Goal: Task Accomplishment & Management: Use online tool/utility

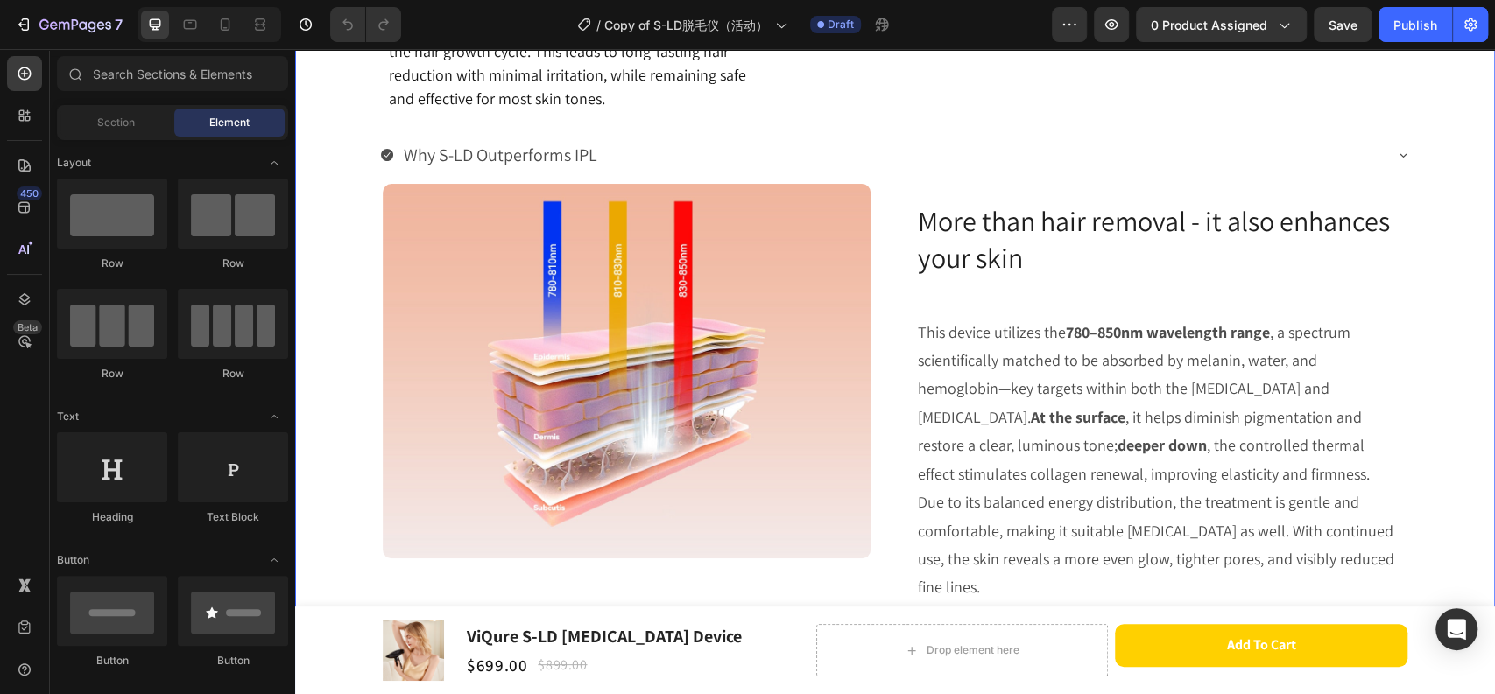
scroll to position [3015, 0]
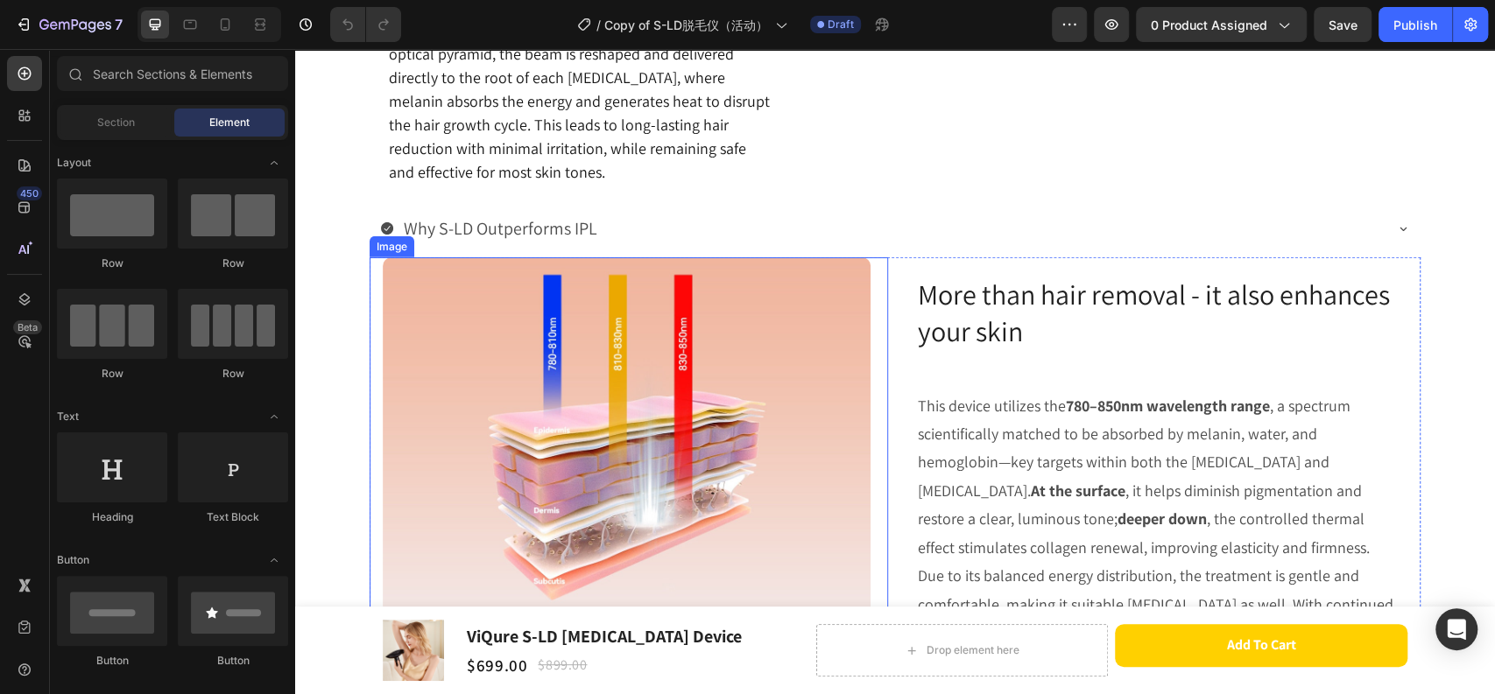
click at [621, 478] on img at bounding box center [627, 444] width 488 height 374
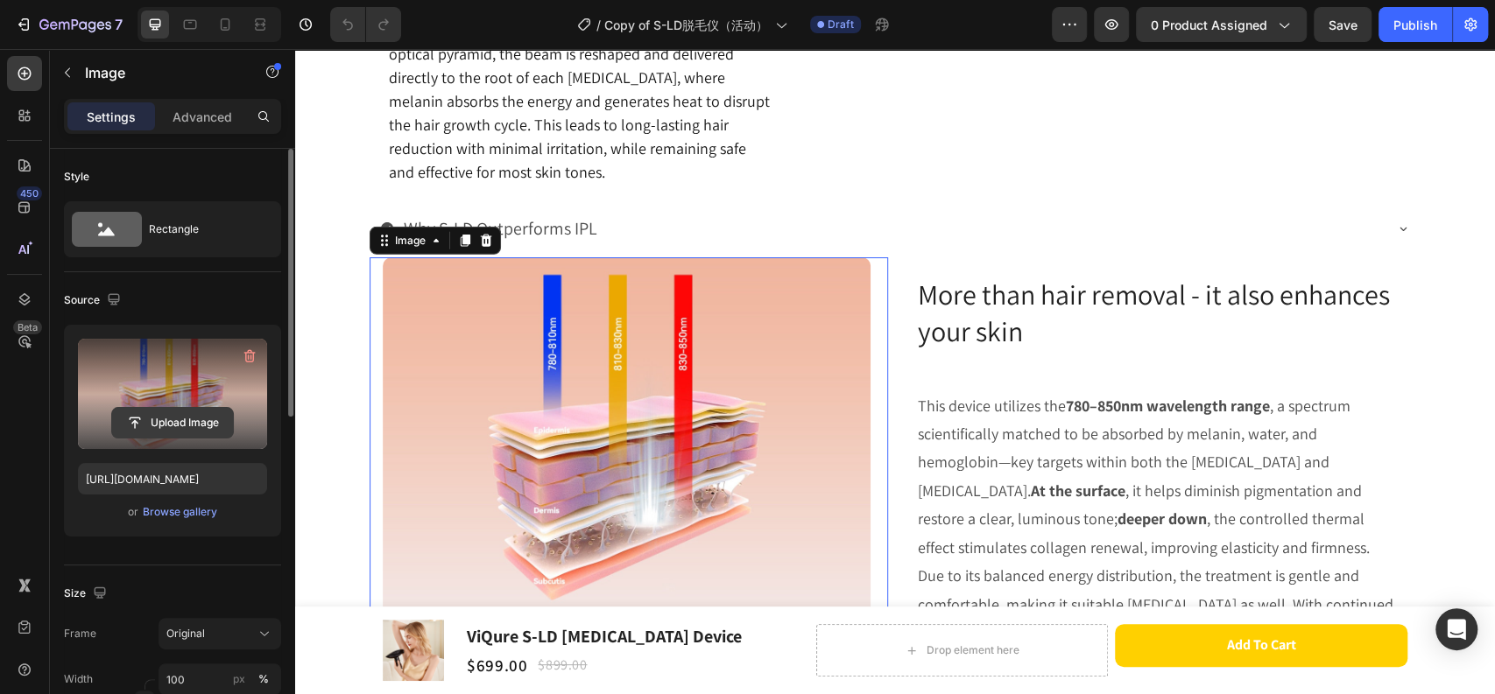
click at [147, 417] on input "file" at bounding box center [172, 423] width 121 height 30
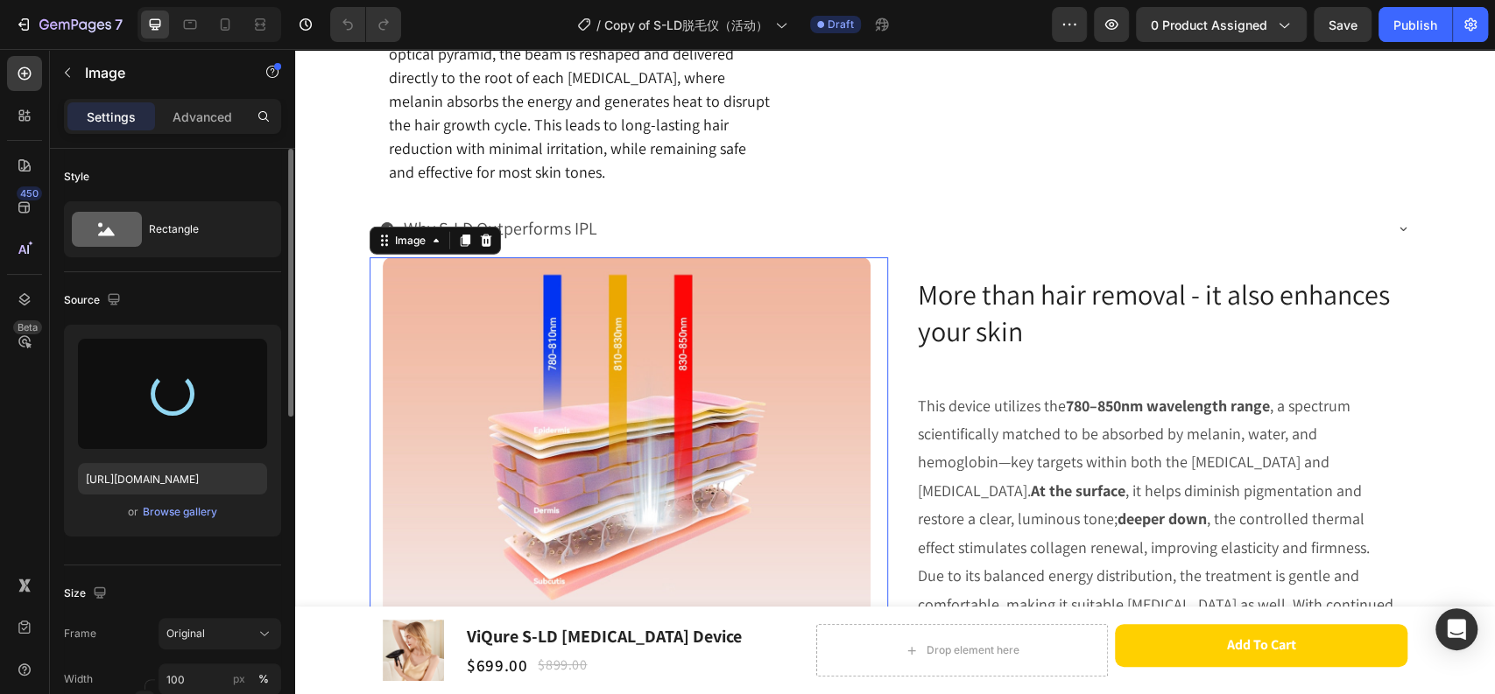
type input "[URL][DOMAIN_NAME]"
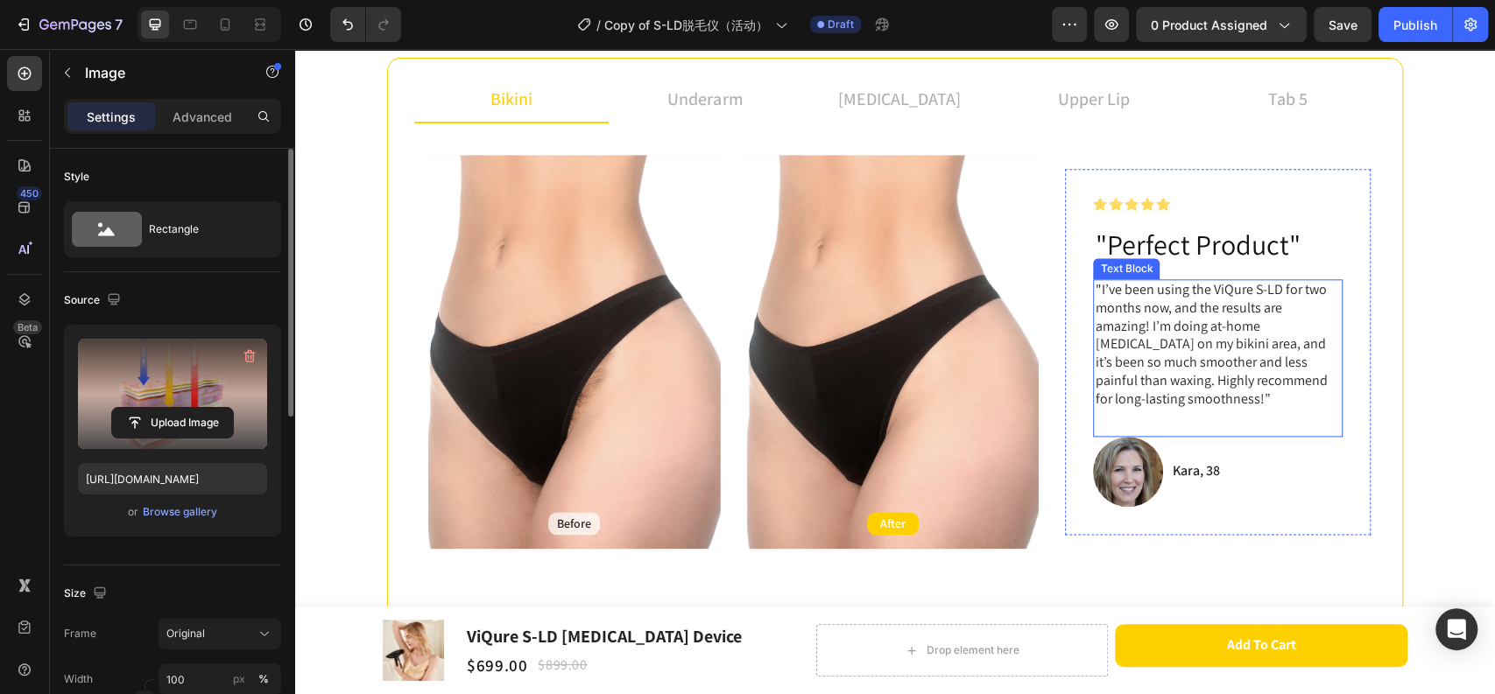
scroll to position [1264, 0]
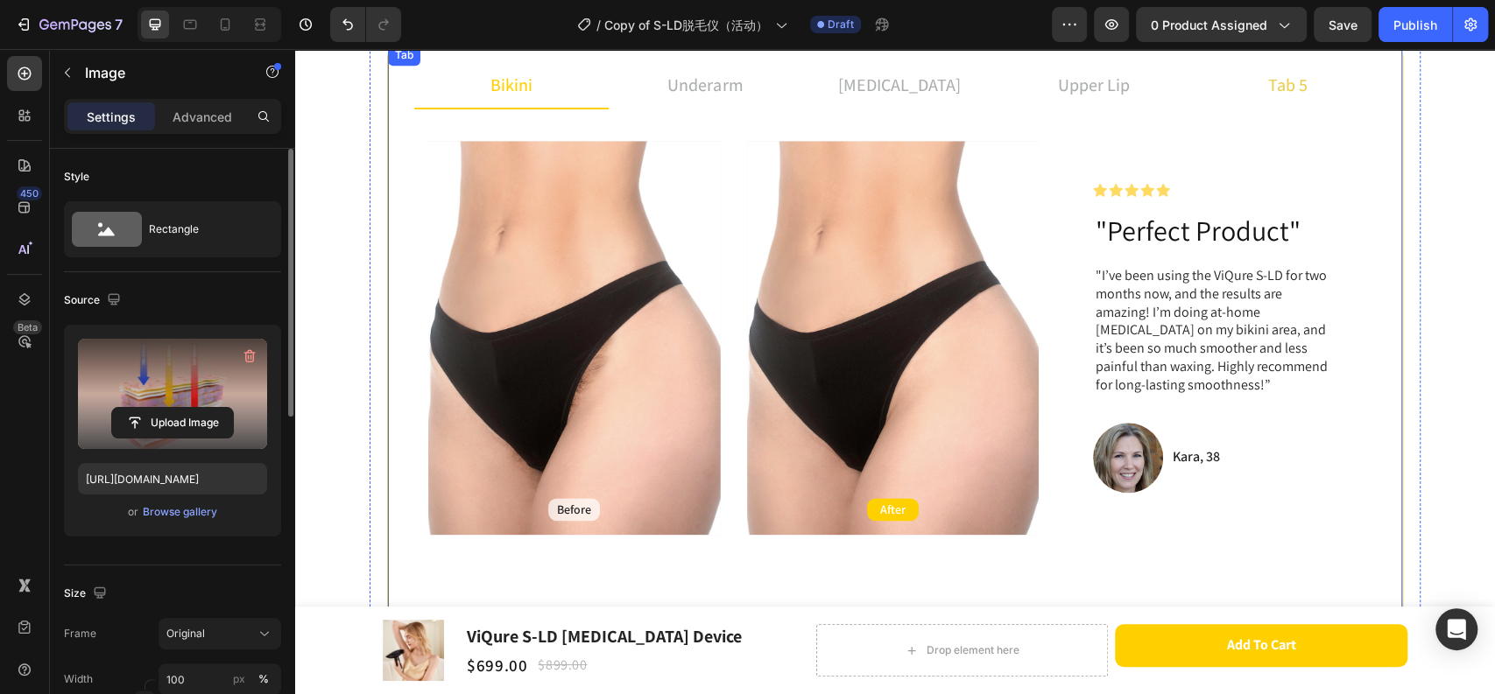
click at [1261, 104] on li "tab 5" at bounding box center [1287, 85] width 194 height 47
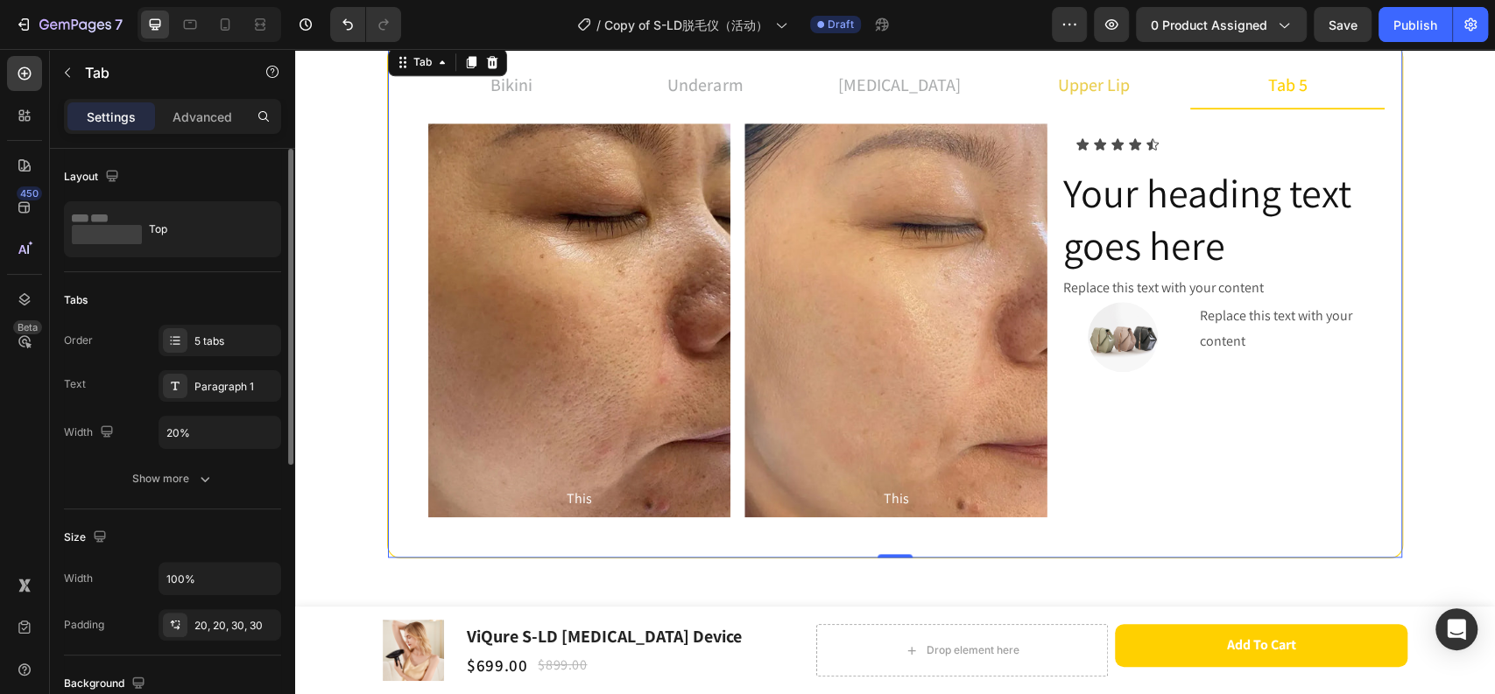
click at [1084, 98] on div "upper lip" at bounding box center [1093, 85] width 77 height 32
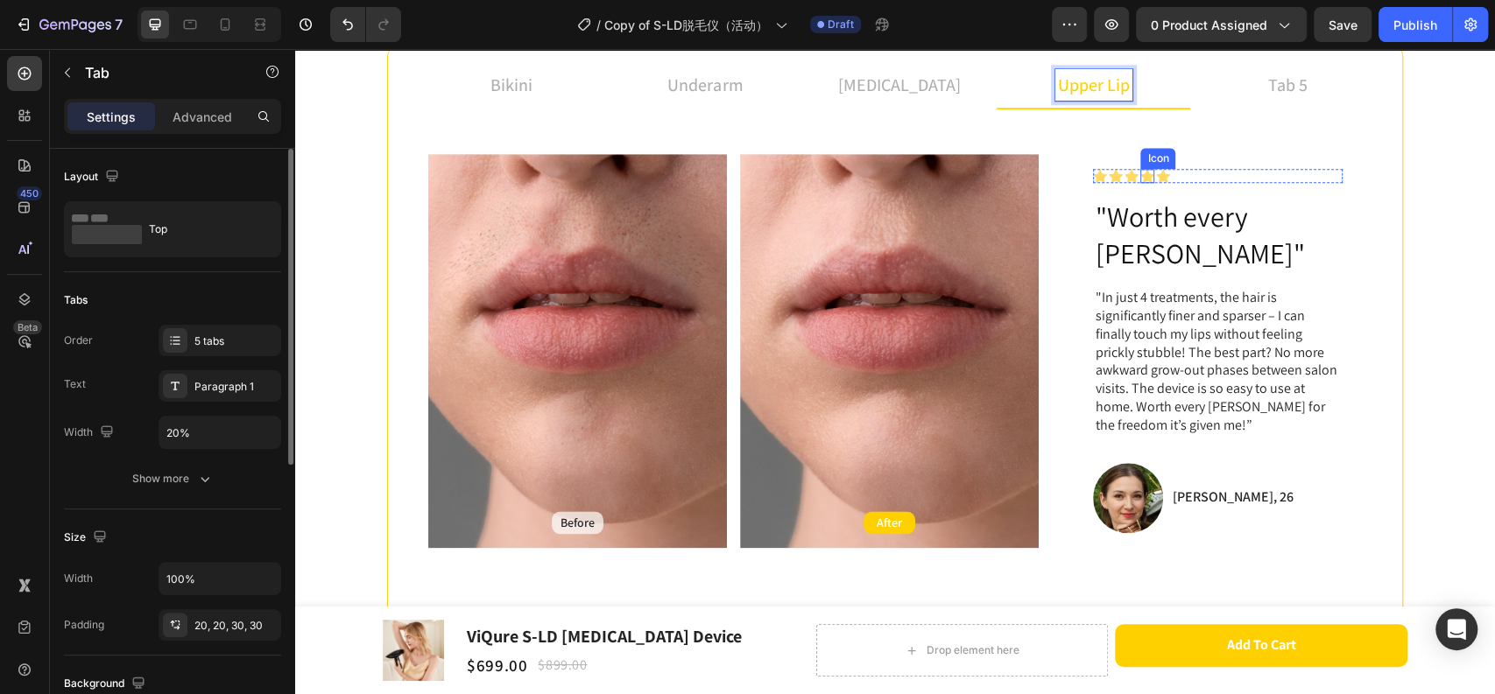
click at [1143, 181] on icon at bounding box center [1147, 176] width 14 height 14
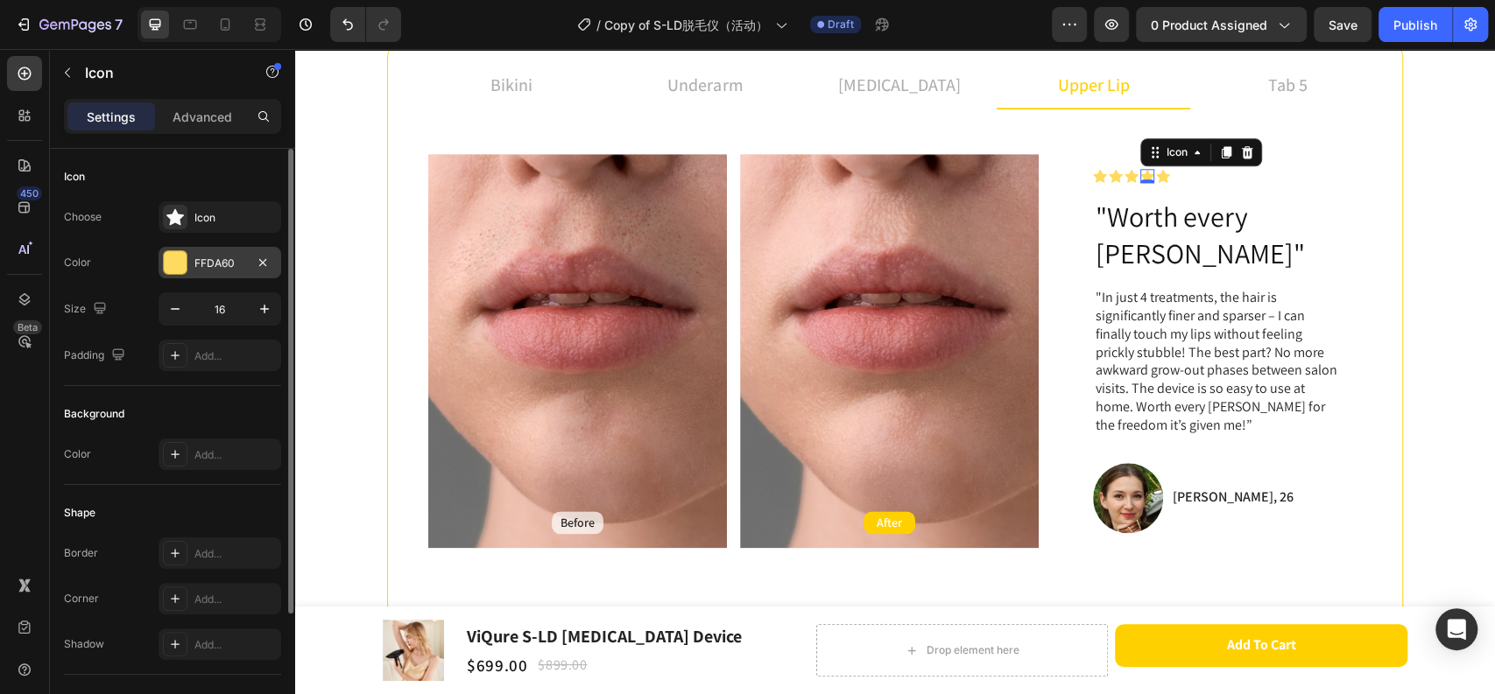
click at [209, 257] on div "FFDA60" at bounding box center [219, 264] width 51 height 16
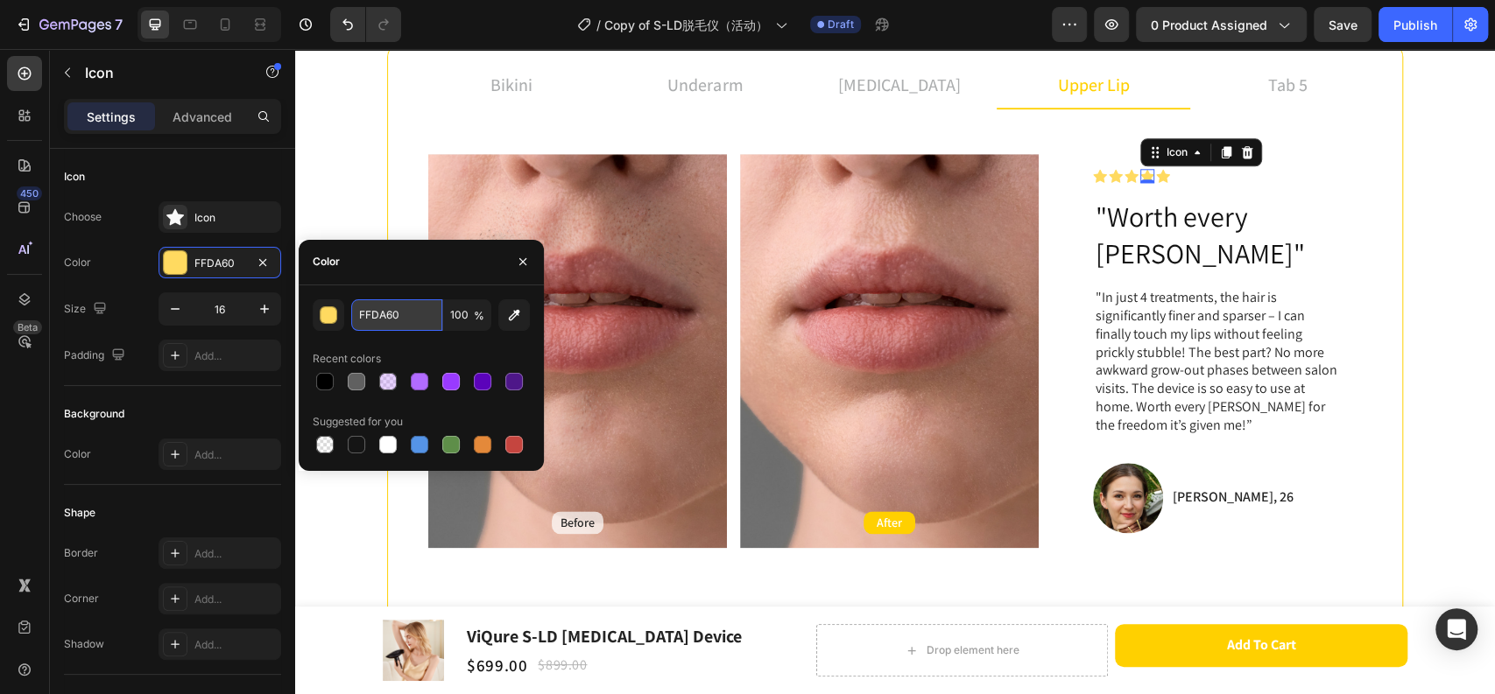
click at [413, 320] on input "FFDA60" at bounding box center [396, 315] width 91 height 32
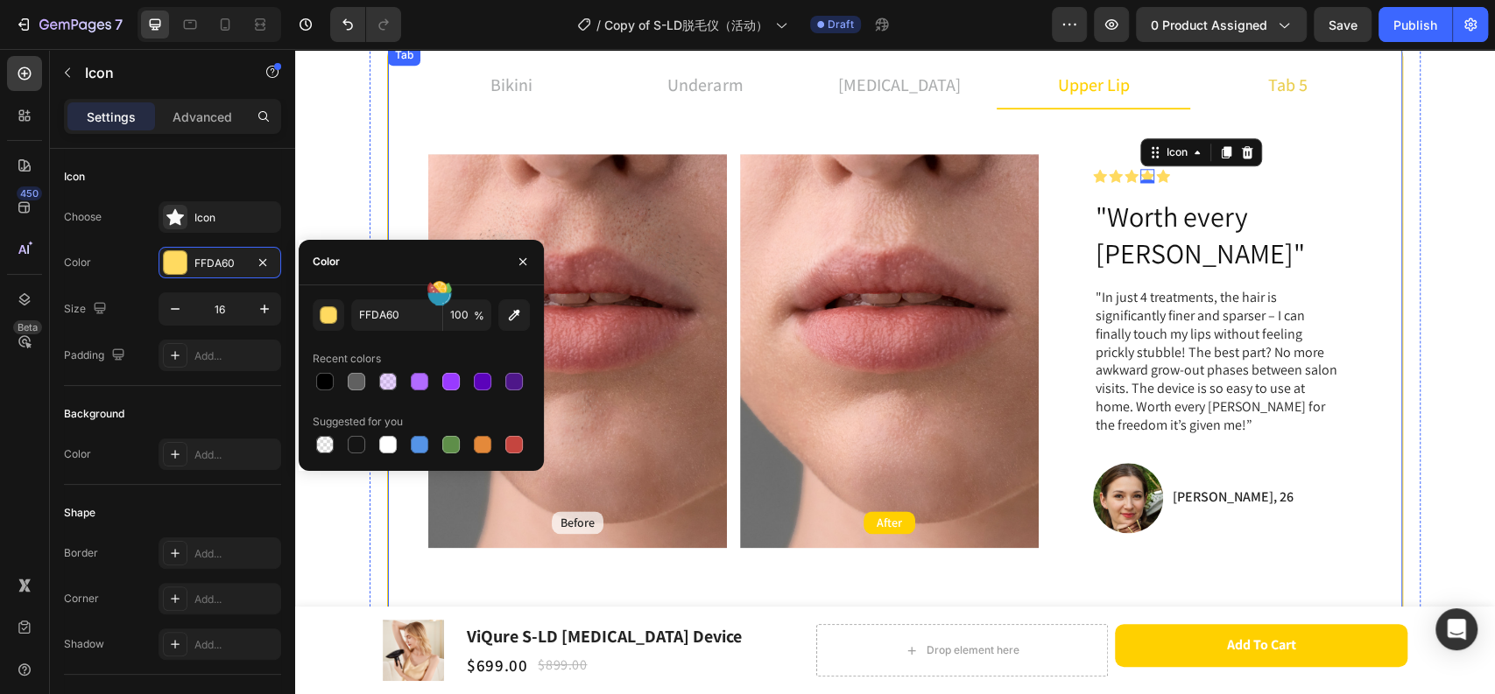
click at [1295, 82] on p "tab 5" at bounding box center [1287, 85] width 39 height 26
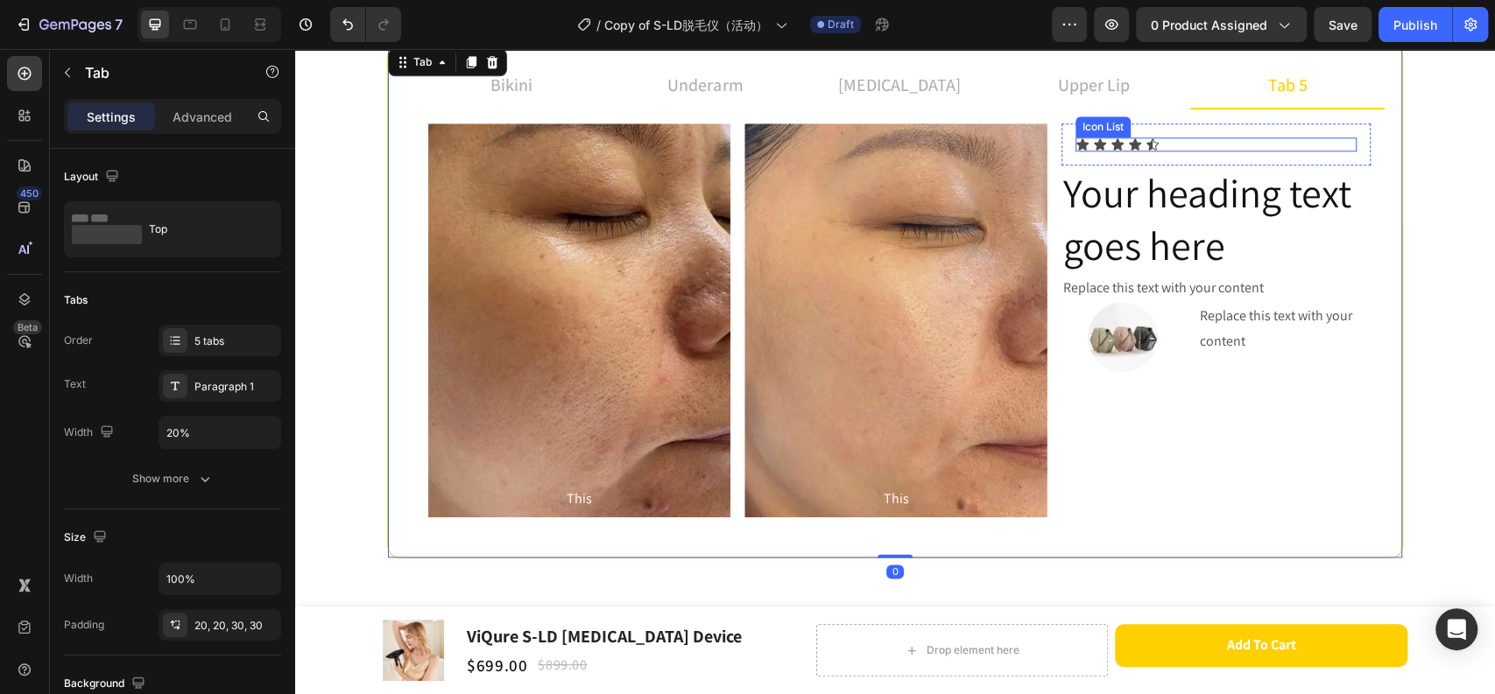
click at [1146, 144] on icon at bounding box center [1152, 143] width 12 height 11
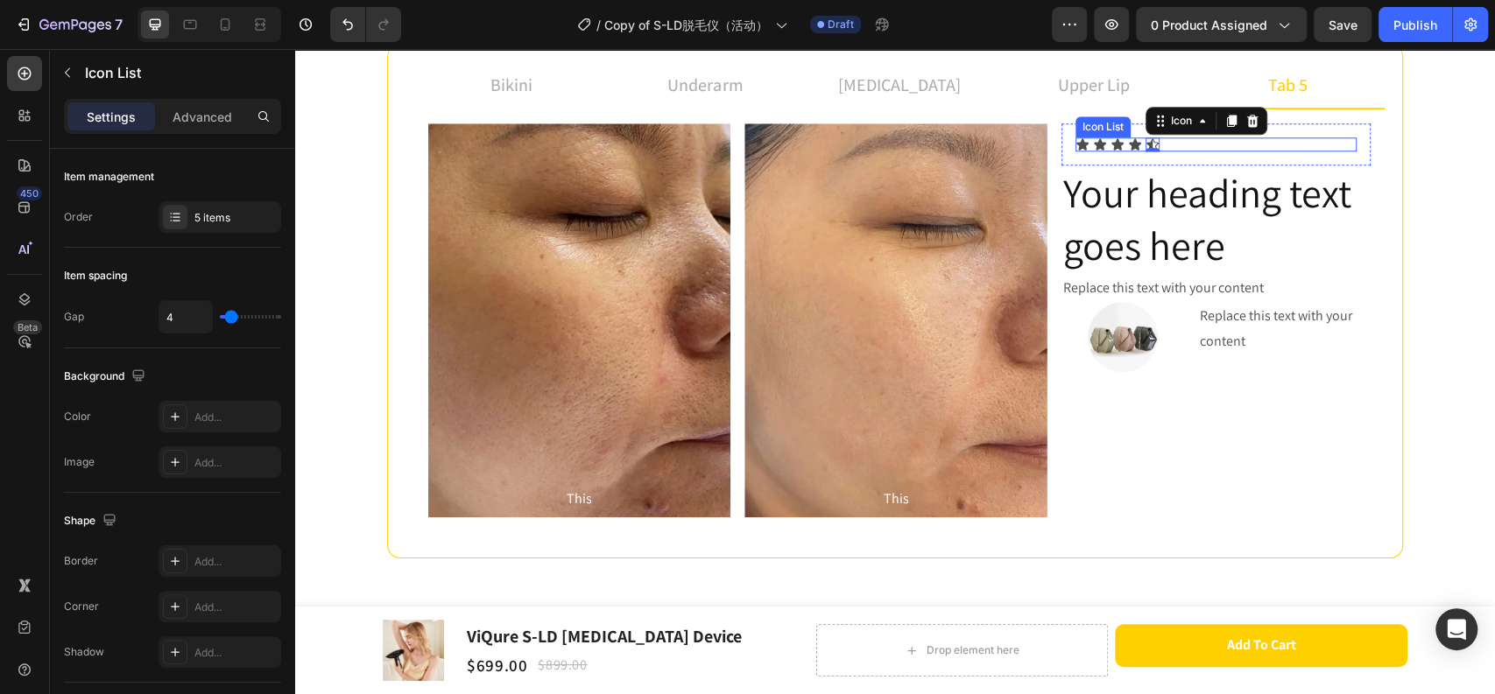
click at [1175, 144] on div "Icon Icon Icon Icon Icon 0" at bounding box center [1215, 144] width 281 height 14
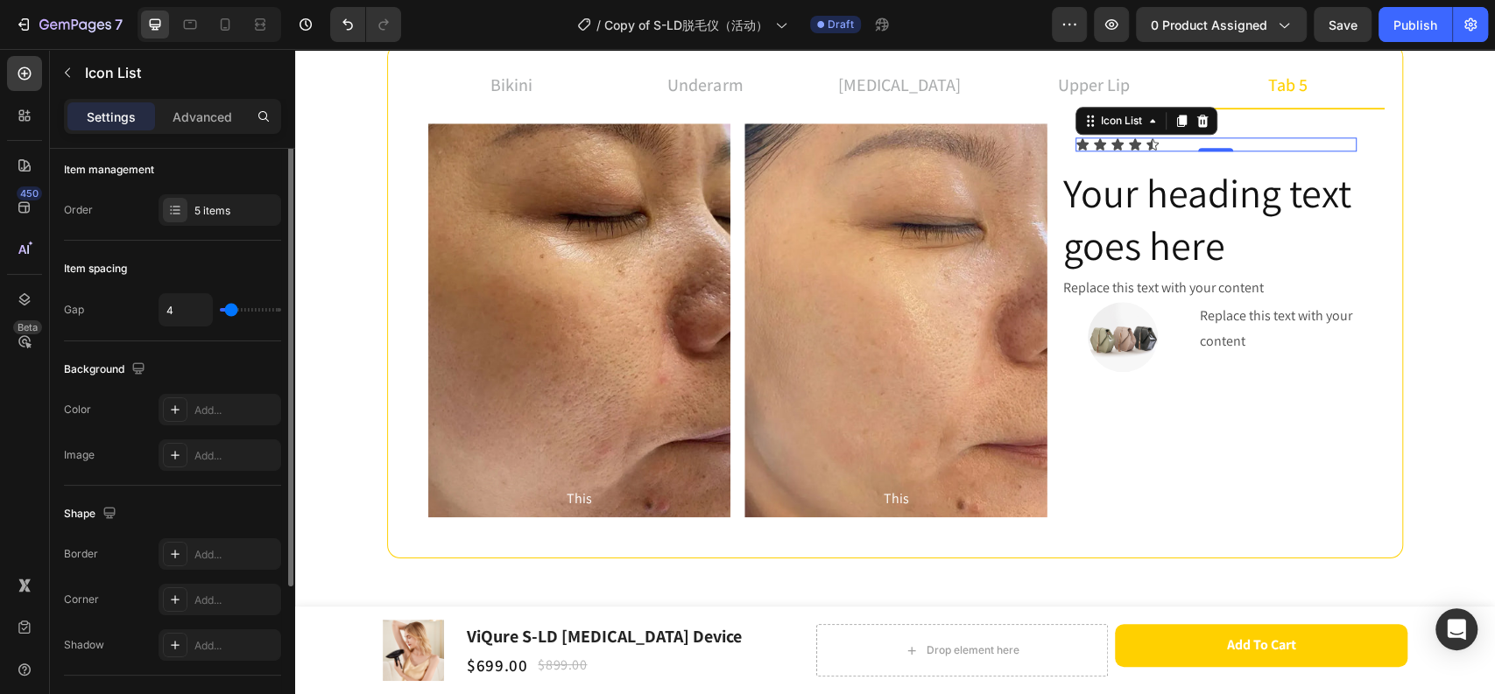
scroll to position [0, 0]
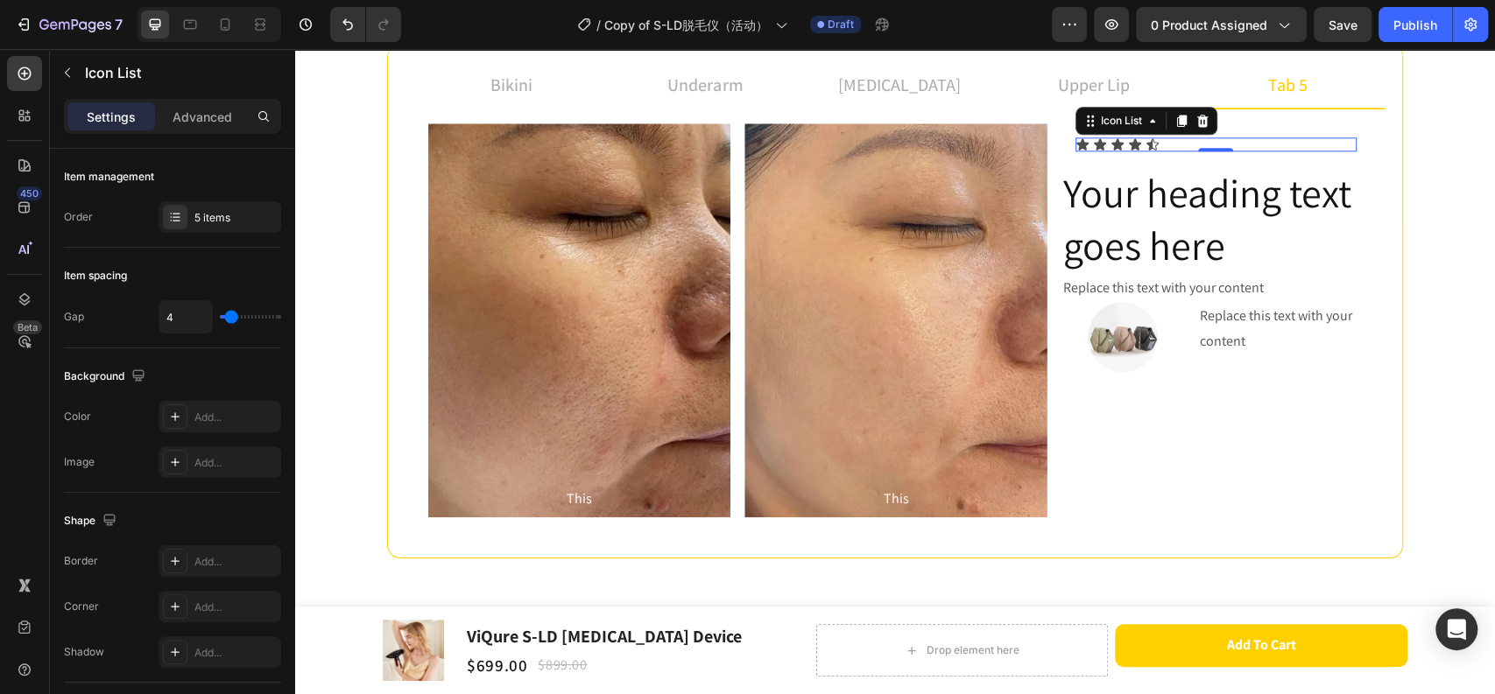
type input "1"
type input "0"
type input "4"
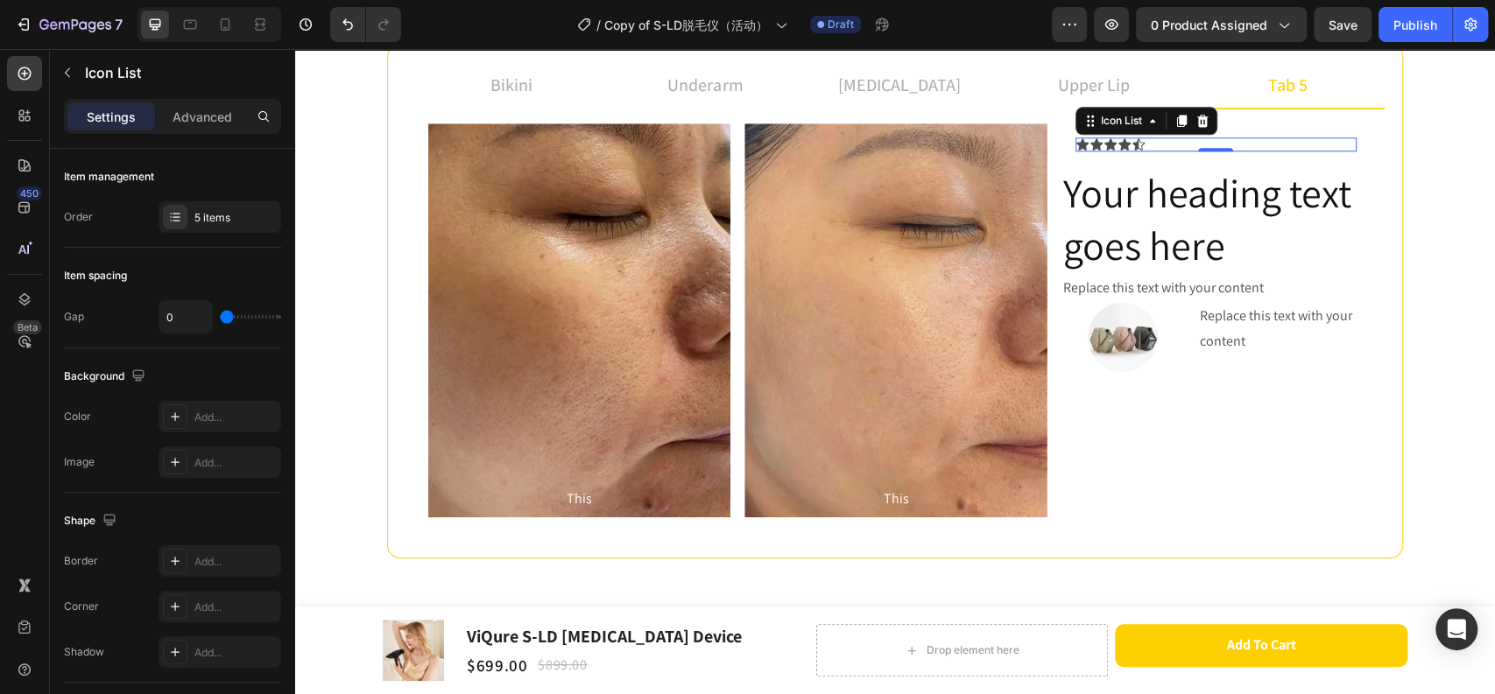
type input "4"
type input "5"
type input "2"
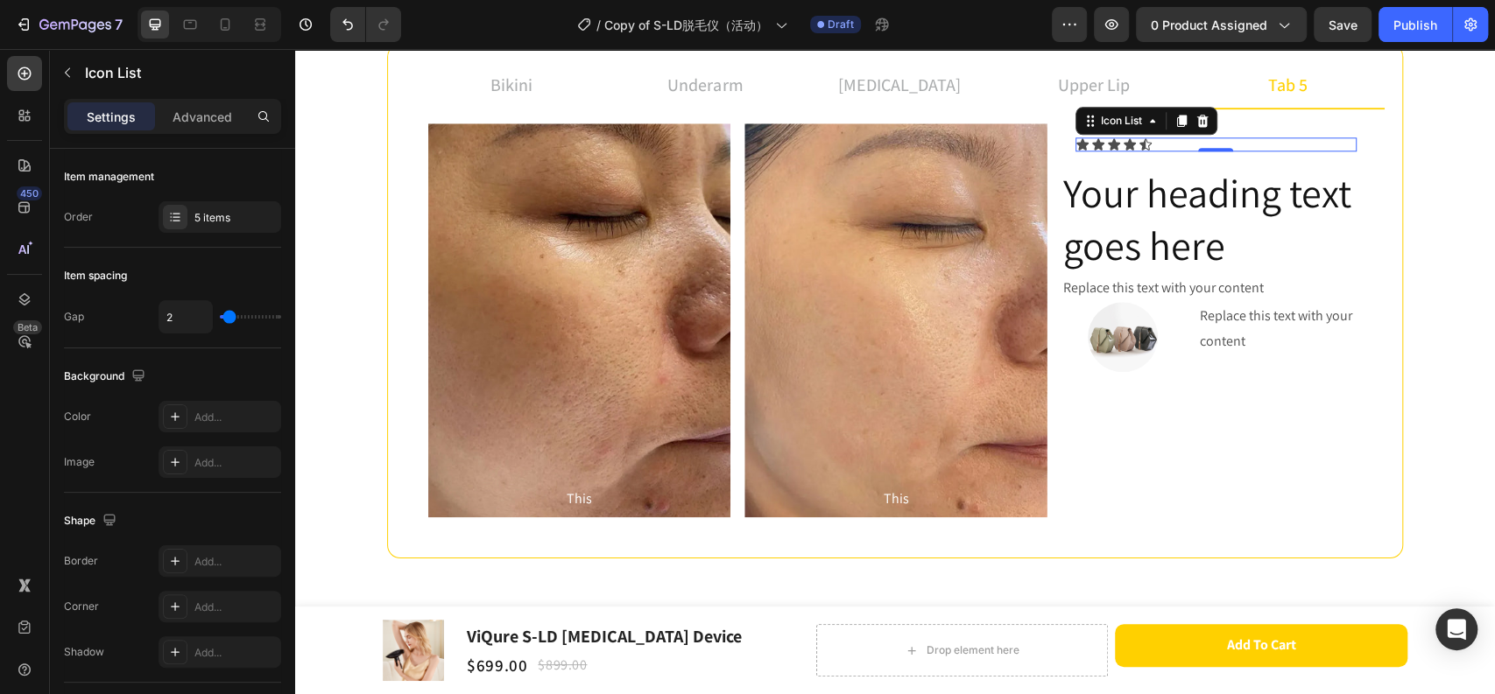
type input "1"
type input "0"
drag, startPoint x: 229, startPoint y: 320, endPoint x: 557, endPoint y: 24, distance: 442.0
type input "0"
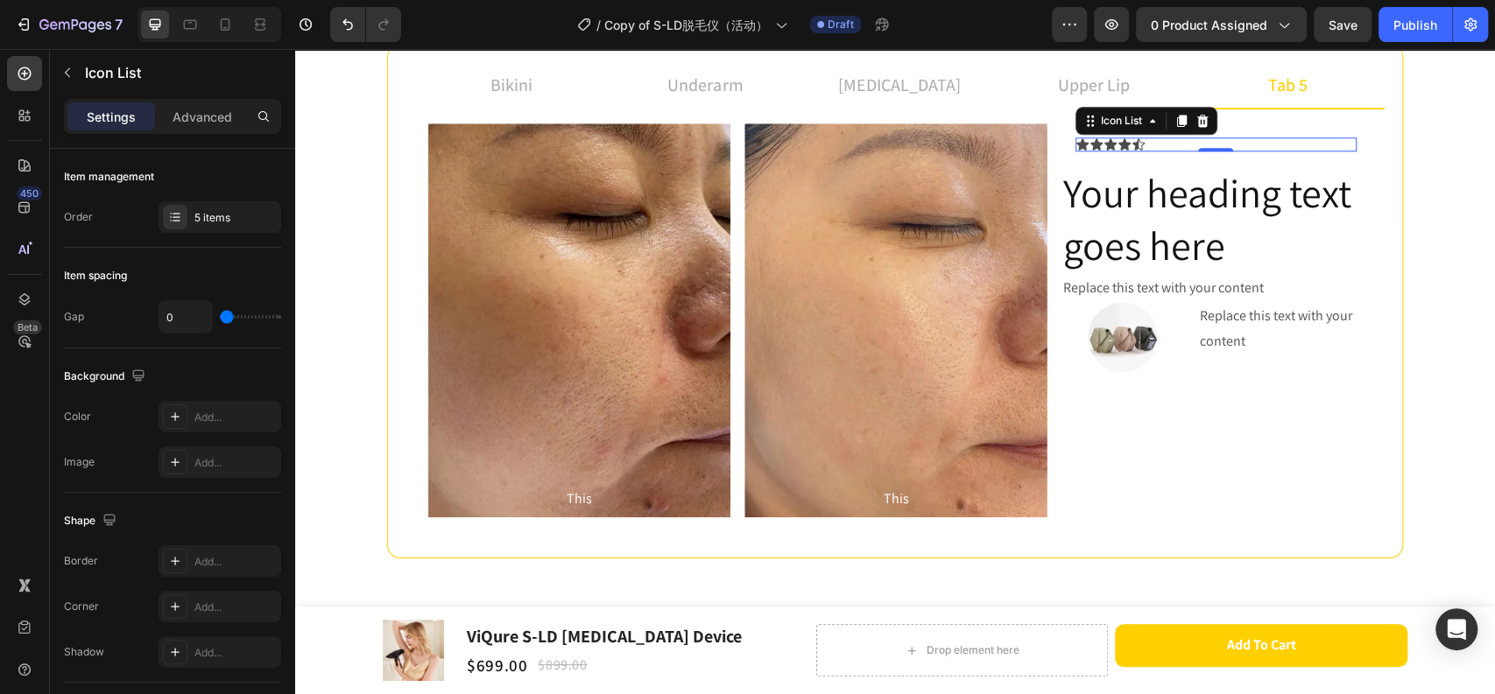
click at [227, 319] on input "range" at bounding box center [250, 317] width 61 height 4
click at [1058, 94] on p "upper lip" at bounding box center [1094, 85] width 72 height 26
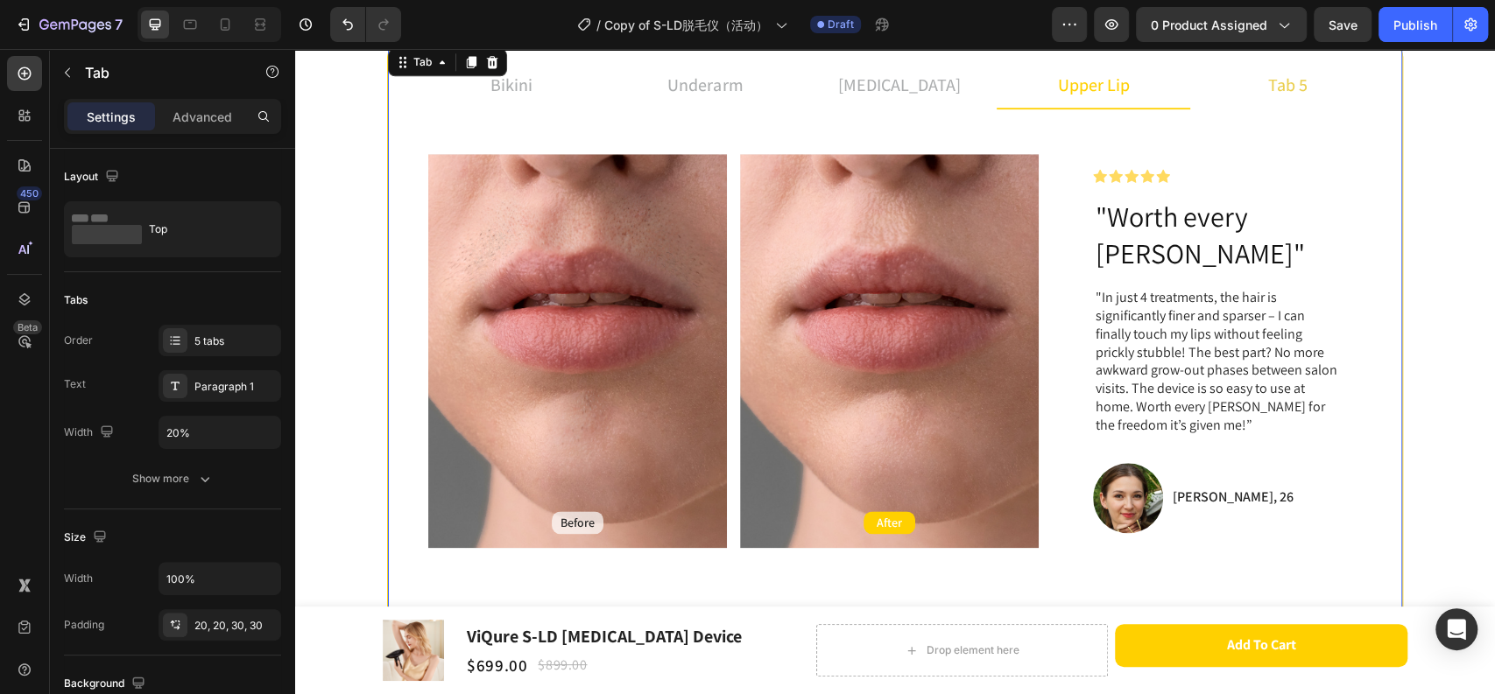
click at [1255, 100] on li "tab 5" at bounding box center [1287, 85] width 194 height 47
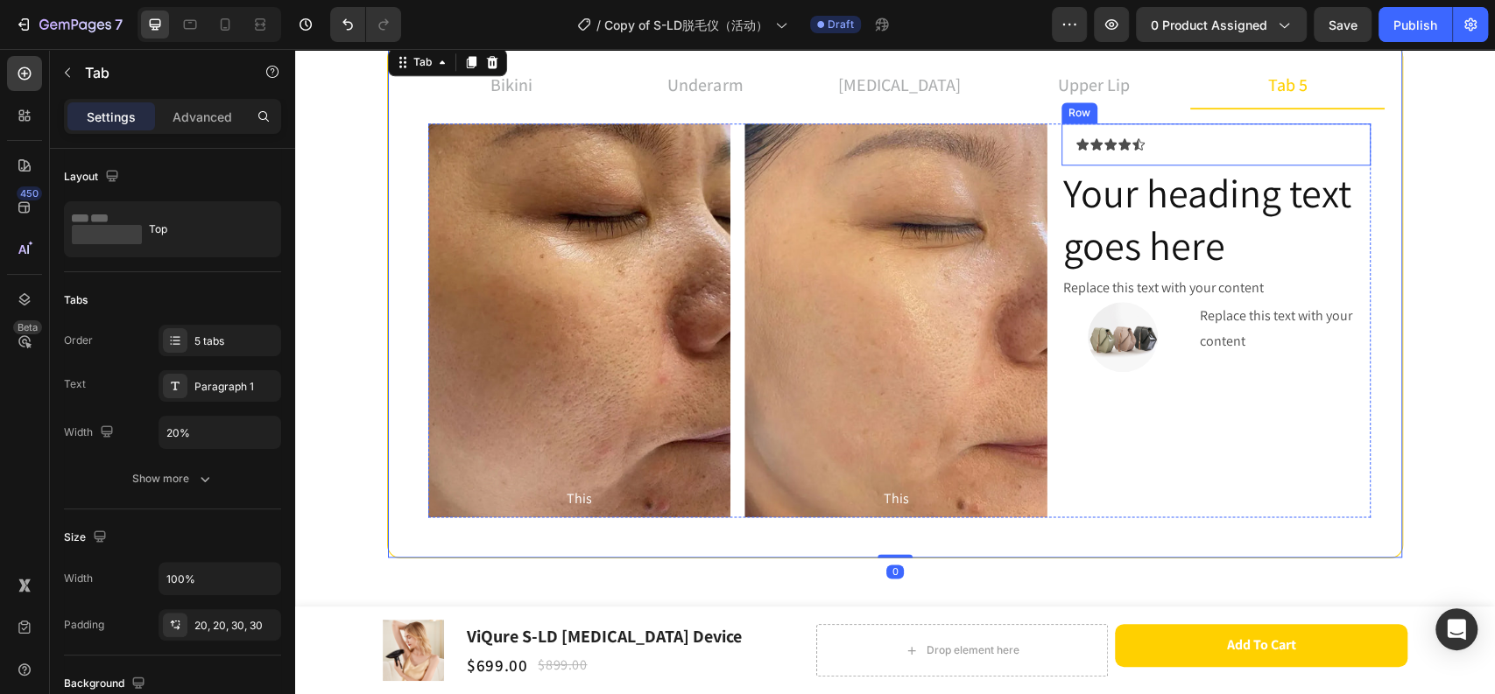
click at [1124, 152] on div "Icon Icon Icon Icon Icon Icon List Row" at bounding box center [1215, 144] width 309 height 42
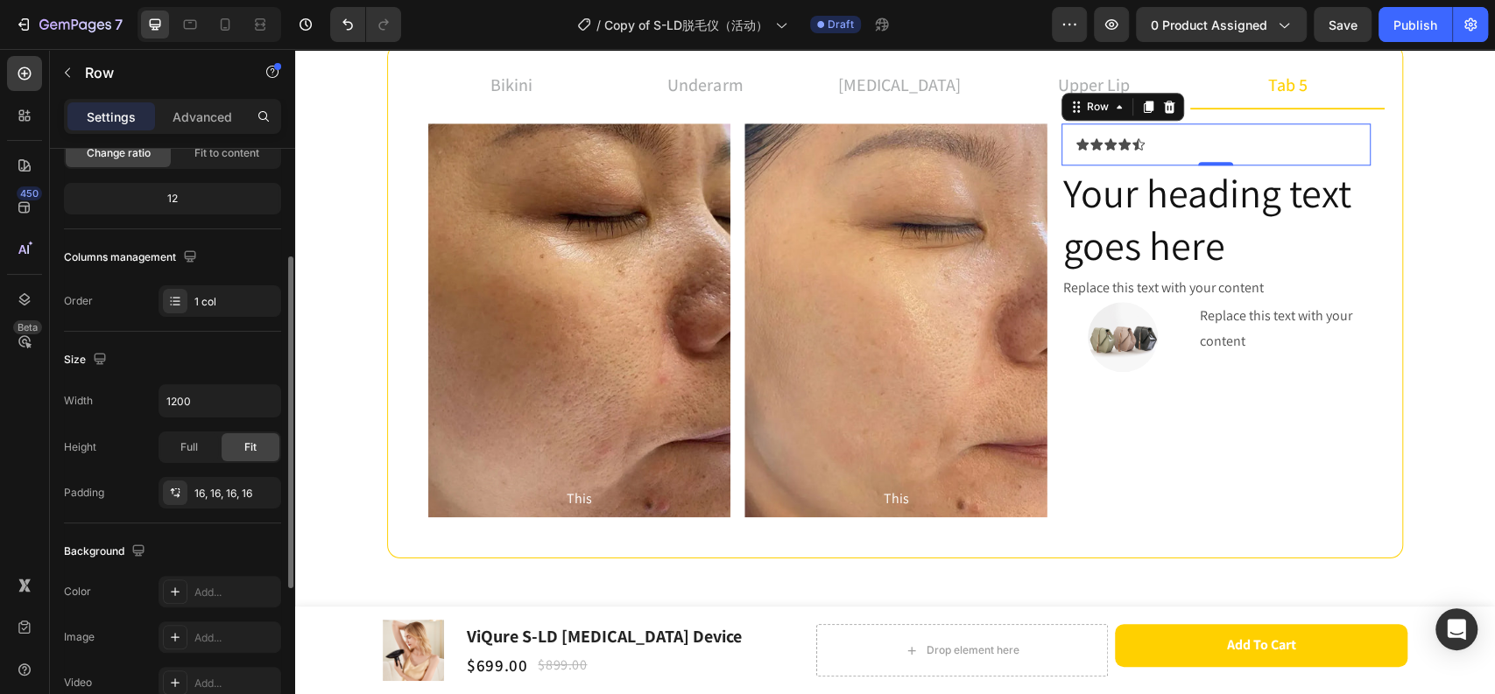
scroll to position [292, 0]
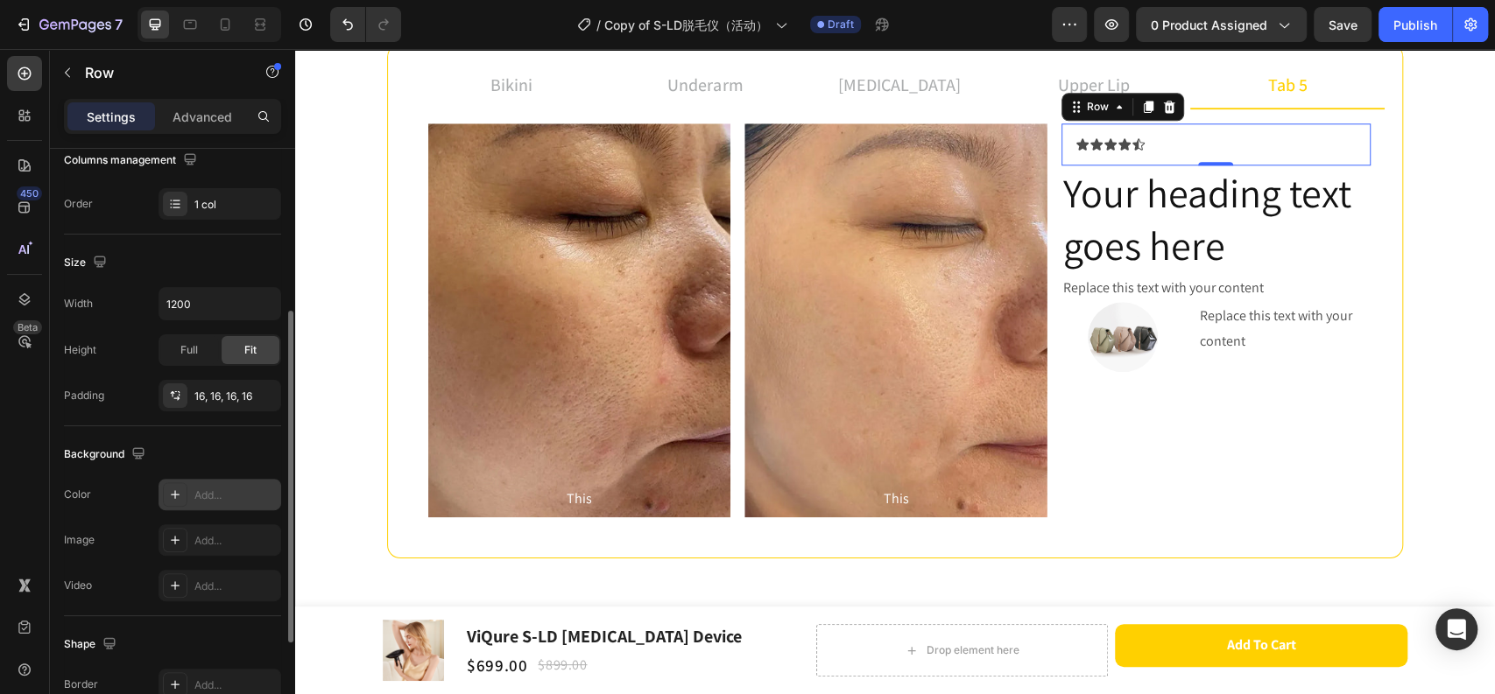
click at [189, 503] on div "Add..." at bounding box center [219, 495] width 123 height 32
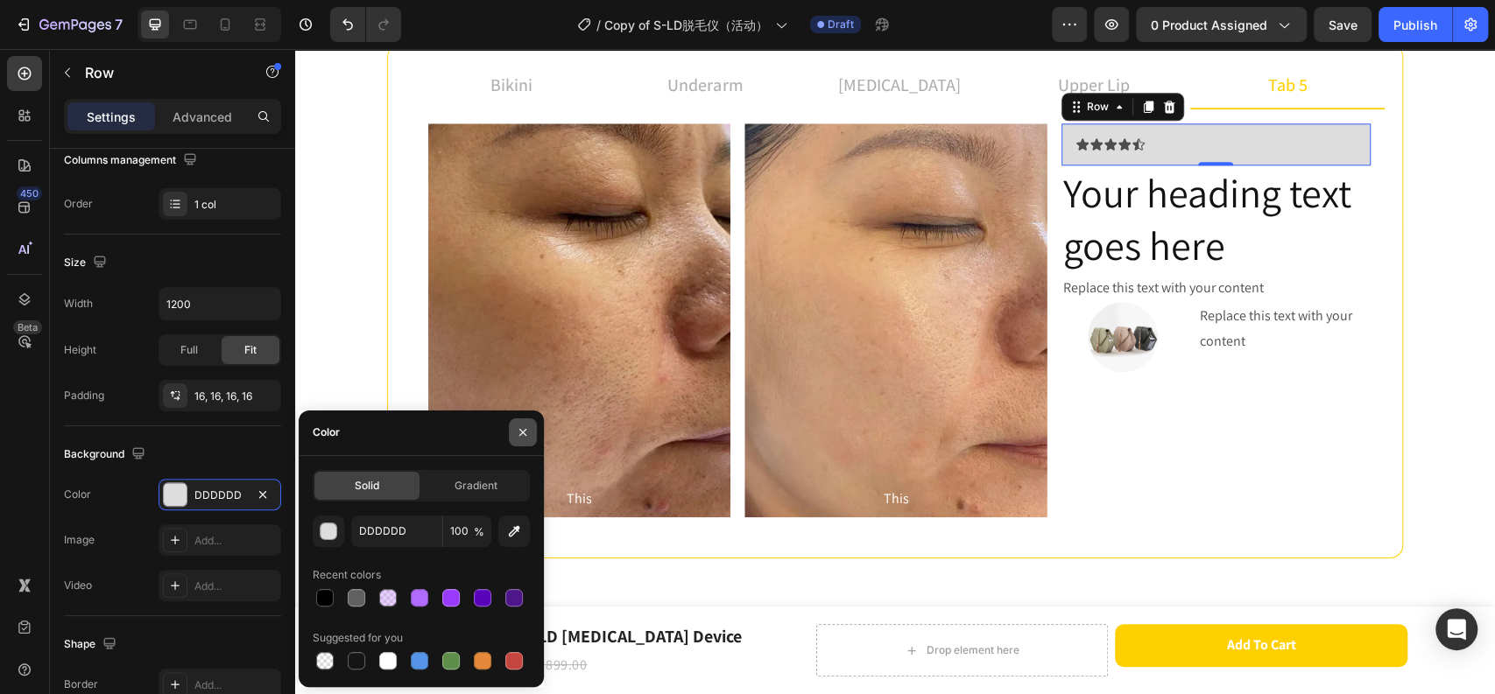
click at [525, 433] on icon "button" at bounding box center [523, 433] width 14 height 14
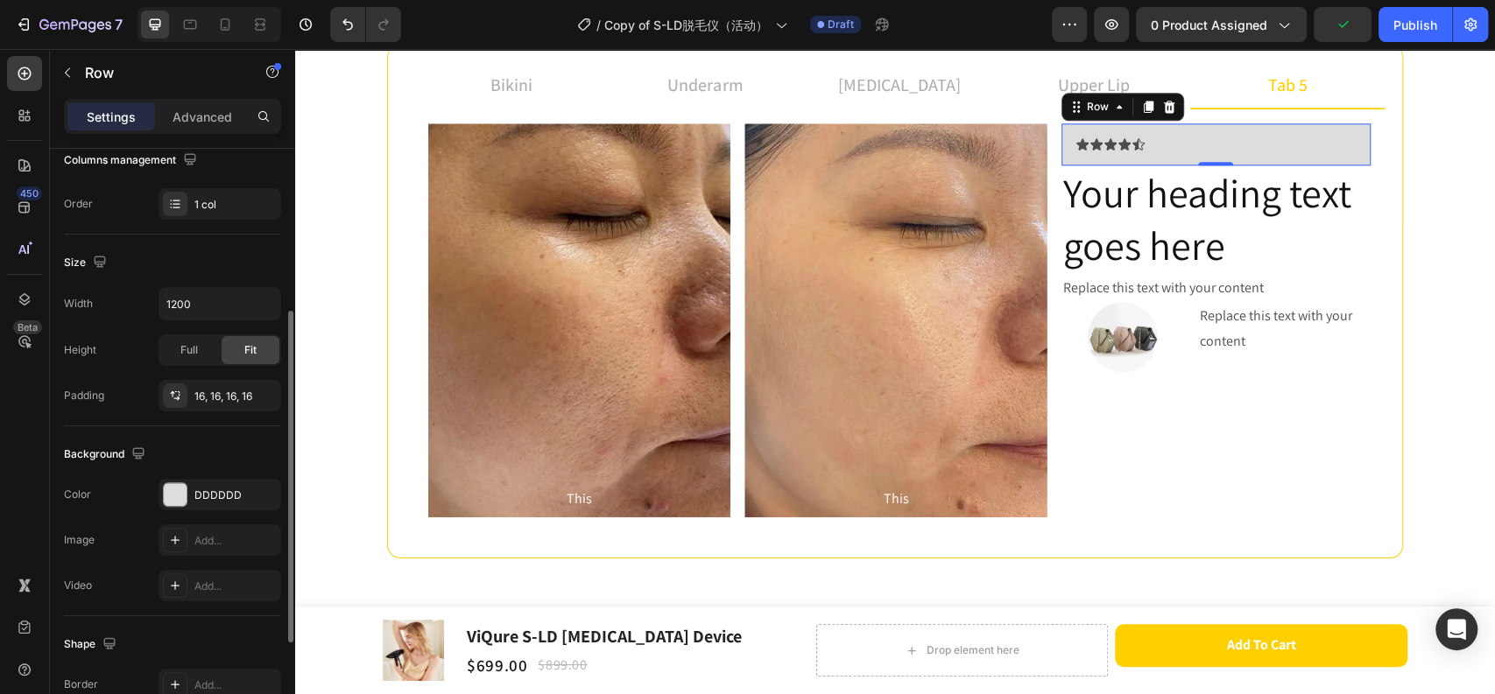
click at [222, 440] on div "Background" at bounding box center [172, 454] width 217 height 28
click at [1166, 264] on h2 "Your heading text goes here" at bounding box center [1215, 219] width 309 height 109
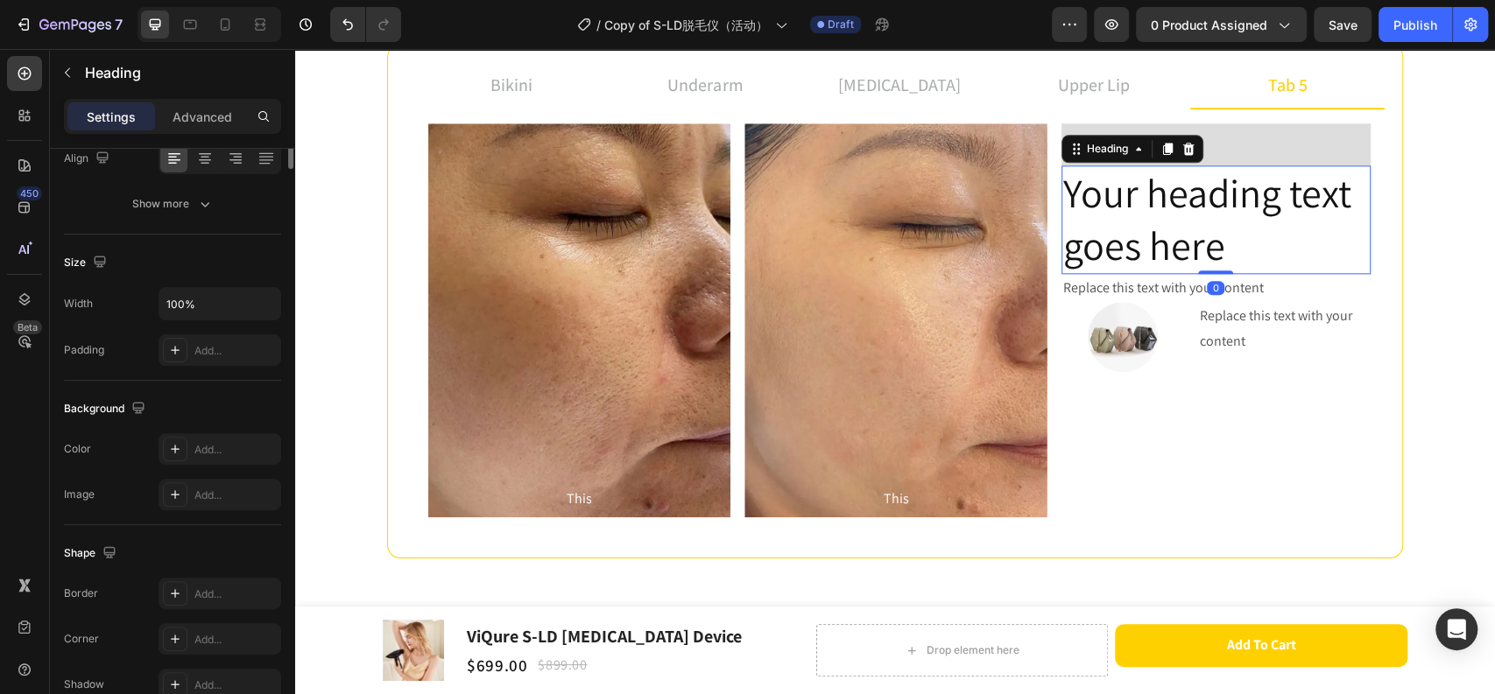
scroll to position [0, 0]
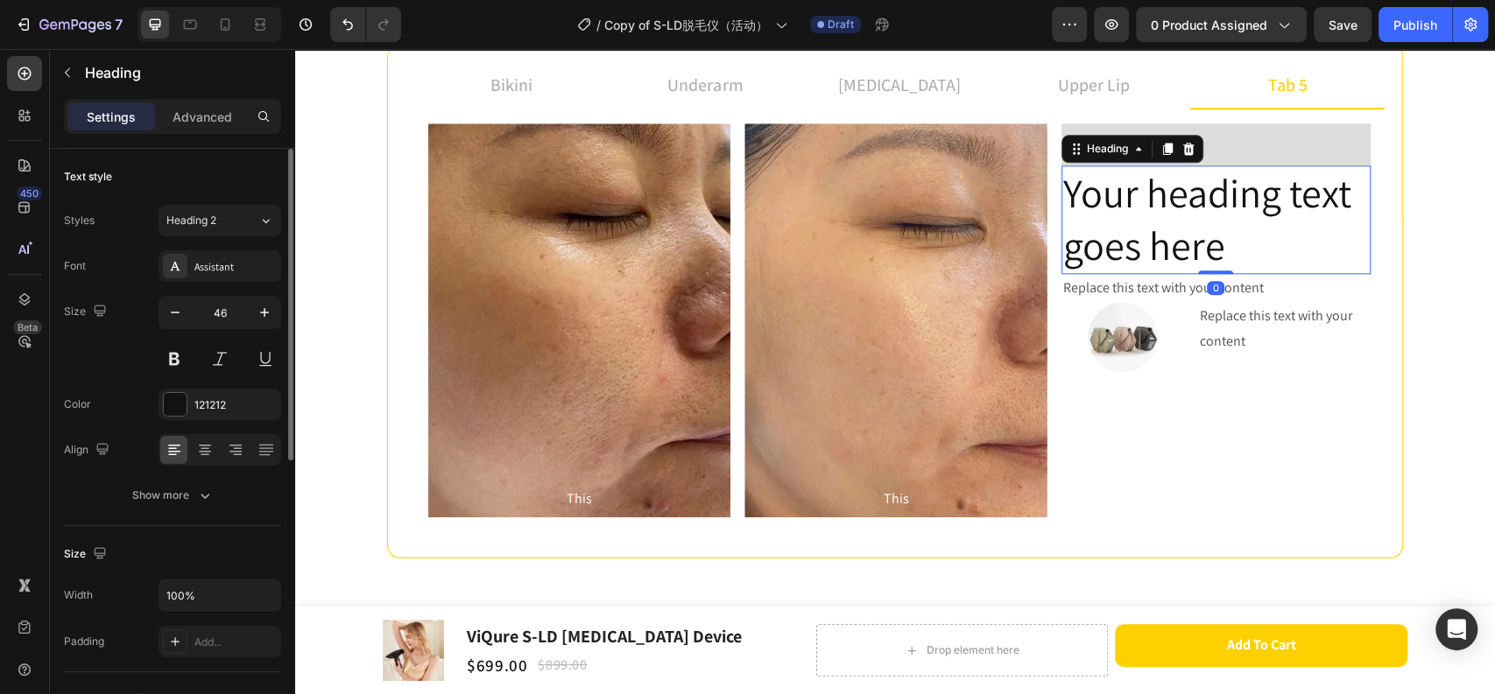
click at [1249, 134] on div "Icon Icon Icon Icon Icon Icon List Row" at bounding box center [1215, 144] width 309 height 42
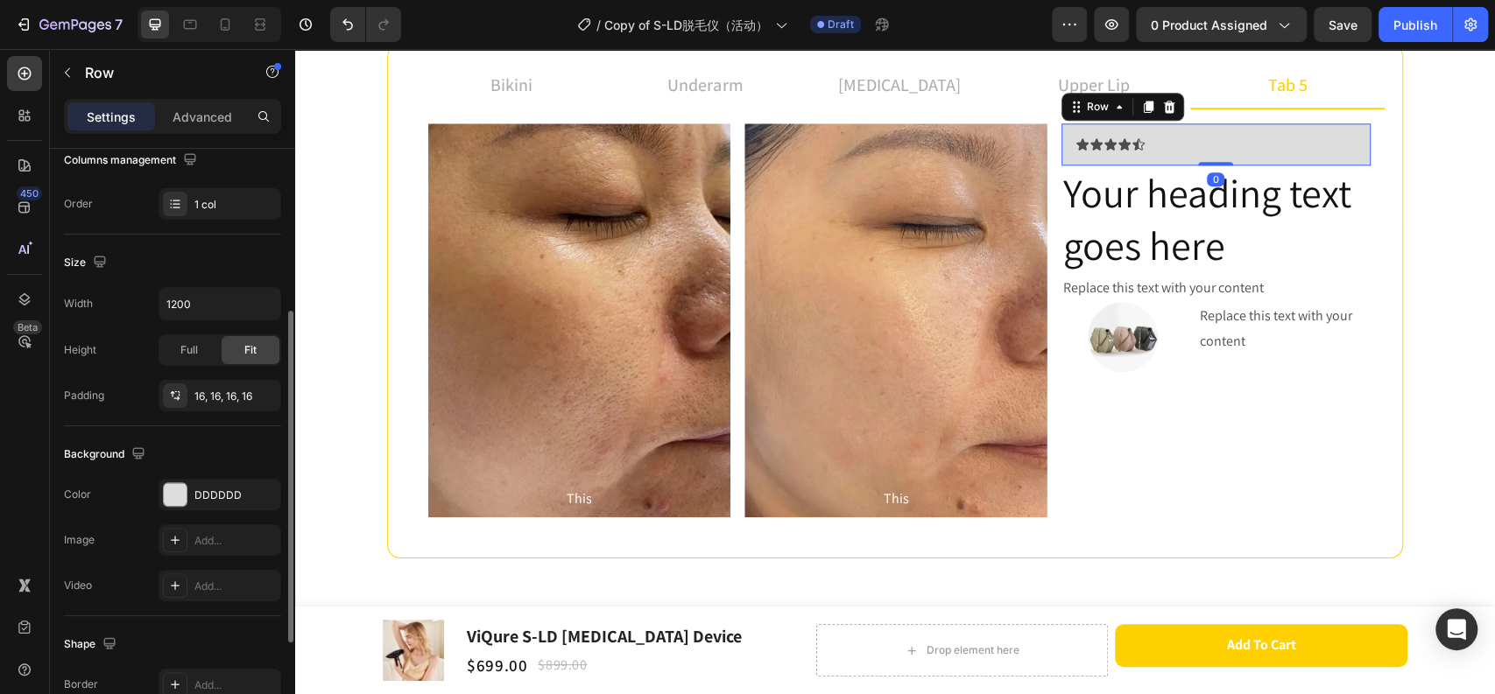
scroll to position [389, 0]
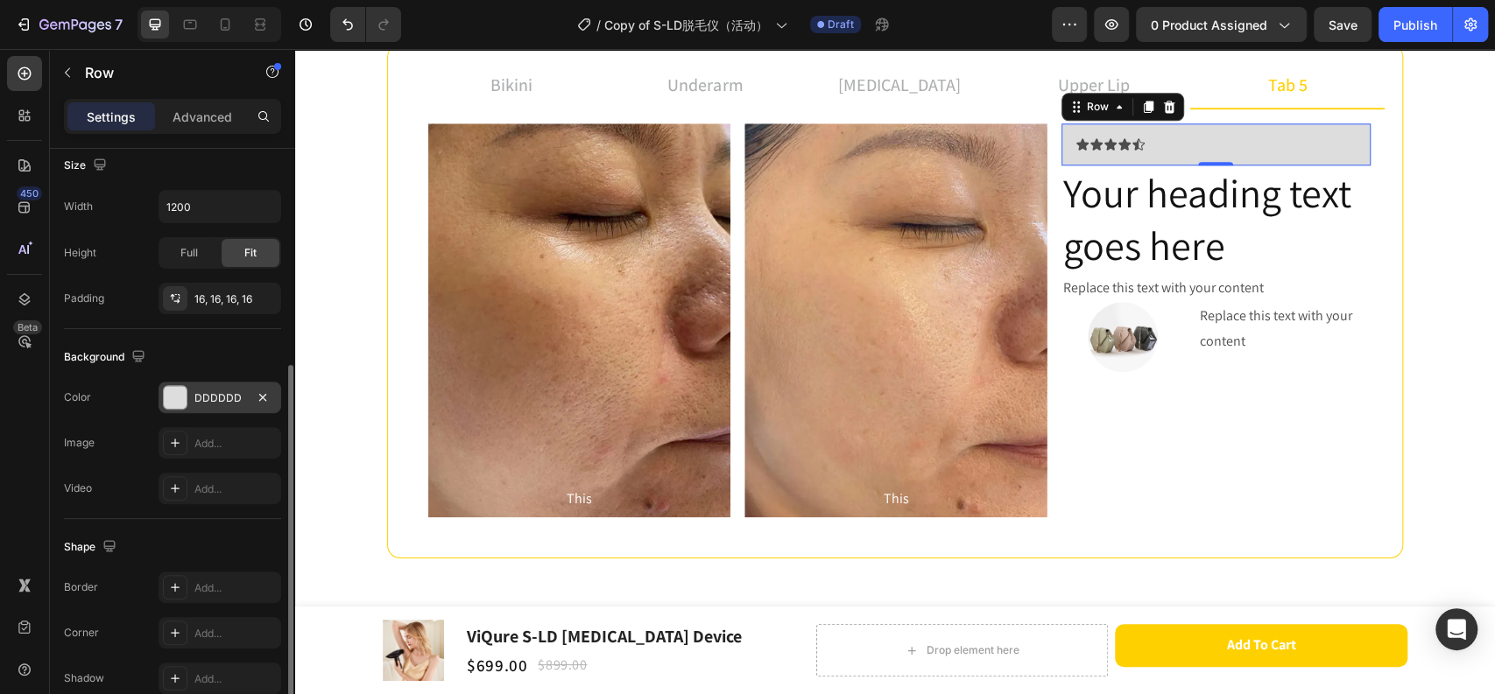
click at [190, 404] on div "DDDDDD" at bounding box center [219, 398] width 123 height 32
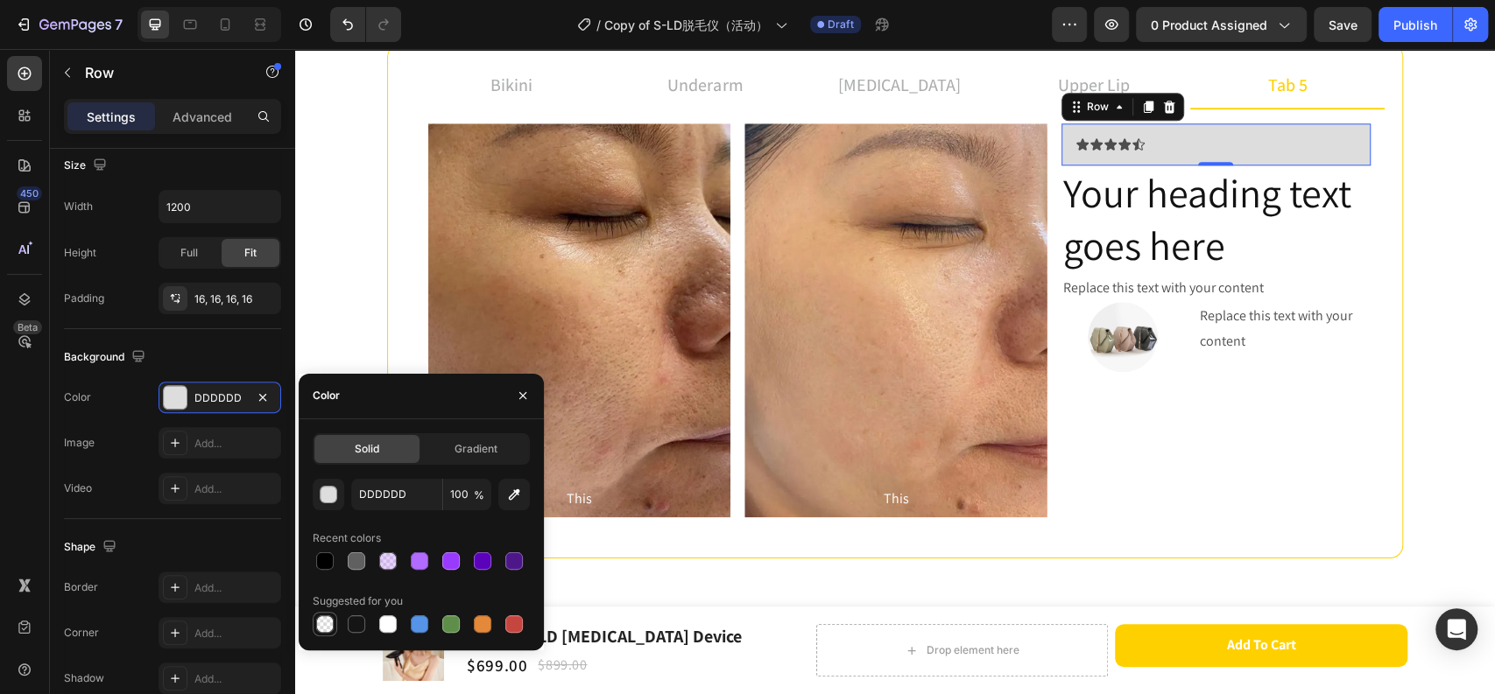
click at [325, 626] on div at bounding box center [325, 624] width 18 height 18
type input "000000"
type input "0"
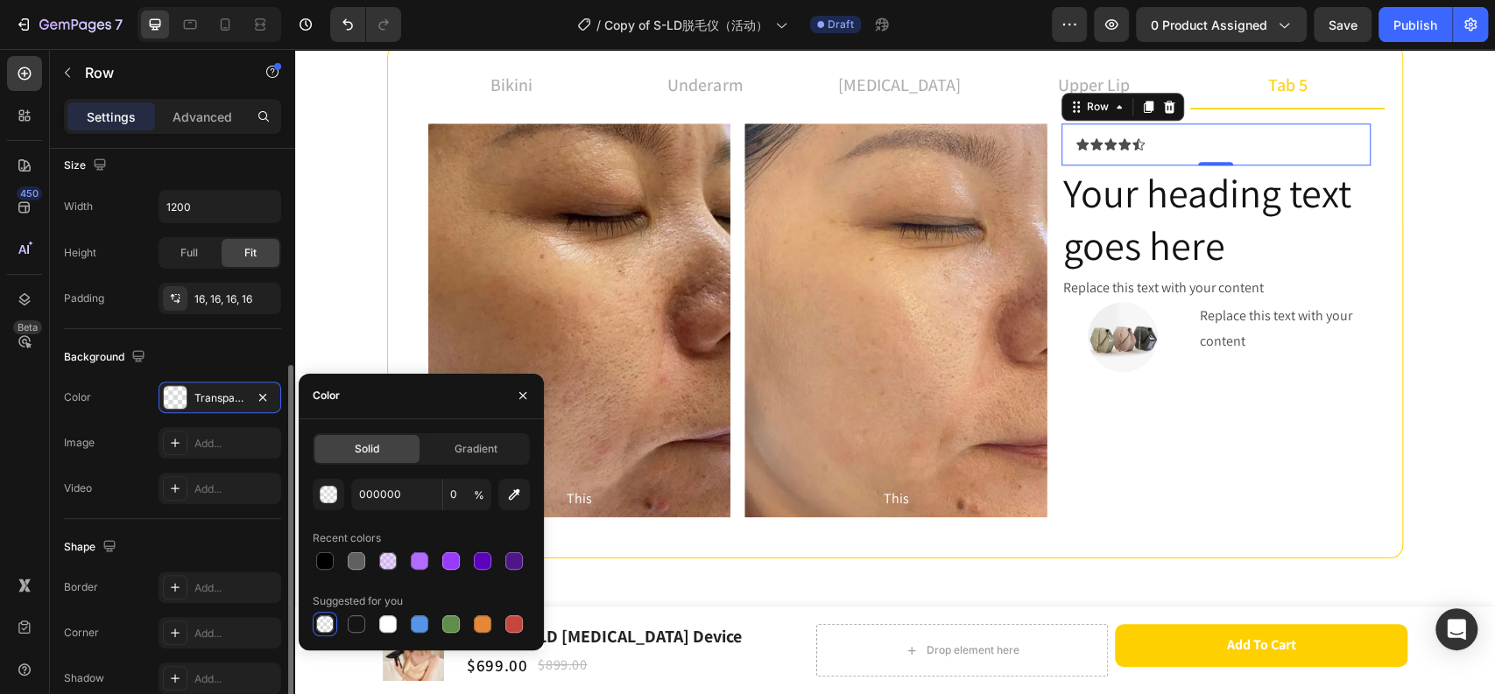
click at [219, 355] on div "Background" at bounding box center [172, 357] width 217 height 28
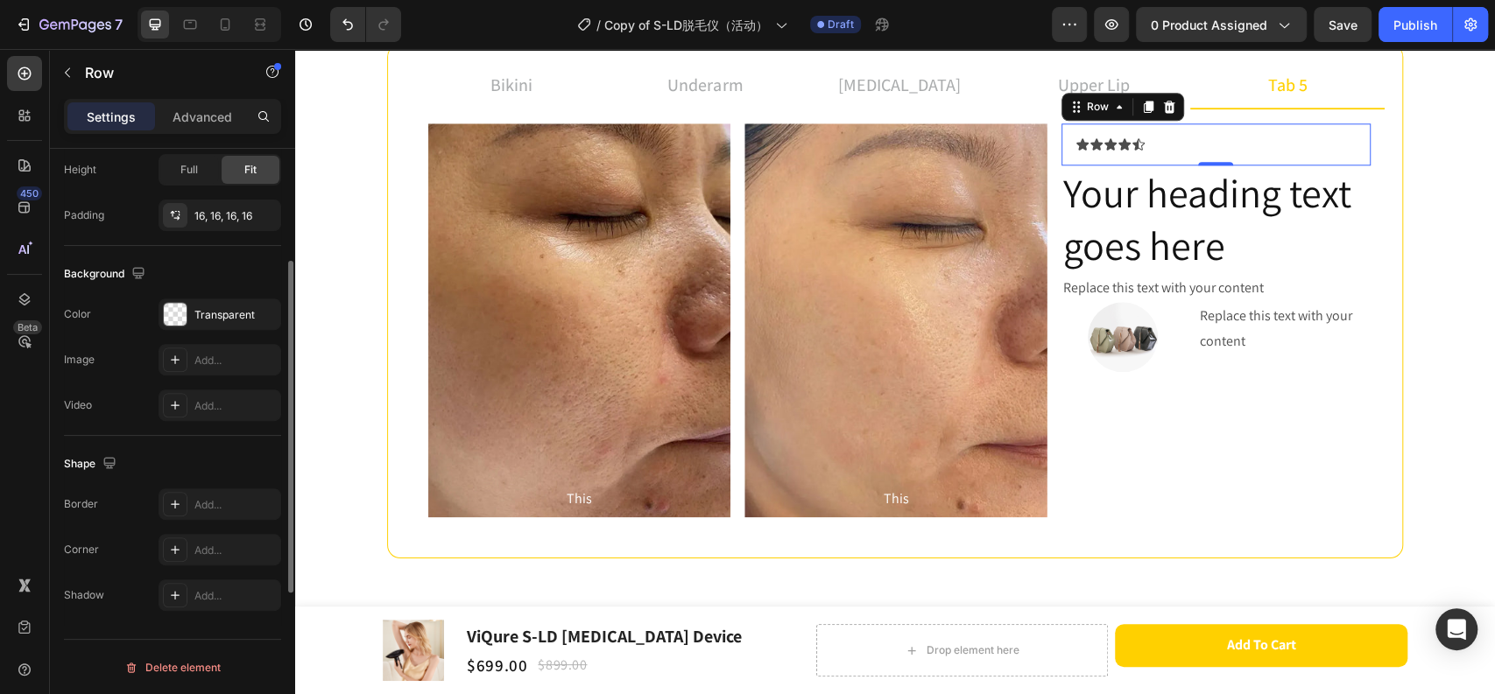
scroll to position [375, 0]
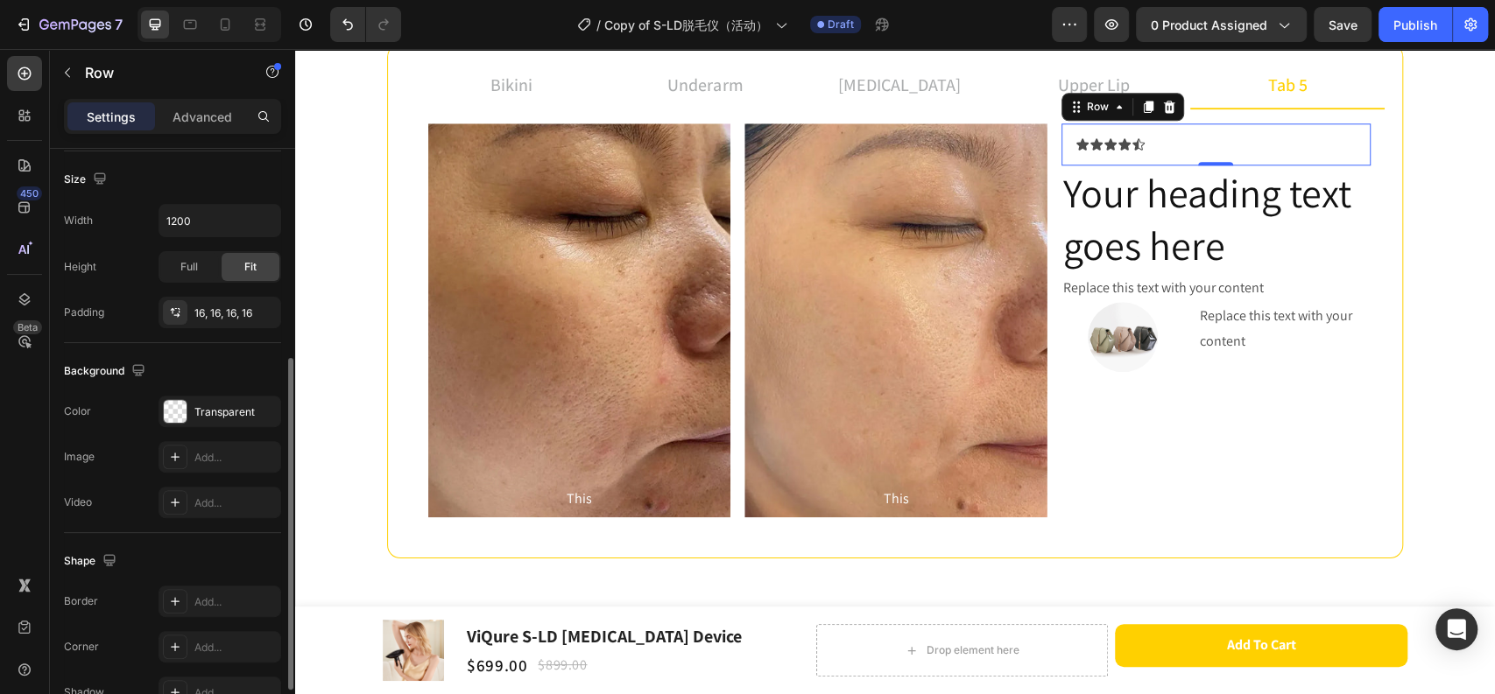
click at [224, 368] on div "Background" at bounding box center [172, 371] width 217 height 28
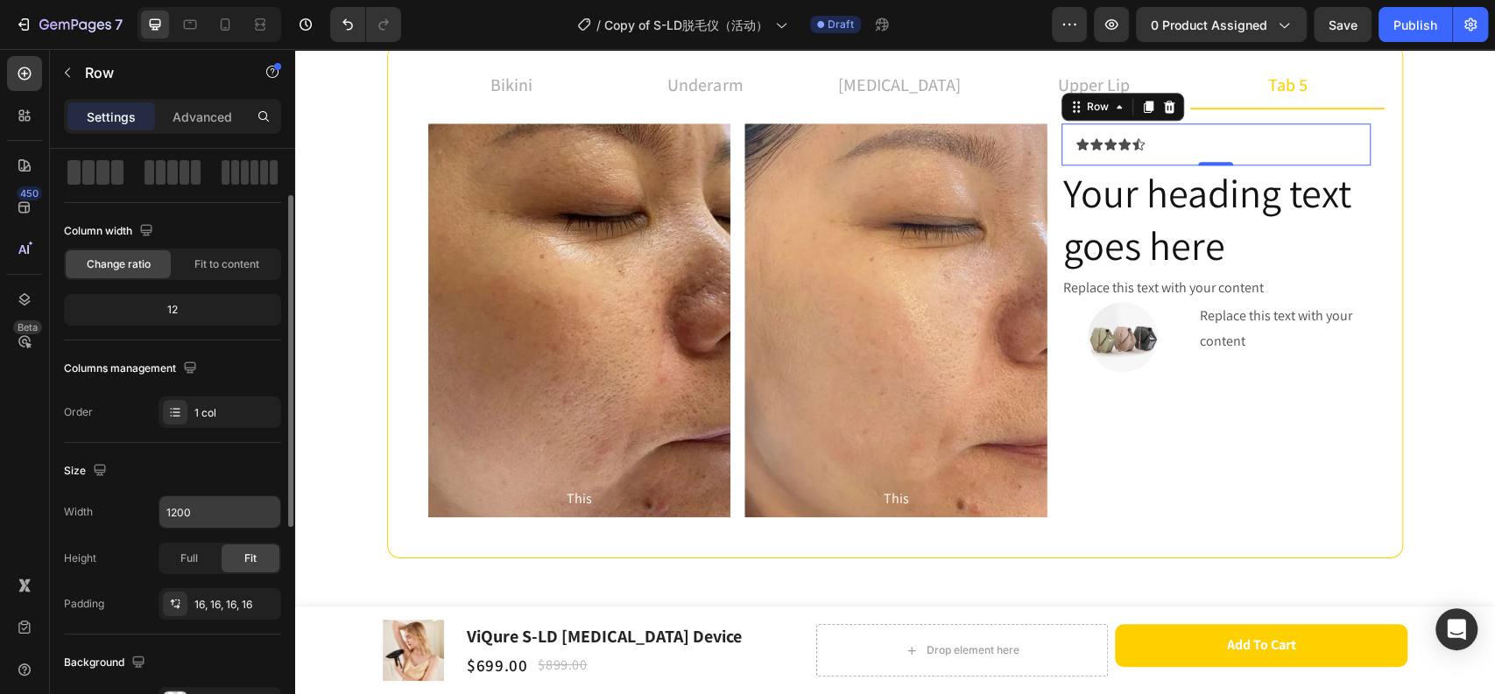
scroll to position [0, 0]
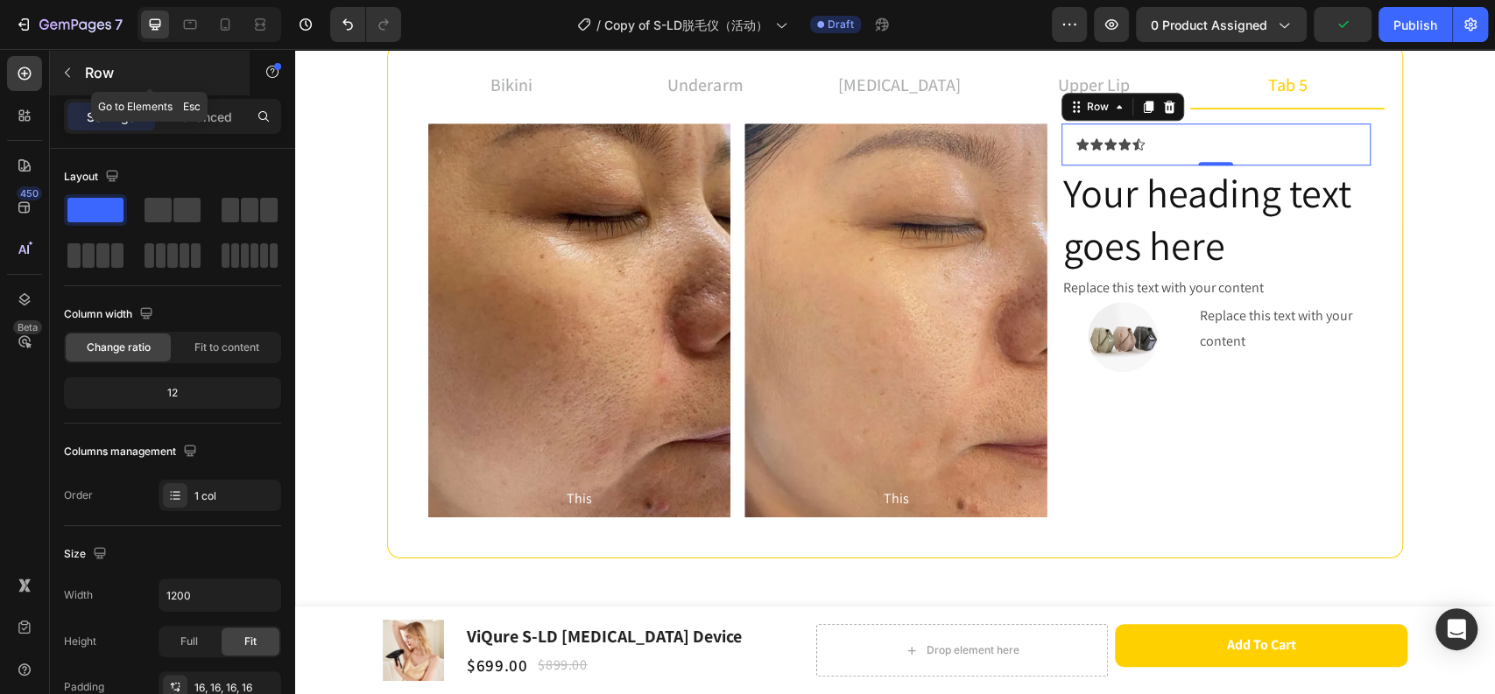
click at [67, 69] on icon "button" at bounding box center [67, 73] width 14 height 14
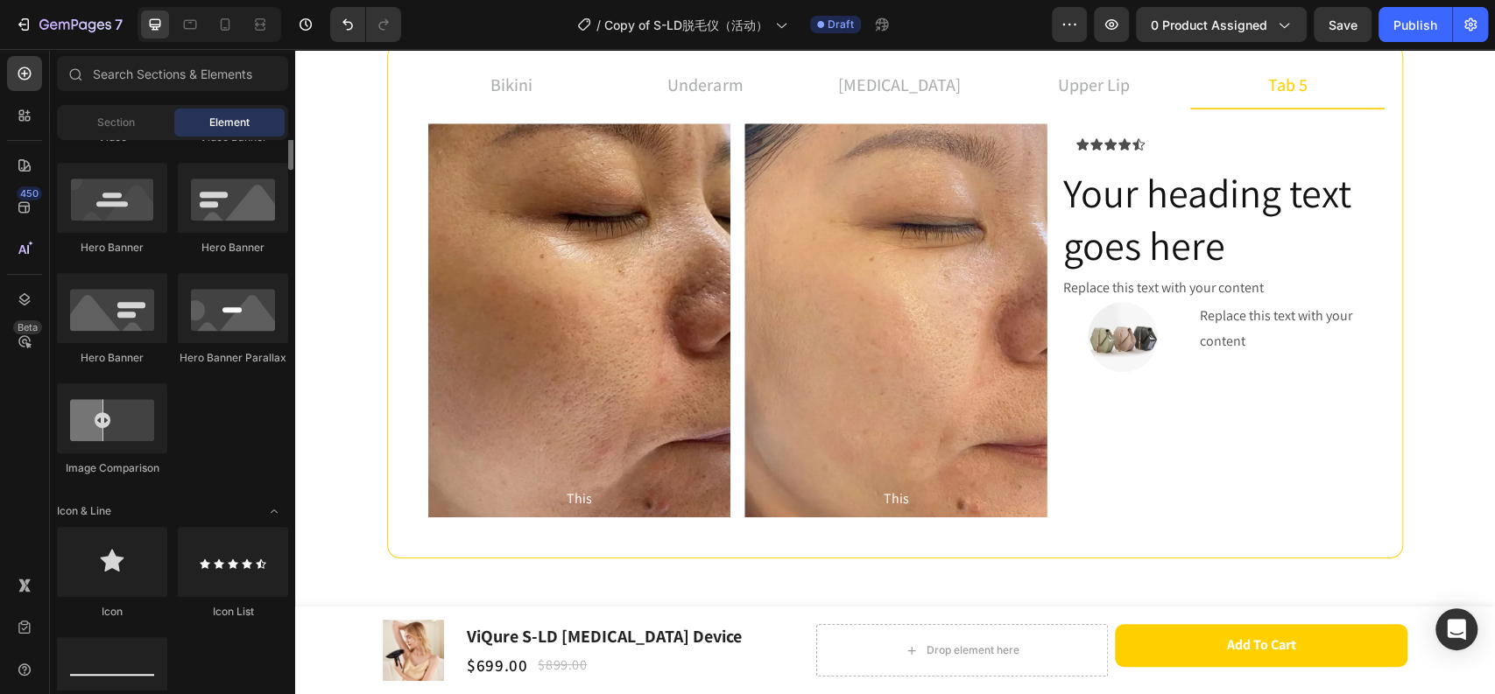
scroll to position [389, 0]
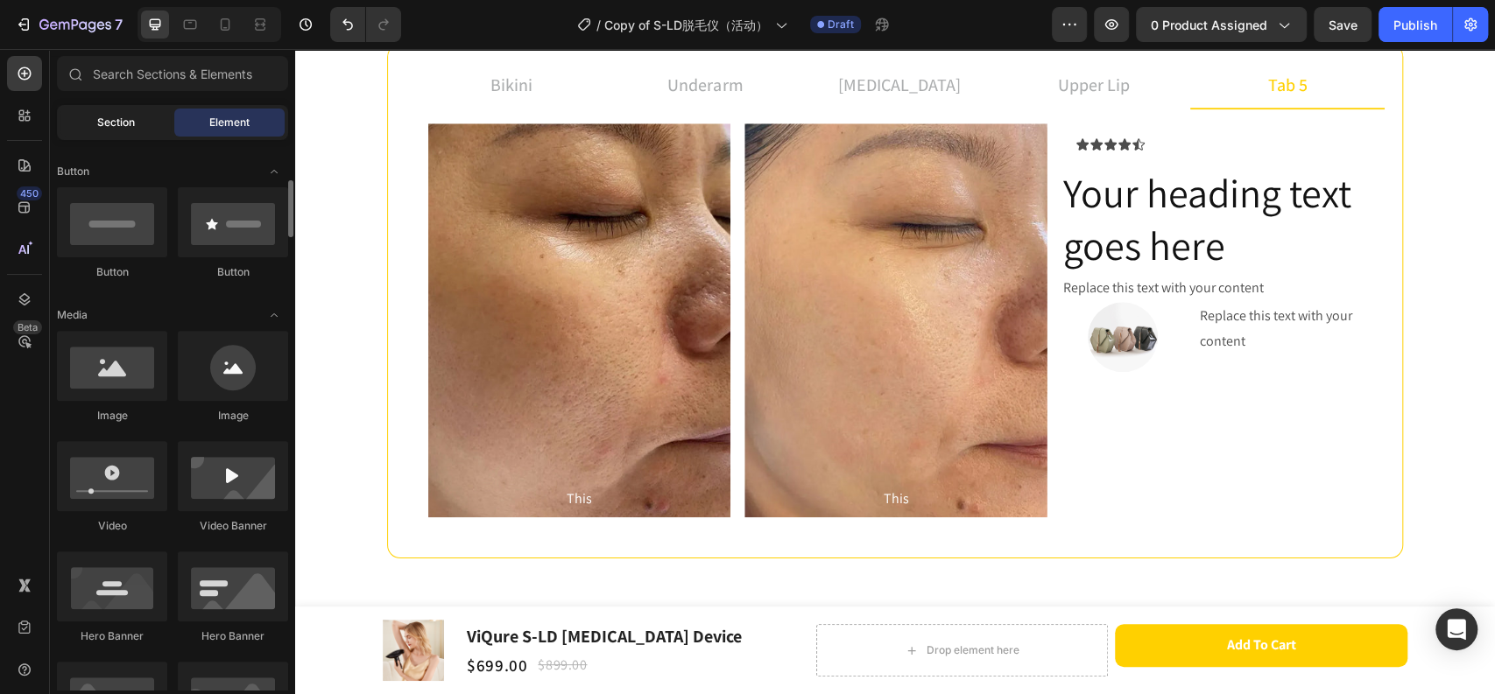
click at [130, 126] on span "Section" at bounding box center [116, 123] width 38 height 16
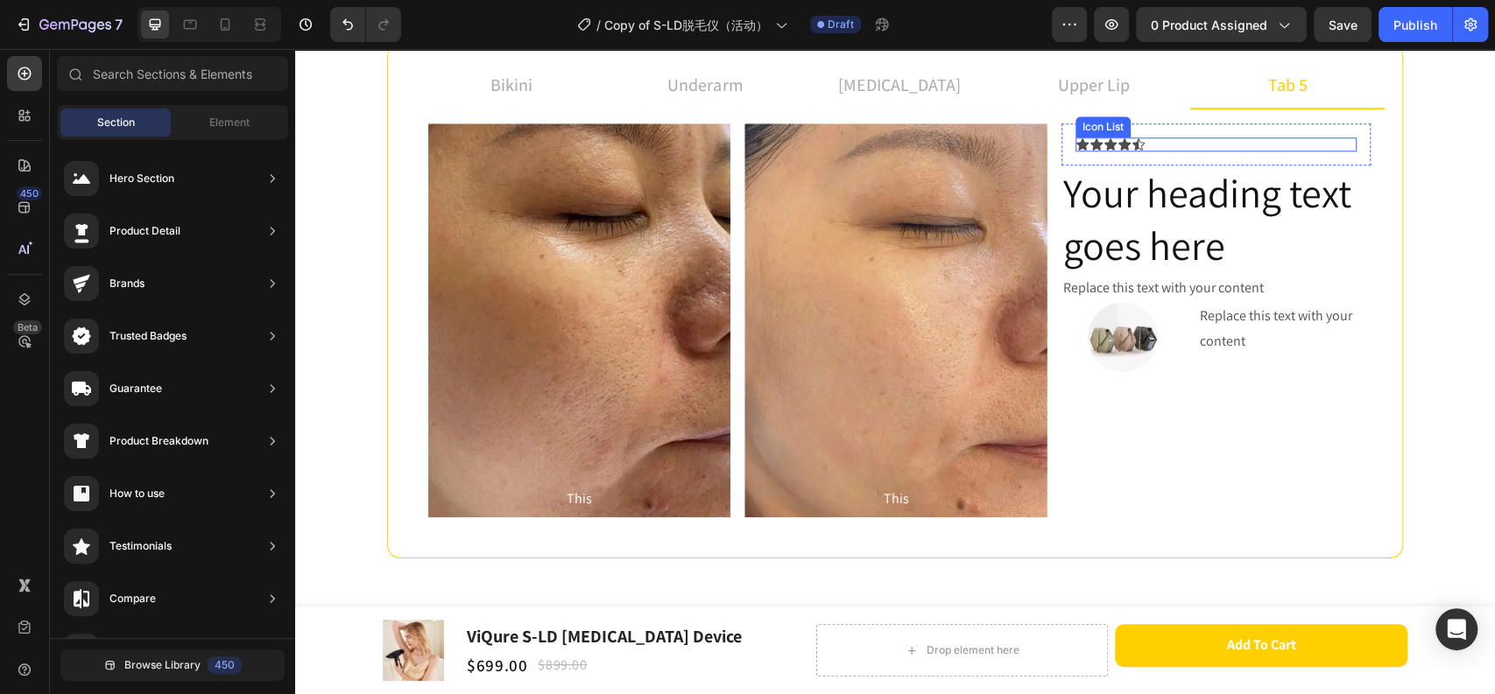
click at [1158, 145] on div "Icon Icon Icon Icon Icon" at bounding box center [1215, 144] width 281 height 14
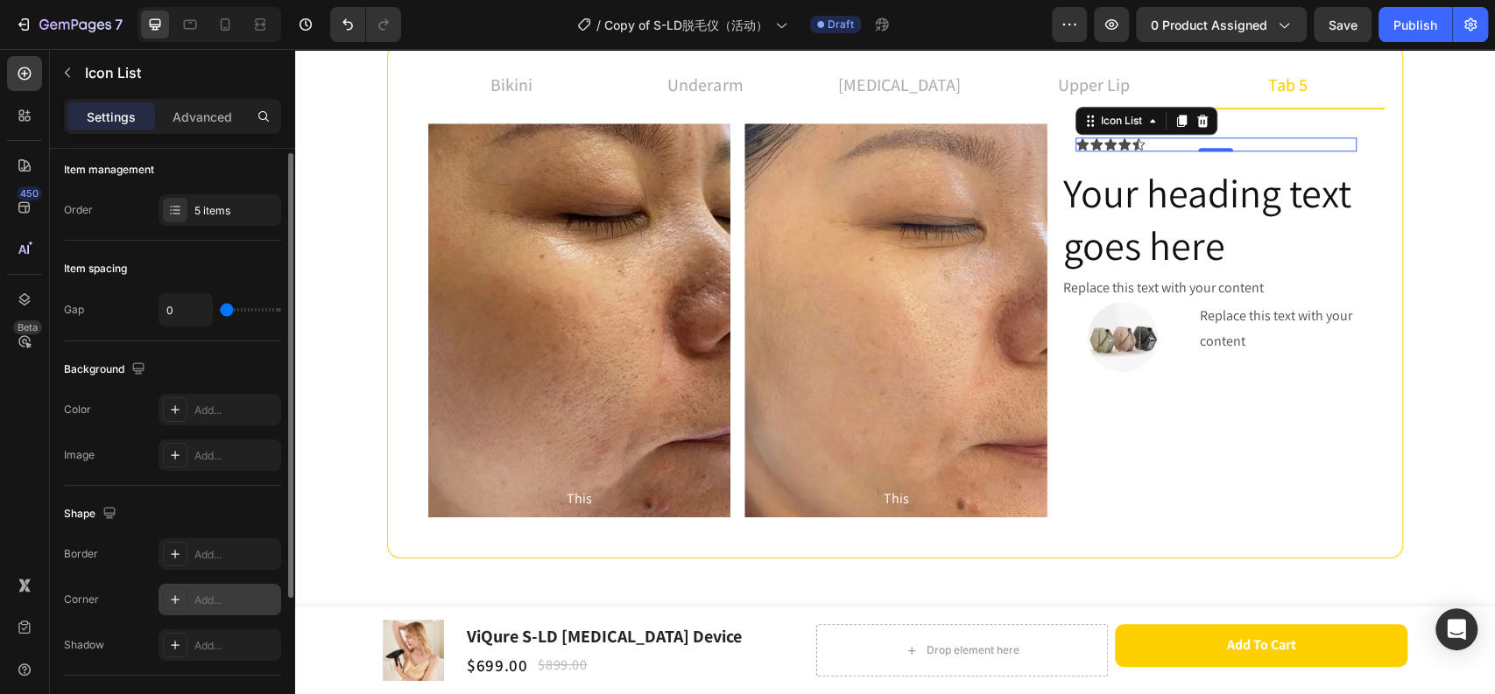
scroll to position [0, 0]
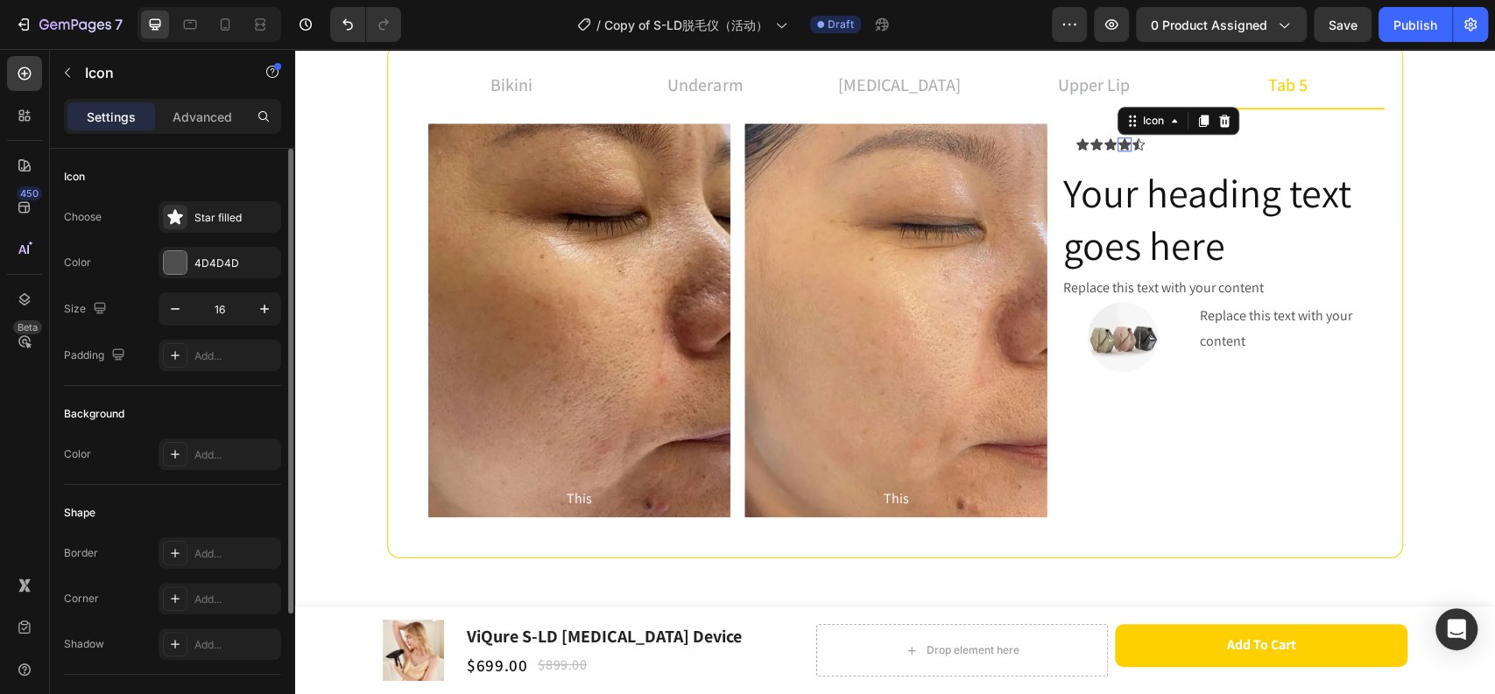
click at [1118, 141] on icon at bounding box center [1124, 143] width 12 height 11
click at [216, 264] on div "4D4D4D" at bounding box center [219, 264] width 51 height 16
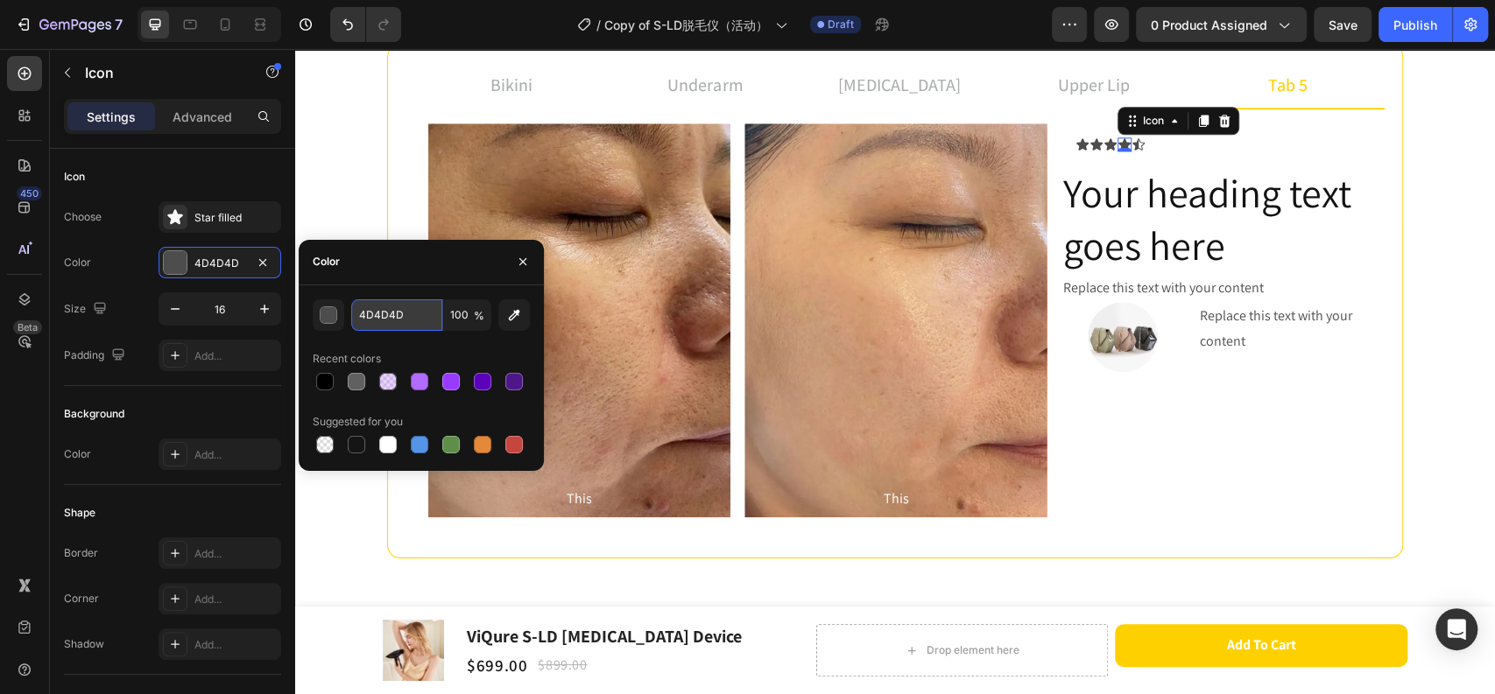
click at [411, 313] on input "4D4D4D" at bounding box center [396, 315] width 91 height 32
paste input "FFDA60"
type input "FFDA60"
click at [1131, 147] on icon at bounding box center [1138, 144] width 14 height 14
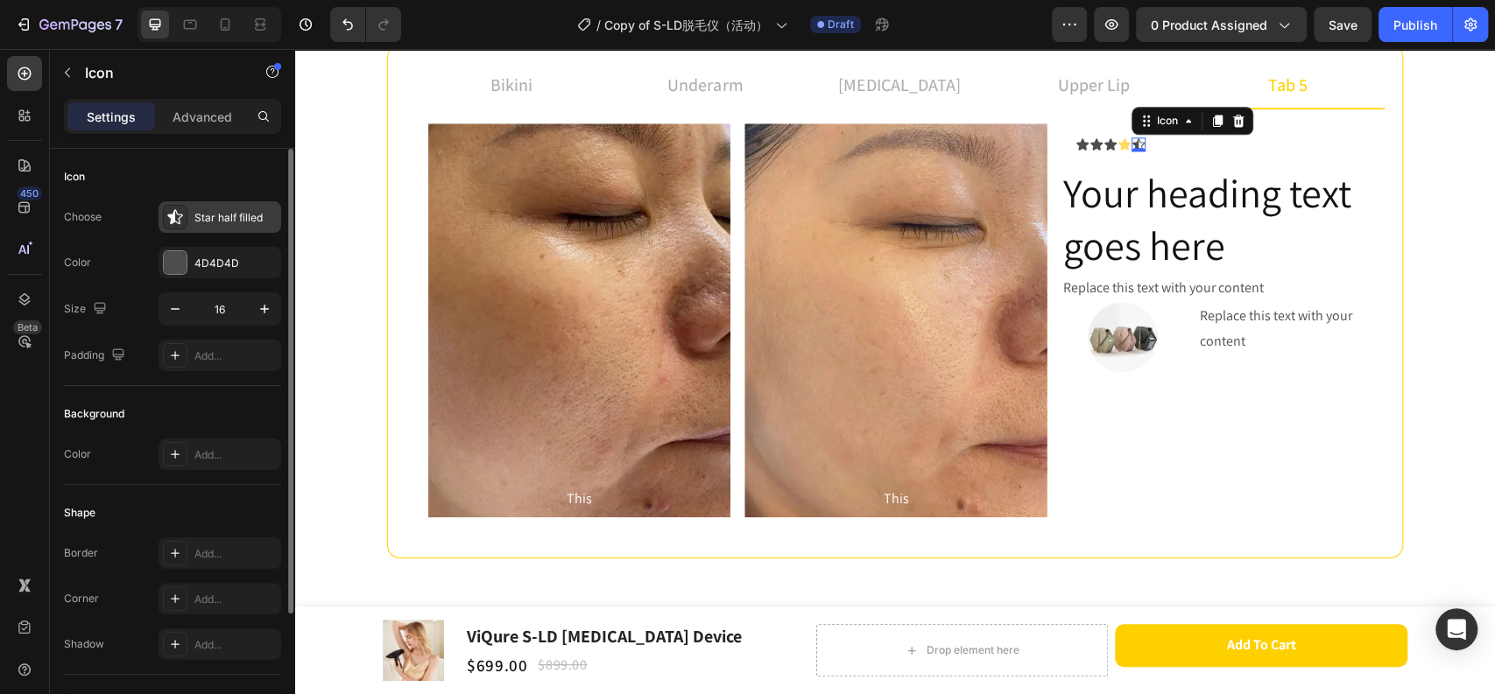
click at [219, 218] on div "Star half filled" at bounding box center [235, 218] width 82 height 16
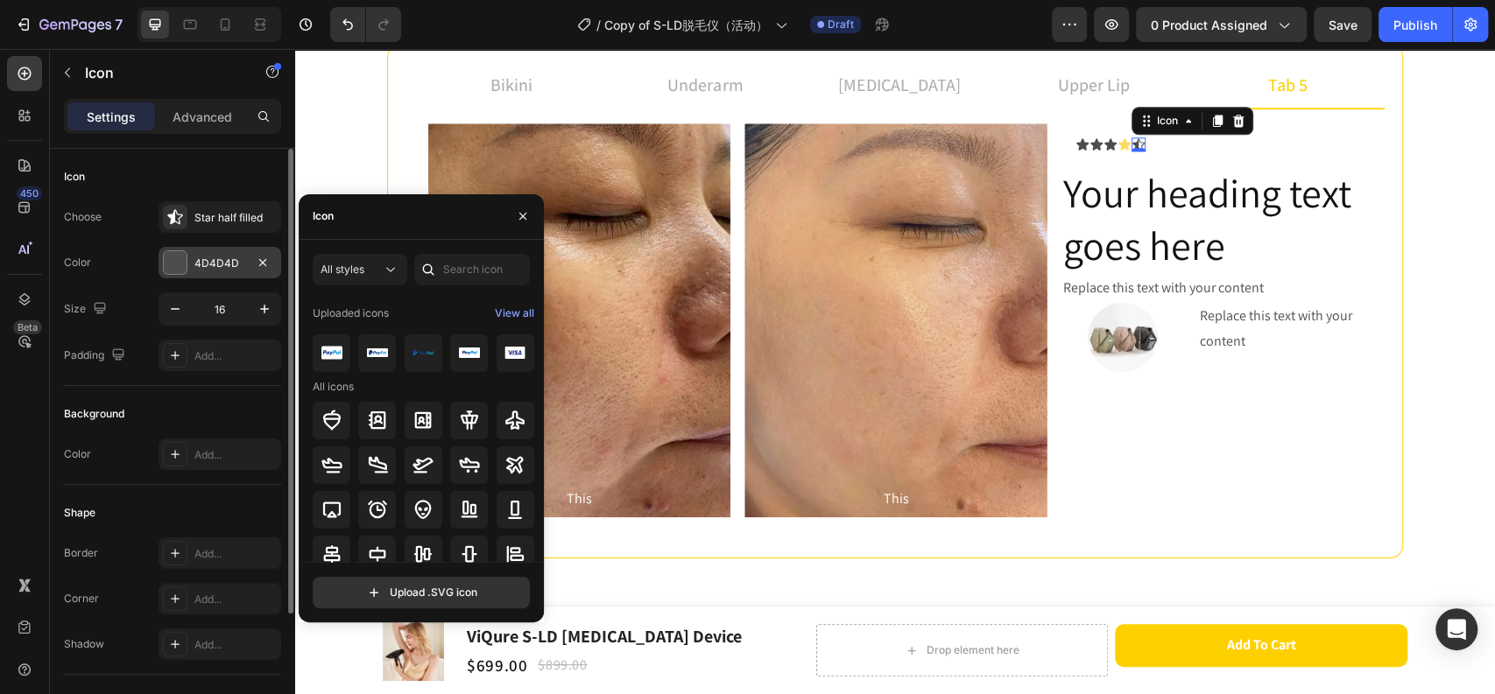
click at [228, 264] on div "4D4D4D" at bounding box center [219, 264] width 51 height 16
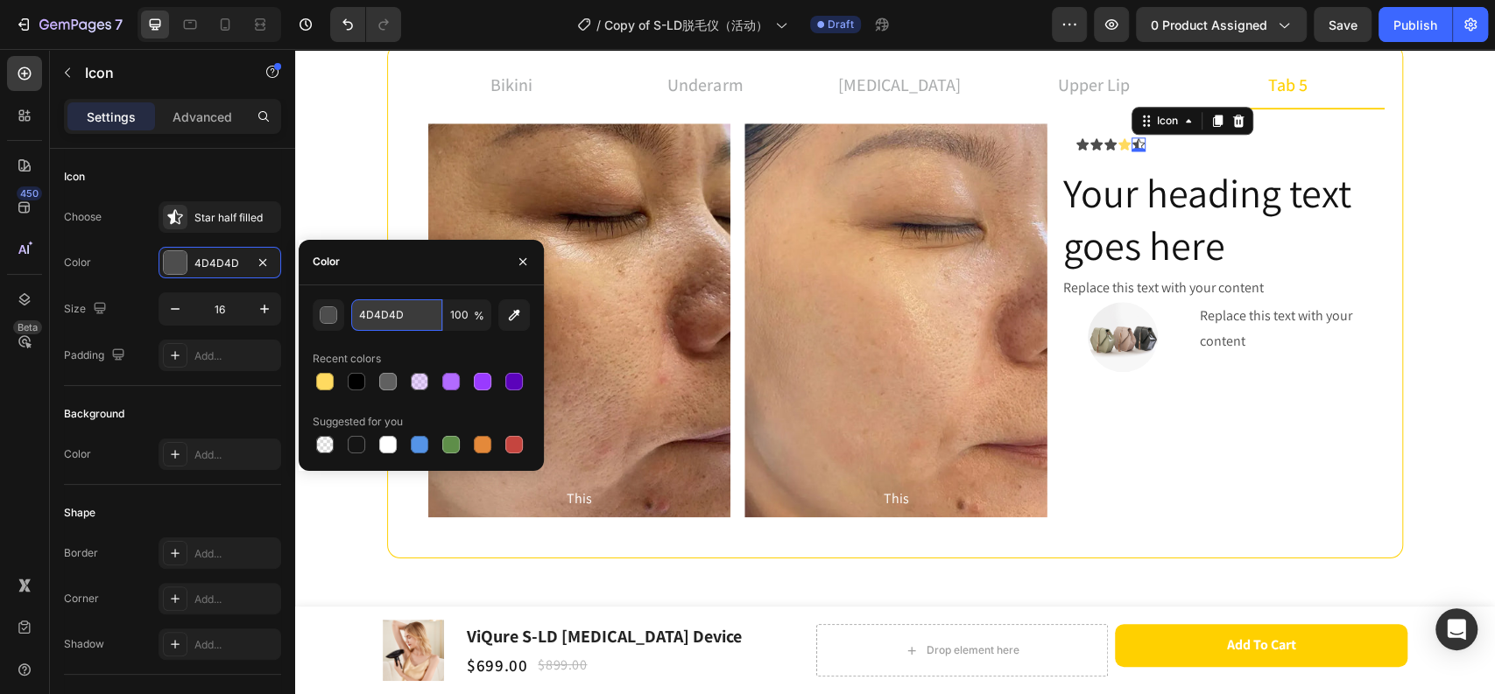
click at [394, 314] on input "4D4D4D" at bounding box center [396, 315] width 91 height 32
paste input "FFDA60"
type input "FFDA60"
click at [1104, 144] on icon at bounding box center [1110, 143] width 12 height 11
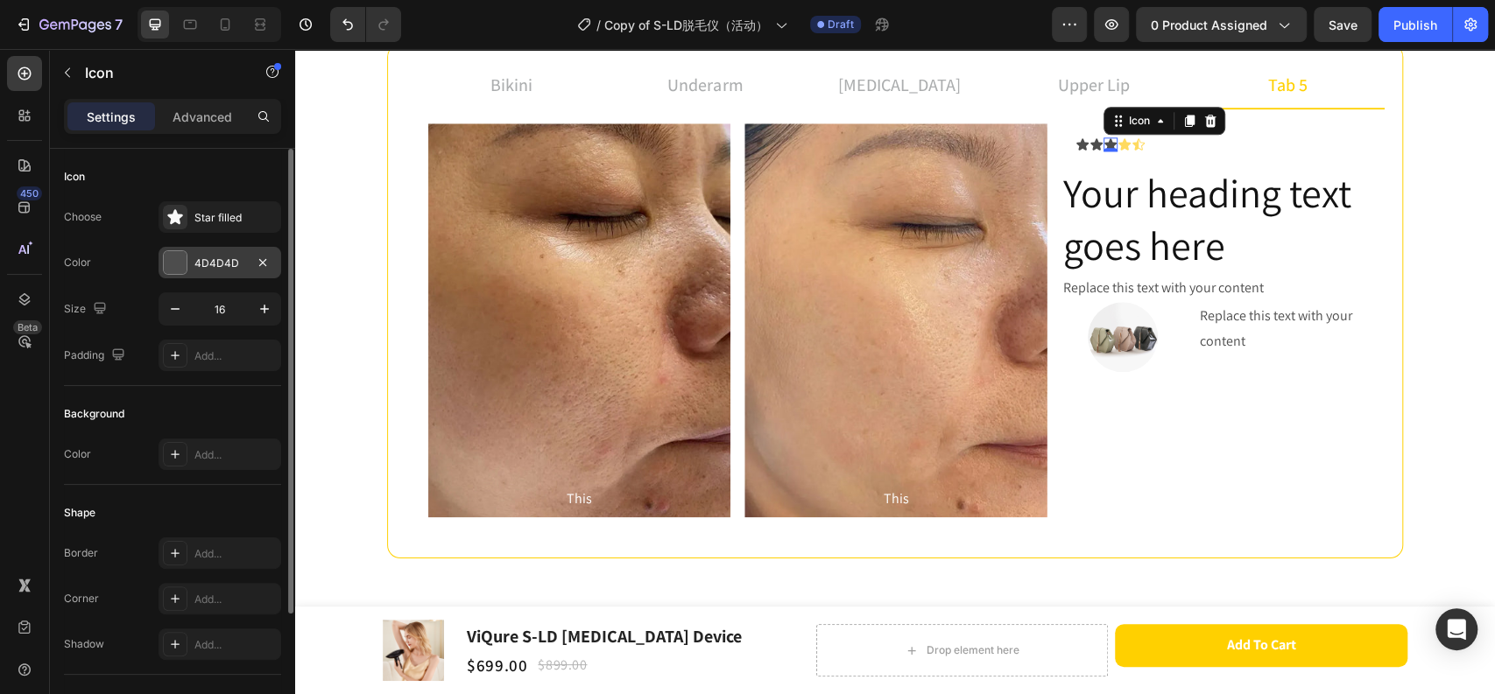
click at [218, 263] on div "4D4D4D" at bounding box center [219, 264] width 51 height 16
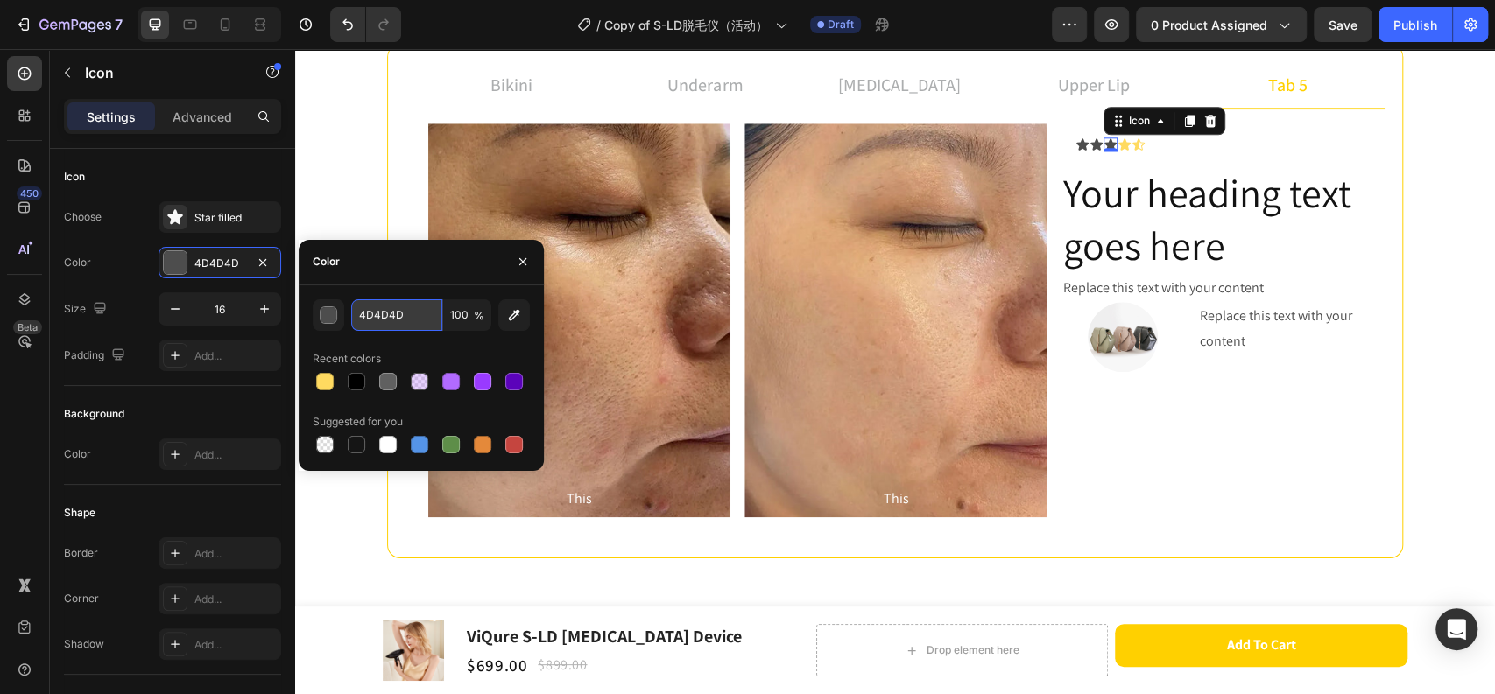
click at [388, 314] on input "4D4D4D" at bounding box center [396, 315] width 91 height 32
paste input "FFDA60"
type input "FFDA60"
click at [1089, 138] on icon at bounding box center [1096, 144] width 14 height 14
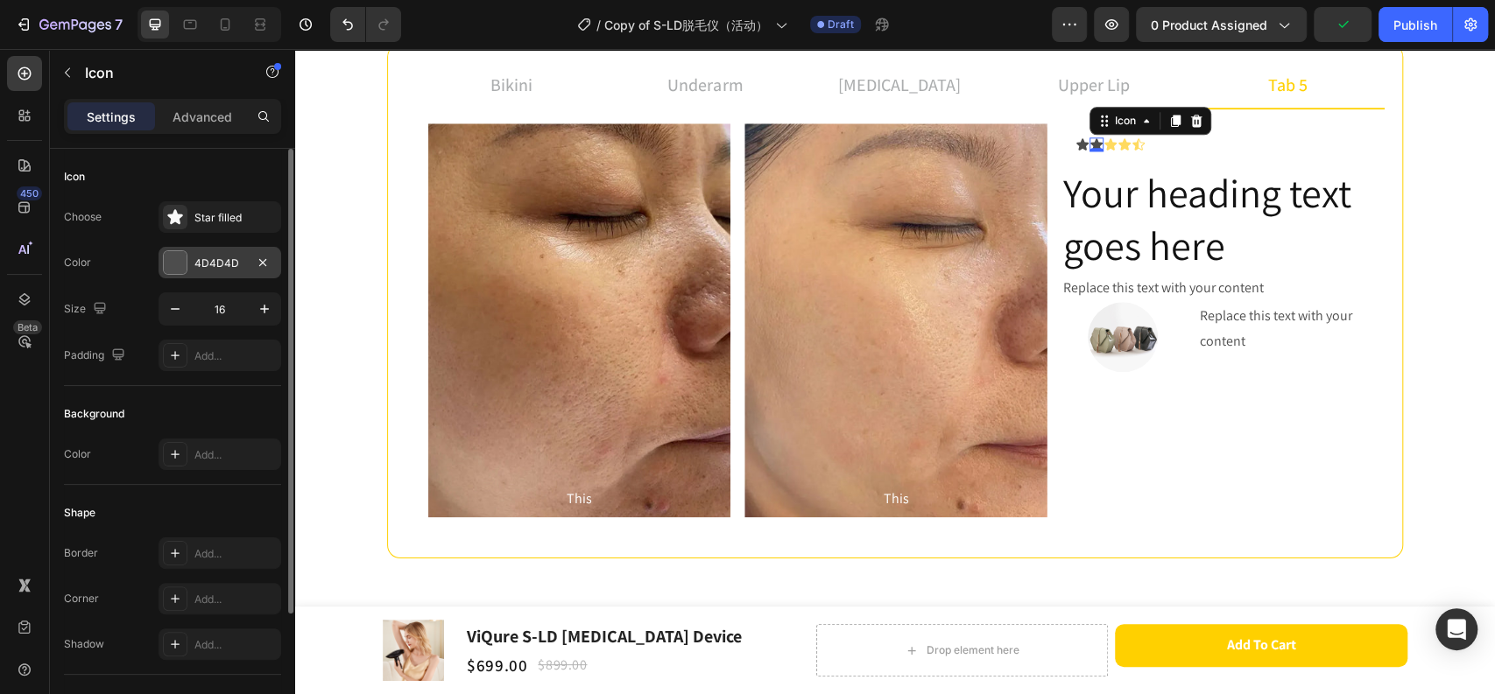
click at [229, 269] on div "4D4D4D" at bounding box center [219, 264] width 51 height 16
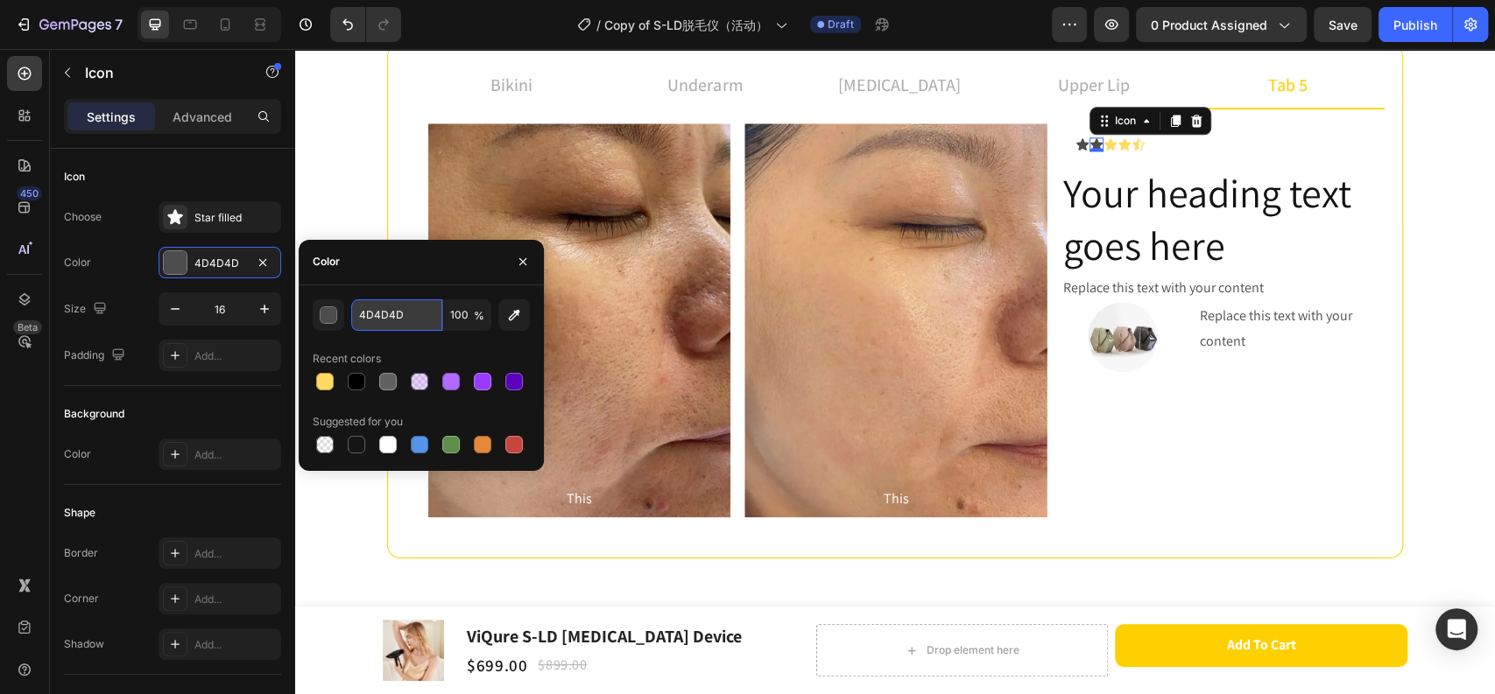
click at [393, 318] on input "4D4D4D" at bounding box center [396, 315] width 91 height 32
paste input "FFDA60"
type input "FFDA60"
click at [1076, 141] on icon at bounding box center [1082, 143] width 12 height 11
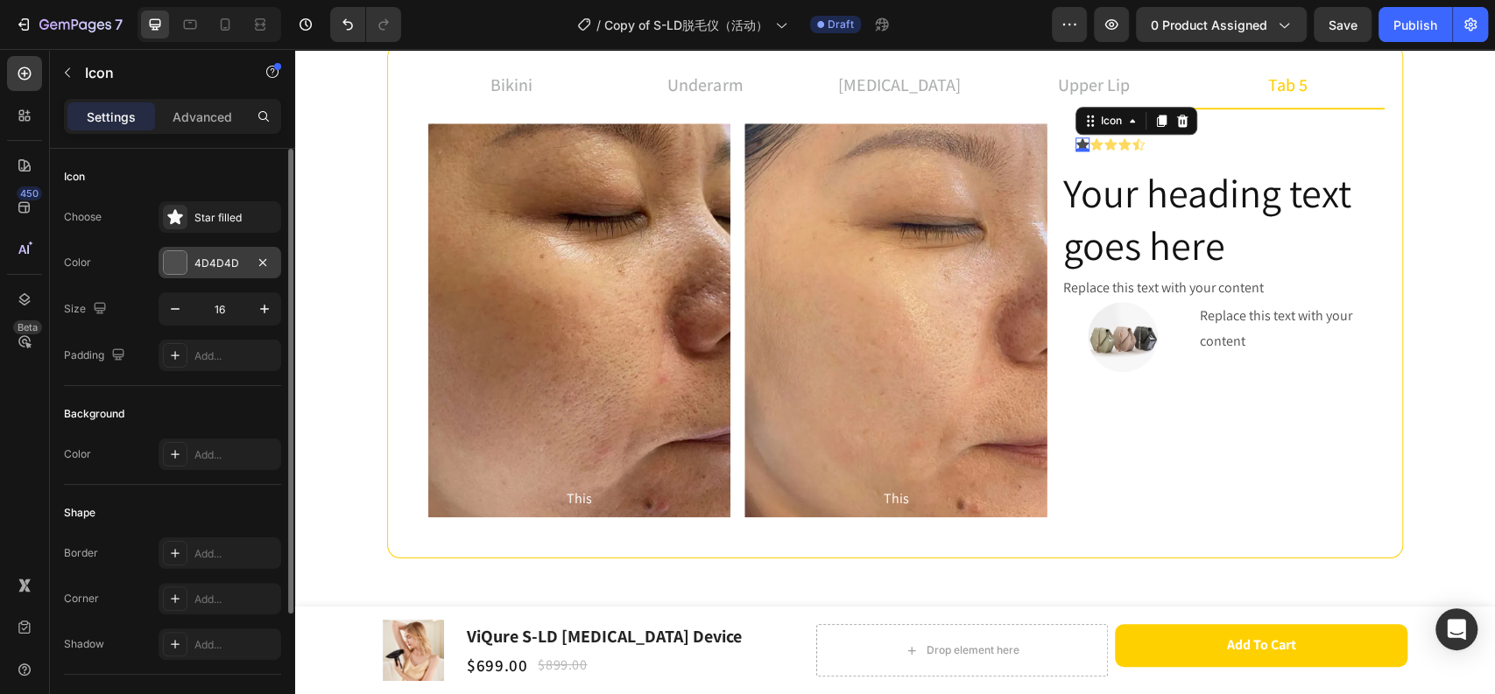
click at [200, 257] on div "4D4D4D" at bounding box center [219, 264] width 51 height 16
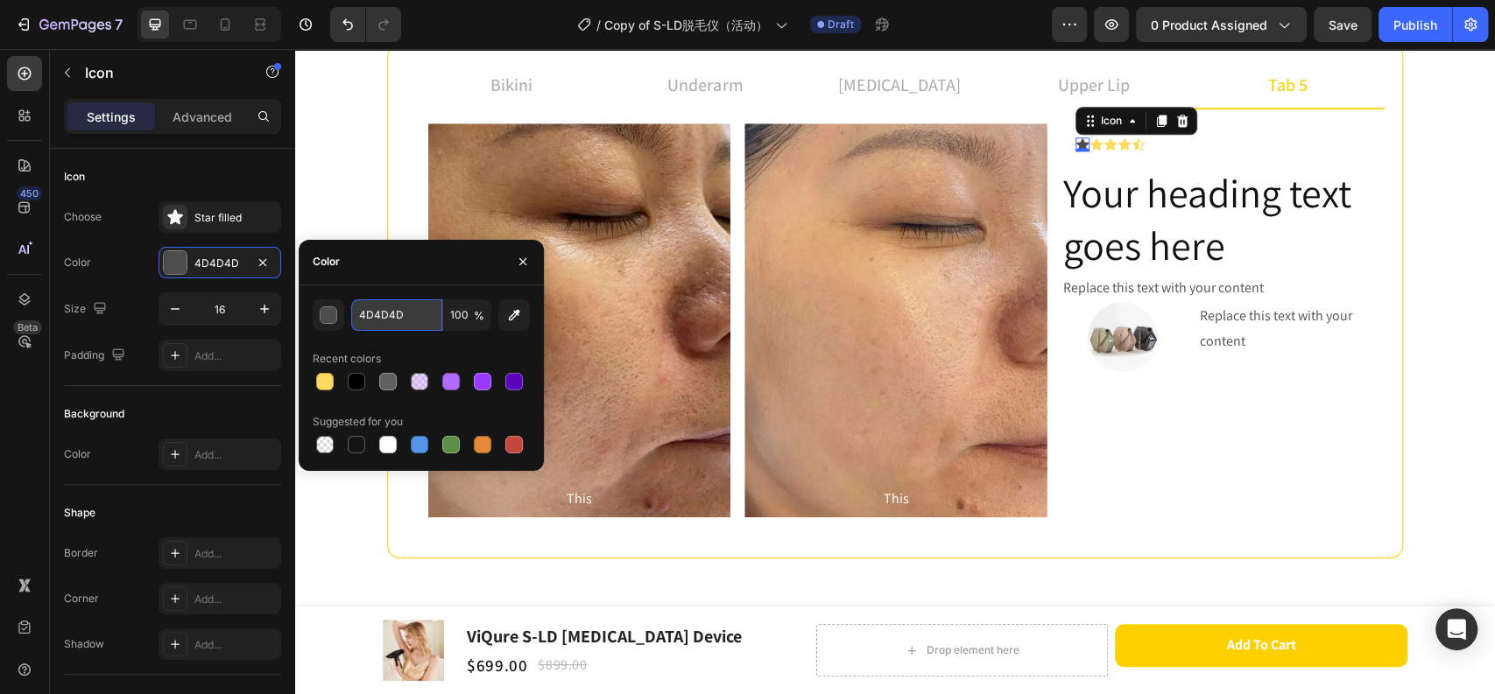
click at [378, 315] on input "4D4D4D" at bounding box center [396, 315] width 91 height 32
paste input "FFDA60"
type input "FFDA60"
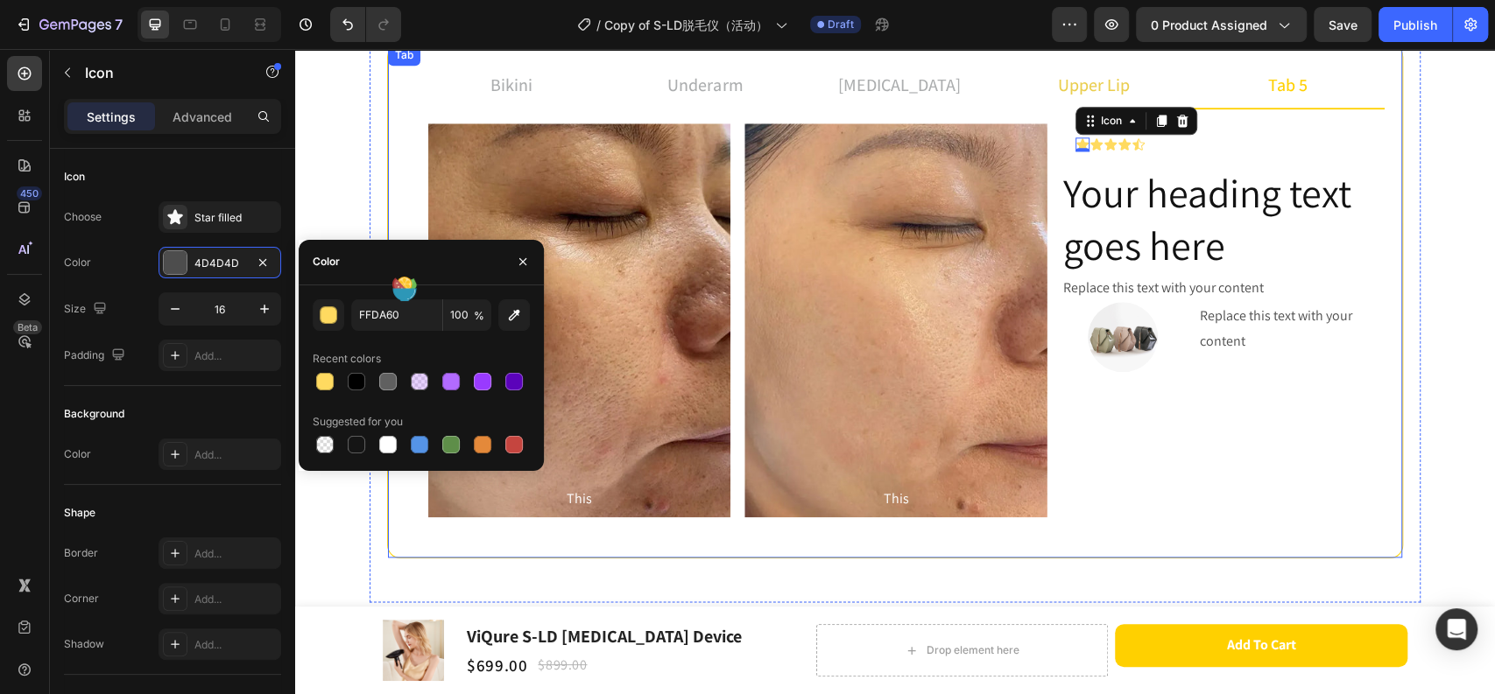
click at [1083, 72] on p "upper lip" at bounding box center [1094, 85] width 72 height 26
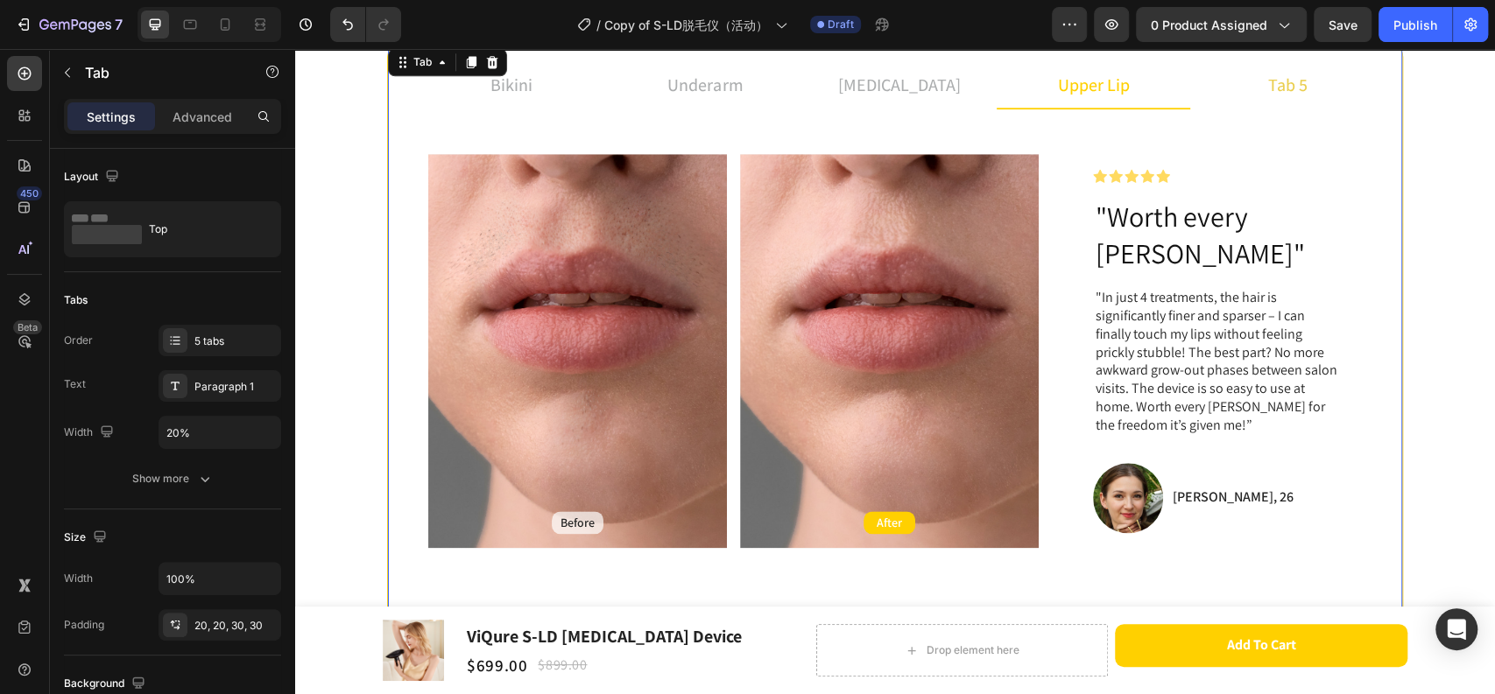
click at [1244, 84] on li "tab 5" at bounding box center [1287, 85] width 194 height 47
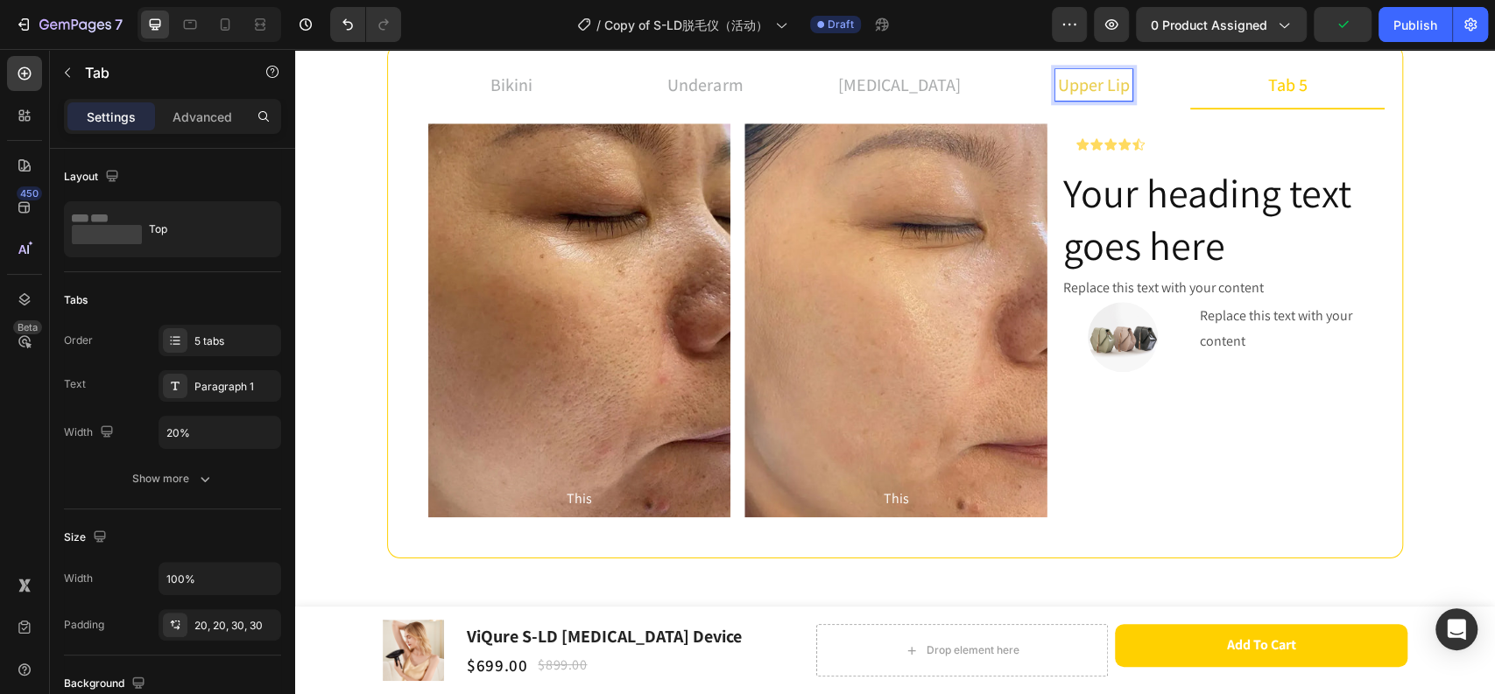
click at [1110, 88] on p "upper lip" at bounding box center [1094, 85] width 72 height 26
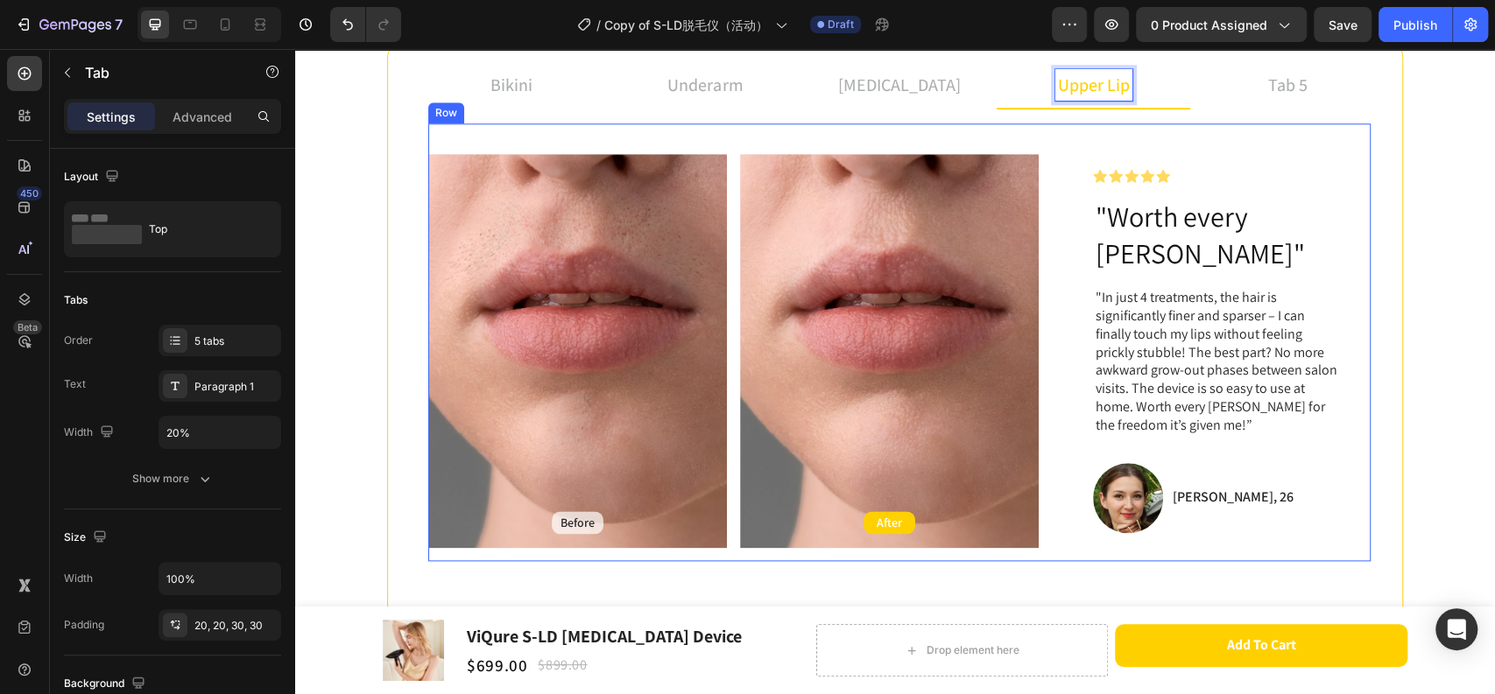
click at [1143, 152] on div "Icon Icon Icon Icon Icon Icon List Row "Worth every [PERSON_NAME]" Heading "In …" at bounding box center [1218, 351] width 306 height 420
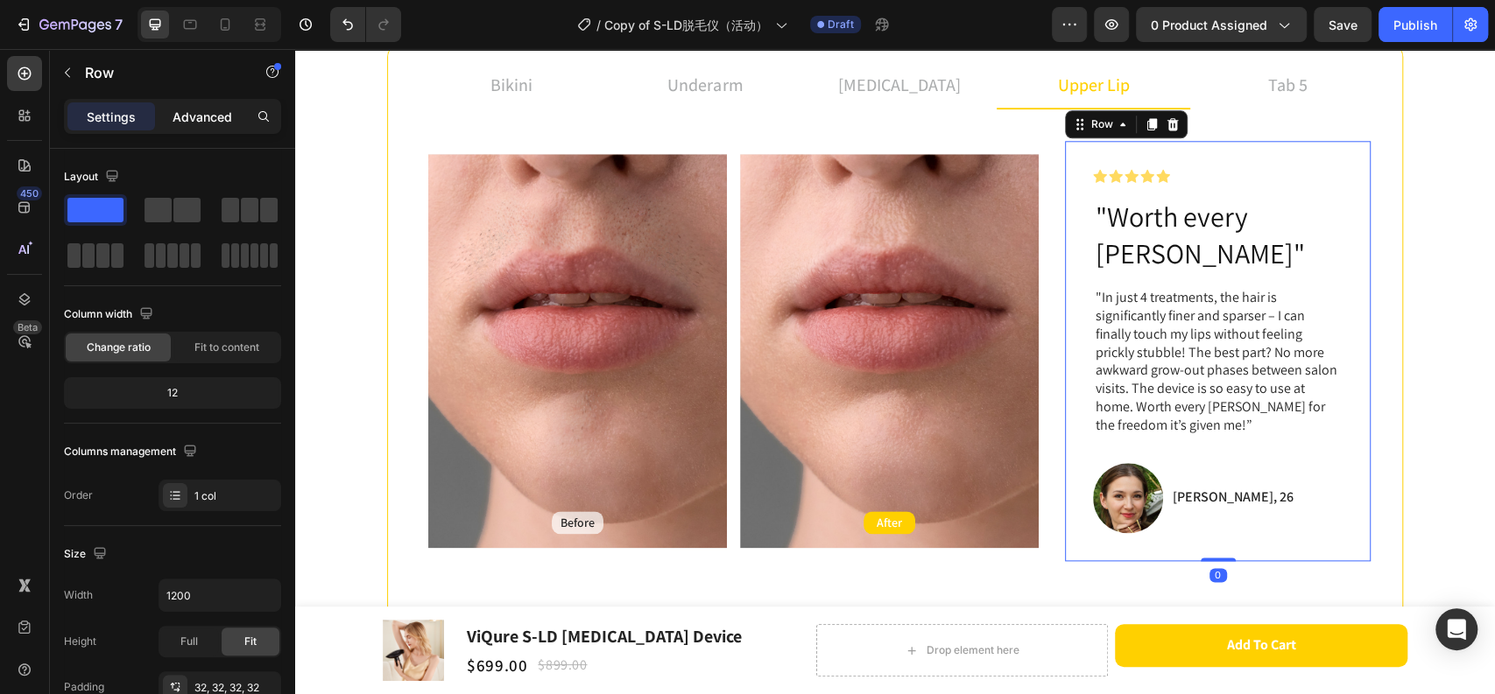
click at [210, 110] on p "Advanced" at bounding box center [202, 117] width 60 height 18
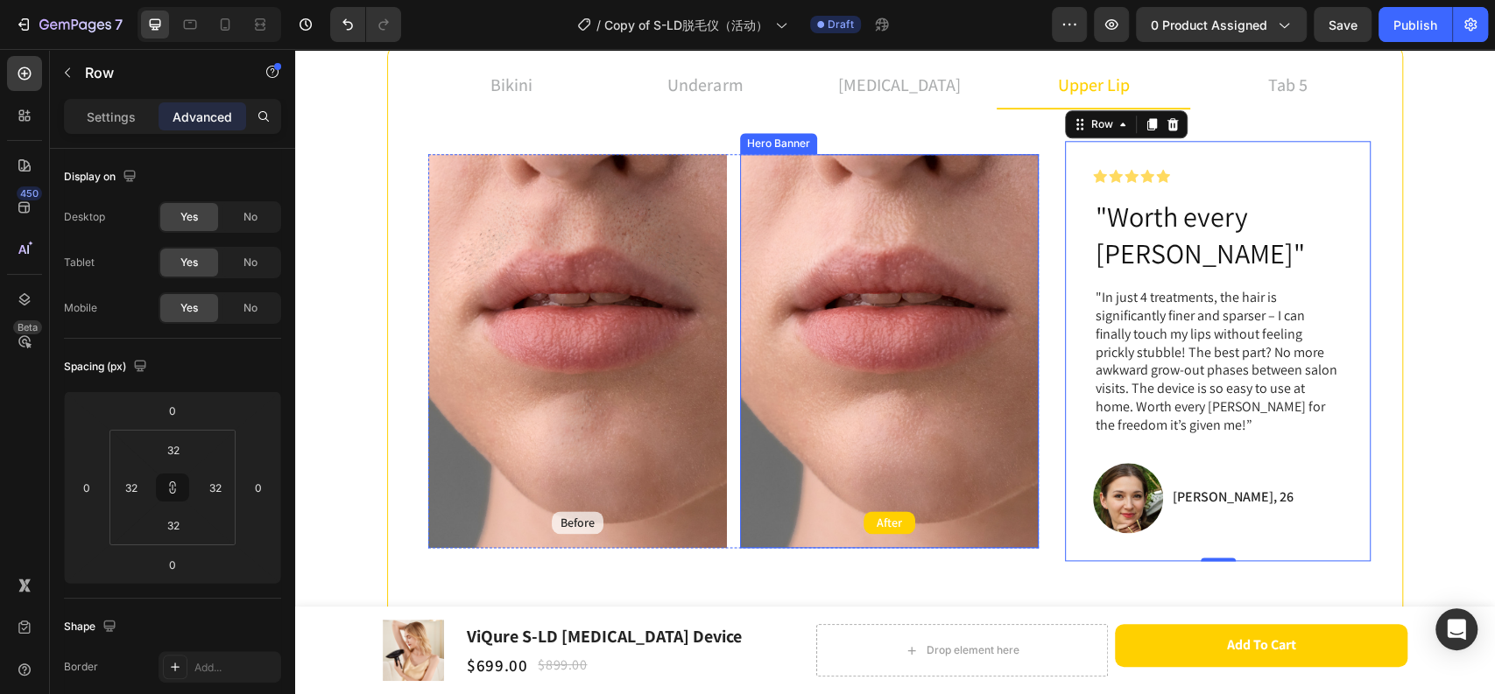
click at [975, 172] on div "Background Image" at bounding box center [889, 351] width 299 height 394
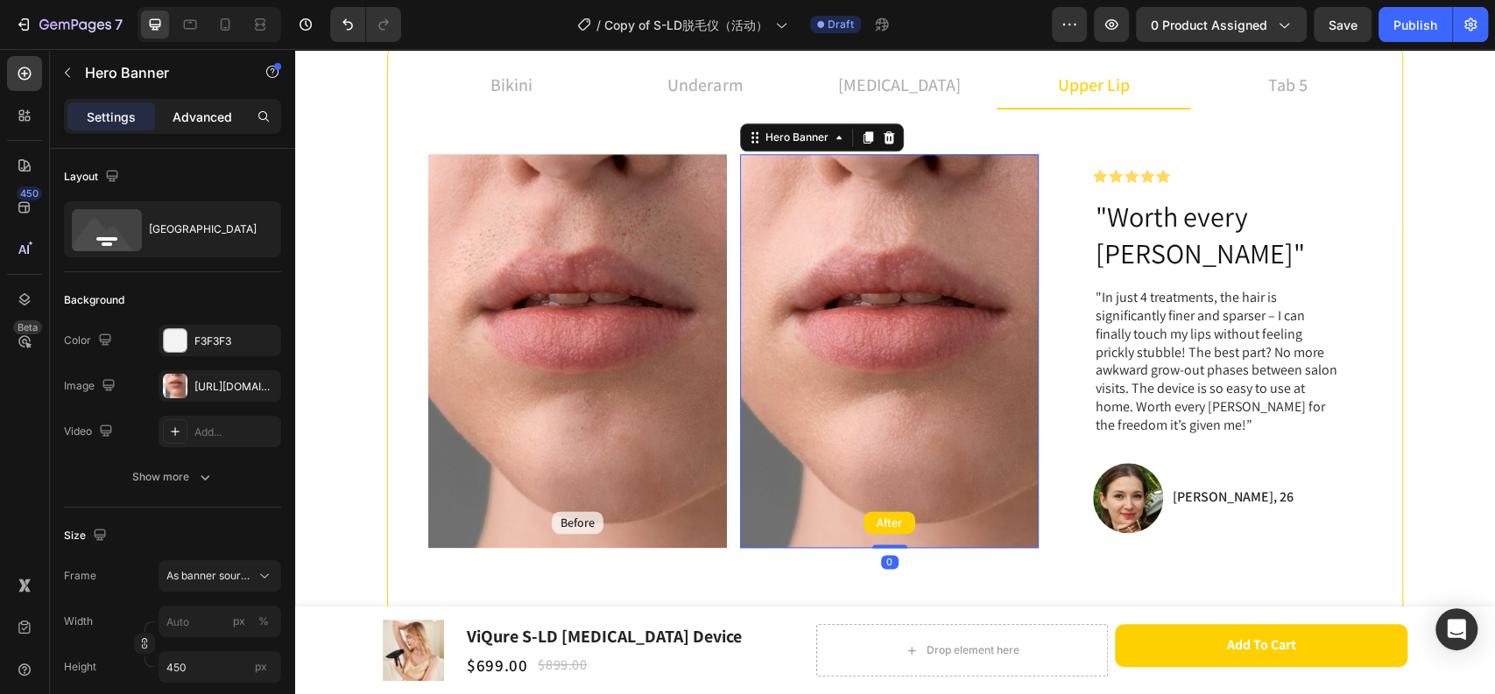
click at [193, 109] on p "Advanced" at bounding box center [202, 117] width 60 height 18
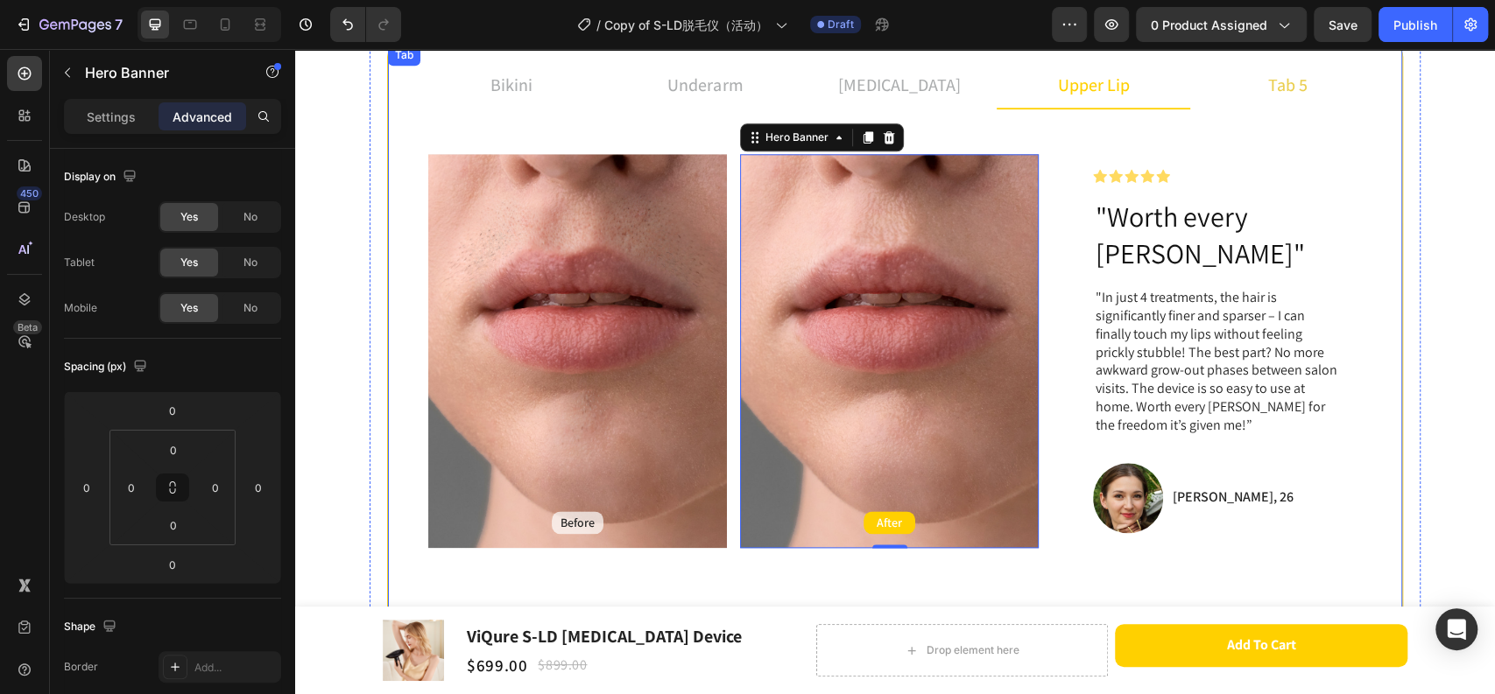
click at [1268, 88] on p "tab 5" at bounding box center [1287, 85] width 39 height 26
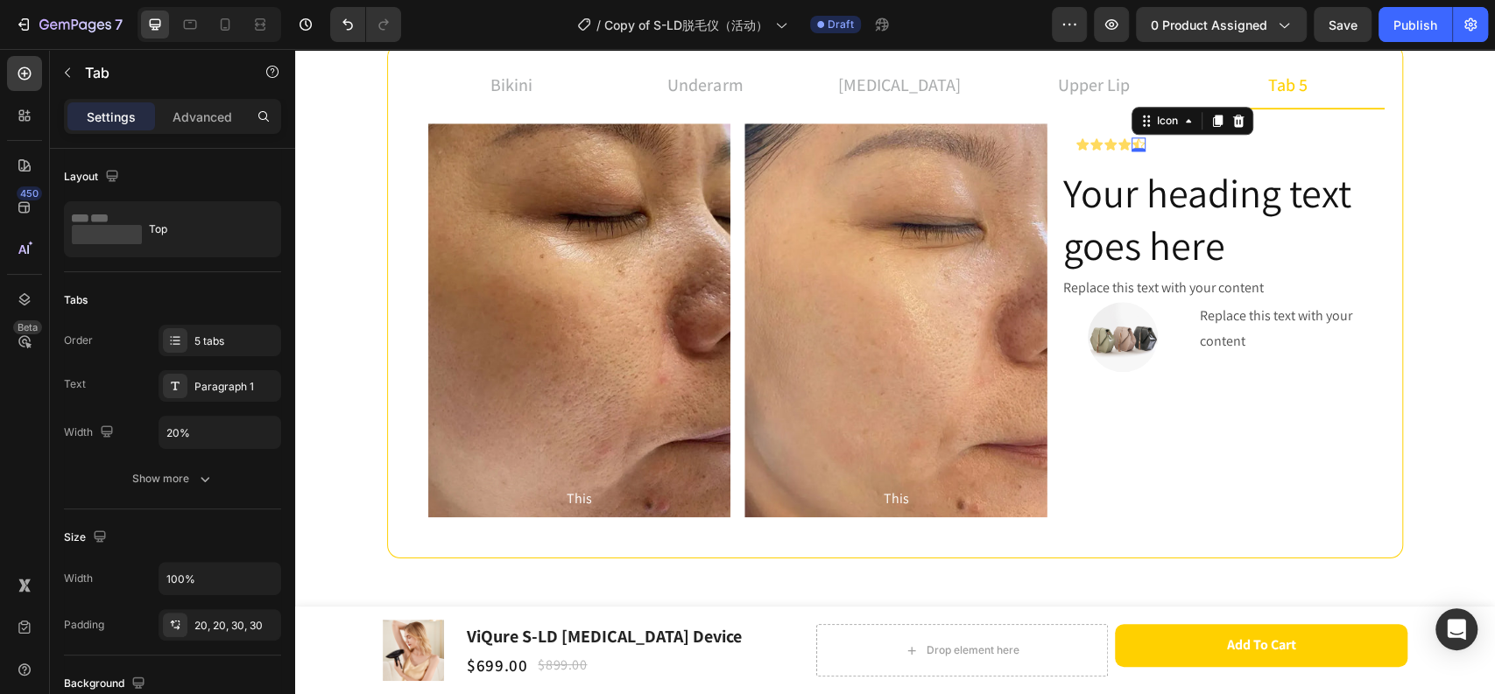
click at [1132, 149] on div "Icon 0" at bounding box center [1138, 144] width 14 height 14
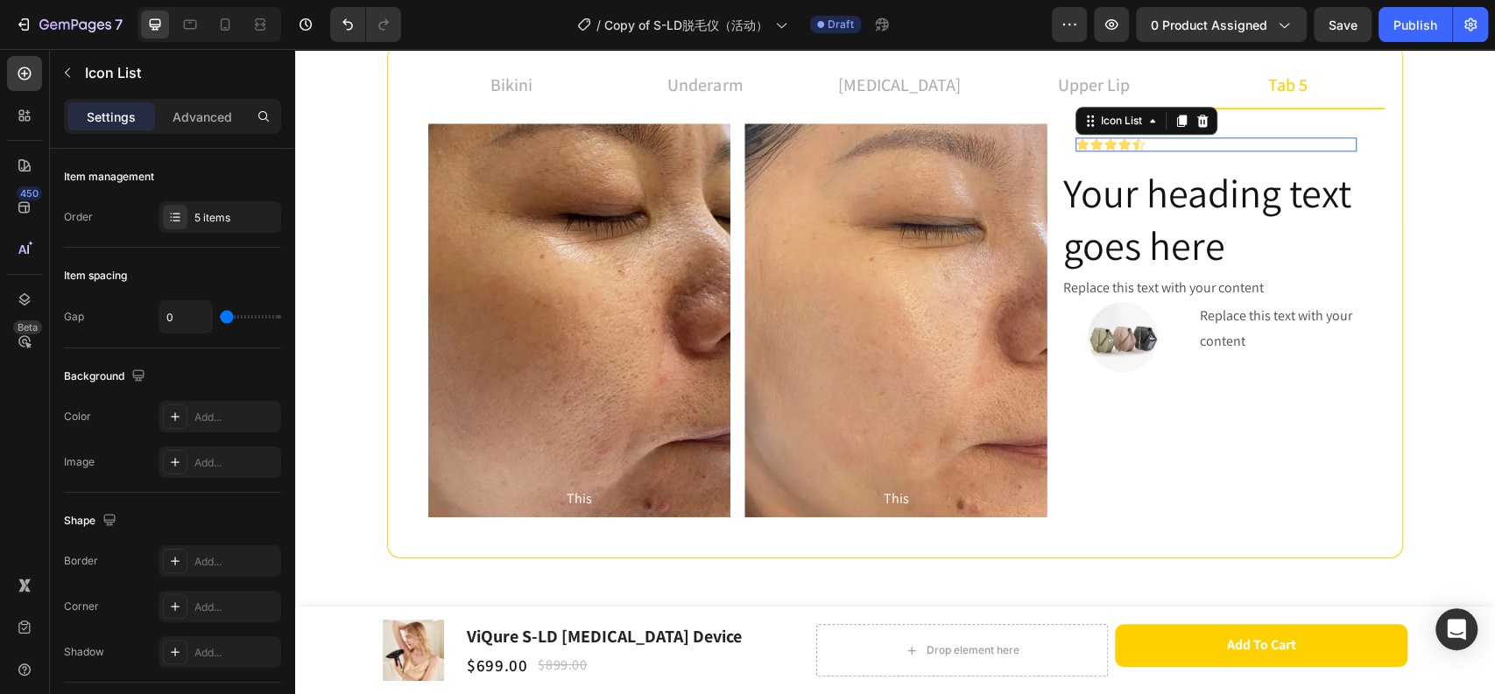
click at [1165, 137] on div "Icon Icon Icon Icon Icon" at bounding box center [1215, 144] width 281 height 14
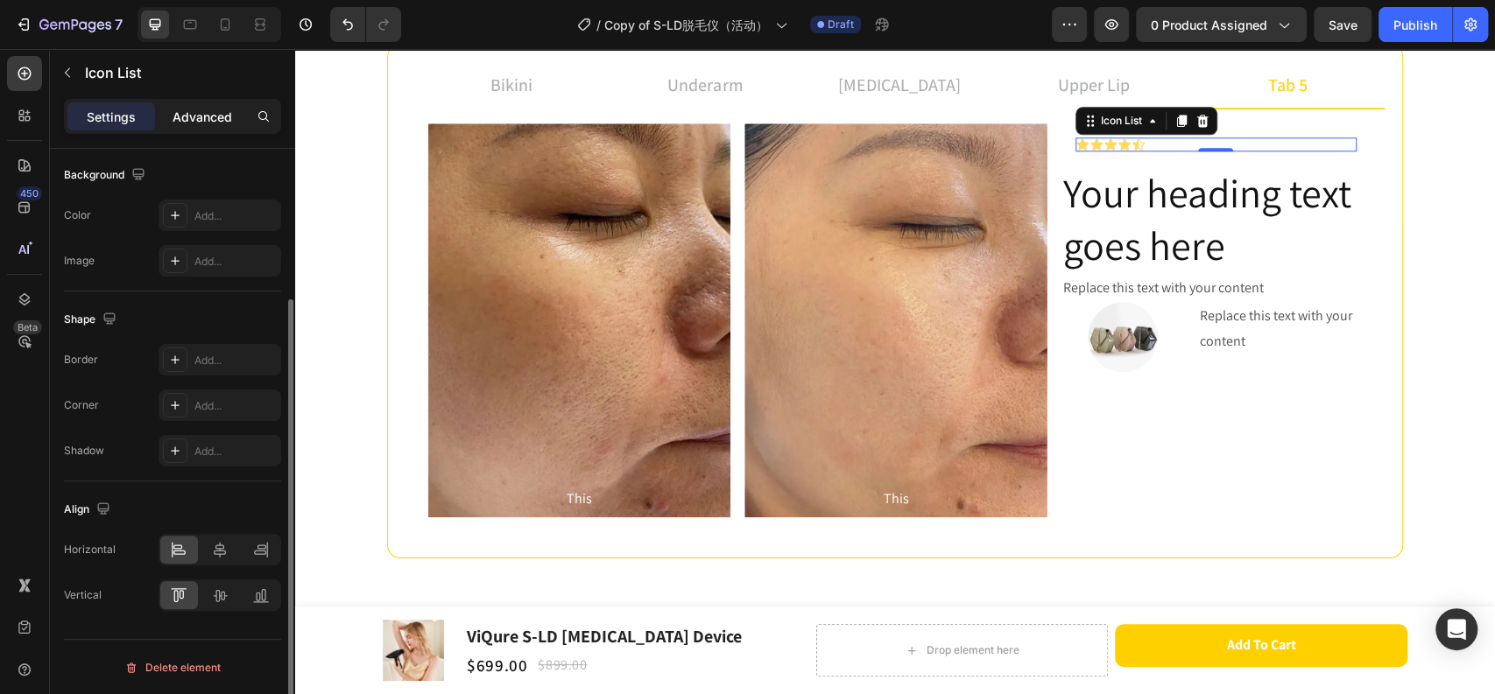
click at [217, 108] on p "Advanced" at bounding box center [202, 117] width 60 height 18
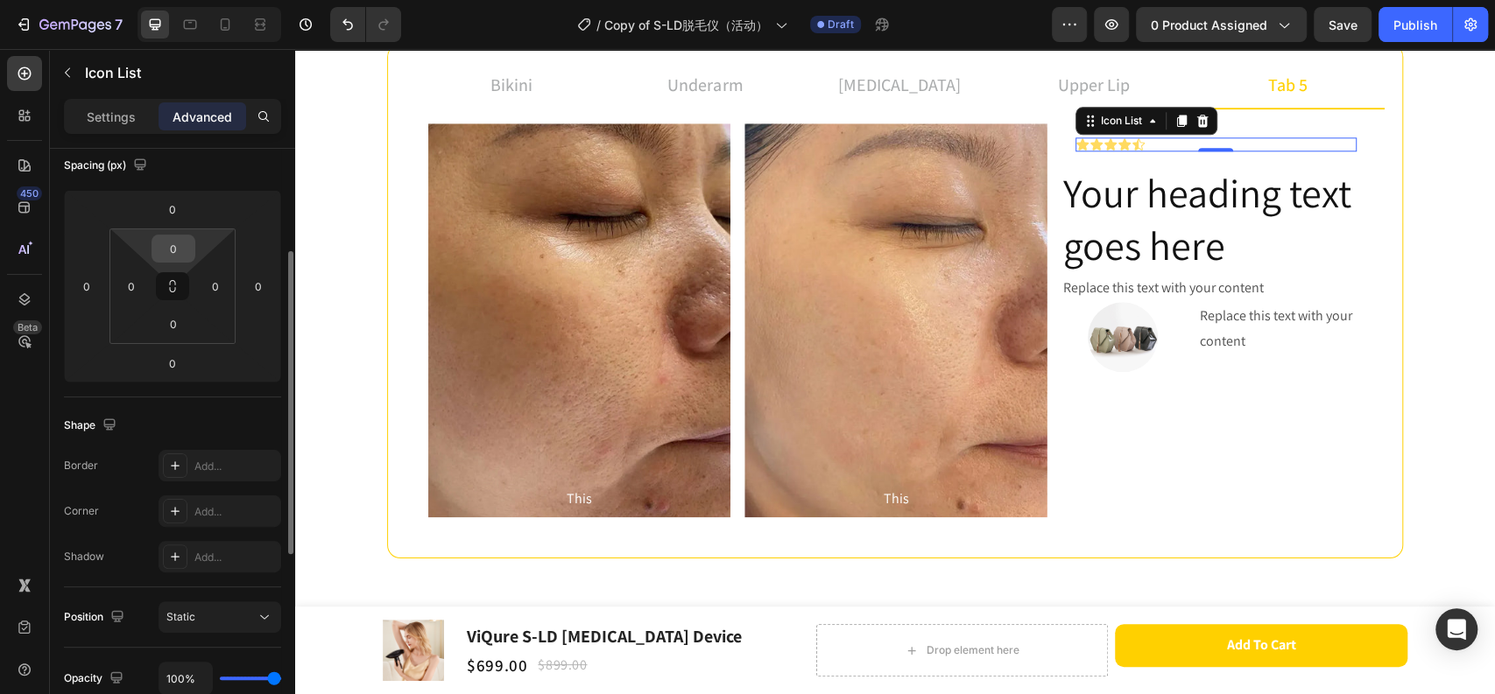
click at [185, 252] on input "0" at bounding box center [173, 249] width 35 height 26
type input "32"
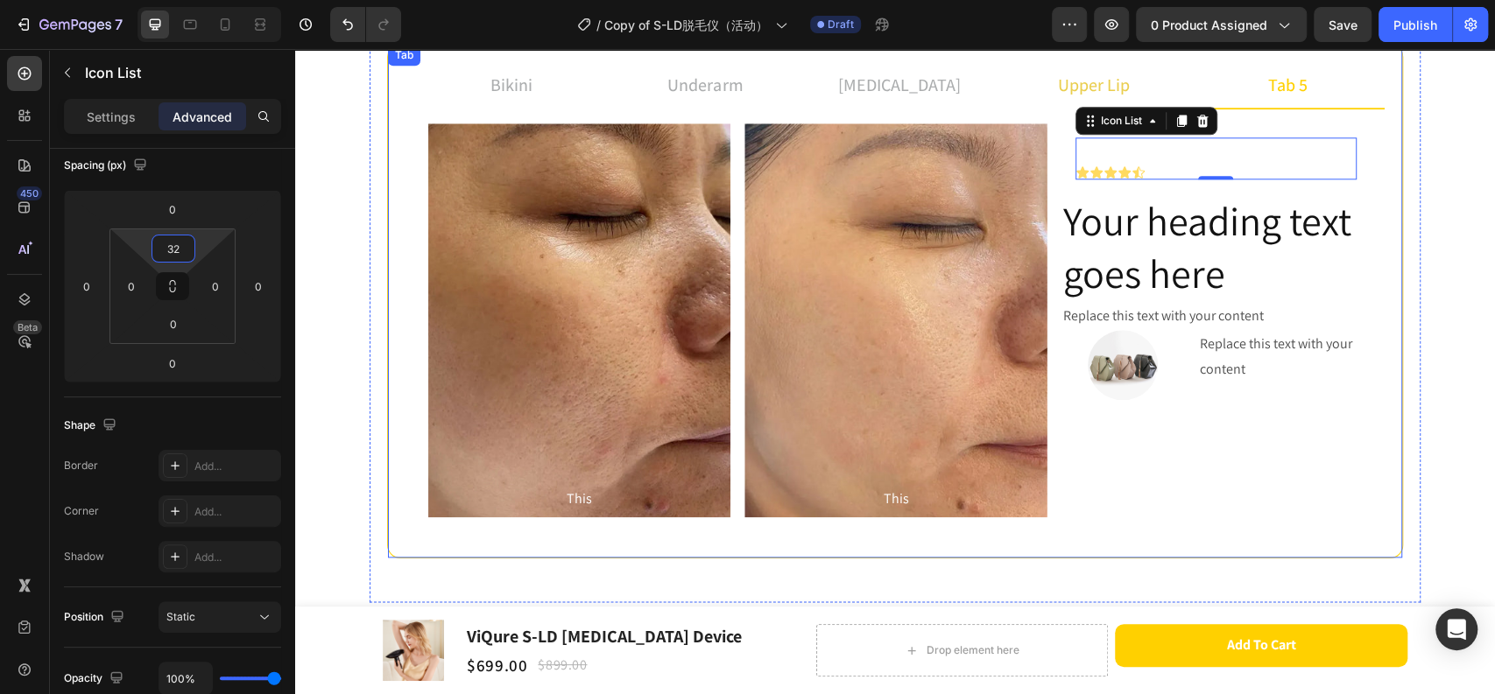
click at [1072, 88] on p "upper lip" at bounding box center [1094, 85] width 72 height 26
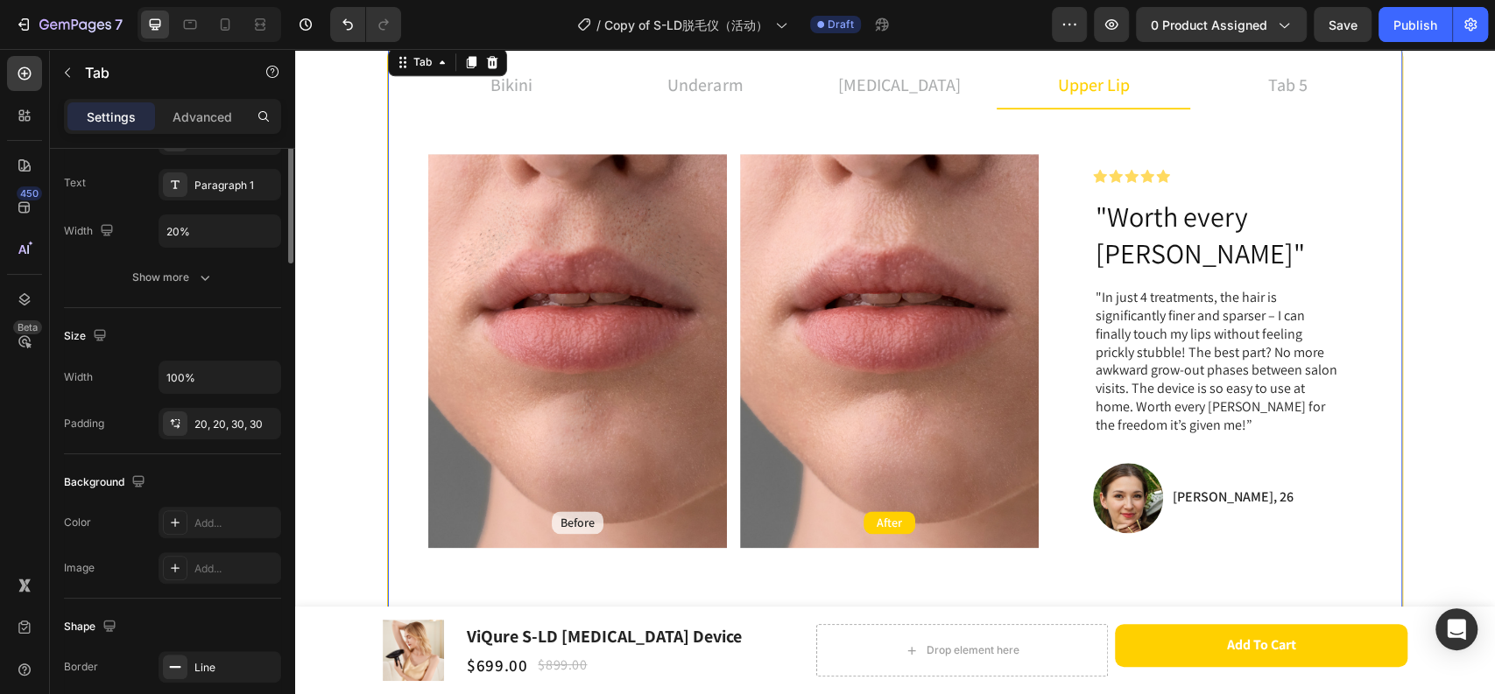
scroll to position [0, 0]
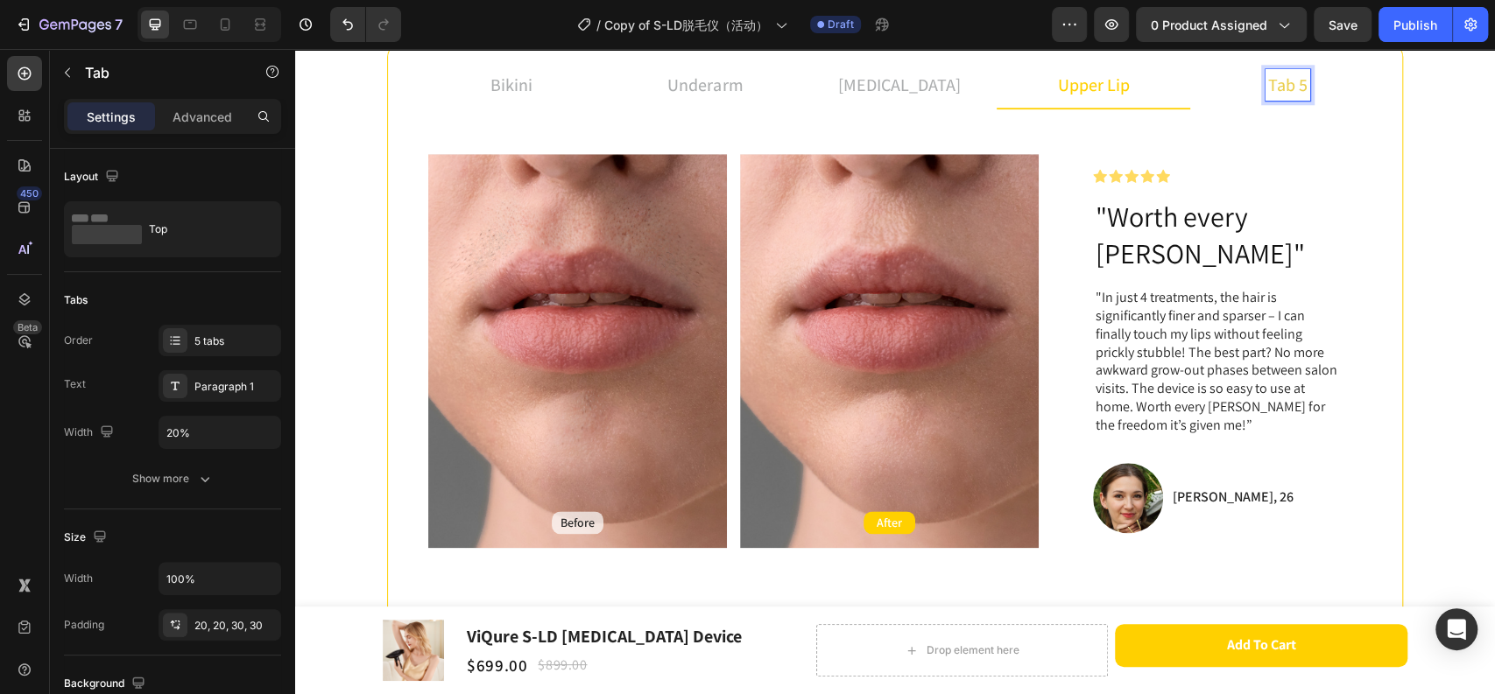
click at [1244, 81] on li "tab 5" at bounding box center [1287, 85] width 194 height 47
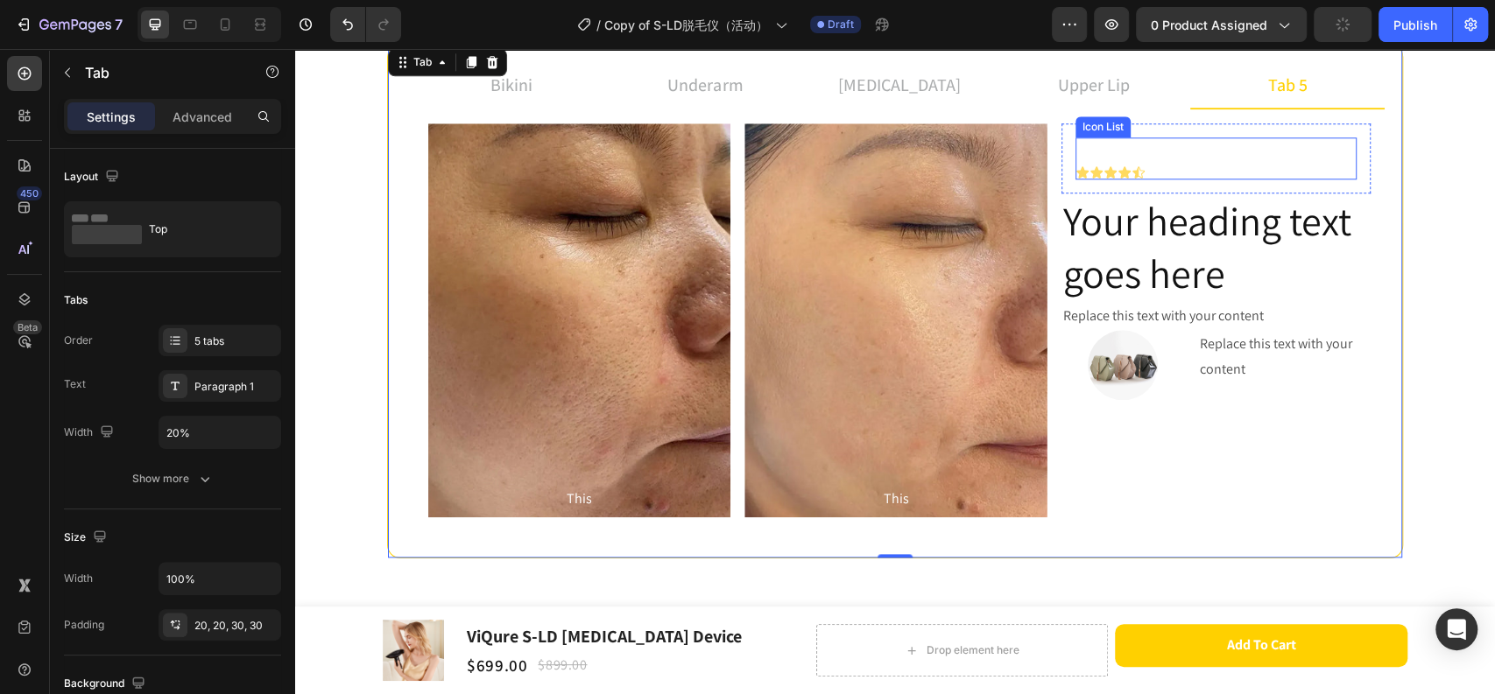
click at [1164, 165] on div "Icon Icon Icon Icon Icon" at bounding box center [1215, 172] width 281 height 14
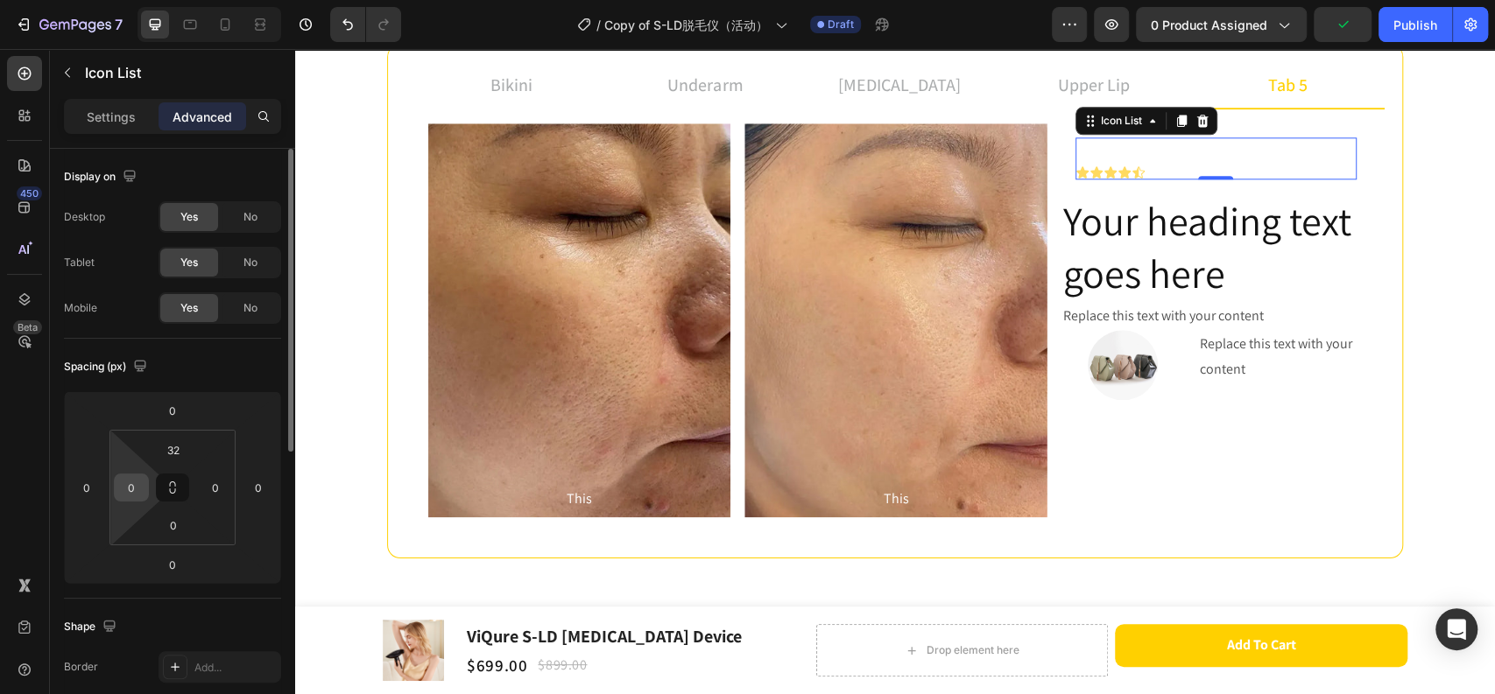
click at [136, 481] on input "0" at bounding box center [131, 488] width 26 height 26
type input "32"
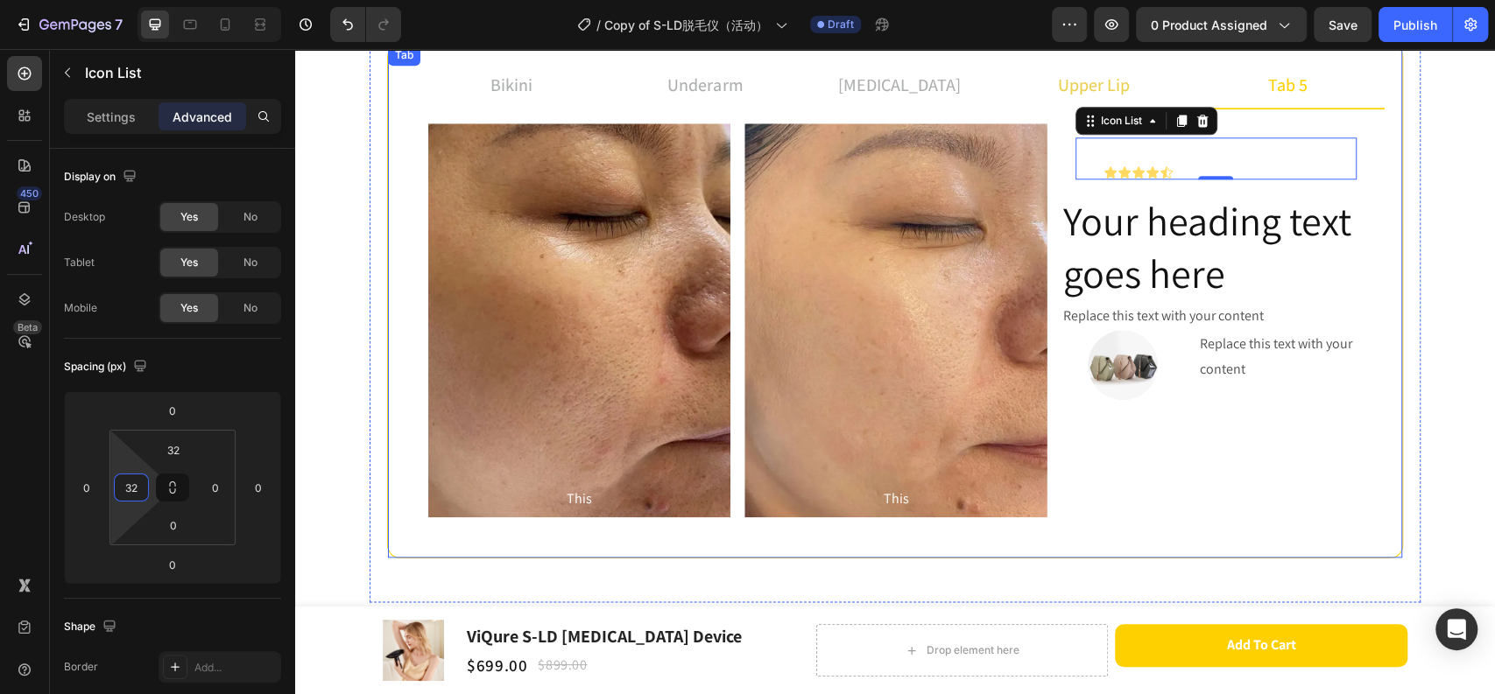
click at [1060, 87] on p "upper lip" at bounding box center [1094, 85] width 72 height 26
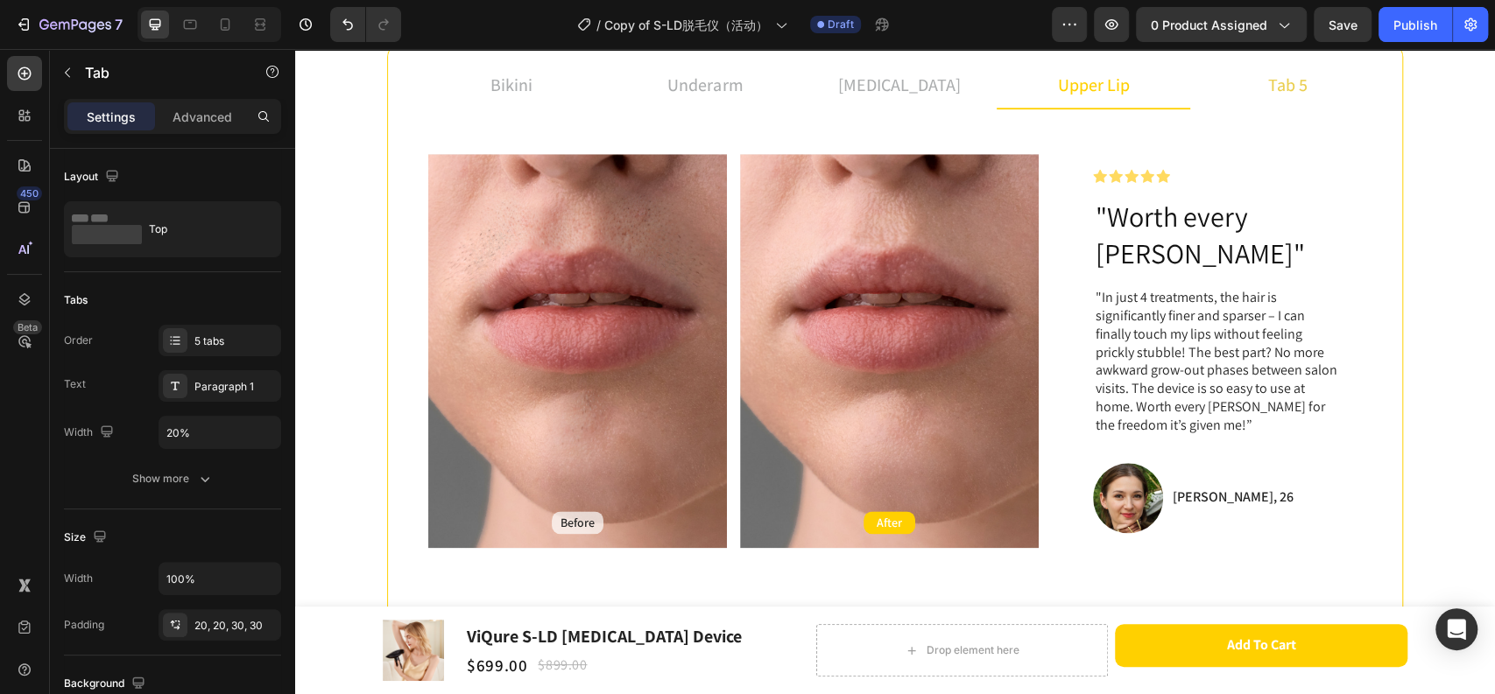
click at [1239, 89] on li "tab 5" at bounding box center [1287, 85] width 194 height 47
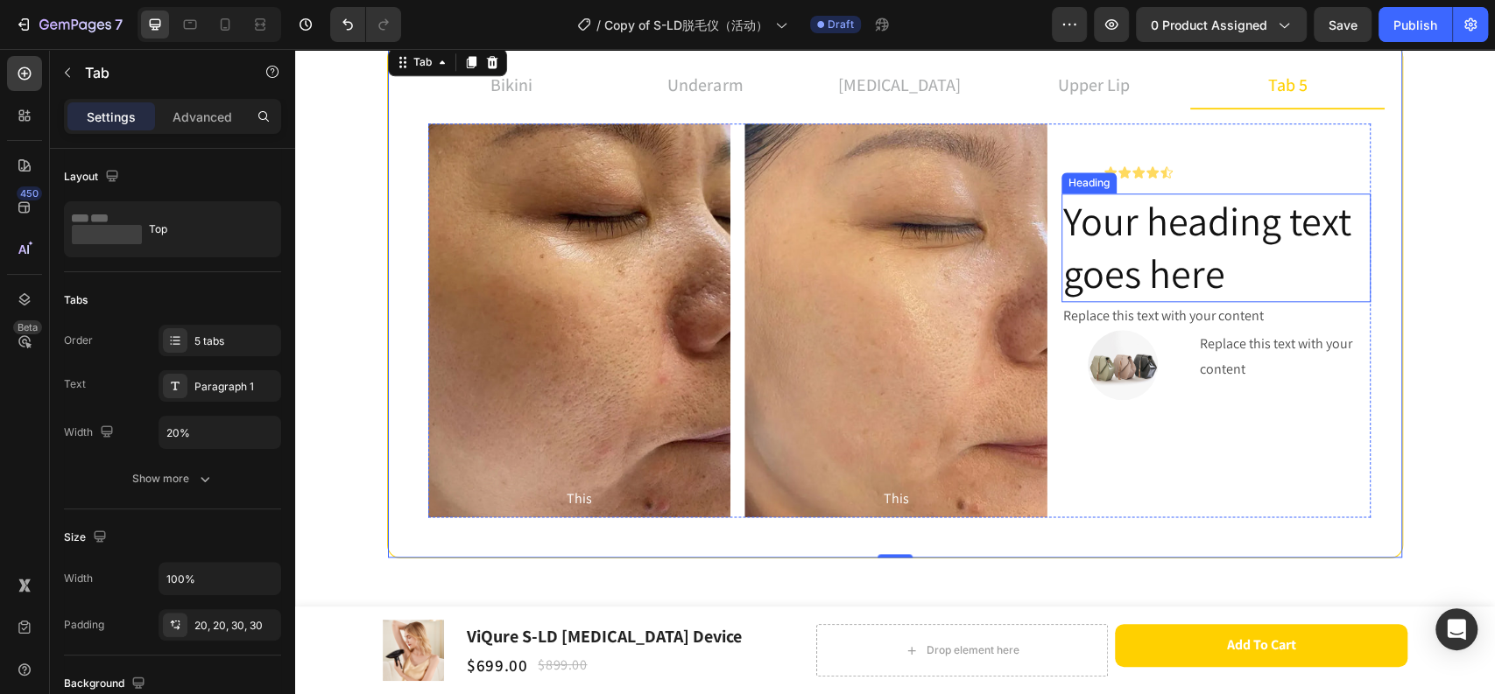
click at [1185, 250] on h2 "Your heading text goes here" at bounding box center [1215, 247] width 309 height 109
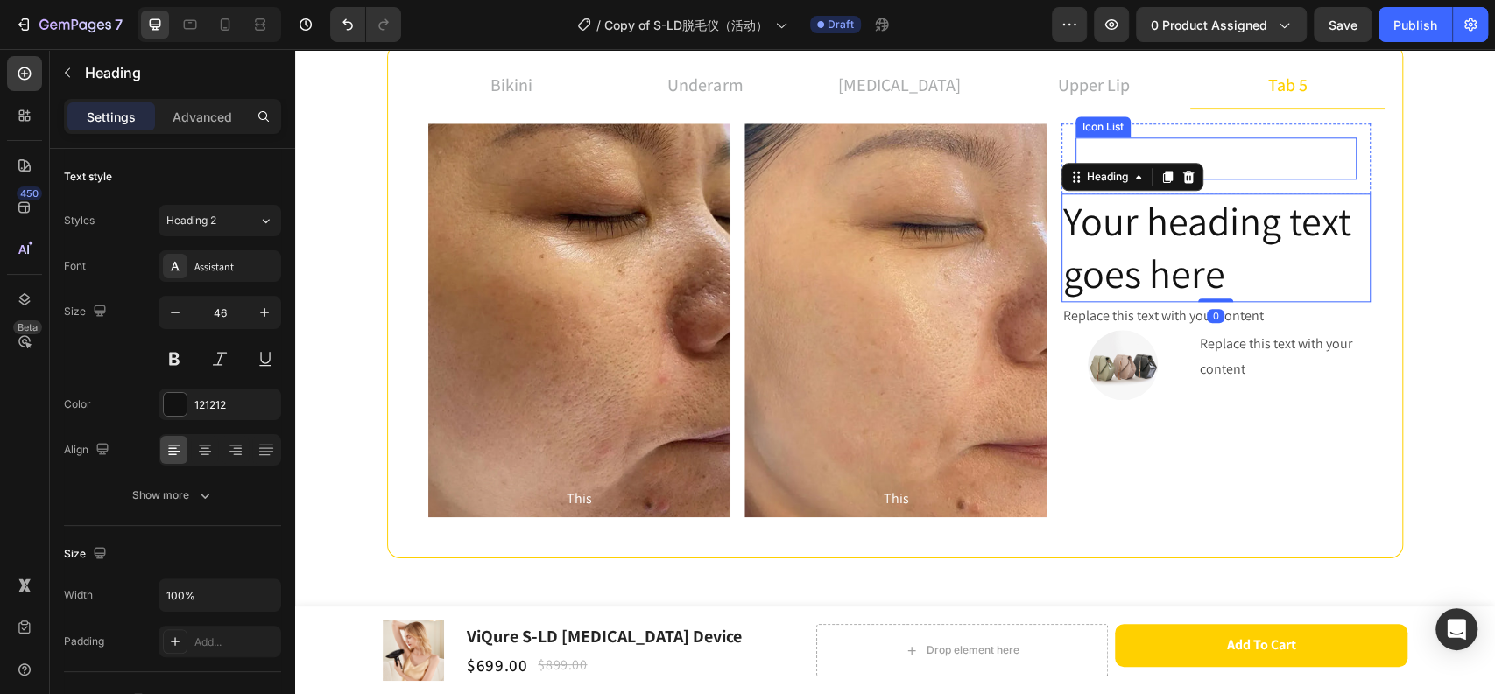
click at [1227, 150] on div "Icon Icon Icon Icon Icon Icon List" at bounding box center [1215, 158] width 281 height 42
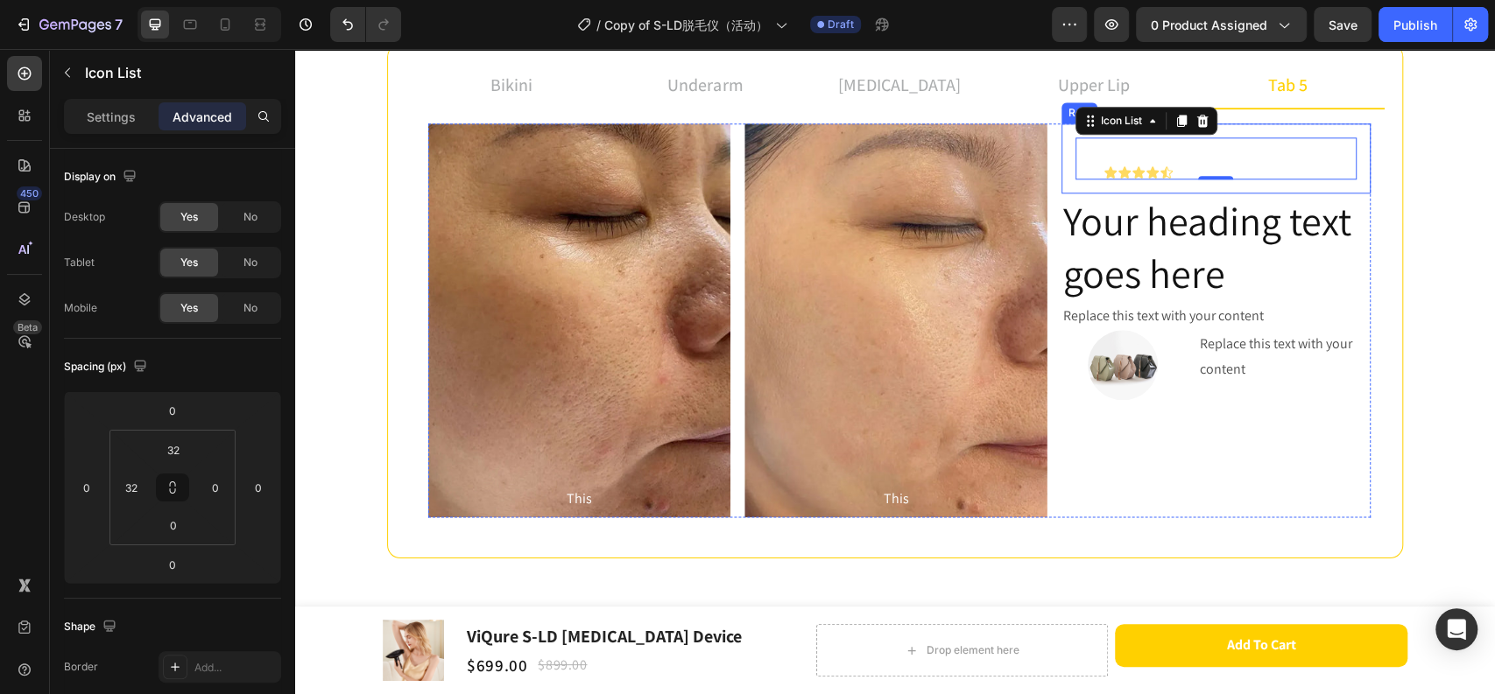
click at [1268, 123] on div "Icon Icon Icon Icon Icon Icon List 0 Row" at bounding box center [1215, 158] width 309 height 70
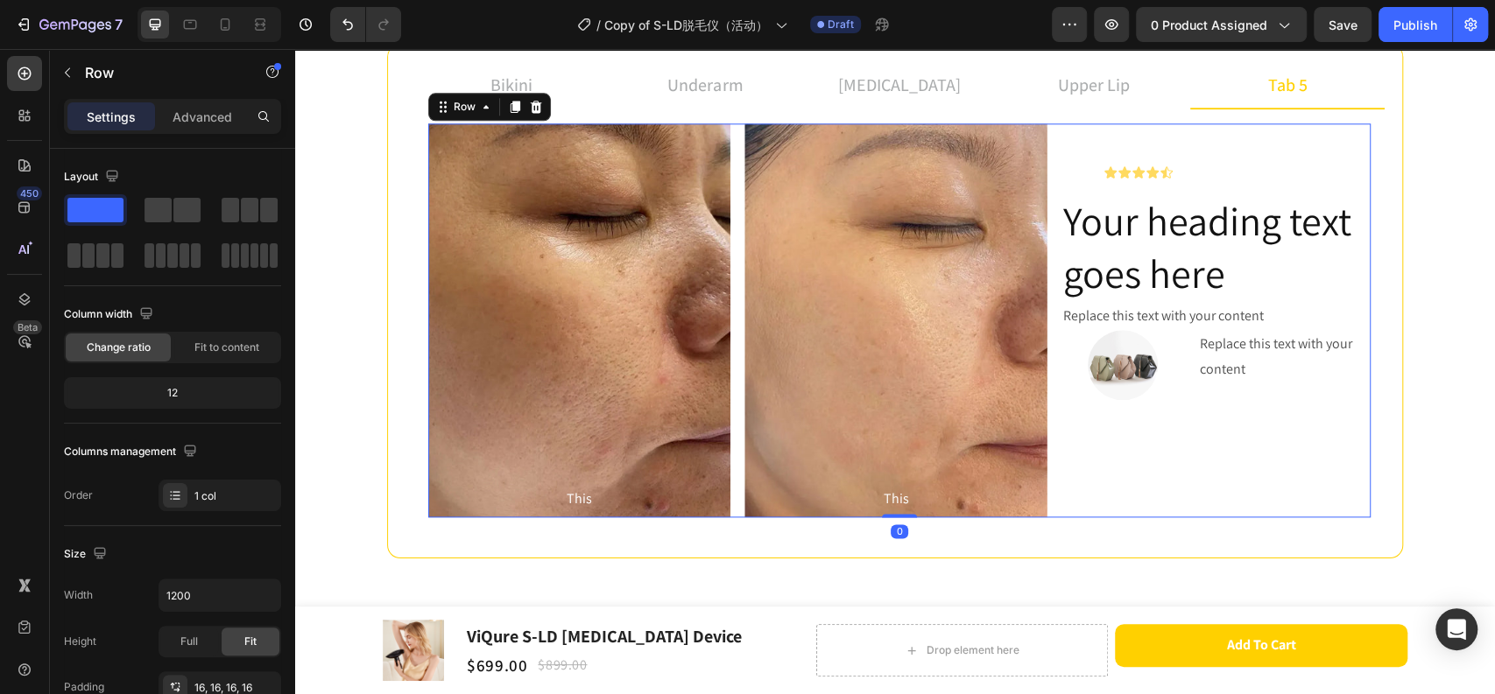
click at [1347, 475] on div "Icon Icon Icon Icon Icon Icon List Row Your heading text goes here Heading Repl…" at bounding box center [1215, 320] width 309 height 394
click at [1276, 186] on div "Icon Icon Icon Icon Icon Icon List Row" at bounding box center [1215, 158] width 309 height 70
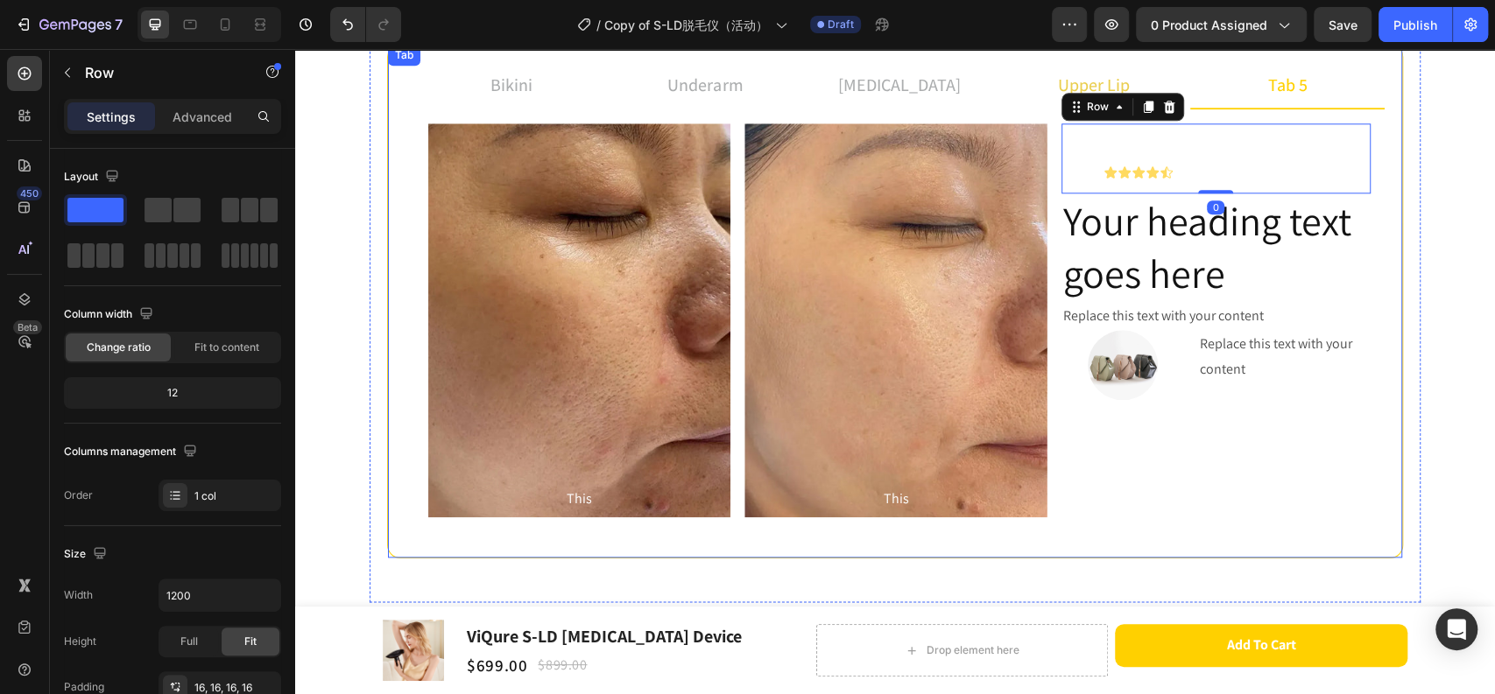
click at [1112, 78] on p "upper lip" at bounding box center [1094, 85] width 72 height 26
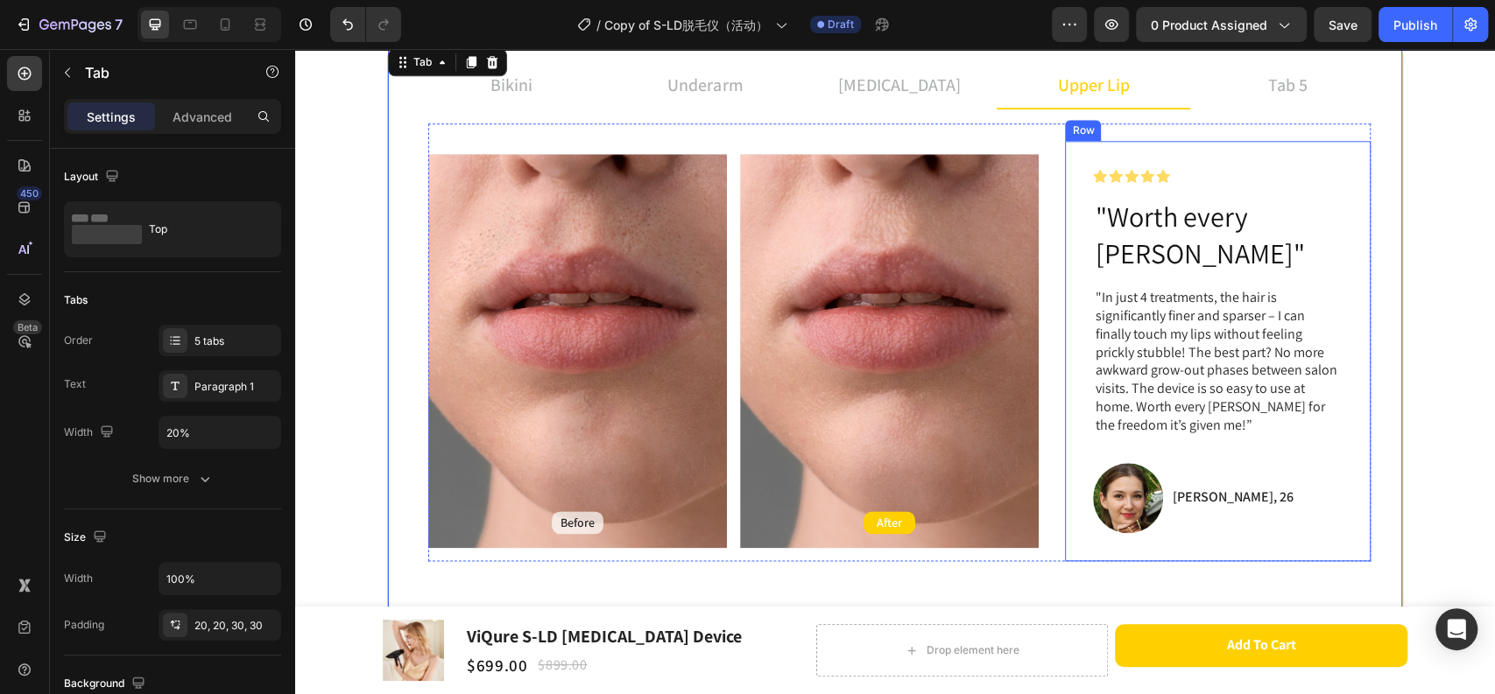
click at [1172, 162] on div "Icon Icon Icon Icon Icon Icon List Row "Worth every [PERSON_NAME]" Heading "In …" at bounding box center [1218, 351] width 306 height 420
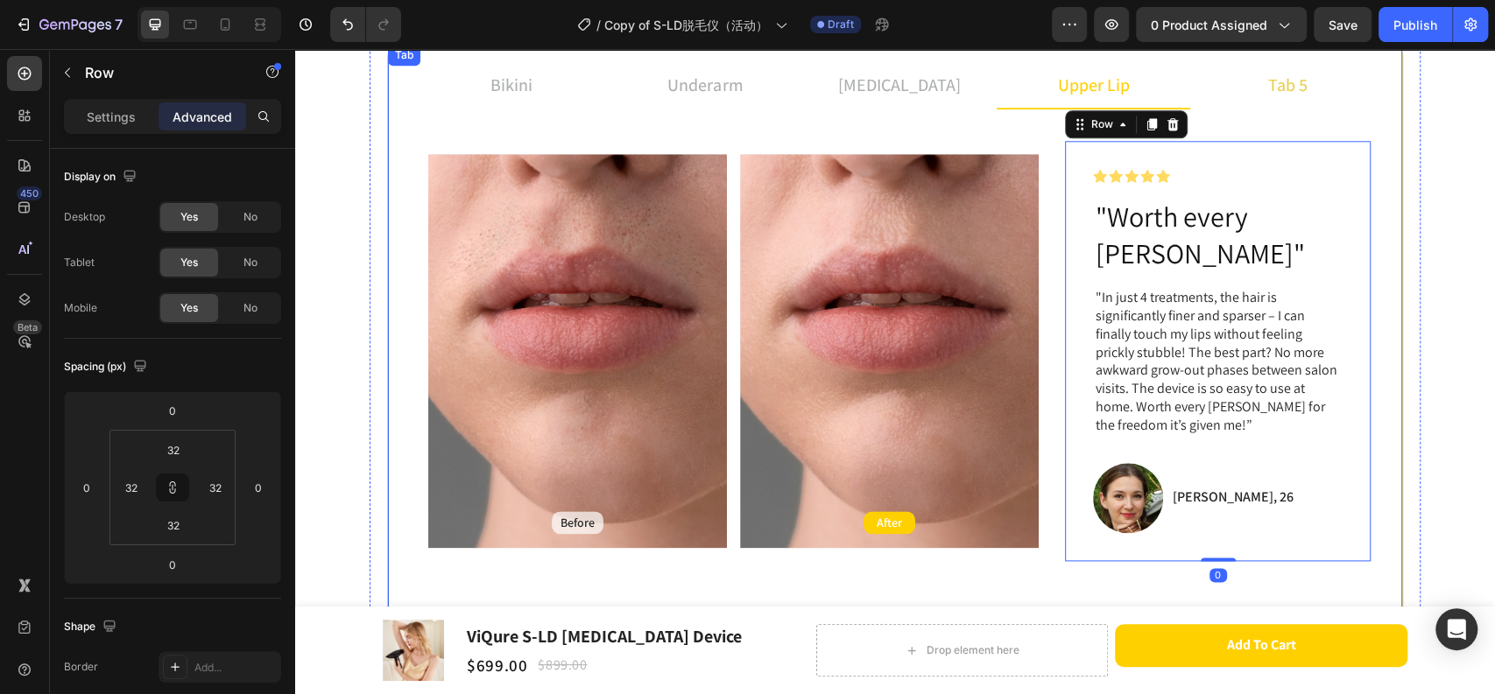
click at [1310, 94] on li "tab 5" at bounding box center [1287, 85] width 194 height 47
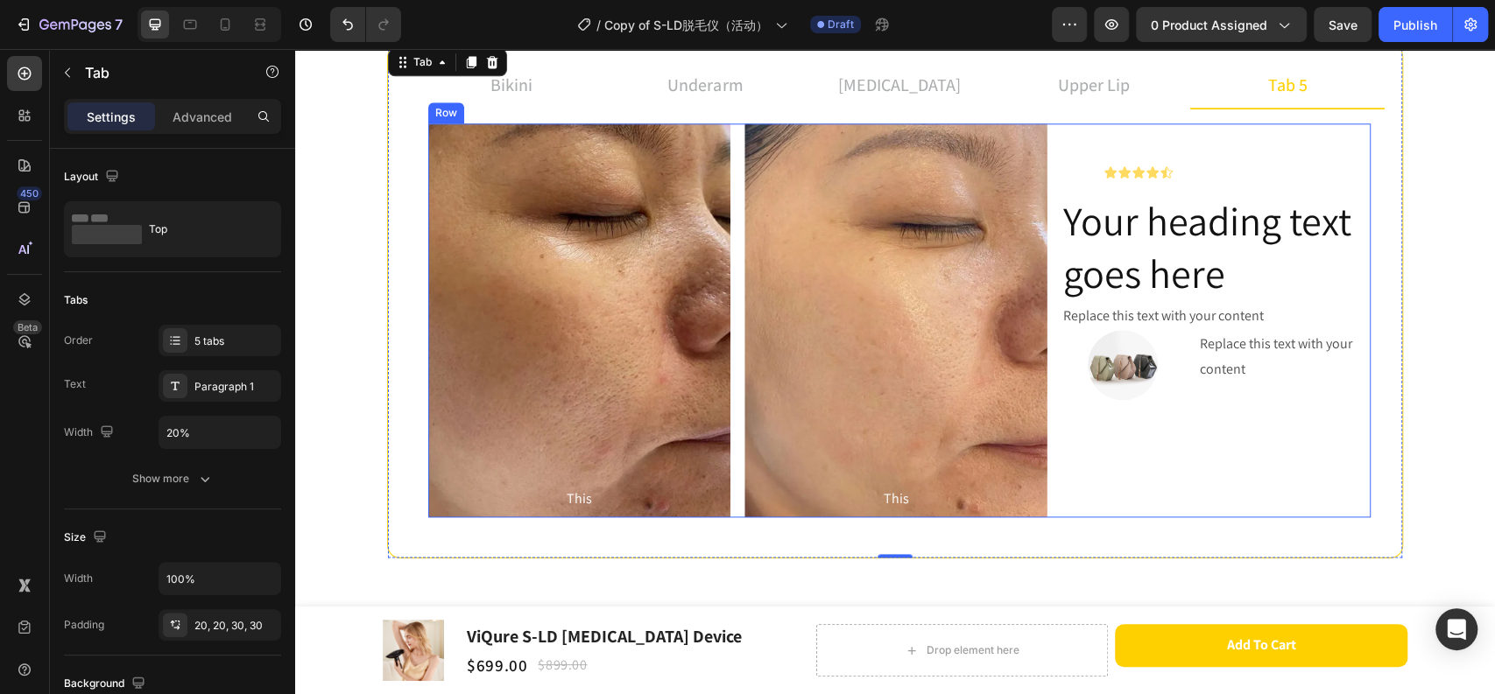
click at [1122, 440] on div "Icon Icon Icon Icon Icon Icon List Row Your heading text goes here Heading Repl…" at bounding box center [1215, 320] width 309 height 394
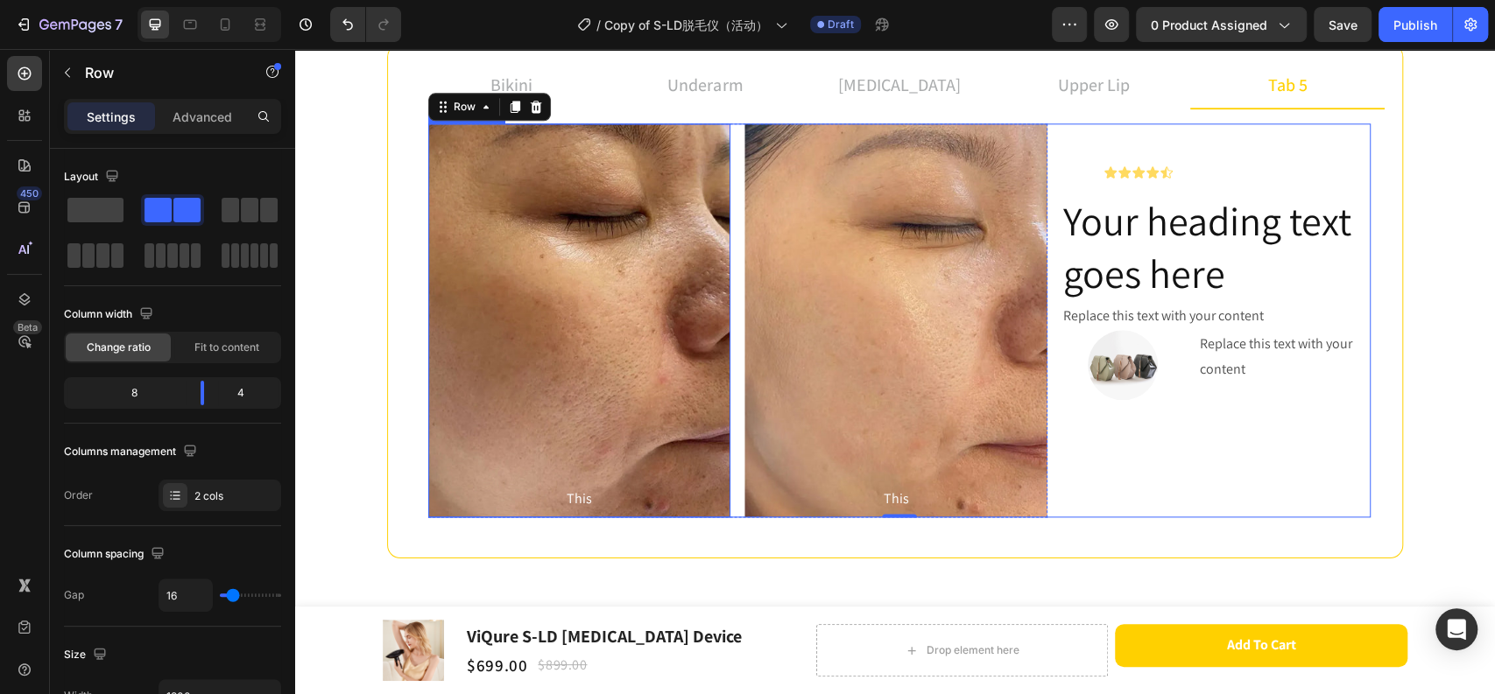
click at [651, 280] on div "Background Image" at bounding box center [579, 320] width 302 height 394
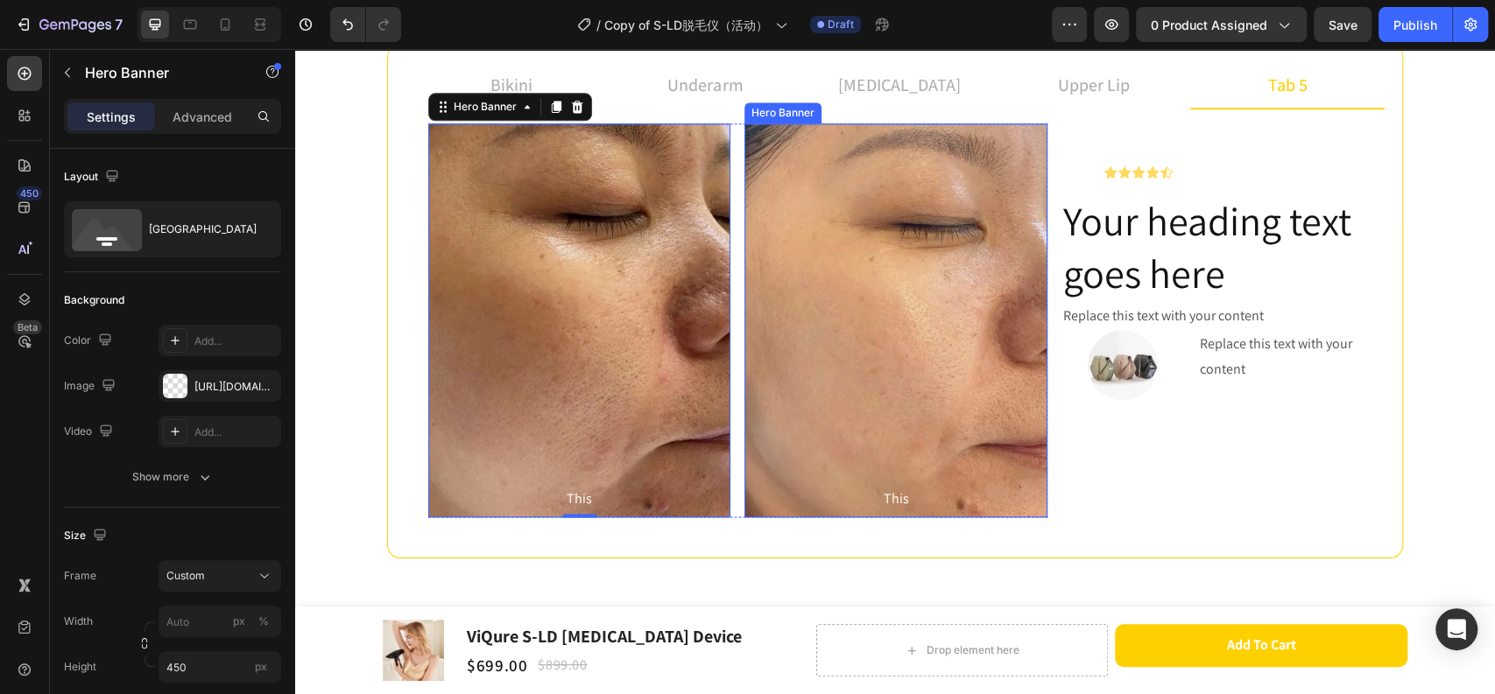
click at [949, 222] on div "Background Image" at bounding box center [895, 320] width 302 height 394
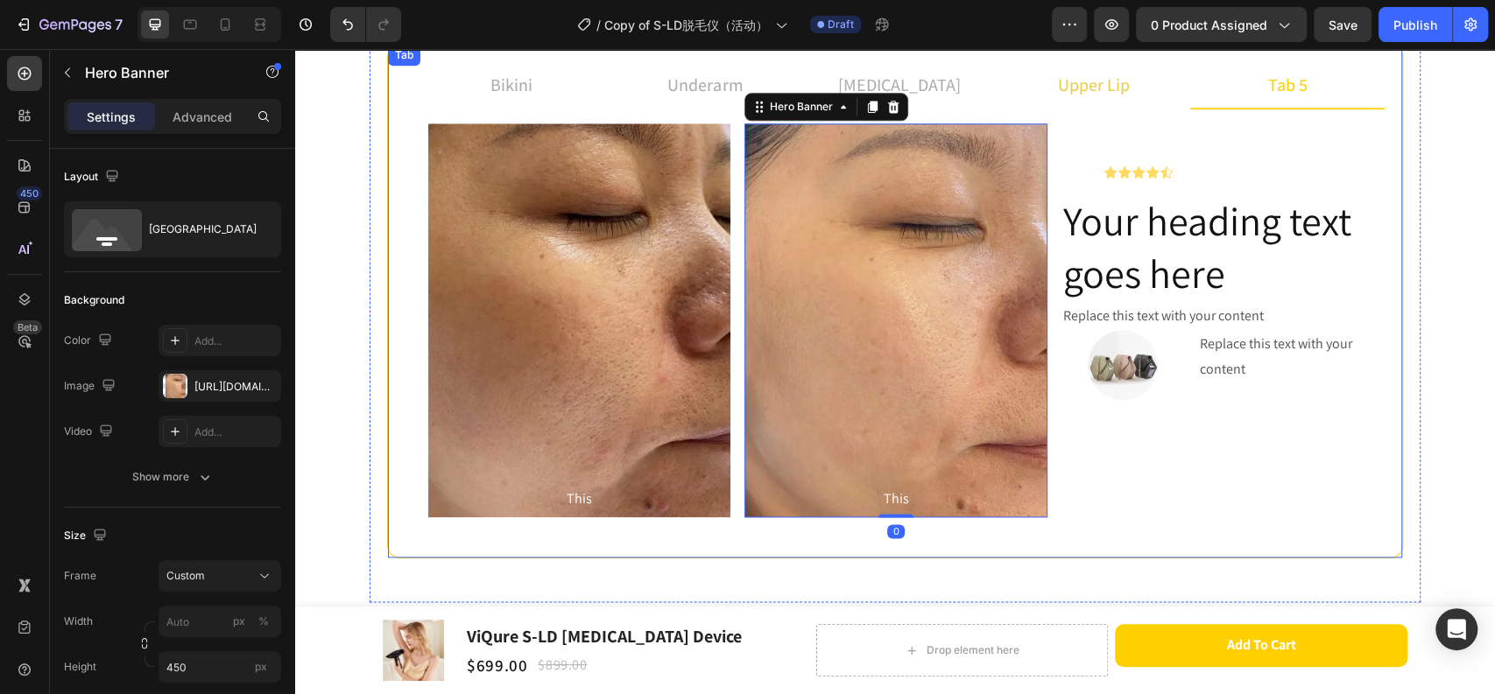
click at [1086, 93] on p "upper lip" at bounding box center [1094, 85] width 72 height 26
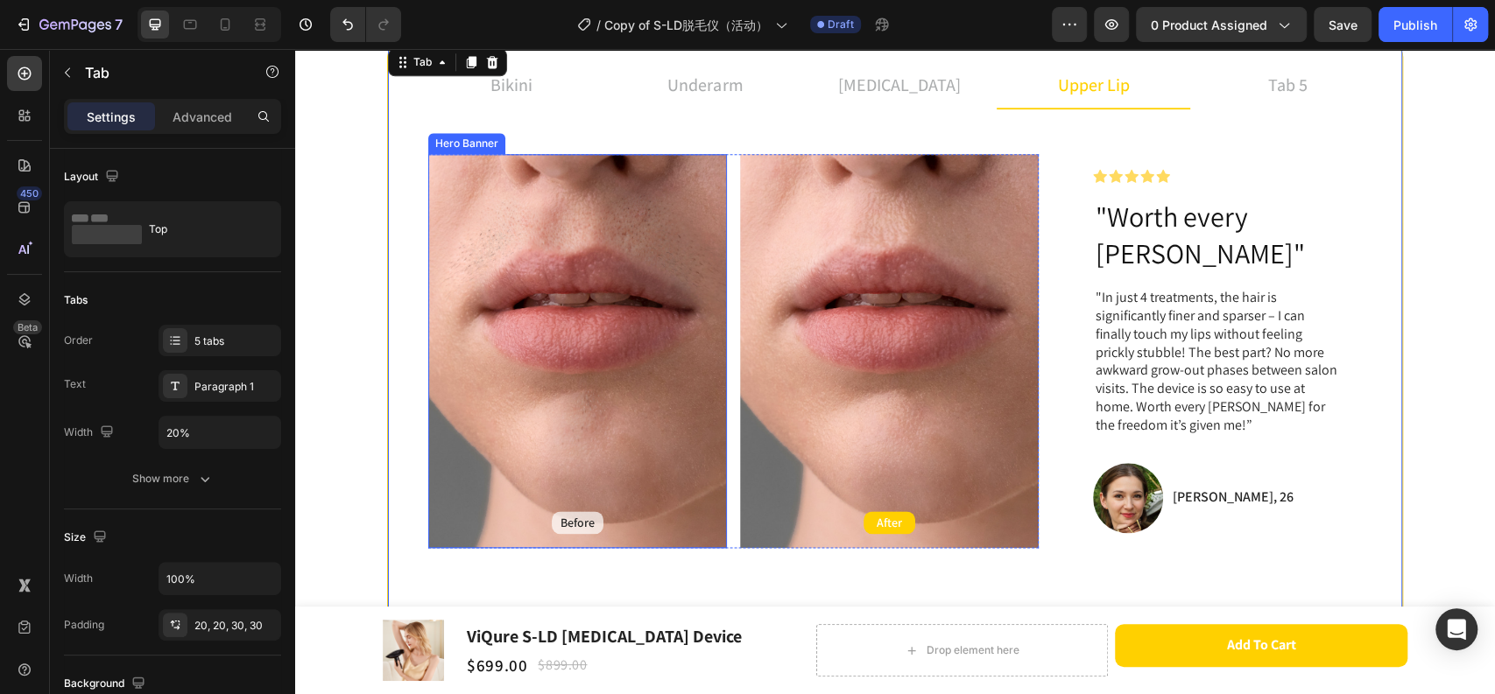
click at [584, 256] on div "Background Image" at bounding box center [577, 351] width 299 height 394
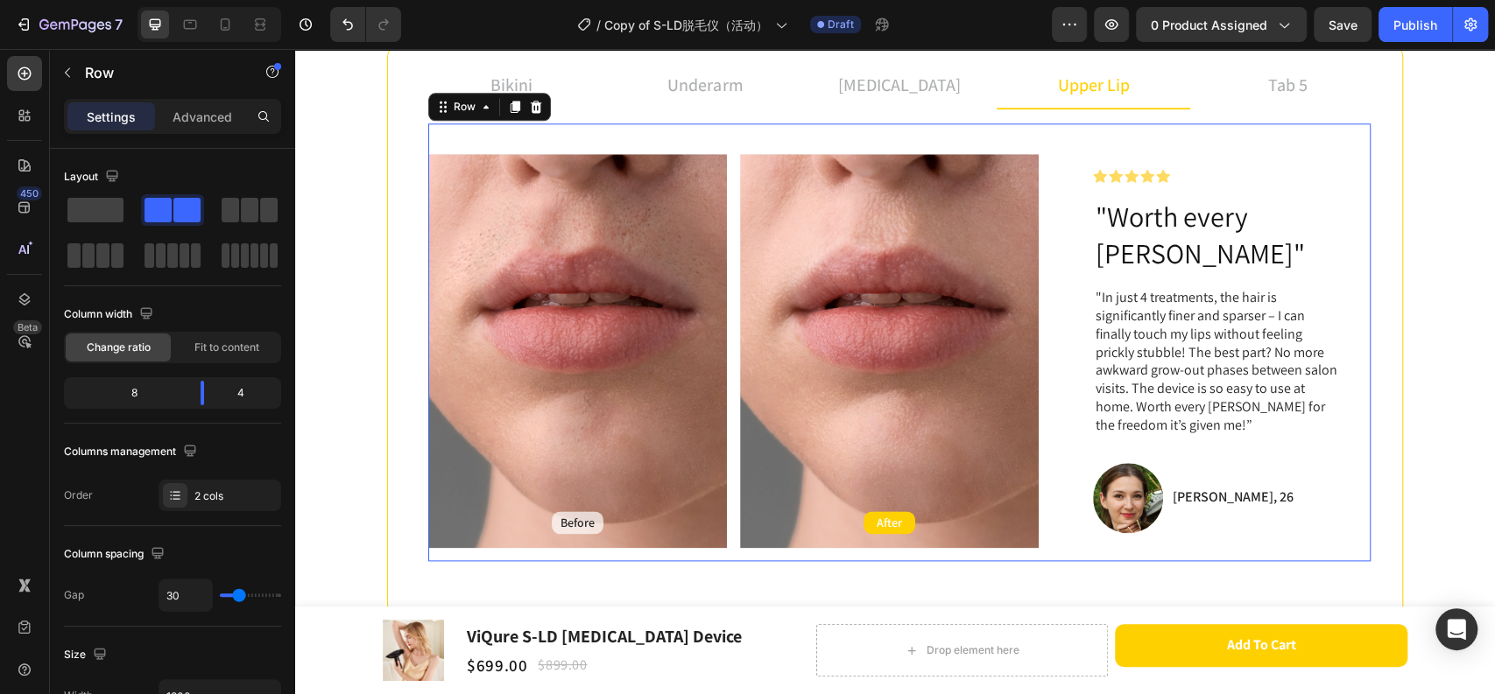
click at [1045, 161] on div "Before Text Block Hero Banner After Text Block Hero Banner Row Icon Icon Icon I…" at bounding box center [899, 342] width 942 height 438
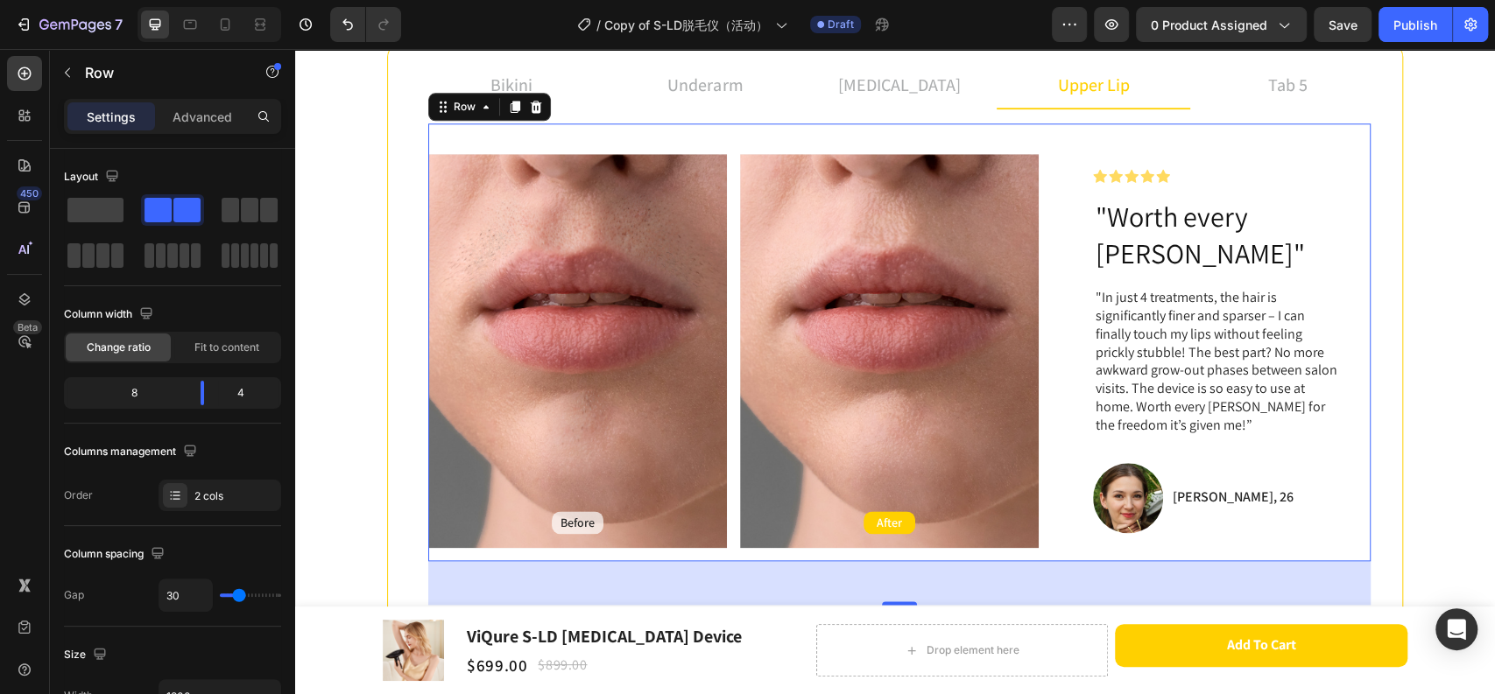
click at [1055, 317] on div "Before Text Block Hero Banner After Text Block Hero Banner Row Icon Icon Icon I…" at bounding box center [899, 342] width 942 height 438
click at [1290, 84] on p "tab 5" at bounding box center [1287, 85] width 39 height 26
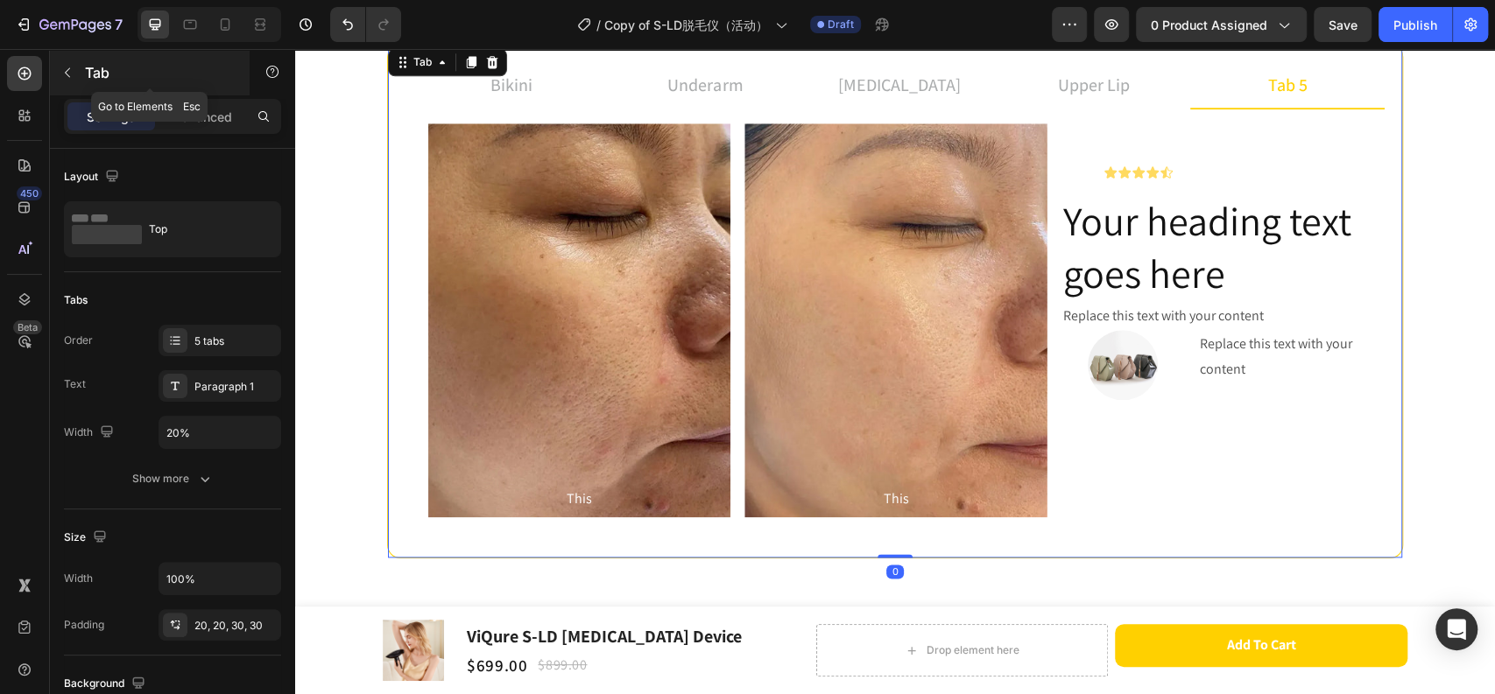
click at [60, 74] on icon "button" at bounding box center [67, 73] width 14 height 14
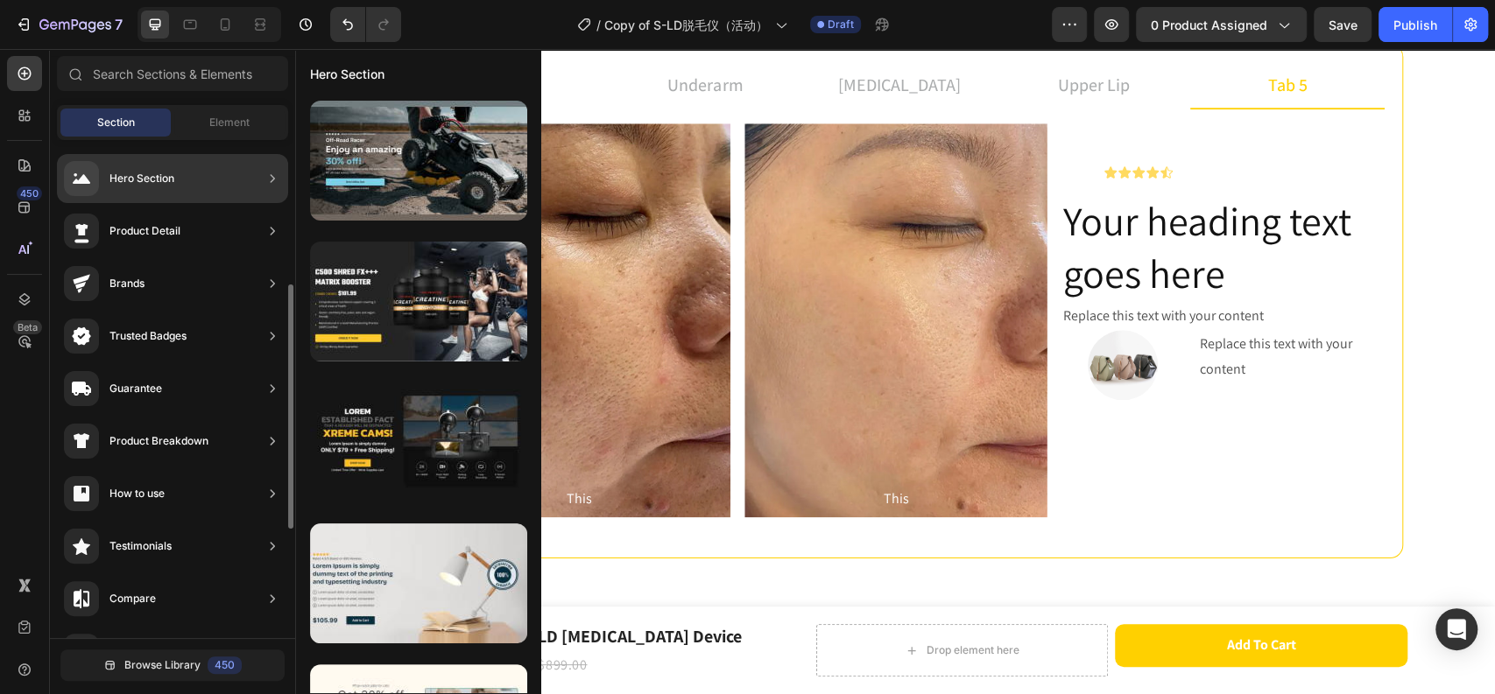
scroll to position [517, 0]
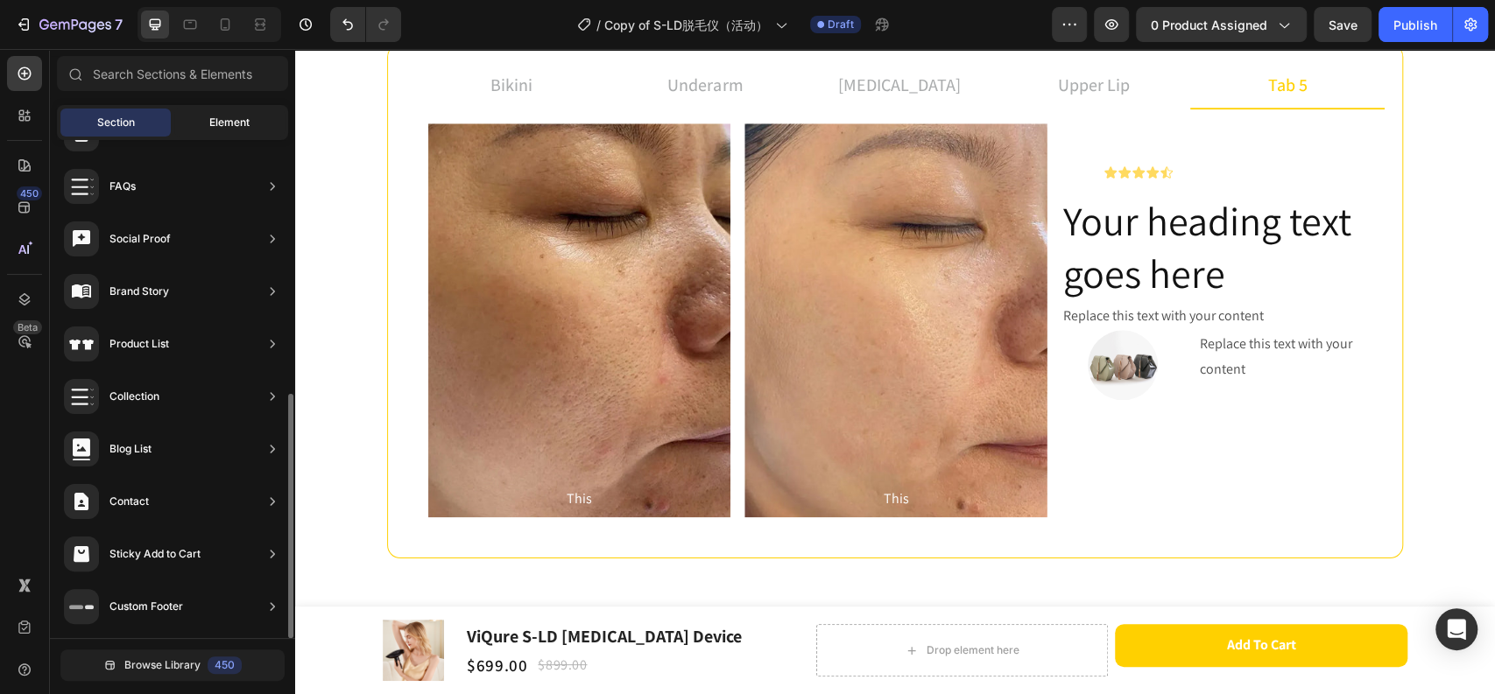
click at [222, 116] on span "Element" at bounding box center [229, 123] width 40 height 16
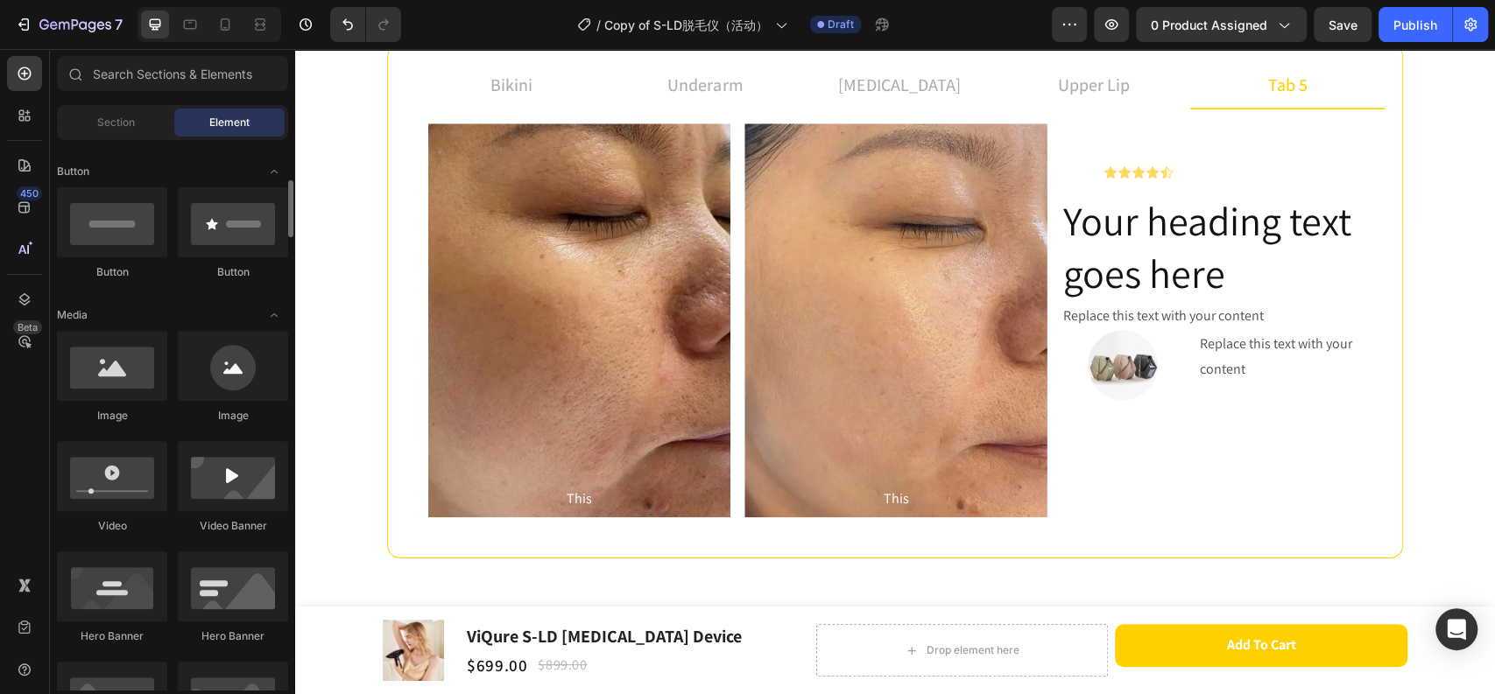
scroll to position [0, 0]
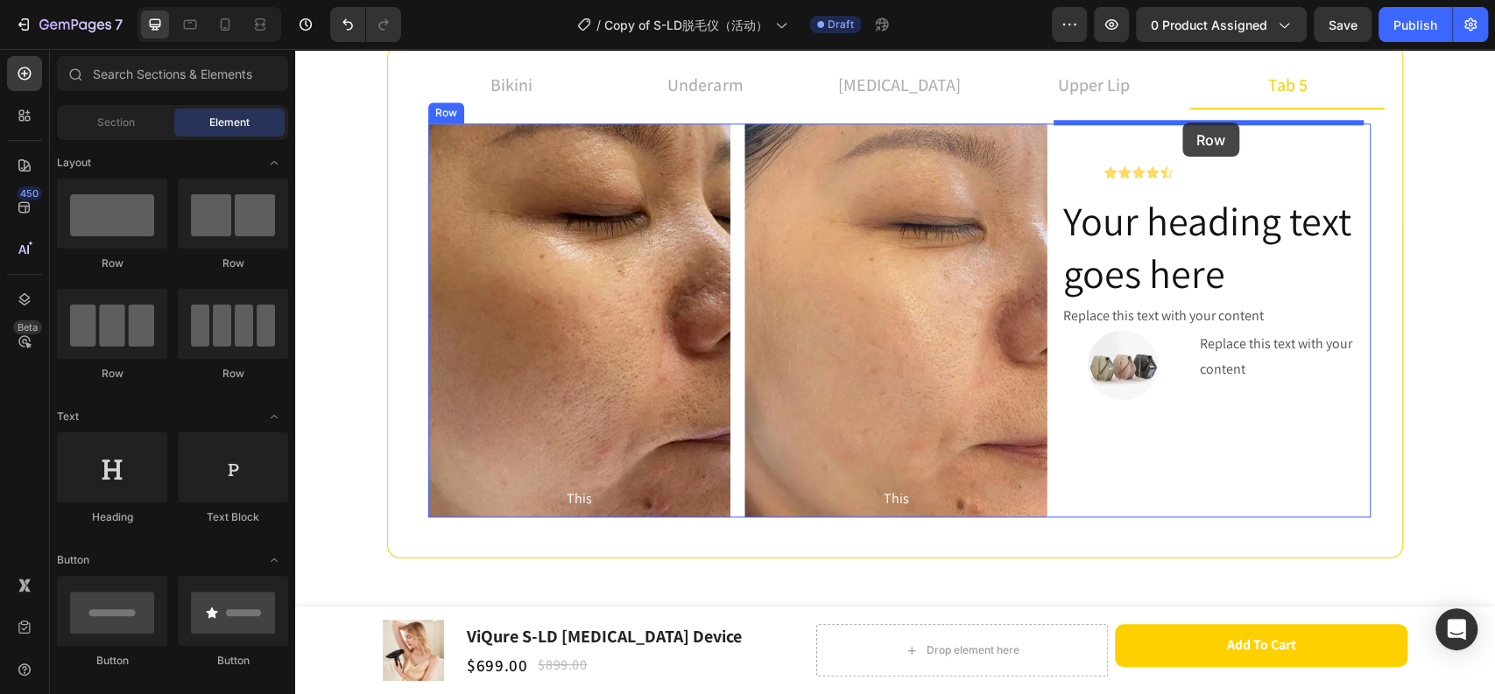
drag, startPoint x: 385, startPoint y: 288, endPoint x: 1182, endPoint y: 123, distance: 813.7
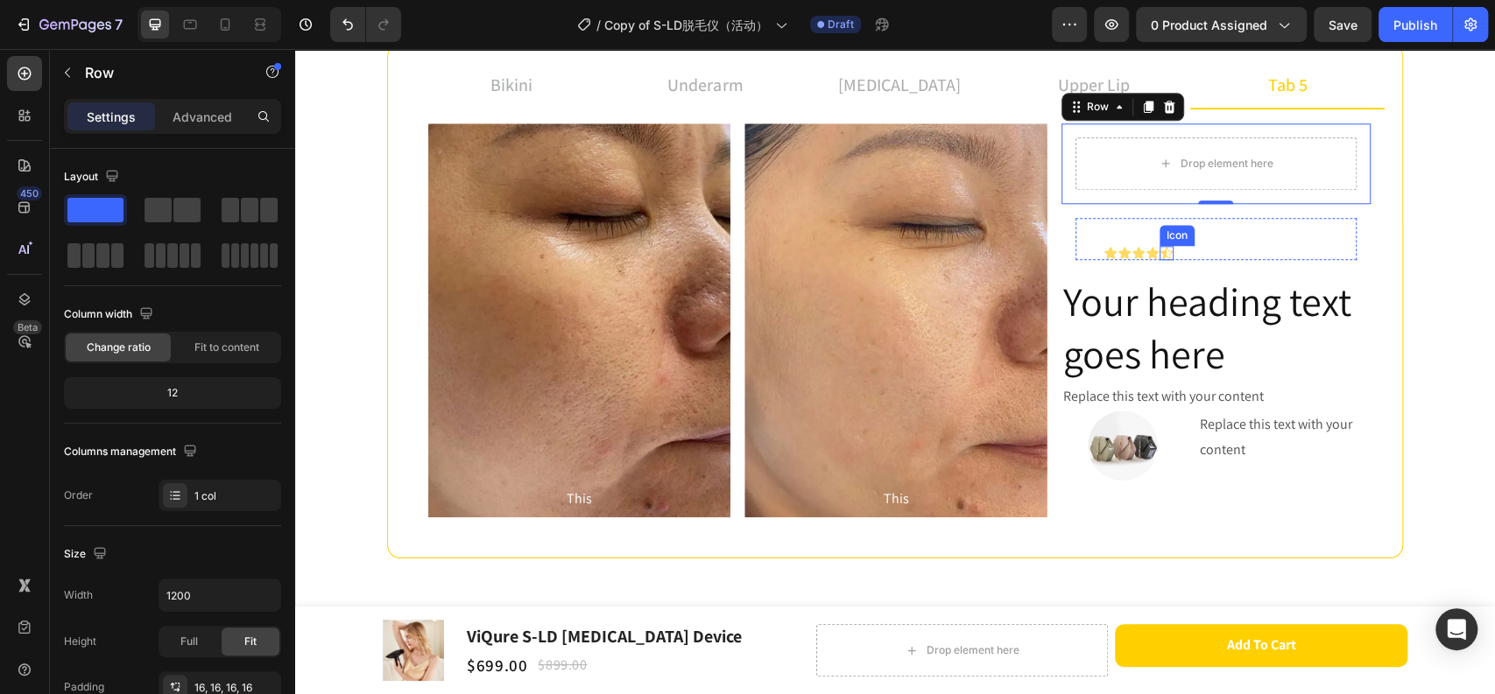
click at [1178, 252] on div "Icon Icon Icon Icon Icon" at bounding box center [1229, 253] width 253 height 14
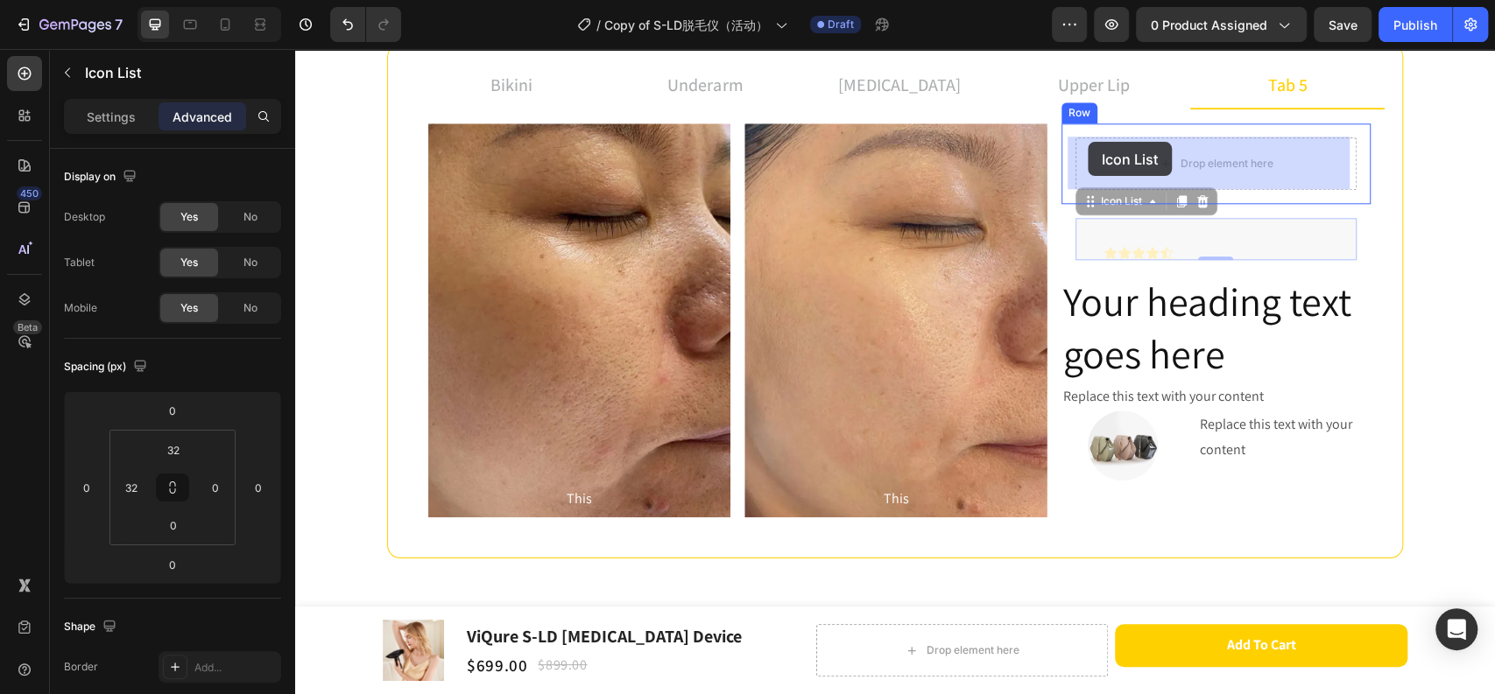
drag, startPoint x: 1080, startPoint y: 201, endPoint x: 1087, endPoint y: 142, distance: 60.1
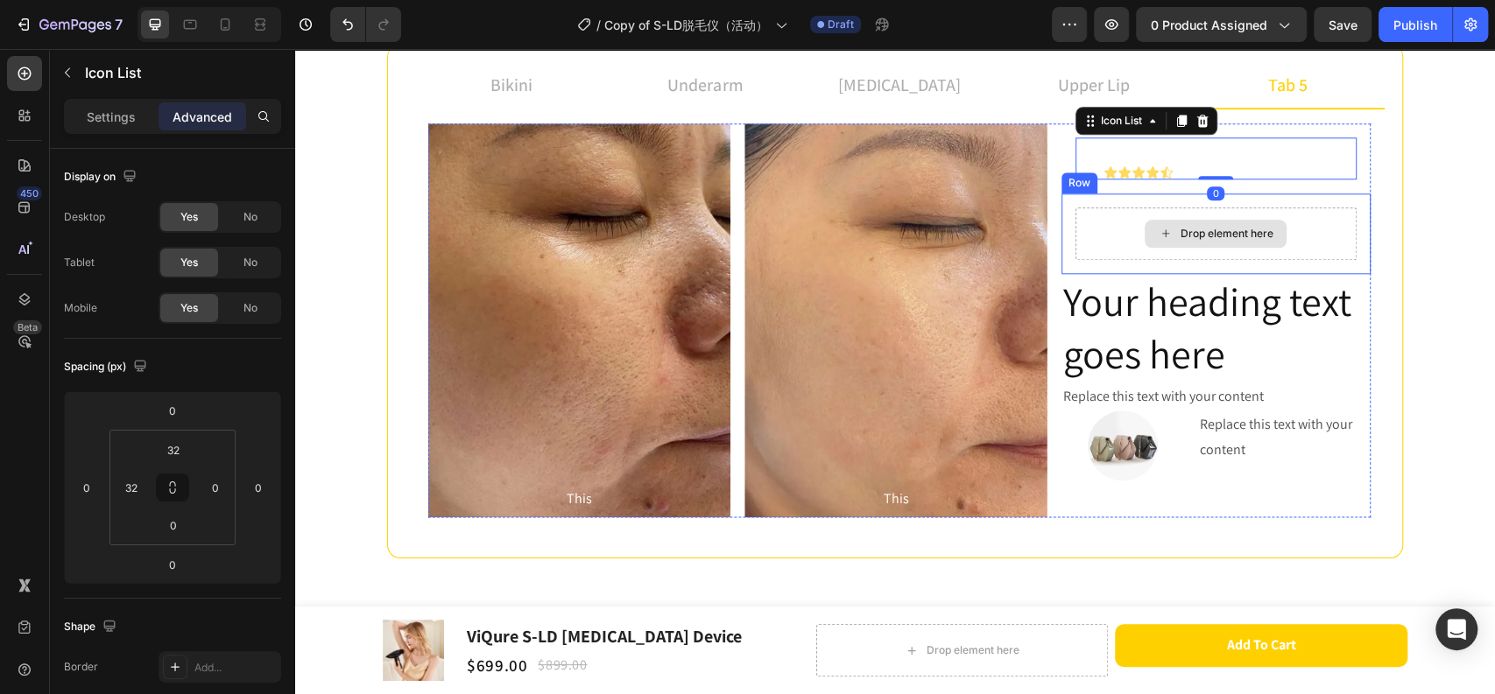
click at [1113, 243] on div "Drop element here" at bounding box center [1215, 233] width 281 height 53
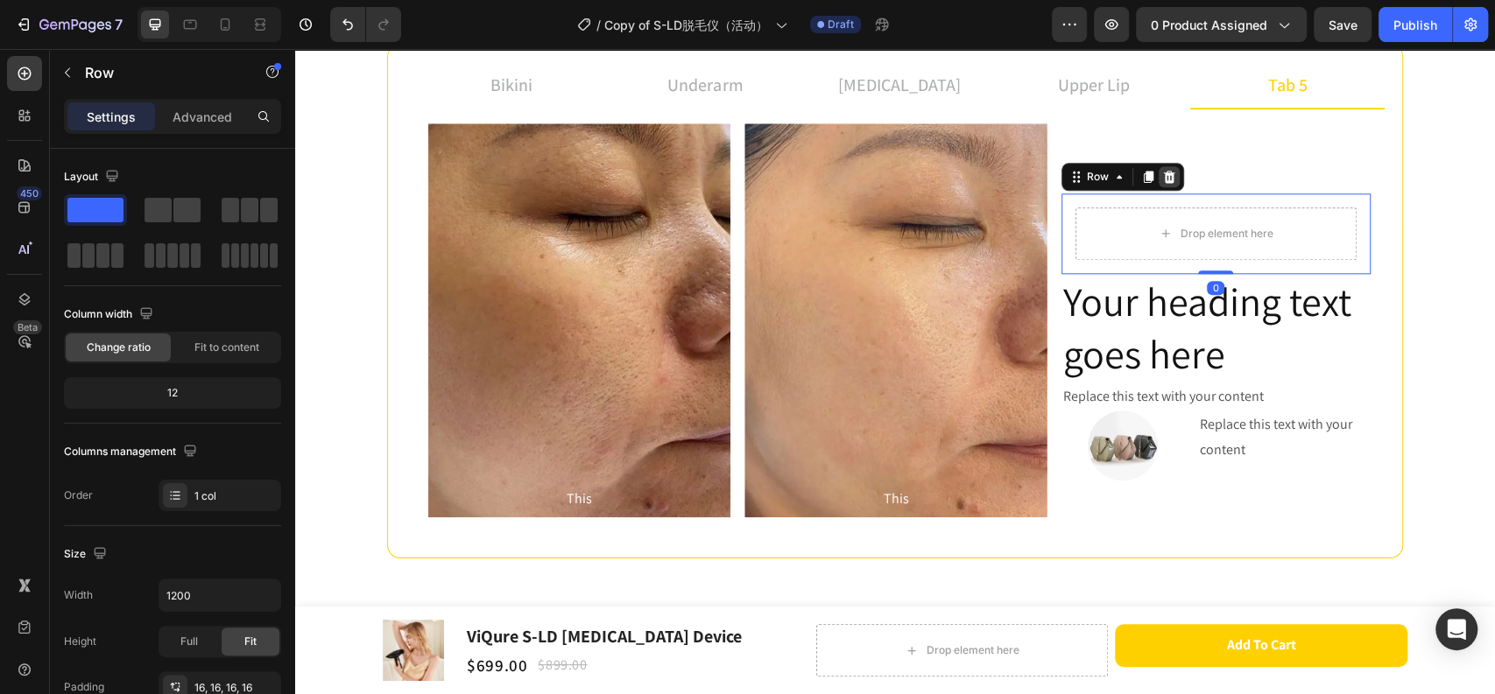
click at [1163, 178] on icon at bounding box center [1168, 177] width 11 height 12
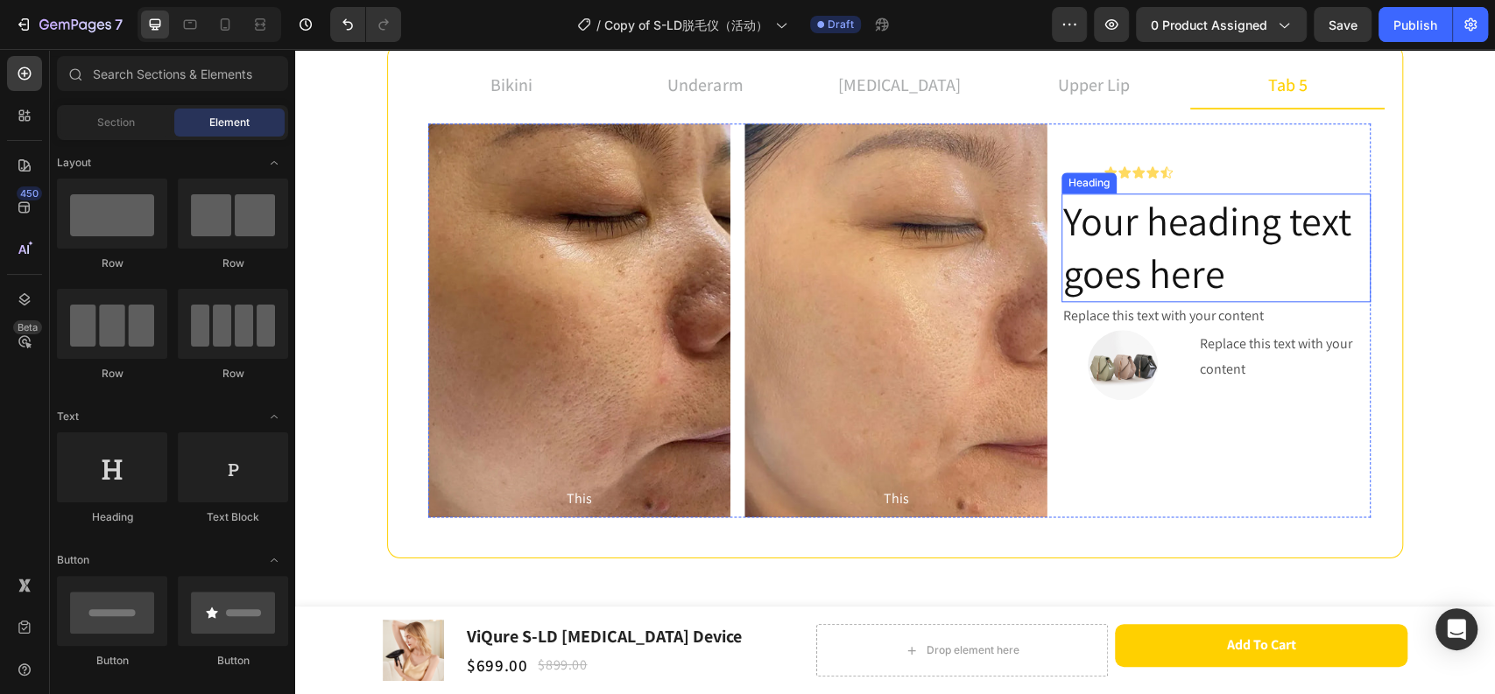
click at [1136, 268] on h2 "Your heading text goes here" at bounding box center [1215, 247] width 309 height 109
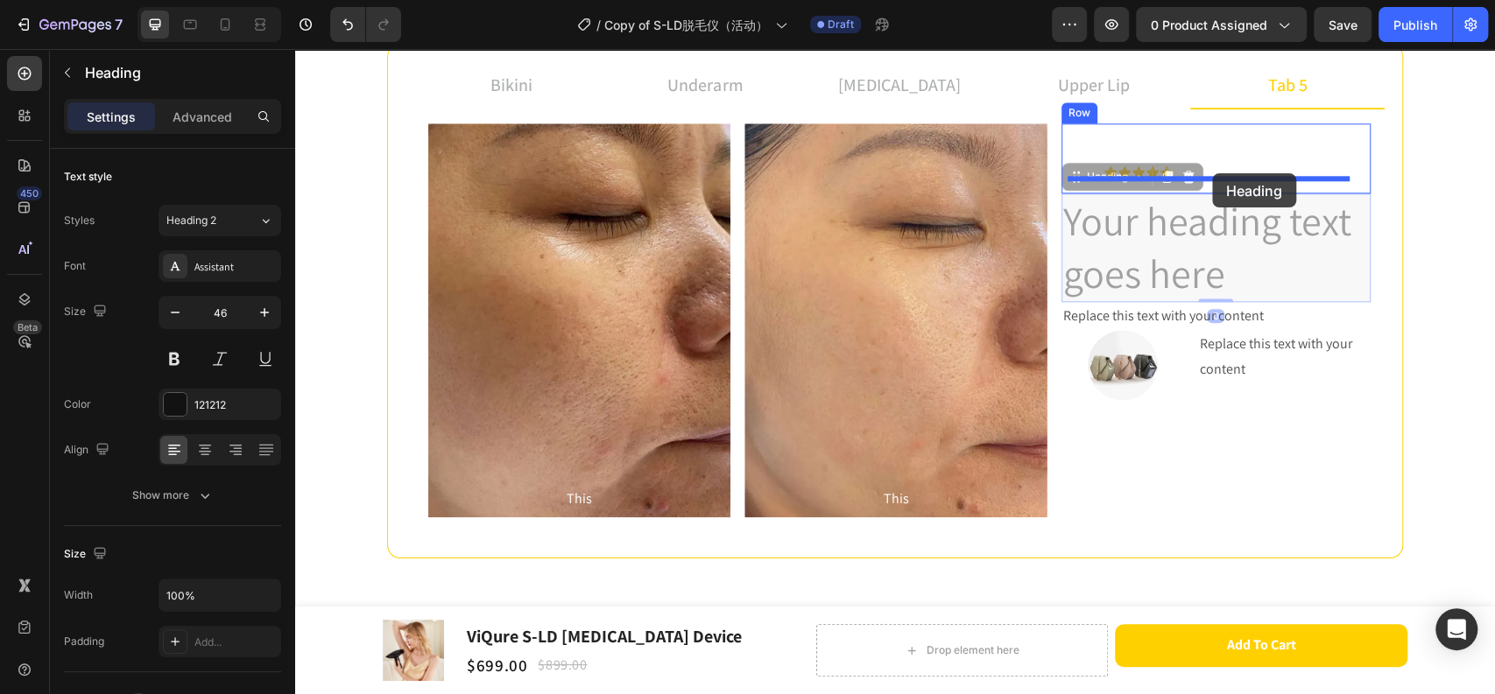
drag, startPoint x: 1069, startPoint y: 178, endPoint x: 1212, endPoint y: 173, distance: 142.8
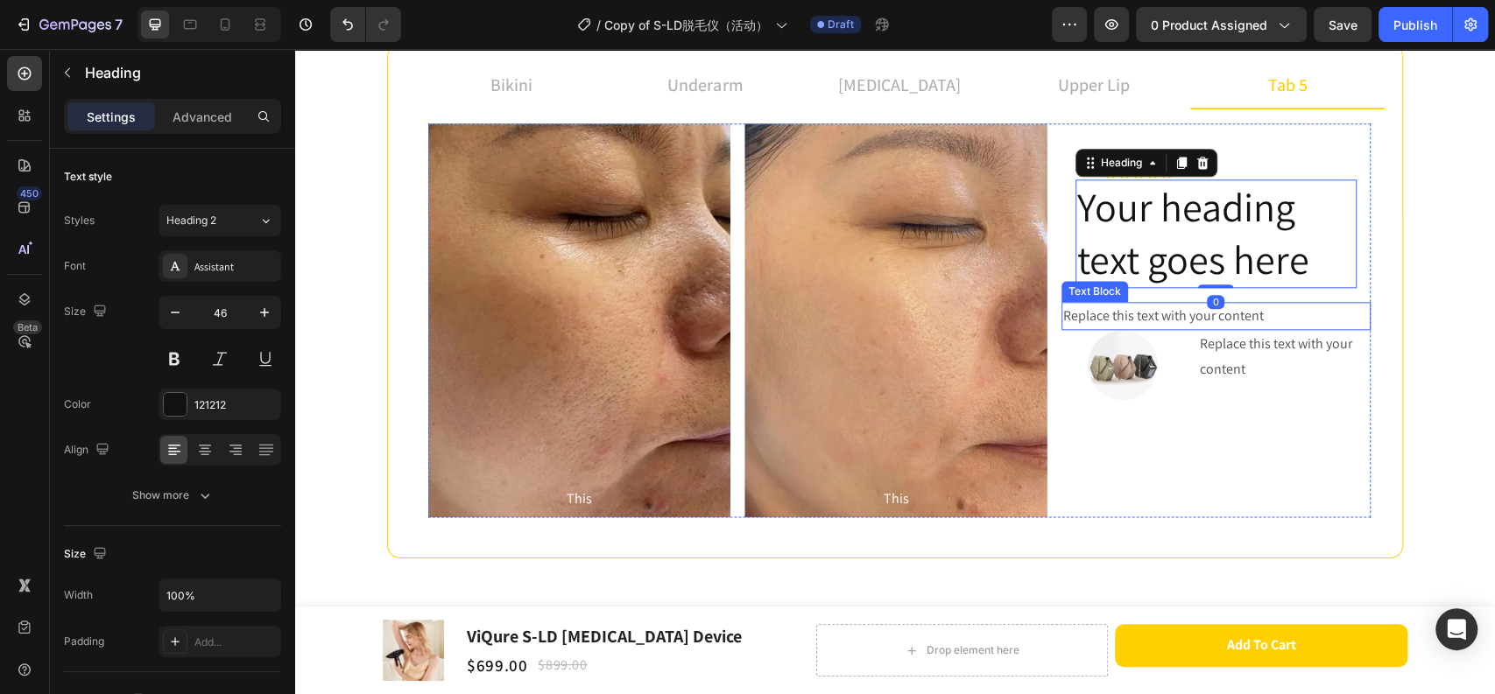
click at [1157, 321] on div "Replace this text with your content" at bounding box center [1215, 316] width 309 height 29
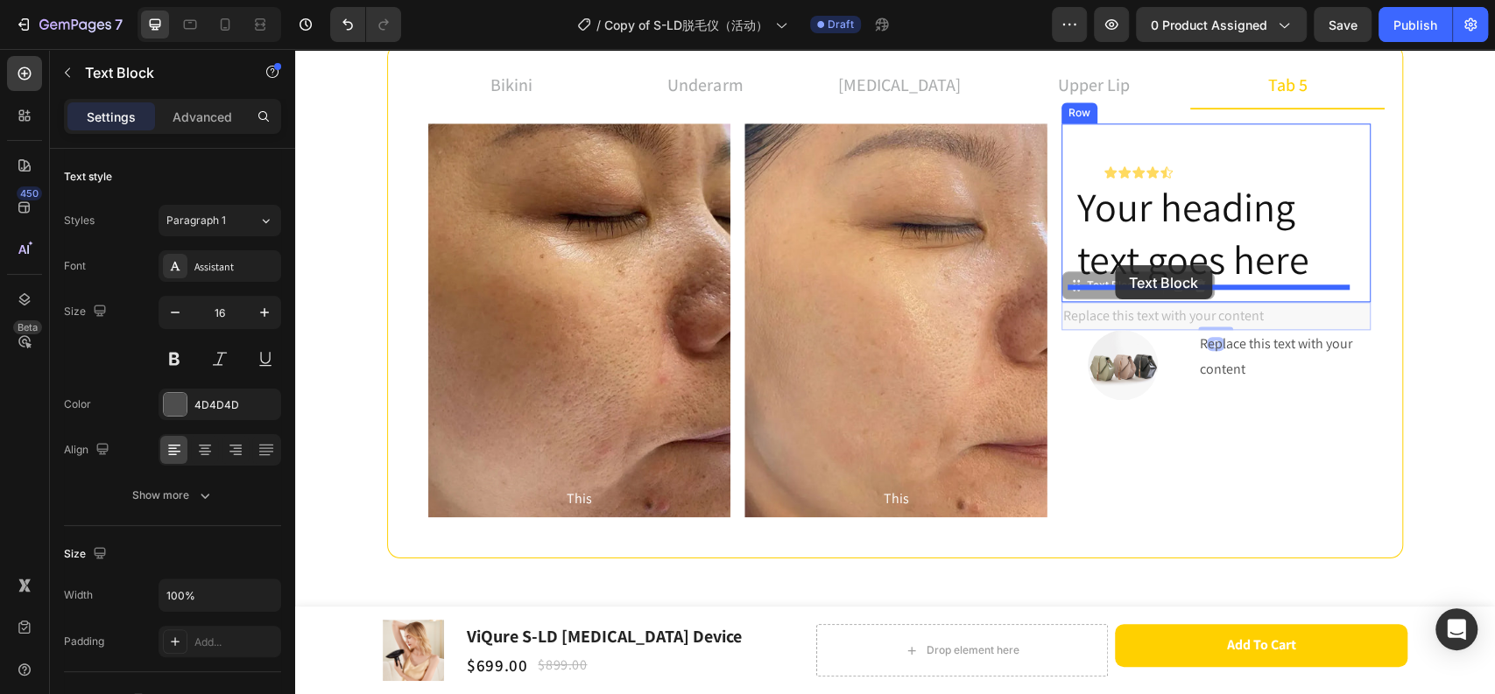
drag, startPoint x: 1066, startPoint y: 290, endPoint x: 1115, endPoint y: 265, distance: 54.0
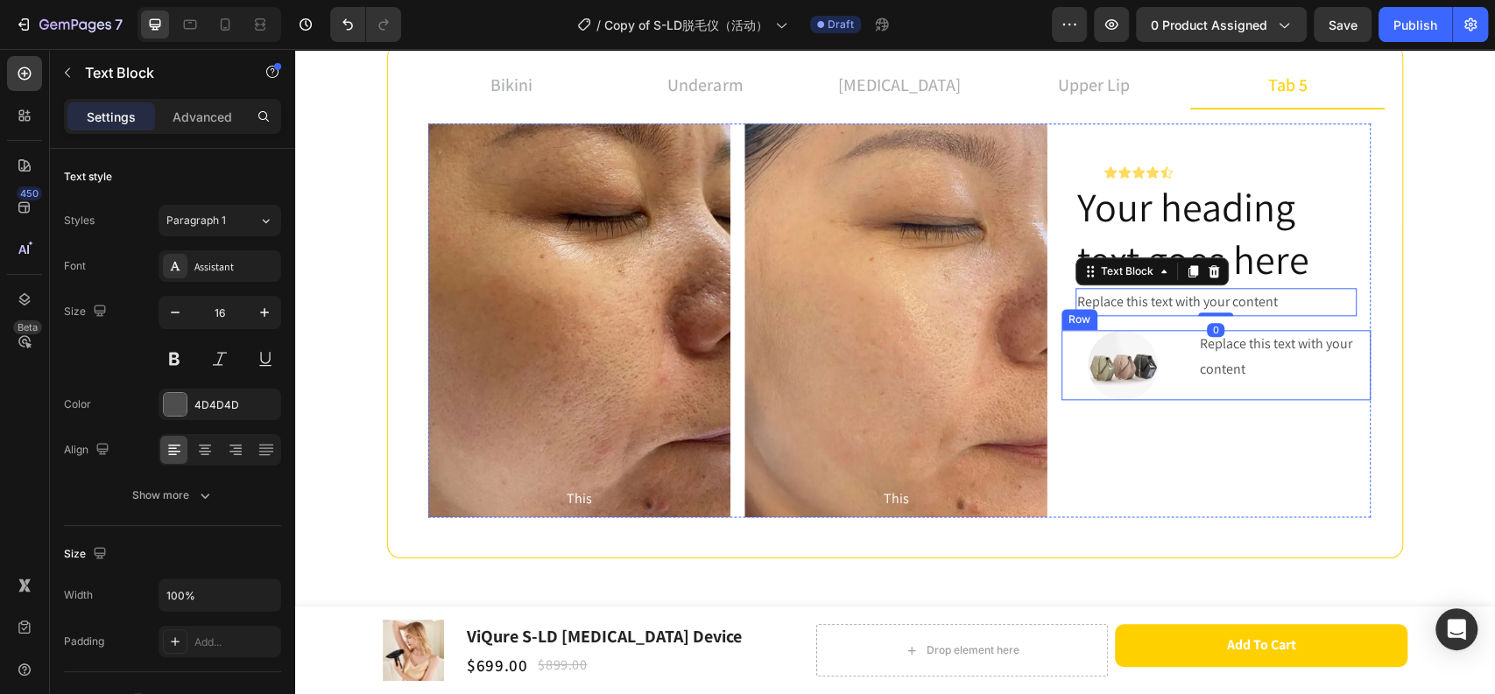
click at [1225, 385] on div "Replace this text with your content Text Block" at bounding box center [1284, 365] width 172 height 70
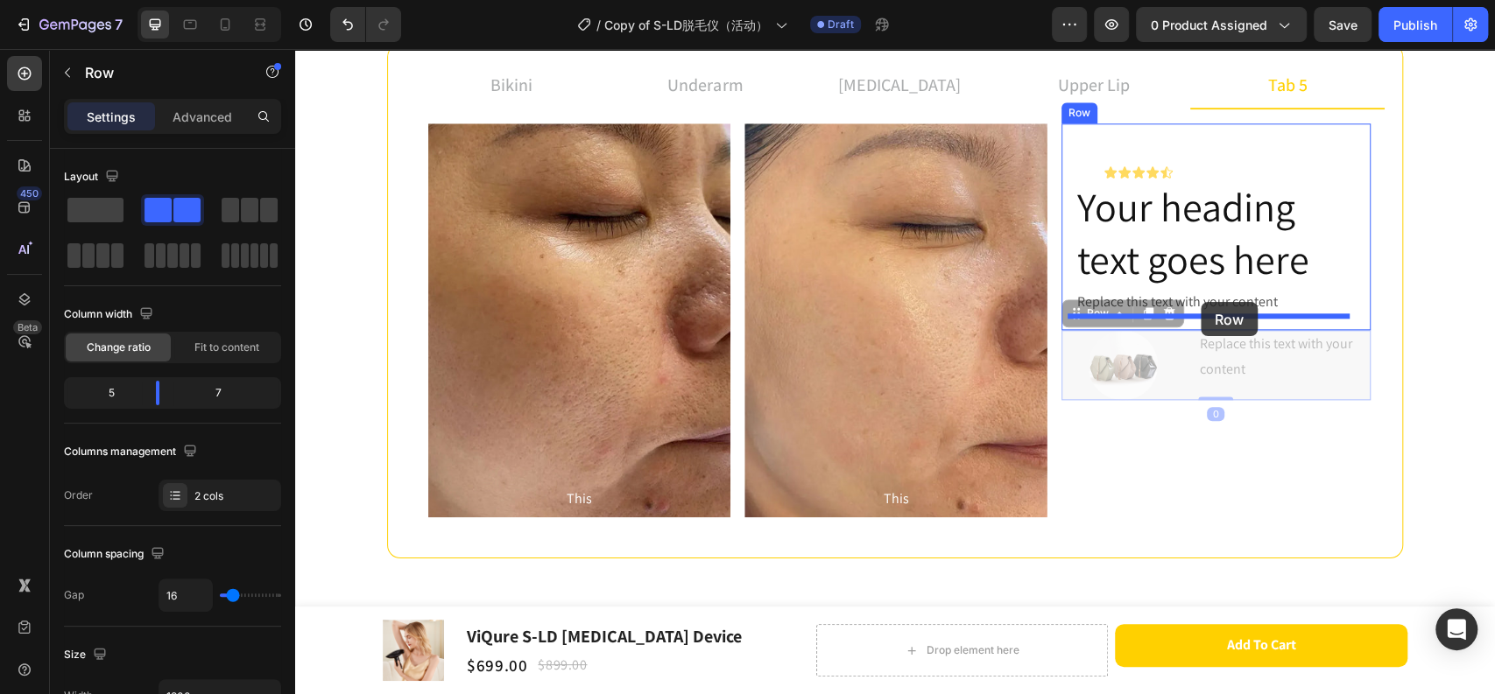
drag, startPoint x: 1070, startPoint y: 319, endPoint x: 1200, endPoint y: 302, distance: 131.5
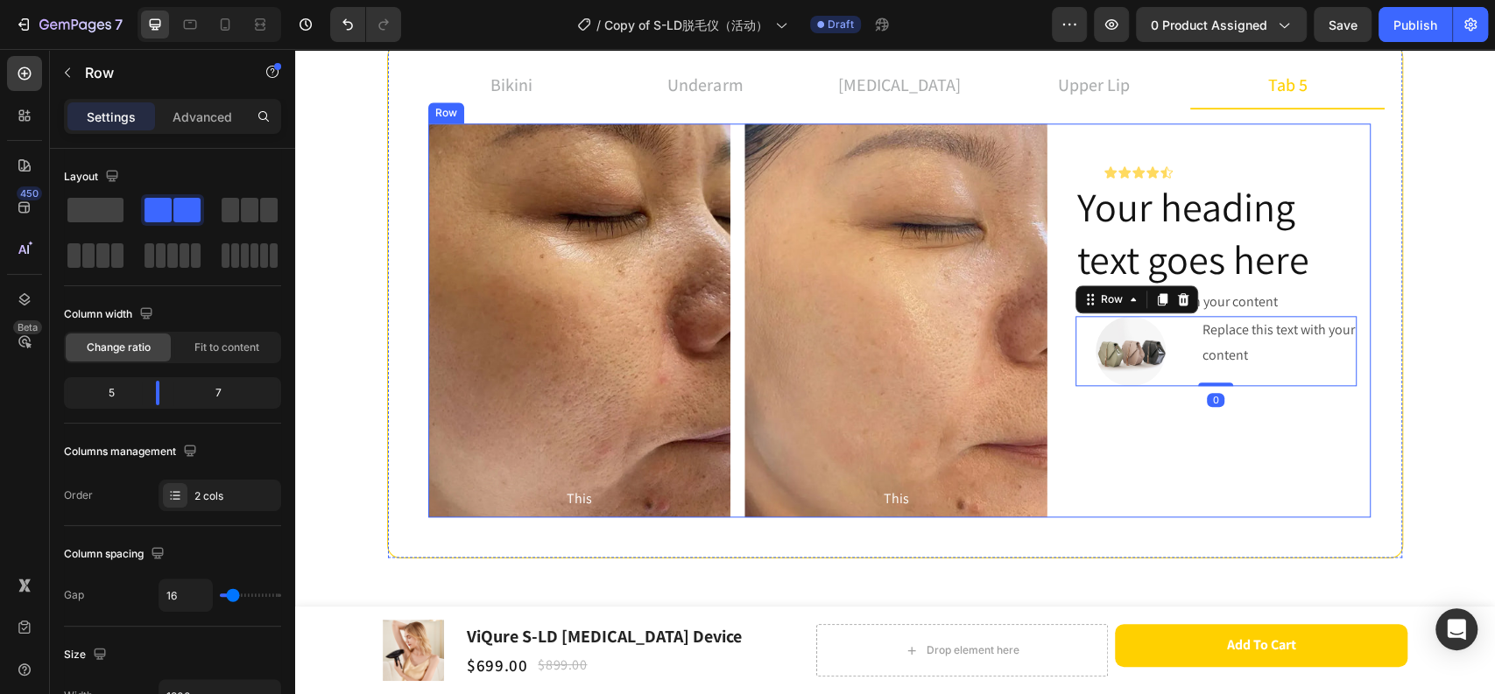
click at [1156, 440] on div "Icon Icon Icon Icon Icon Icon List Your heading text goes here Heading Replace …" at bounding box center [1215, 320] width 309 height 394
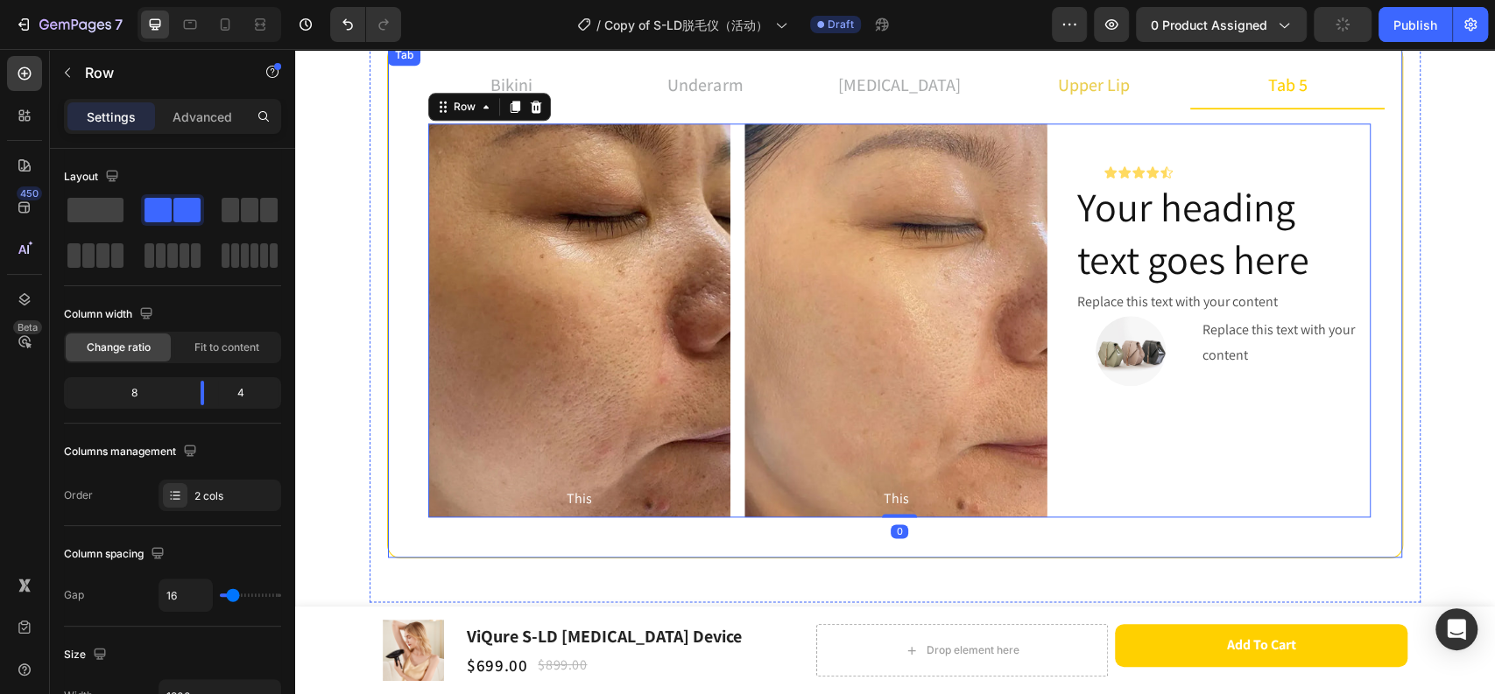
click at [1115, 88] on p "upper lip" at bounding box center [1094, 85] width 72 height 26
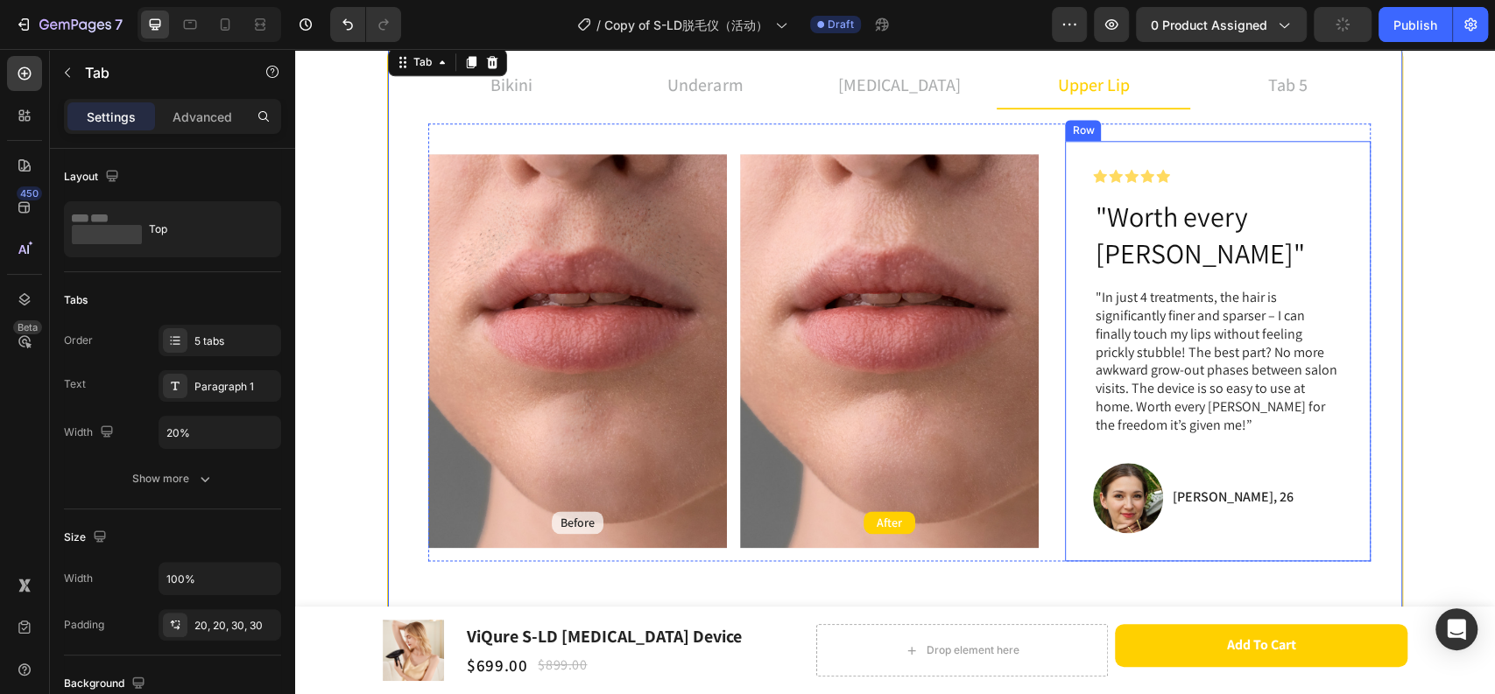
click at [1212, 153] on div "Icon Icon Icon Icon Icon Icon List Row "Worth every [PERSON_NAME]" Heading "In …" at bounding box center [1218, 351] width 306 height 420
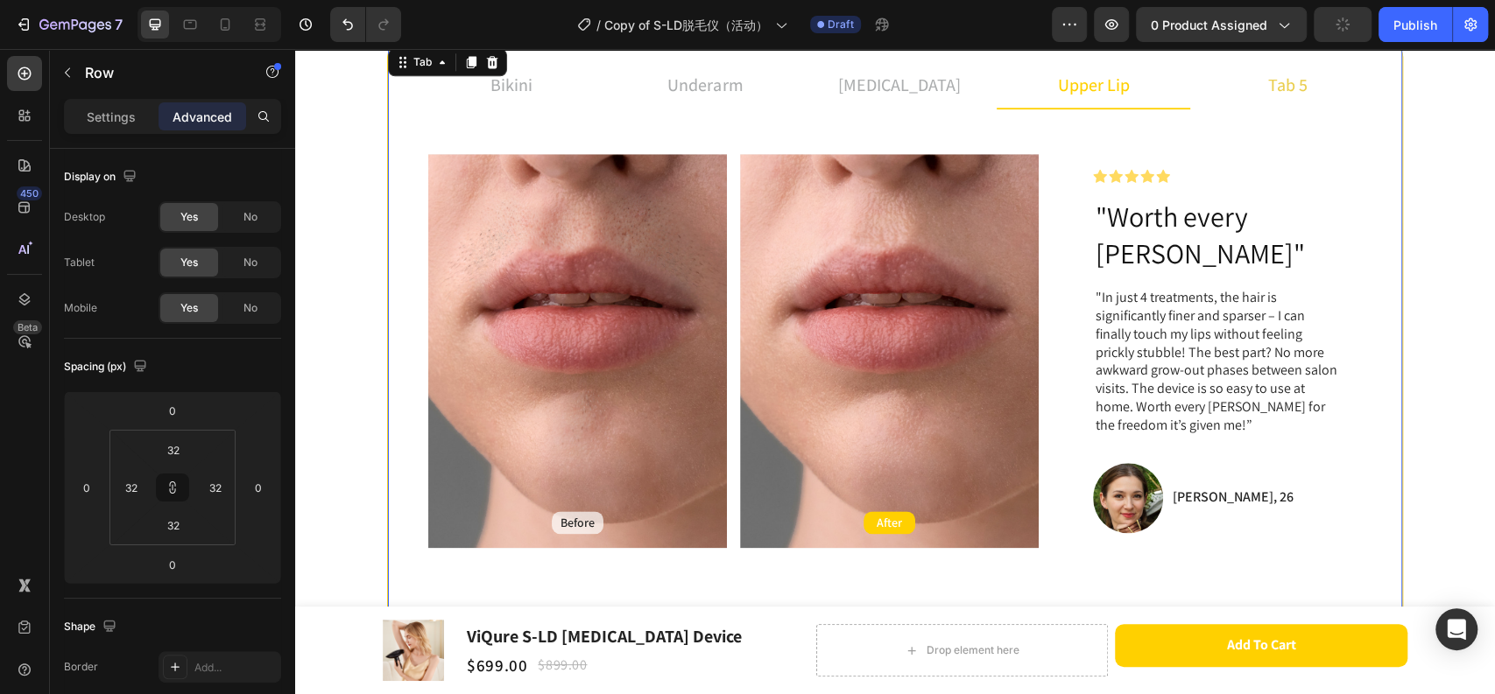
click at [1297, 88] on p "tab 5" at bounding box center [1287, 85] width 39 height 26
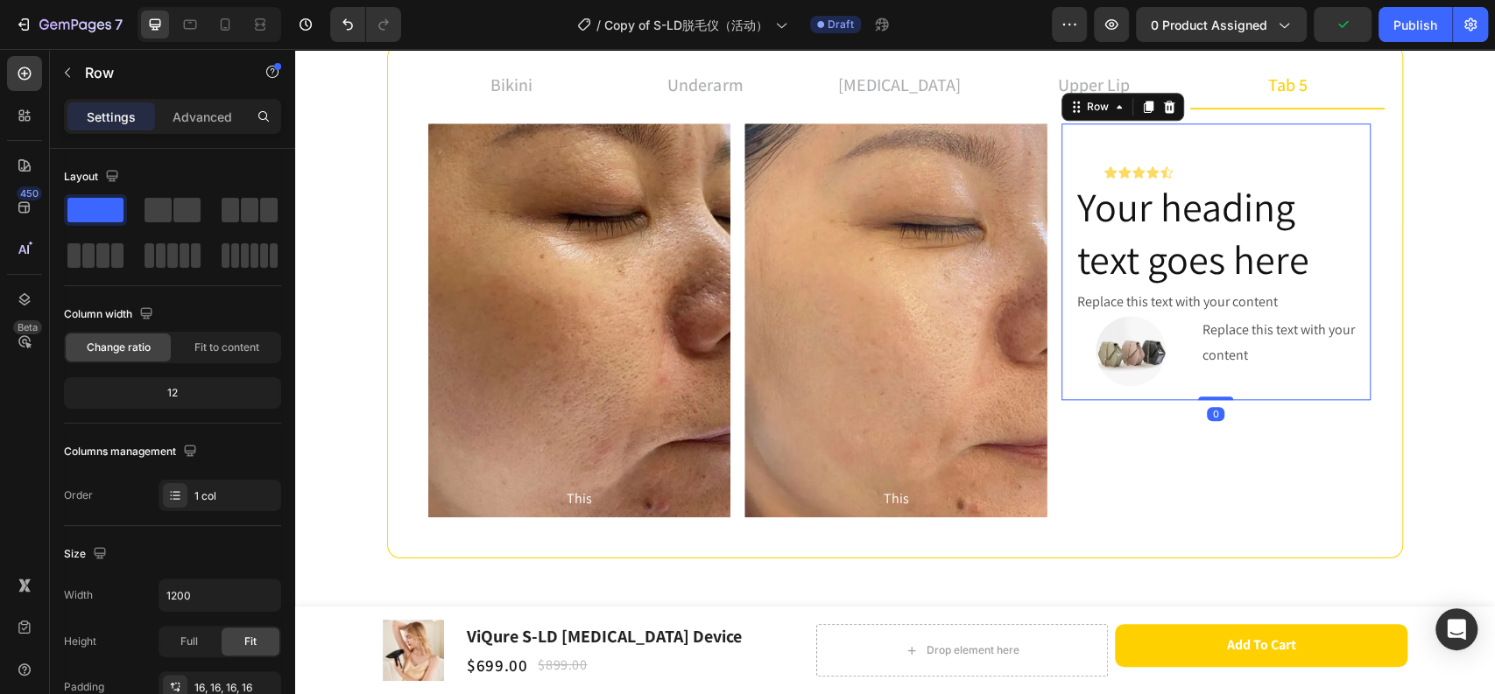
click at [1252, 125] on div "Icon Icon Icon Icon Icon Icon List Your heading text goes here Heading Replace …" at bounding box center [1215, 261] width 309 height 277
click at [208, 124] on p "Advanced" at bounding box center [202, 117] width 60 height 18
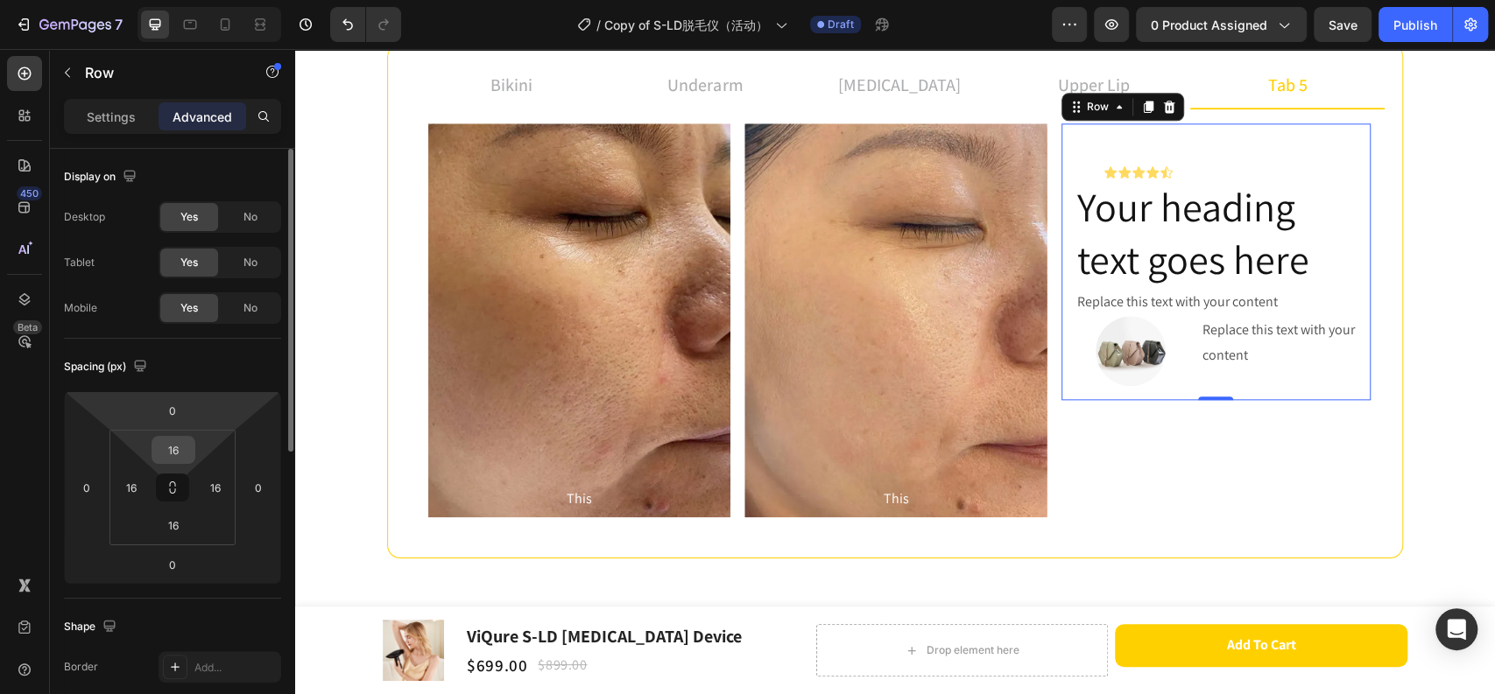
click at [178, 454] on input "16" at bounding box center [173, 450] width 35 height 26
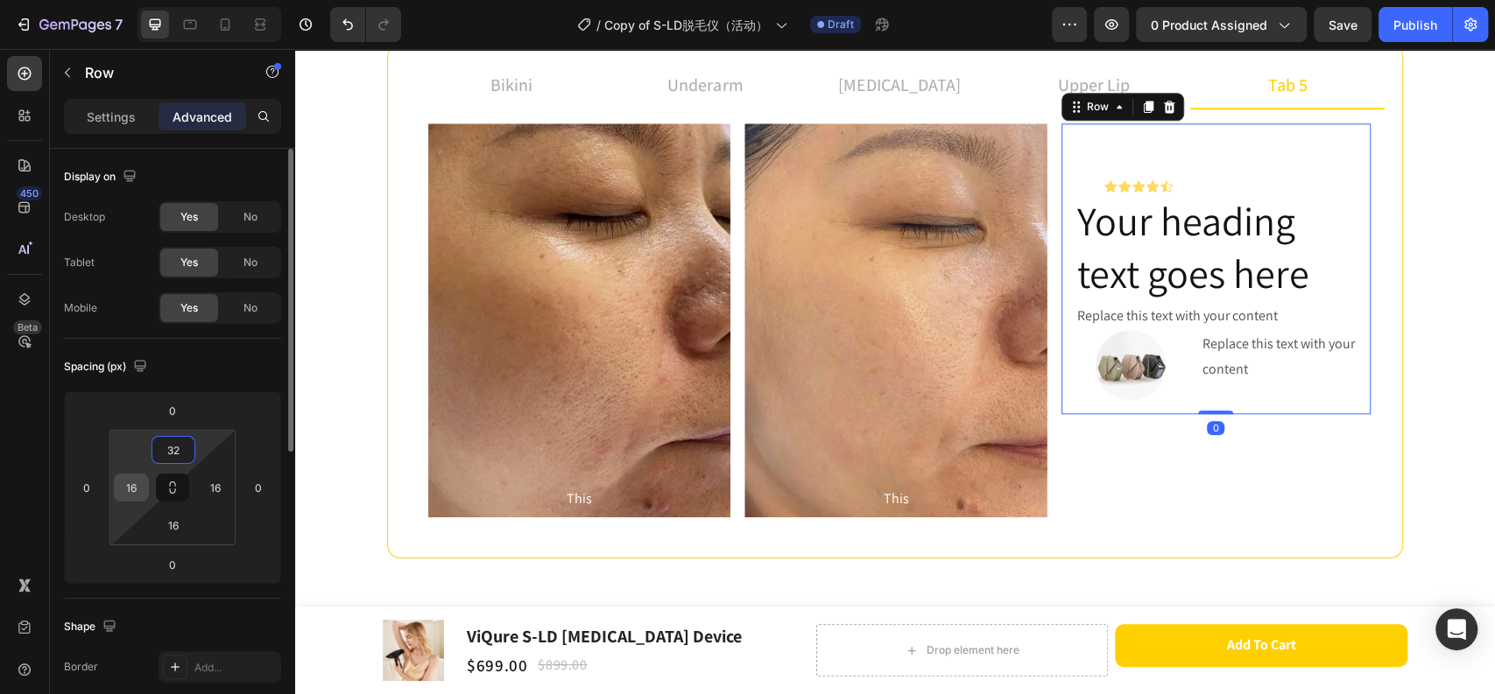
type input "32"
click at [140, 489] on input "16" at bounding box center [131, 488] width 26 height 26
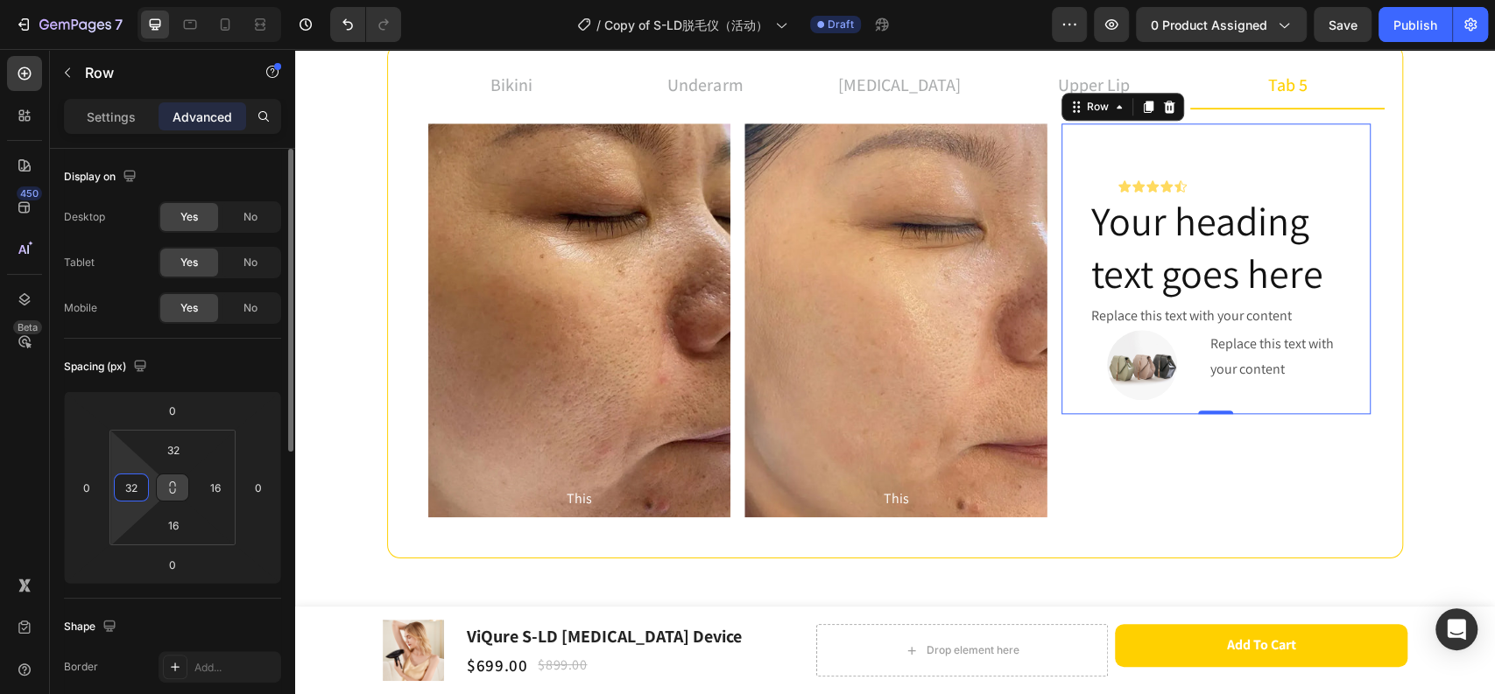
type input "32"
click at [175, 492] on icon at bounding box center [172, 488] width 14 height 14
click at [179, 489] on icon at bounding box center [172, 488] width 14 height 14
click at [212, 489] on input "16" at bounding box center [215, 488] width 26 height 26
type input "32"
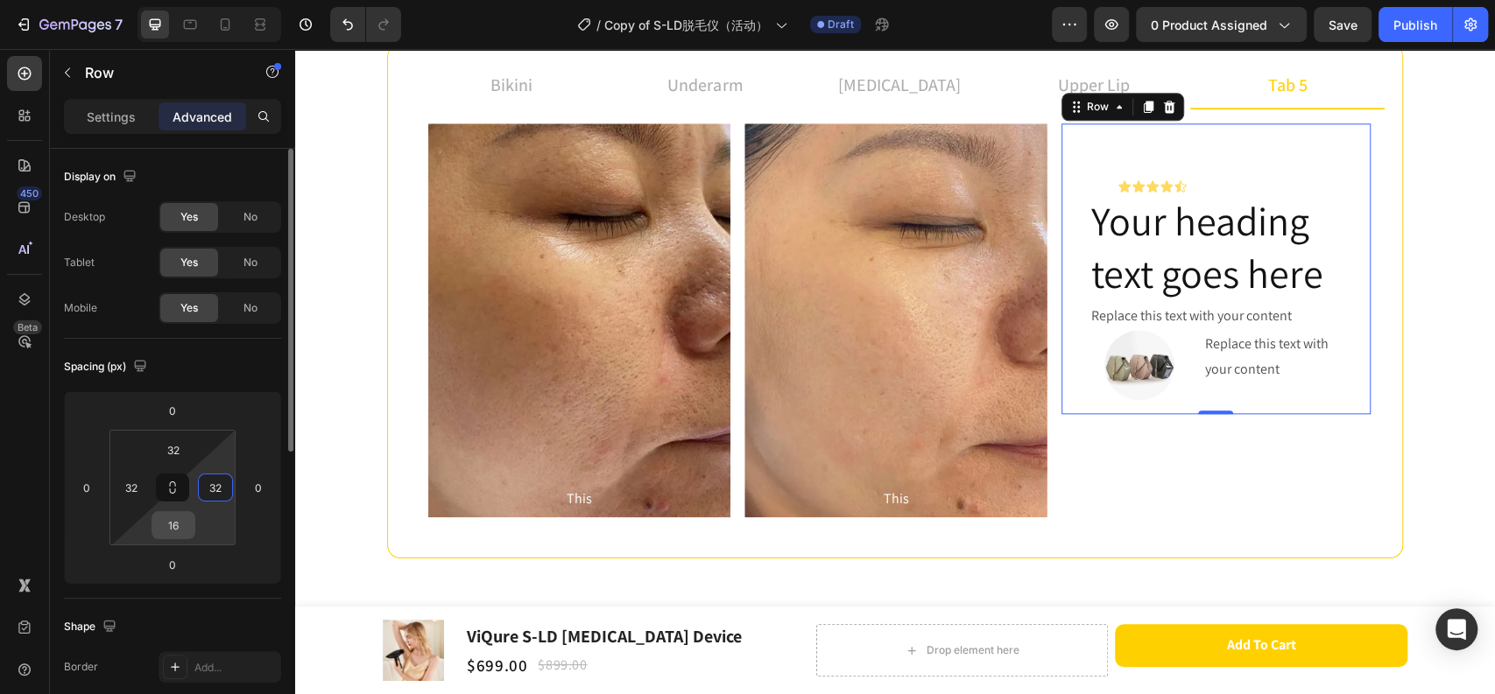
click at [175, 527] on input "16" at bounding box center [173, 525] width 35 height 26
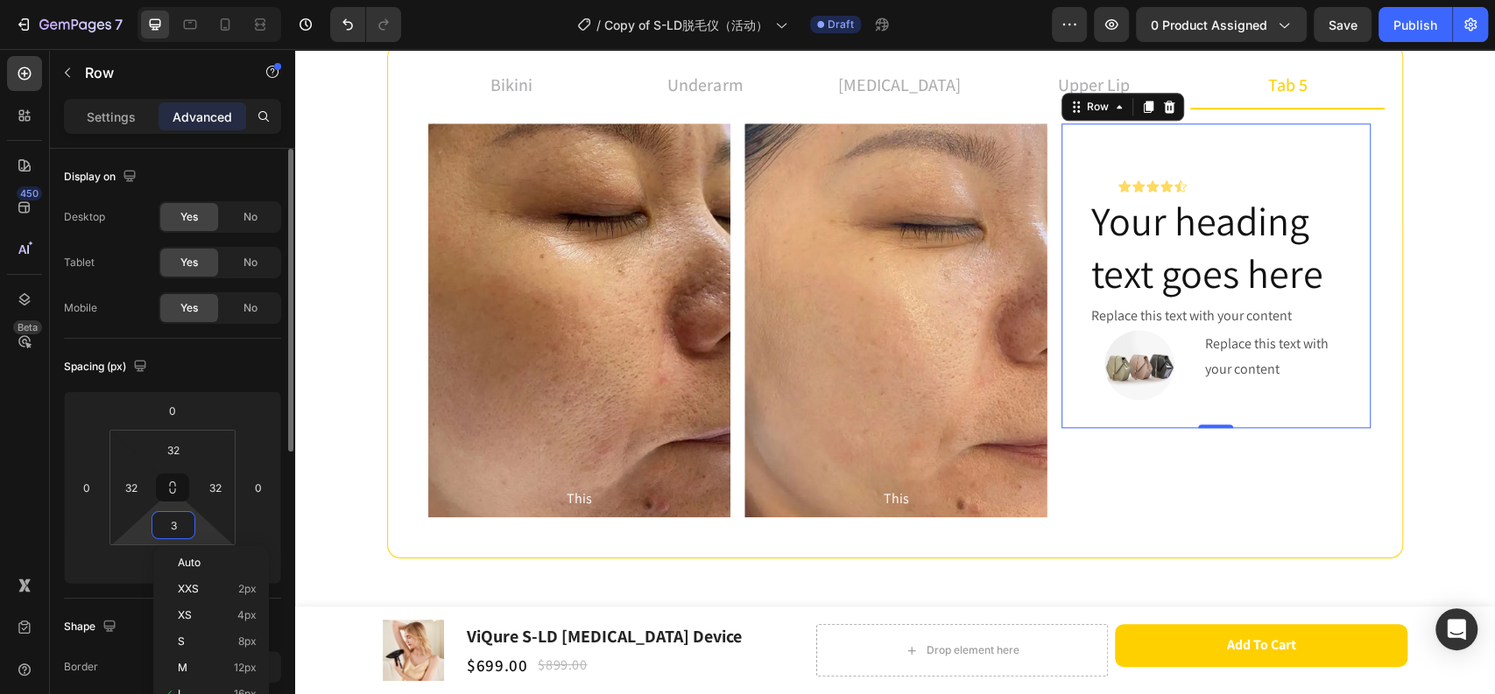
type input "32"
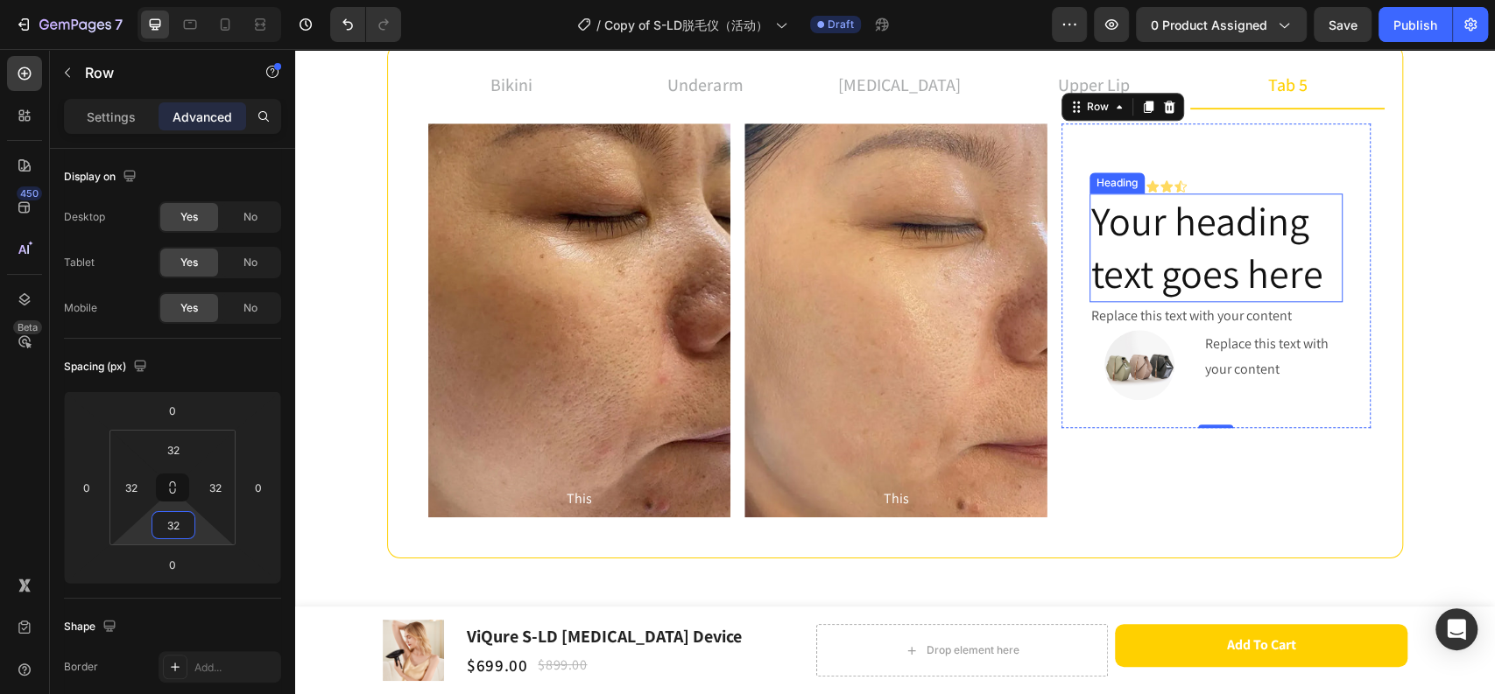
click at [1299, 174] on div "Icon Icon Icon Icon Icon Icon List" at bounding box center [1215, 172] width 253 height 42
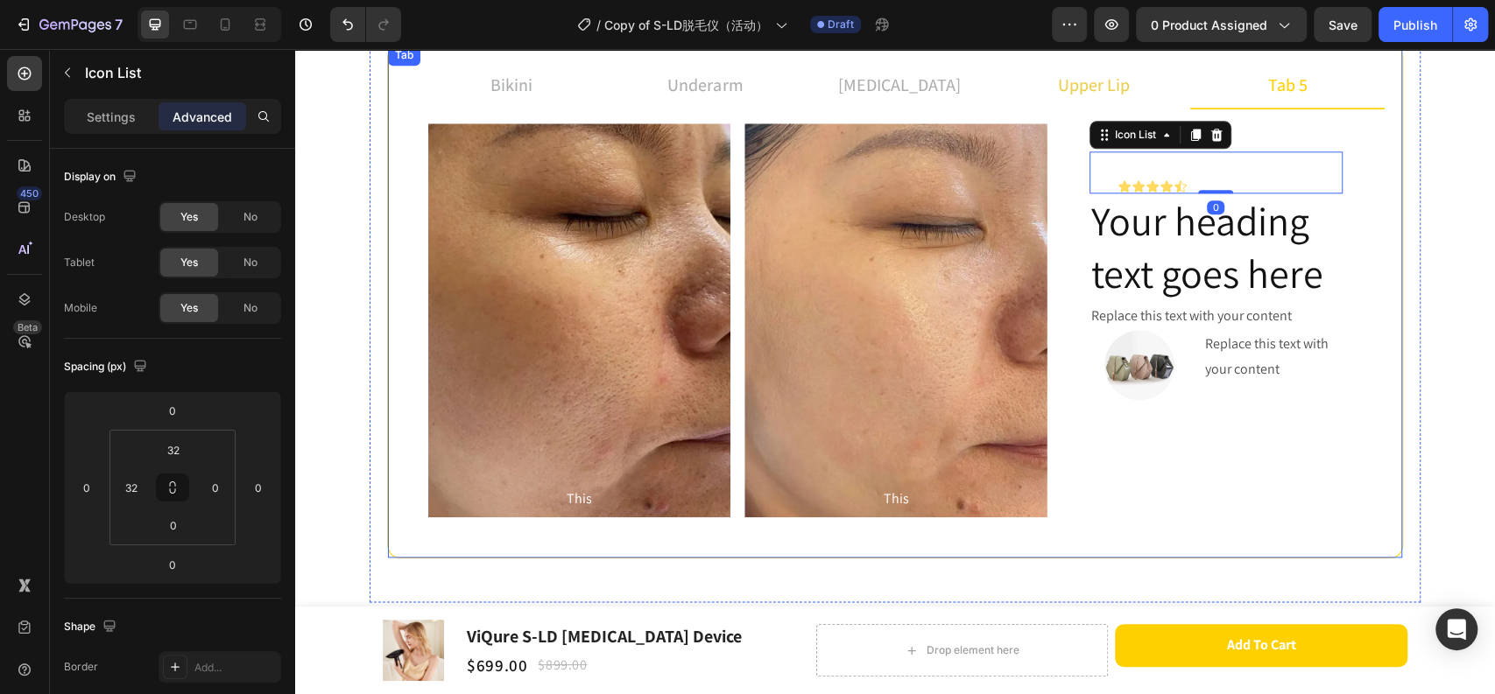
click at [1107, 93] on p "upper lip" at bounding box center [1094, 85] width 72 height 26
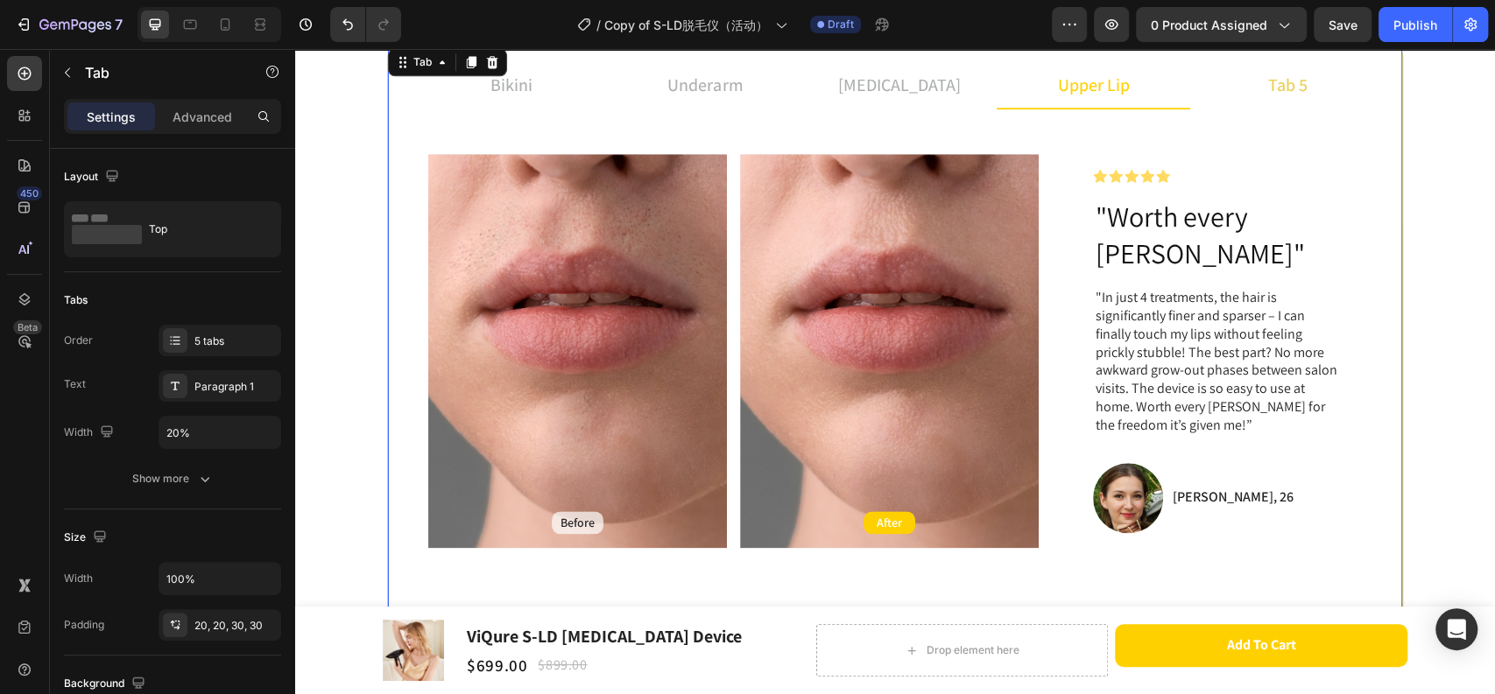
click at [1250, 79] on li "tab 5" at bounding box center [1287, 85] width 194 height 47
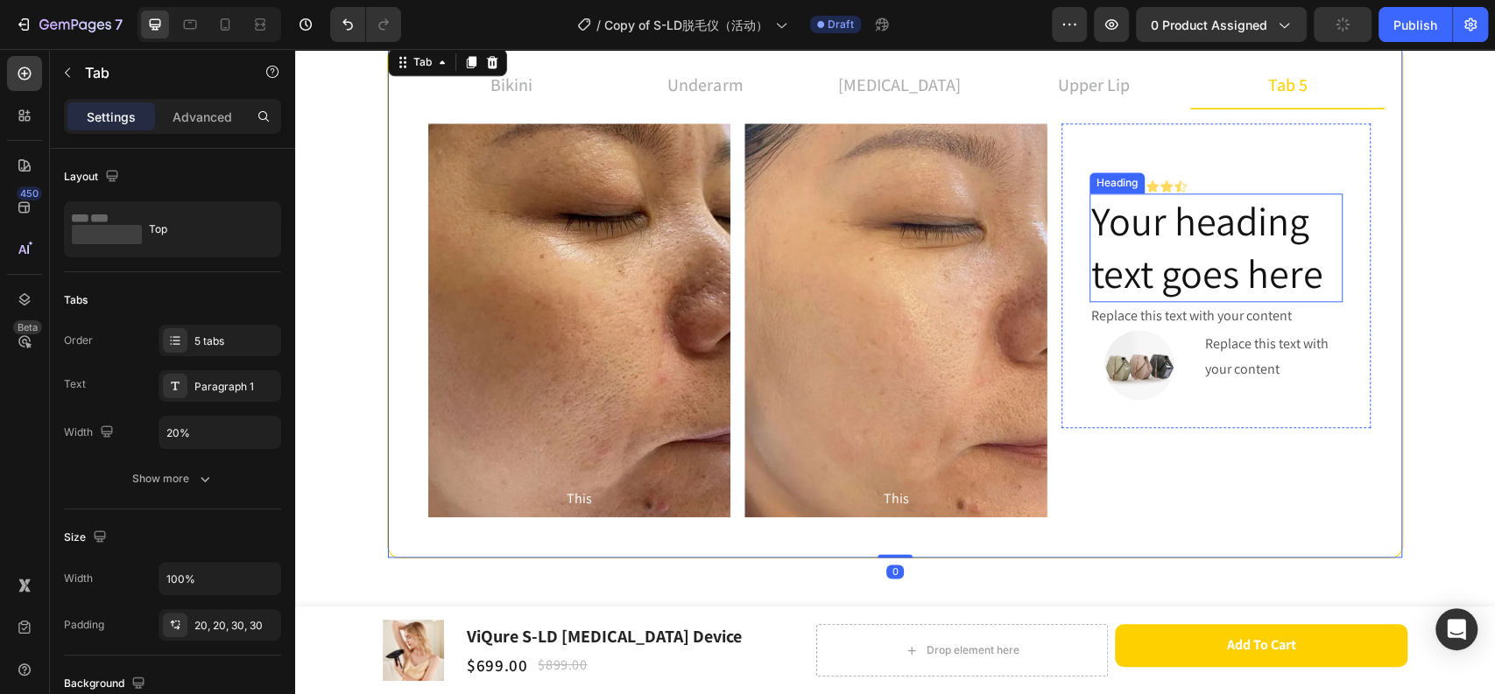
click at [1149, 272] on h2 "Your heading text goes here" at bounding box center [1215, 247] width 253 height 109
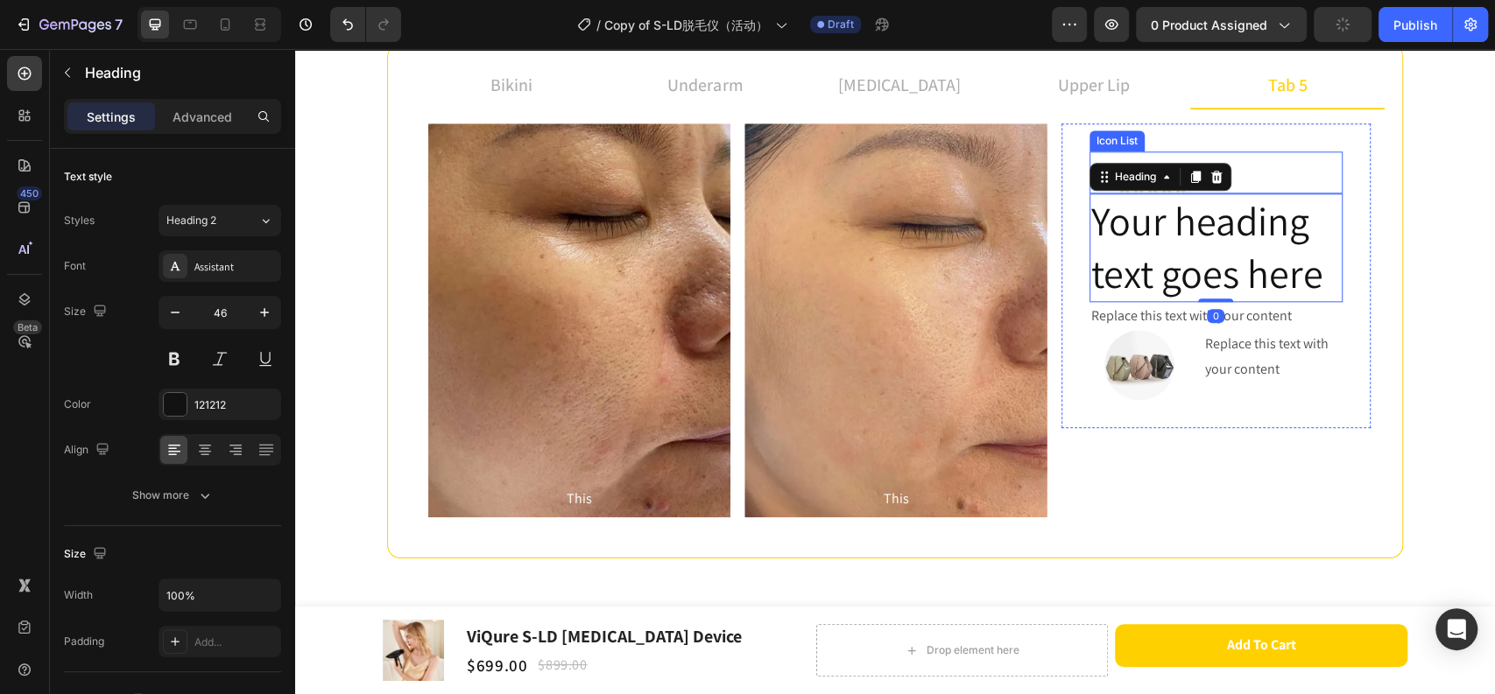
click at [1276, 174] on div "Icon Icon Icon Icon Icon Icon List" at bounding box center [1215, 172] width 253 height 42
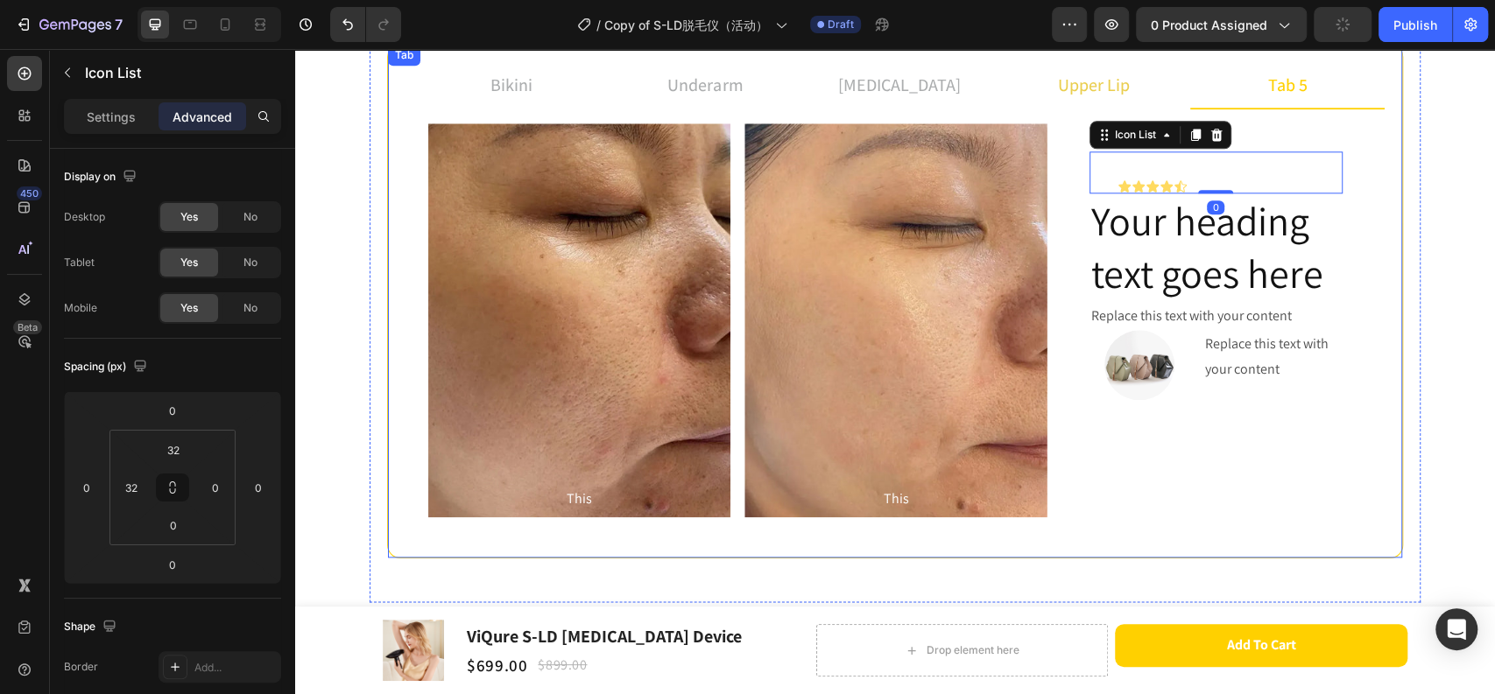
click at [1113, 82] on p "upper lip" at bounding box center [1094, 85] width 72 height 26
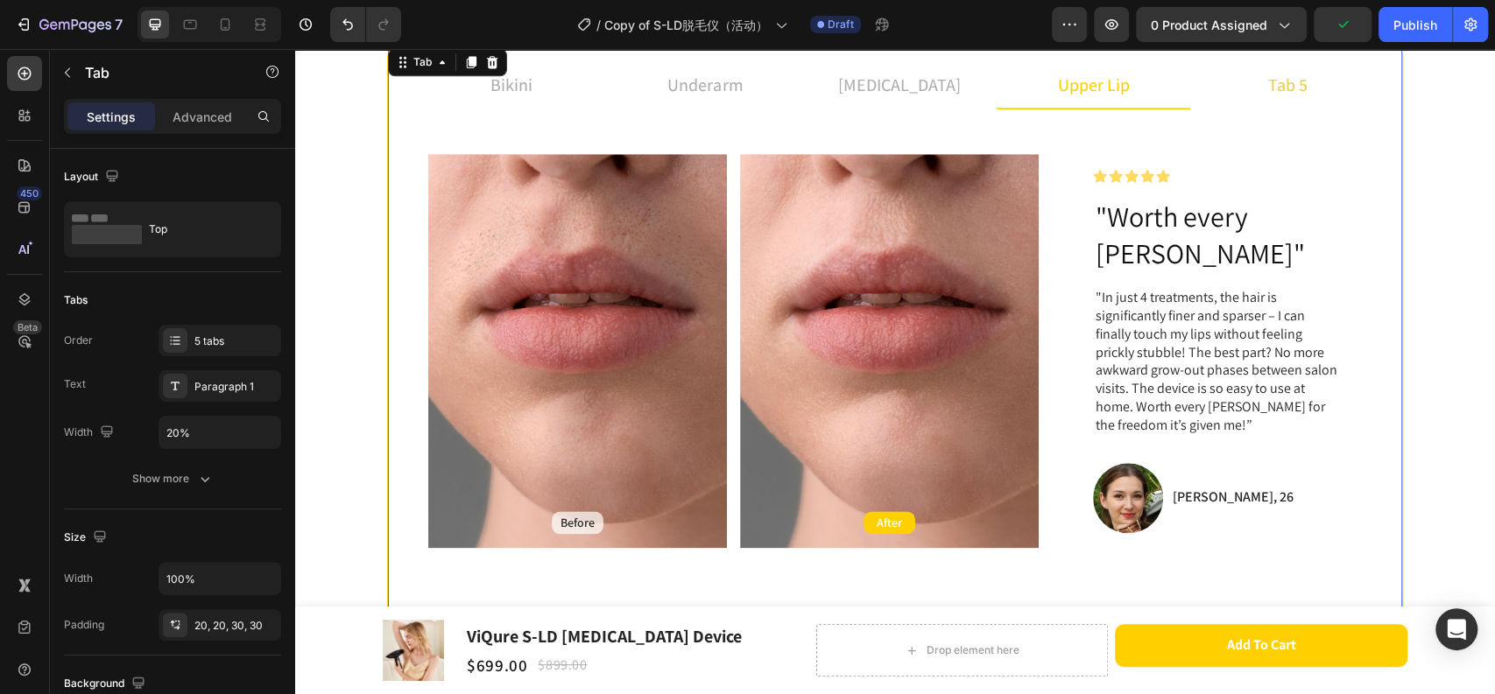
click at [1265, 82] on div "tab 5" at bounding box center [1287, 85] width 45 height 32
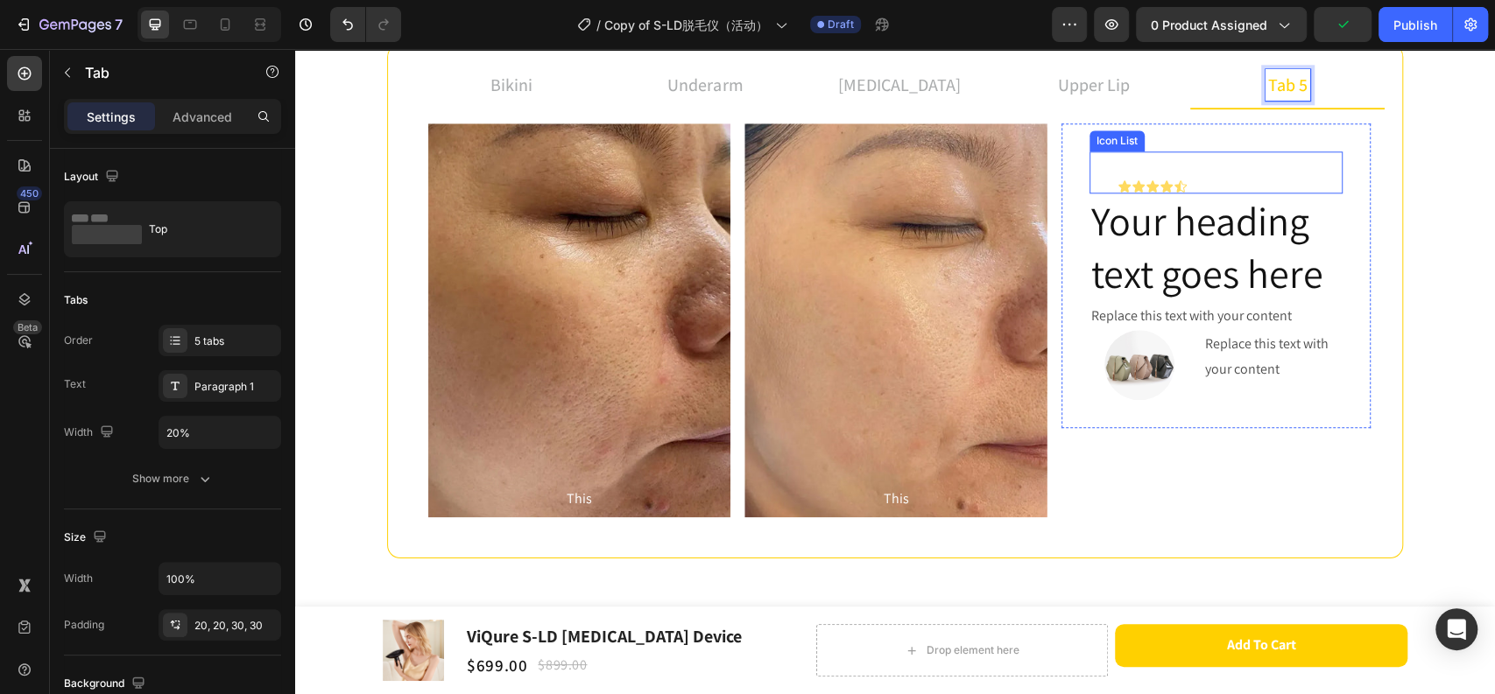
click at [1171, 177] on div "Icon Icon Icon Icon Icon Icon List" at bounding box center [1215, 172] width 253 height 42
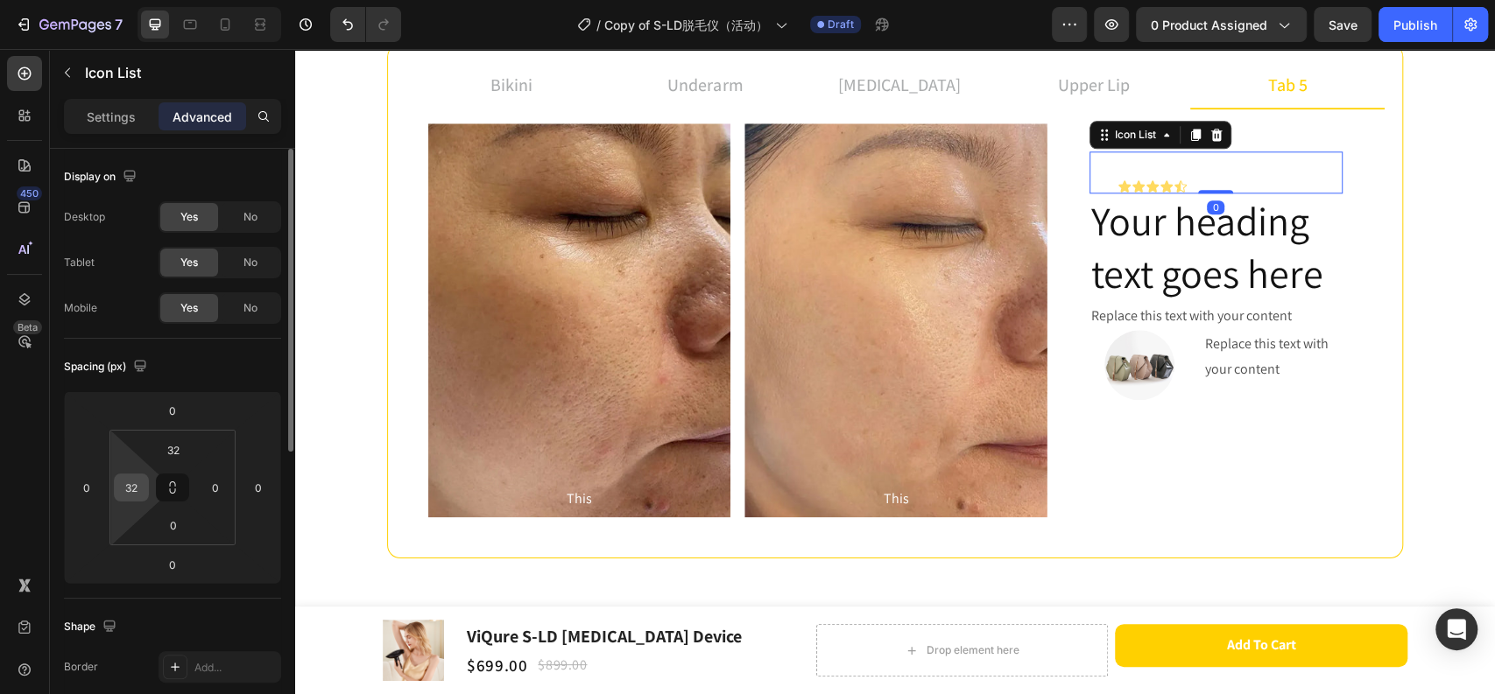
click at [142, 488] on input "32" at bounding box center [131, 488] width 26 height 26
type input "0"
click at [175, 458] on input "32" at bounding box center [173, 450] width 35 height 26
type input "302"
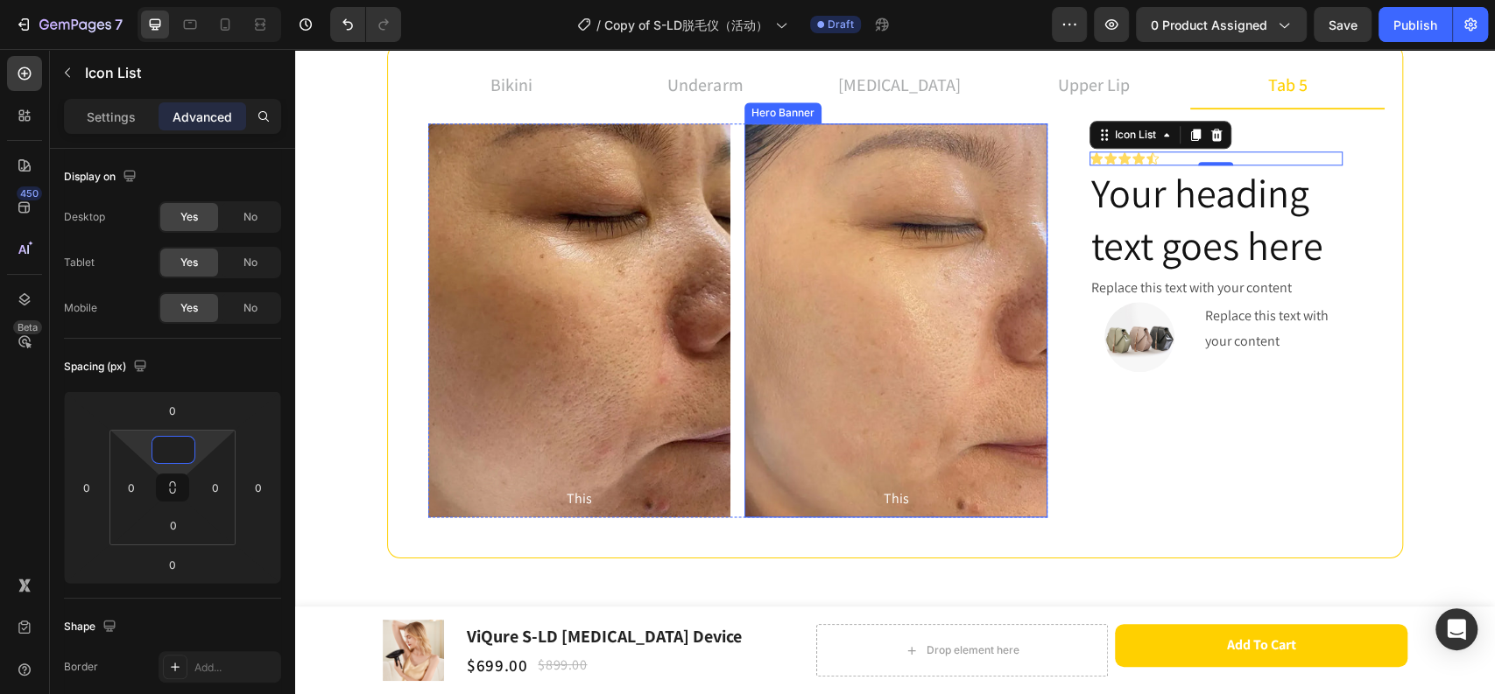
type input "0"
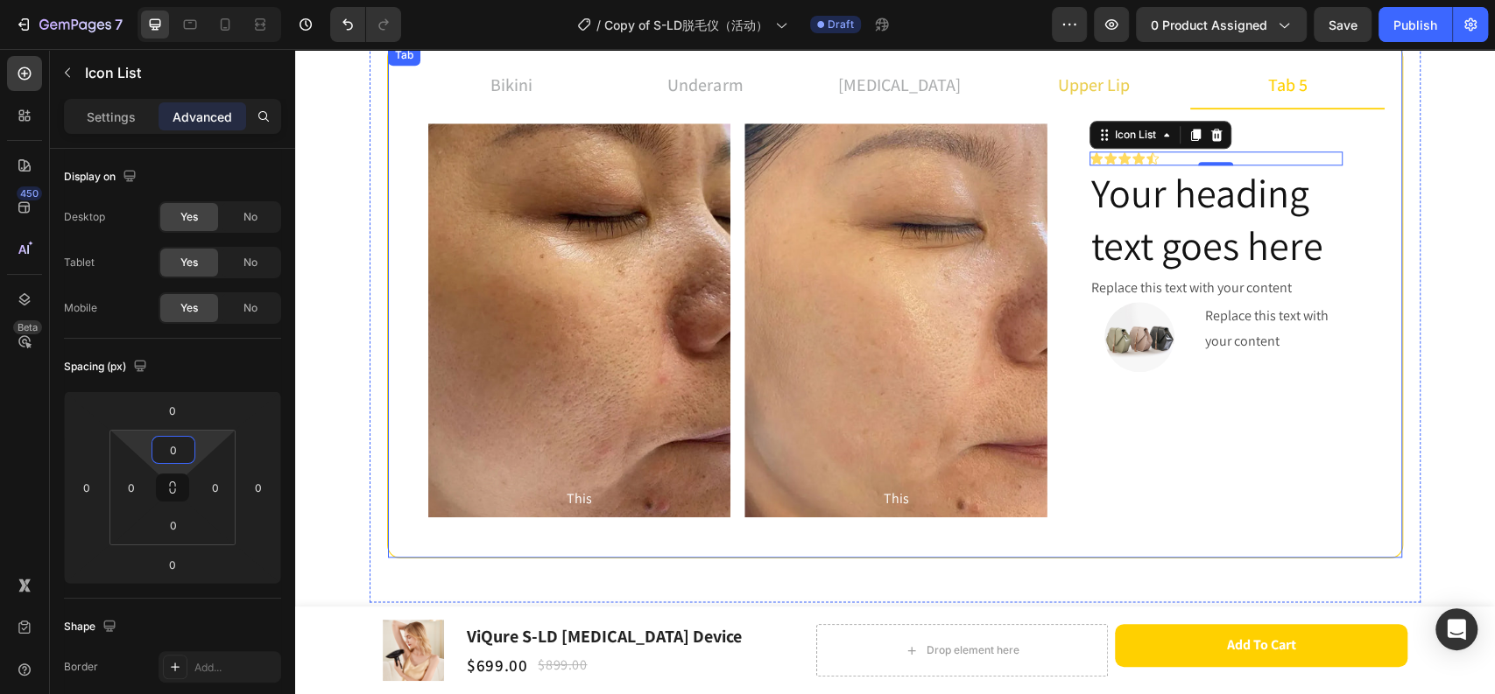
click at [1117, 88] on p "upper lip" at bounding box center [1094, 85] width 72 height 26
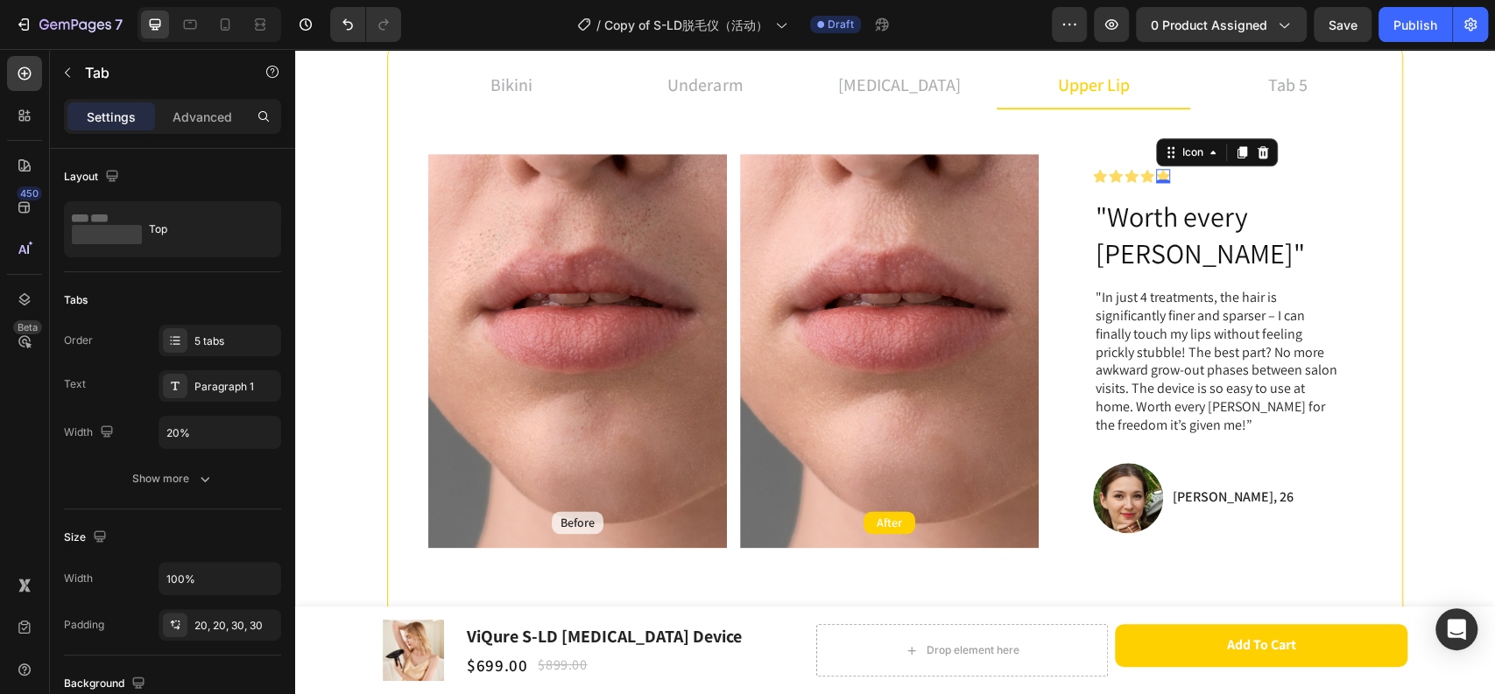
click at [1156, 175] on icon at bounding box center [1163, 176] width 14 height 14
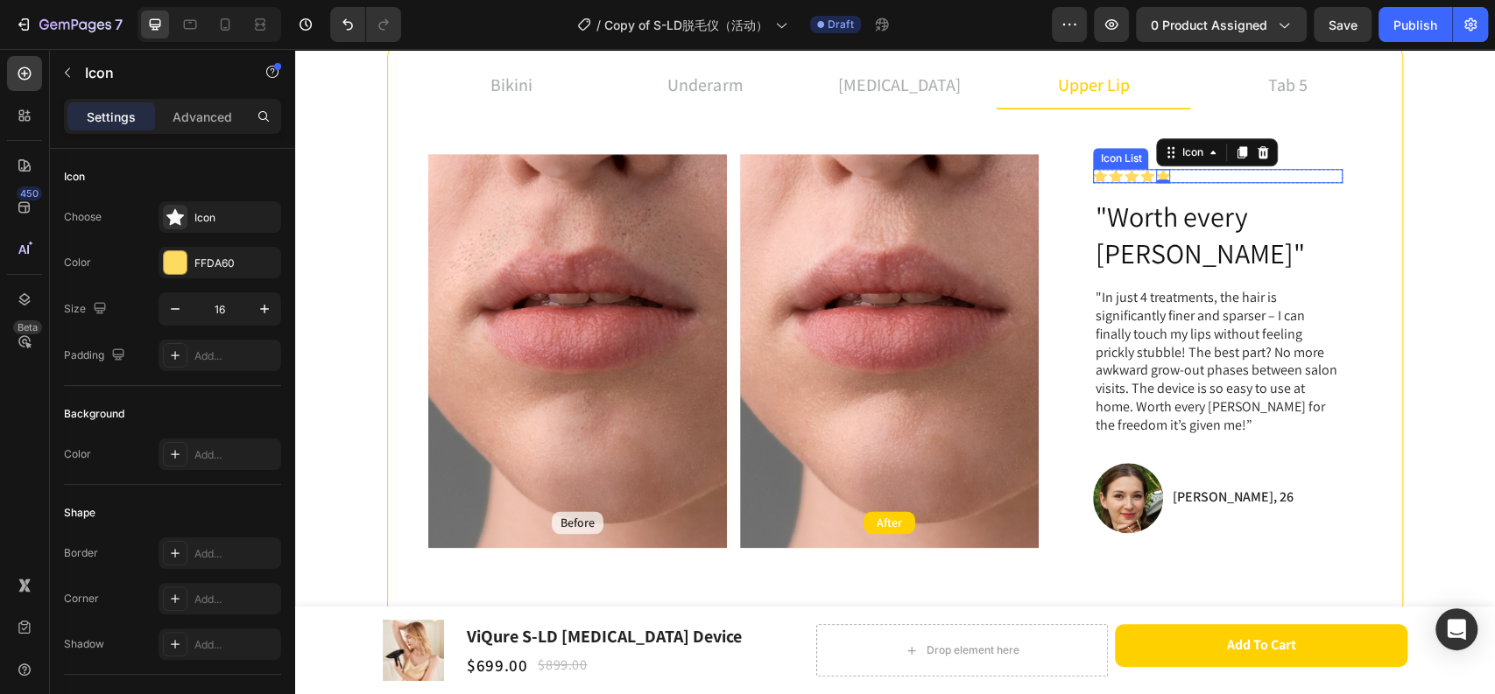
click at [1182, 175] on div "Icon Icon Icon Icon Icon 0" at bounding box center [1218, 176] width 250 height 14
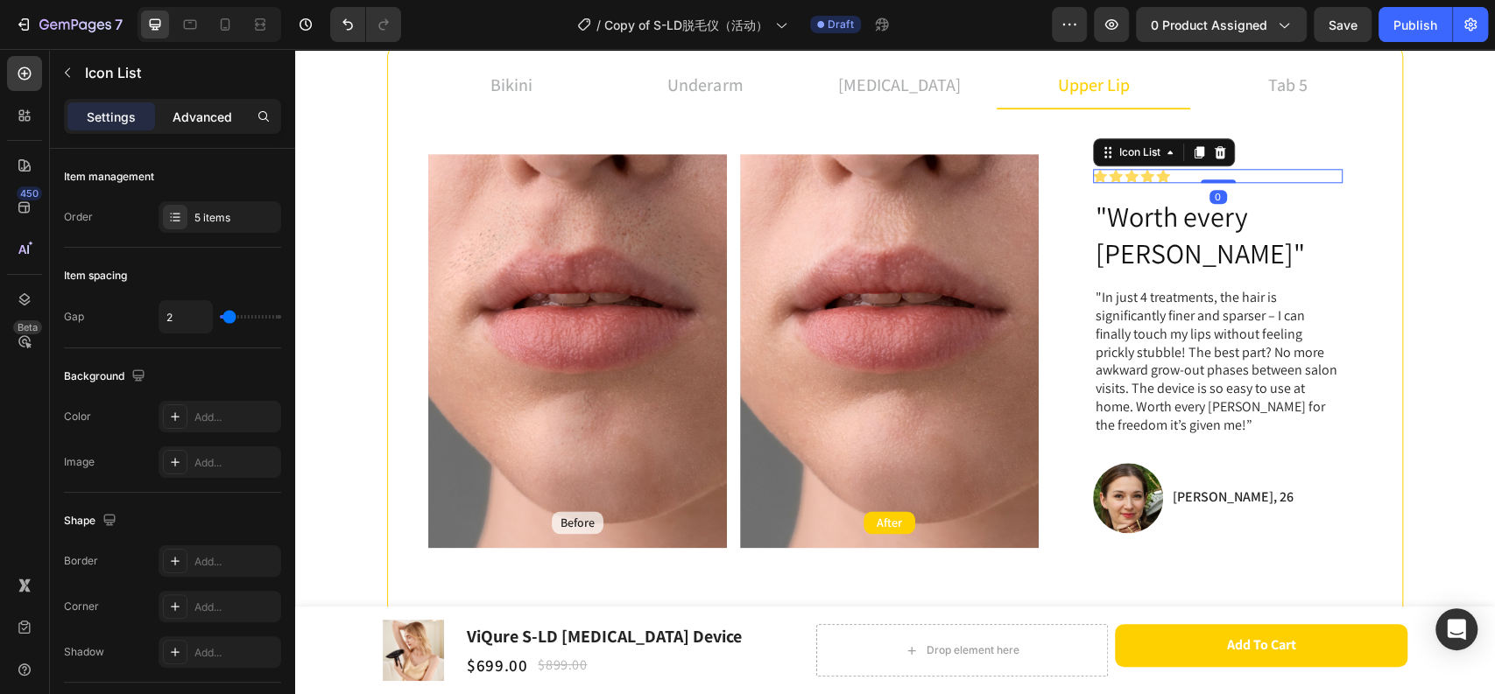
click at [198, 122] on p "Advanced" at bounding box center [202, 117] width 60 height 18
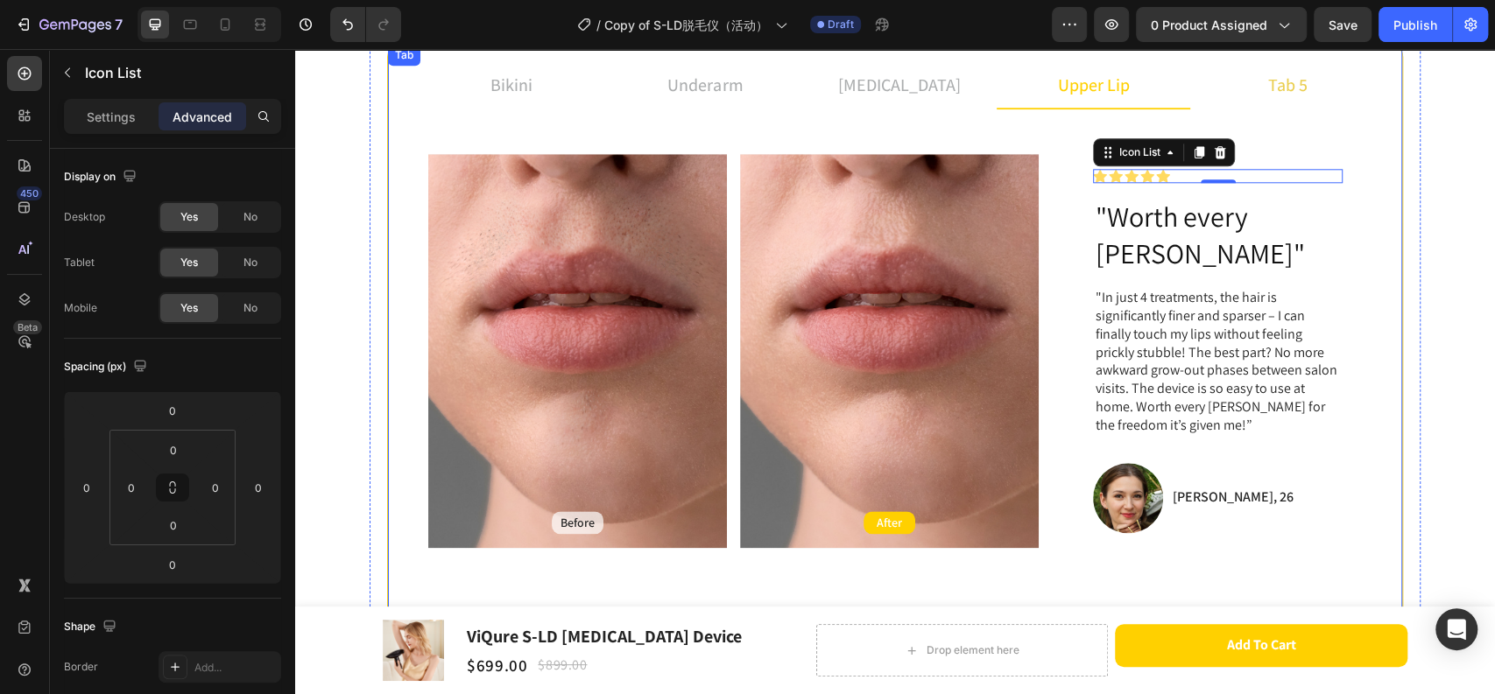
click at [1294, 89] on p "tab 5" at bounding box center [1287, 85] width 39 height 26
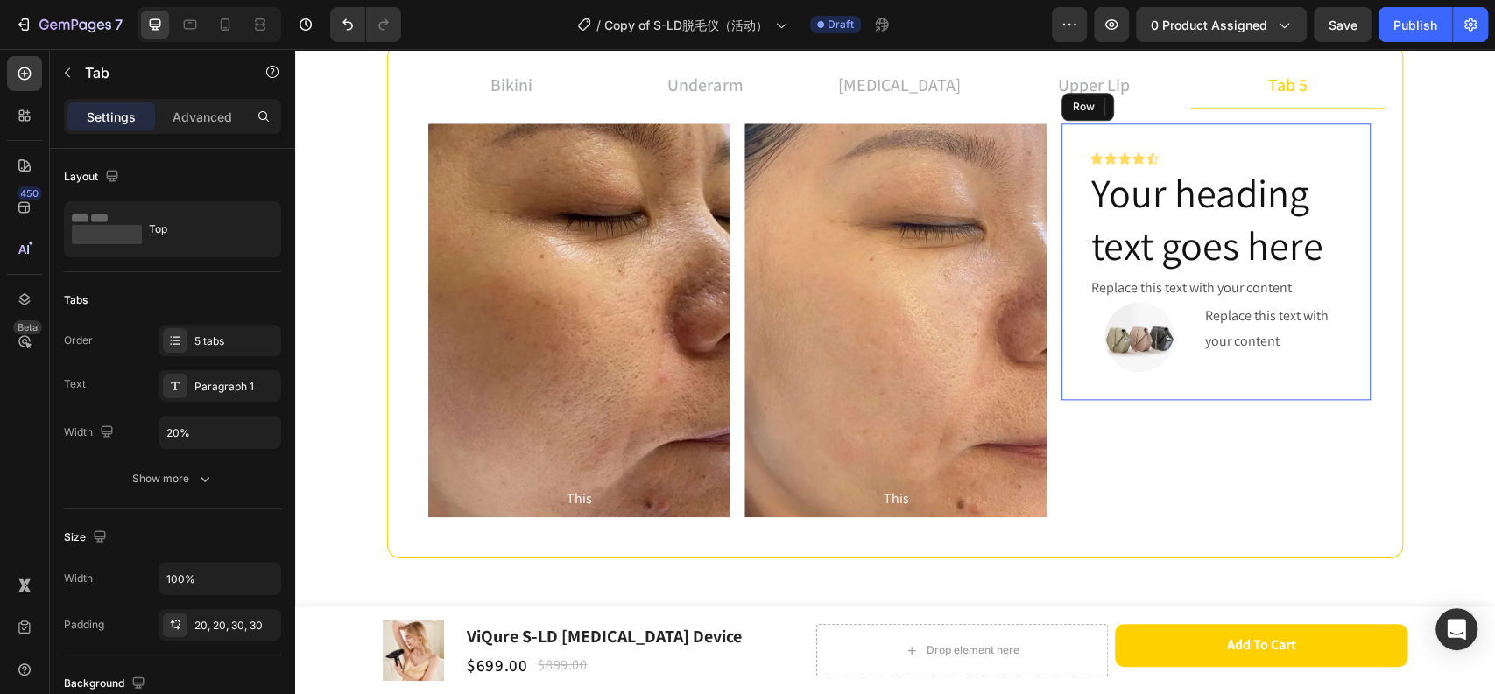
click at [1278, 147] on div "Icon Icon Icon Icon Icon Icon List Your heading text goes here Heading Replace …" at bounding box center [1215, 261] width 309 height 277
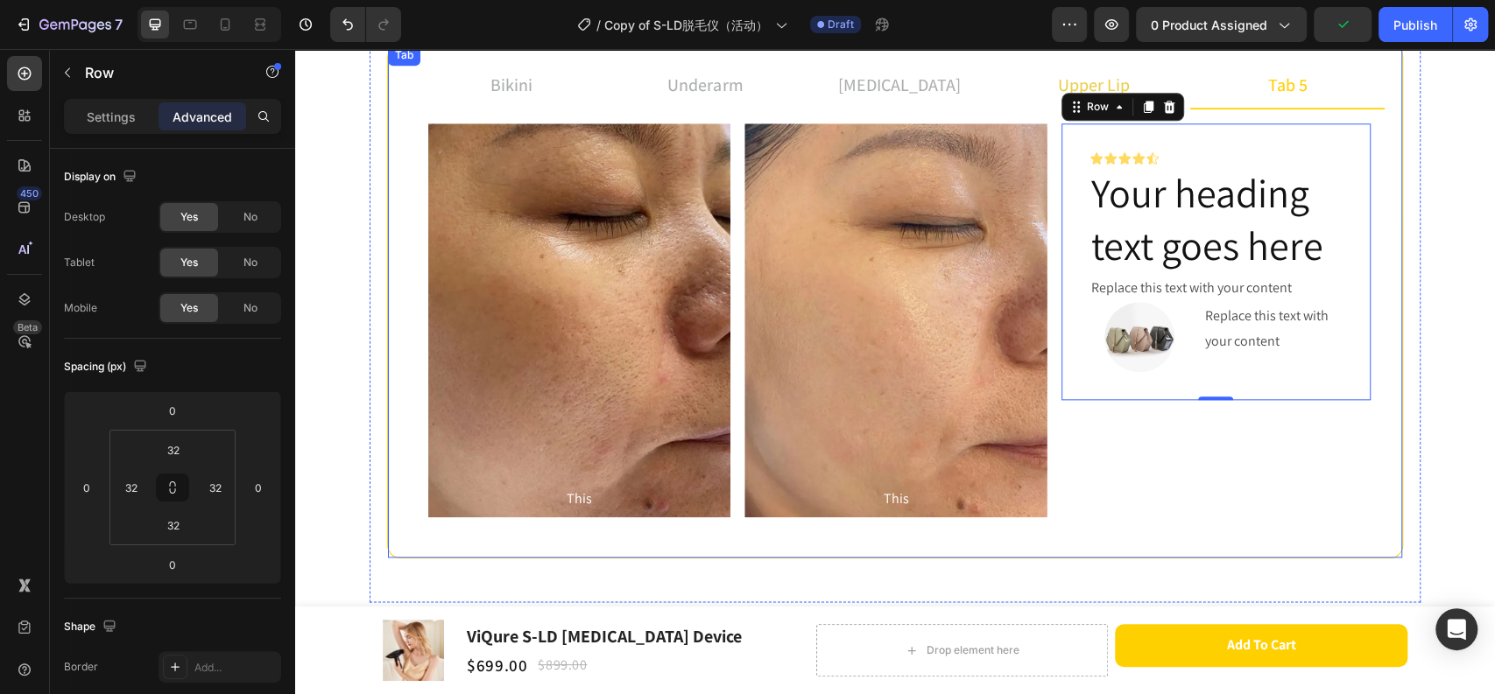
click at [1092, 81] on p "upper lip" at bounding box center [1094, 85] width 72 height 26
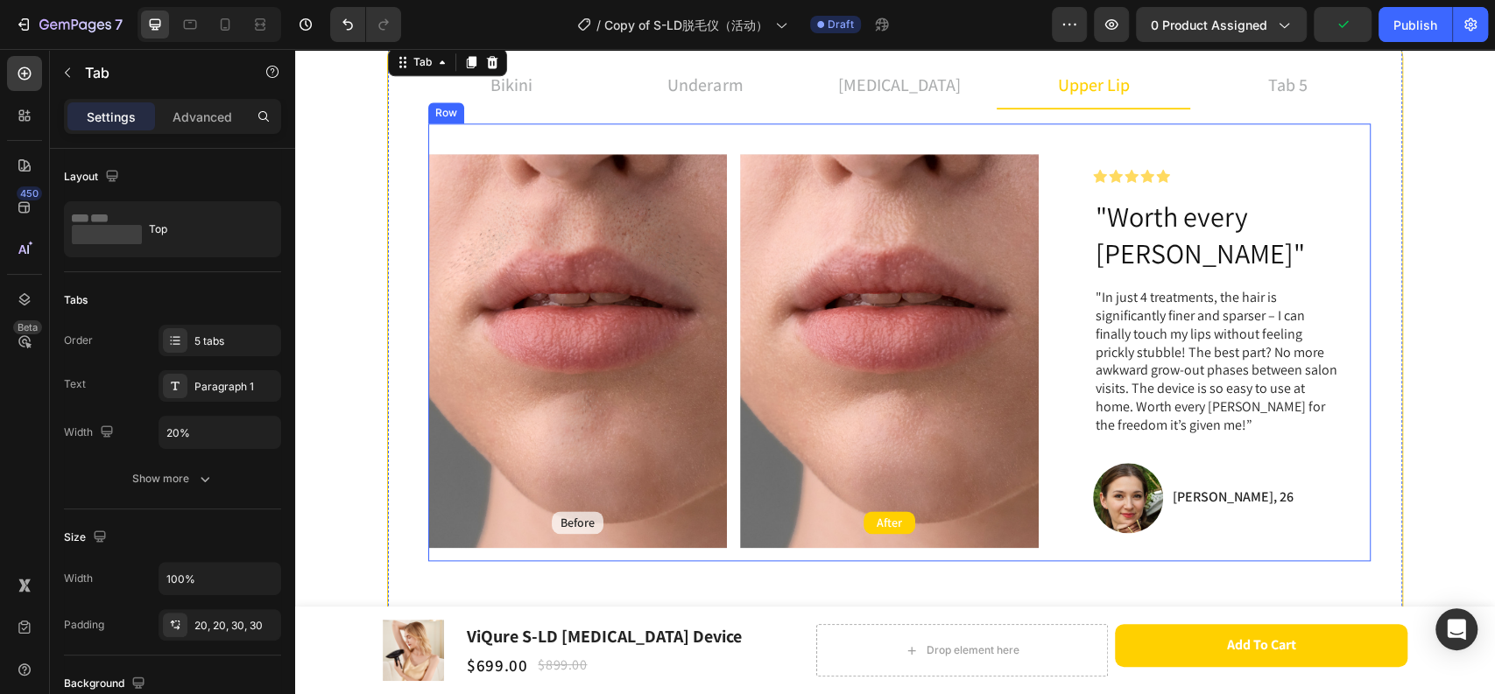
click at [1119, 142] on div "Icon Icon Icon Icon Icon Icon List Row "Worth every [PERSON_NAME]" Heading "In …" at bounding box center [1218, 351] width 306 height 420
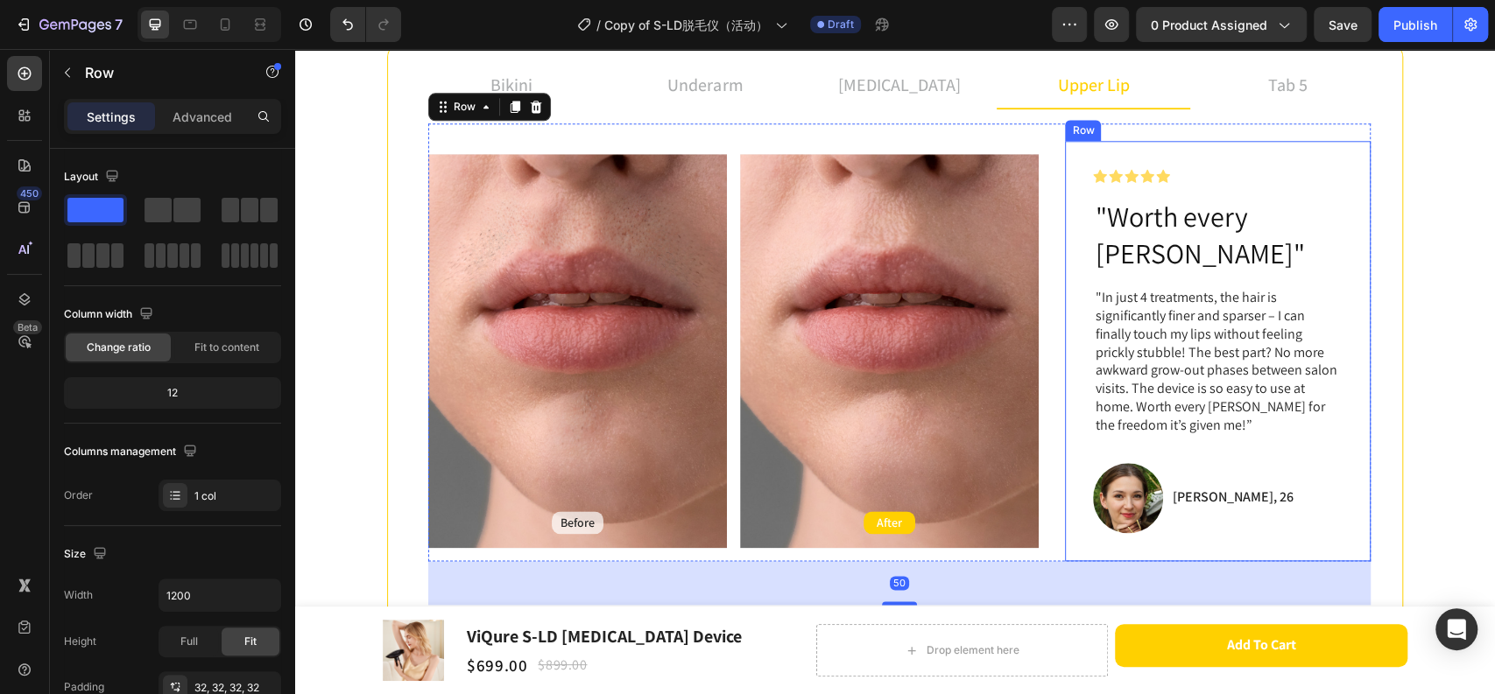
click at [1127, 151] on div "Icon Icon Icon Icon Icon Icon List Row "Worth every [PERSON_NAME]" Heading "In …" at bounding box center [1218, 351] width 306 height 420
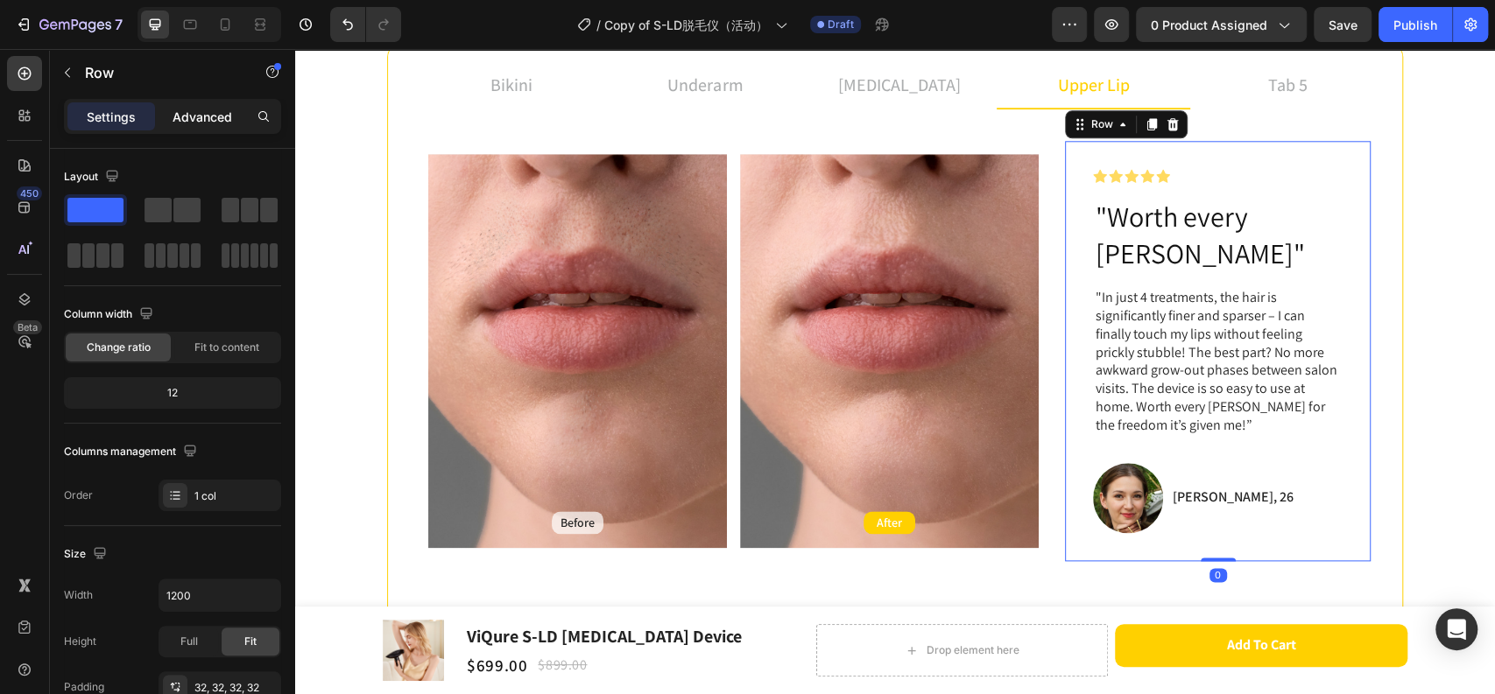
click at [213, 108] on p "Advanced" at bounding box center [202, 117] width 60 height 18
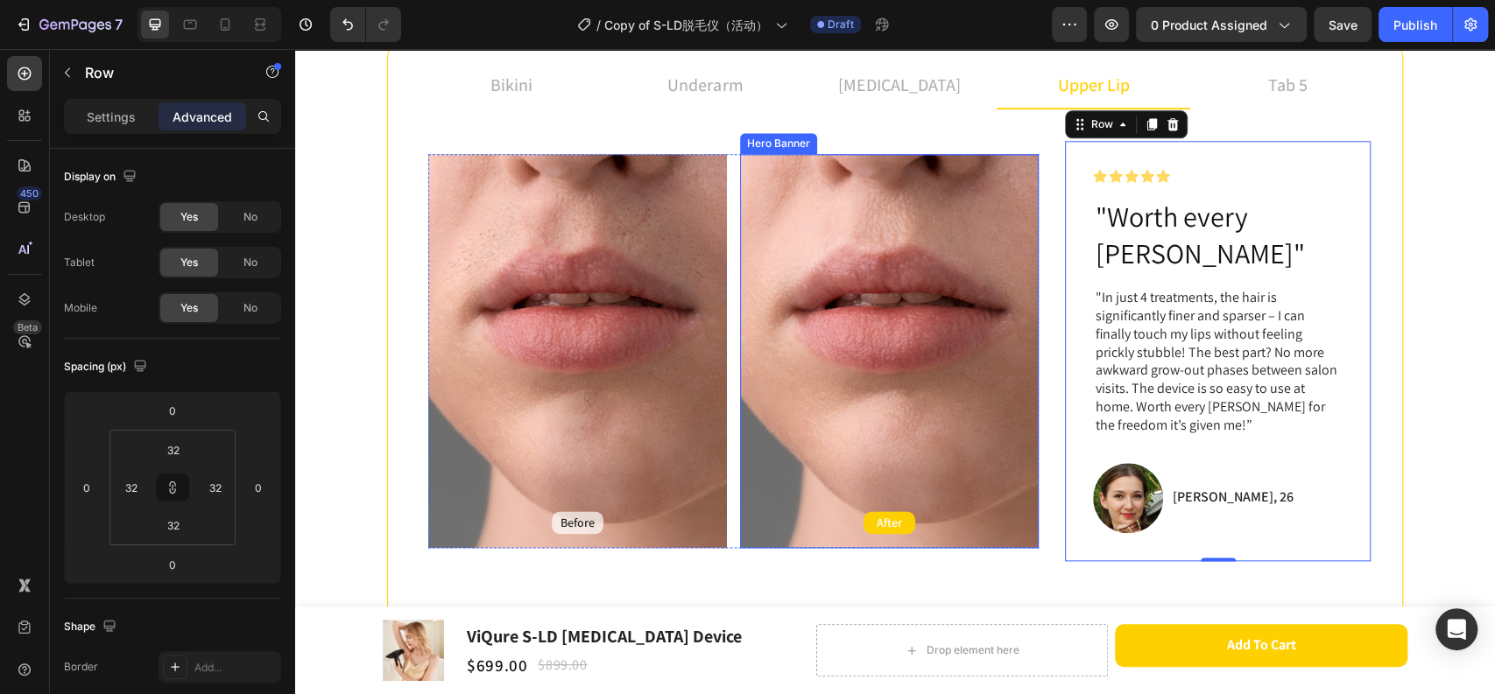
click at [902, 164] on div "Background Image" at bounding box center [889, 351] width 299 height 394
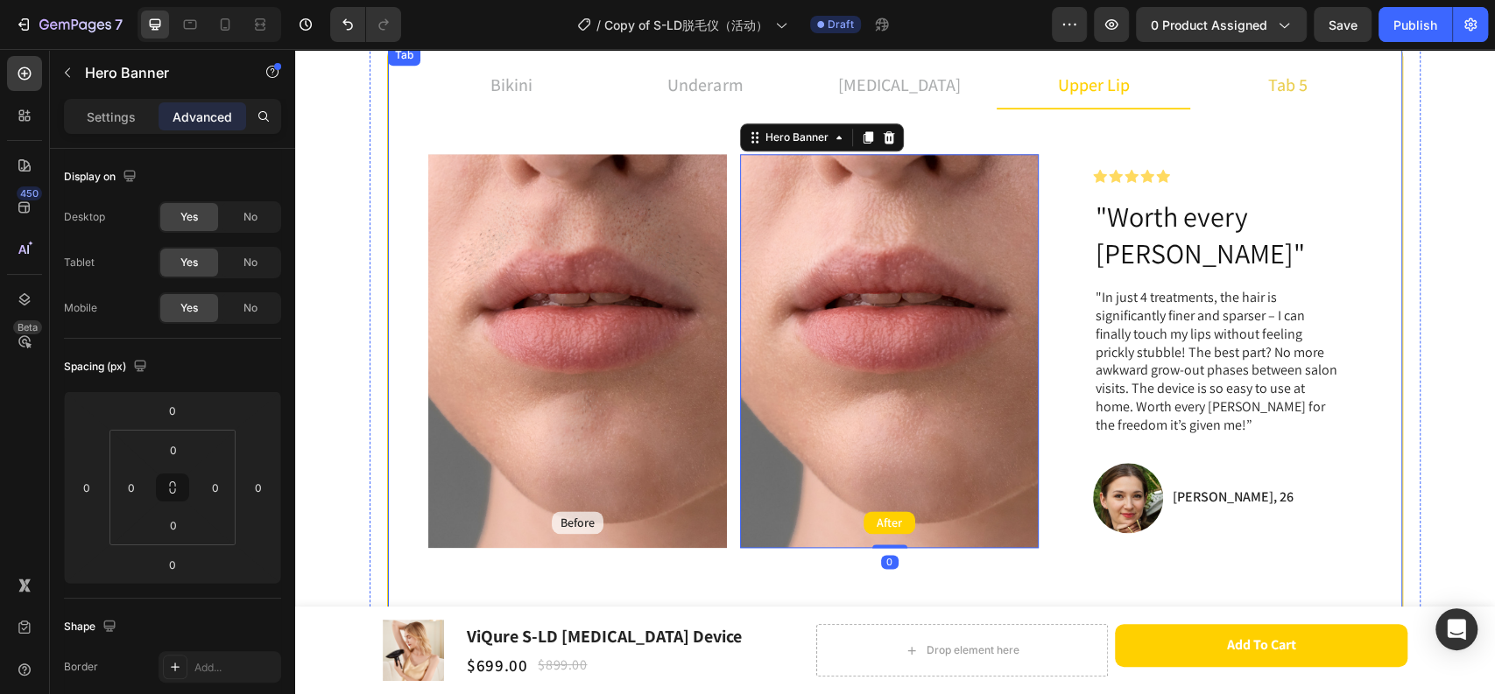
click at [1311, 89] on li "tab 5" at bounding box center [1287, 85] width 194 height 47
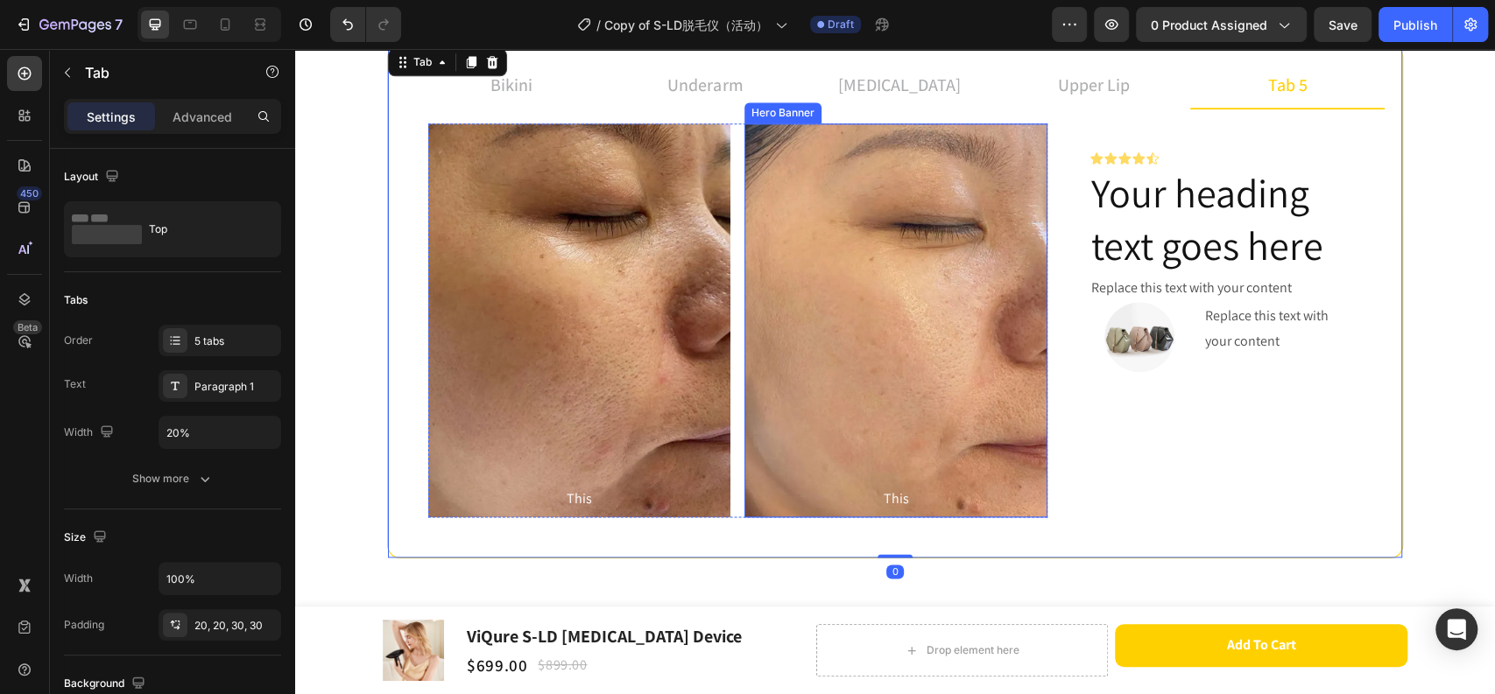
click at [965, 180] on div "Background Image" at bounding box center [895, 320] width 302 height 394
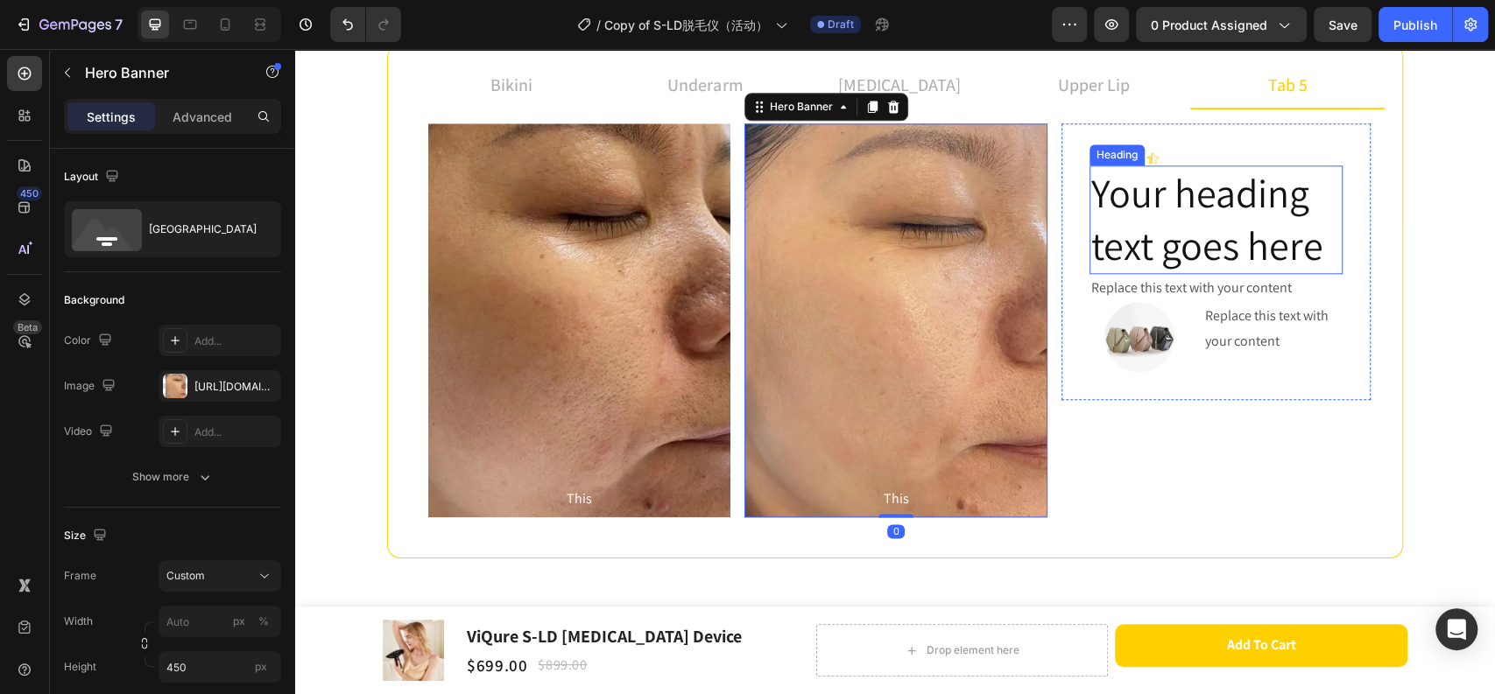
click at [1215, 229] on h2 "Your heading text goes here" at bounding box center [1215, 219] width 253 height 109
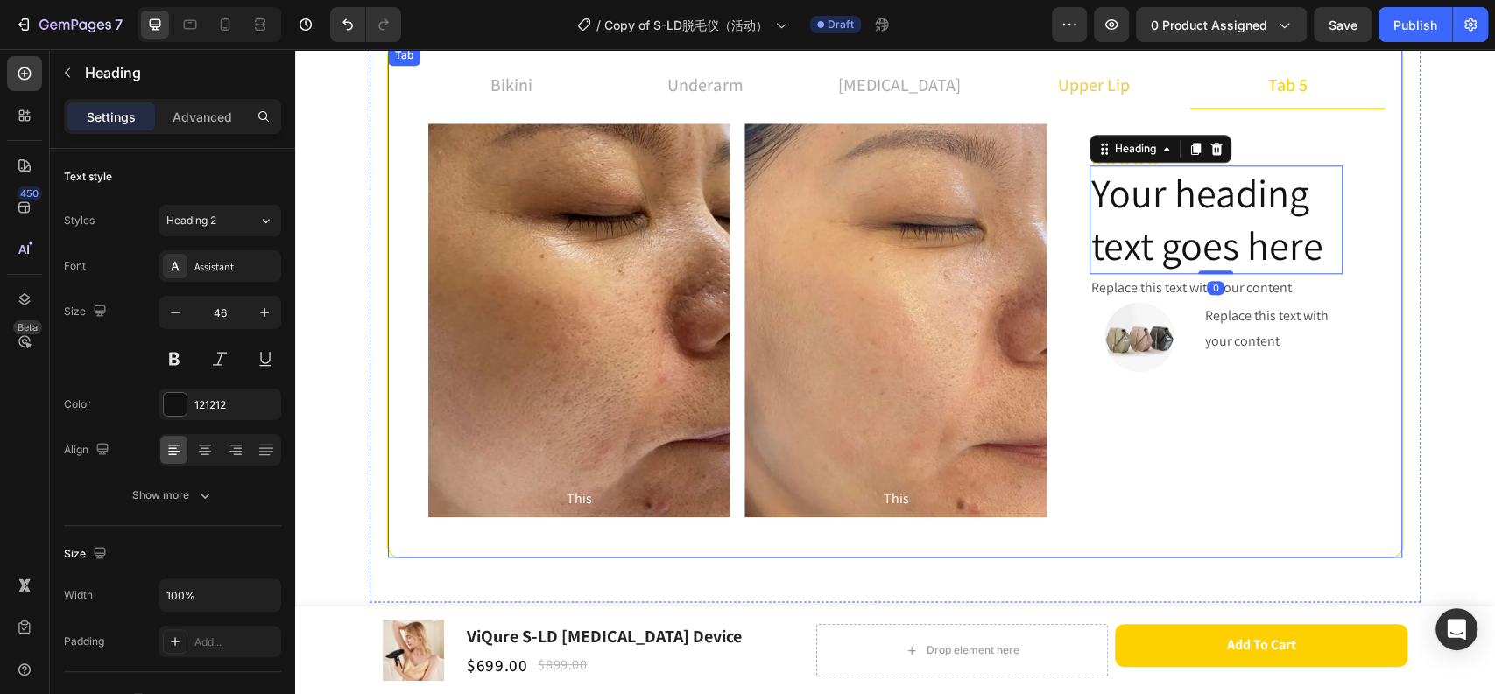
click at [1108, 91] on p "upper lip" at bounding box center [1094, 85] width 72 height 26
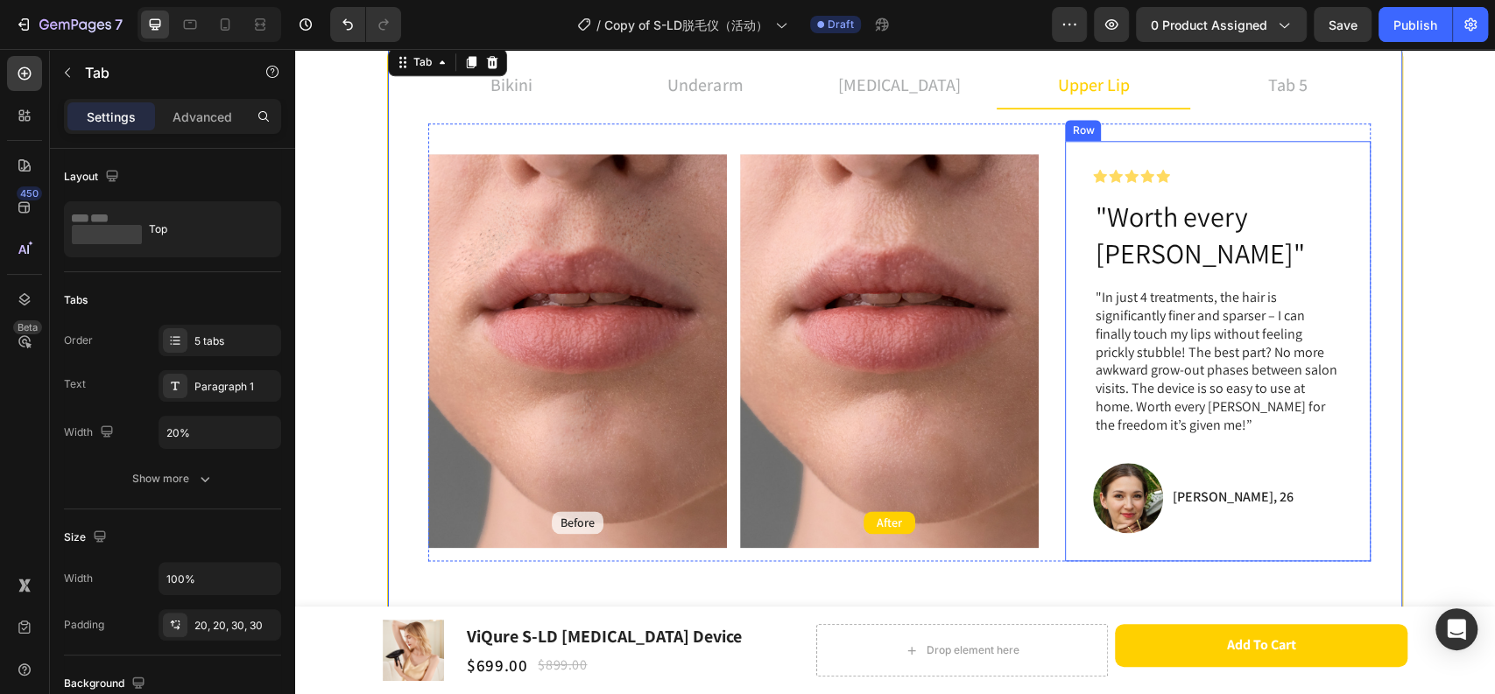
click at [1171, 224] on h2 ""Worth every [PERSON_NAME]"" at bounding box center [1218, 235] width 250 height 76
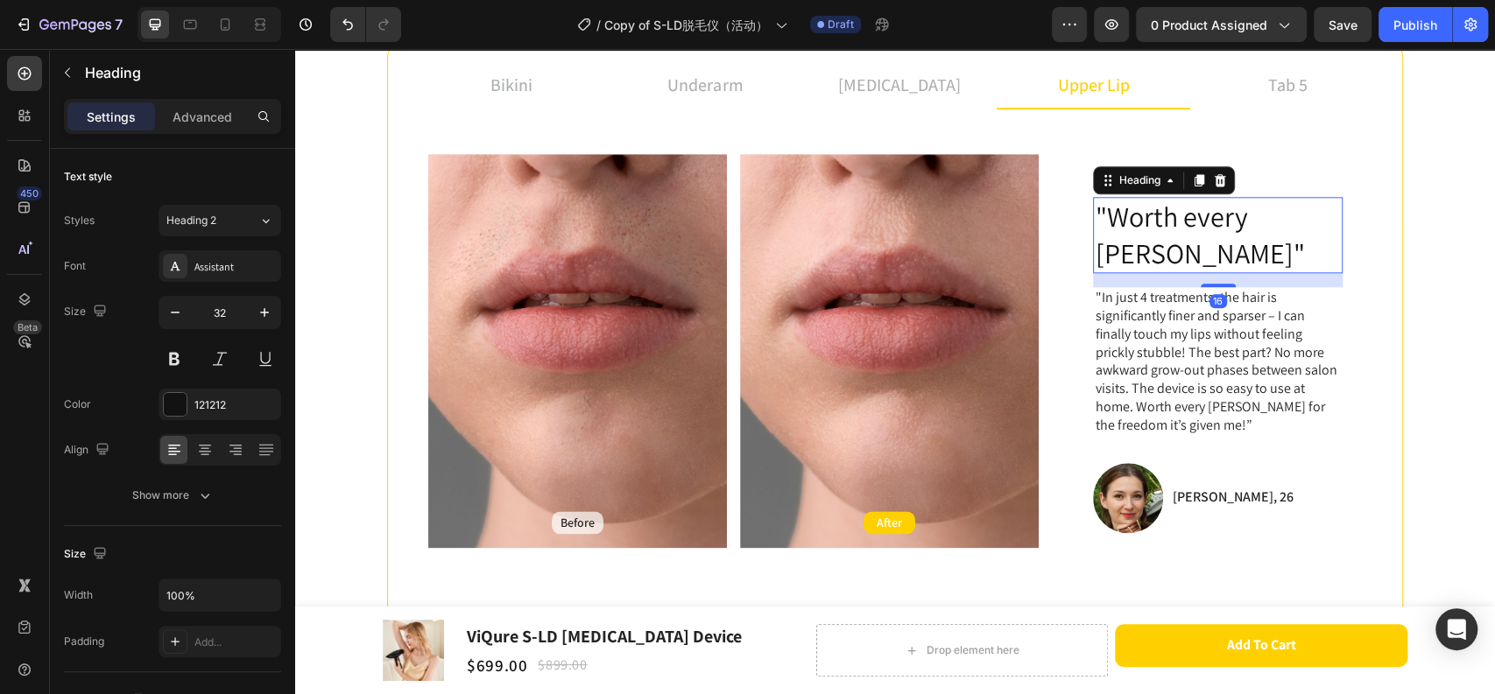
click at [1171, 224] on h2 ""Worth every [PERSON_NAME]"" at bounding box center [1218, 235] width 250 height 76
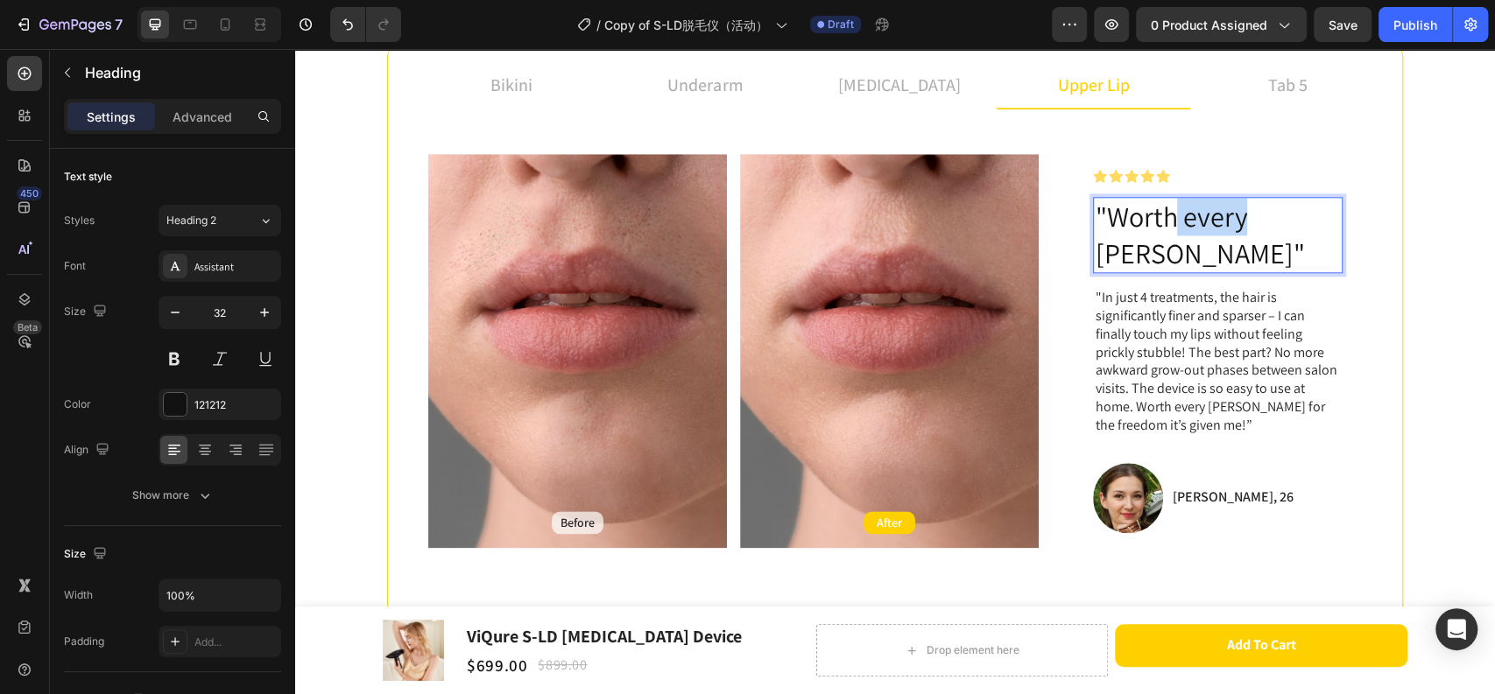
drag, startPoint x: 1175, startPoint y: 227, endPoint x: 1164, endPoint y: 223, distance: 11.9
click at [1164, 223] on p ""Worth every [PERSON_NAME]"" at bounding box center [1217, 235] width 246 height 73
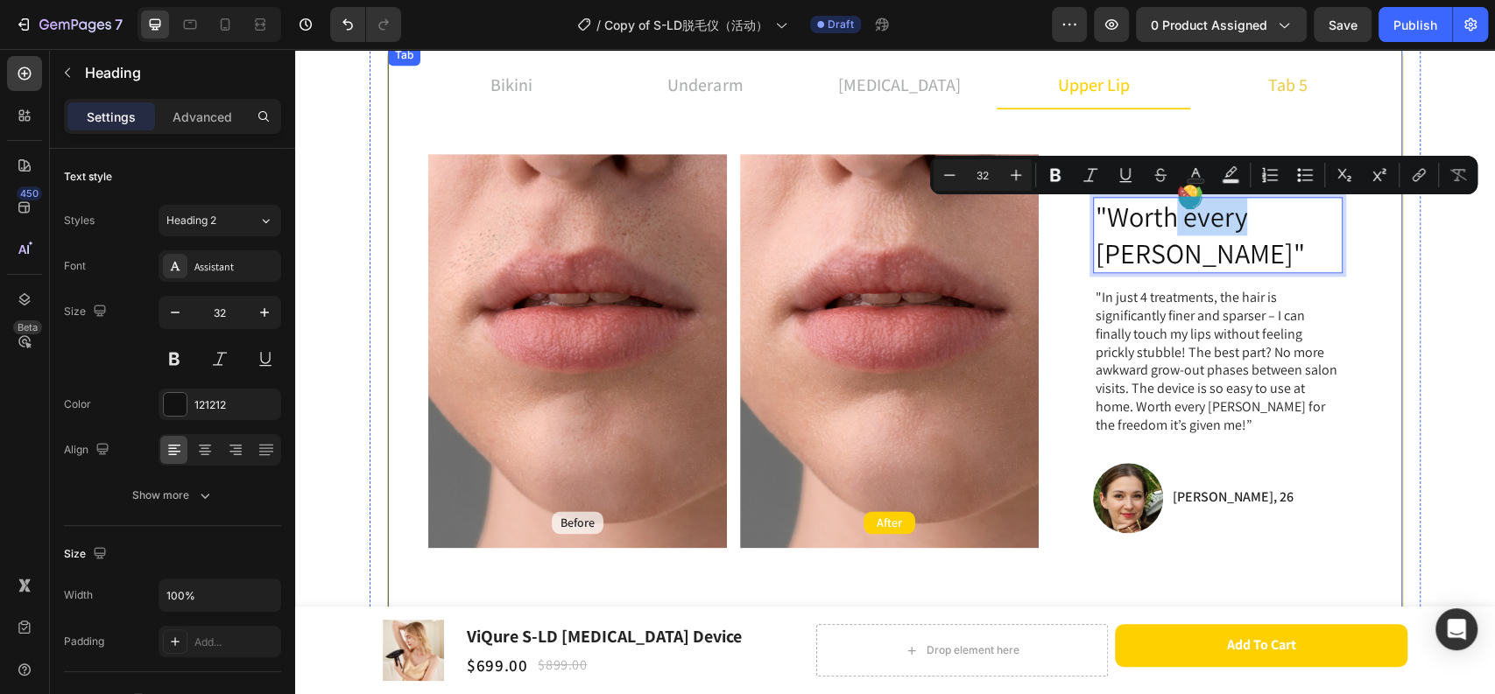
click at [1286, 81] on p "tab 5" at bounding box center [1287, 85] width 39 height 26
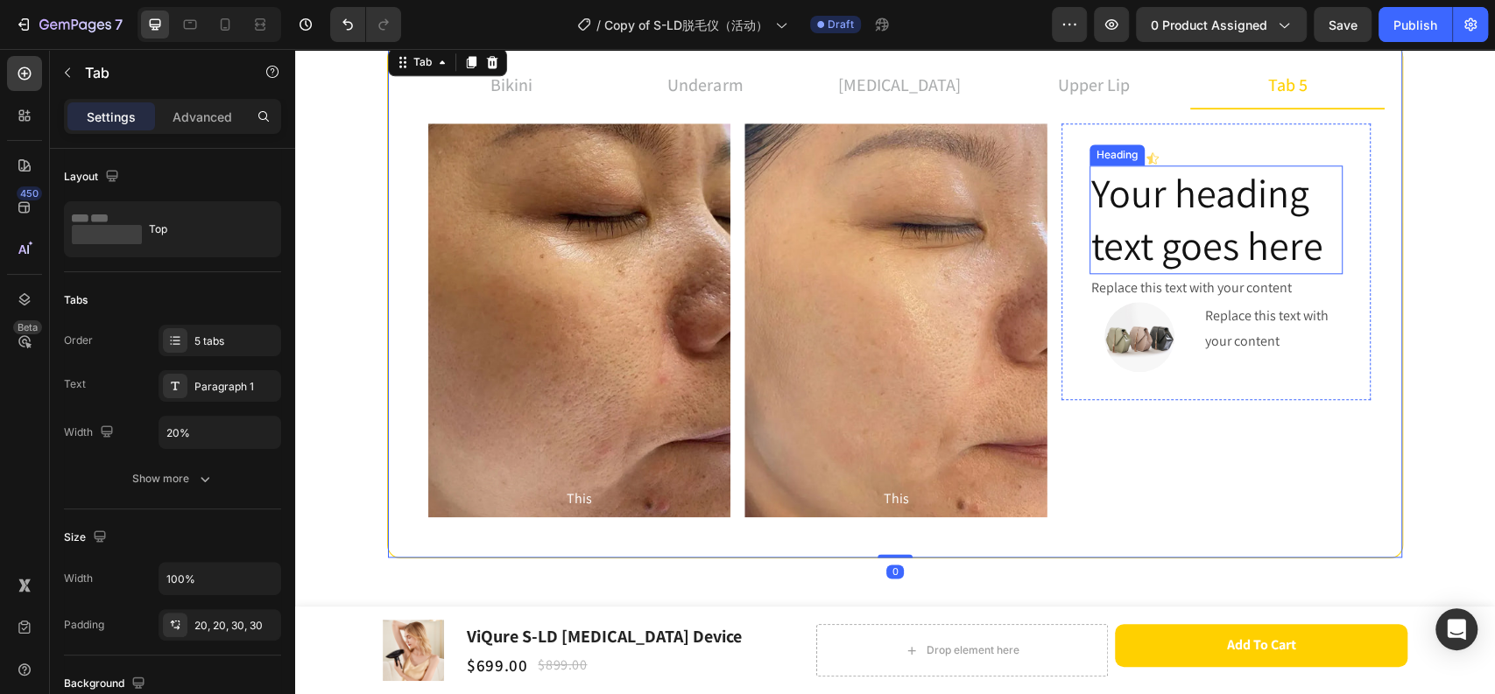
click at [1217, 228] on h2 "Your heading text goes here" at bounding box center [1215, 219] width 253 height 109
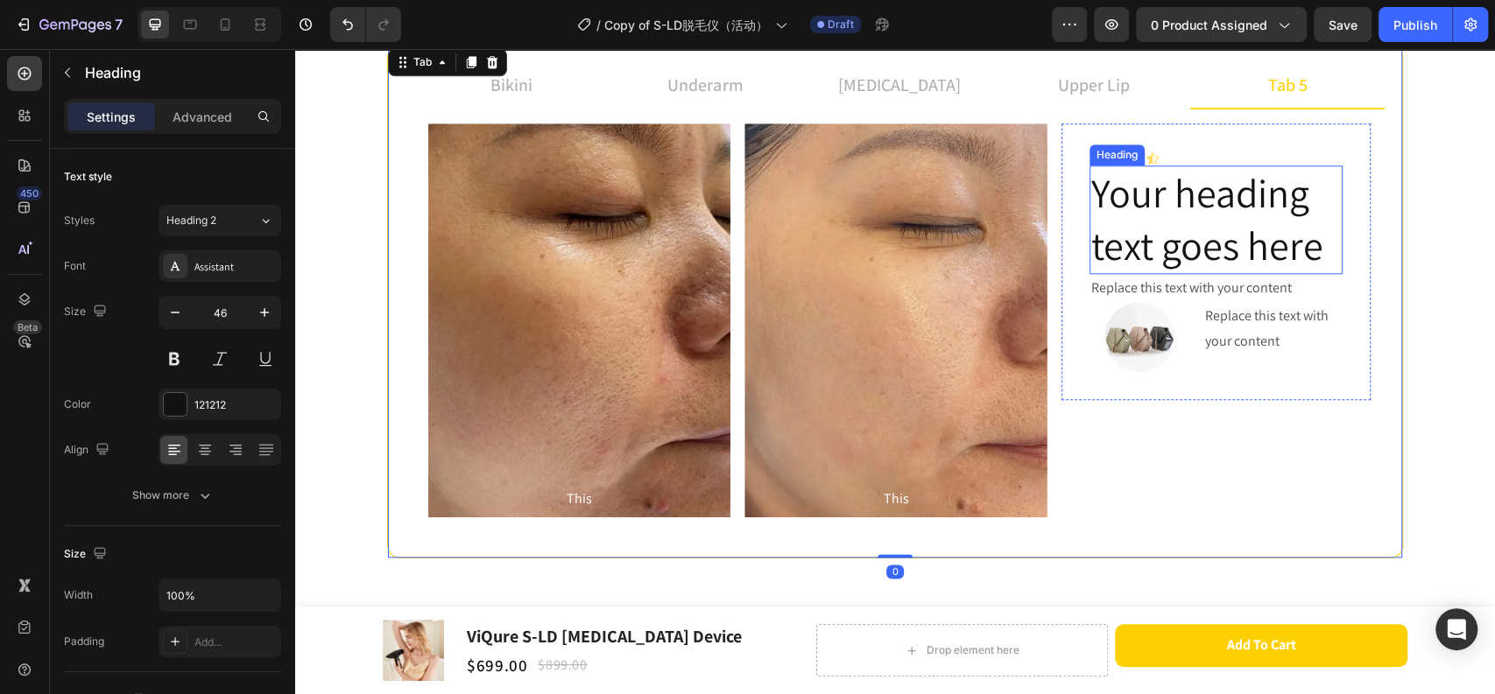
click at [1217, 228] on h2 "Your heading text goes here" at bounding box center [1215, 219] width 253 height 109
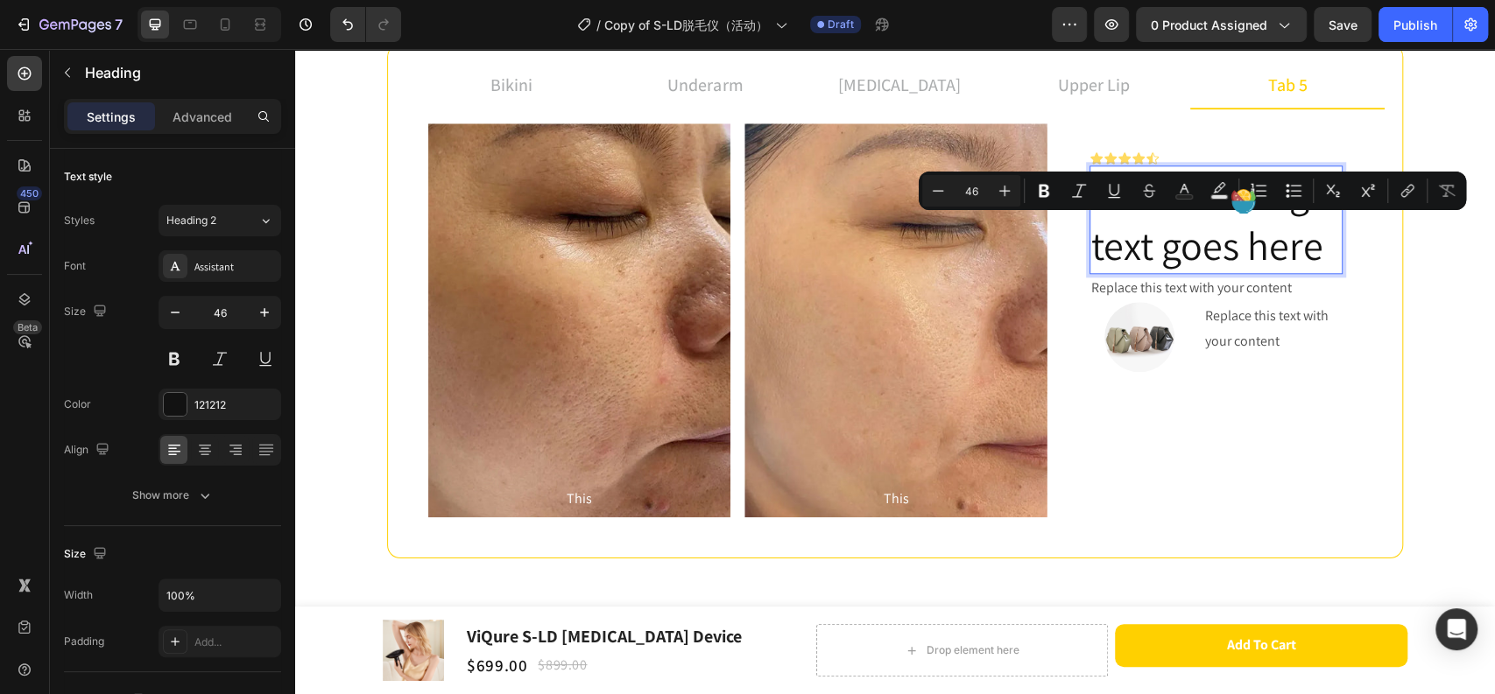
click at [1323, 247] on p "Your heading text goes here" at bounding box center [1216, 219] width 250 height 105
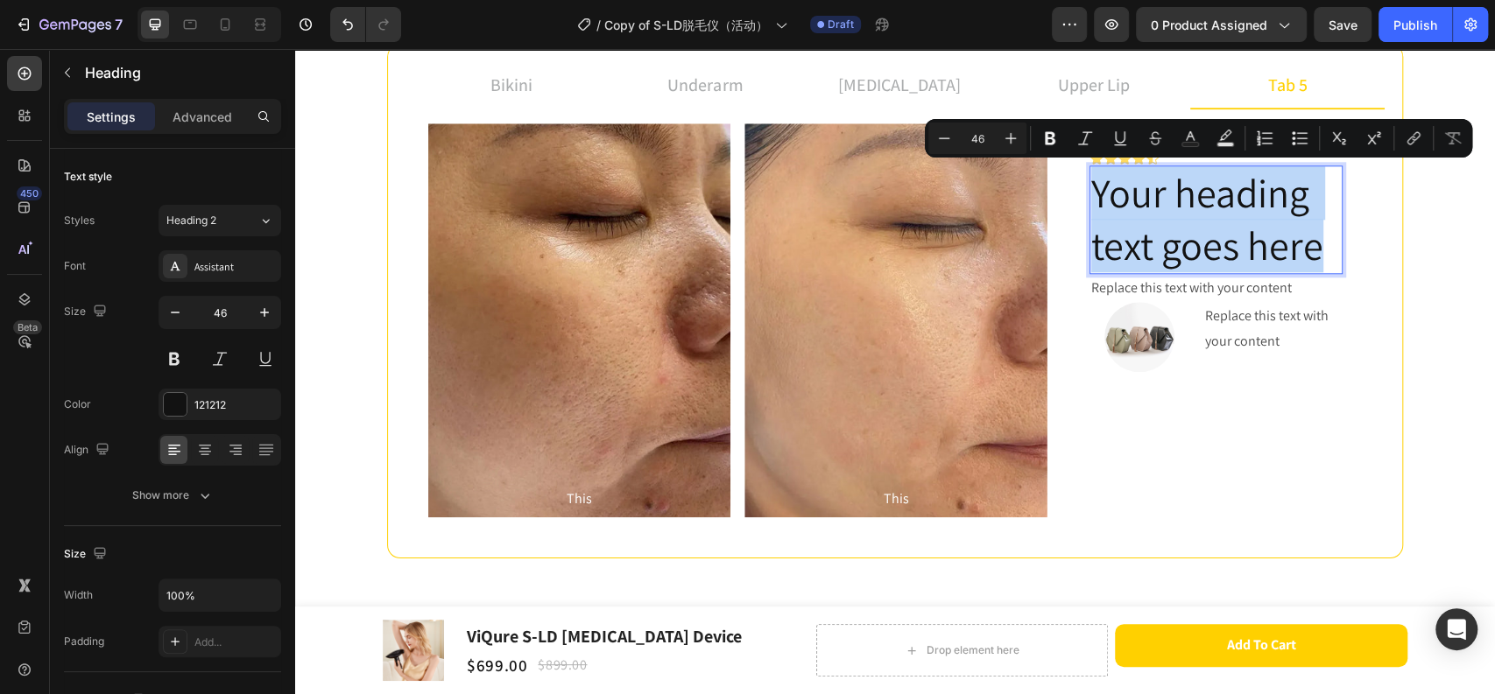
drag, startPoint x: 1319, startPoint y: 250, endPoint x: 1088, endPoint y: 193, distance: 237.4
click at [1091, 193] on p "Your heading text goes here" at bounding box center [1216, 219] width 250 height 105
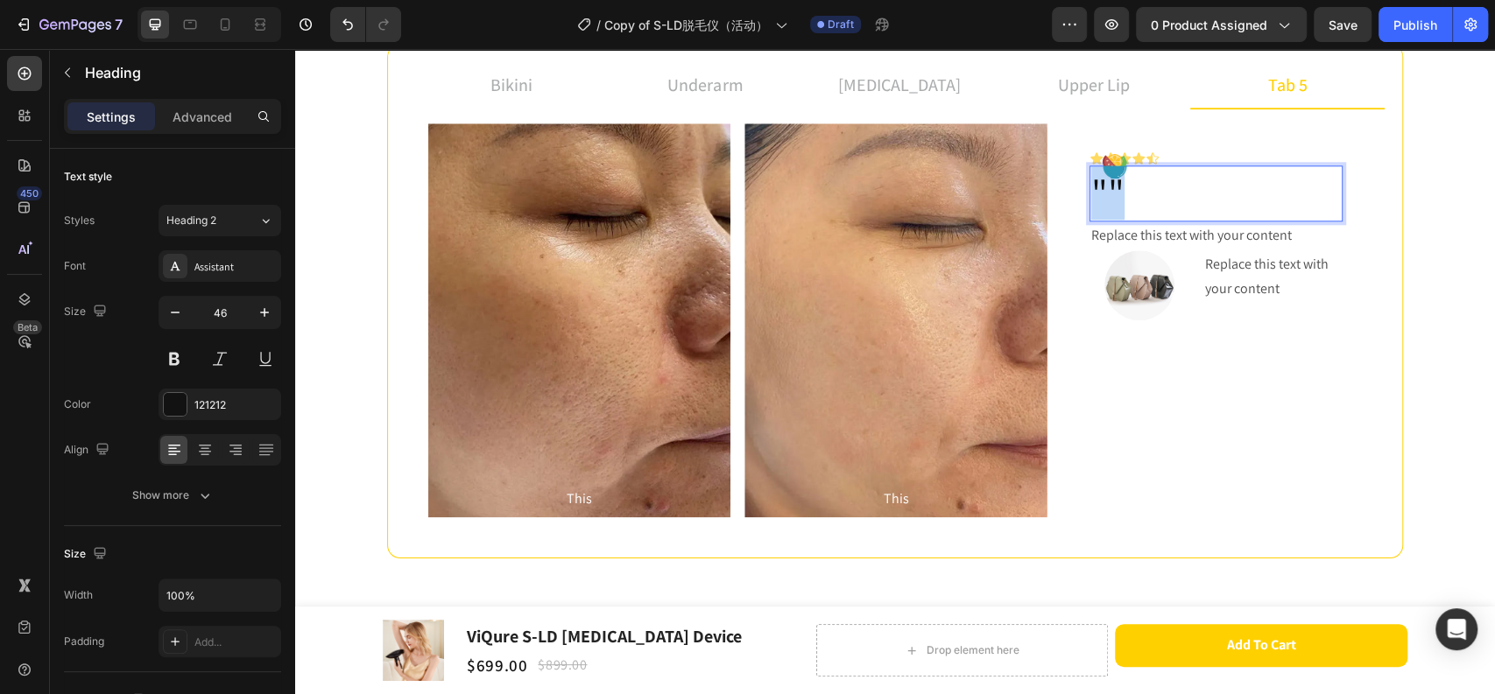
drag, startPoint x: 1120, startPoint y: 195, endPoint x: 1081, endPoint y: 195, distance: 38.5
click at [1089, 195] on h2 """" at bounding box center [1215, 193] width 253 height 56
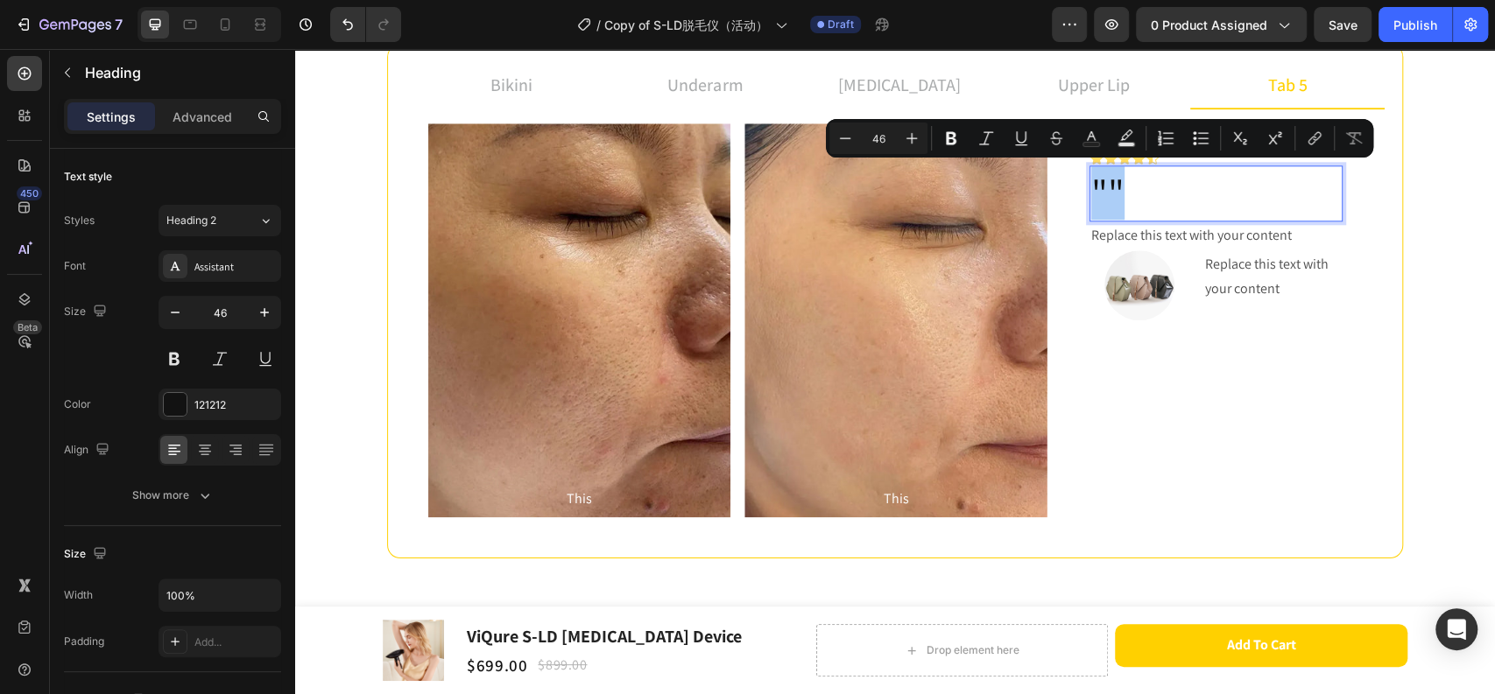
click at [886, 129] on input "46" at bounding box center [878, 138] width 35 height 21
type input "4"
type input "32"
click at [1168, 193] on p """" at bounding box center [1216, 195] width 250 height 57
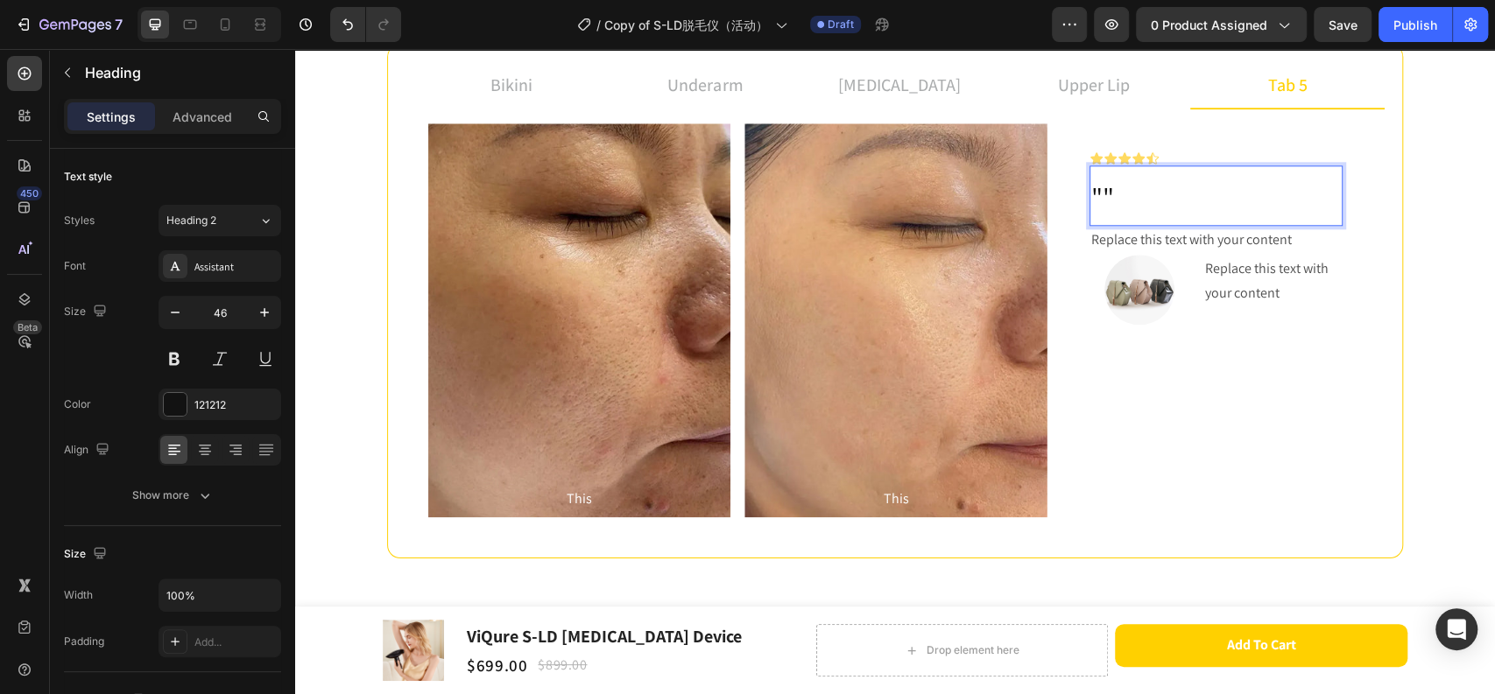
click at [1092, 188] on span """" at bounding box center [1102, 197] width 23 height 37
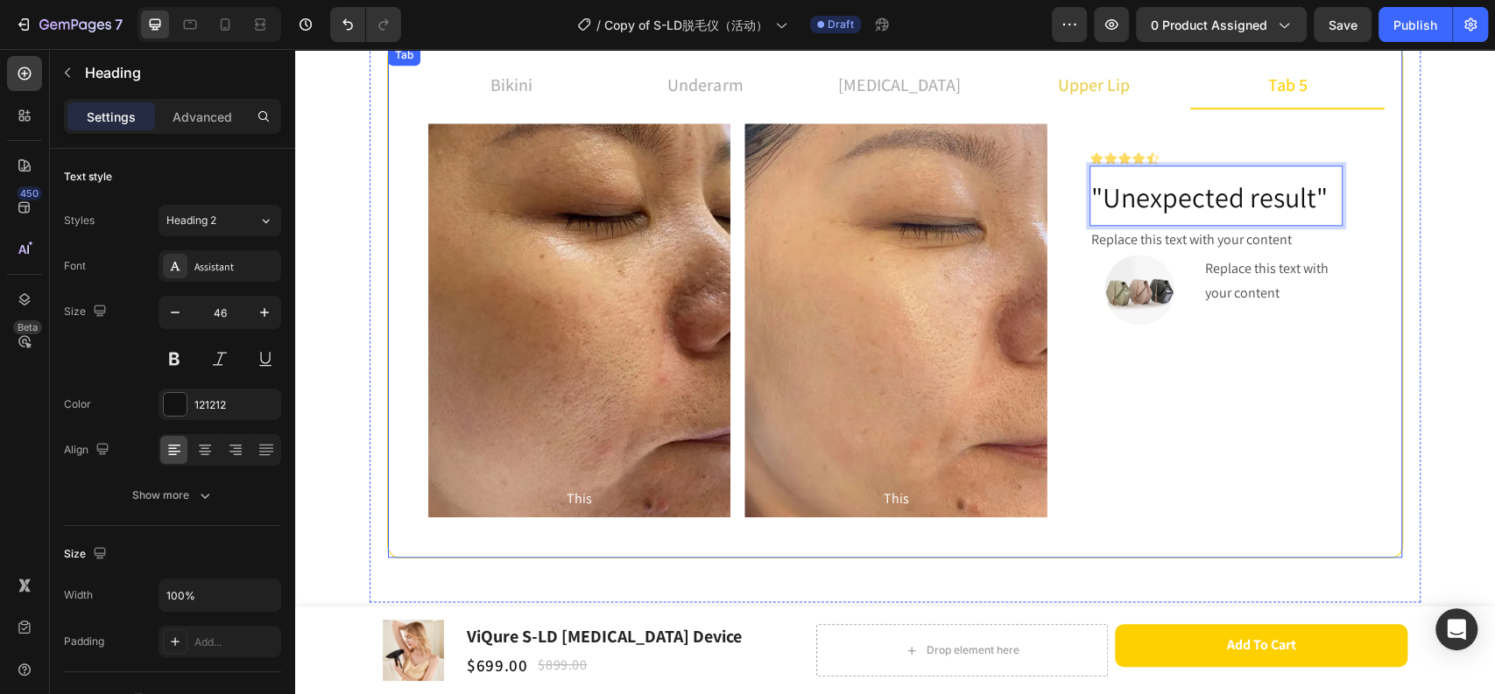
click at [1070, 93] on p "upper lip" at bounding box center [1094, 85] width 72 height 26
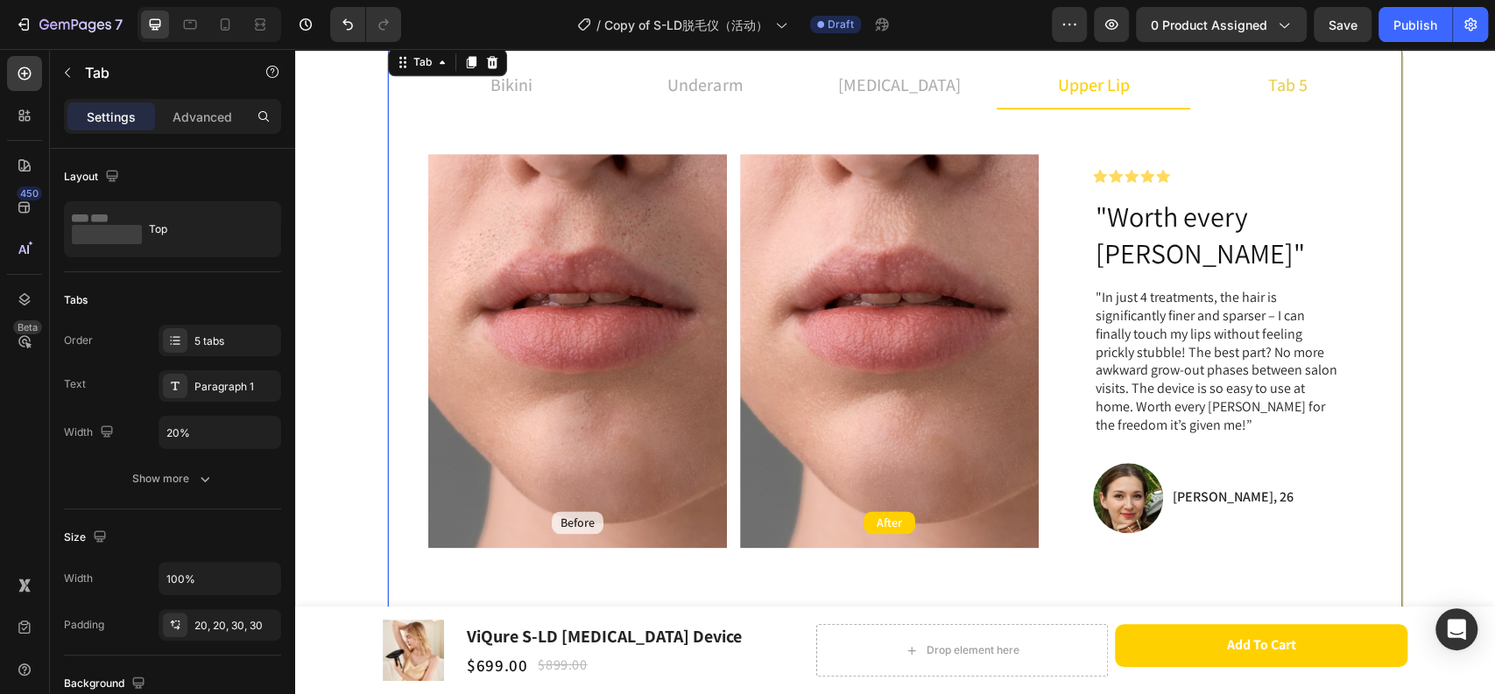
click at [1242, 80] on li "tab 5" at bounding box center [1287, 85] width 194 height 47
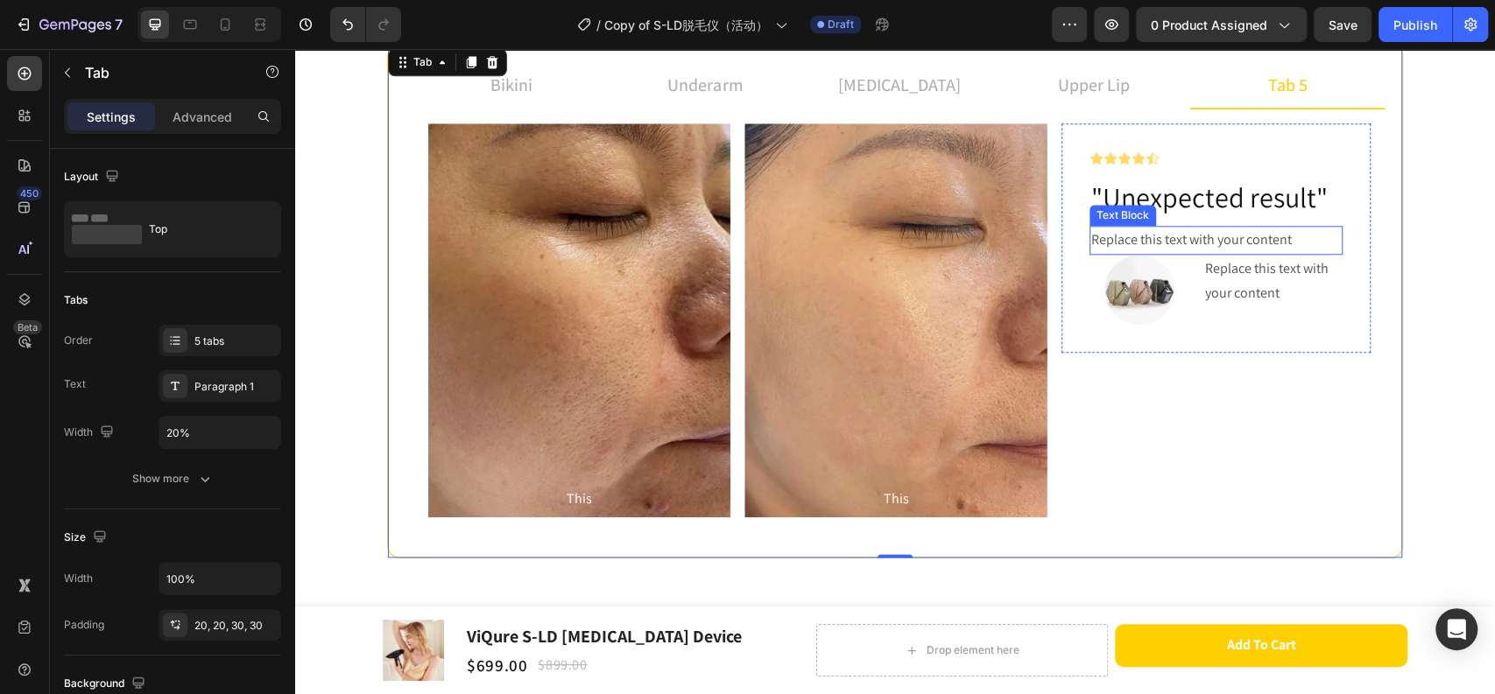
click at [1212, 248] on div "Replace this text with your content" at bounding box center [1215, 240] width 253 height 29
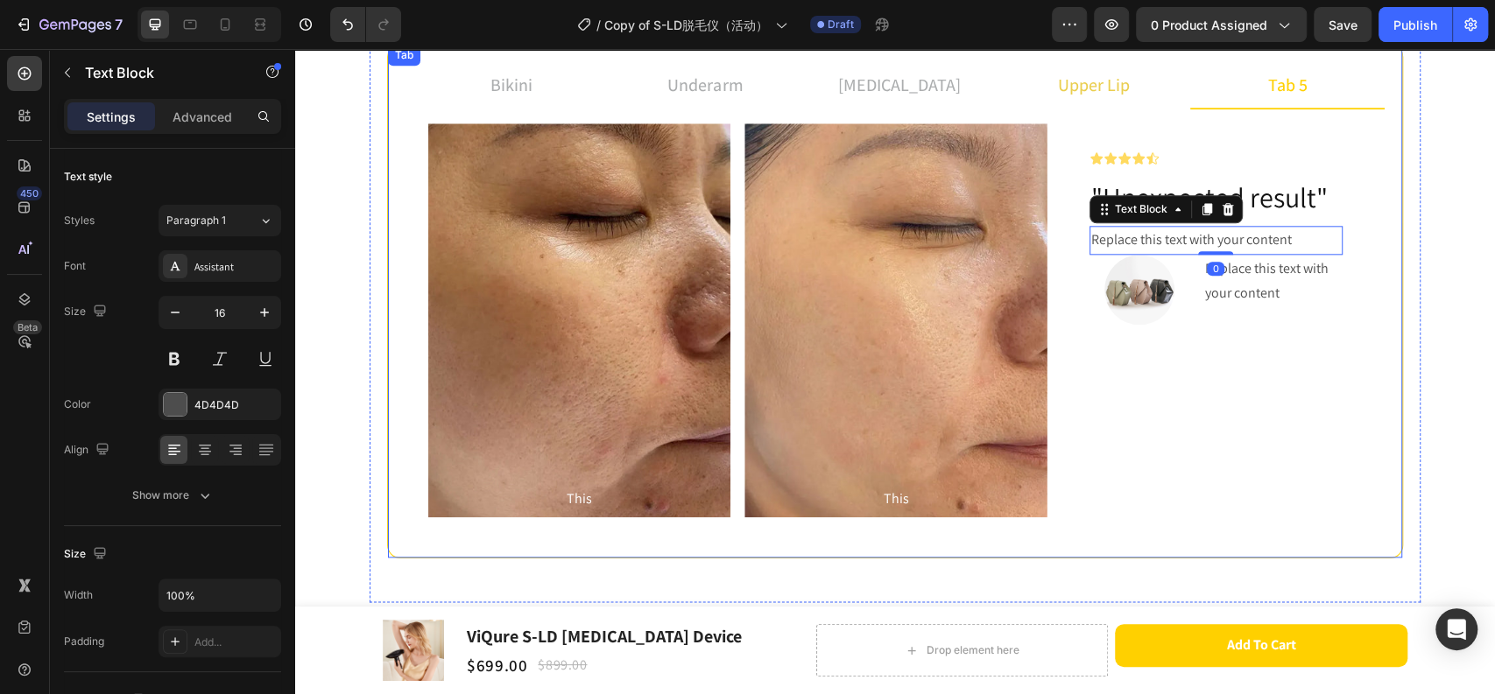
click at [1066, 81] on p "upper lip" at bounding box center [1094, 85] width 72 height 26
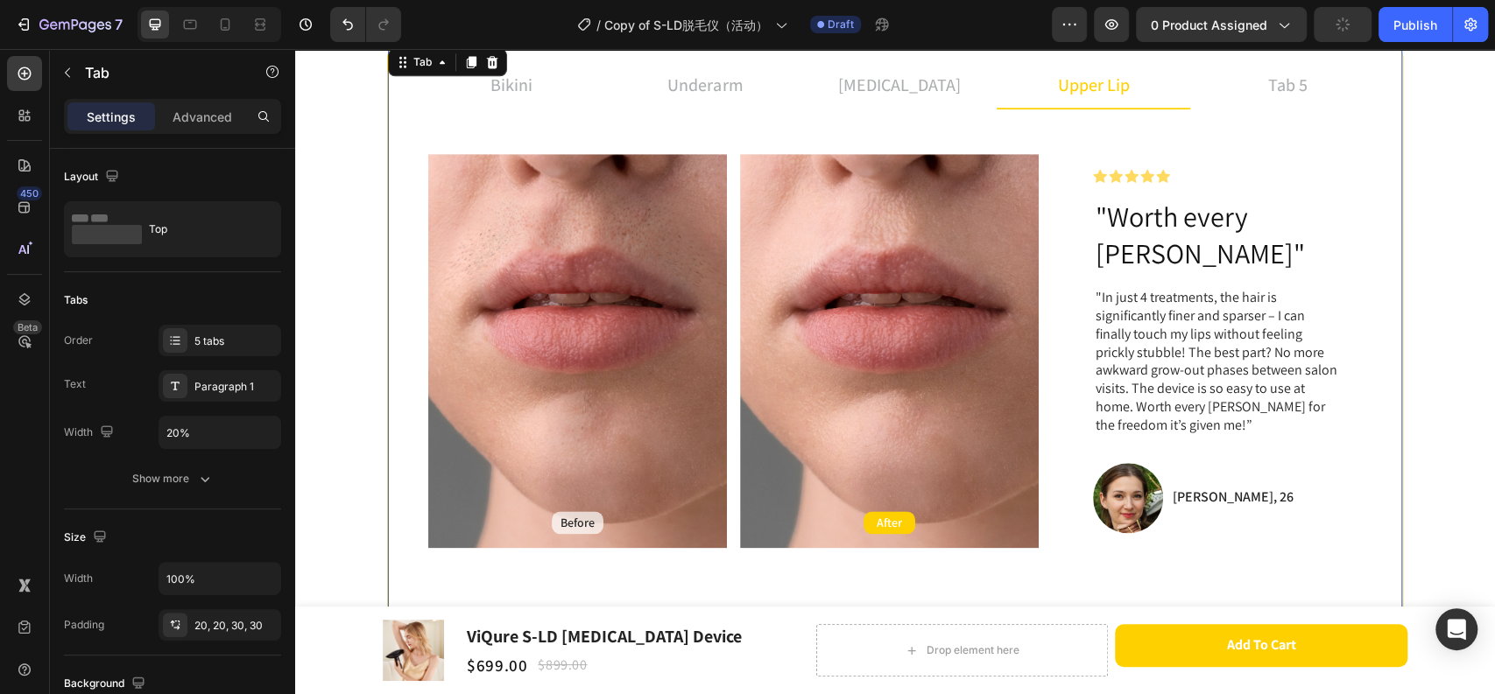
click at [1129, 320] on p ""In just 4 treatments, the hair is significantly finer and sparser – I can fina…" at bounding box center [1217, 361] width 246 height 145
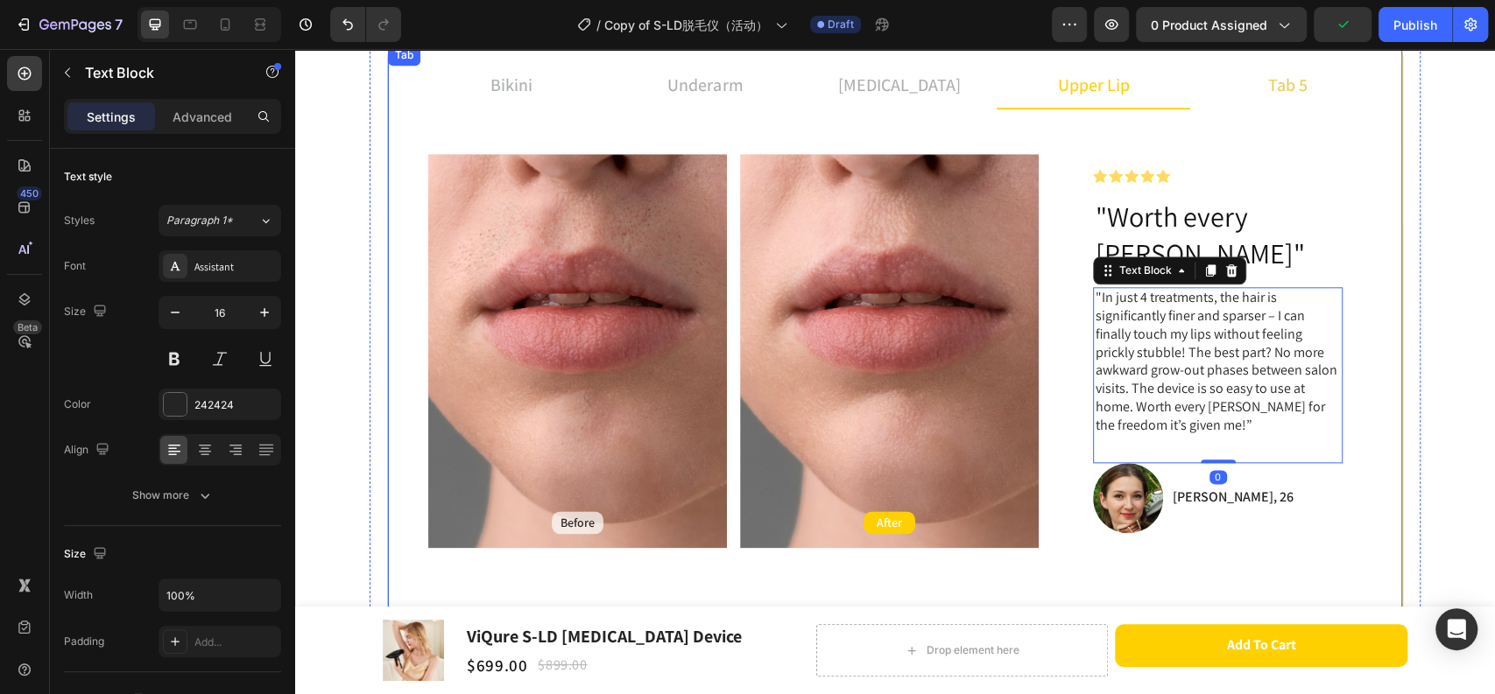
click at [1274, 98] on div "tab 5" at bounding box center [1287, 85] width 45 height 32
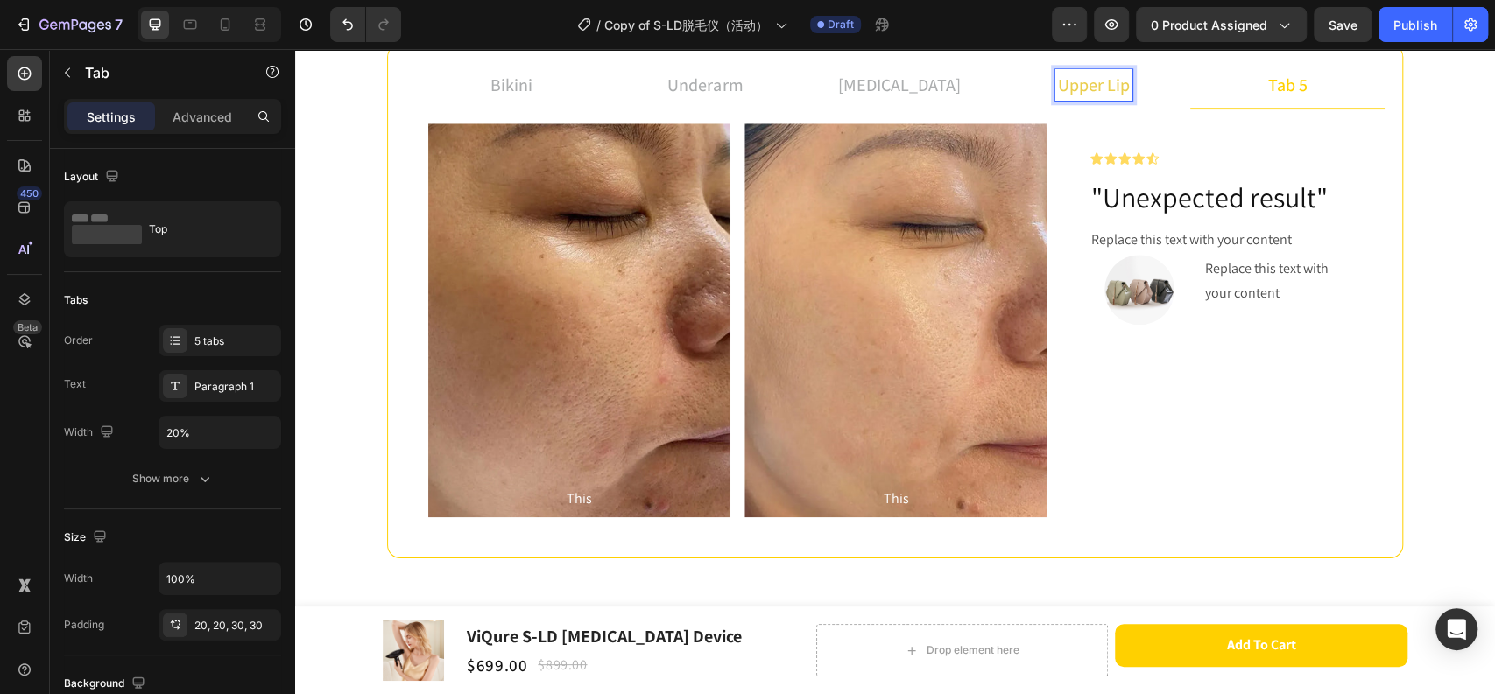
click at [1066, 96] on p "upper lip" at bounding box center [1094, 85] width 72 height 26
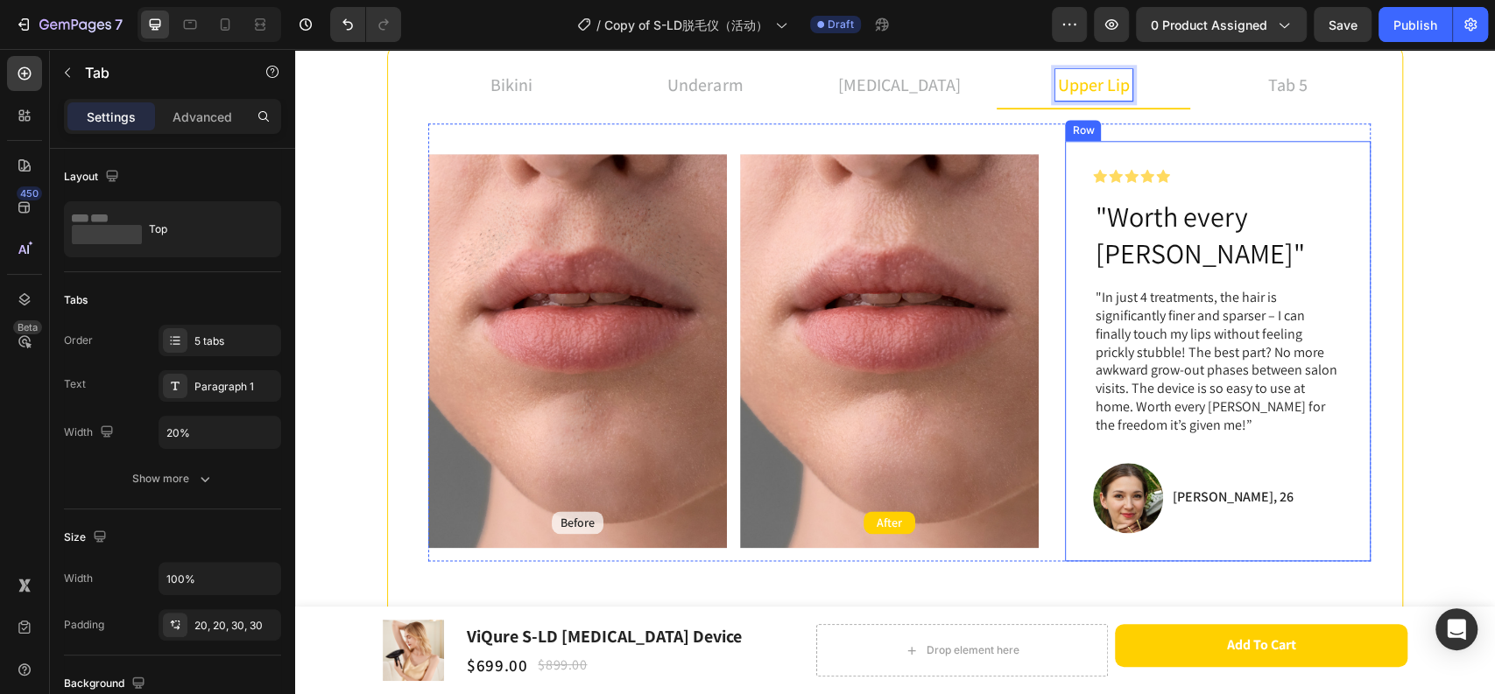
click at [1185, 291] on p ""In just 4 treatments, the hair is significantly finer and sparser – I can fina…" at bounding box center [1217, 361] width 246 height 145
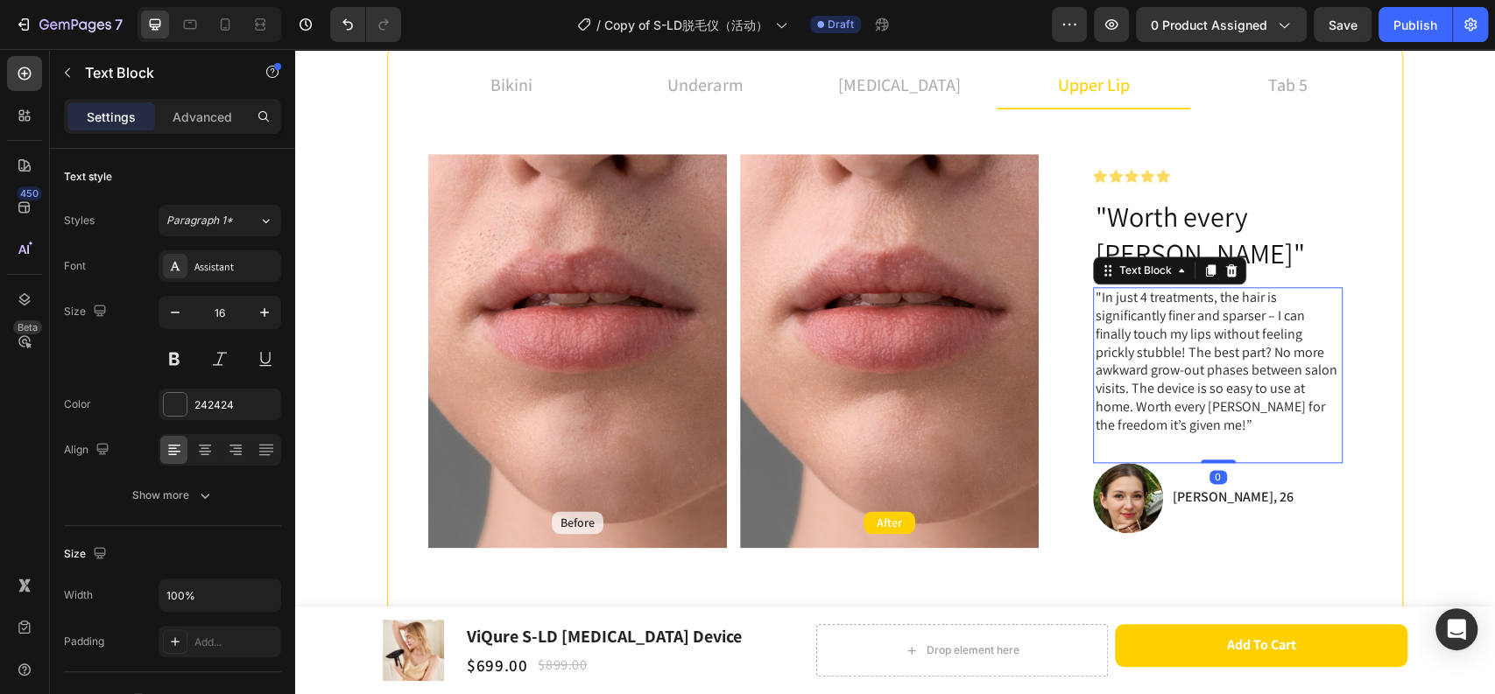
click at [1165, 348] on p ""In just 4 treatments, the hair is significantly finer and sparser – I can fina…" at bounding box center [1217, 361] width 246 height 145
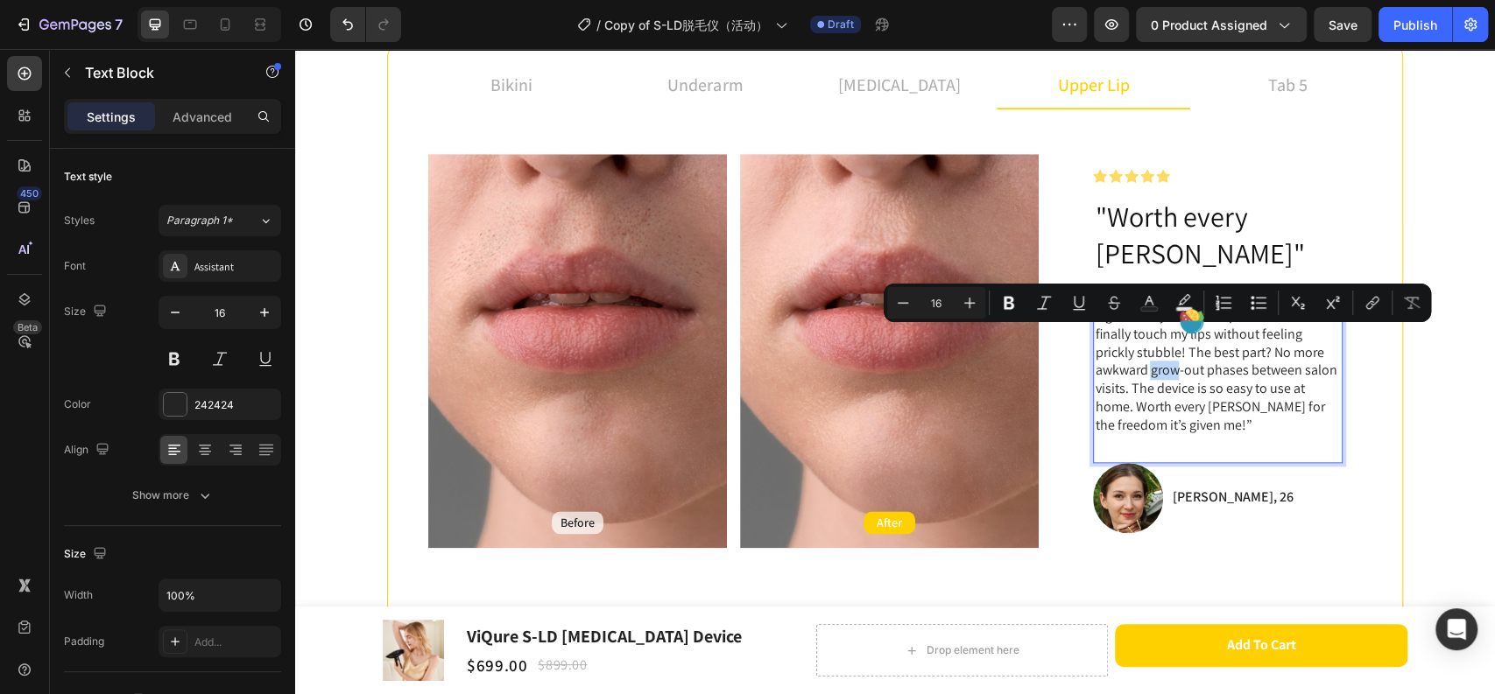
click at [1177, 380] on p ""In just 4 treatments, the hair is significantly finer and sparser – I can fina…" at bounding box center [1217, 361] width 246 height 145
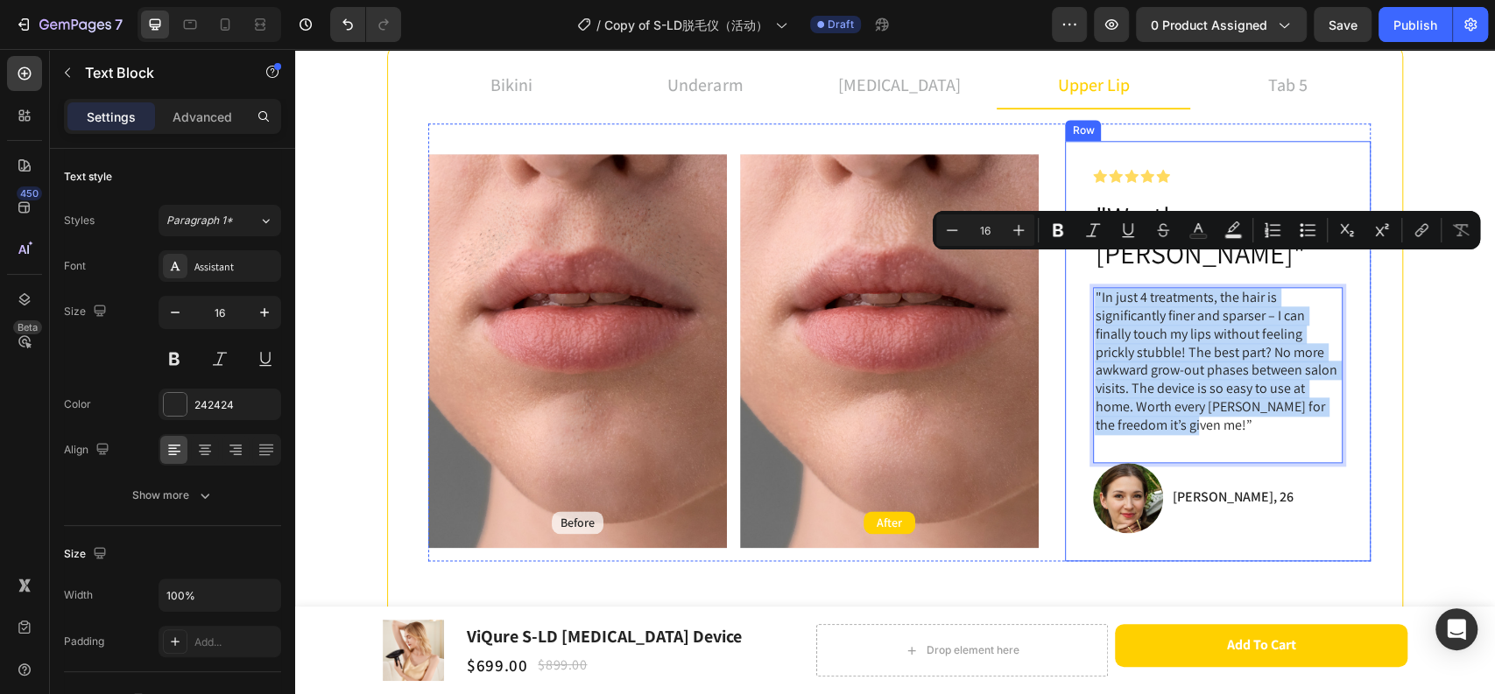
drag, startPoint x: 1180, startPoint y: 401, endPoint x: 1063, endPoint y: 271, distance: 174.8
click at [1065, 271] on div "Icon Icon Icon Icon Icon Icon List Row "Worth every [PERSON_NAME]" Heading "In …" at bounding box center [1218, 351] width 306 height 420
copy p ""In just 4 treatments, the hair is significantly finer and sparser – I can fina…"
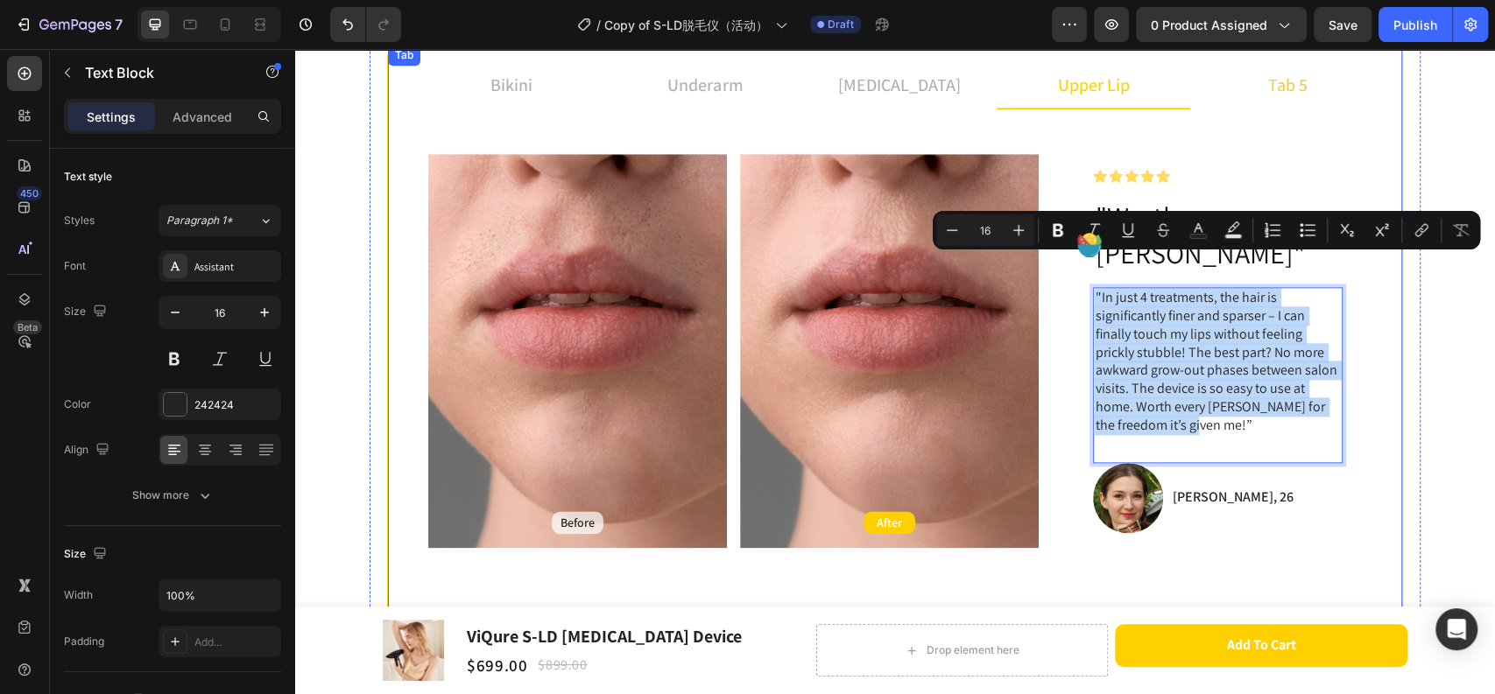
click at [1292, 76] on p "tab 5" at bounding box center [1287, 85] width 39 height 26
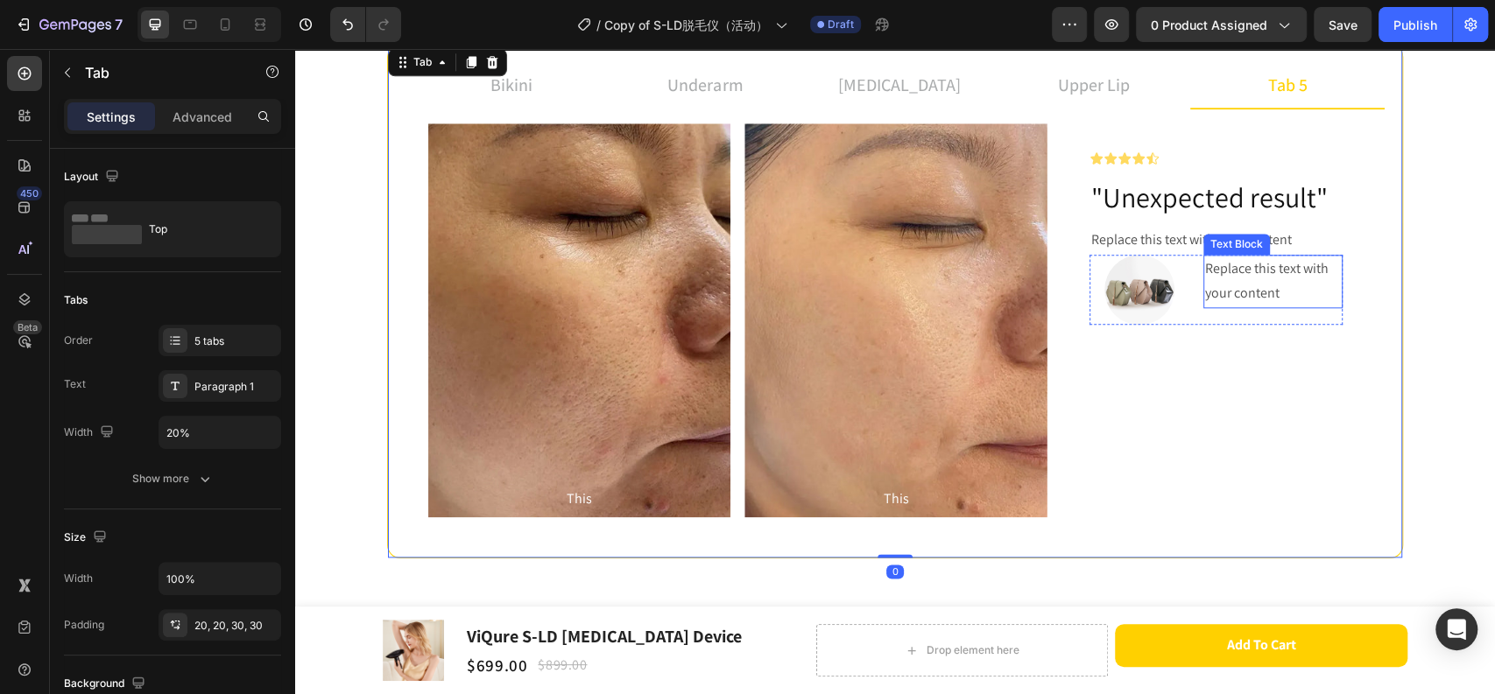
click at [1206, 239] on div "Text Block" at bounding box center [1236, 244] width 60 height 16
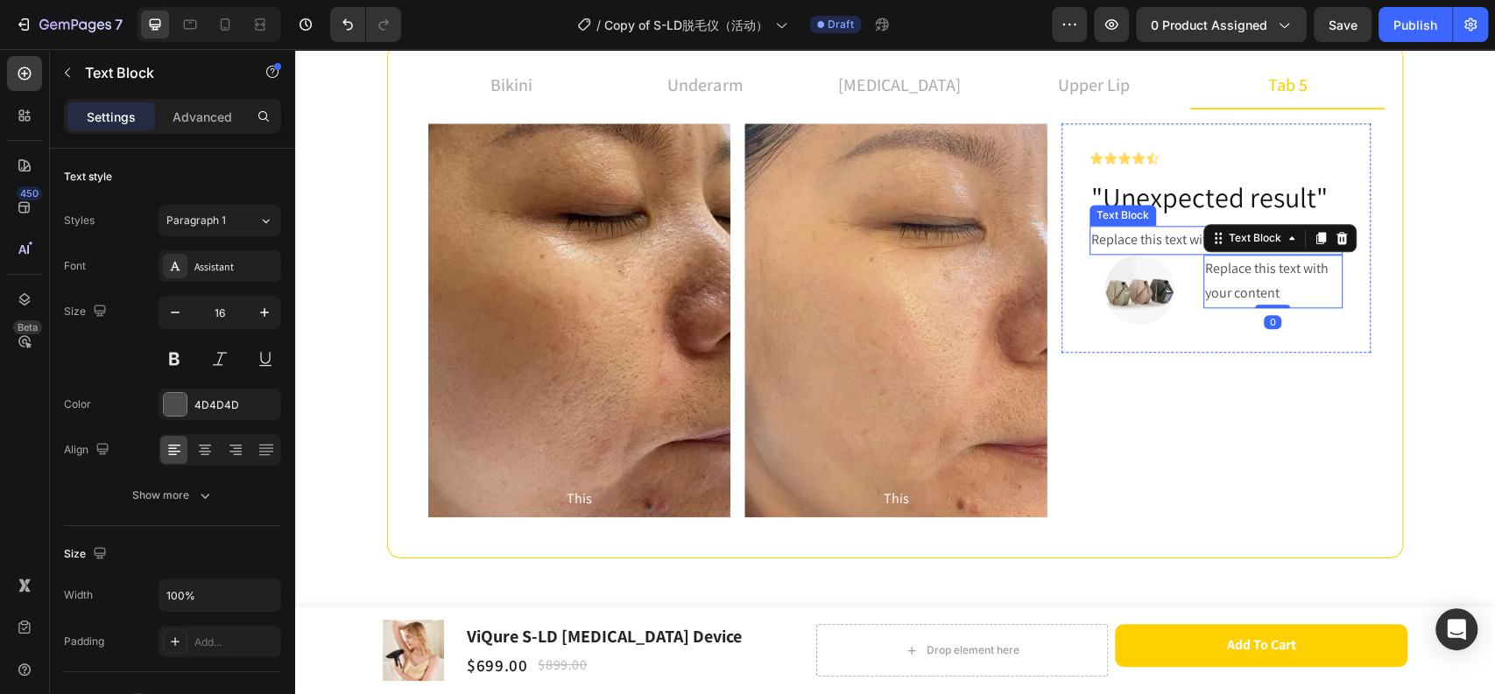
click at [1171, 241] on div "Replace this text with your content" at bounding box center [1215, 240] width 253 height 29
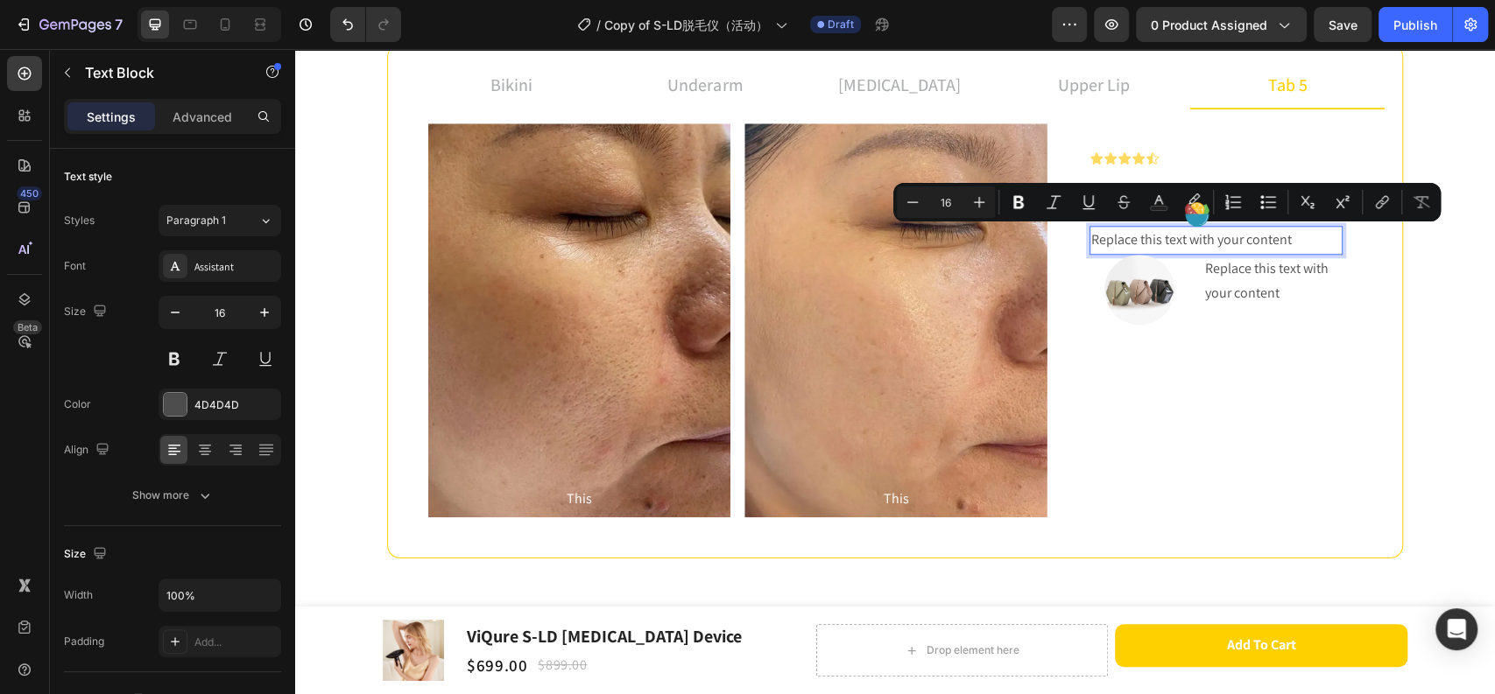
click at [1290, 239] on p "Replace this text with your content" at bounding box center [1216, 240] width 250 height 25
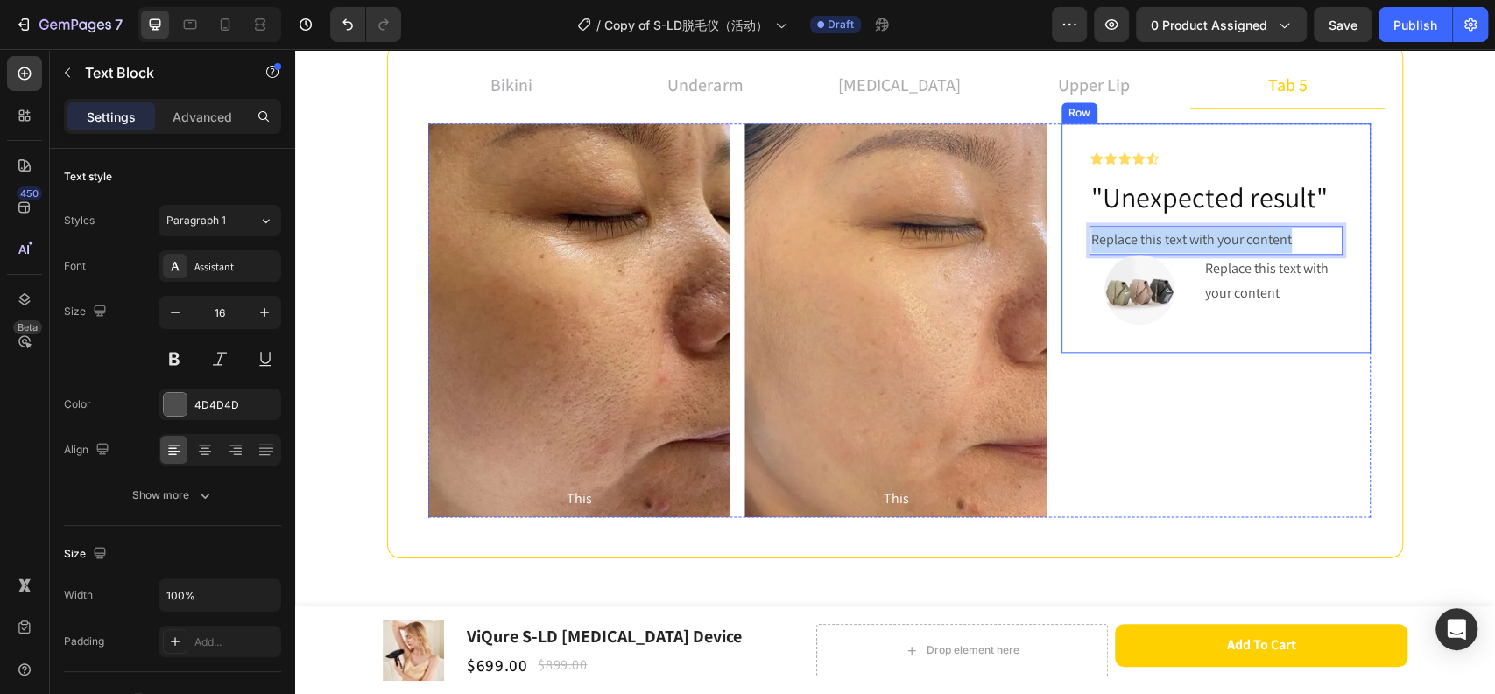
drag, startPoint x: 1167, startPoint y: 233, endPoint x: 1080, endPoint y: 228, distance: 87.7
click at [1080, 228] on div "Icon Icon Icon Icon Icon Icon List ⁠⁠⁠⁠⁠⁠⁠ "Unexpected result" Heading Replace …" at bounding box center [1215, 237] width 309 height 229
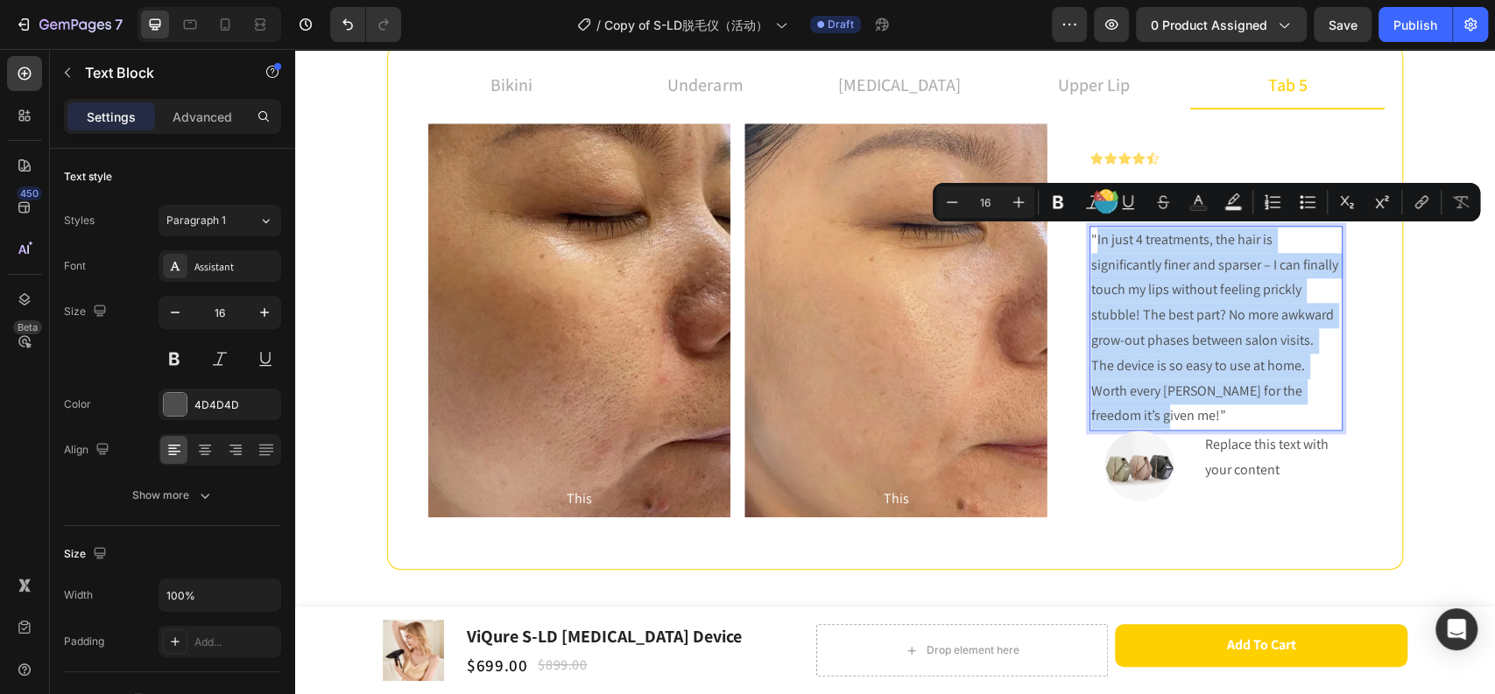
drag, startPoint x: 1090, startPoint y: 239, endPoint x: 1140, endPoint y: 410, distance: 177.9
click at [1140, 410] on p ""In just 4 treatments, the hair is significantly finer and sparser – I can fina…" at bounding box center [1216, 328] width 250 height 201
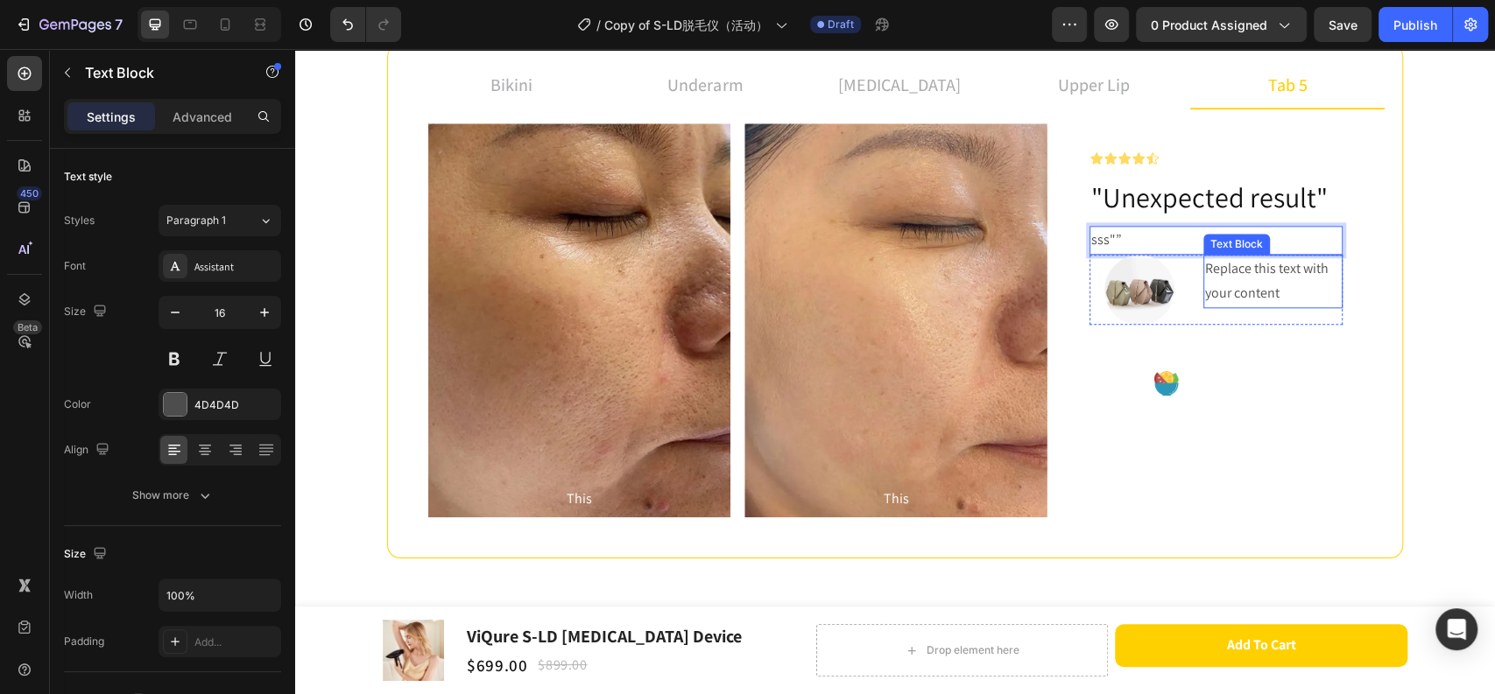
click at [1276, 284] on div "Replace this text with your content" at bounding box center [1272, 282] width 139 height 54
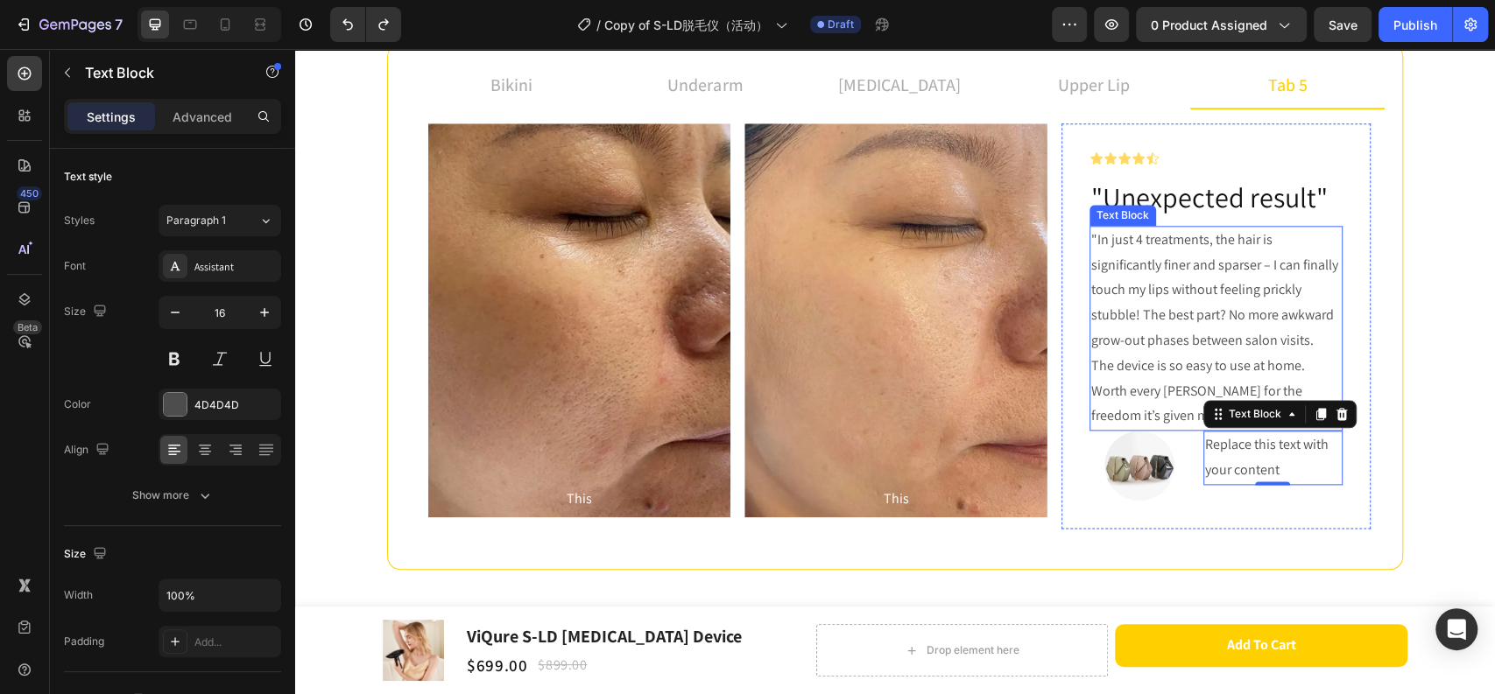
click at [1128, 242] on p ""In just 4 treatments, the hair is significantly finer and sparser – I can fina…" at bounding box center [1216, 328] width 250 height 201
drag, startPoint x: 1094, startPoint y: 238, endPoint x: 1145, endPoint y: 397, distance: 167.5
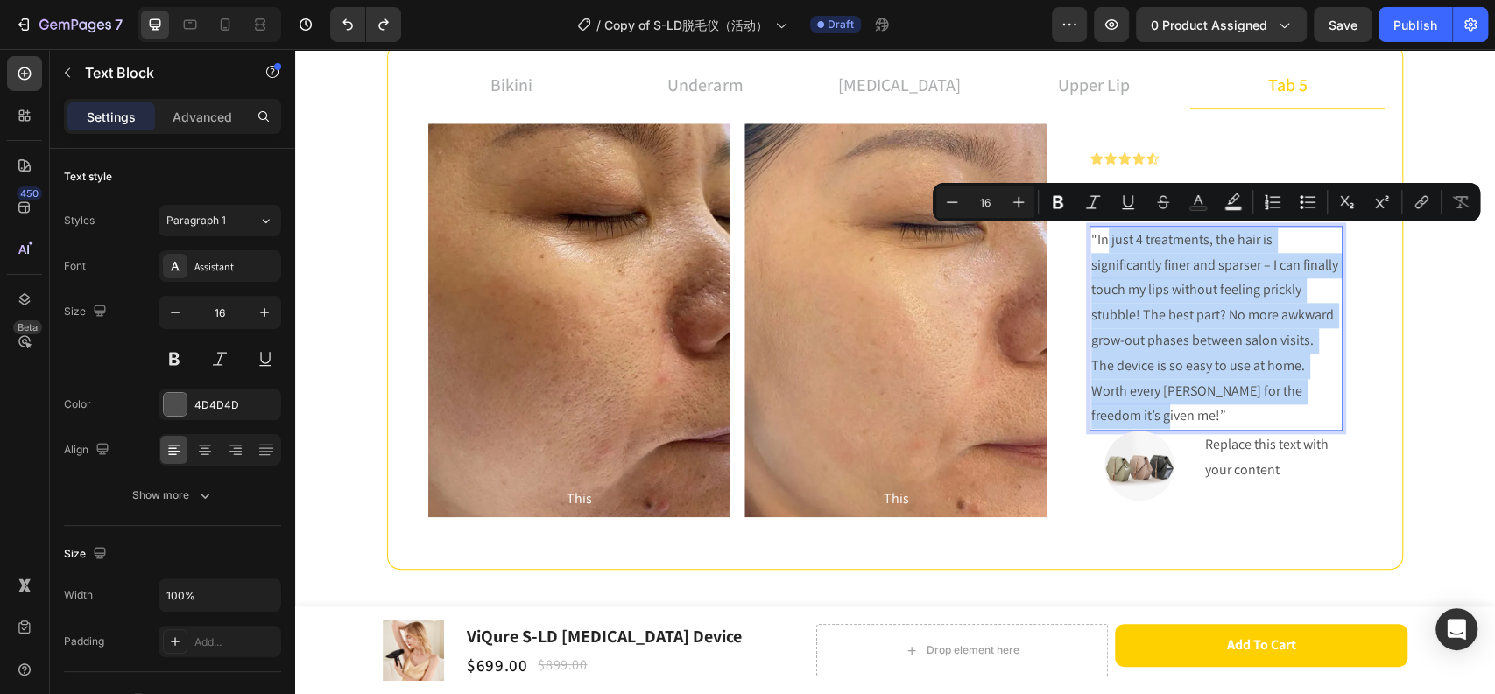
drag, startPoint x: 1142, startPoint y: 416, endPoint x: 1101, endPoint y: 243, distance: 178.2
click at [1101, 243] on p ""In just 4 treatments, the hair is significantly finer and sparser – I can fina…" at bounding box center [1216, 328] width 250 height 201
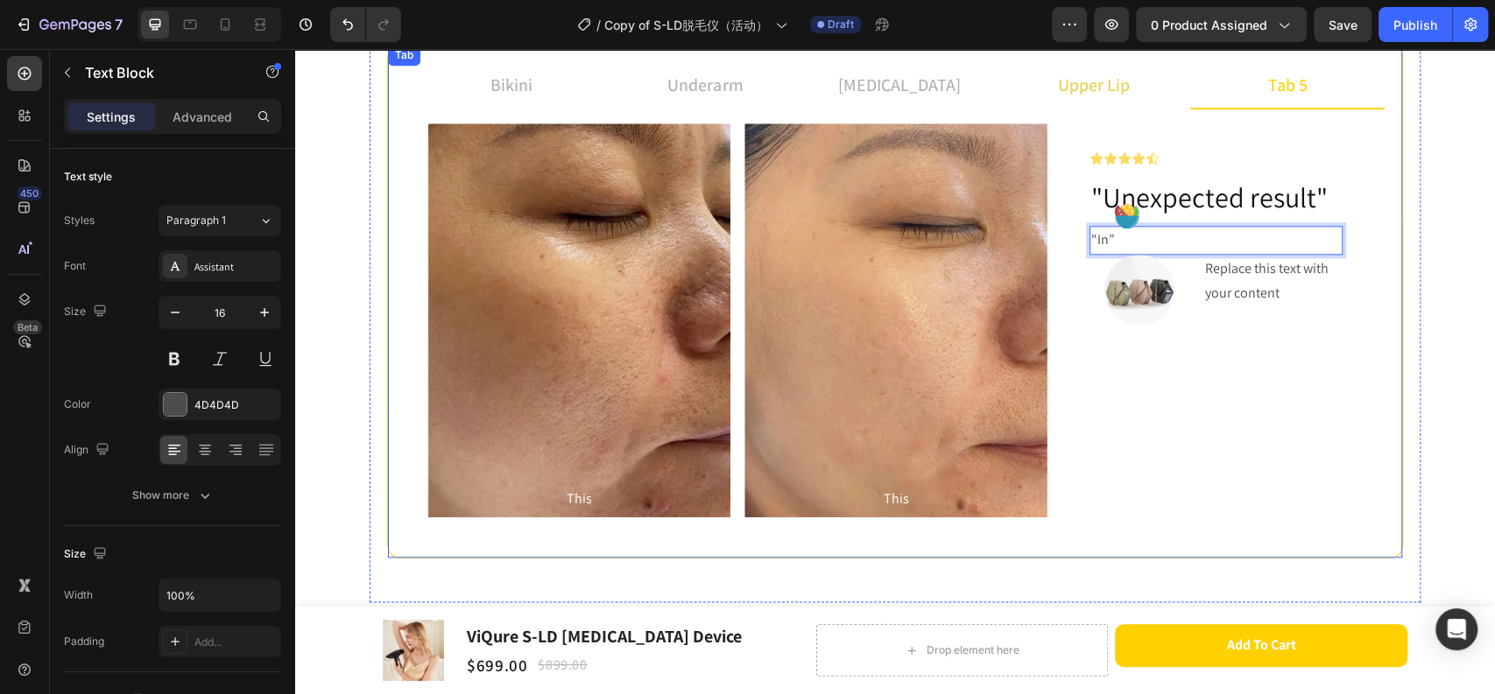
click at [1080, 86] on p "upper lip" at bounding box center [1094, 85] width 72 height 26
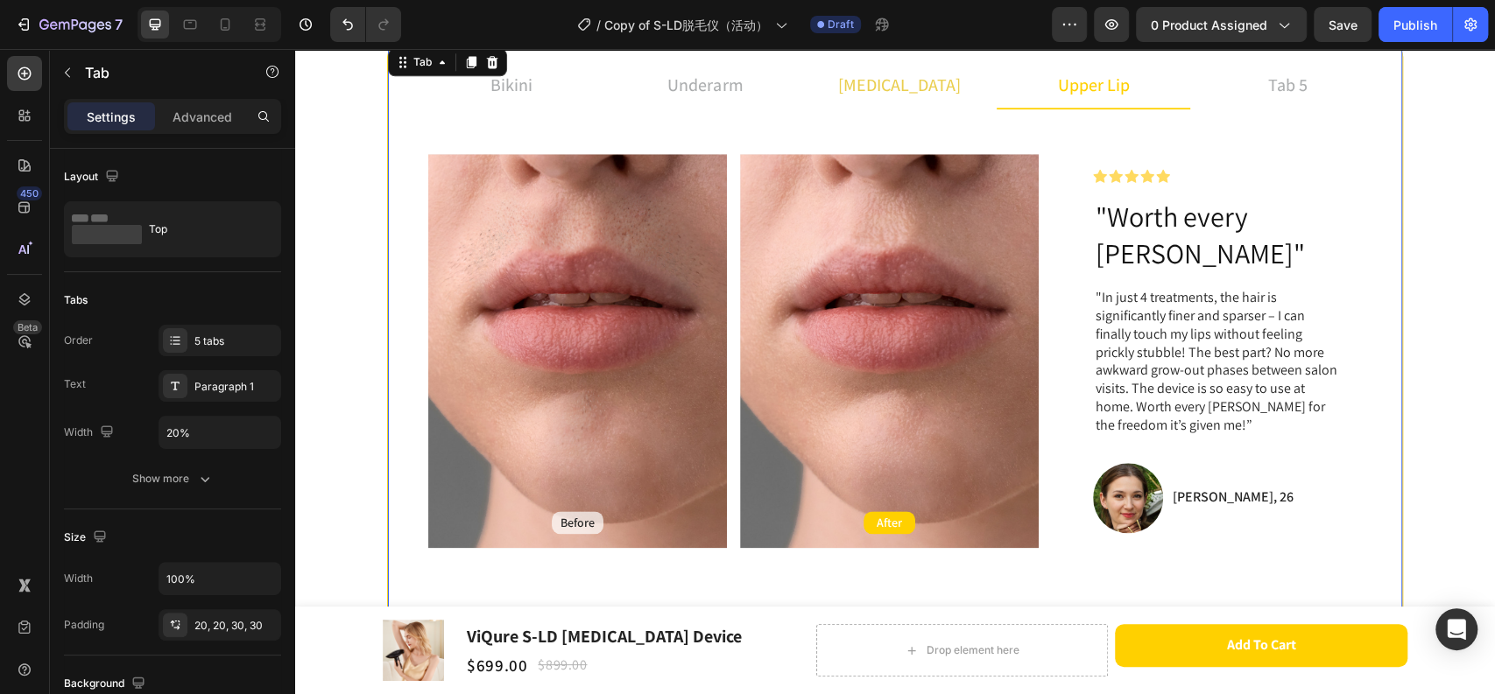
click at [940, 77] on li "[MEDICAL_DATA]" at bounding box center [899, 85] width 194 height 47
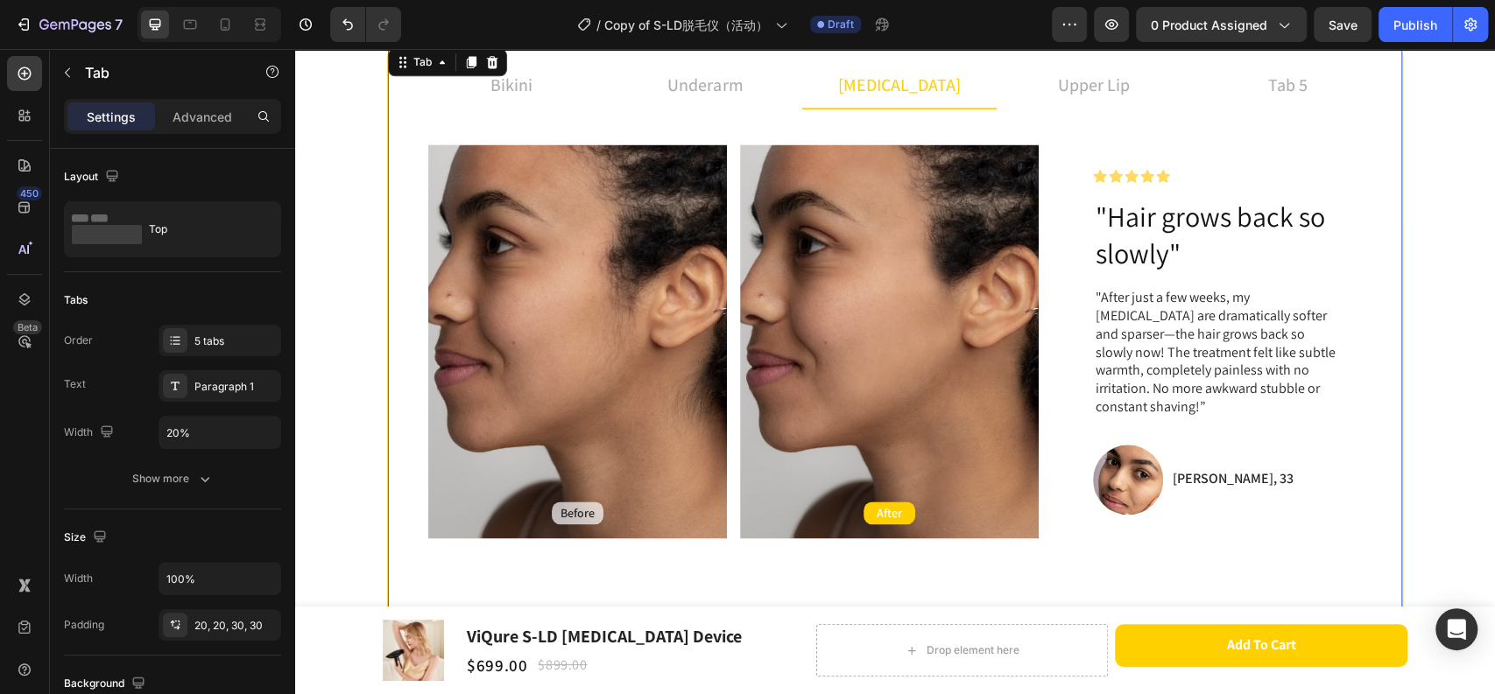
click at [716, 55] on div "bikini underarm [MEDICAL_DATA] upper lip tab 5 Before Text Block Hero Banner Af…" at bounding box center [895, 336] width 1016 height 584
click at [707, 84] on p "underarm" at bounding box center [704, 85] width 75 height 26
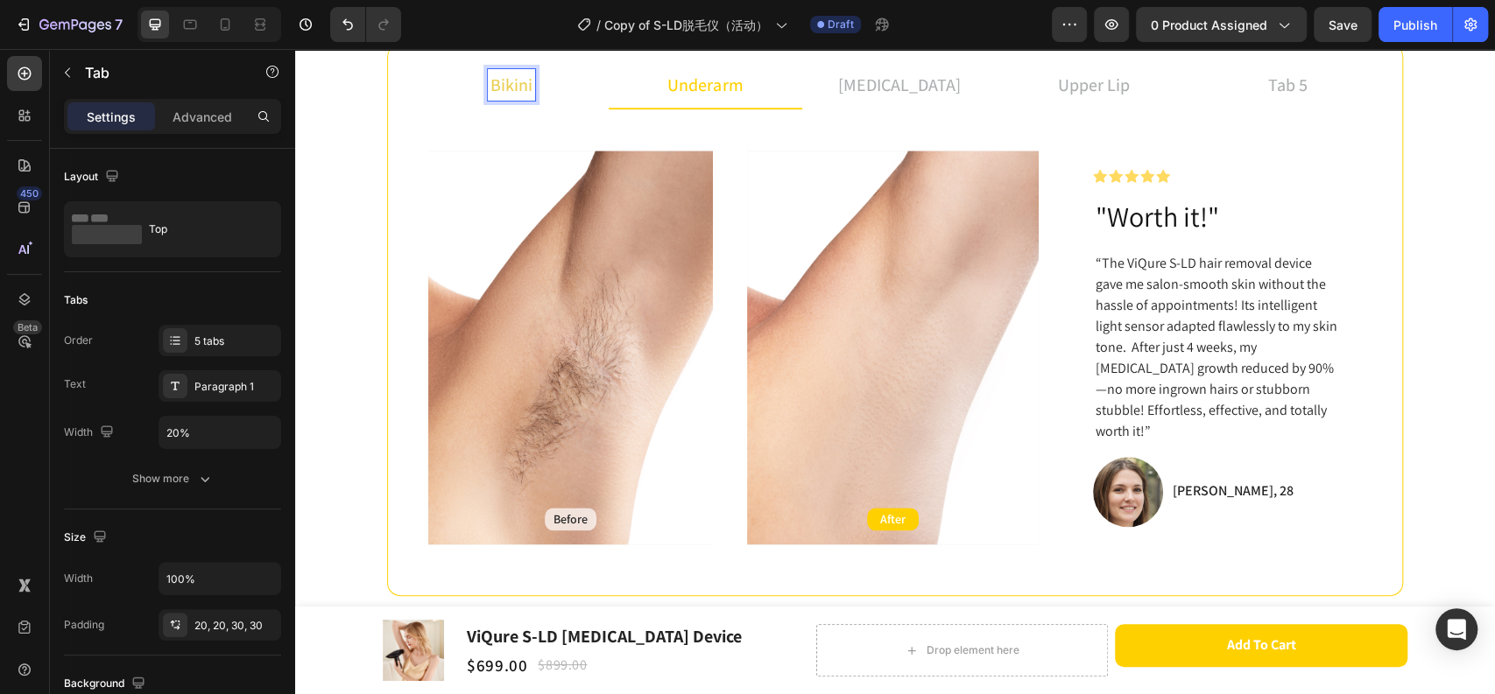
click at [525, 77] on div "bikini" at bounding box center [511, 85] width 47 height 32
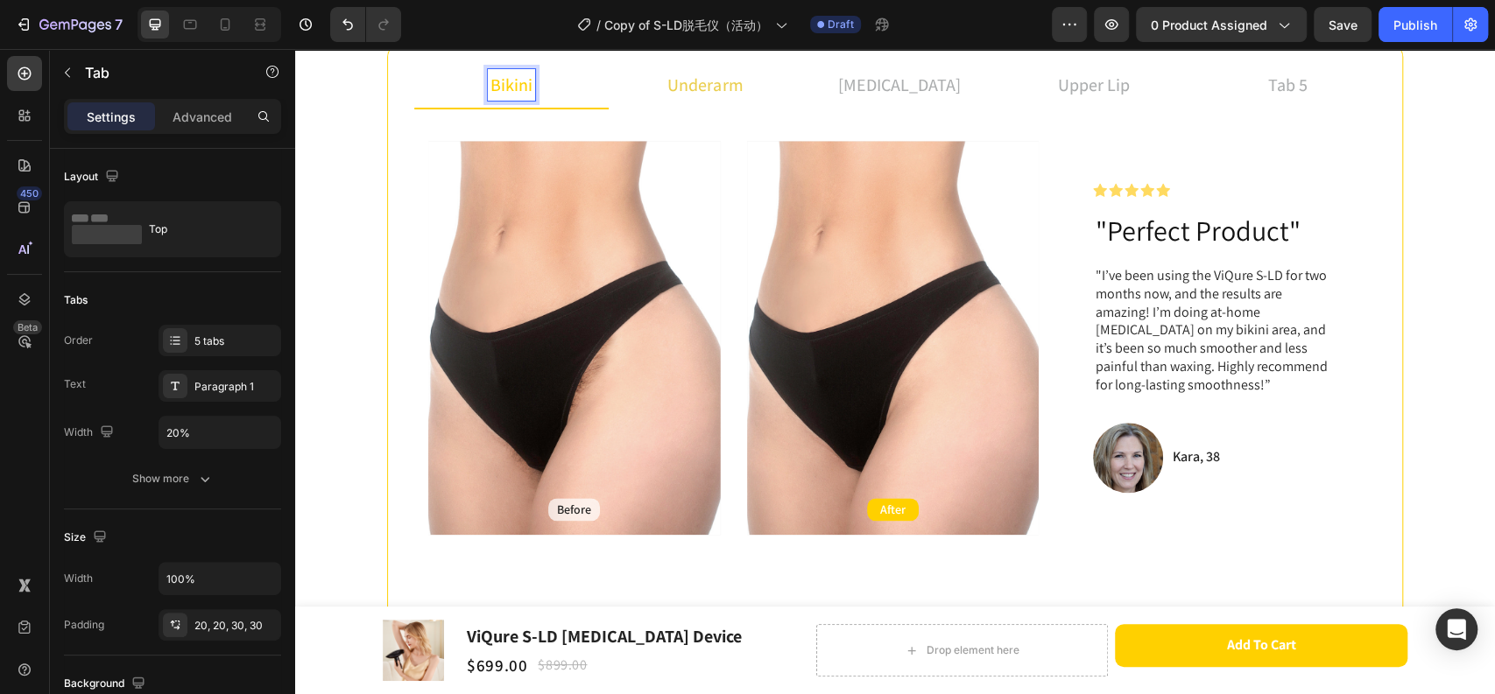
click at [701, 88] on p "underarm" at bounding box center [704, 85] width 75 height 26
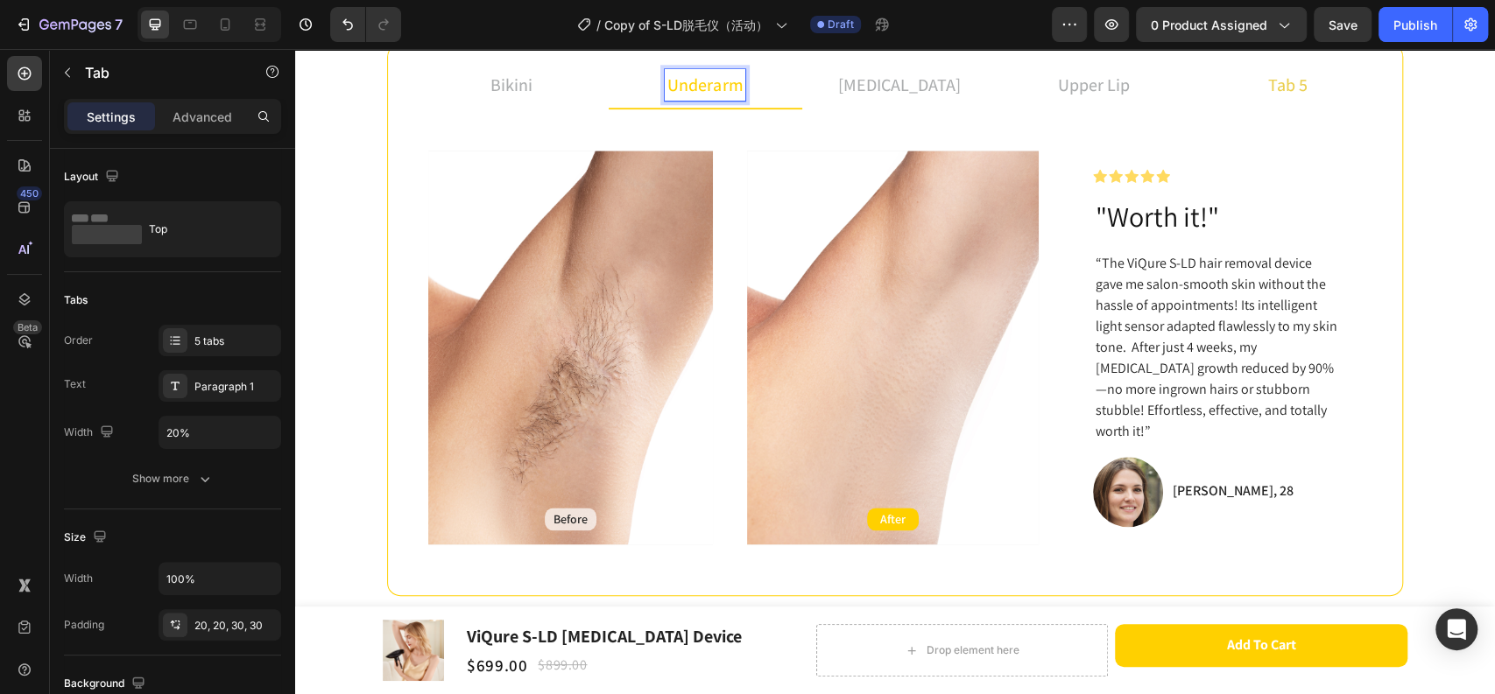
click at [1237, 80] on li "tab 5" at bounding box center [1287, 85] width 194 height 47
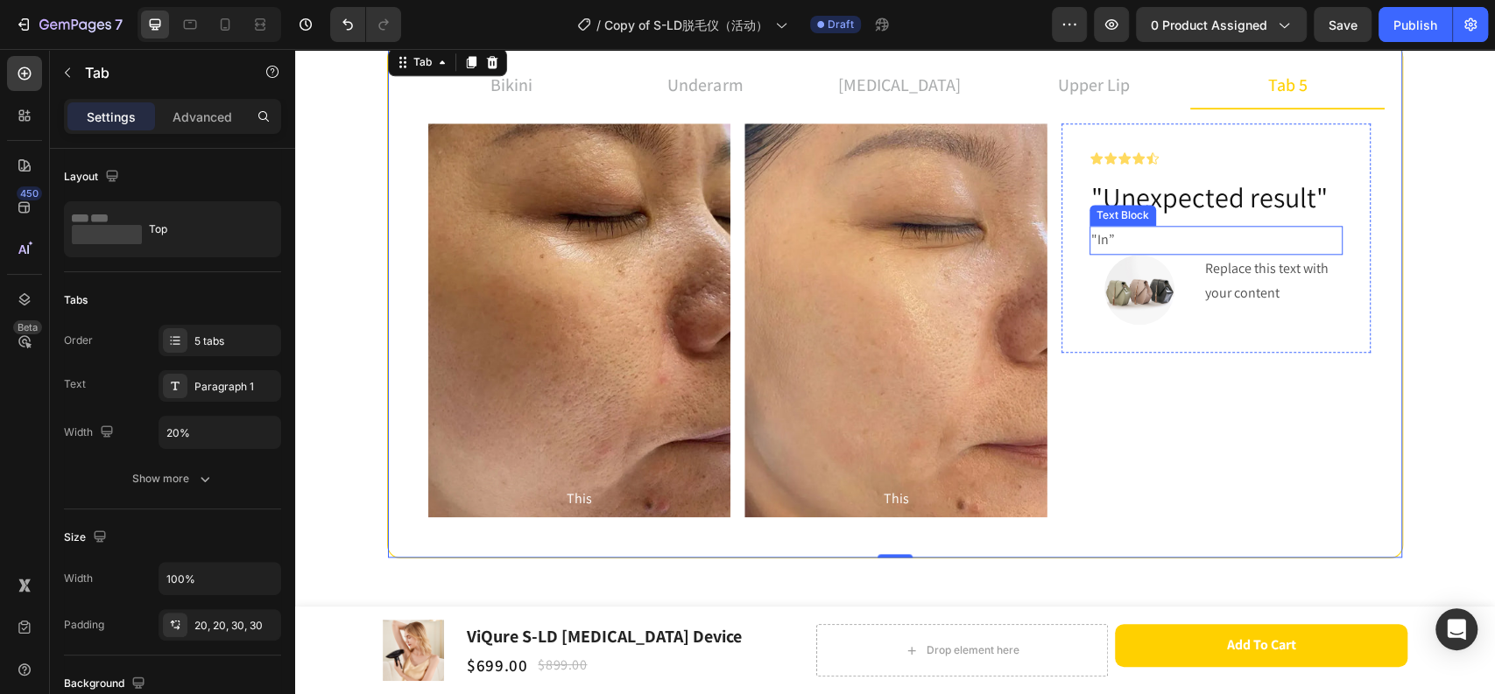
click at [1101, 243] on p ""In”" at bounding box center [1216, 240] width 250 height 25
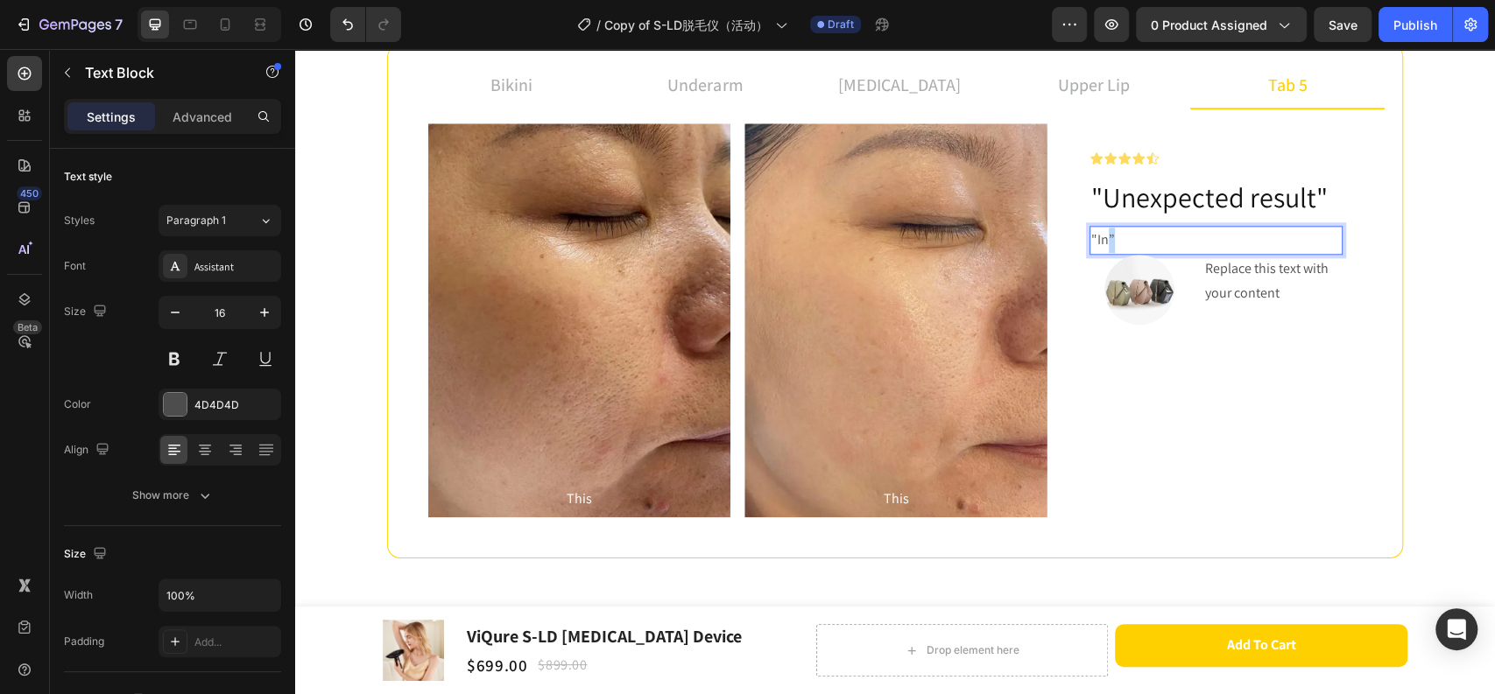
click at [1100, 236] on p ""In”" at bounding box center [1216, 240] width 250 height 25
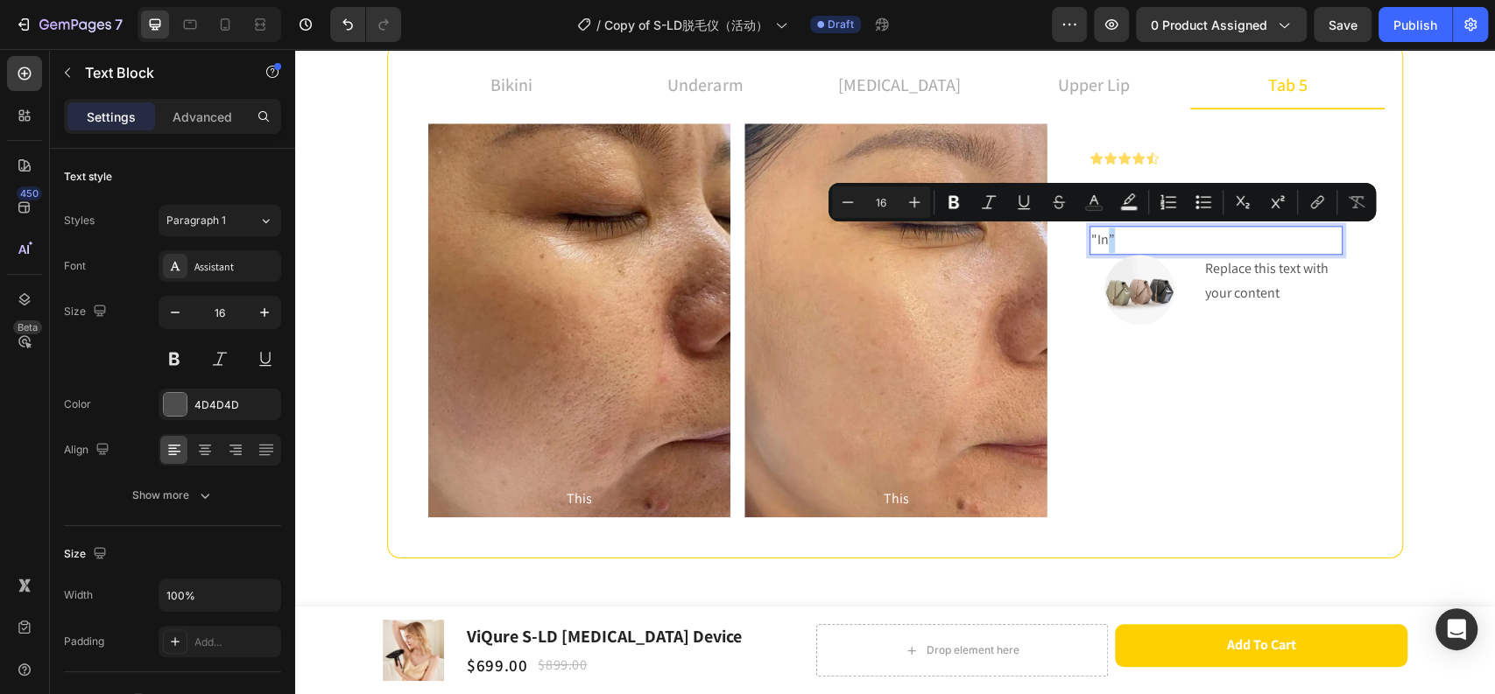
click at [1098, 243] on p ""In”" at bounding box center [1216, 240] width 250 height 25
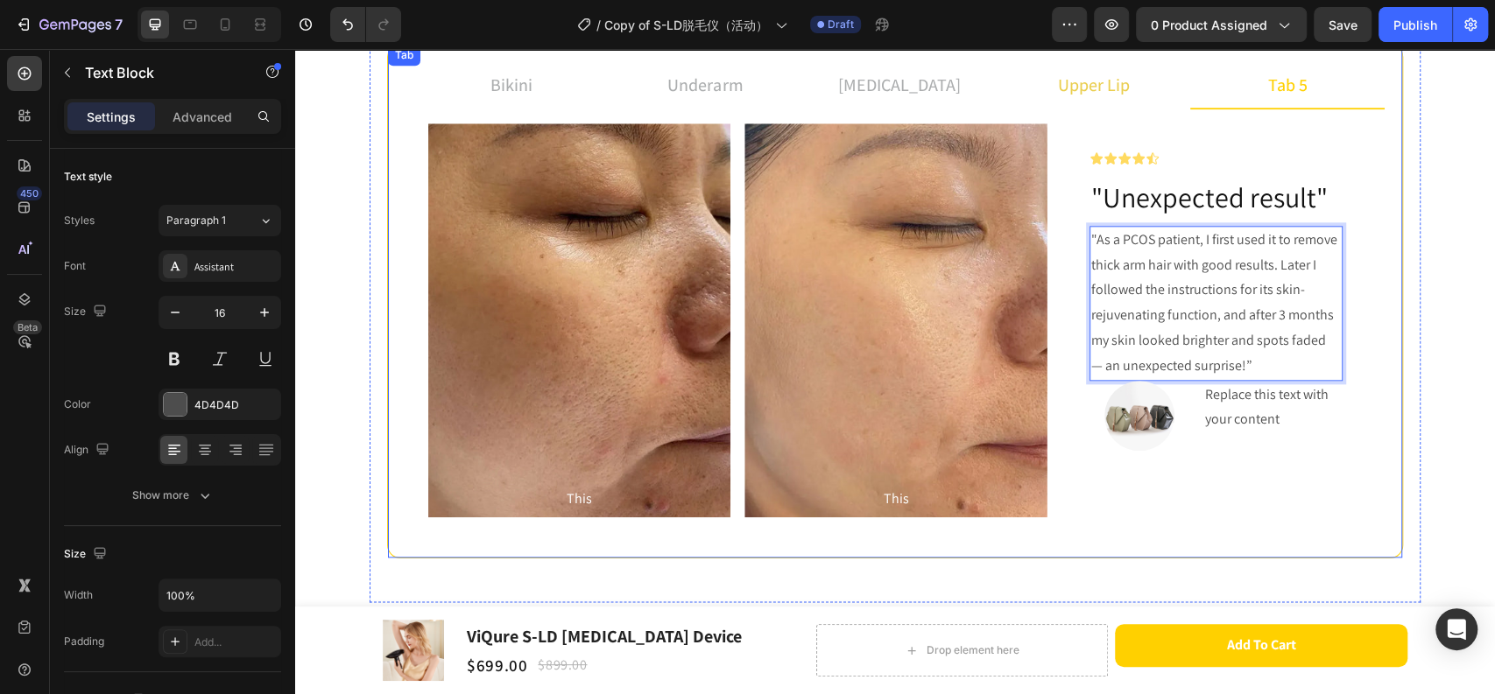
click at [1069, 78] on p "upper lip" at bounding box center [1094, 85] width 72 height 26
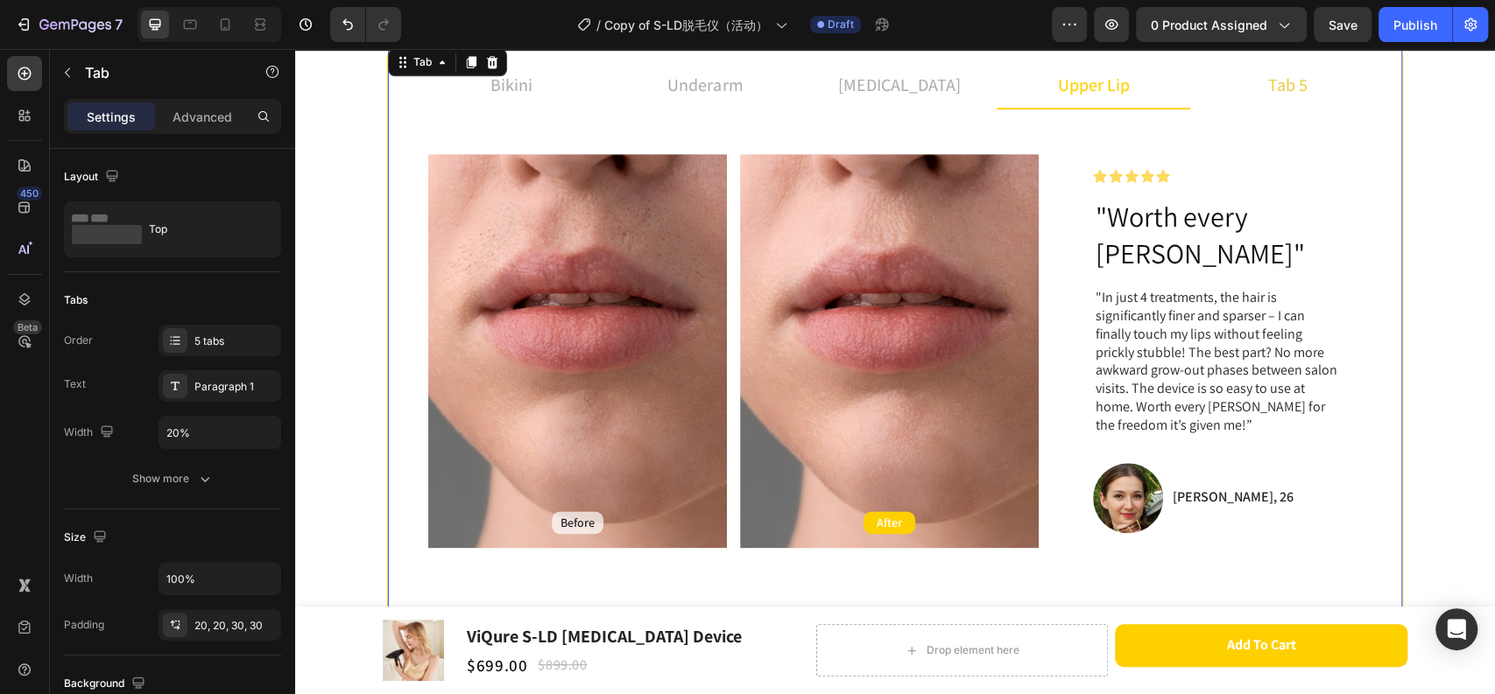
click at [1244, 81] on li "tab 5" at bounding box center [1287, 85] width 194 height 47
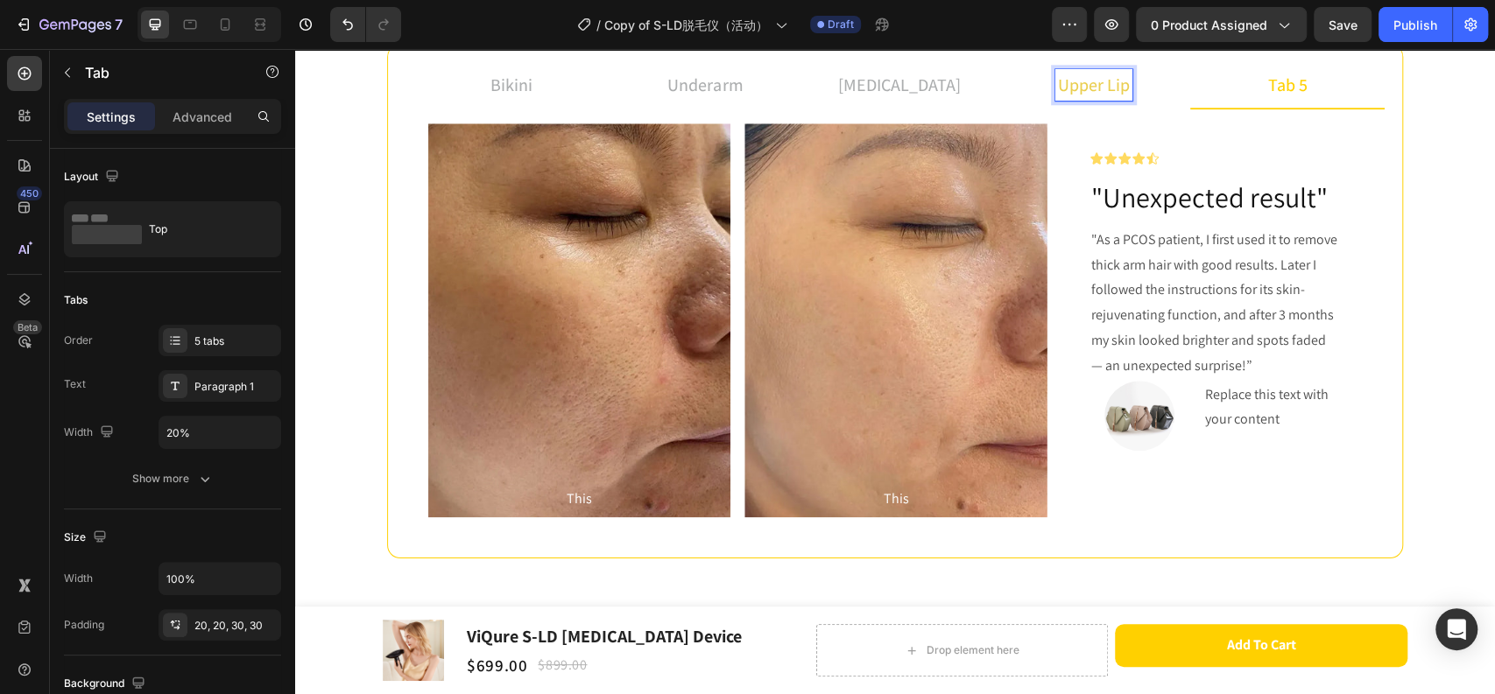
click at [1083, 86] on p "upper lip" at bounding box center [1094, 85] width 72 height 26
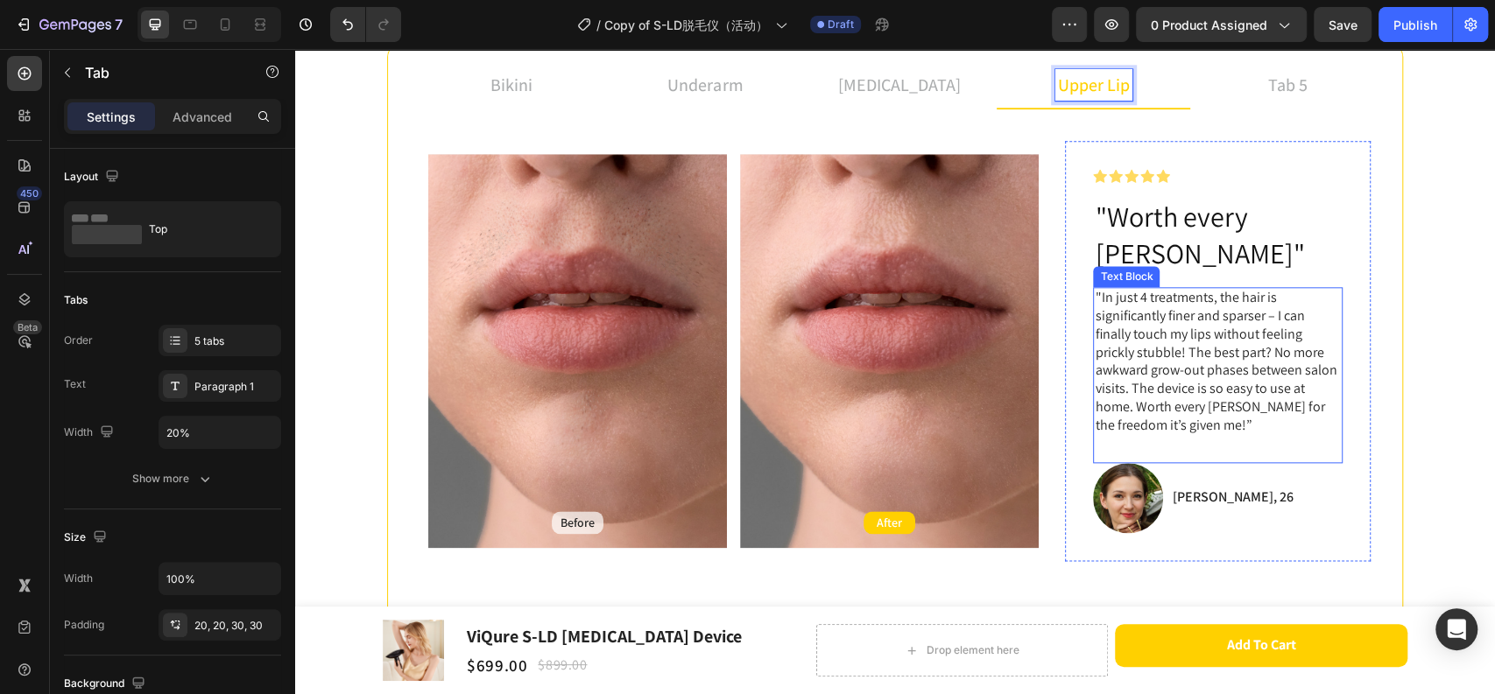
click at [1166, 289] on p ""In just 4 treatments, the hair is significantly finer and sparser – I can fina…" at bounding box center [1217, 361] width 246 height 145
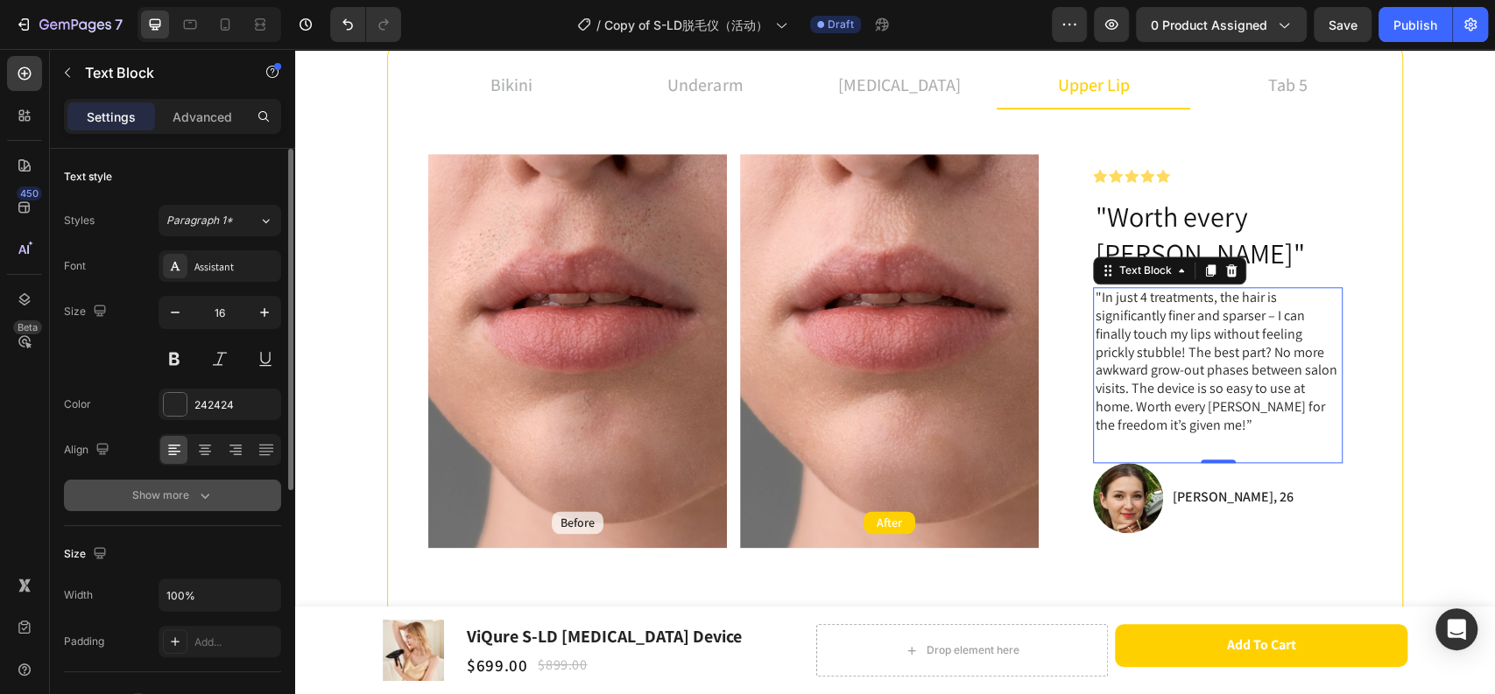
click at [193, 507] on button "Show more" at bounding box center [172, 496] width 217 height 32
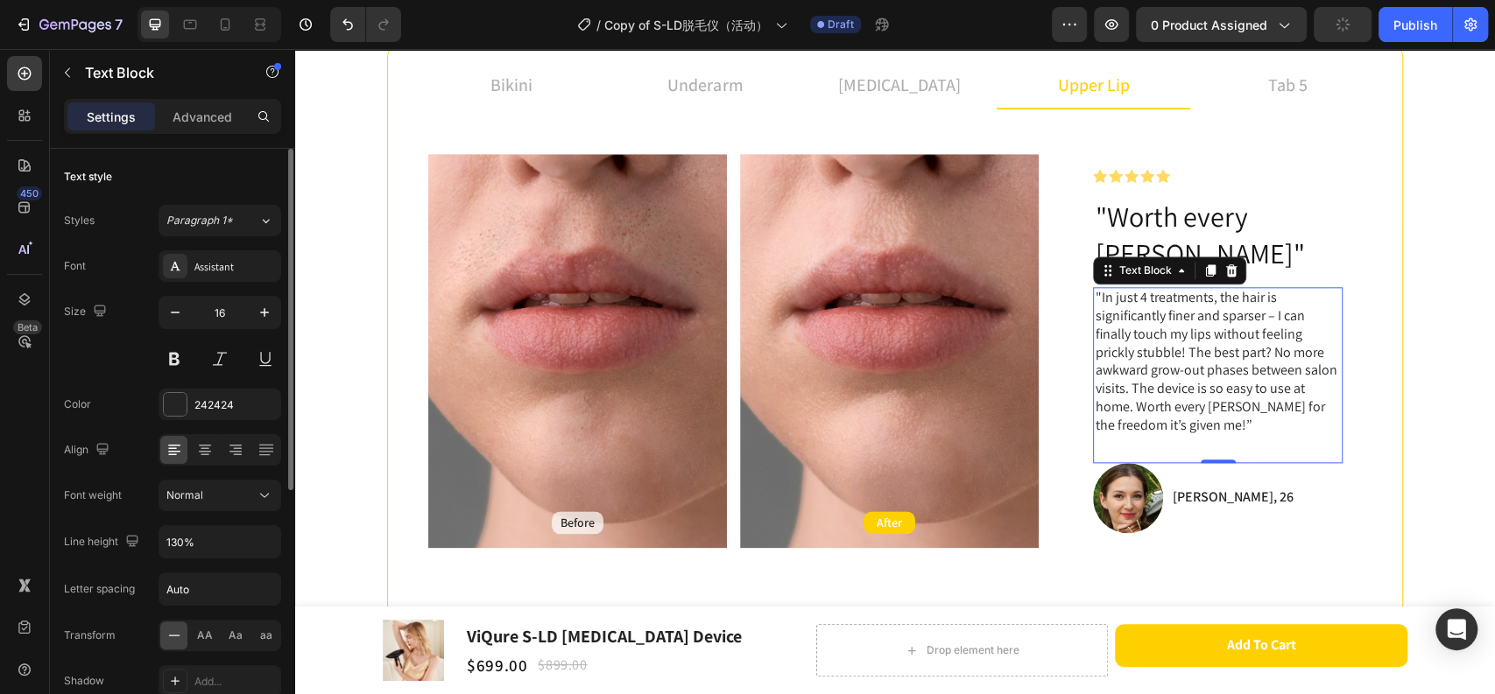
scroll to position [97, 0]
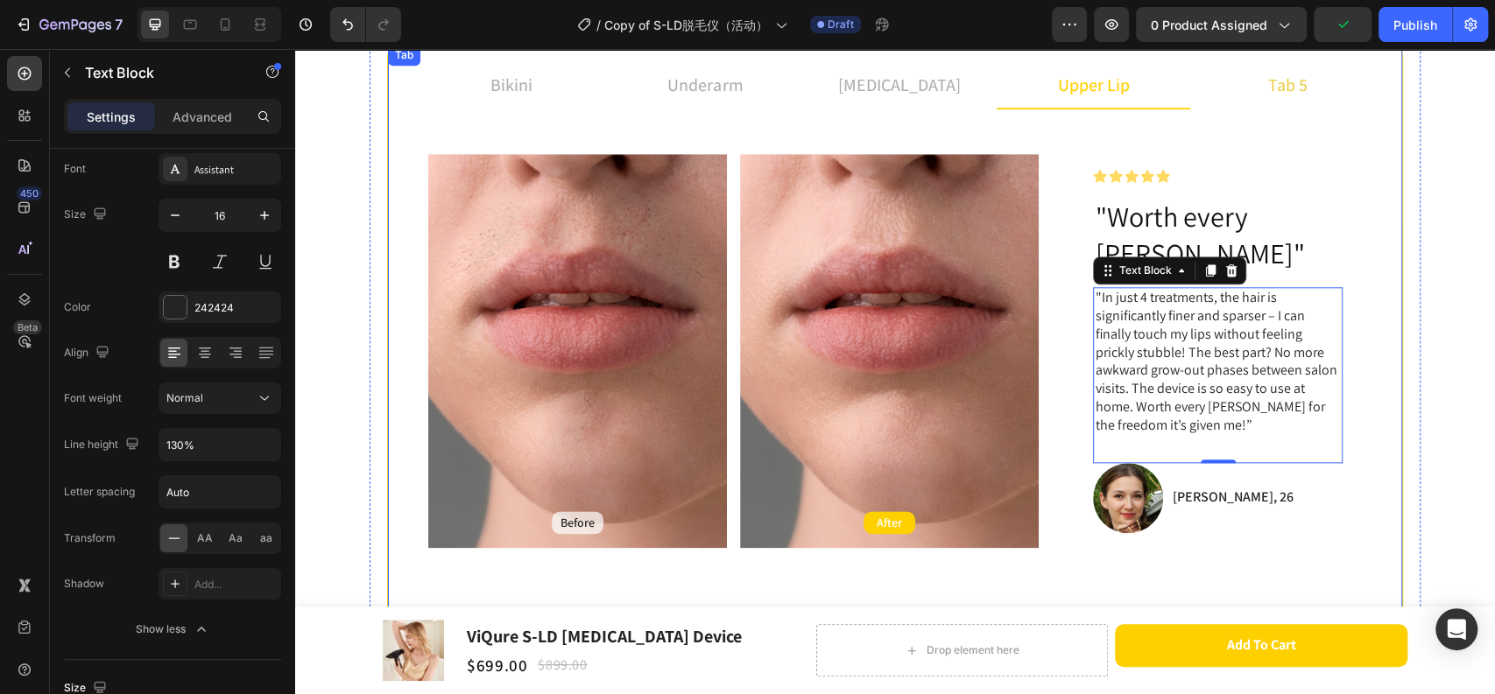
click at [1220, 93] on li "tab 5" at bounding box center [1287, 85] width 194 height 47
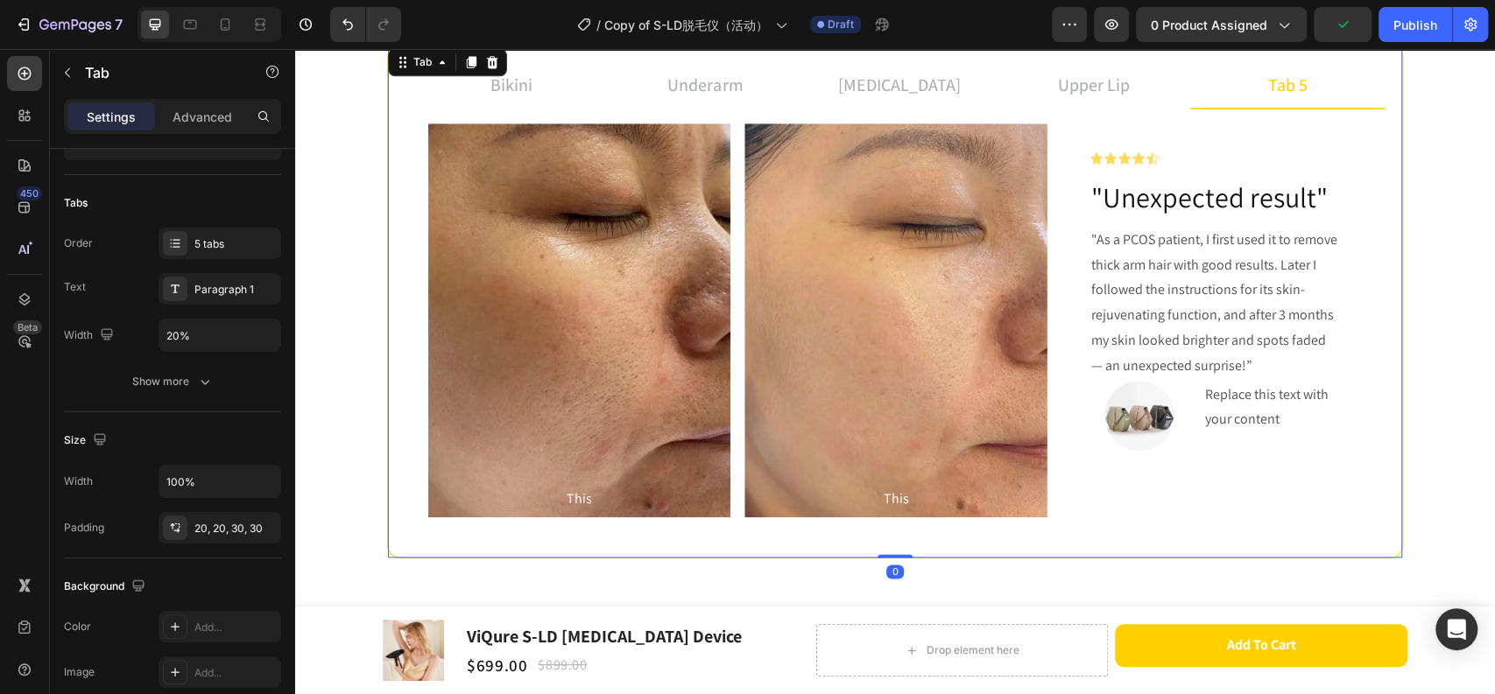
scroll to position [0, 0]
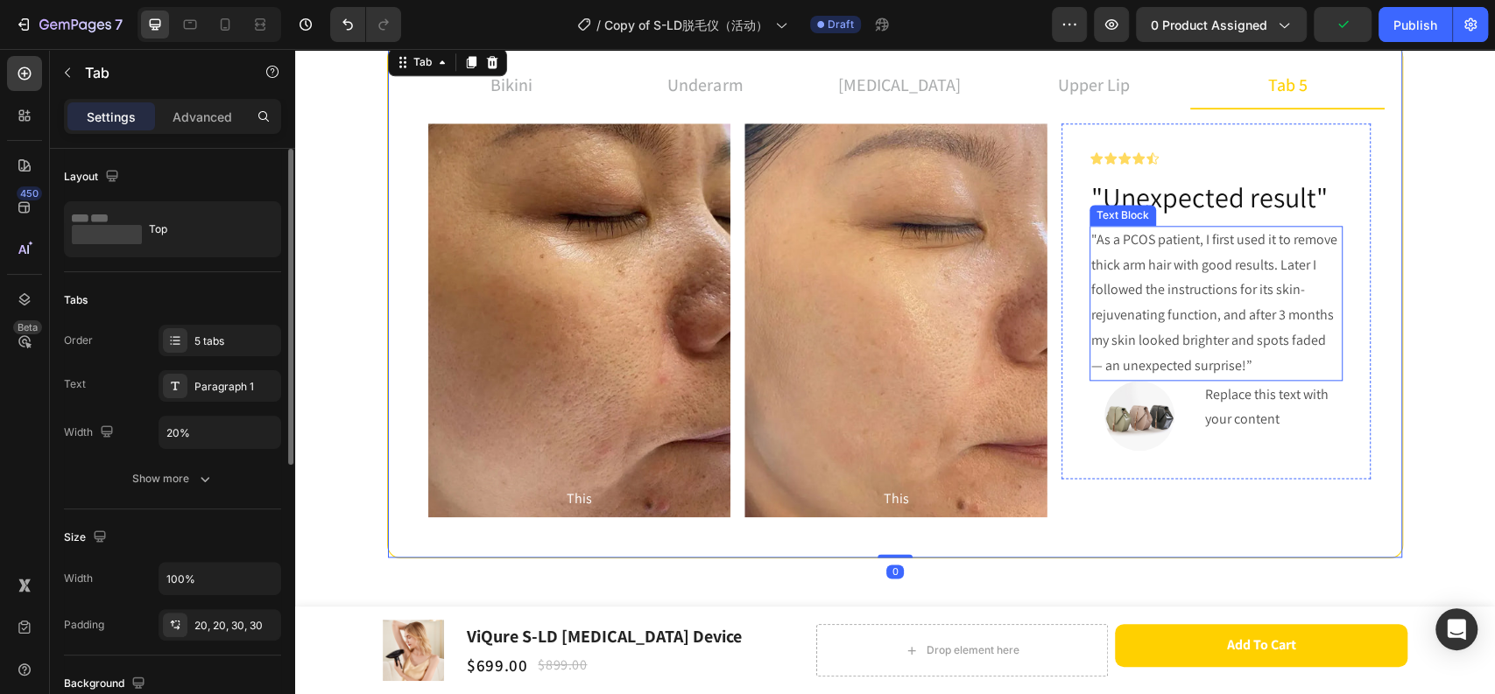
click at [1137, 255] on p ""As a PCOS patient, I first used it to remove thick arm hair with good results.…" at bounding box center [1216, 303] width 250 height 151
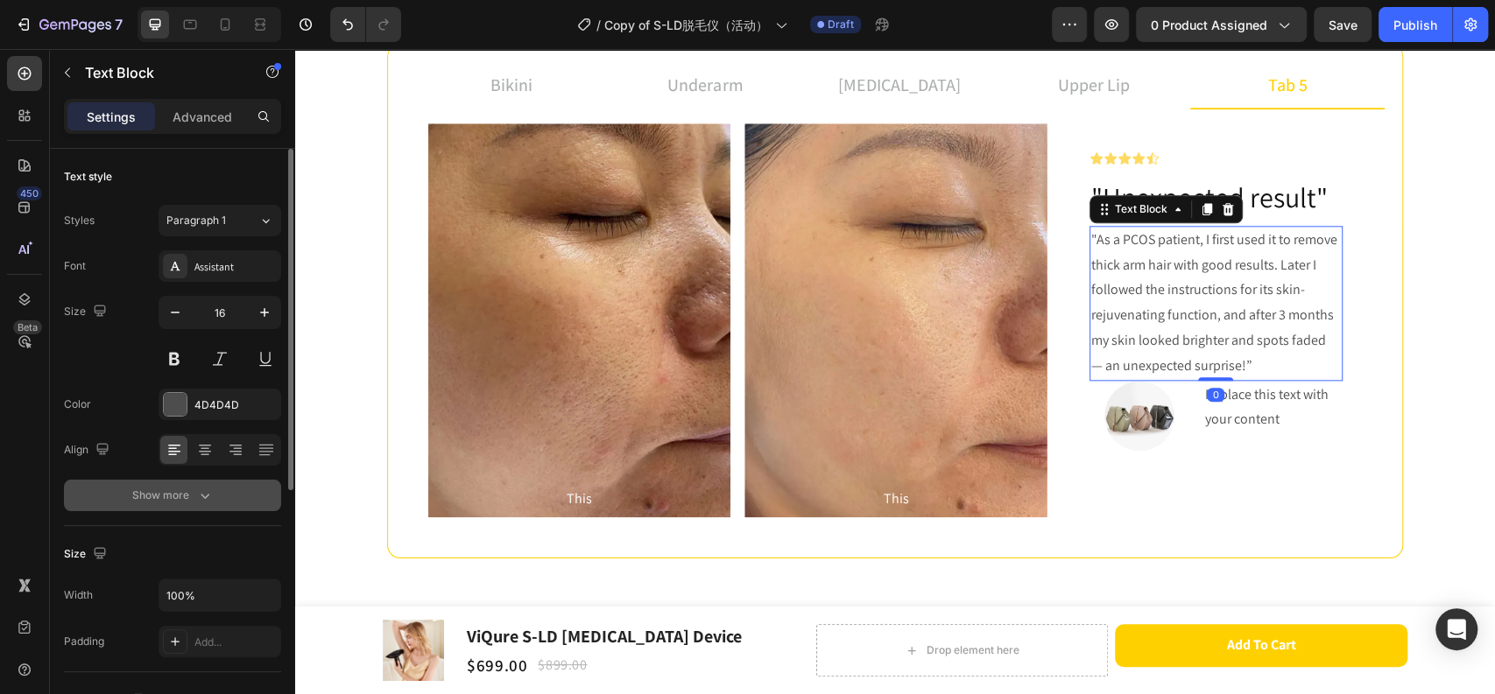
click at [179, 496] on div "Show more" at bounding box center [172, 496] width 81 height 18
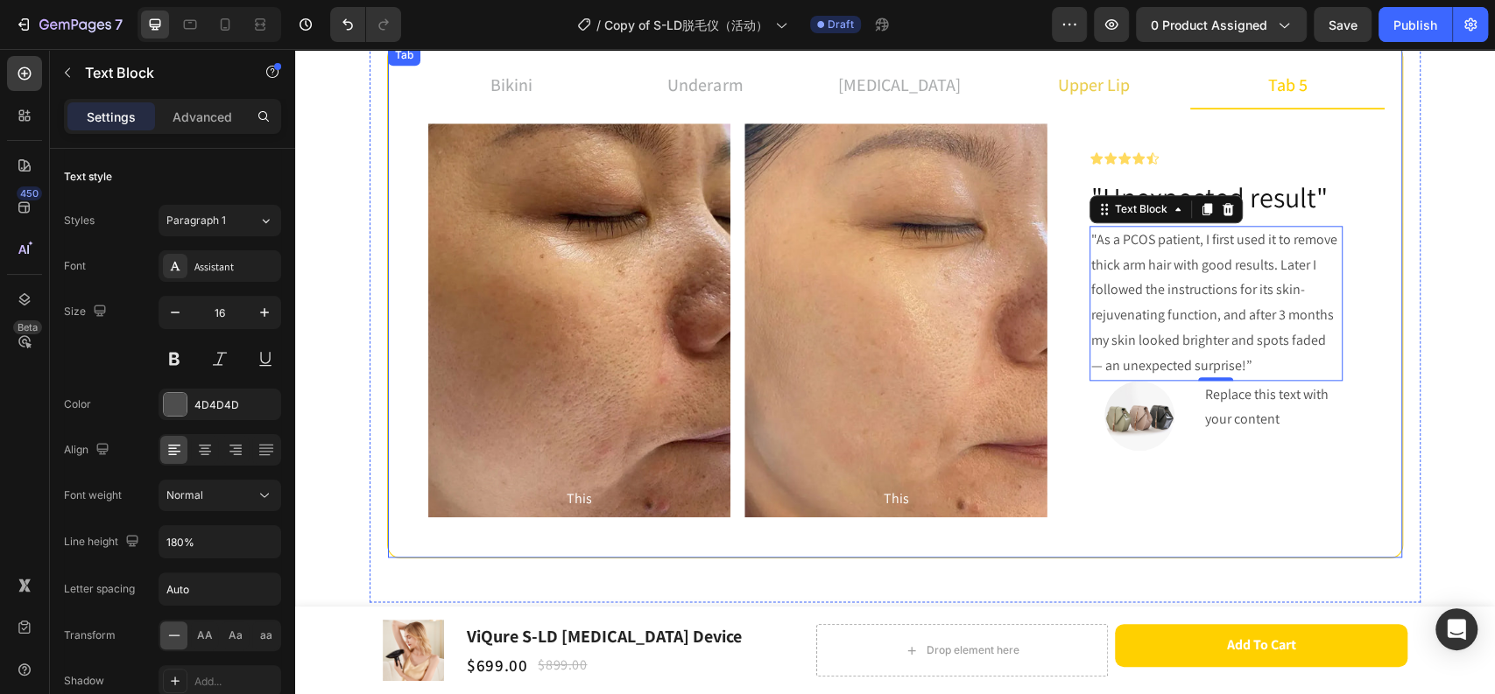
click at [1117, 83] on p "upper lip" at bounding box center [1094, 85] width 72 height 26
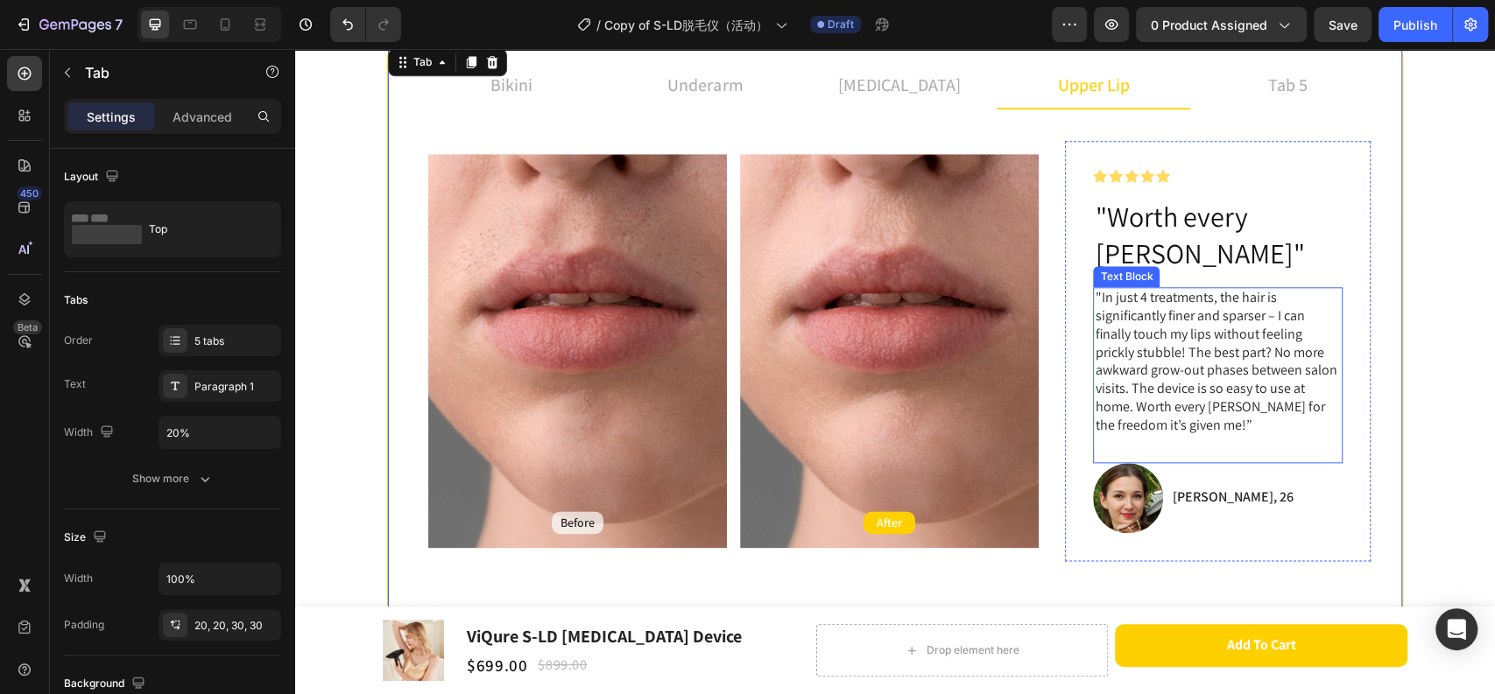
click at [1153, 300] on p ""In just 4 treatments, the hair is significantly finer and sparser – I can fina…" at bounding box center [1217, 361] width 246 height 145
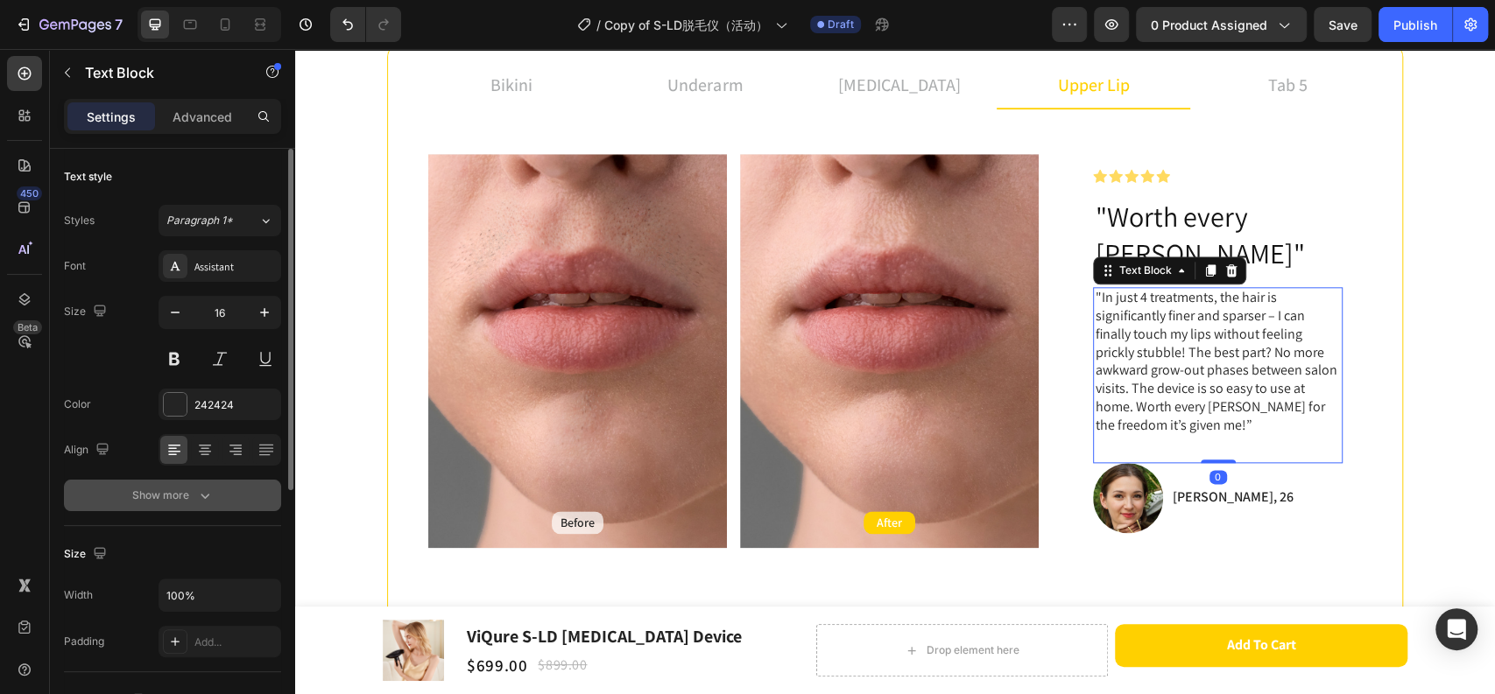
click at [183, 493] on div "Show more" at bounding box center [172, 496] width 81 height 18
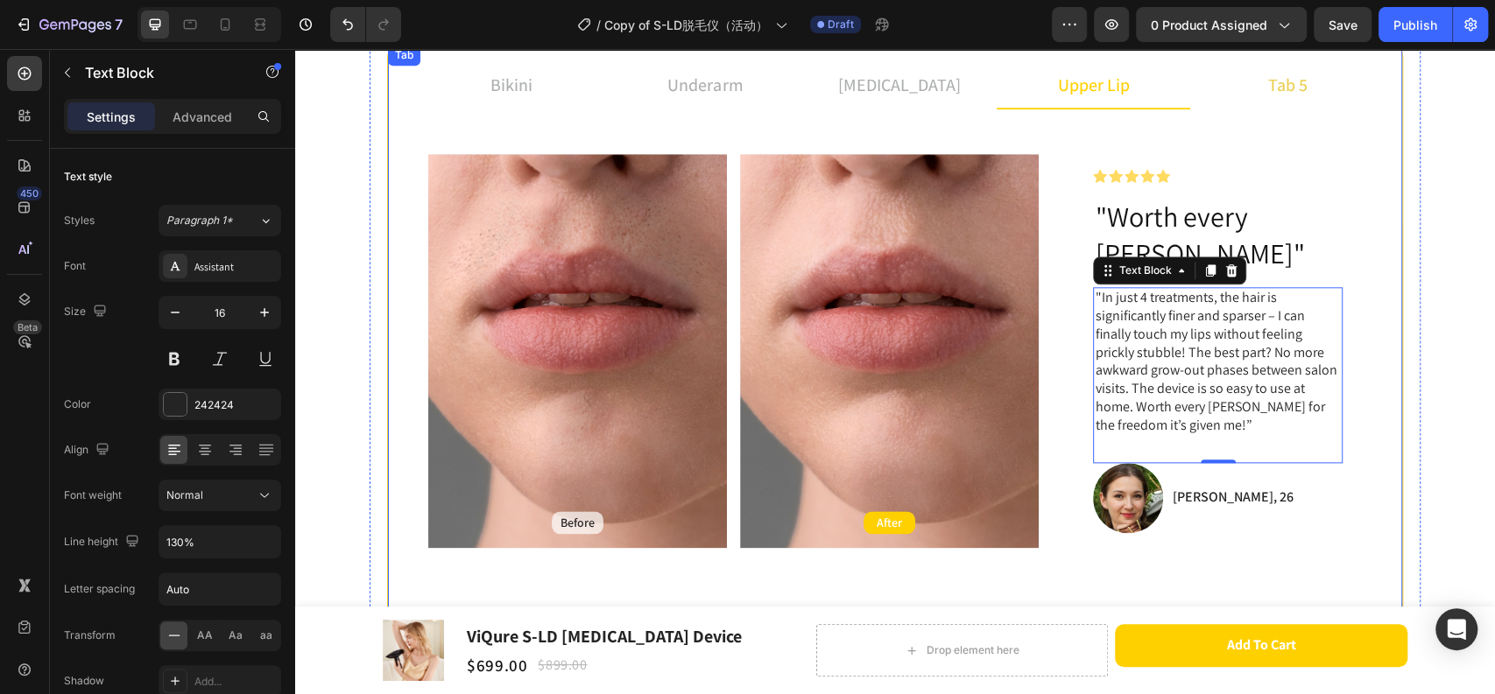
click at [1303, 82] on li "tab 5" at bounding box center [1287, 85] width 194 height 47
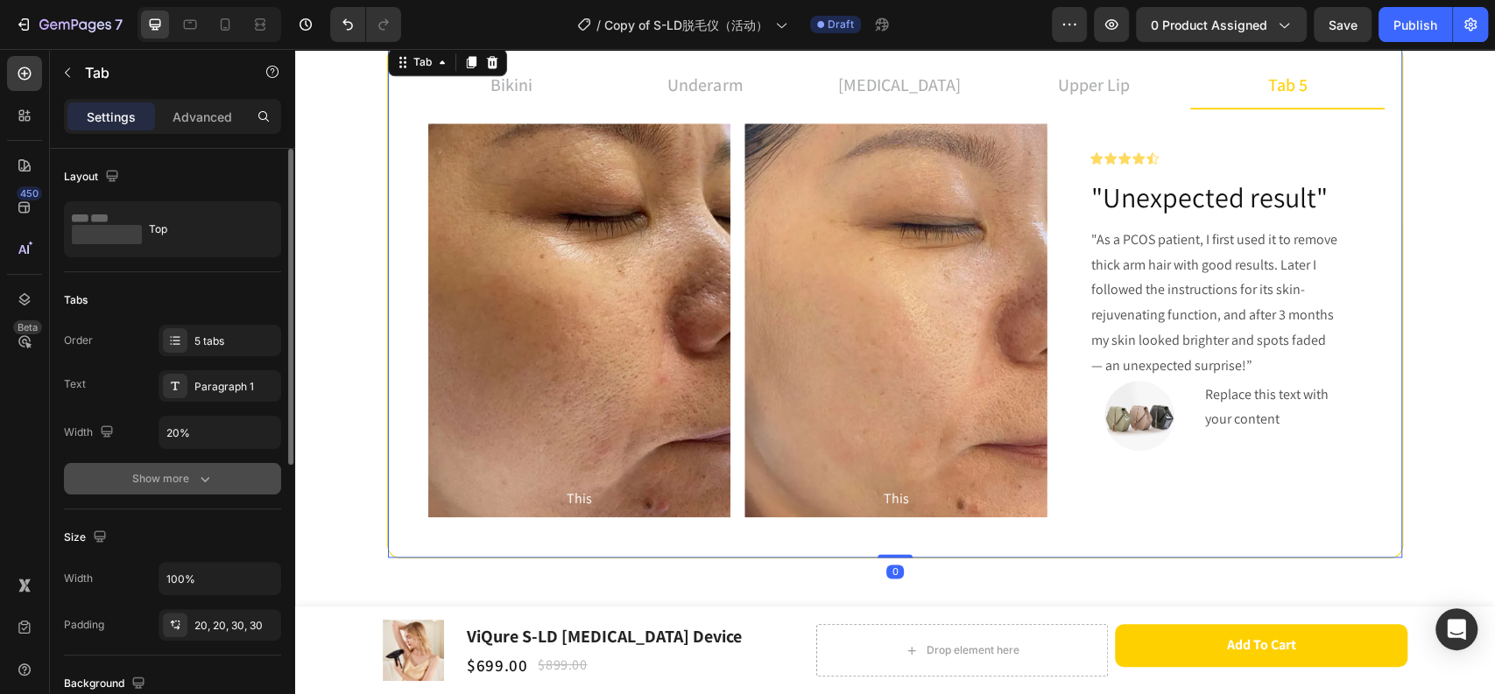
click at [177, 486] on div "Show more" at bounding box center [172, 479] width 81 height 18
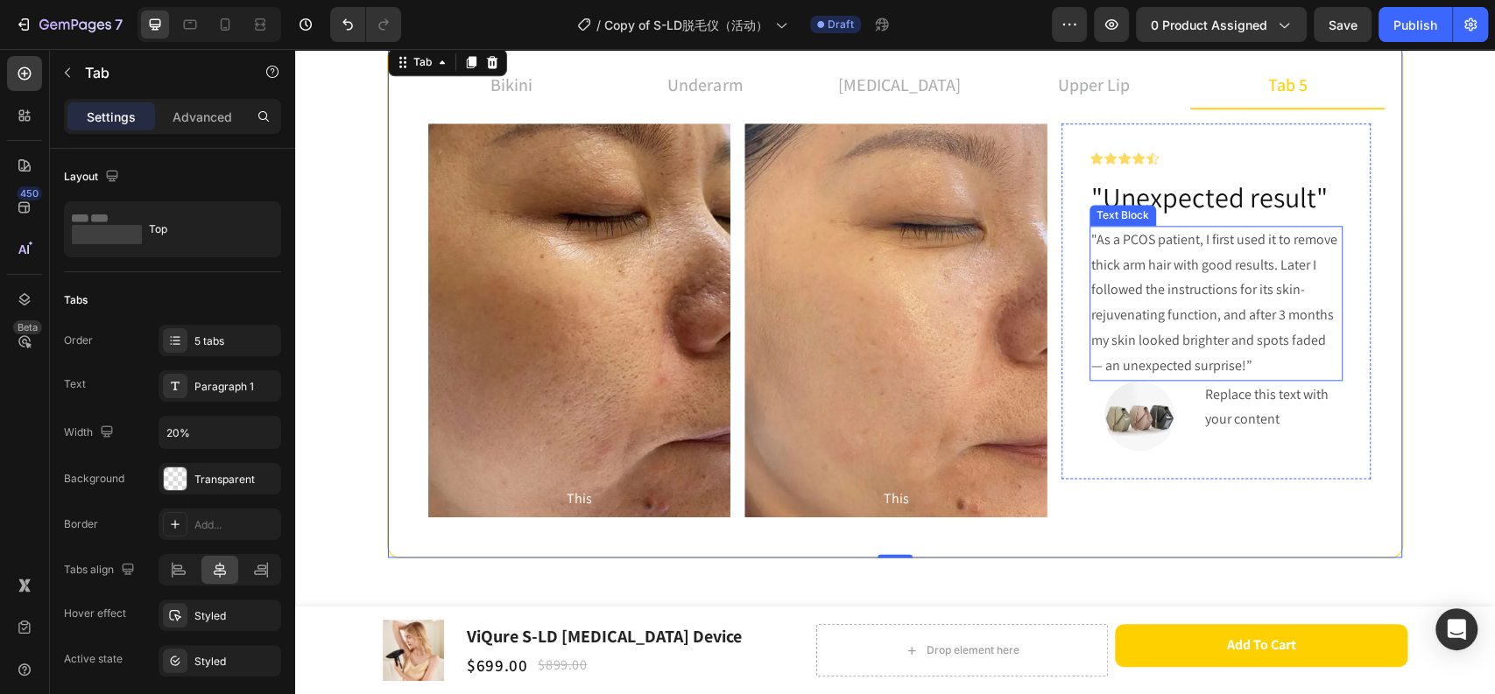
click at [1190, 325] on p ""As a PCOS patient, I first used it to remove thick arm hair with good results.…" at bounding box center [1216, 303] width 250 height 151
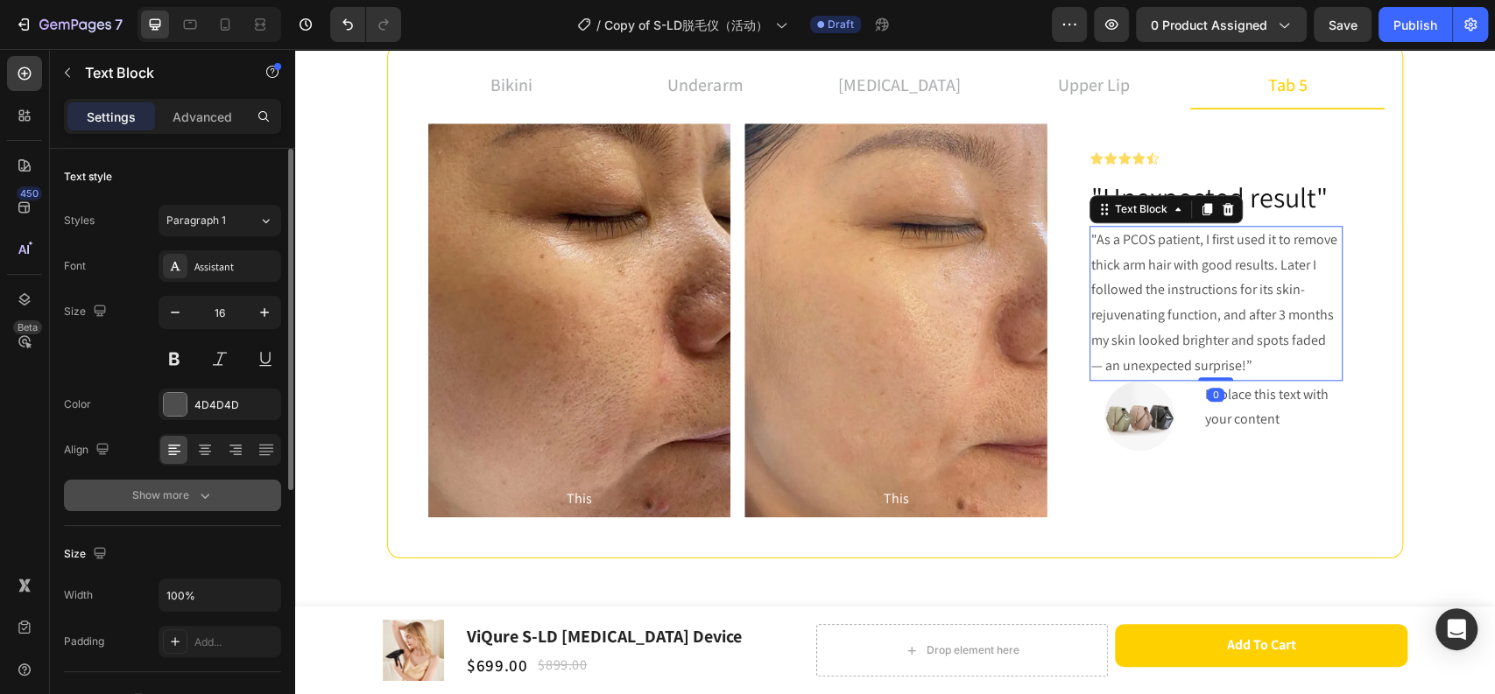
click at [172, 495] on div "Show more" at bounding box center [172, 496] width 81 height 18
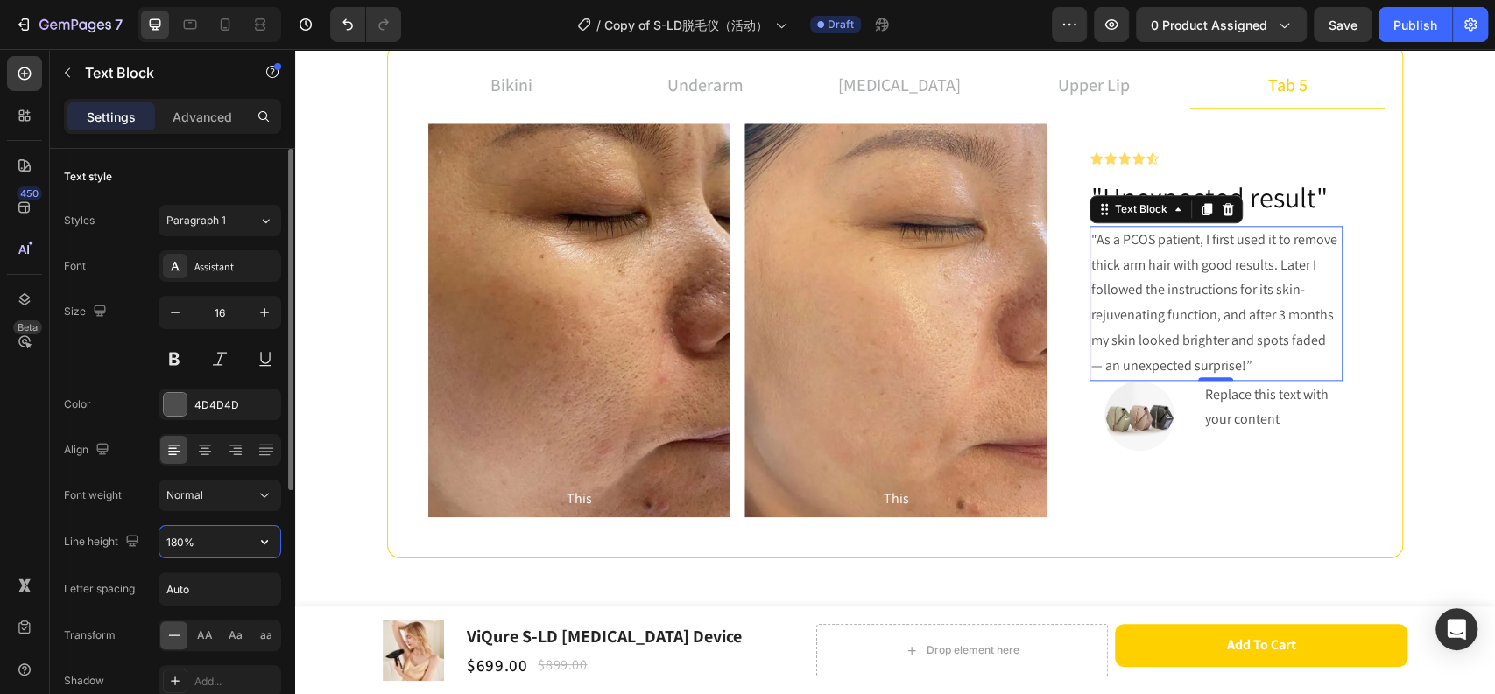
drag, startPoint x: 172, startPoint y: 541, endPoint x: 189, endPoint y: 617, distance: 78.2
click at [172, 541] on input "180%" at bounding box center [219, 542] width 121 height 32
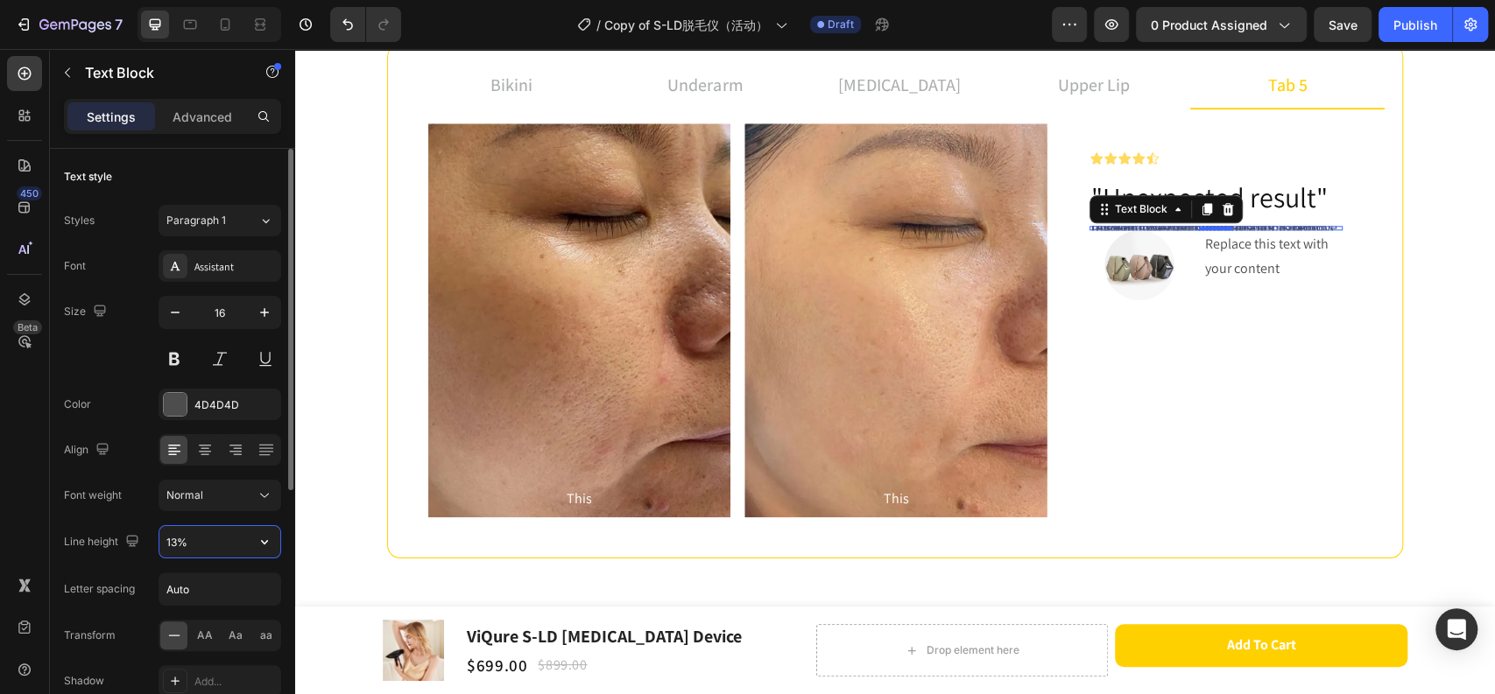
type input "130%"
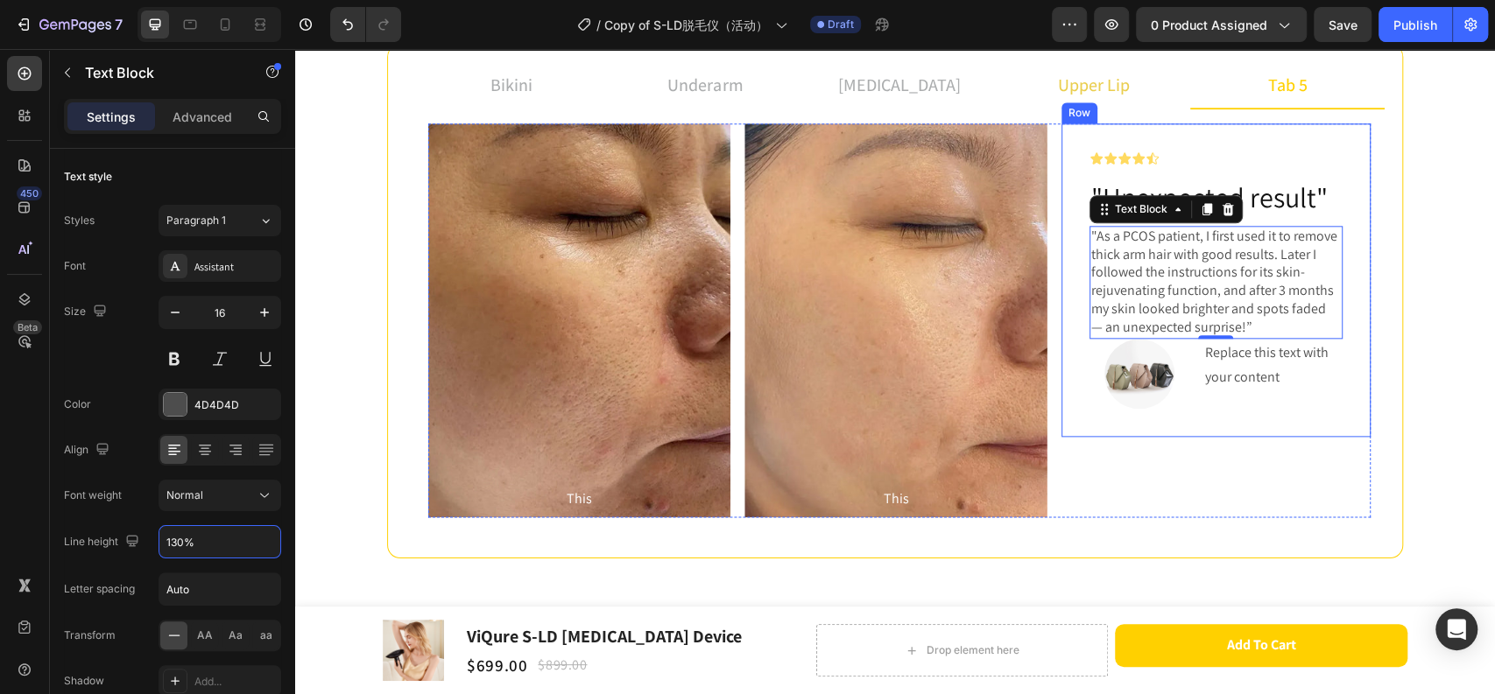
click at [1088, 75] on p "upper lip" at bounding box center [1094, 85] width 72 height 26
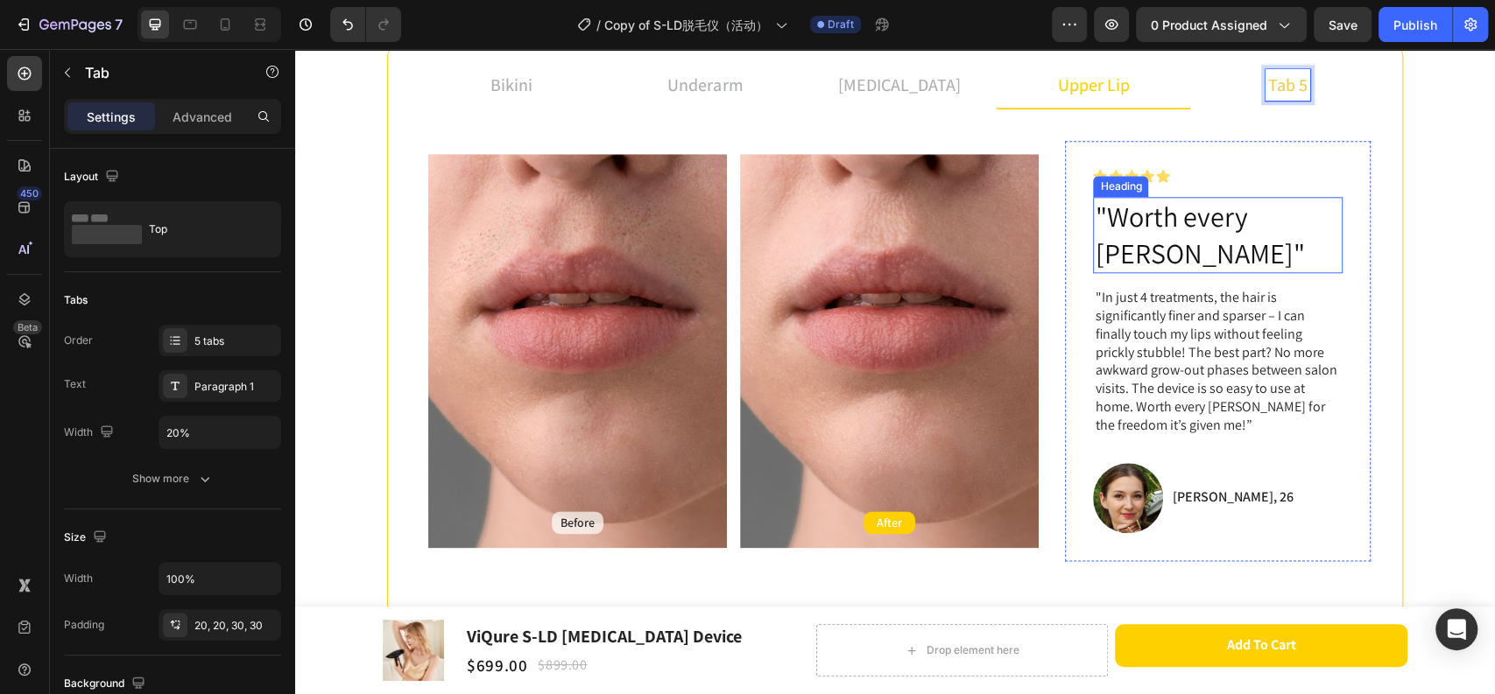
click at [1200, 218] on p ""Worth every [PERSON_NAME]"" at bounding box center [1217, 235] width 246 height 73
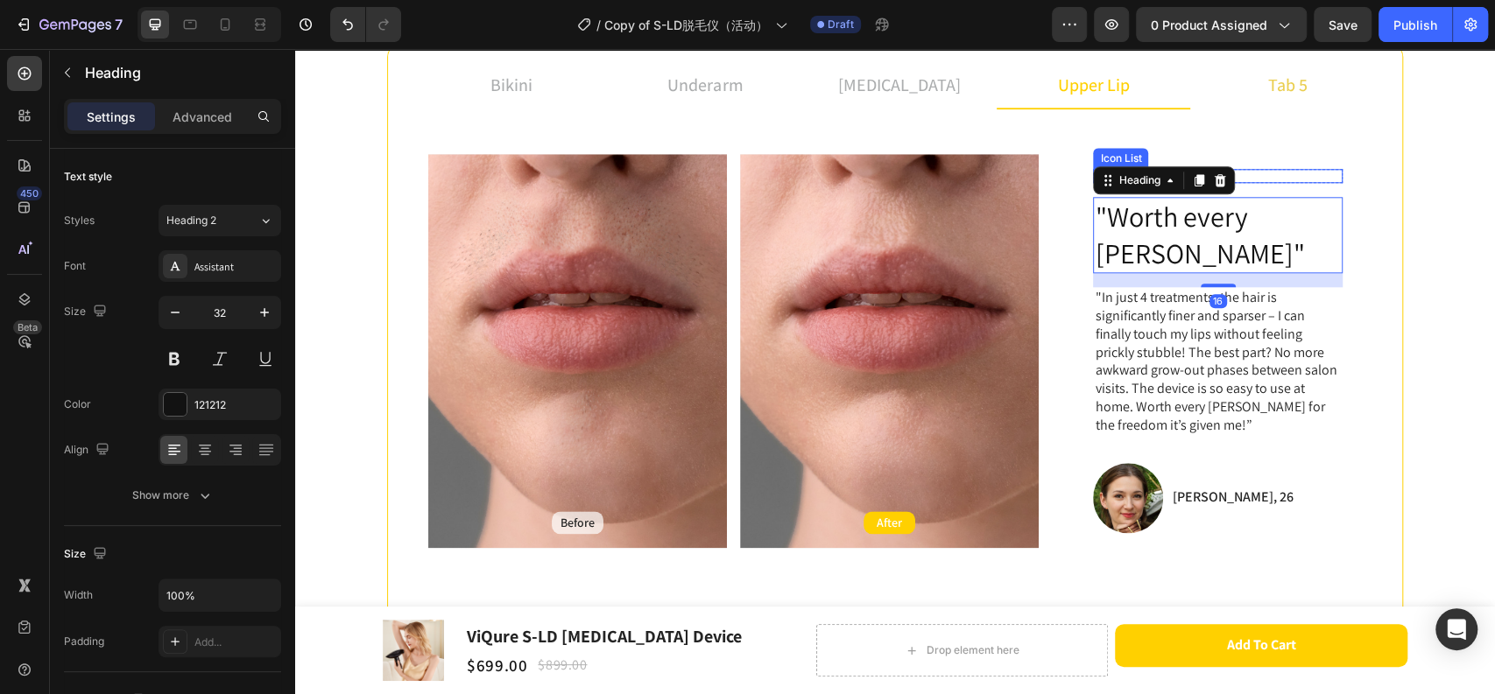
click at [1255, 179] on div "Icon Icon Icon Icon Icon" at bounding box center [1218, 176] width 250 height 14
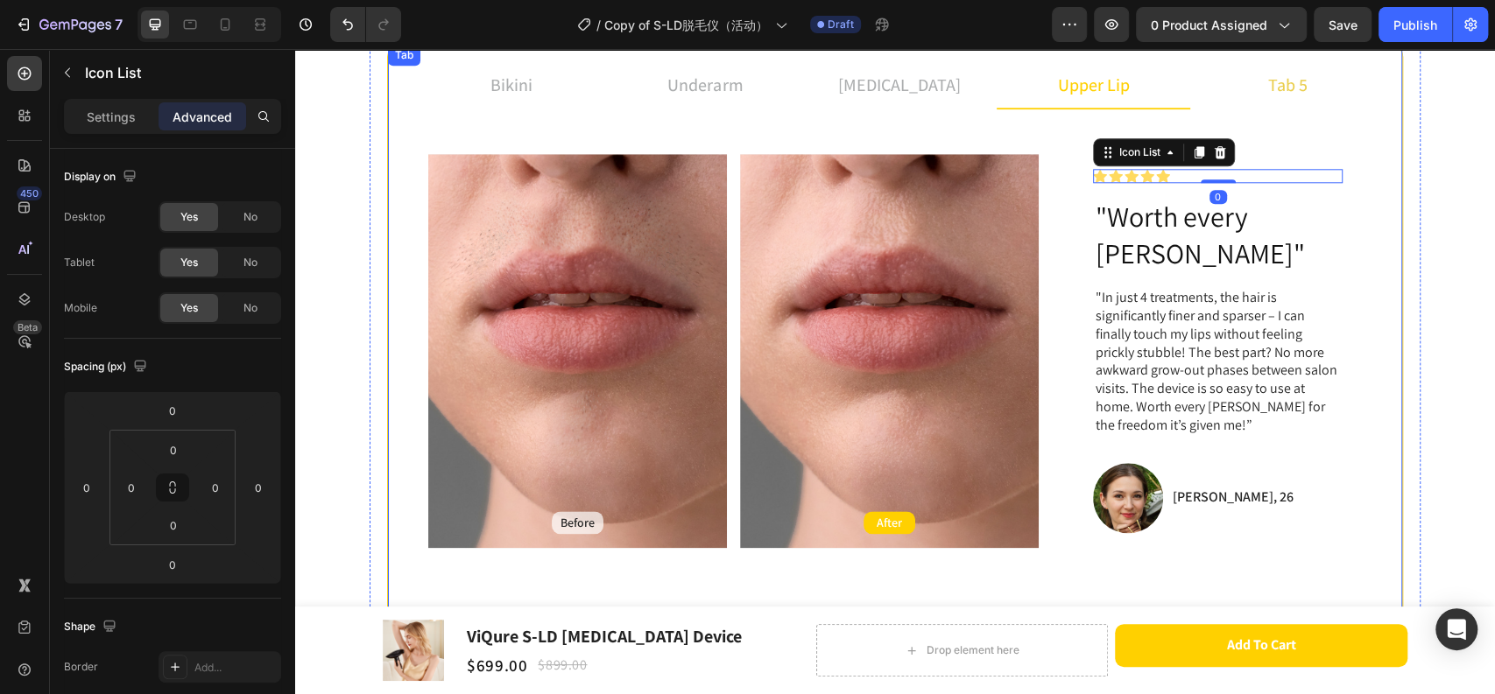
click at [1276, 64] on li "tab 5" at bounding box center [1287, 85] width 194 height 47
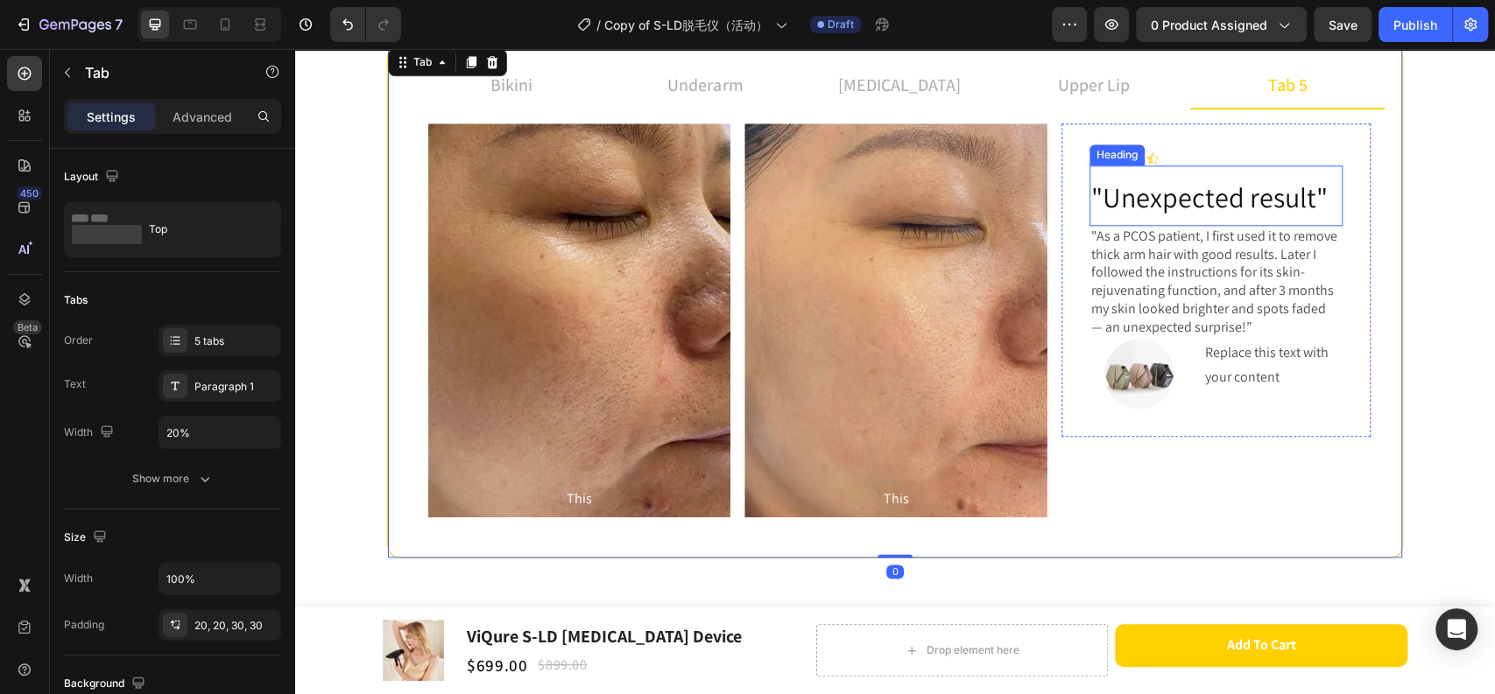
click at [1202, 190] on span ""Unexpected result"" at bounding box center [1209, 197] width 236 height 37
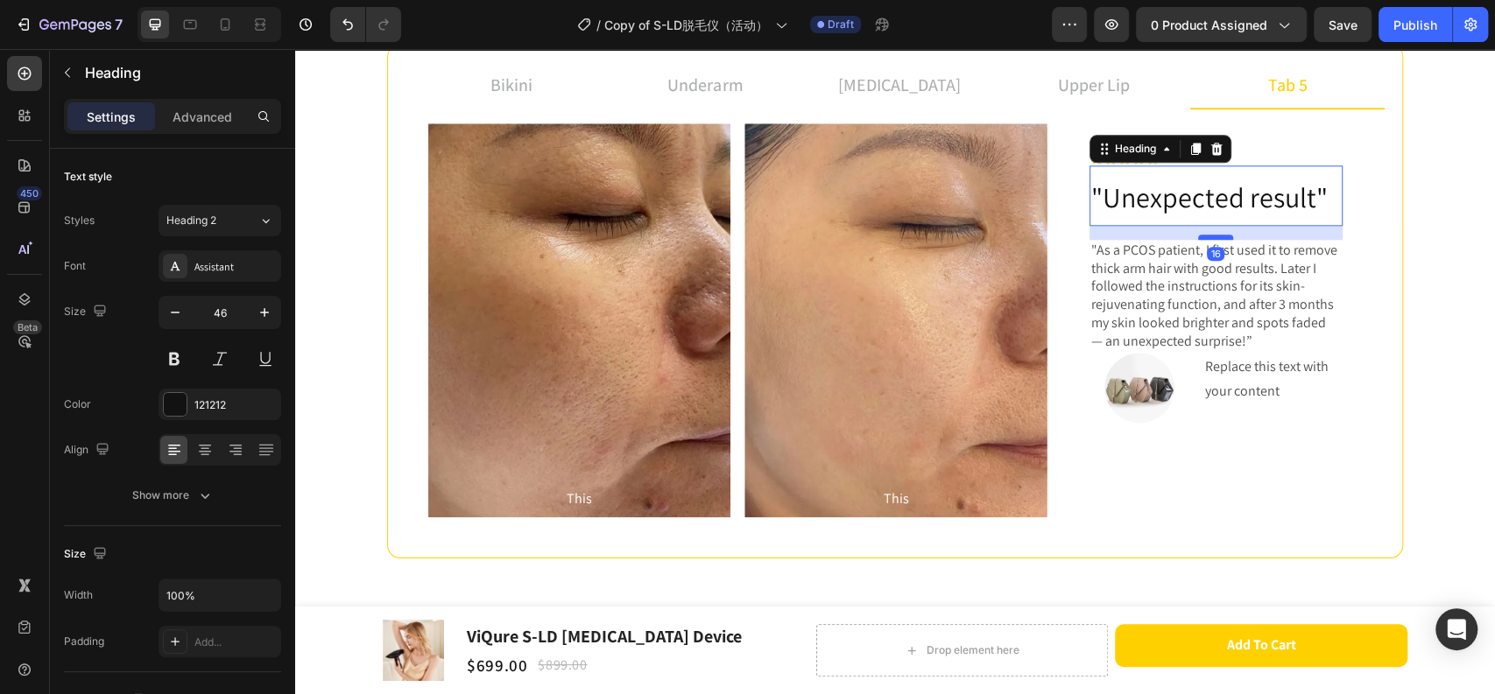
drag, startPoint x: 1206, startPoint y: 221, endPoint x: 1208, endPoint y: 236, distance: 15.1
click at [1208, 236] on div at bounding box center [1215, 237] width 35 height 5
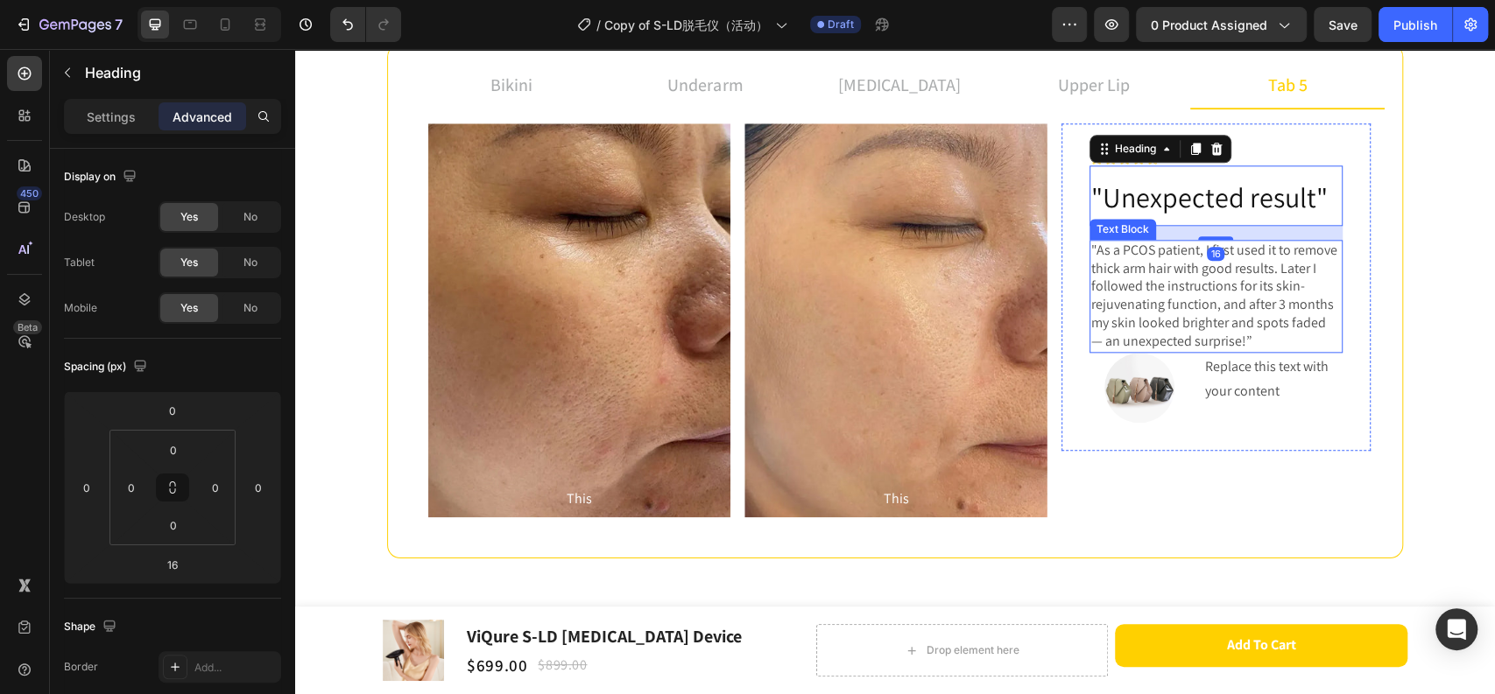
click at [1216, 330] on p ""As a PCOS patient, I first used it to remove thick arm hair with good results.…" at bounding box center [1216, 296] width 250 height 109
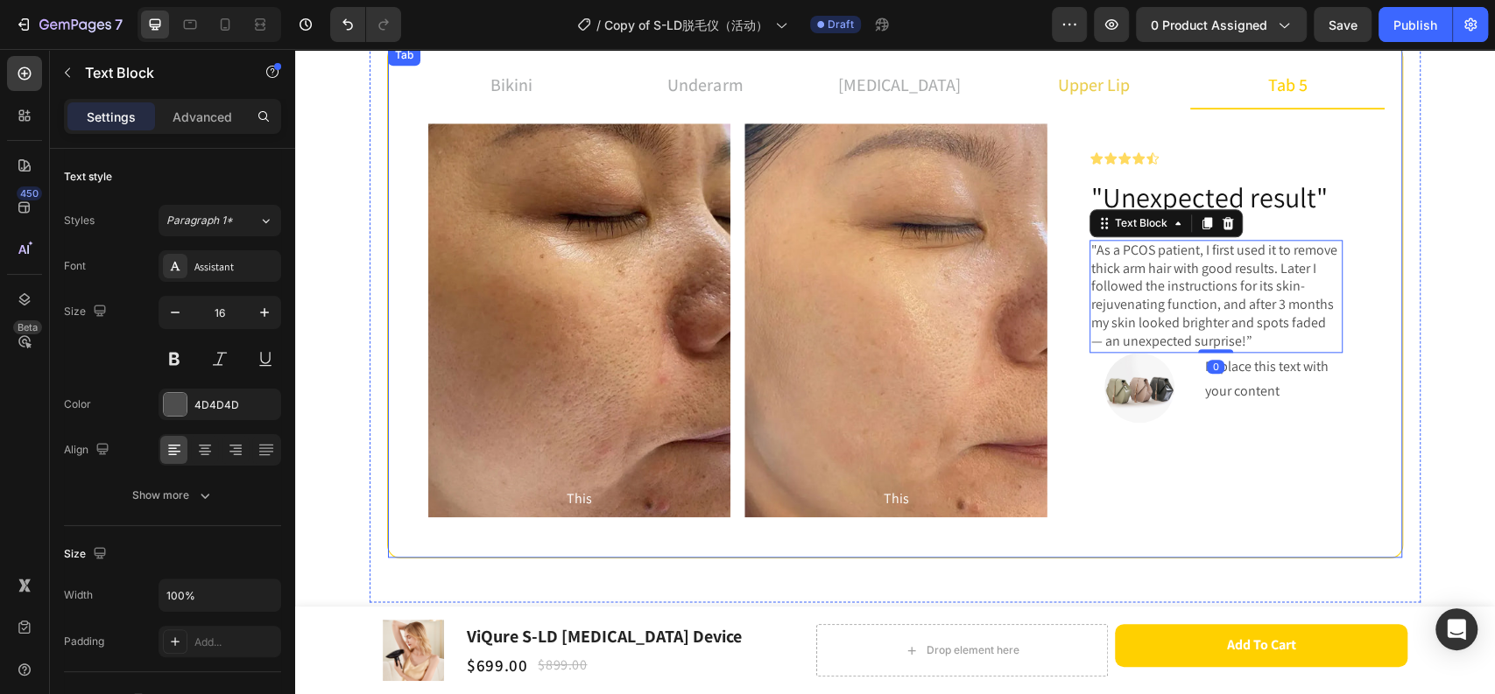
click at [1102, 83] on p "upper lip" at bounding box center [1094, 85] width 72 height 26
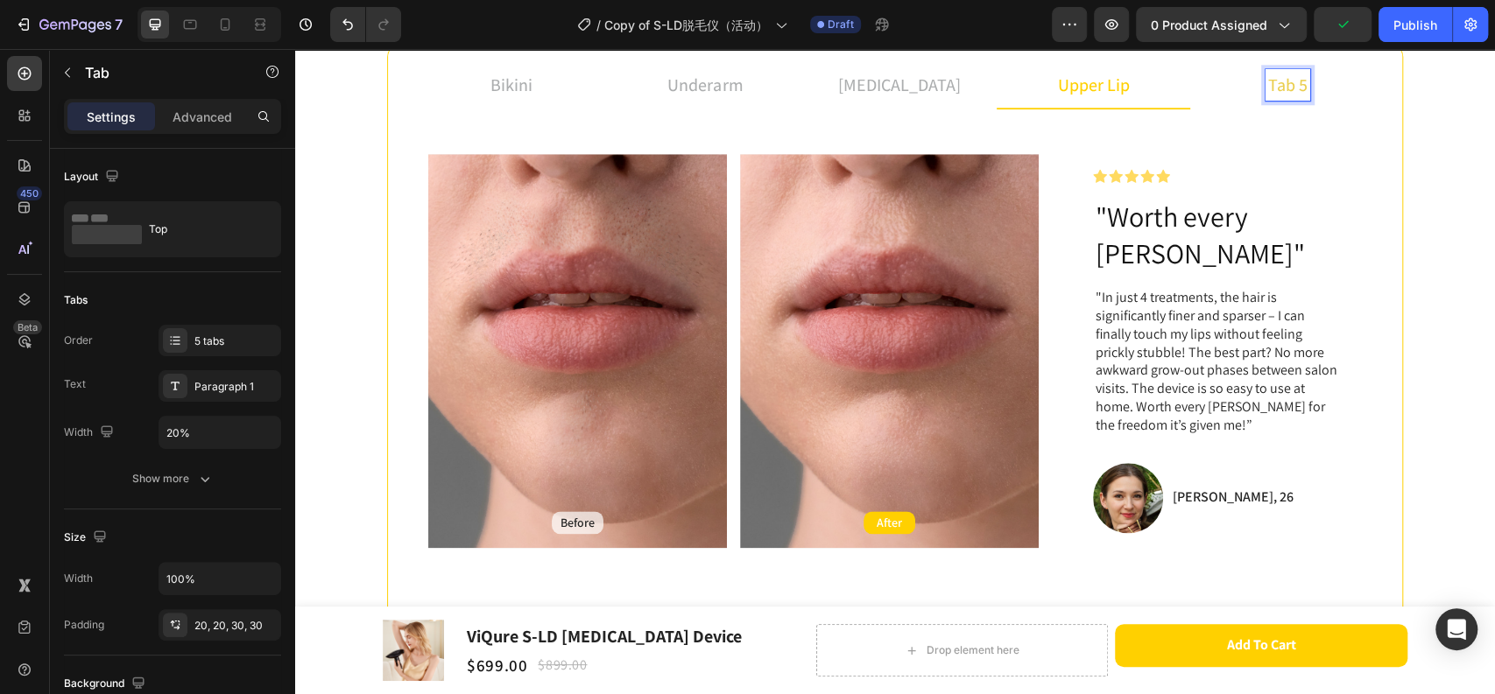
click at [1329, 82] on li "tab 5" at bounding box center [1287, 85] width 194 height 47
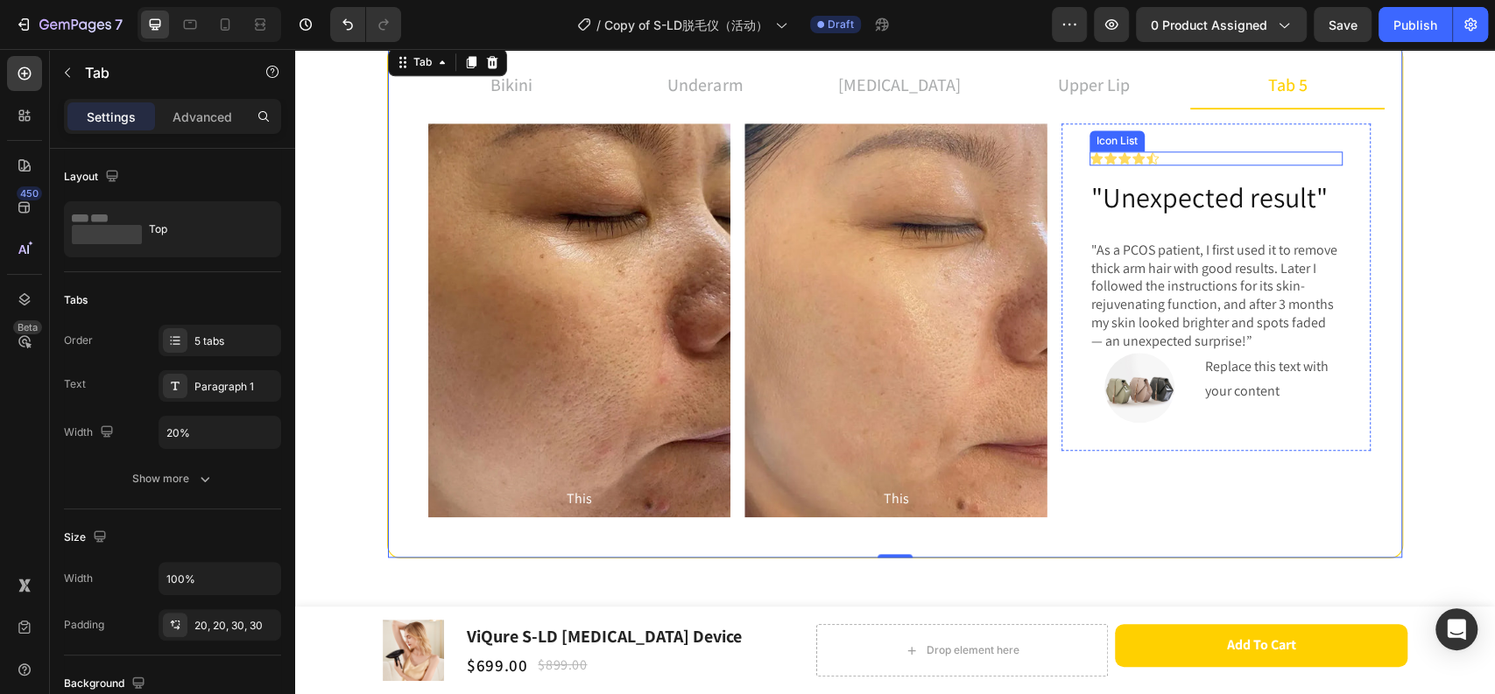
click at [1213, 151] on div "Icon Icon Icon Icon Icon" at bounding box center [1215, 158] width 253 height 14
click at [1097, 77] on p "upper lip" at bounding box center [1094, 85] width 72 height 26
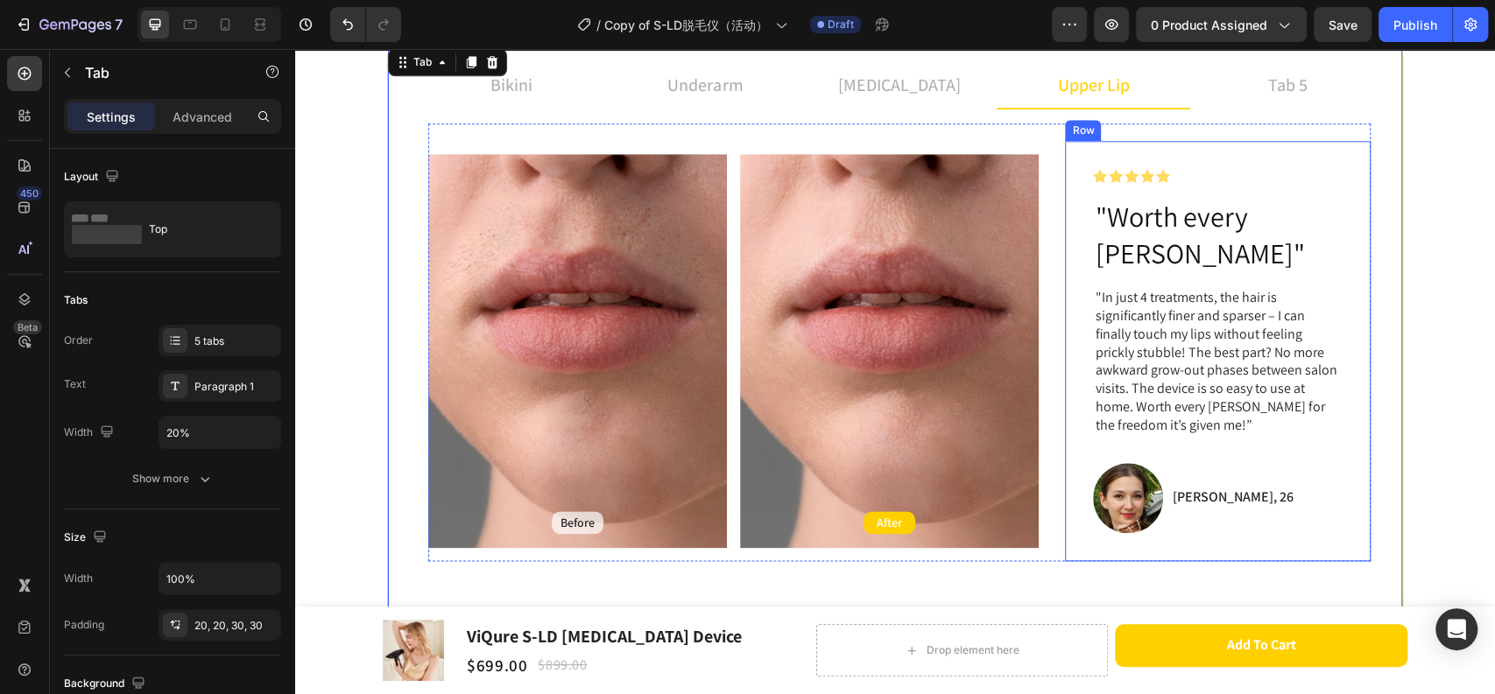
click at [1122, 151] on div "Icon Icon Icon Icon Icon Icon List Row "Worth every [PERSON_NAME]" Heading "In …" at bounding box center [1218, 351] width 306 height 420
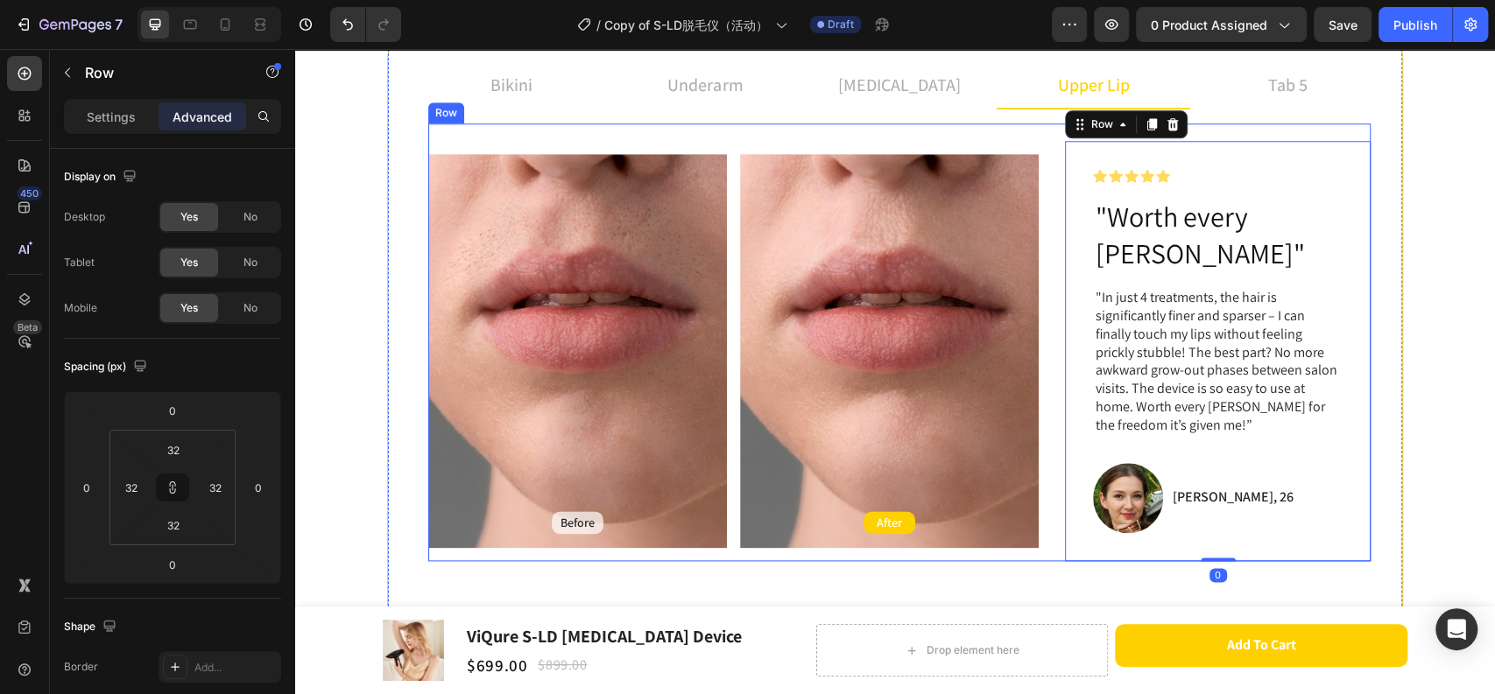
click at [1199, 137] on div "Before Text Block Hero Banner After Text Block Hero Banner Row Icon Icon Icon I…" at bounding box center [899, 342] width 942 height 438
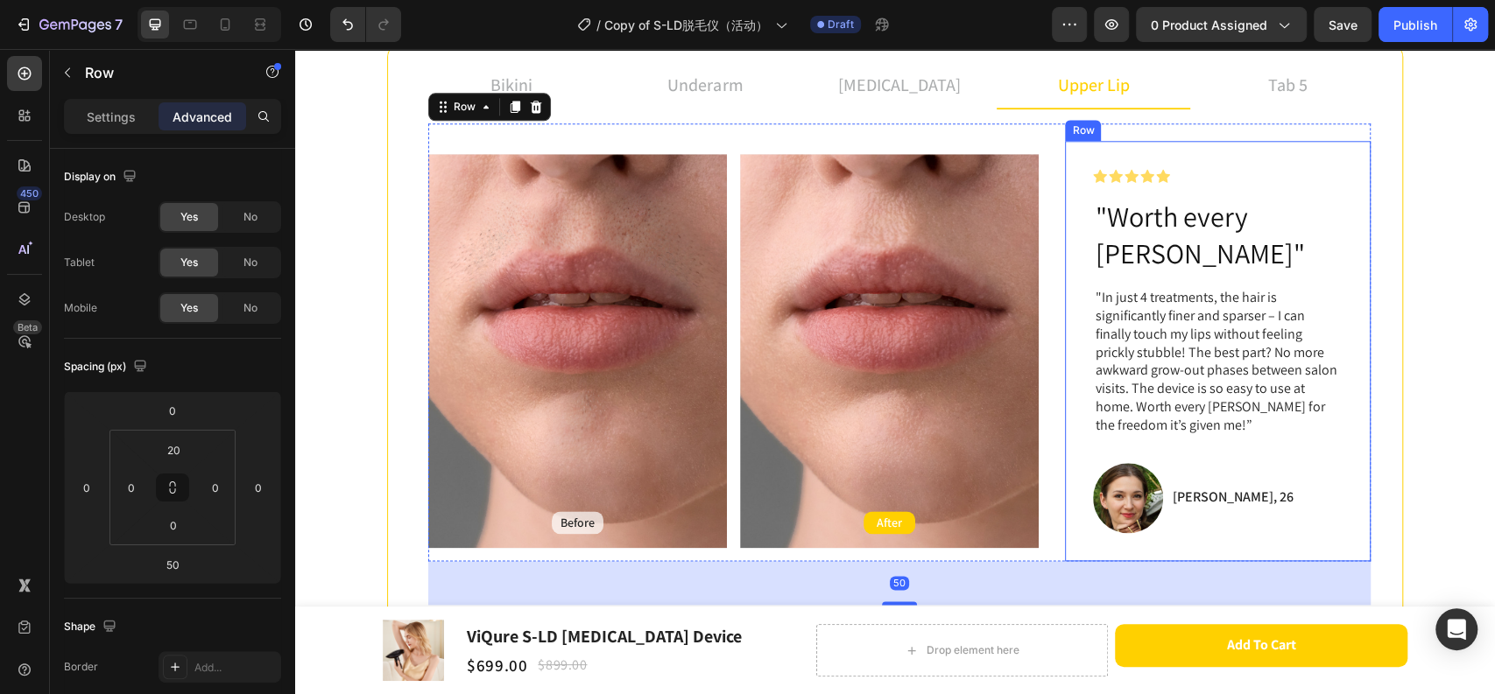
click at [1188, 171] on div "Icon Icon Icon Icon Icon Icon List Row "Worth every [PERSON_NAME]" Heading "In …" at bounding box center [1218, 351] width 306 height 420
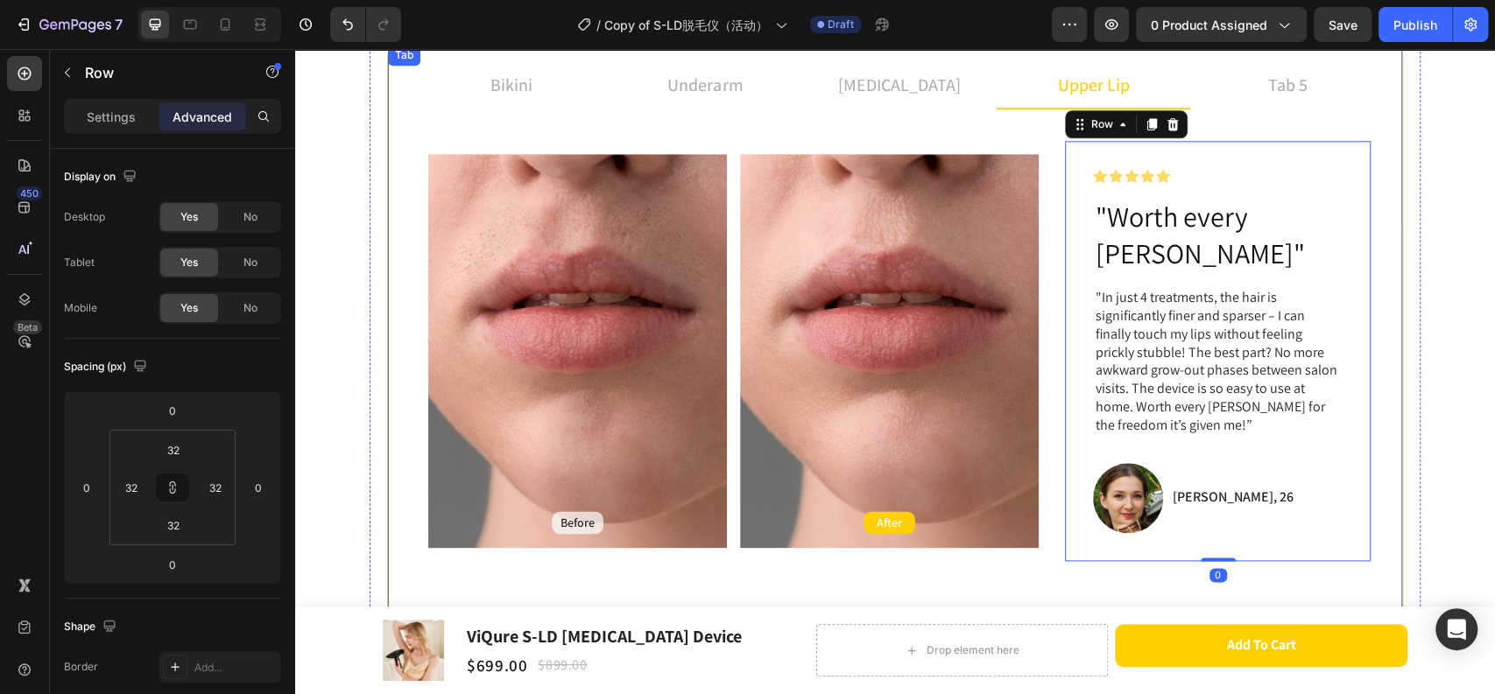
click at [1284, 87] on p "tab 5" at bounding box center [1287, 85] width 39 height 26
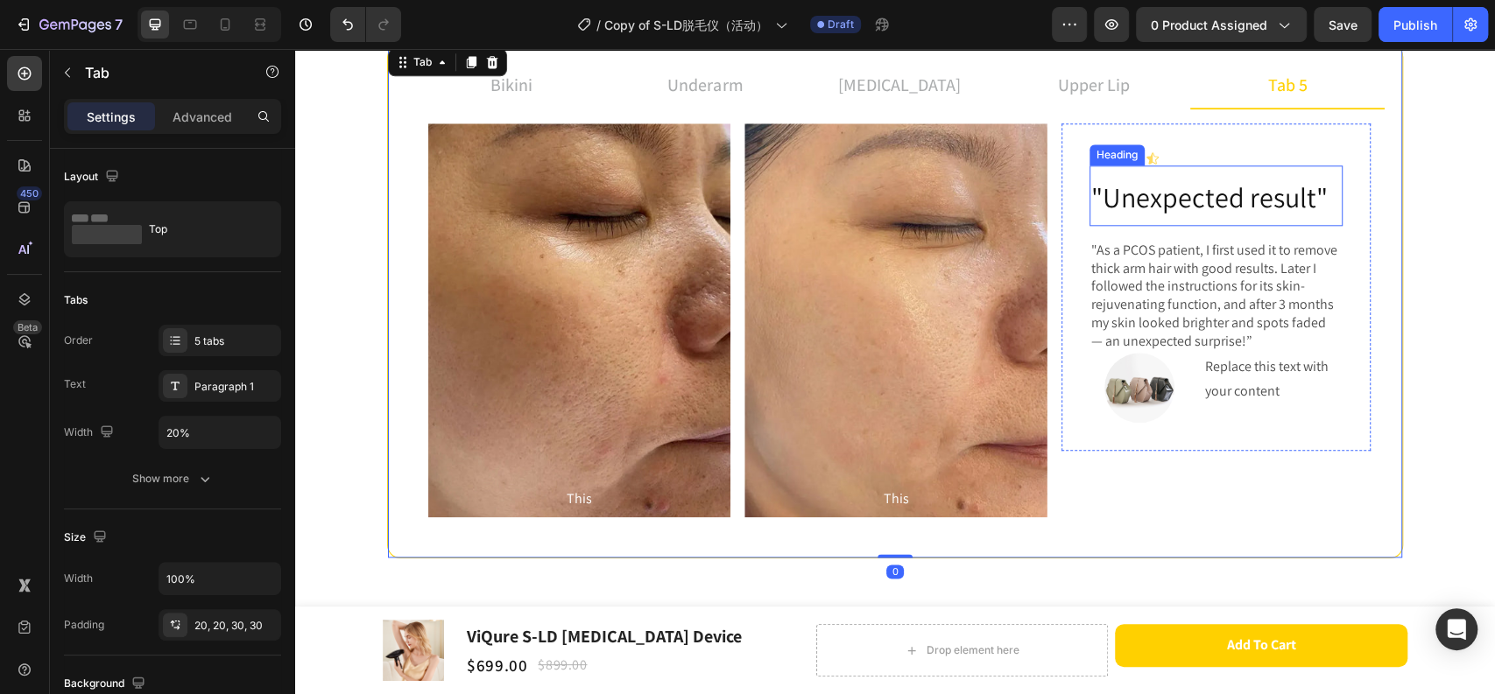
click at [1209, 159] on div "Icon Icon Icon Icon Icon" at bounding box center [1215, 158] width 253 height 14
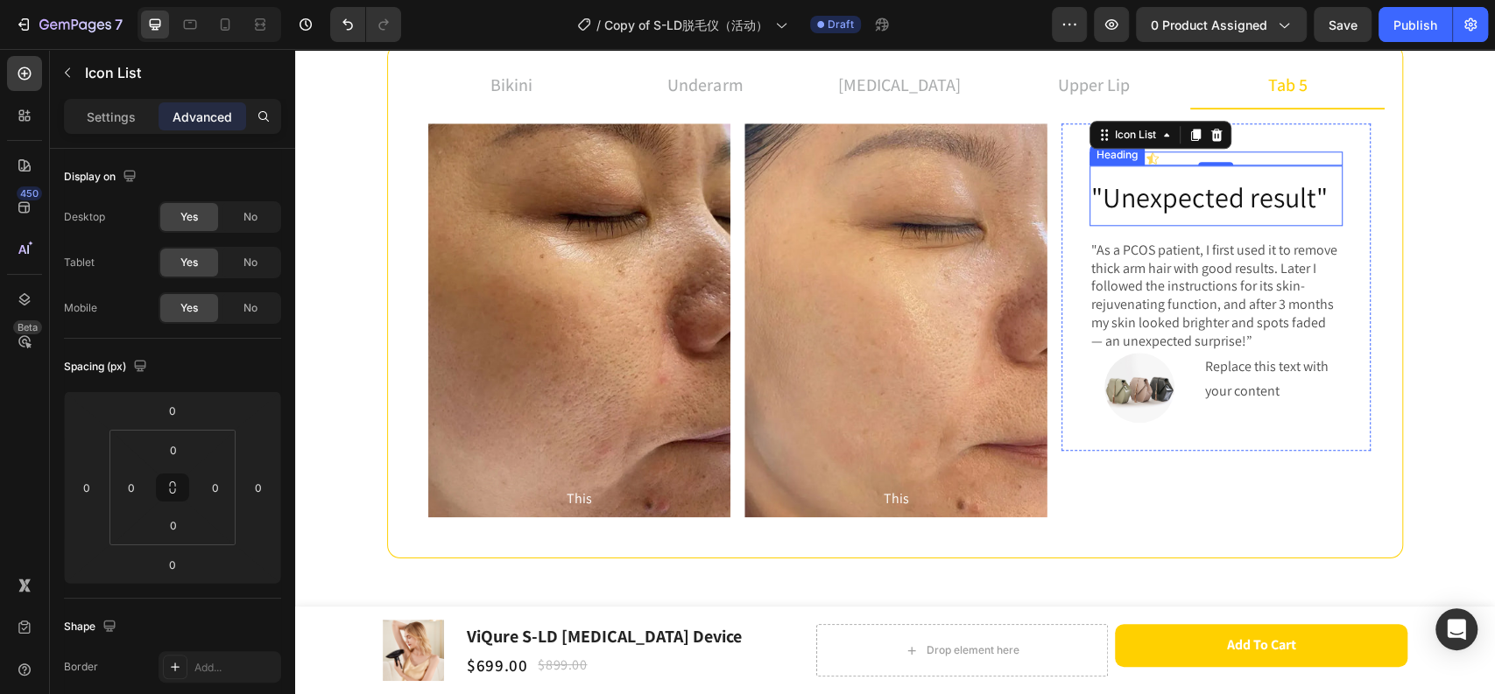
click at [1199, 193] on span ""Unexpected result"" at bounding box center [1209, 197] width 236 height 37
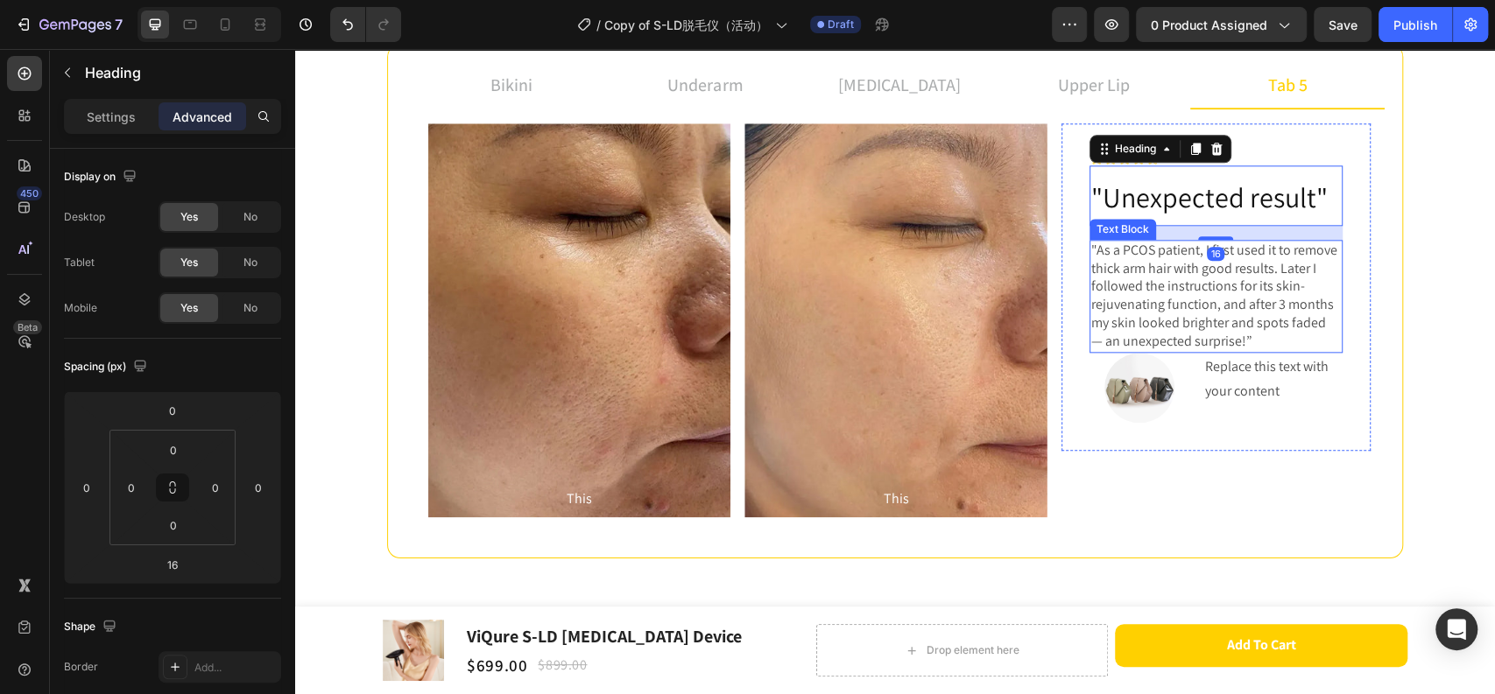
click at [1220, 339] on p ""As a PCOS patient, I first used it to remove thick arm hair with good results.…" at bounding box center [1216, 296] width 250 height 109
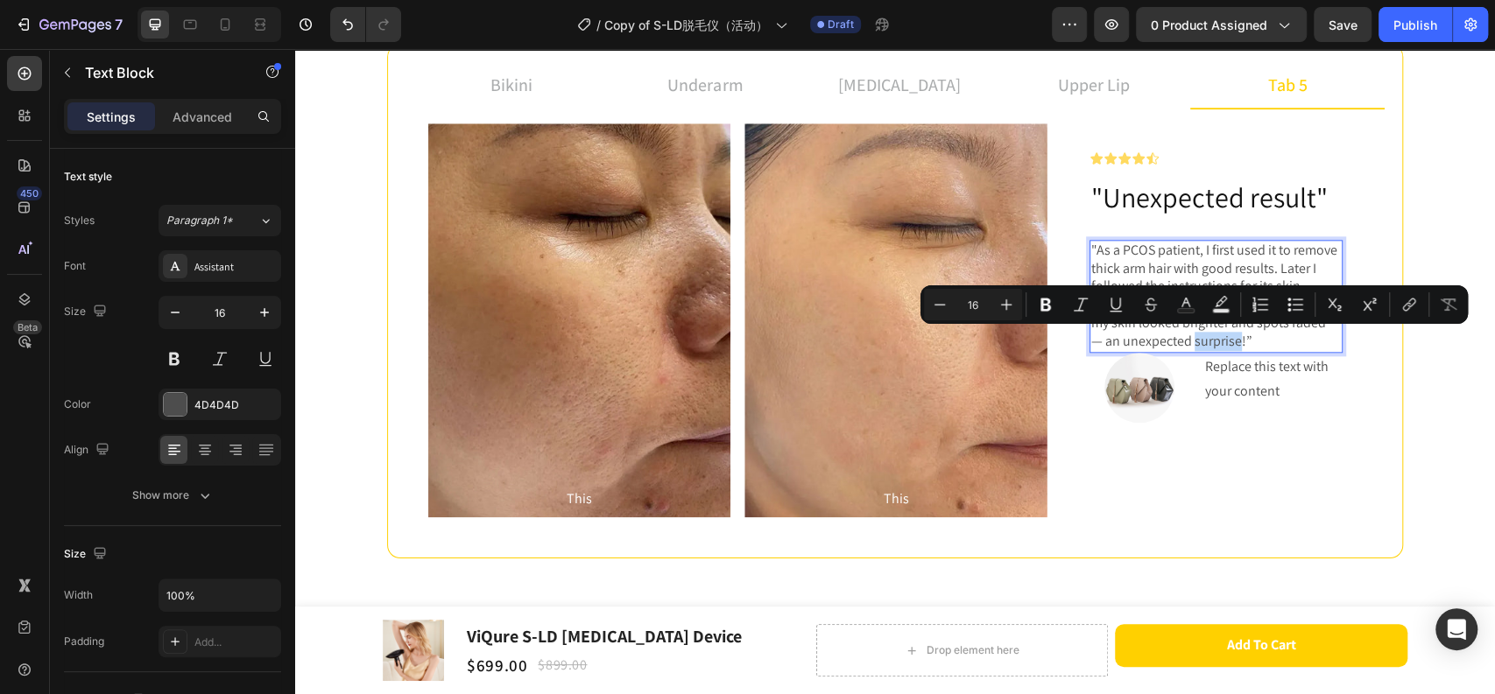
drag, startPoint x: 1220, startPoint y: 341, endPoint x: 1172, endPoint y: 340, distance: 47.3
click at [1172, 340] on p ""As a PCOS patient, I first used it to remove thick arm hair with good results.…" at bounding box center [1216, 296] width 250 height 109
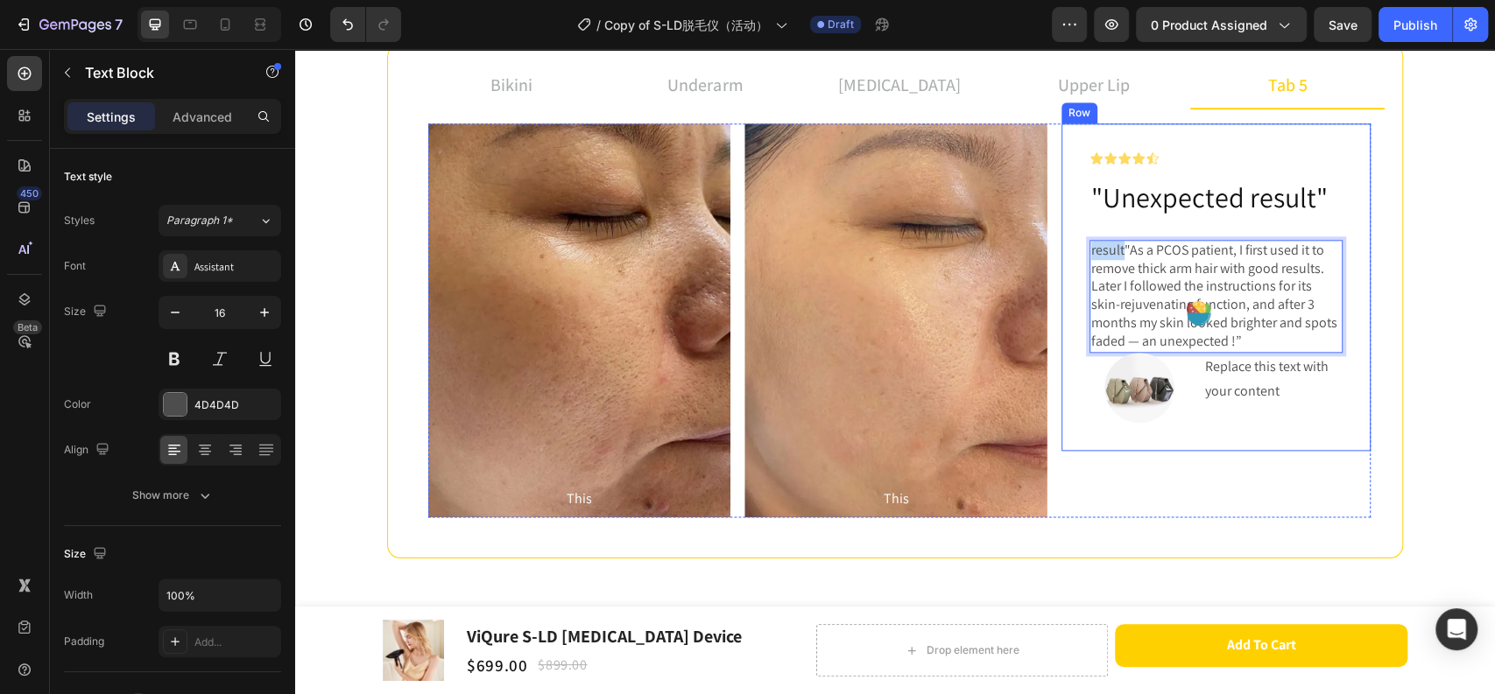
drag, startPoint x: 1115, startPoint y: 250, endPoint x: 1077, endPoint y: 250, distance: 38.5
click at [1077, 250] on div "Icon Icon Icon Icon Icon Icon List ⁠⁠⁠⁠⁠⁠⁠ "Unexpected result" Heading result"A…" at bounding box center [1215, 286] width 309 height 327
copy p "result"
click at [1170, 340] on p ""As a PCOS patient, I first used it to remove thick arm hair with good results.…" at bounding box center [1216, 296] width 250 height 109
click at [1171, 342] on p ""As a PCOS patient, I first used it to remove thick arm hair with good results.…" at bounding box center [1216, 296] width 250 height 109
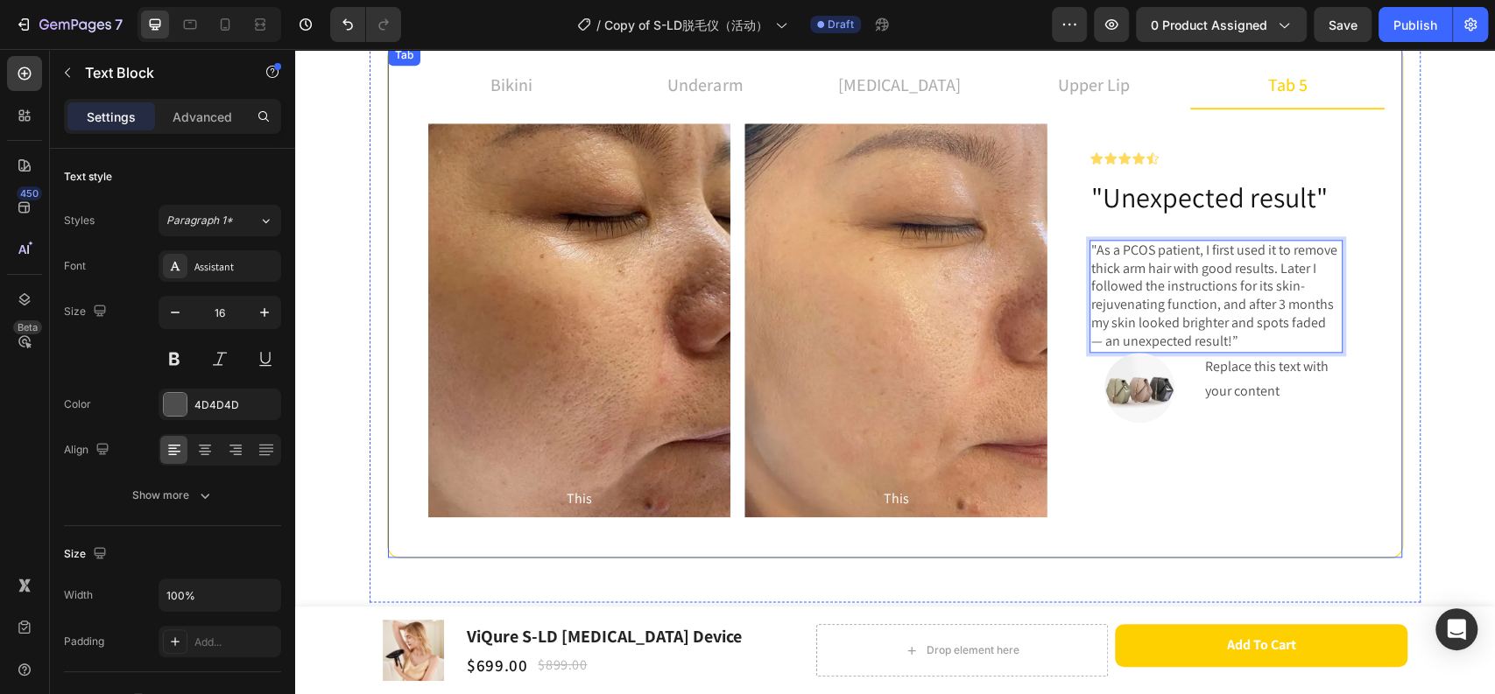
click at [1367, 350] on div "Before Text Block Hero Banner After Text Block Hero Banner Row Icon Icon Icon I…" at bounding box center [899, 320] width 970 height 422
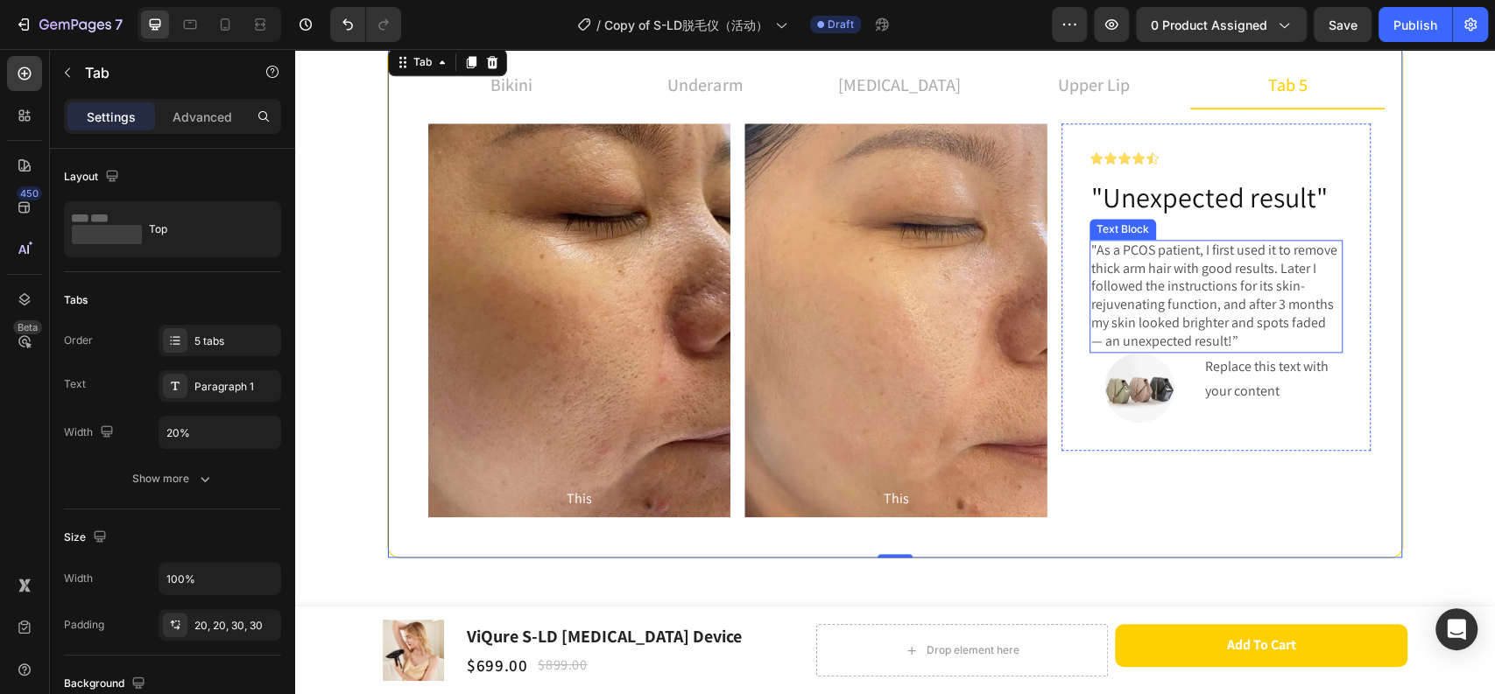
click at [1224, 335] on p ""As a PCOS patient, I first used it to remove thick arm hair with good results.…" at bounding box center [1216, 296] width 250 height 109
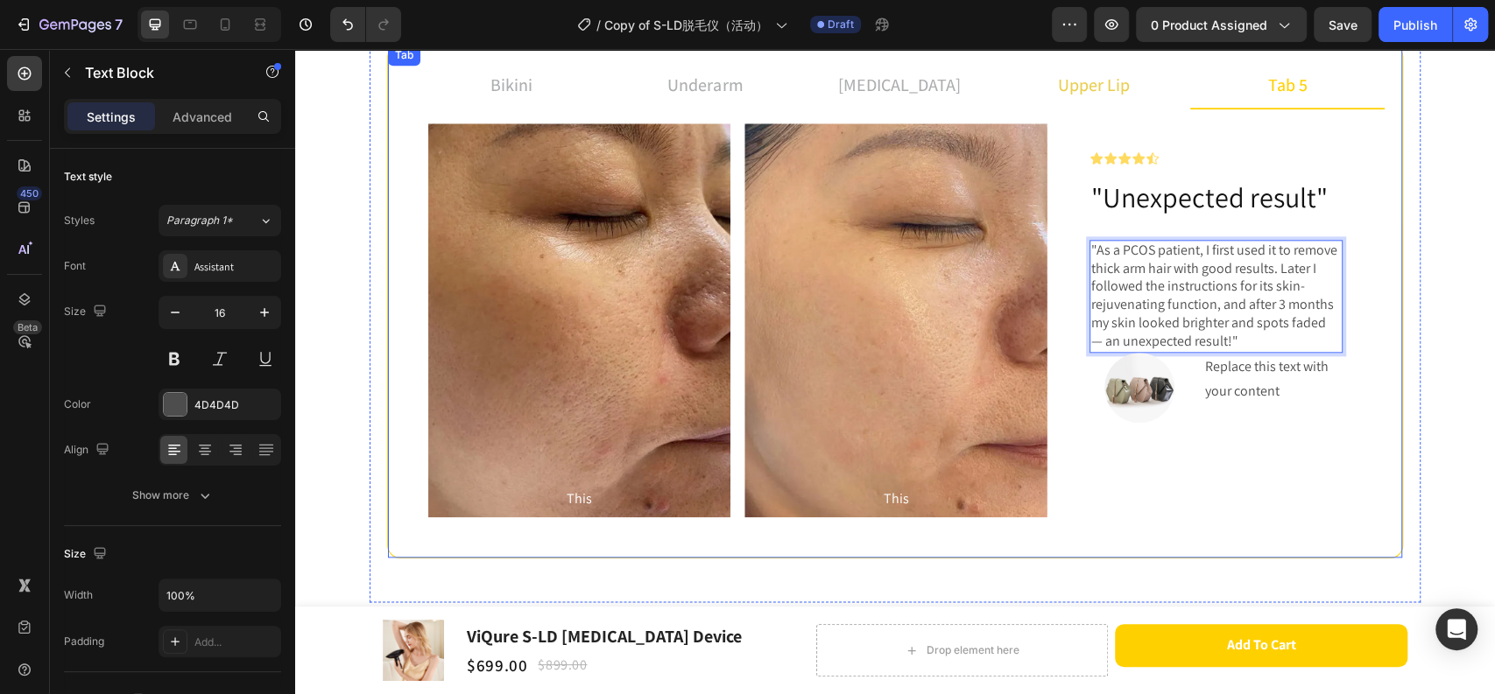
click at [1068, 95] on p "upper lip" at bounding box center [1094, 85] width 72 height 26
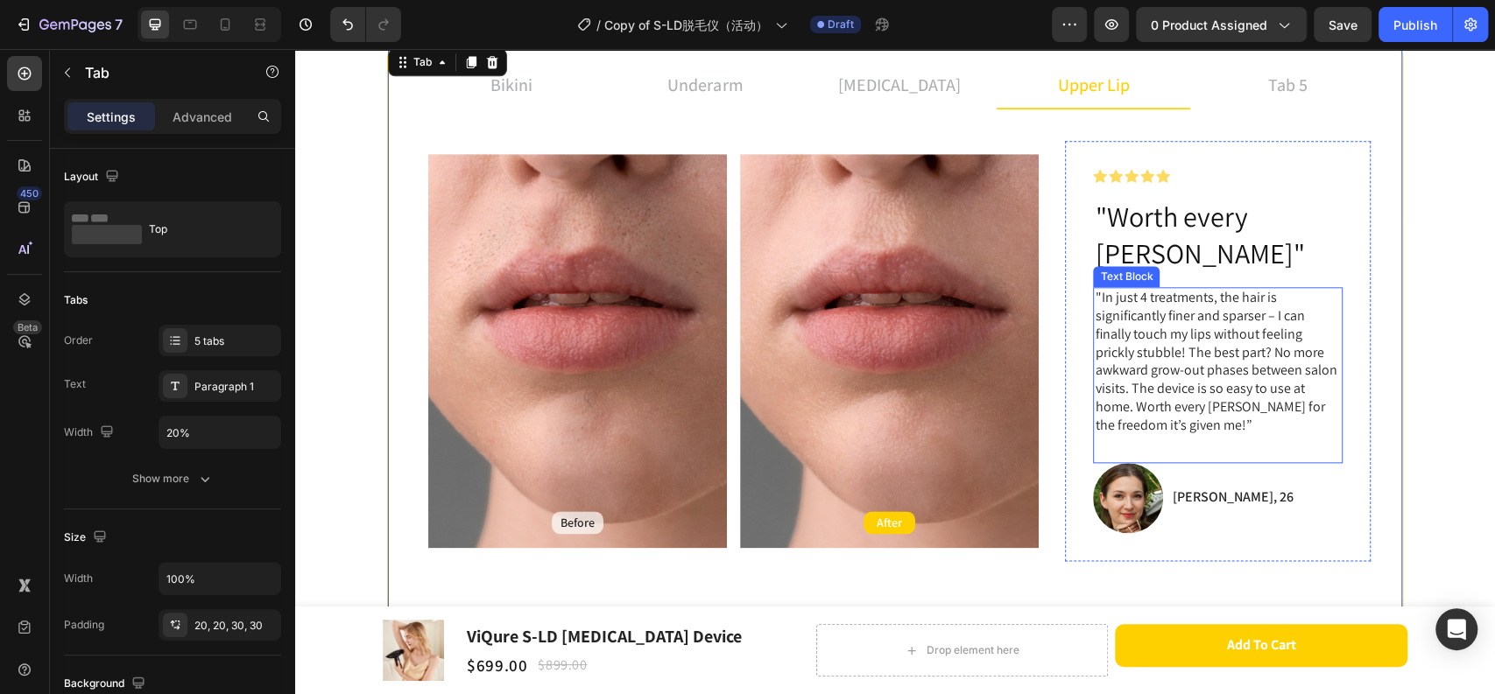
click at [1182, 355] on p ""In just 4 treatments, the hair is significantly finer and sparser – I can fina…" at bounding box center [1217, 361] width 246 height 145
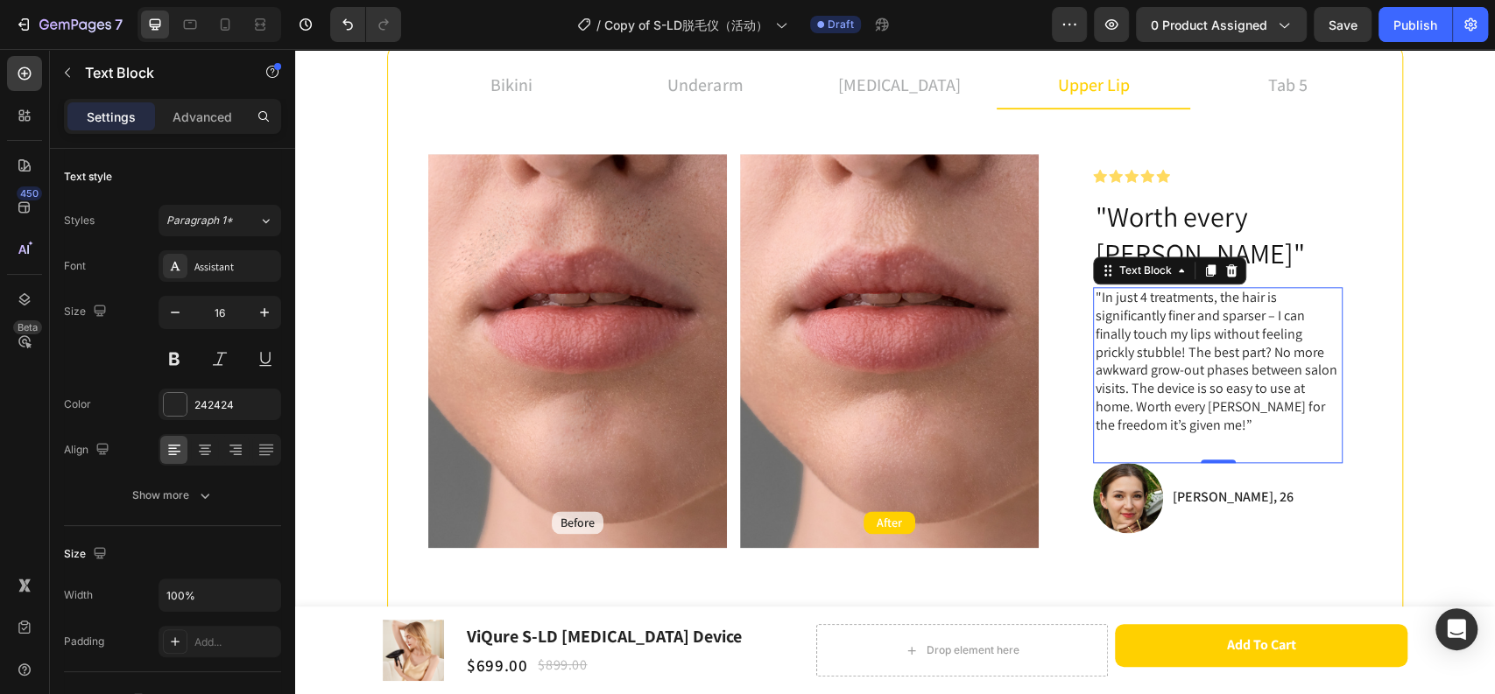
click at [1129, 403] on div ""In just 4 treatments, the hair is significantly finer and sparser – I can fina…" at bounding box center [1218, 361] width 250 height 149
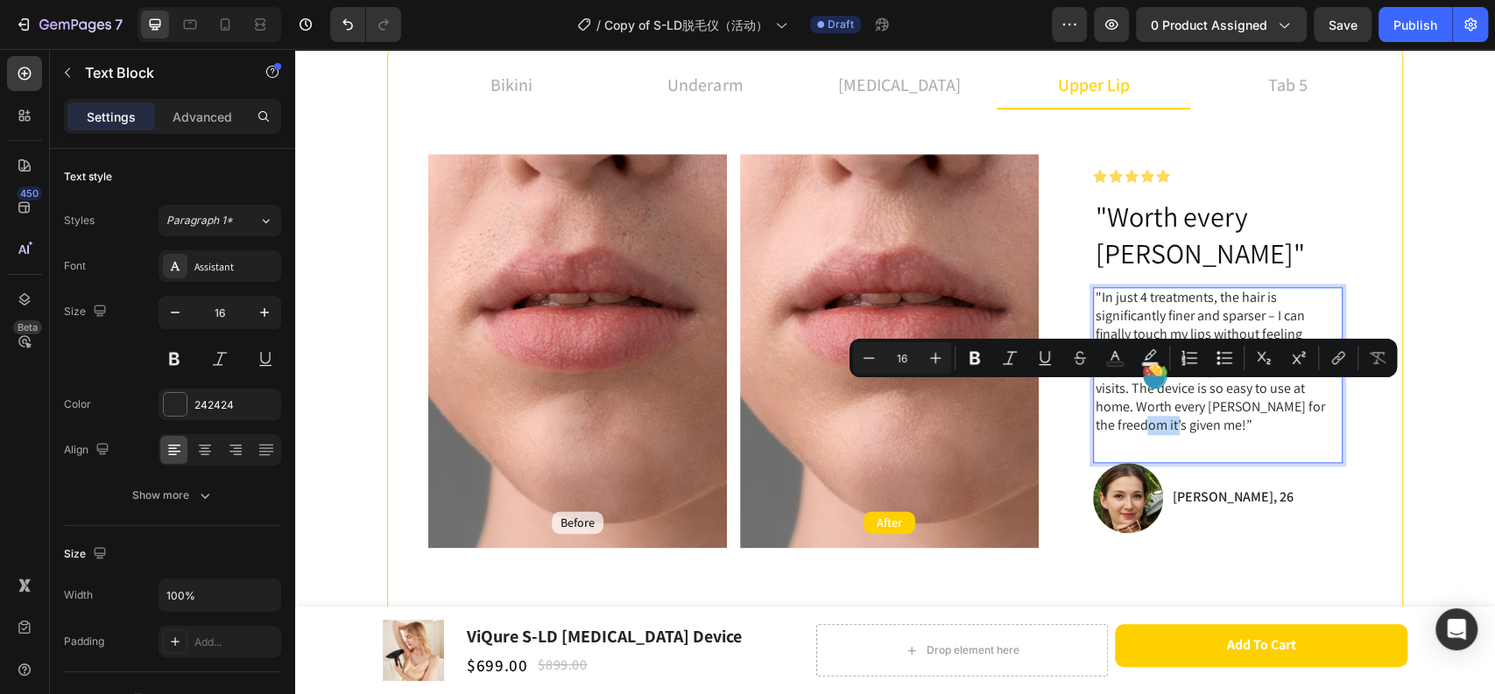
click at [1132, 409] on div ""In just 4 treatments, the hair is significantly finer and sparser – I can fina…" at bounding box center [1218, 374] width 250 height 175
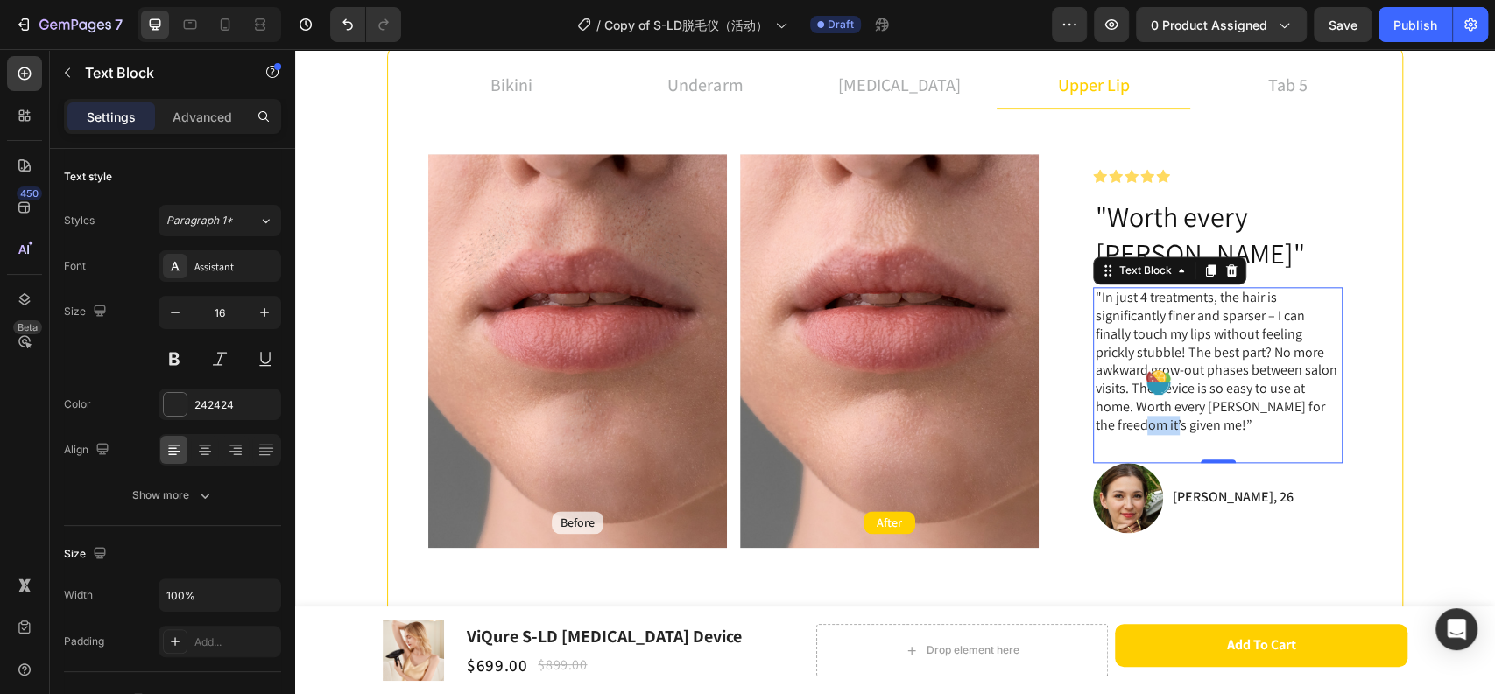
click at [1129, 415] on div ""In just 4 treatments, the hair is significantly finer and sparser – I can fina…" at bounding box center [1218, 374] width 250 height 175
click at [1210, 482] on div "[PERSON_NAME], 26 Text Block" at bounding box center [1232, 498] width 124 height 70
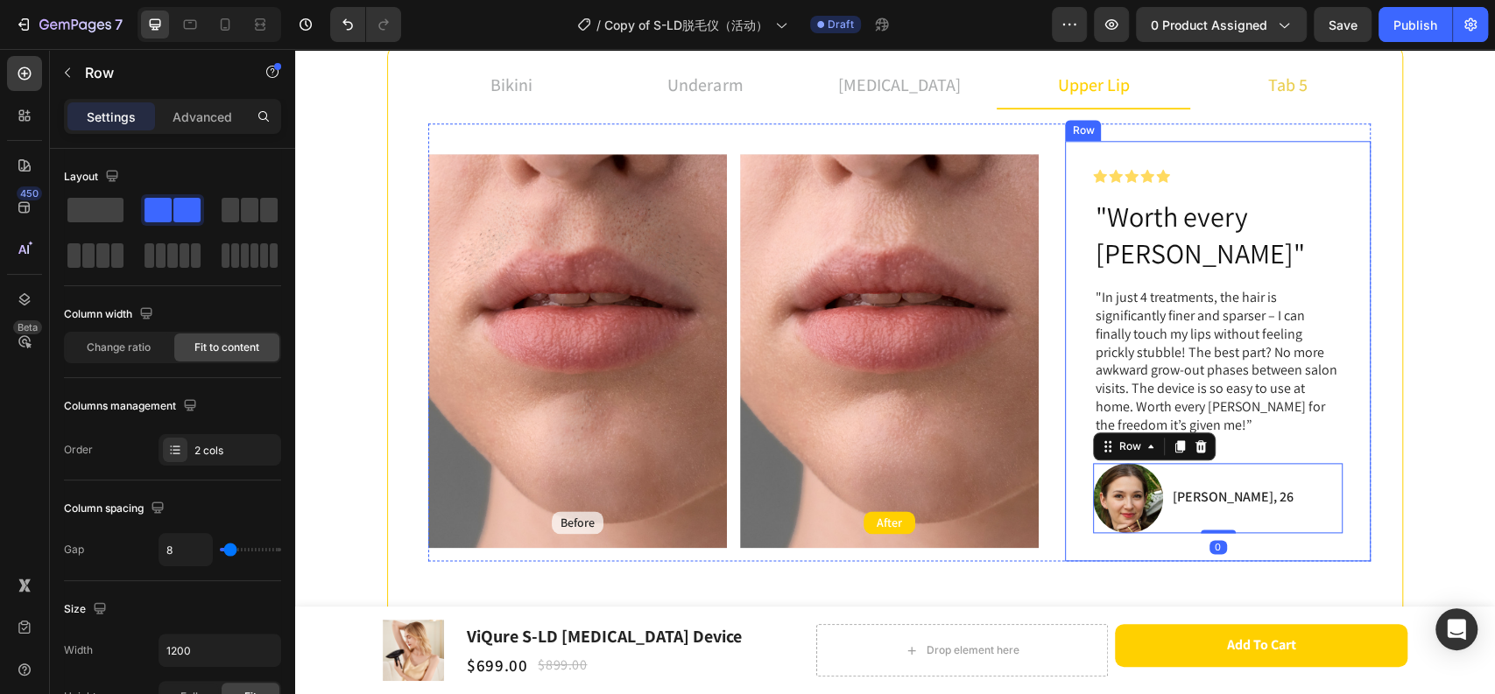
click at [1283, 81] on p "tab 5" at bounding box center [1287, 85] width 39 height 26
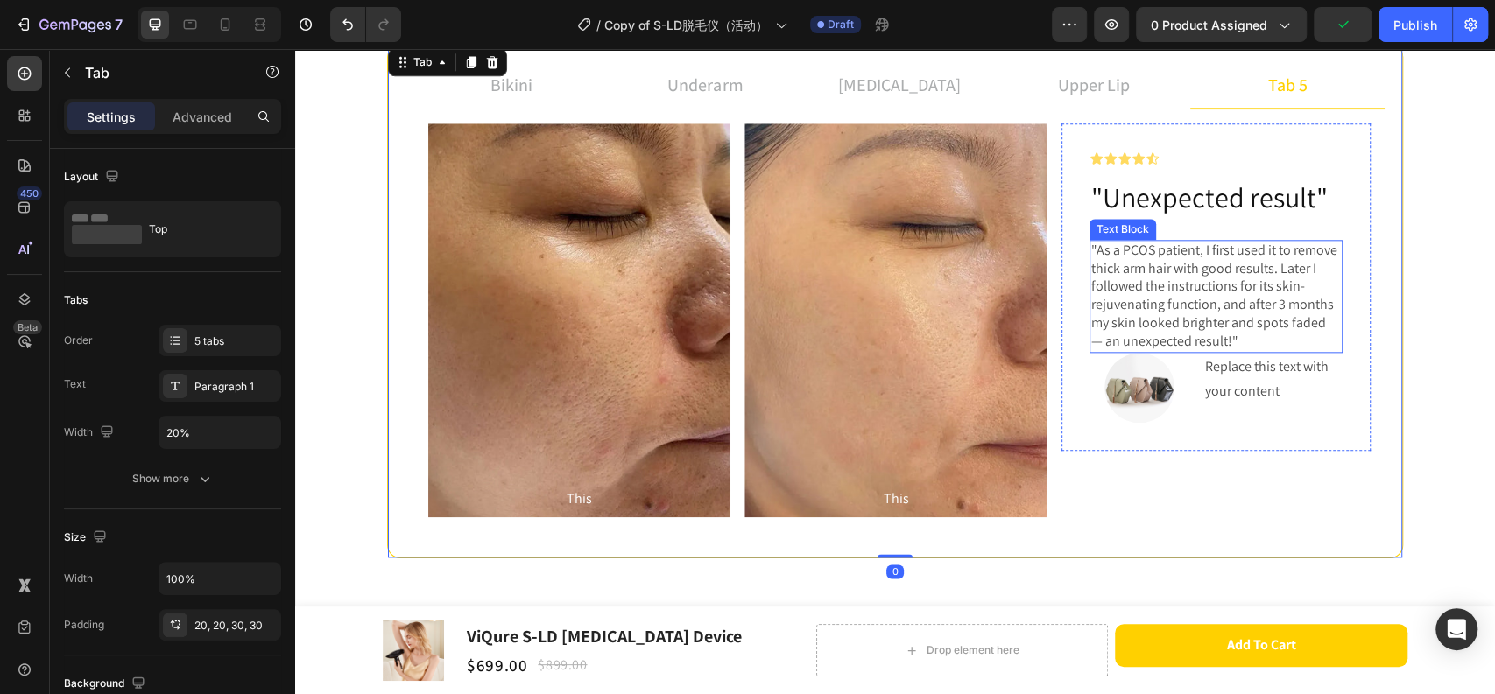
click at [1154, 339] on p ""As a PCOS patient, I first used it to remove thick arm hair with good results.…" at bounding box center [1216, 296] width 250 height 109
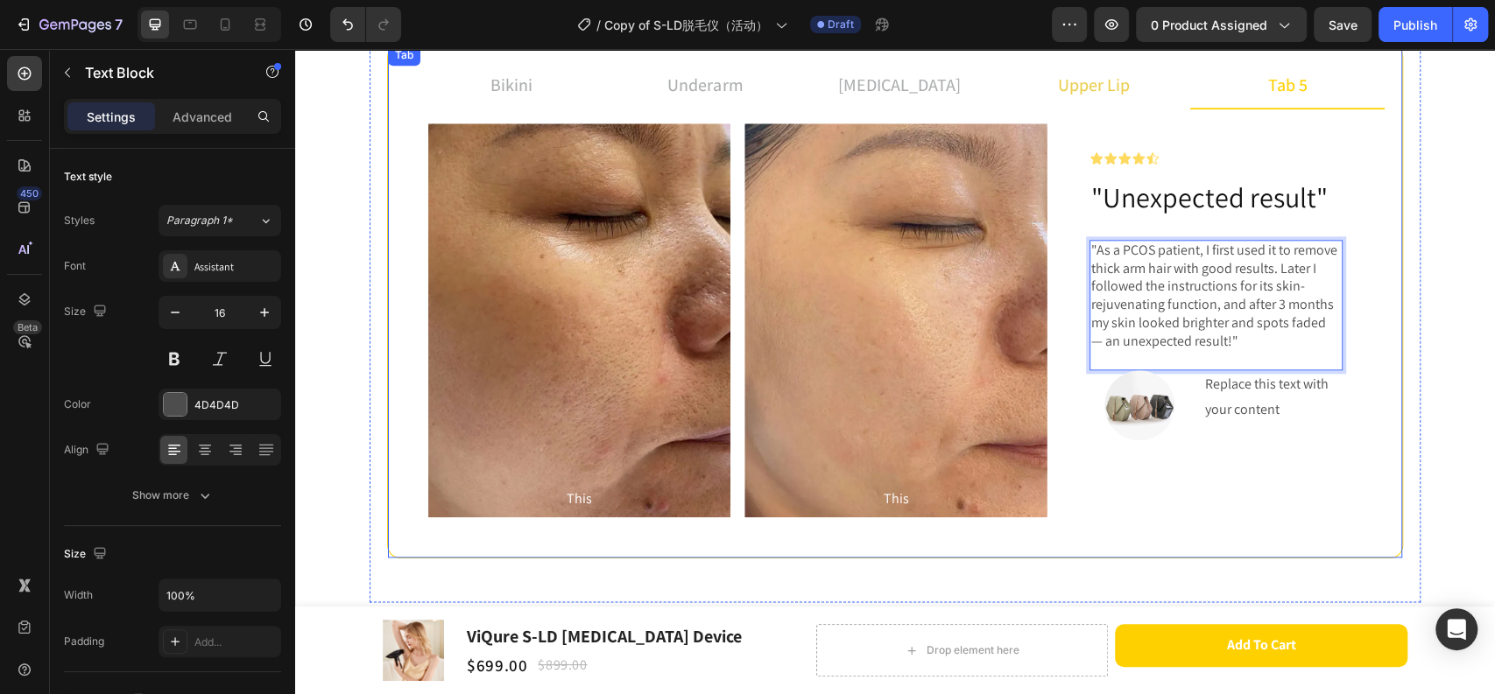
click at [1087, 91] on p "upper lip" at bounding box center [1094, 85] width 72 height 26
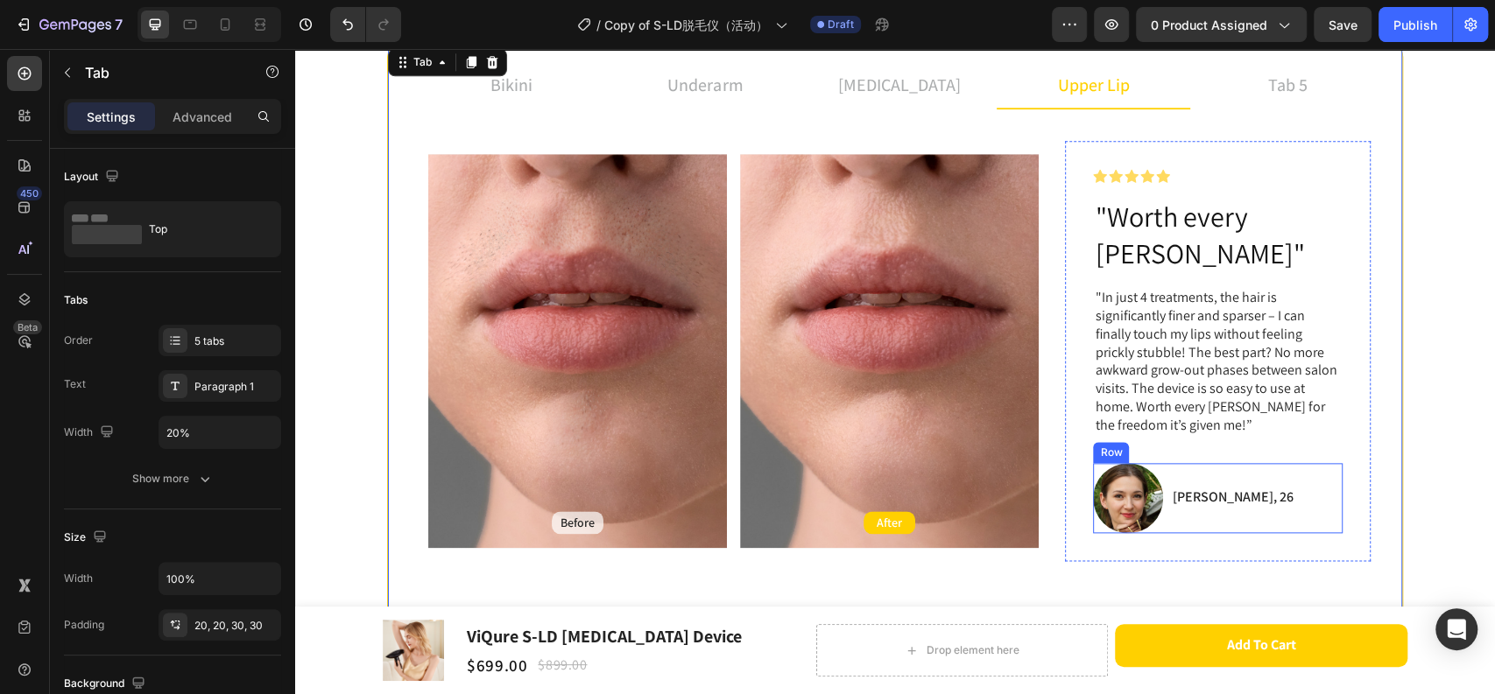
click at [1170, 485] on div "[PERSON_NAME], 26 Text Block" at bounding box center [1232, 498] width 124 height 70
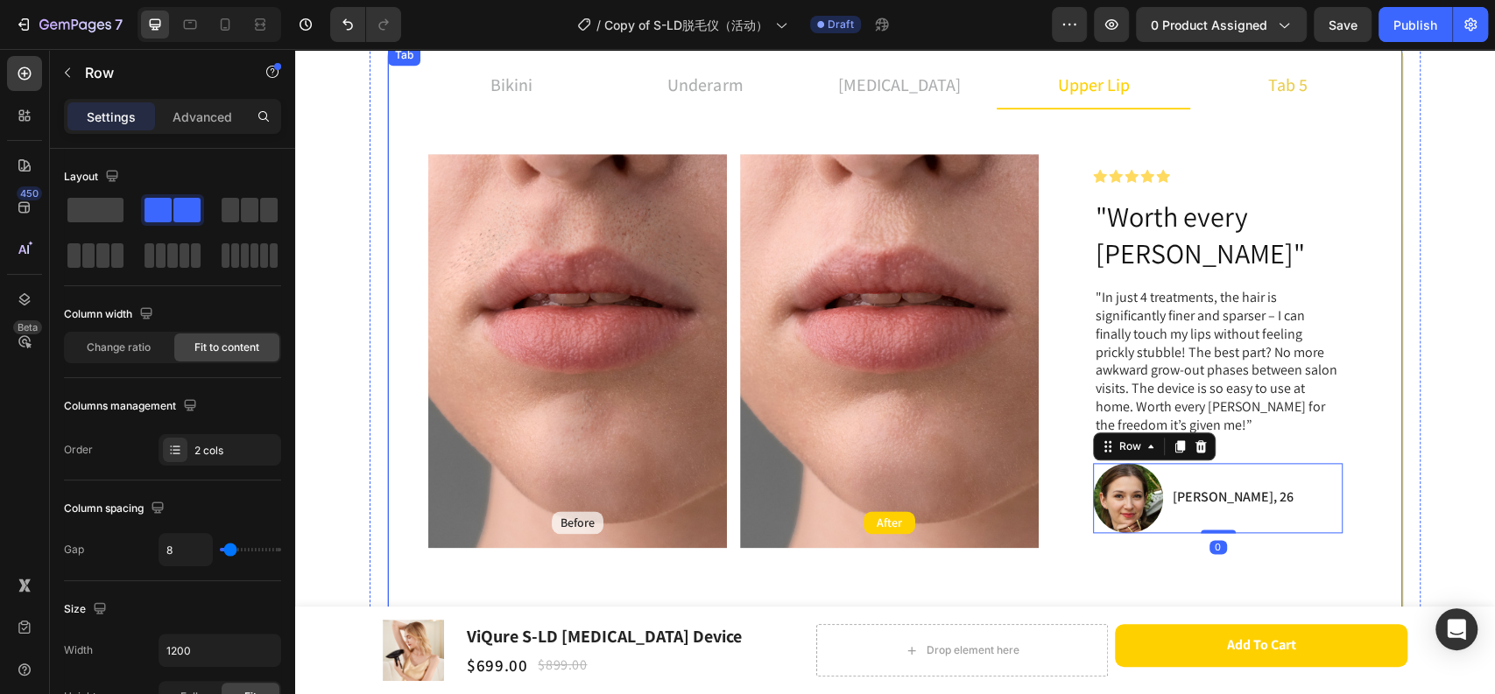
click at [1238, 103] on li "tab 5" at bounding box center [1287, 85] width 194 height 47
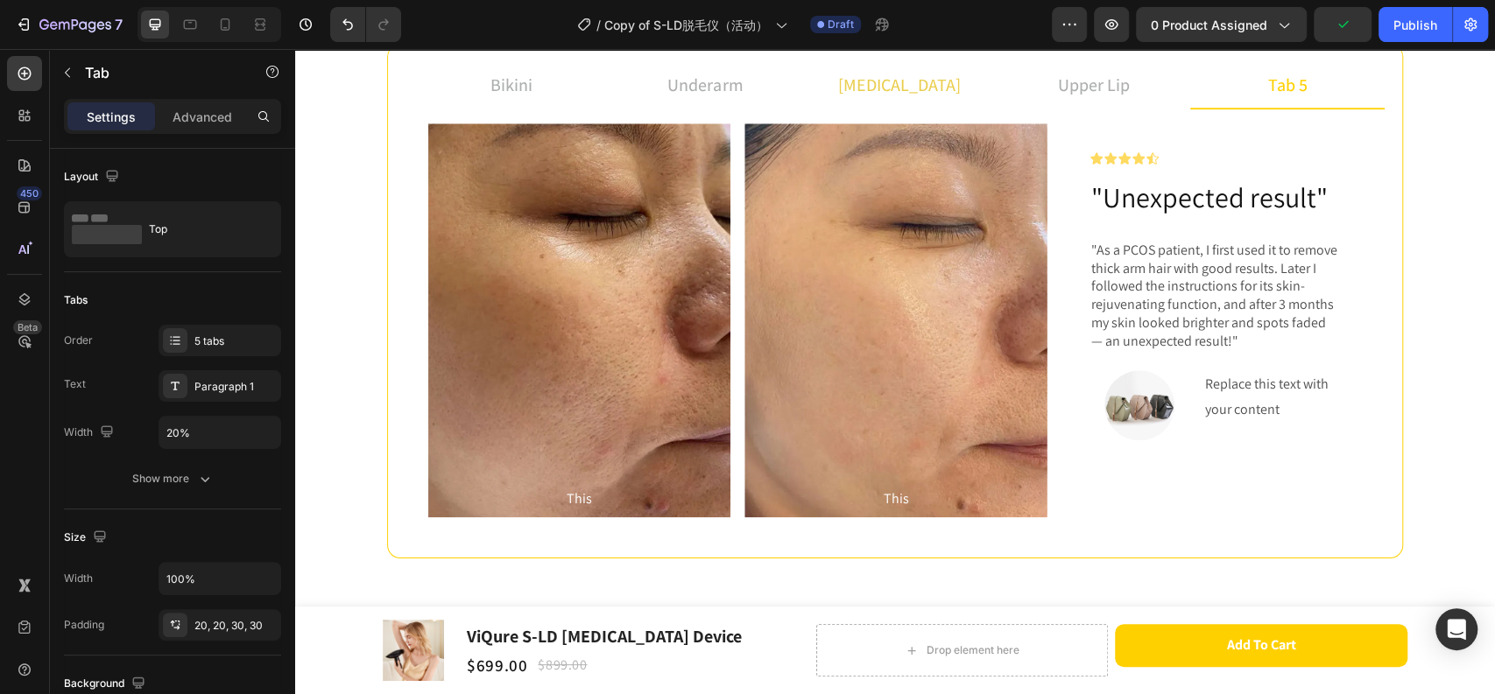
click at [802, 89] on li "[MEDICAL_DATA]" at bounding box center [899, 85] width 194 height 47
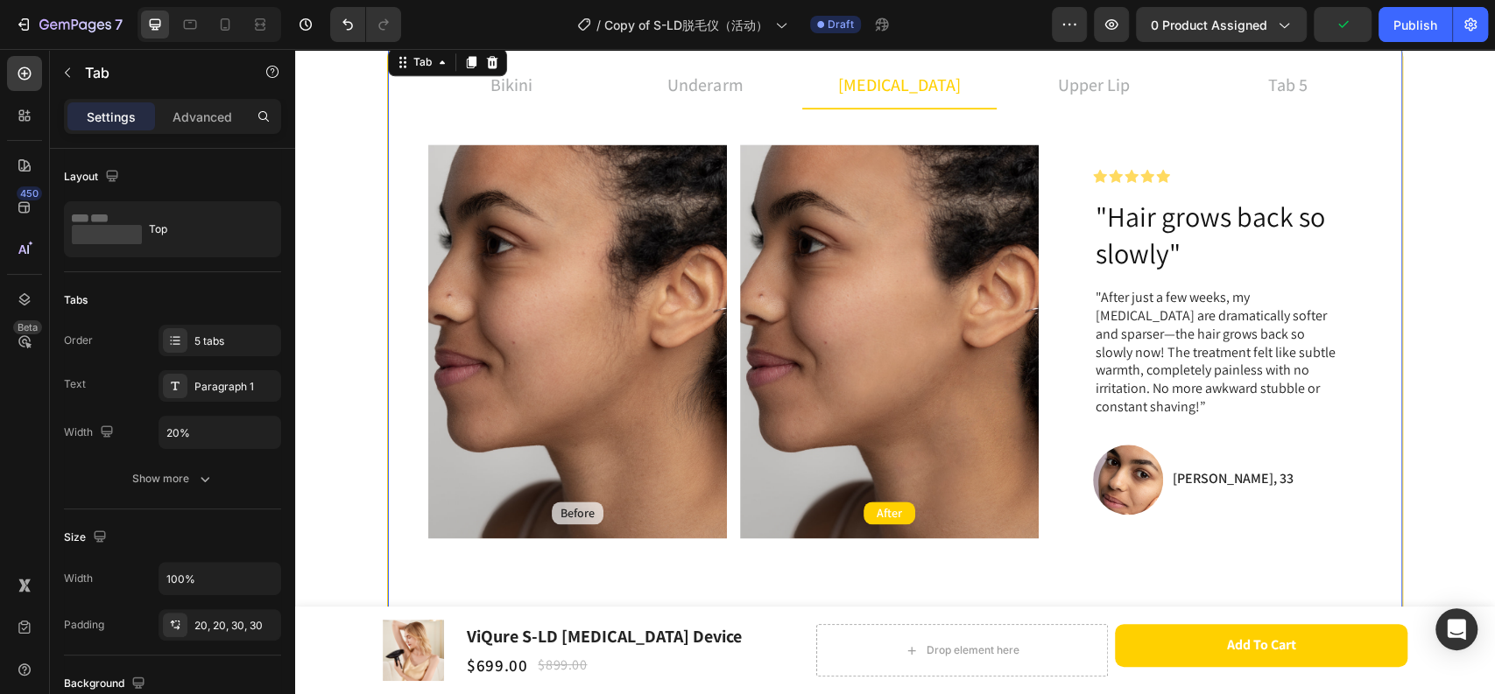
click at [931, 89] on div "[MEDICAL_DATA]" at bounding box center [899, 85] width 128 height 32
click at [1030, 89] on li "upper lip" at bounding box center [1093, 85] width 194 height 47
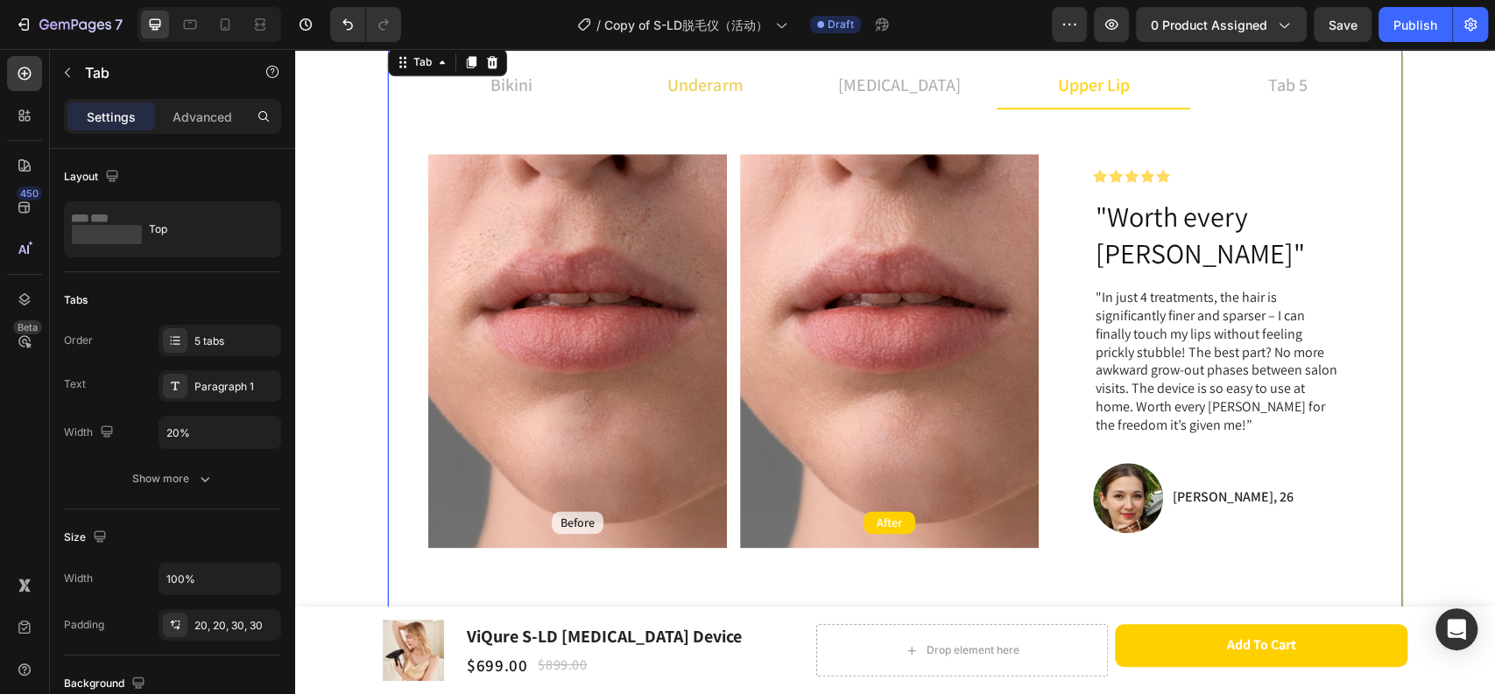
click at [788, 88] on li "underarm" at bounding box center [705, 85] width 194 height 47
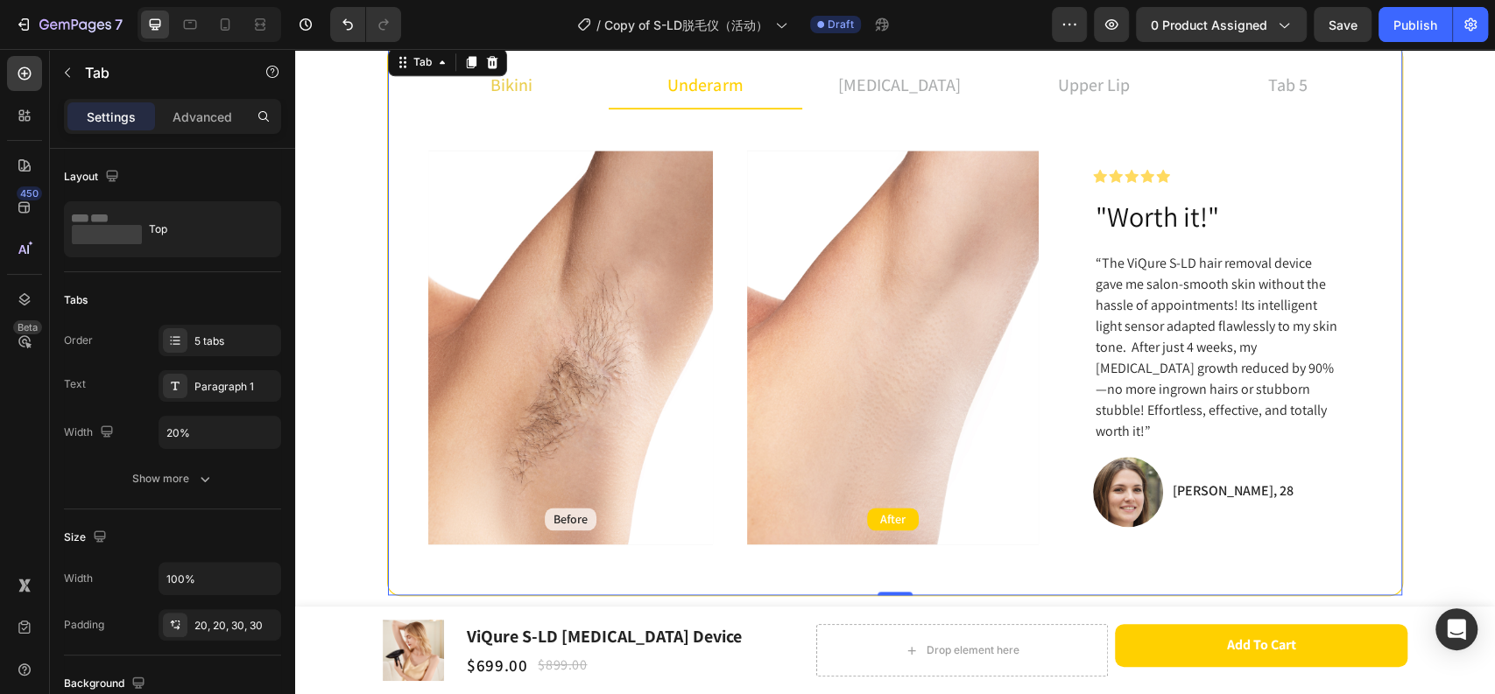
click at [571, 75] on li "bikini" at bounding box center [511, 85] width 194 height 47
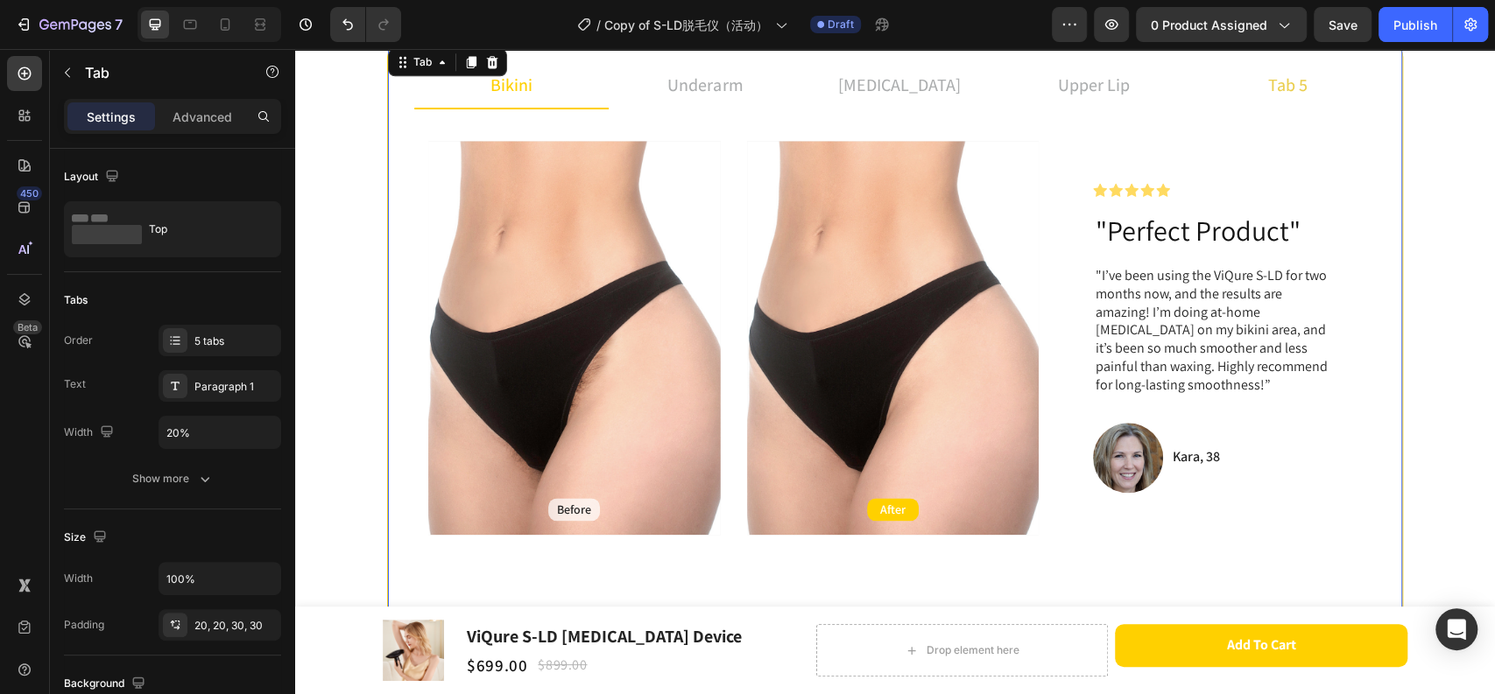
click at [1331, 83] on li "tab 5" at bounding box center [1287, 85] width 194 height 47
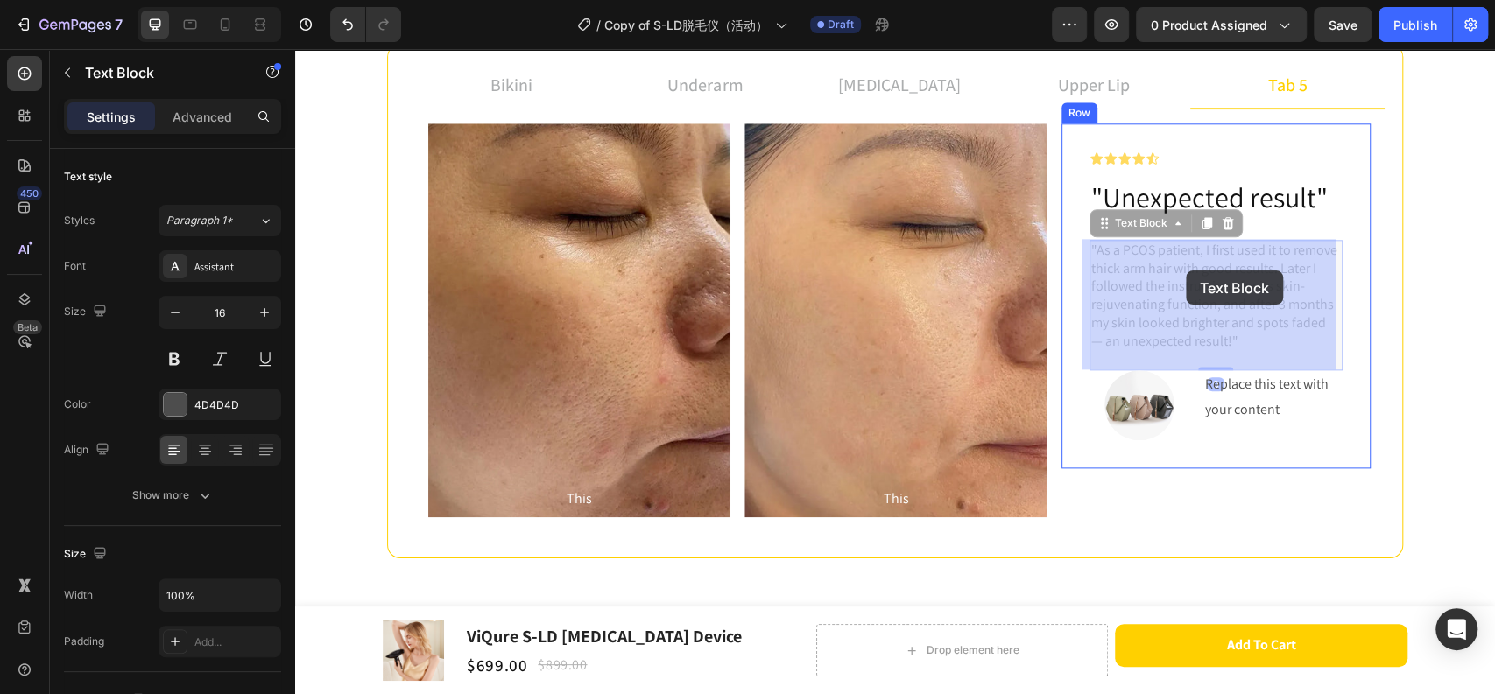
drag, startPoint x: 1160, startPoint y: 271, endPoint x: 1179, endPoint y: 271, distance: 19.3
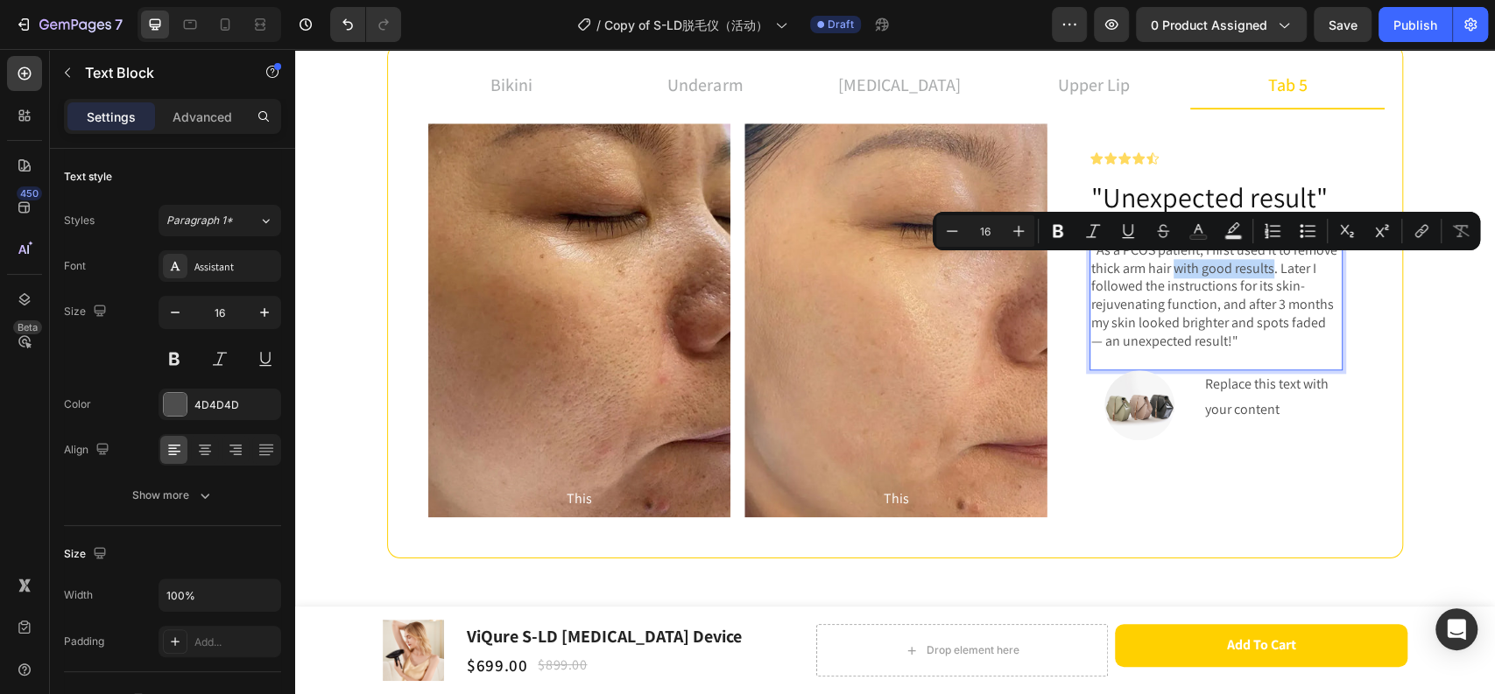
drag, startPoint x: 1165, startPoint y: 270, endPoint x: 1265, endPoint y: 268, distance: 99.8
click at [1265, 268] on p ""As a PCOS patient, I first used it to remove thick arm hair with good results.…" at bounding box center [1216, 296] width 250 height 109
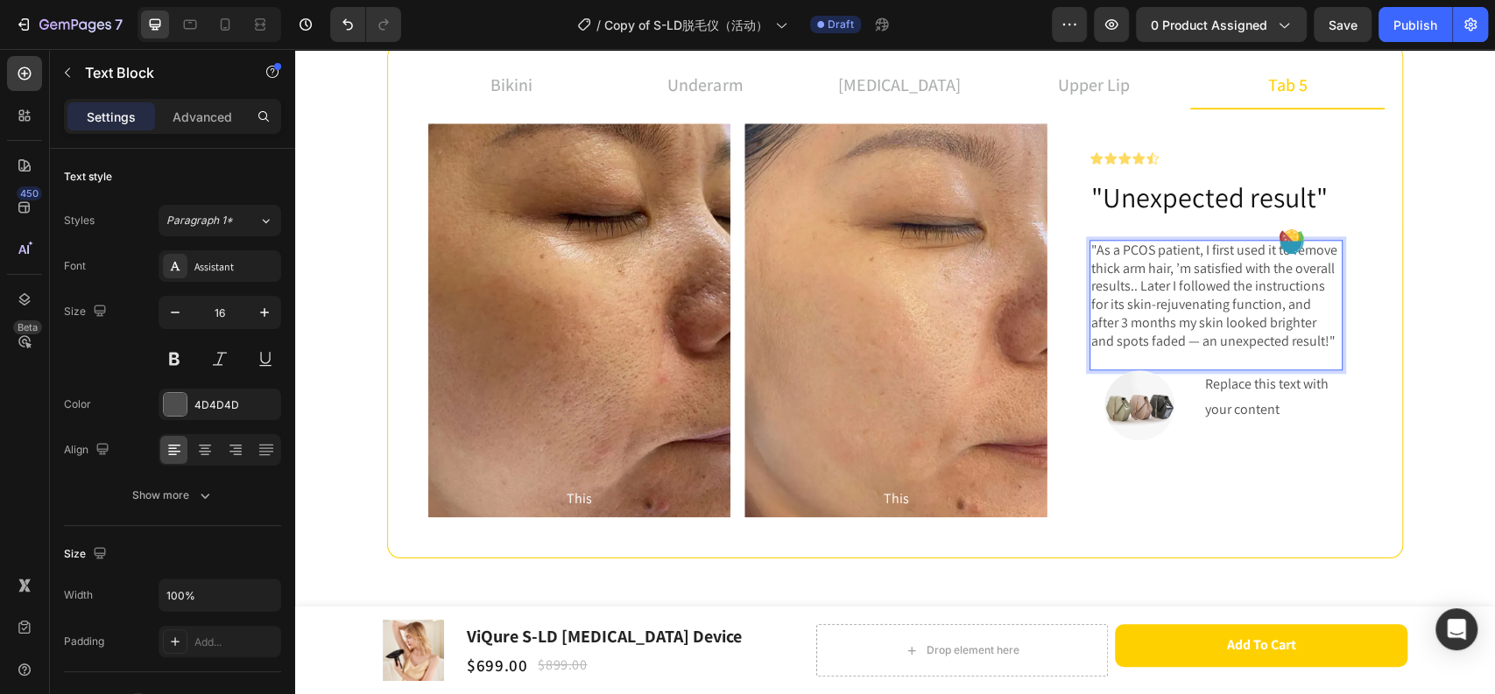
click at [1171, 269] on p ""As a PCOS patient, I first used it to remove thick arm hair, ’m satisfied with…" at bounding box center [1216, 296] width 250 height 109
click at [1169, 269] on p ""As a PCOS patient, I first used it to remove thick arm hair, ’m satisfied with…" at bounding box center [1216, 296] width 250 height 109
click at [1169, 291] on p ""As a PCOS patient, I first used it to remove thick arm hair, i’m satisfied wit…" at bounding box center [1216, 296] width 250 height 109
click at [1289, 344] on p ""As a PCOS patient, I first used it to remove thick arm hair, i’m satisfied wit…" at bounding box center [1216, 296] width 250 height 109
click at [1283, 340] on p ""As a PCOS patient, I first used it to remove thick arm hair, i’m satisfied wit…" at bounding box center [1216, 296] width 250 height 109
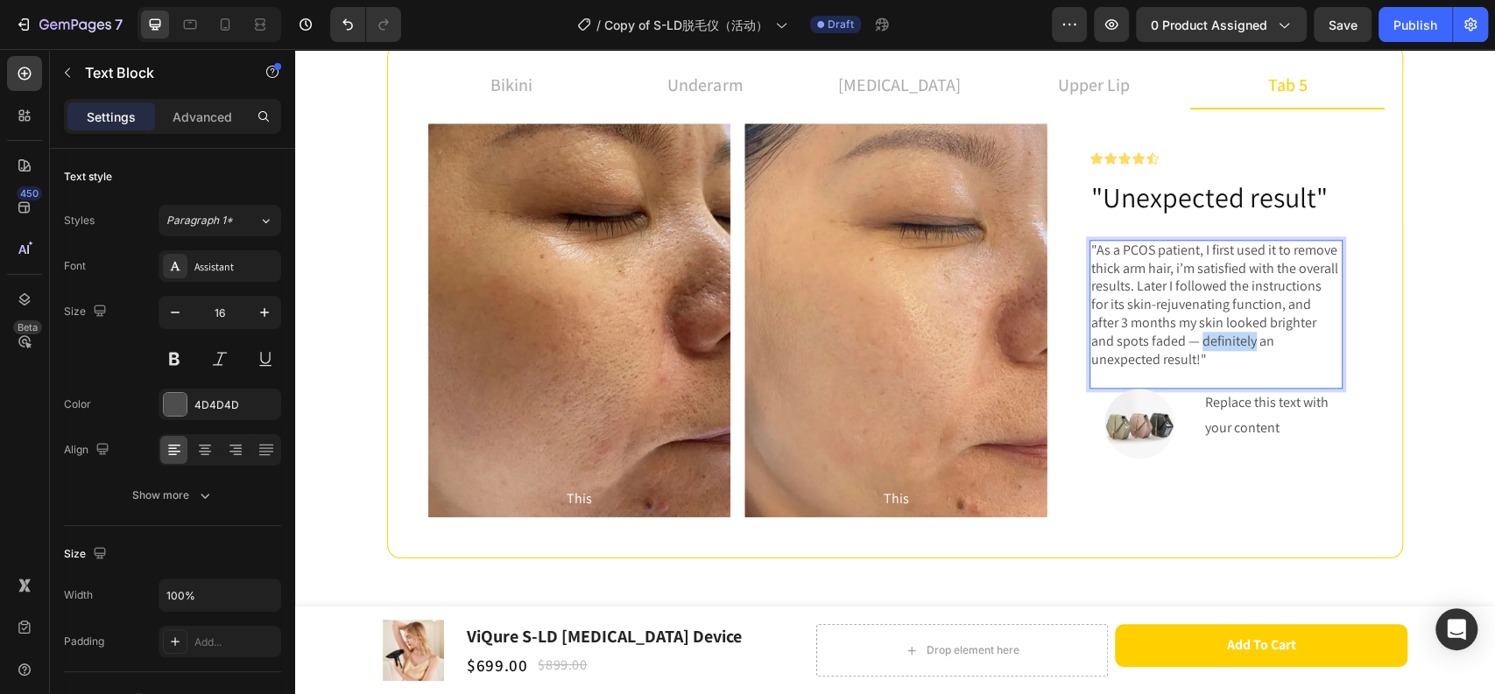
drag, startPoint x: 1136, startPoint y: 355, endPoint x: 1086, endPoint y: 359, distance: 50.0
click at [1091, 359] on p ""As a PCOS patient, I first used it to remove thick arm hair, i’m satisfied wit…" at bounding box center [1216, 306] width 250 height 128
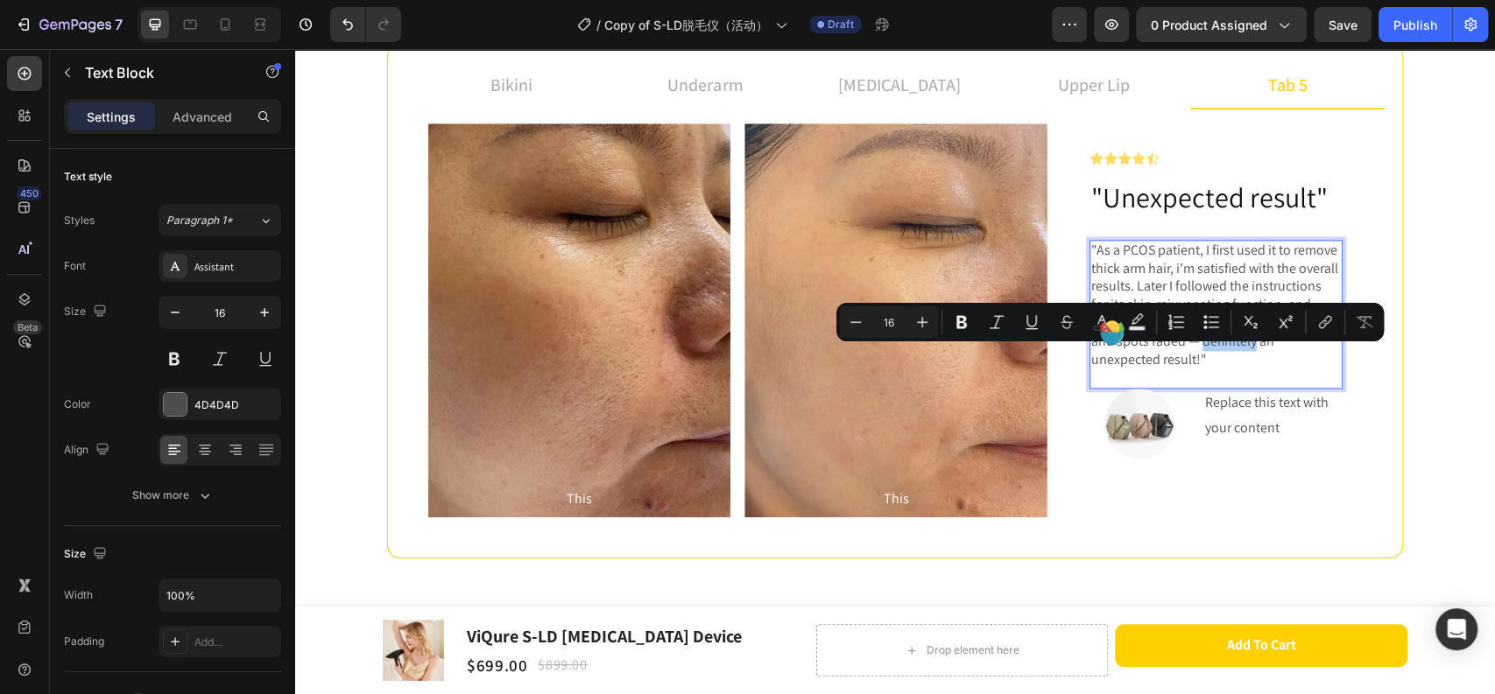
click at [1110, 327] on g at bounding box center [1110, 328] width 19 height 19
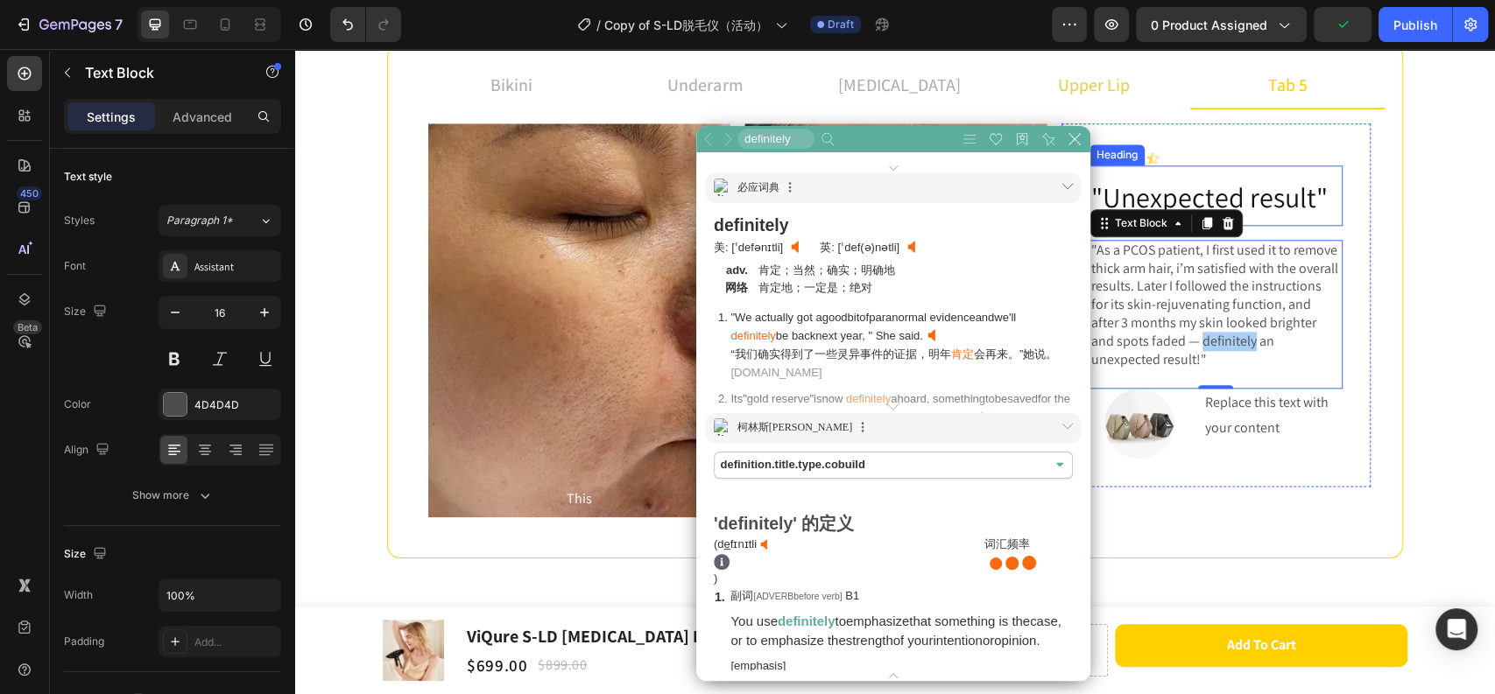
scroll to position [781, 528]
click at [1079, 138] on icon at bounding box center [1074, 139] width 12 height 12
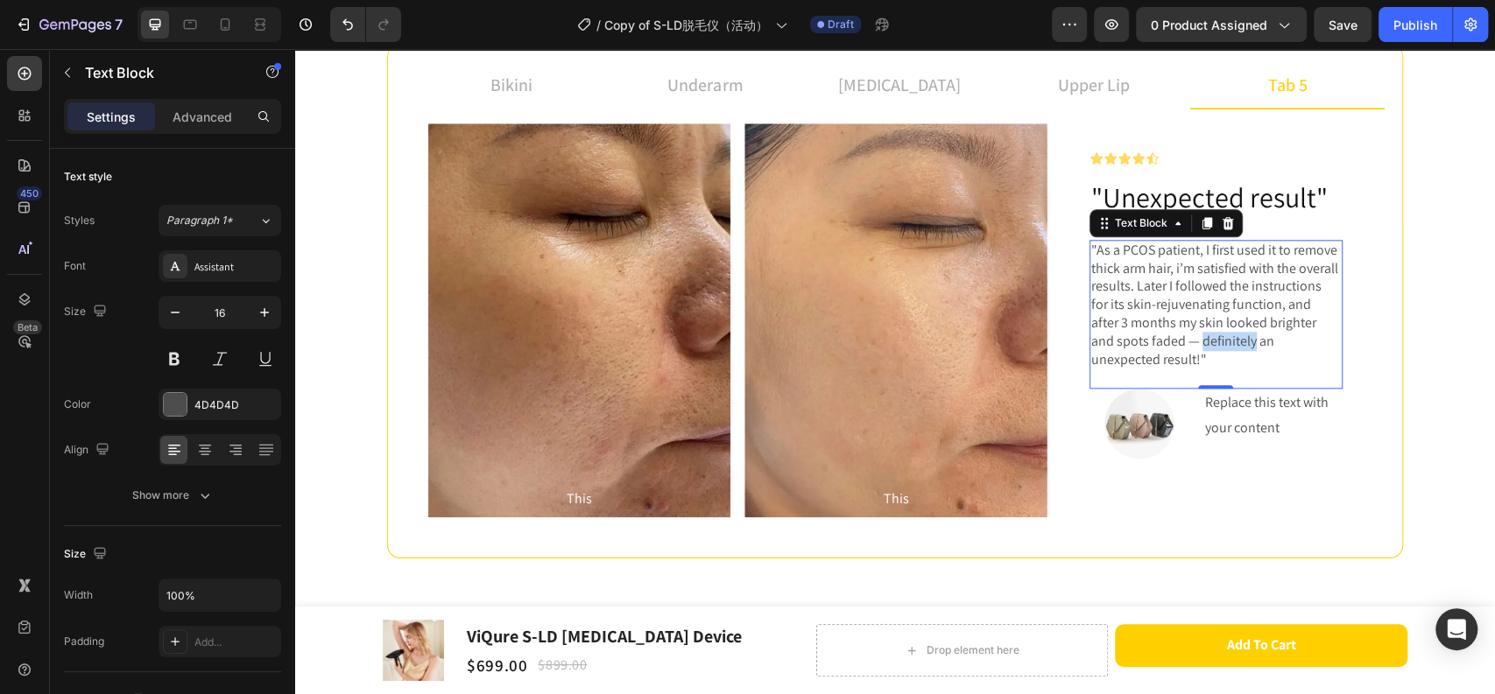
click at [1248, 341] on p ""As a PCOS patient, I first used it to remove thick arm hair, i’m satisfied wit…" at bounding box center [1216, 306] width 250 height 128
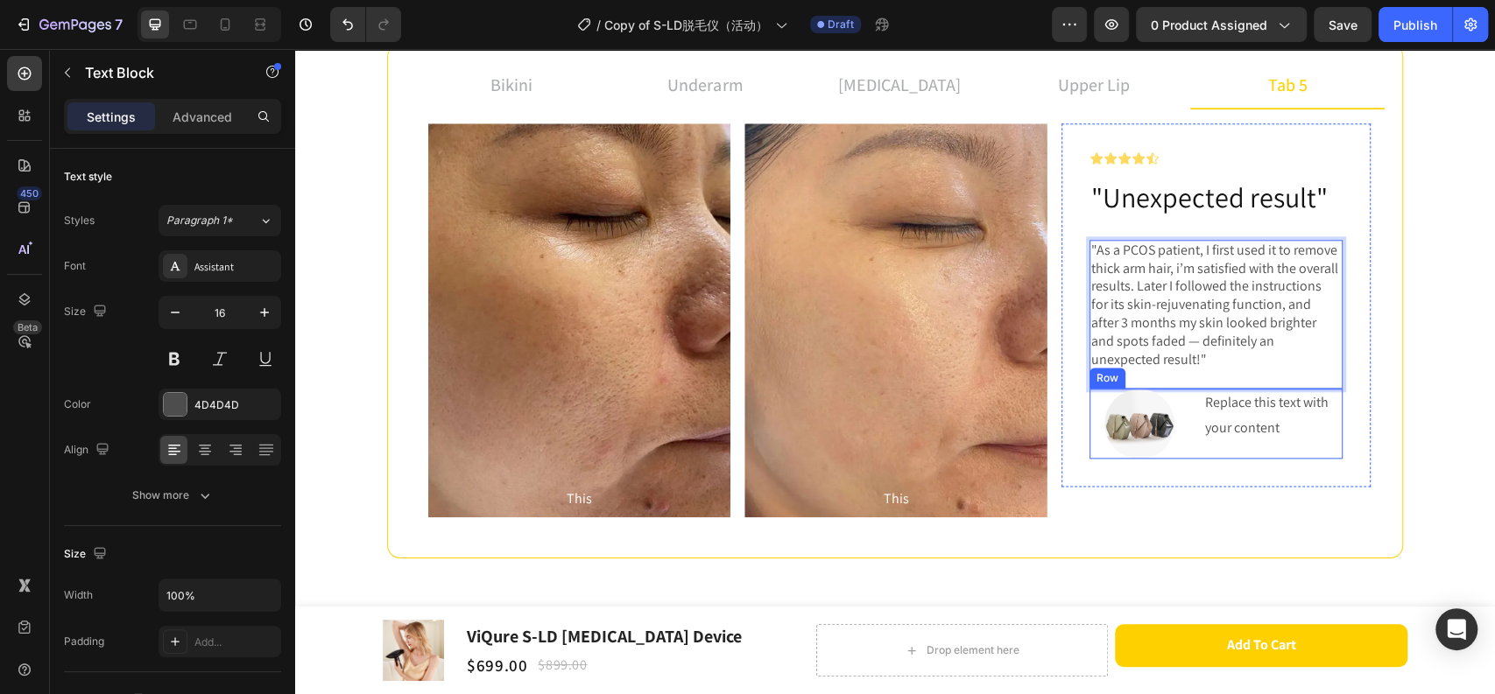
click at [1253, 445] on div "Replace this text with your content Text Block" at bounding box center [1272, 424] width 139 height 70
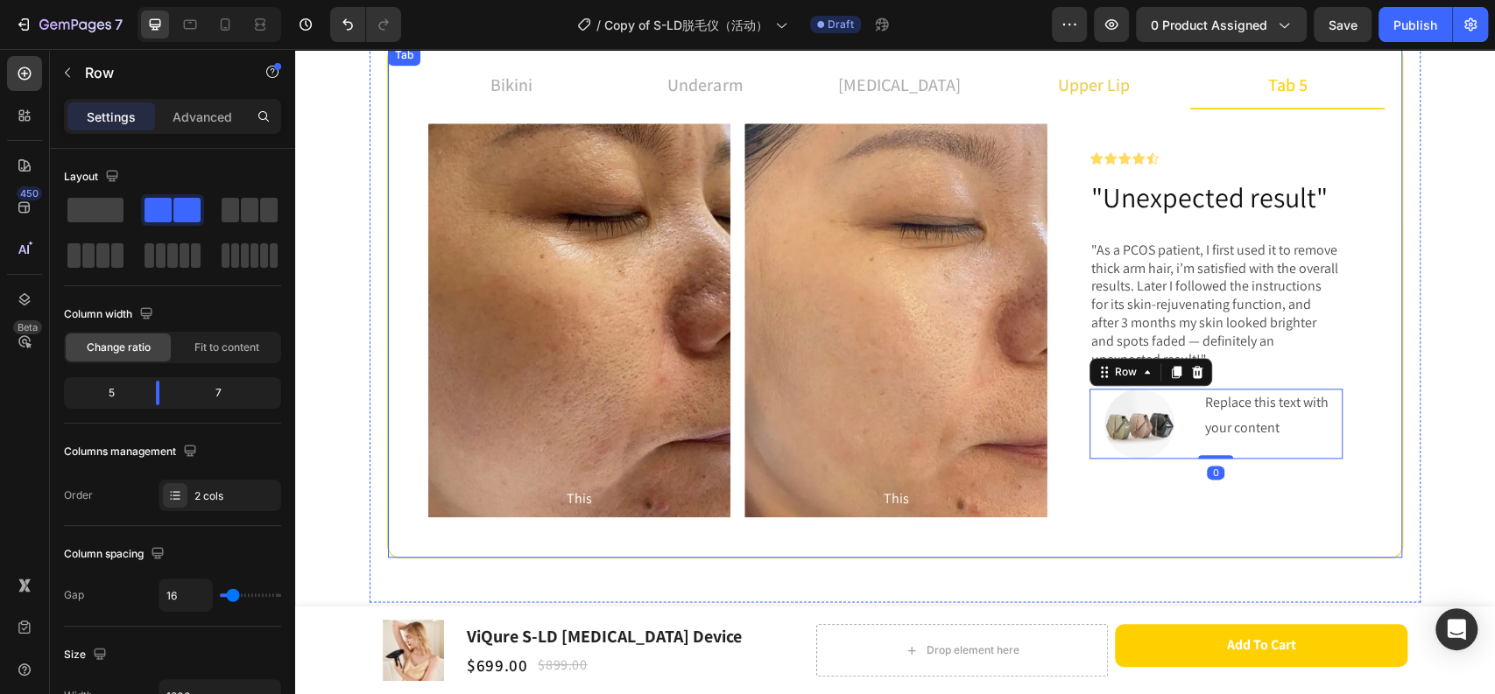
click at [1089, 81] on p "upper lip" at bounding box center [1094, 85] width 72 height 26
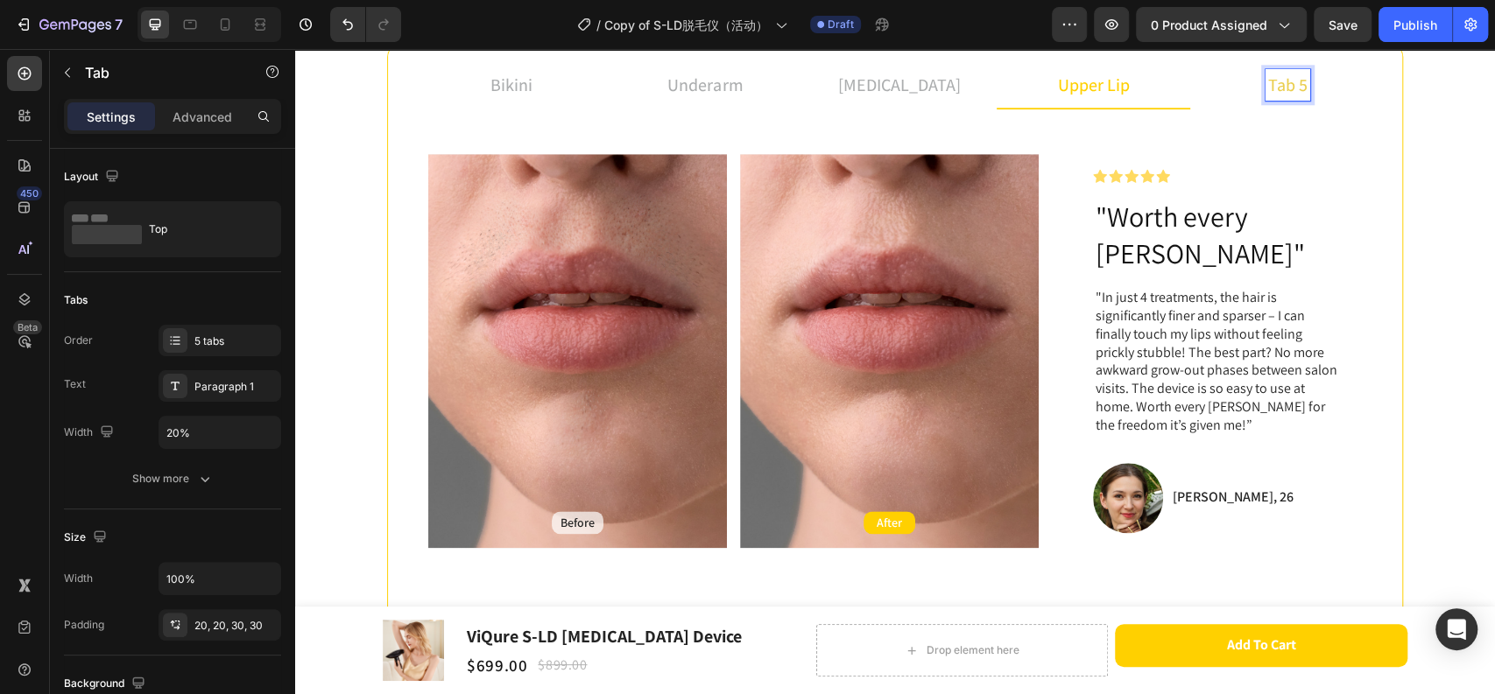
click at [1217, 89] on li "tab 5" at bounding box center [1287, 85] width 194 height 47
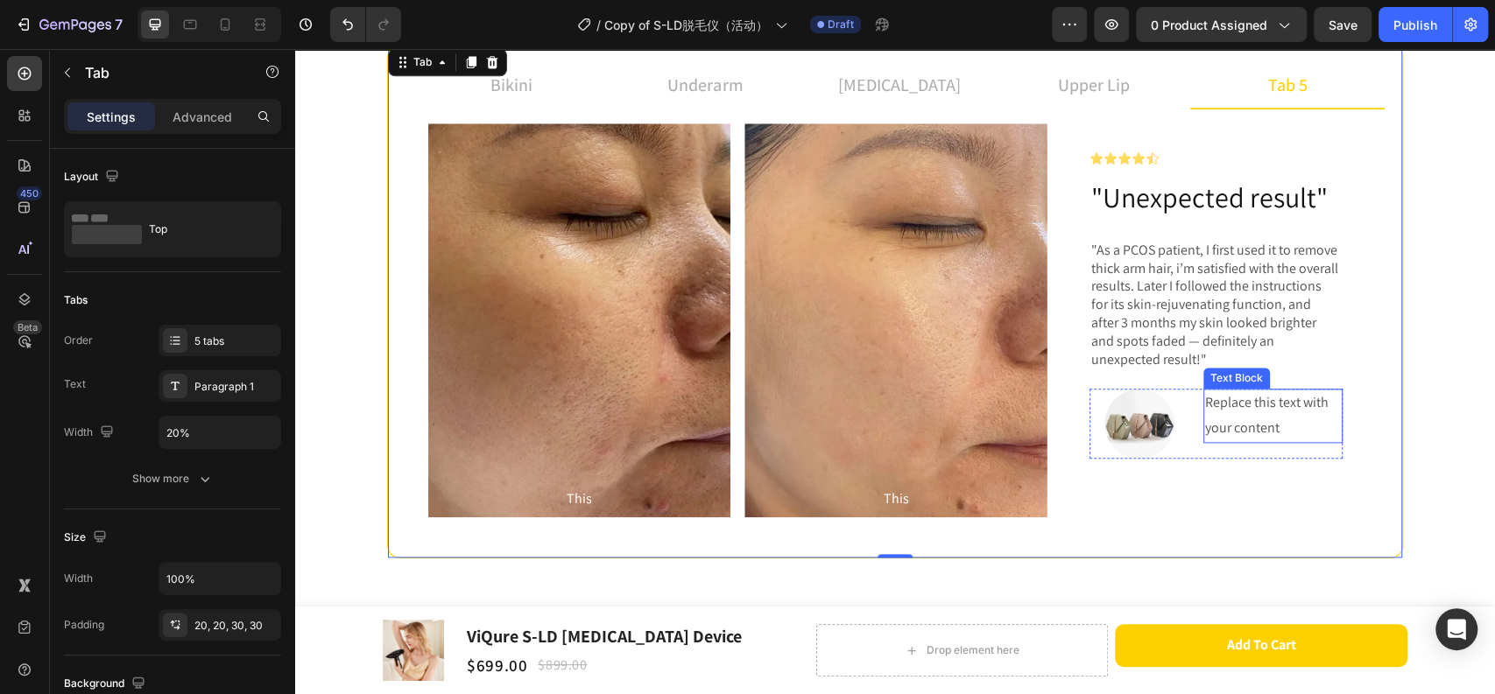
click at [1234, 426] on div "Replace this text with your content" at bounding box center [1272, 416] width 139 height 54
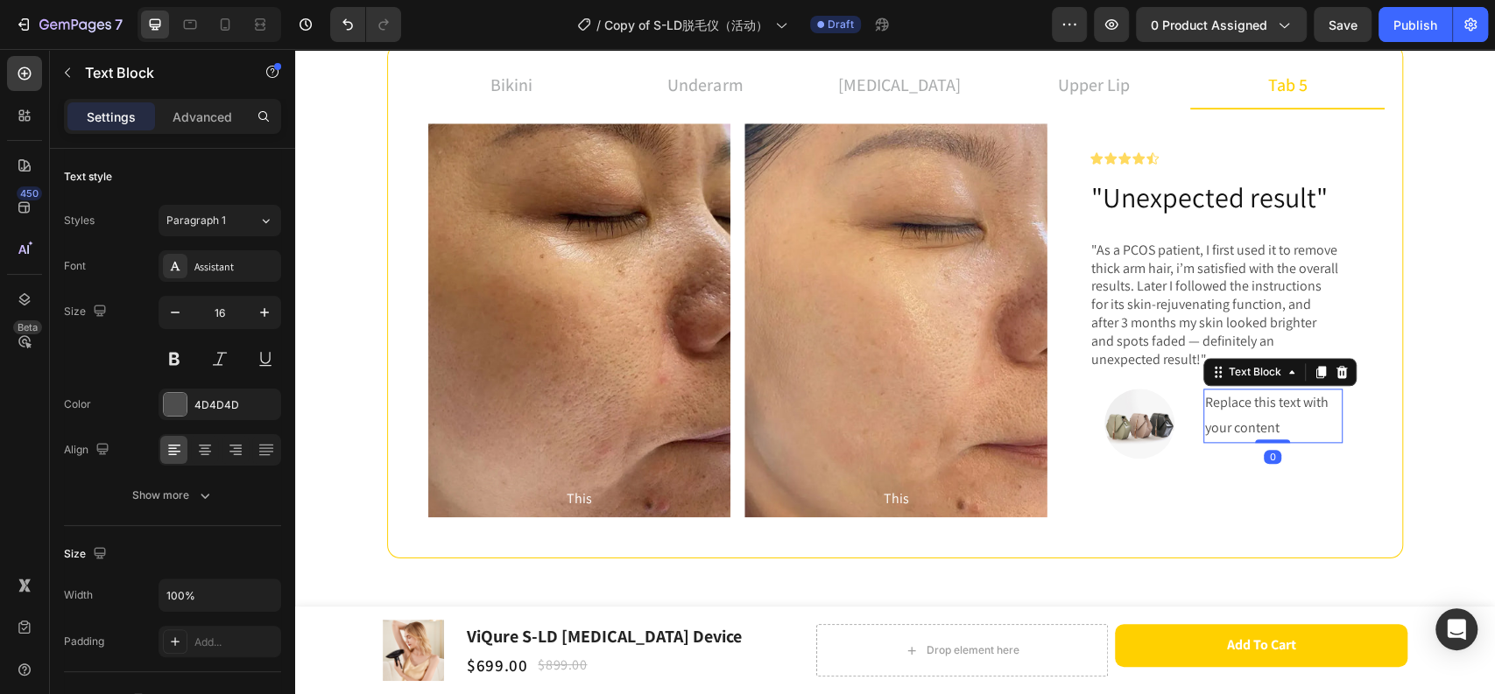
click at [1234, 426] on div "Replace this text with your content" at bounding box center [1272, 416] width 139 height 54
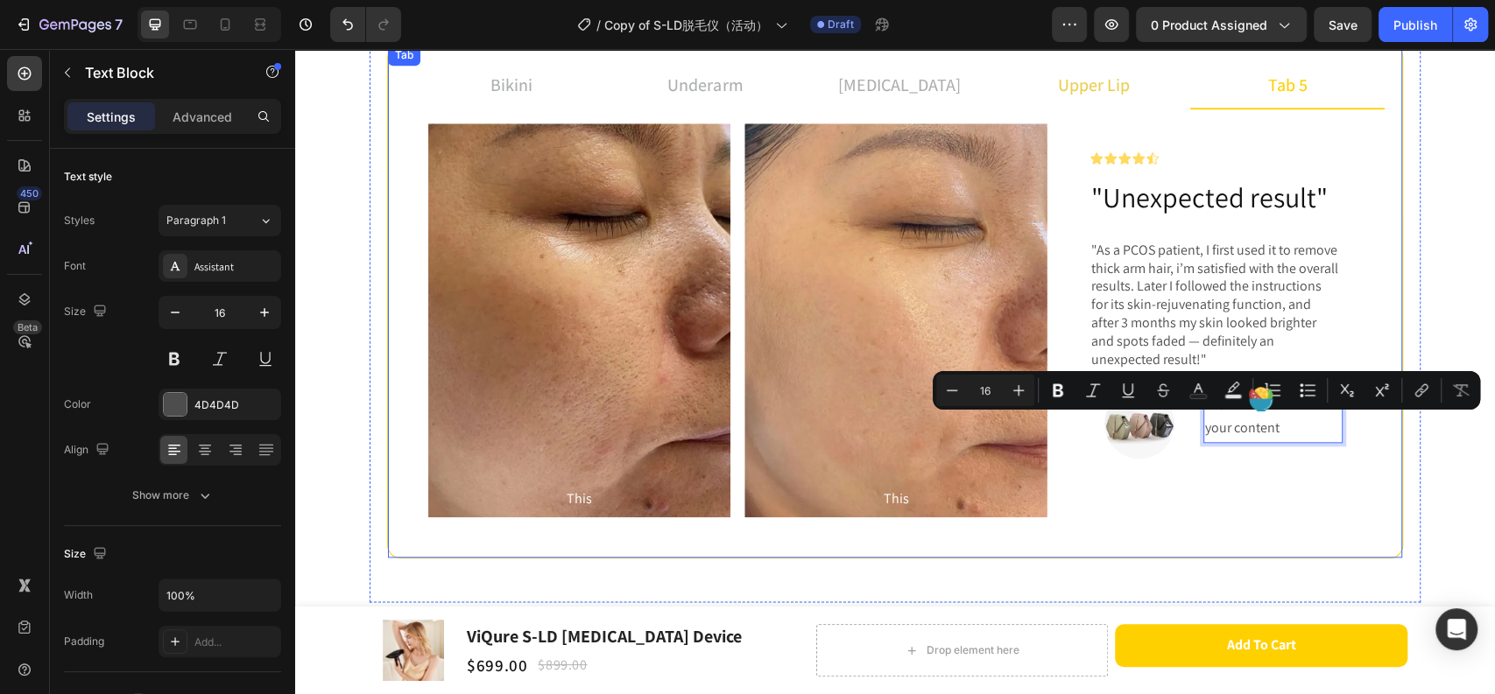
click at [1058, 92] on p "upper lip" at bounding box center [1094, 85] width 72 height 26
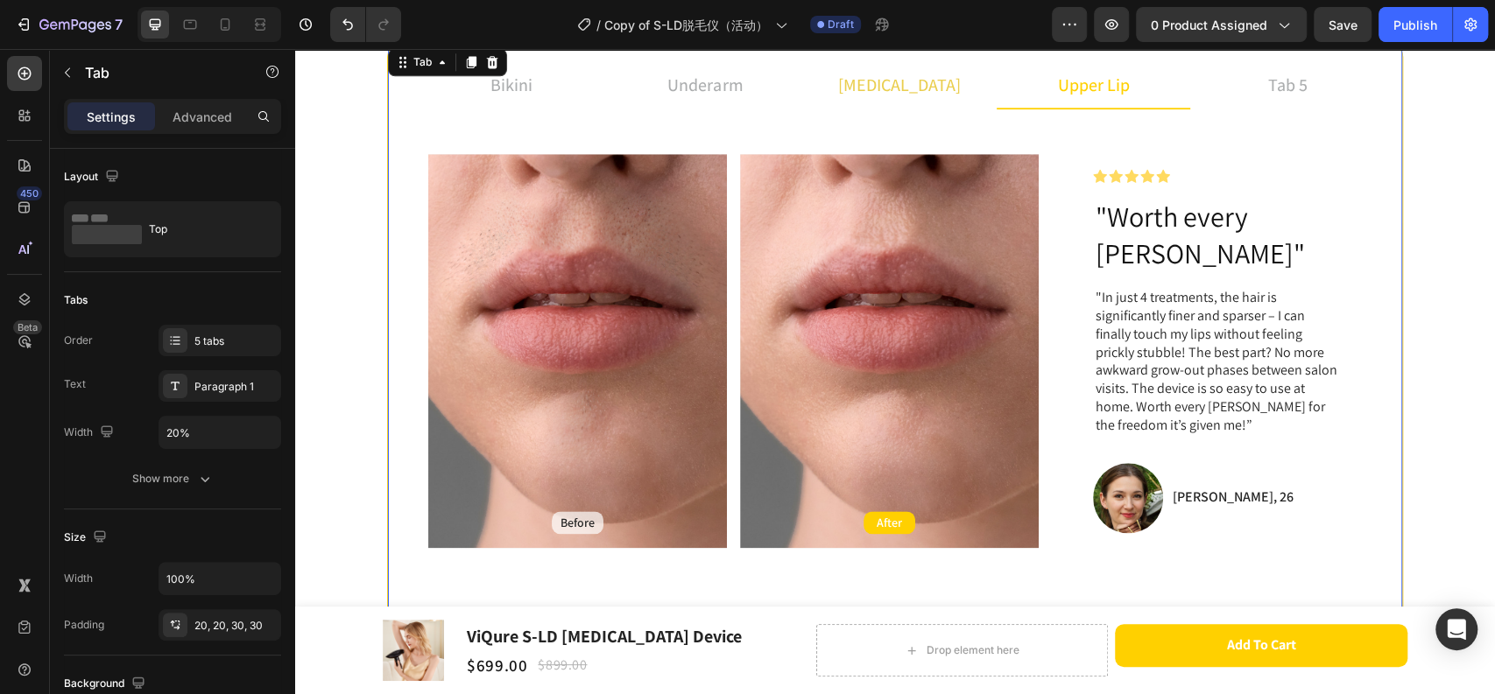
click at [920, 97] on div "[MEDICAL_DATA]" at bounding box center [899, 85] width 128 height 32
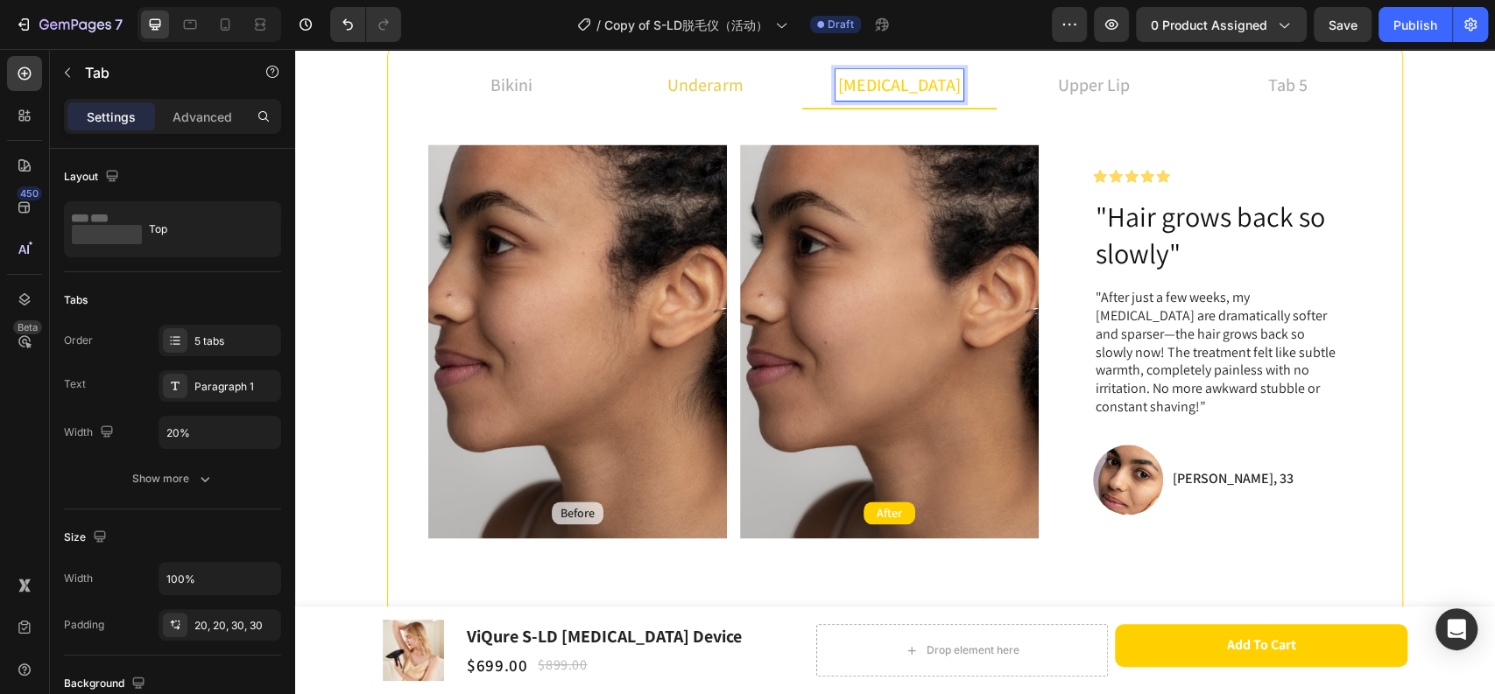
click at [767, 89] on li "underarm" at bounding box center [705, 85] width 194 height 47
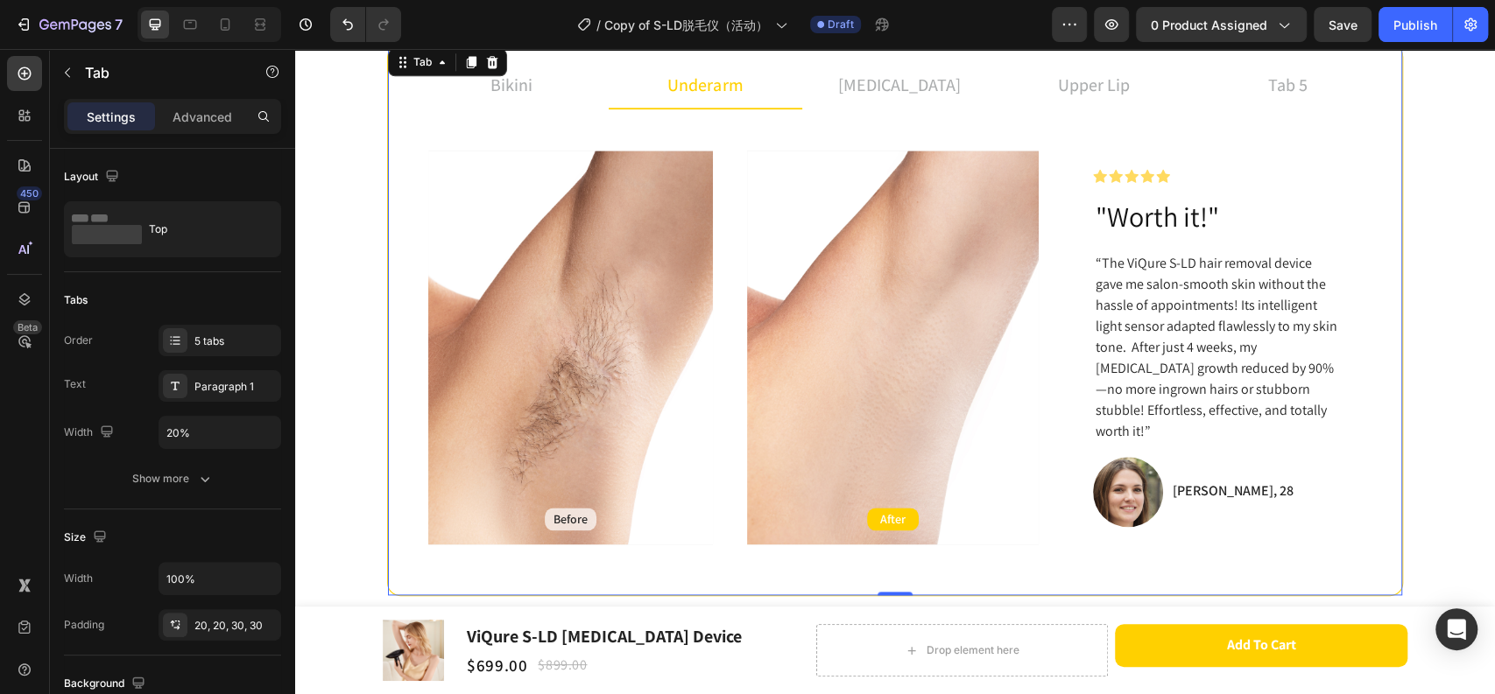
click at [608, 90] on li "underarm" at bounding box center [705, 85] width 194 height 47
click at [574, 94] on li "bikini" at bounding box center [511, 85] width 194 height 47
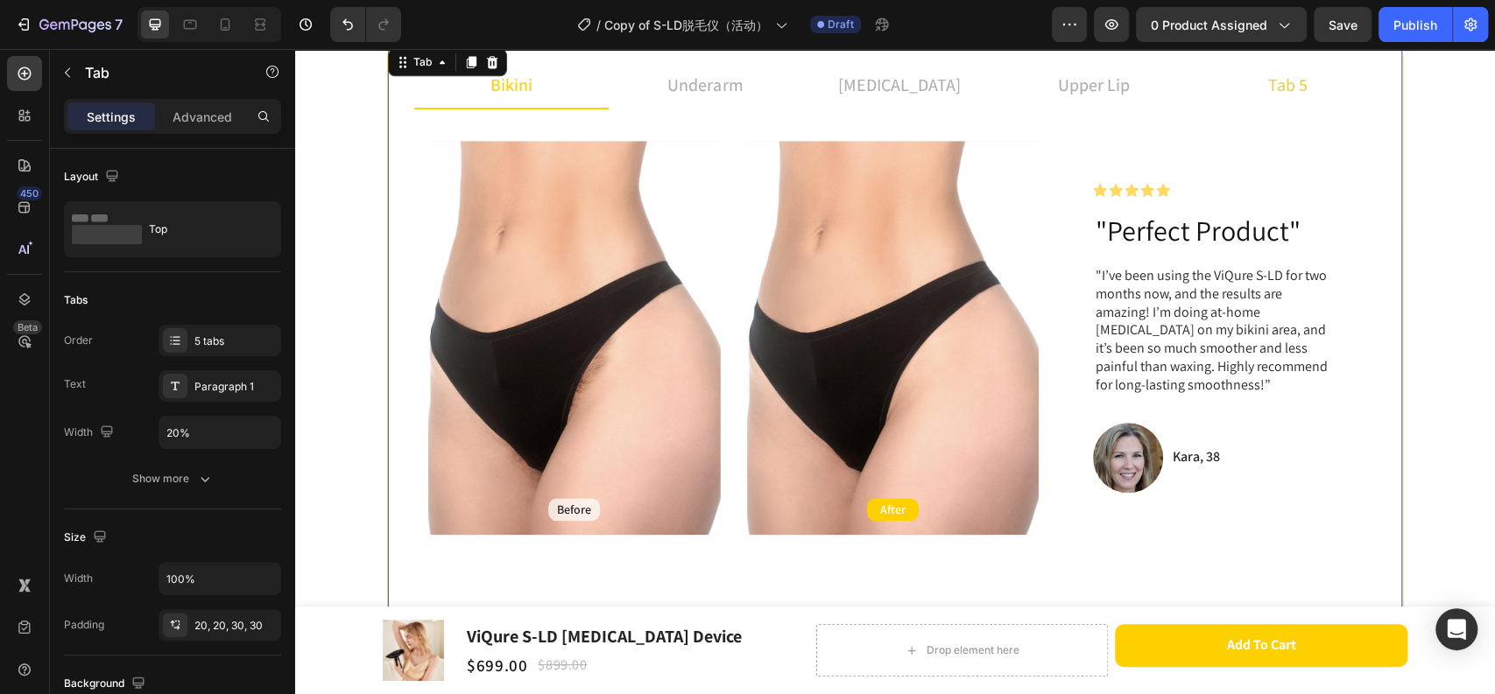
click at [1339, 95] on li "tab 5" at bounding box center [1287, 85] width 194 height 47
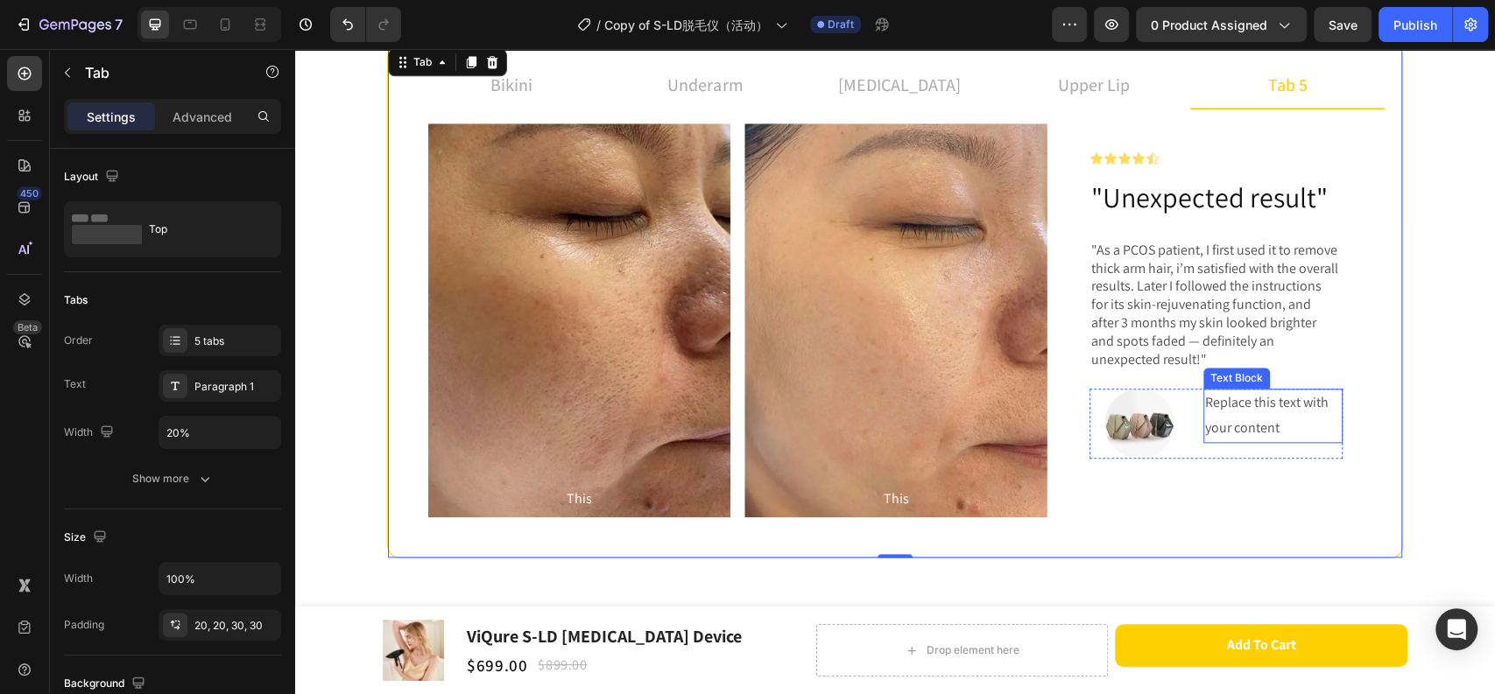
click at [1284, 417] on p "Replace this text with your content" at bounding box center [1273, 415] width 136 height 51
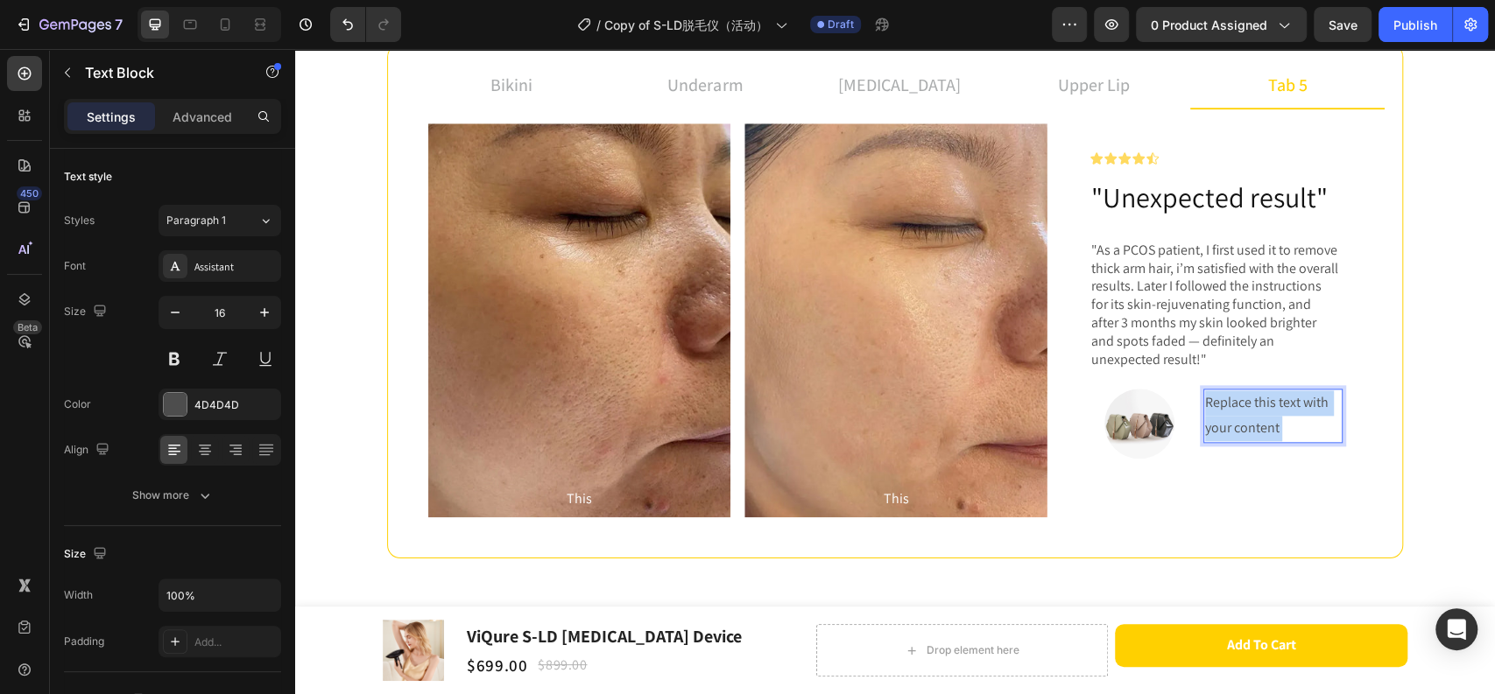
drag, startPoint x: 1290, startPoint y: 422, endPoint x: 1197, endPoint y: 404, distance: 94.6
click at [1205, 404] on p "Replace this text with your content" at bounding box center [1273, 415] width 136 height 51
click at [1270, 426] on p "Replace this text with your content" at bounding box center [1273, 415] width 136 height 51
drag, startPoint x: 1278, startPoint y: 427, endPoint x: 1198, endPoint y: 405, distance: 83.5
click at [1205, 405] on p "Replace this text with your content" at bounding box center [1273, 415] width 136 height 51
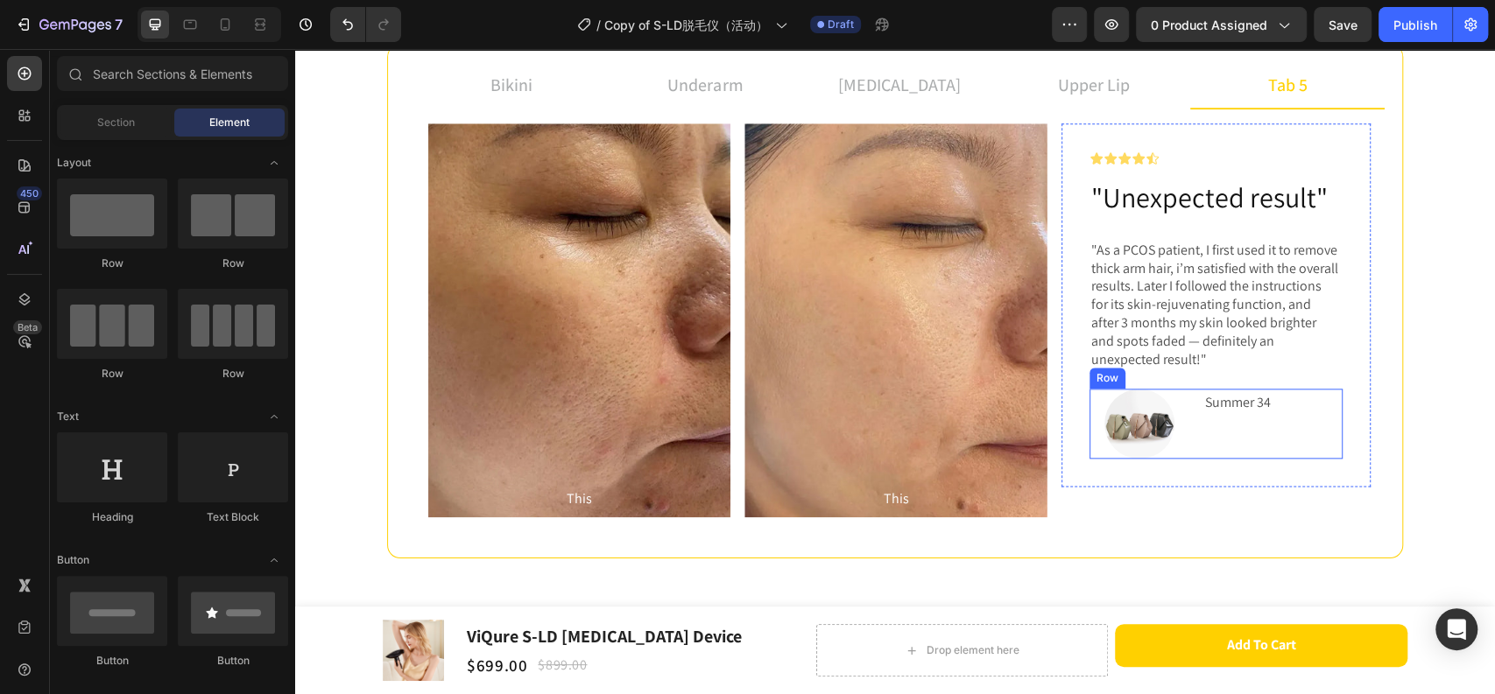
click at [1263, 411] on p "Summer 34" at bounding box center [1273, 402] width 136 height 25
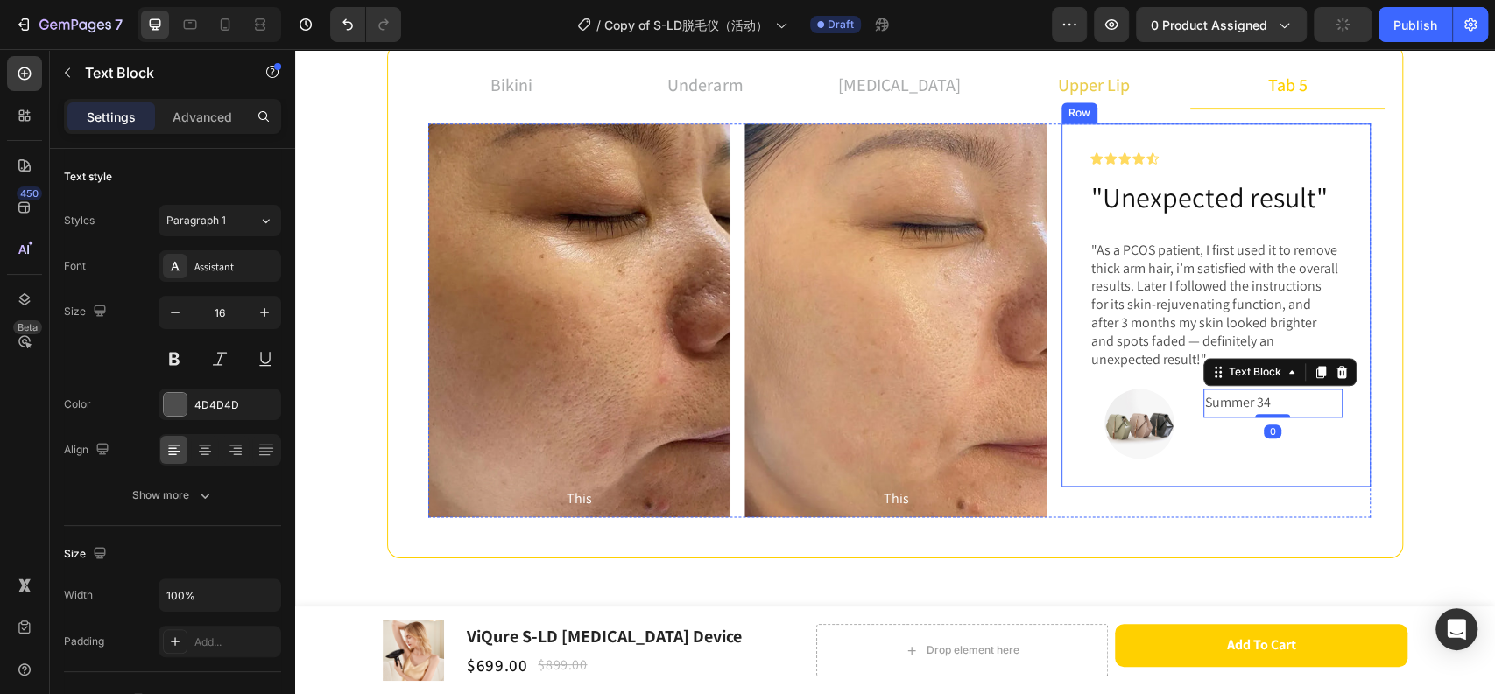
click at [1058, 93] on p "upper lip" at bounding box center [1094, 85] width 72 height 26
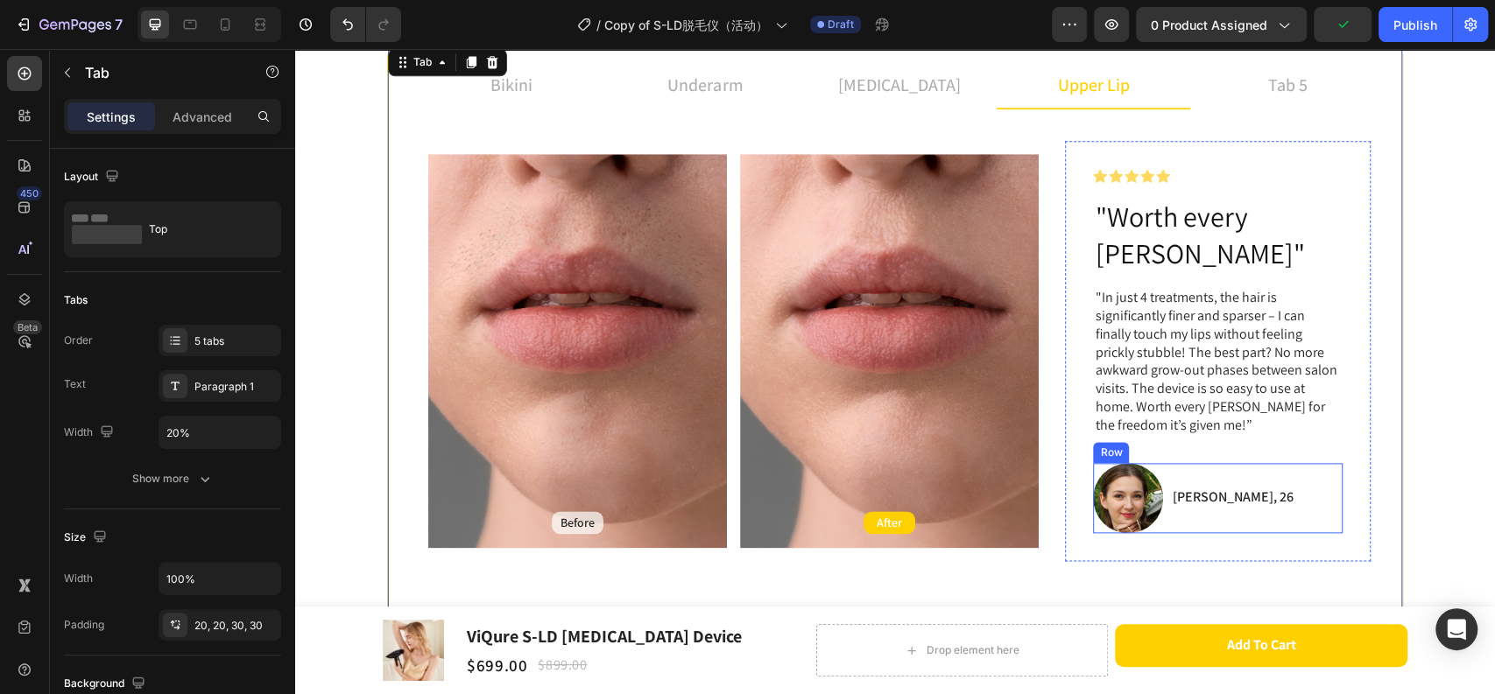
click at [1227, 469] on div "Image [PERSON_NAME], [STREET_ADDRESS]" at bounding box center [1218, 498] width 250 height 70
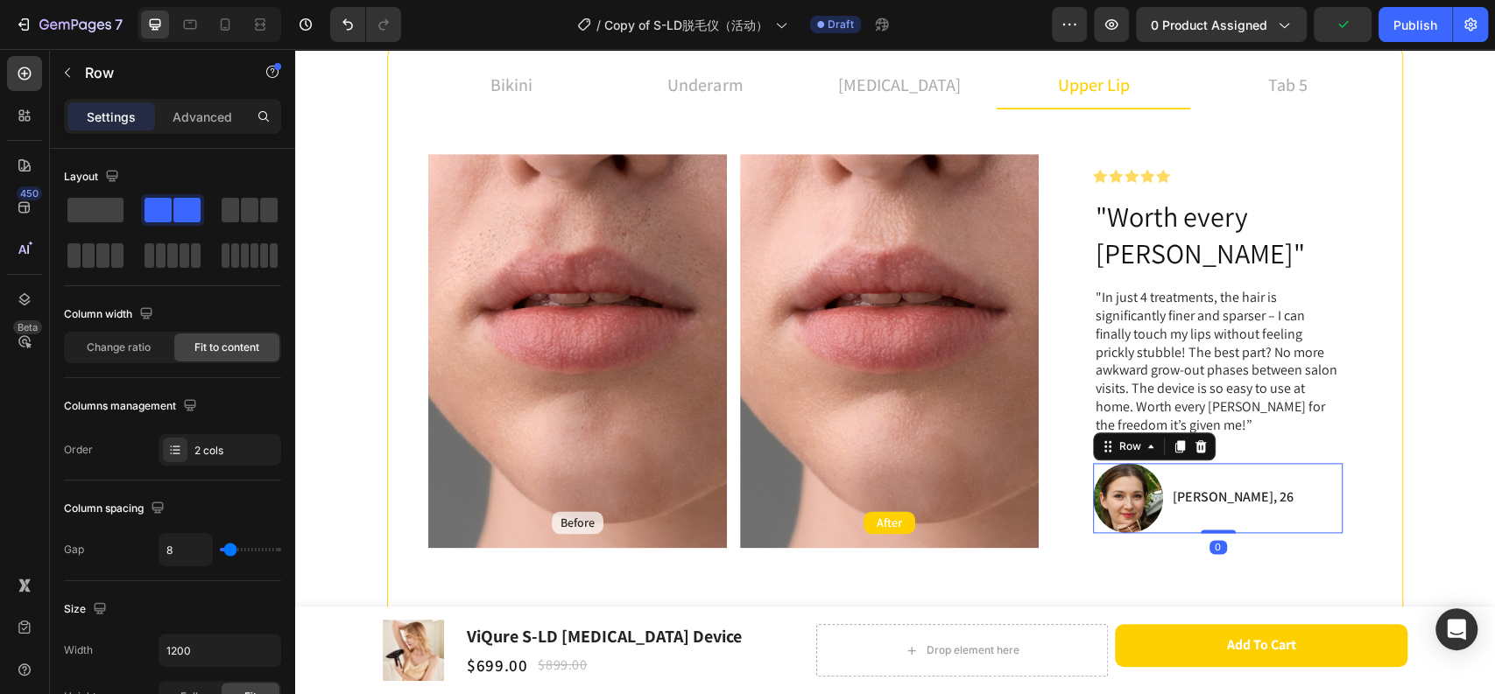
click at [1208, 487] on div "[PERSON_NAME], 26" at bounding box center [1232, 498] width 124 height 22
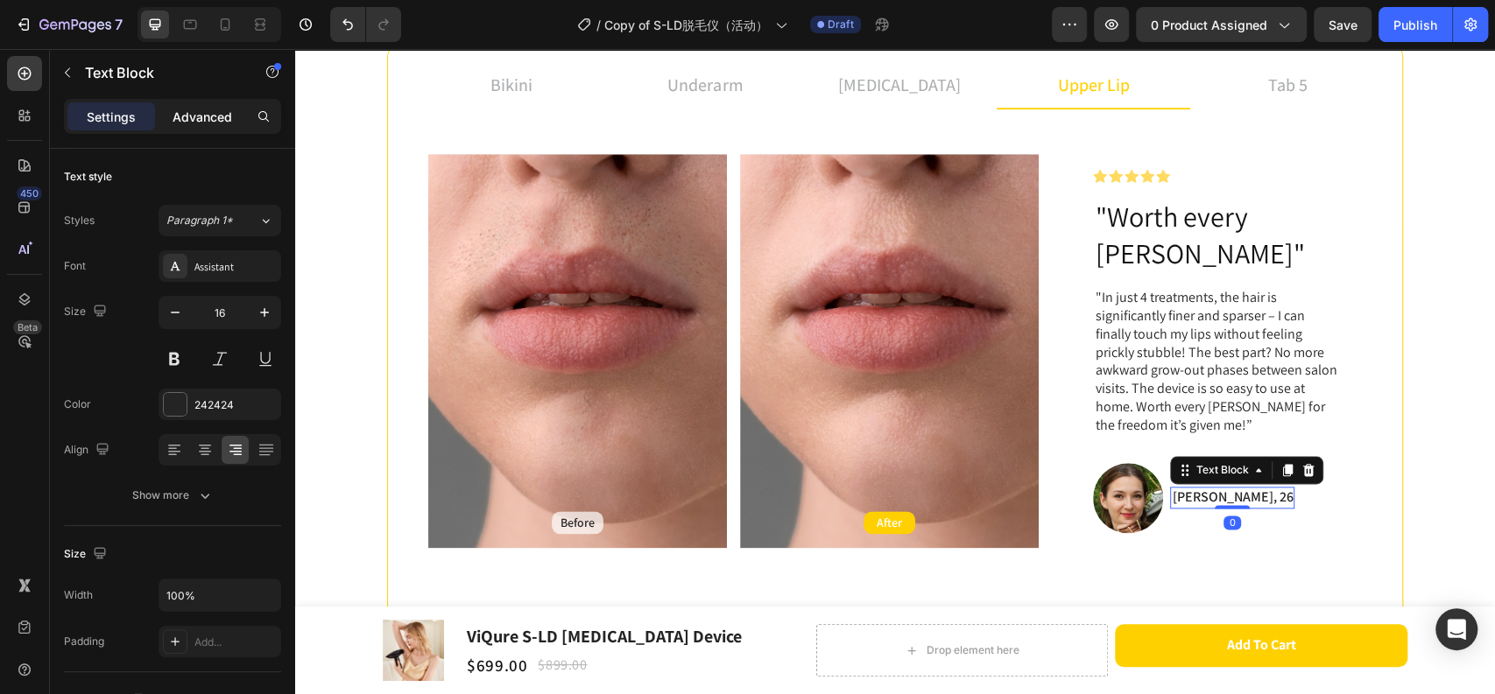
click at [220, 117] on p "Advanced" at bounding box center [202, 117] width 60 height 18
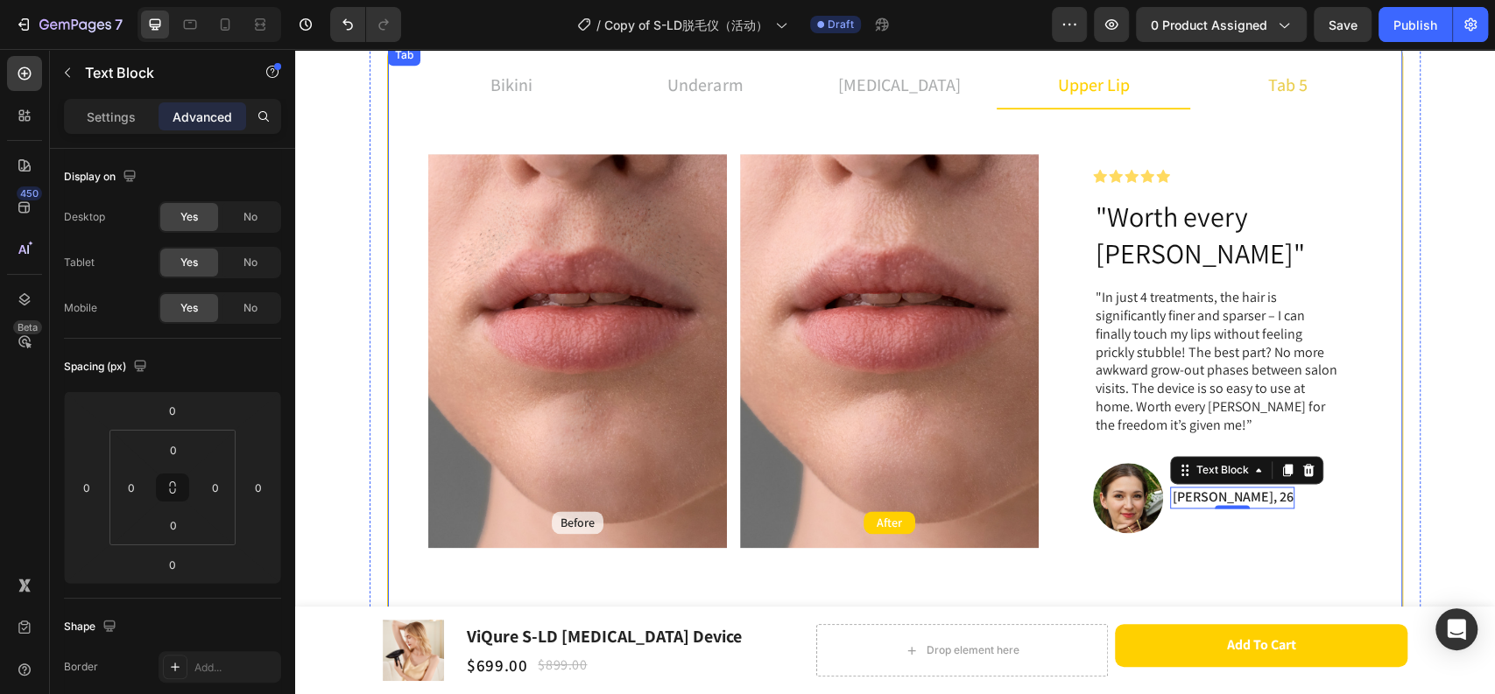
click at [1246, 81] on li "tab 5" at bounding box center [1287, 85] width 194 height 47
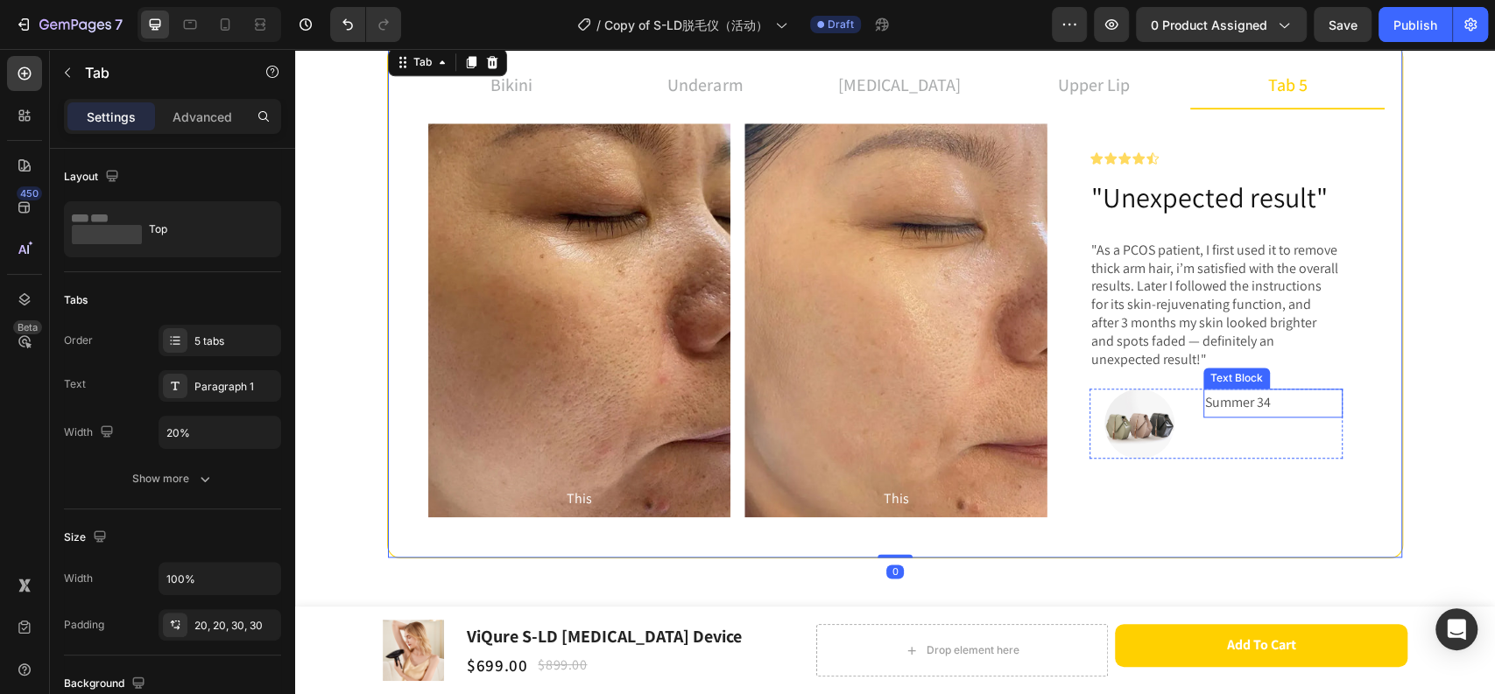
click at [1213, 409] on p "Summer 34" at bounding box center [1273, 402] width 136 height 25
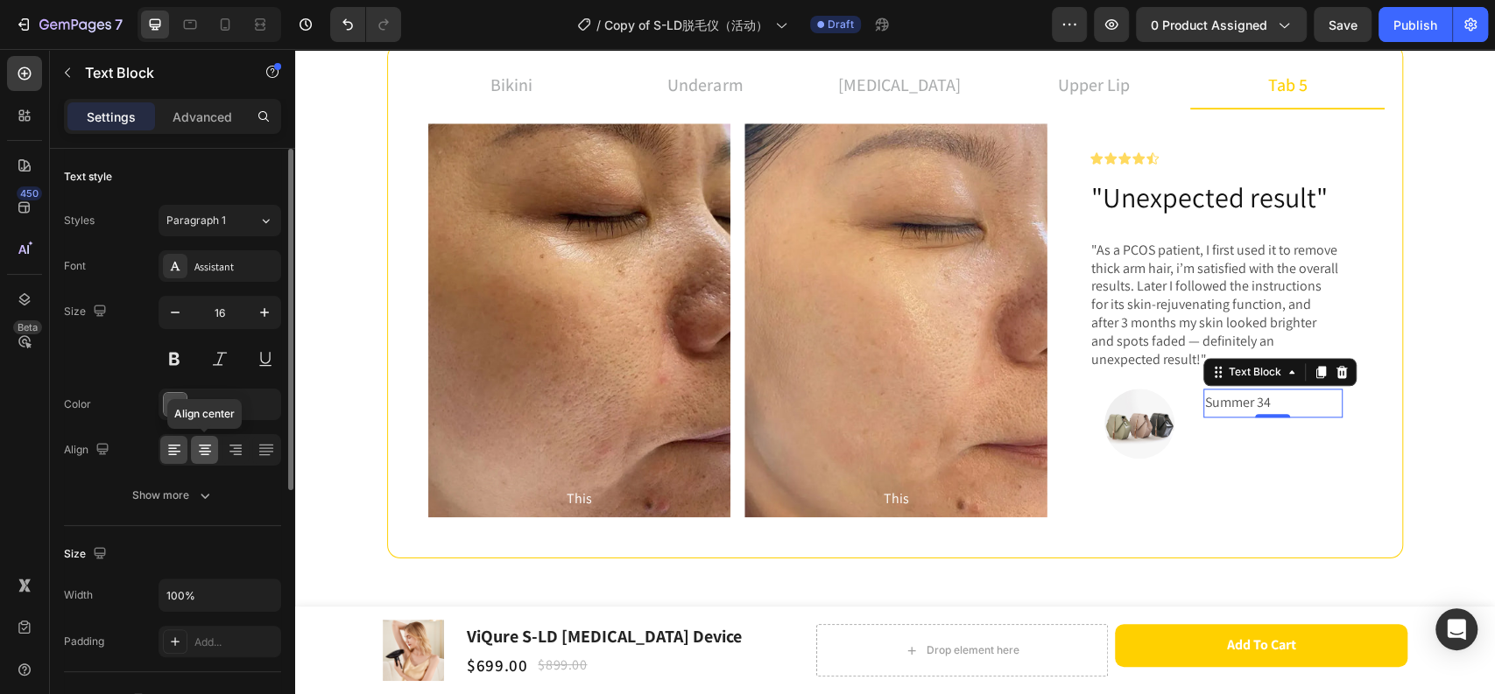
click at [203, 458] on icon at bounding box center [205, 450] width 18 height 18
drag, startPoint x: 173, startPoint y: 456, endPoint x: 20, endPoint y: 360, distance: 181.0
click at [173, 456] on icon at bounding box center [174, 450] width 18 height 18
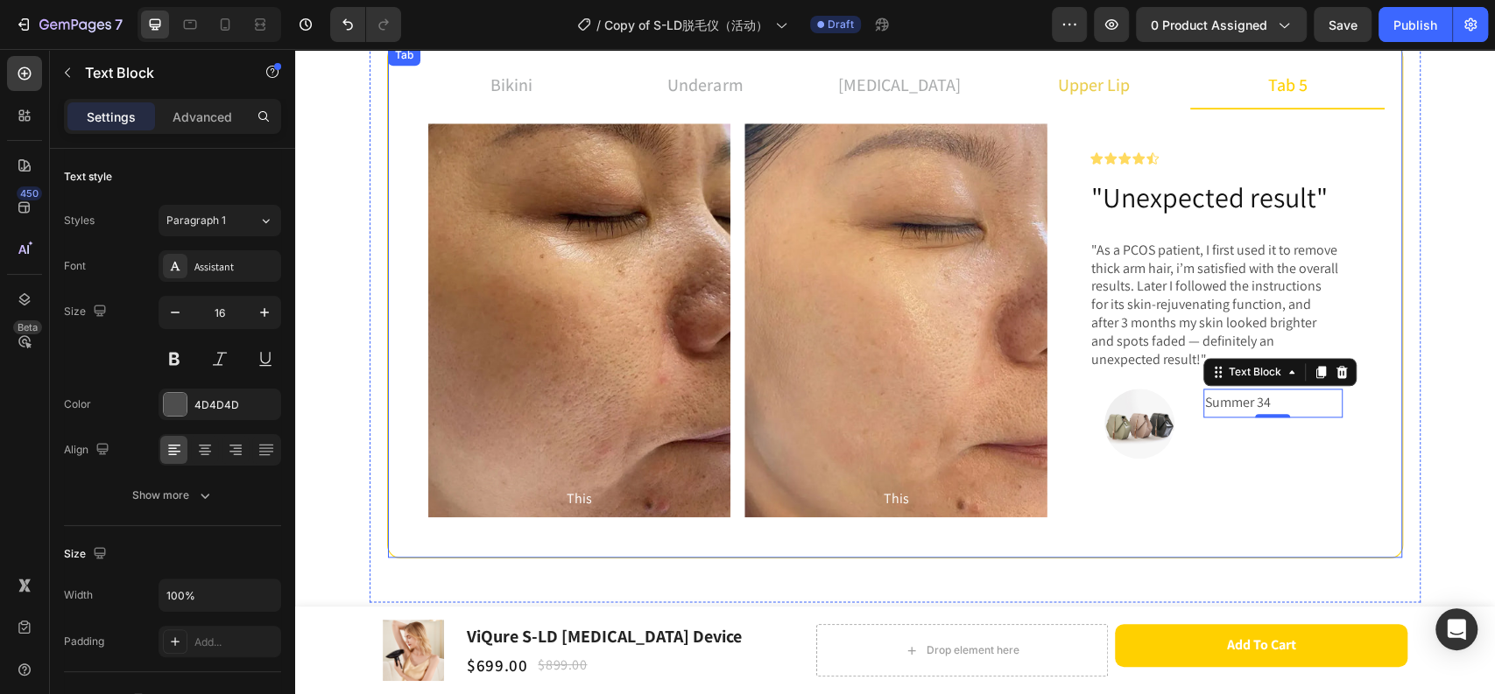
click at [1094, 95] on p "upper lip" at bounding box center [1094, 85] width 72 height 26
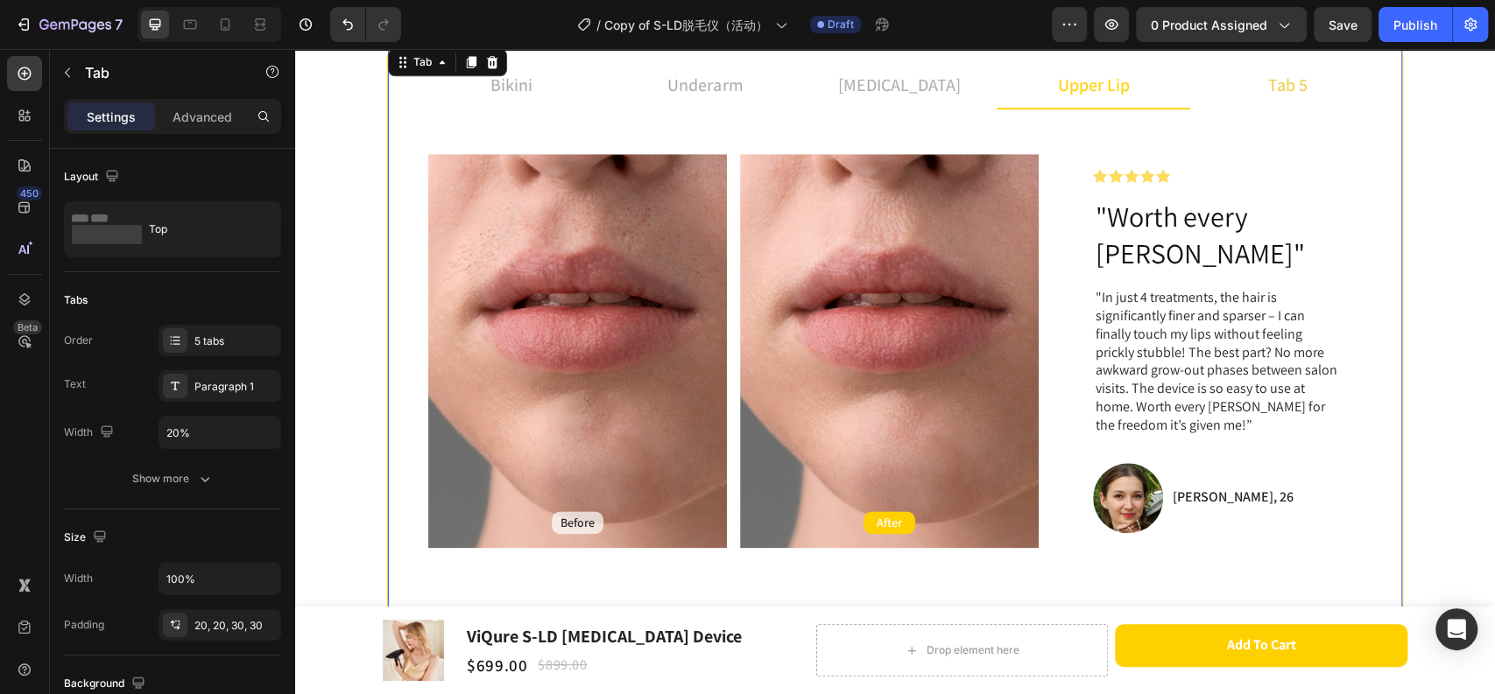
click at [1227, 75] on li "tab 5" at bounding box center [1287, 85] width 194 height 47
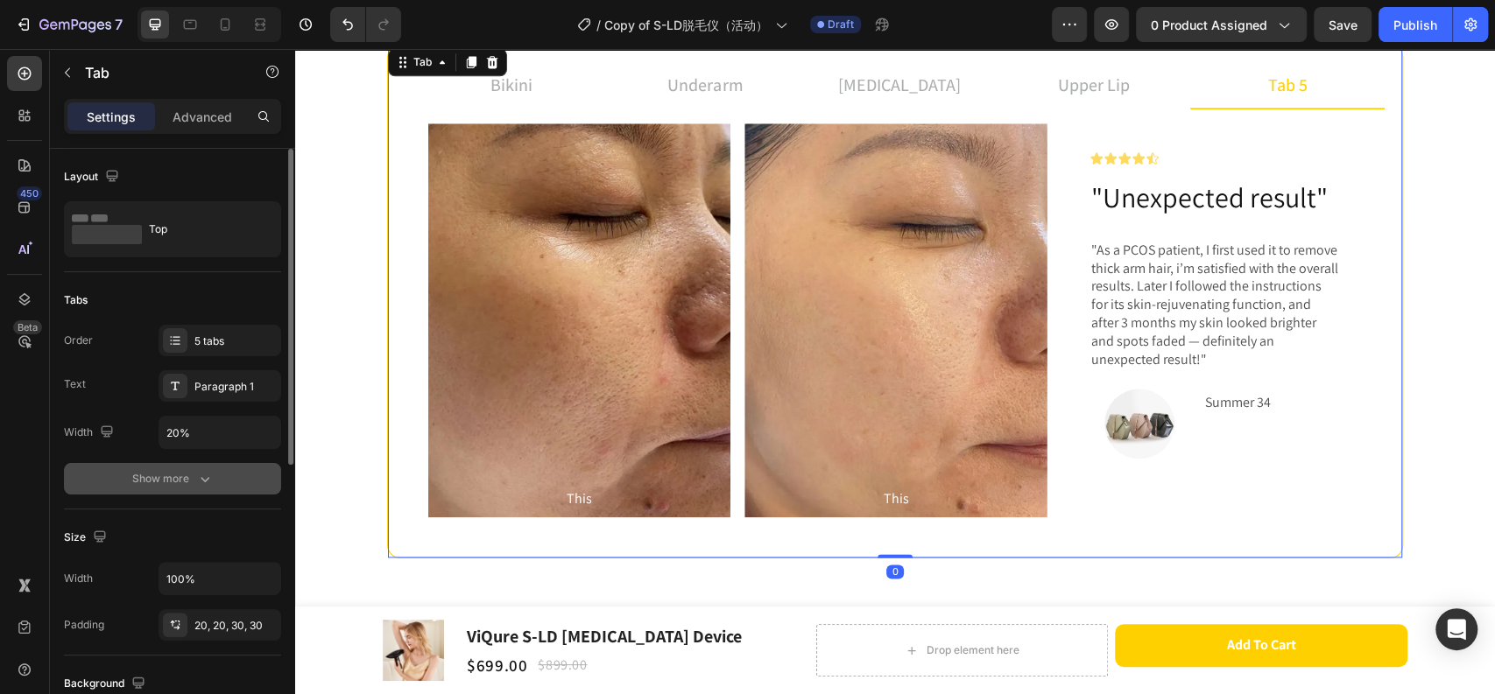
click at [158, 476] on div "Show more" at bounding box center [172, 479] width 81 height 18
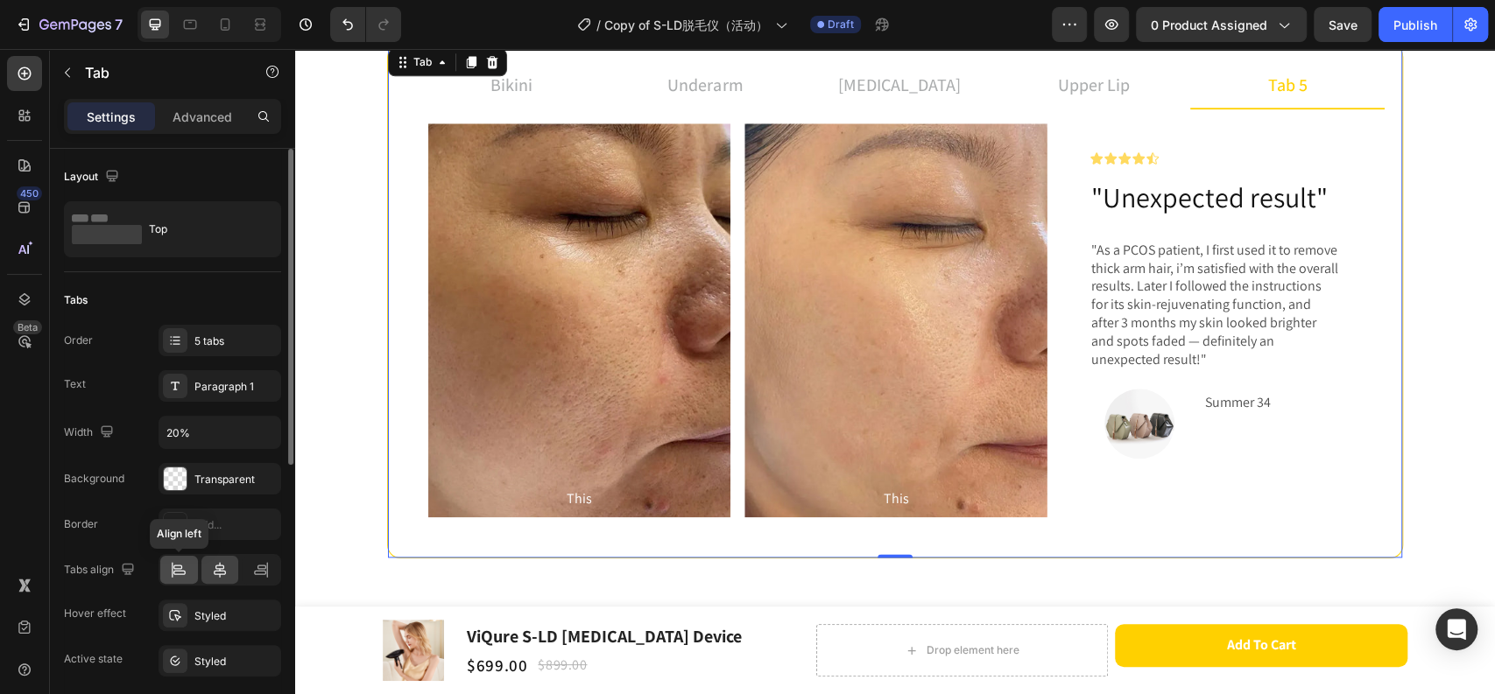
click at [172, 566] on icon at bounding box center [179, 570] width 18 height 18
click at [215, 566] on icon at bounding box center [220, 570] width 18 height 18
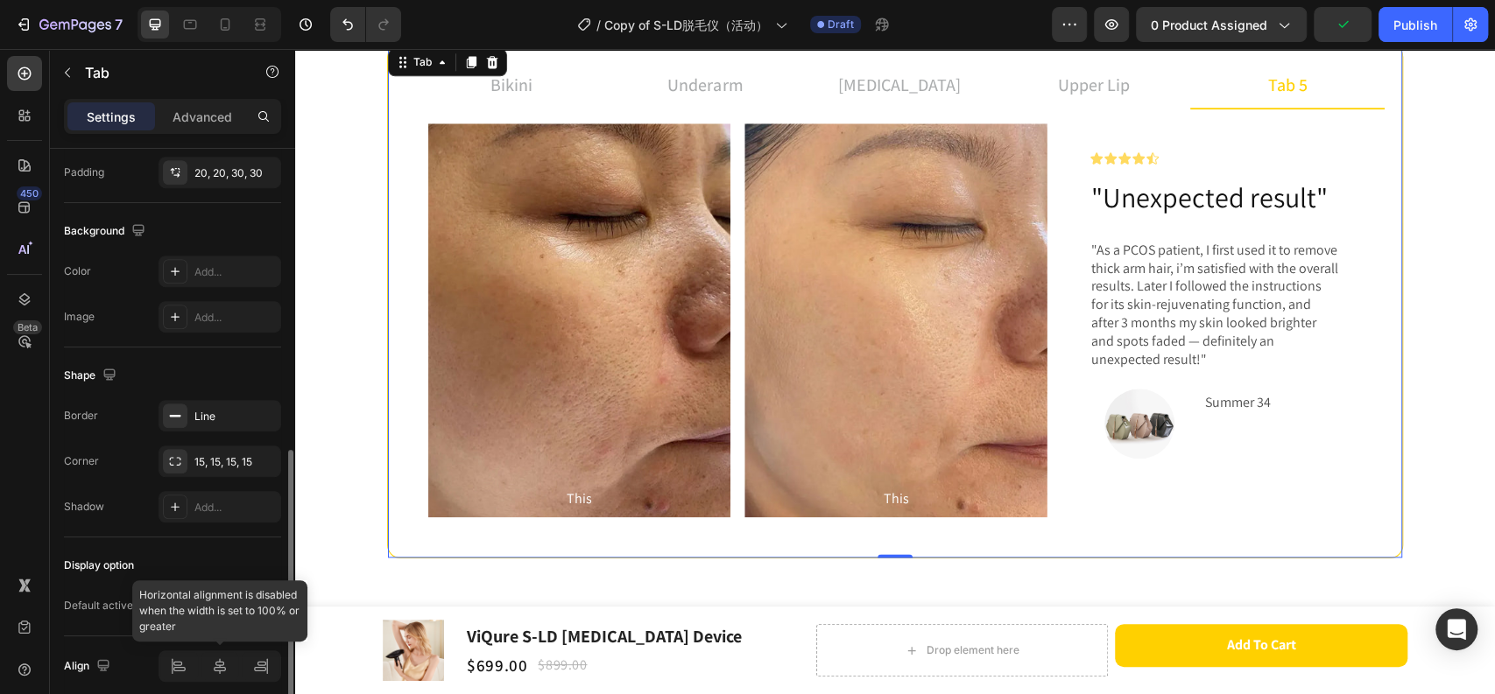
click at [217, 672] on div at bounding box center [219, 667] width 123 height 32
click at [178, 669] on div at bounding box center [219, 667] width 123 height 32
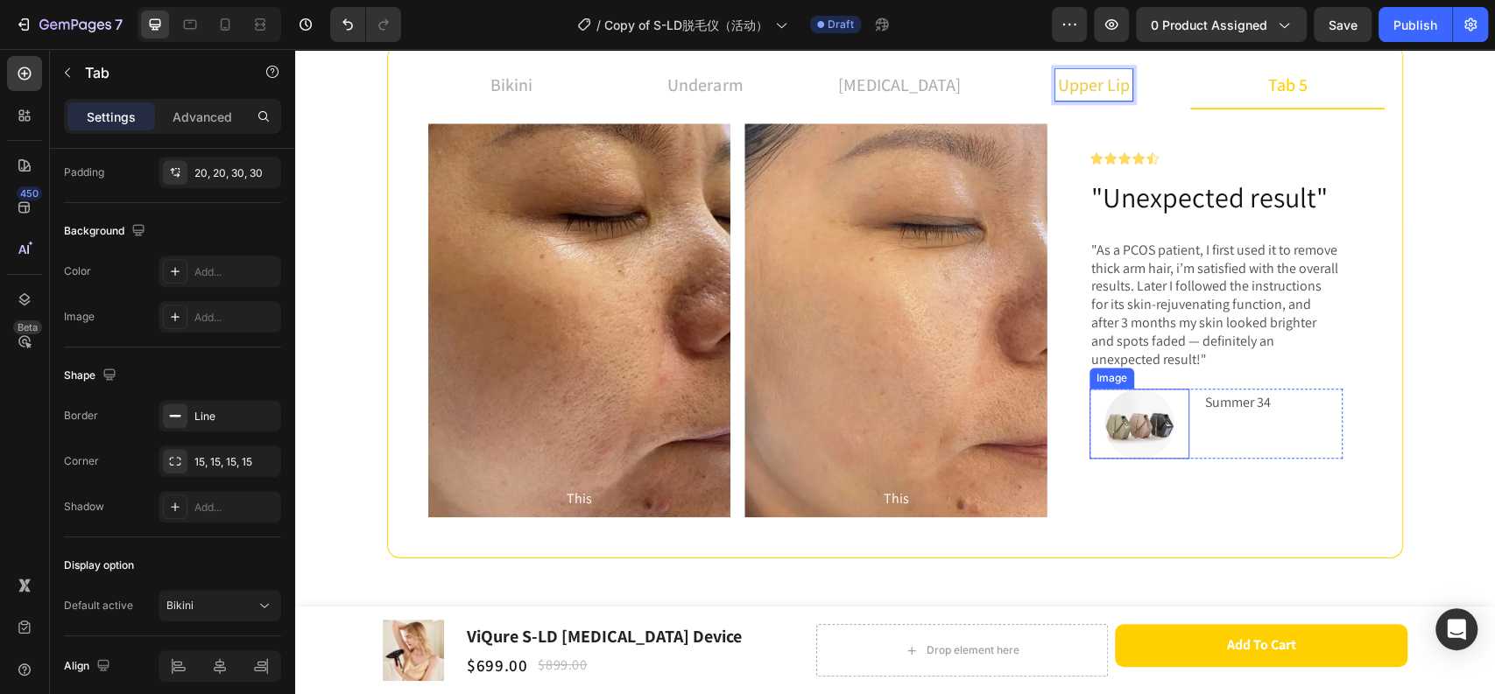
click at [1115, 419] on img at bounding box center [1139, 424] width 70 height 70
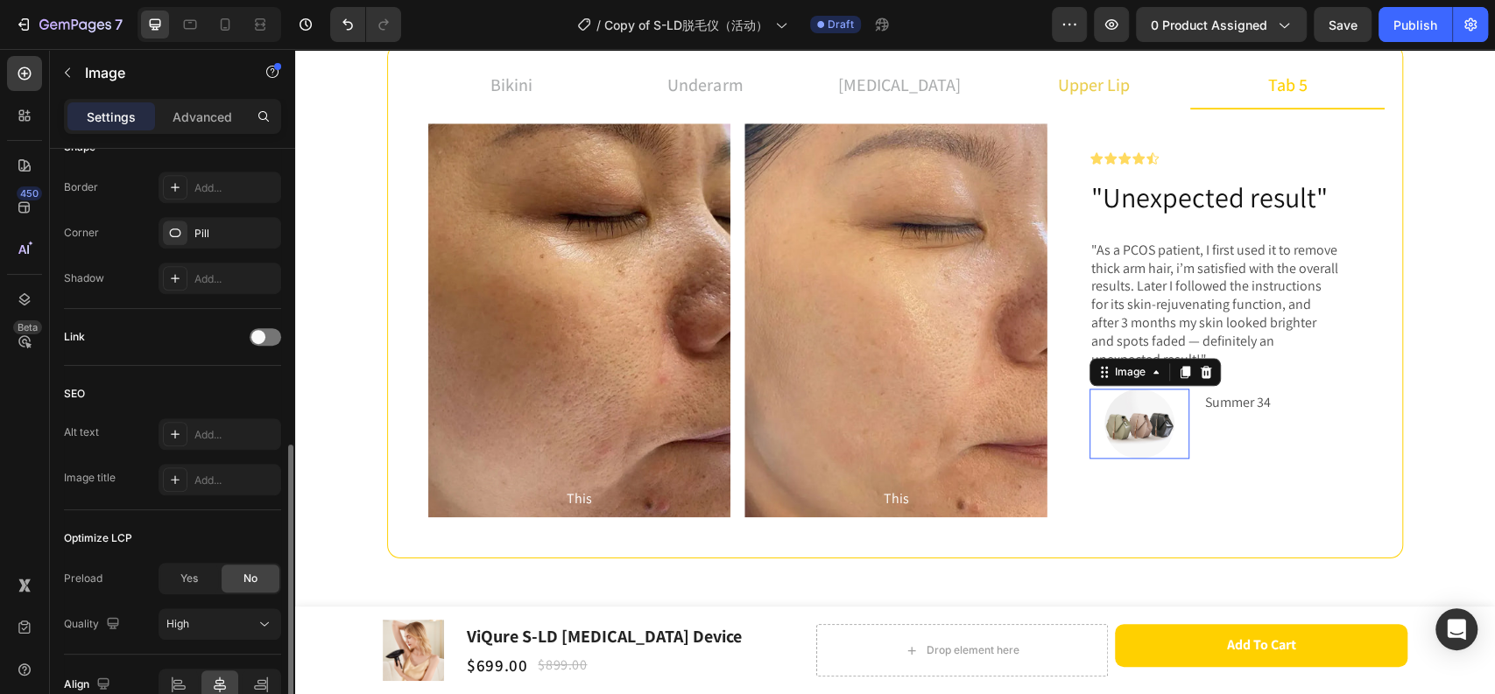
scroll to position [0, 0]
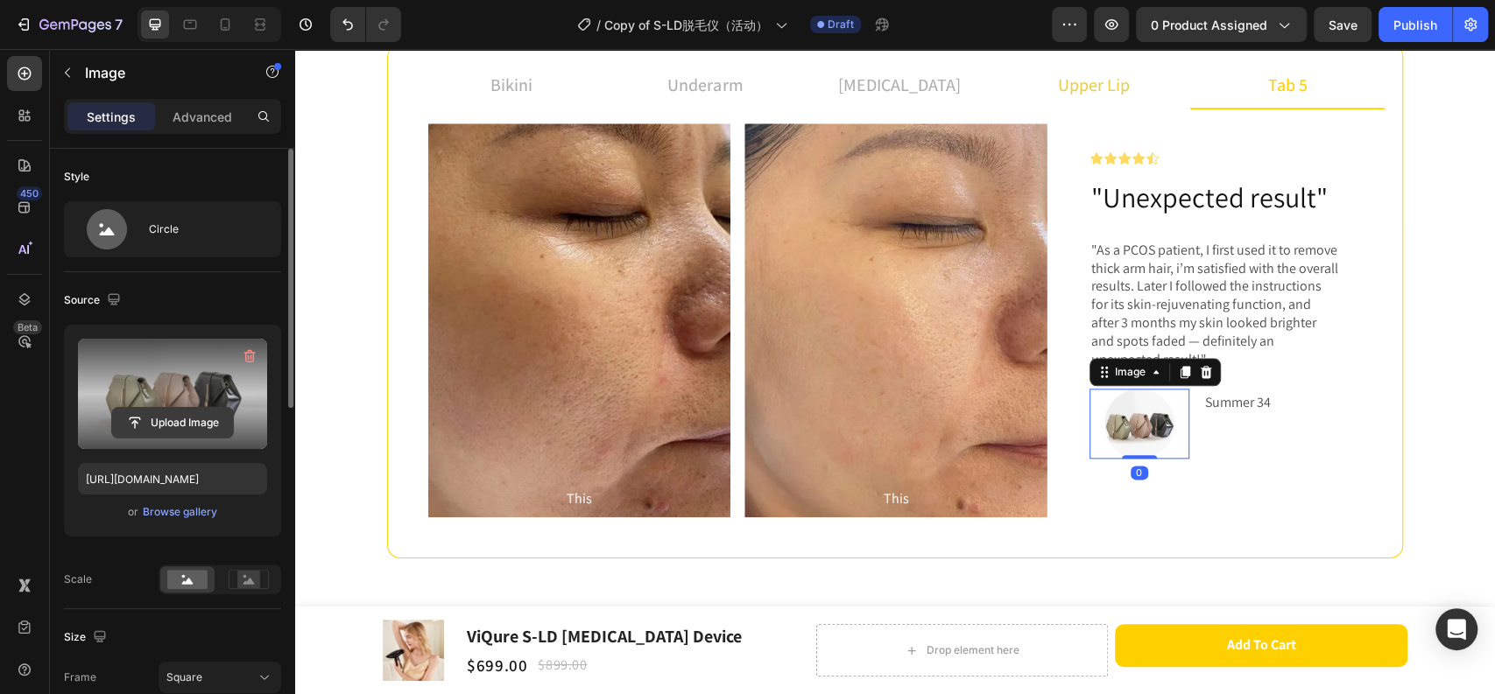
click at [196, 416] on input "file" at bounding box center [172, 423] width 121 height 30
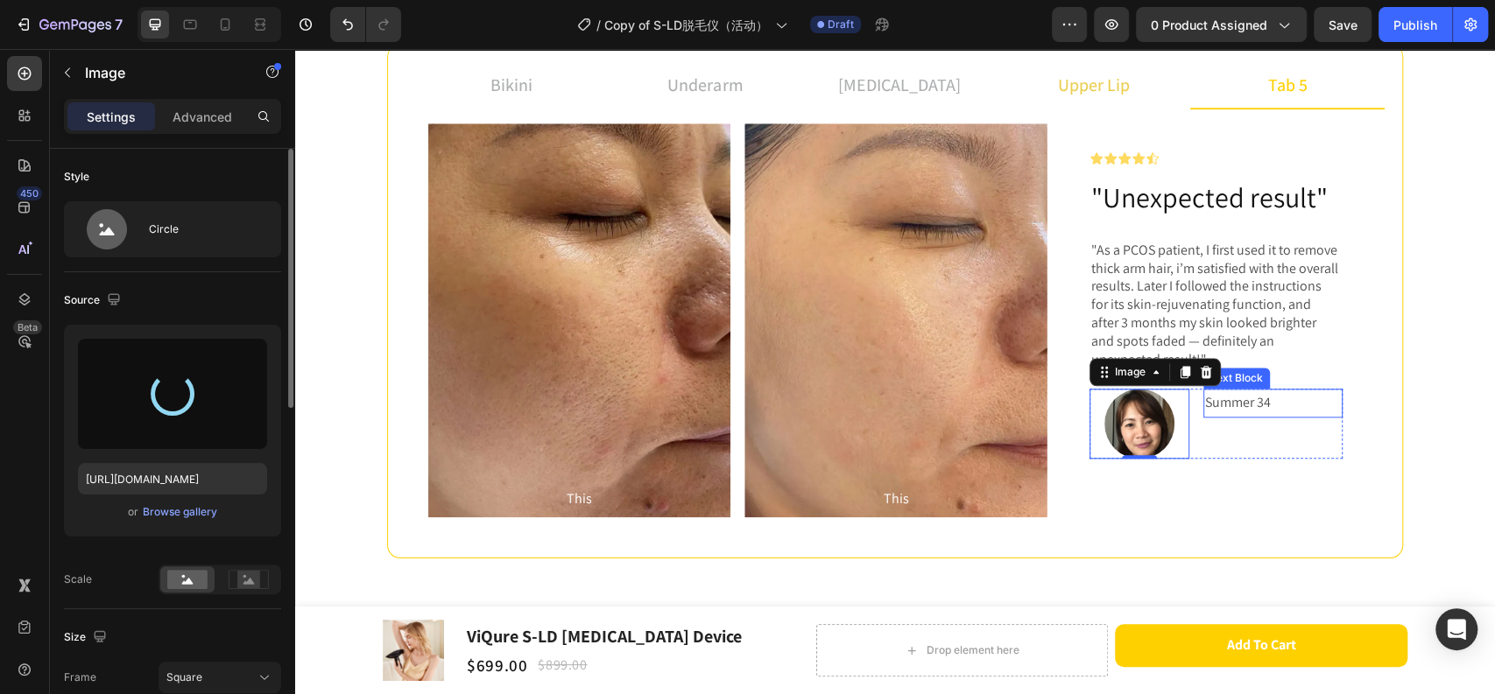
type input "[URL][DOMAIN_NAME]"
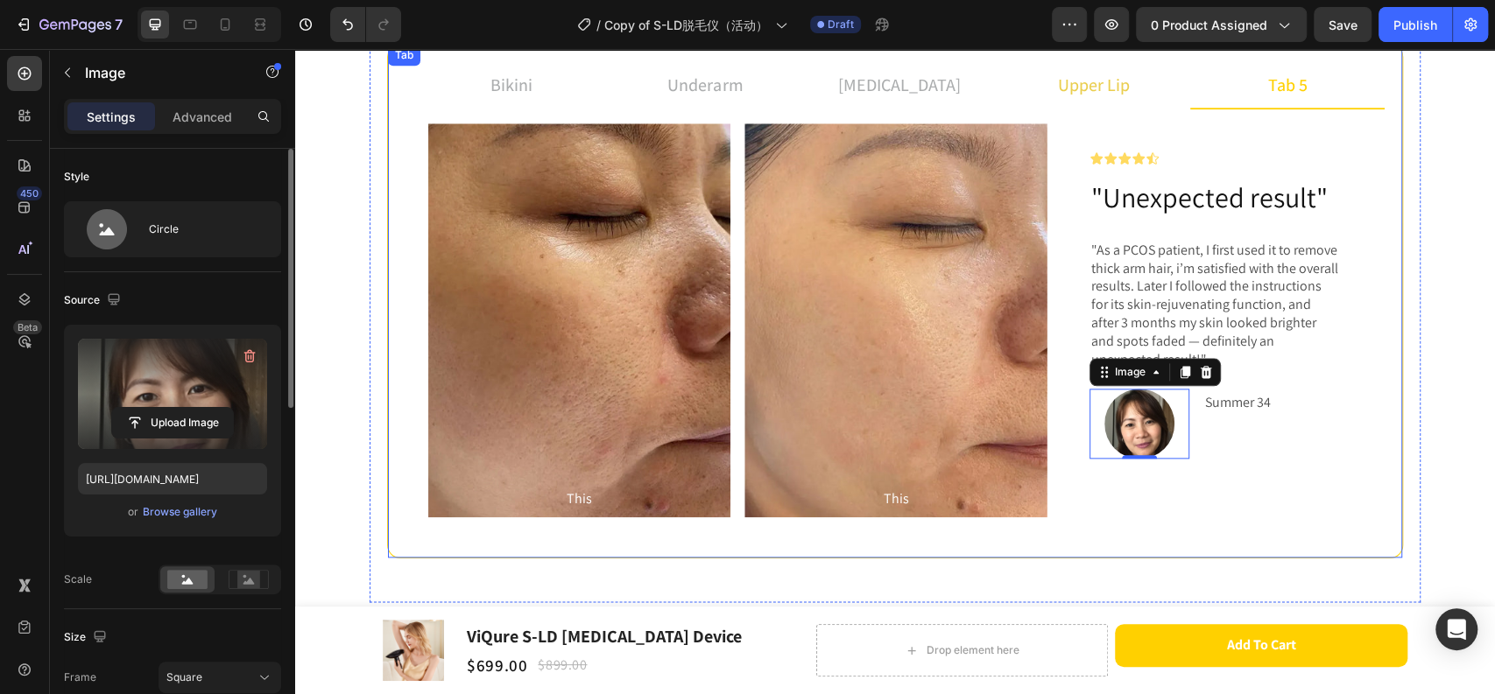
click at [1023, 76] on li "upper lip" at bounding box center [1093, 85] width 194 height 47
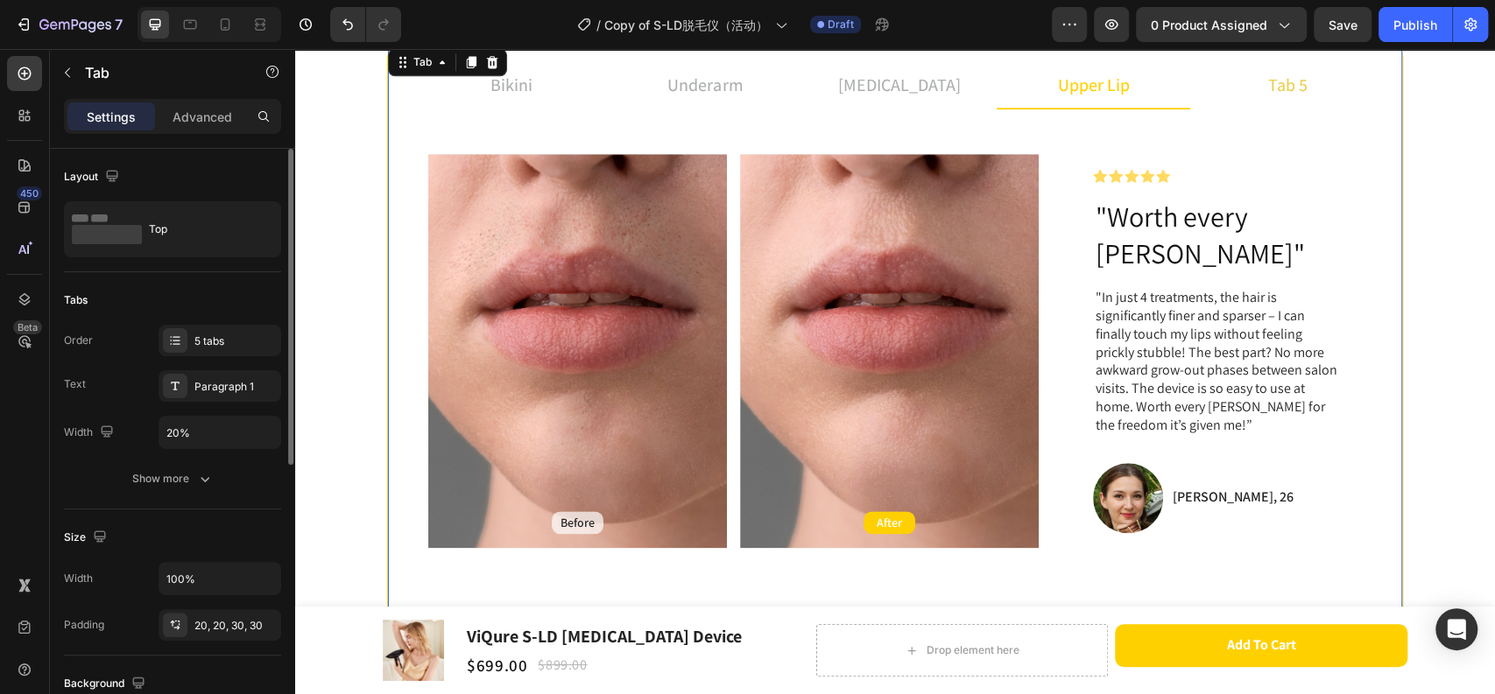
click at [1223, 73] on li "tab 5" at bounding box center [1287, 85] width 194 height 47
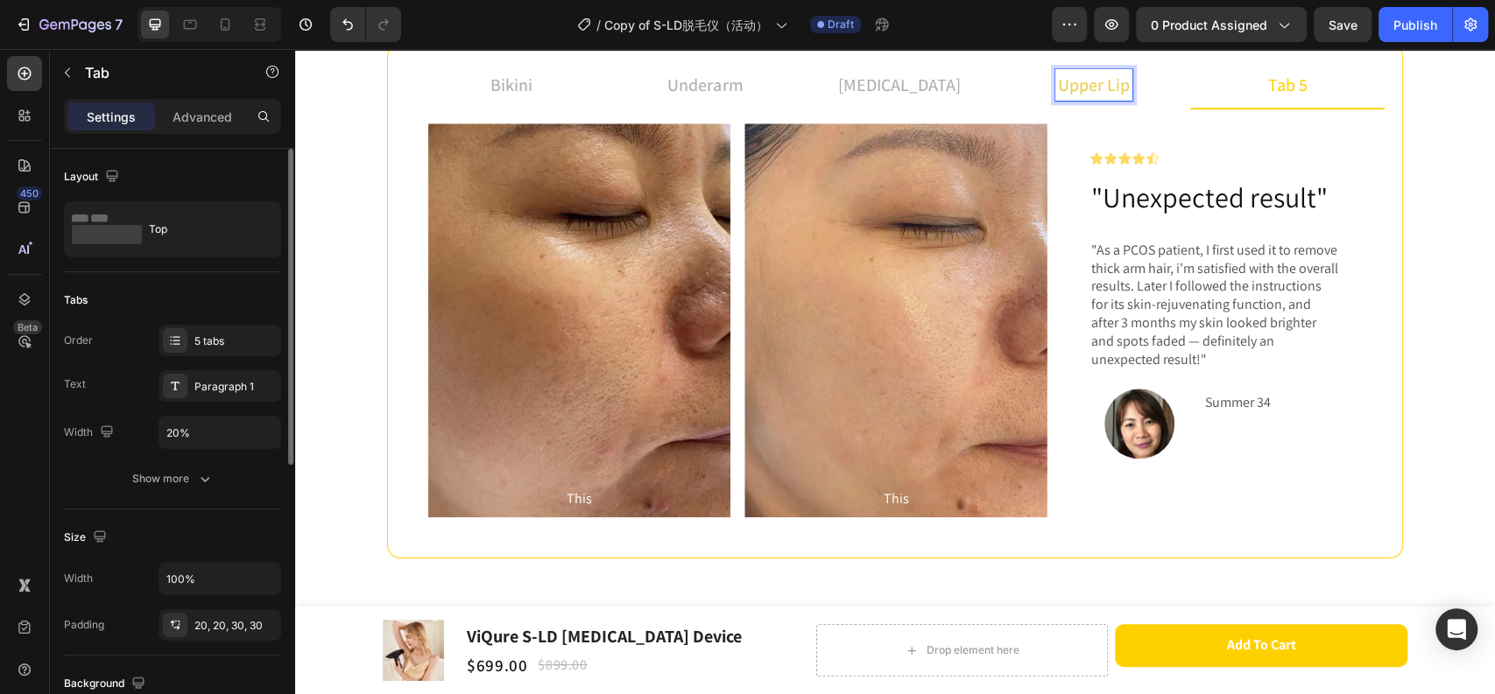
click at [1157, 78] on li "upper lip" at bounding box center [1093, 85] width 194 height 47
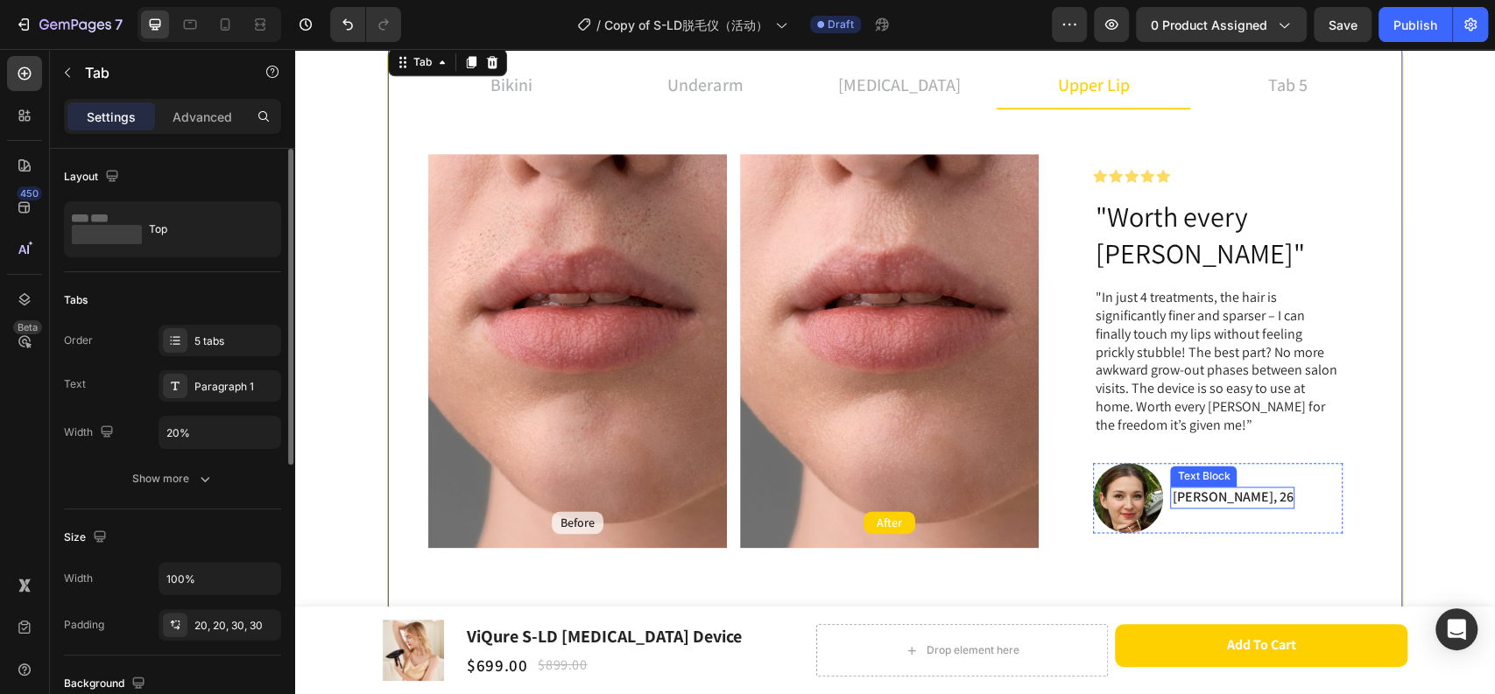
click at [1188, 489] on p "[PERSON_NAME], 26" at bounding box center [1231, 498] width 121 height 18
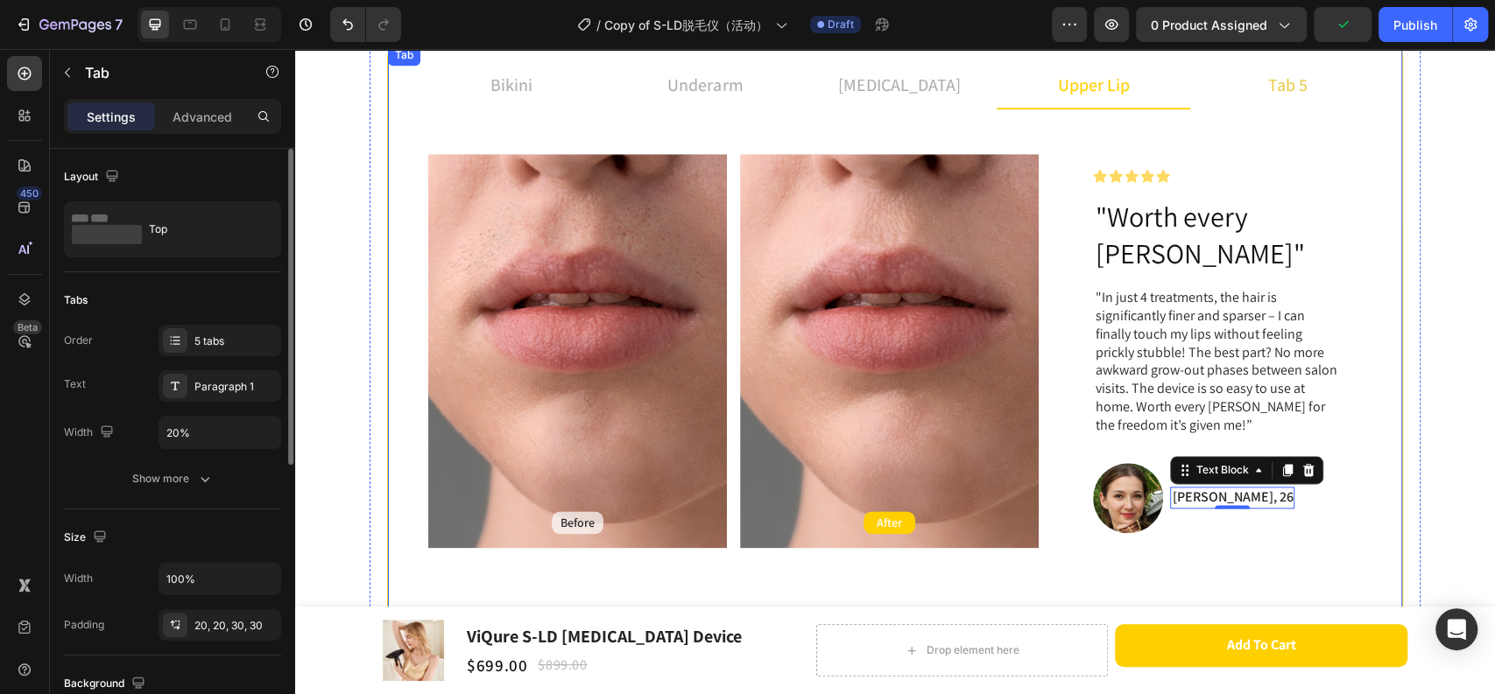
click at [1281, 103] on li "tab 5" at bounding box center [1287, 85] width 194 height 47
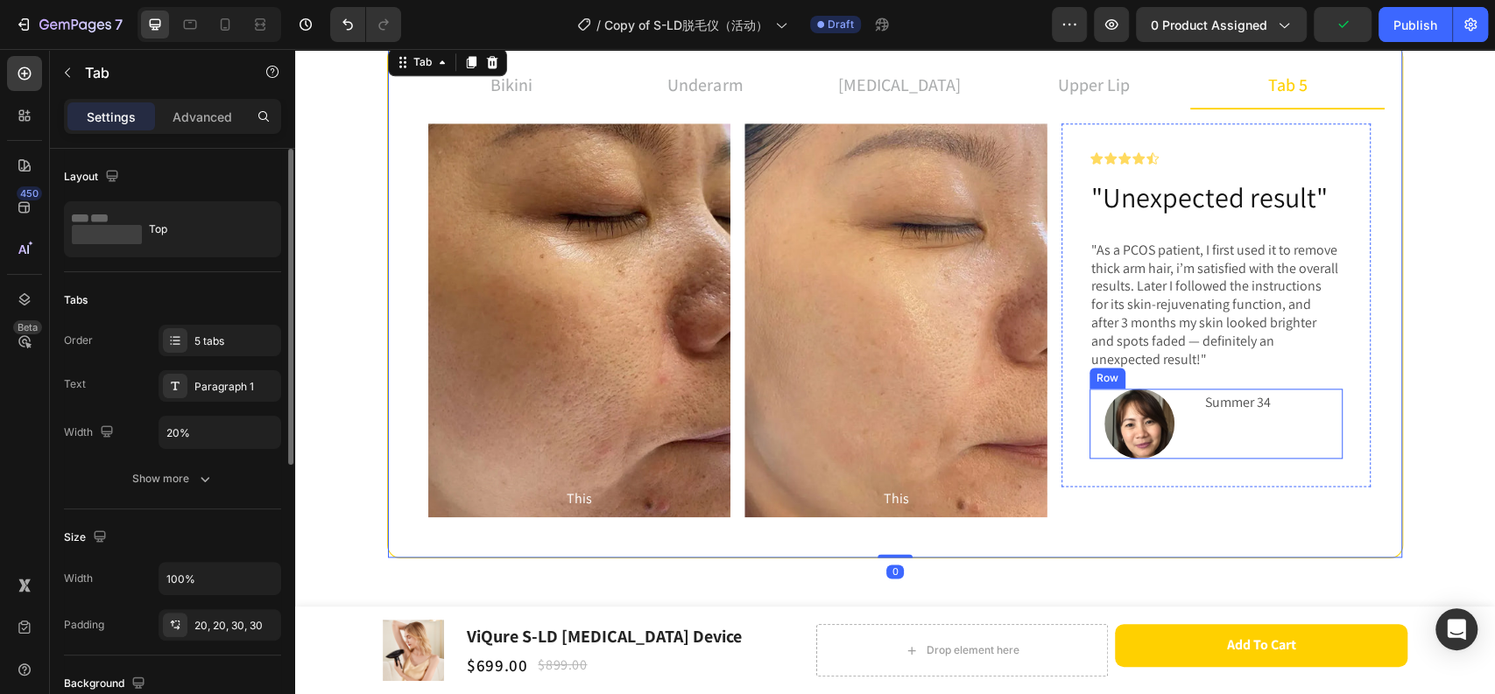
click at [1189, 433] on div "Image Summer 34 Text Block Row" at bounding box center [1215, 424] width 253 height 70
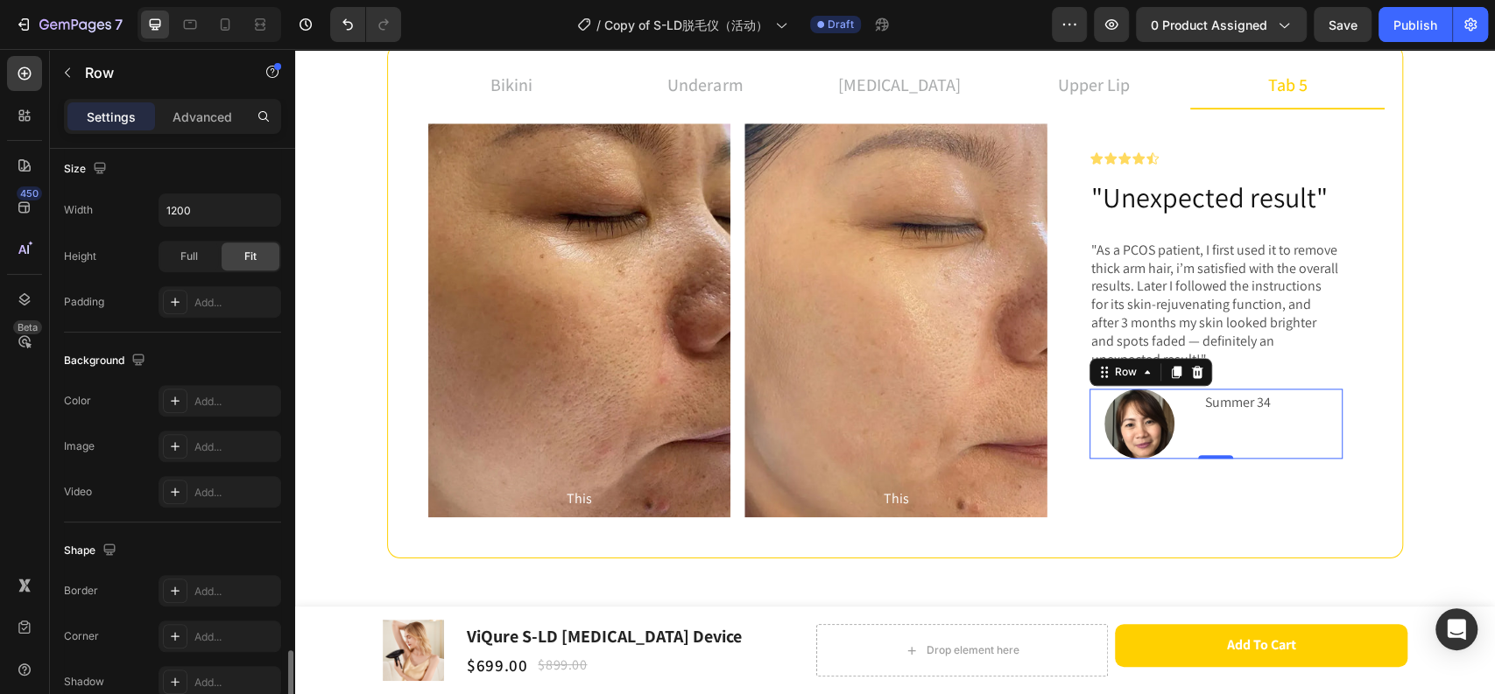
scroll to position [672, 0]
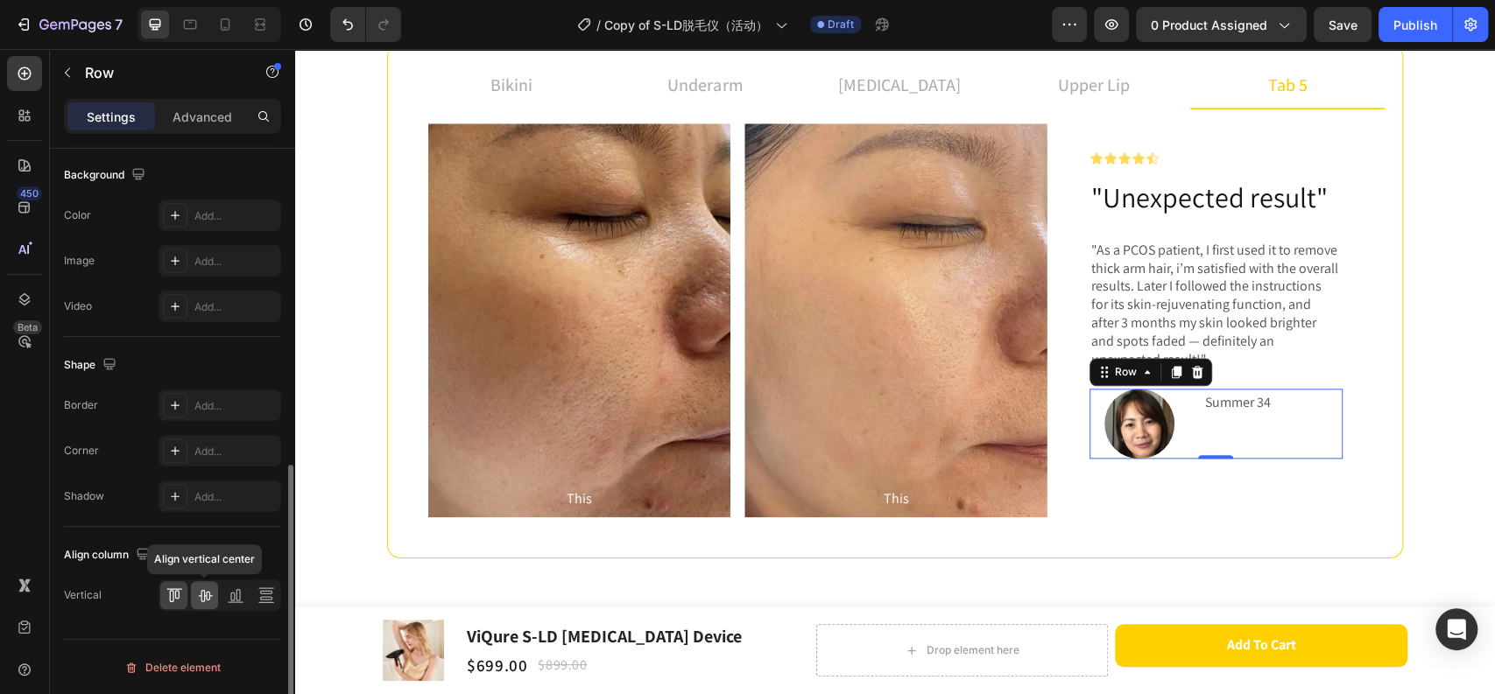
click at [206, 594] on icon at bounding box center [205, 596] width 14 height 12
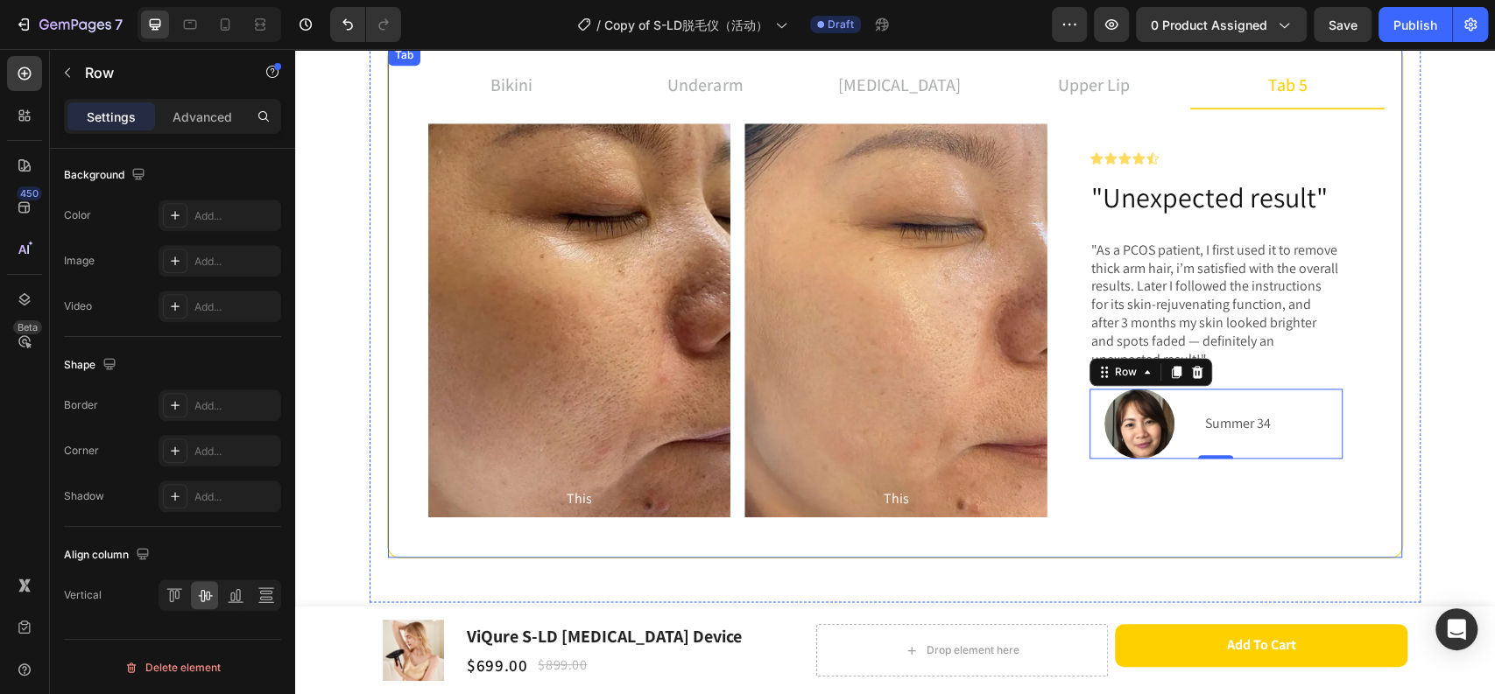
click at [1083, 91] on p "upper lip" at bounding box center [1094, 85] width 72 height 26
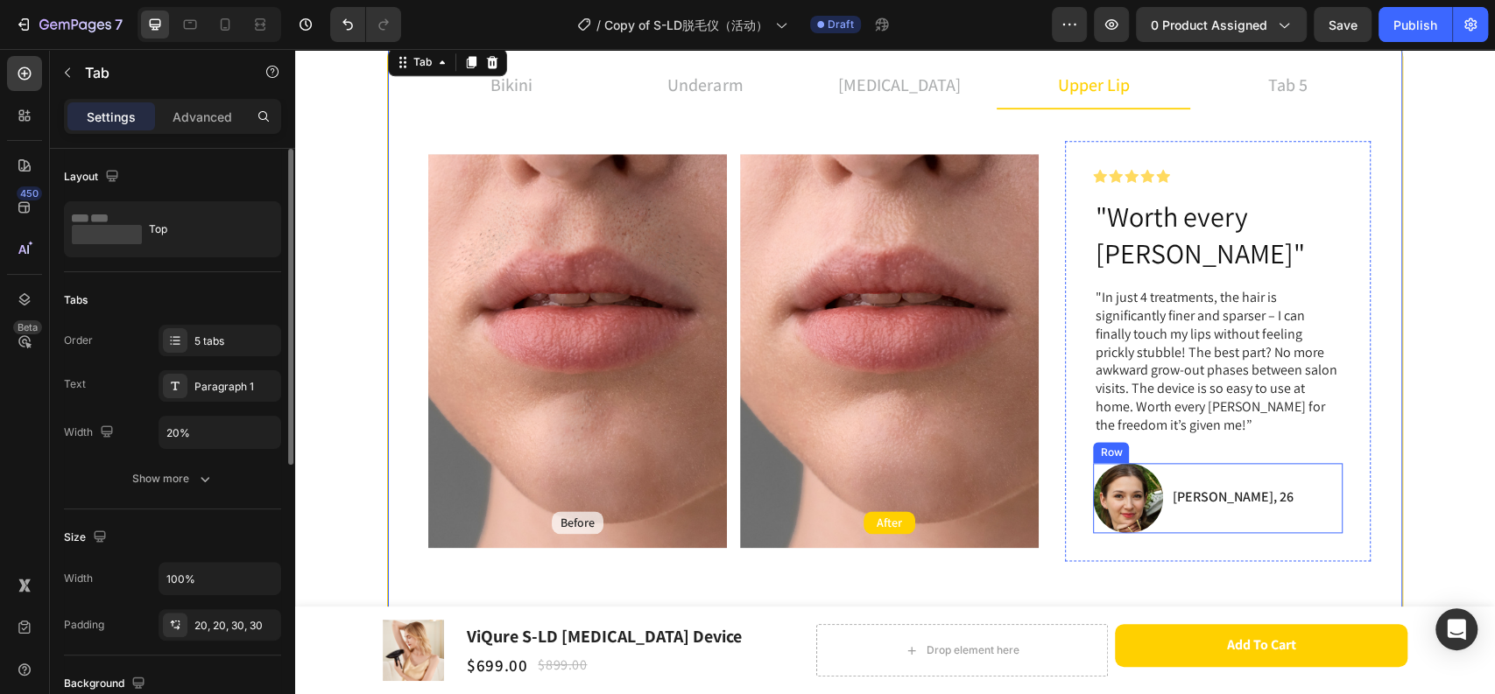
click at [1185, 476] on div "[PERSON_NAME], 26 Text Block" at bounding box center [1232, 498] width 124 height 70
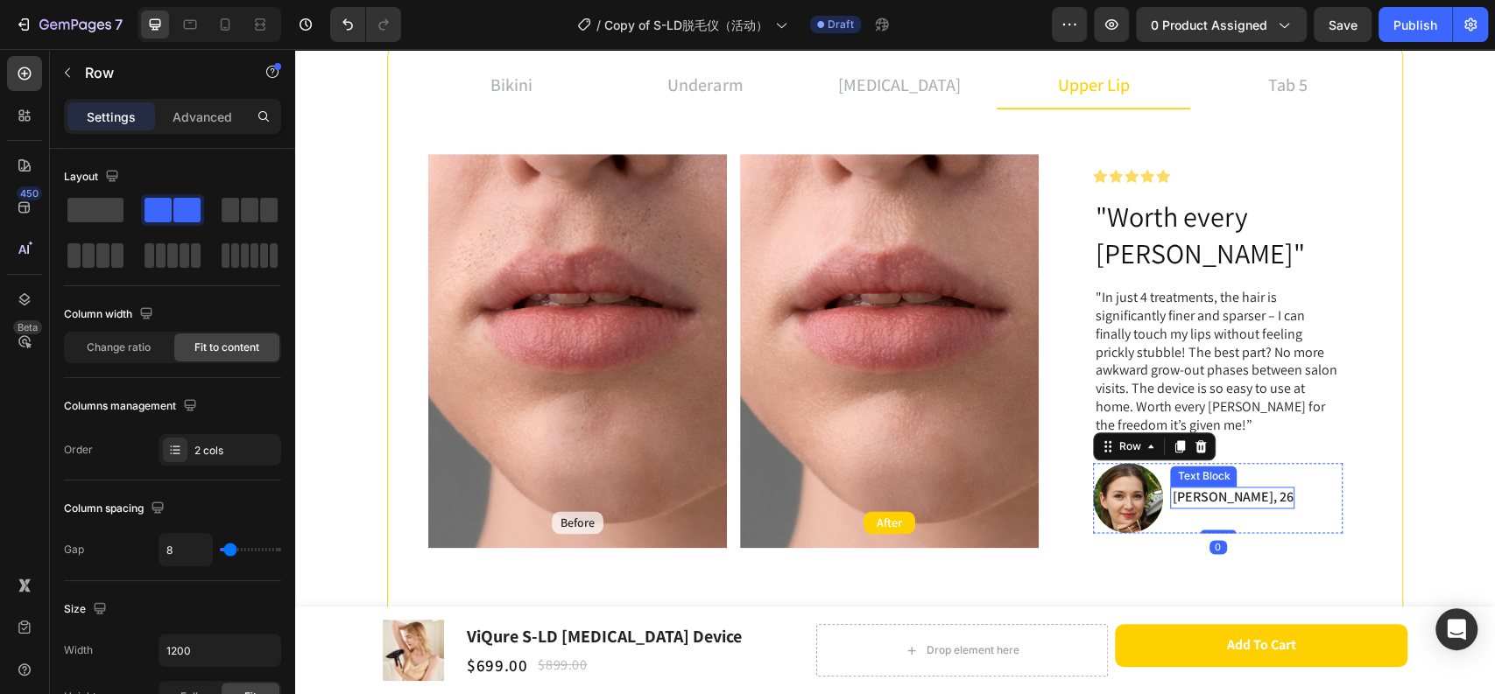
click at [1184, 489] on p "[PERSON_NAME], 26" at bounding box center [1231, 498] width 121 height 18
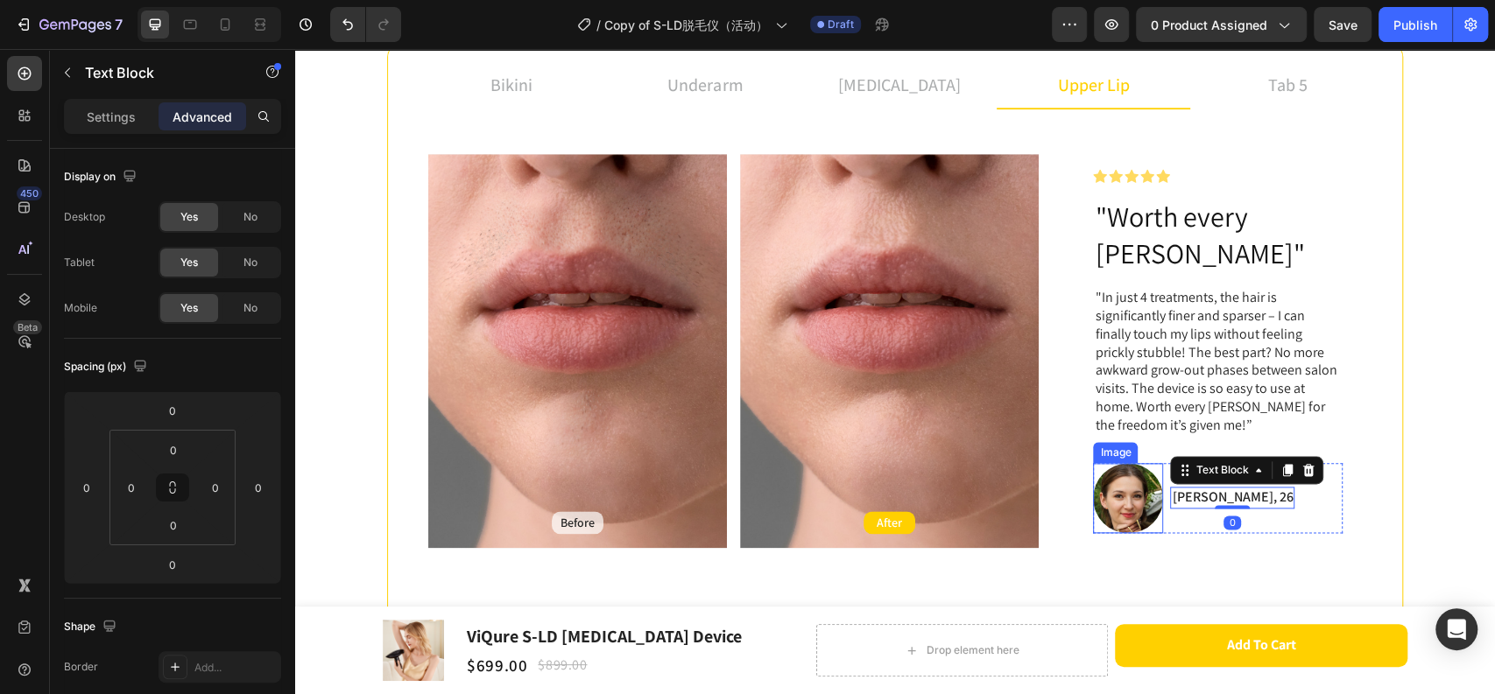
click at [1148, 472] on img at bounding box center [1128, 498] width 70 height 70
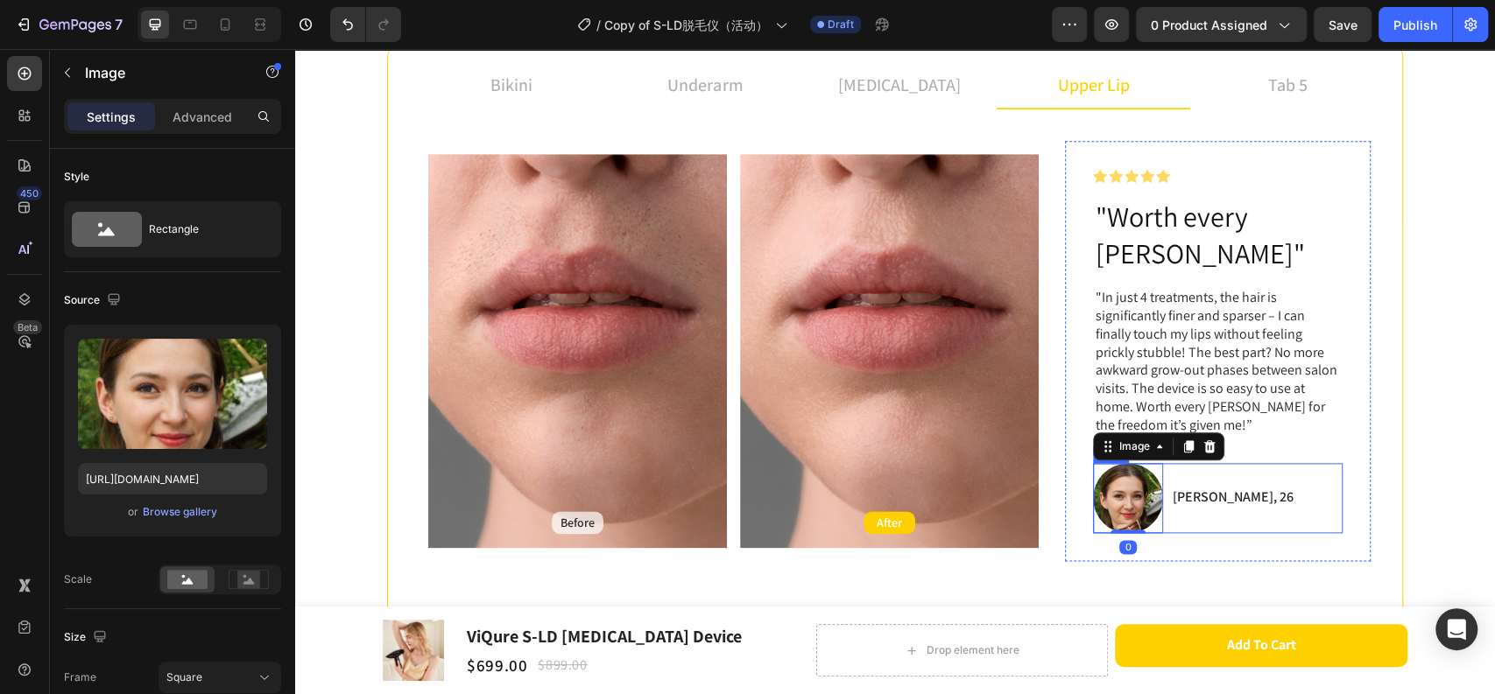
click at [1175, 489] on p "[PERSON_NAME], 26" at bounding box center [1231, 498] width 121 height 18
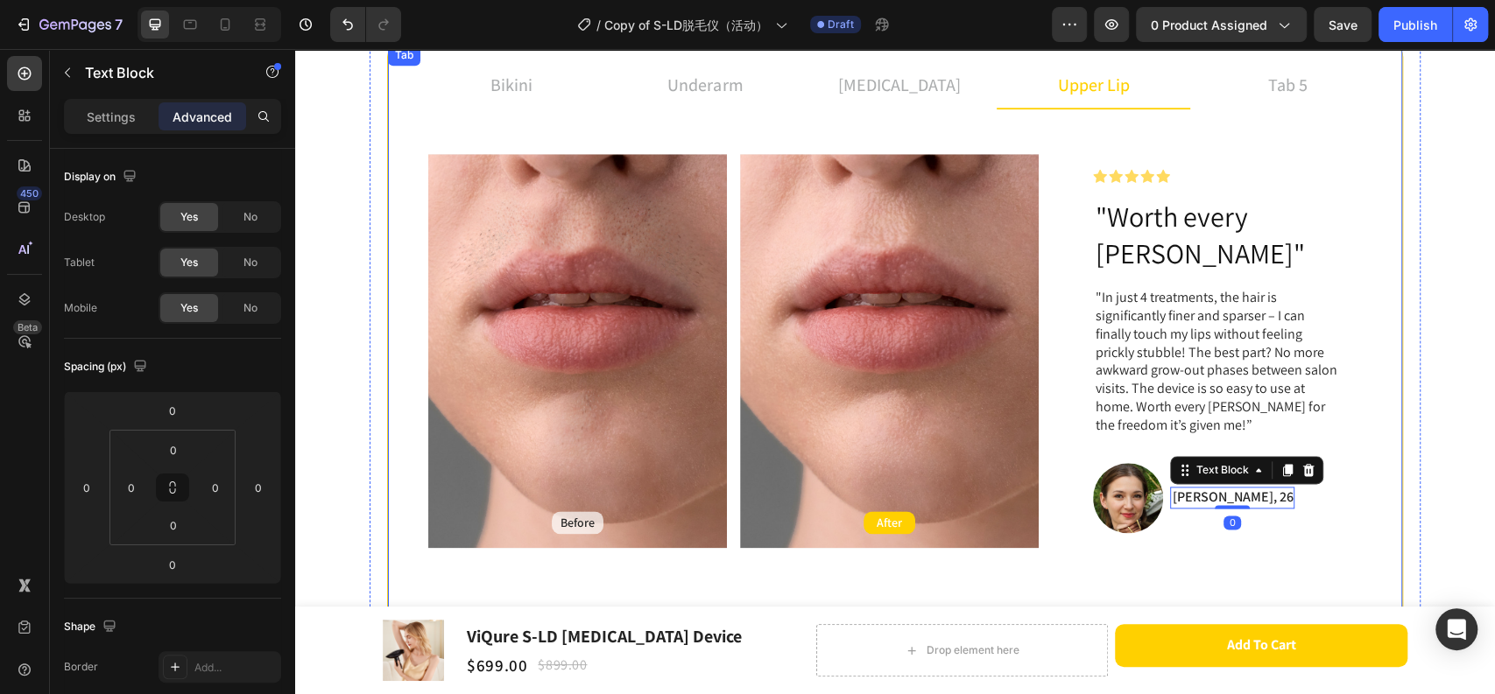
click at [1276, 89] on p "tab 5" at bounding box center [1287, 85] width 39 height 26
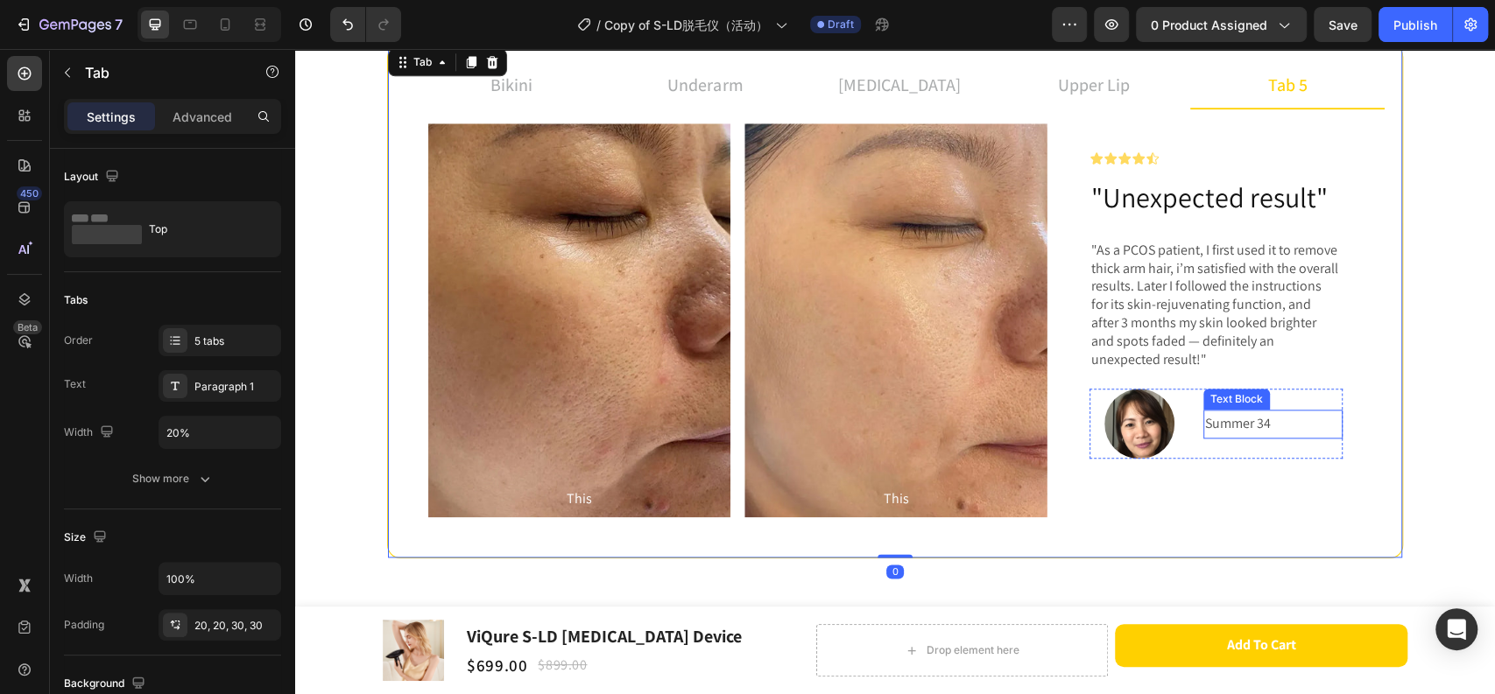
click at [1214, 423] on p "Summer 34" at bounding box center [1273, 423] width 136 height 25
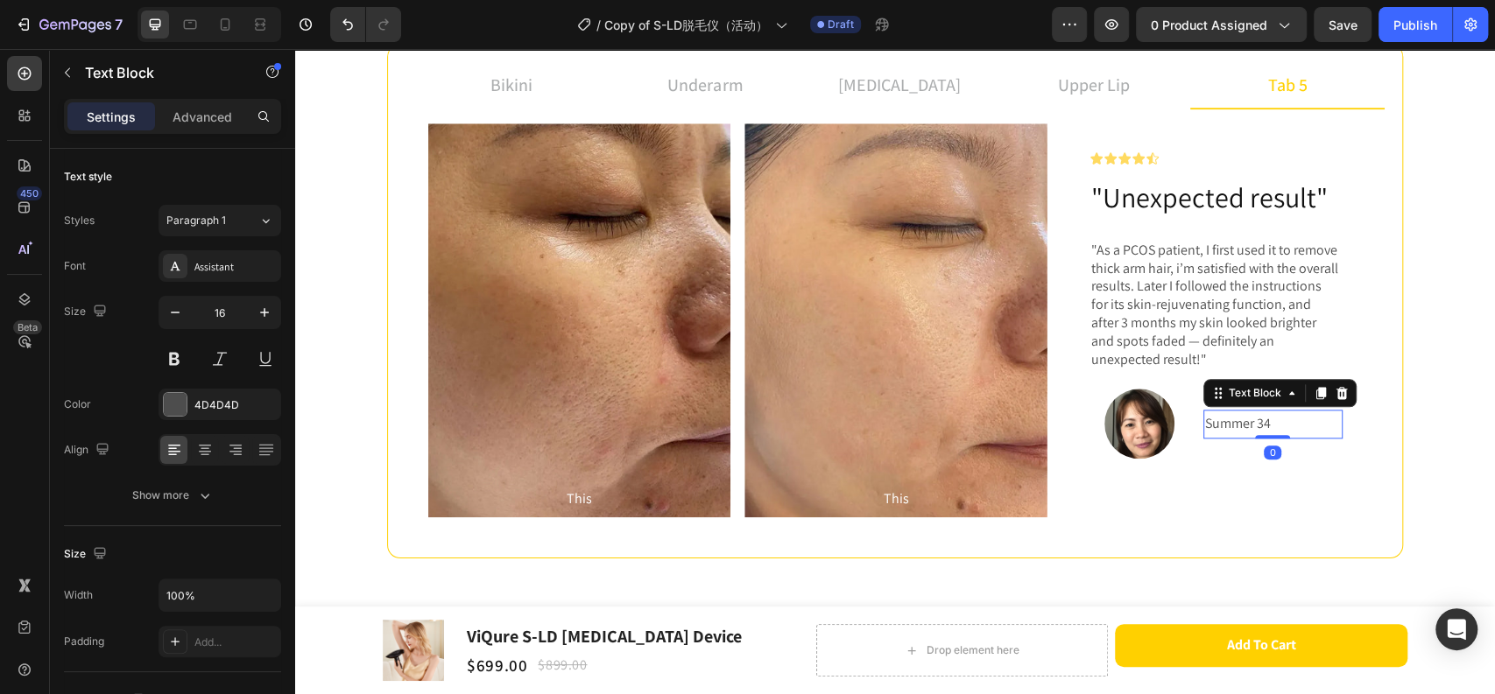
click at [1150, 417] on img at bounding box center [1139, 424] width 70 height 70
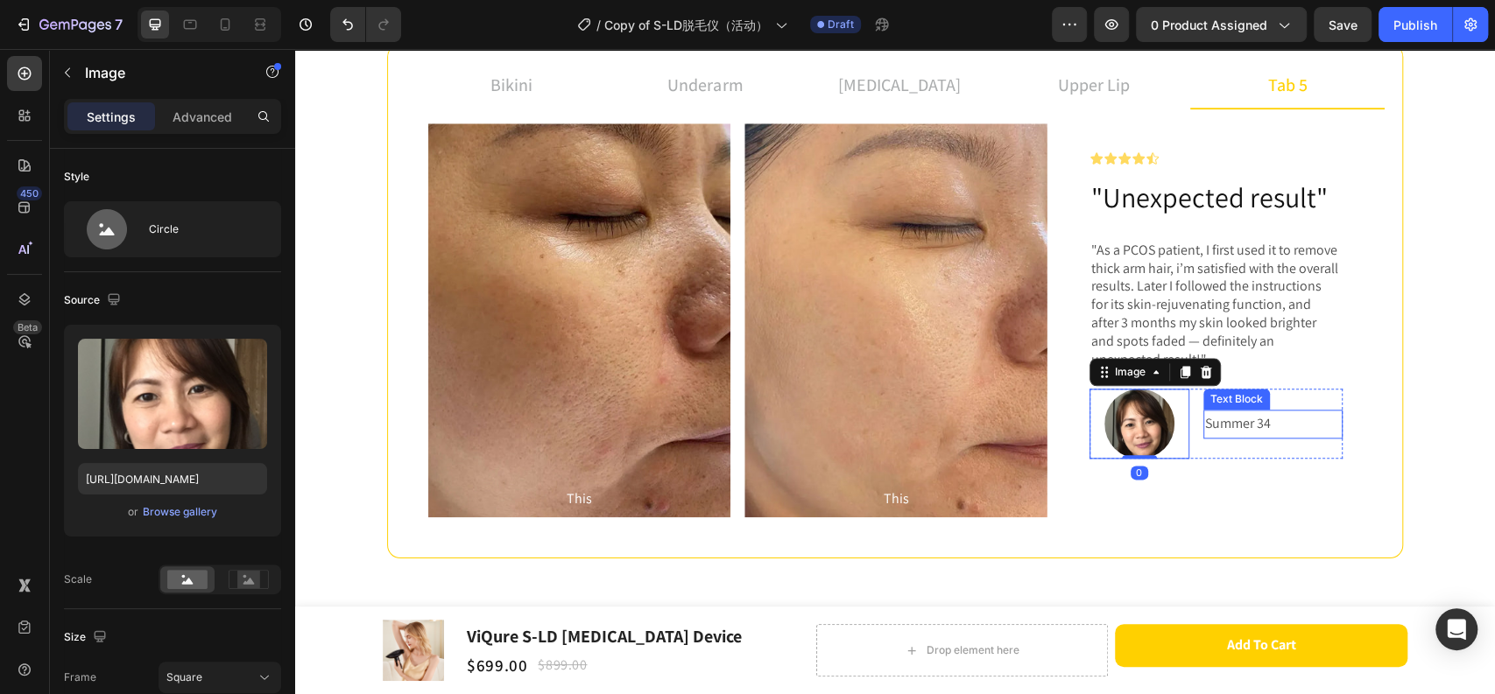
click at [1213, 418] on p "Summer 34" at bounding box center [1273, 423] width 136 height 25
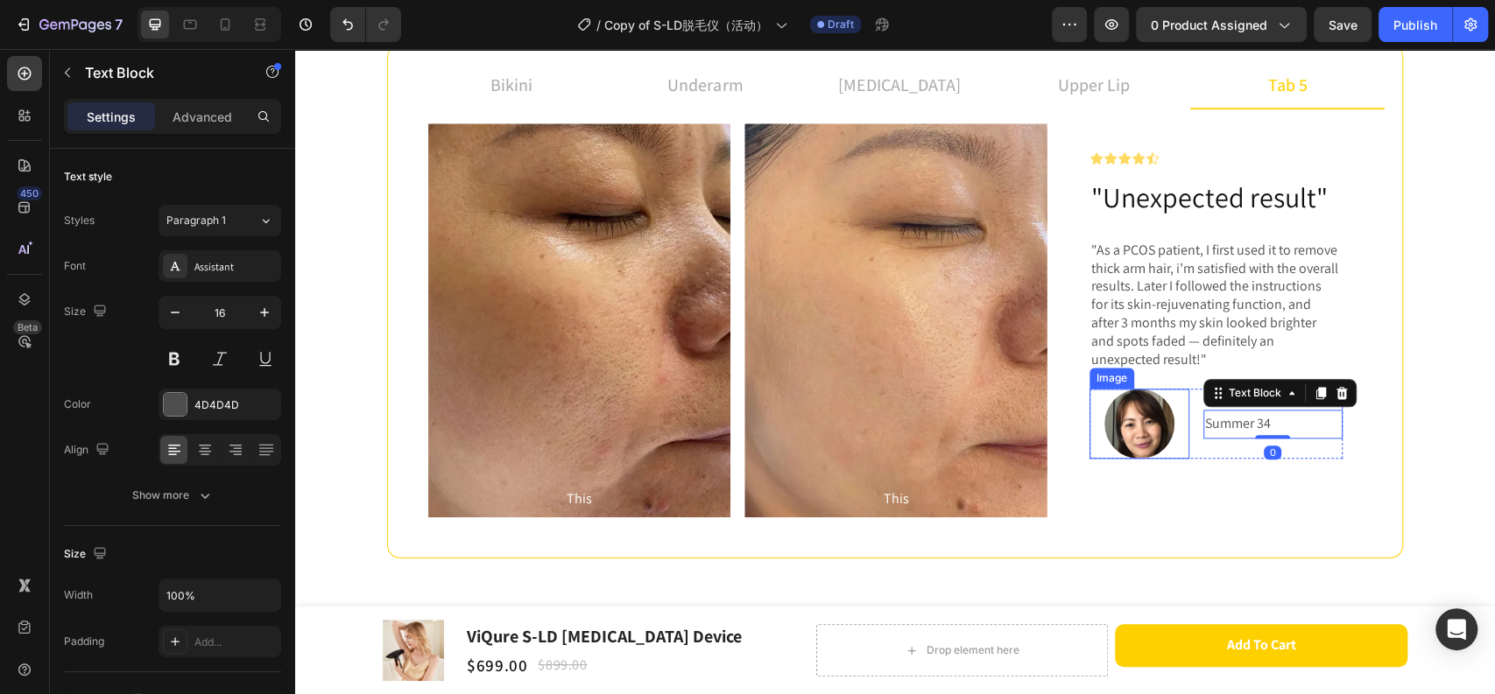
click at [1153, 418] on img at bounding box center [1139, 424] width 70 height 70
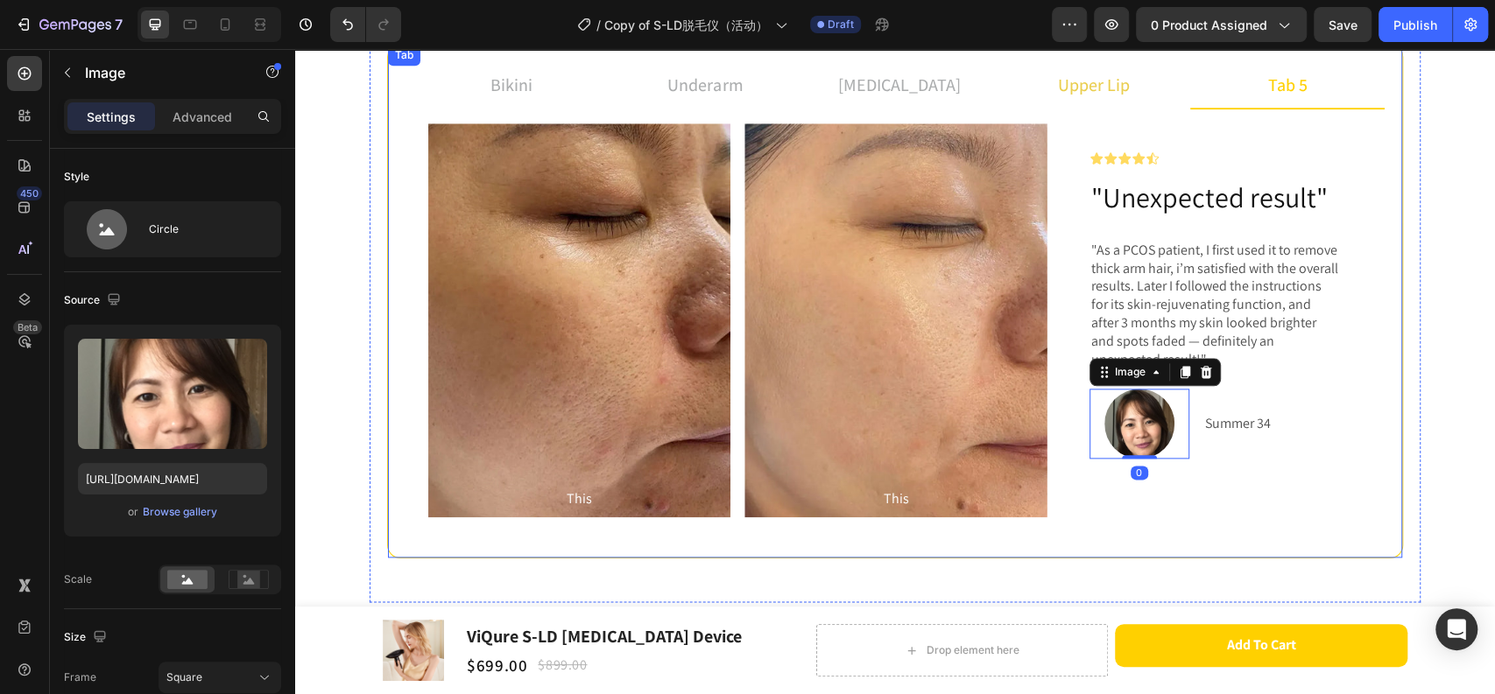
click at [1092, 74] on p "upper lip" at bounding box center [1094, 85] width 72 height 26
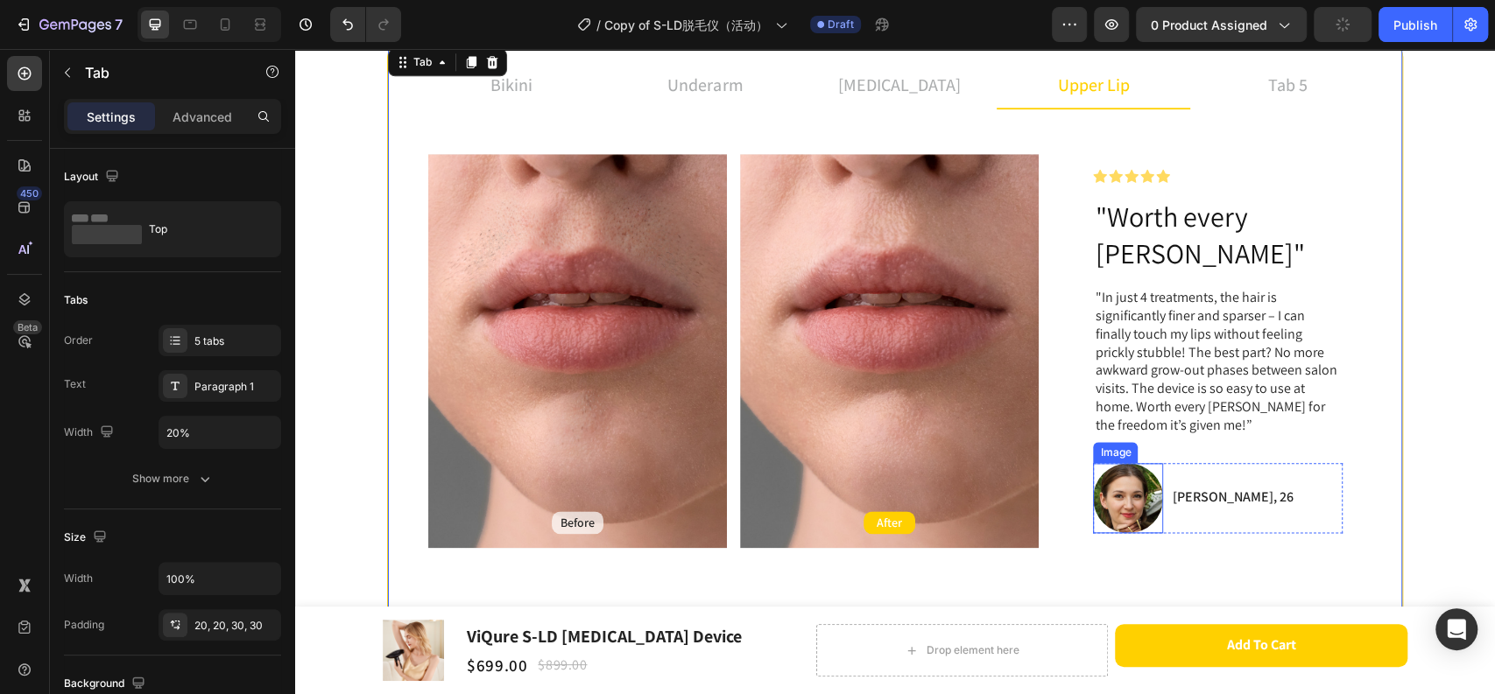
click at [1108, 463] on img at bounding box center [1128, 498] width 70 height 70
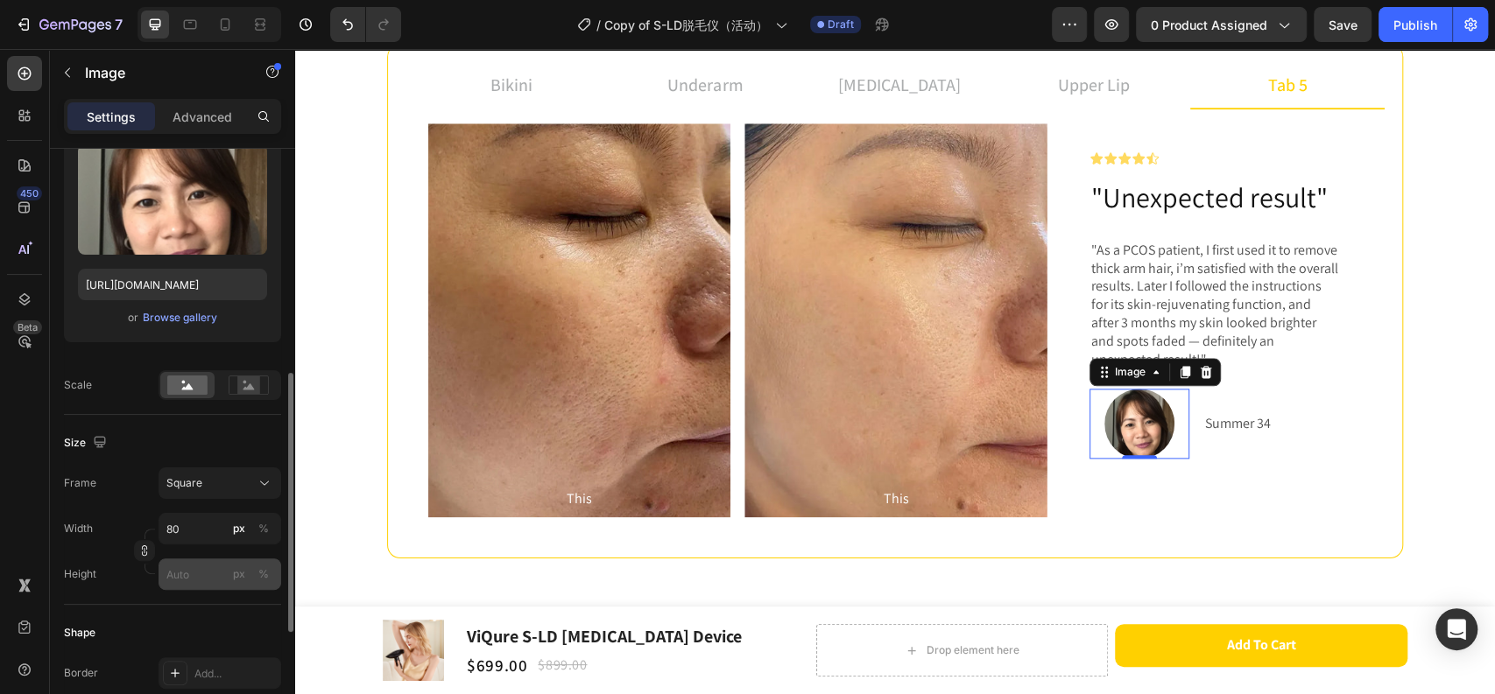
scroll to position [292, 0]
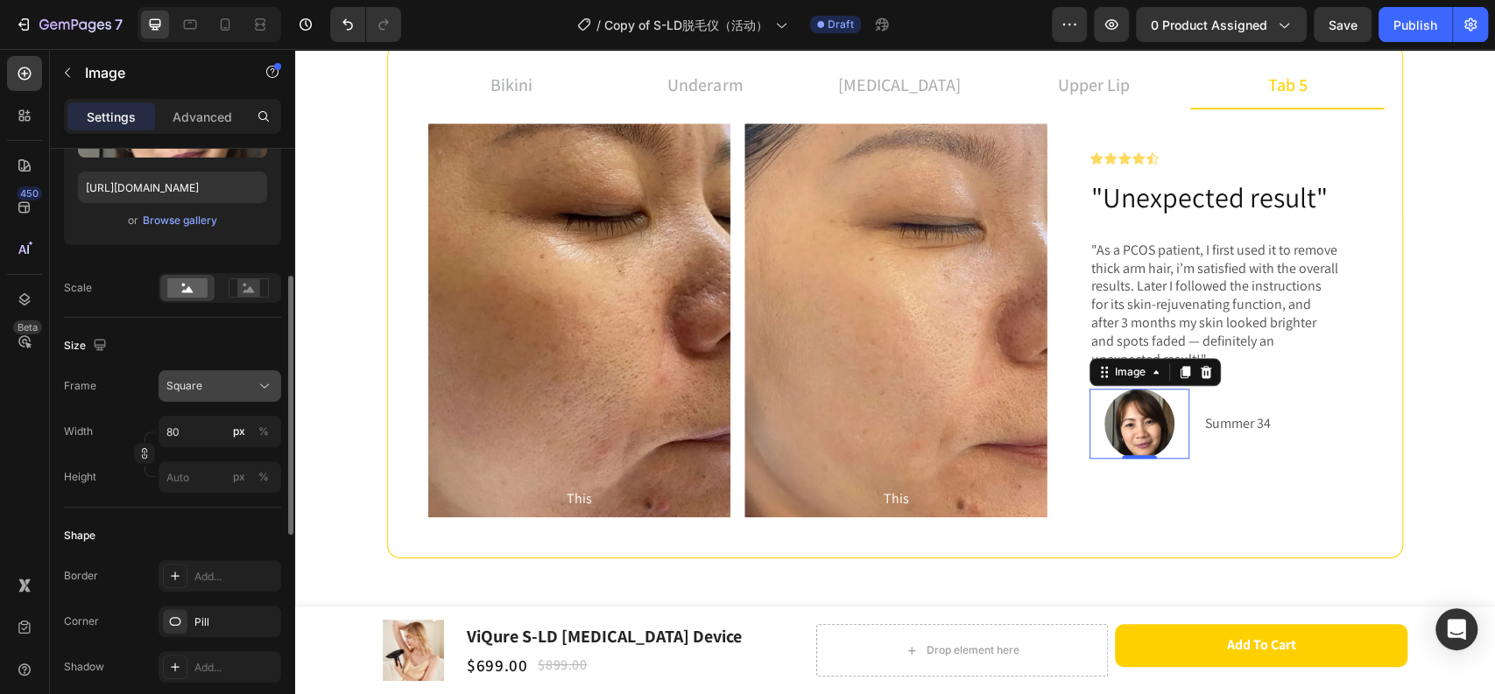
click at [204, 390] on div "Square" at bounding box center [209, 386] width 86 height 16
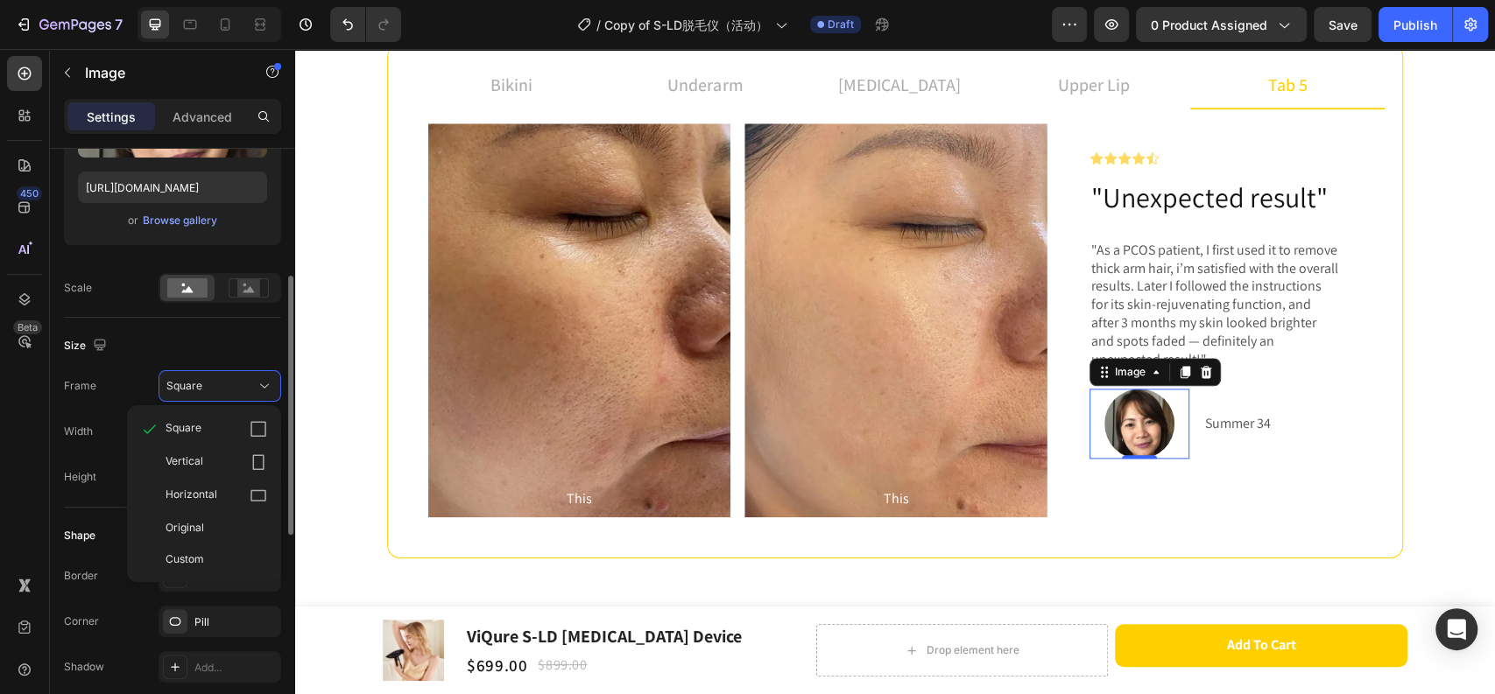
click at [199, 350] on div "Size" at bounding box center [172, 346] width 217 height 28
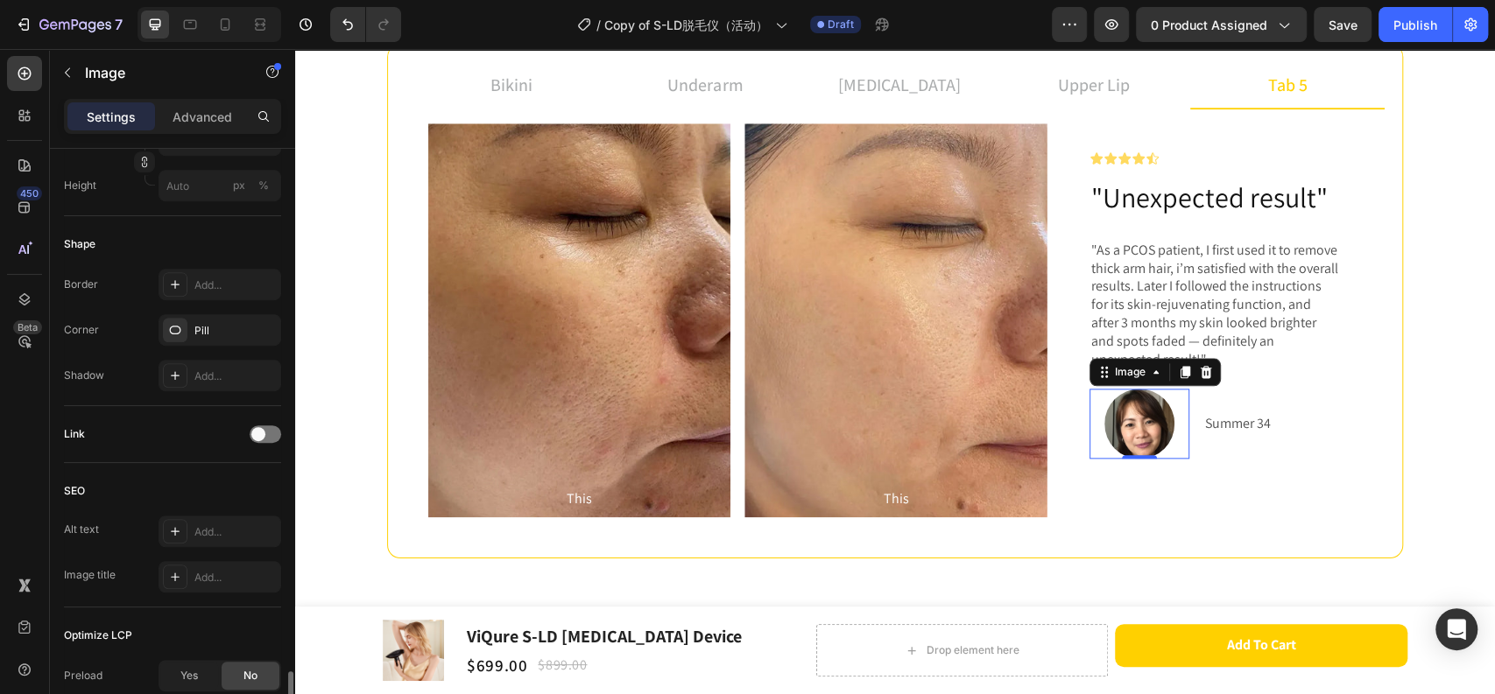
scroll to position [770, 0]
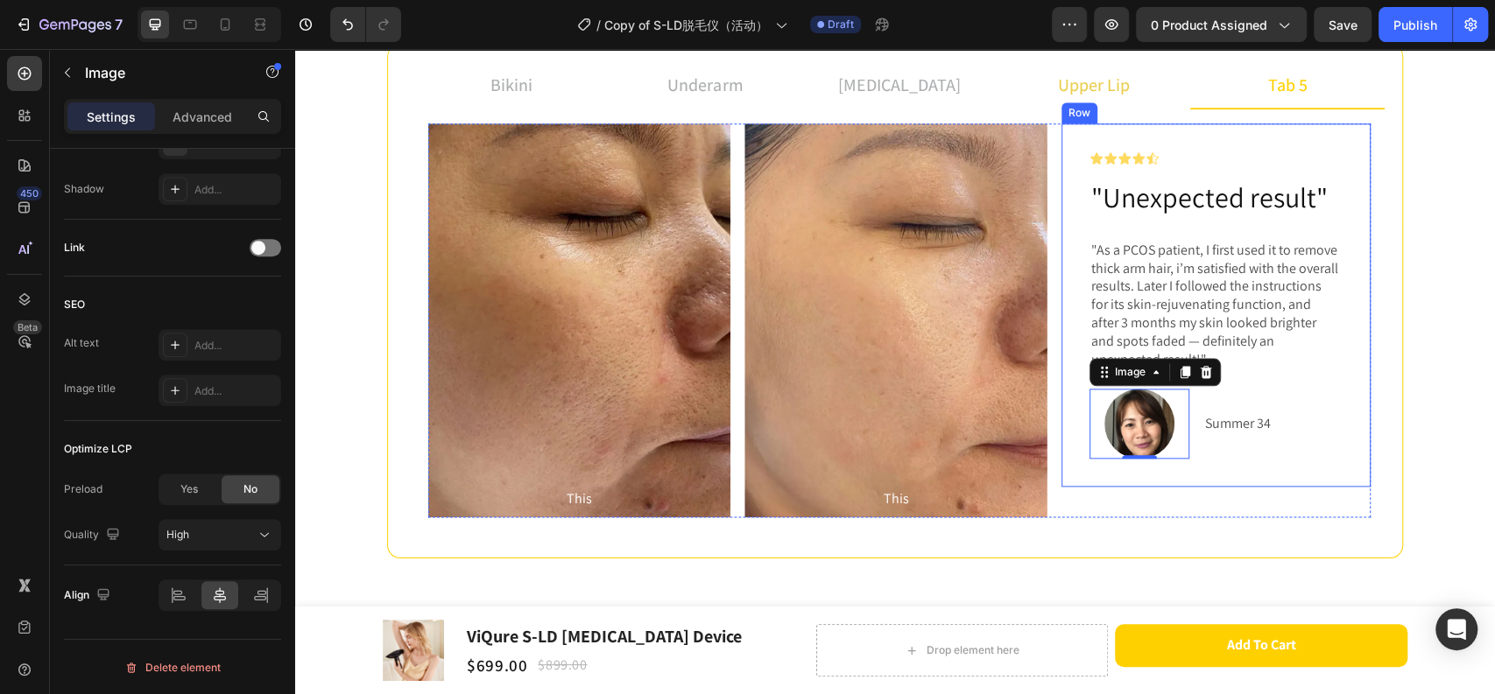
click at [1108, 103] on li "upper lip" at bounding box center [1093, 85] width 194 height 47
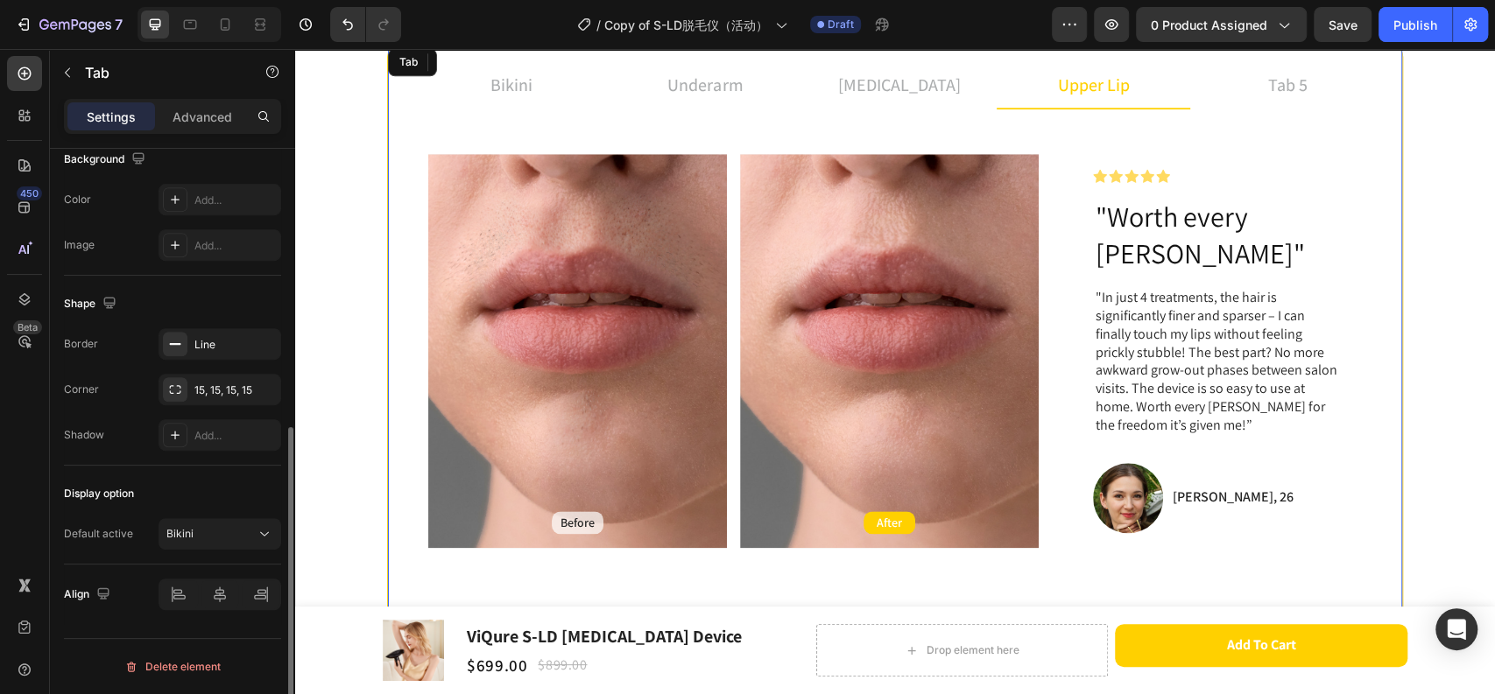
scroll to position [0, 0]
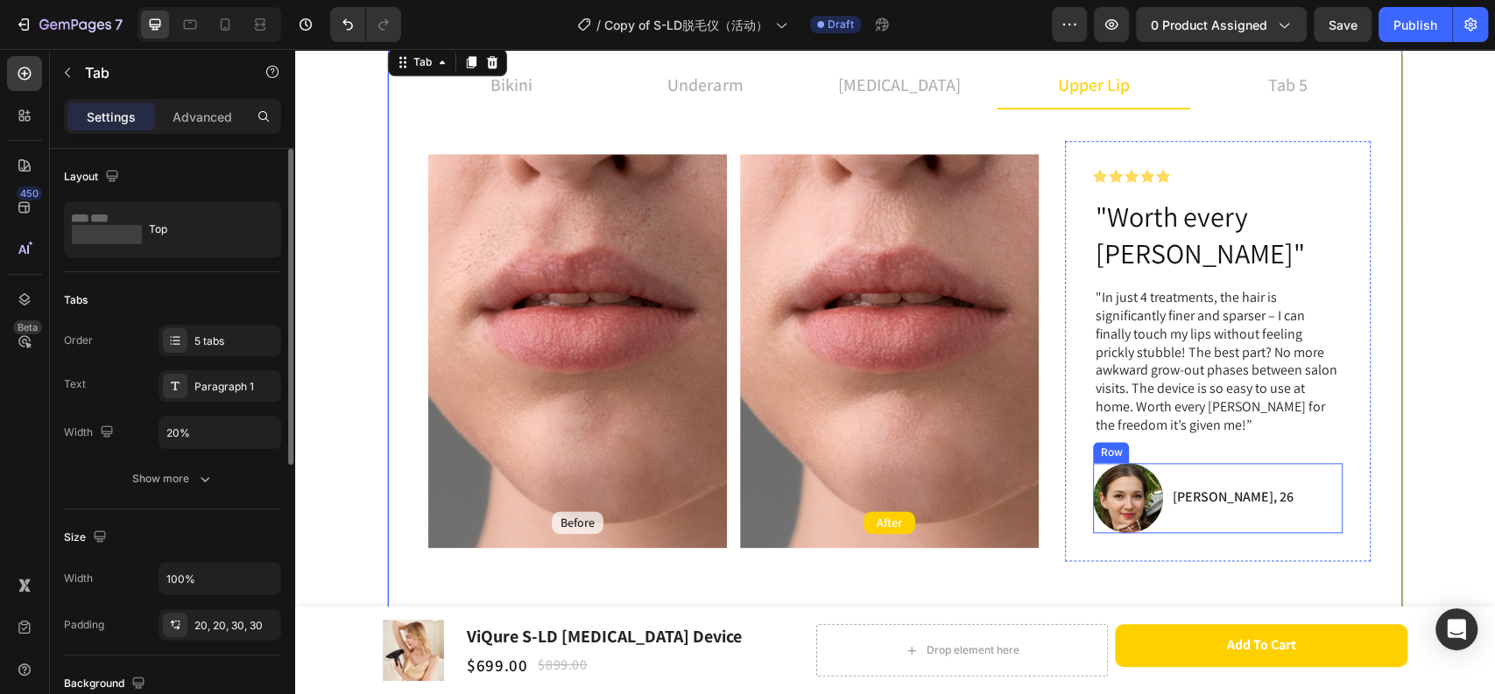
click at [1192, 489] on p "[PERSON_NAME], 26" at bounding box center [1231, 498] width 121 height 18
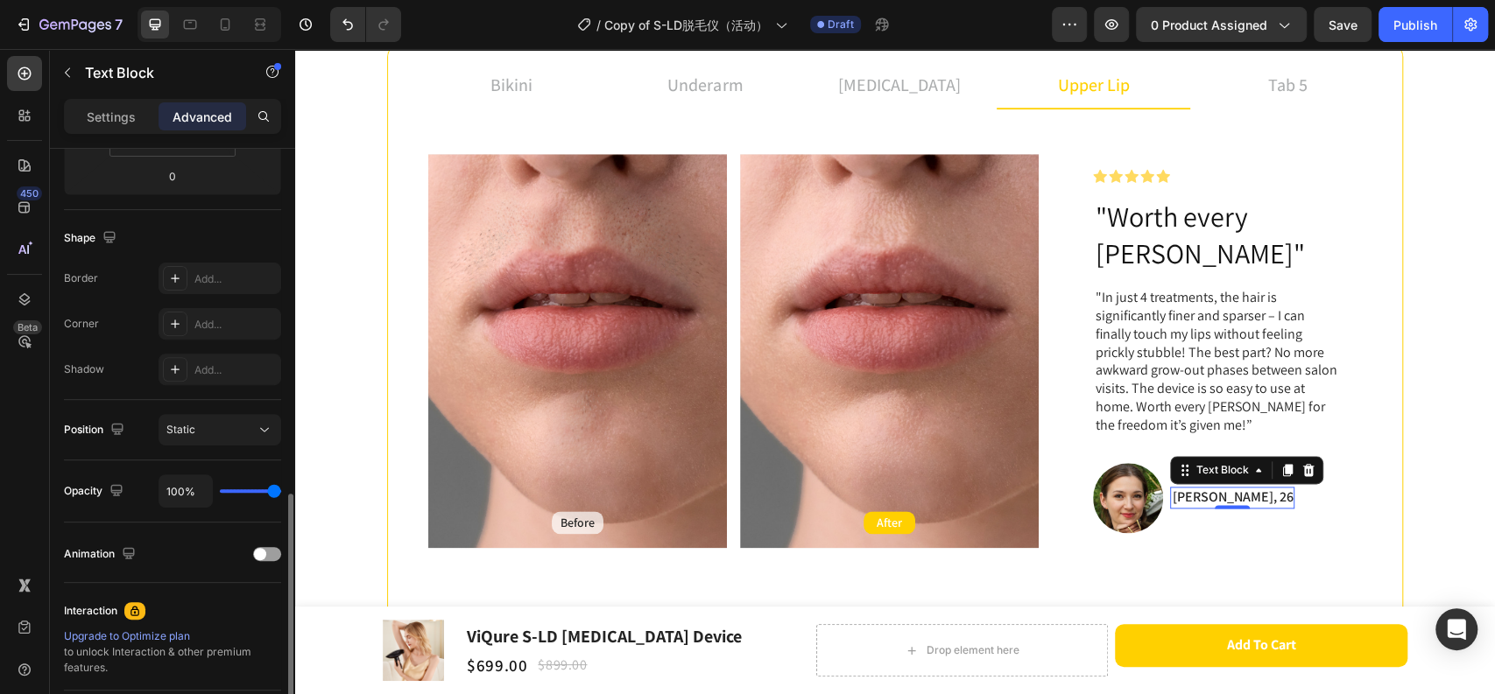
scroll to position [572, 0]
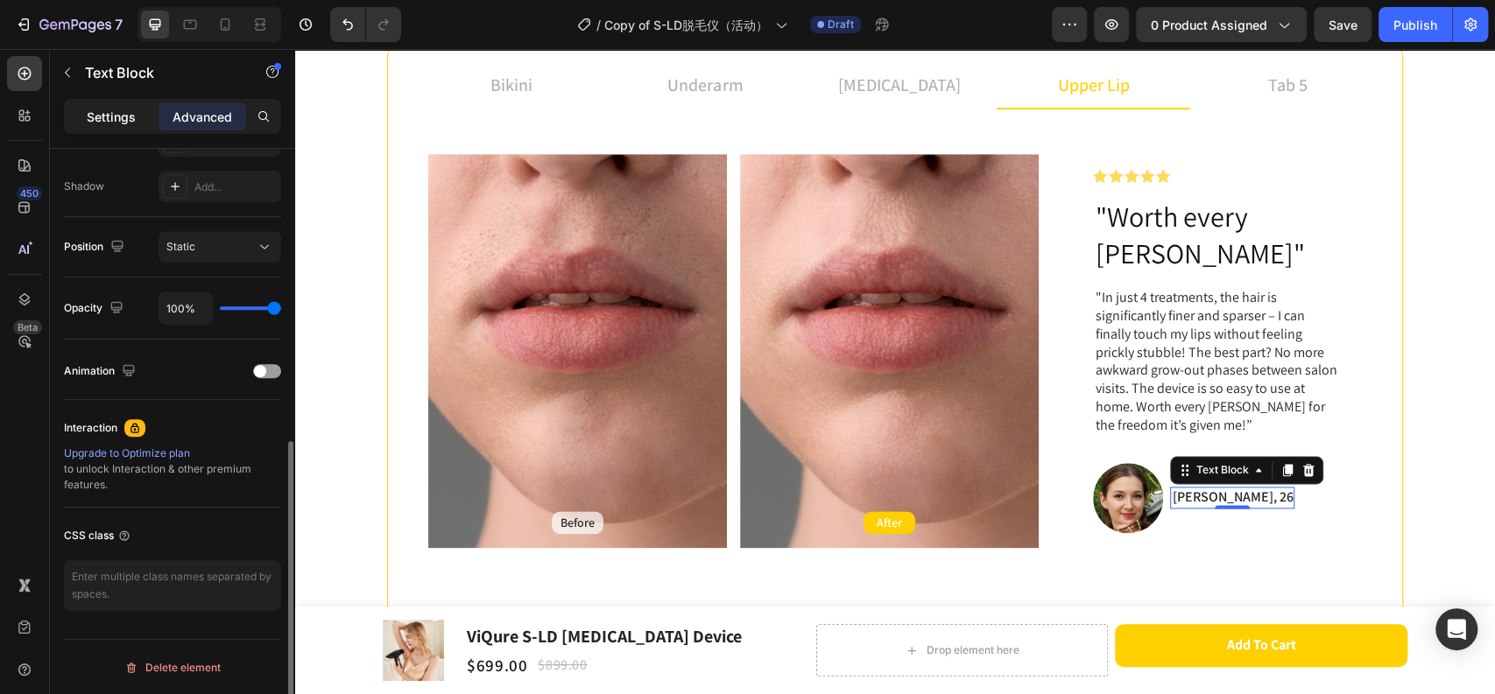
click at [109, 117] on p "Settings" at bounding box center [111, 117] width 49 height 18
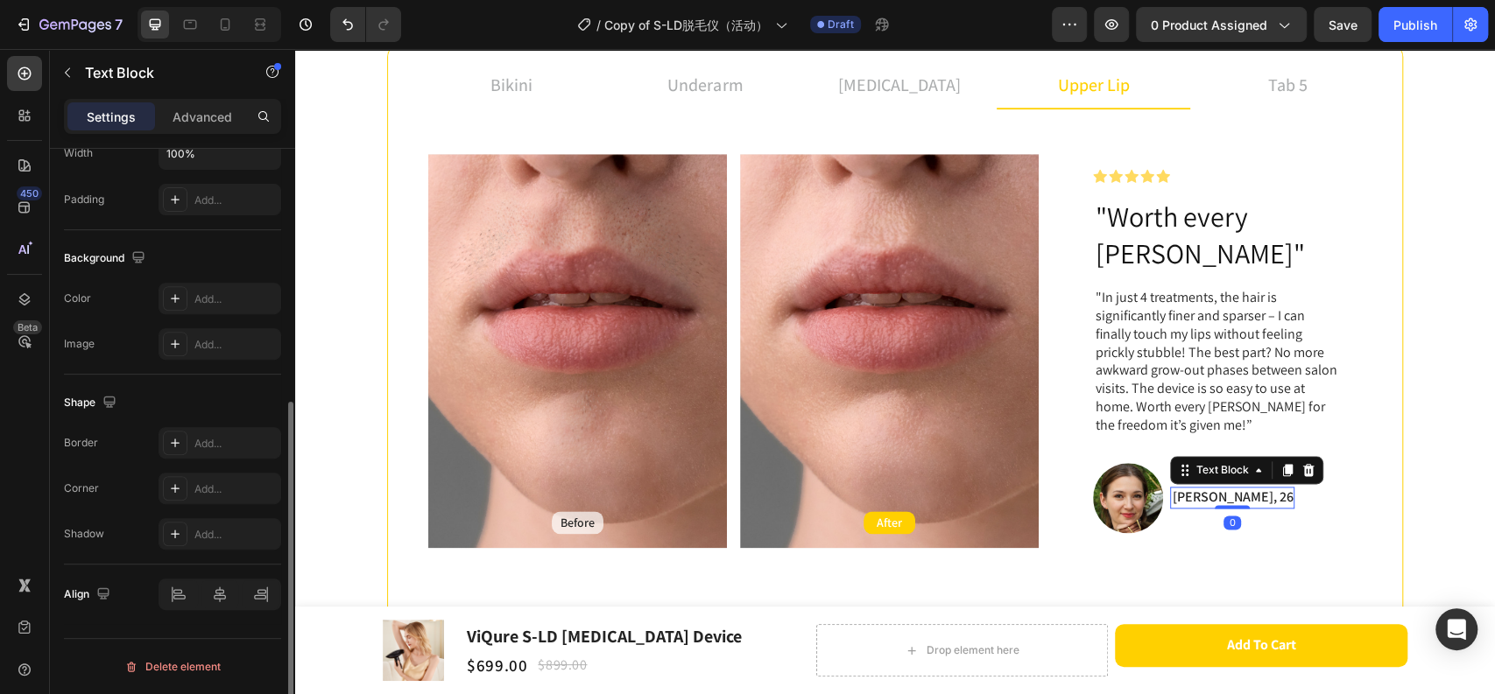
scroll to position [441, 0]
click at [1133, 474] on img at bounding box center [1128, 498] width 70 height 70
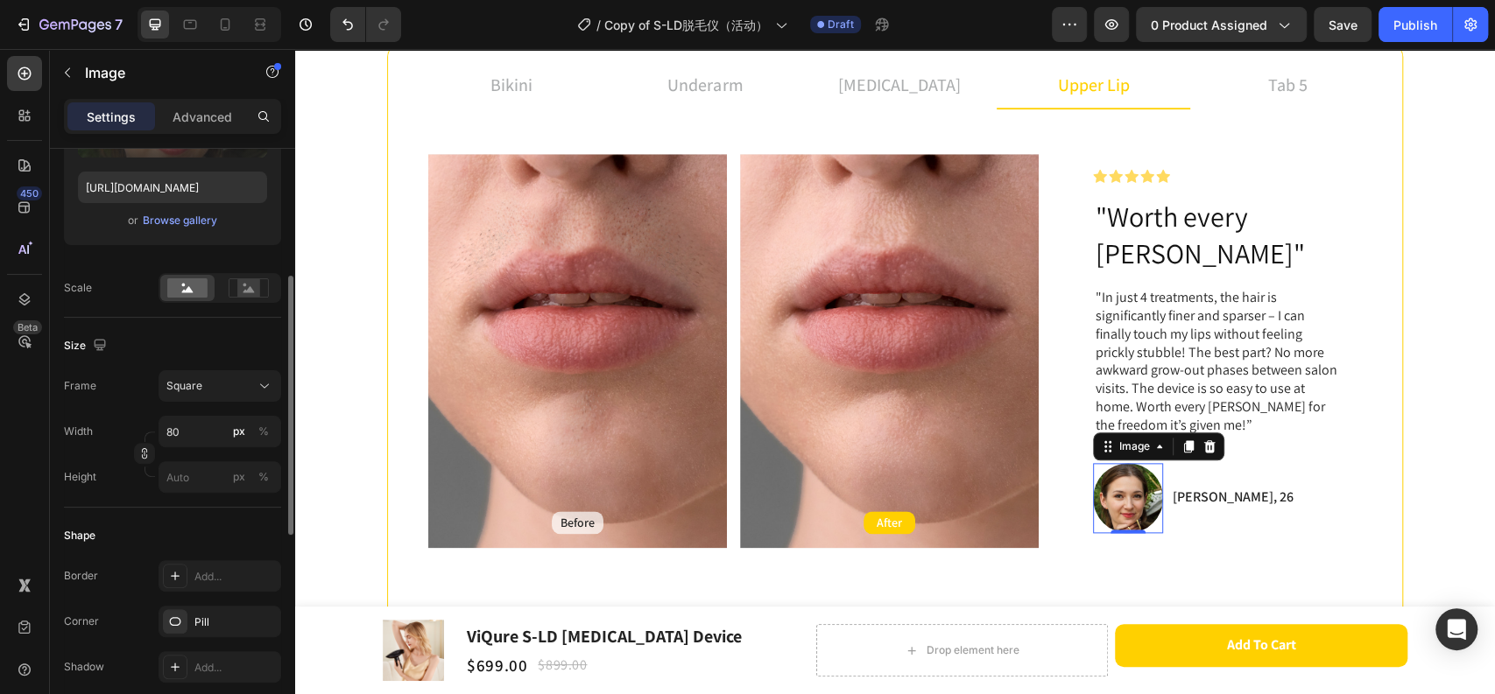
scroll to position [486, 0]
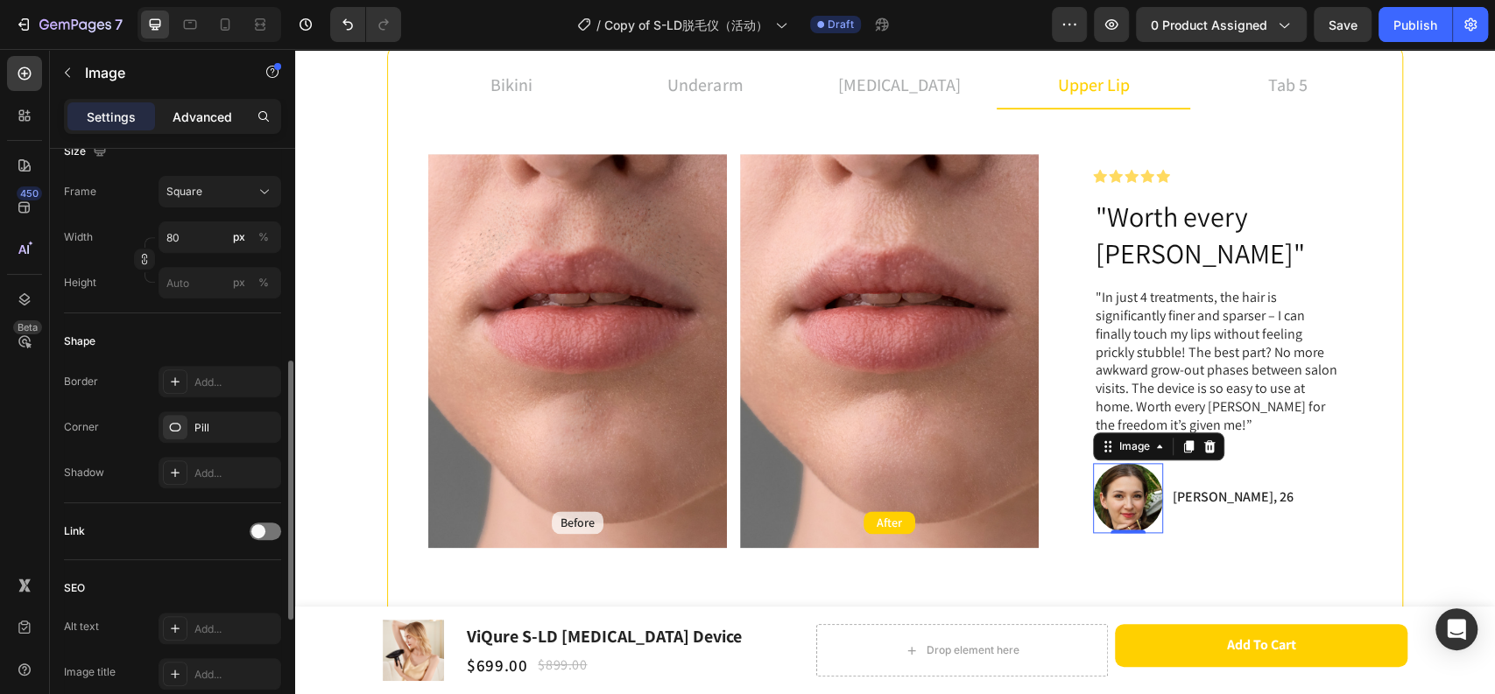
click at [193, 116] on p "Advanced" at bounding box center [202, 117] width 60 height 18
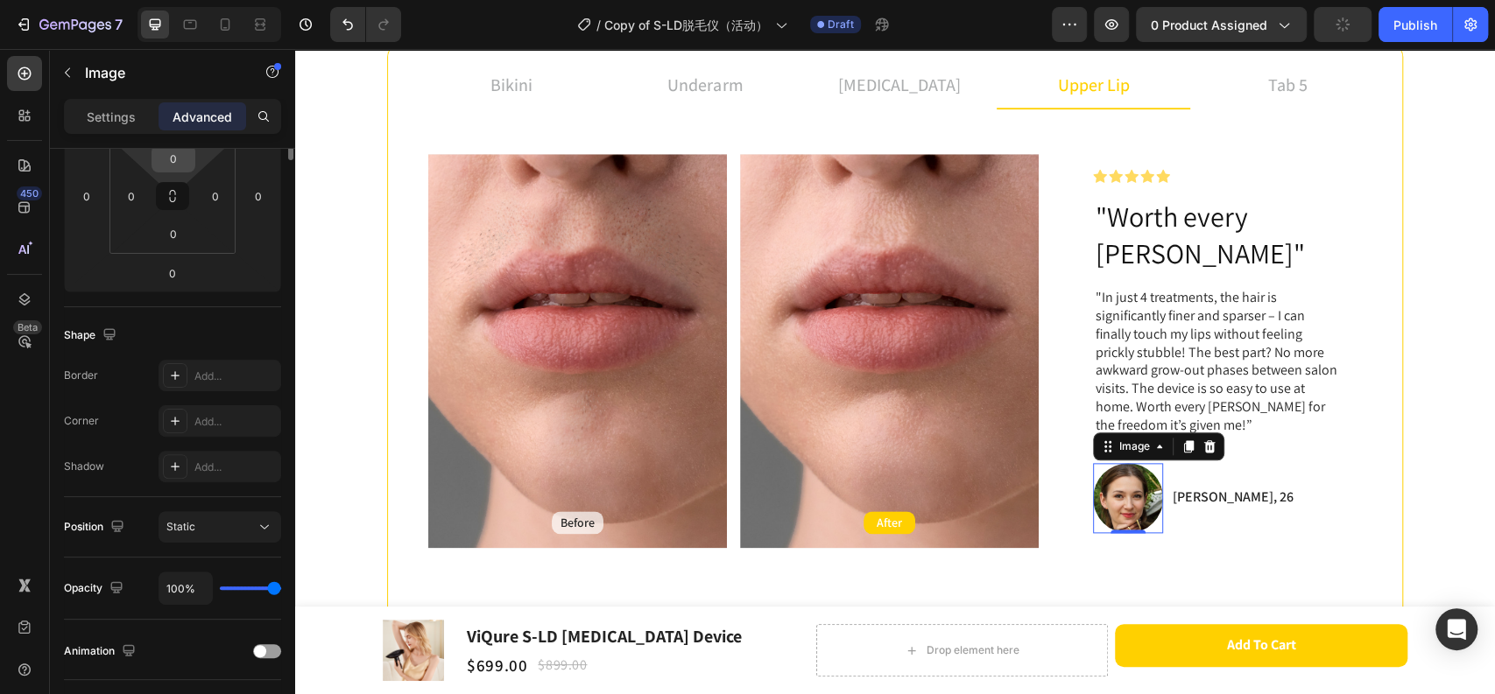
scroll to position [0, 0]
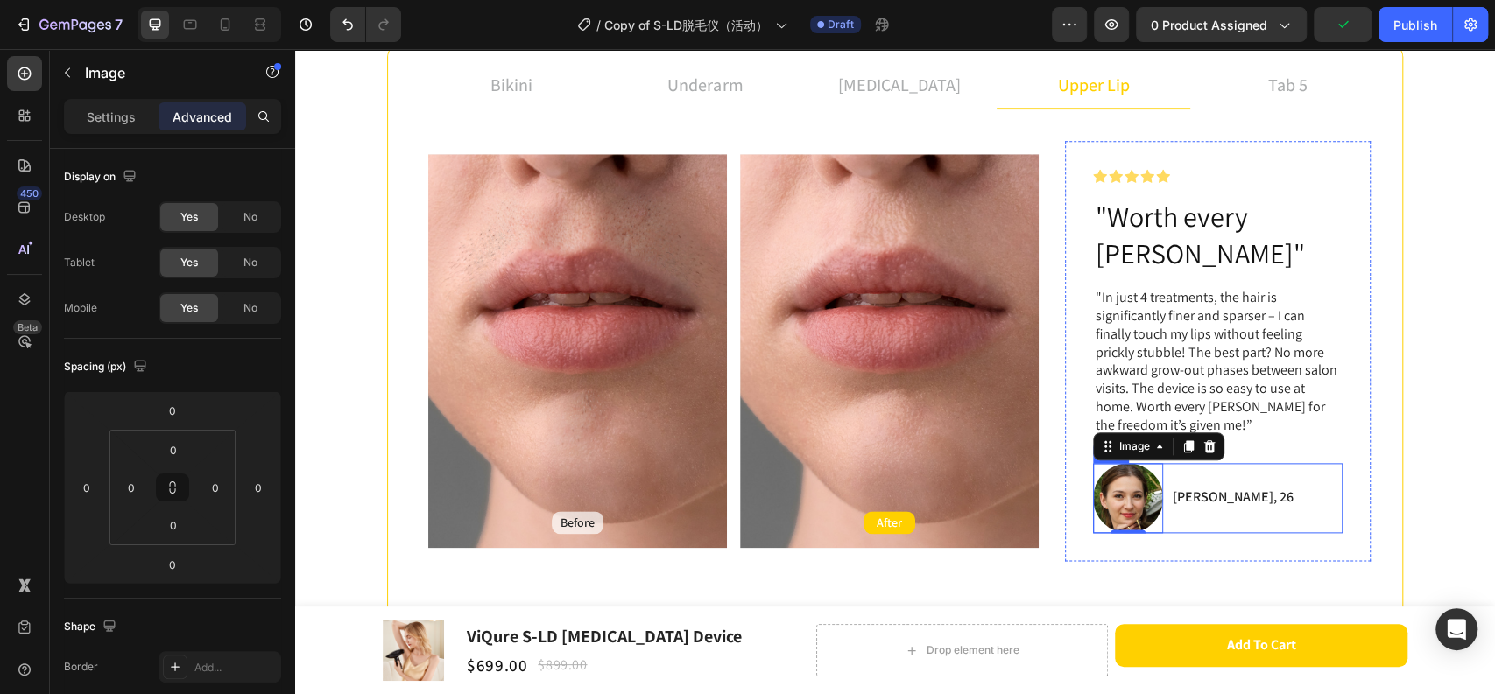
click at [1177, 463] on div "[PERSON_NAME], 26 Text Block" at bounding box center [1232, 498] width 124 height 70
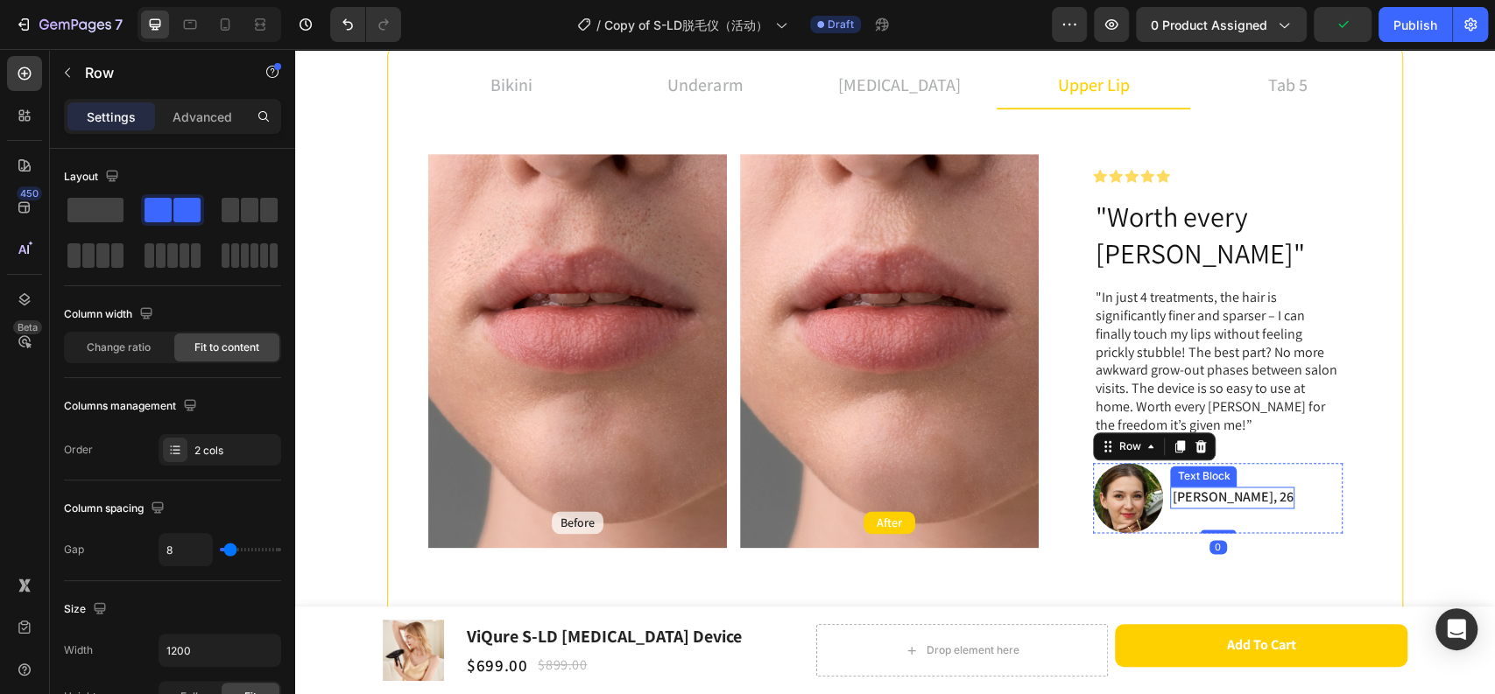
click at [1178, 489] on p "[PERSON_NAME], 26" at bounding box center [1231, 498] width 121 height 18
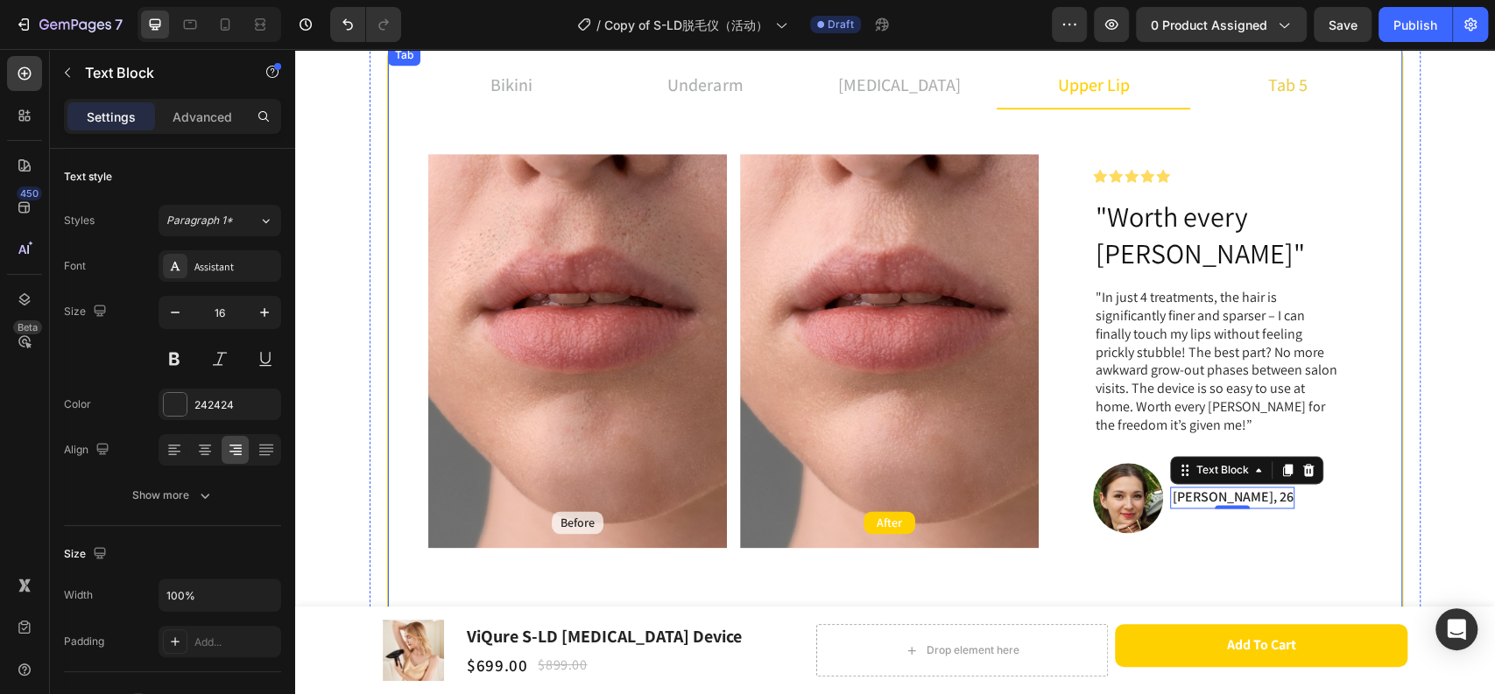
click at [1268, 91] on p "tab 5" at bounding box center [1287, 85] width 39 height 26
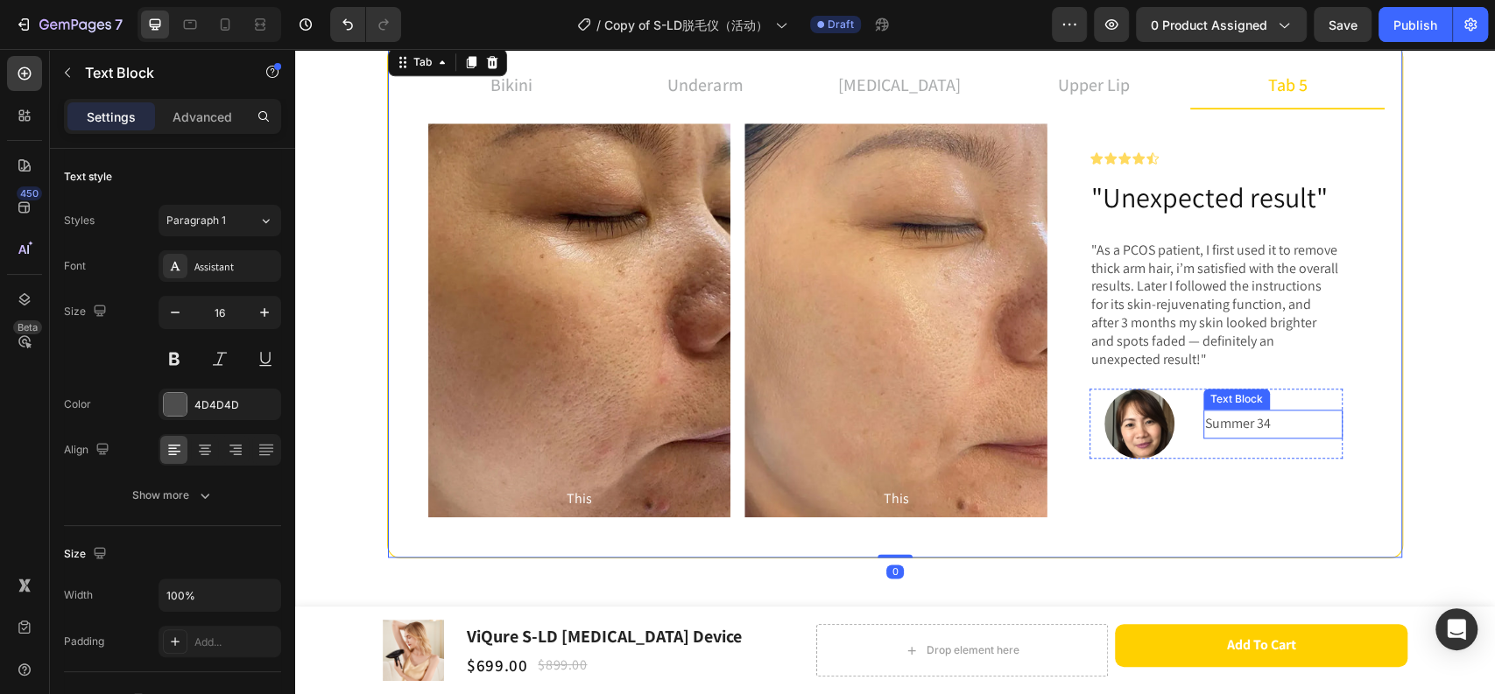
click at [1227, 418] on p "Summer 34" at bounding box center [1273, 423] width 136 height 25
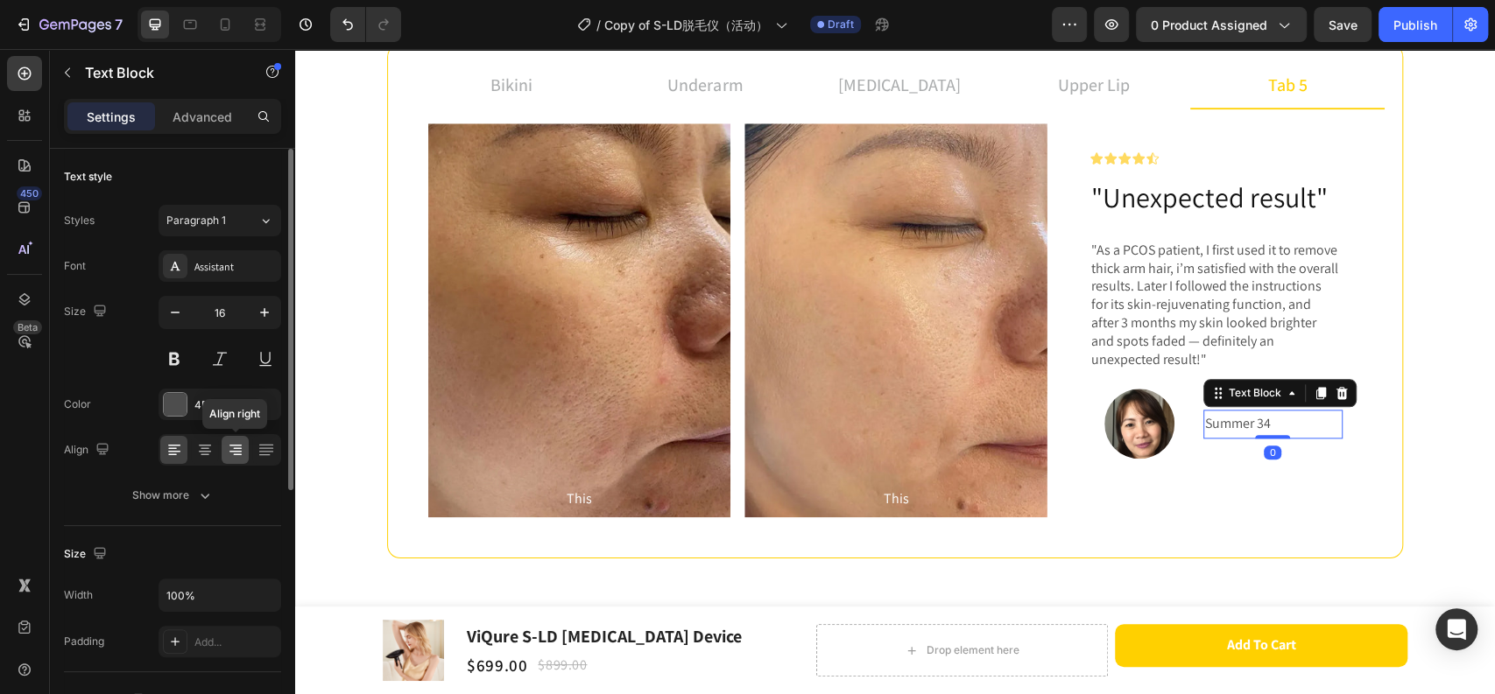
click at [231, 454] on icon at bounding box center [236, 450] width 18 height 18
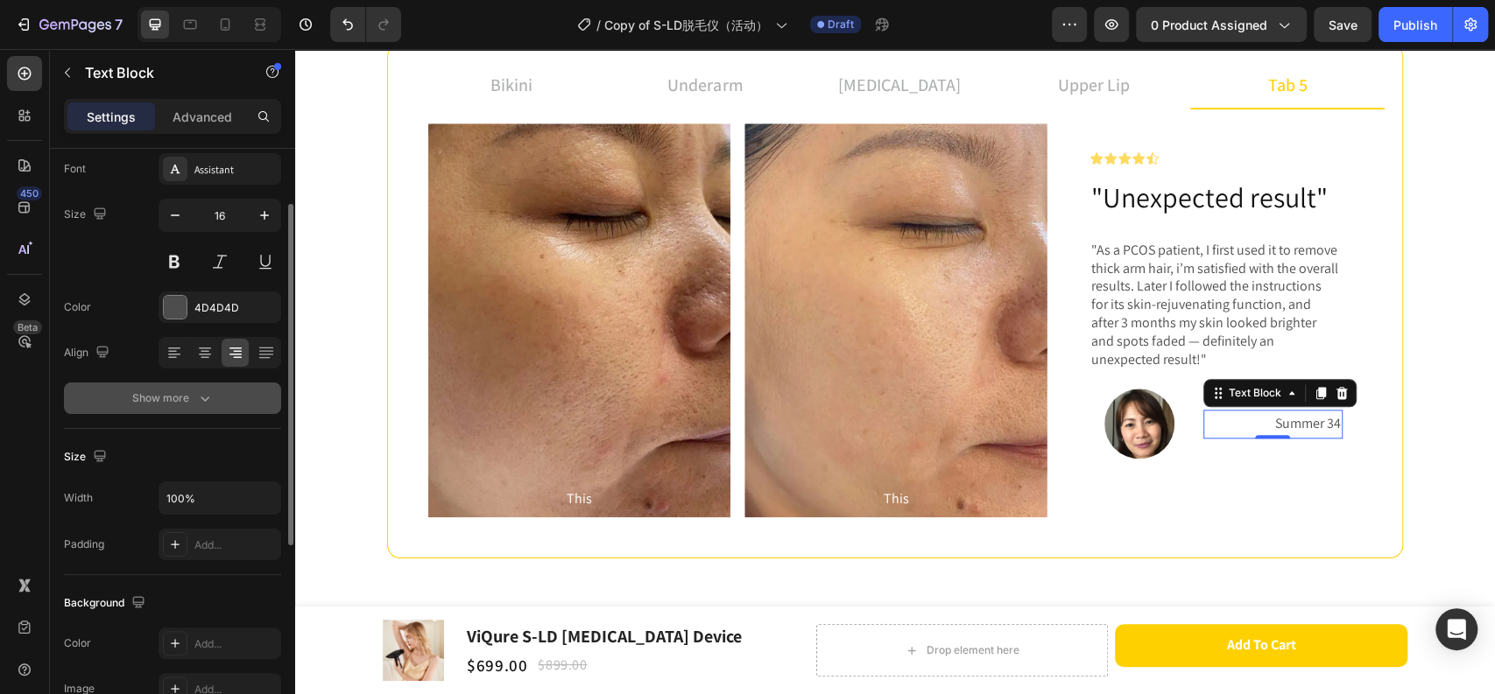
click at [173, 404] on div "Show more" at bounding box center [172, 399] width 81 height 18
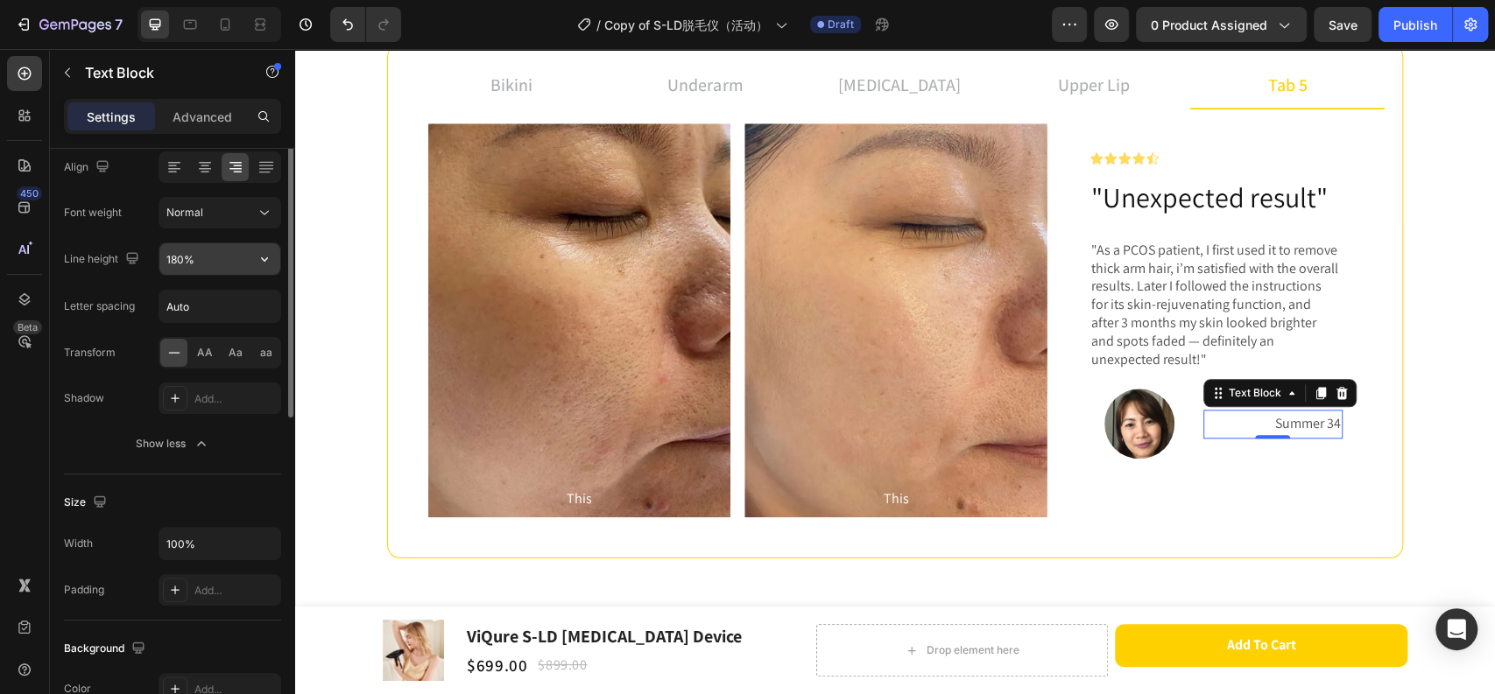
scroll to position [186, 0]
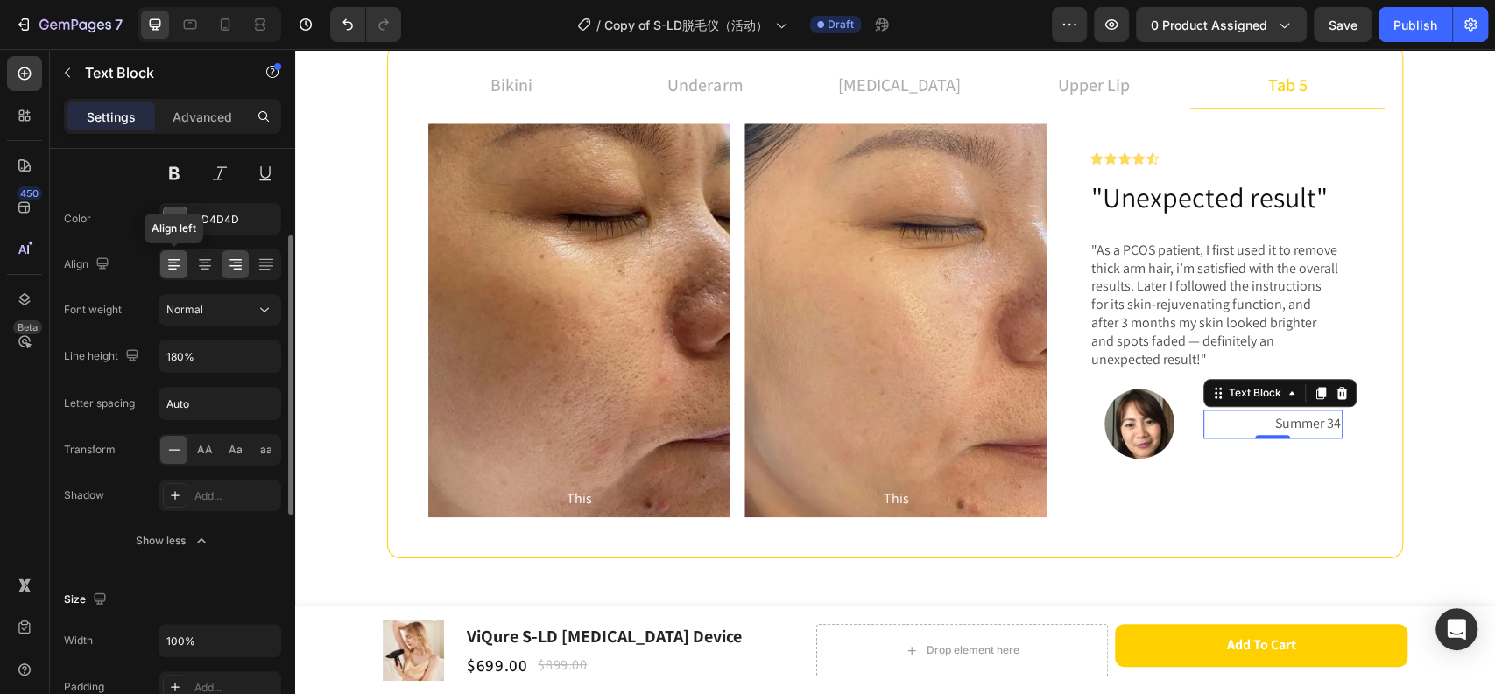
click at [175, 257] on icon at bounding box center [174, 265] width 18 height 18
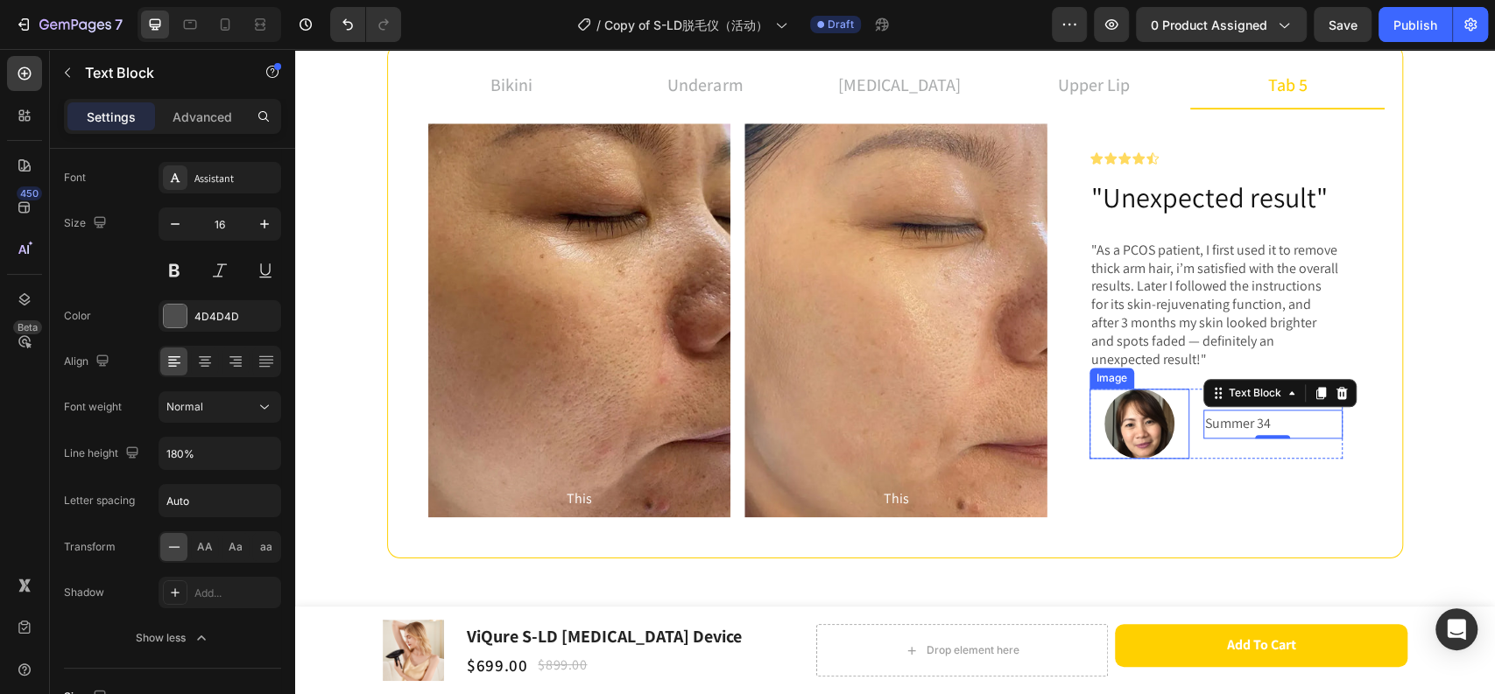
click at [1179, 419] on div at bounding box center [1139, 424] width 100 height 70
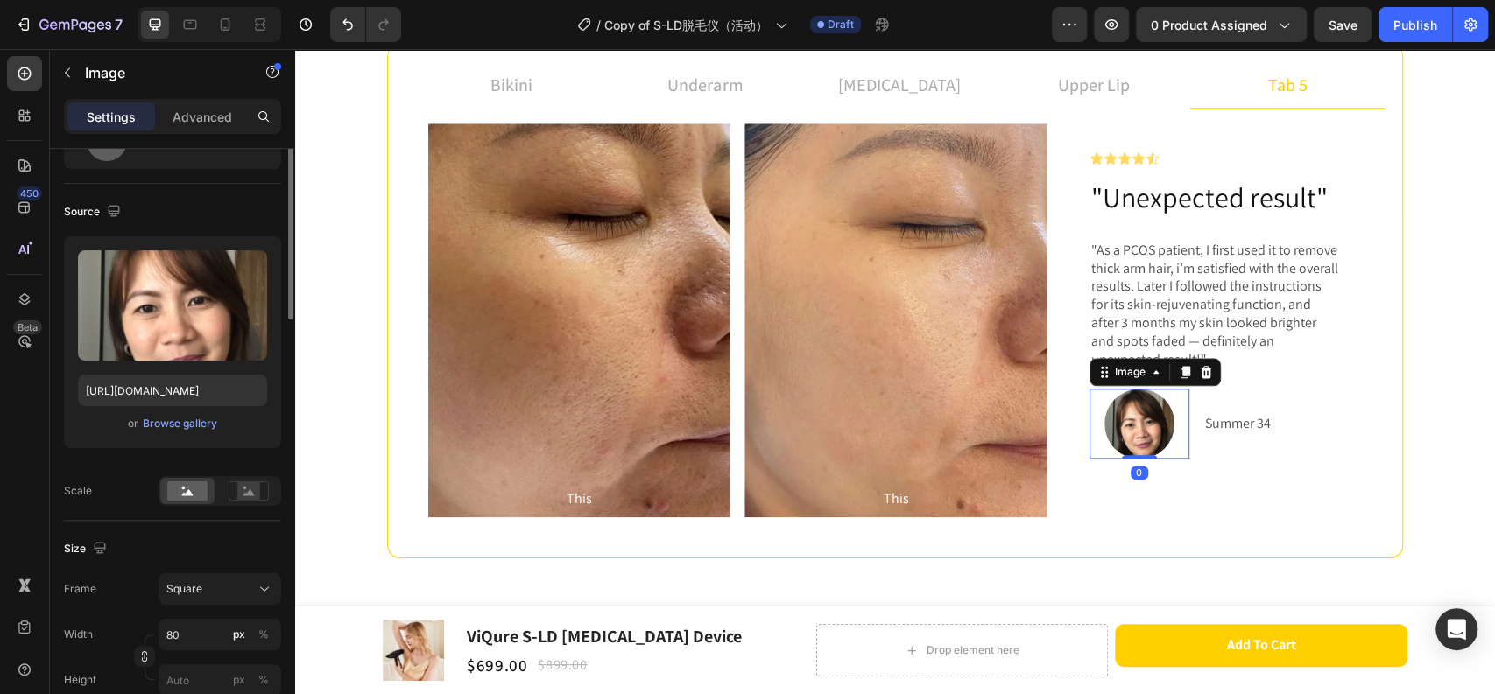
scroll to position [0, 0]
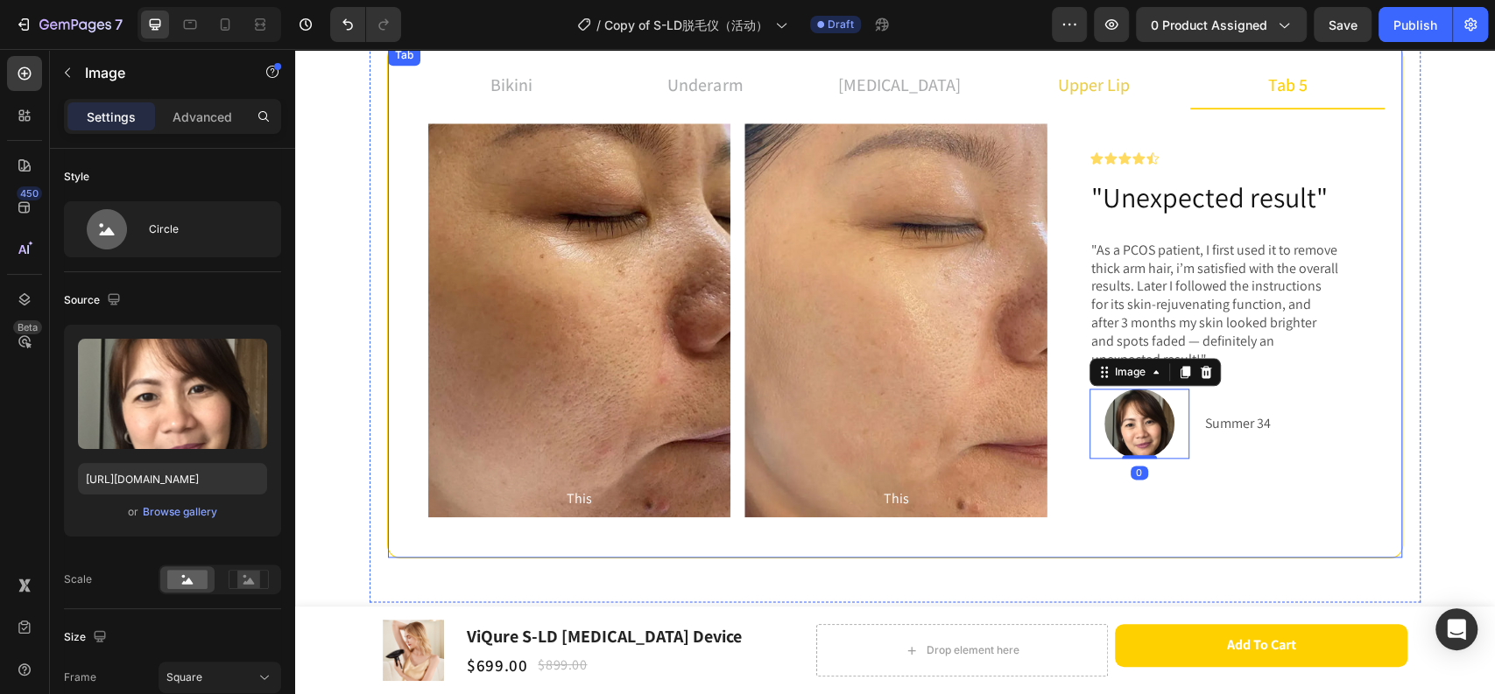
click at [1096, 90] on p "upper lip" at bounding box center [1094, 85] width 72 height 26
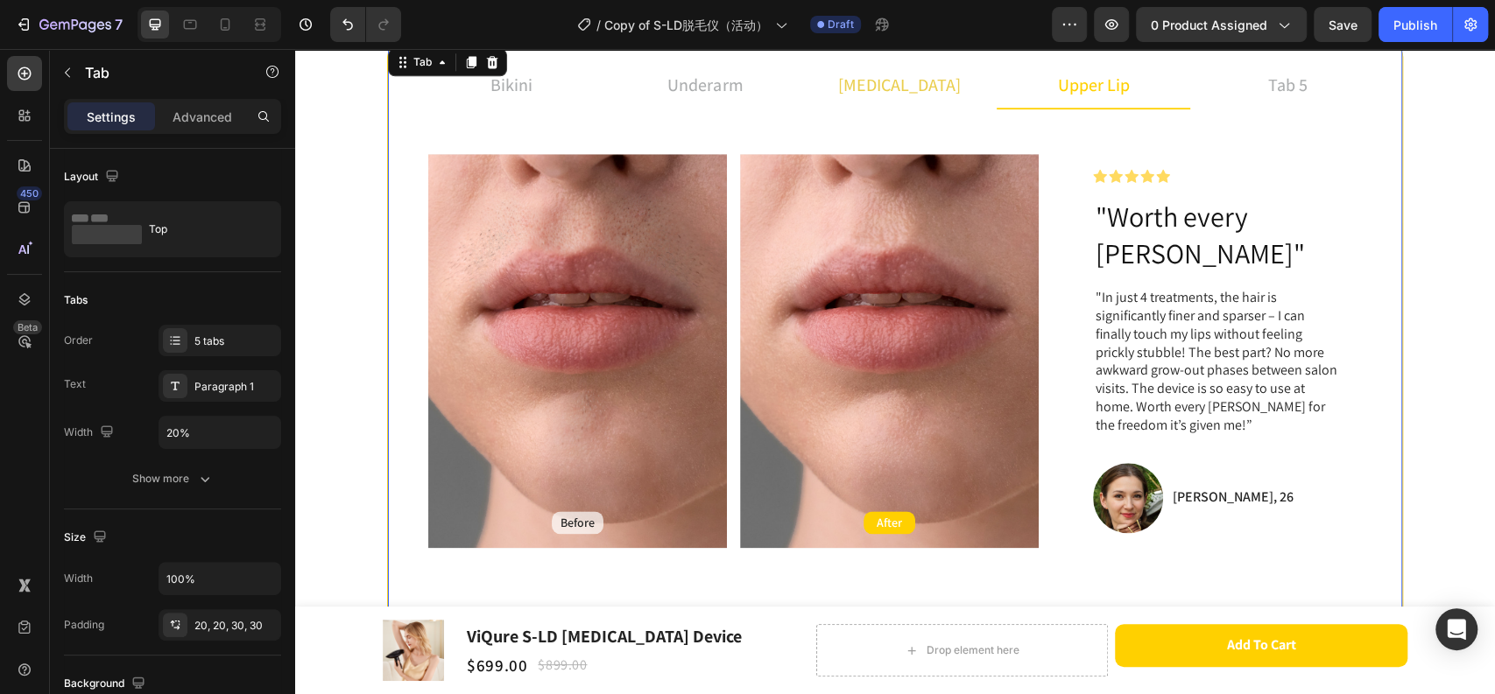
click at [847, 91] on li "[MEDICAL_DATA]" at bounding box center [899, 85] width 194 height 47
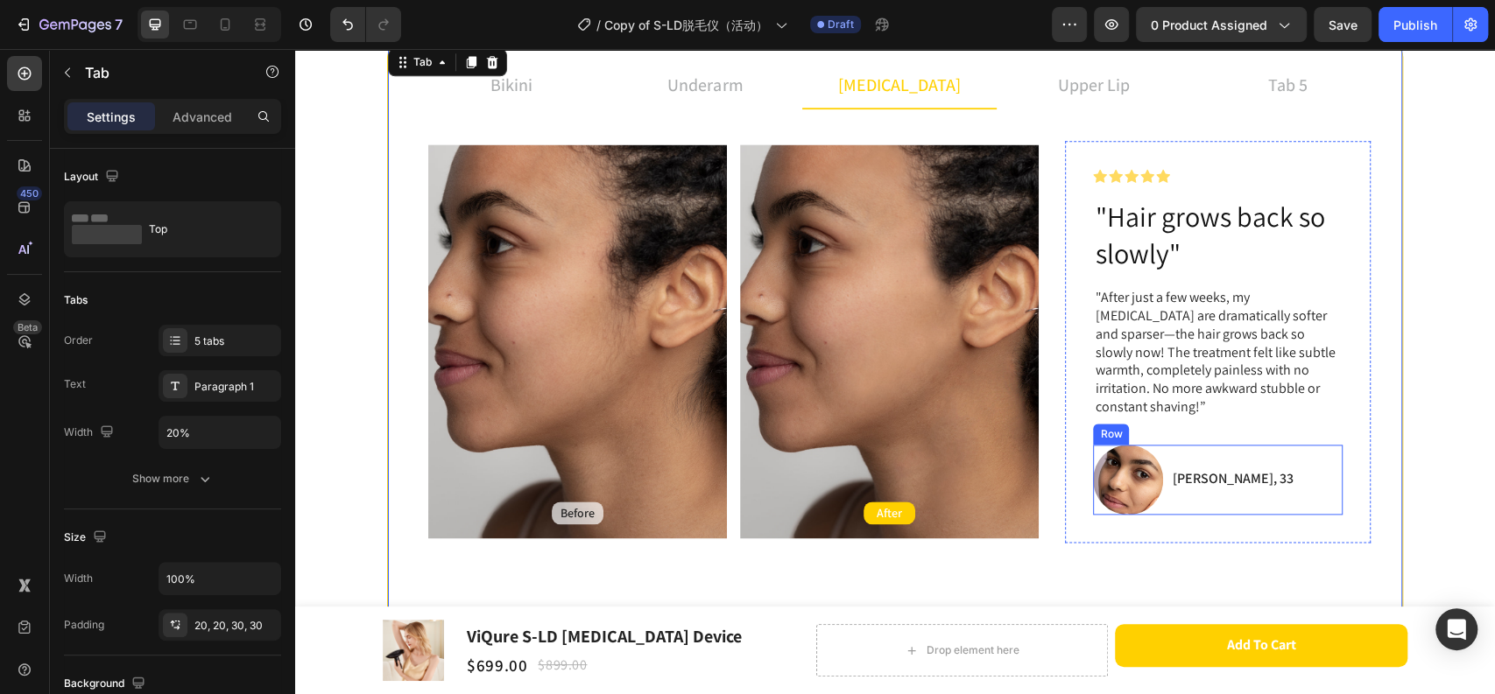
click at [1155, 469] on img at bounding box center [1128, 480] width 70 height 70
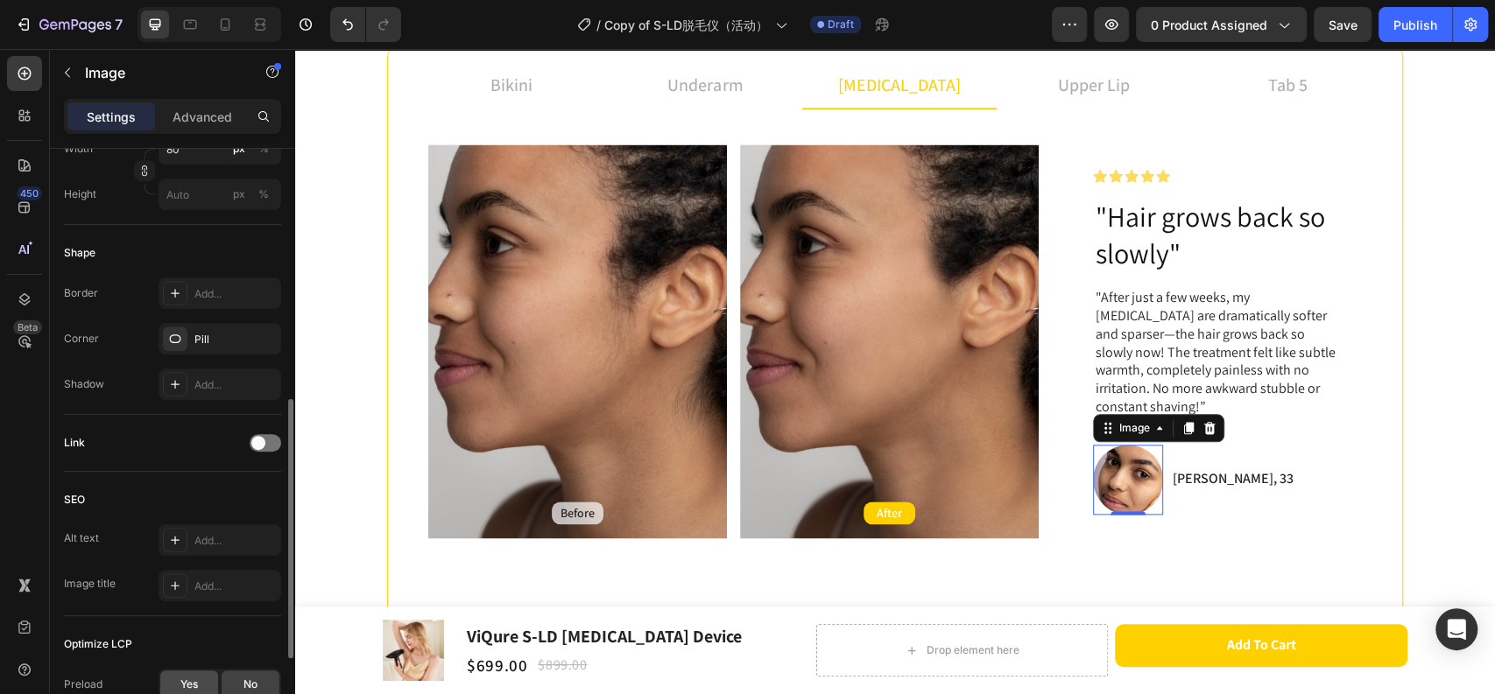
scroll to position [770, 0]
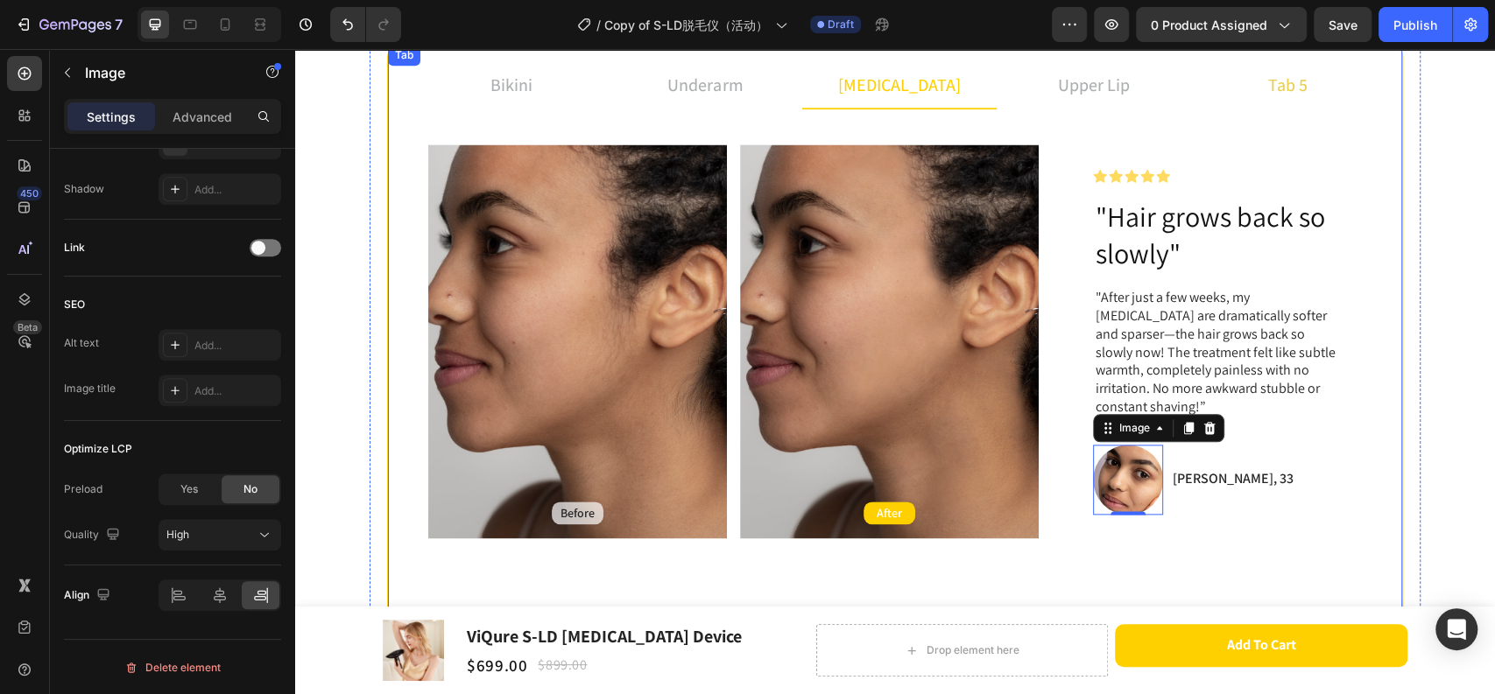
click at [1291, 74] on p "tab 5" at bounding box center [1287, 85] width 39 height 26
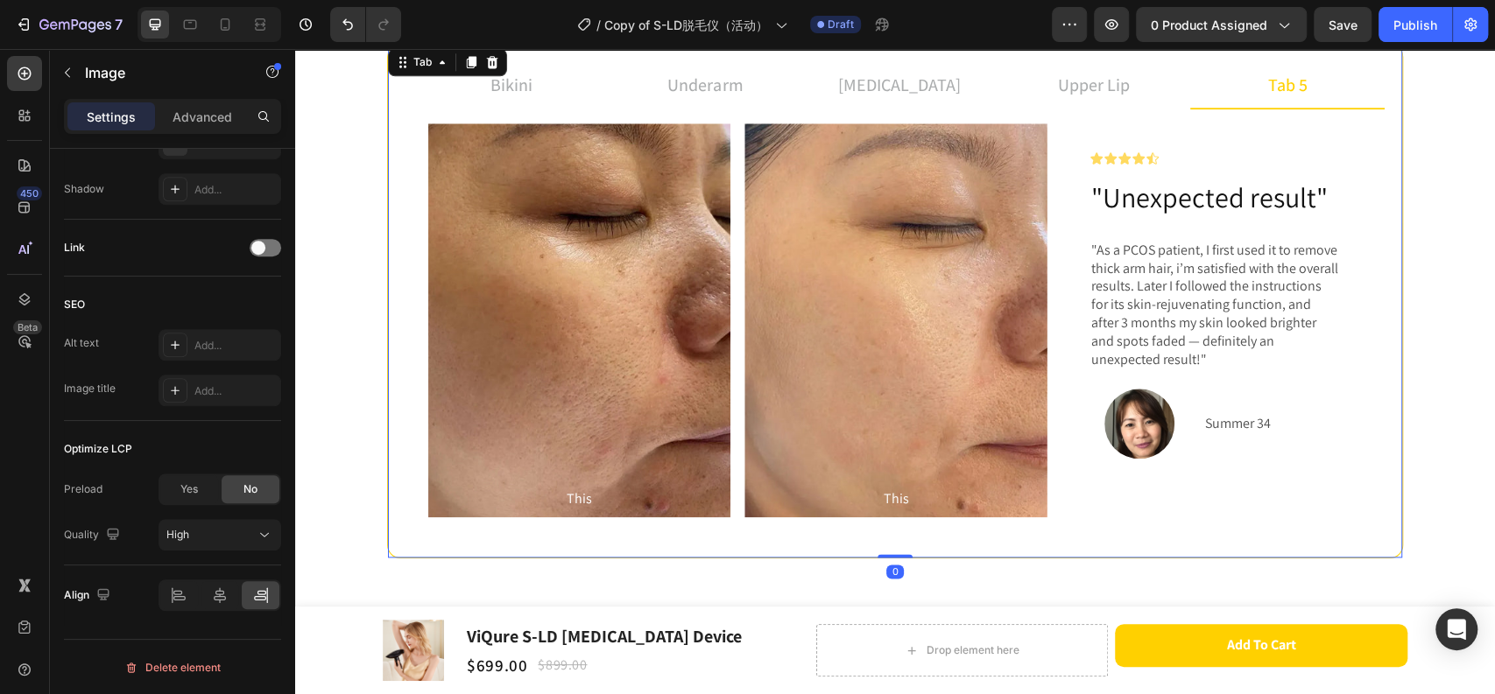
scroll to position [0, 0]
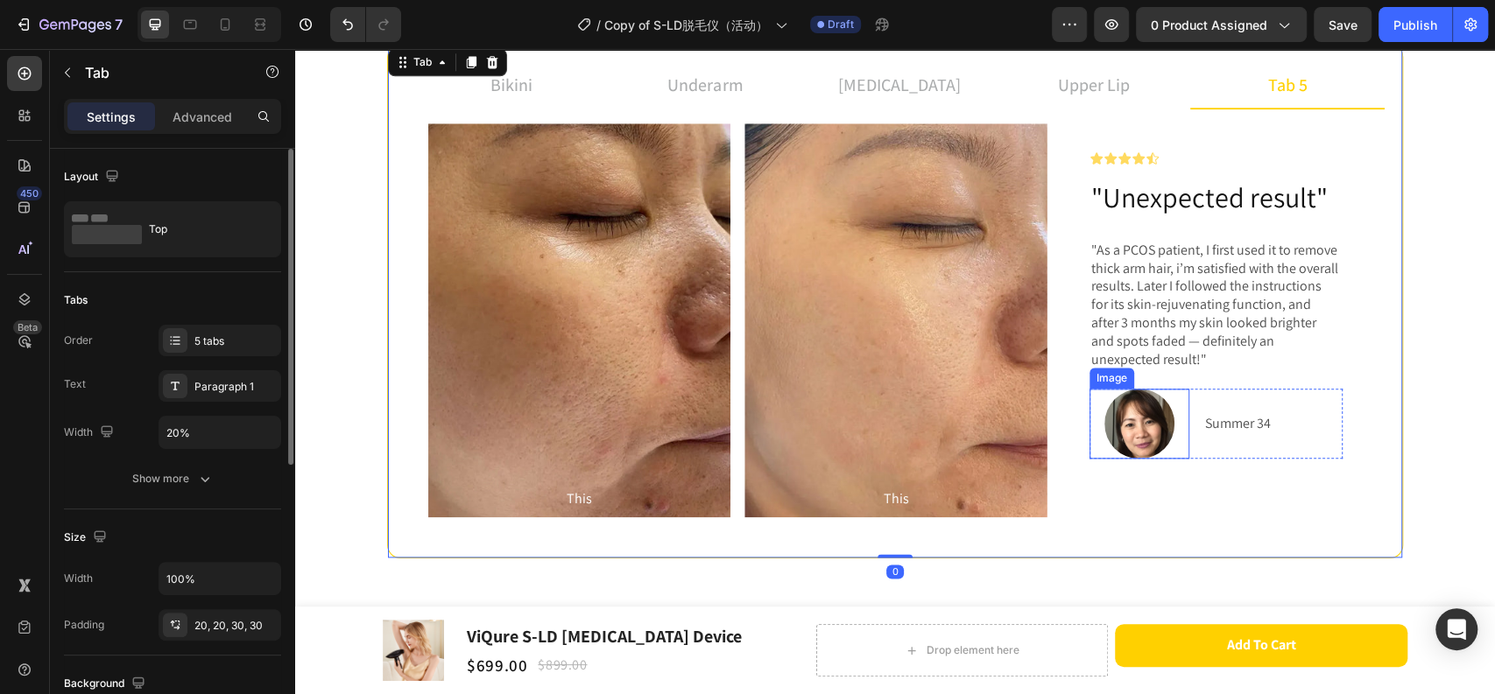
click at [1127, 430] on img at bounding box center [1139, 424] width 70 height 70
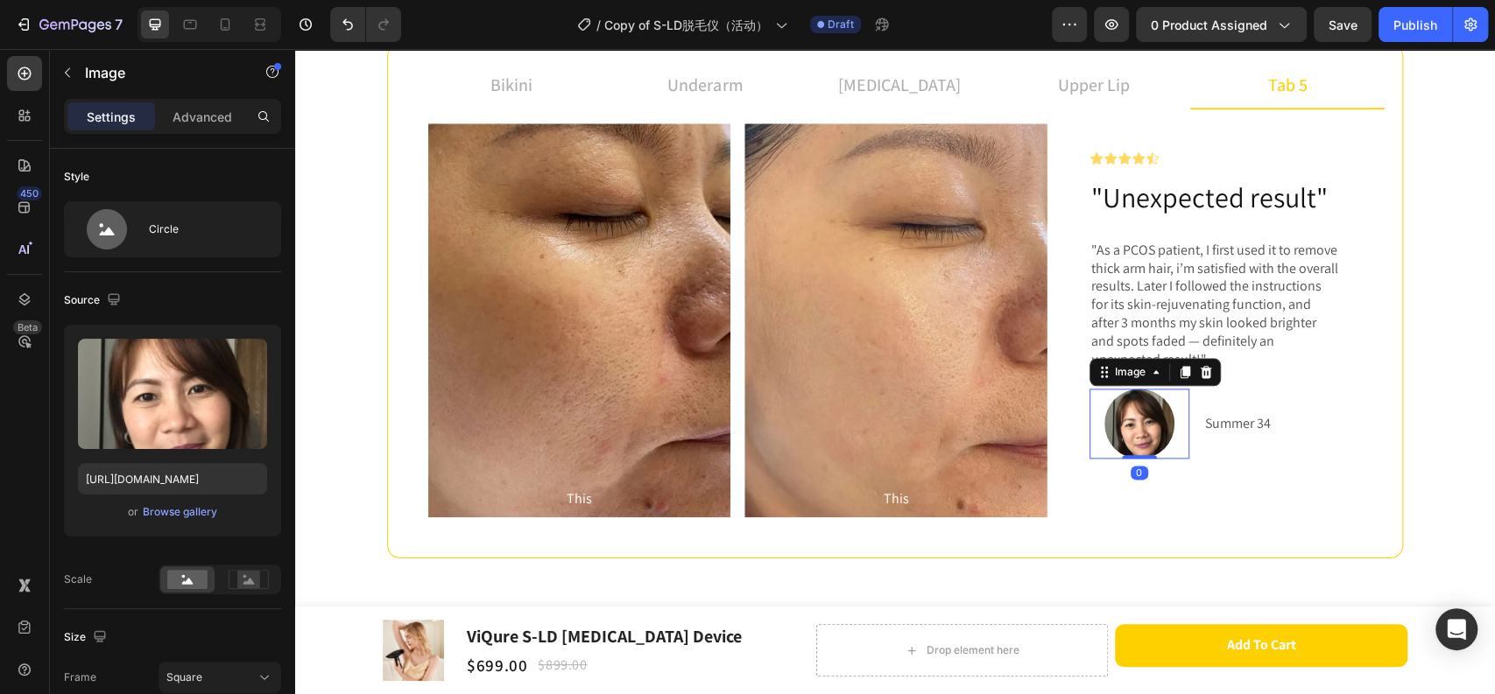
click at [1138, 431] on img at bounding box center [1139, 424] width 70 height 70
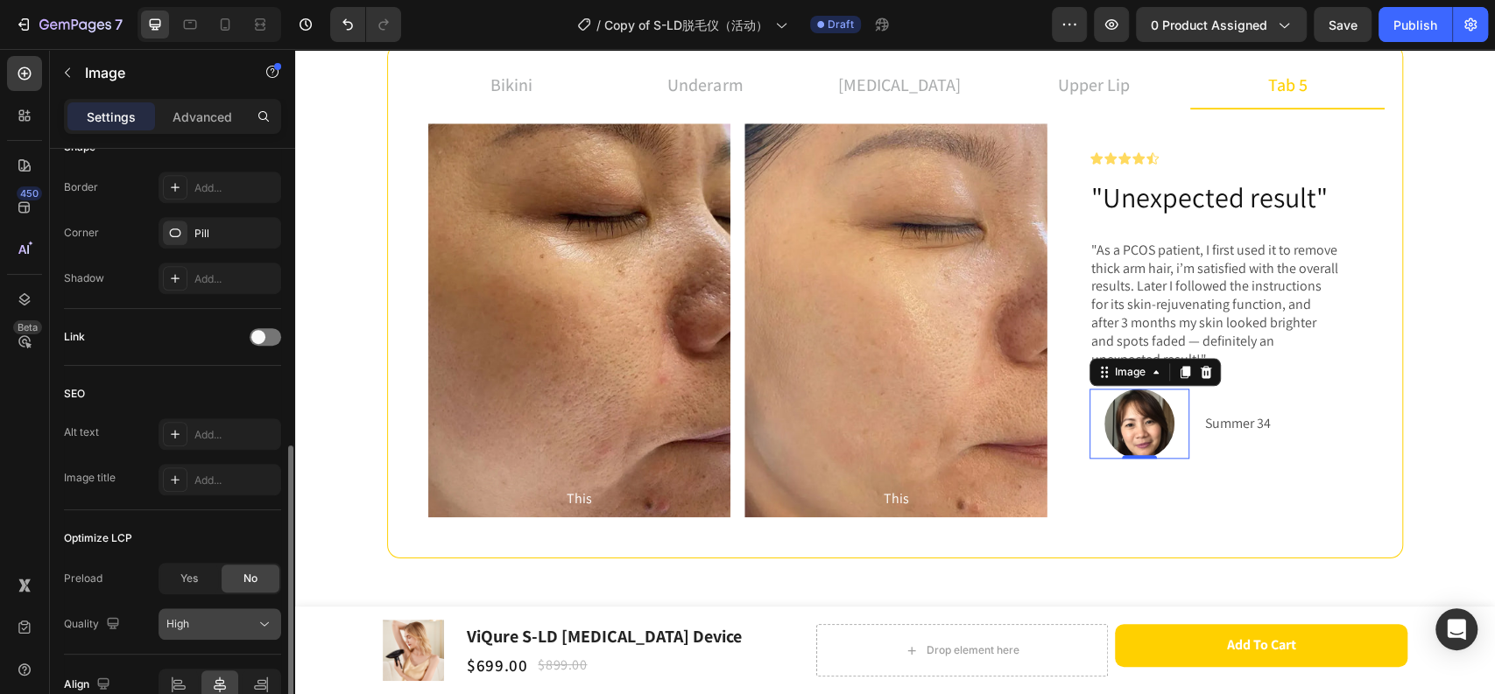
scroll to position [770, 0]
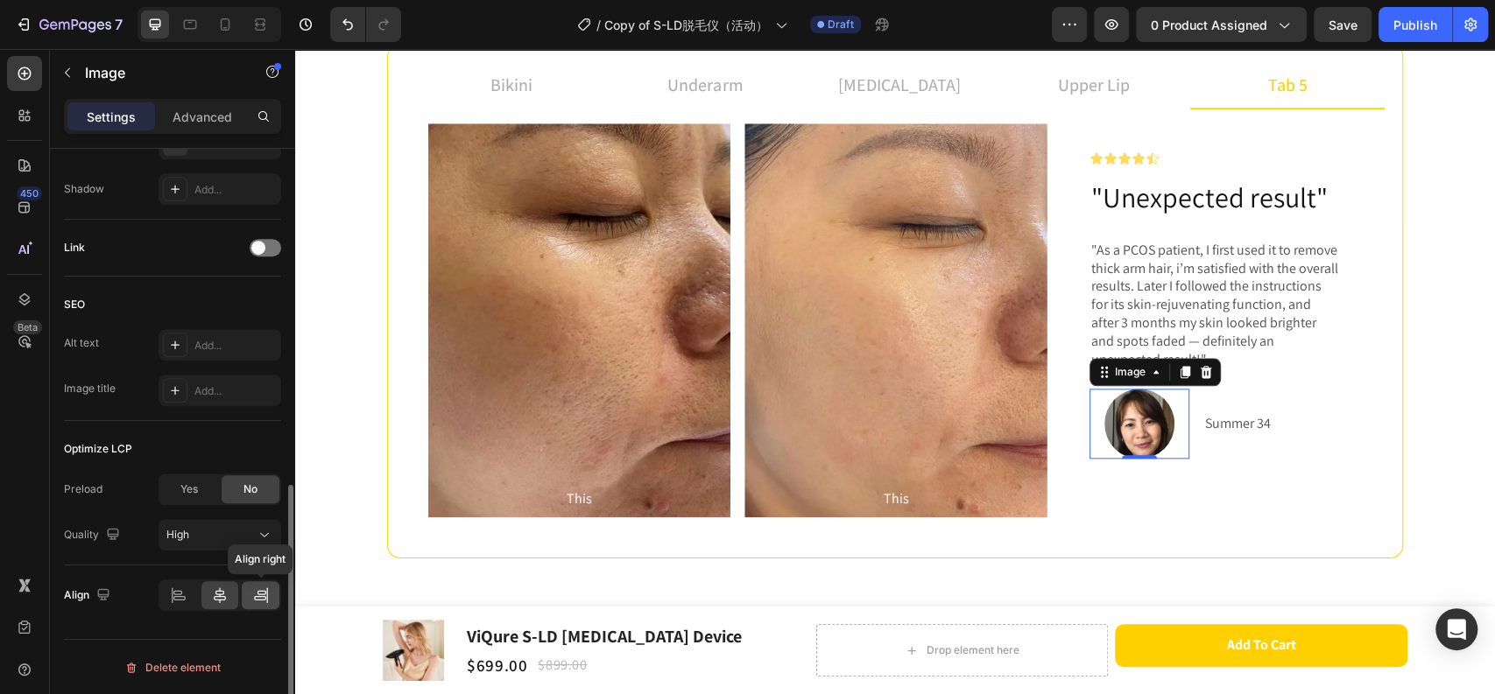
click at [264, 596] on icon at bounding box center [261, 596] width 18 height 18
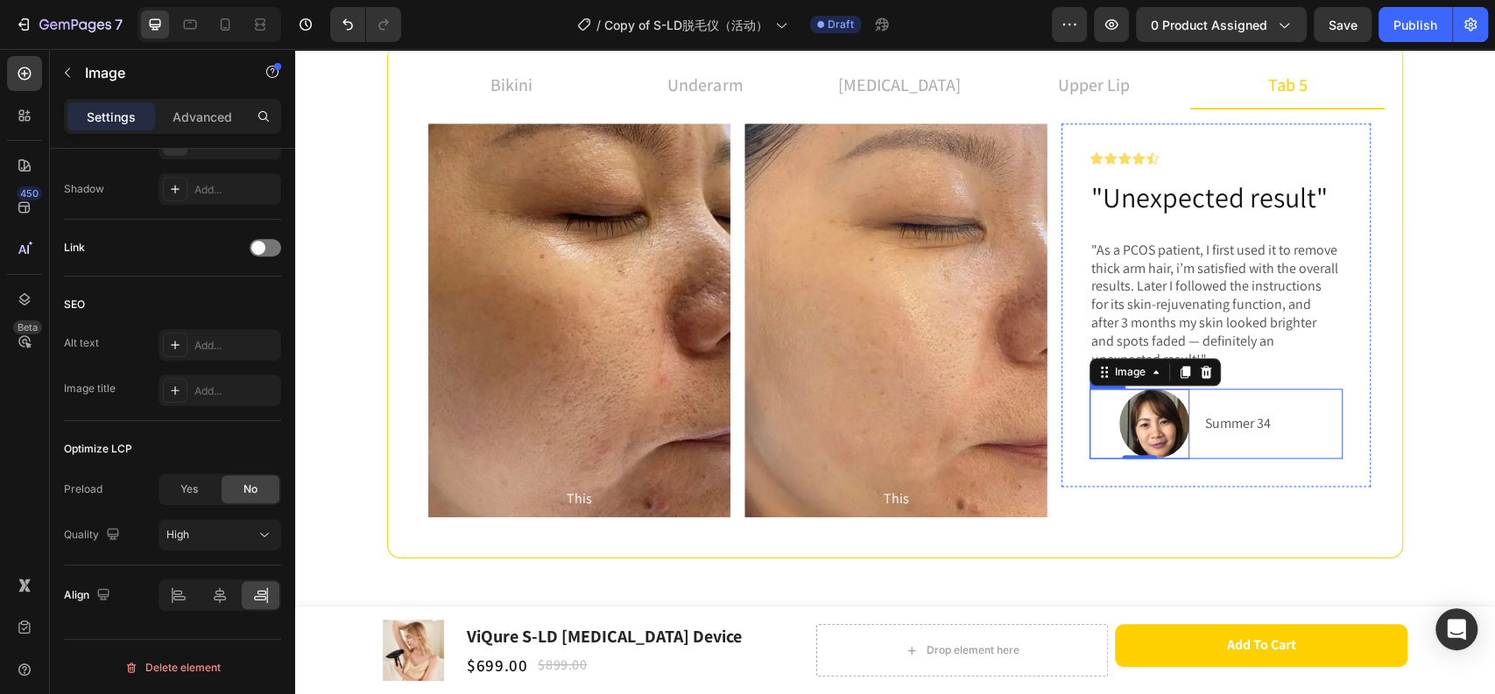
click at [1220, 427] on p "Summer 34" at bounding box center [1273, 423] width 136 height 25
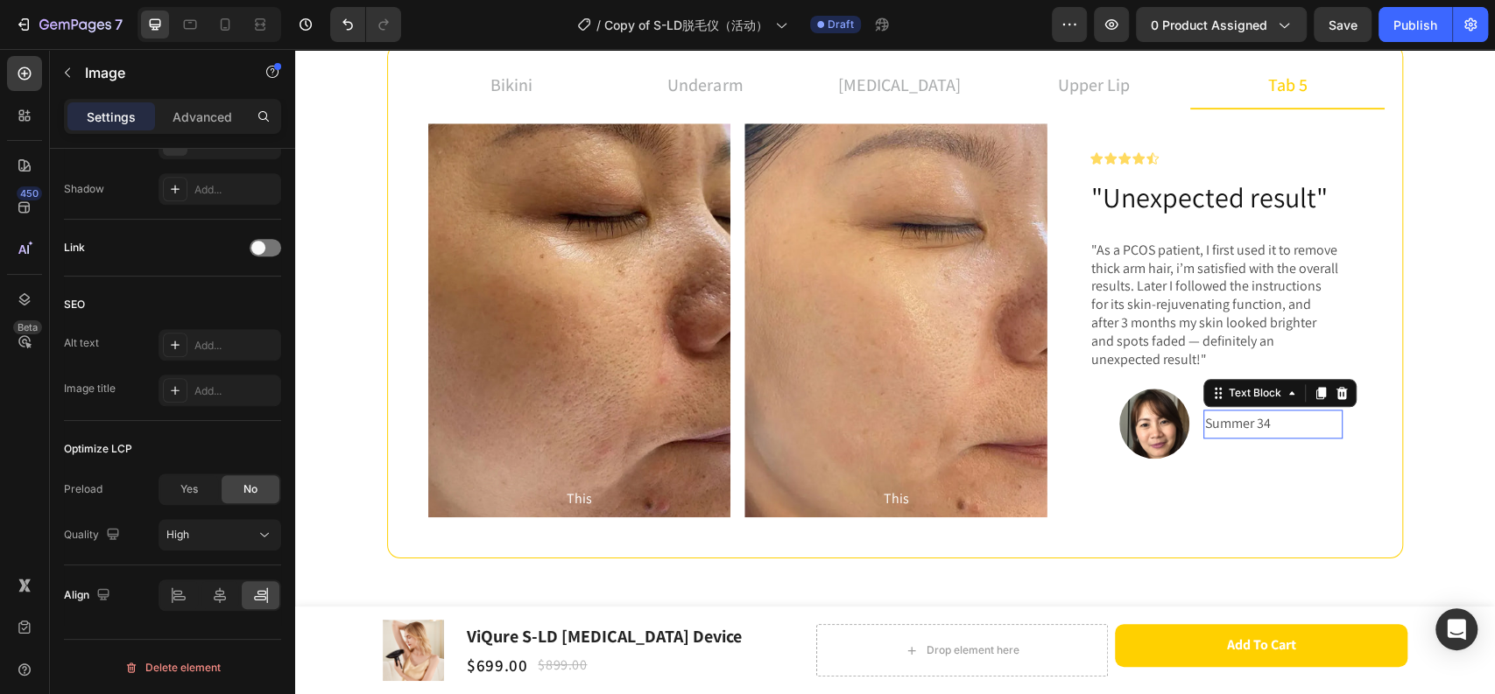
scroll to position [0, 0]
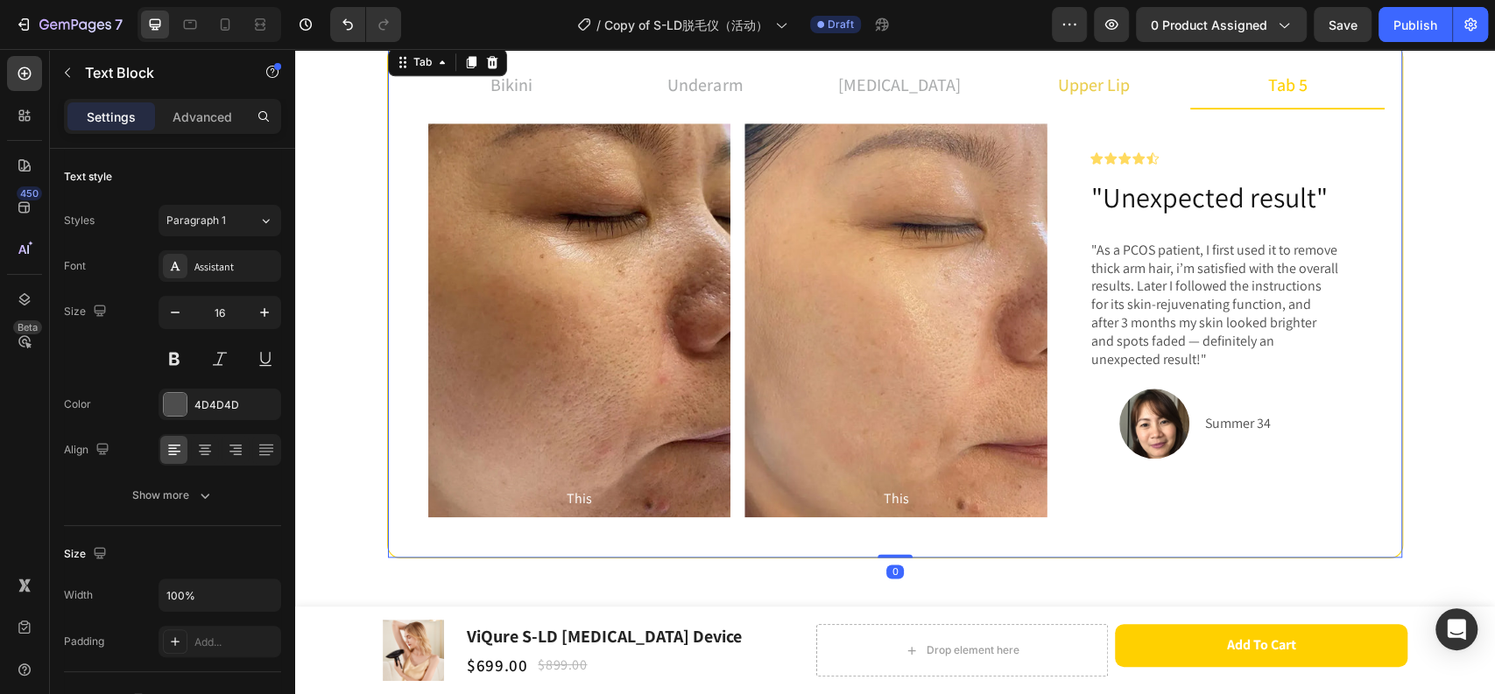
click at [1091, 86] on p "upper lip" at bounding box center [1094, 85] width 72 height 26
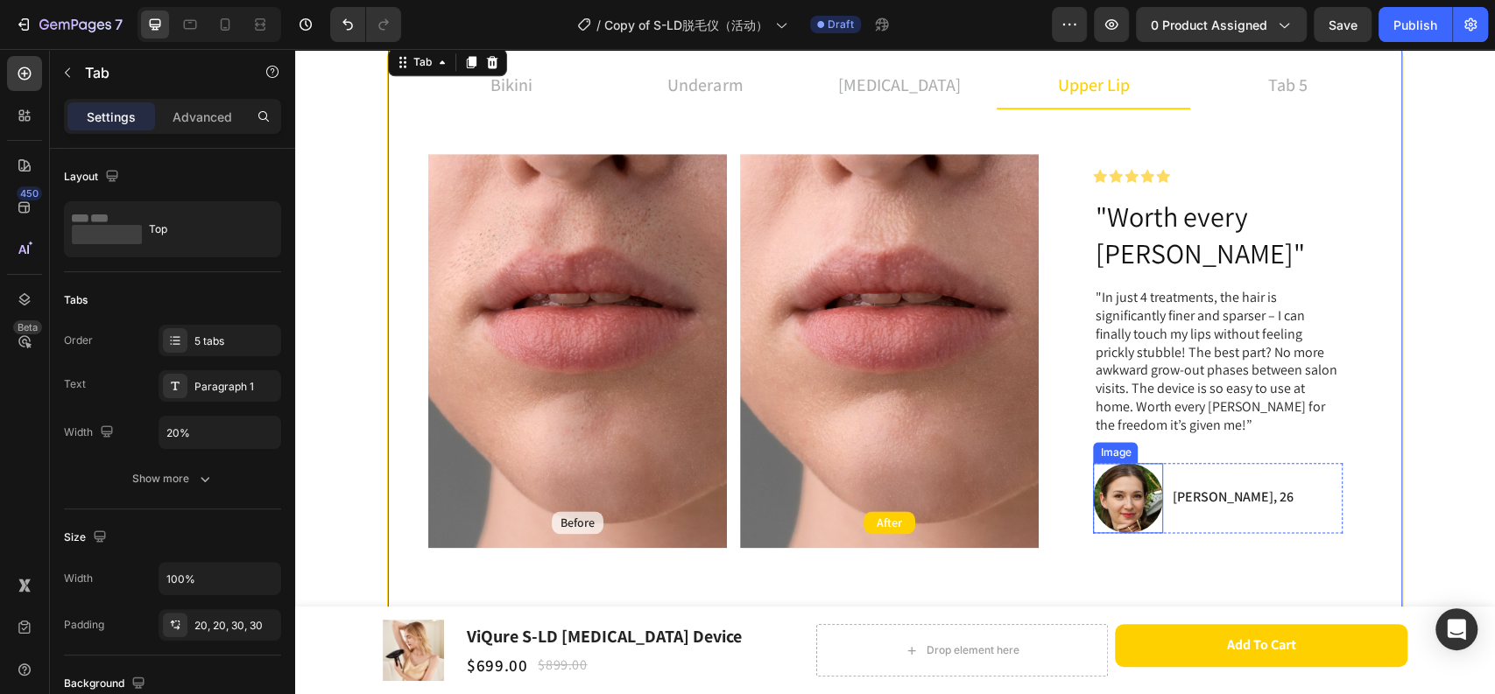
click at [1106, 468] on img at bounding box center [1128, 498] width 70 height 70
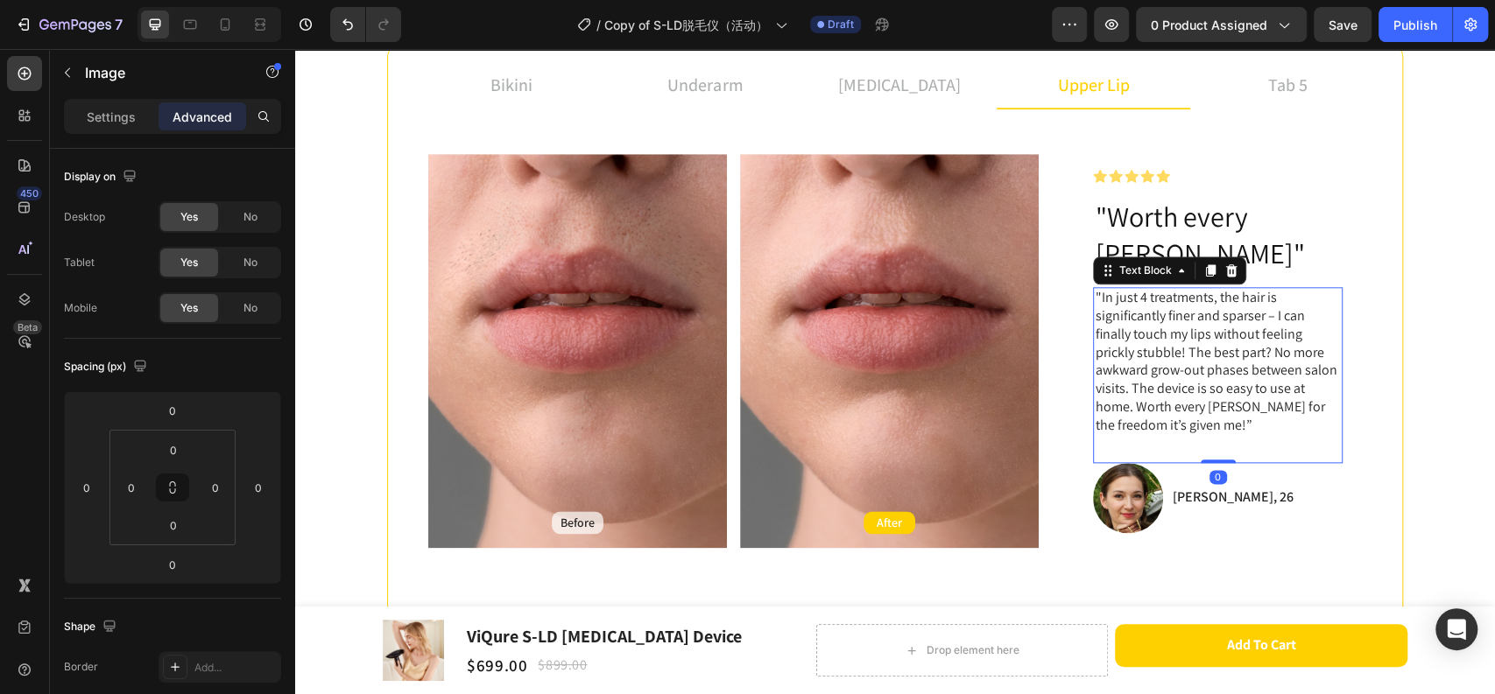
click at [1132, 376] on p ""In just 4 treatments, the hair is significantly finer and sparser – I can fina…" at bounding box center [1217, 361] width 246 height 145
click at [1120, 475] on img at bounding box center [1128, 498] width 70 height 70
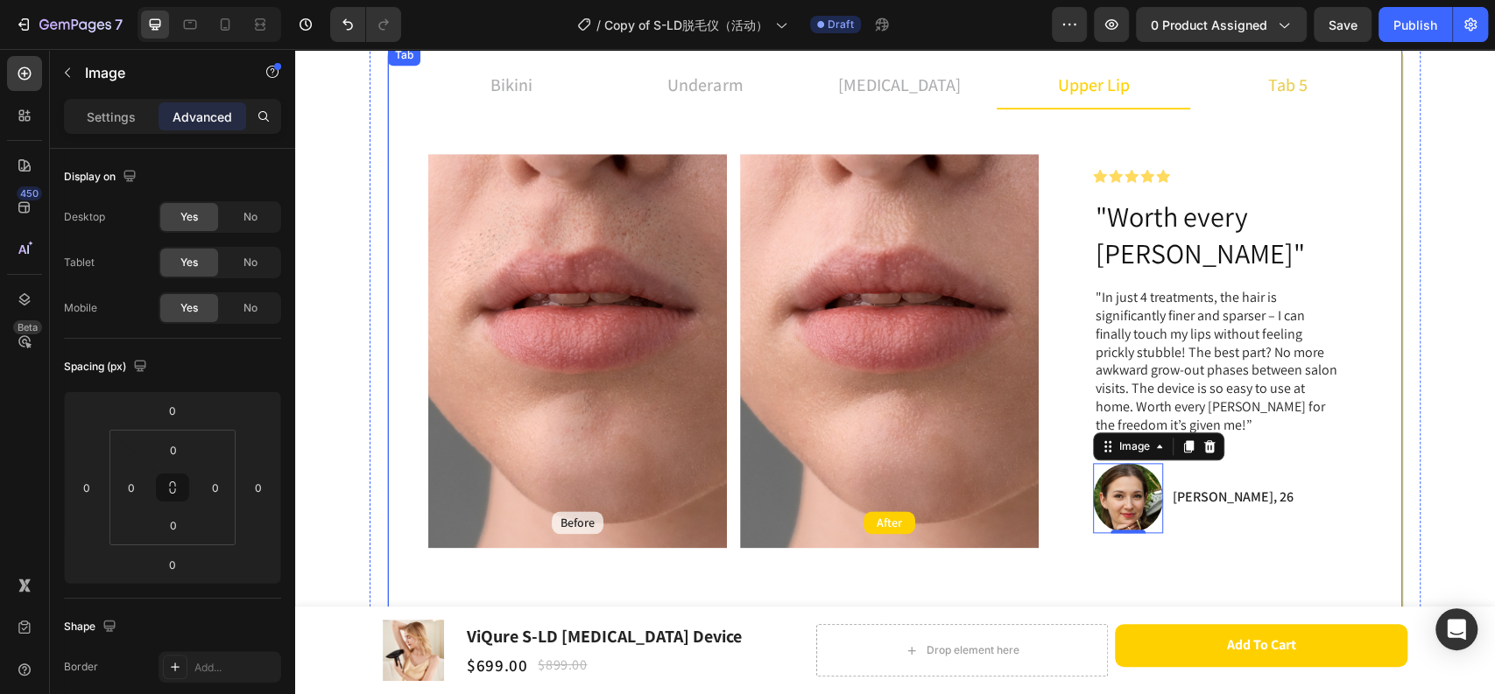
click at [1285, 88] on p "tab 5" at bounding box center [1287, 85] width 39 height 26
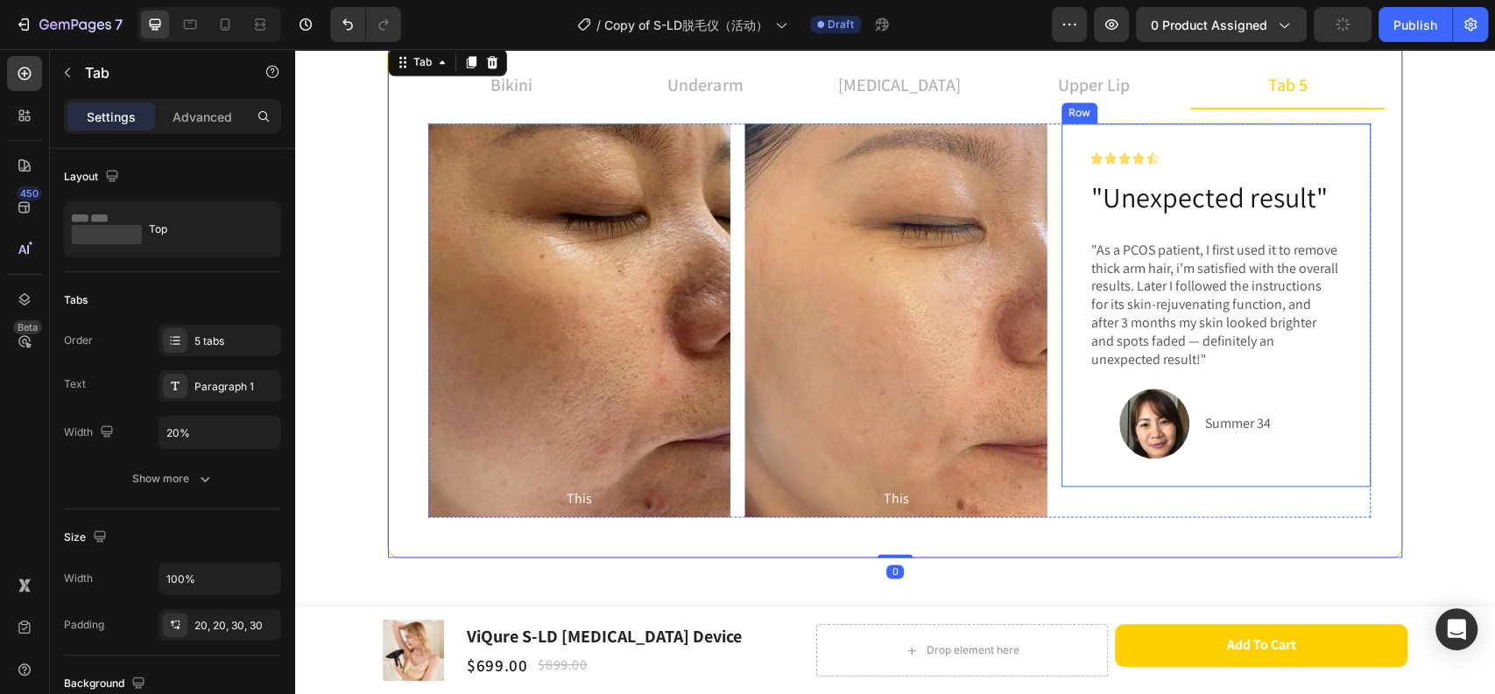
click at [1150, 430] on img at bounding box center [1154, 424] width 70 height 70
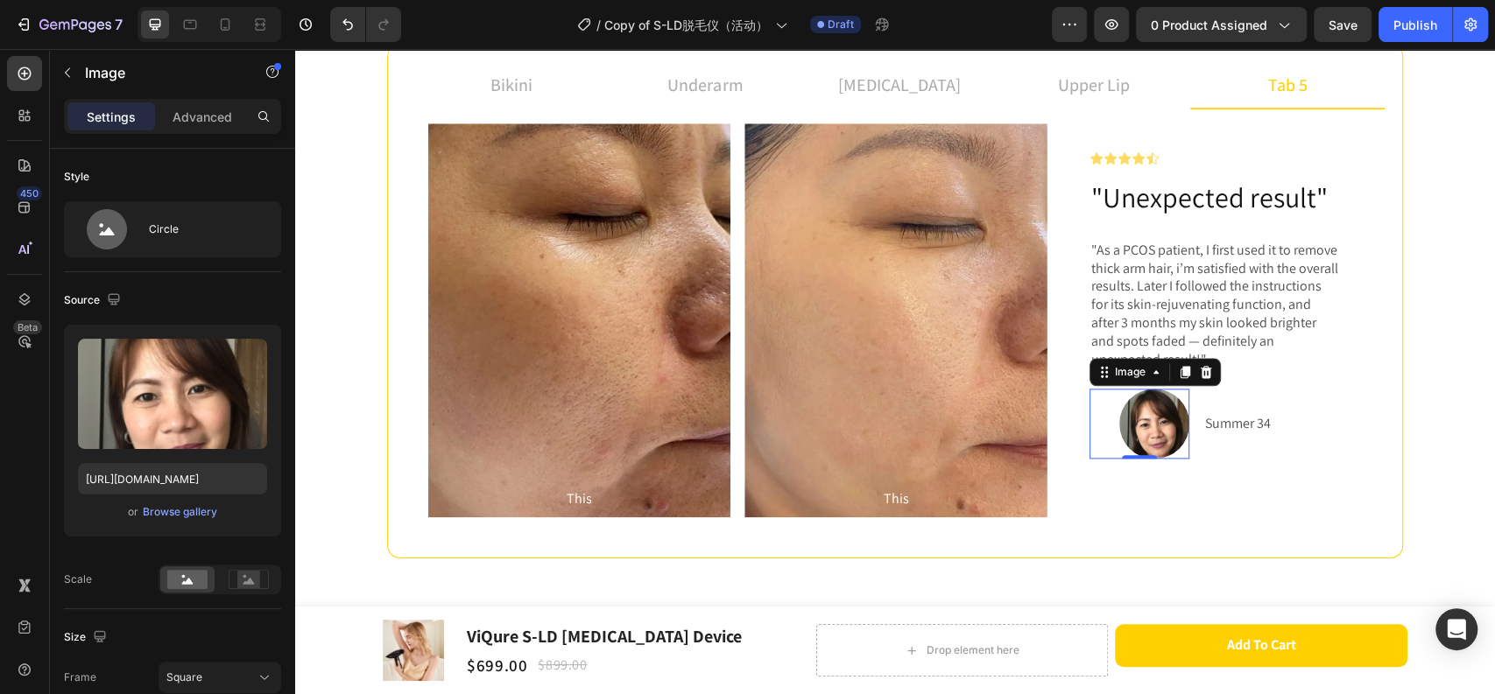
click at [1101, 418] on div at bounding box center [1139, 424] width 100 height 70
click at [1151, 438] on img at bounding box center [1154, 424] width 70 height 70
click at [1102, 91] on p "upper lip" at bounding box center [1094, 85] width 72 height 26
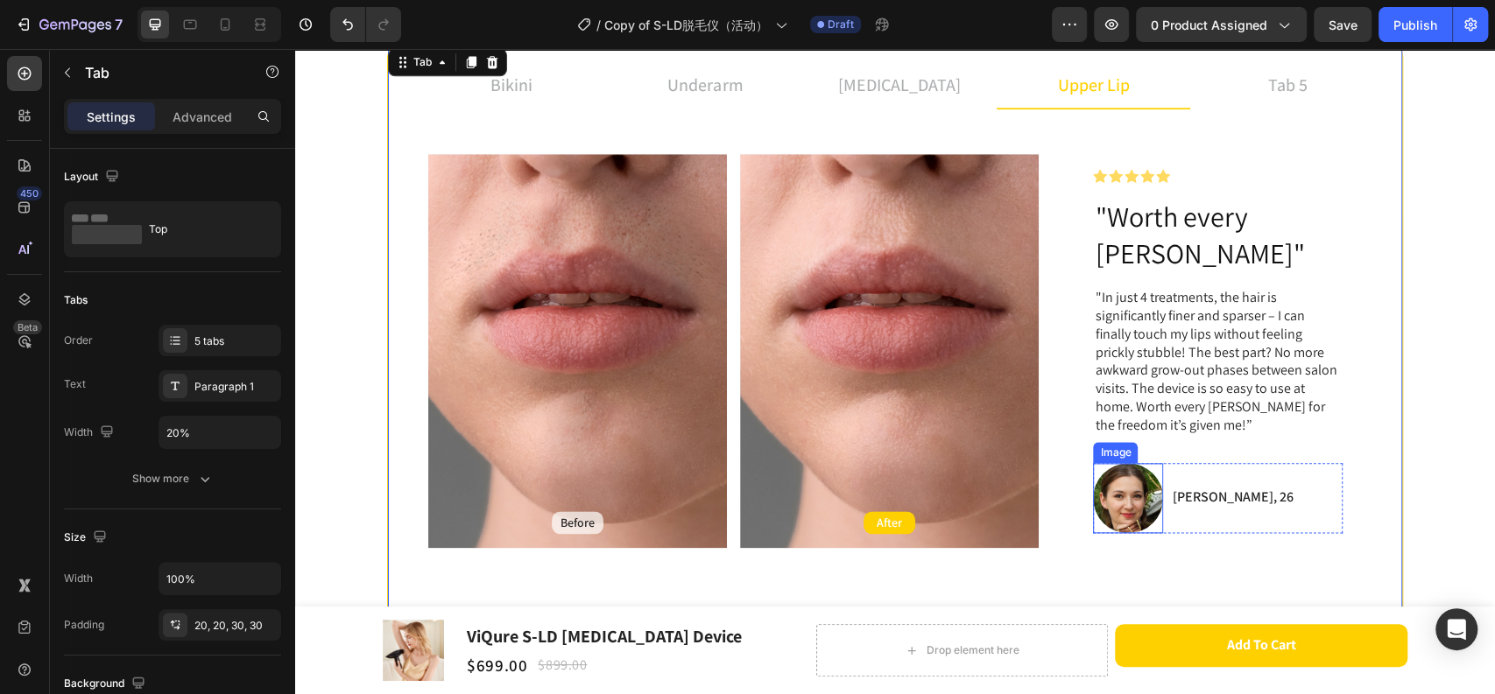
click at [1110, 474] on img at bounding box center [1128, 498] width 70 height 70
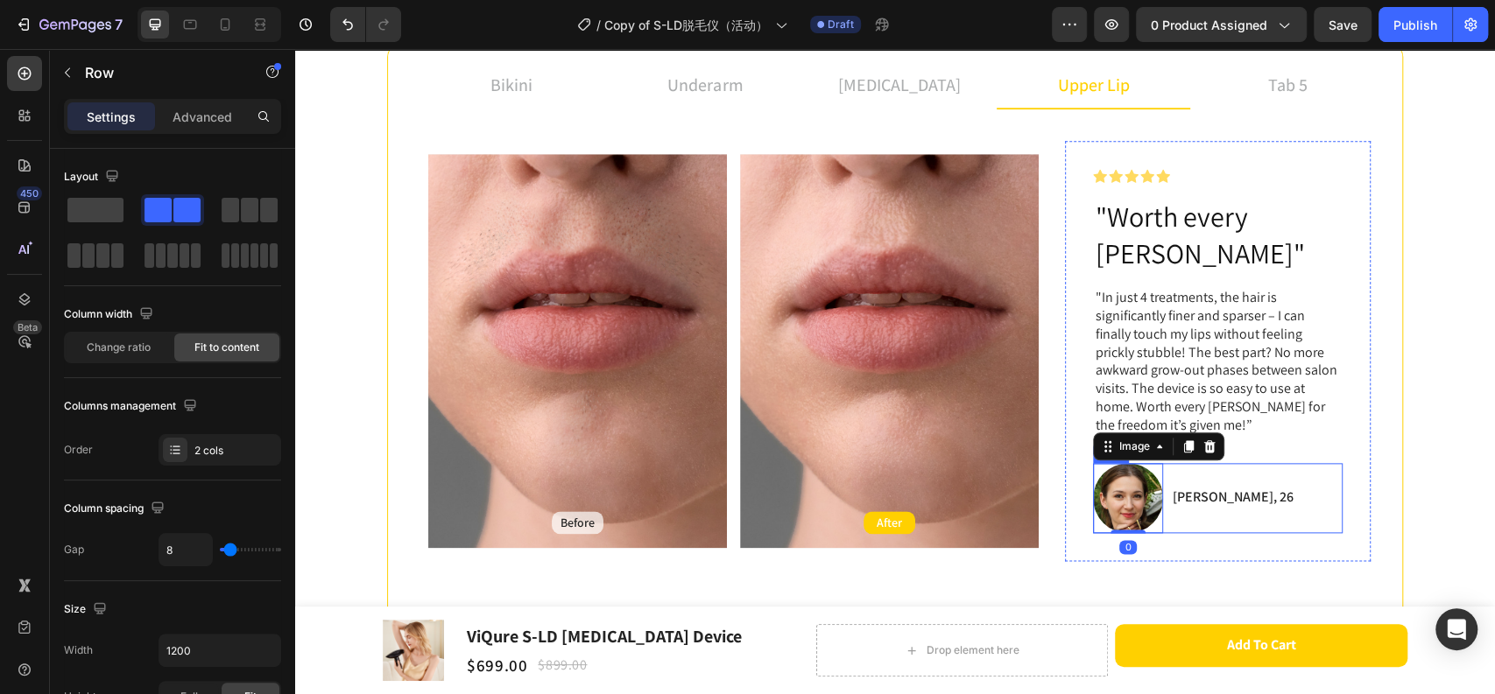
click at [1170, 494] on div "[PERSON_NAME], 26 Text Block" at bounding box center [1232, 498] width 124 height 70
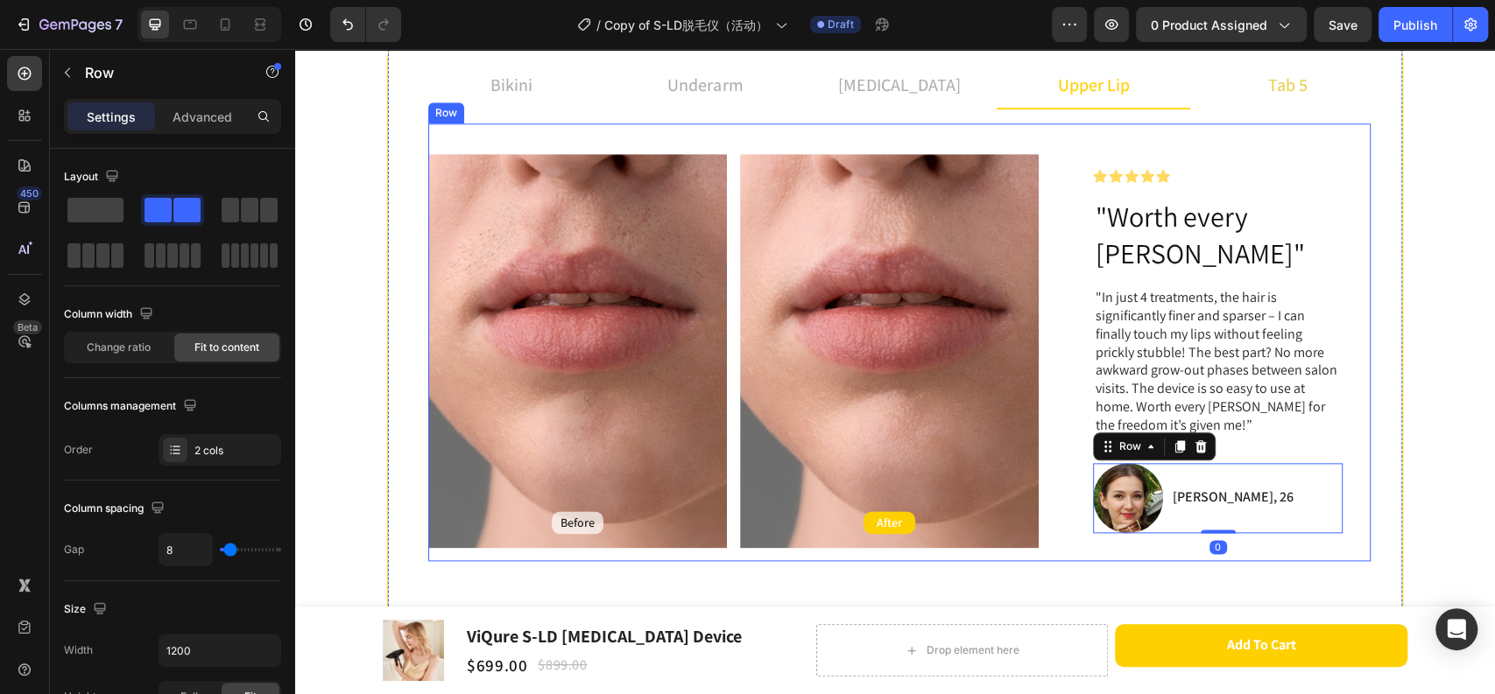
click at [1238, 100] on li "tab 5" at bounding box center [1287, 85] width 194 height 47
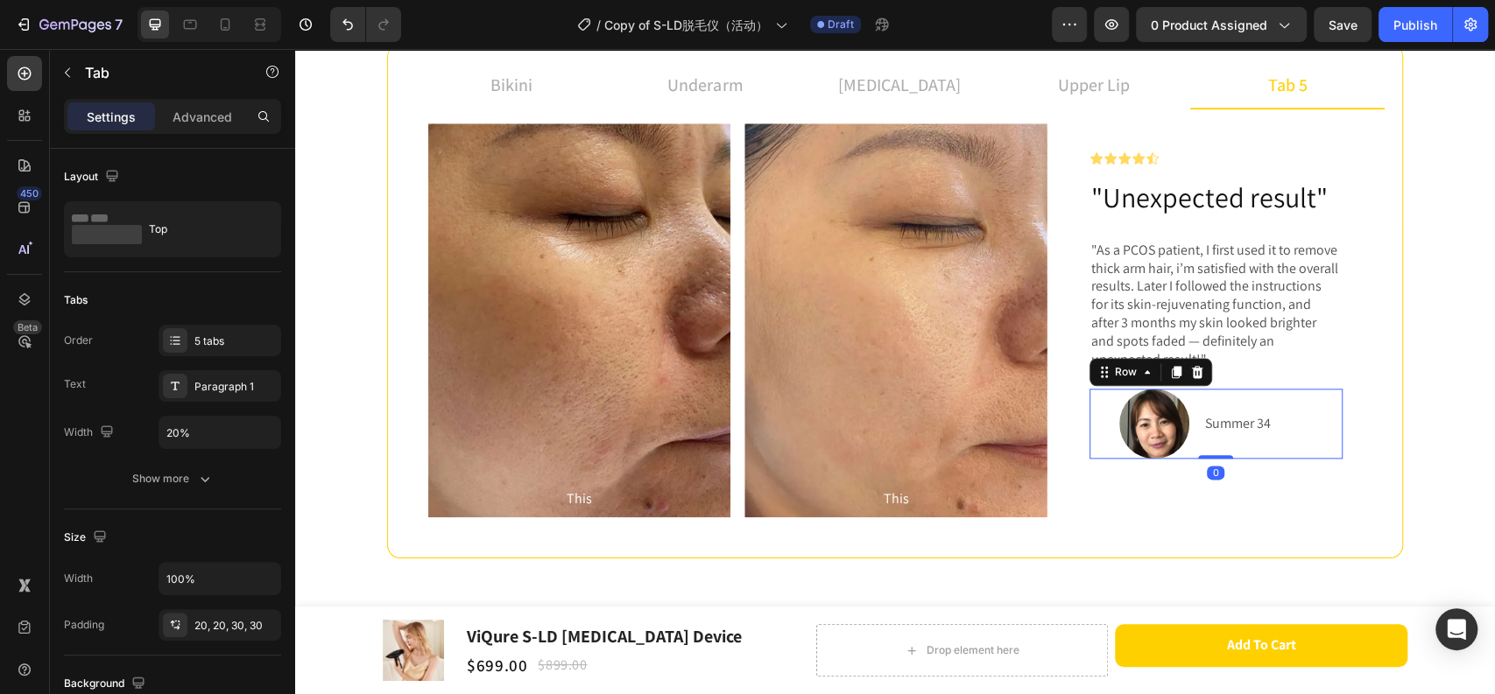
click at [1193, 447] on div "Image Summer 34 Text Block Row 0" at bounding box center [1215, 424] width 253 height 70
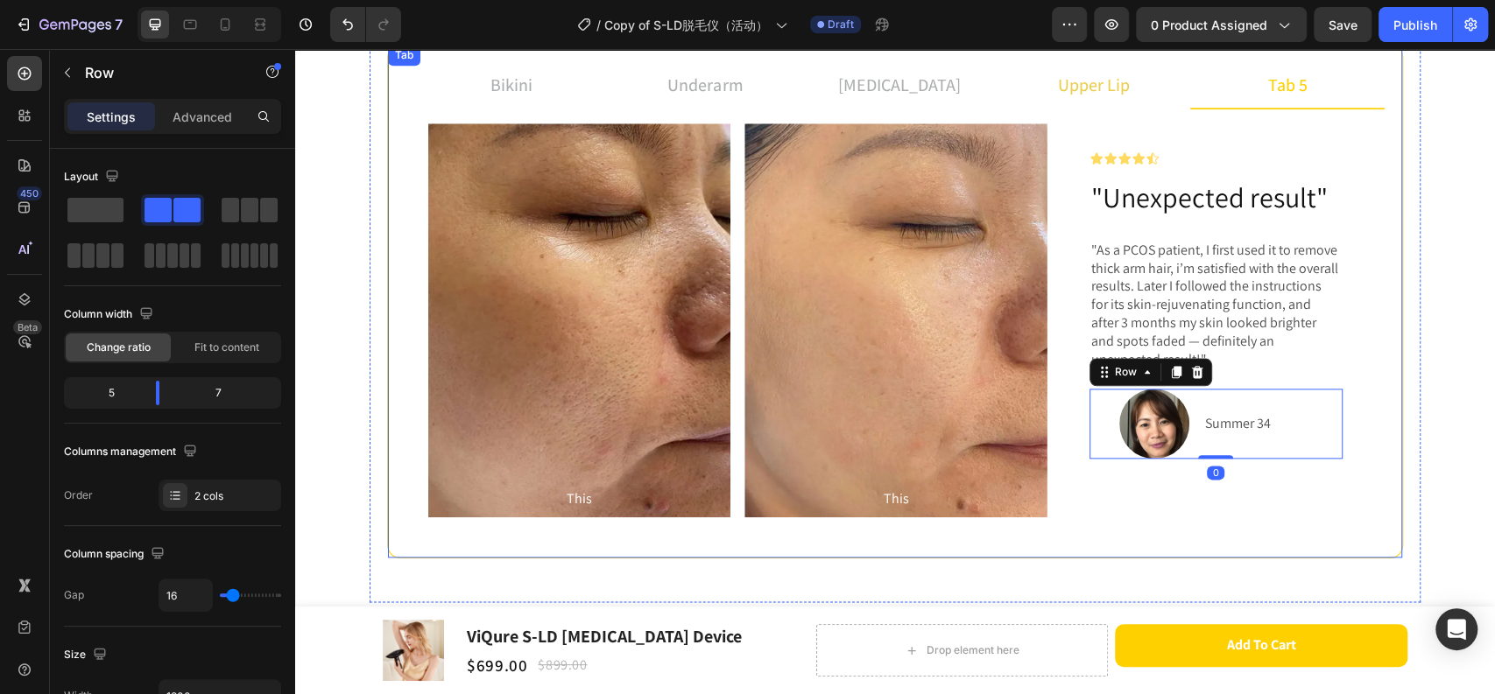
click at [1107, 95] on p "upper lip" at bounding box center [1094, 85] width 72 height 26
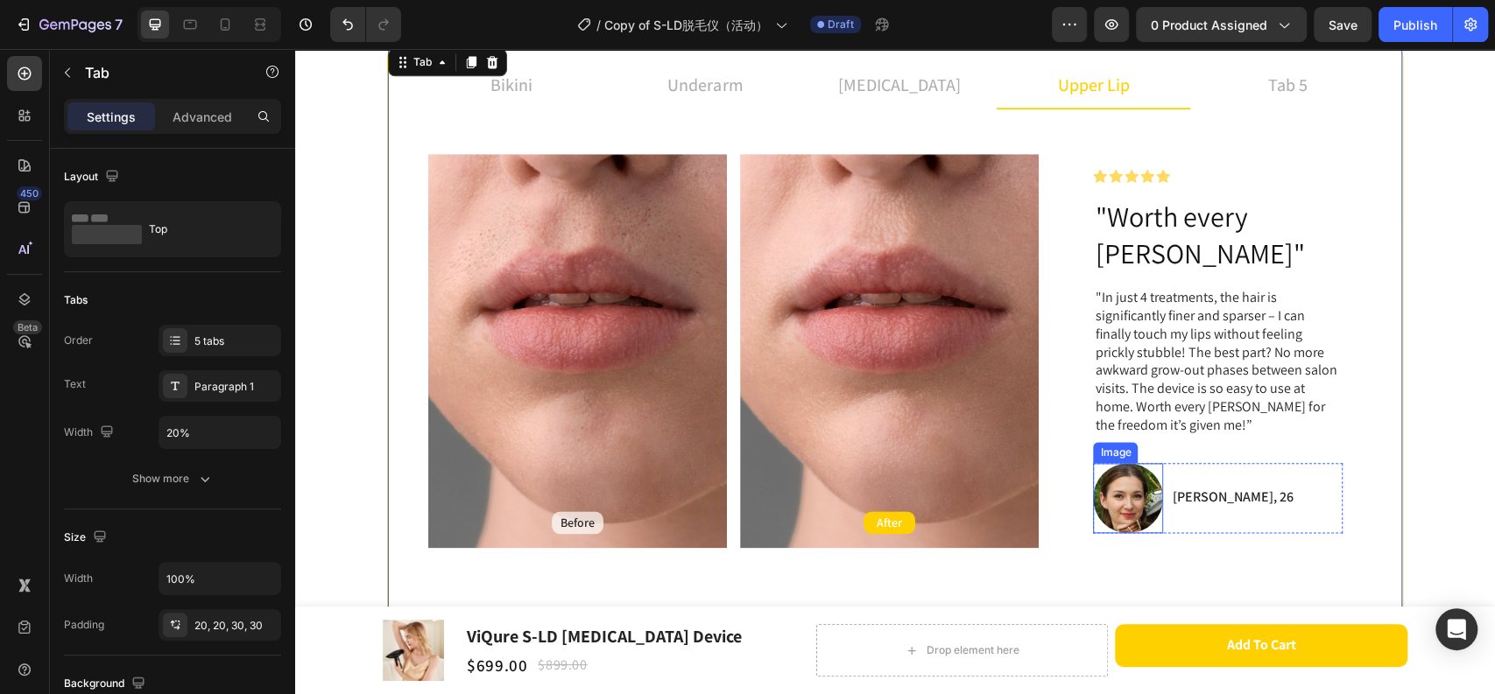
click at [1150, 474] on img at bounding box center [1128, 498] width 70 height 70
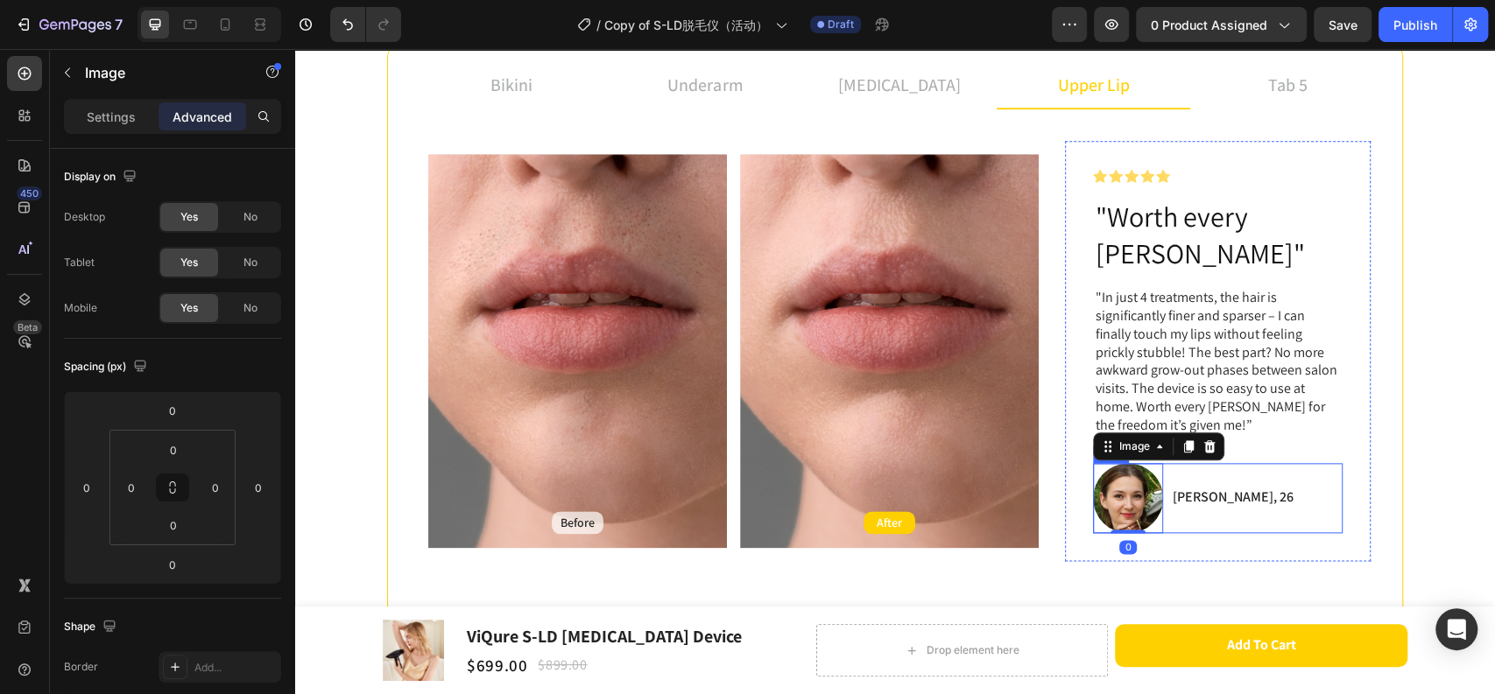
click at [1170, 489] on div "[PERSON_NAME], 26 Text Block" at bounding box center [1232, 498] width 124 height 70
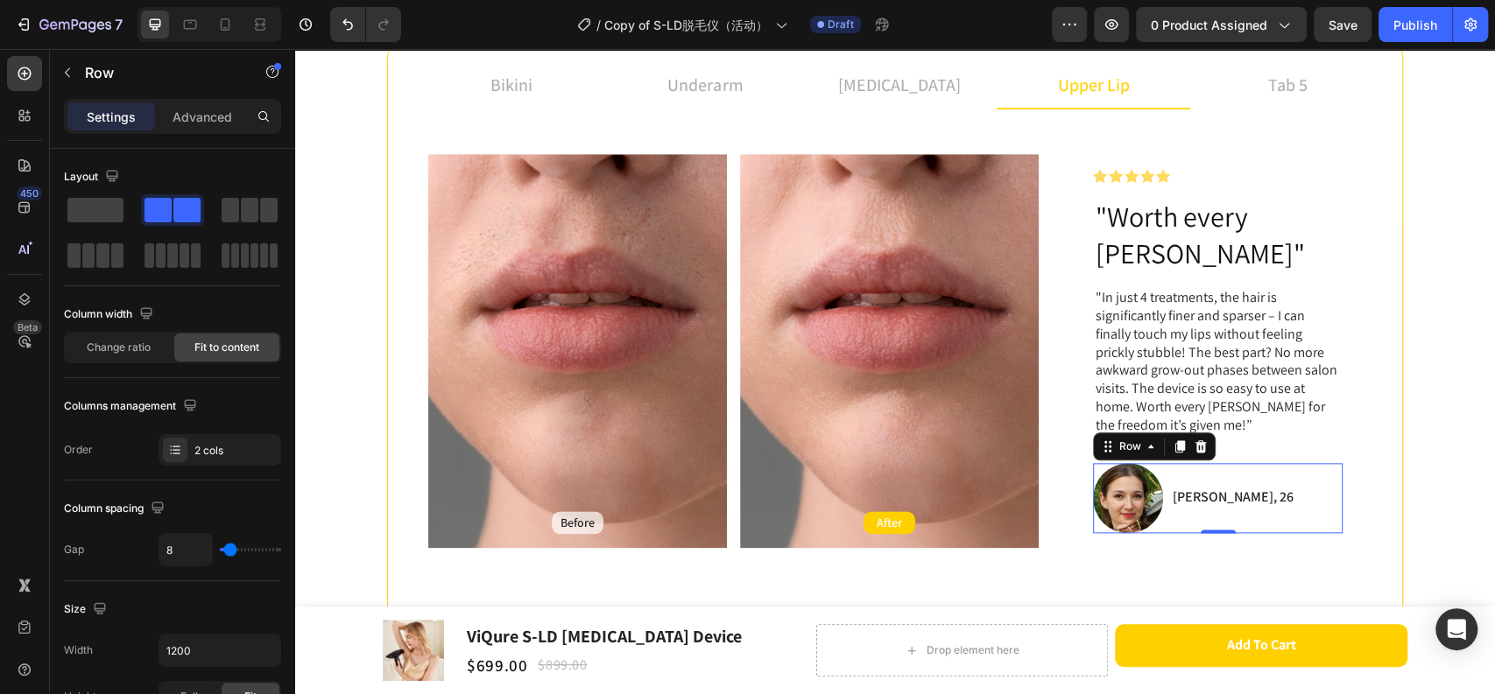
click at [1254, 463] on div "Image Lisa, 26 Text Block Row 0" at bounding box center [1218, 498] width 250 height 70
click at [1265, 89] on div "tab 5" at bounding box center [1287, 85] width 45 height 32
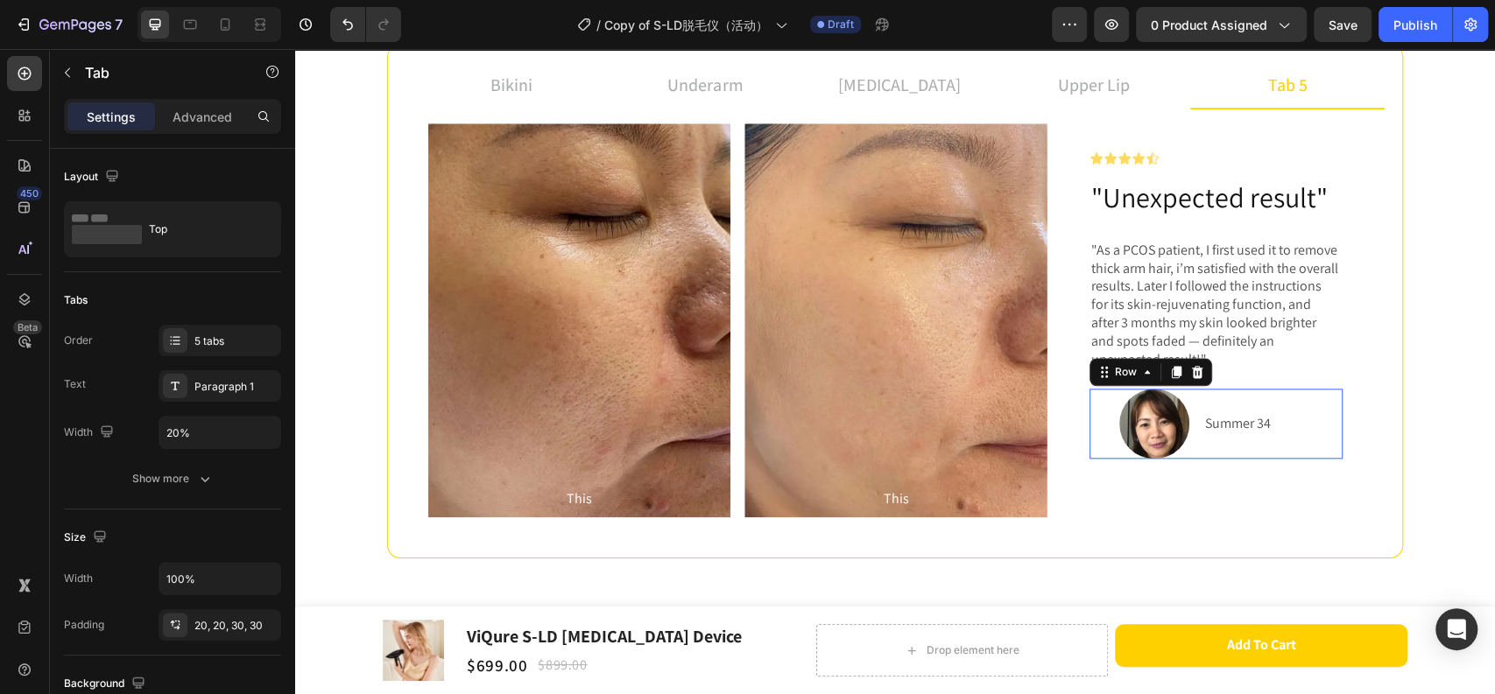
click at [1203, 447] on div "Summer 34 Text Block" at bounding box center [1272, 424] width 139 height 70
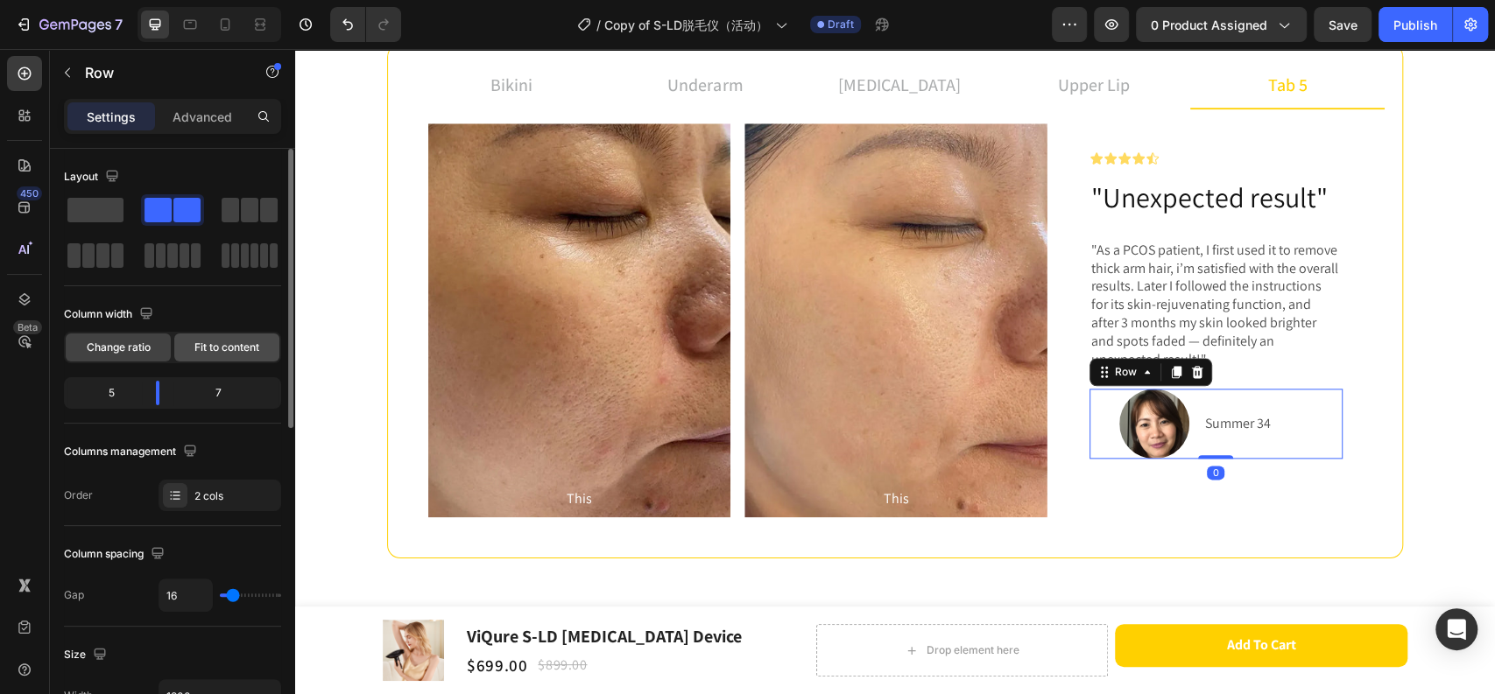
click at [197, 336] on div "Fit to content" at bounding box center [226, 348] width 105 height 28
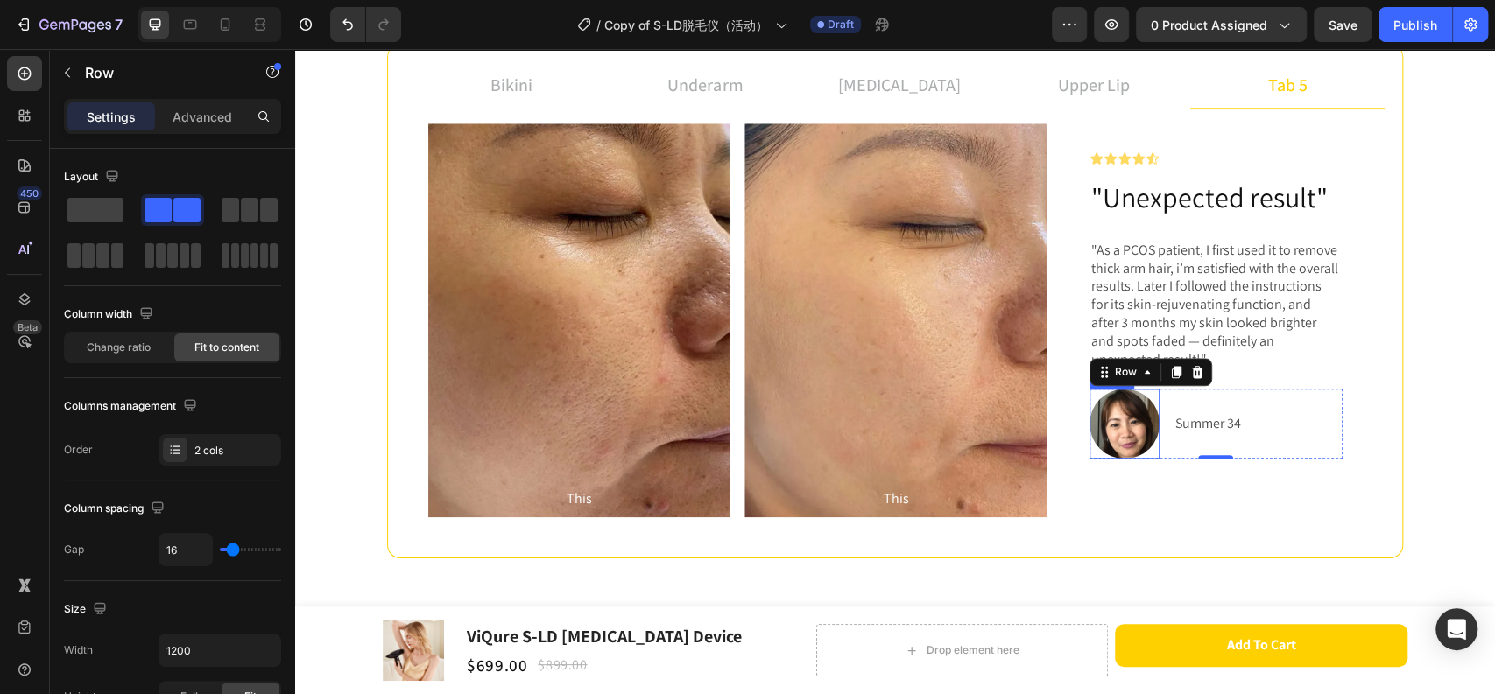
click at [1129, 447] on img at bounding box center [1124, 424] width 70 height 70
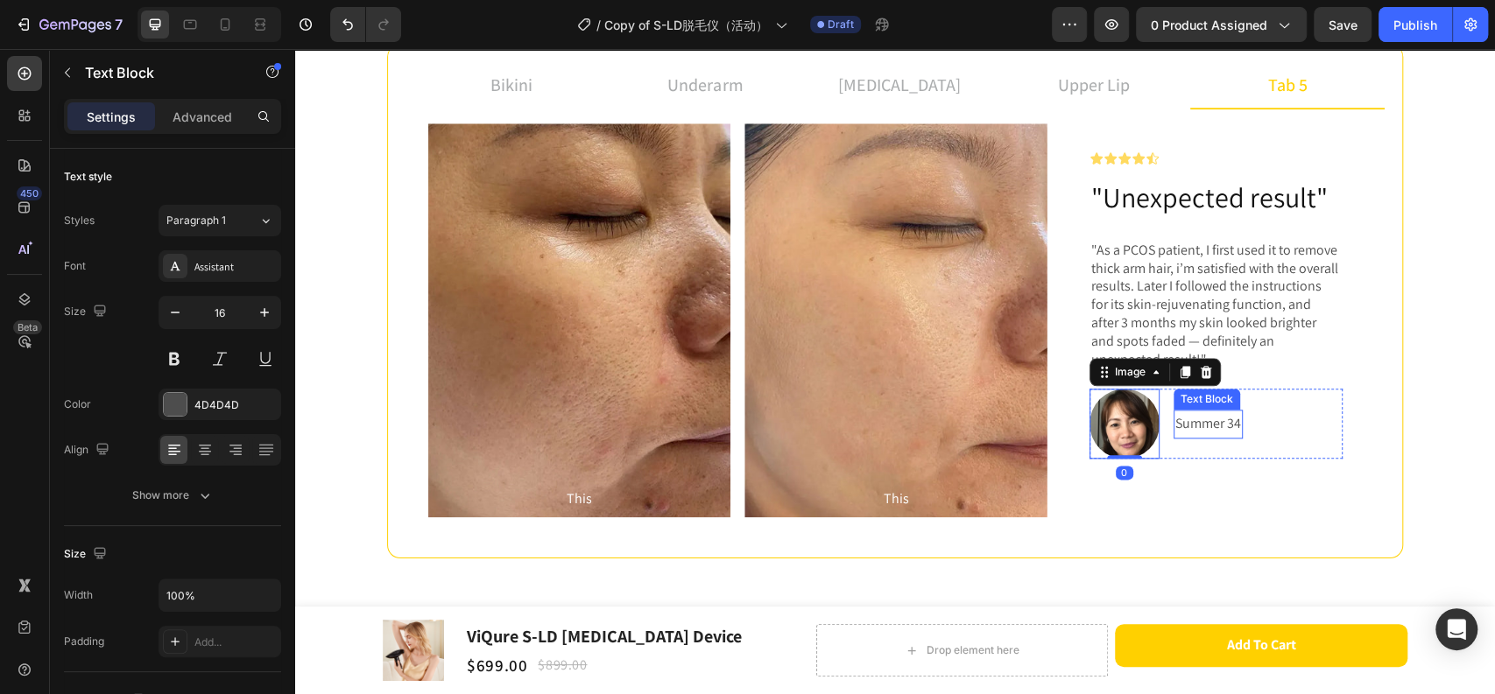
click at [1191, 428] on p "Summer 34" at bounding box center [1208, 423] width 66 height 25
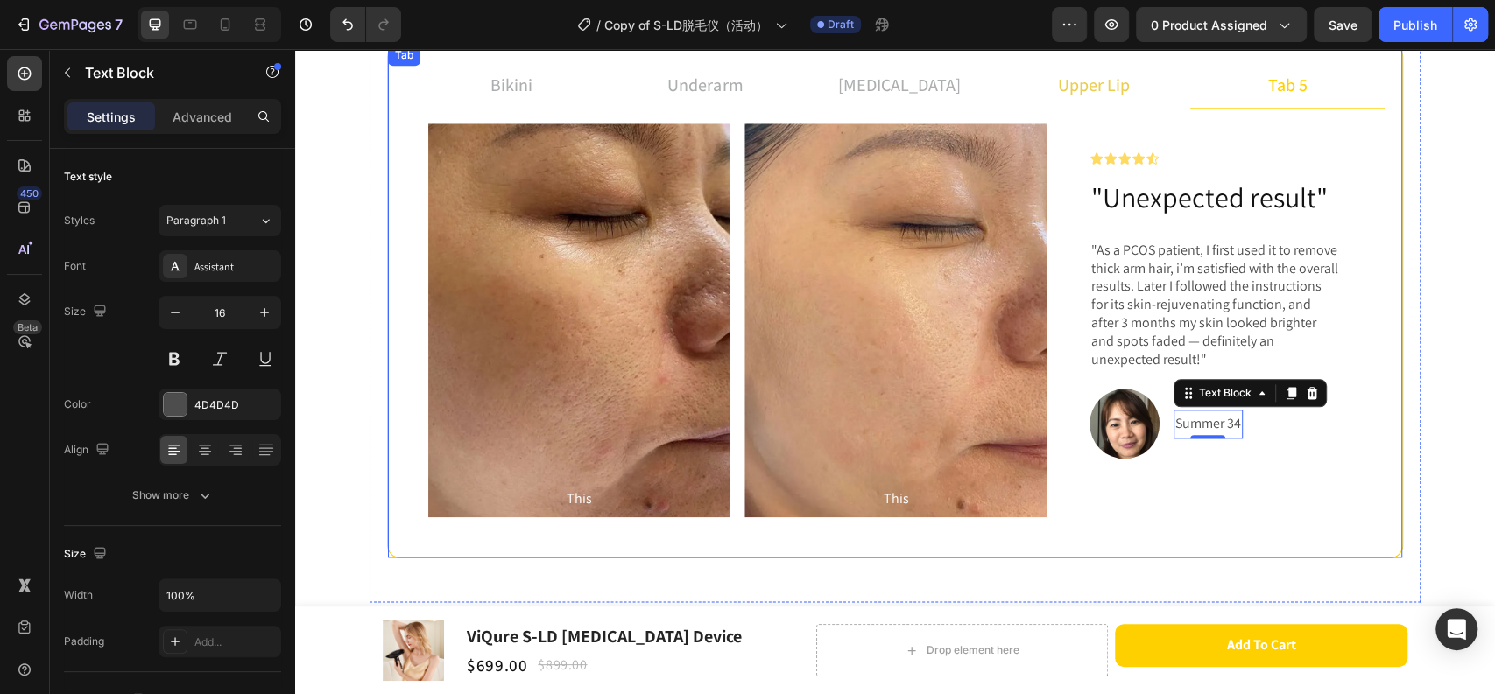
click at [1073, 93] on p "upper lip" at bounding box center [1094, 85] width 72 height 26
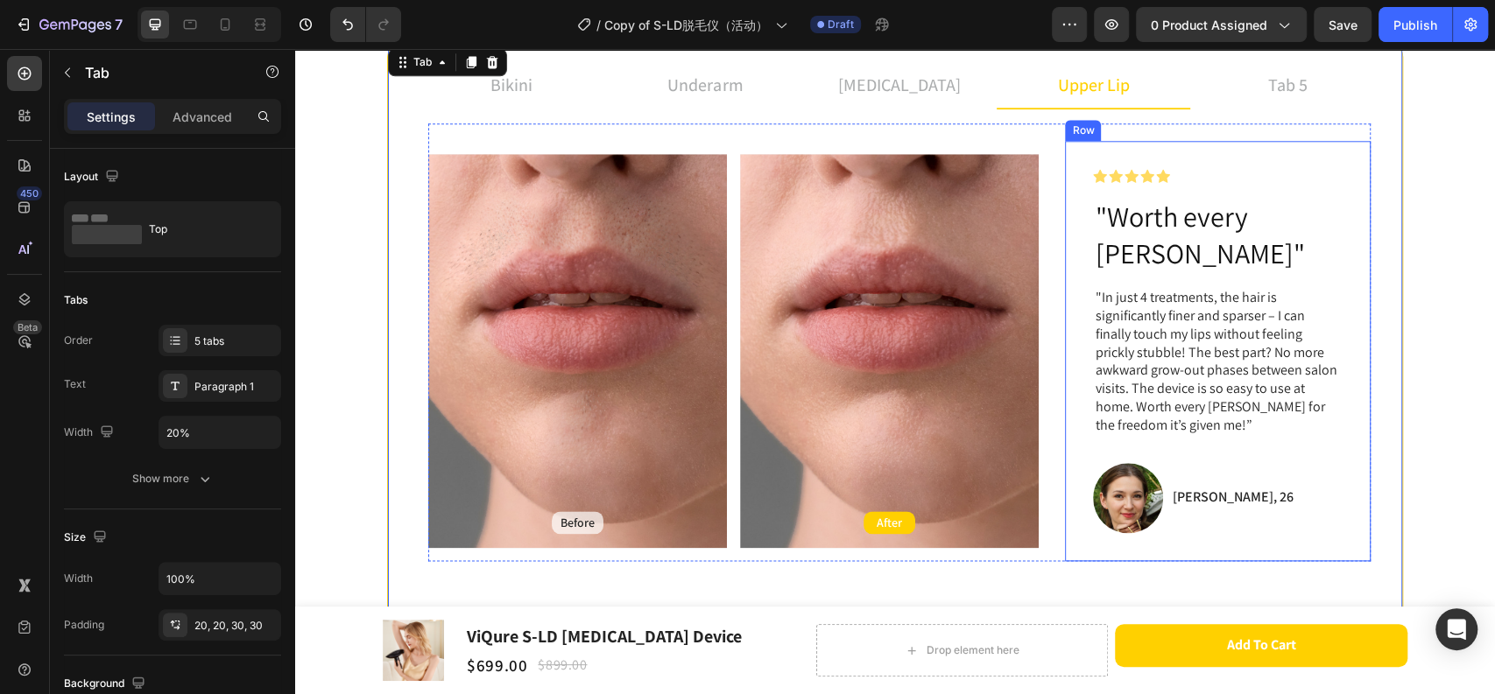
click at [1130, 490] on img at bounding box center [1128, 498] width 70 height 70
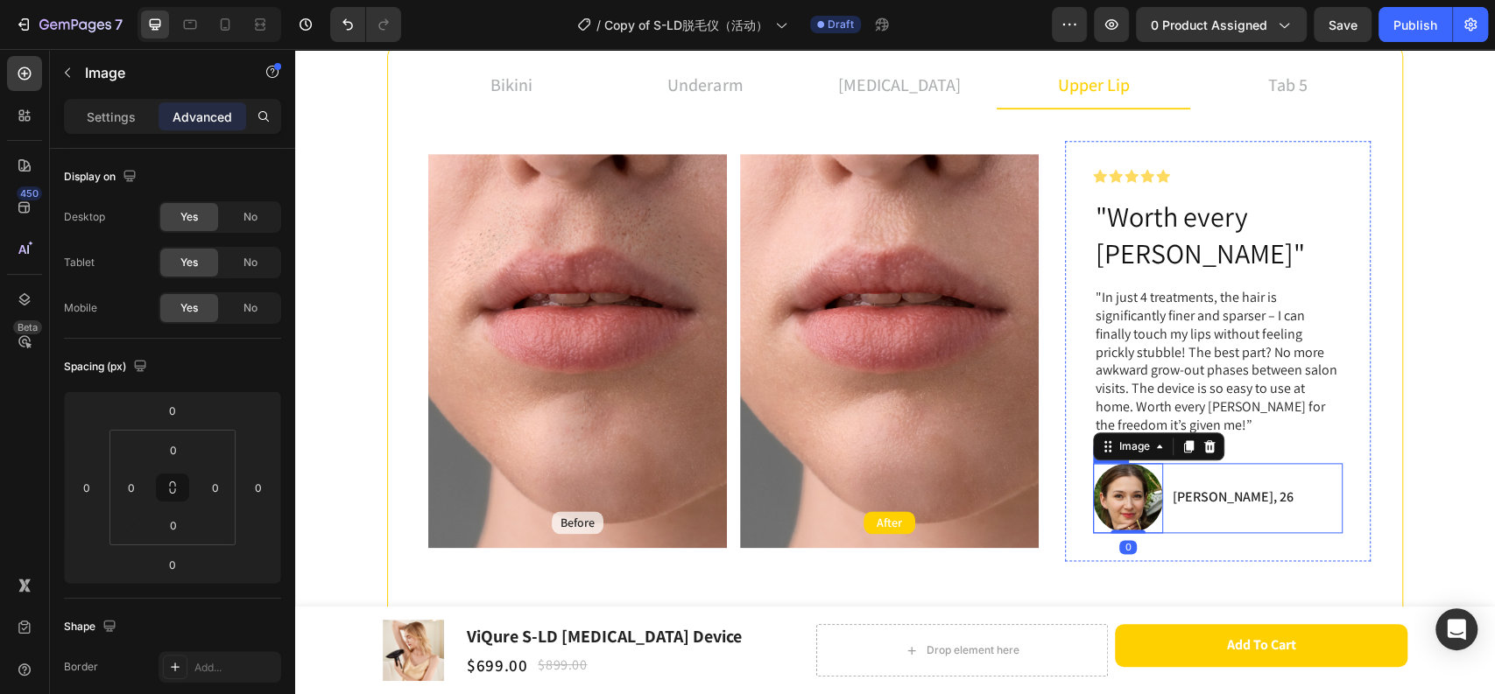
click at [1192, 489] on p "[PERSON_NAME], 26" at bounding box center [1231, 498] width 121 height 18
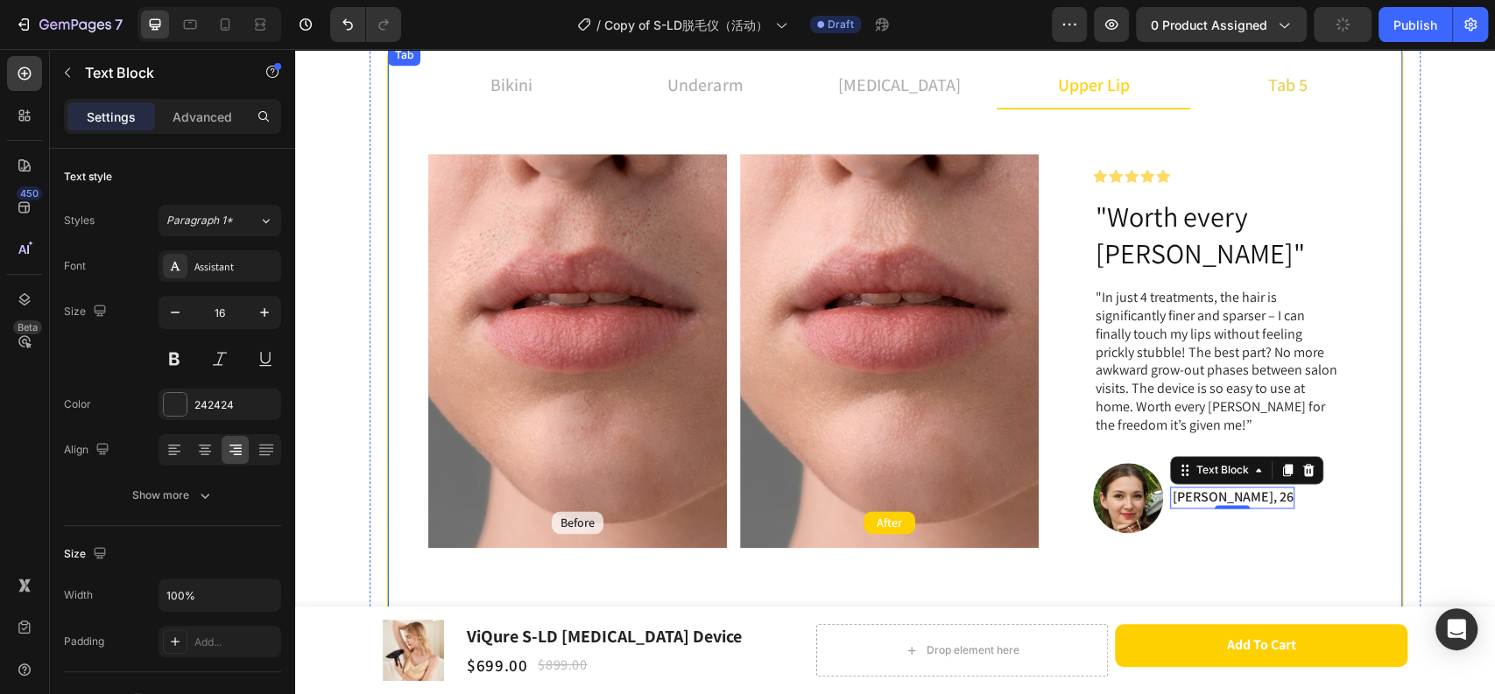
click at [1291, 89] on p "tab 5" at bounding box center [1287, 85] width 39 height 26
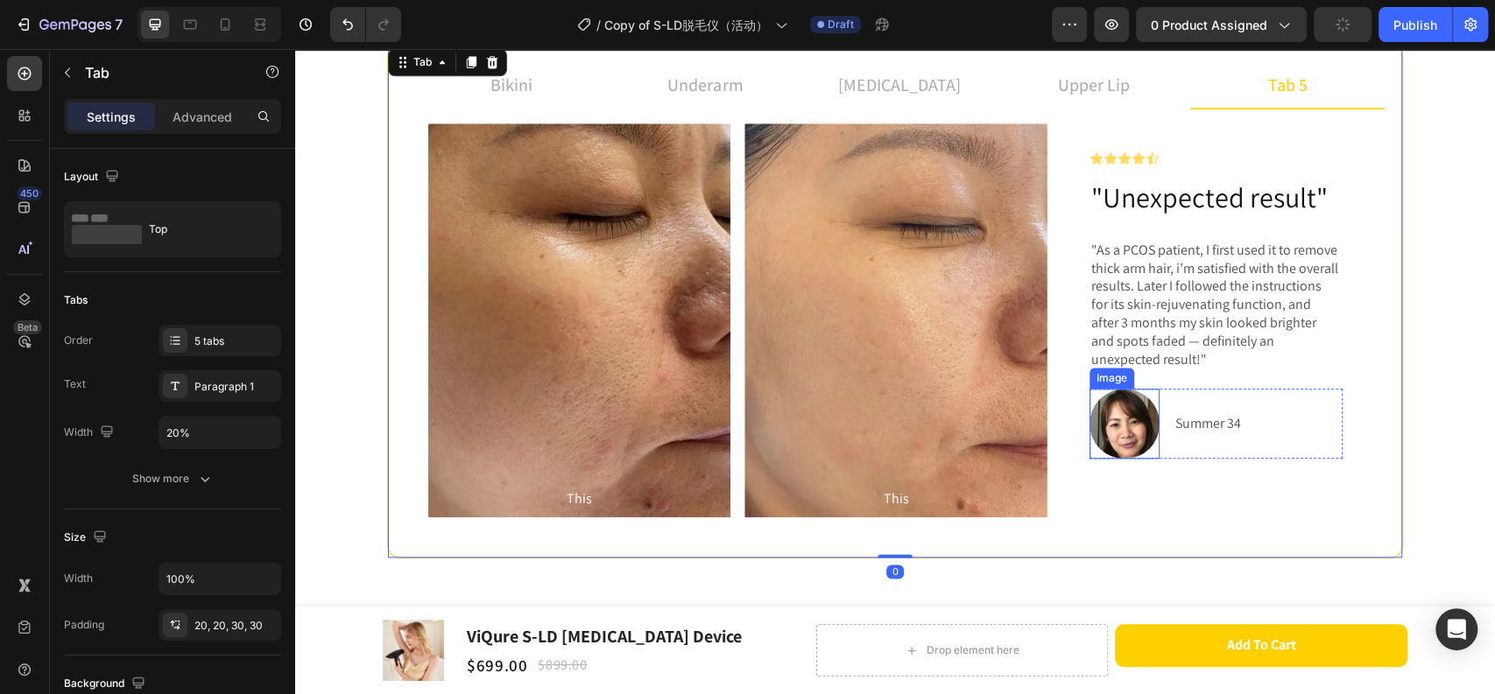
click at [1129, 439] on img at bounding box center [1124, 424] width 70 height 70
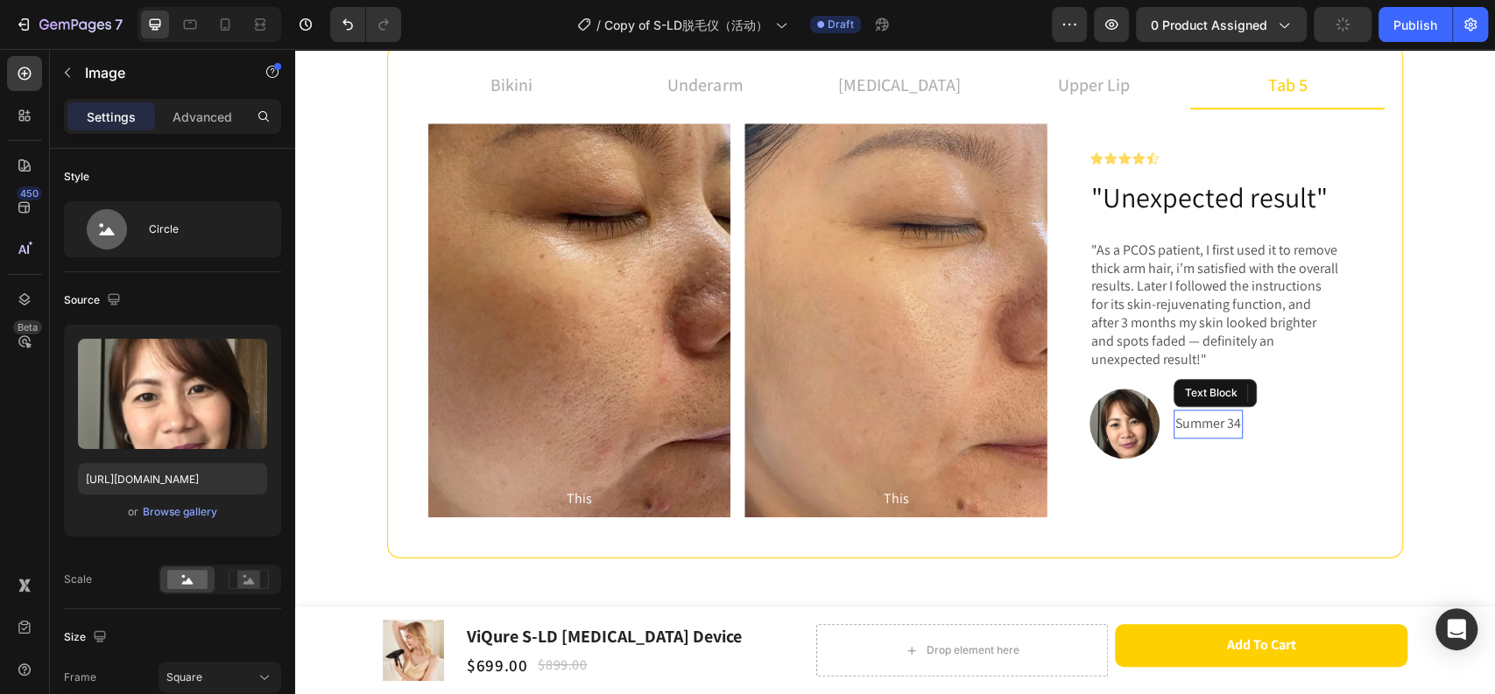
click at [1175, 426] on p "Summer 34" at bounding box center [1208, 423] width 66 height 25
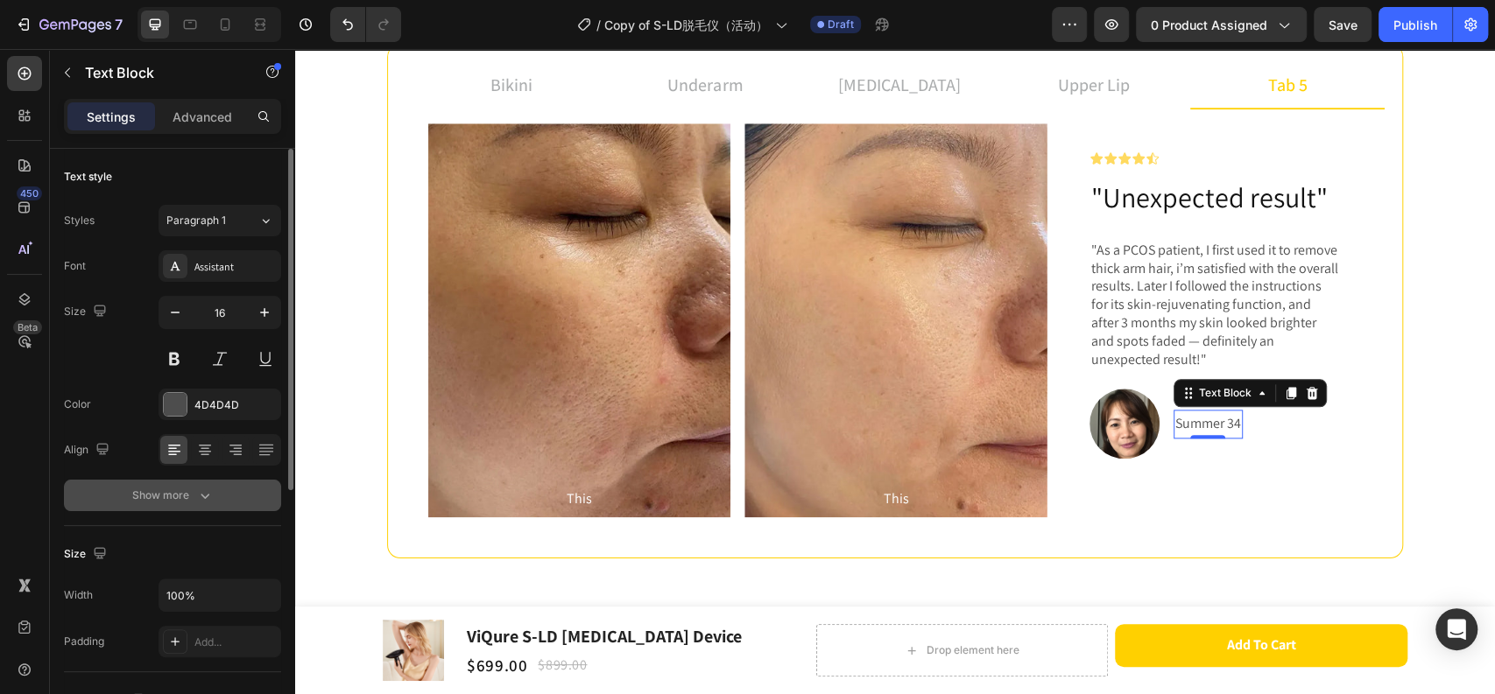
click at [173, 497] on div "Show more" at bounding box center [172, 496] width 81 height 18
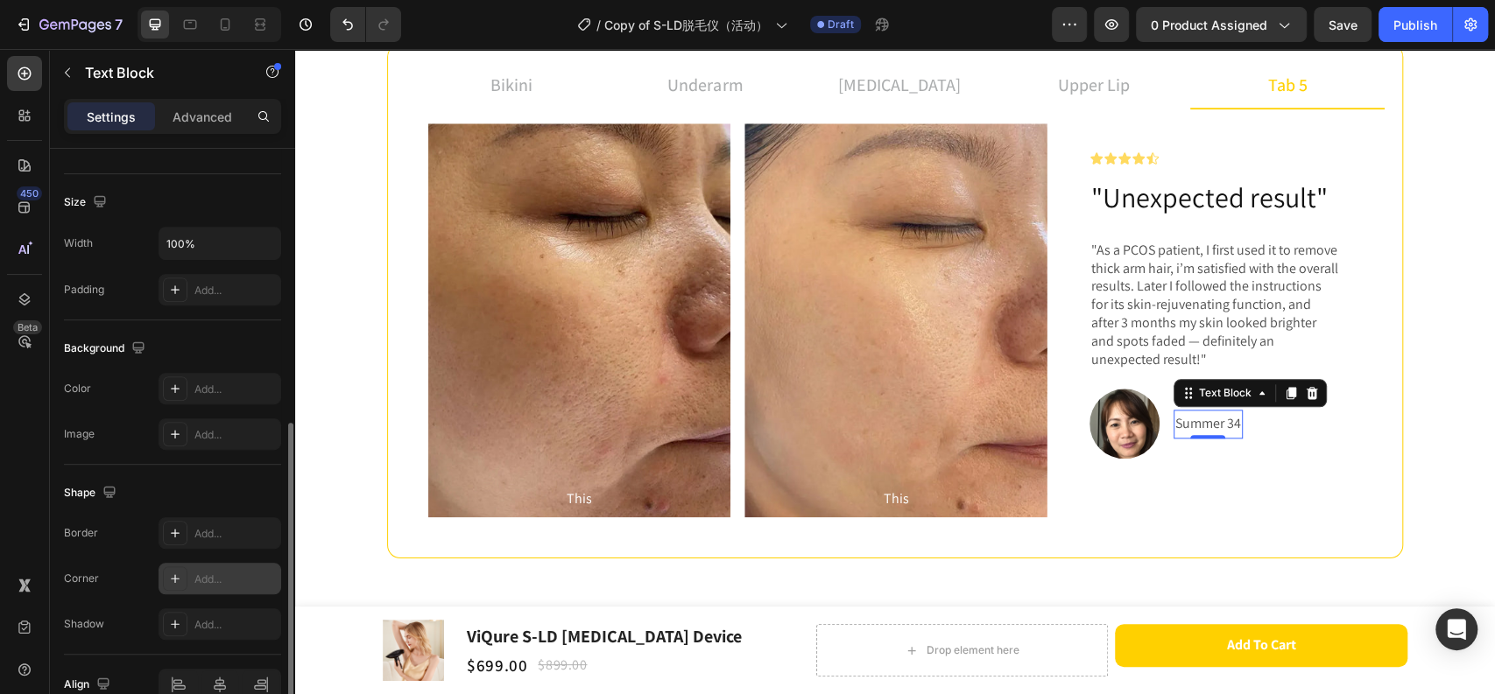
scroll to position [672, 0]
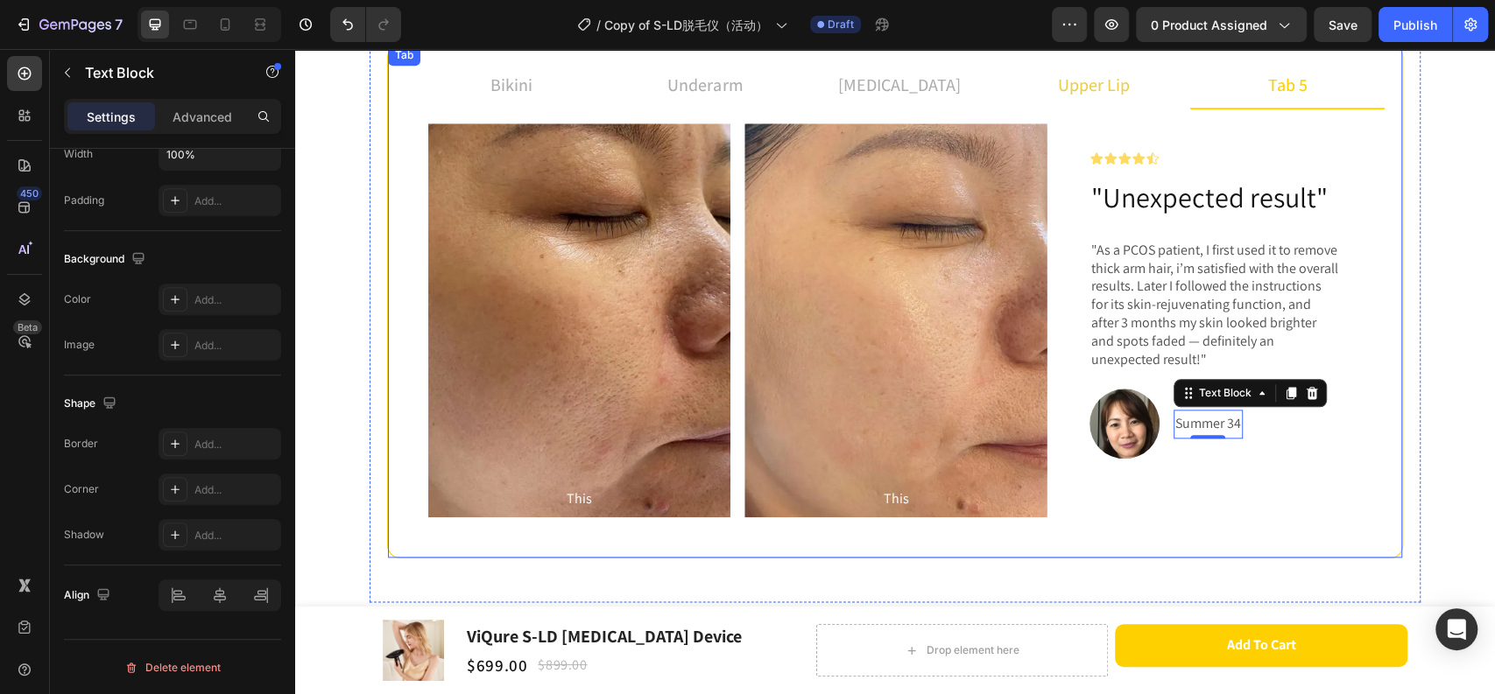
click at [1093, 82] on p "upper lip" at bounding box center [1094, 85] width 72 height 26
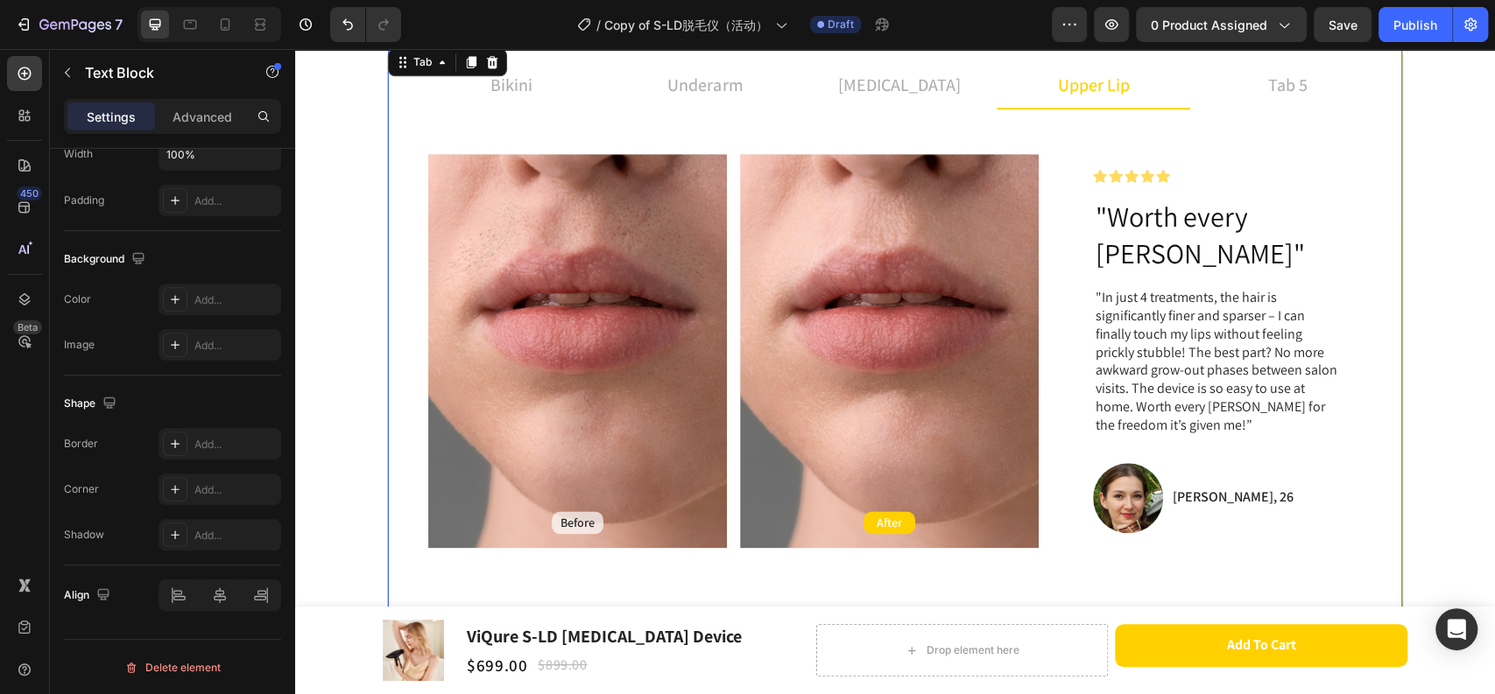
scroll to position [0, 0]
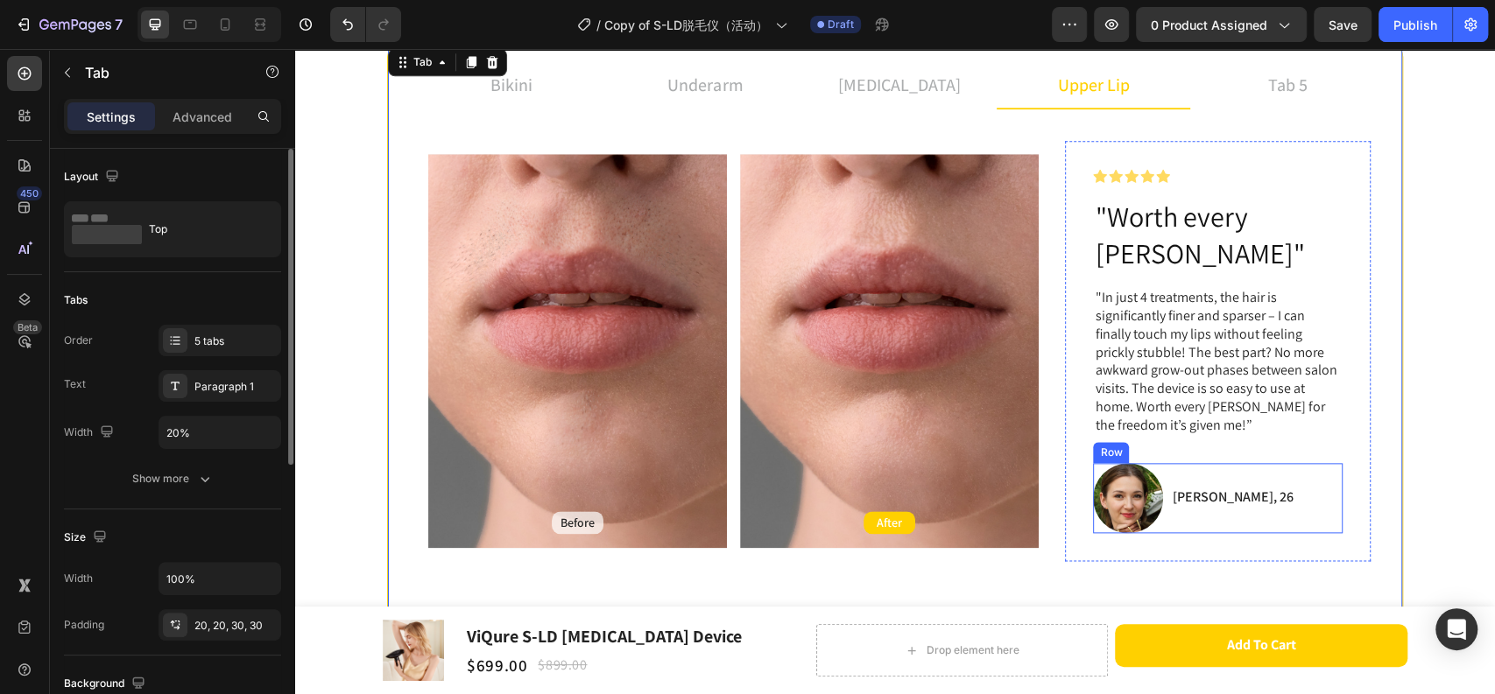
click at [1192, 487] on div "[PERSON_NAME], 26 Text Block" at bounding box center [1232, 498] width 124 height 22
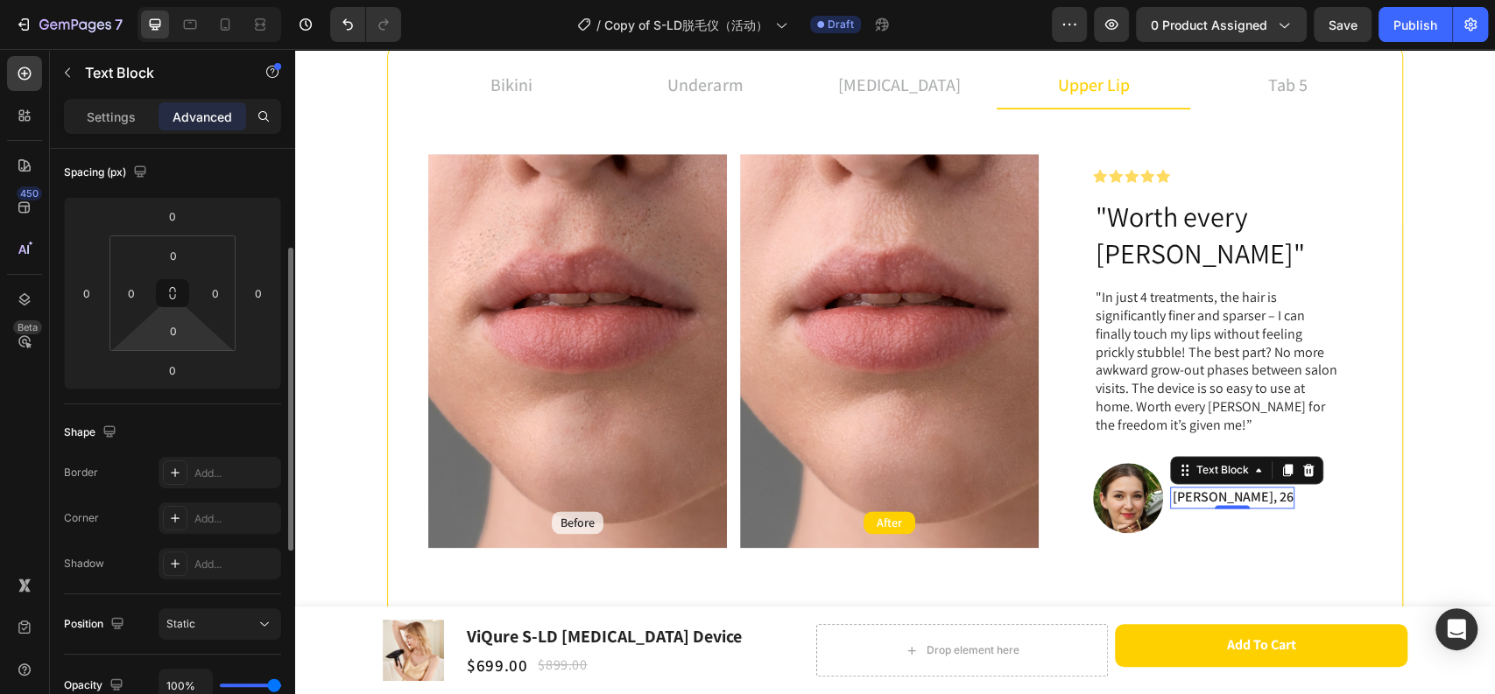
scroll to position [389, 0]
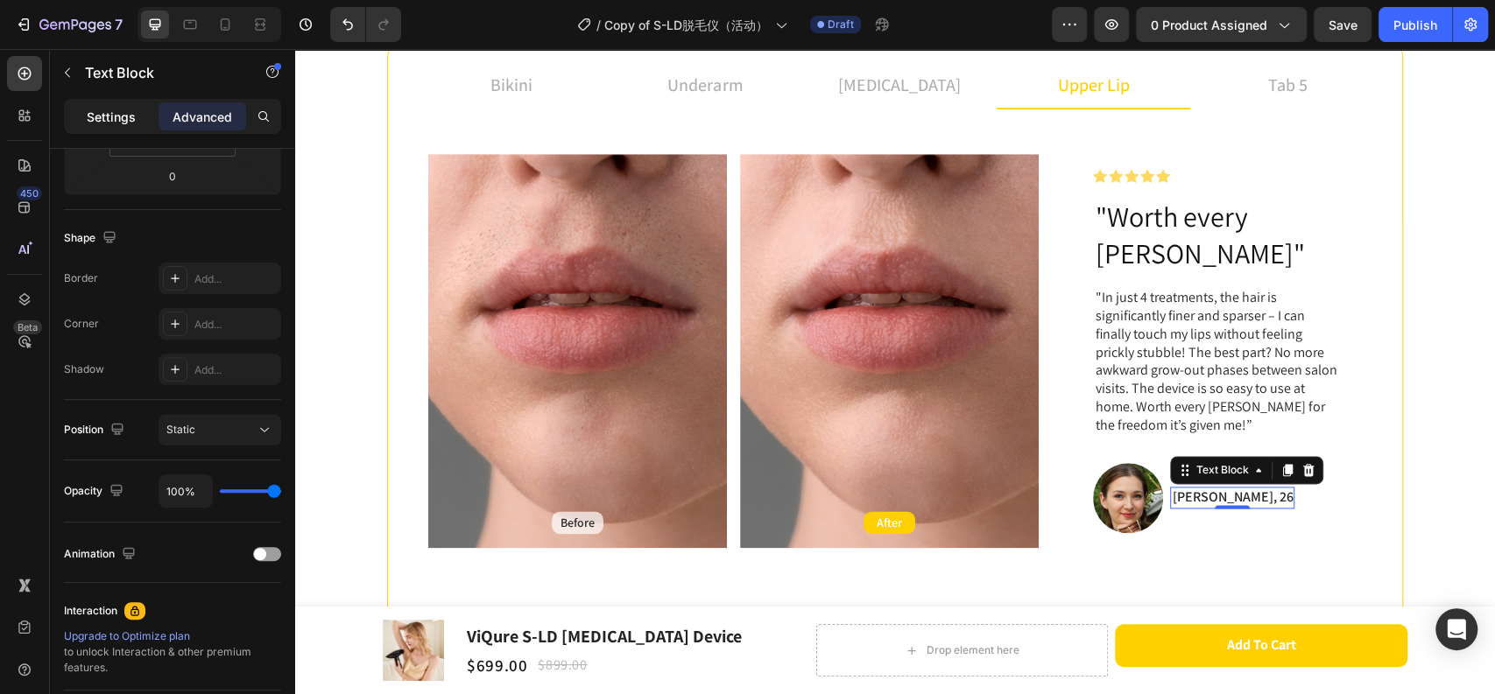
click at [105, 110] on p "Settings" at bounding box center [111, 117] width 49 height 18
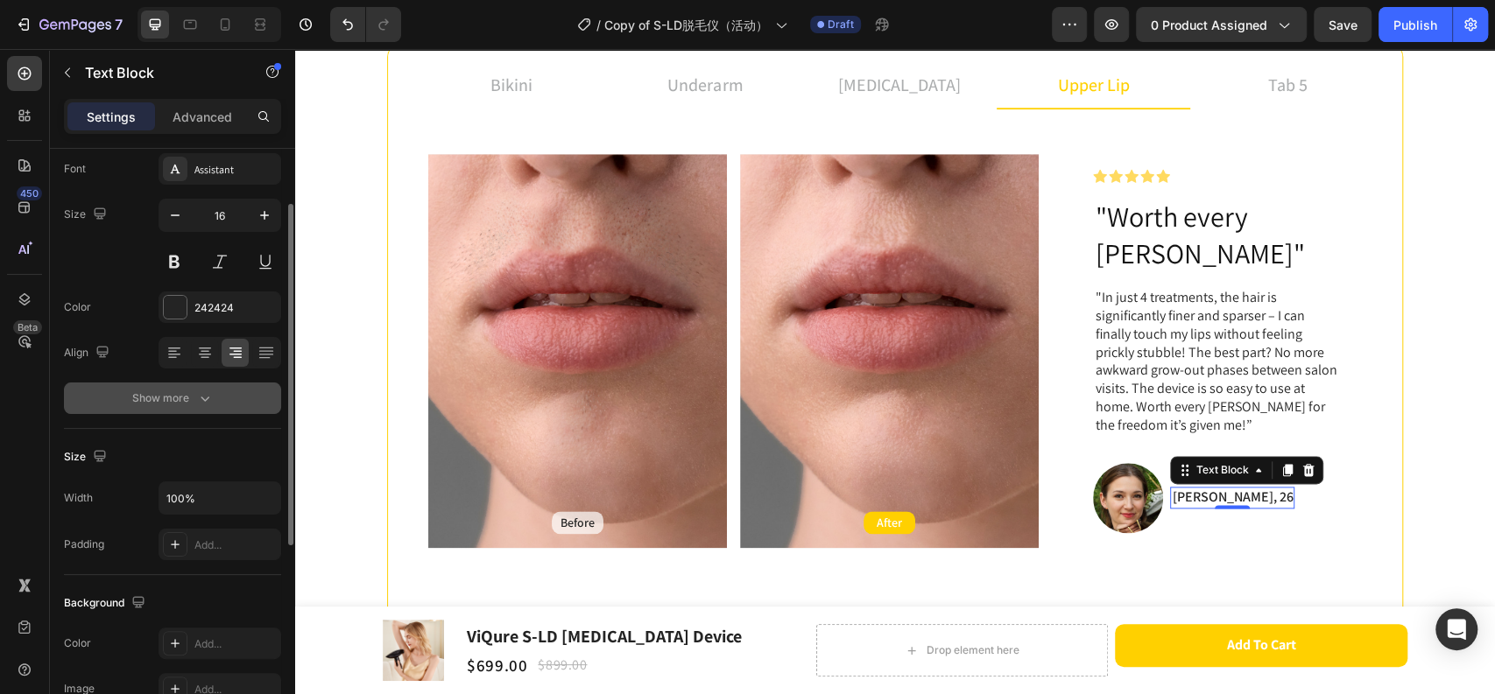
scroll to position [0, 0]
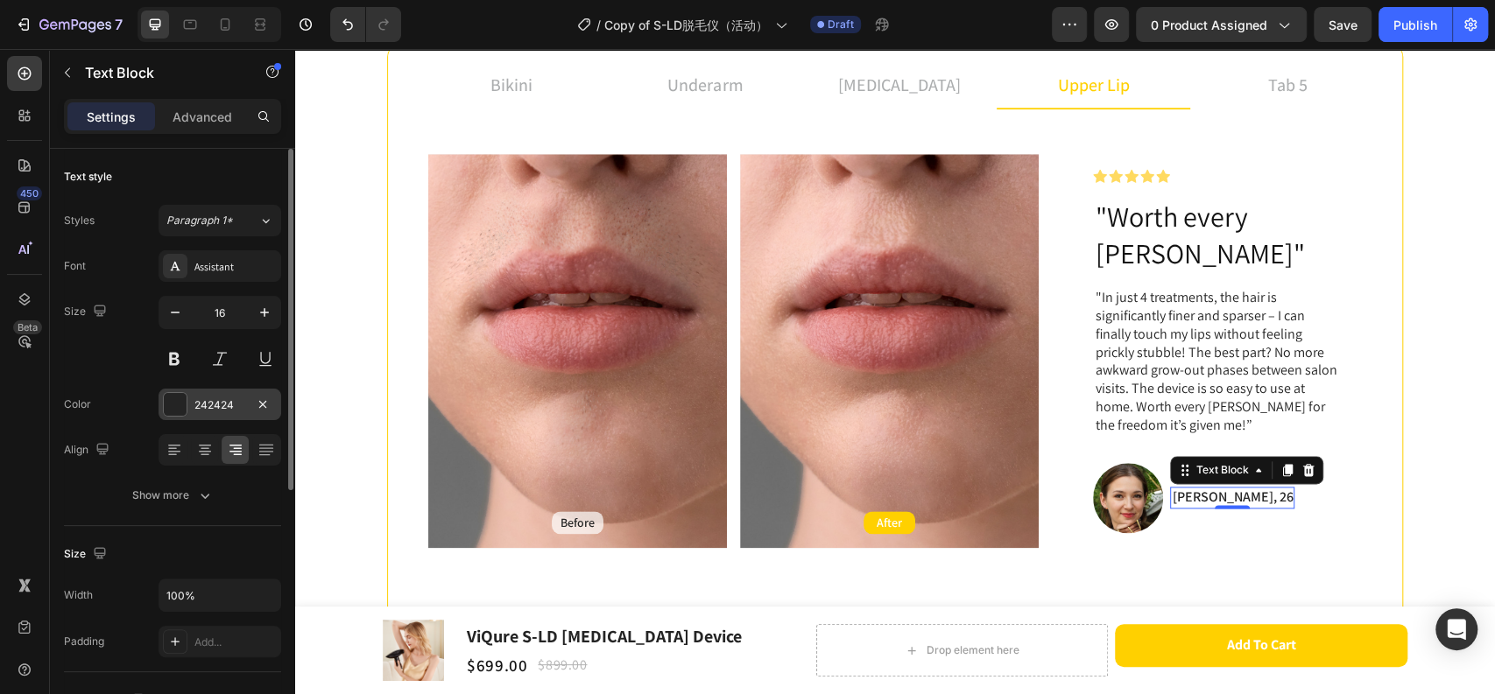
click at [217, 390] on div "242424" at bounding box center [219, 405] width 123 height 32
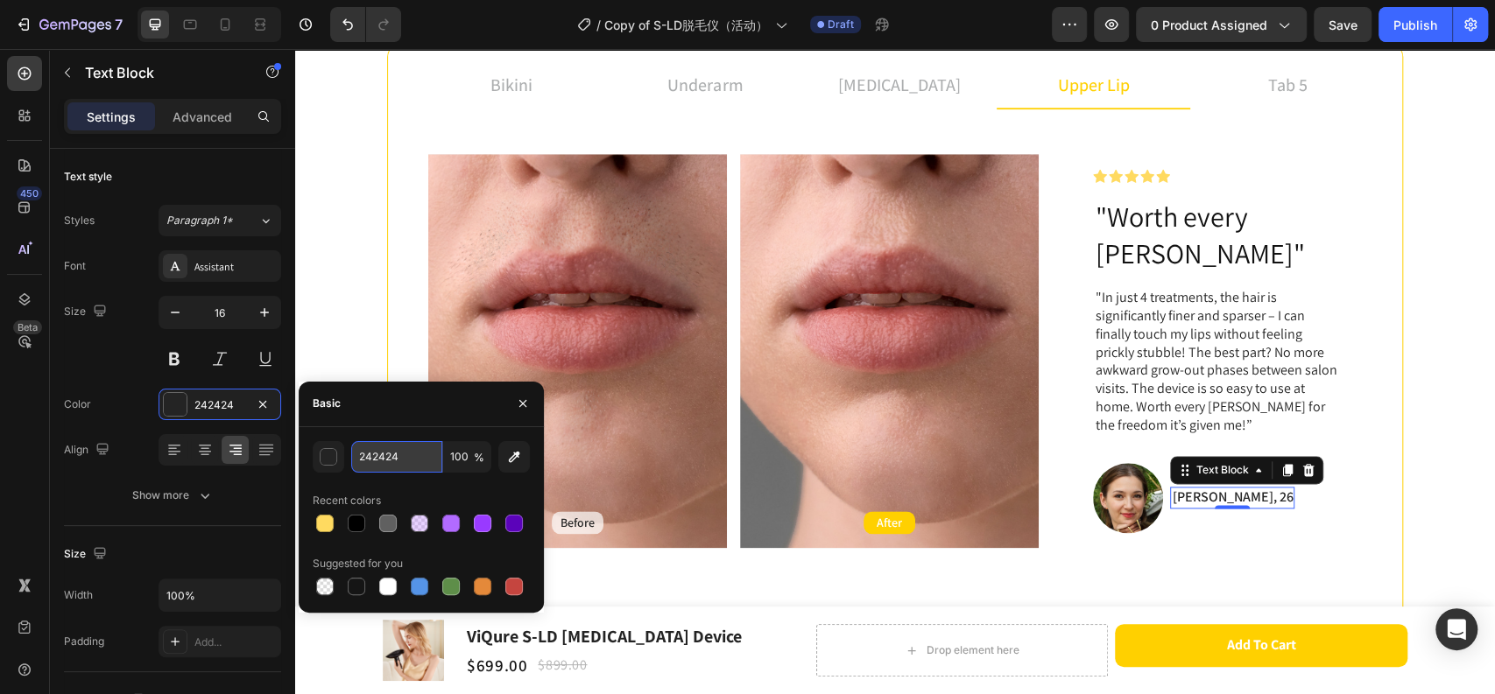
click at [410, 455] on input "242424" at bounding box center [396, 457] width 91 height 32
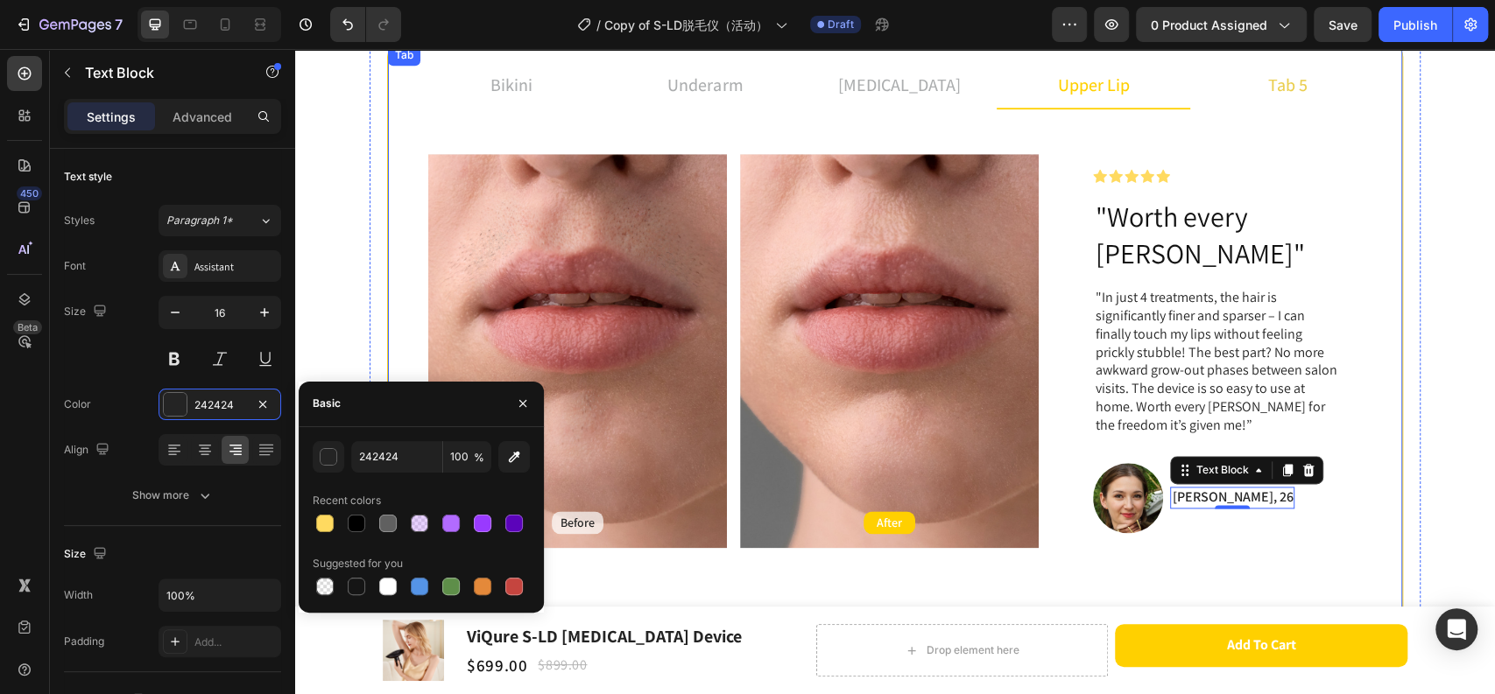
click at [1239, 93] on li "tab 5" at bounding box center [1287, 85] width 194 height 47
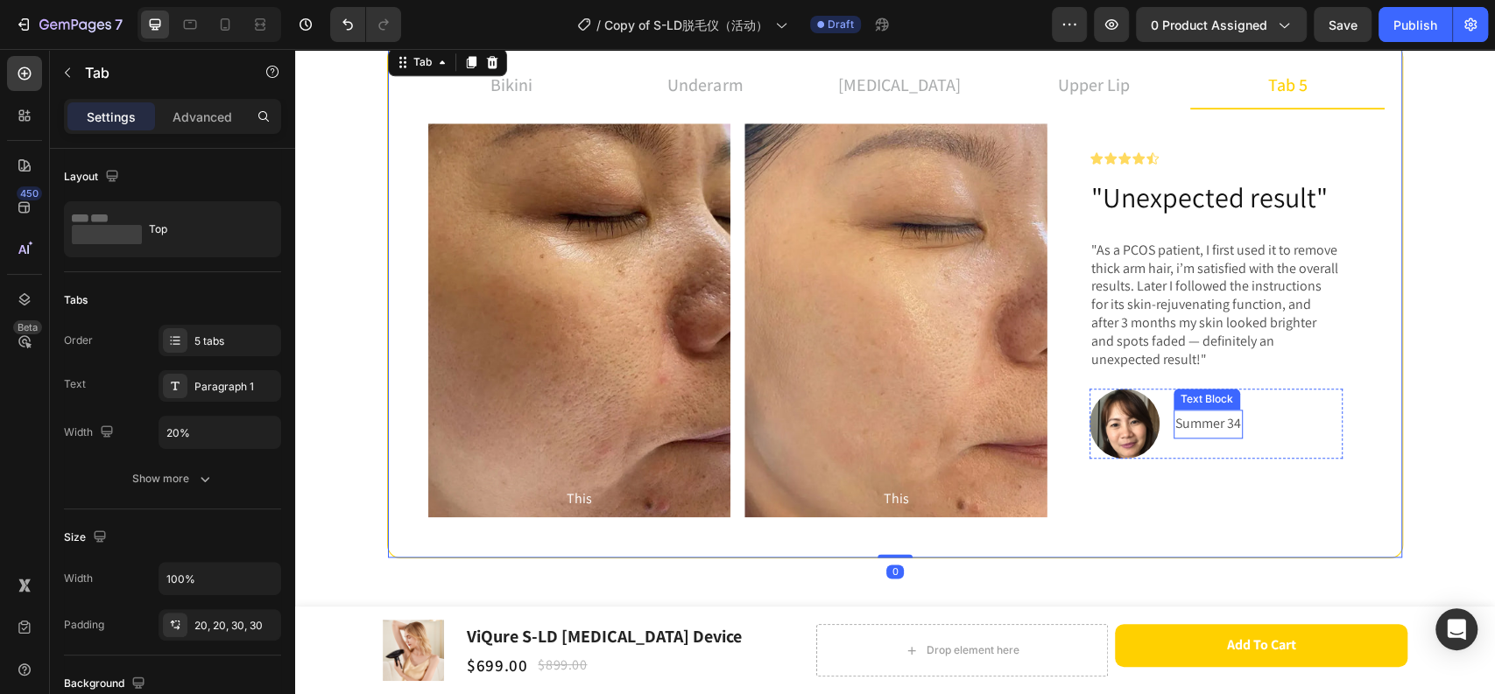
click at [1199, 426] on p "Summer 34" at bounding box center [1208, 423] width 66 height 25
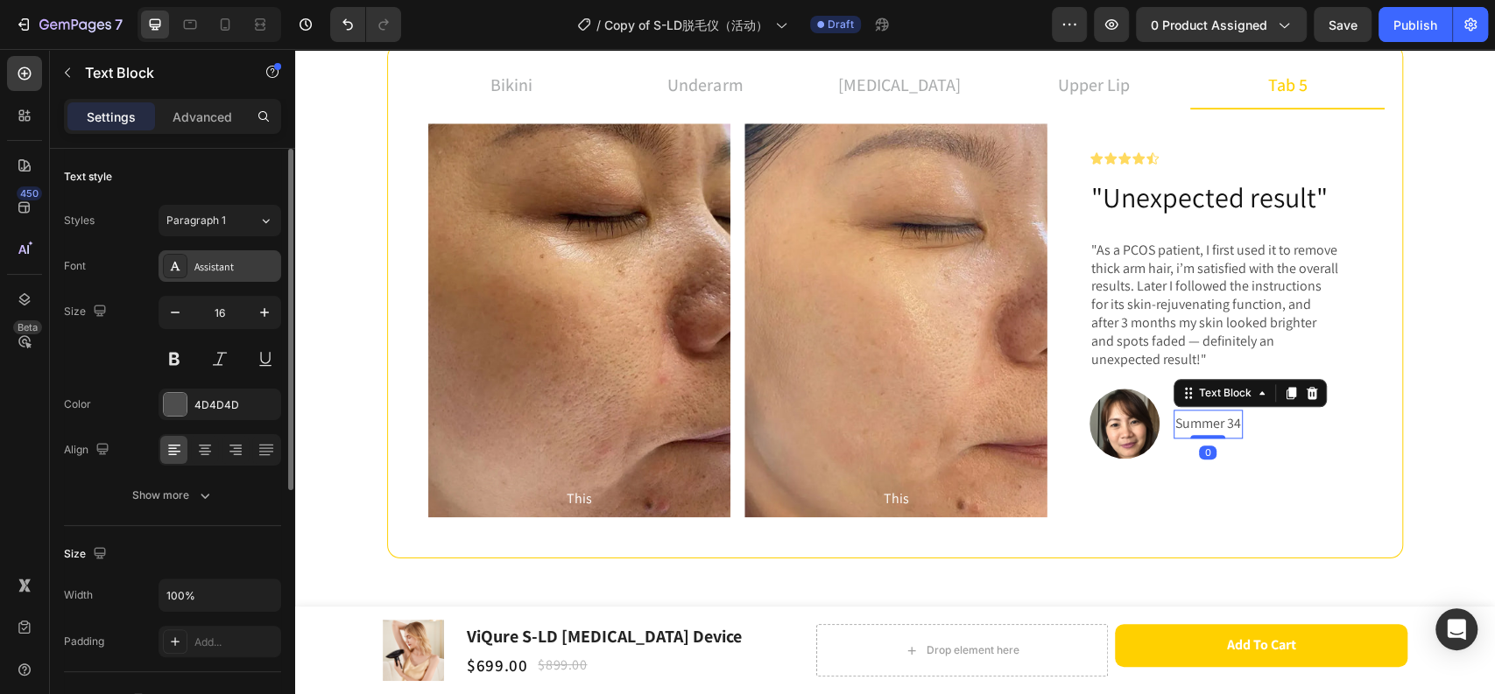
click at [212, 271] on div "Assistant" at bounding box center [235, 267] width 82 height 16
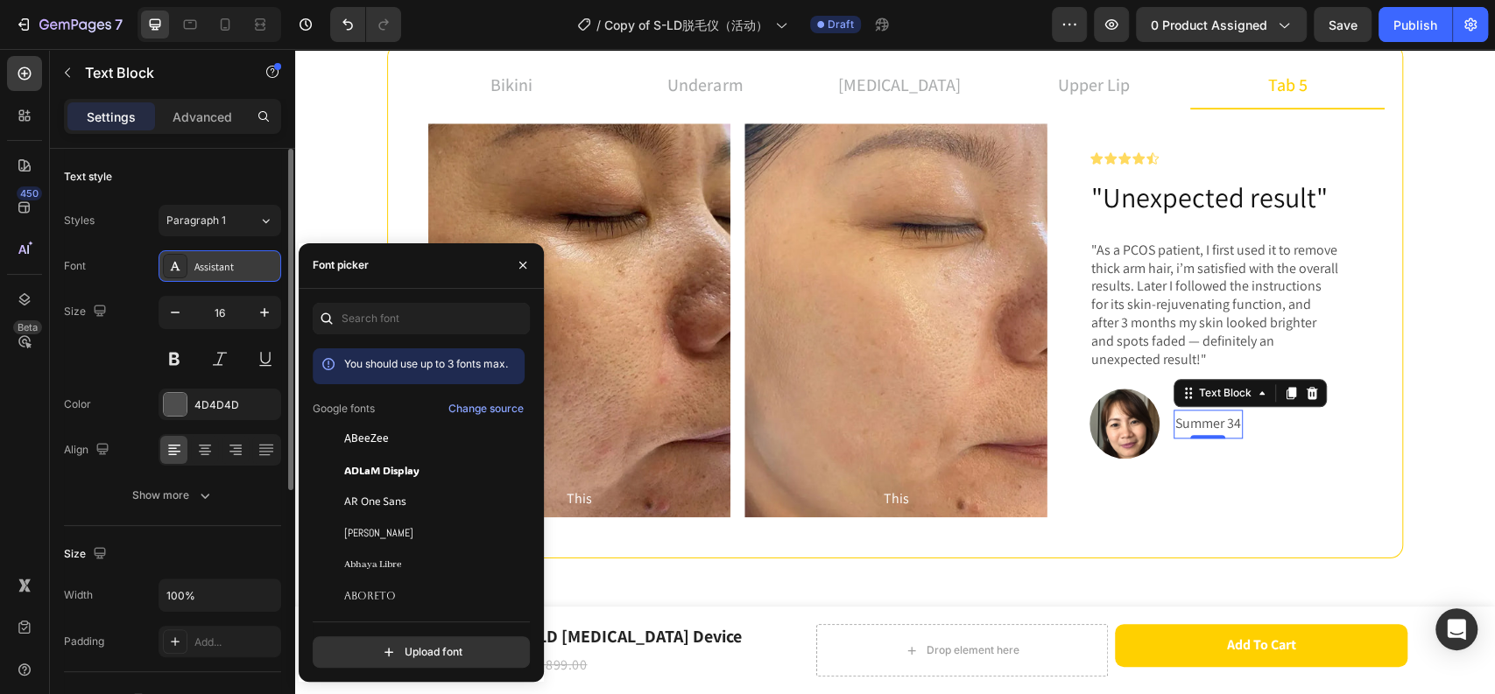
click at [212, 271] on div "Assistant" at bounding box center [235, 267] width 82 height 16
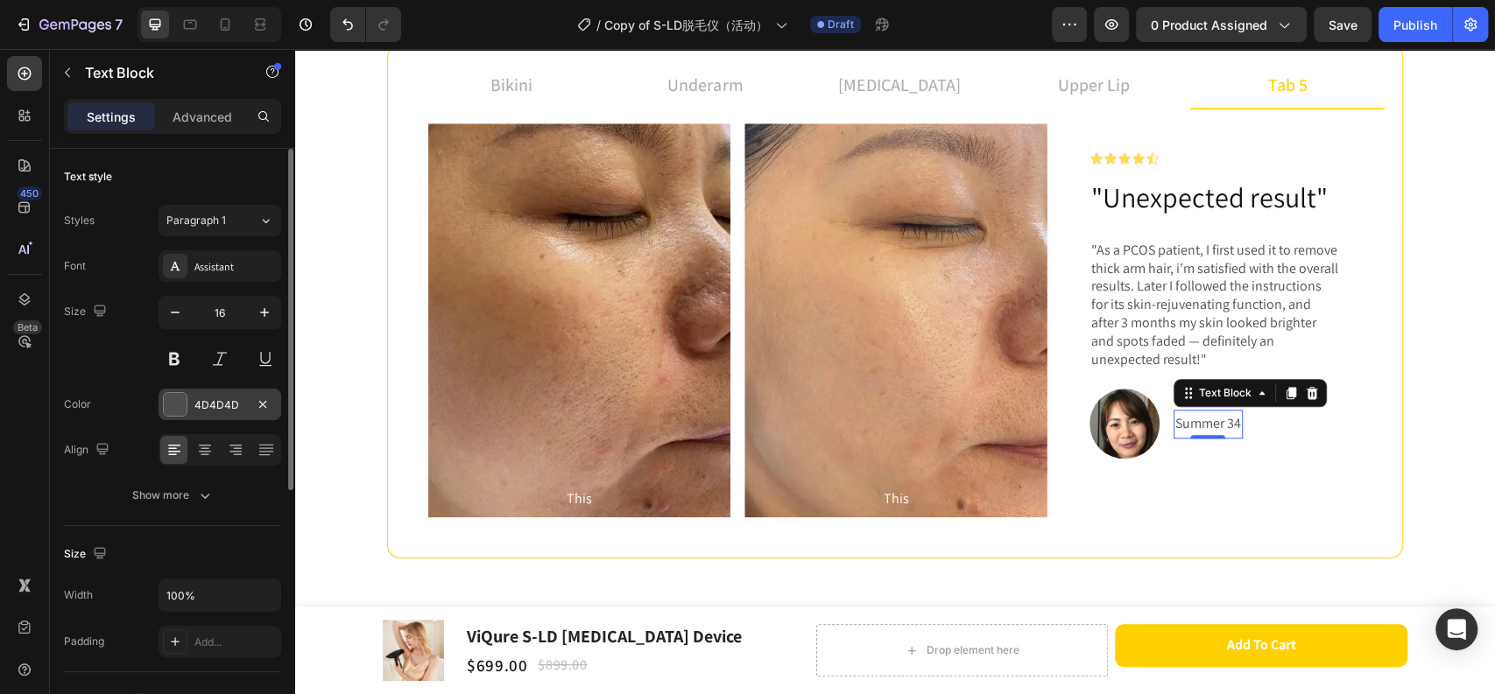
click at [230, 397] on div "4D4D4D" at bounding box center [219, 405] width 51 height 16
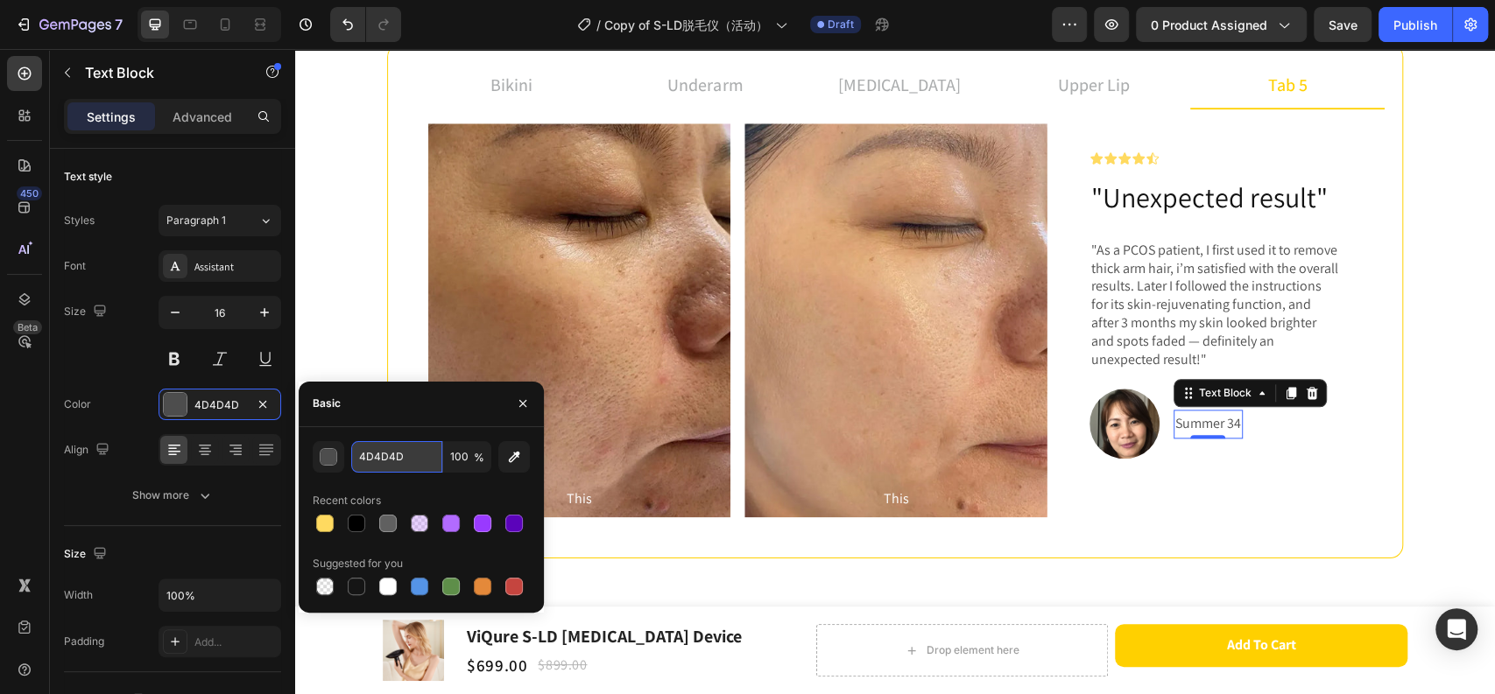
click at [399, 461] on input "4D4D4D" at bounding box center [396, 457] width 91 height 32
paste input "242424"
type input "242424"
click at [1180, 327] on p ""As a PCOS patient, I first used it to remove thick arm hair, i’m satisfied wit…" at bounding box center [1216, 306] width 250 height 128
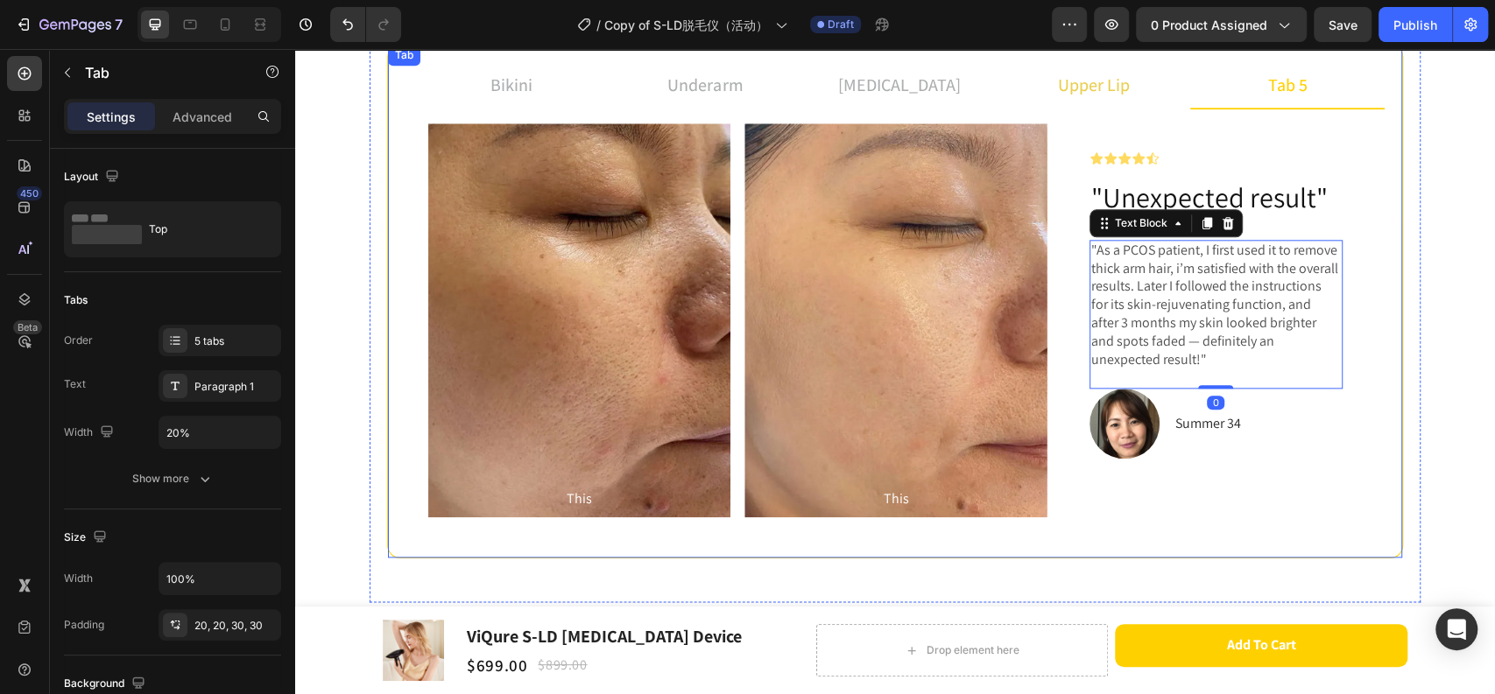
click at [1106, 97] on div "upper lip" at bounding box center [1093, 85] width 77 height 32
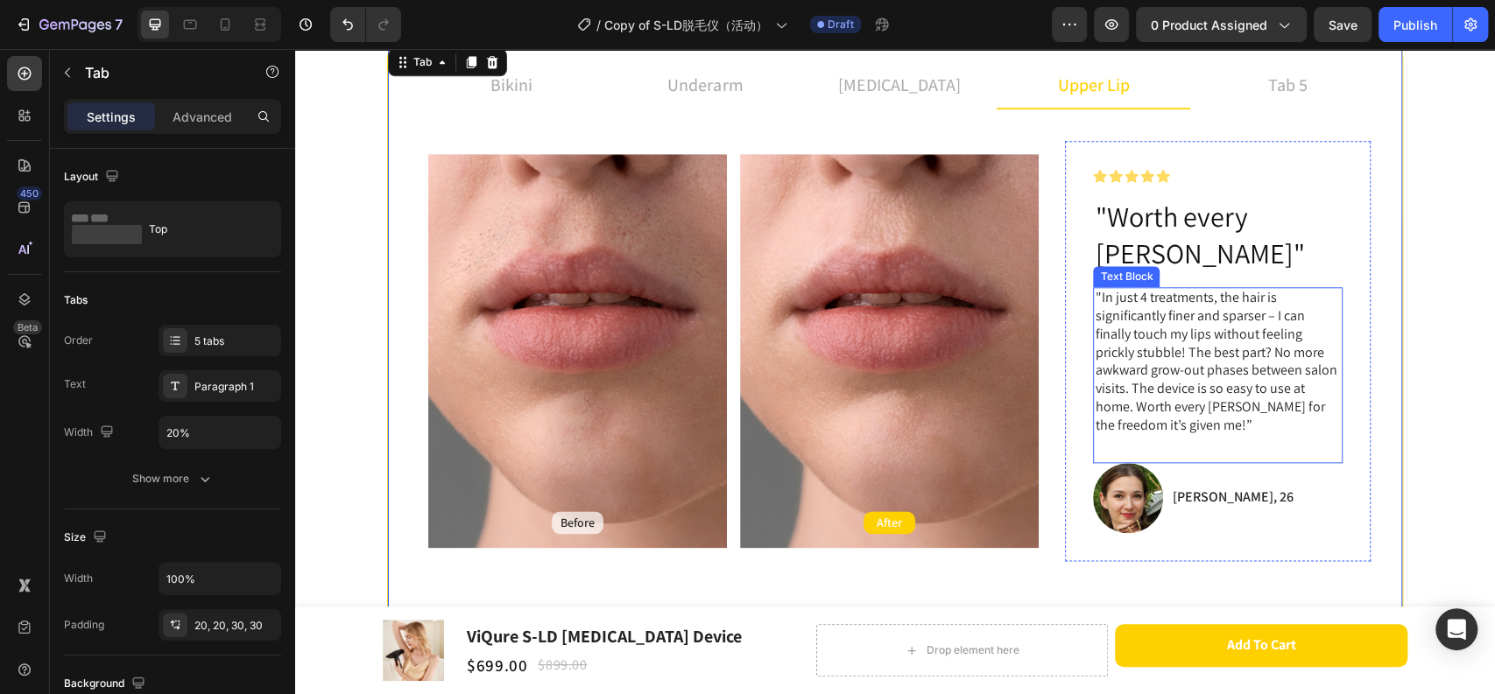
click at [1239, 366] on p ""In just 4 treatments, the hair is significantly finer and sparser – I can fina…" at bounding box center [1217, 361] width 246 height 145
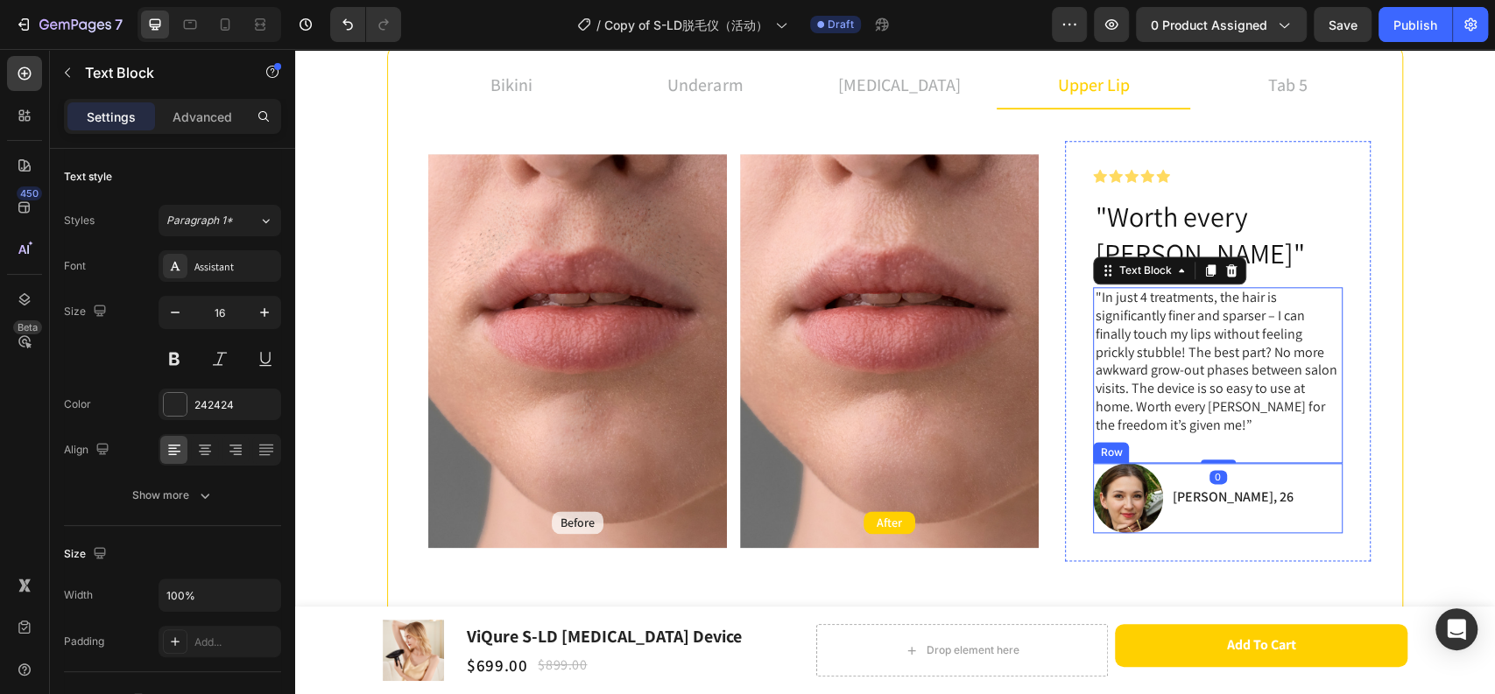
click at [1177, 481] on div "[PERSON_NAME], 26 Text Block" at bounding box center [1232, 498] width 124 height 70
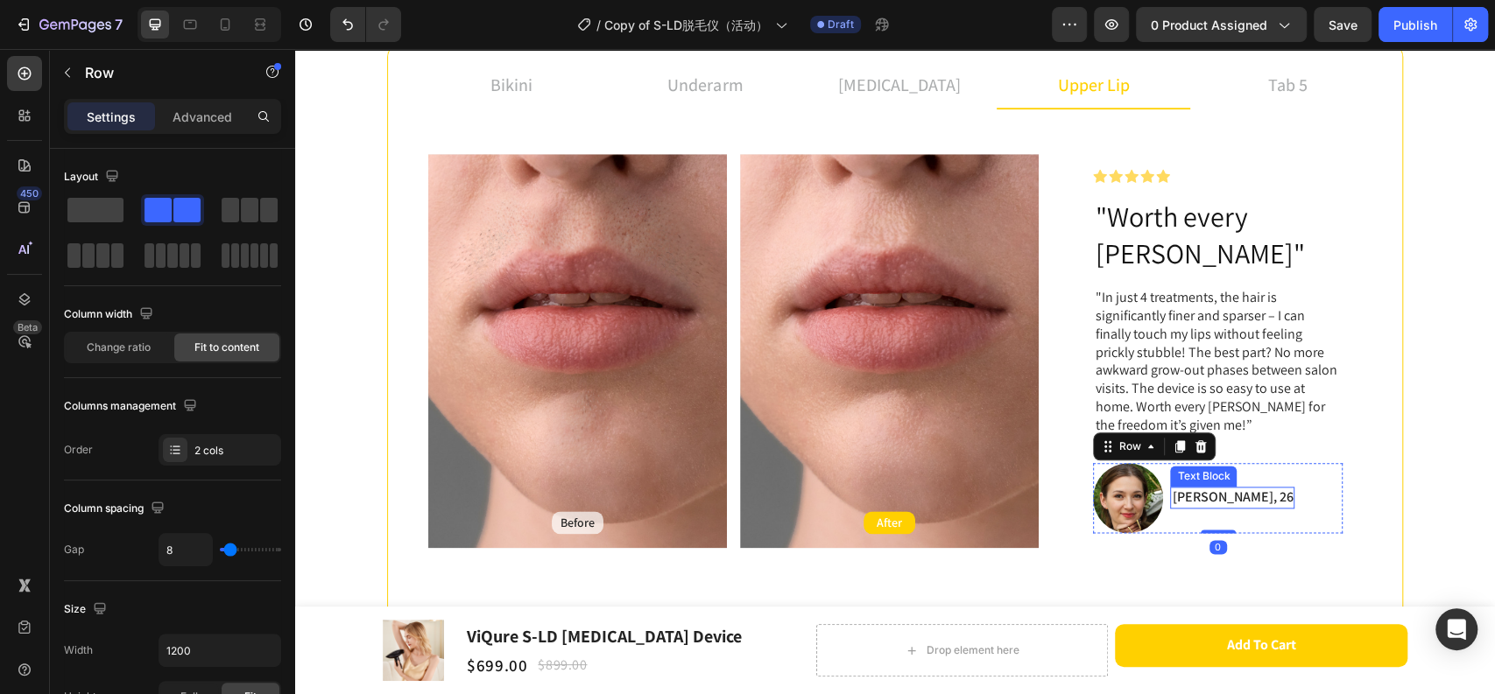
click at [1185, 489] on p "[PERSON_NAME], 26" at bounding box center [1231, 498] width 121 height 18
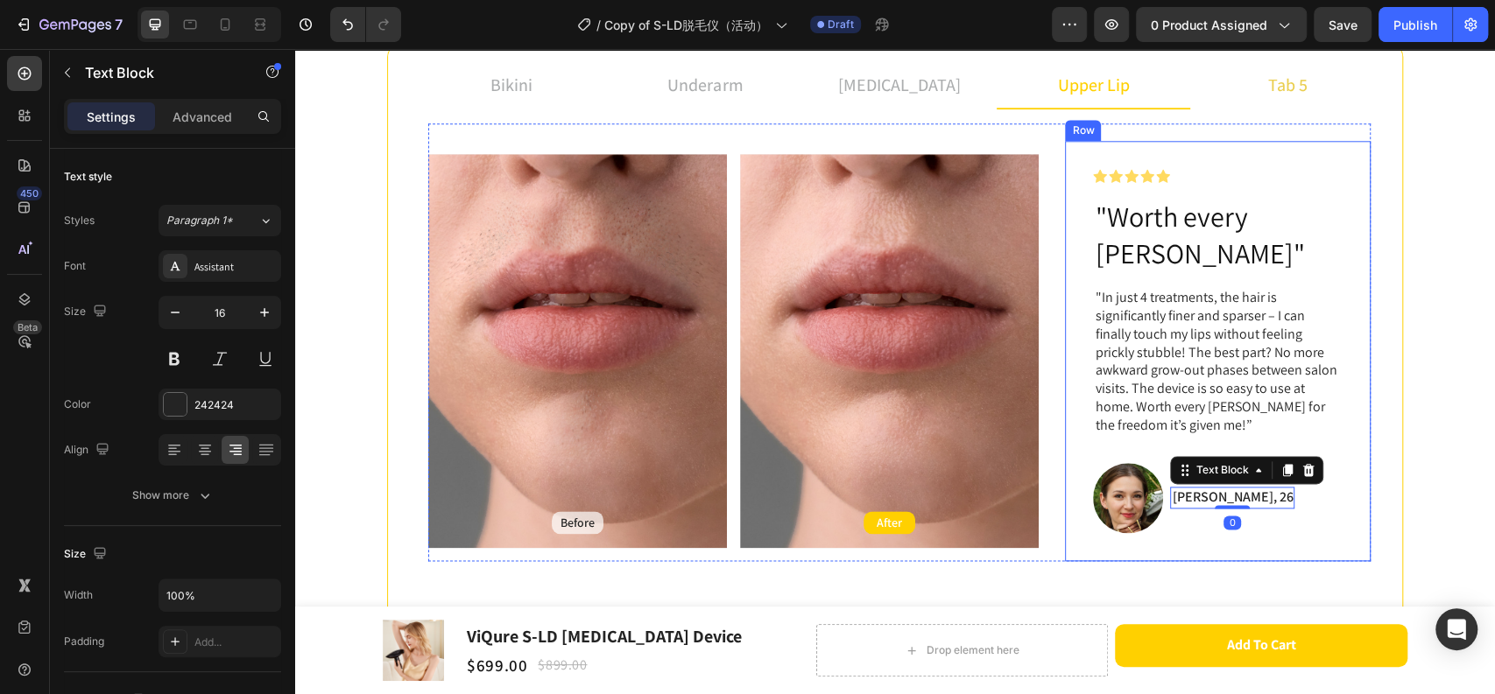
click at [1268, 87] on p "tab 5" at bounding box center [1287, 85] width 39 height 26
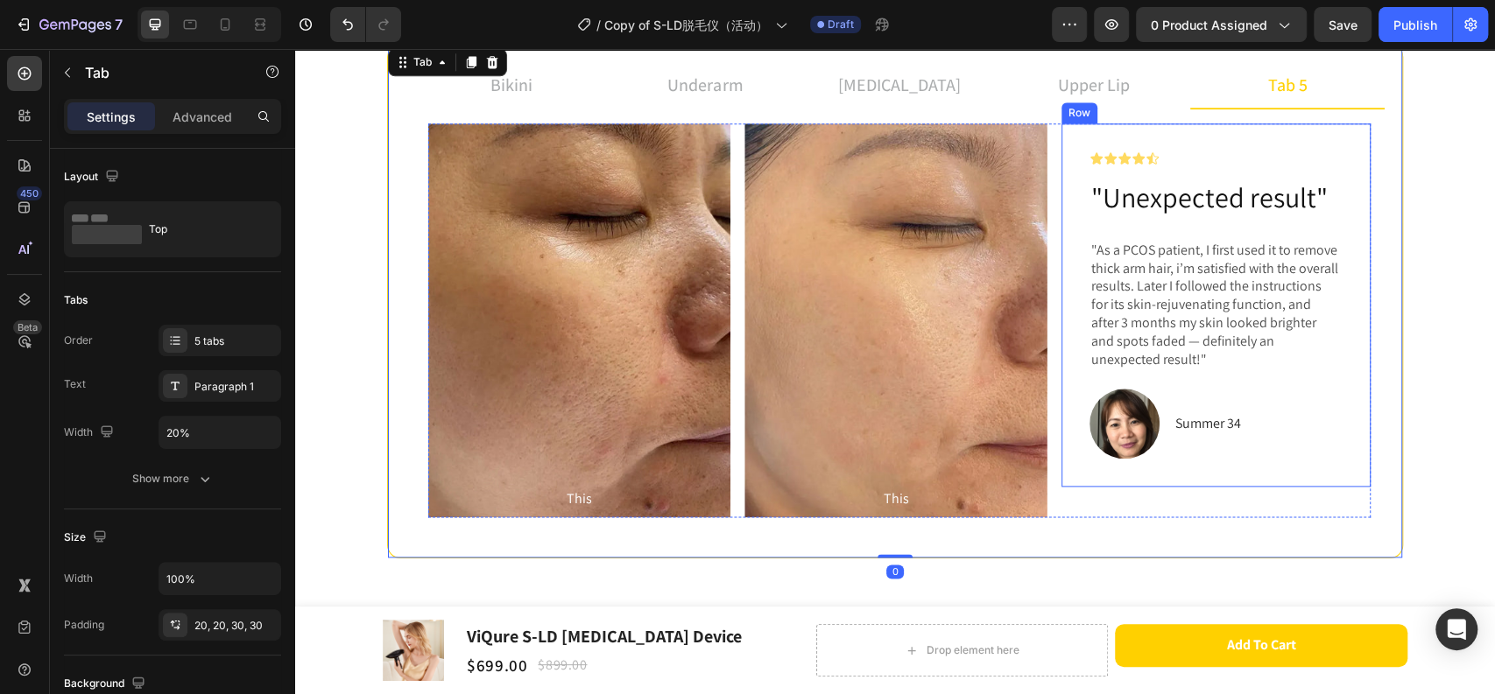
click at [1198, 430] on p "Summer 34" at bounding box center [1208, 423] width 66 height 25
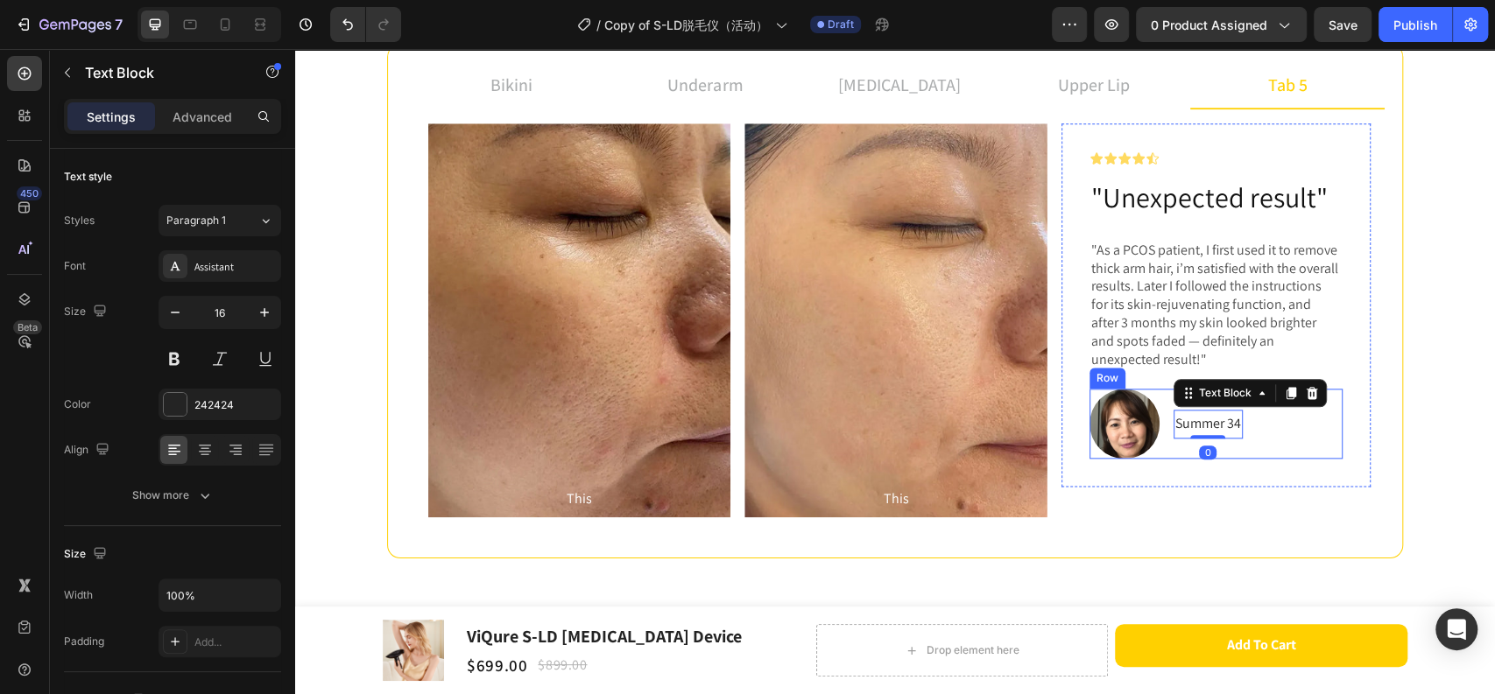
click at [1129, 433] on img at bounding box center [1124, 424] width 70 height 70
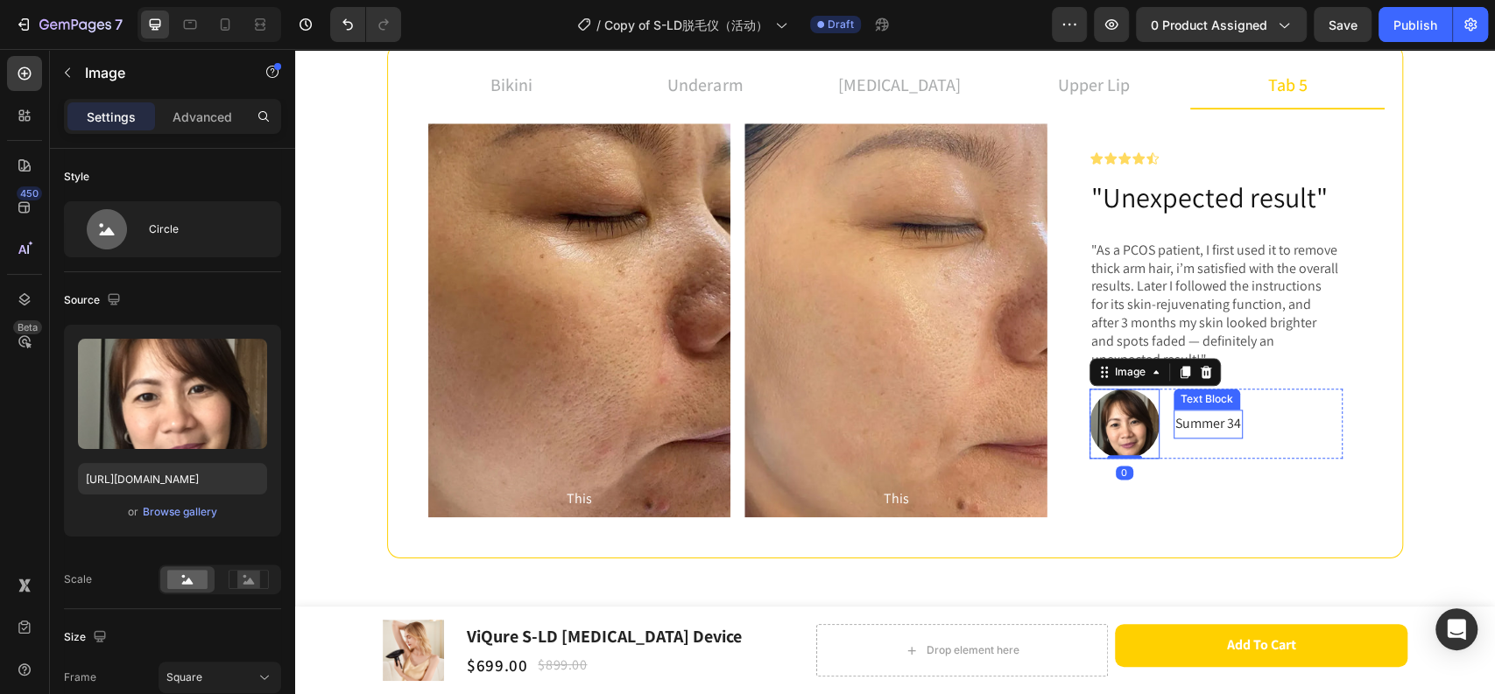
click at [1200, 419] on p "Summer 34" at bounding box center [1208, 423] width 66 height 25
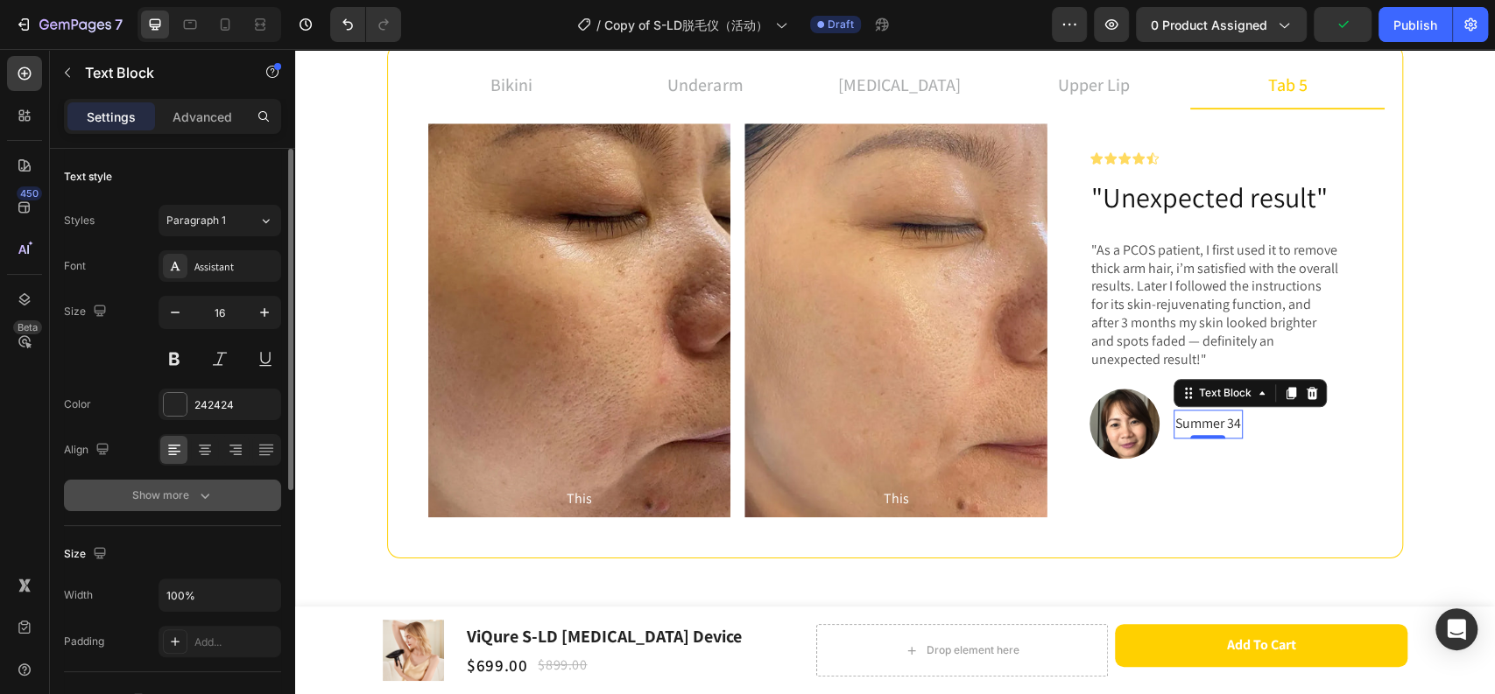
click at [182, 488] on div "Show more" at bounding box center [172, 496] width 81 height 18
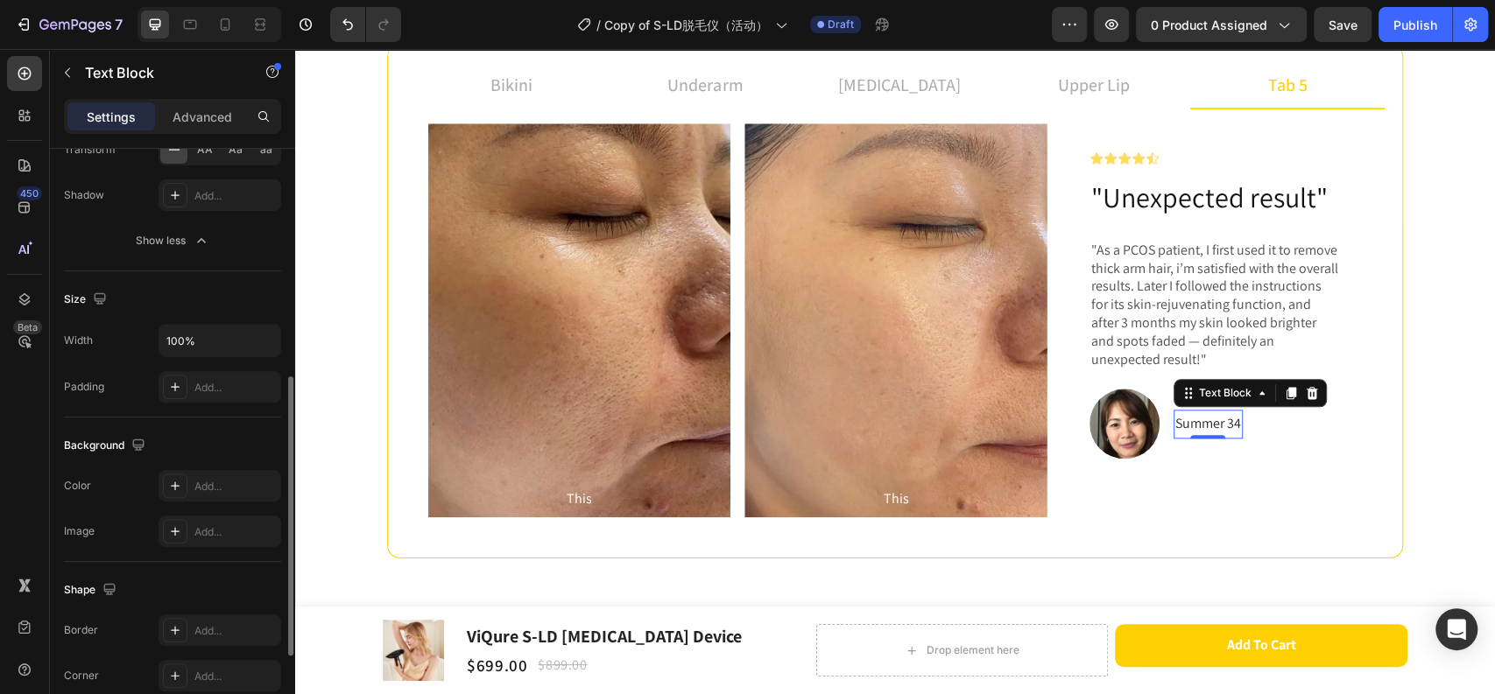
scroll to position [672, 0]
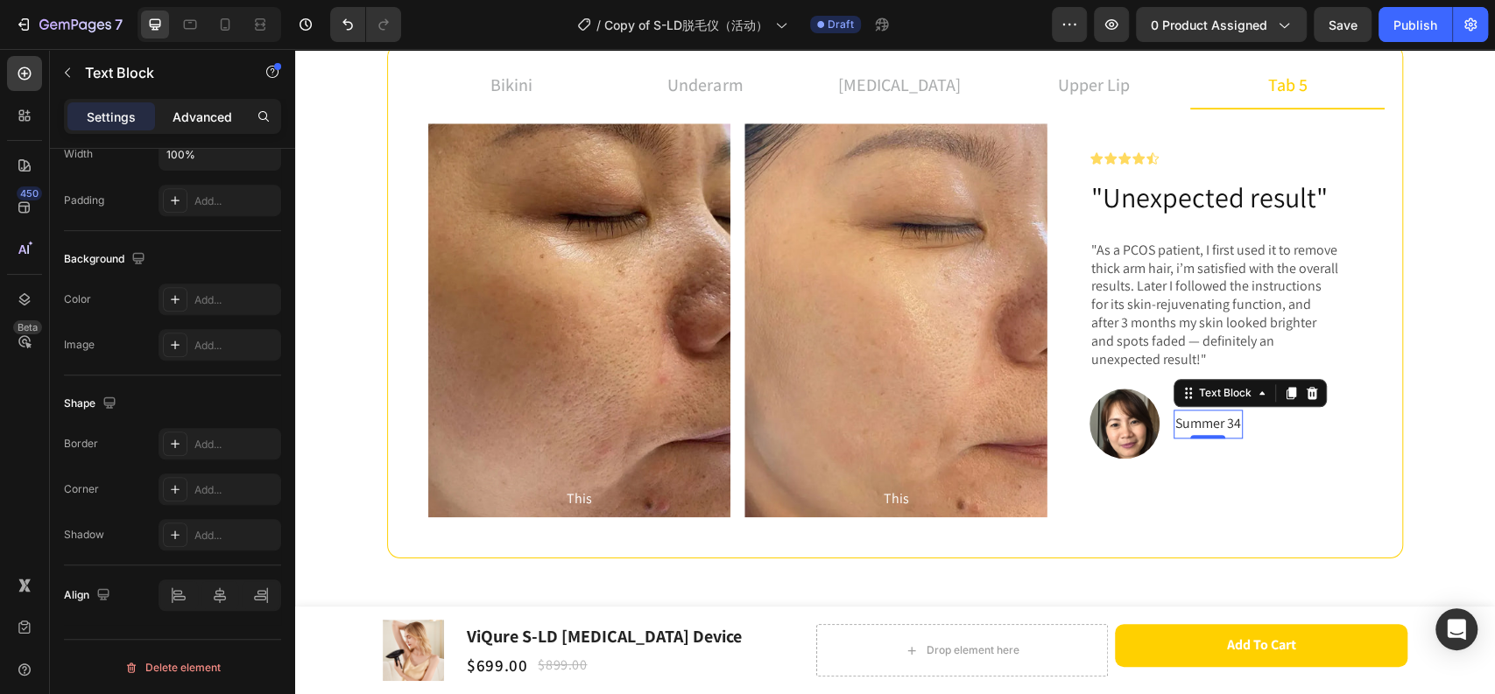
click at [197, 121] on p "Advanced" at bounding box center [202, 117] width 60 height 18
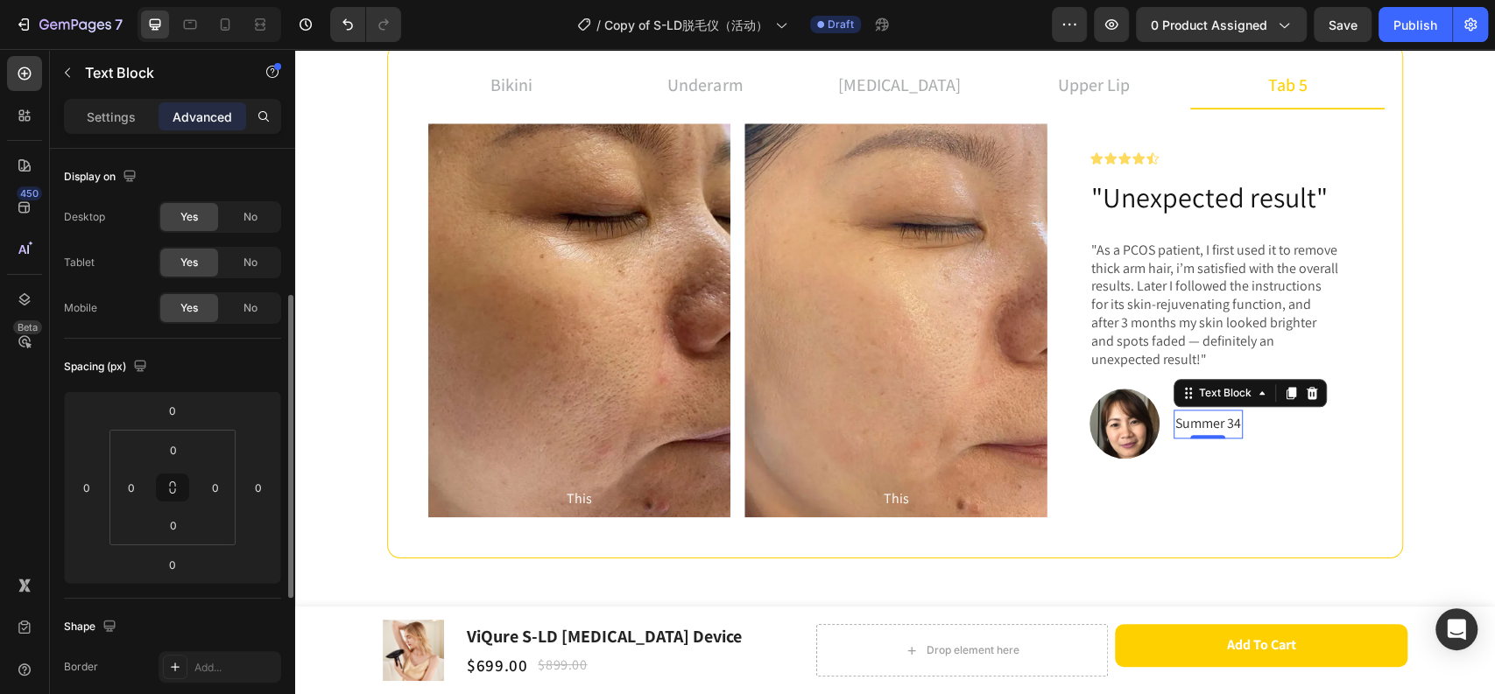
scroll to position [97, 0]
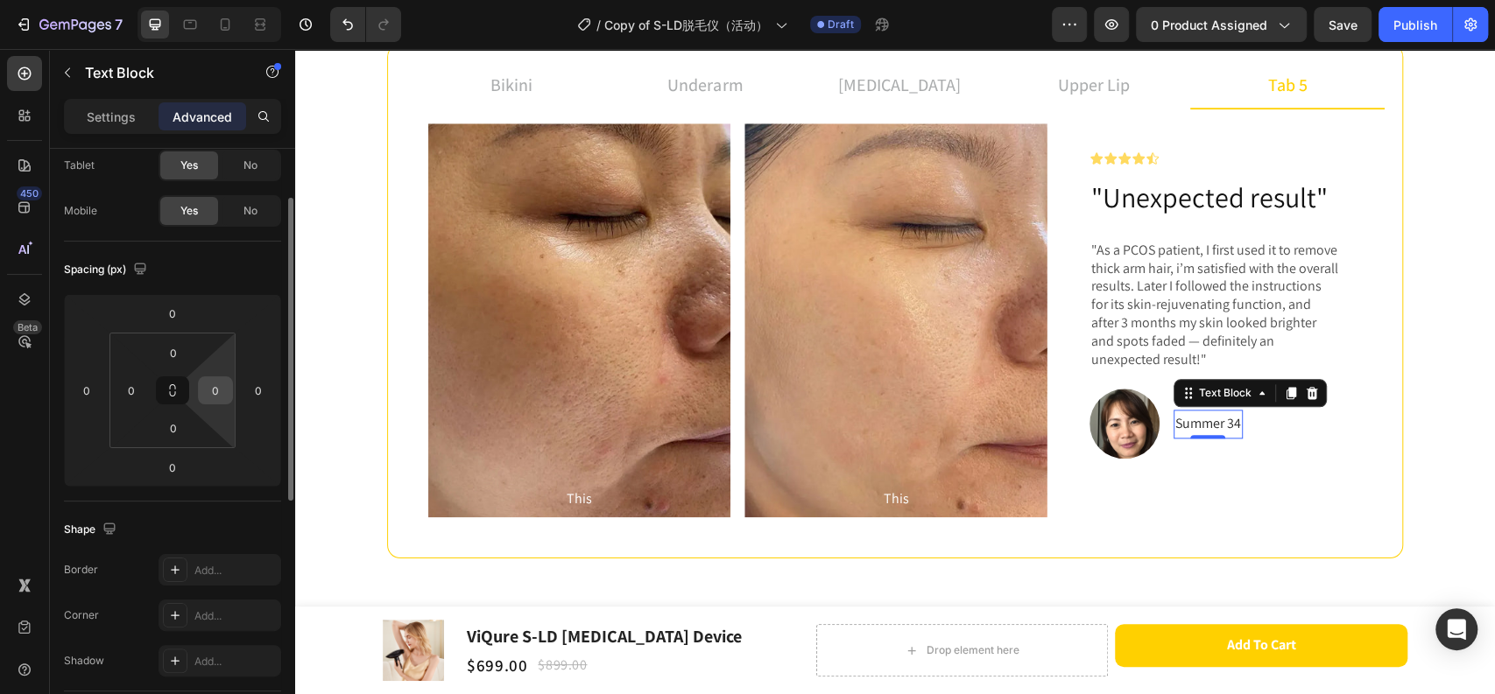
click at [216, 394] on input "0" at bounding box center [215, 390] width 26 height 26
type input "2"
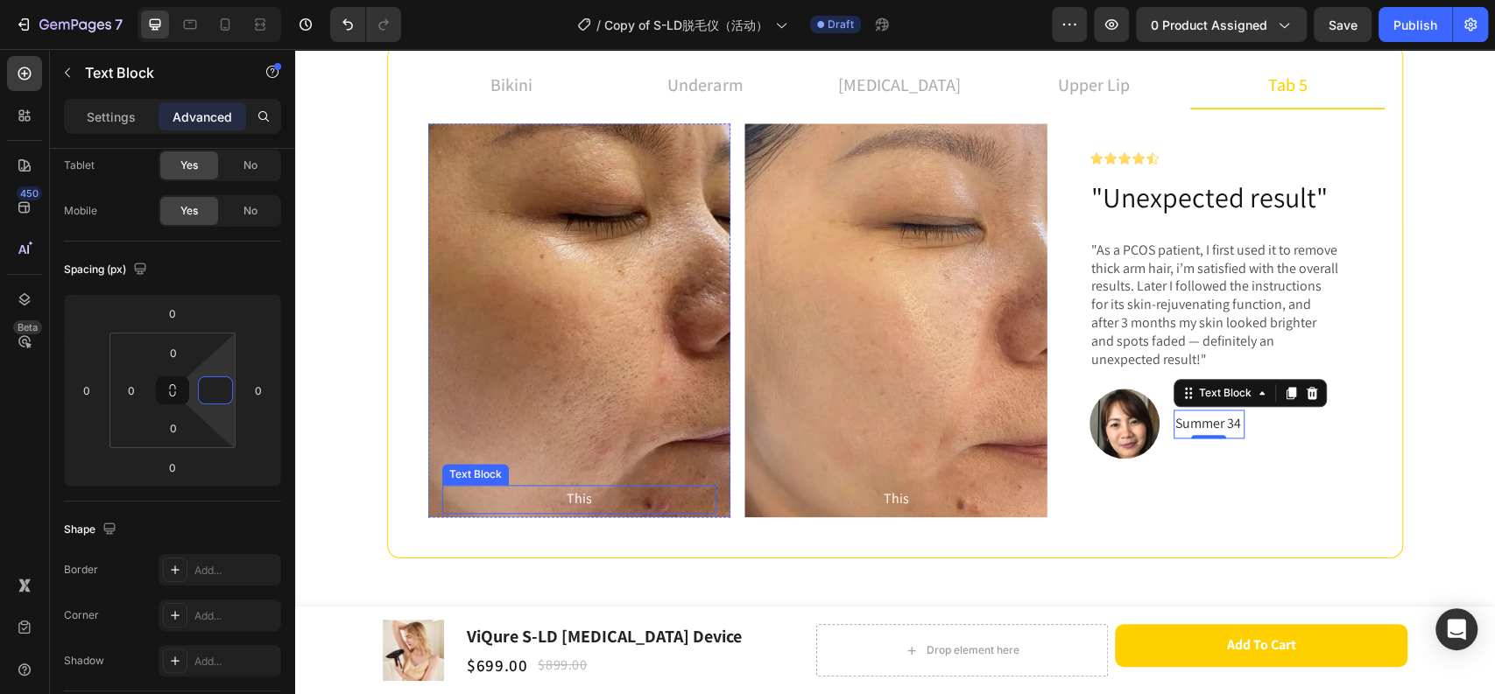
type input "0"
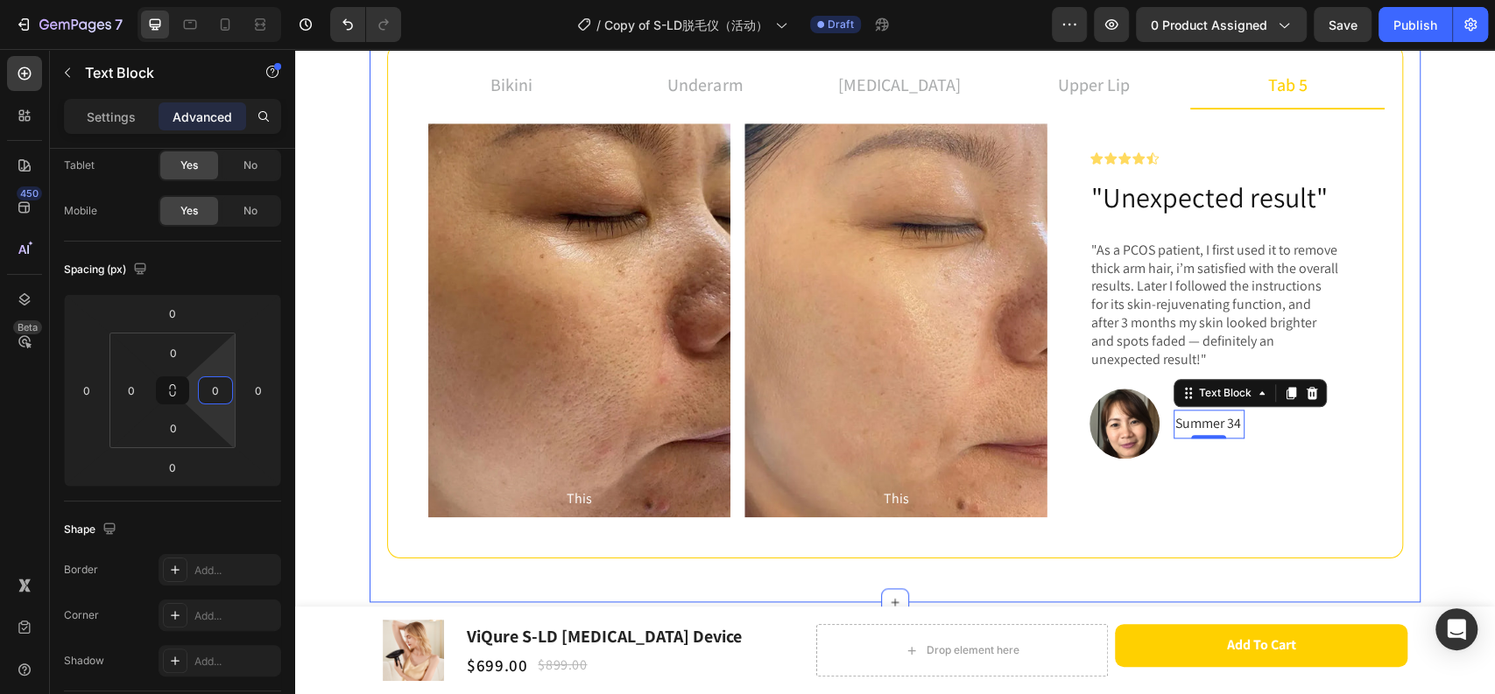
click at [1403, 396] on div "before and after Heading Achieve up to 96.47% hair density reduction in just 3 …" at bounding box center [894, 219] width 1051 height 766
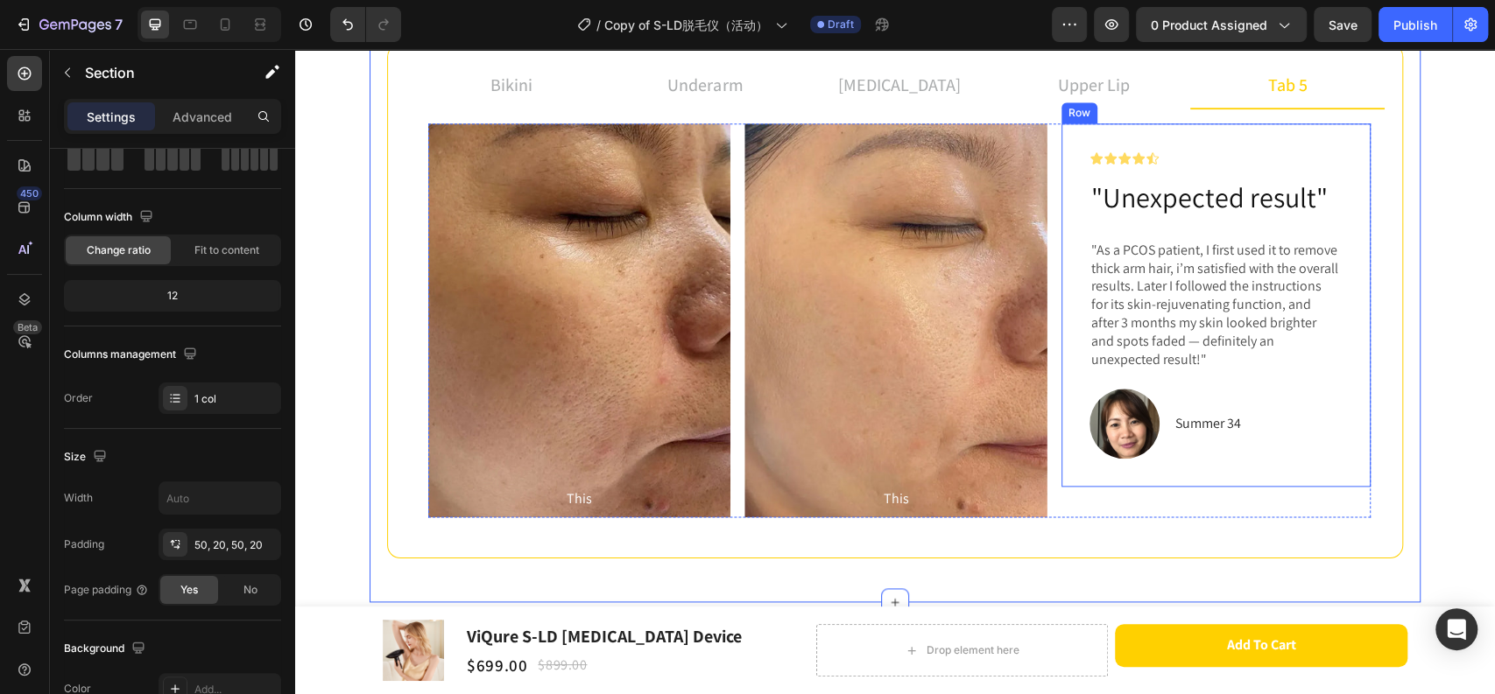
scroll to position [0, 0]
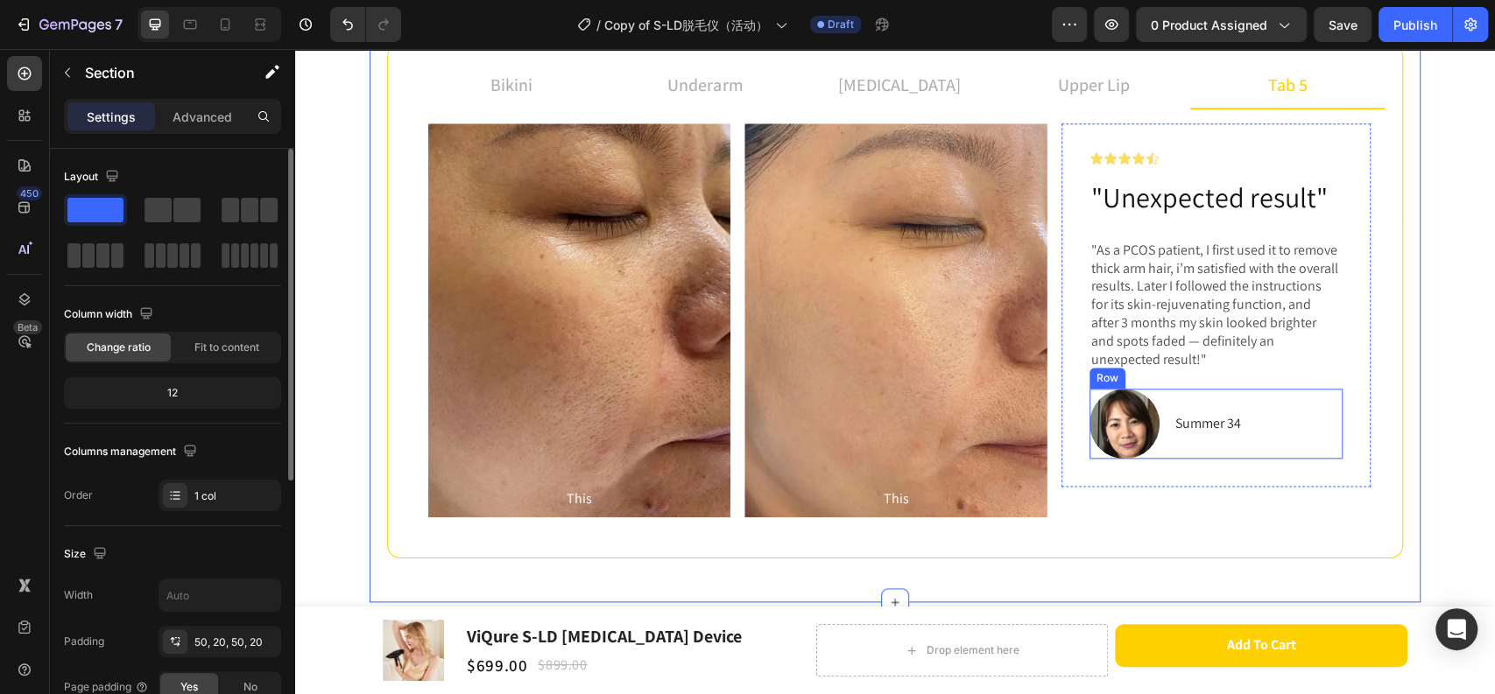
click at [1247, 417] on div "Image Summer 34 Text Block Row" at bounding box center [1215, 424] width 253 height 70
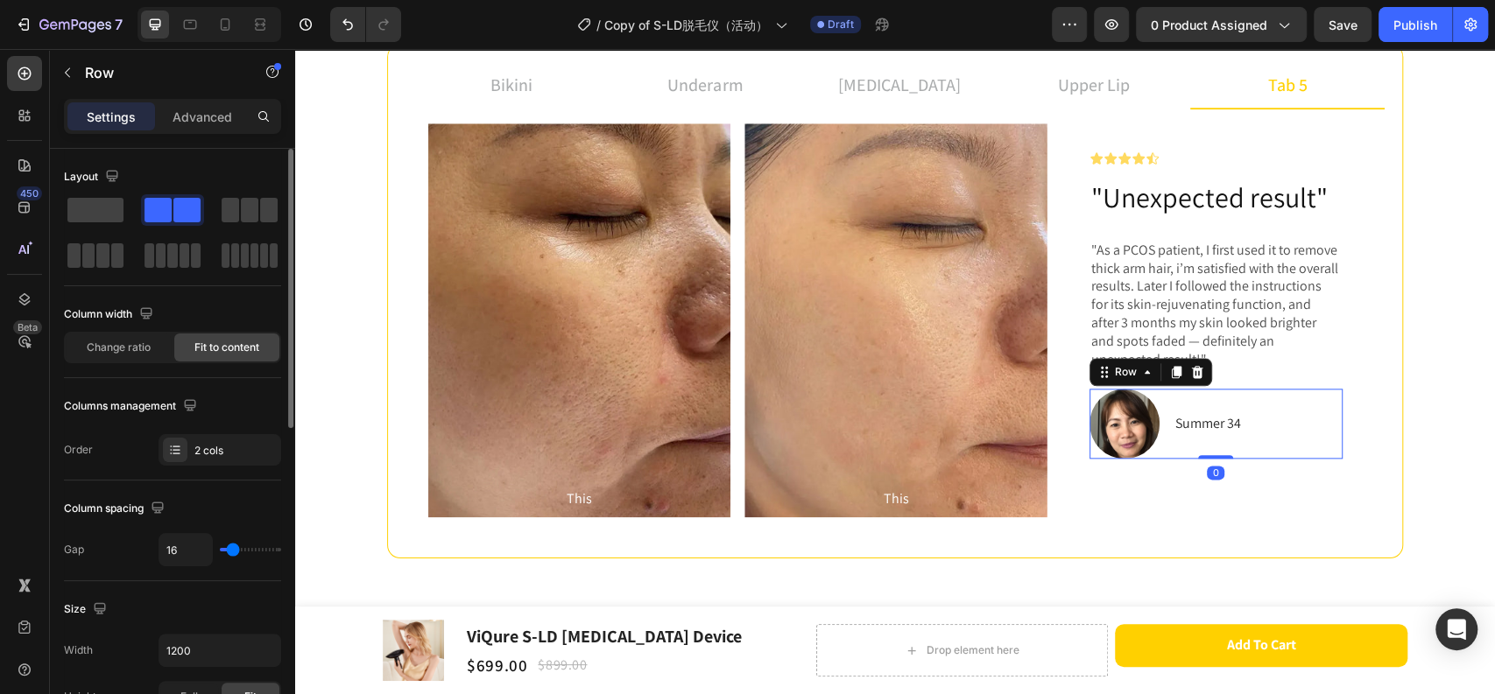
click at [1227, 421] on p "Summer 34" at bounding box center [1208, 423] width 66 height 25
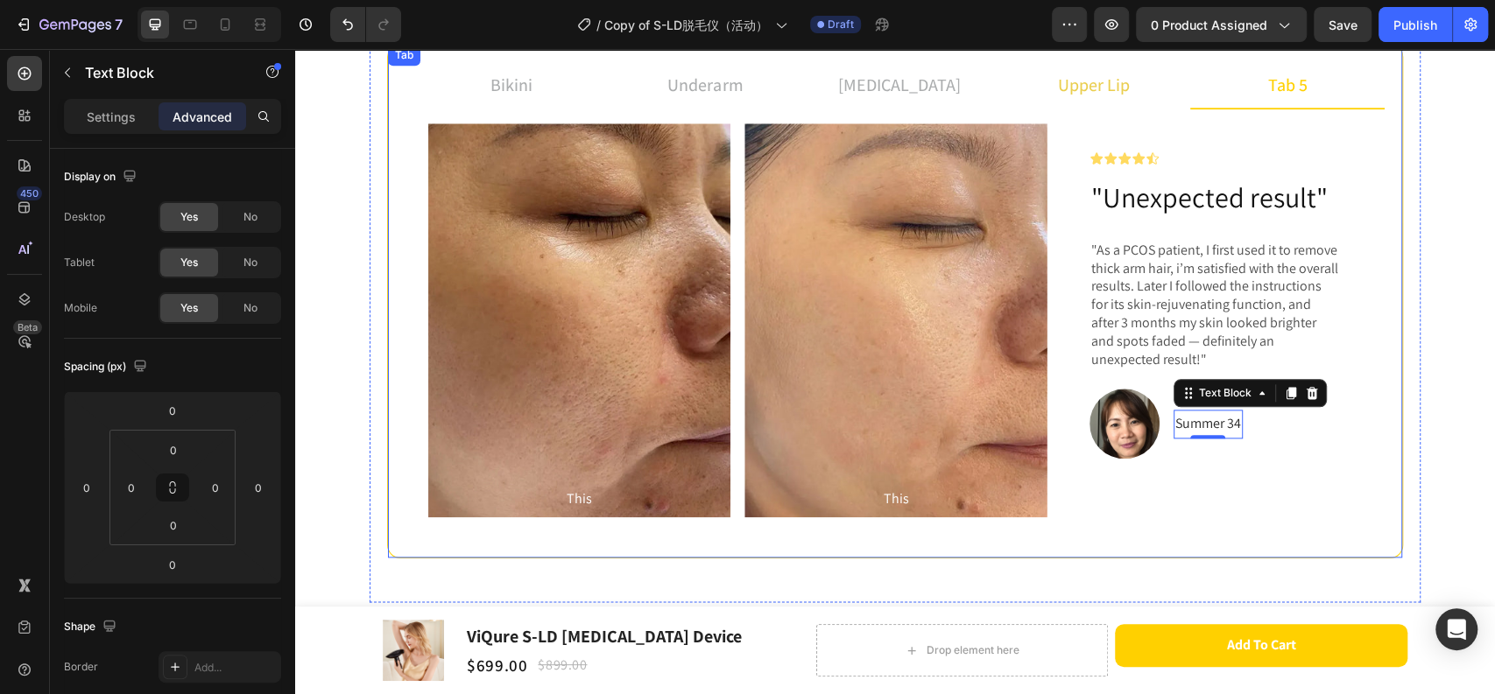
click at [1091, 104] on li "upper lip" at bounding box center [1093, 85] width 194 height 47
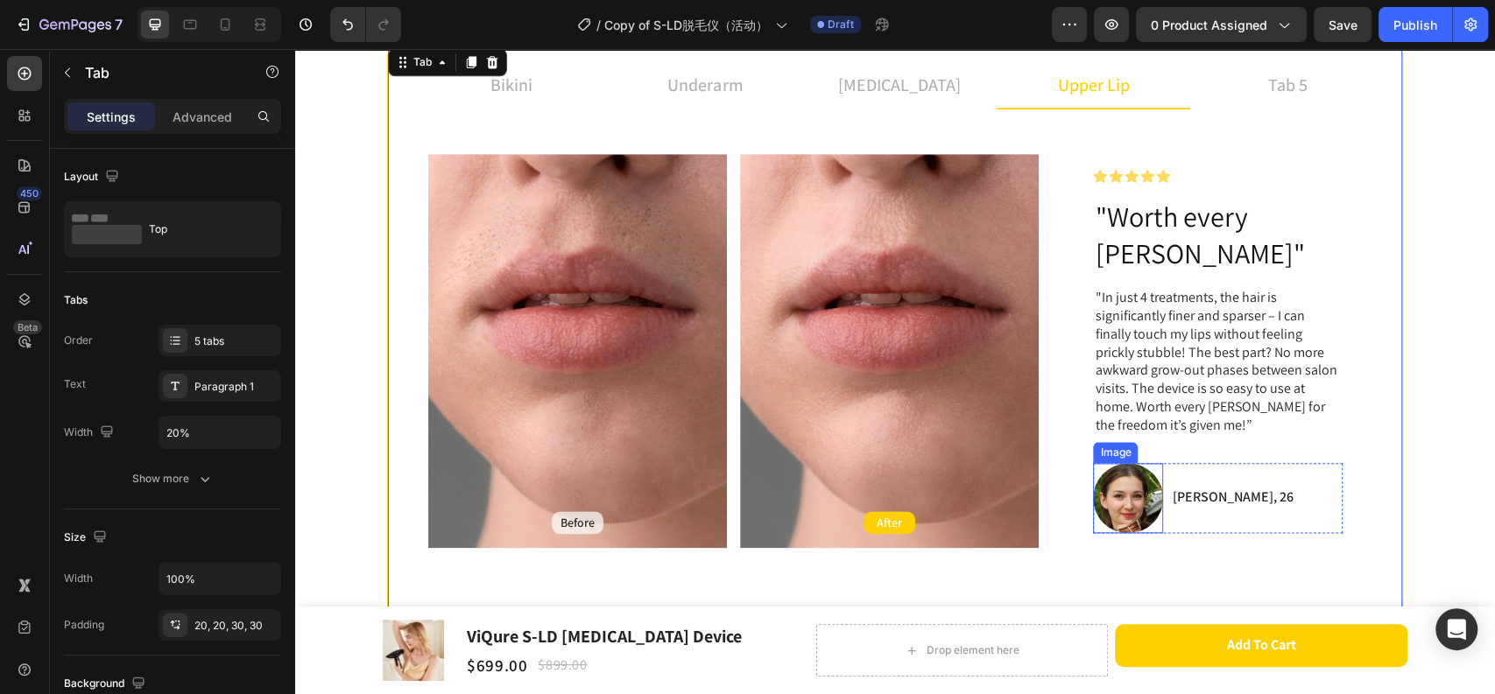
click at [1157, 463] on div "Image [PERSON_NAME], [STREET_ADDRESS]" at bounding box center [1218, 498] width 250 height 70
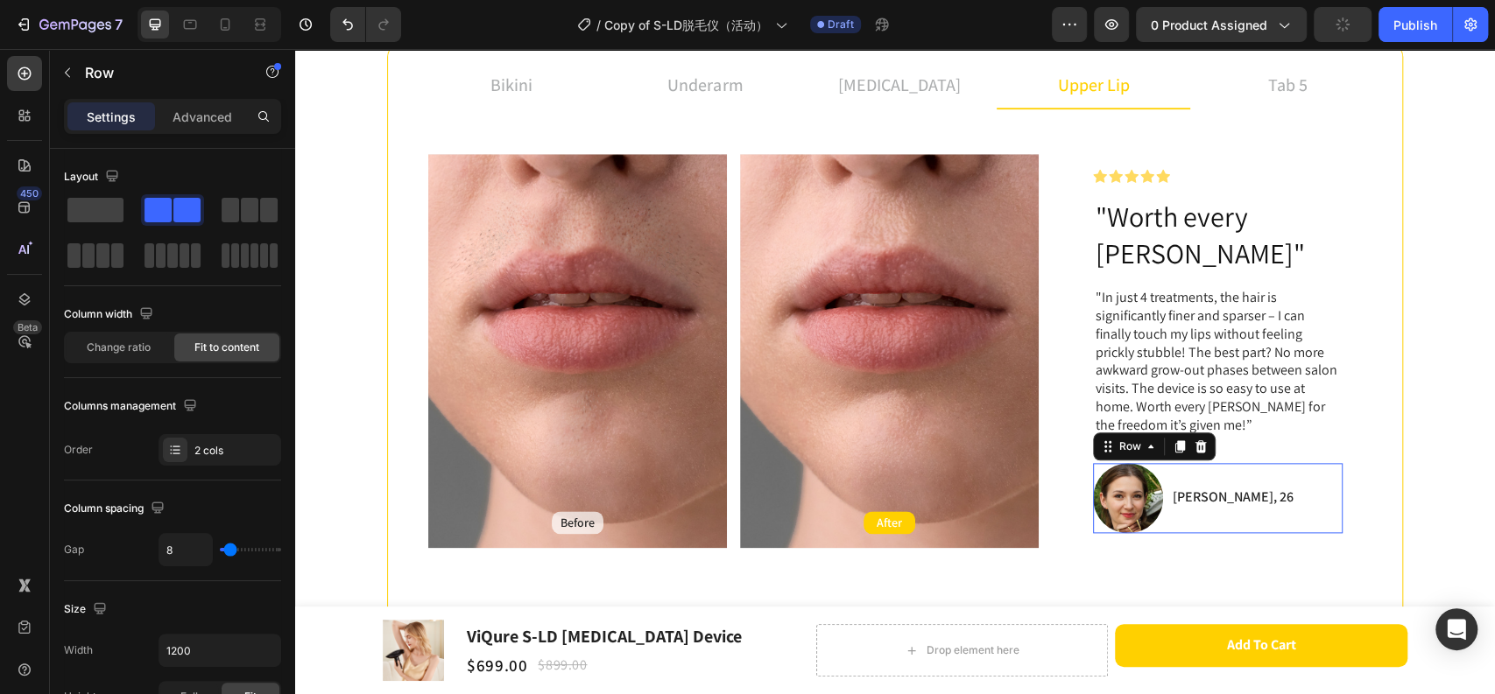
click at [1150, 463] on img at bounding box center [1128, 498] width 70 height 70
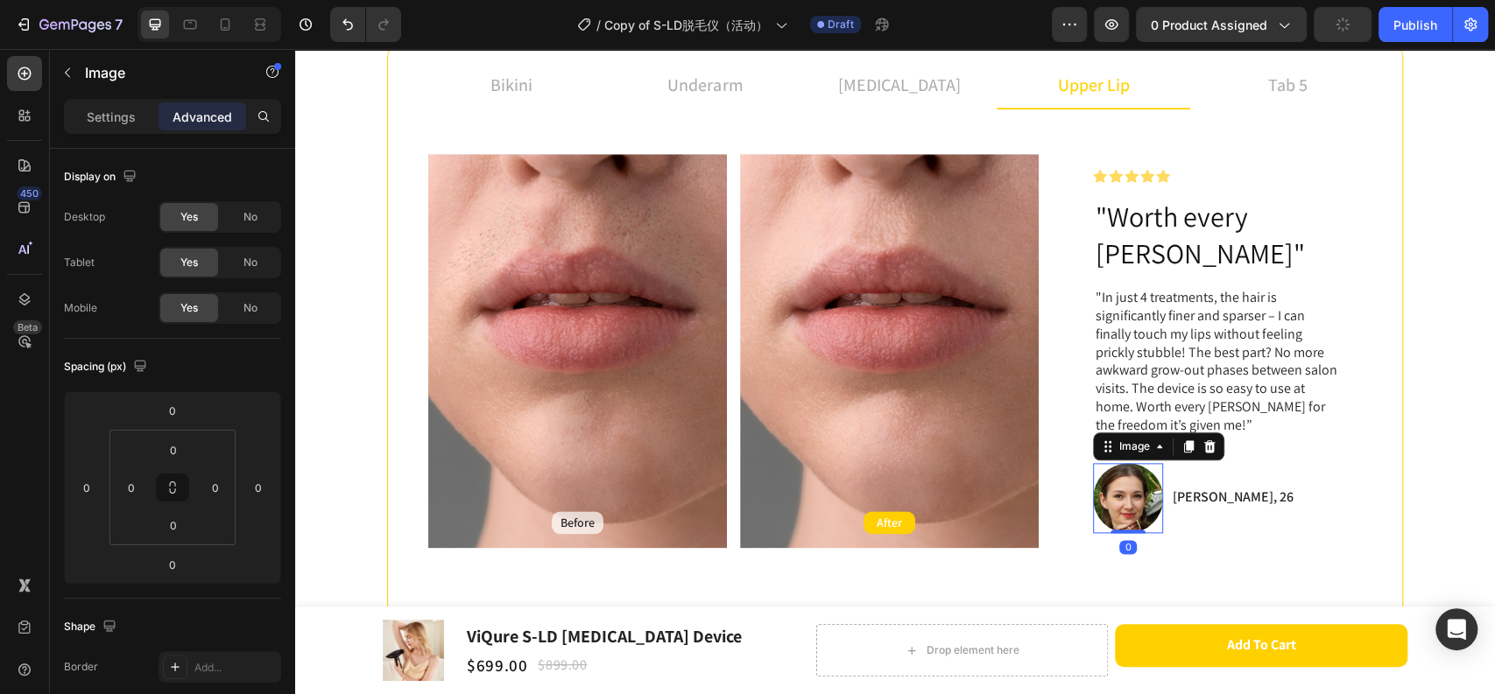
click at [1172, 489] on p "[PERSON_NAME], 26" at bounding box center [1231, 498] width 121 height 18
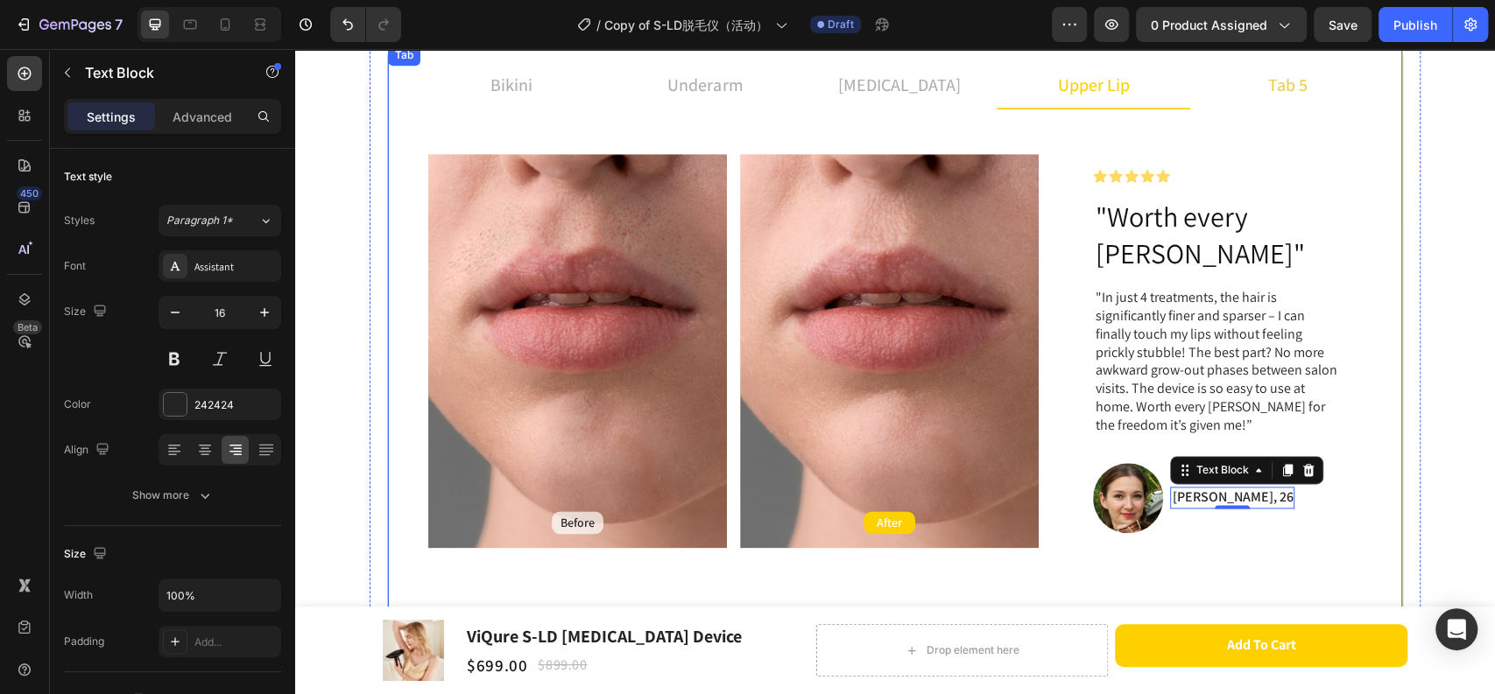
click at [1243, 81] on li "tab 5" at bounding box center [1287, 85] width 194 height 47
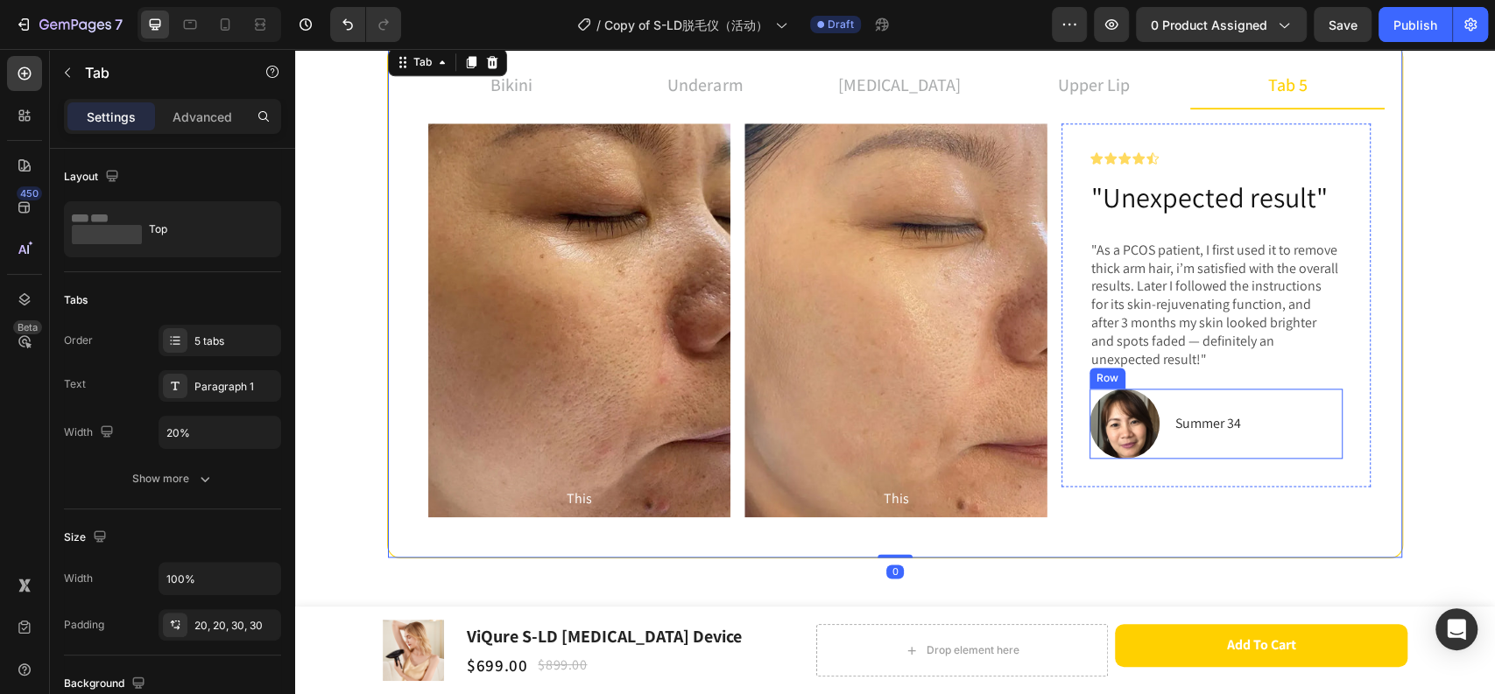
click at [1213, 430] on p "Summer 34" at bounding box center [1208, 423] width 66 height 25
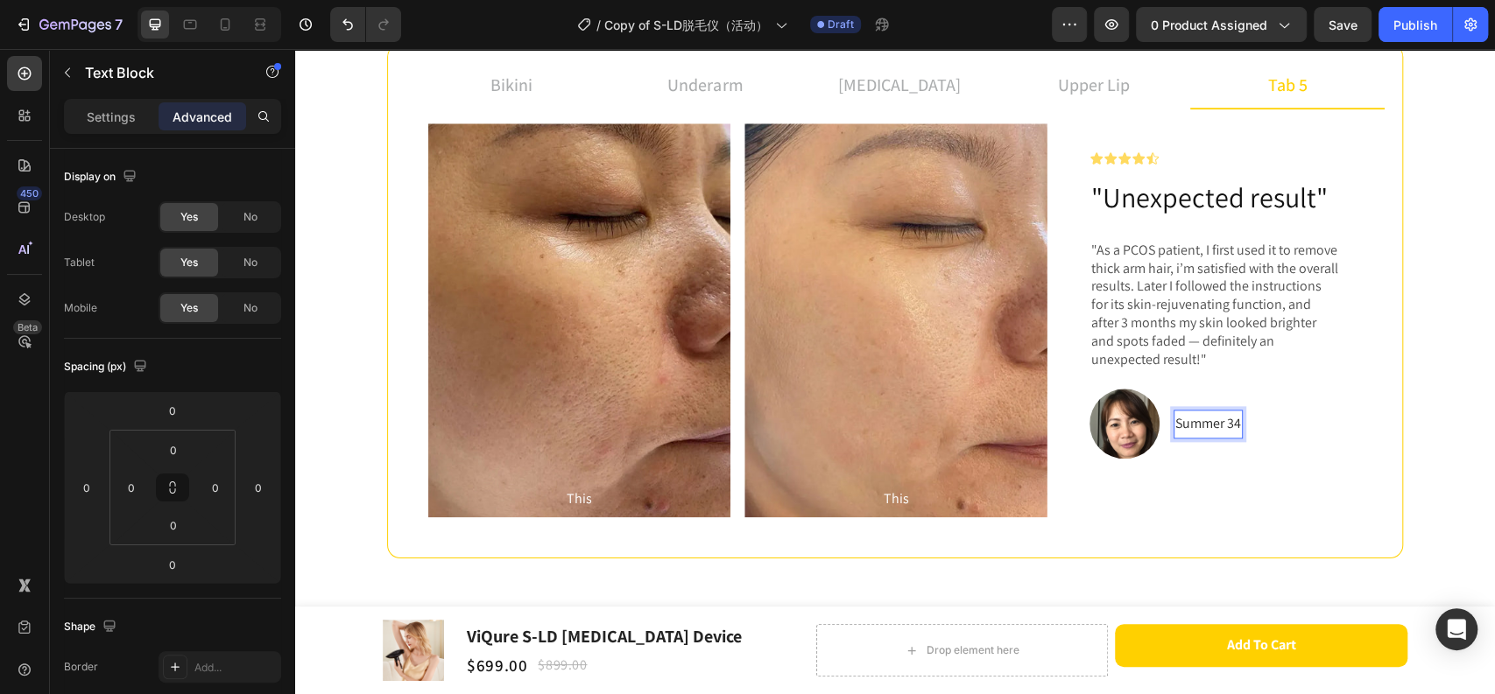
click at [1220, 427] on p "Summer 34" at bounding box center [1208, 423] width 66 height 25
click at [1109, 69] on div "upper lip" at bounding box center [1093, 85] width 77 height 32
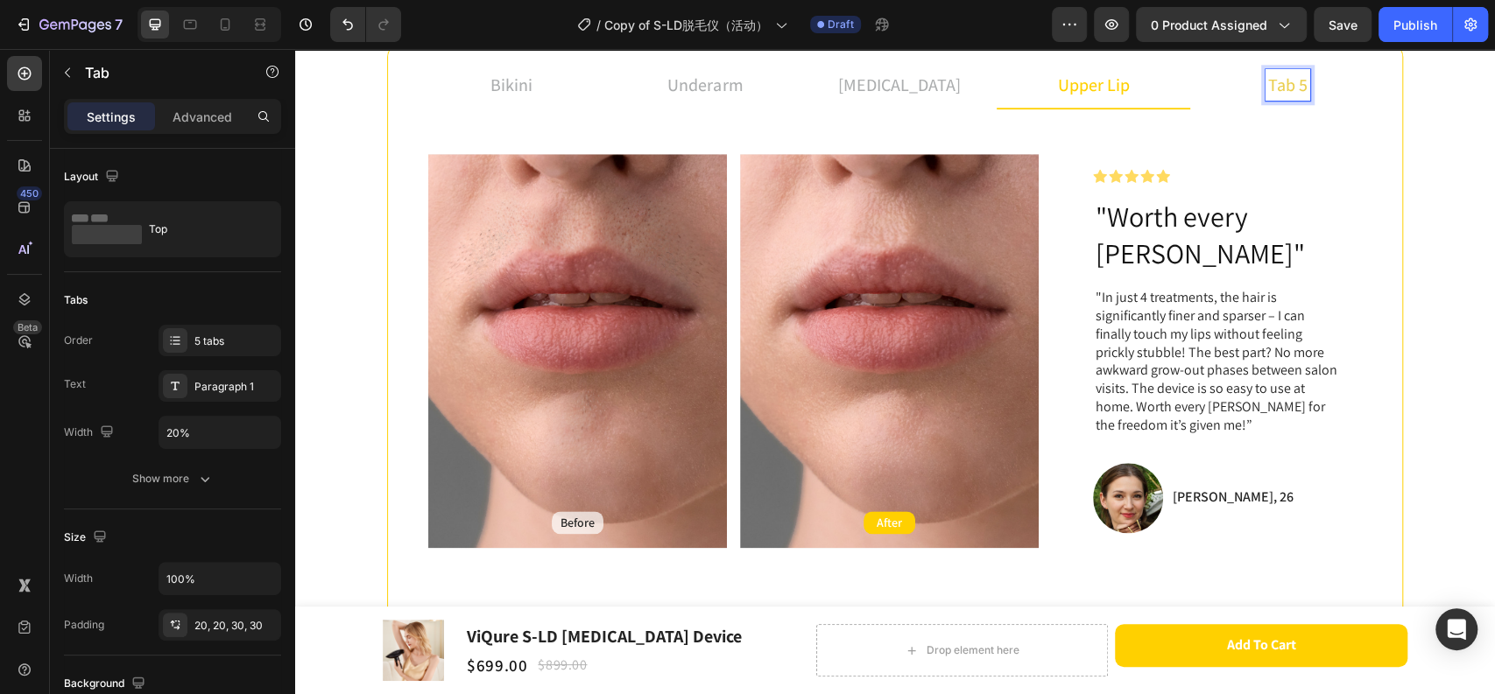
click at [1322, 89] on li "tab 5" at bounding box center [1287, 85] width 194 height 47
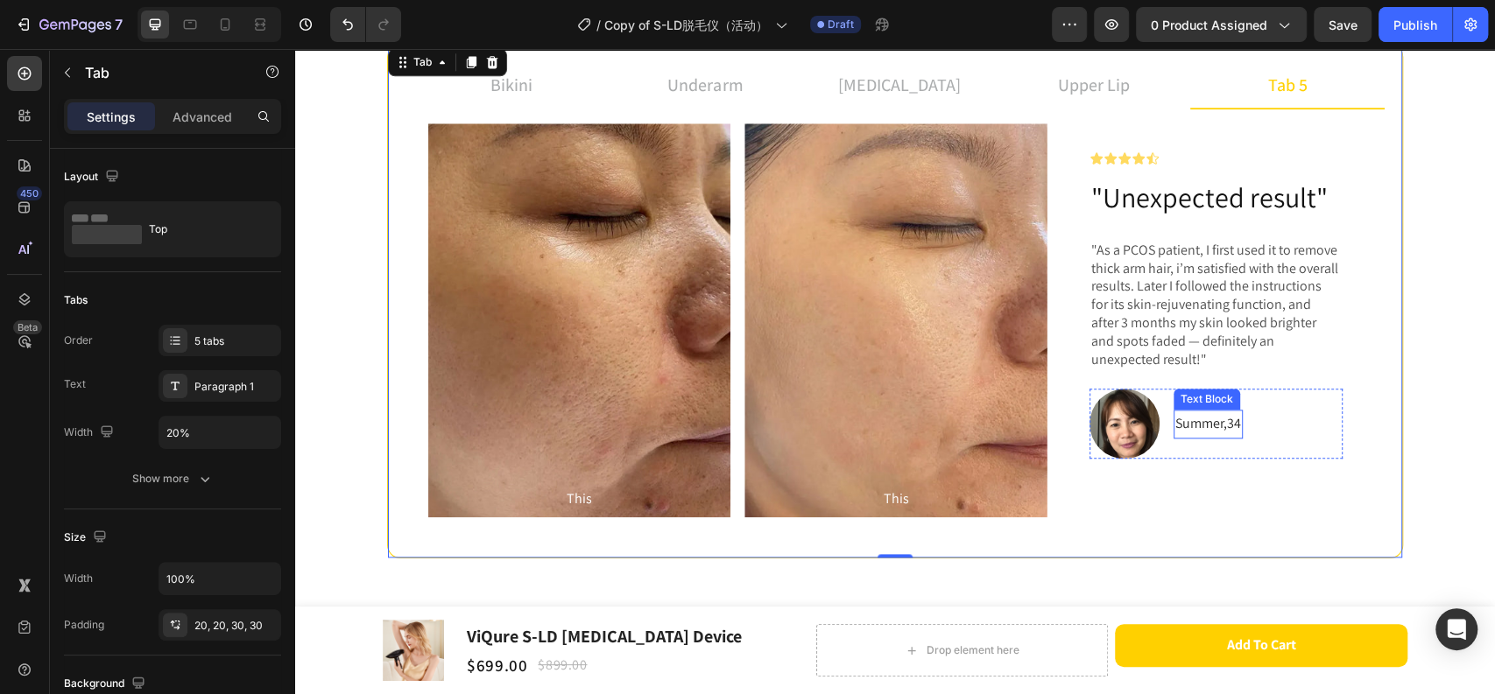
click at [1206, 417] on p "Summer,34" at bounding box center [1208, 423] width 66 height 25
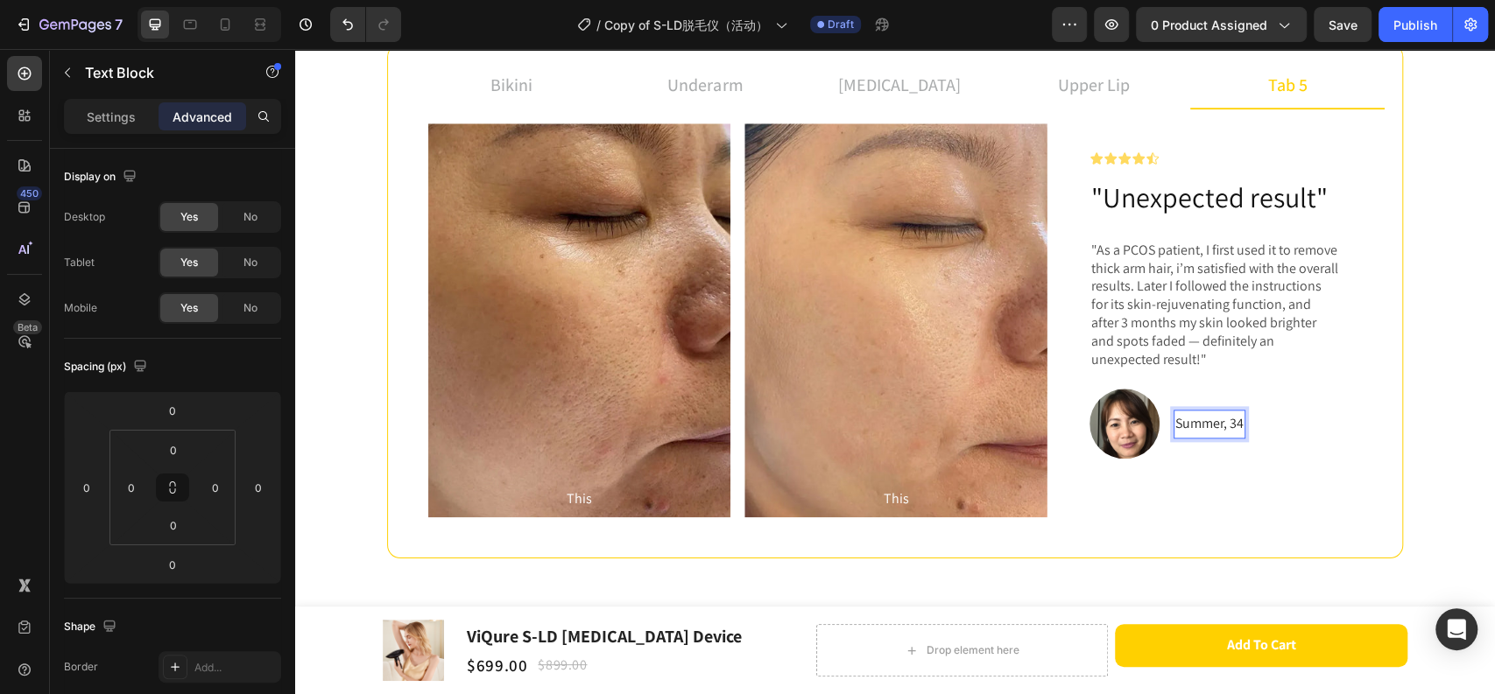
click at [1199, 426] on p "Summer, 34" at bounding box center [1209, 423] width 68 height 25
click at [109, 123] on p "Settings" at bounding box center [111, 117] width 49 height 18
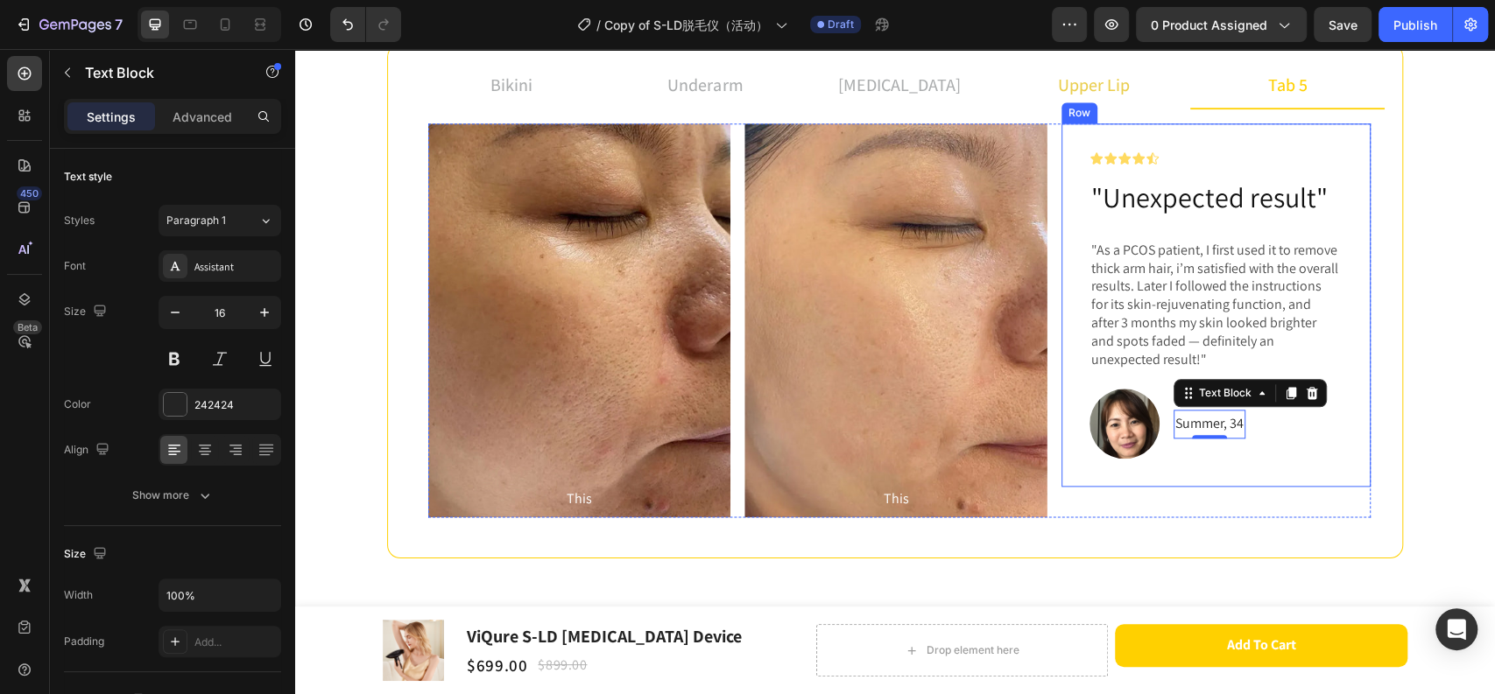
click at [1082, 94] on p "upper lip" at bounding box center [1094, 85] width 72 height 26
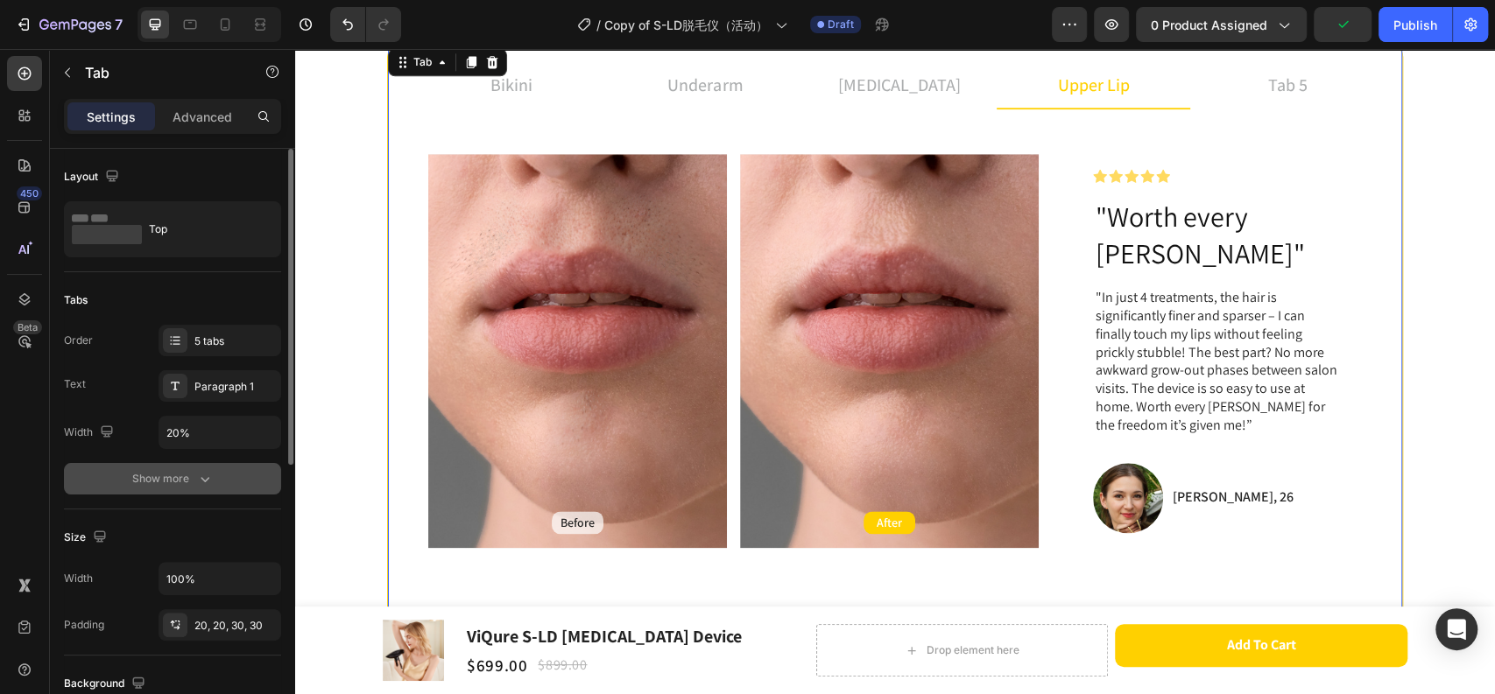
click at [189, 475] on div "Show more" at bounding box center [172, 479] width 81 height 18
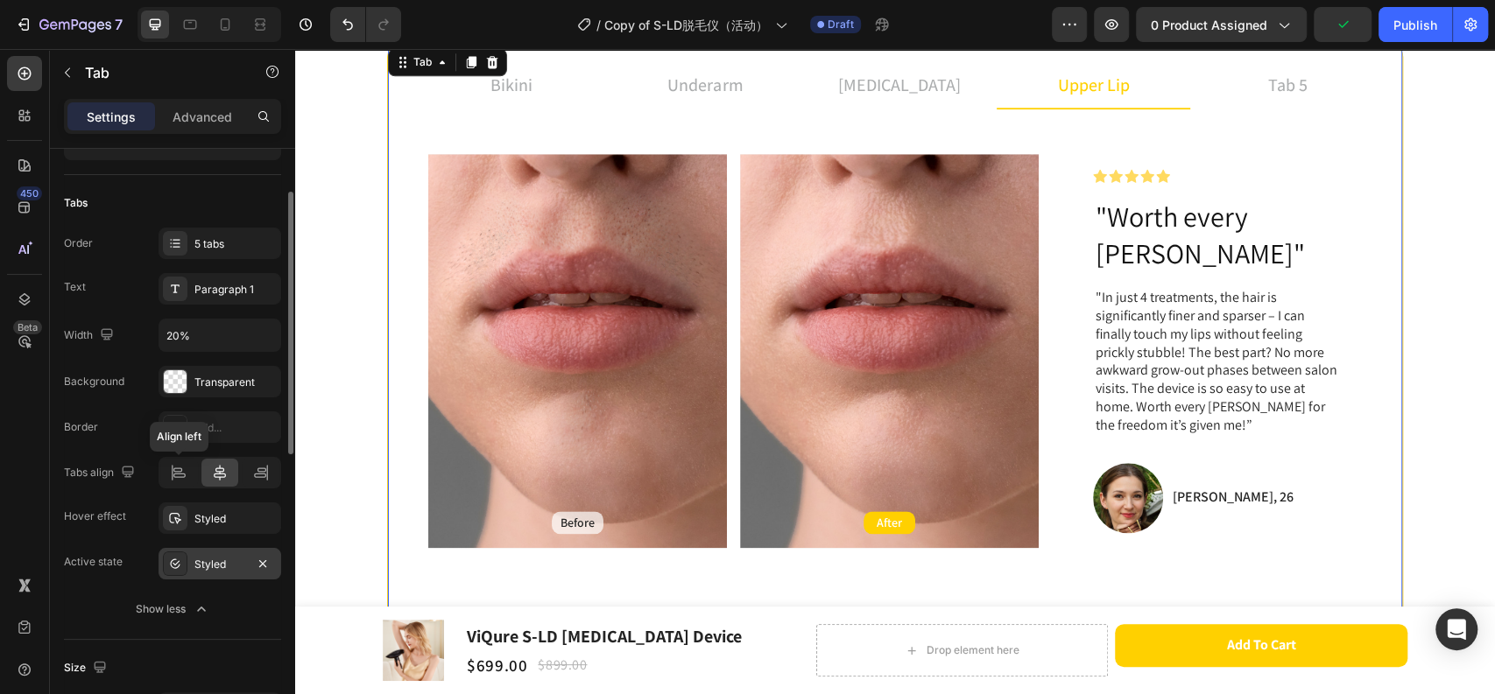
scroll to position [194, 0]
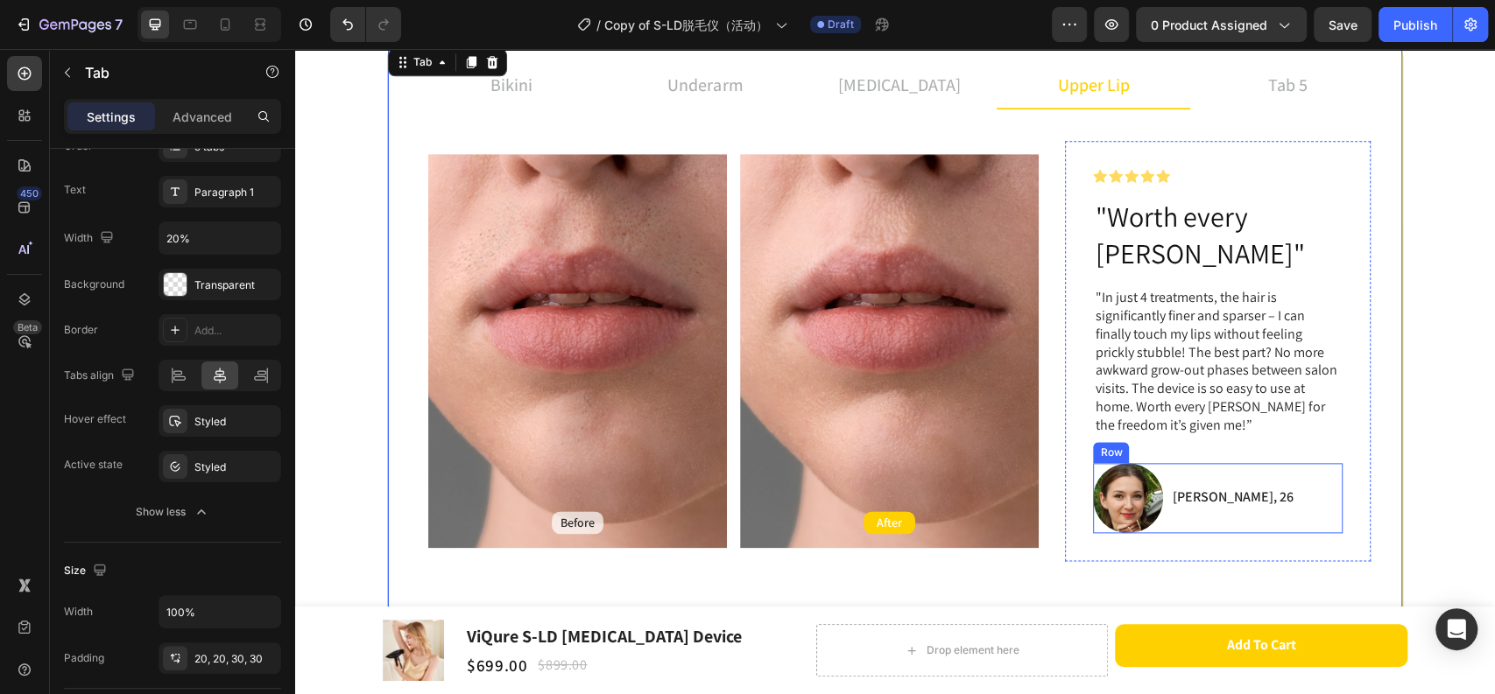
click at [1217, 463] on div "Image [PERSON_NAME], [STREET_ADDRESS]" at bounding box center [1218, 498] width 250 height 70
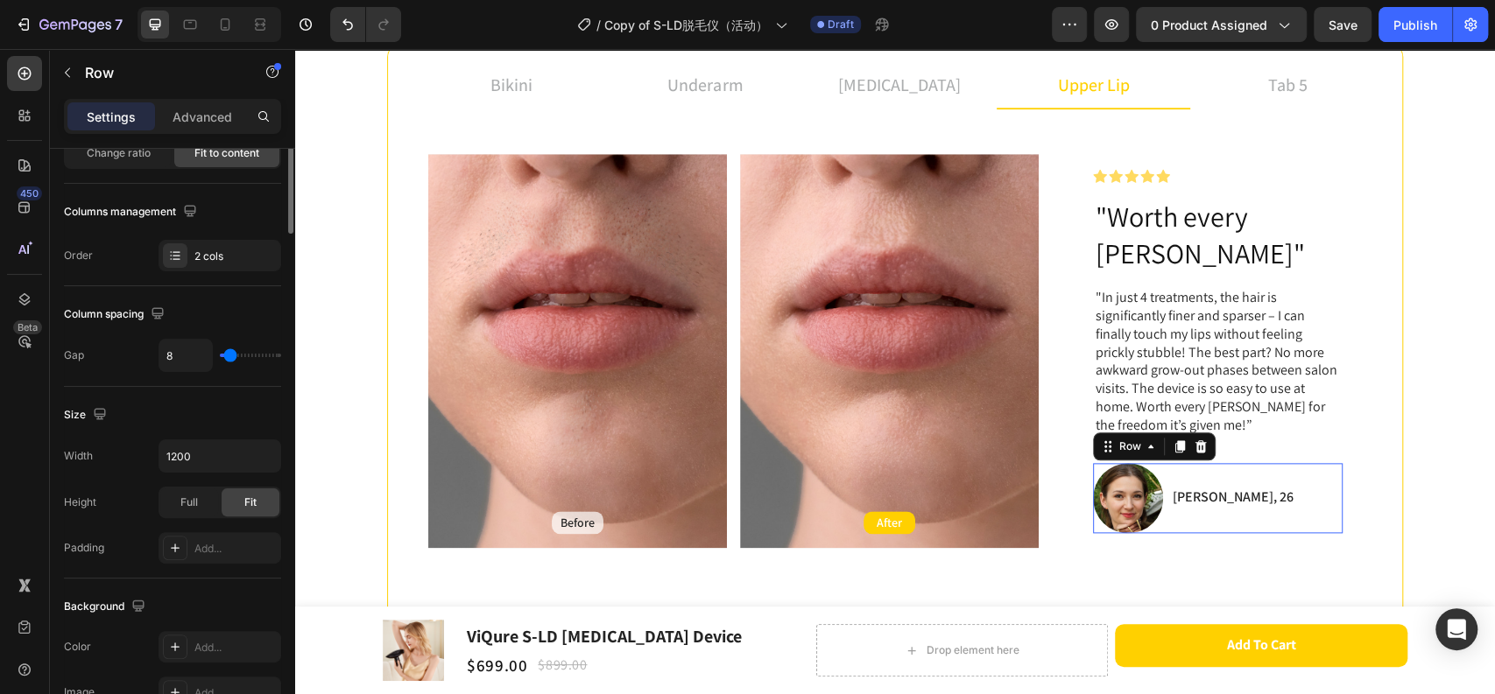
scroll to position [0, 0]
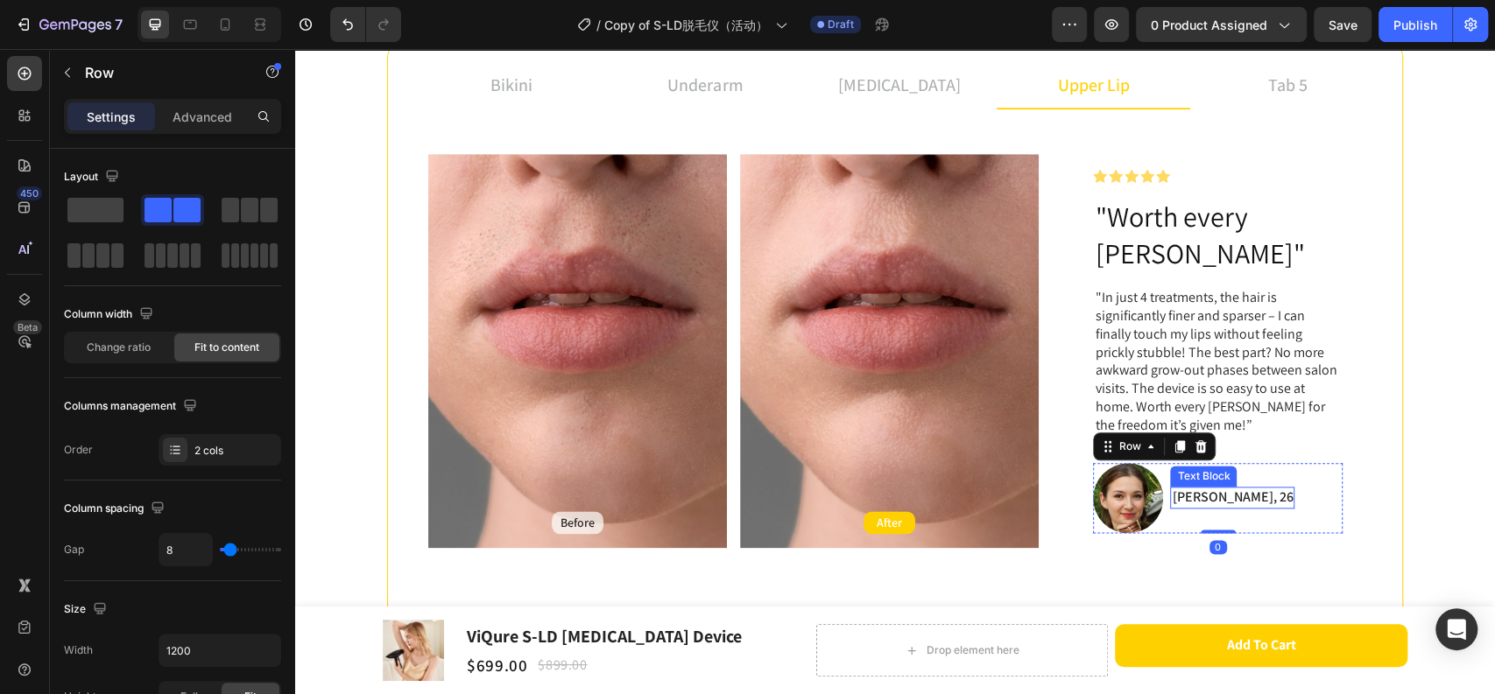
click at [1189, 489] on p "[PERSON_NAME], 26" at bounding box center [1231, 498] width 121 height 18
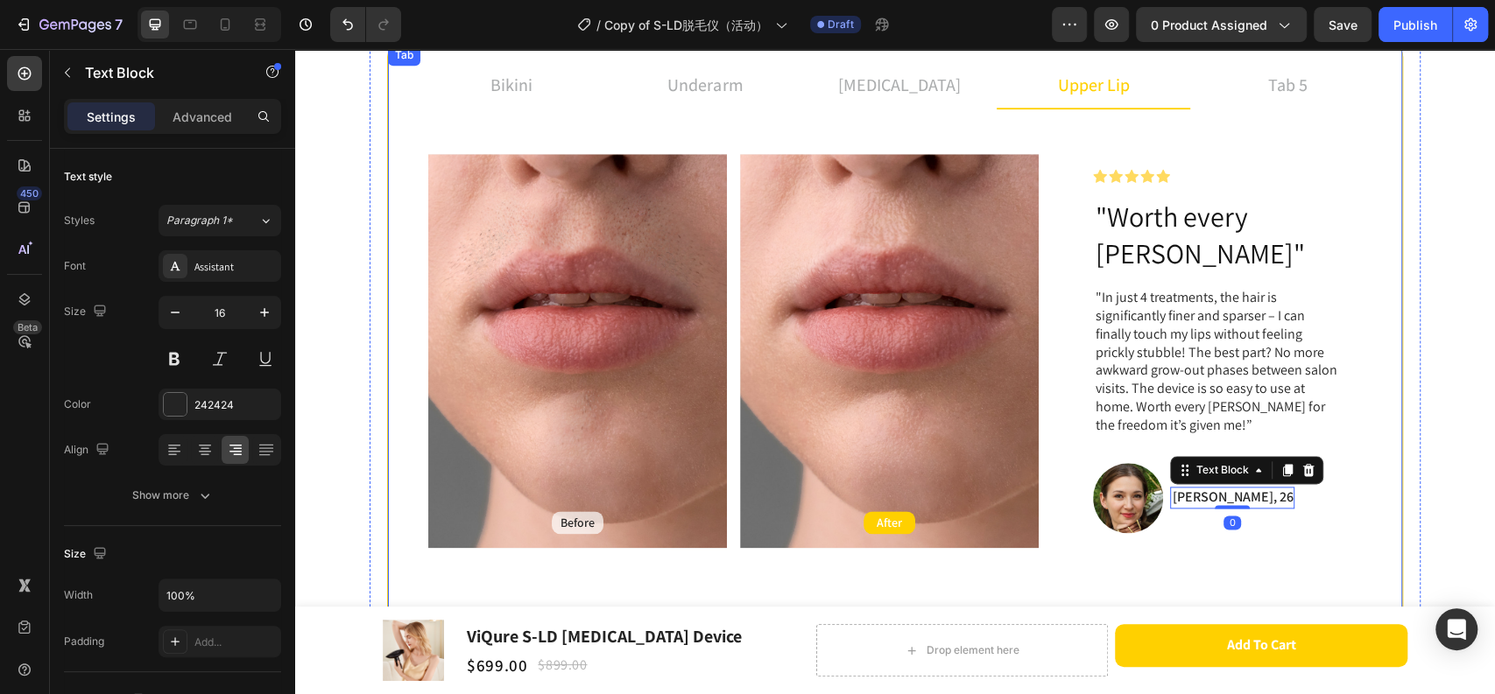
click at [1268, 82] on p "tab 5" at bounding box center [1287, 85] width 39 height 26
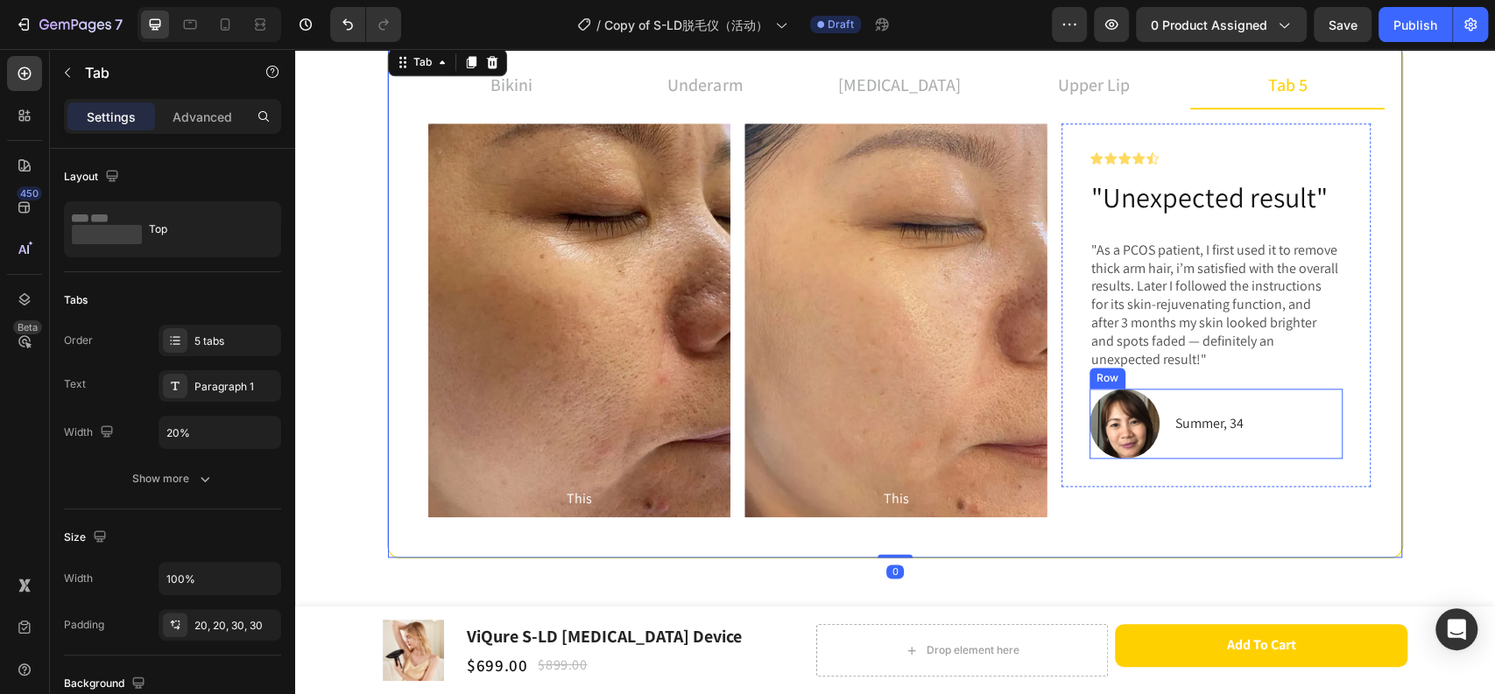
click at [1185, 420] on p "Summer, 34" at bounding box center [1209, 423] width 68 height 25
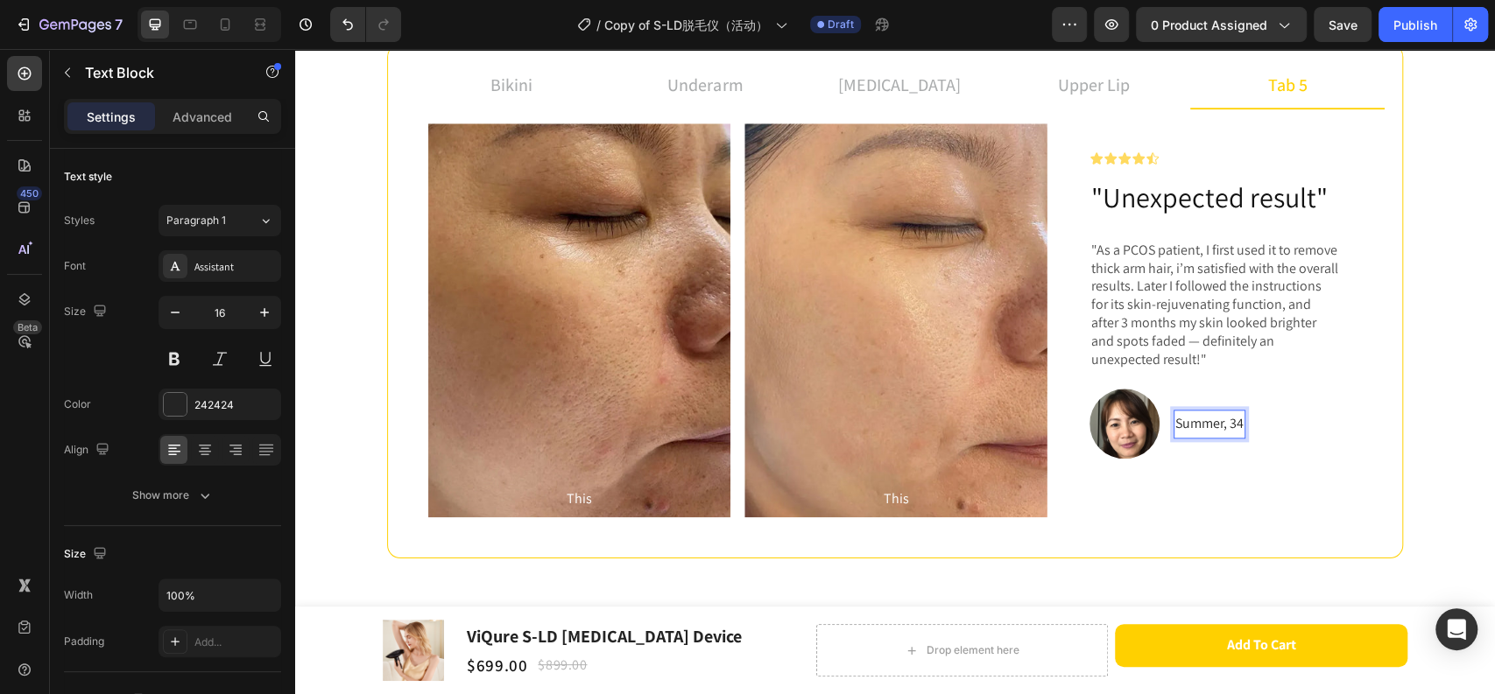
click at [1189, 411] on p "Summer, 34" at bounding box center [1209, 423] width 68 height 25
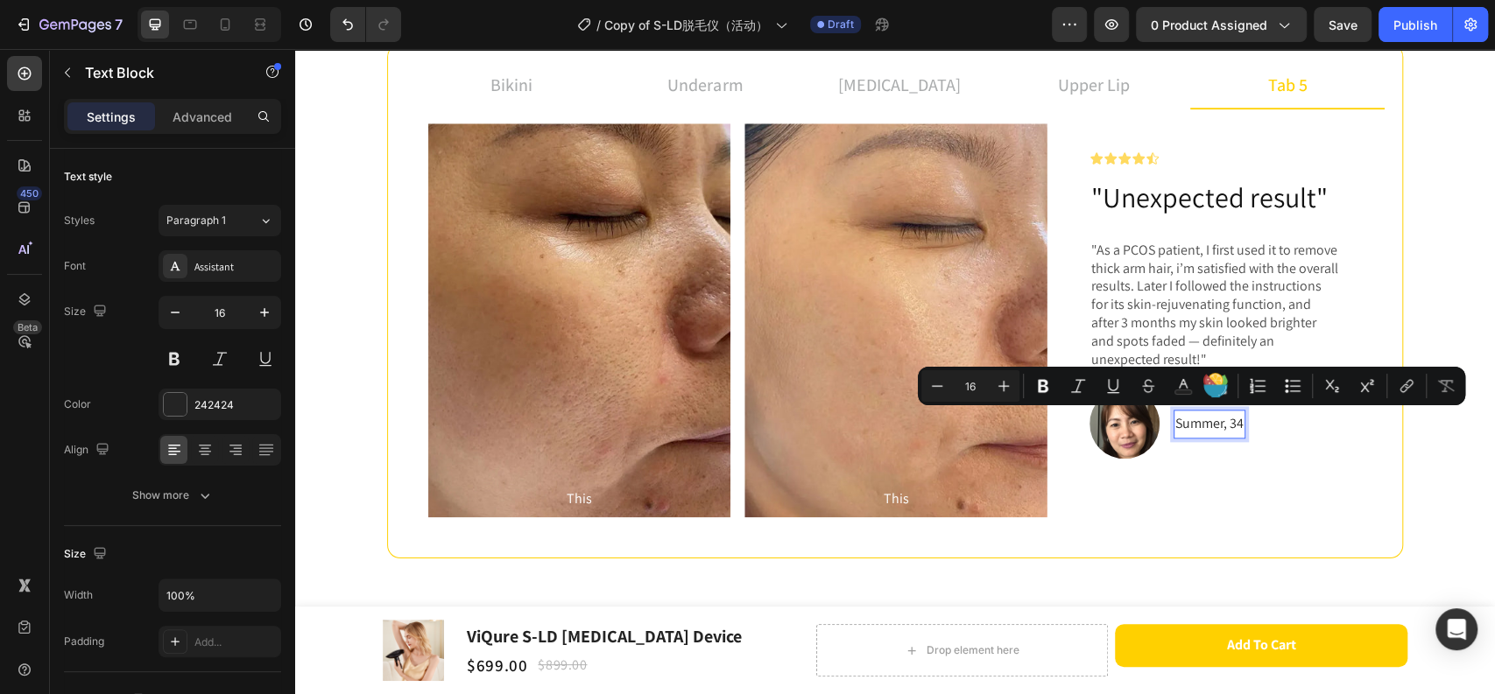
click at [1319, 430] on div "Image Summer, 34 Text Block 0 Row" at bounding box center [1215, 424] width 253 height 70
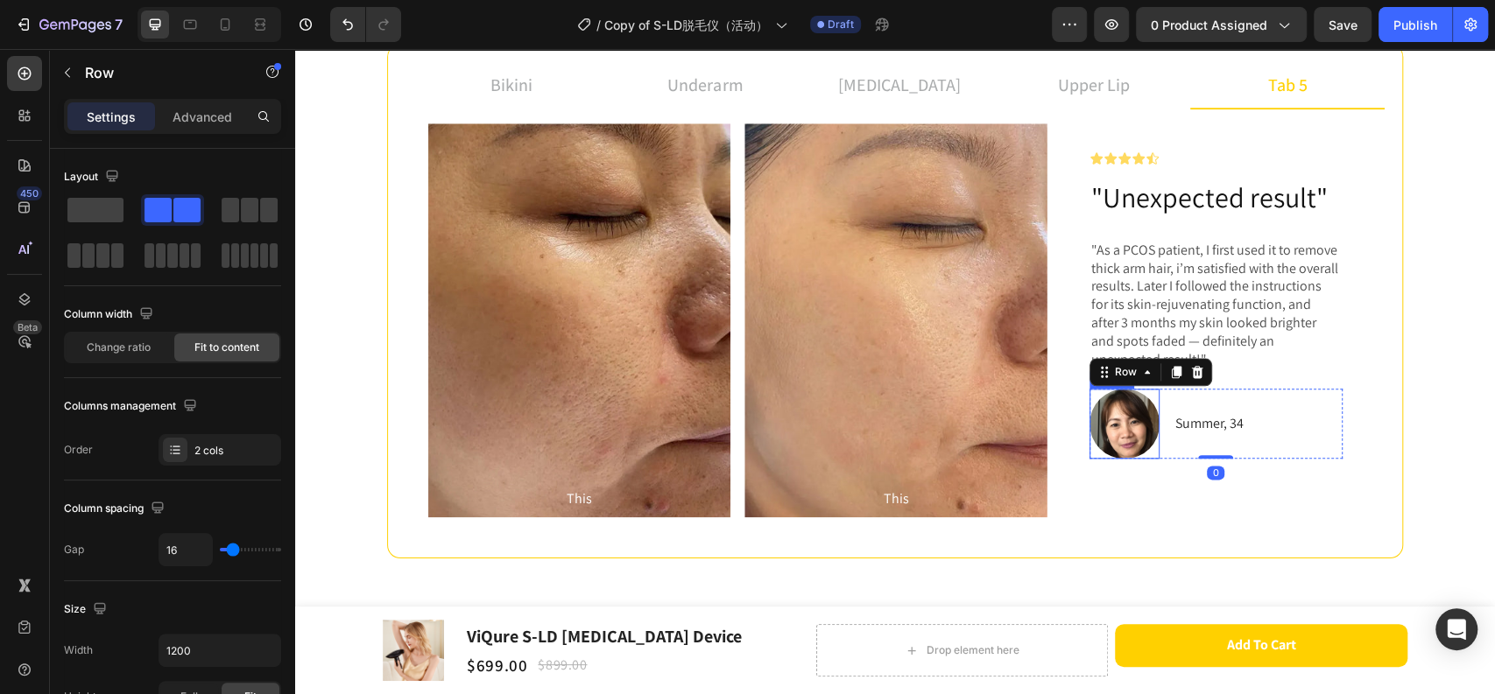
click at [1126, 429] on img at bounding box center [1124, 424] width 70 height 70
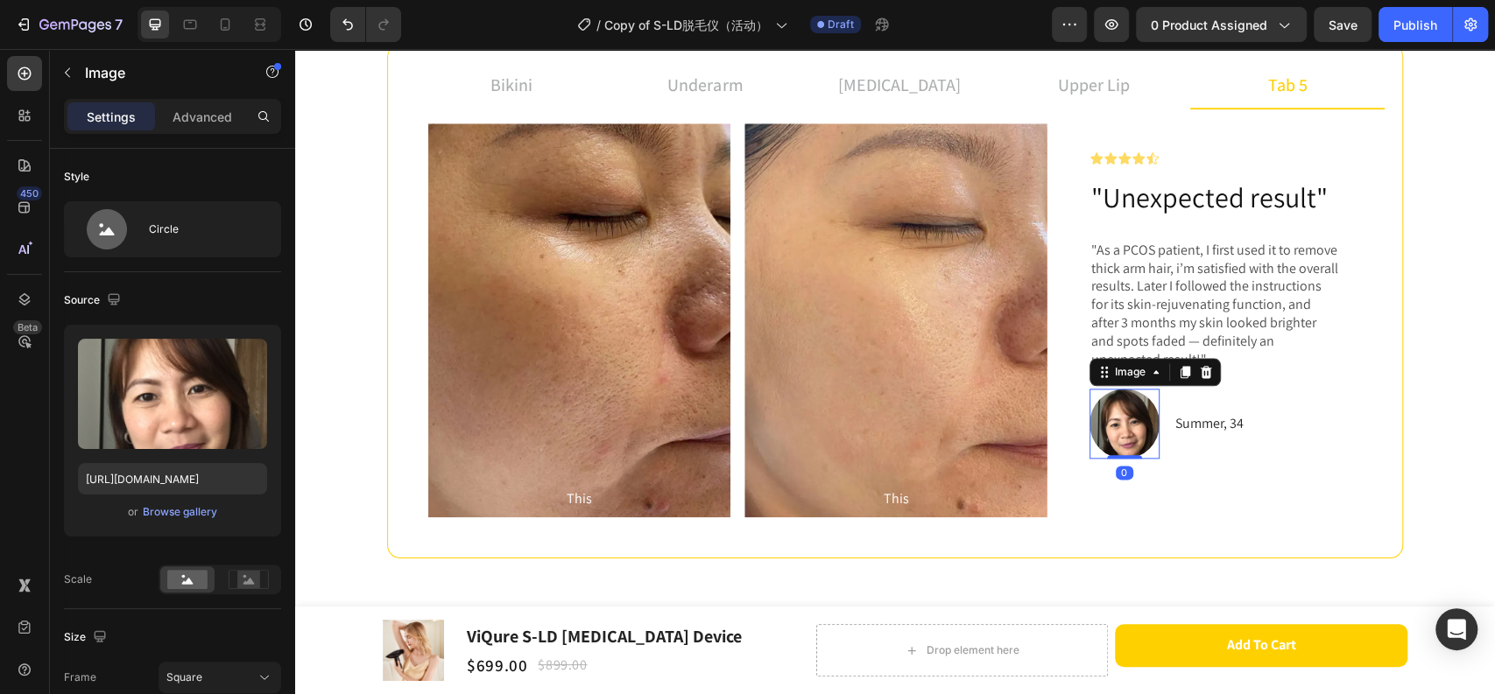
click at [1162, 430] on div "Image 0 Summer, 34 Text Block Row" at bounding box center [1215, 424] width 253 height 70
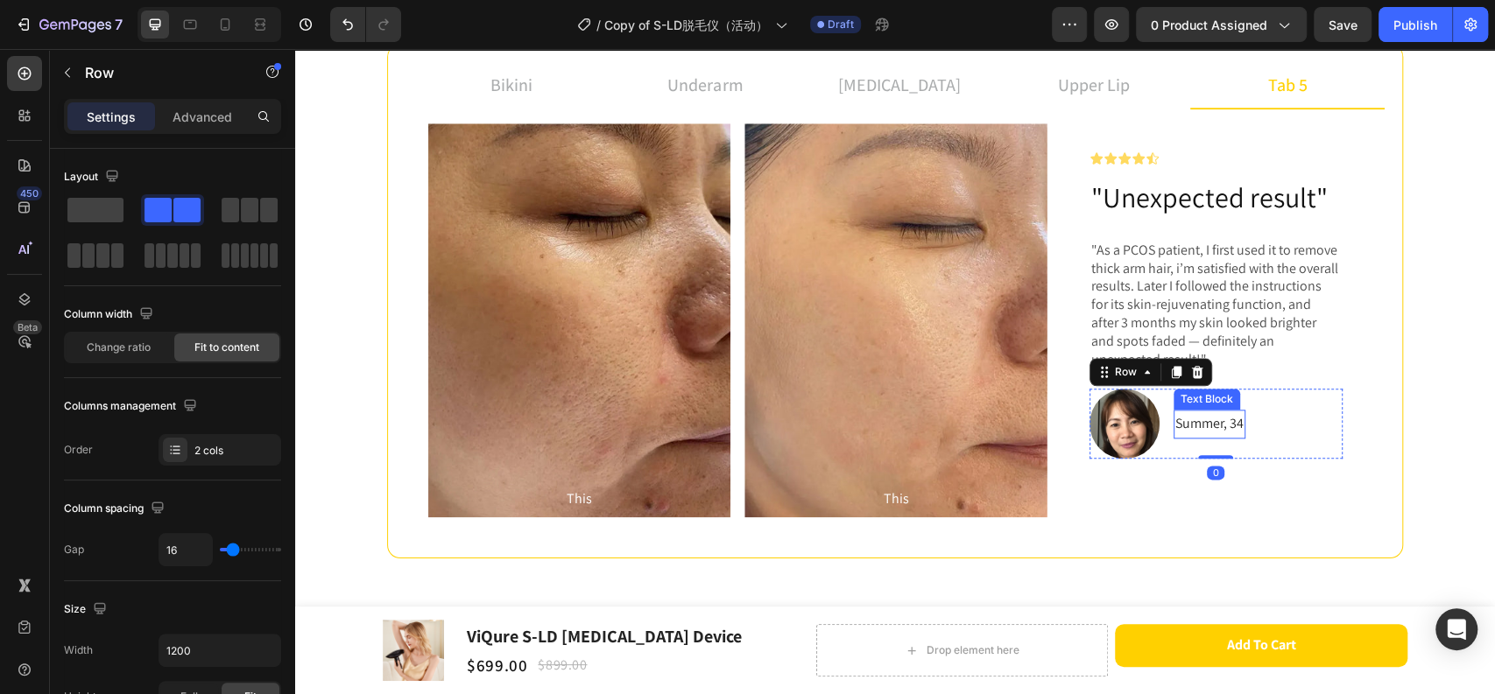
click at [1175, 429] on p "Summer, 34" at bounding box center [1209, 423] width 68 height 25
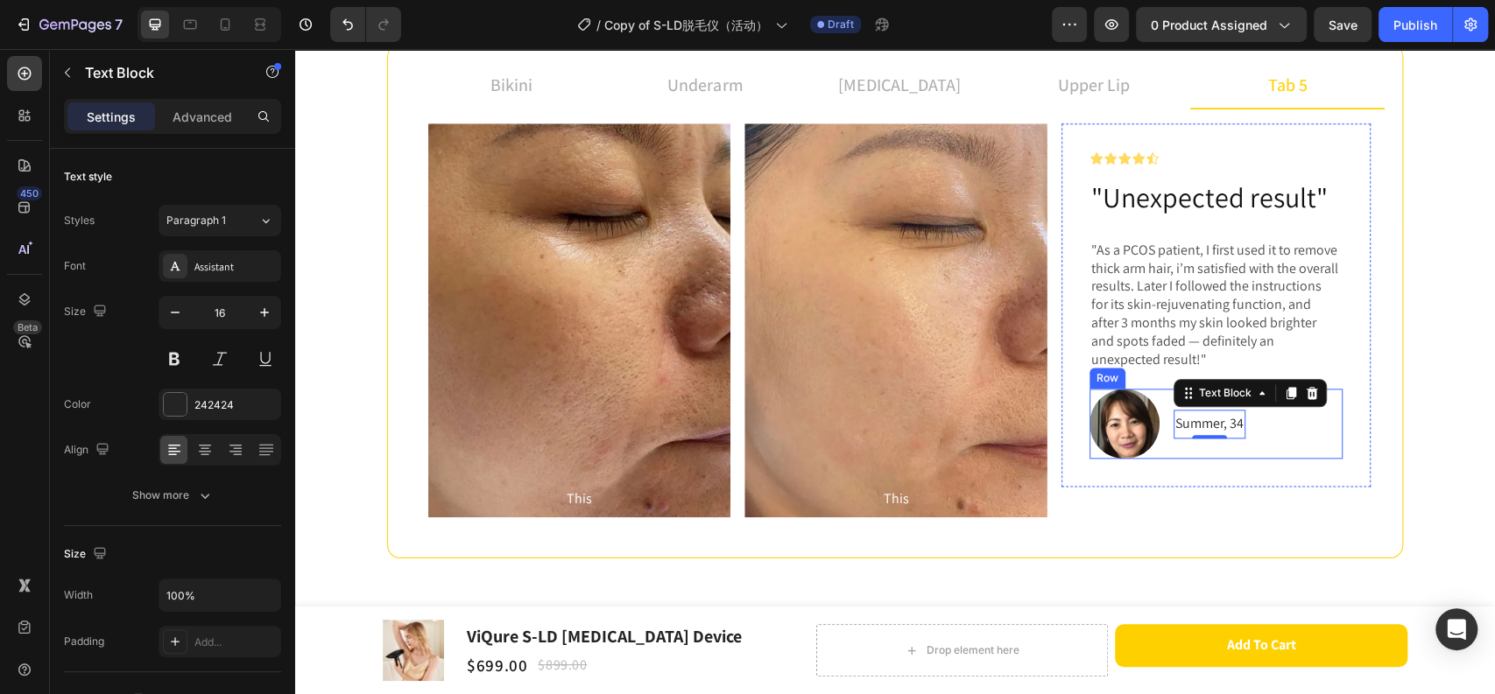
click at [1129, 429] on img at bounding box center [1124, 424] width 70 height 70
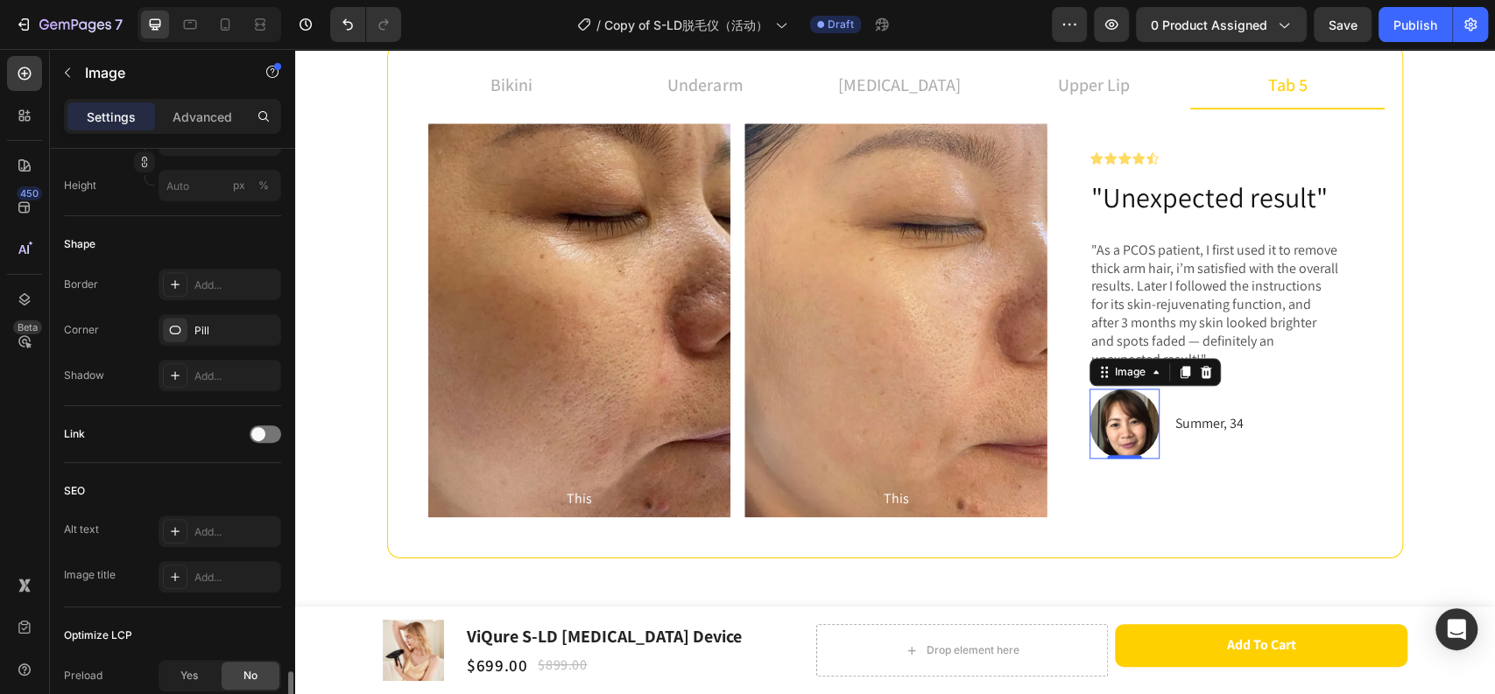
scroll to position [770, 0]
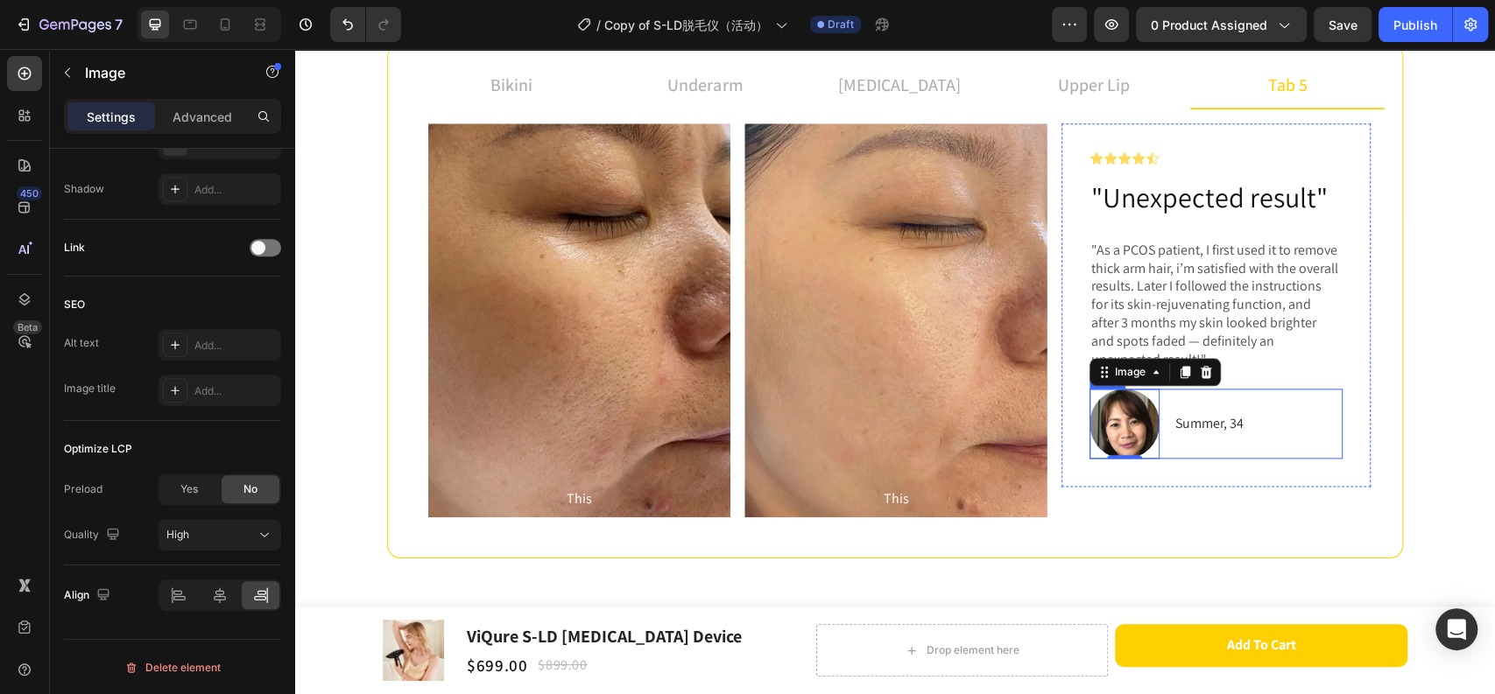
click at [1176, 427] on p "Summer, 34" at bounding box center [1209, 423] width 68 height 25
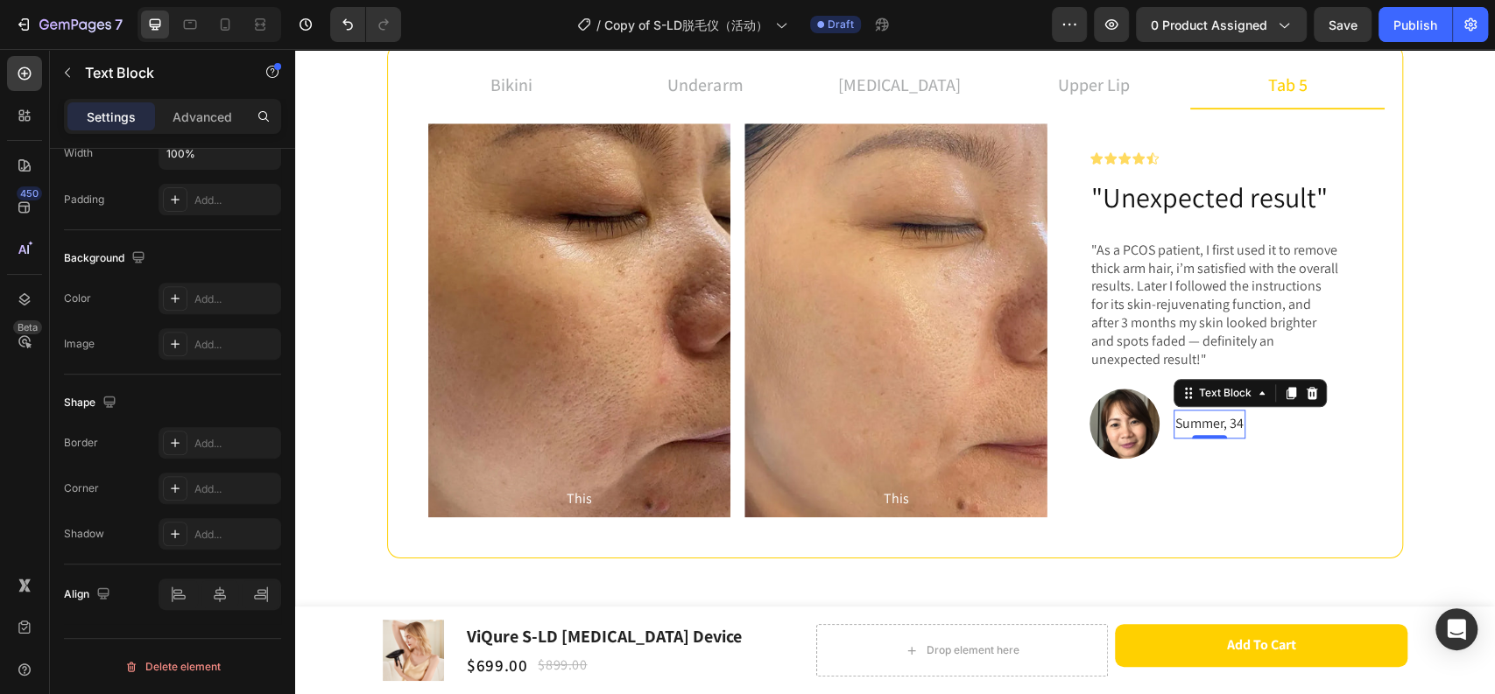
scroll to position [0, 0]
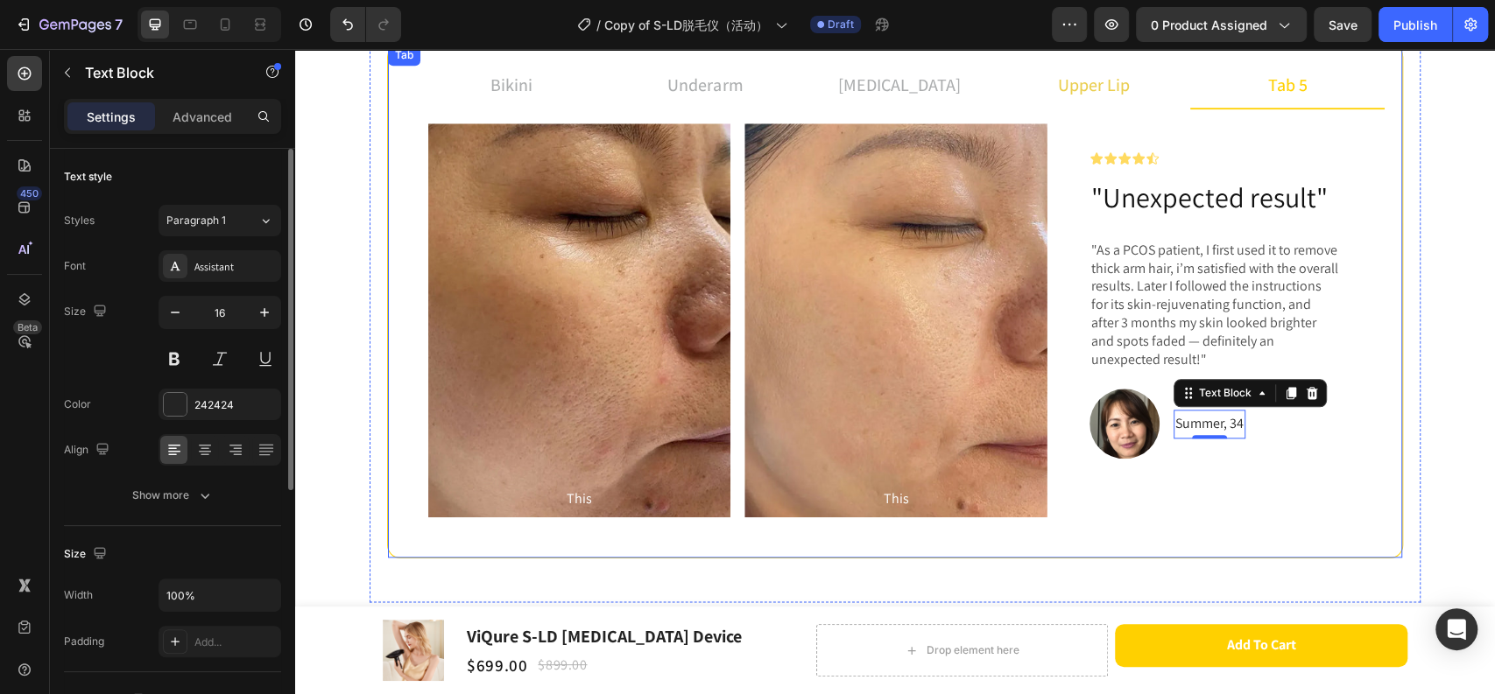
click at [1058, 96] on p "upper lip" at bounding box center [1094, 85] width 72 height 26
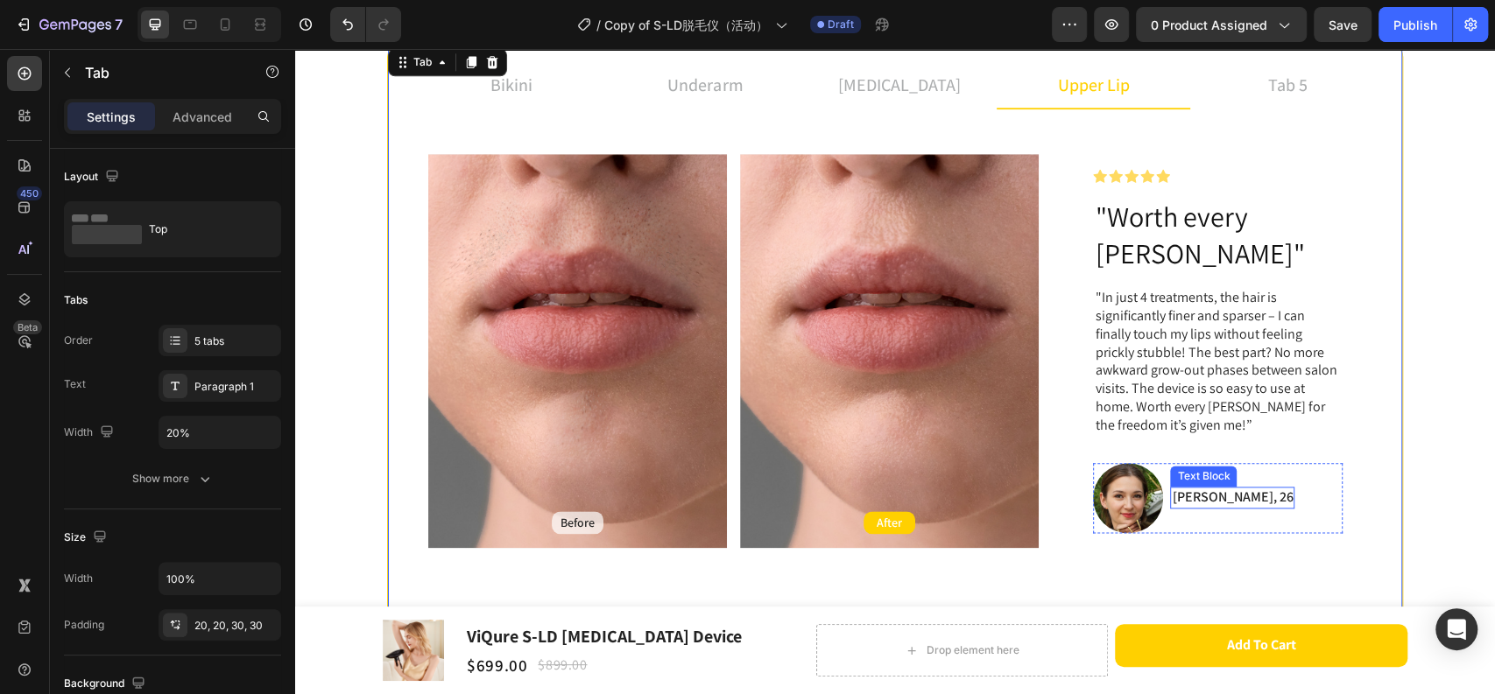
click at [1174, 468] on div "Text Block" at bounding box center [1203, 476] width 60 height 16
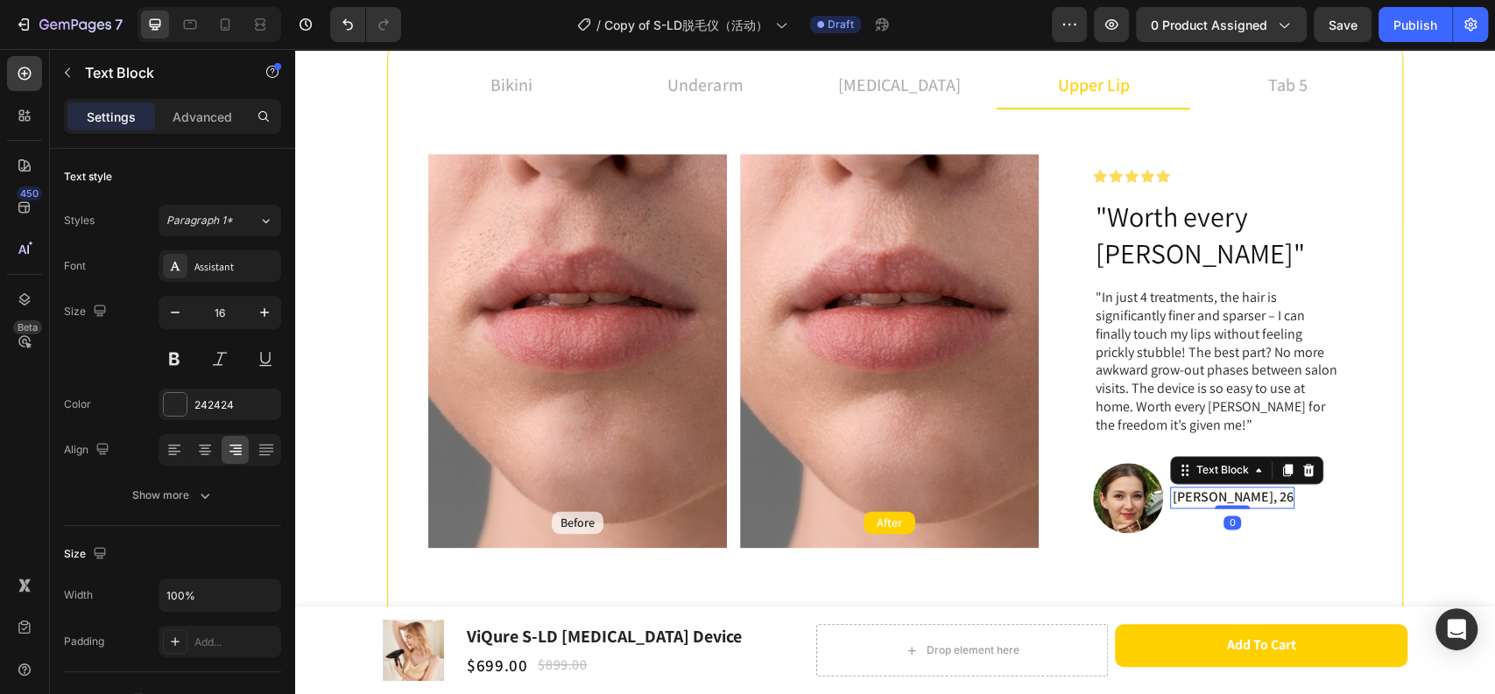
click at [1184, 489] on p "[PERSON_NAME], 26" at bounding box center [1231, 498] width 121 height 18
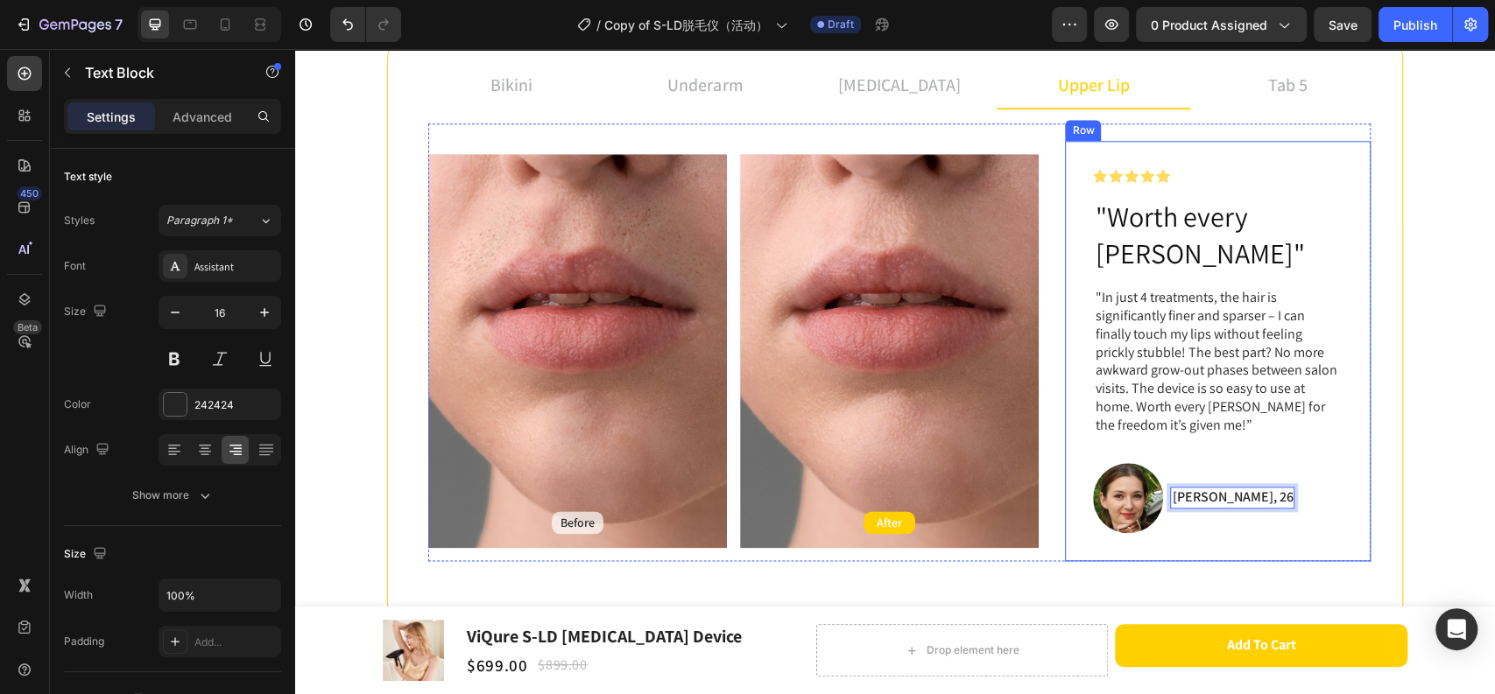
click at [1151, 491] on div at bounding box center [1128, 498] width 70 height 70
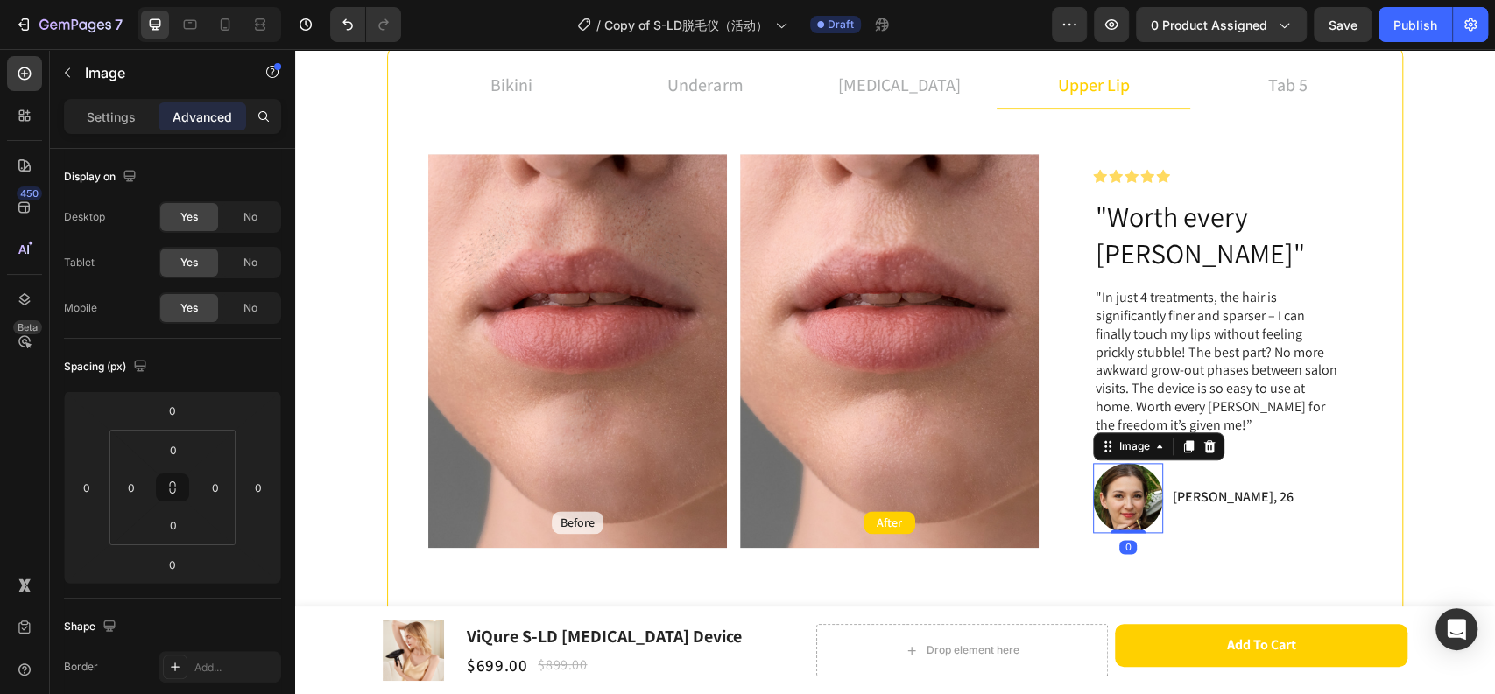
click at [1170, 489] on div "[PERSON_NAME], 26 Text Block" at bounding box center [1232, 498] width 124 height 70
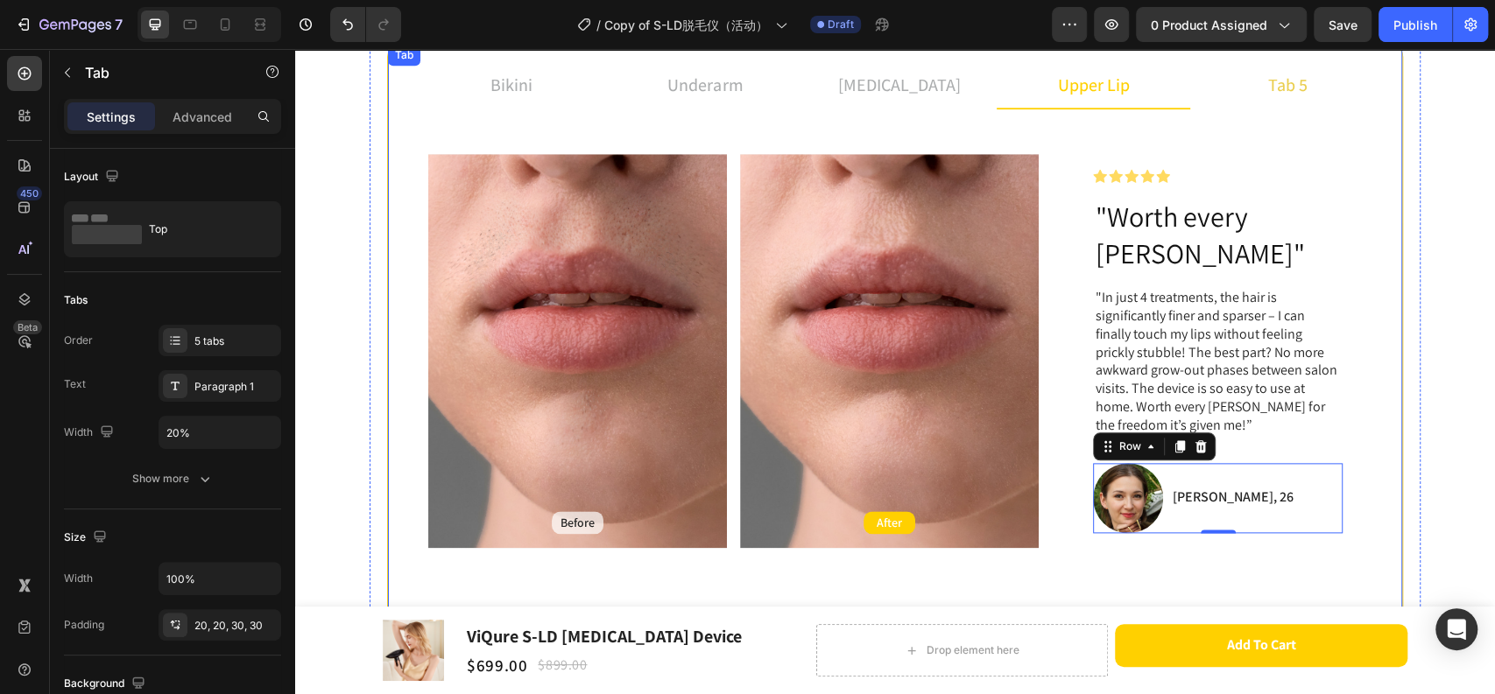
click at [1241, 87] on li "tab 5" at bounding box center [1287, 85] width 194 height 47
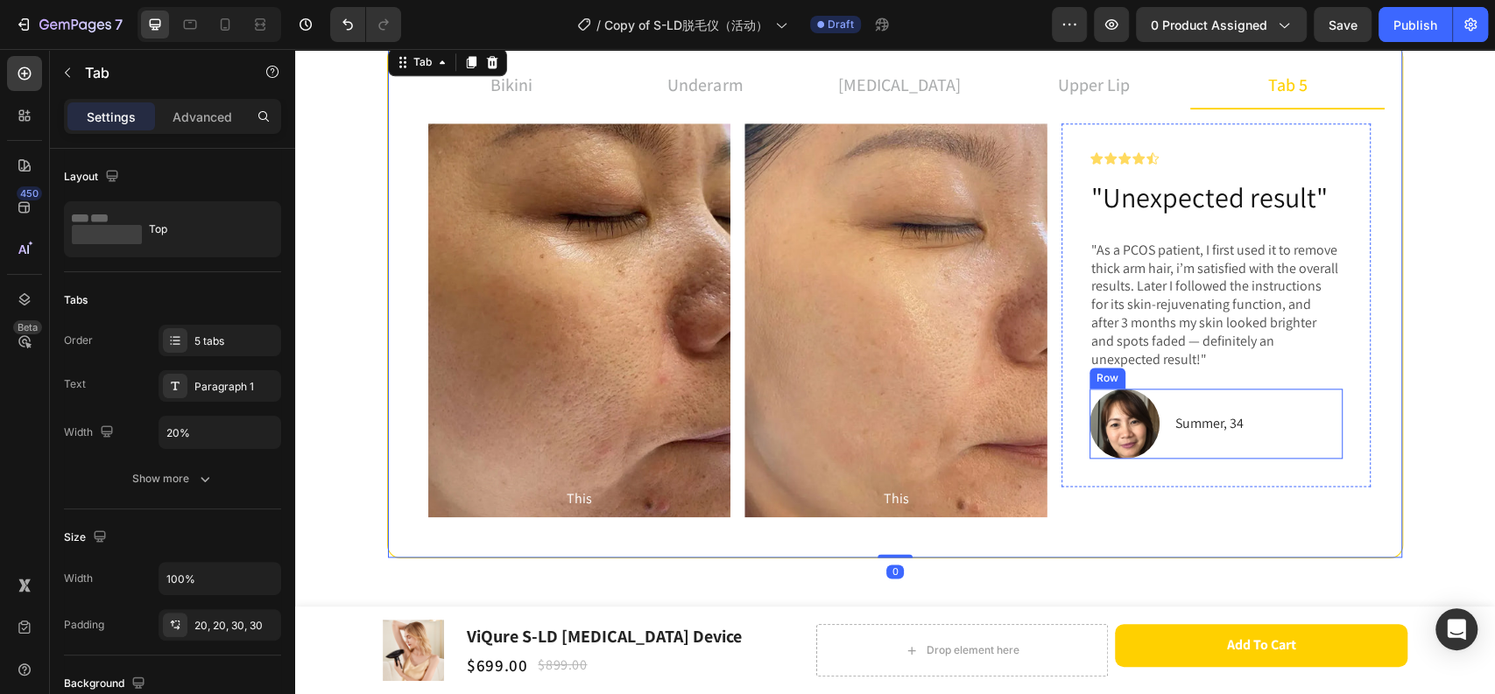
click at [1160, 436] on div "Image Summer, 34 Text Block Row" at bounding box center [1215, 424] width 253 height 70
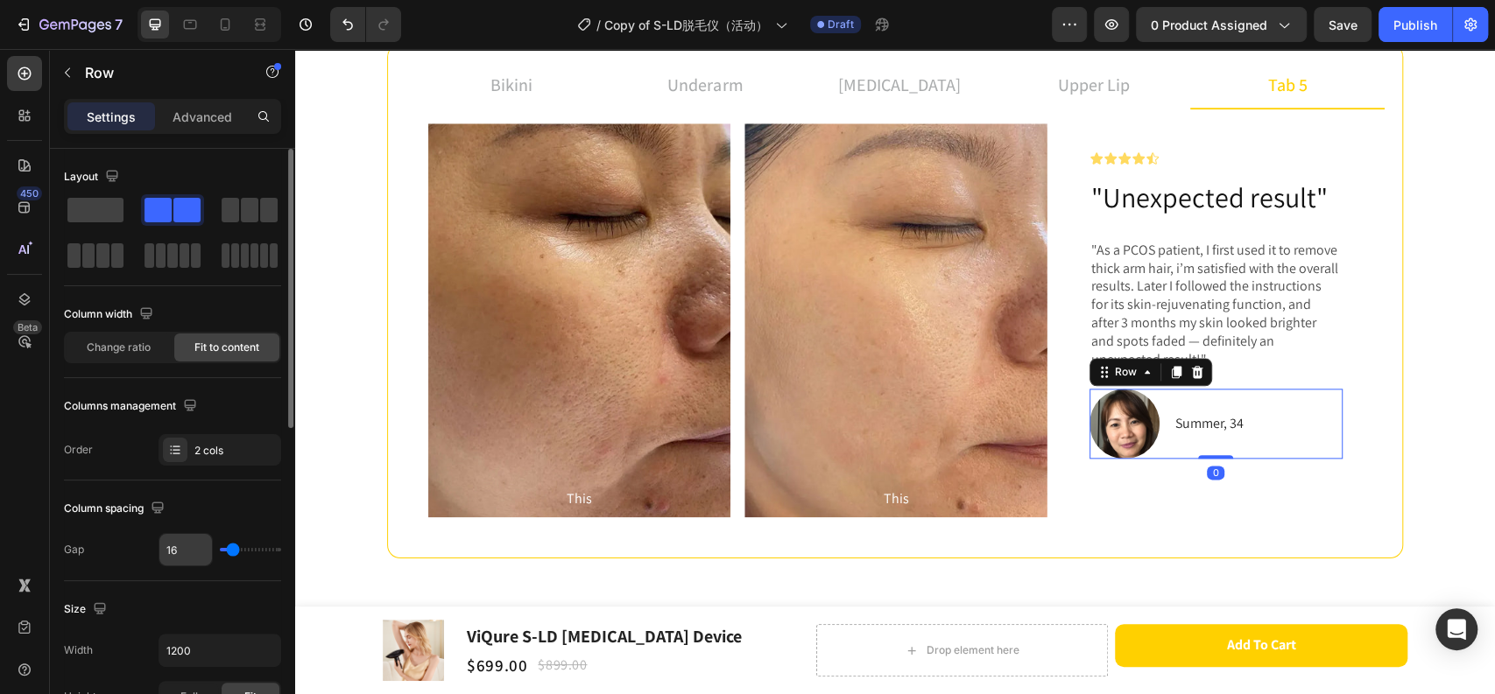
click at [179, 552] on input "16" at bounding box center [185, 550] width 53 height 32
type input "8"
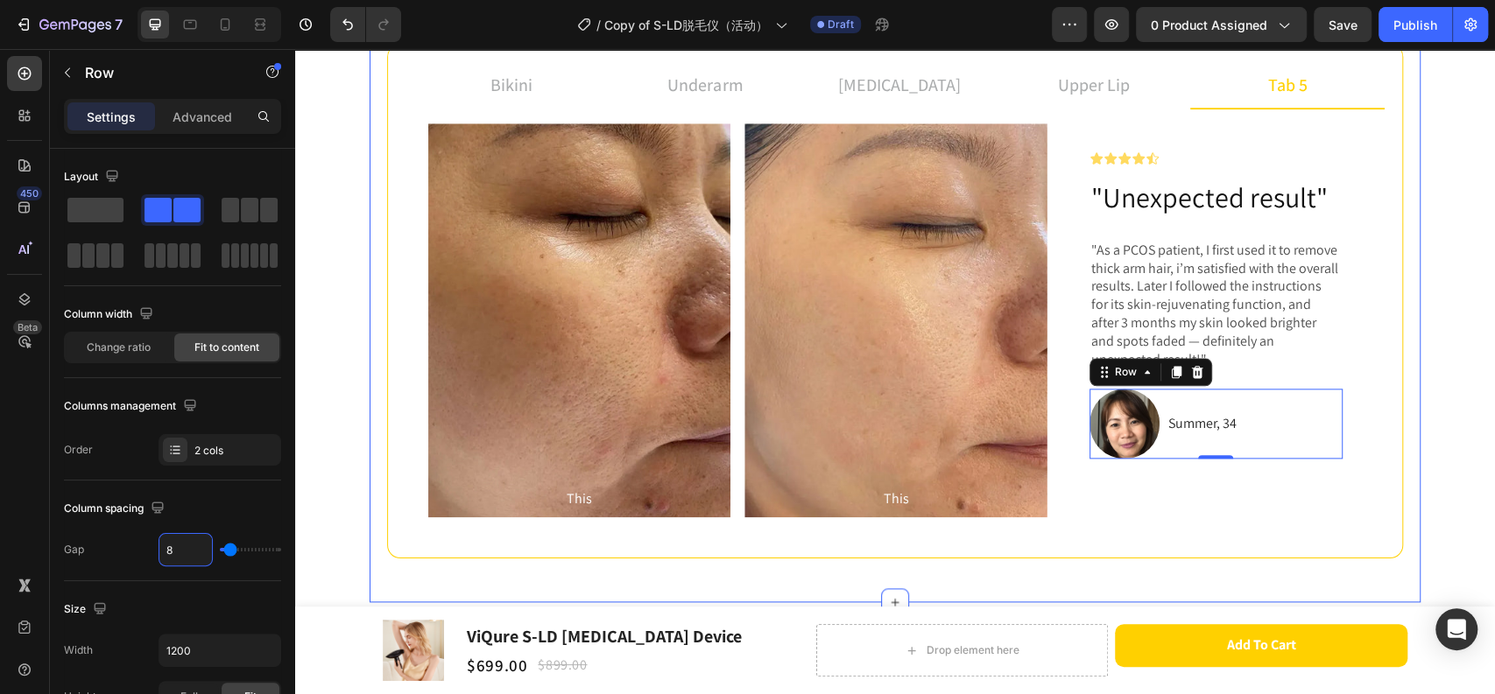
click at [1219, 525] on div "Before Text Block Hero Banner After Text Block Hero Banner Row Icon Icon Icon I…" at bounding box center [899, 320] width 970 height 422
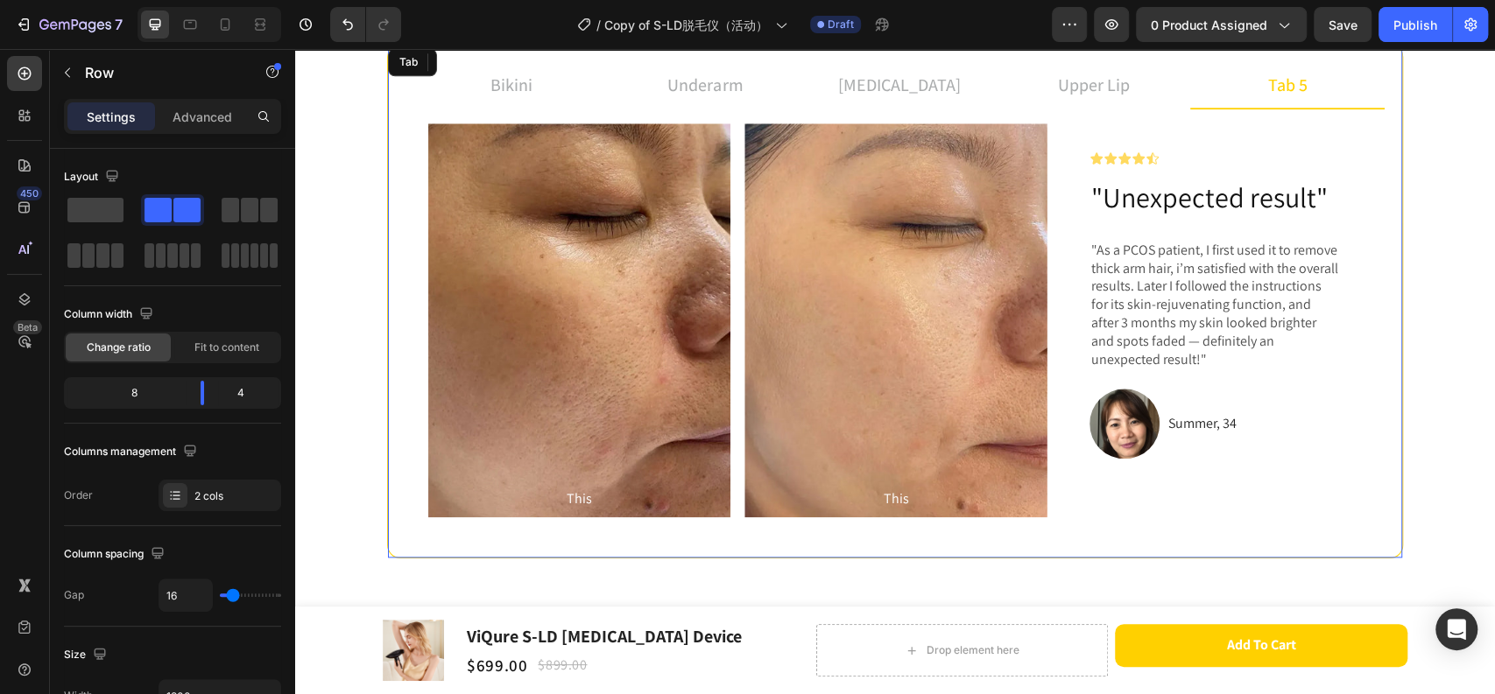
click at [1203, 503] on div "Icon Icon Icon Icon Icon Icon List ⁠⁠⁠⁠⁠⁠⁠ "Unexpected result" Heading "As a PC…" at bounding box center [1215, 320] width 309 height 394
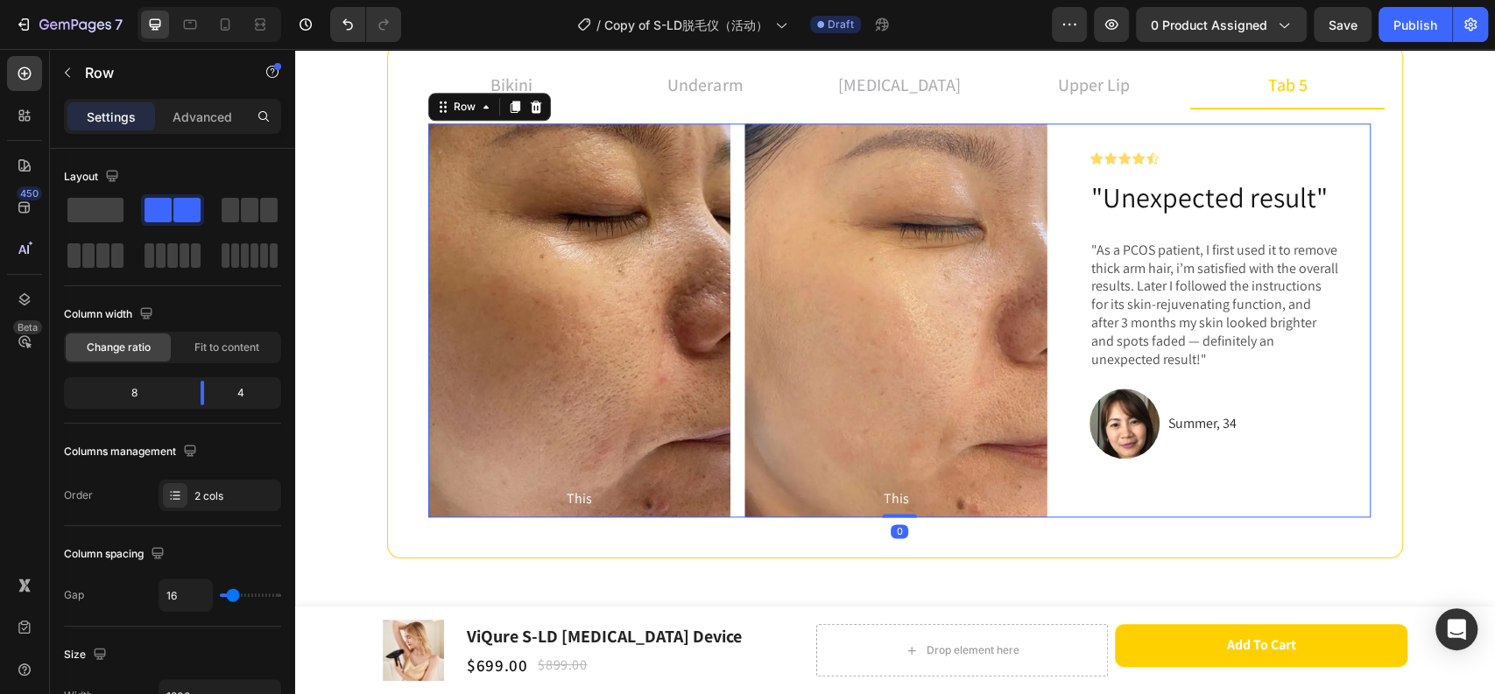
click at [1181, 420] on p "Summer, 34" at bounding box center [1202, 423] width 68 height 25
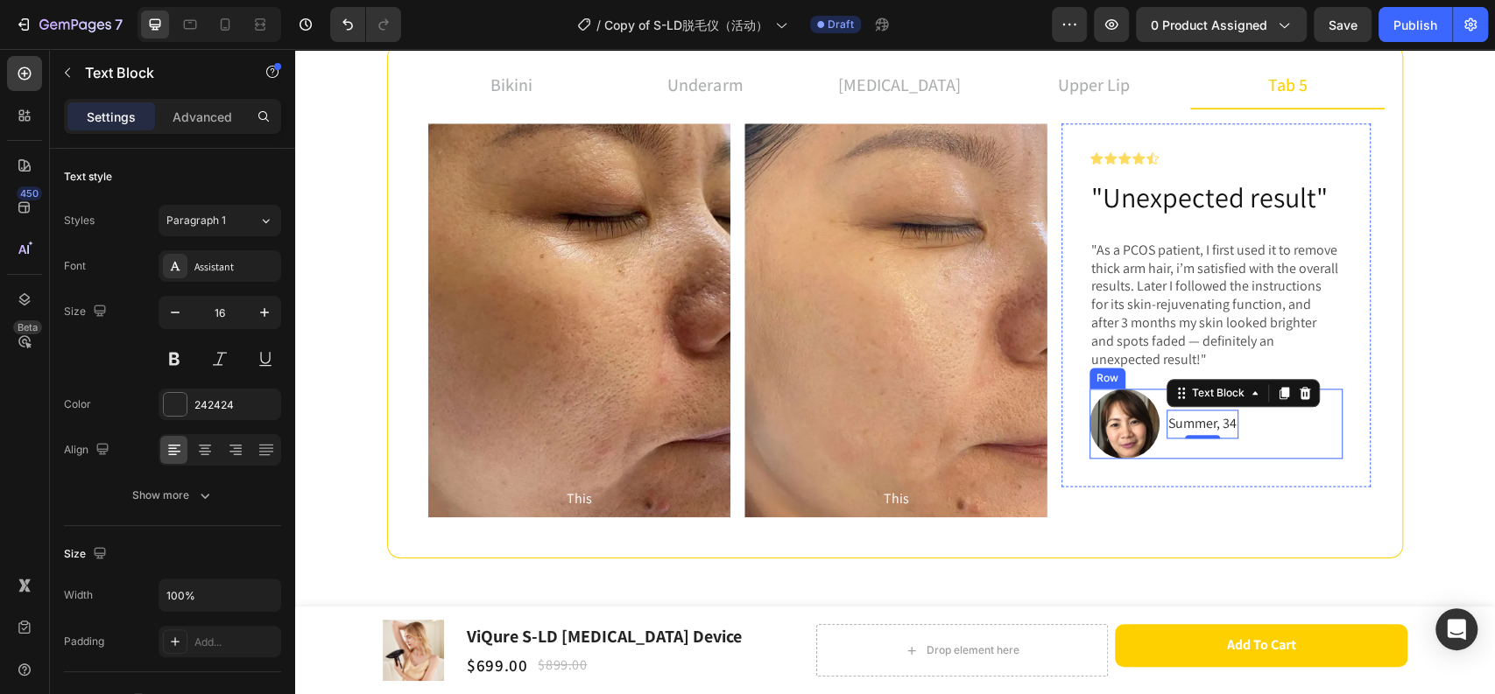
click at [1155, 453] on div "Image Summer, 34 Text Block 0 Row" at bounding box center [1215, 424] width 253 height 70
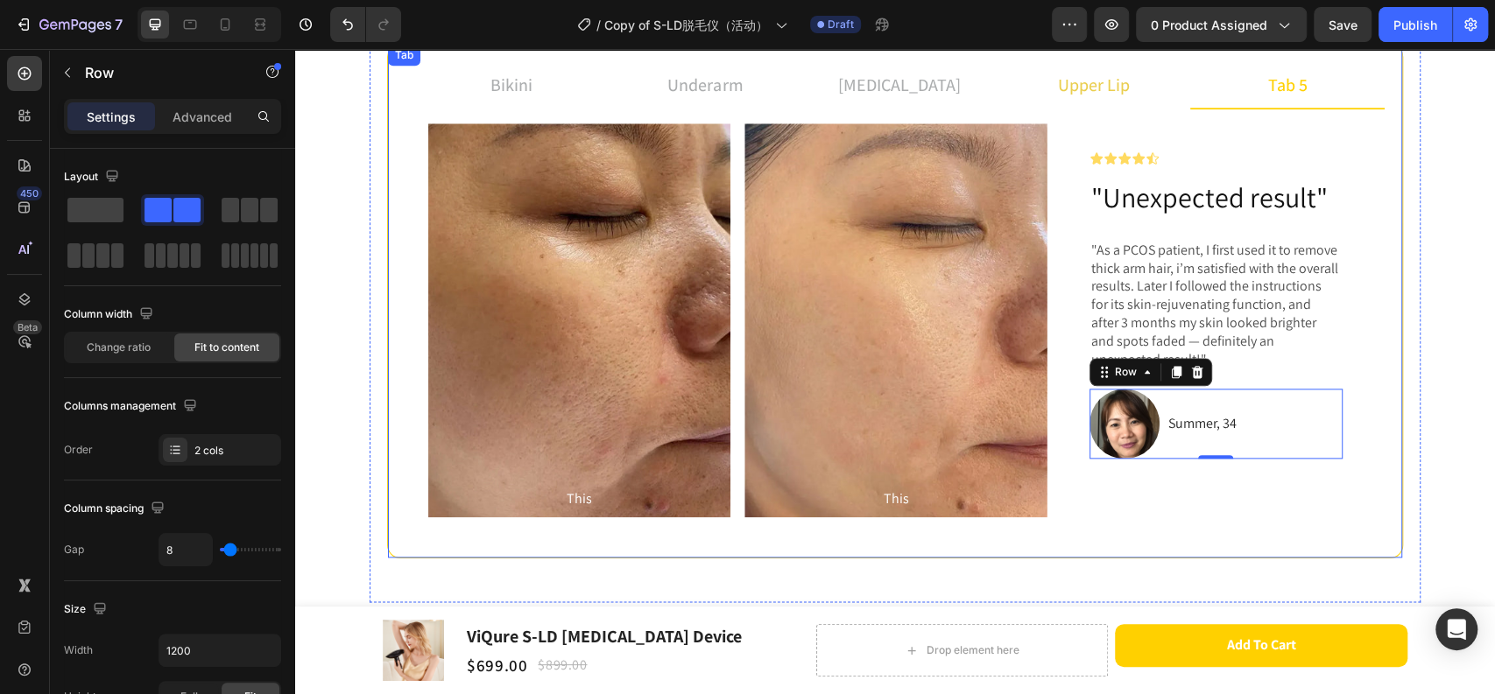
click at [1118, 102] on li "upper lip" at bounding box center [1093, 85] width 194 height 47
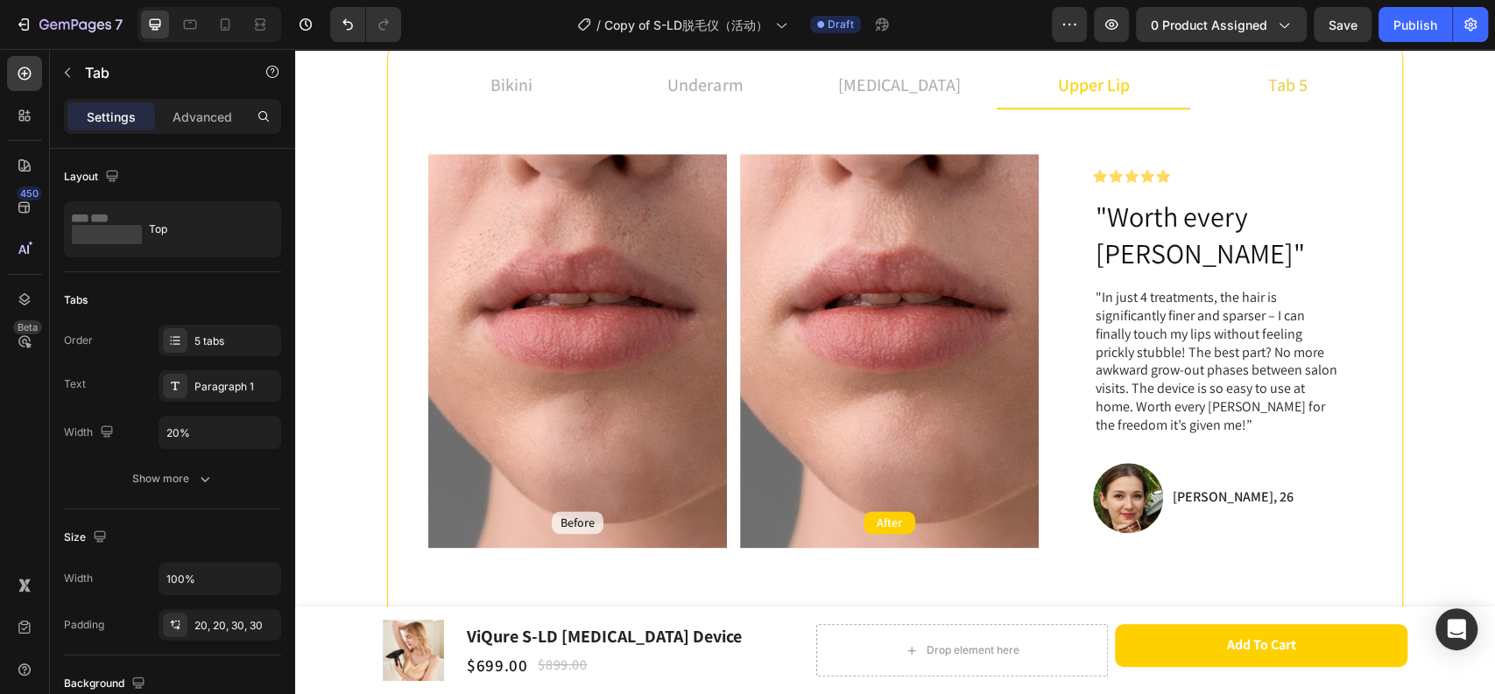
click at [1322, 91] on li "tab 5" at bounding box center [1287, 85] width 194 height 47
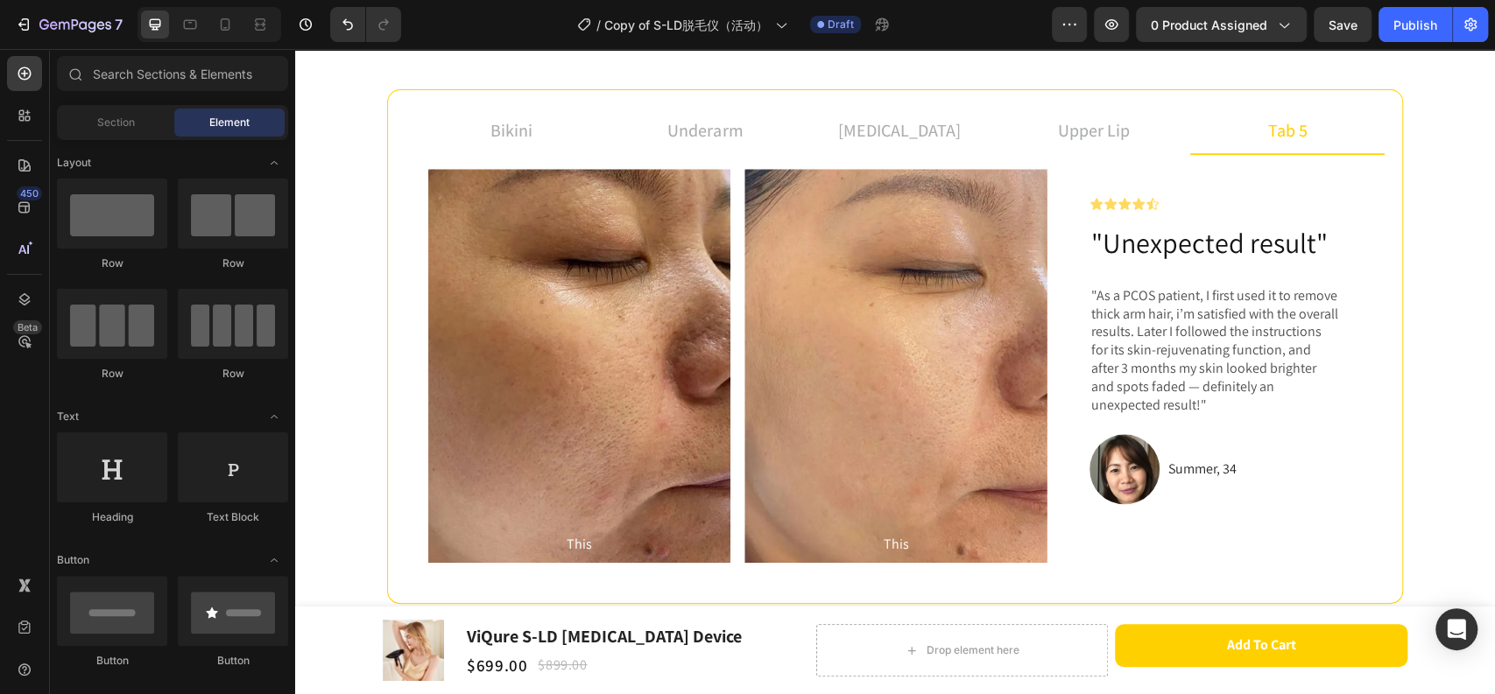
scroll to position [1264, 0]
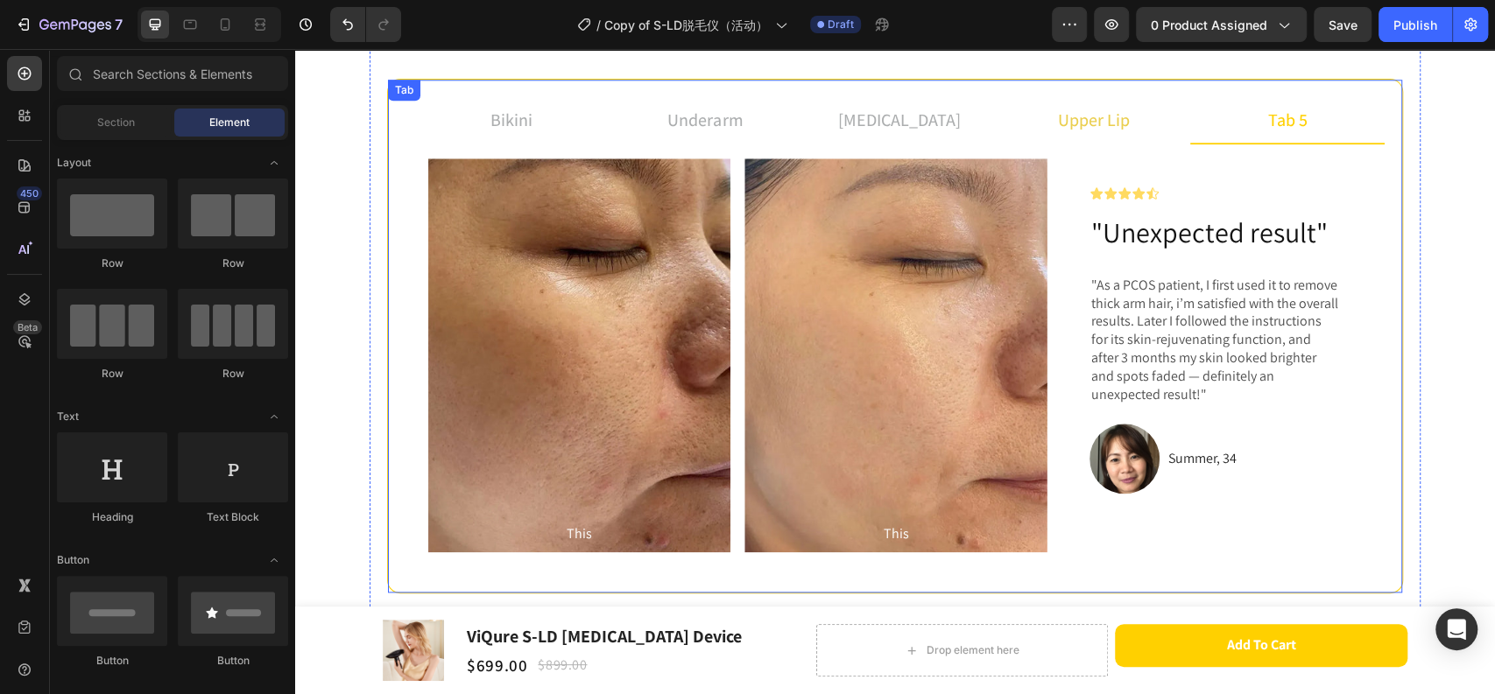
click at [1066, 127] on p "upper lip" at bounding box center [1094, 120] width 72 height 26
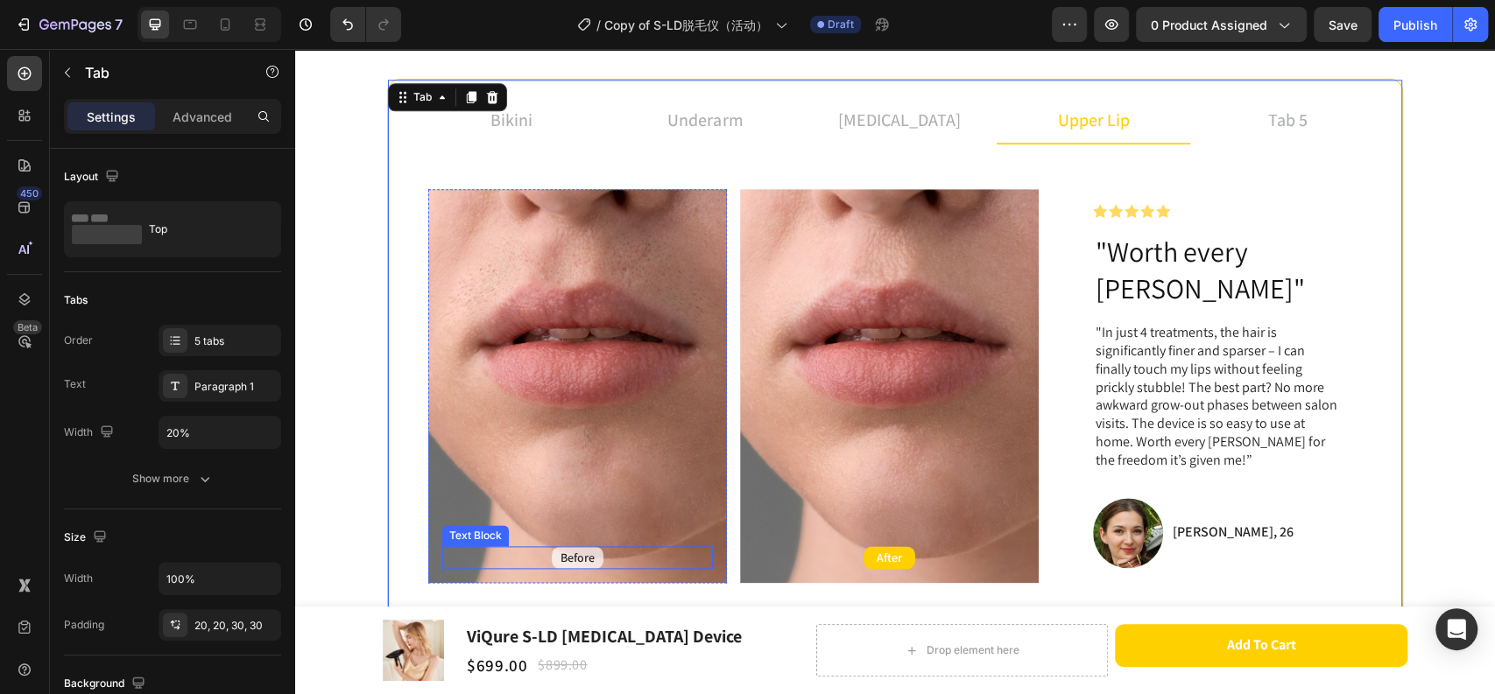
scroll to position [1361, 0]
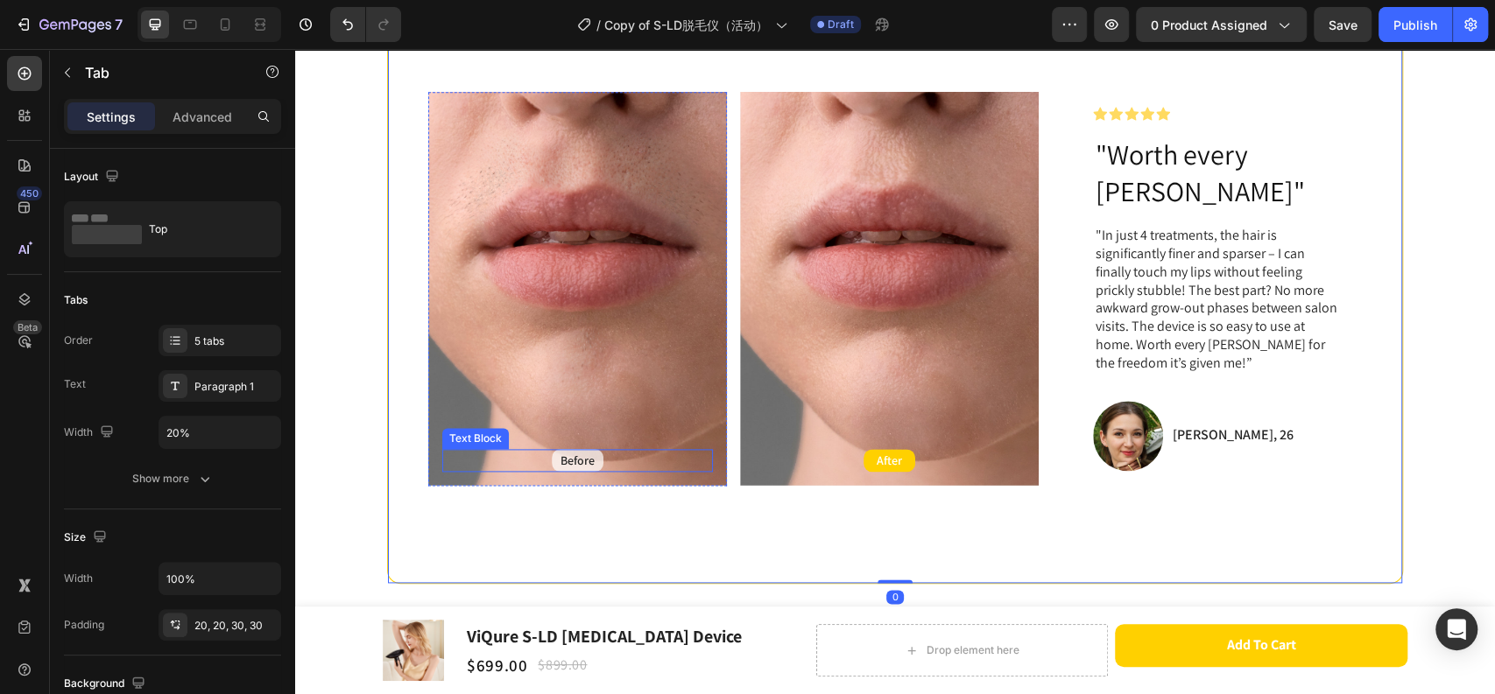
click at [566, 453] on p "Before" at bounding box center [577, 461] width 34 height 16
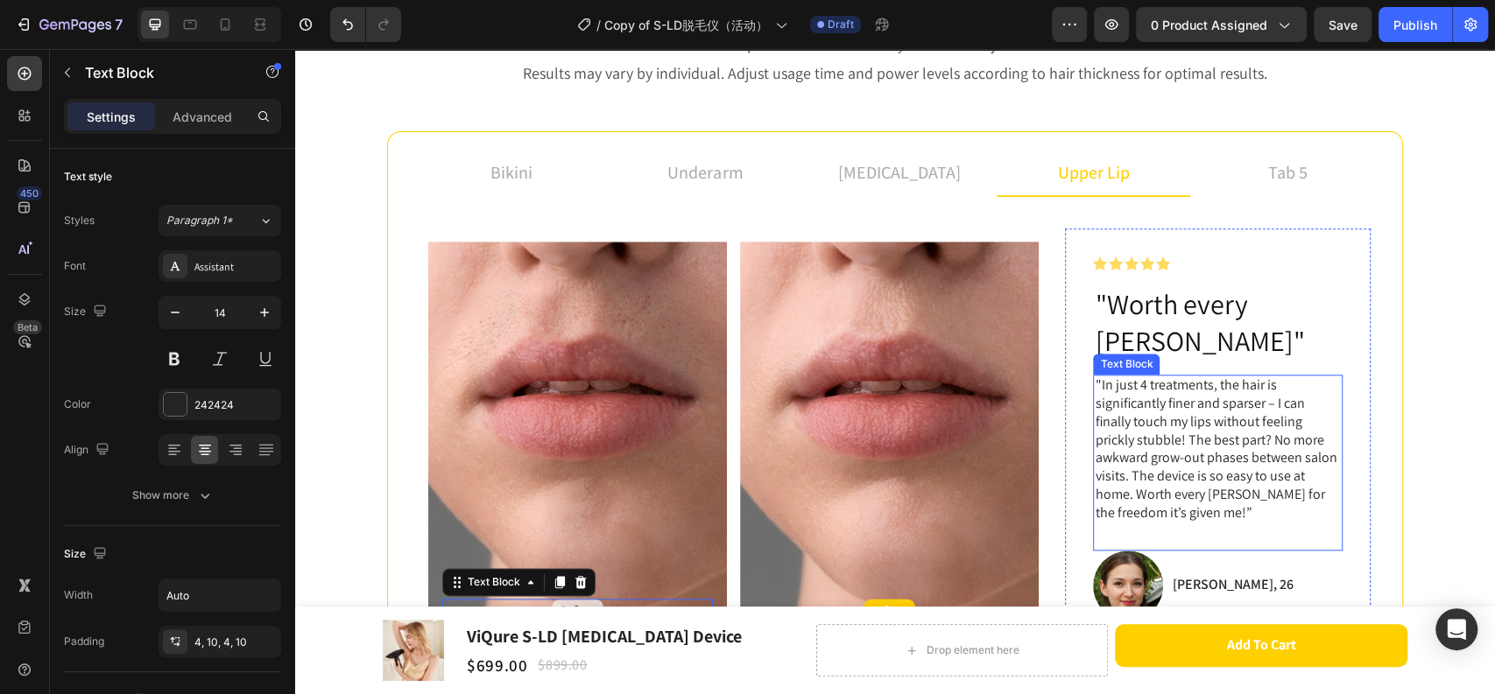
scroll to position [1167, 0]
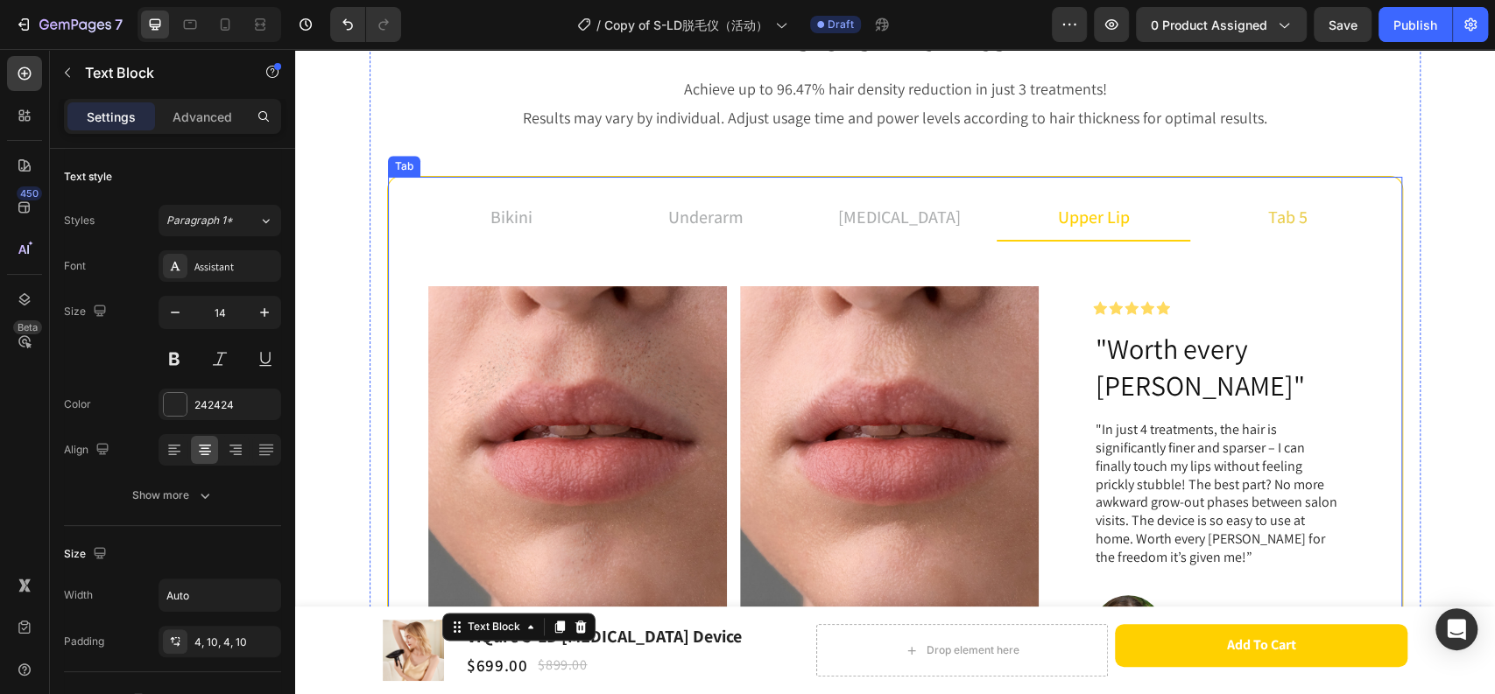
click at [1312, 222] on li "tab 5" at bounding box center [1287, 217] width 194 height 47
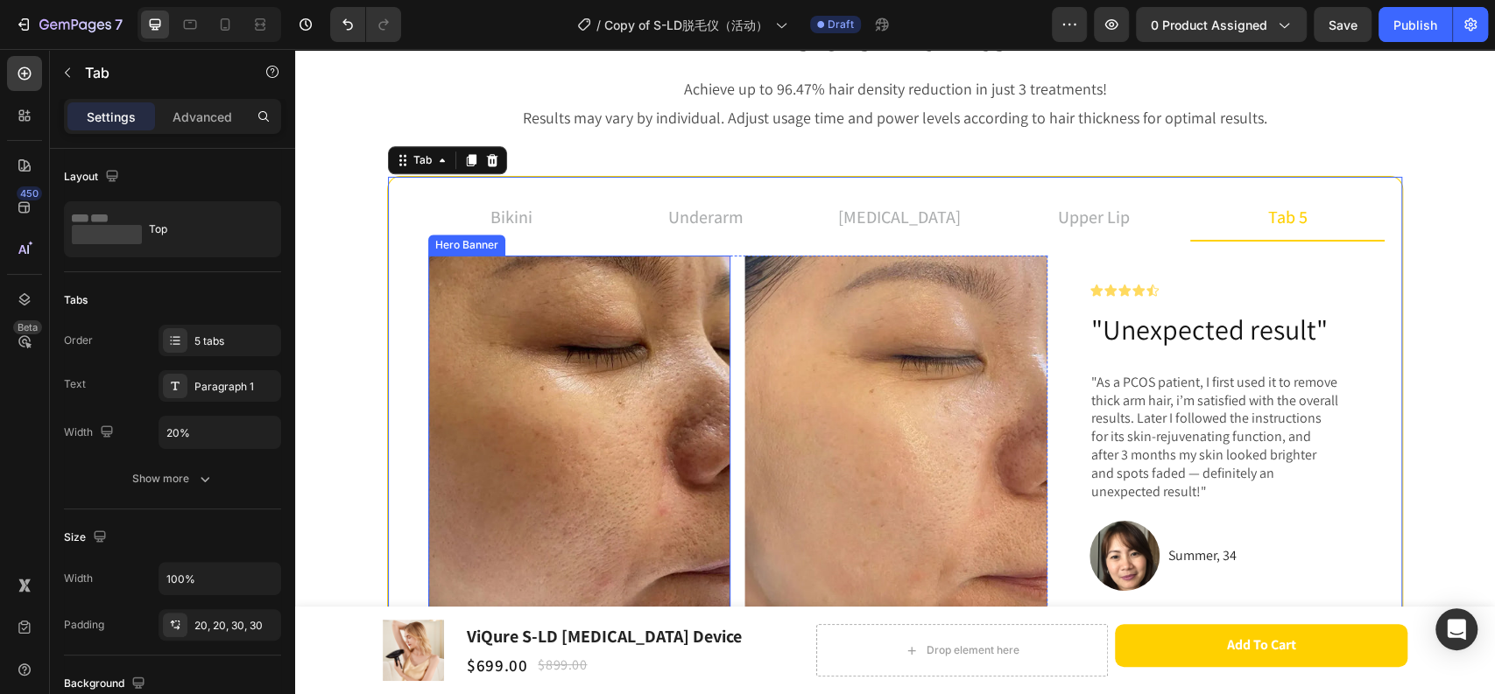
scroll to position [1459, 0]
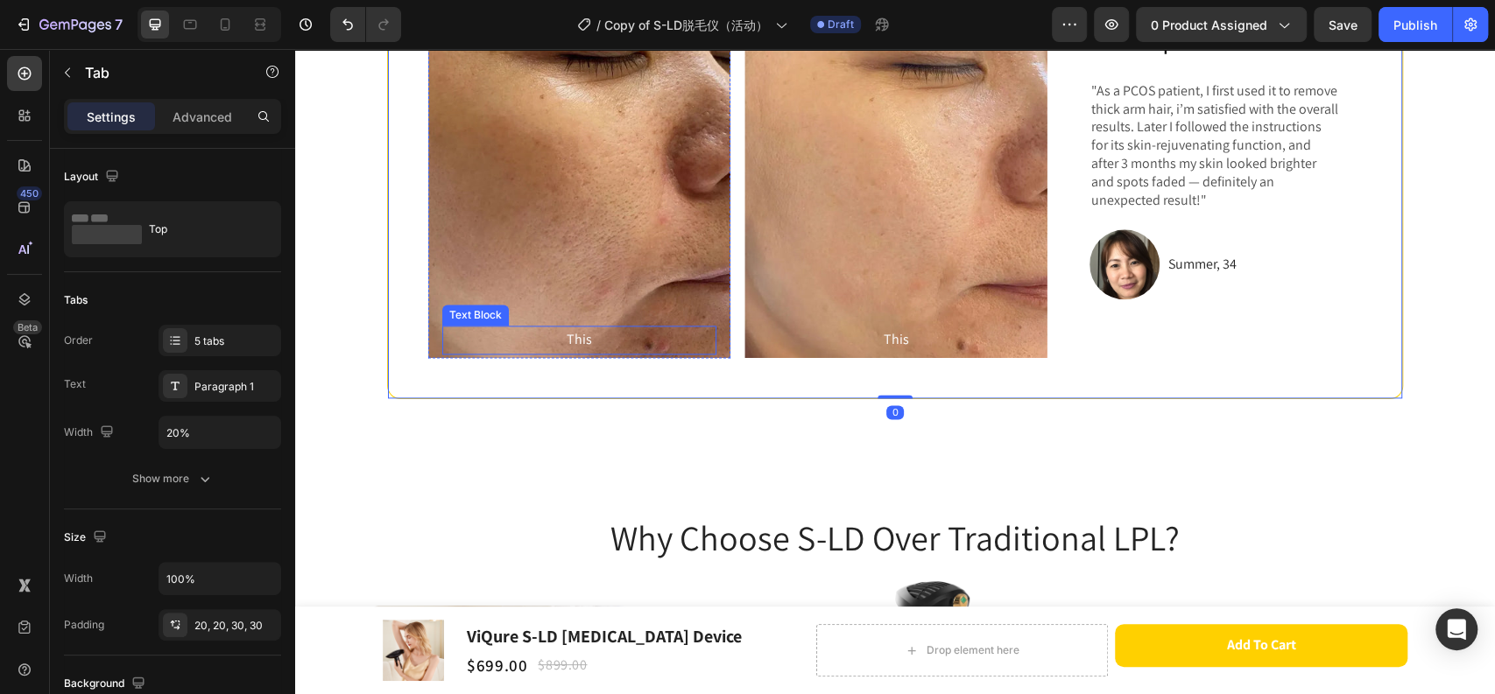
click at [573, 341] on p "This" at bounding box center [579, 339] width 271 height 25
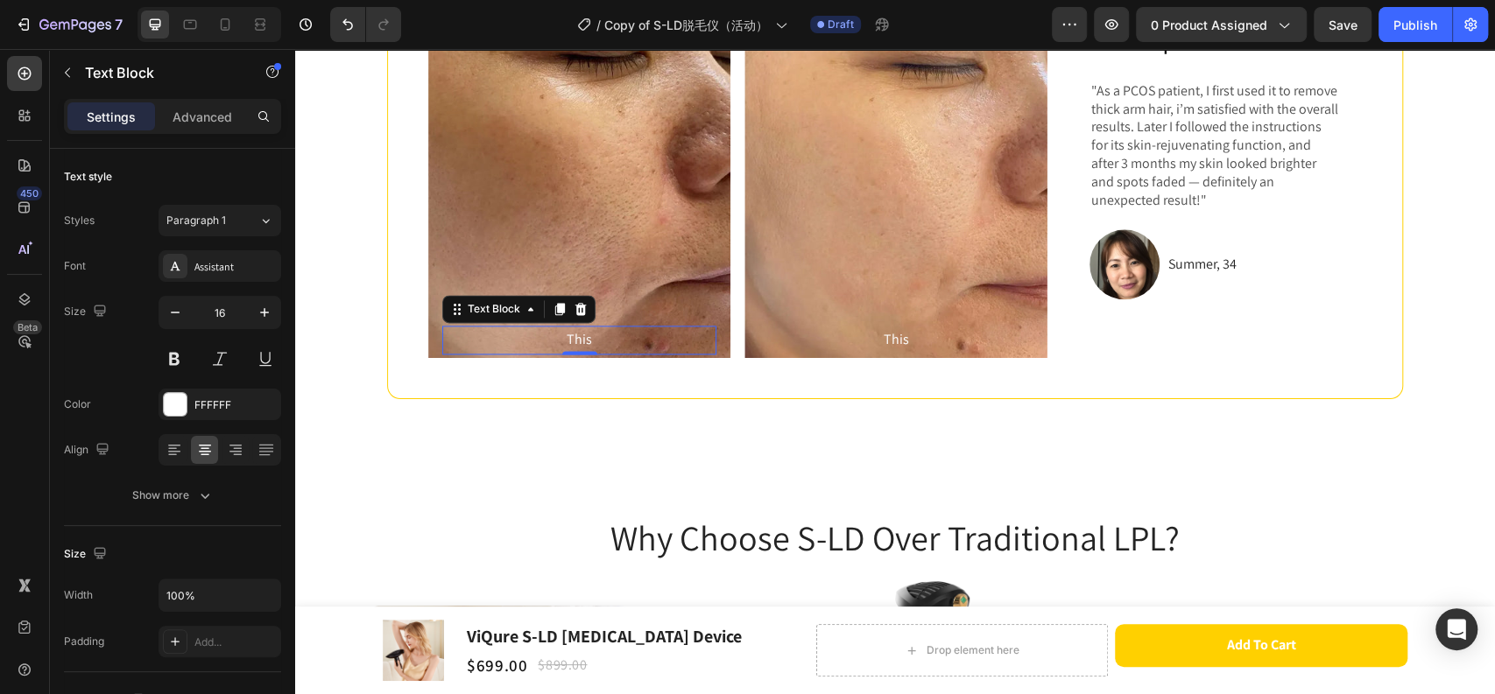
click at [581, 340] on p "This" at bounding box center [579, 339] width 271 height 25
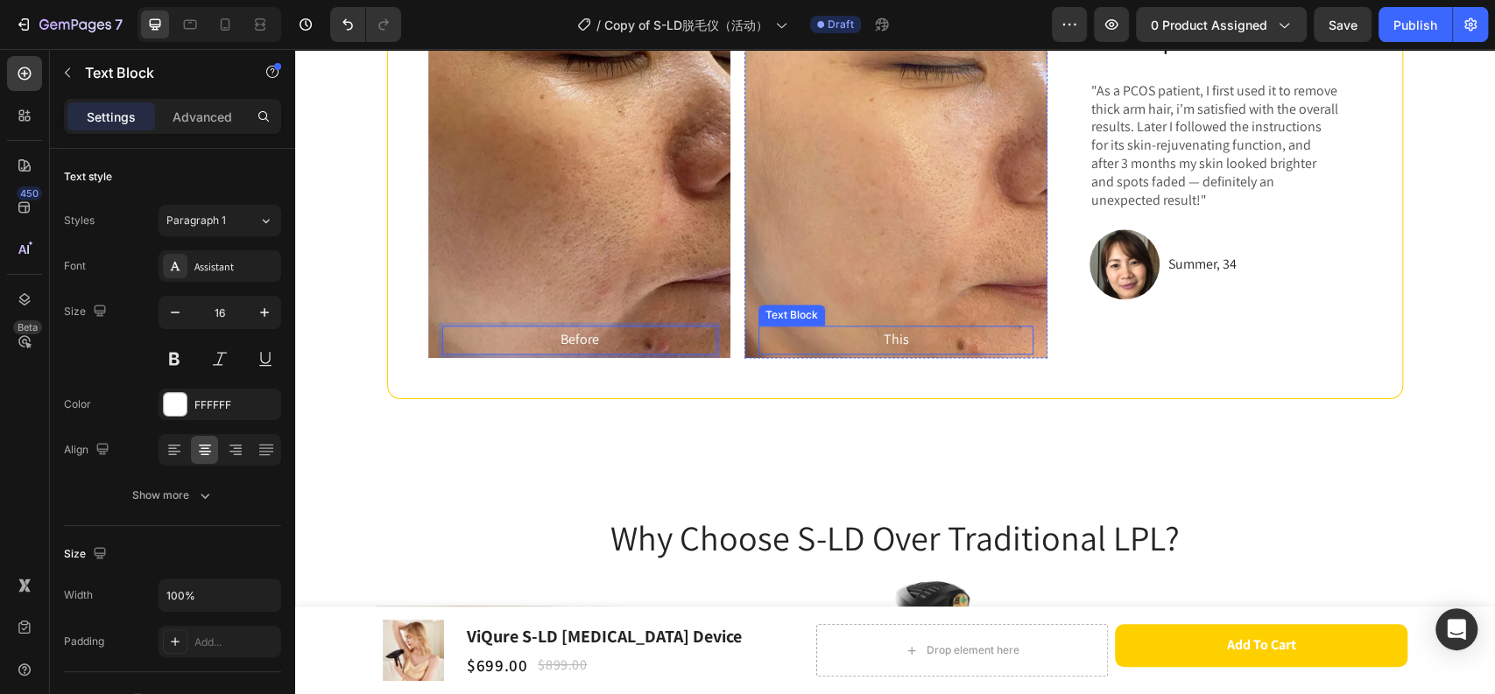
click at [906, 334] on p "This" at bounding box center [895, 339] width 271 height 25
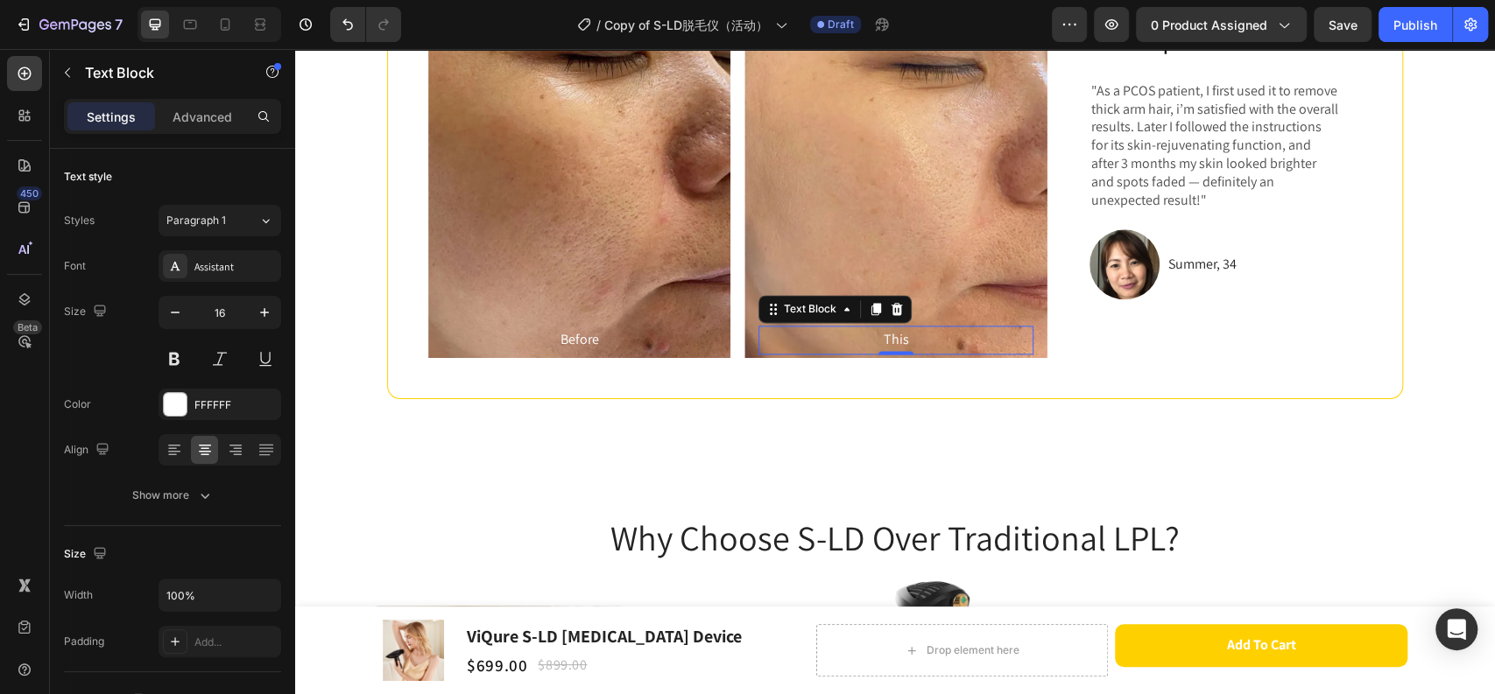
click at [906, 334] on p "This" at bounding box center [895, 339] width 271 height 25
click at [588, 342] on p "Before" at bounding box center [579, 339] width 271 height 25
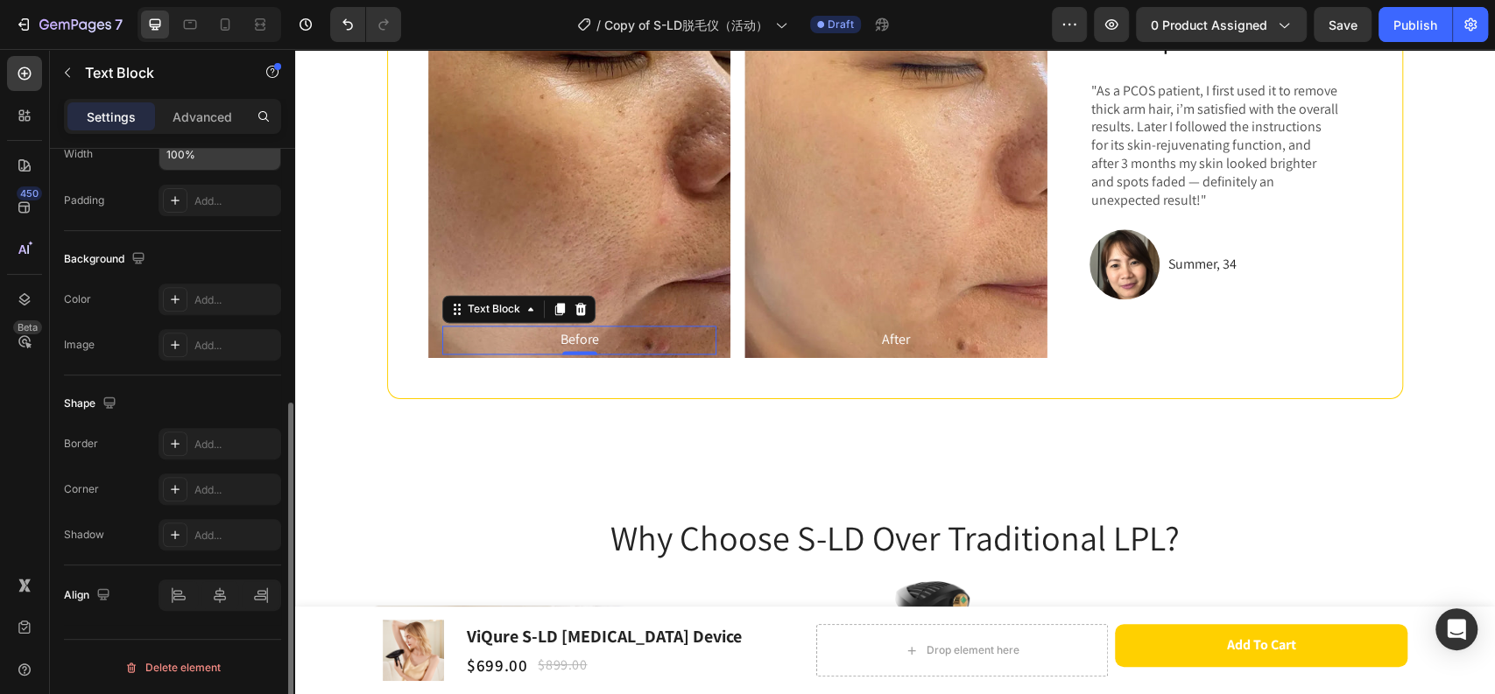
scroll to position [343, 0]
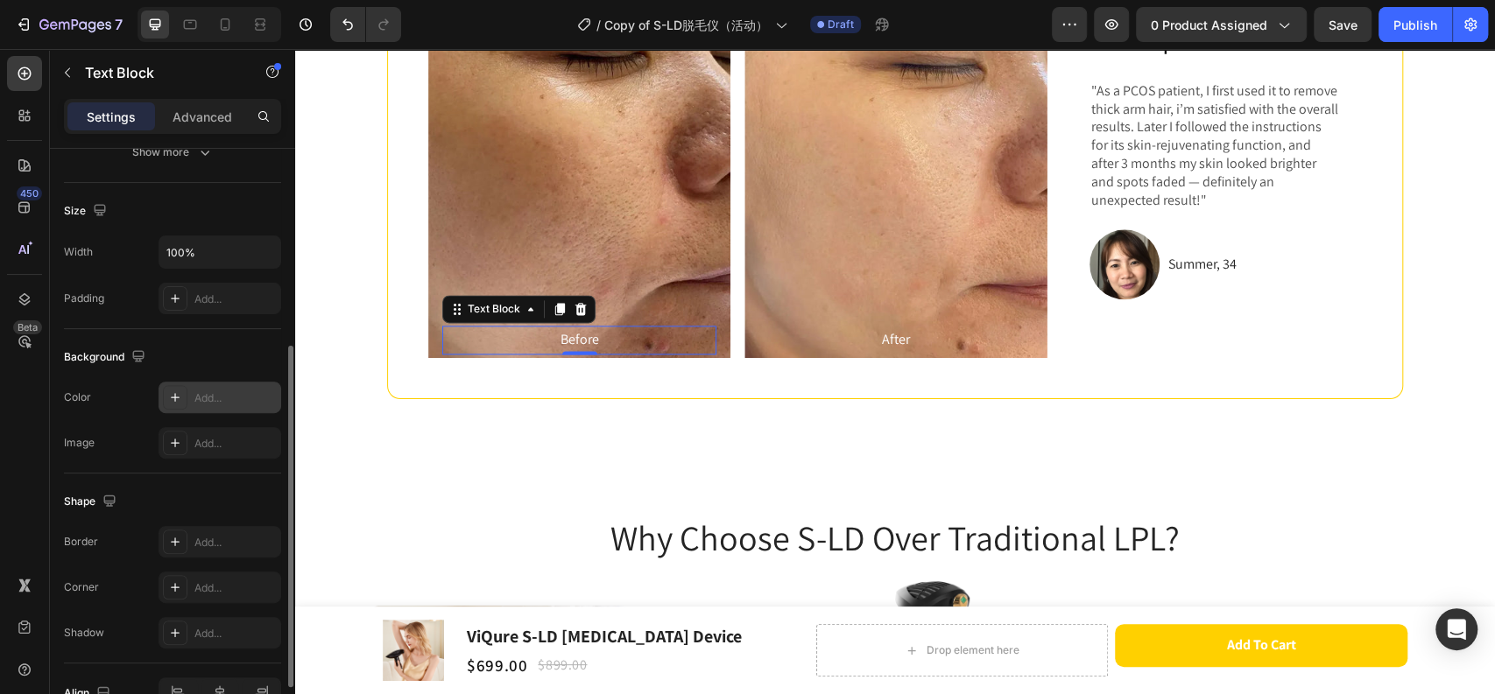
click at [207, 383] on div "Add..." at bounding box center [219, 398] width 123 height 32
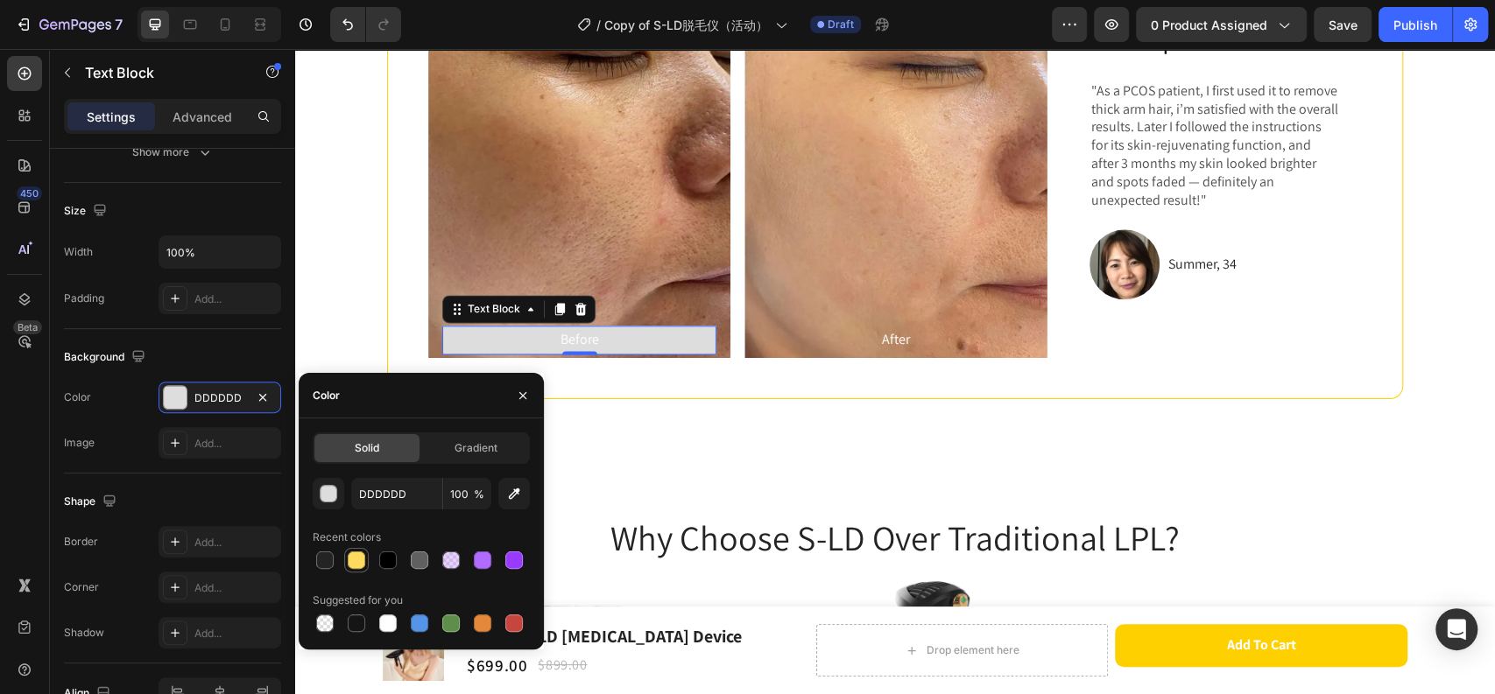
click at [353, 559] on div at bounding box center [357, 561] width 18 height 18
type input "FFDA60"
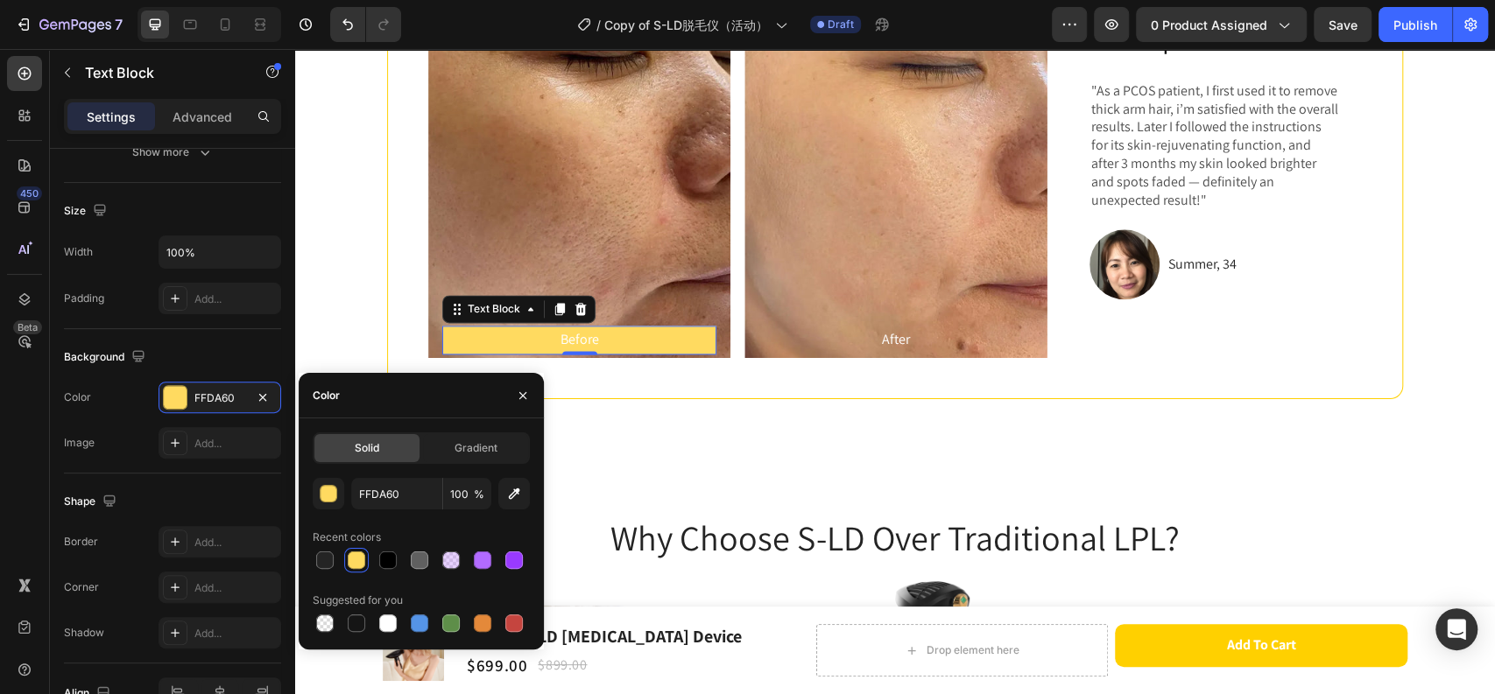
click at [352, 559] on div at bounding box center [357, 561] width 18 height 18
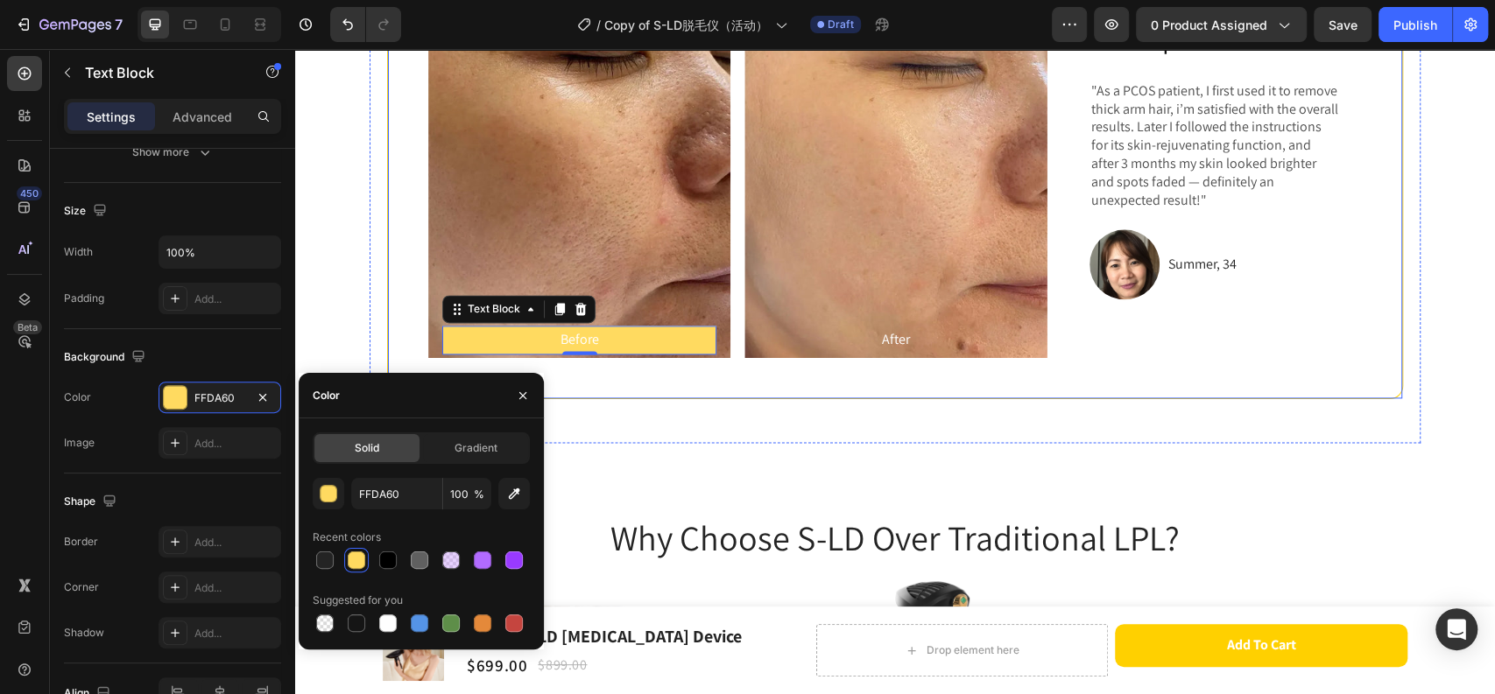
click at [860, 336] on p "After" at bounding box center [895, 339] width 271 height 25
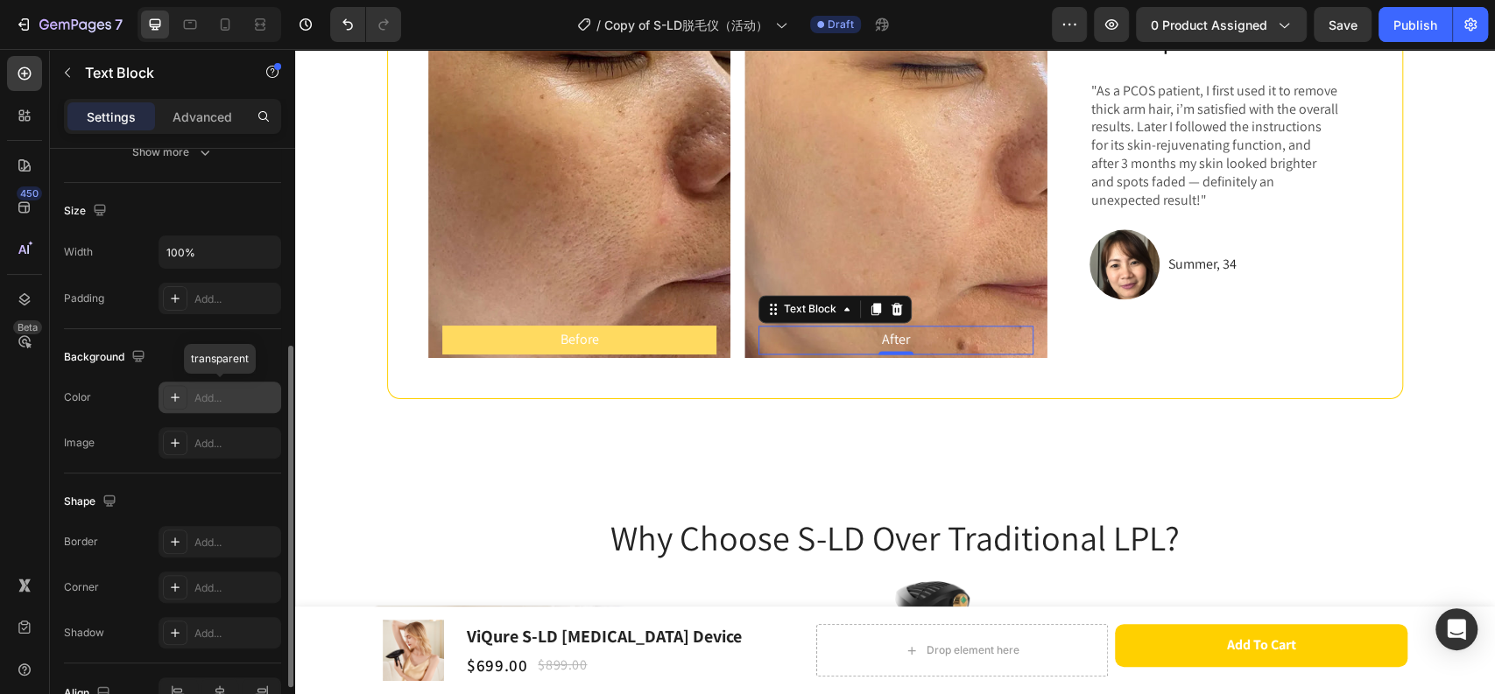
click at [176, 399] on icon at bounding box center [175, 397] width 14 height 14
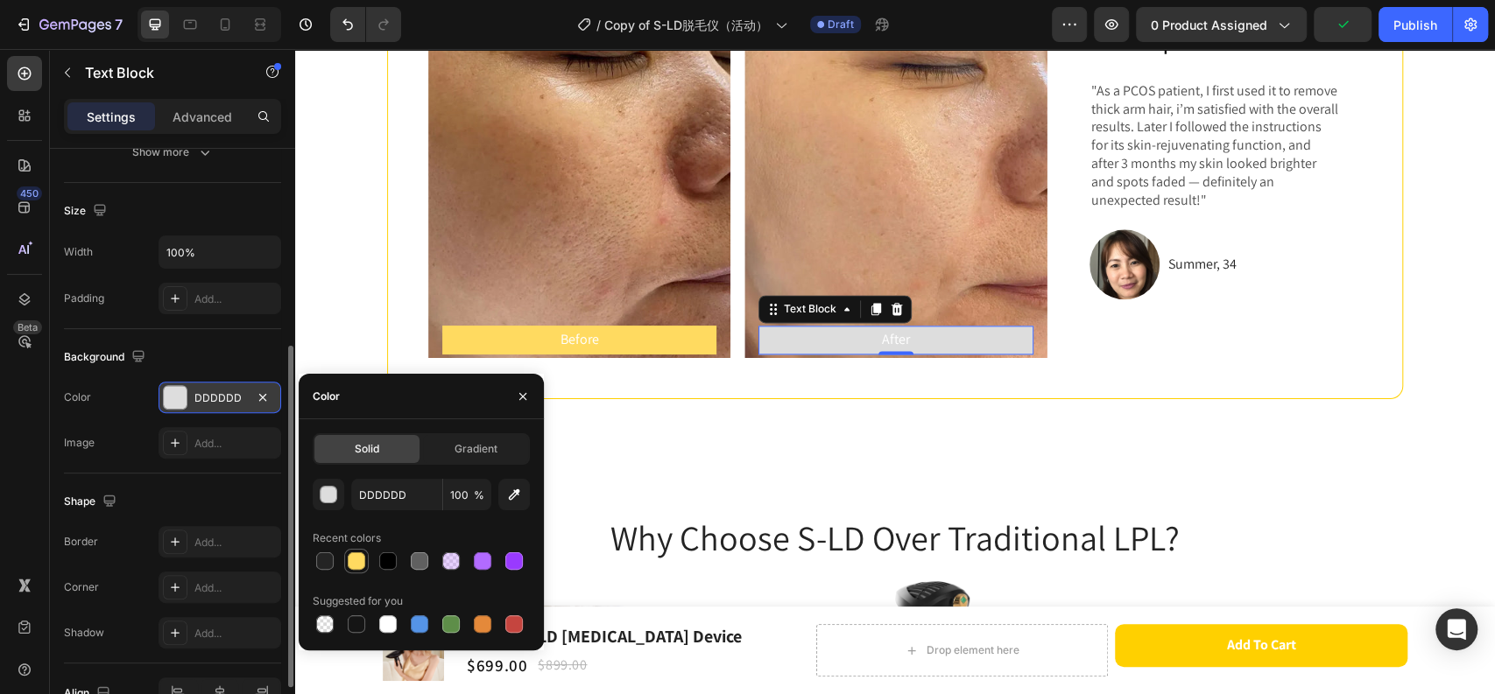
click at [355, 563] on div at bounding box center [357, 561] width 18 height 18
type input "FFDA60"
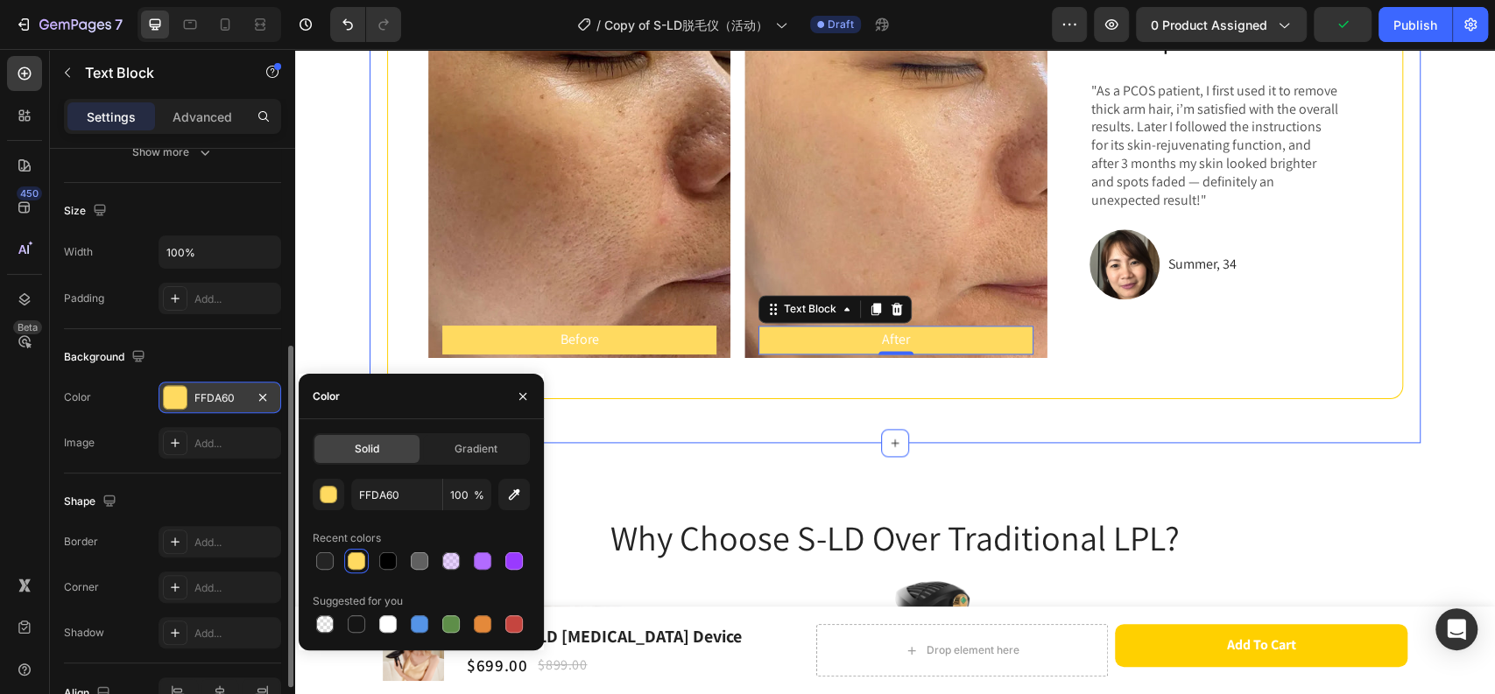
click at [785, 413] on div "before and after Heading Achieve up to 96.47% hair density reduction in just 3 …" at bounding box center [894, 60] width 1051 height 766
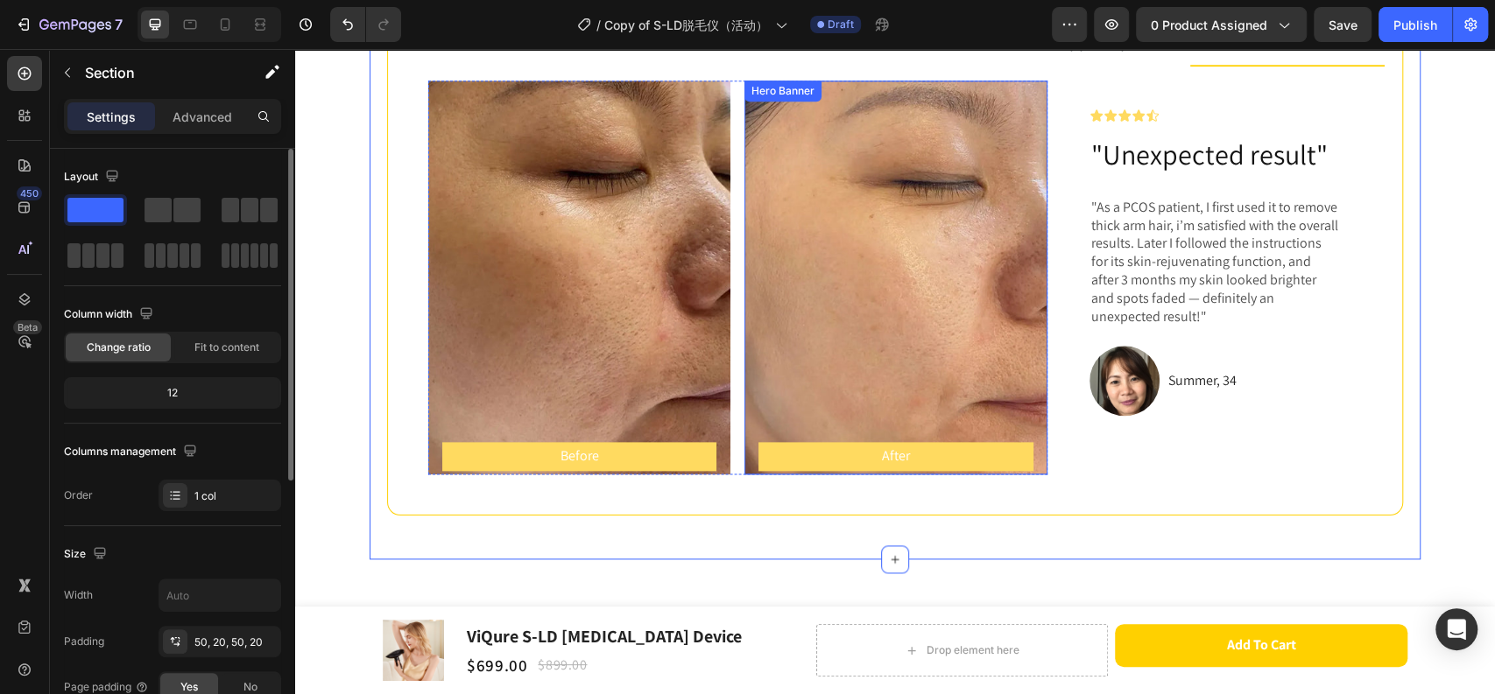
scroll to position [1167, 0]
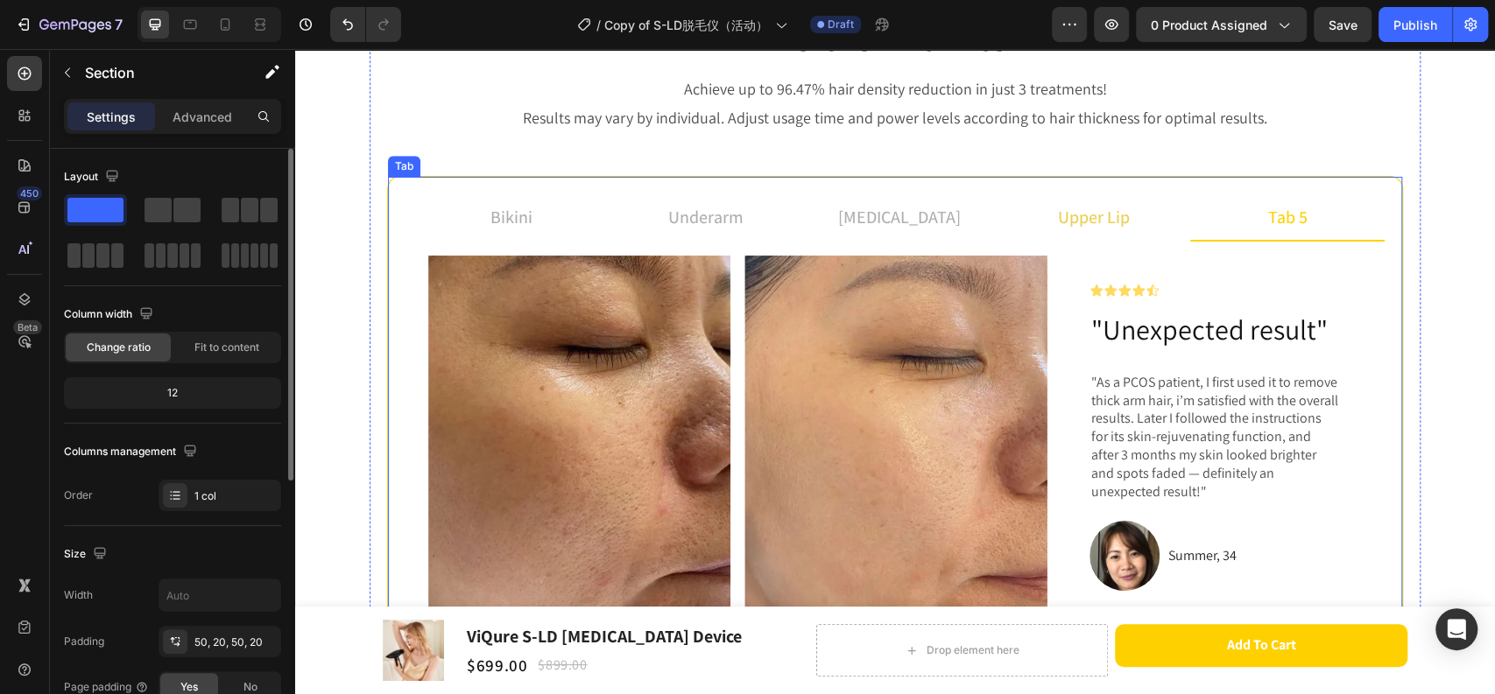
click at [1115, 226] on p "upper lip" at bounding box center [1094, 217] width 72 height 26
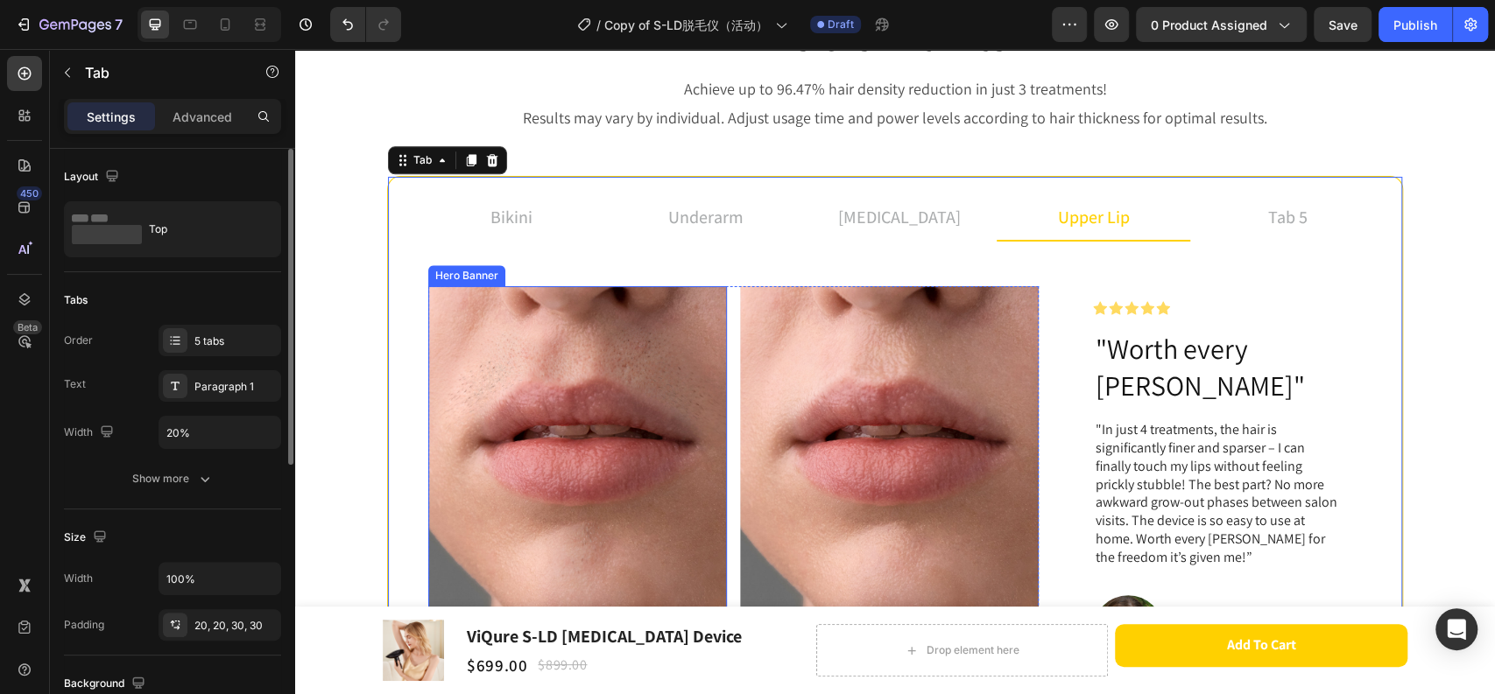
scroll to position [1459, 0]
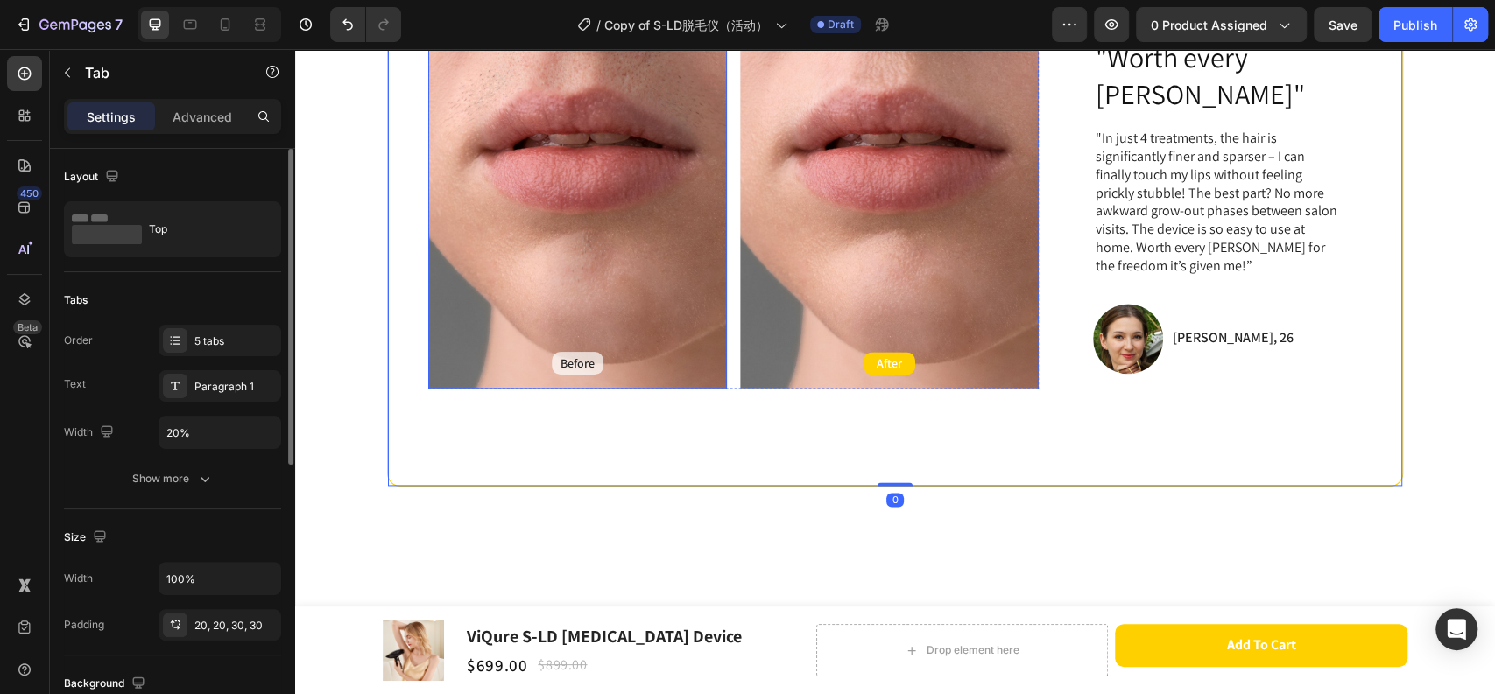
click at [582, 355] on p "Before" at bounding box center [577, 363] width 34 height 16
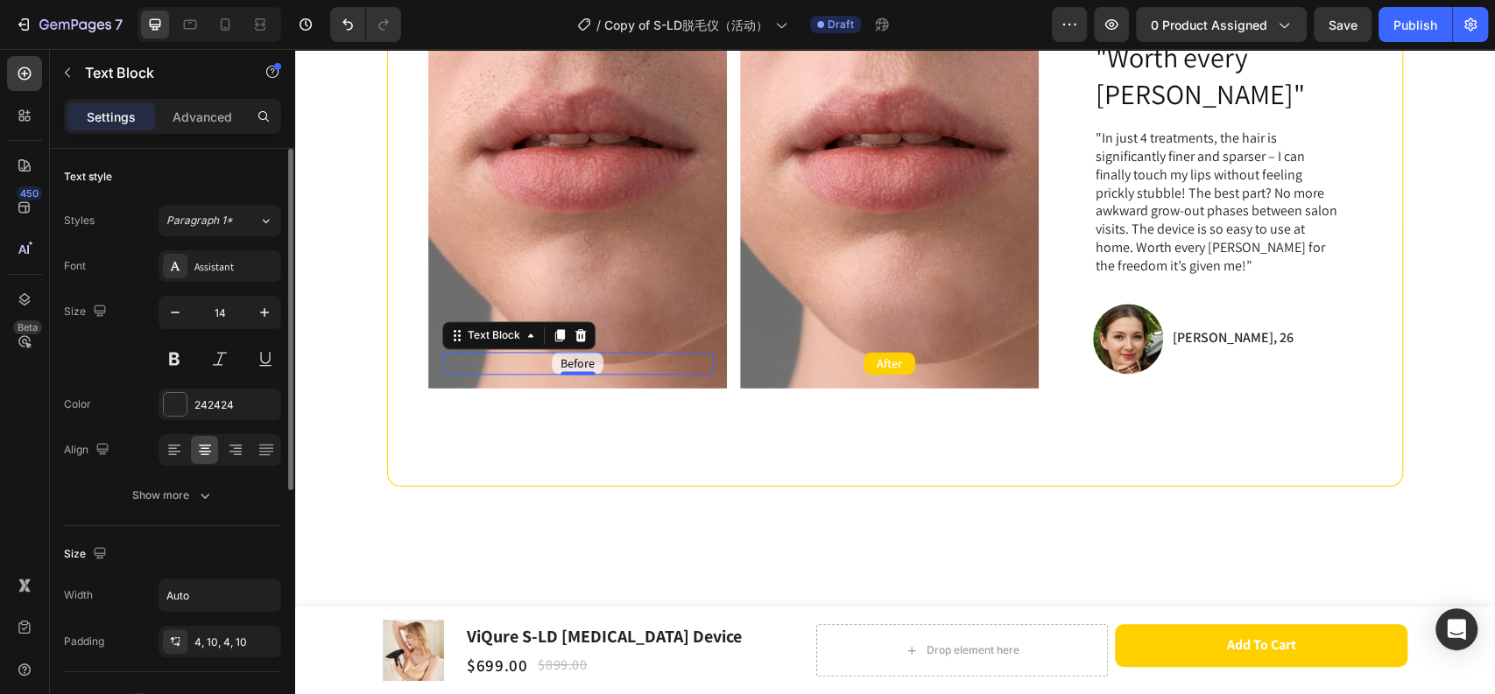
click at [592, 352] on div "Before" at bounding box center [578, 363] width 52 height 23
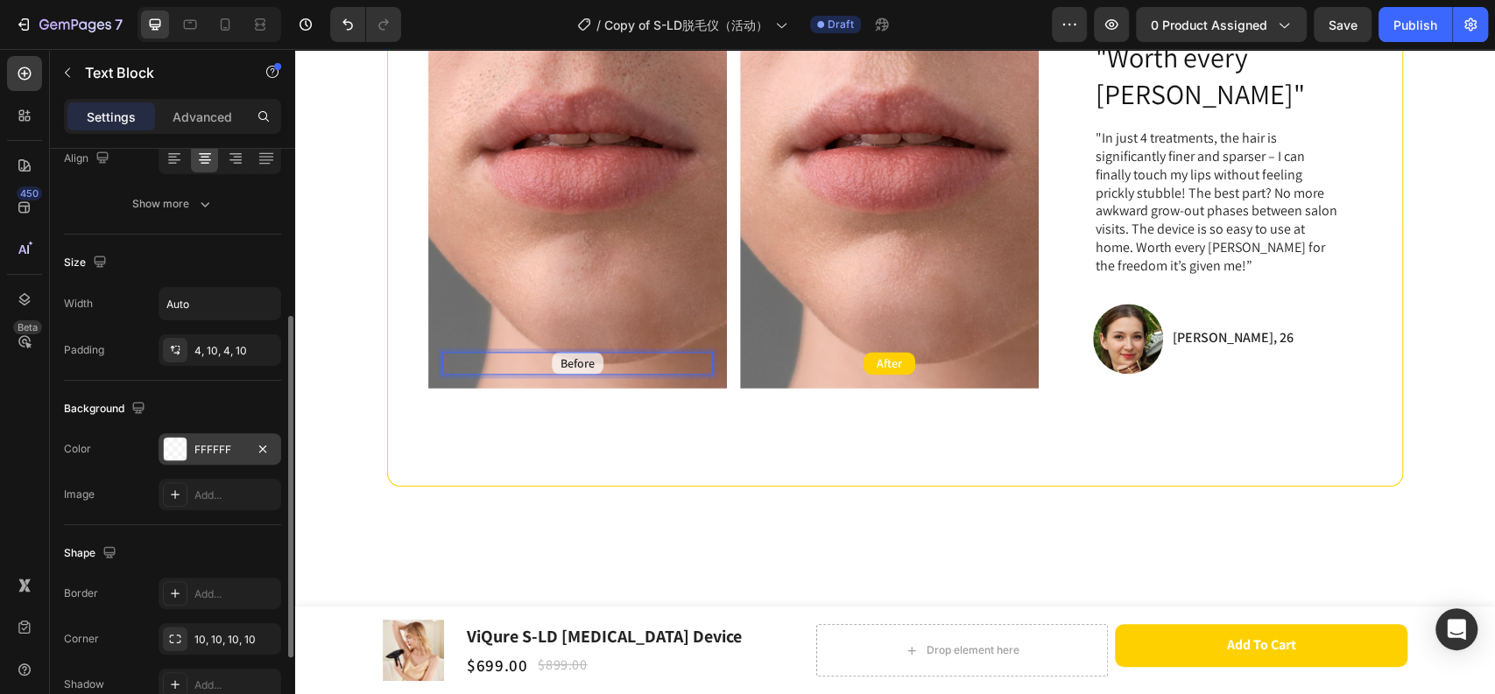
click at [215, 449] on div "FFFFFF" at bounding box center [219, 450] width 51 height 16
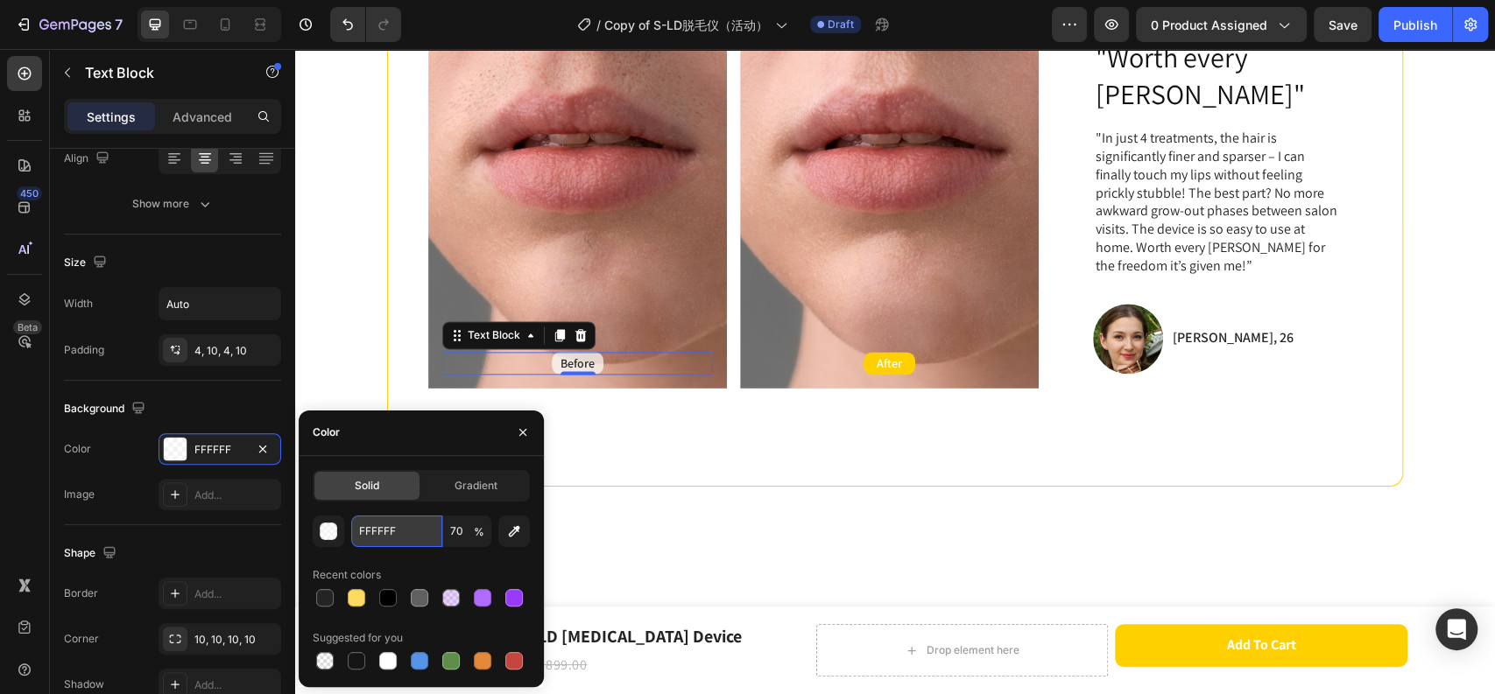
click at [401, 525] on input "FFFFFF" at bounding box center [396, 532] width 91 height 32
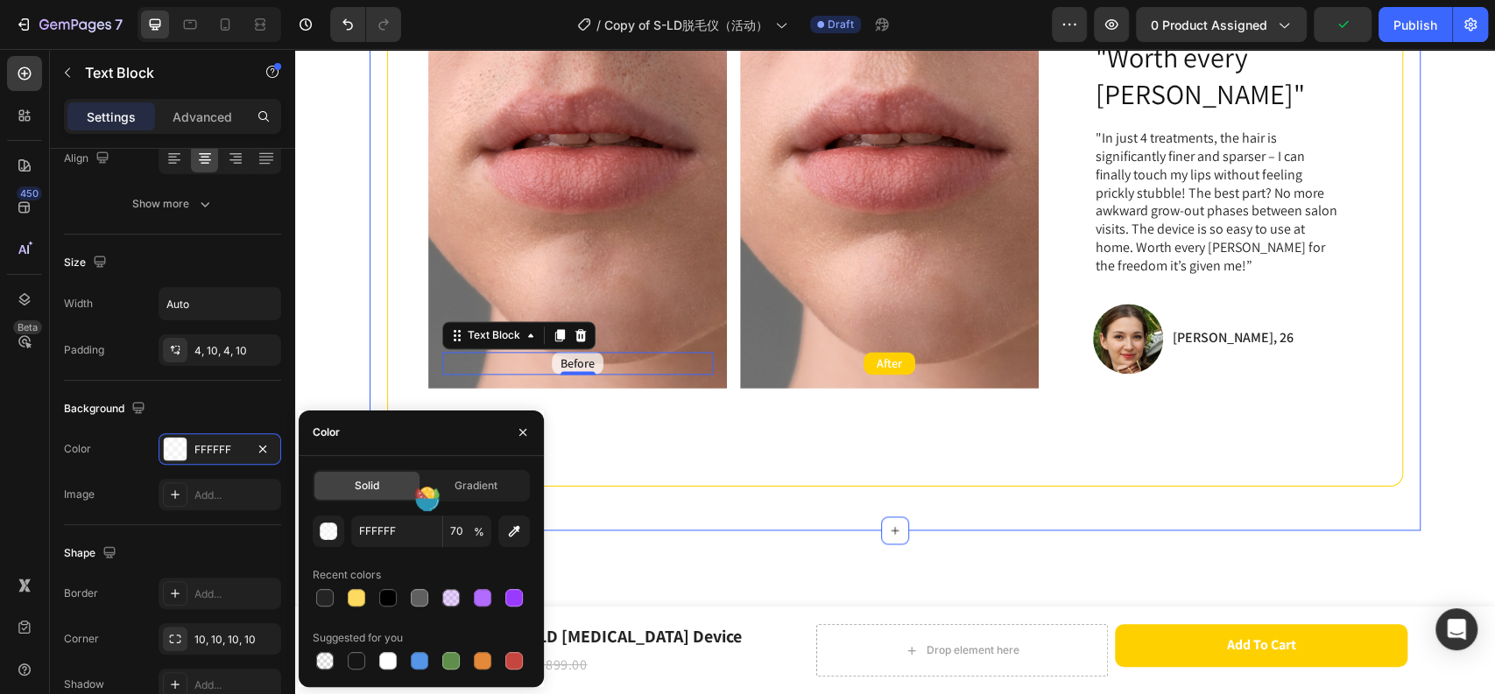
click at [722, 497] on div "before and after Heading Achieve up to 96.47% hair density reduction in just 3 …" at bounding box center [894, 104] width 1051 height 854
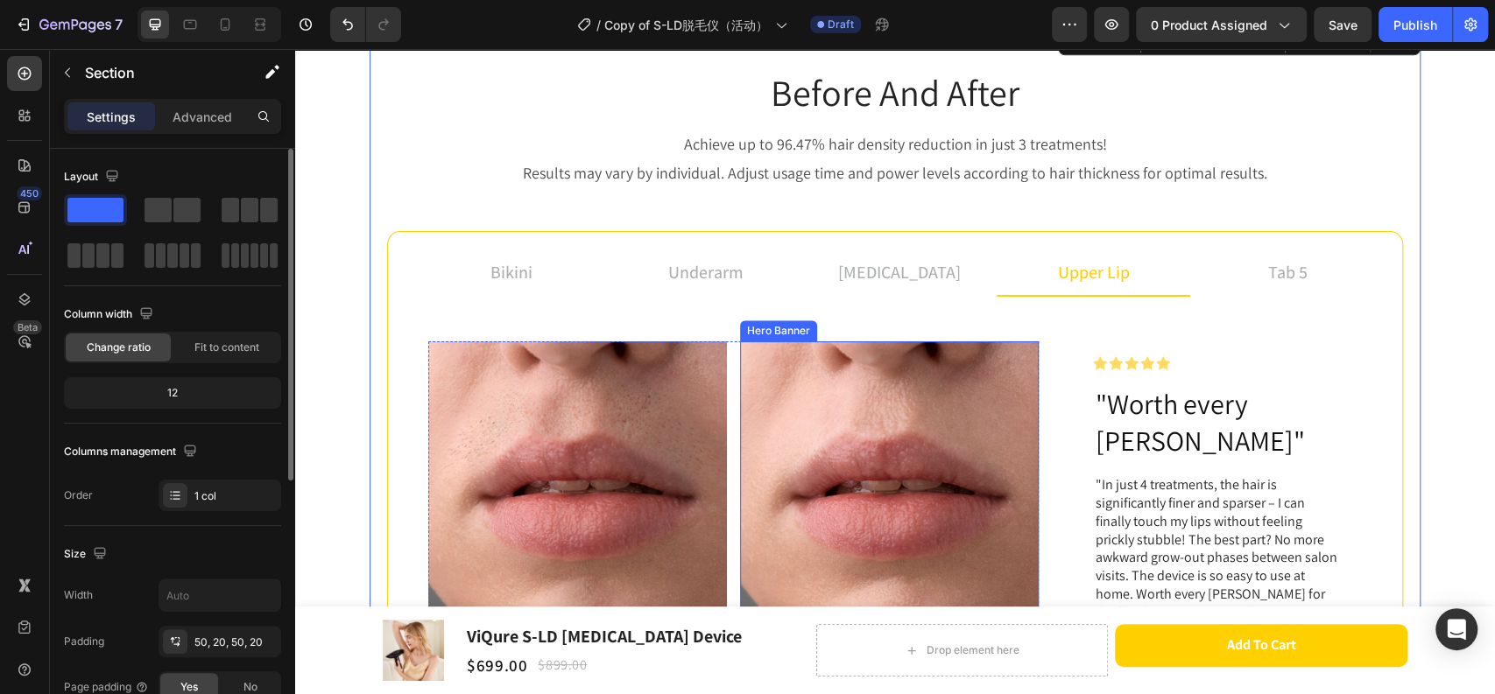
scroll to position [1070, 0]
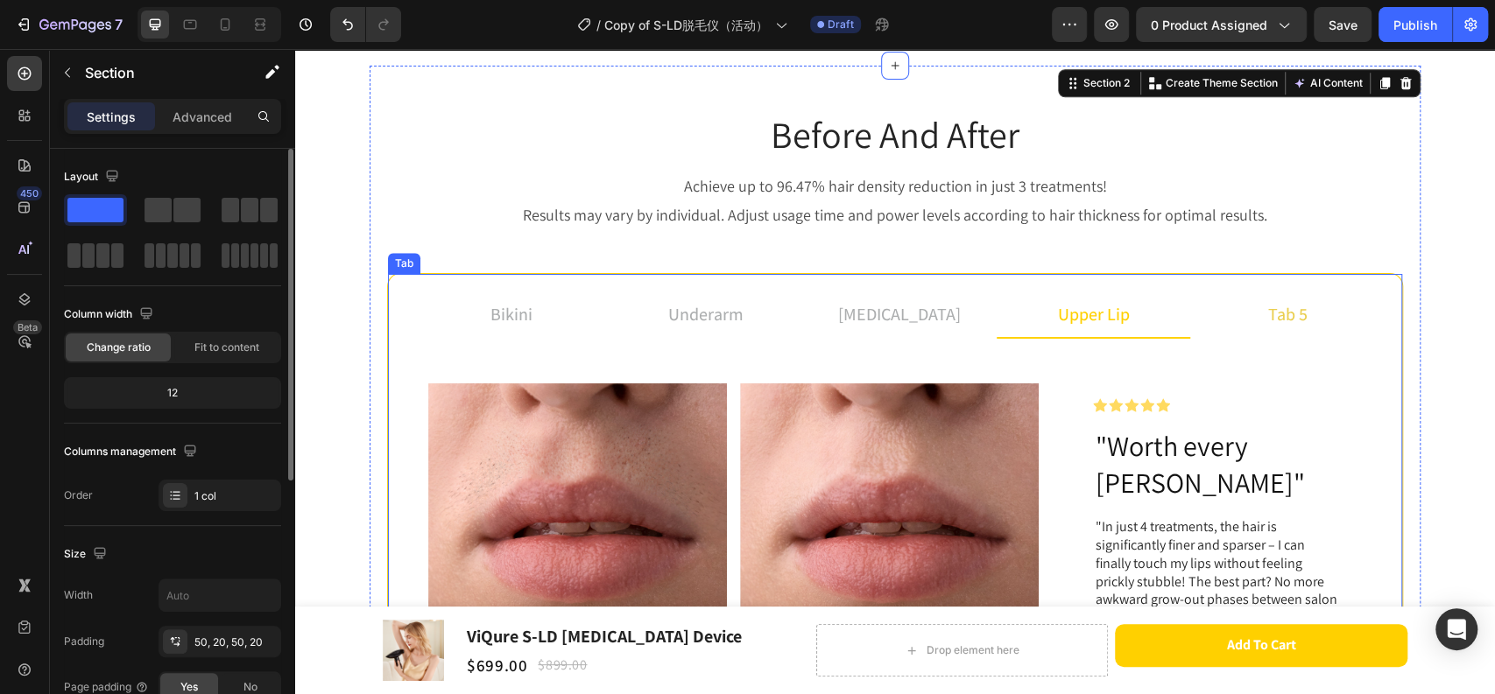
click at [1247, 300] on li "tab 5" at bounding box center [1287, 315] width 194 height 47
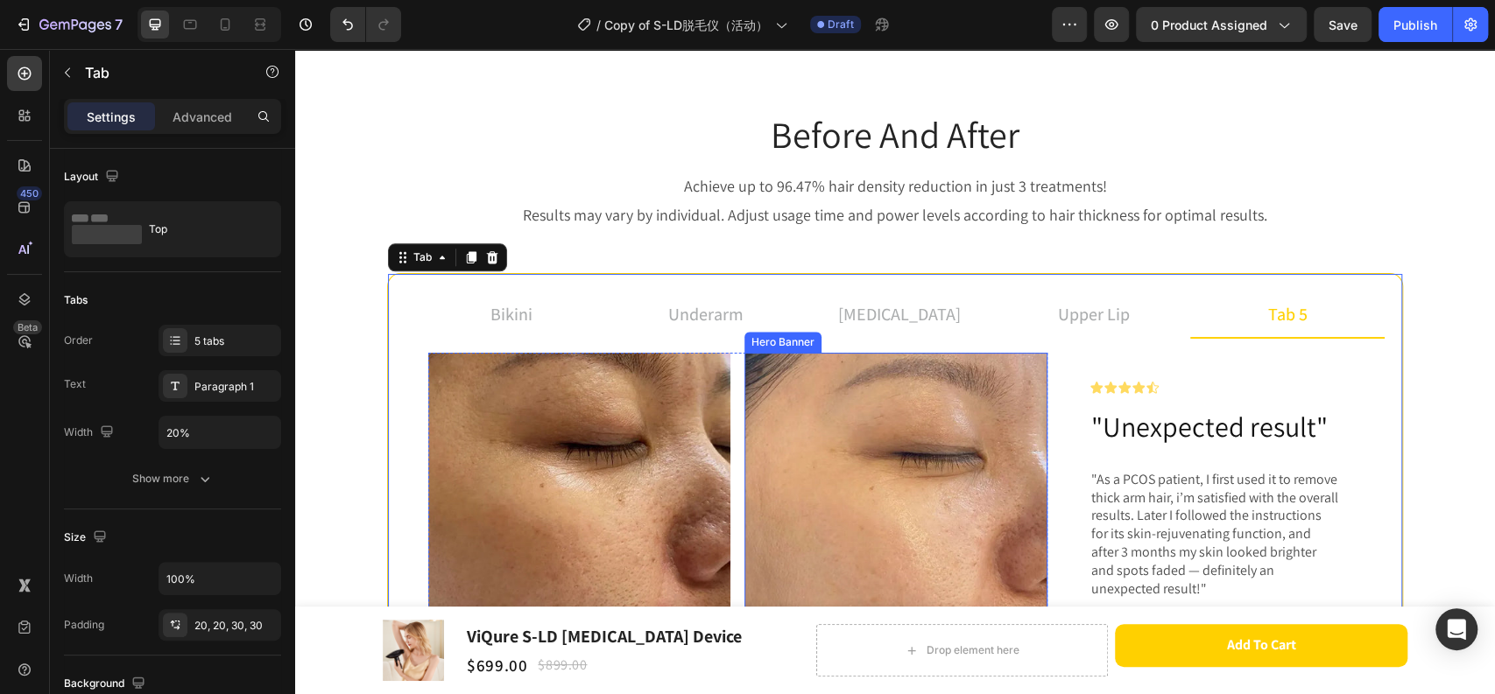
scroll to position [1361, 0]
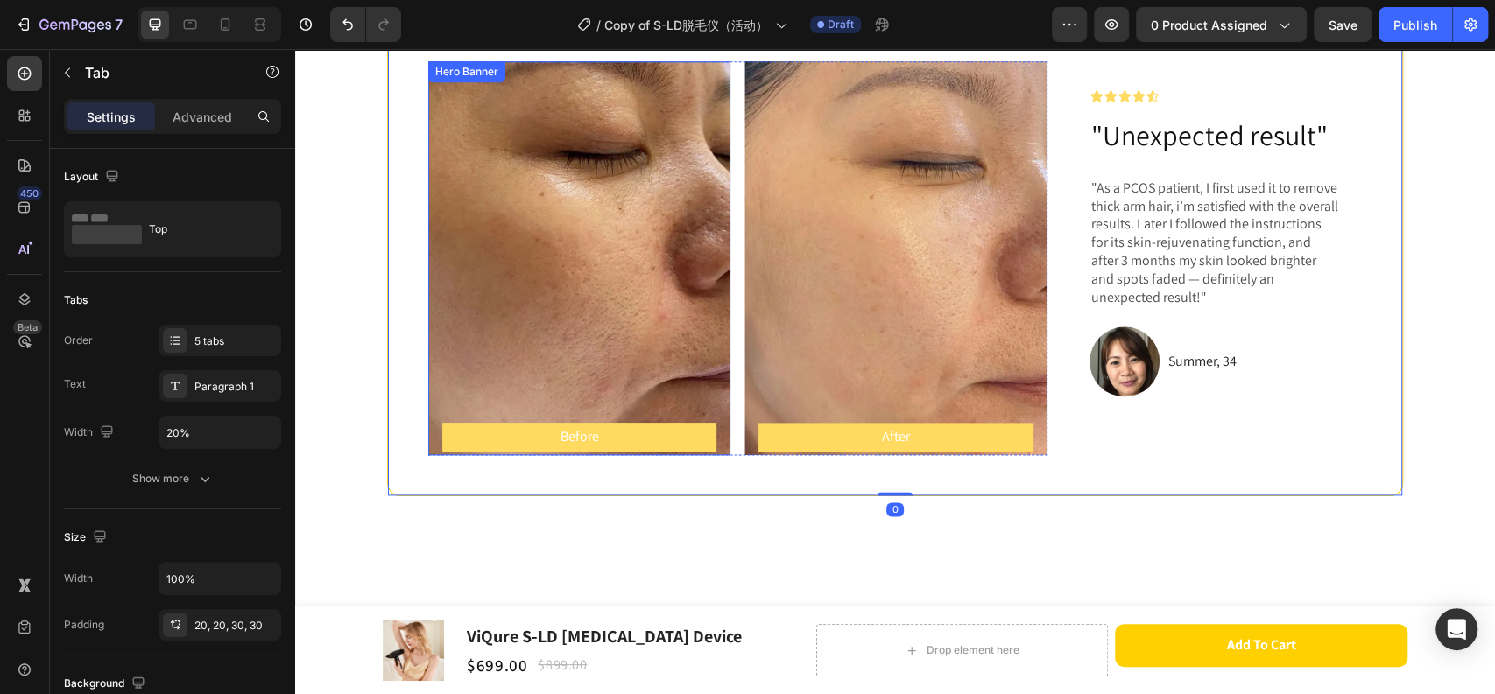
click at [589, 437] on p "Before" at bounding box center [579, 437] width 271 height 25
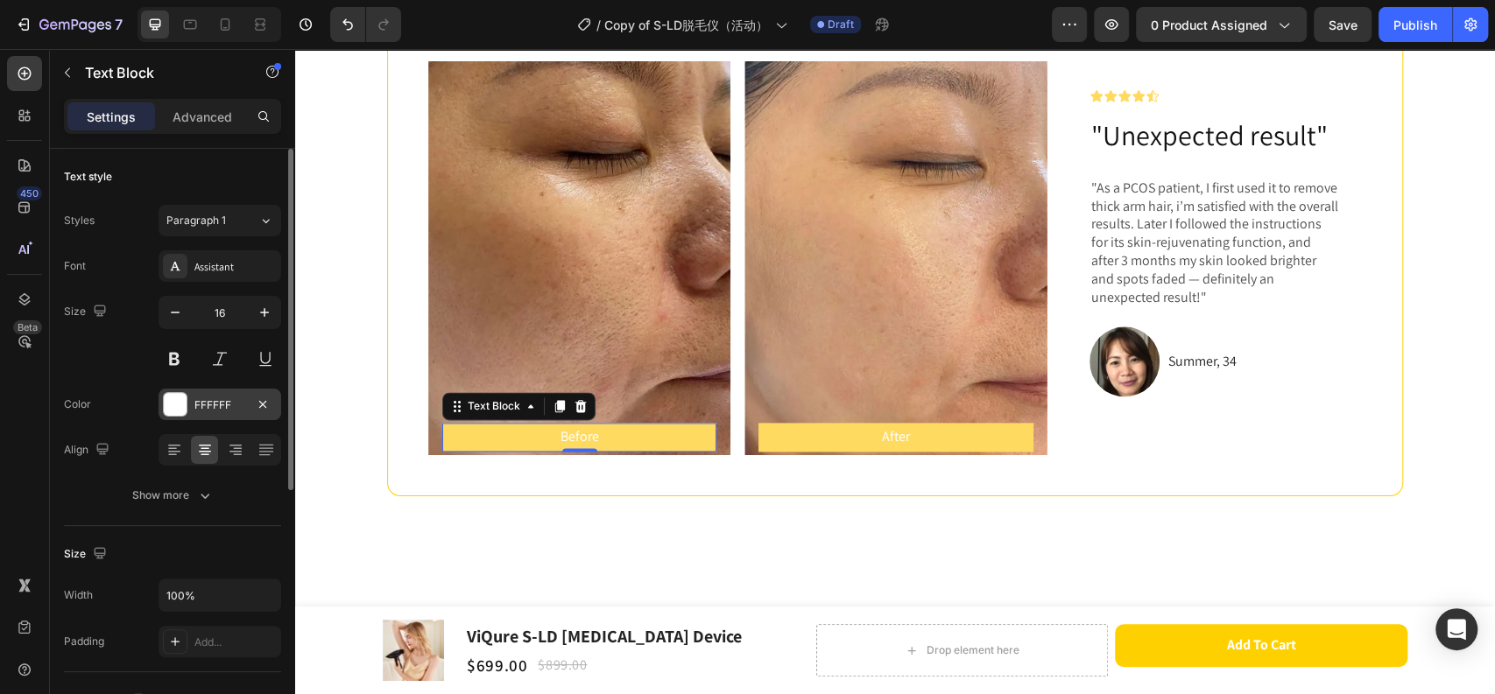
click at [214, 401] on div "FFFFFF" at bounding box center [219, 405] width 51 height 16
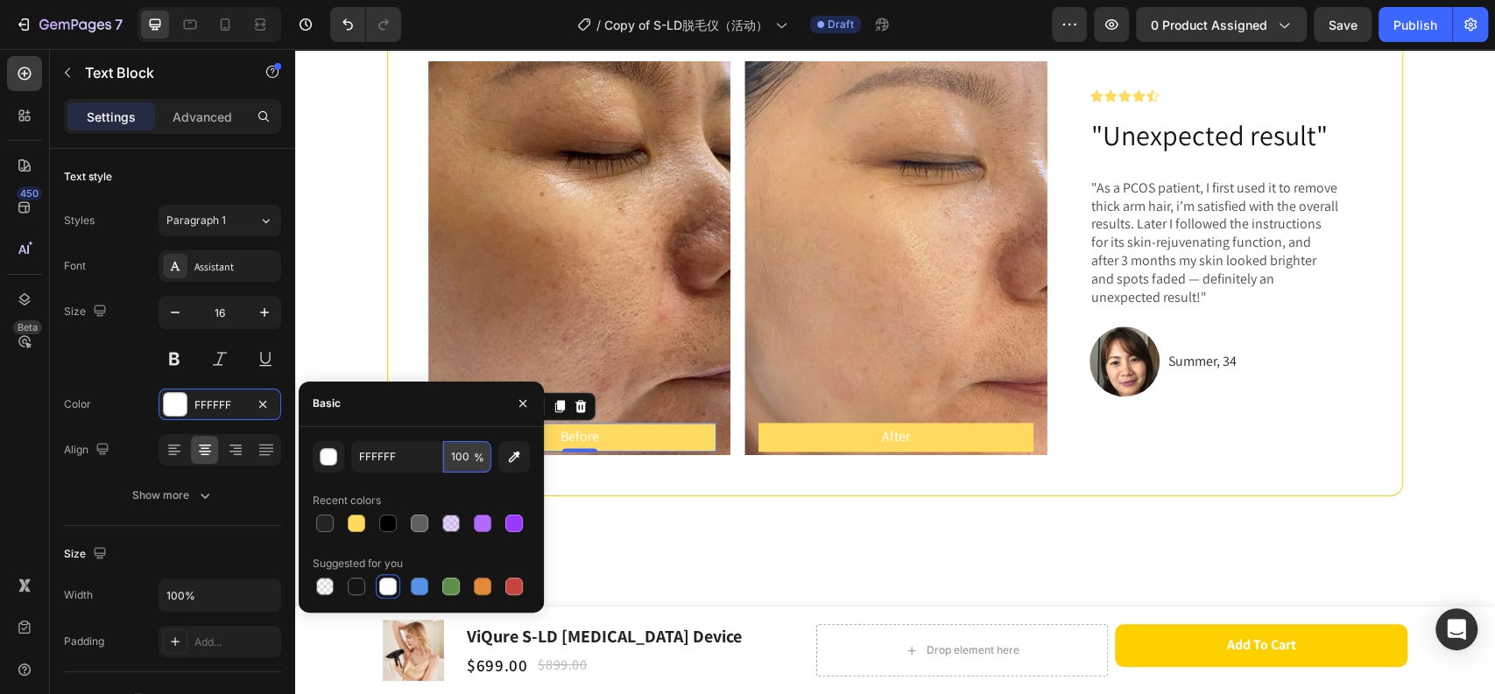
click at [468, 466] on input "100" at bounding box center [467, 457] width 48 height 32
type input "70"
click at [613, 513] on div "before and after Heading Achieve up to 96.47% hair density reduction in just 3 …" at bounding box center [894, 157] width 1051 height 766
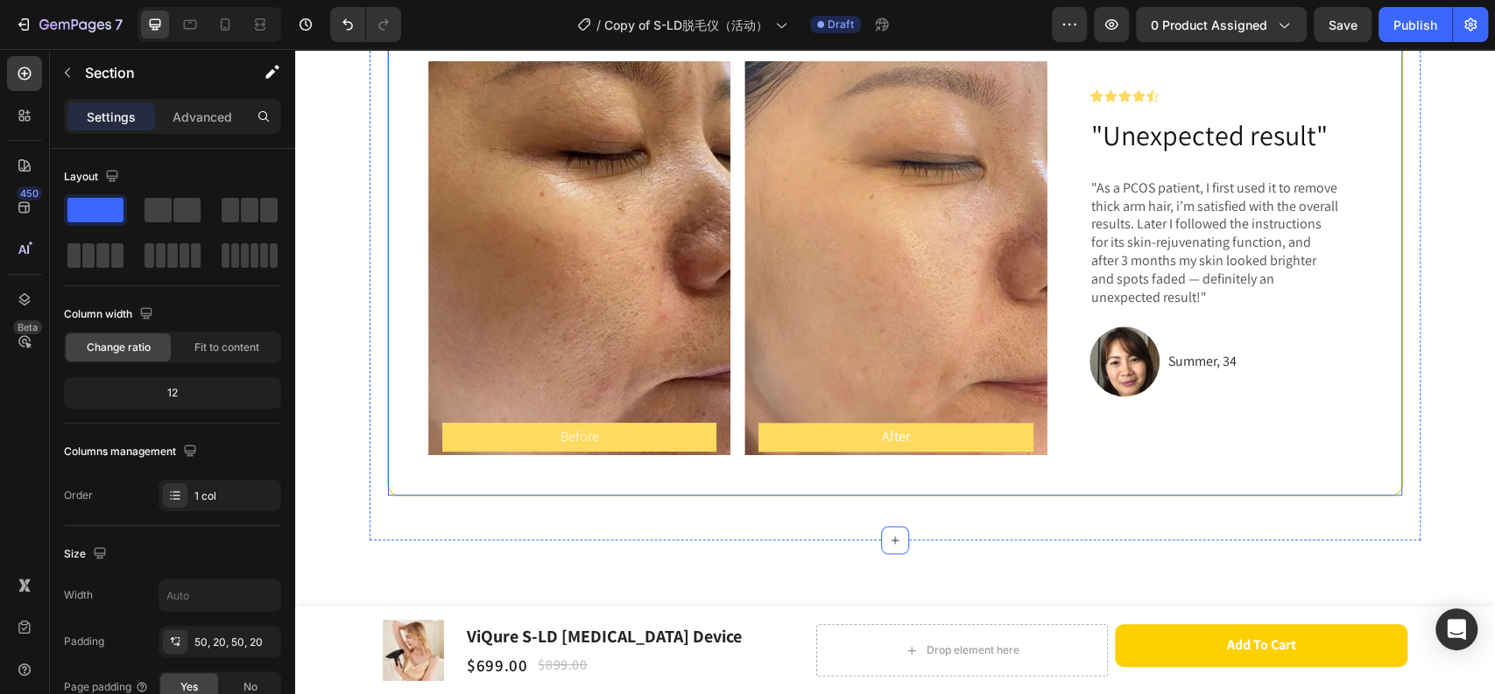
click at [615, 440] on p "Before" at bounding box center [579, 437] width 271 height 25
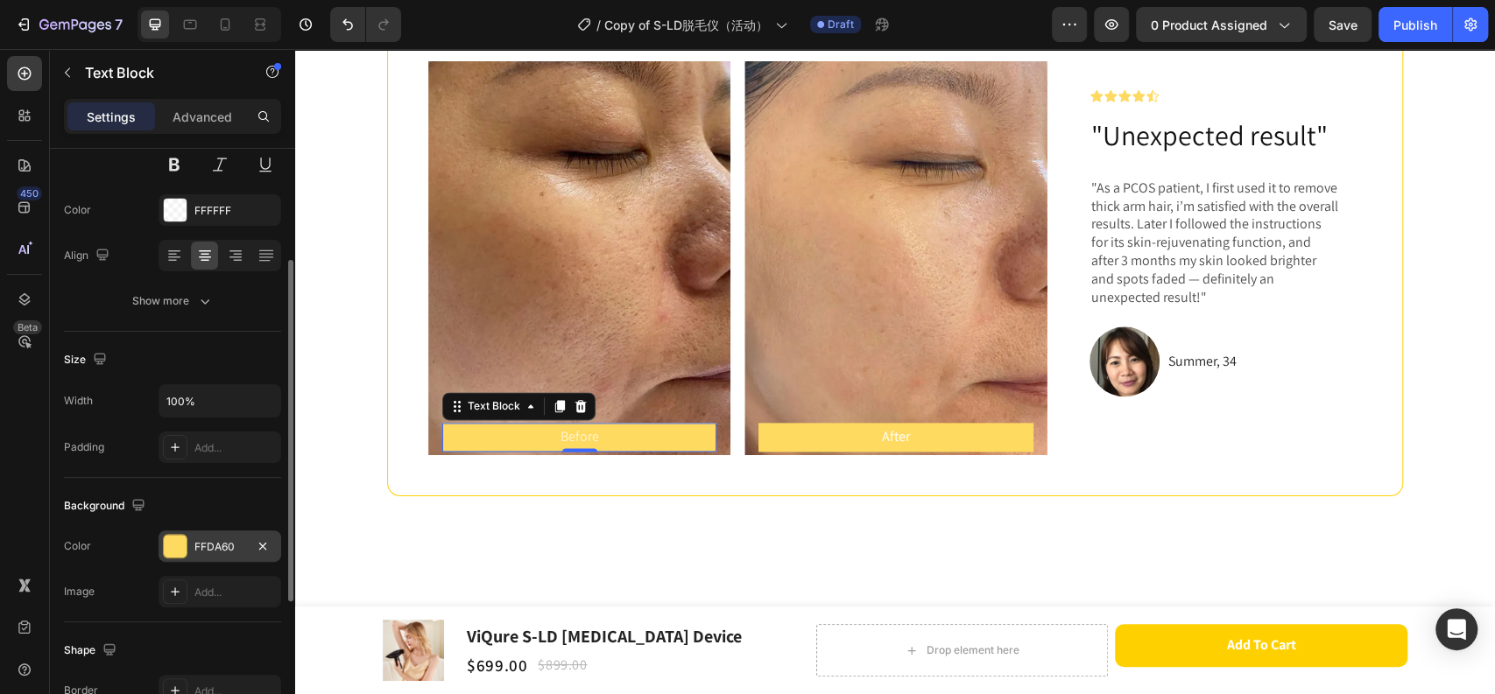
scroll to position [389, 0]
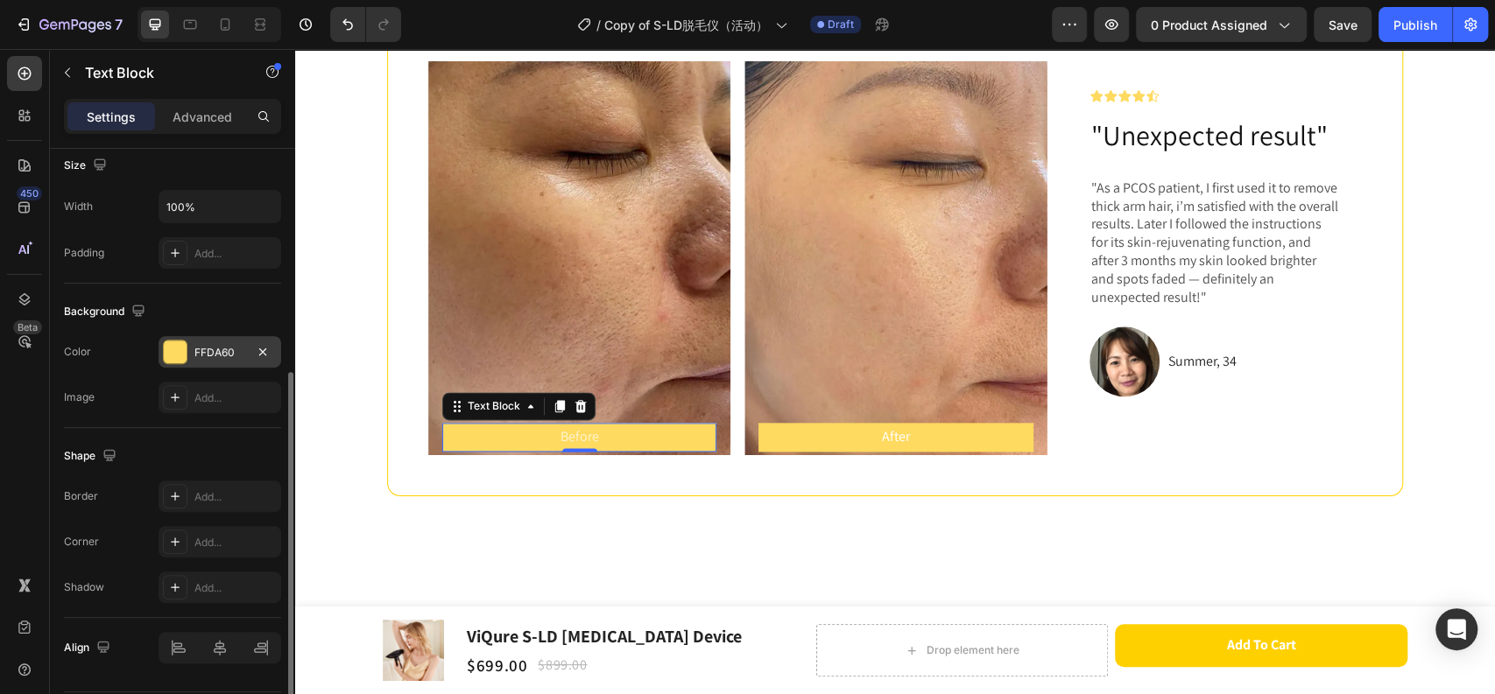
click at [233, 356] on div "FFDA60" at bounding box center [219, 353] width 51 height 16
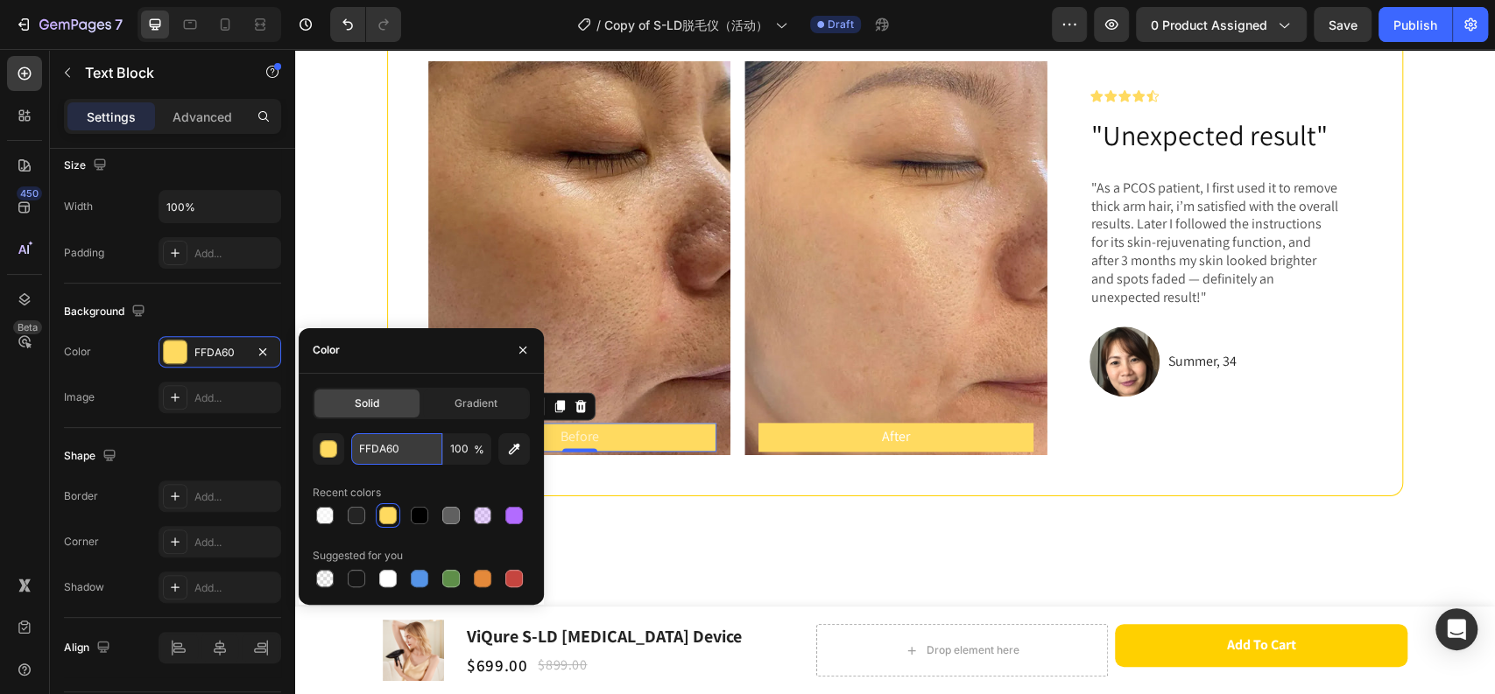
click at [406, 456] on input "FFDA60" at bounding box center [396, 449] width 91 height 32
paste input "FFFF"
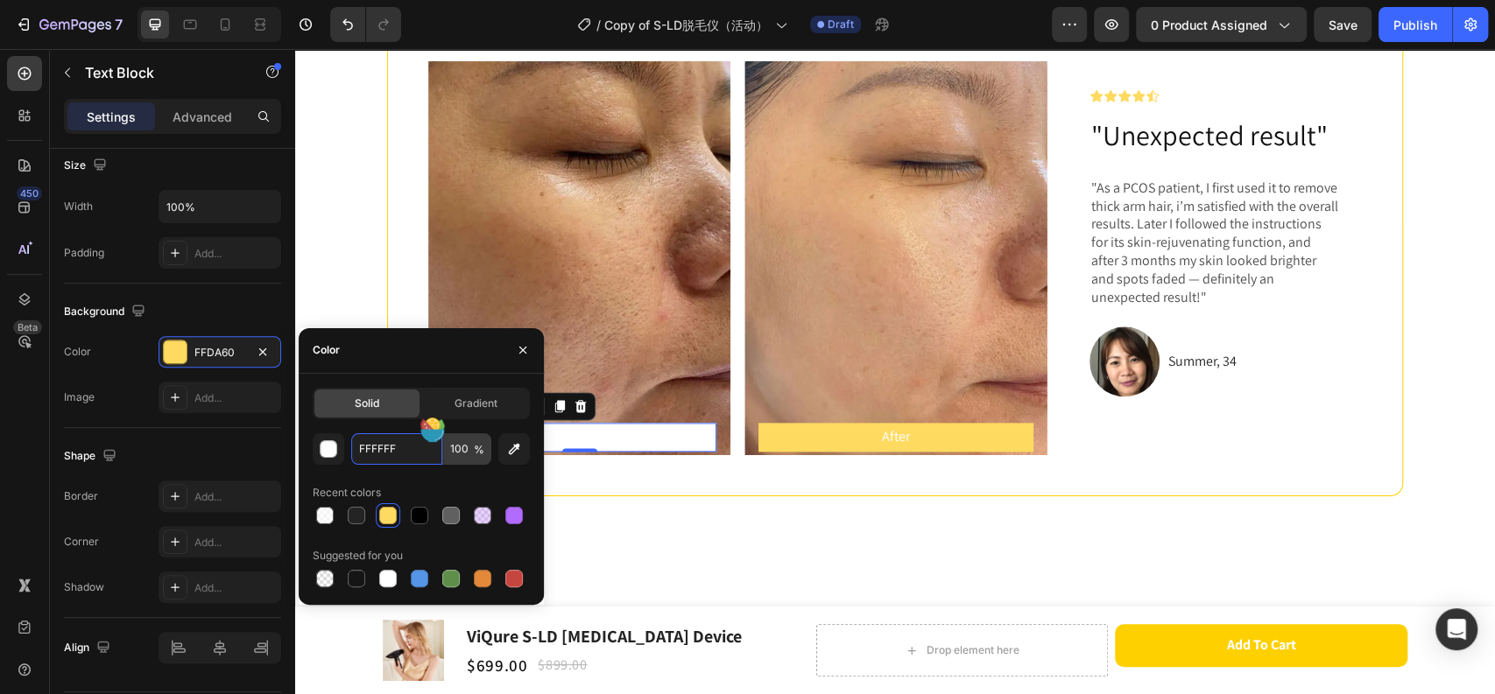
type input "FFFFFF"
click at [467, 451] on input "100" at bounding box center [467, 449] width 48 height 32
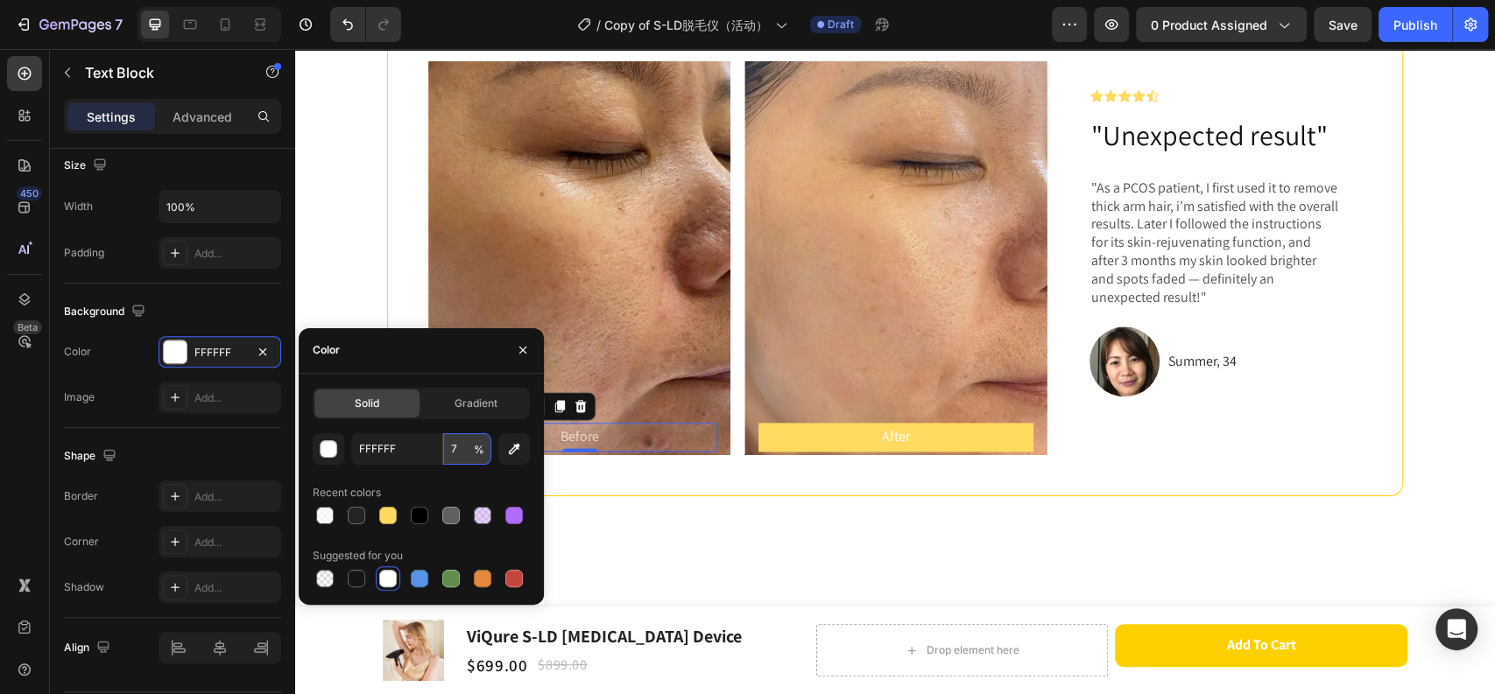
type input "70"
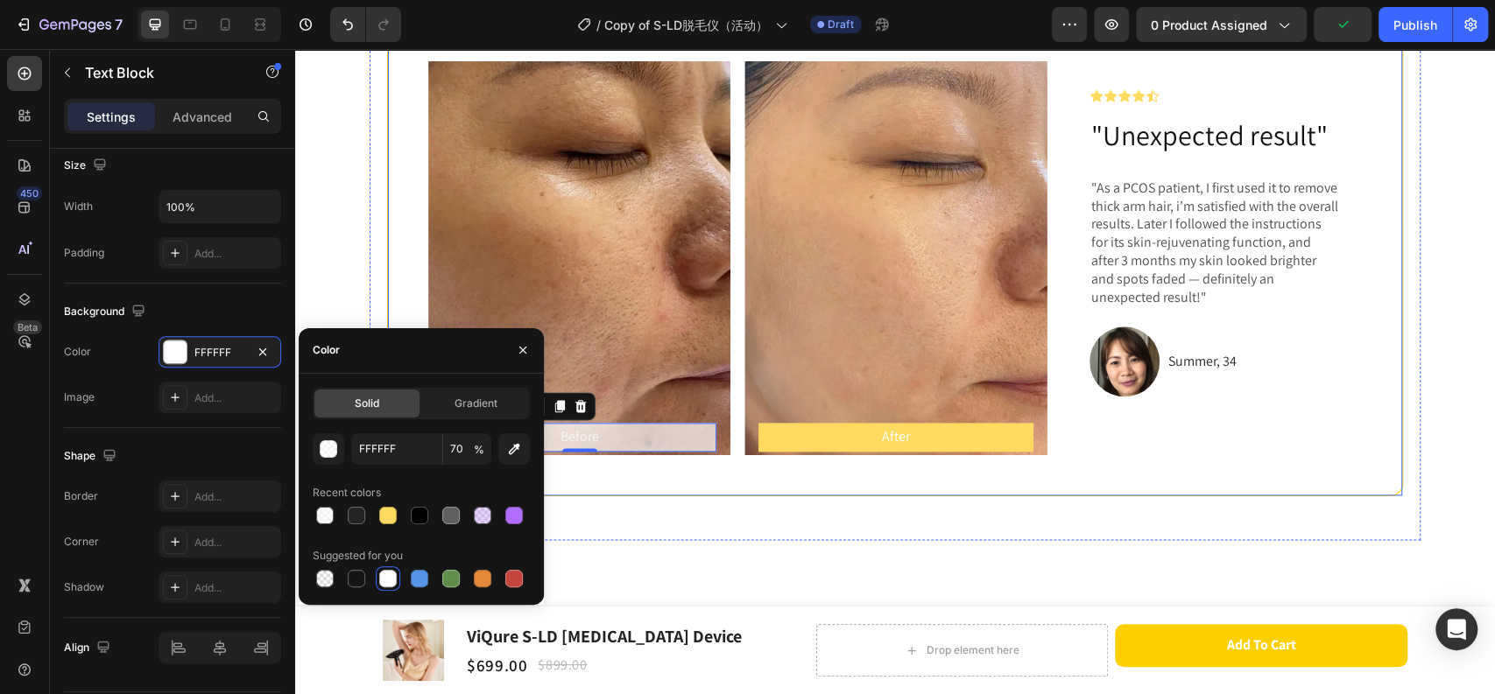
click at [631, 469] on div "bikini underarm [MEDICAL_DATA] upper lip tab 5 Before Text Block Hero Banner Af…" at bounding box center [895, 239] width 1016 height 515
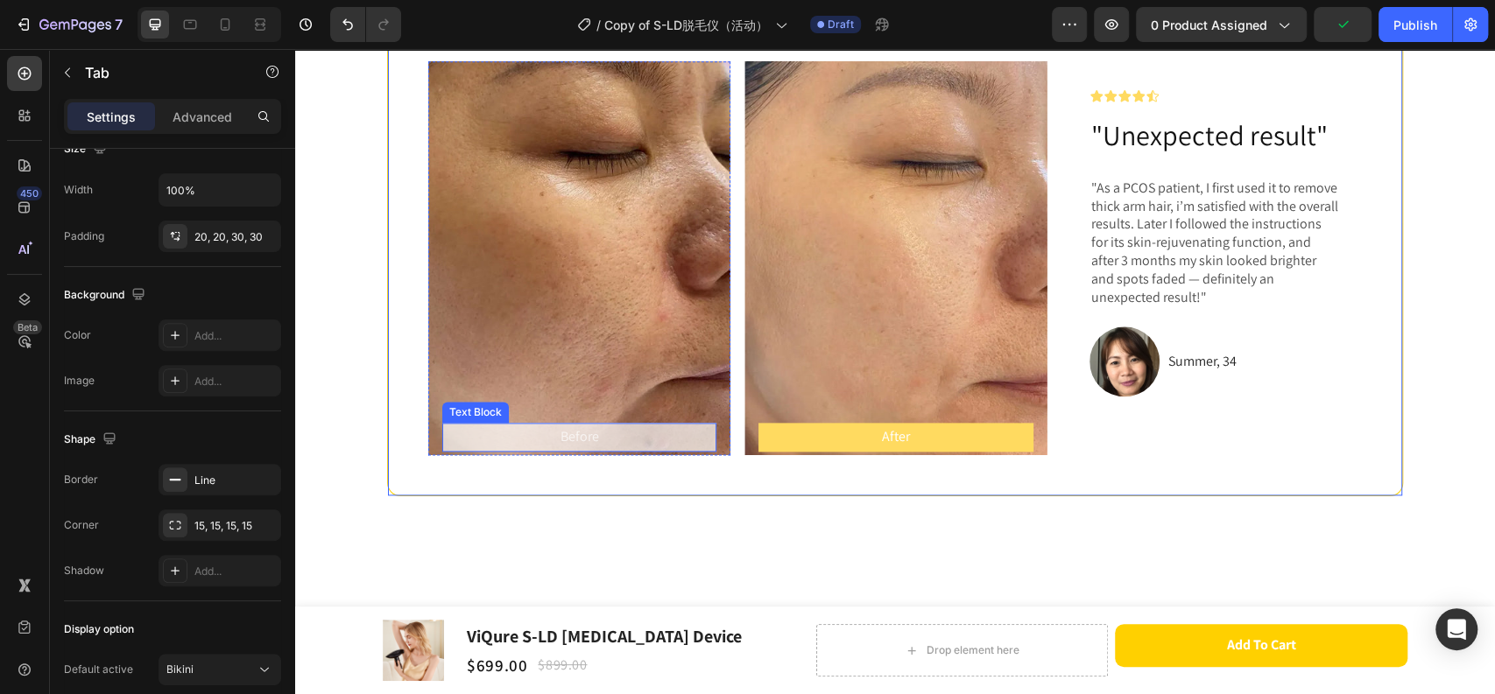
scroll to position [0, 0]
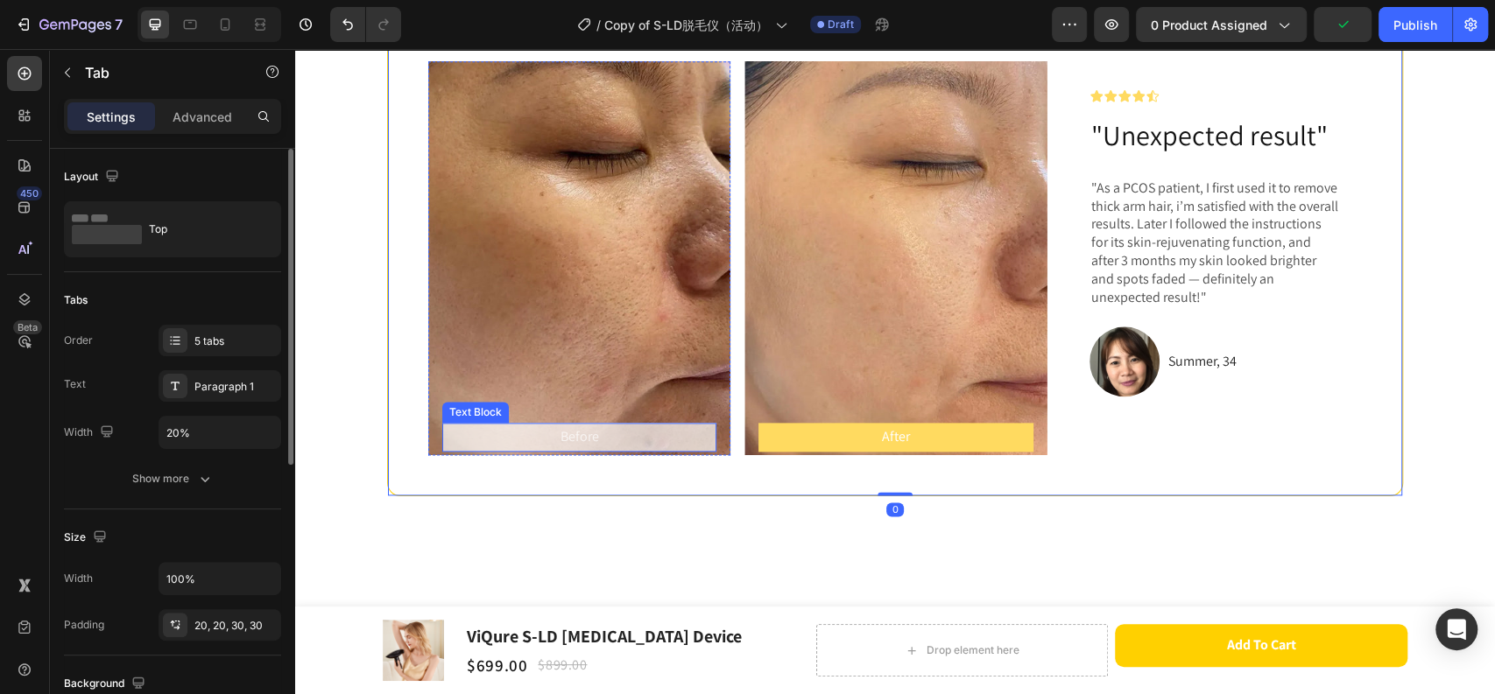
click at [645, 443] on p "Before" at bounding box center [579, 437] width 271 height 25
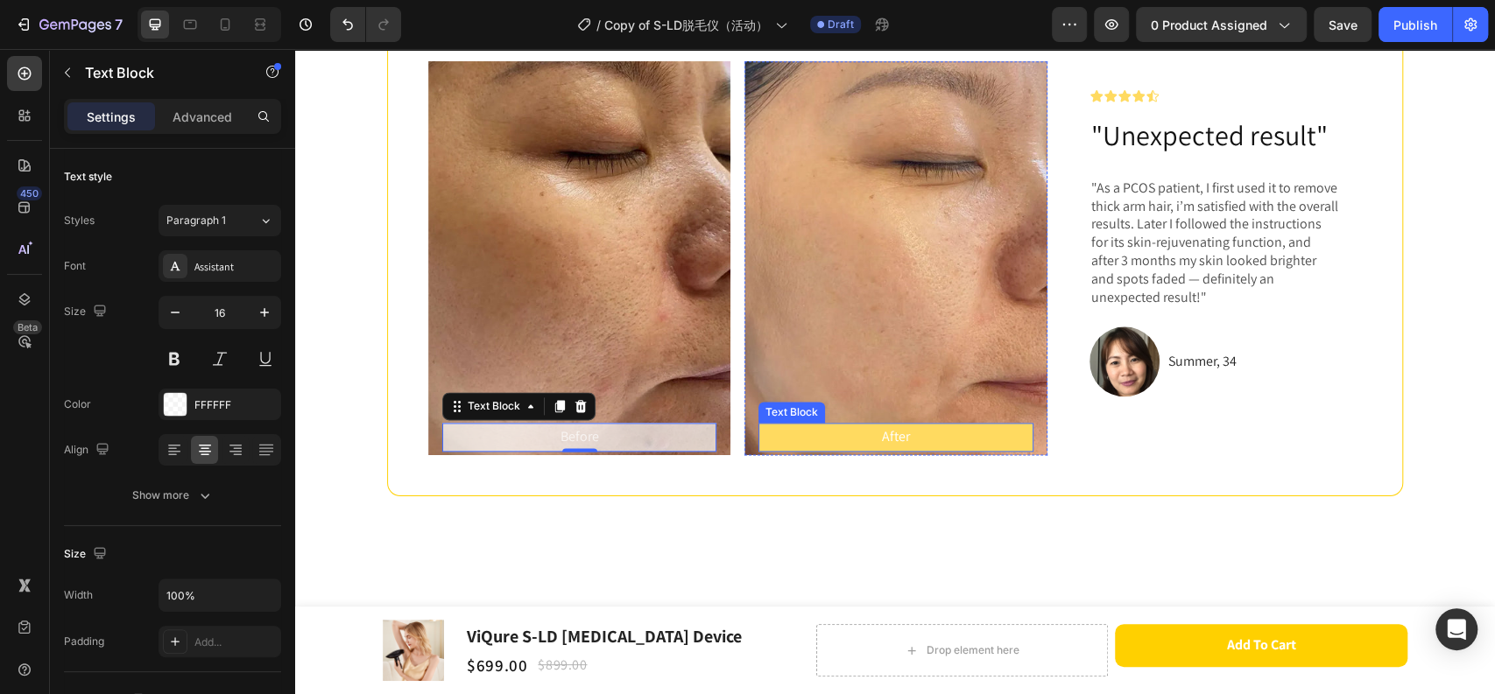
click at [929, 437] on p "After" at bounding box center [895, 437] width 271 height 25
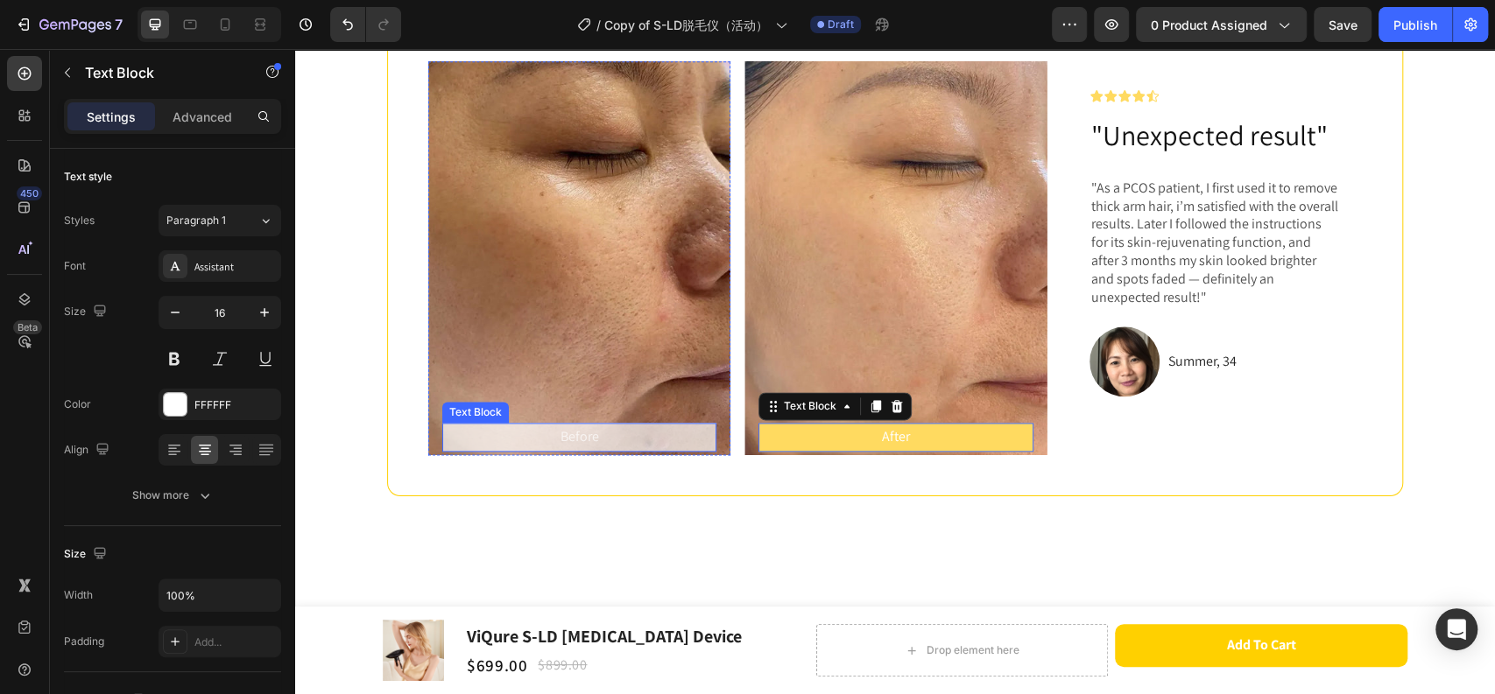
click at [658, 433] on p "Before" at bounding box center [579, 437] width 271 height 25
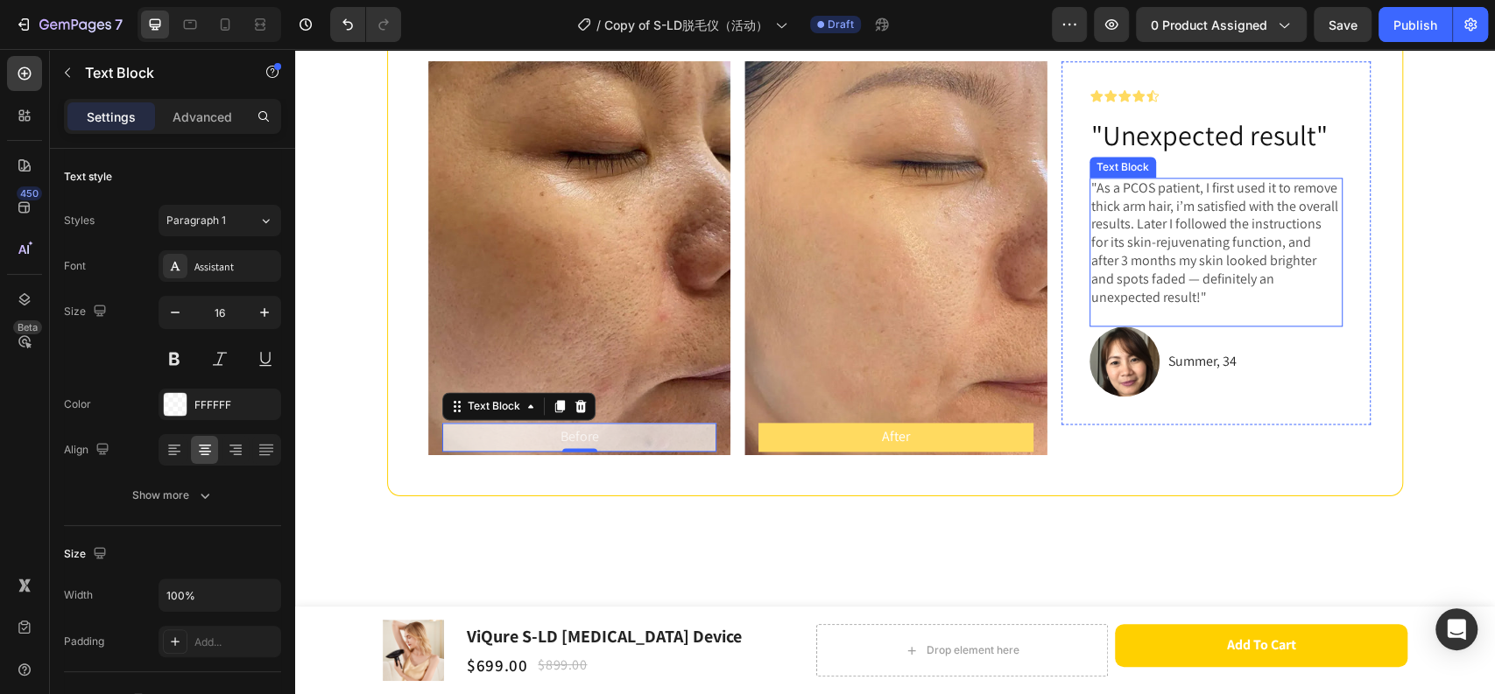
scroll to position [1167, 0]
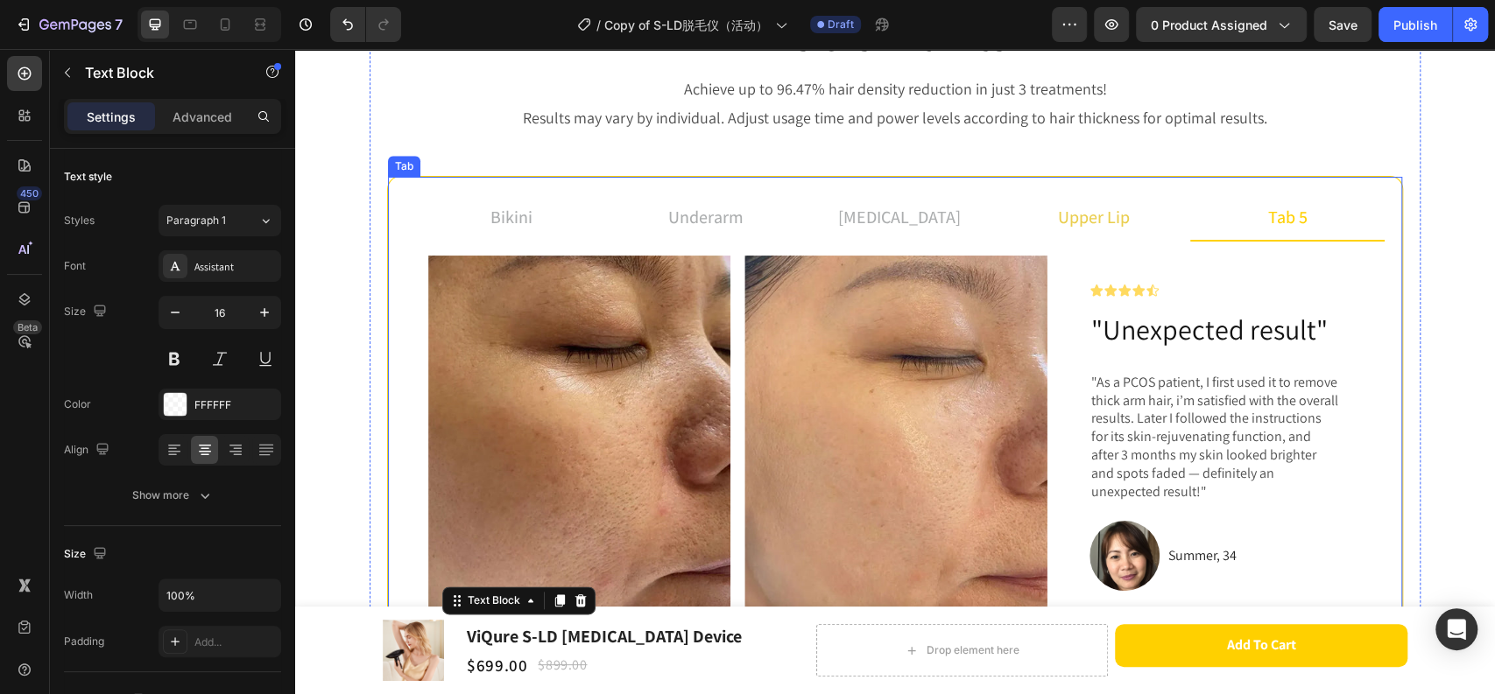
click at [1098, 209] on p "upper lip" at bounding box center [1094, 217] width 72 height 26
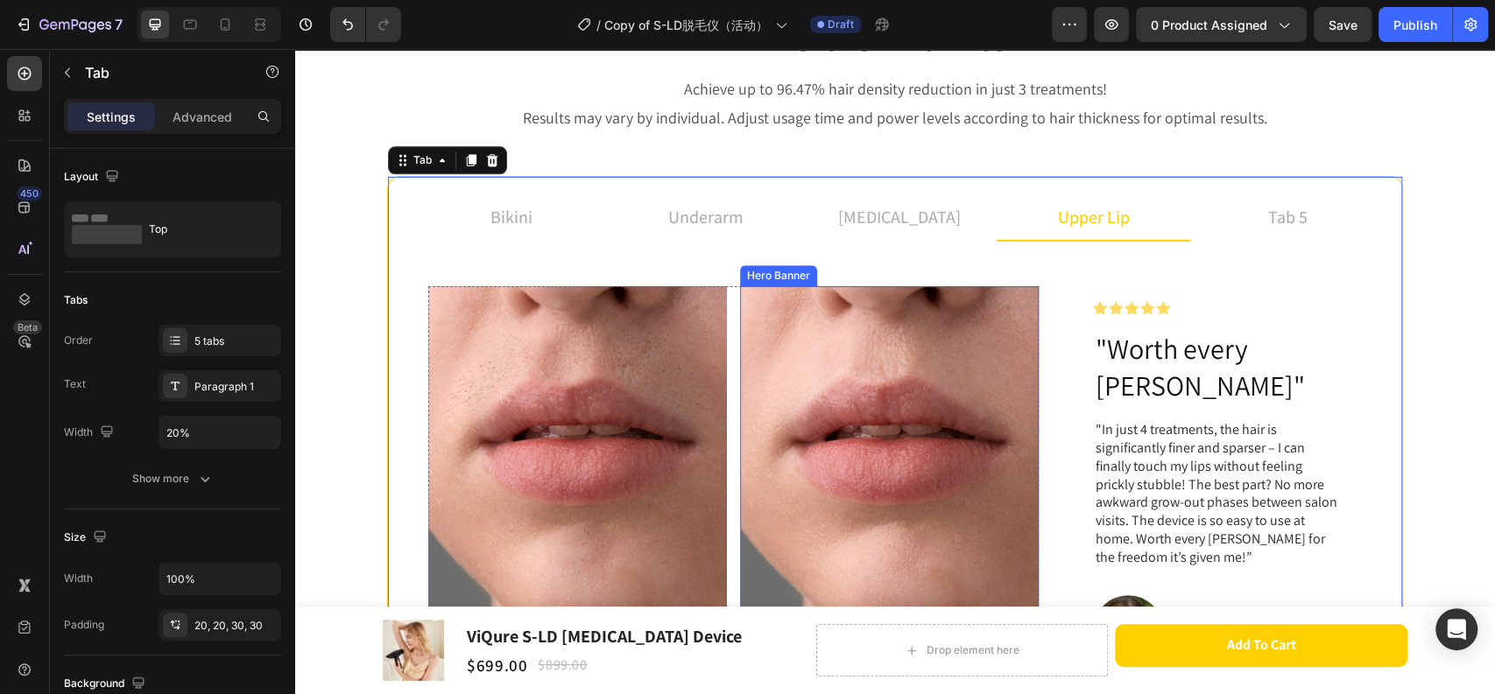
scroll to position [1361, 0]
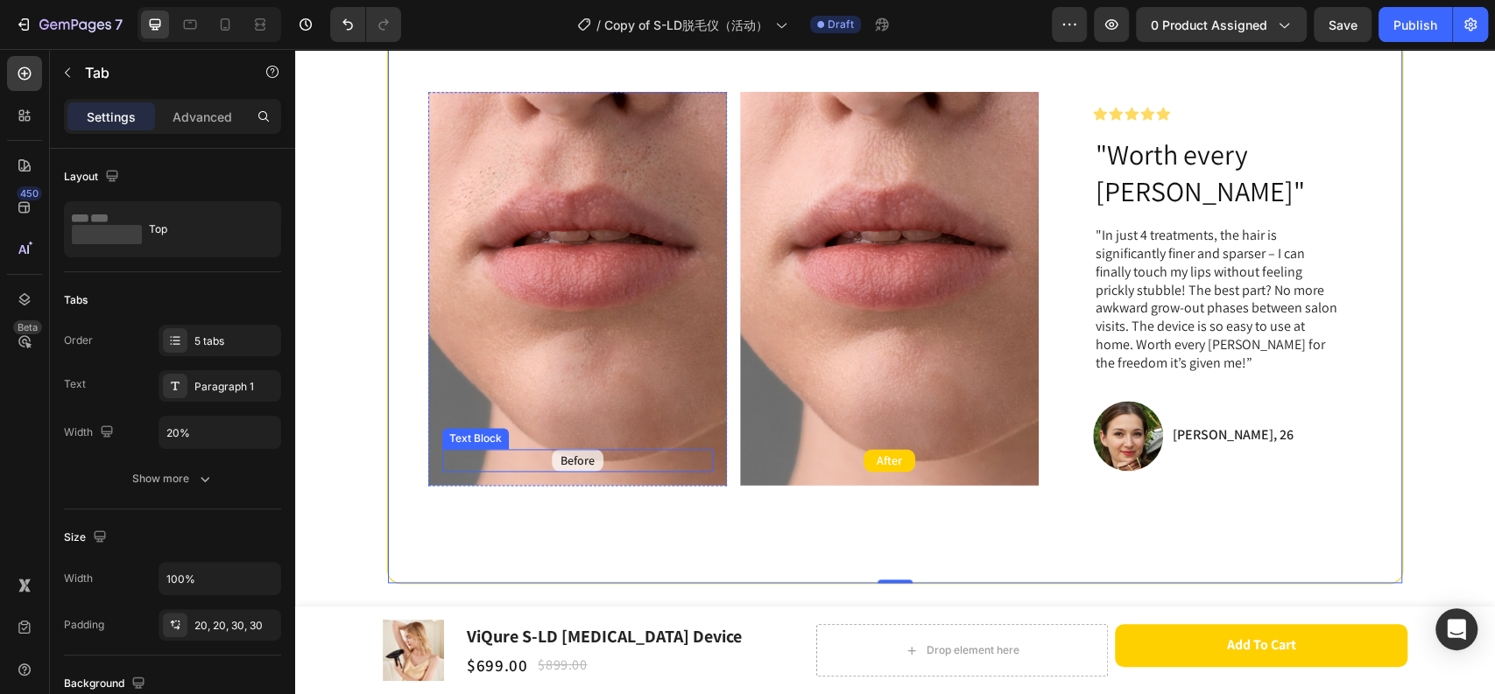
click at [580, 453] on p "Before" at bounding box center [577, 461] width 34 height 16
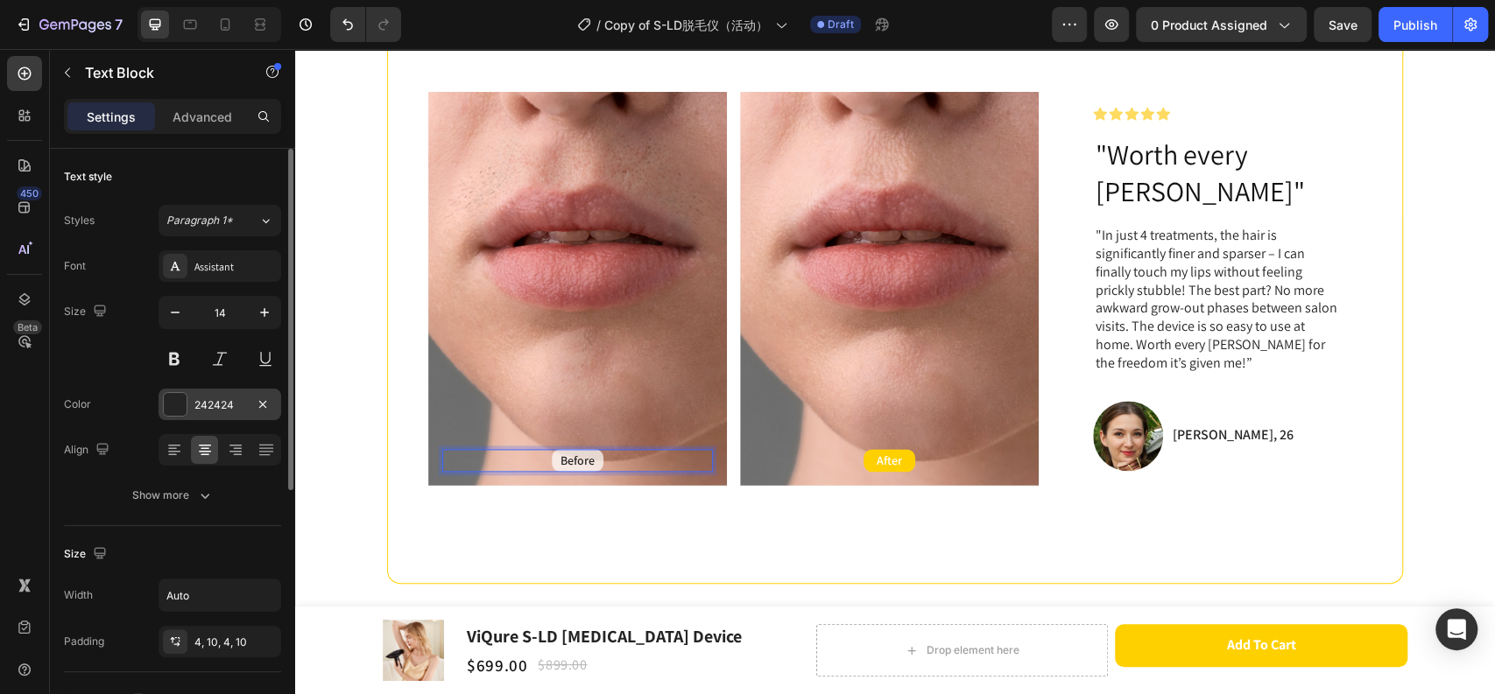
click at [233, 394] on div "242424" at bounding box center [219, 405] width 123 height 32
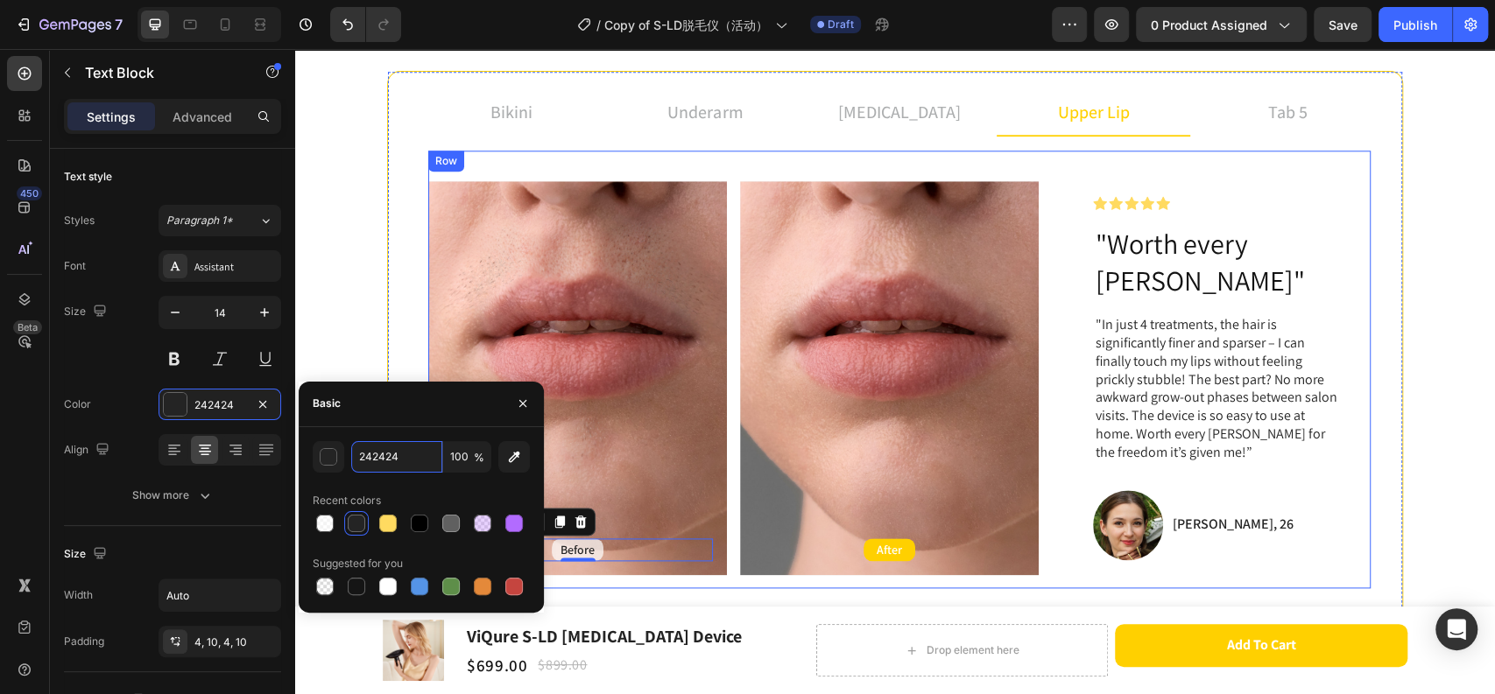
scroll to position [1264, 0]
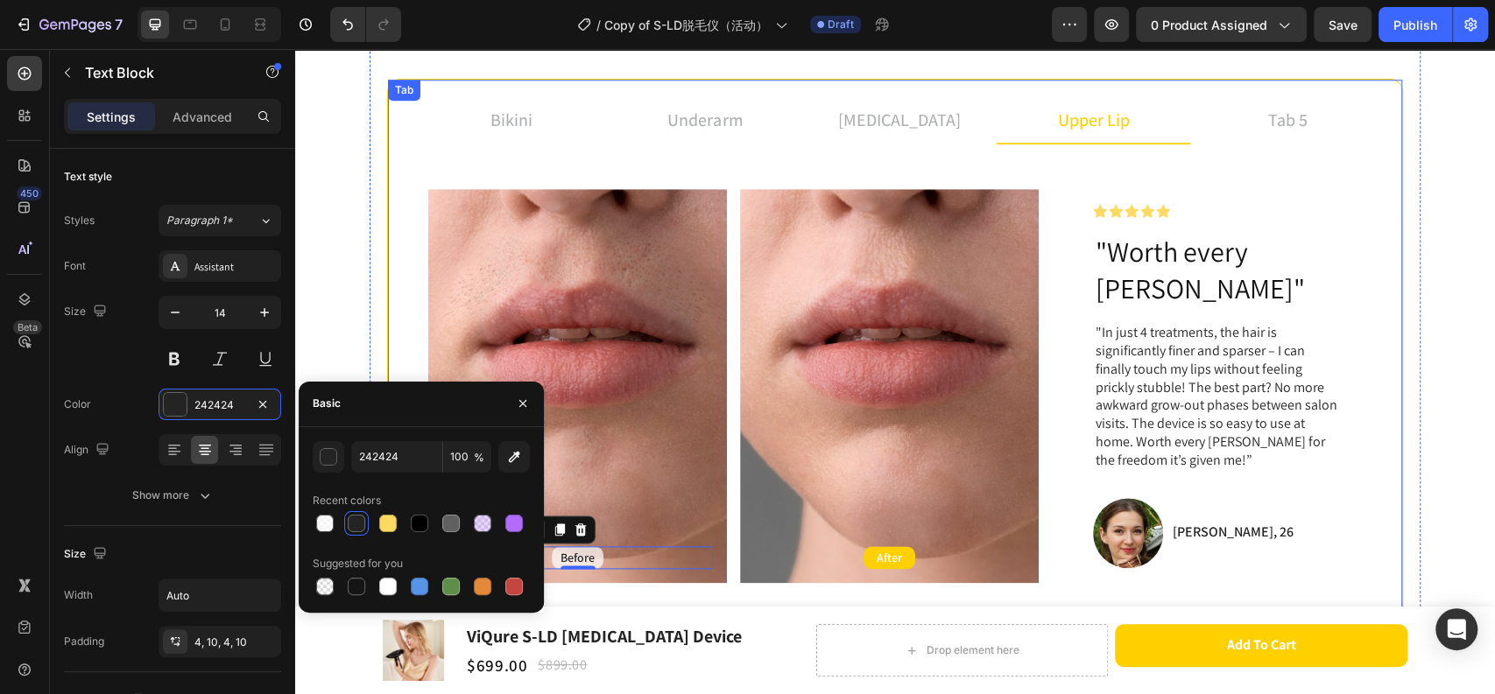
click at [1265, 116] on div "tab 5" at bounding box center [1287, 120] width 45 height 32
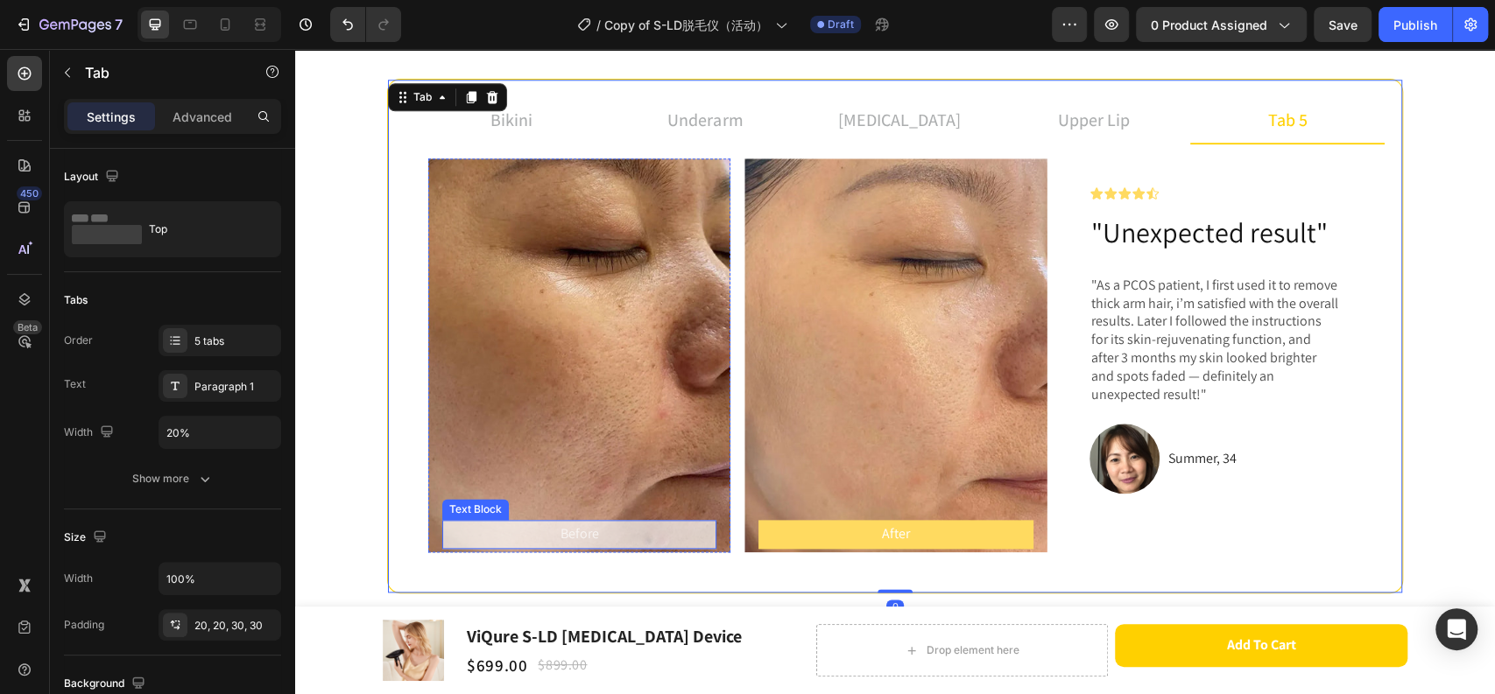
click at [652, 534] on p "Before" at bounding box center [579, 534] width 271 height 25
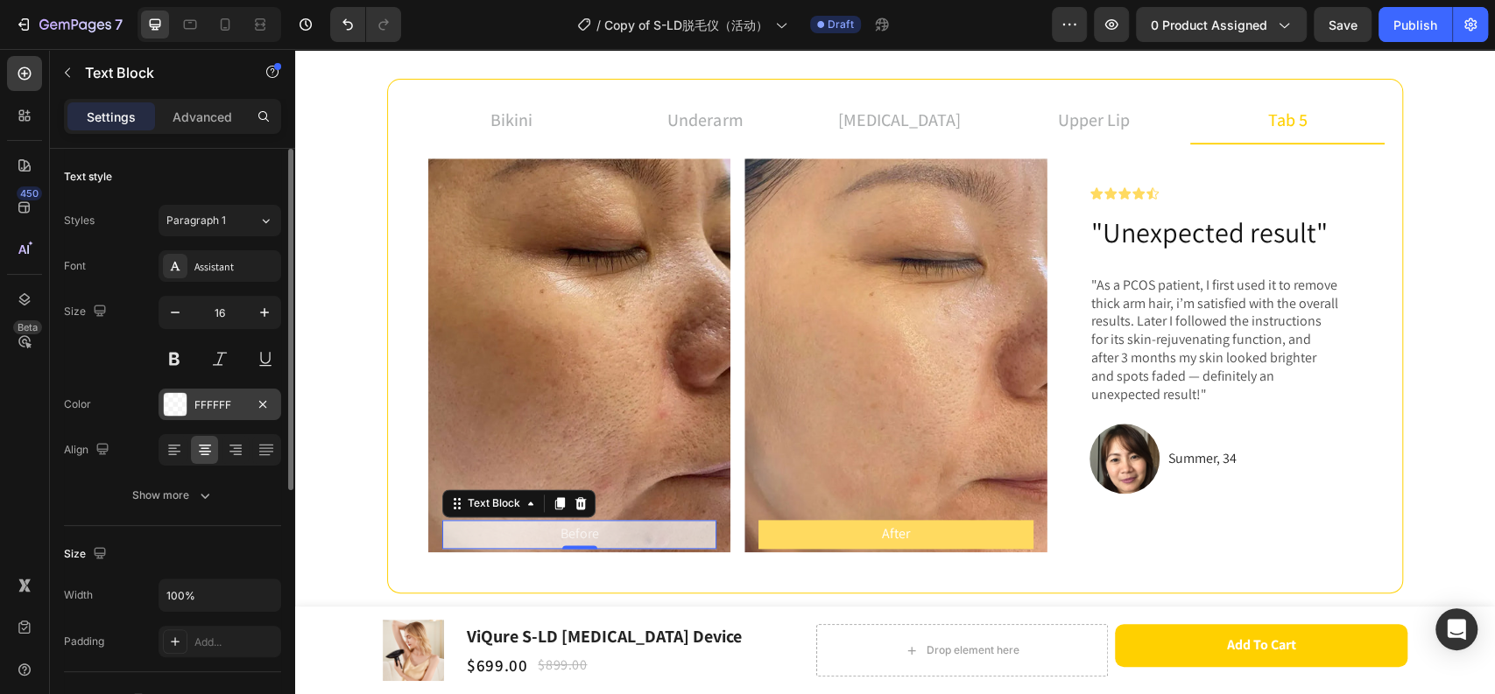
click at [243, 400] on div "FFFFFF" at bounding box center [219, 405] width 51 height 16
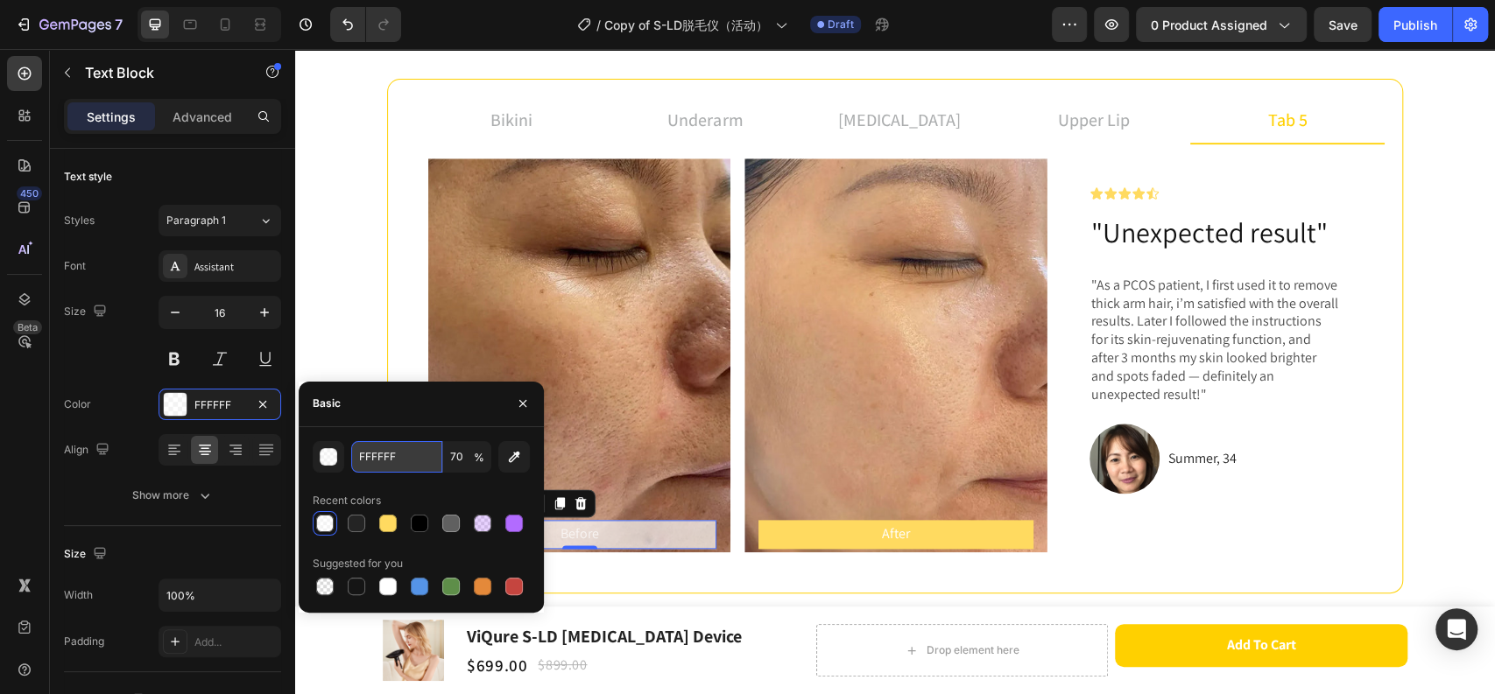
click at [406, 459] on input "FFFFFF" at bounding box center [396, 457] width 91 height 32
paste input "242424"
type input "242424"
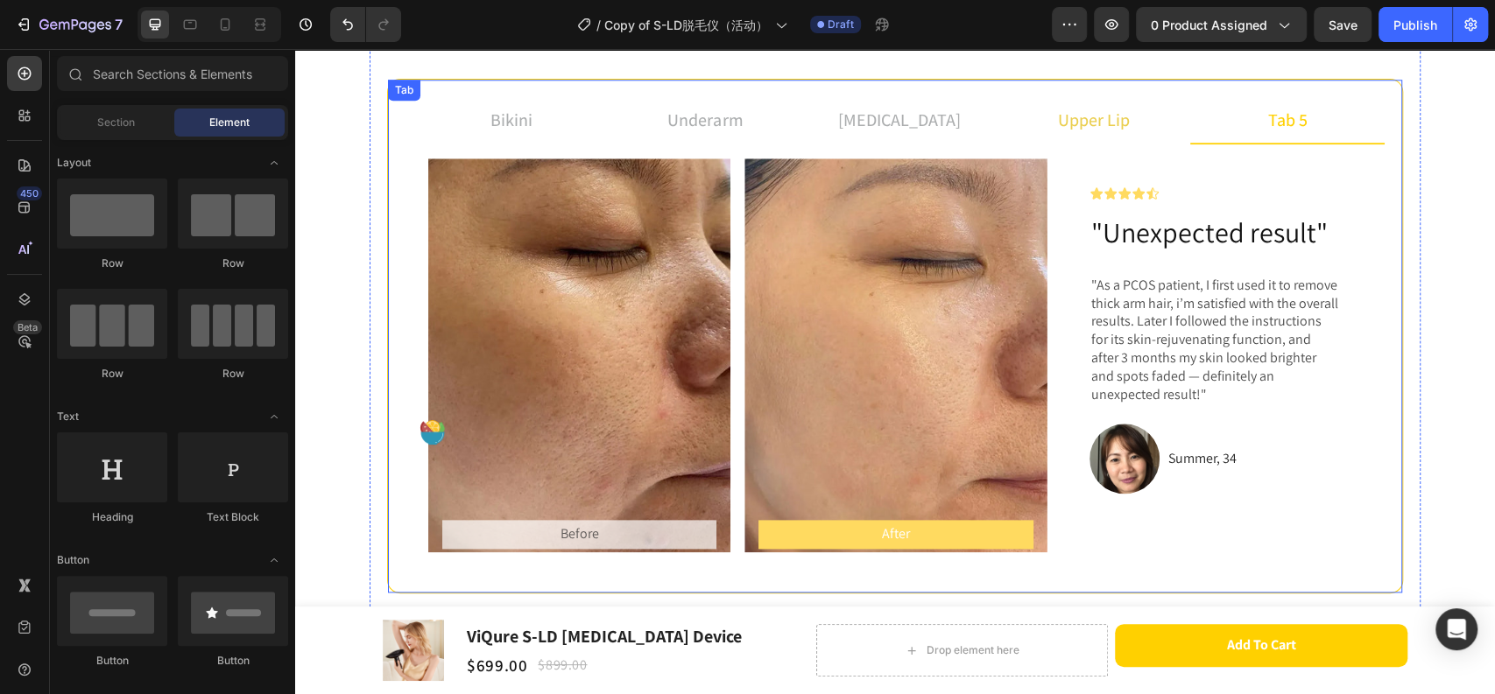
click at [1069, 117] on p "upper lip" at bounding box center [1094, 120] width 72 height 26
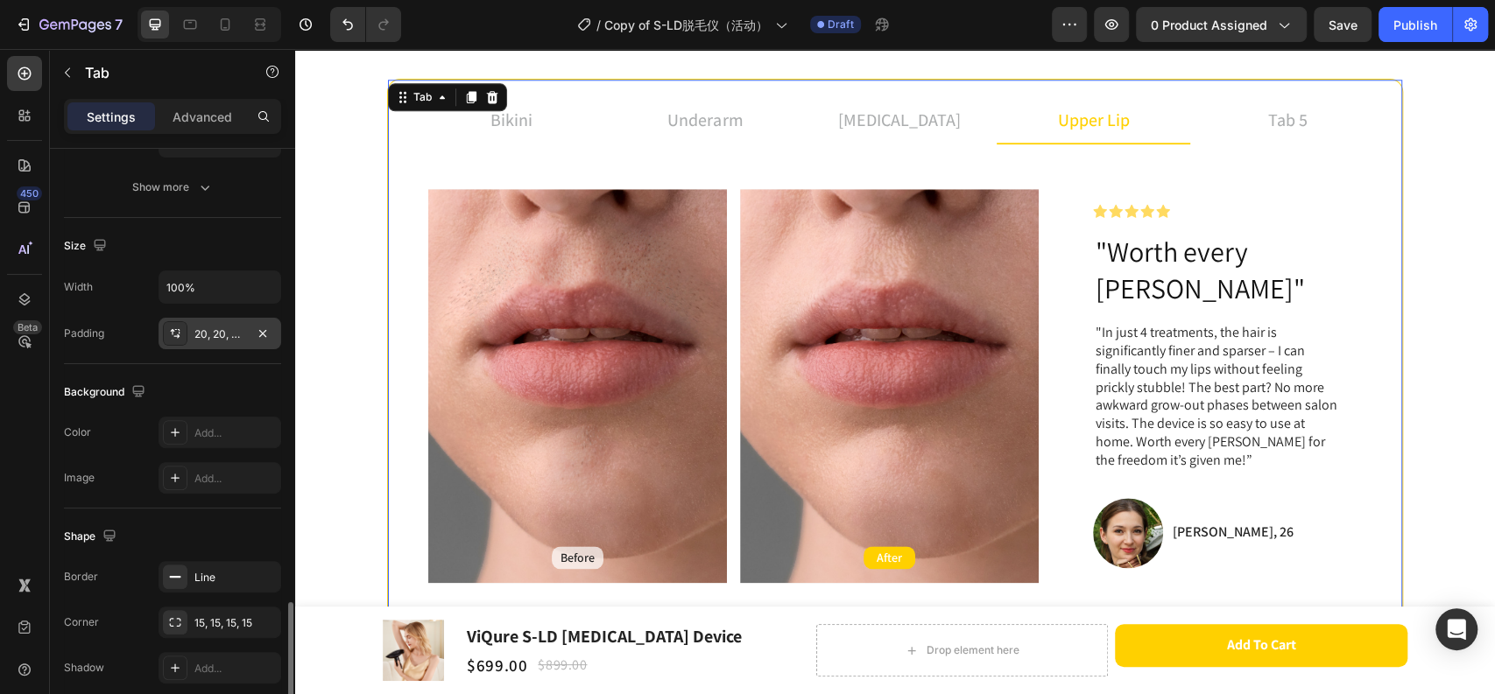
scroll to position [486, 0]
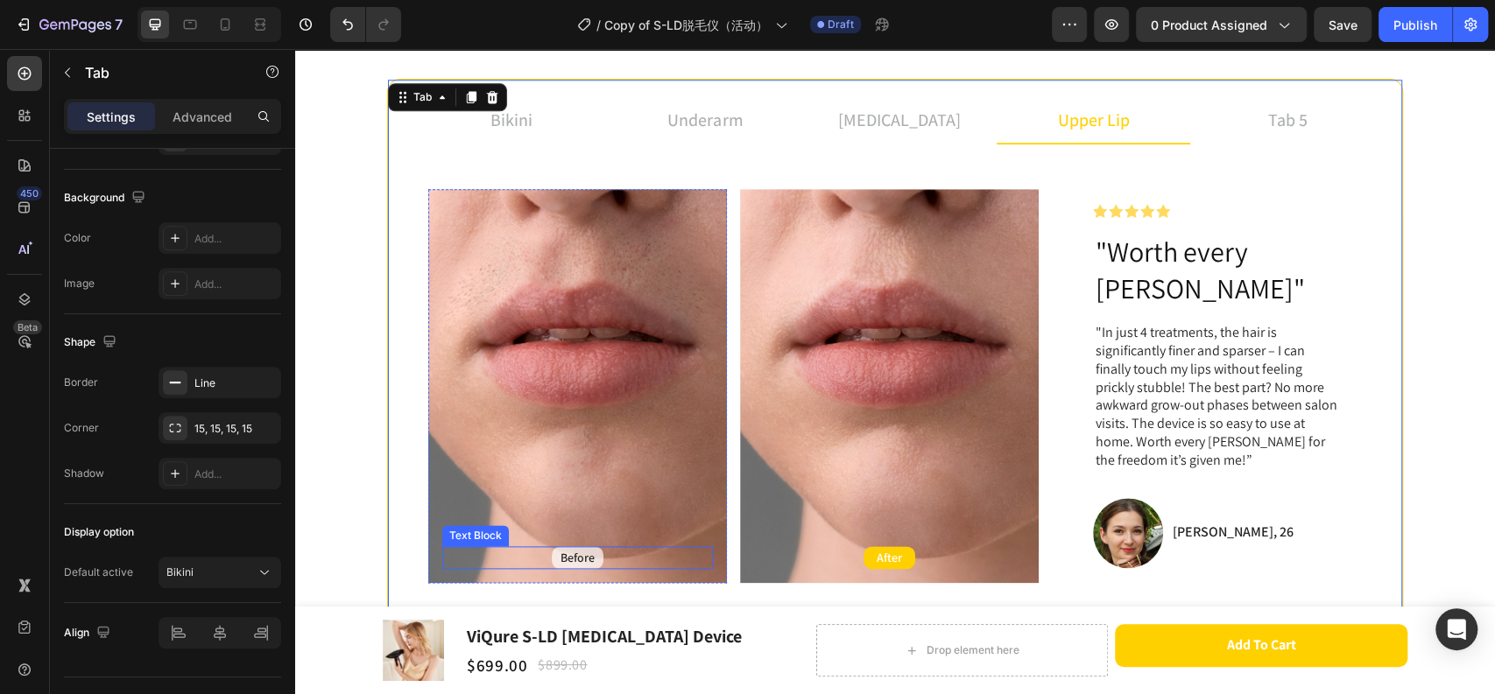
click at [568, 550] on p "Before" at bounding box center [577, 558] width 34 height 16
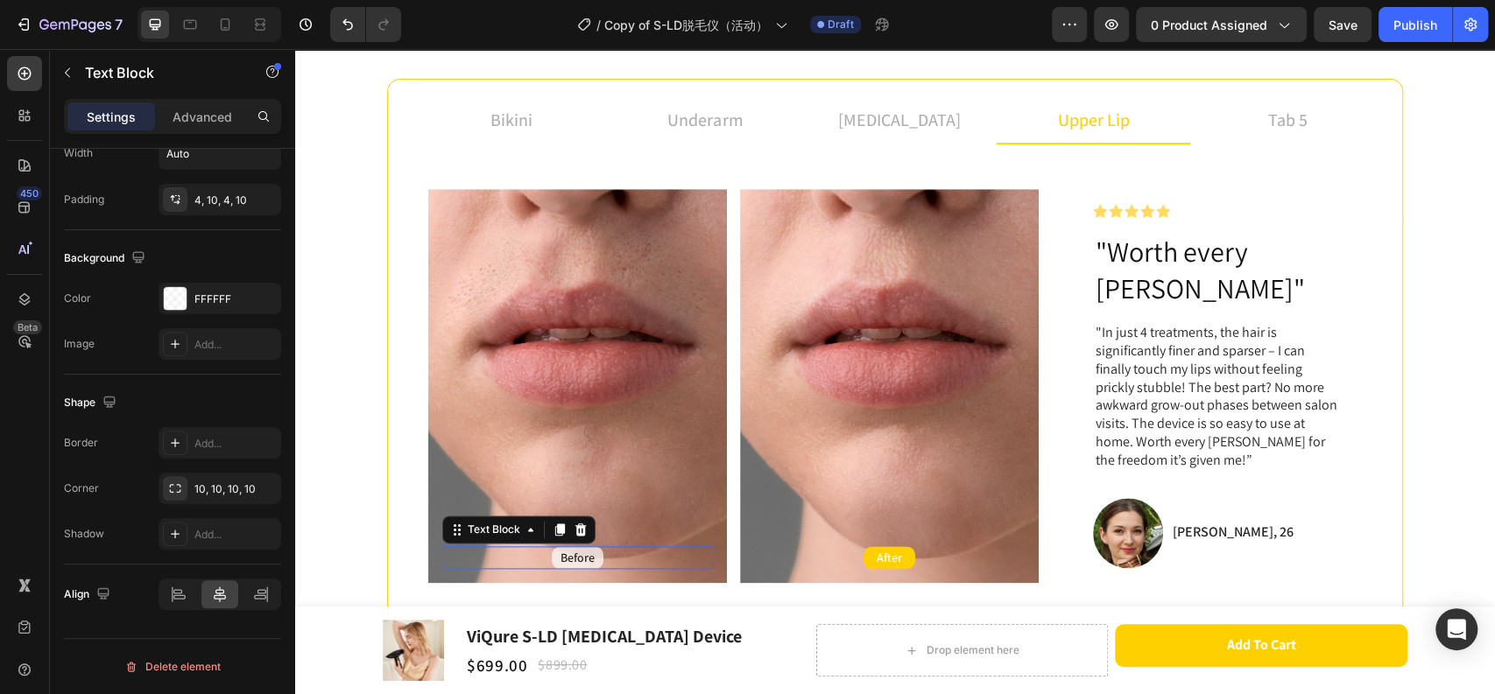
scroll to position [0, 0]
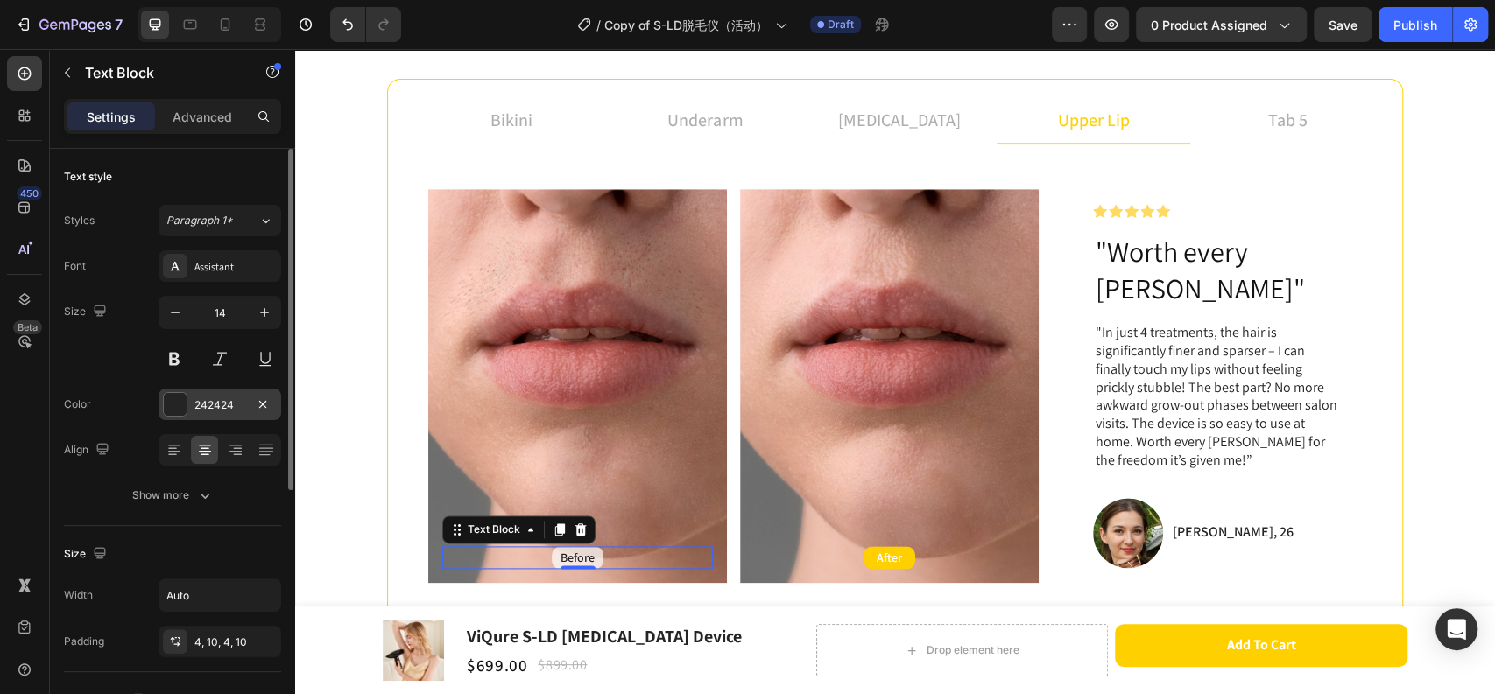
click at [221, 401] on div "242424" at bounding box center [219, 405] width 51 height 16
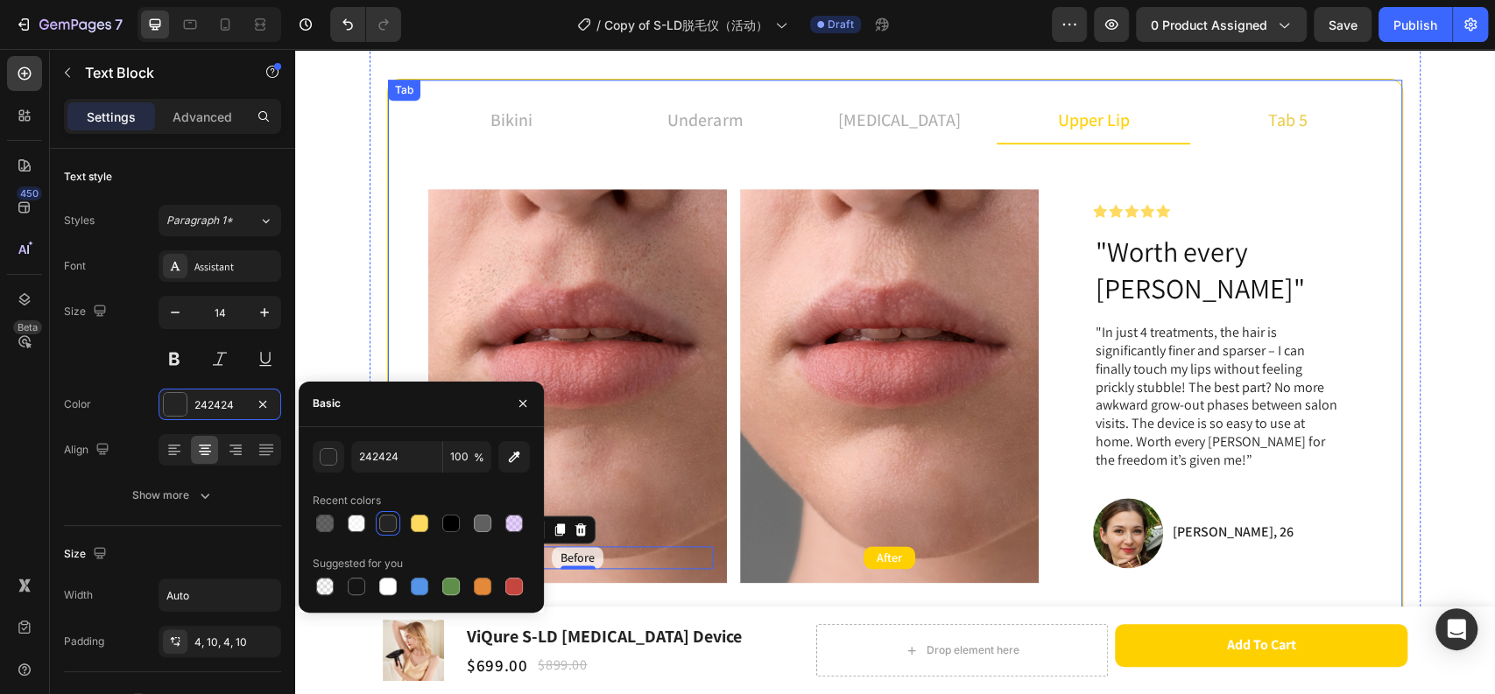
click at [1279, 119] on p "tab 5" at bounding box center [1287, 120] width 39 height 26
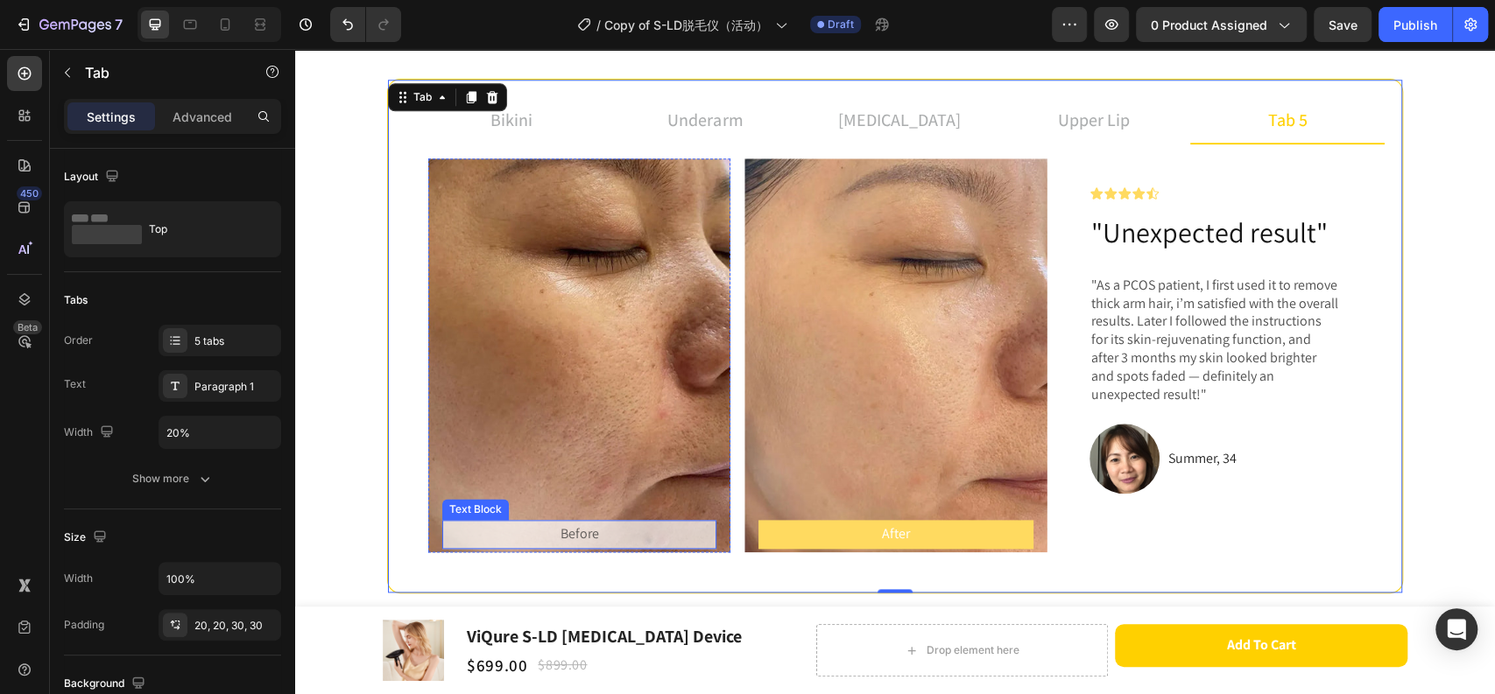
click at [560, 531] on p "Before" at bounding box center [579, 534] width 271 height 25
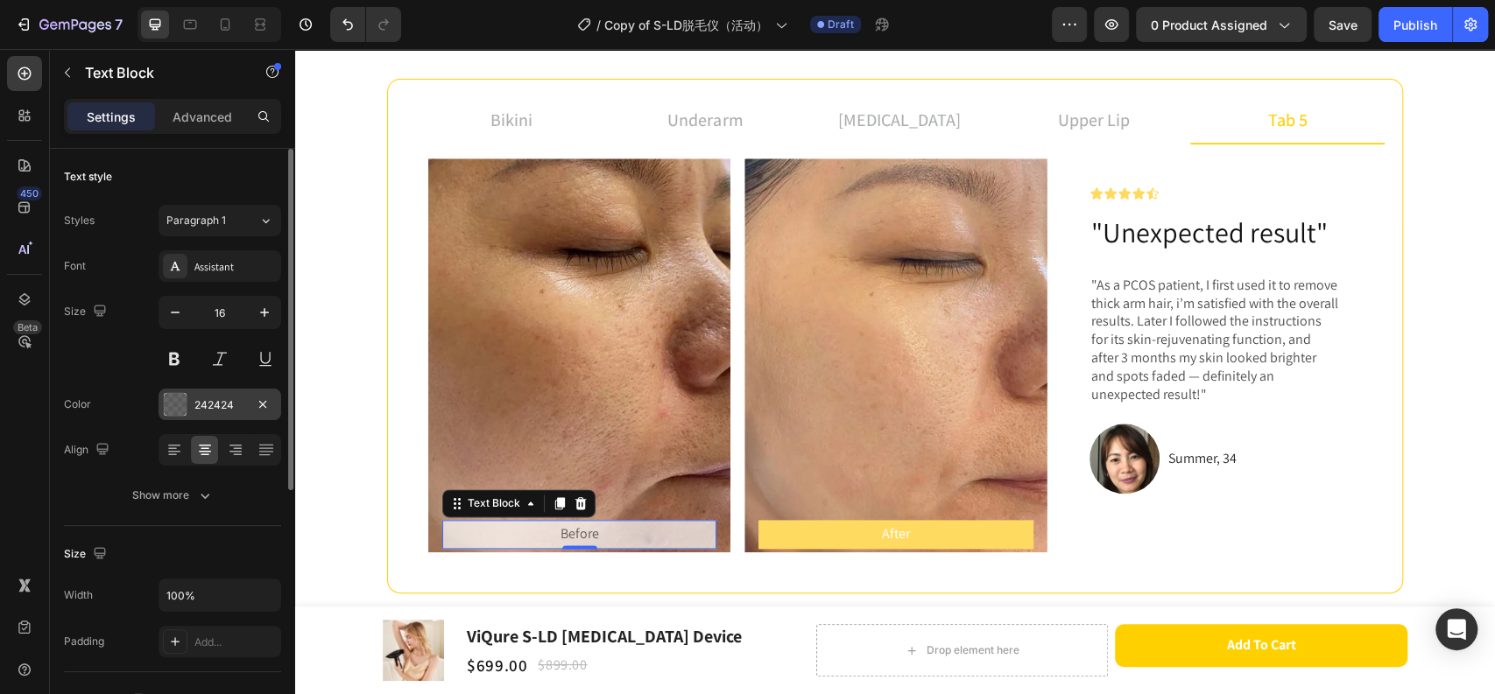
click at [211, 405] on div "242424" at bounding box center [219, 405] width 51 height 16
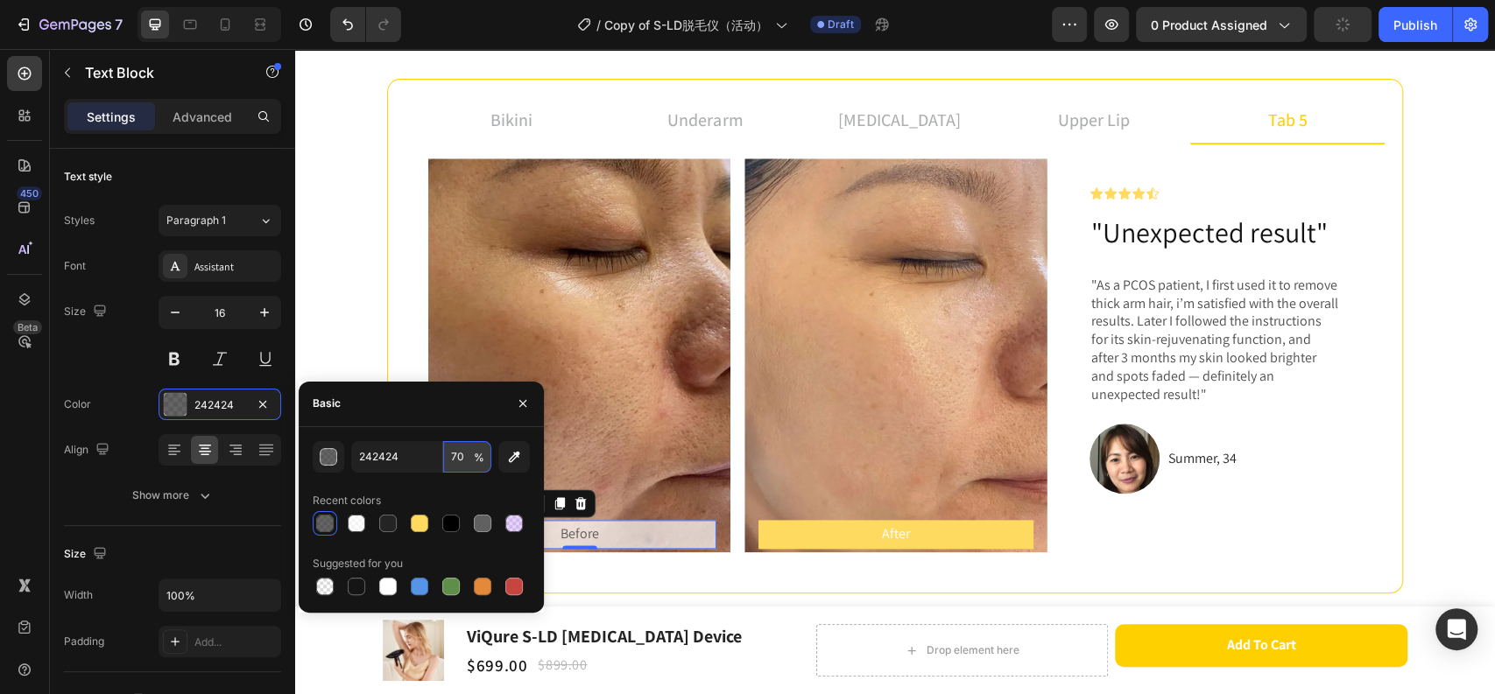
click at [454, 457] on input "70" at bounding box center [467, 457] width 48 height 32
type input "100"
click at [355, 345] on section "before and after Heading Achieve up to 96.47% hair density reduction in just 3 …" at bounding box center [894, 254] width 1079 height 766
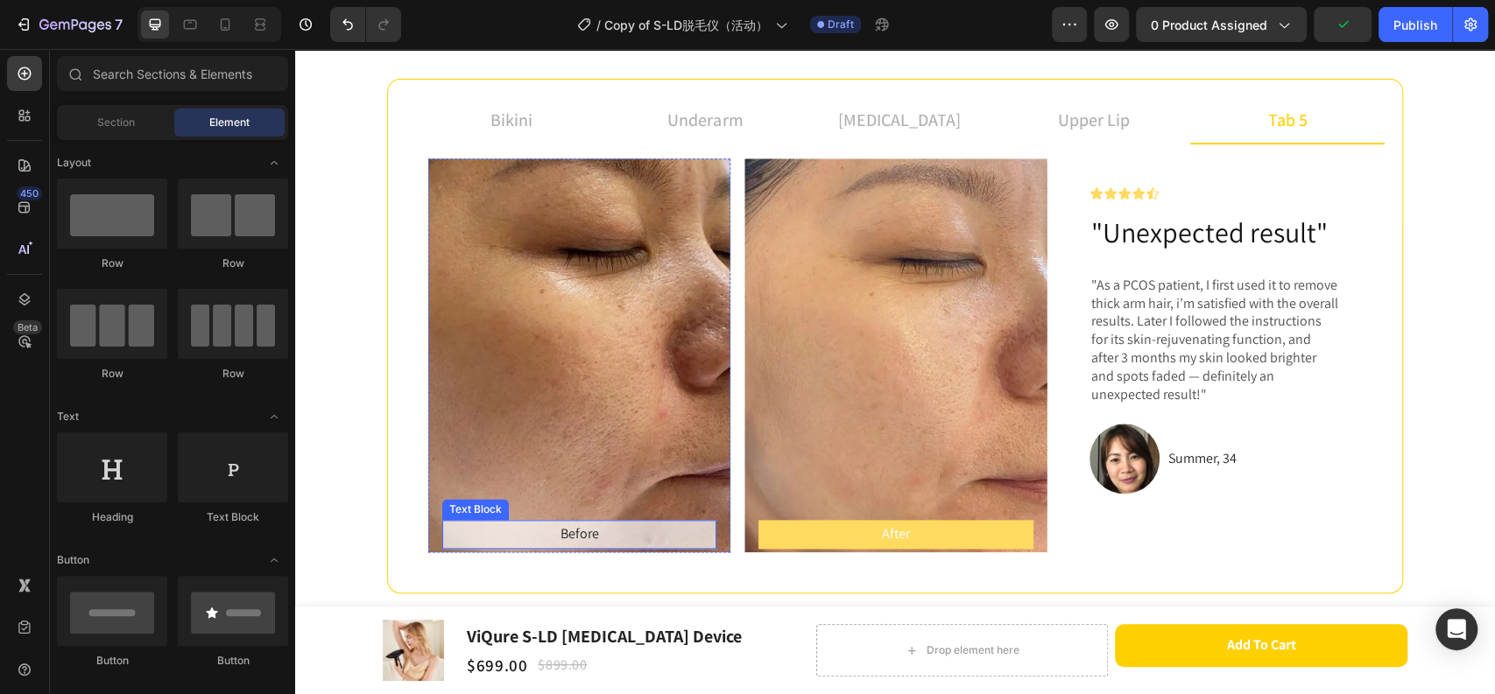
click at [618, 539] on p "Before" at bounding box center [579, 534] width 271 height 25
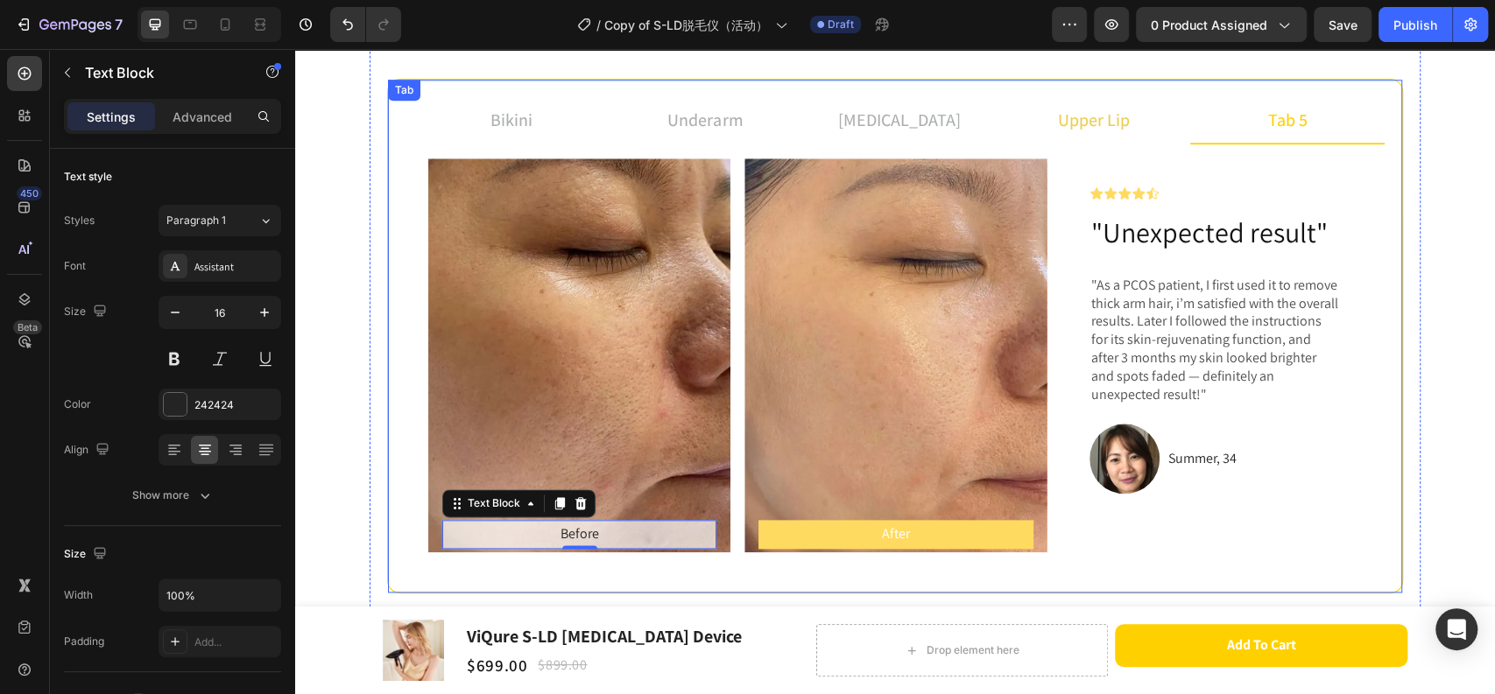
click at [1122, 134] on div "upper lip" at bounding box center [1093, 120] width 77 height 32
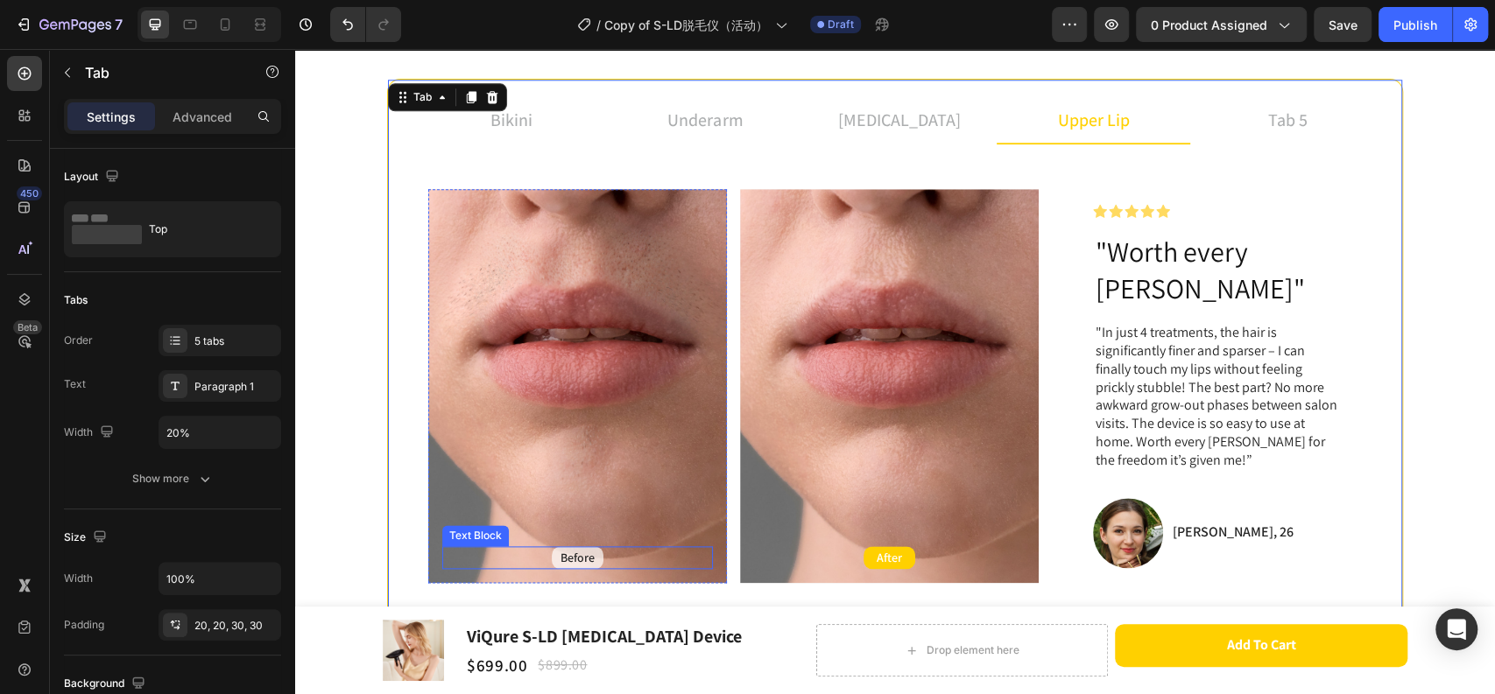
click at [560, 550] on p "Before" at bounding box center [577, 558] width 34 height 16
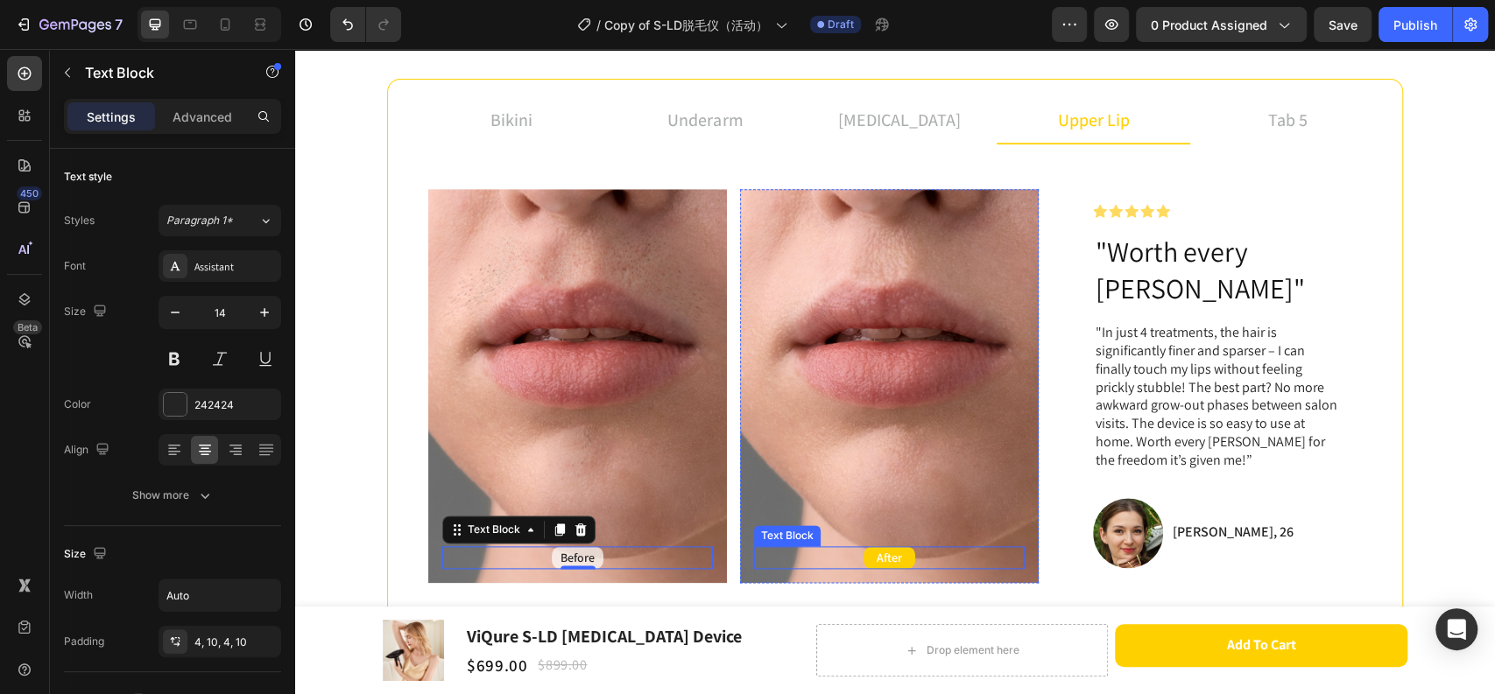
click at [888, 550] on p "After" at bounding box center [888, 558] width 25 height 16
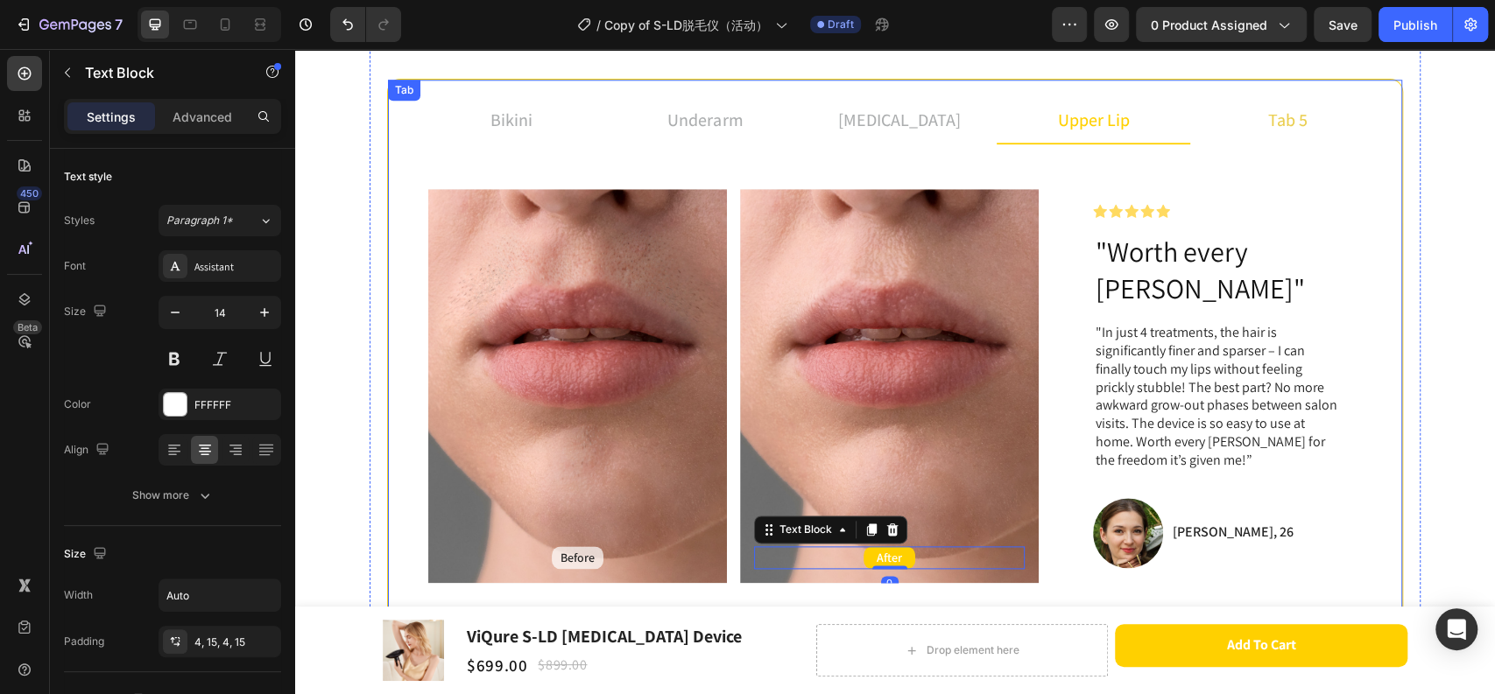
click at [1217, 121] on li "tab 5" at bounding box center [1287, 120] width 194 height 47
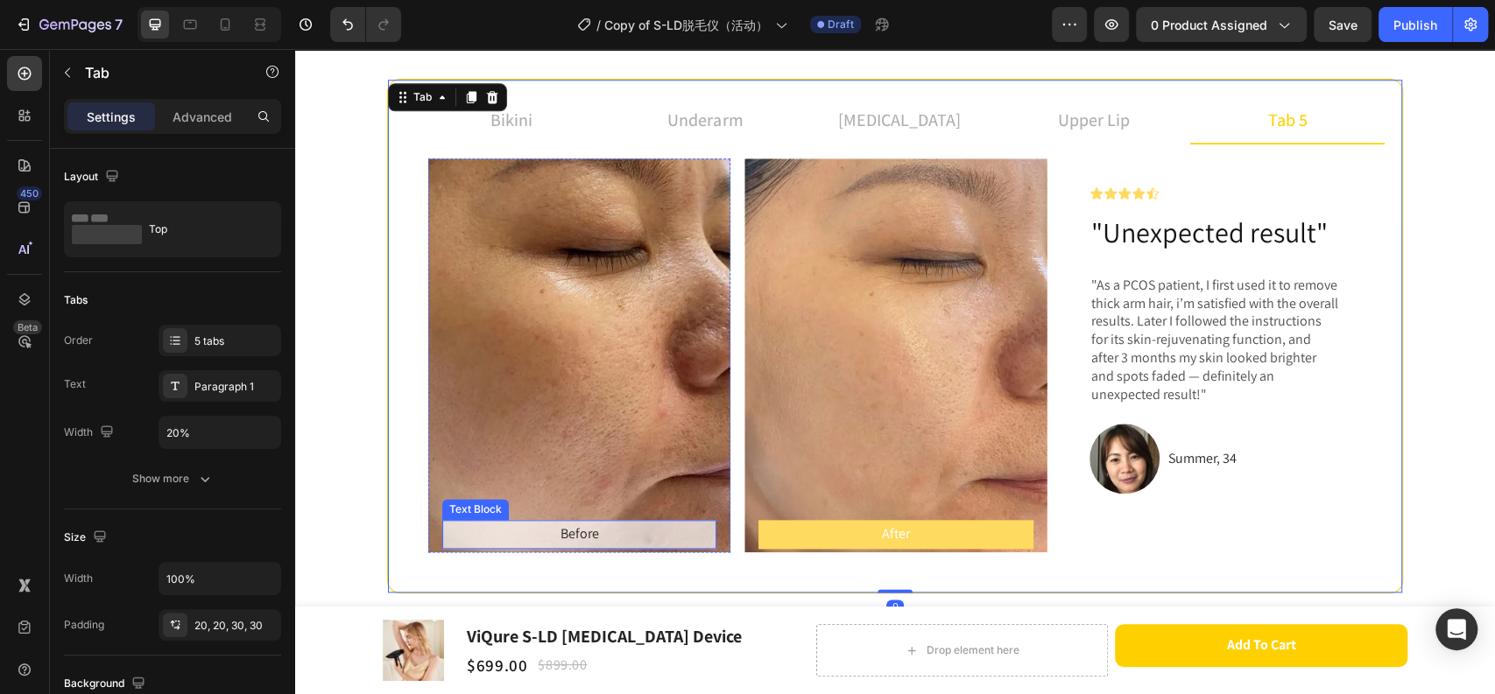
click at [629, 532] on p "Before" at bounding box center [579, 534] width 271 height 25
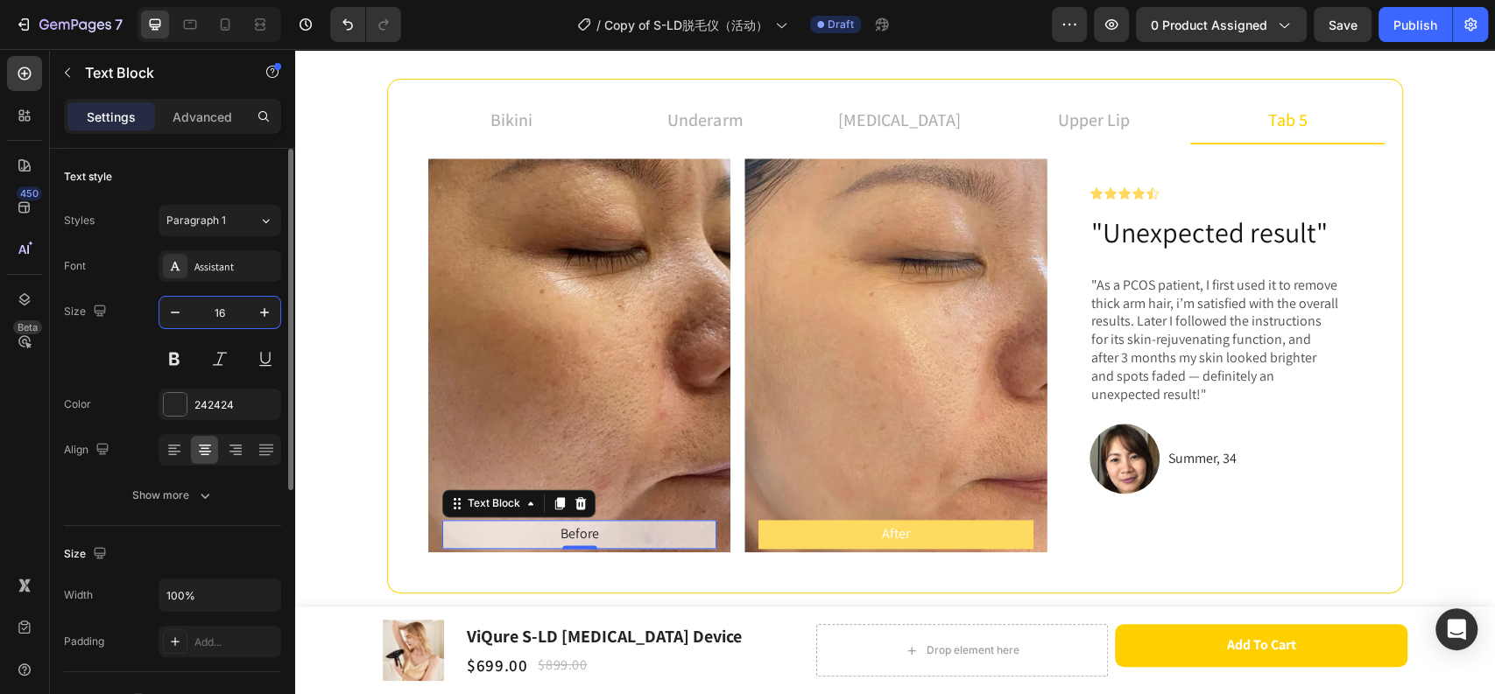
click at [229, 308] on input "16" at bounding box center [220, 313] width 58 height 32
click at [181, 313] on icon "button" at bounding box center [175, 313] width 18 height 18
type input "14"
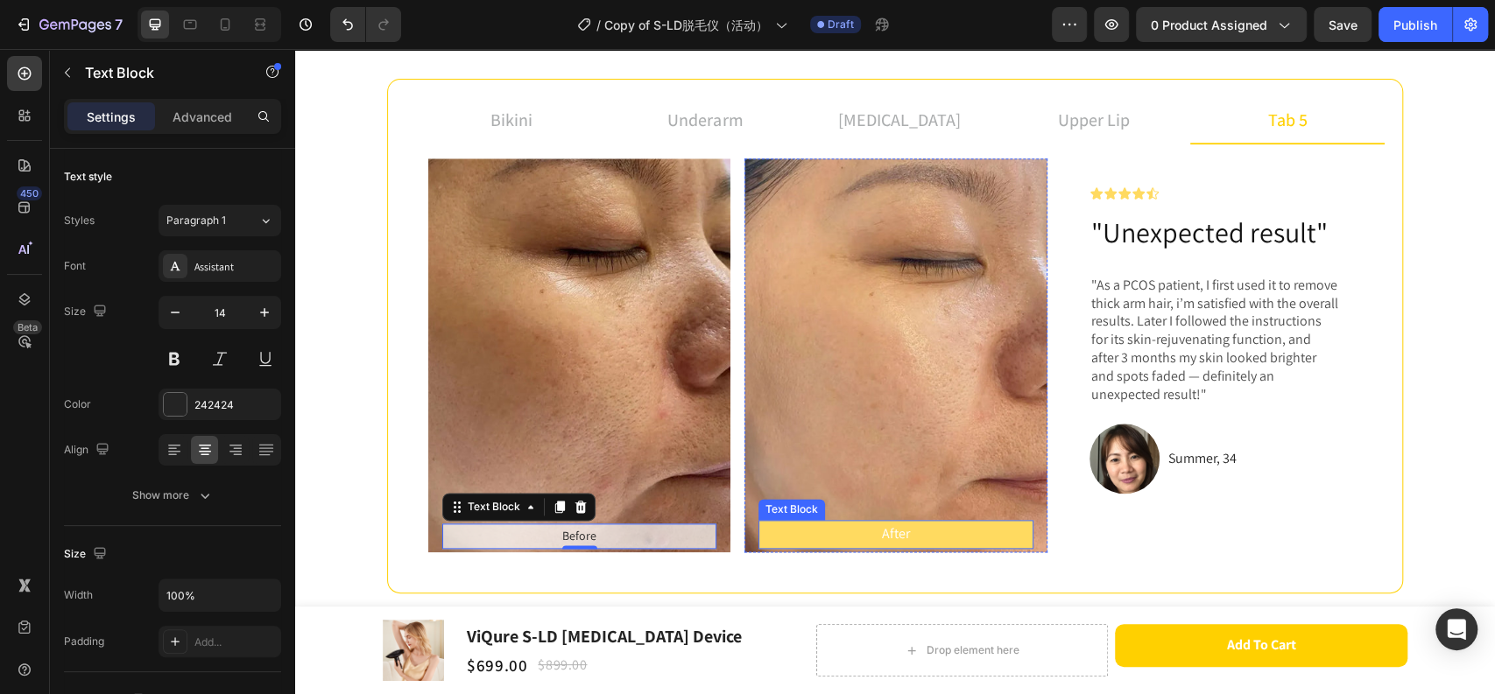
click at [805, 528] on p "After" at bounding box center [895, 534] width 271 height 25
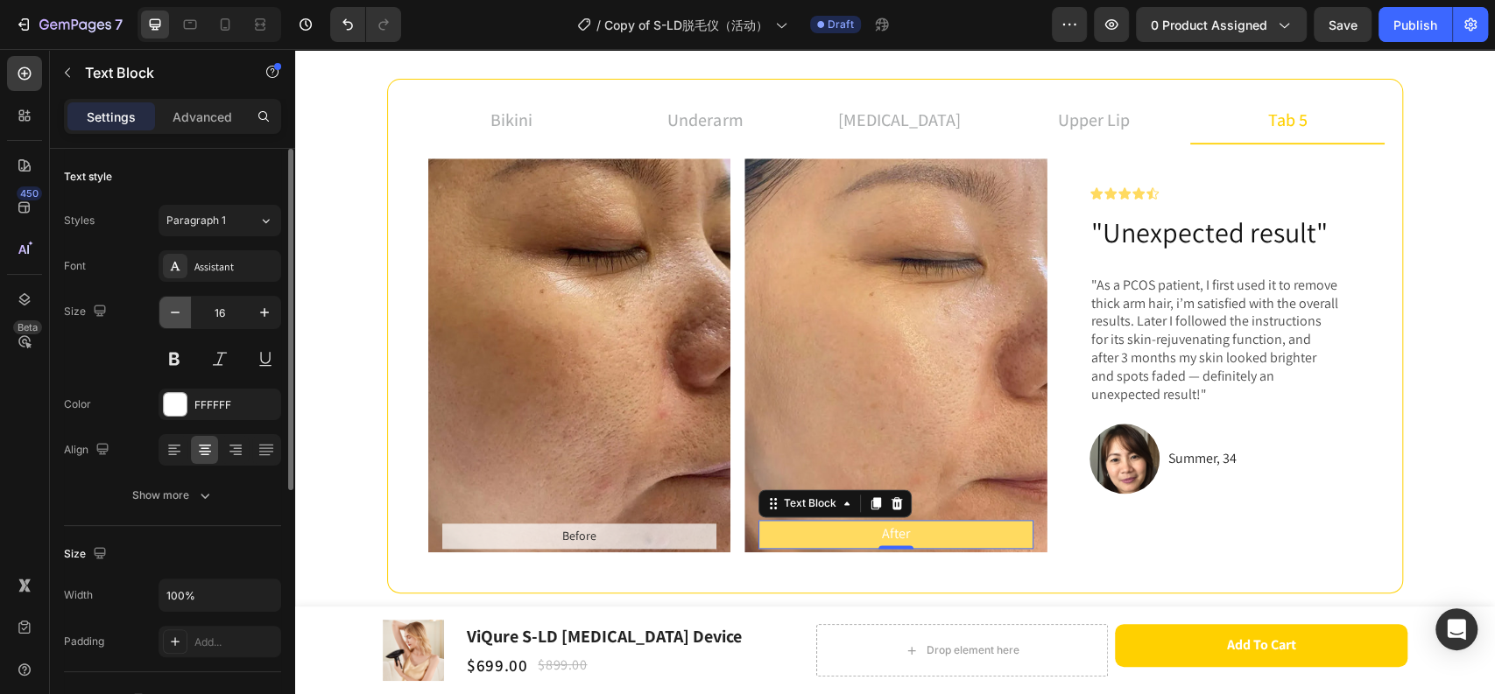
click at [185, 306] on button "button" at bounding box center [175, 313] width 32 height 32
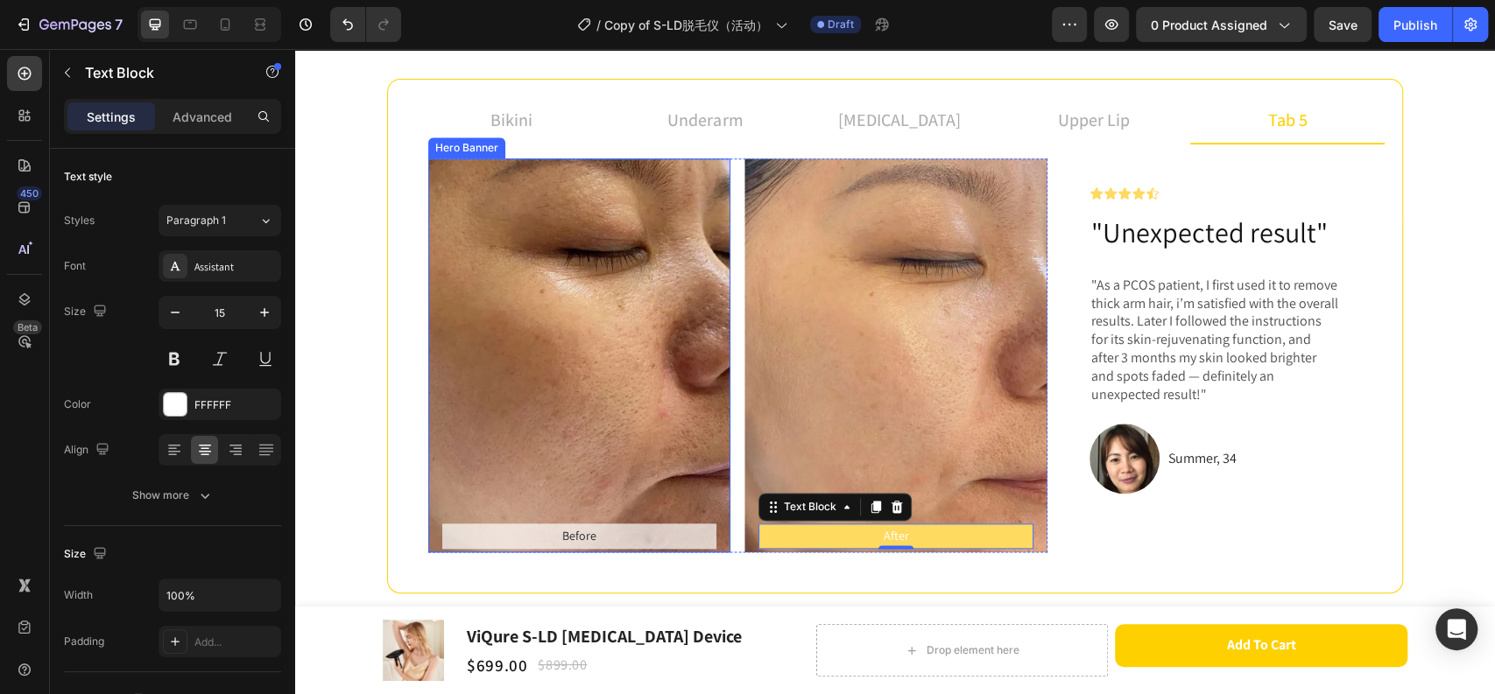
type input "14"
click at [608, 534] on p "Before" at bounding box center [579, 536] width 271 height 22
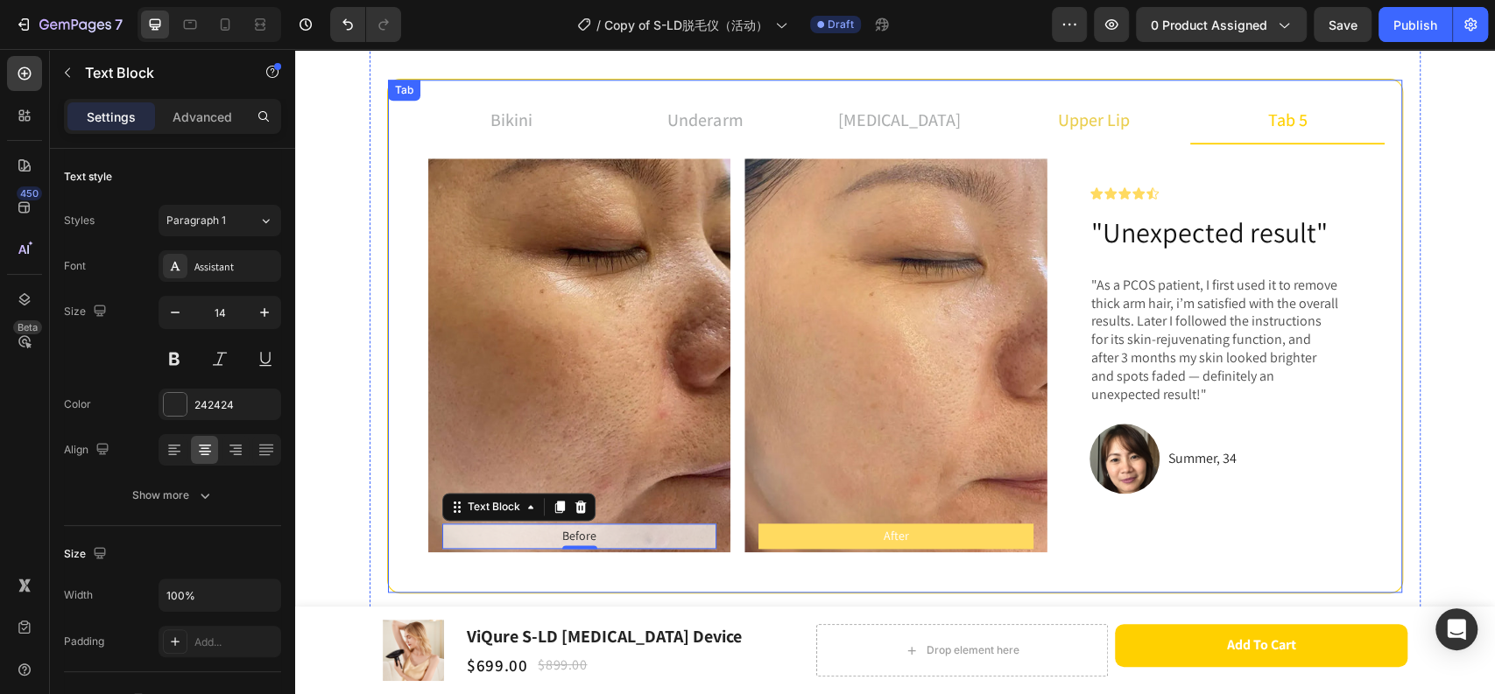
click at [1086, 117] on p "upper lip" at bounding box center [1094, 120] width 72 height 26
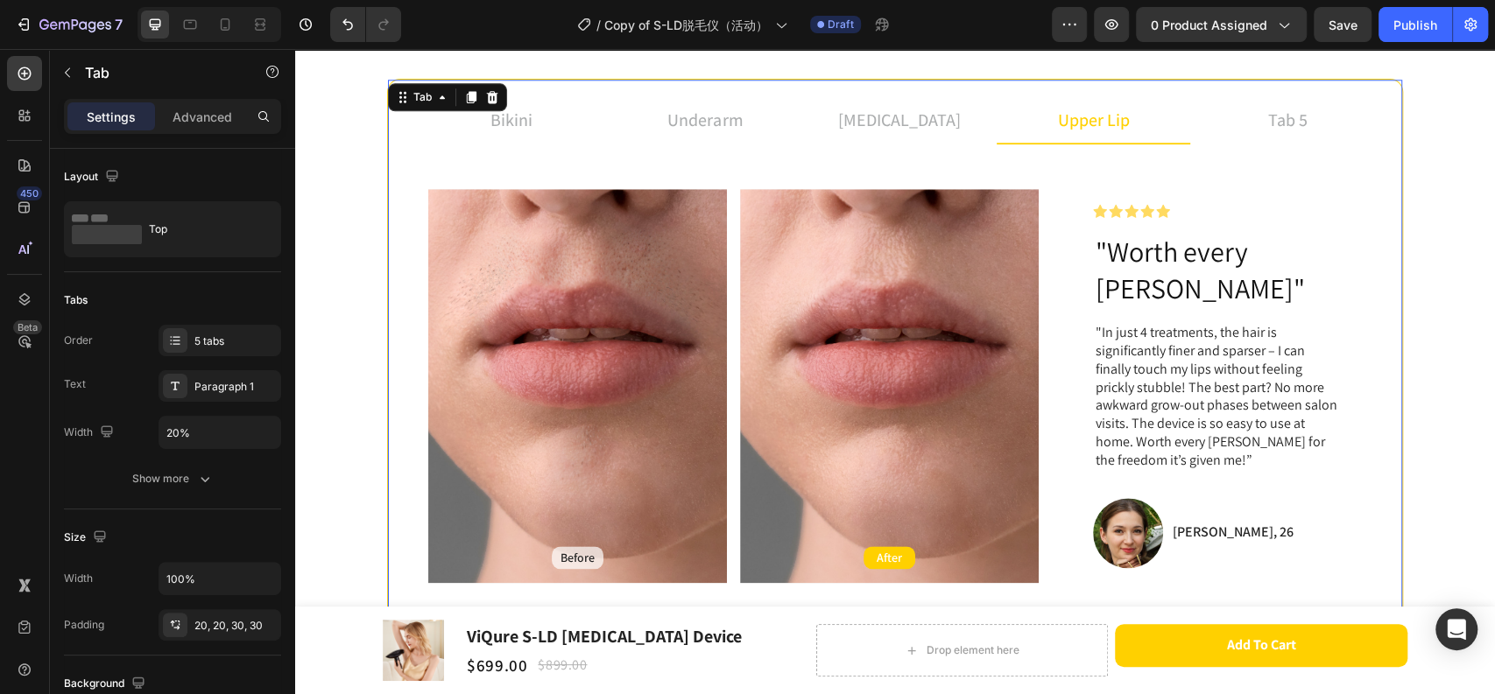
click at [569, 550] on p "Before" at bounding box center [577, 558] width 34 height 16
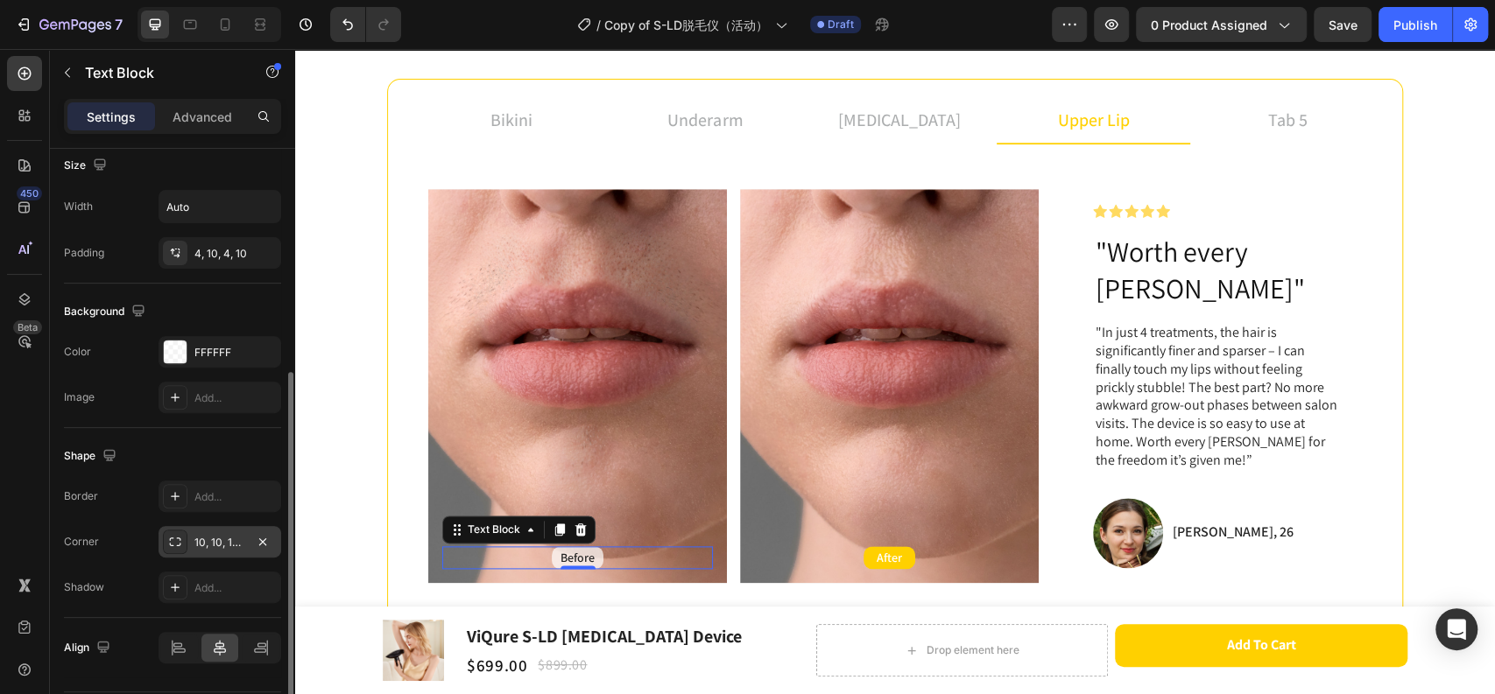
scroll to position [441, 0]
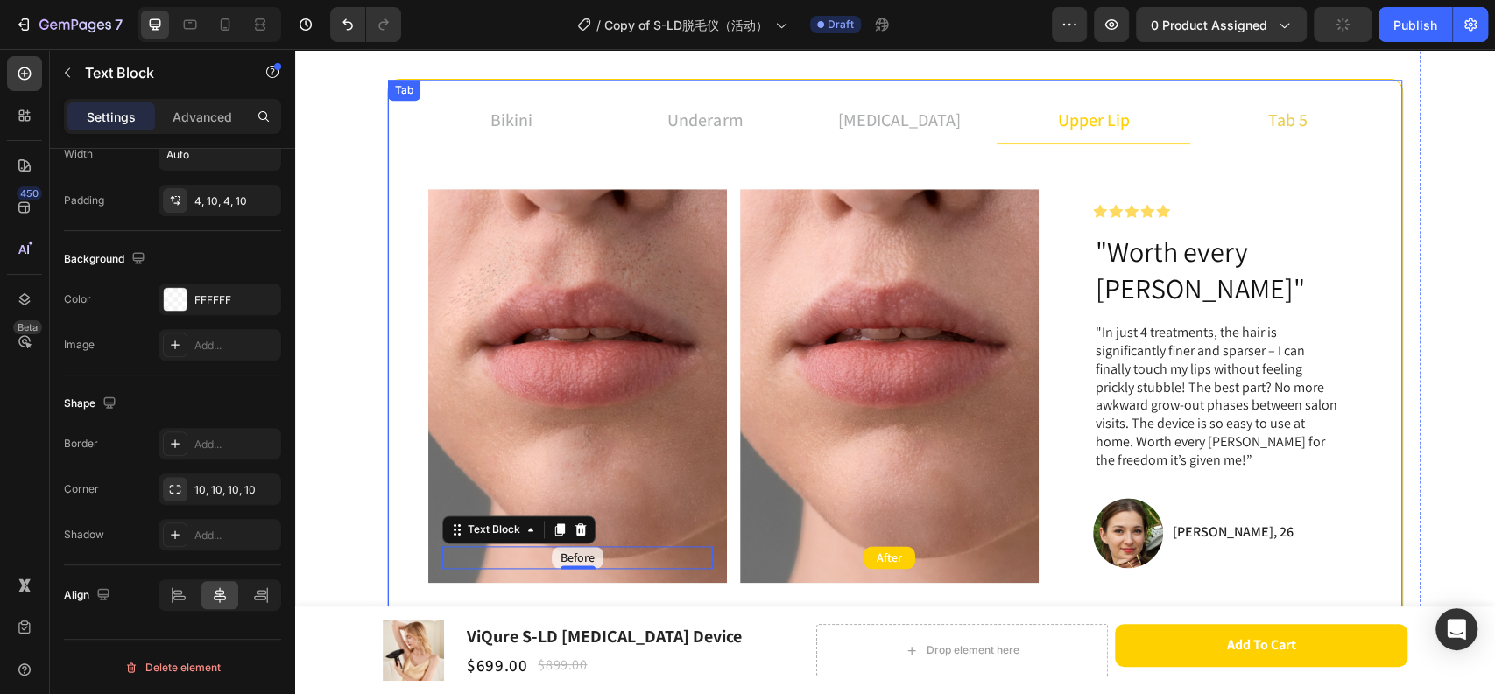
click at [1254, 106] on li "tab 5" at bounding box center [1287, 120] width 194 height 47
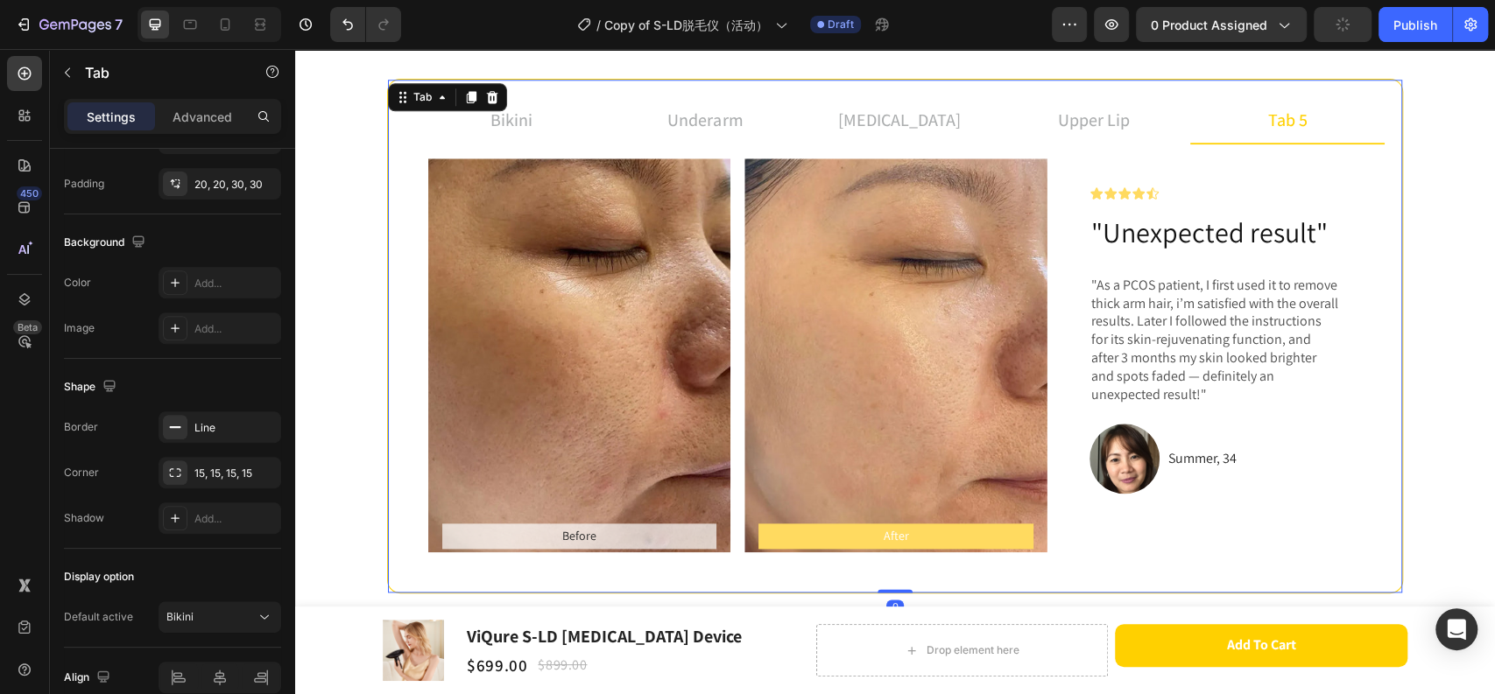
scroll to position [0, 0]
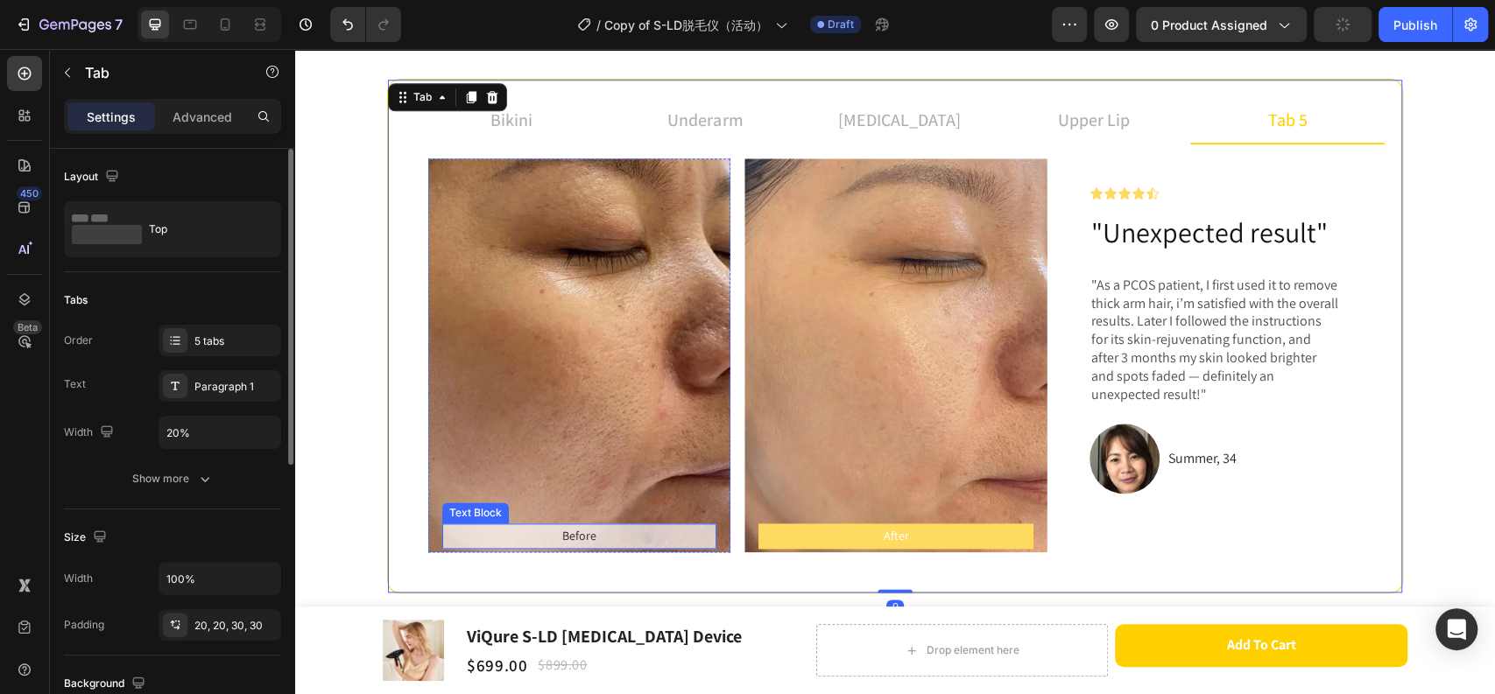
click at [597, 531] on p "Before" at bounding box center [579, 536] width 271 height 22
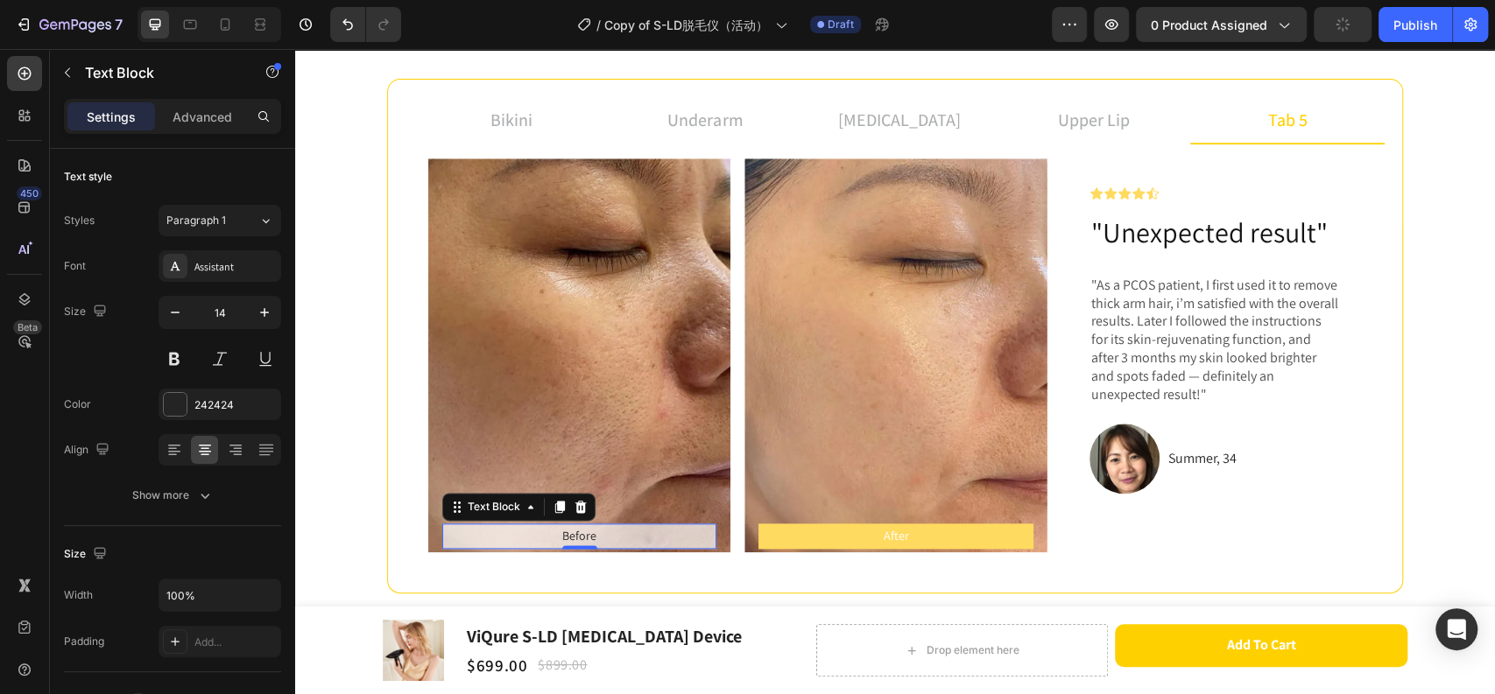
scroll to position [441, 0]
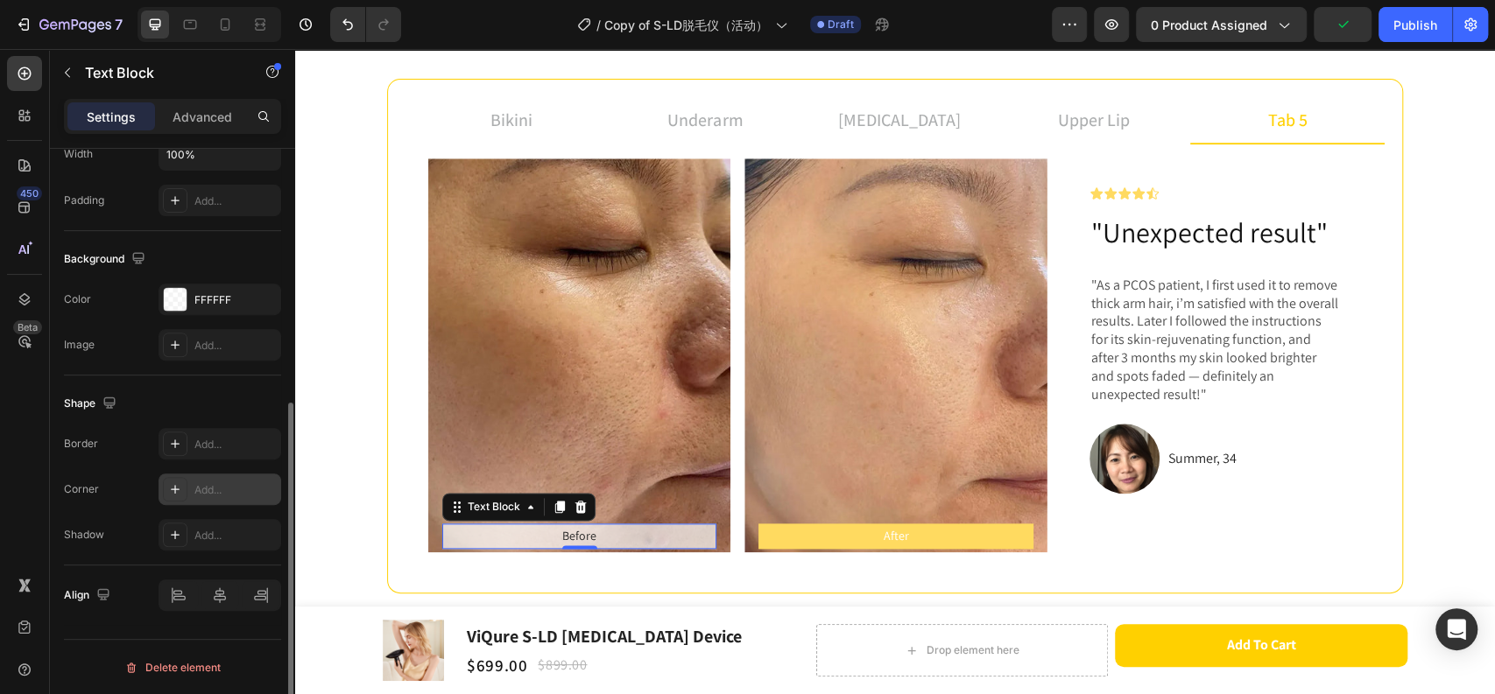
click at [209, 487] on div "Add..." at bounding box center [235, 490] width 82 height 16
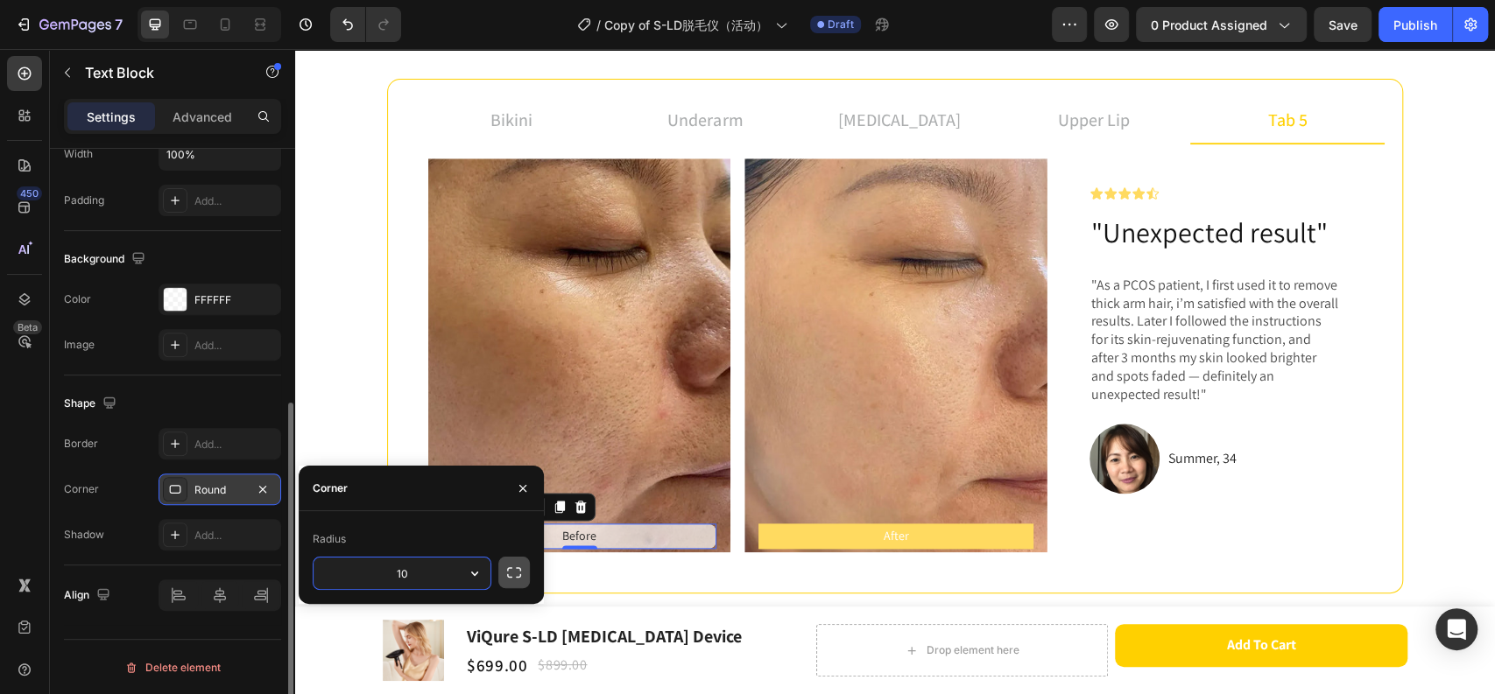
type input "10"
click at [523, 570] on button "button" at bounding box center [514, 573] width 32 height 32
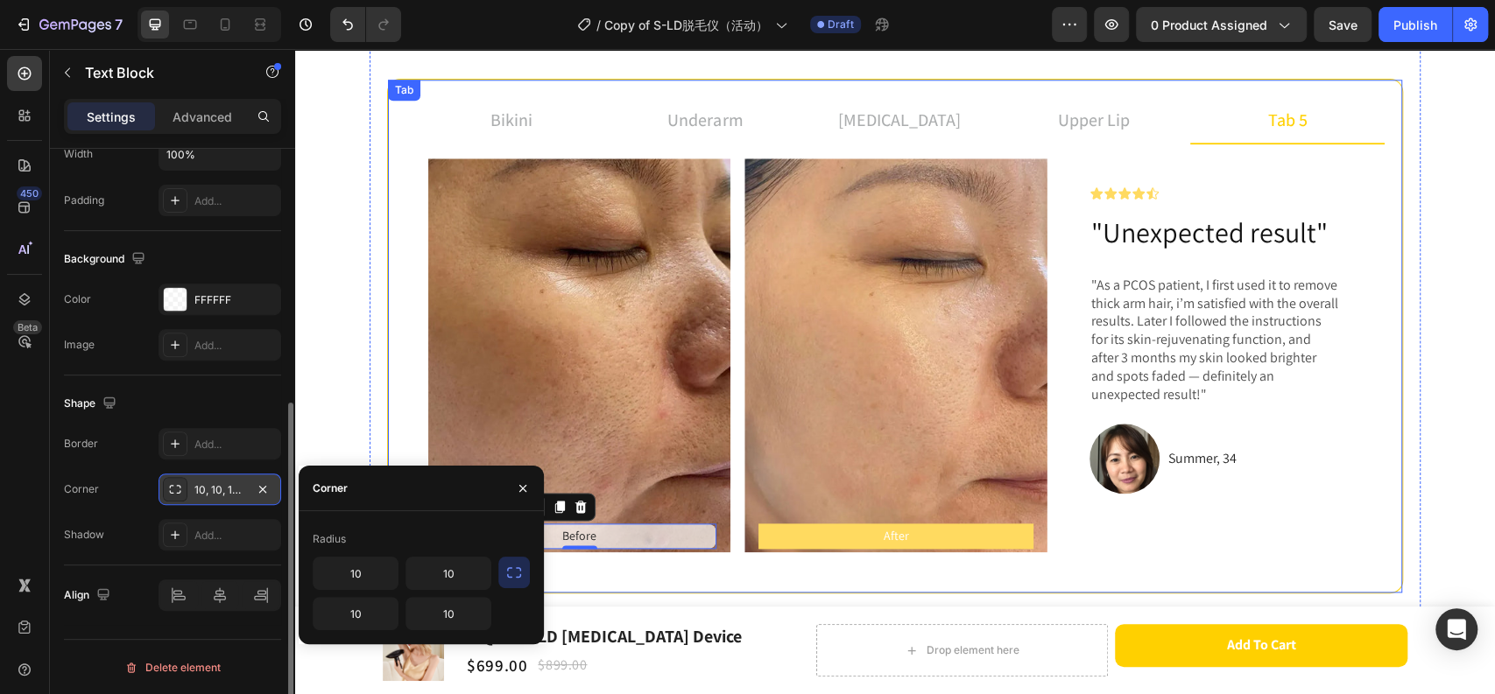
click at [617, 577] on div "bikini underarm [MEDICAL_DATA] upper lip tab 5 Before Text Block Hero Banner Af…" at bounding box center [895, 336] width 1016 height 515
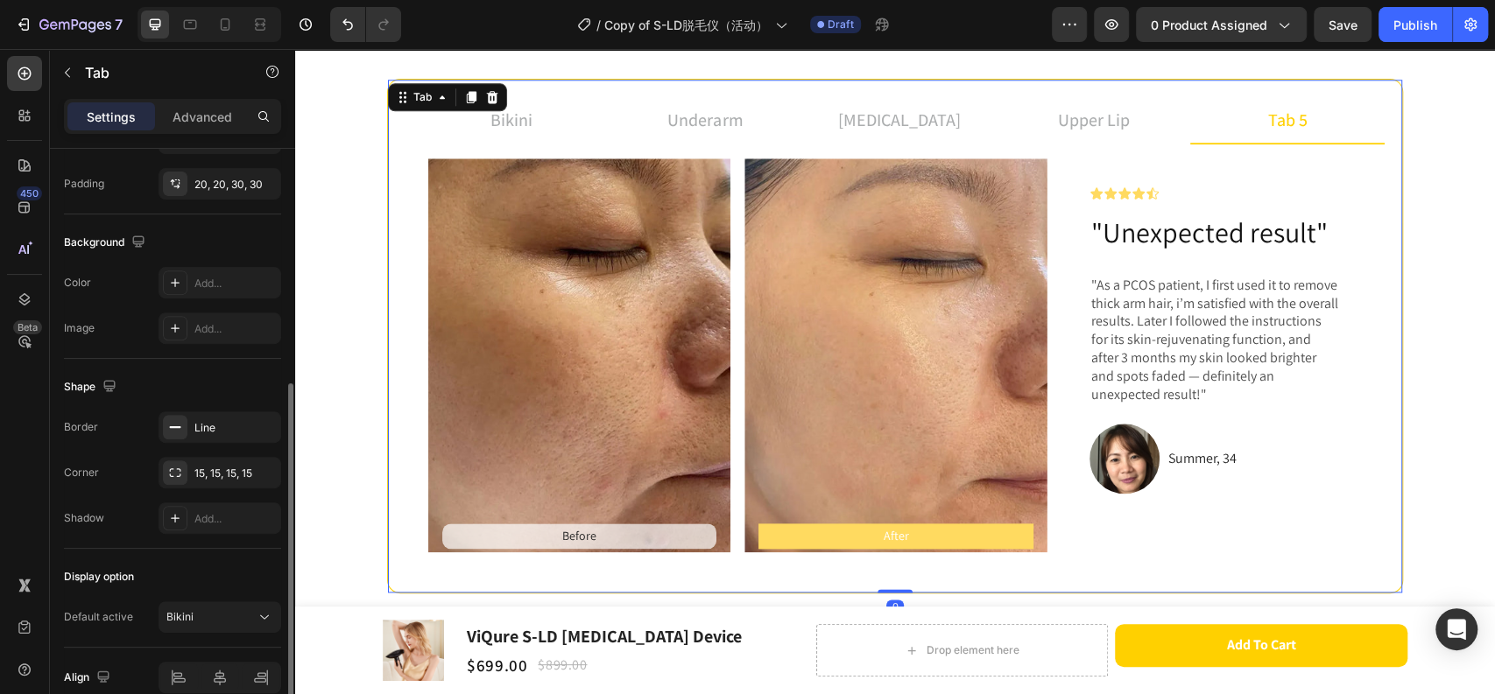
scroll to position [0, 0]
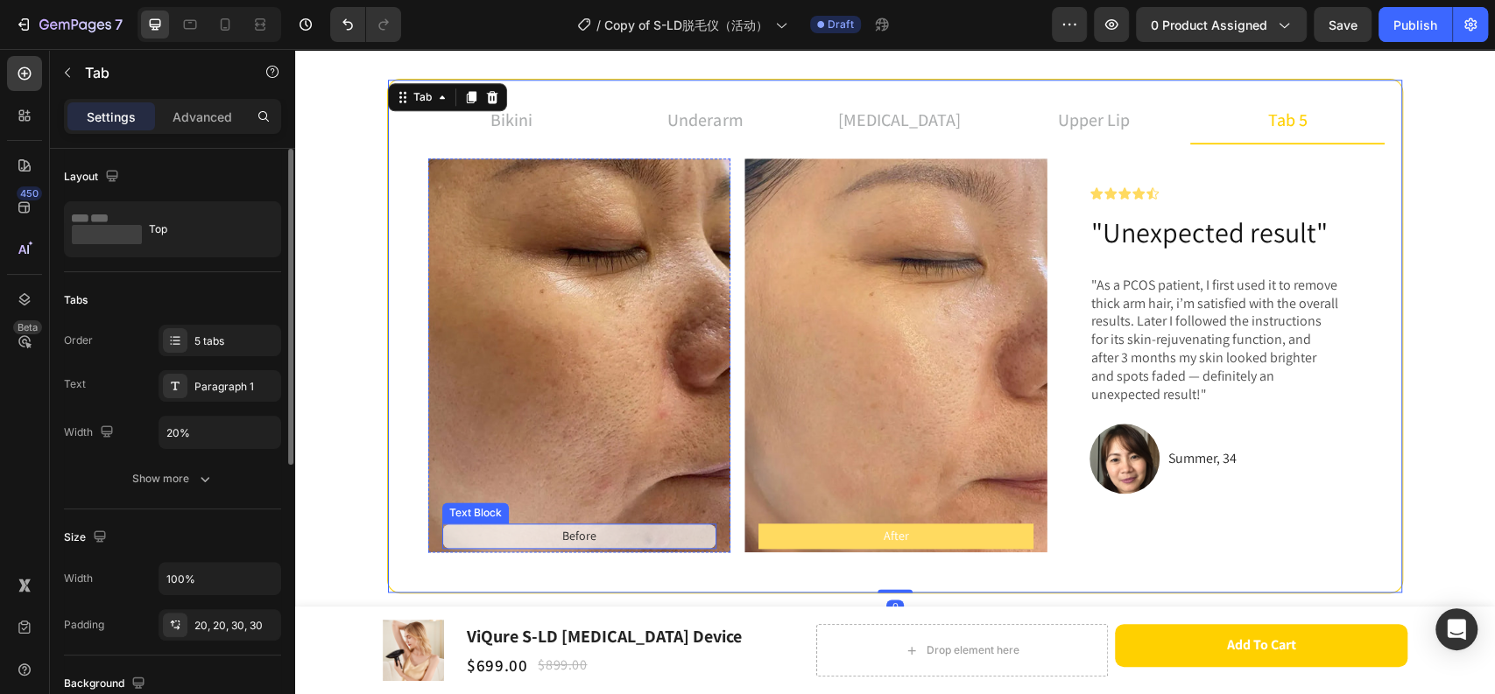
click at [608, 535] on p "Before" at bounding box center [579, 536] width 271 height 22
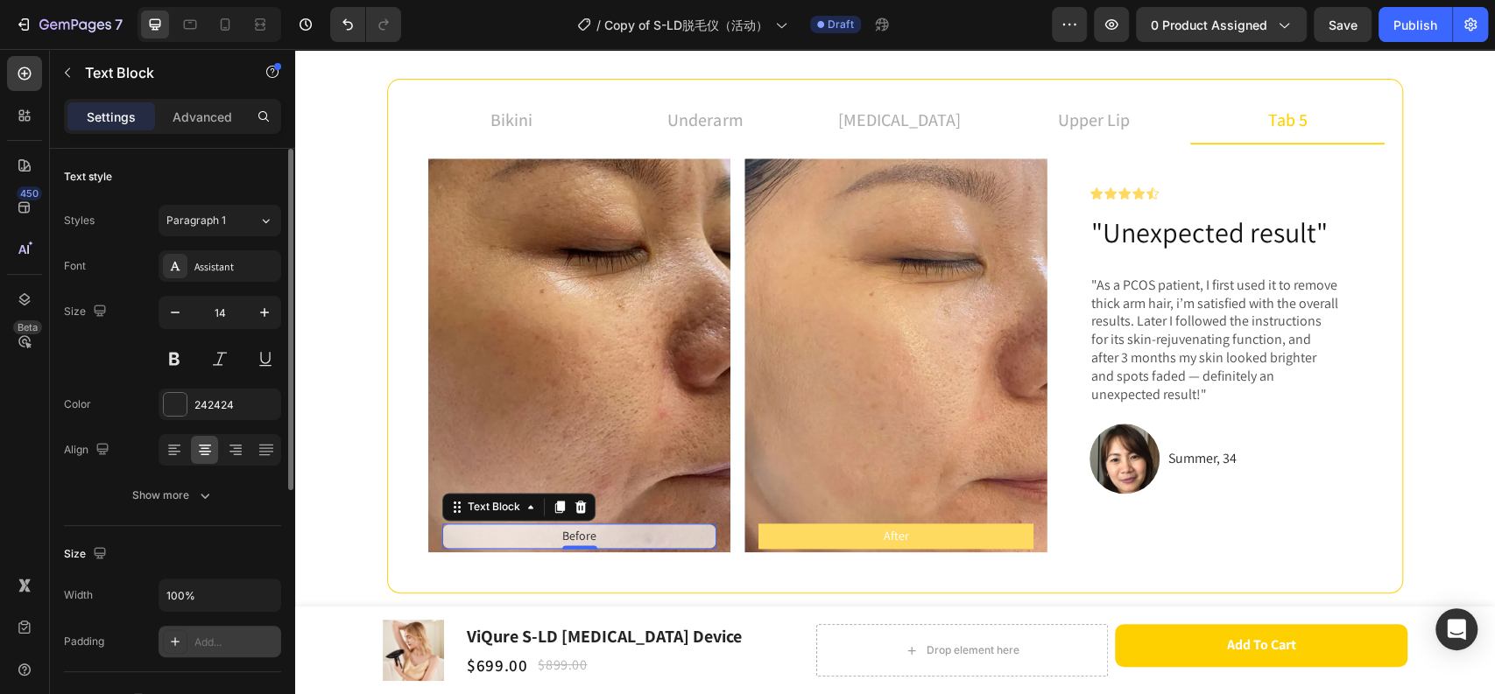
scroll to position [194, 0]
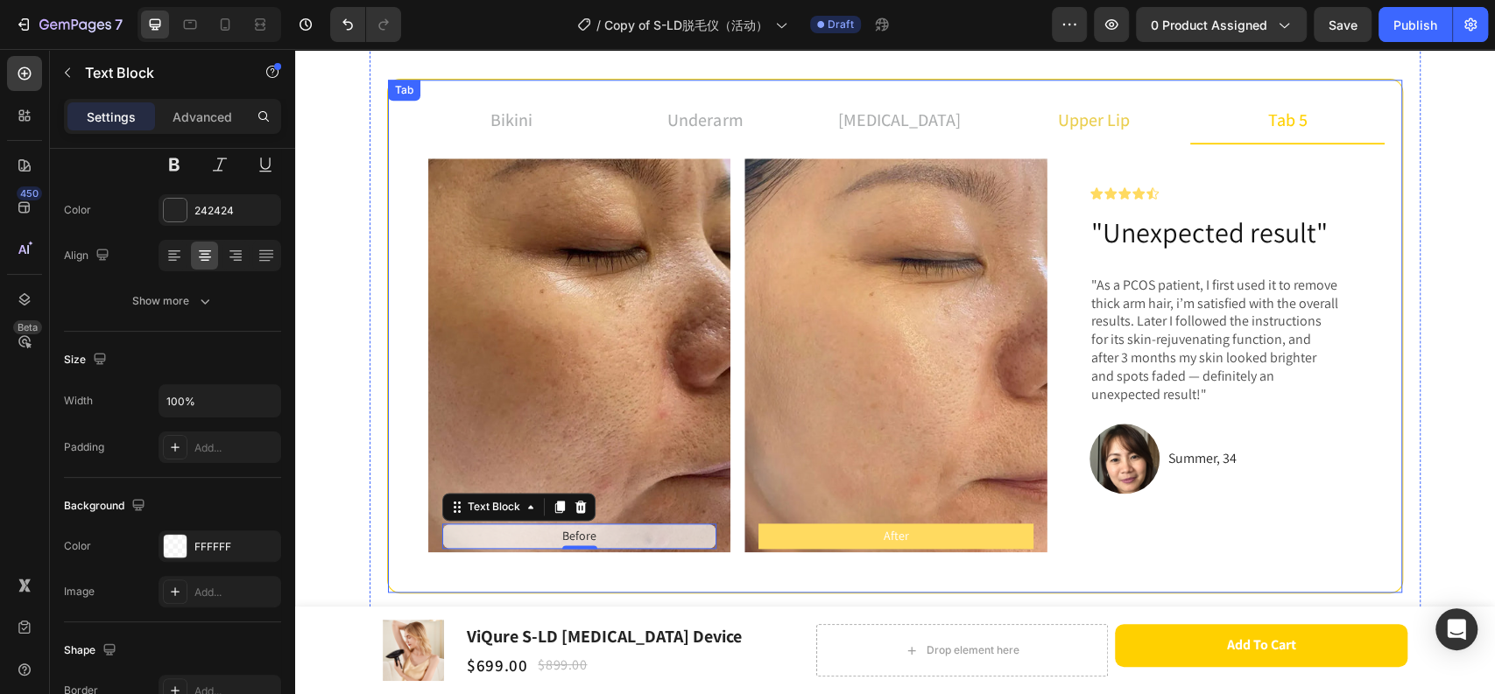
click at [1071, 116] on p "upper lip" at bounding box center [1094, 120] width 72 height 26
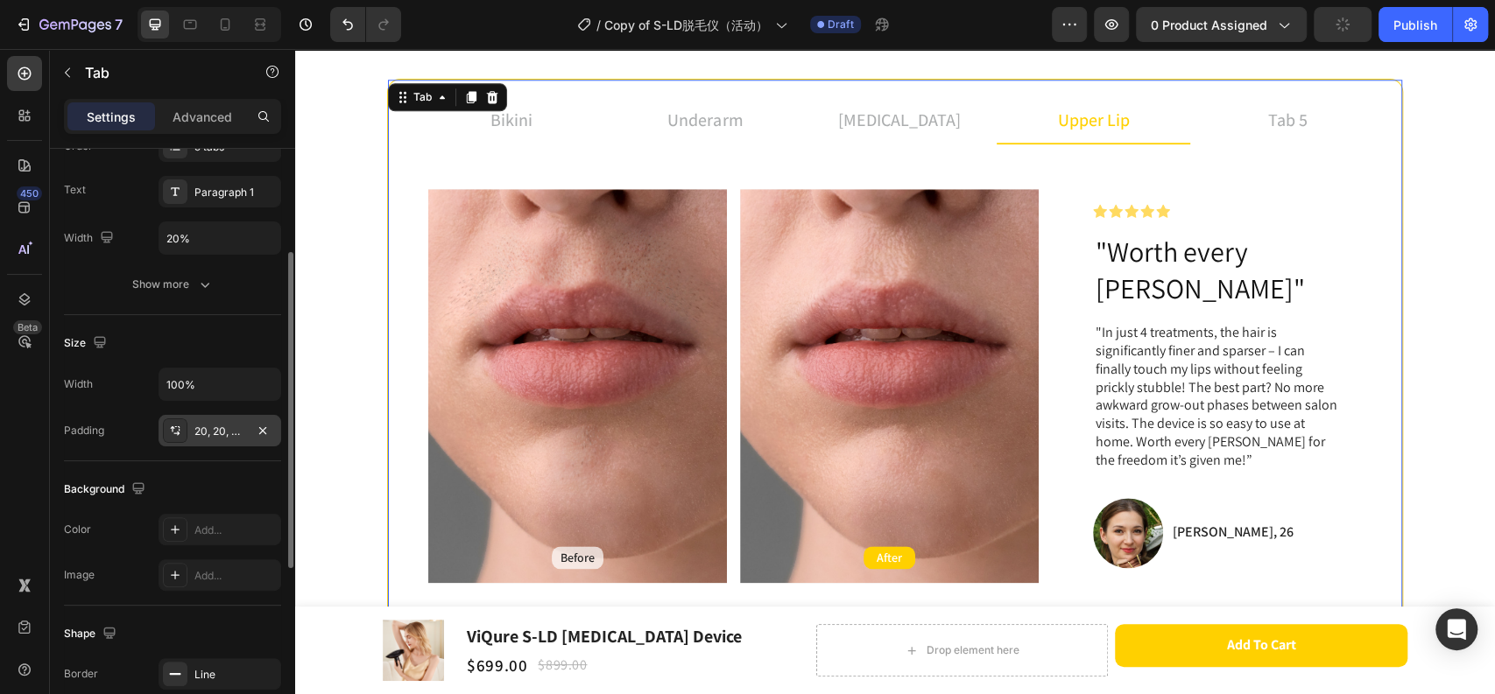
click at [214, 424] on div "20, 20, 30, 30" at bounding box center [219, 432] width 51 height 16
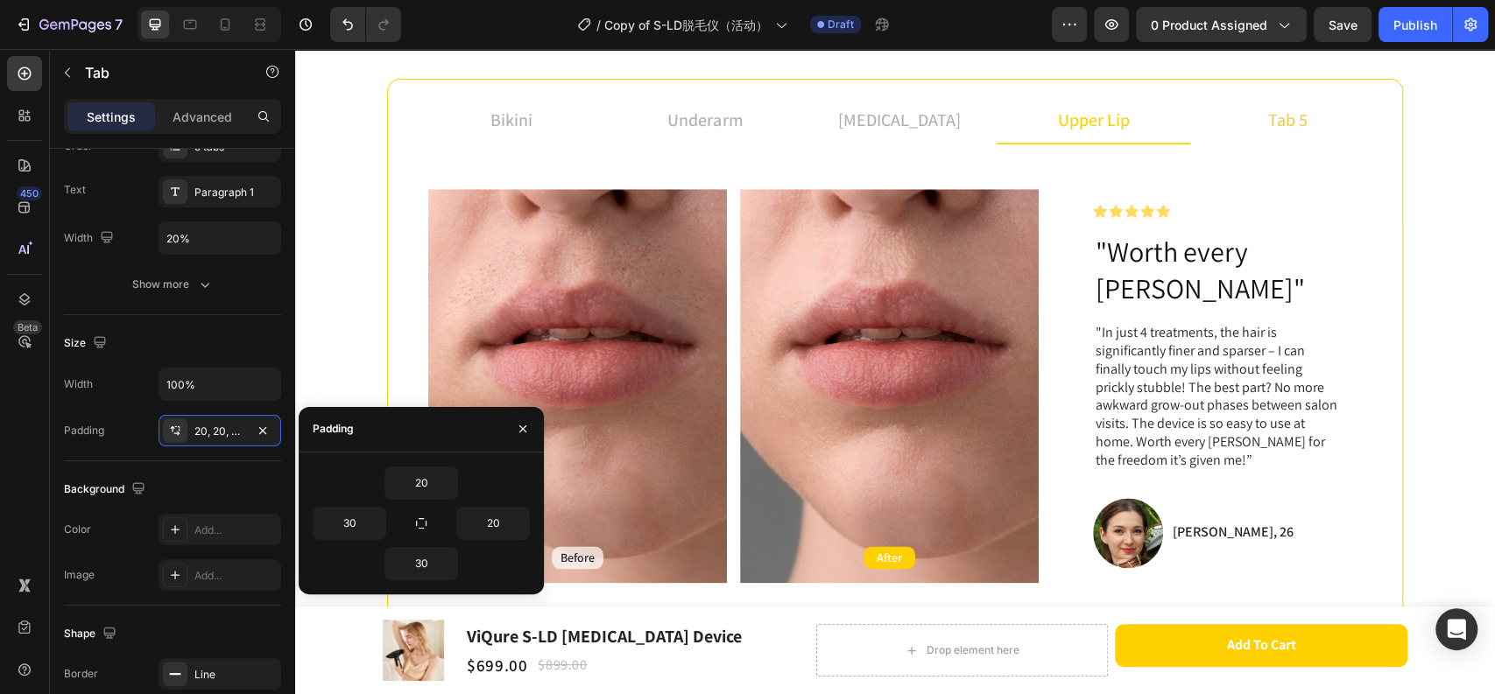
click at [1325, 119] on li "tab 5" at bounding box center [1287, 120] width 194 height 47
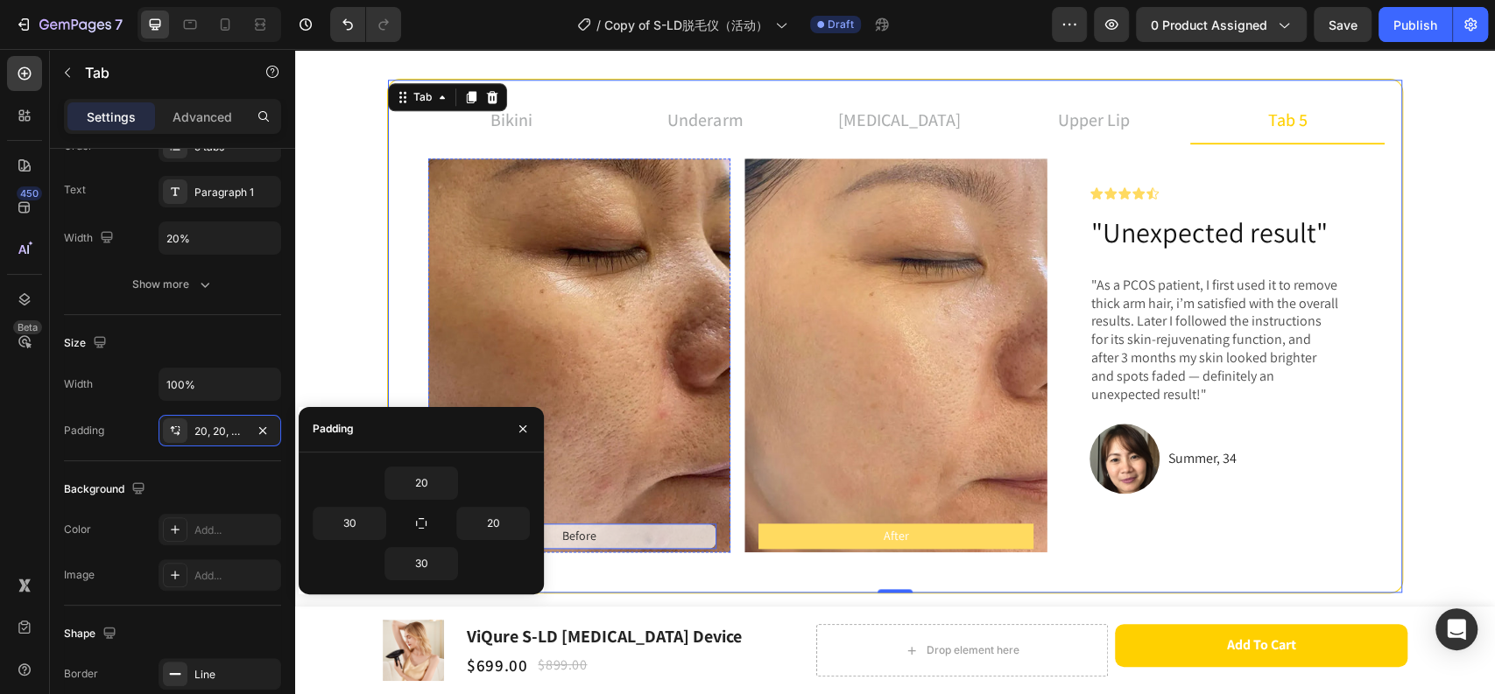
click at [608, 533] on p "Before" at bounding box center [579, 536] width 271 height 22
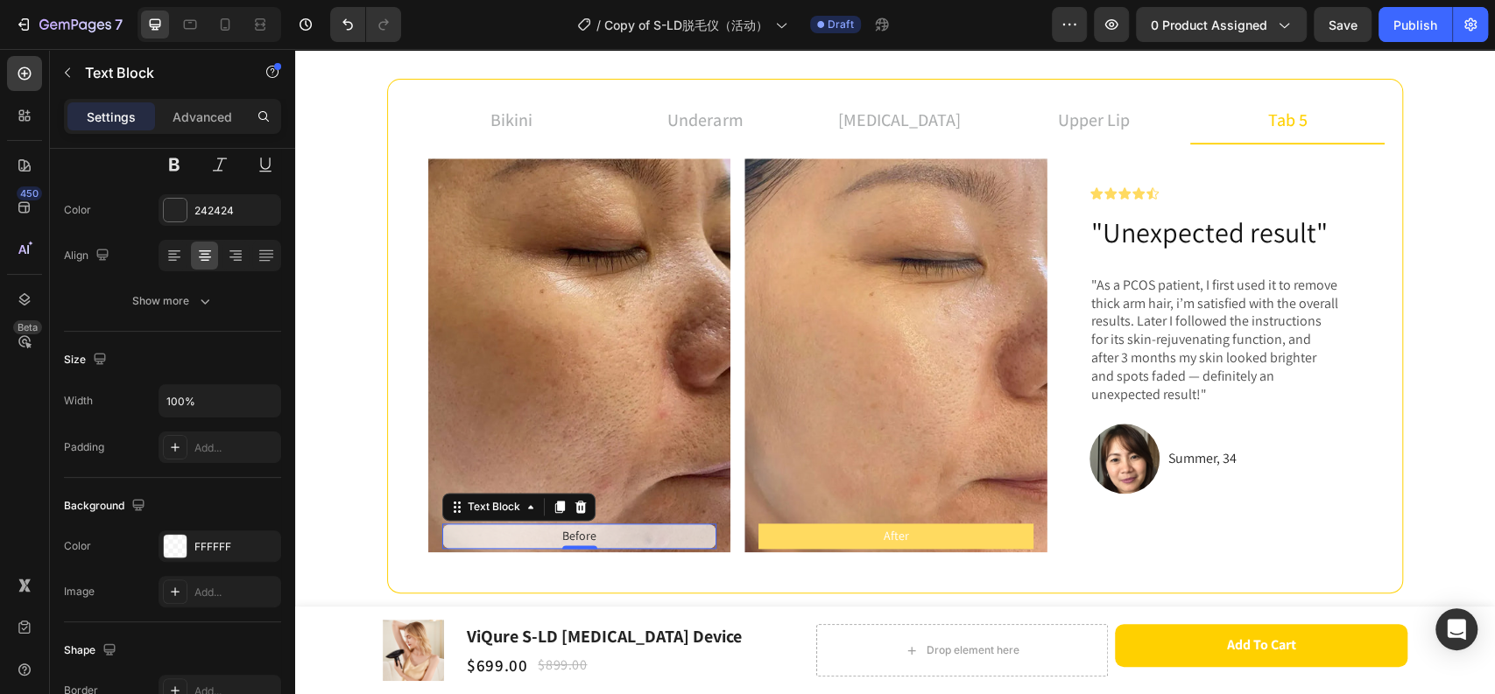
scroll to position [0, 0]
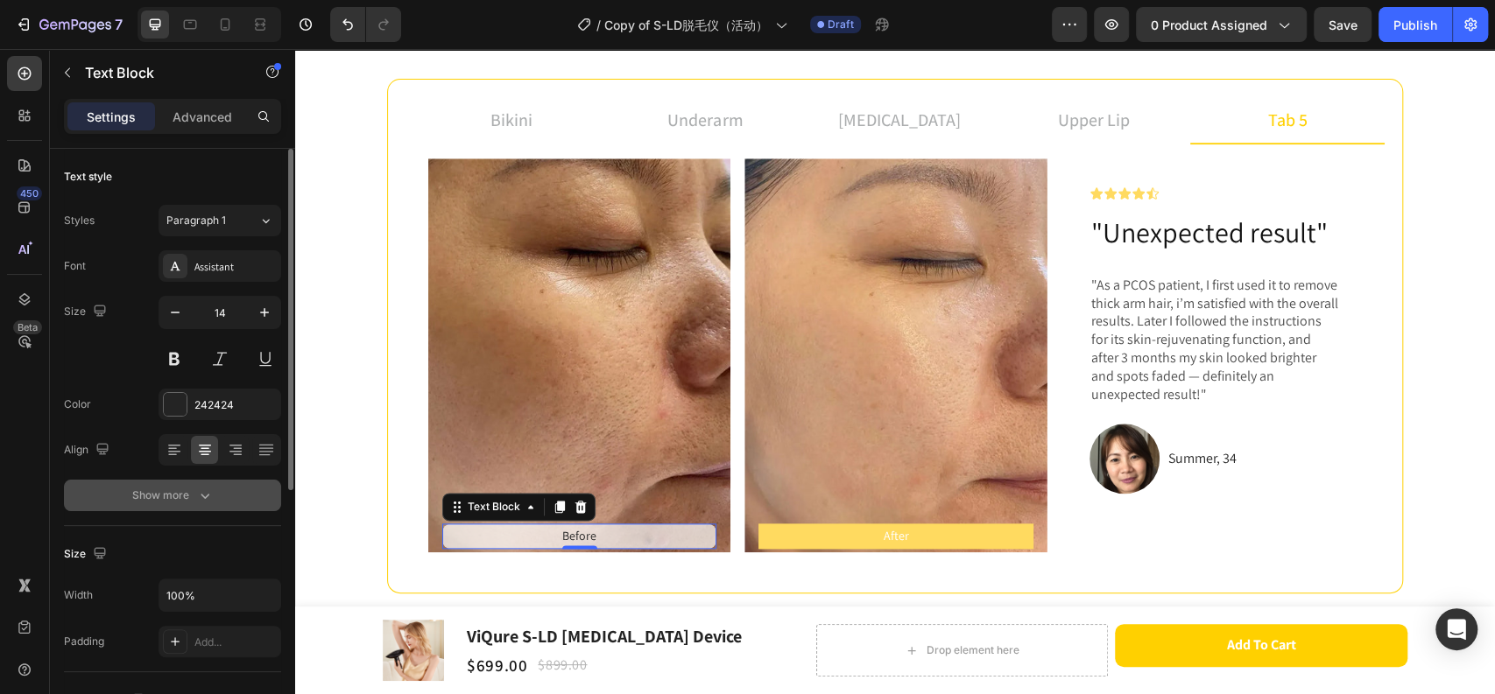
click at [193, 496] on div "Show more" at bounding box center [172, 496] width 81 height 18
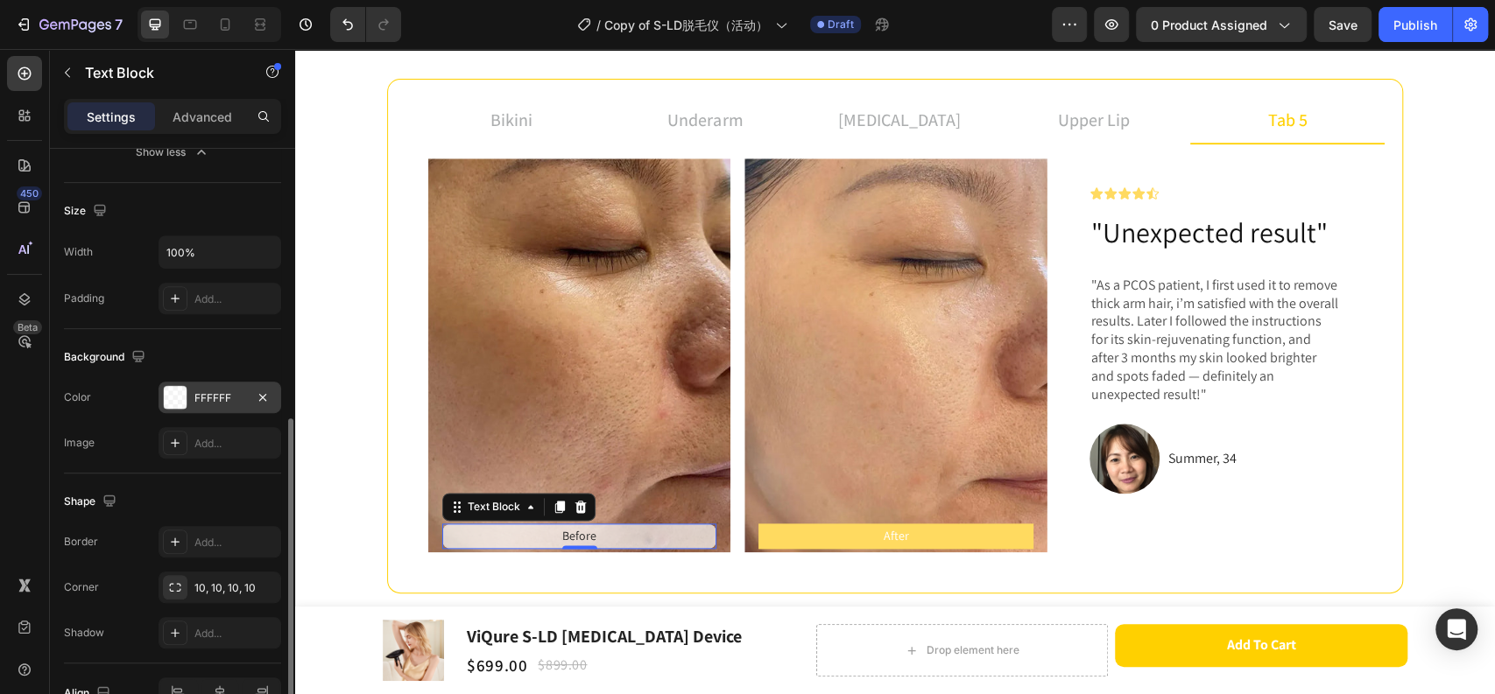
scroll to position [477, 0]
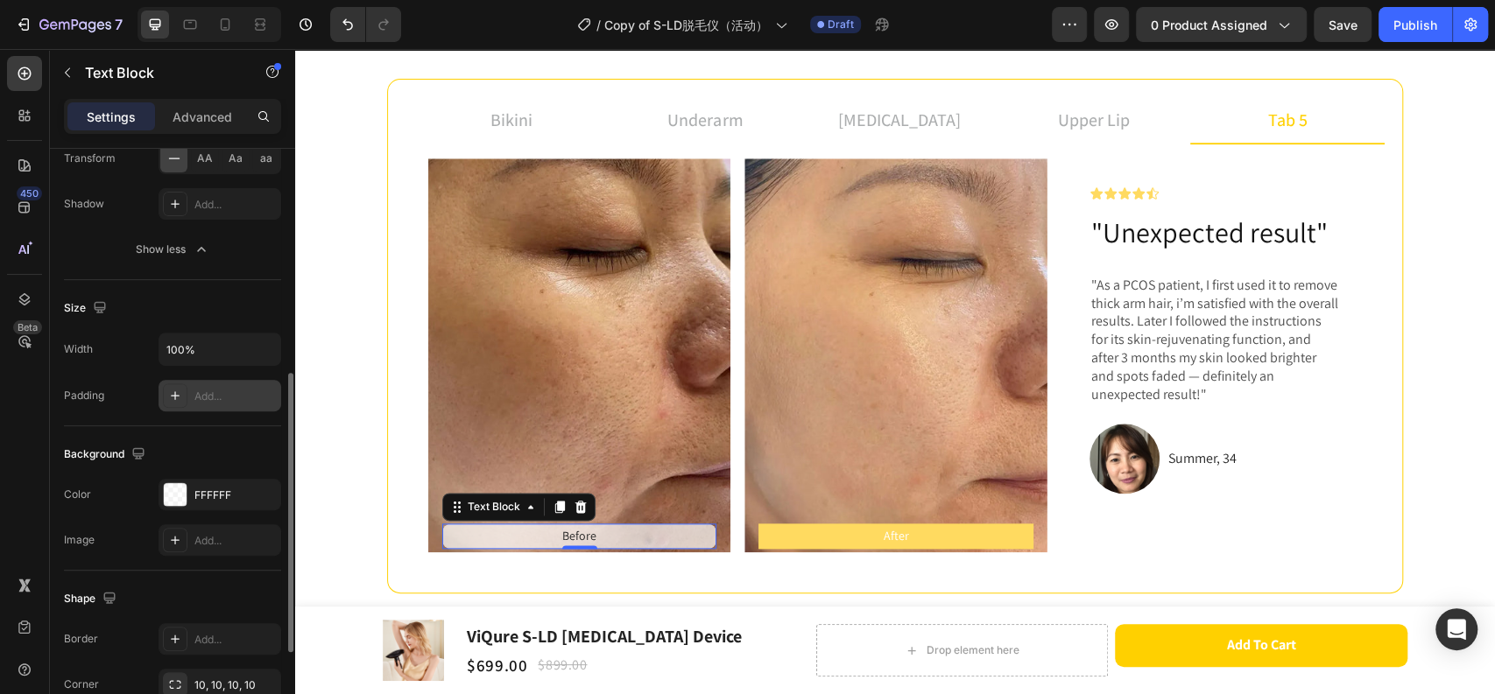
click at [224, 397] on div "Add..." at bounding box center [235, 397] width 82 height 16
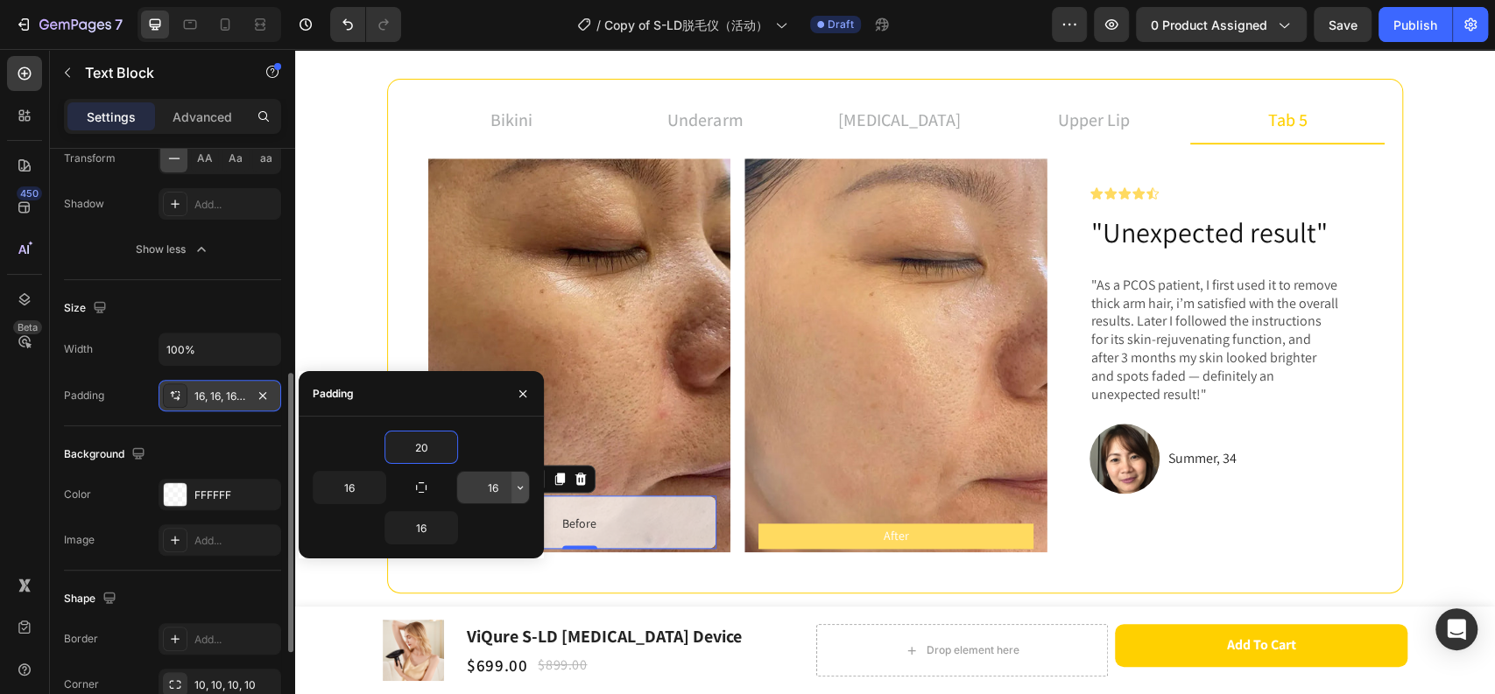
type input "20"
click at [511, 485] on button "button" at bounding box center [520, 488] width 18 height 32
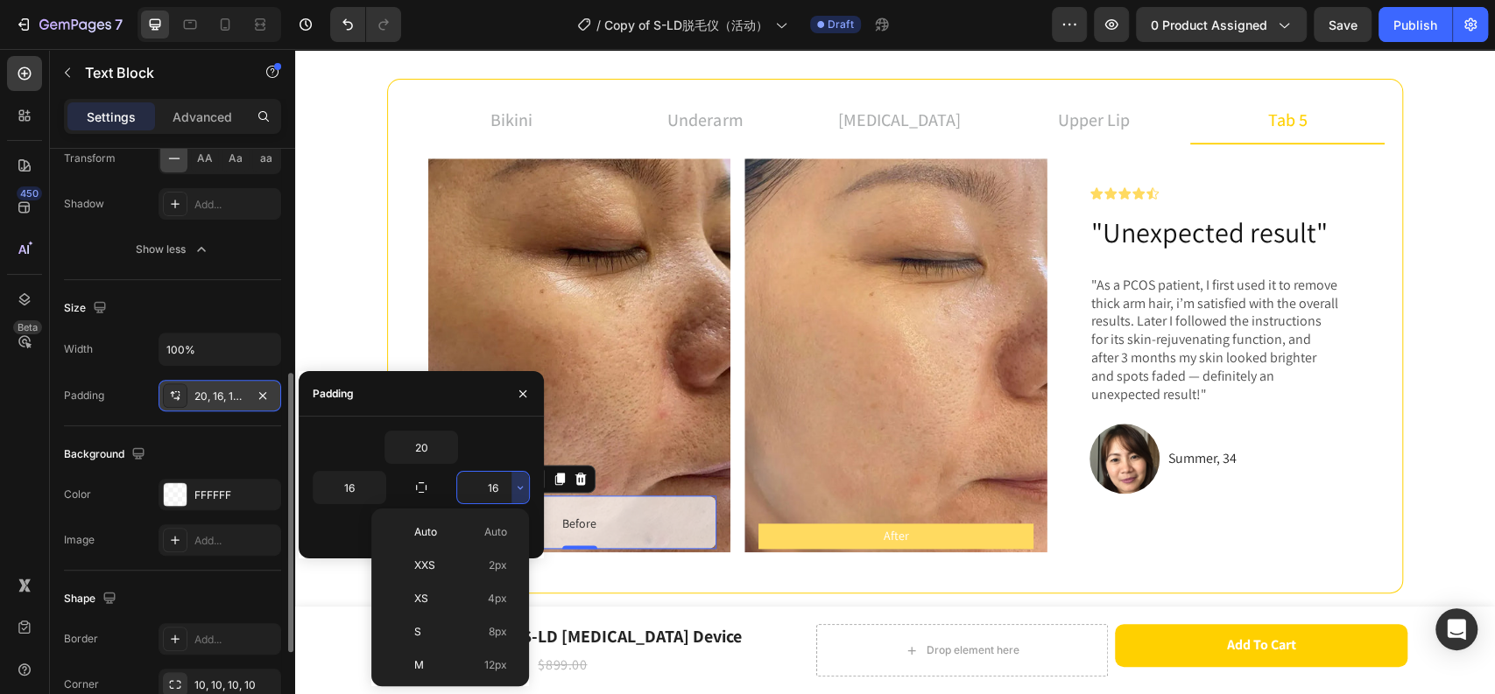
click at [503, 485] on input "16" at bounding box center [493, 488] width 72 height 32
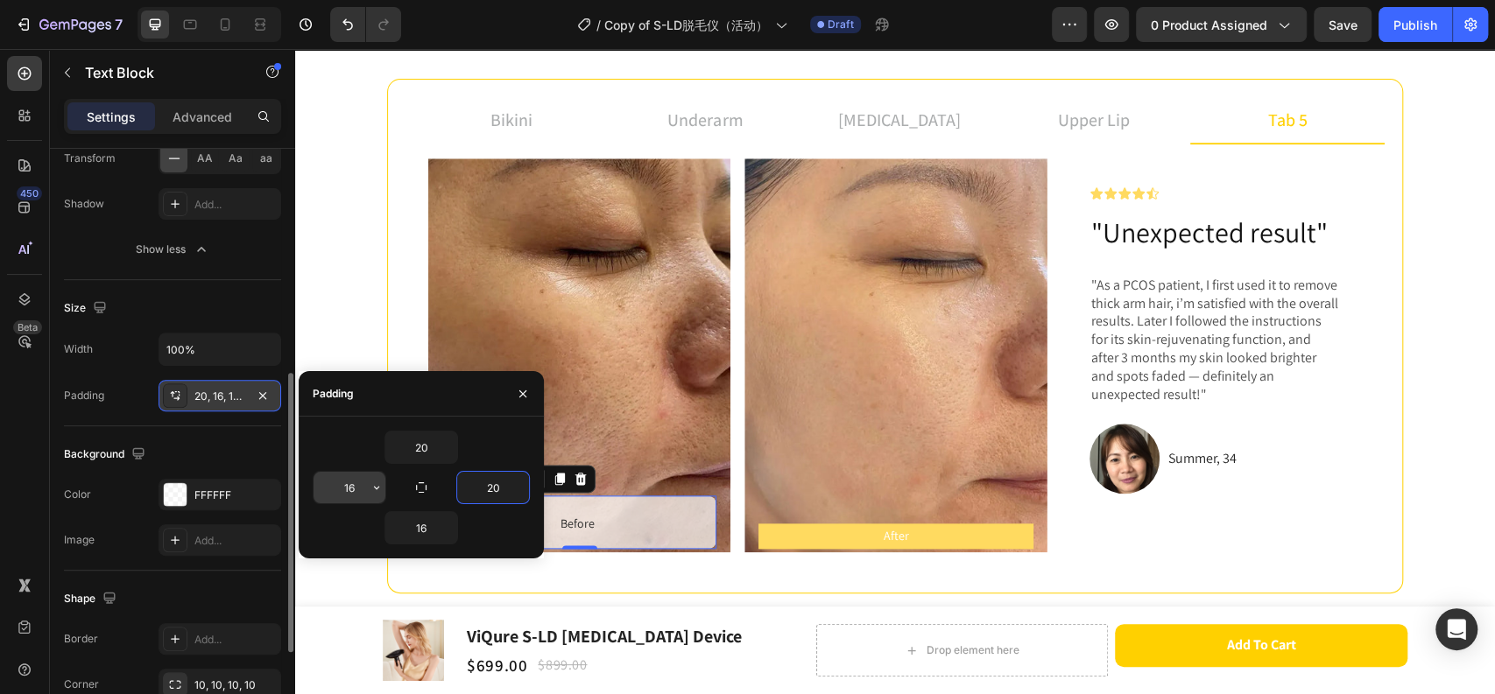
type input "20"
click at [352, 479] on input "16" at bounding box center [349, 488] width 72 height 32
type input "30"
click at [425, 520] on input "16" at bounding box center [421, 528] width 72 height 32
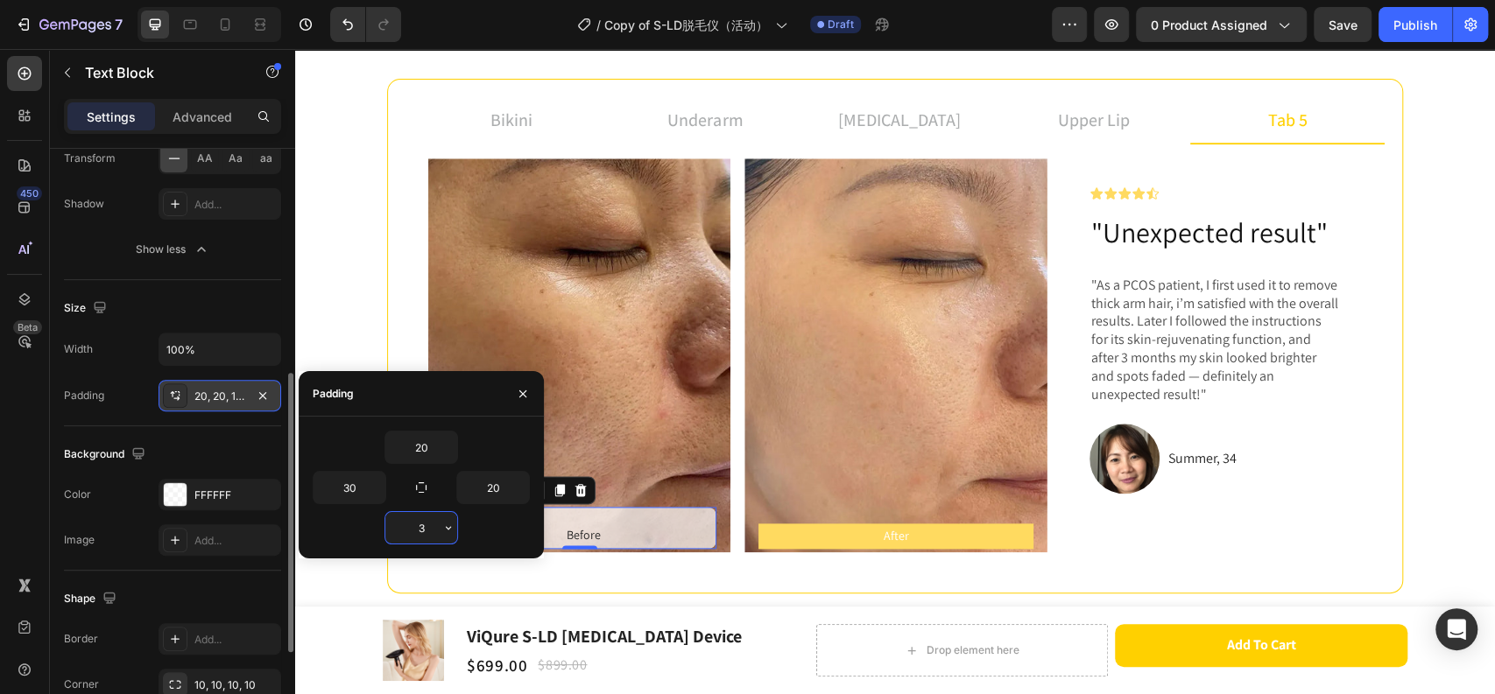
type input "30"
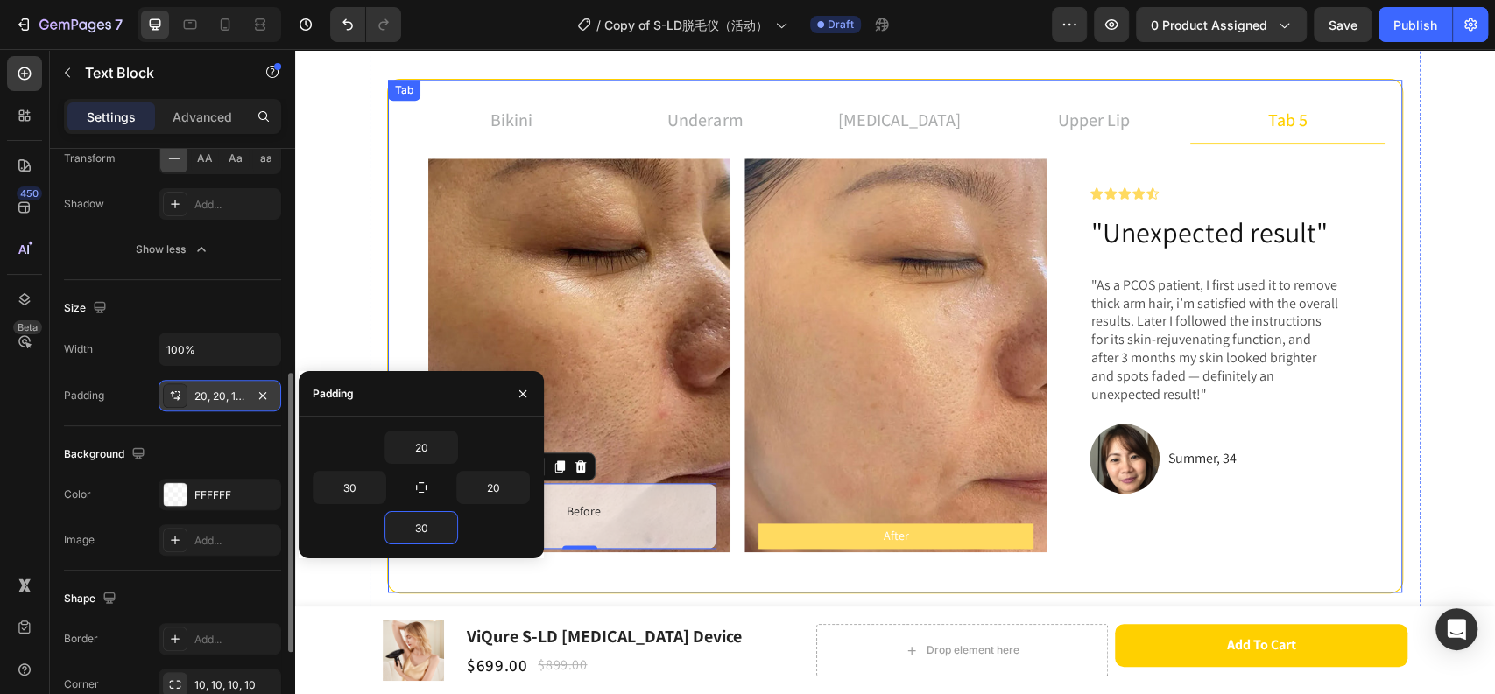
click at [904, 534] on p "After" at bounding box center [895, 536] width 271 height 22
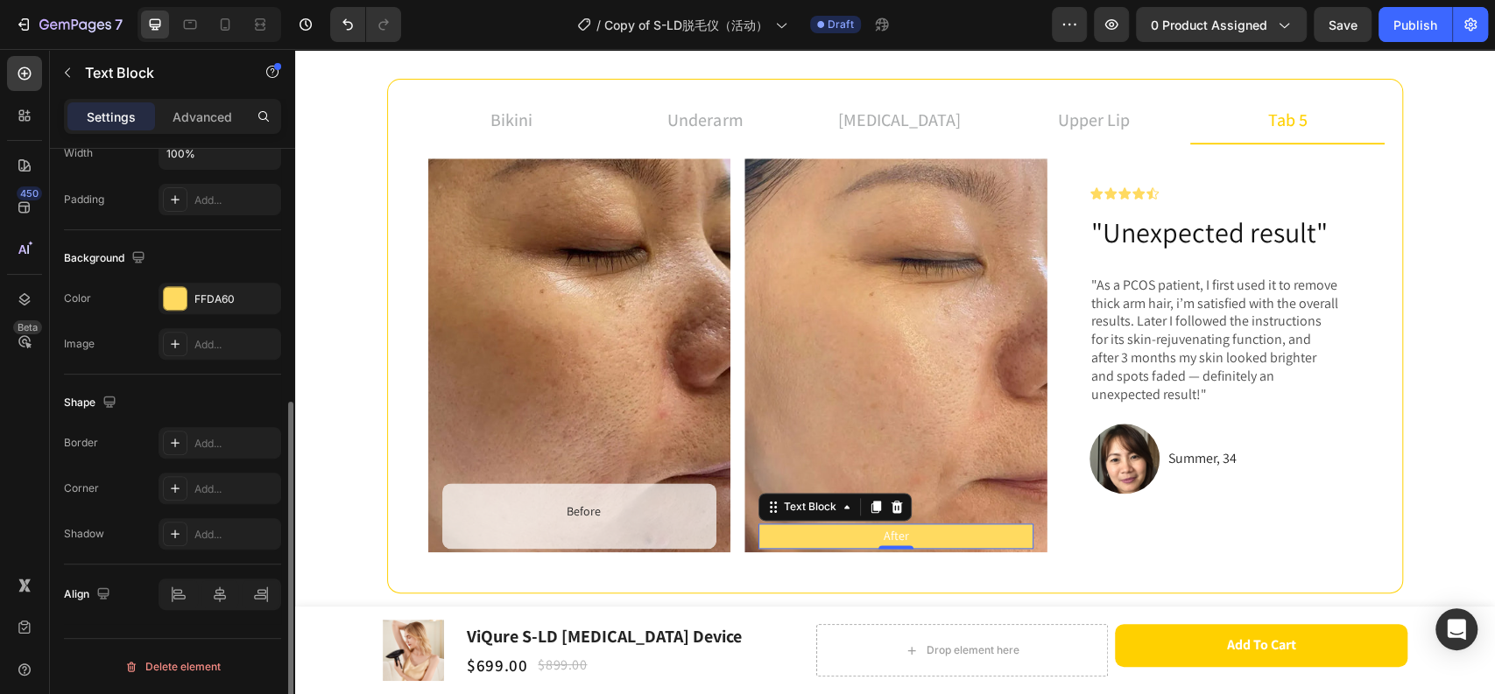
scroll to position [441, 0]
click at [189, 192] on div "Add..." at bounding box center [219, 201] width 123 height 32
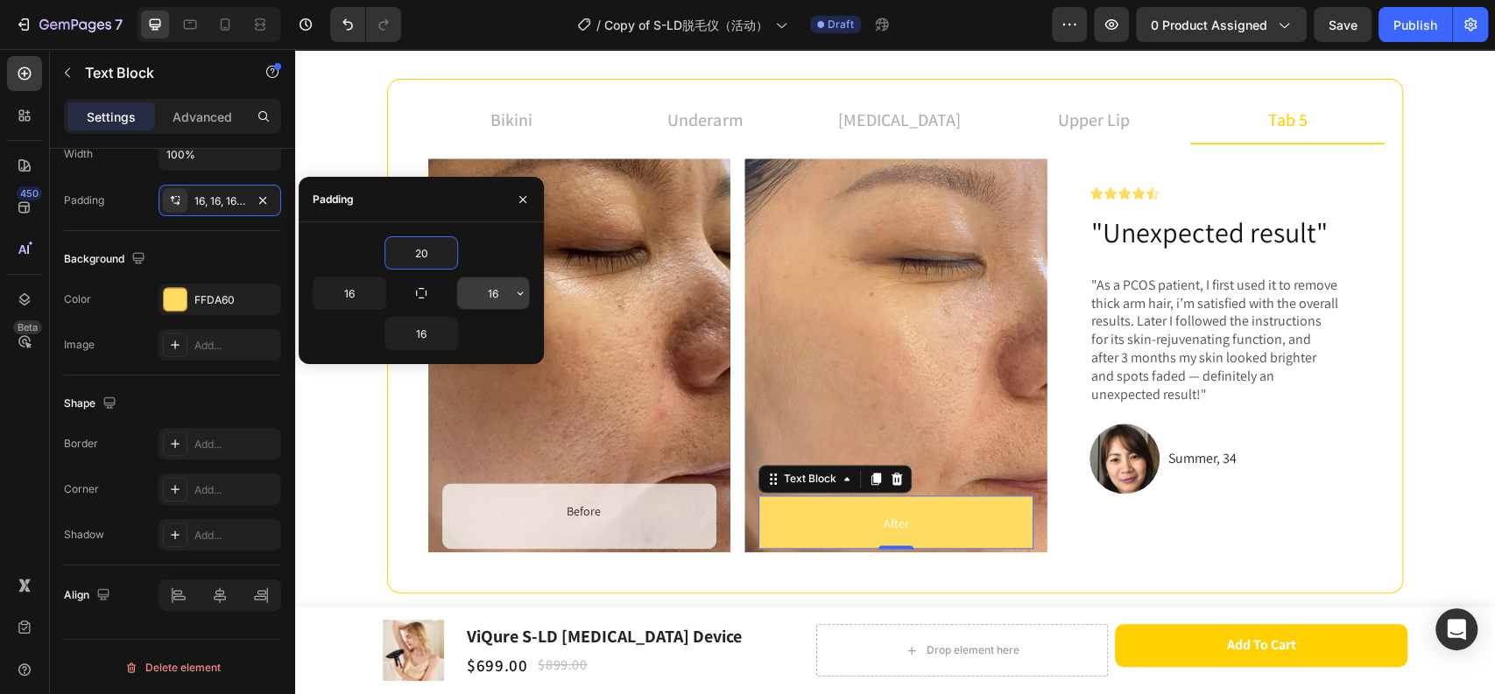
type input "20"
click at [482, 294] on input "16" at bounding box center [493, 294] width 72 height 32
type input "20"
click at [433, 327] on input "16" at bounding box center [421, 334] width 72 height 32
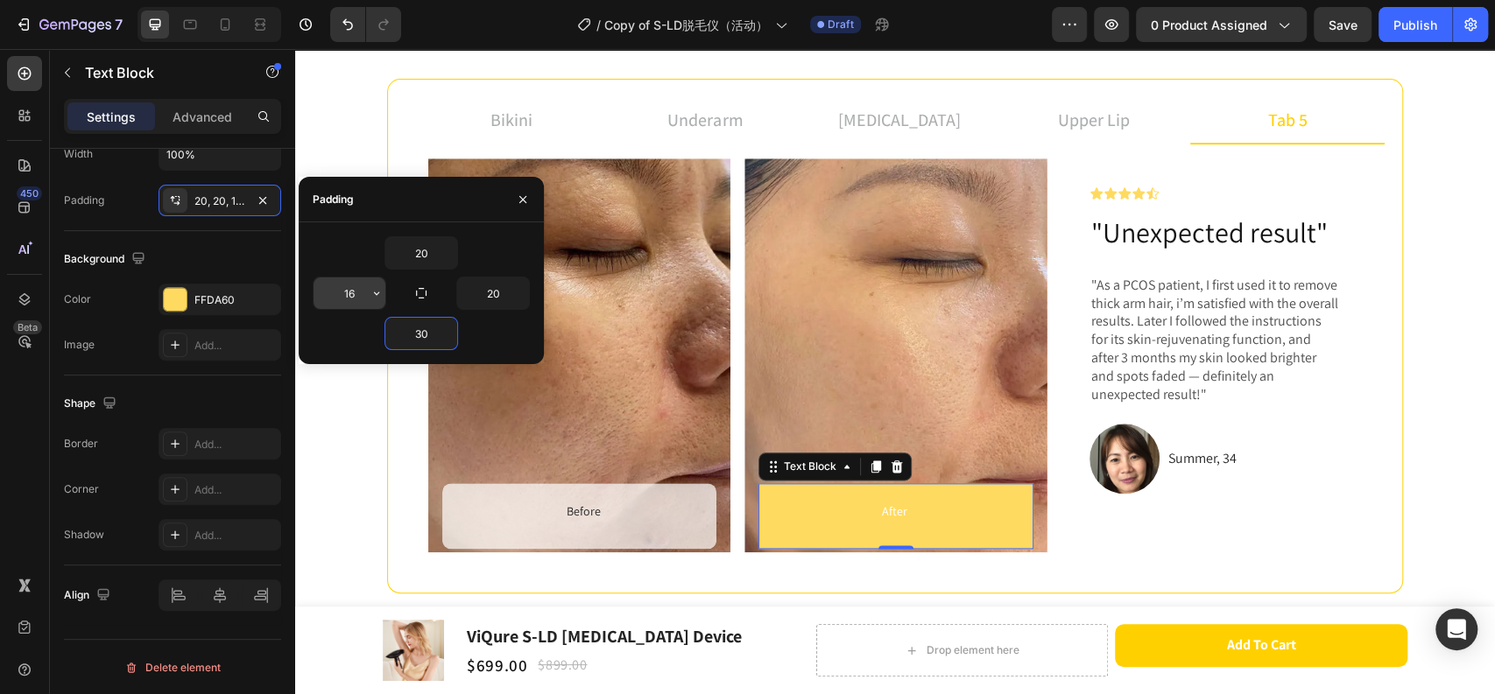
type input "30"
click at [355, 287] on input "16" at bounding box center [349, 294] width 72 height 32
type input "30"
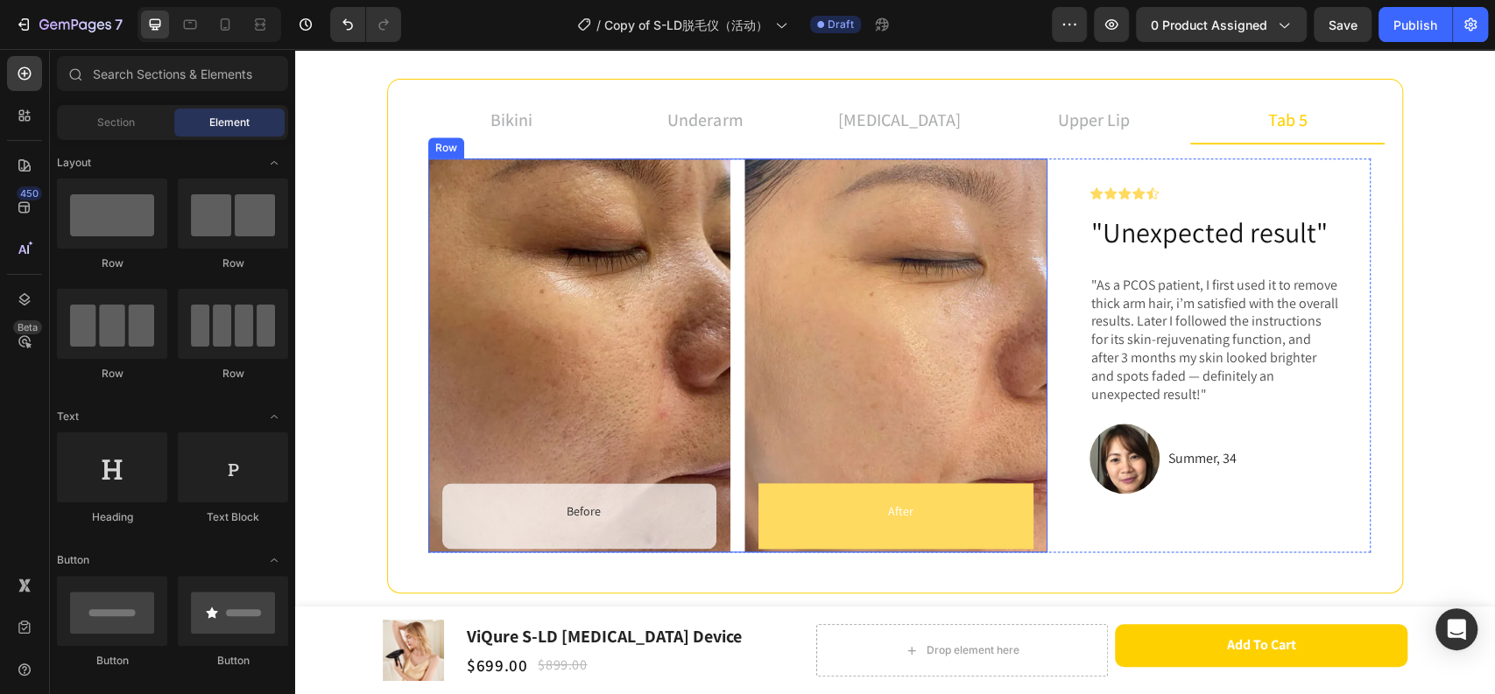
click at [735, 501] on div "Before Text Block Hero Banner After Text Block Hero Banner Row" at bounding box center [737, 355] width 619 height 394
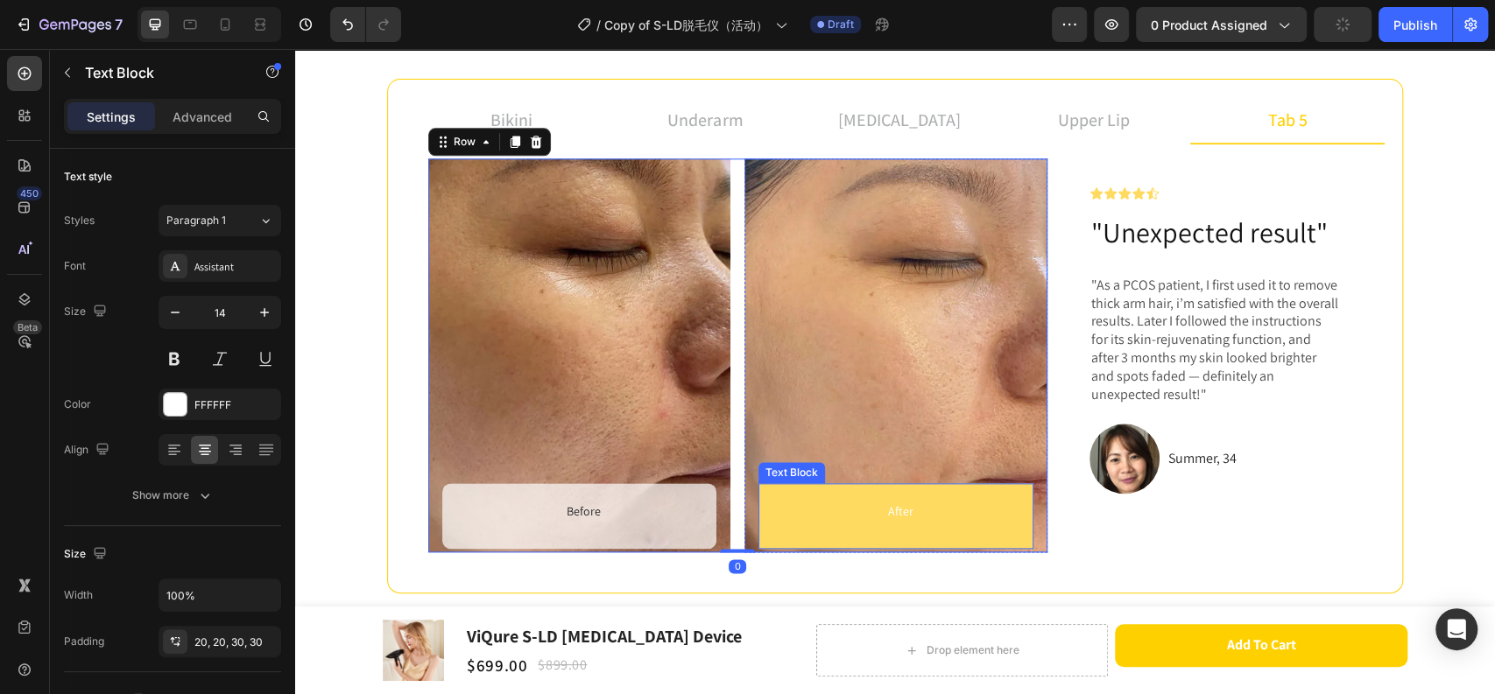
click at [787, 505] on p "After" at bounding box center [899, 512] width 230 height 22
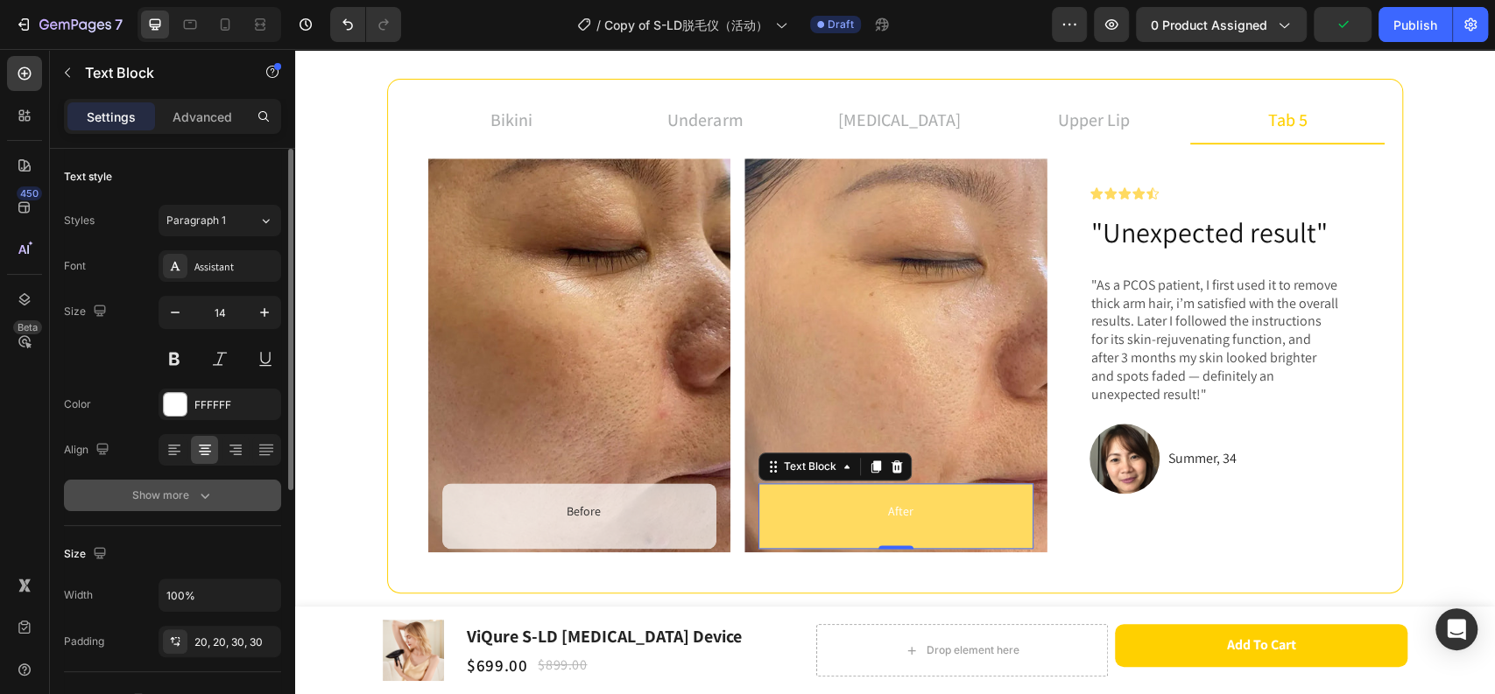
click at [156, 504] on button "Show more" at bounding box center [172, 496] width 217 height 32
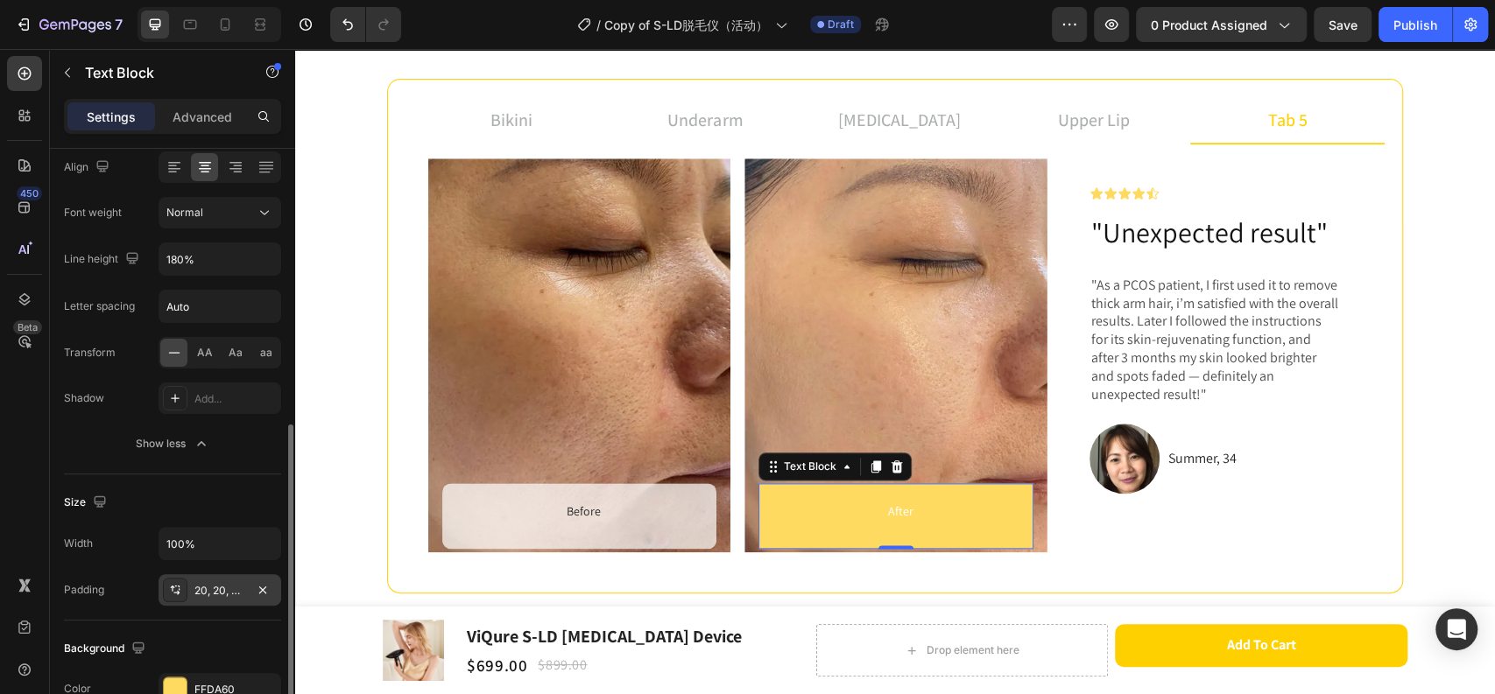
scroll to position [574, 0]
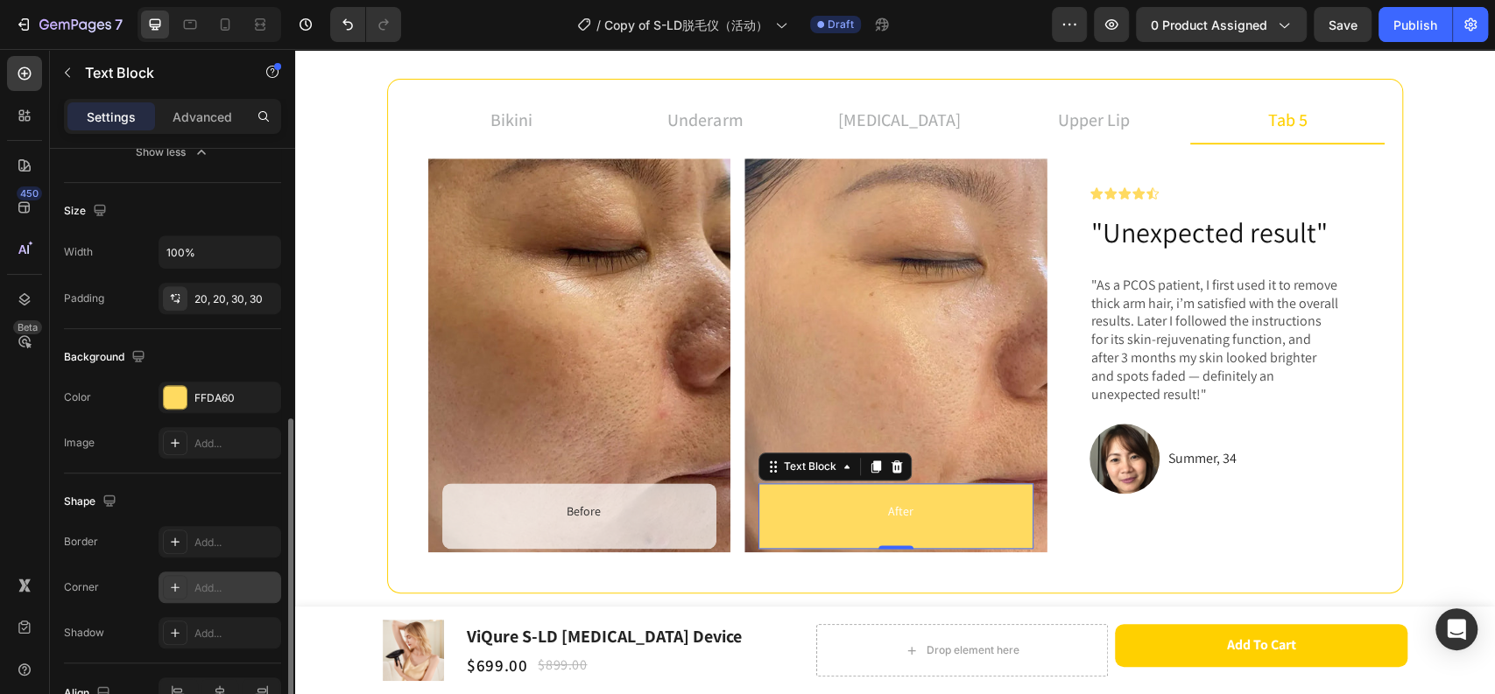
click at [201, 589] on div "Add..." at bounding box center [235, 588] width 82 height 16
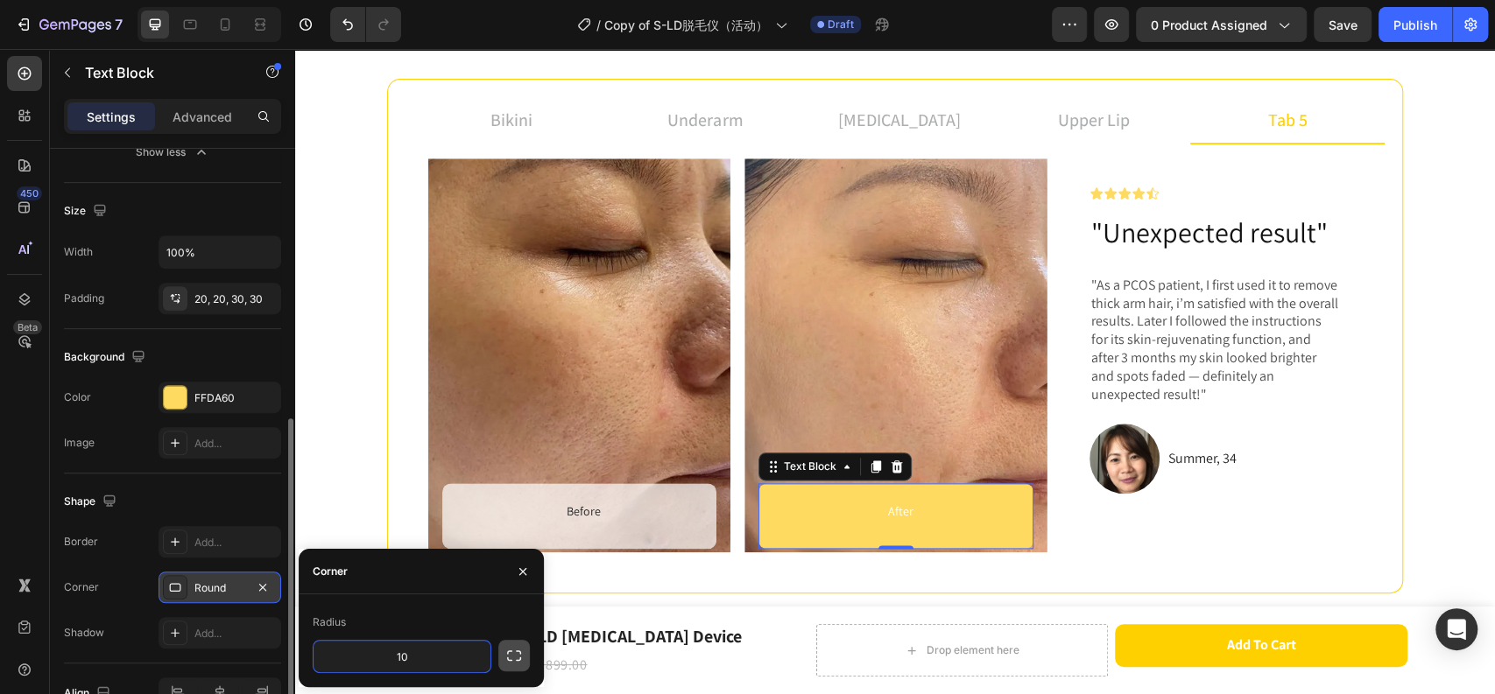
type input "10"
click at [515, 651] on icon "button" at bounding box center [514, 656] width 18 height 18
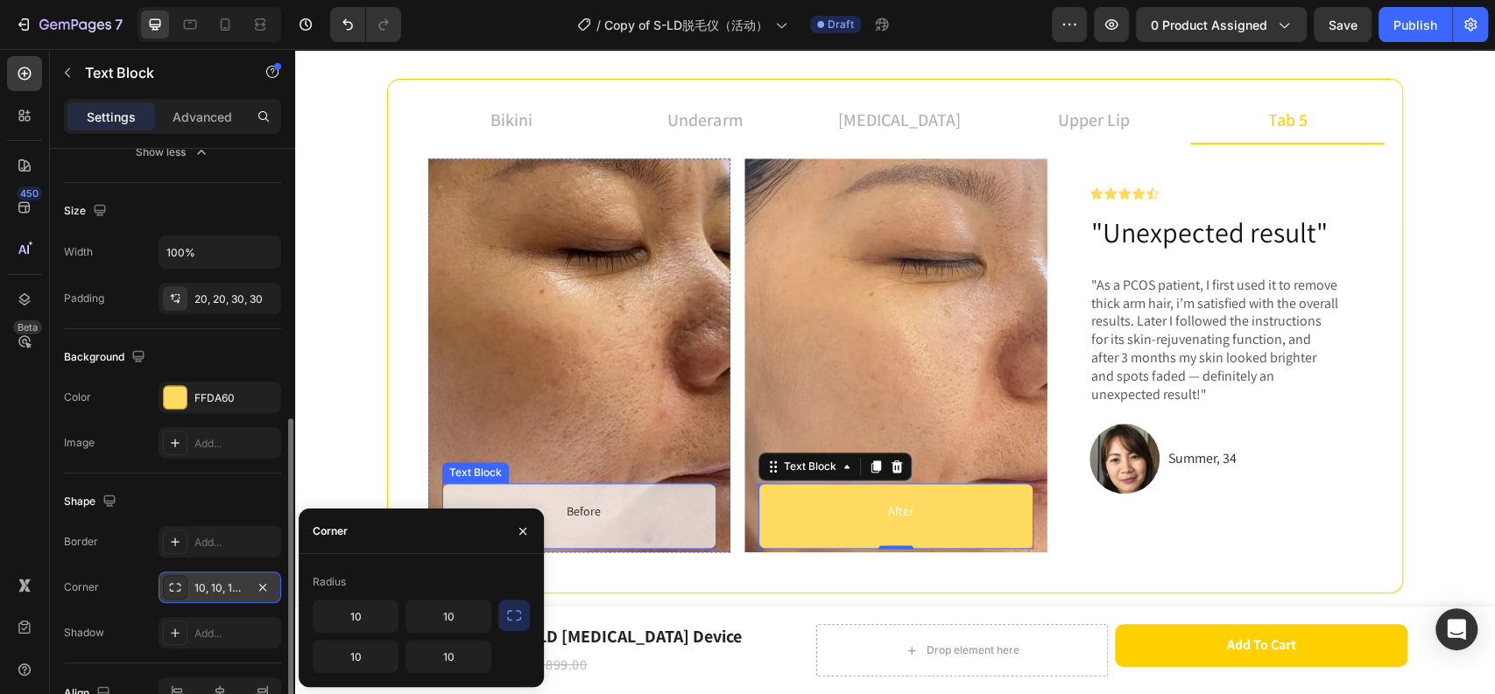
click at [651, 512] on p "Before" at bounding box center [583, 512] width 230 height 22
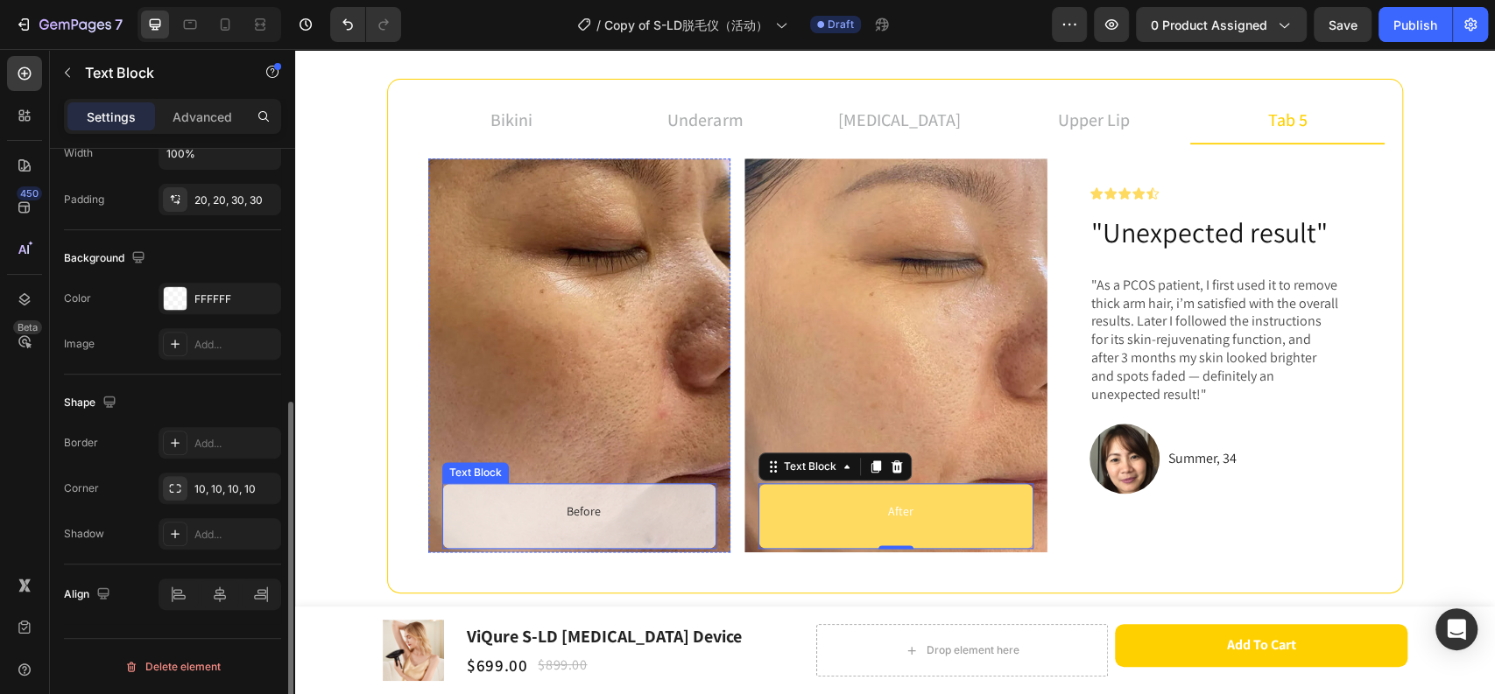
scroll to position [441, 0]
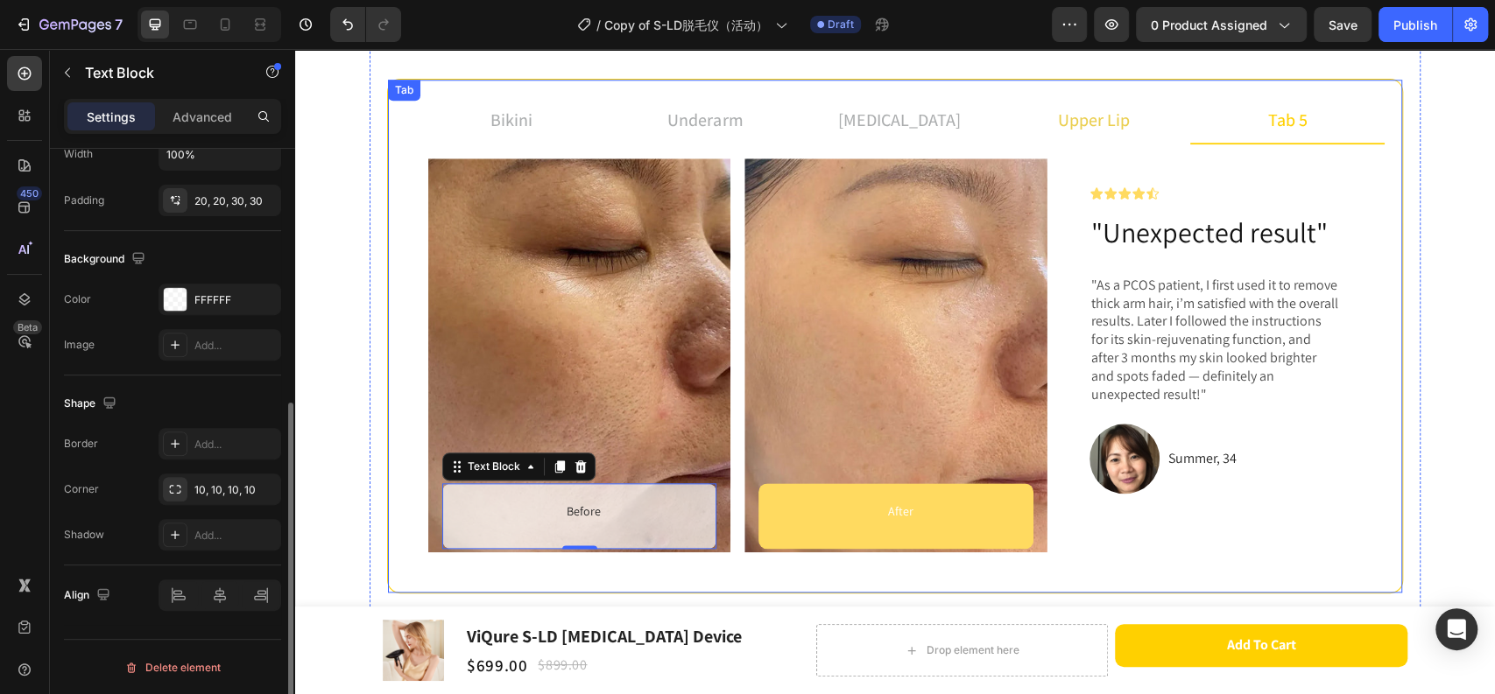
click at [1122, 121] on div "upper lip" at bounding box center [1093, 120] width 77 height 32
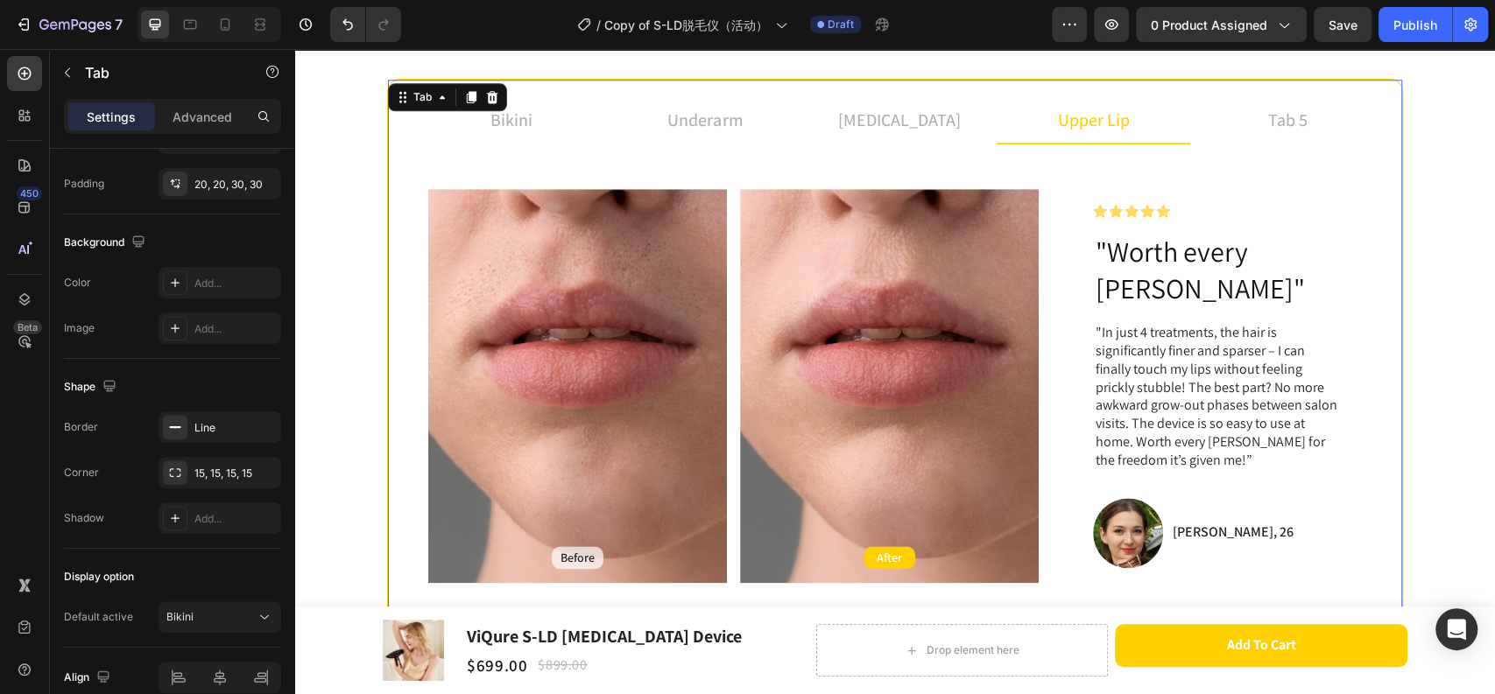
scroll to position [0, 0]
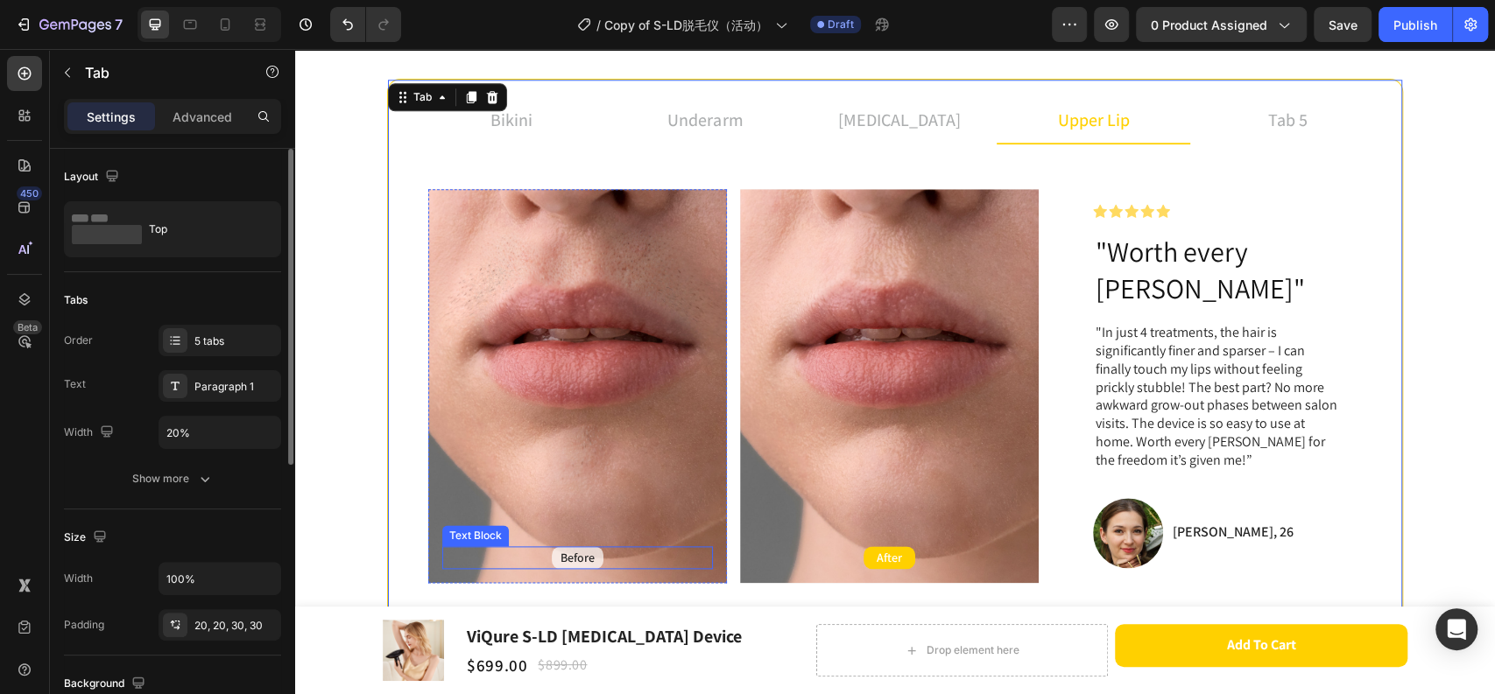
click at [586, 550] on p "Before" at bounding box center [577, 558] width 34 height 16
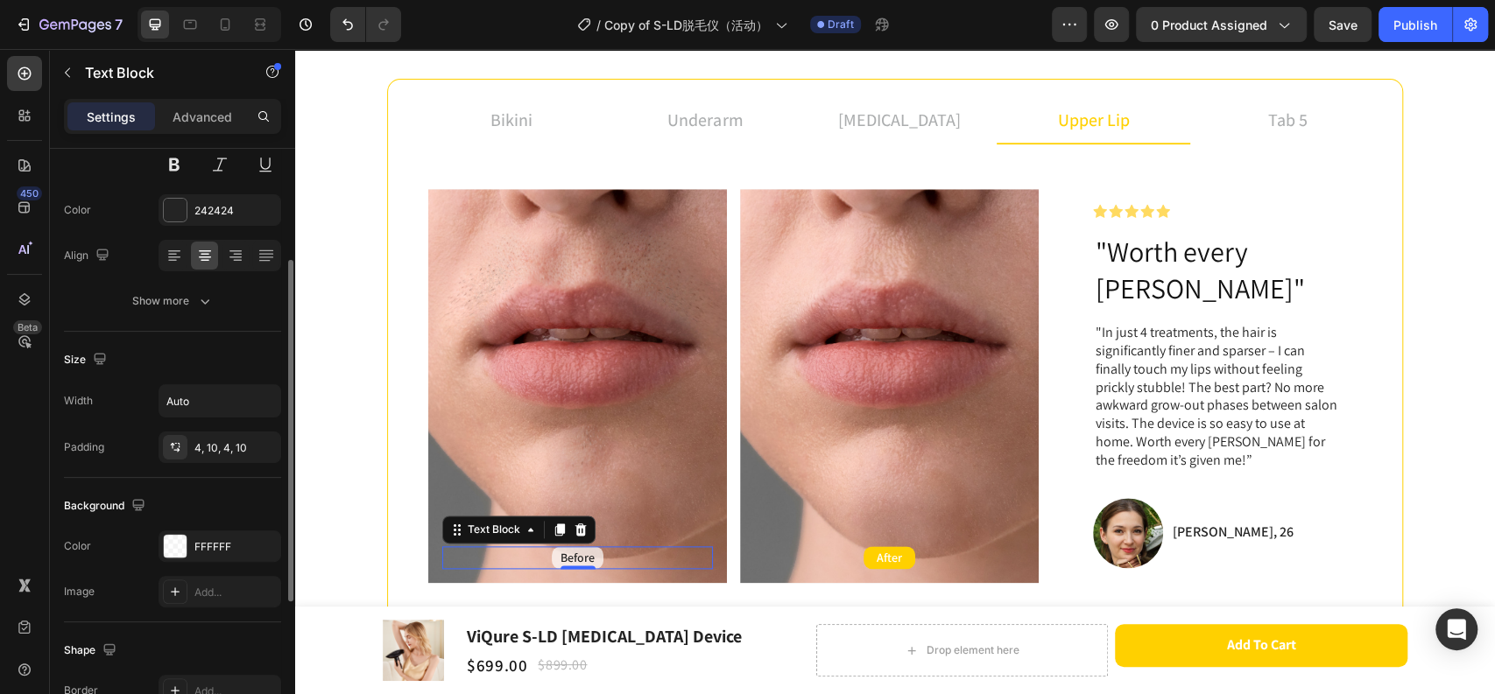
scroll to position [292, 0]
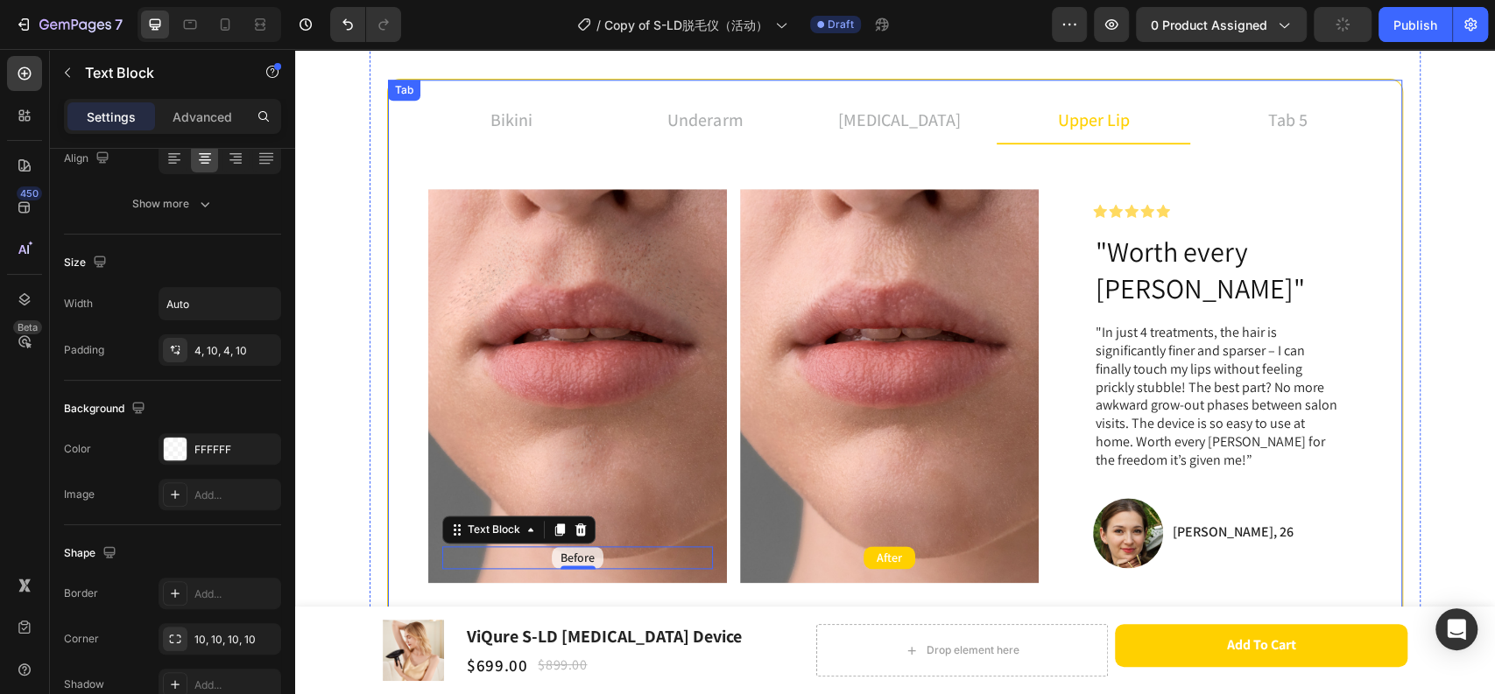
click at [1265, 131] on div "tab 5" at bounding box center [1287, 120] width 45 height 32
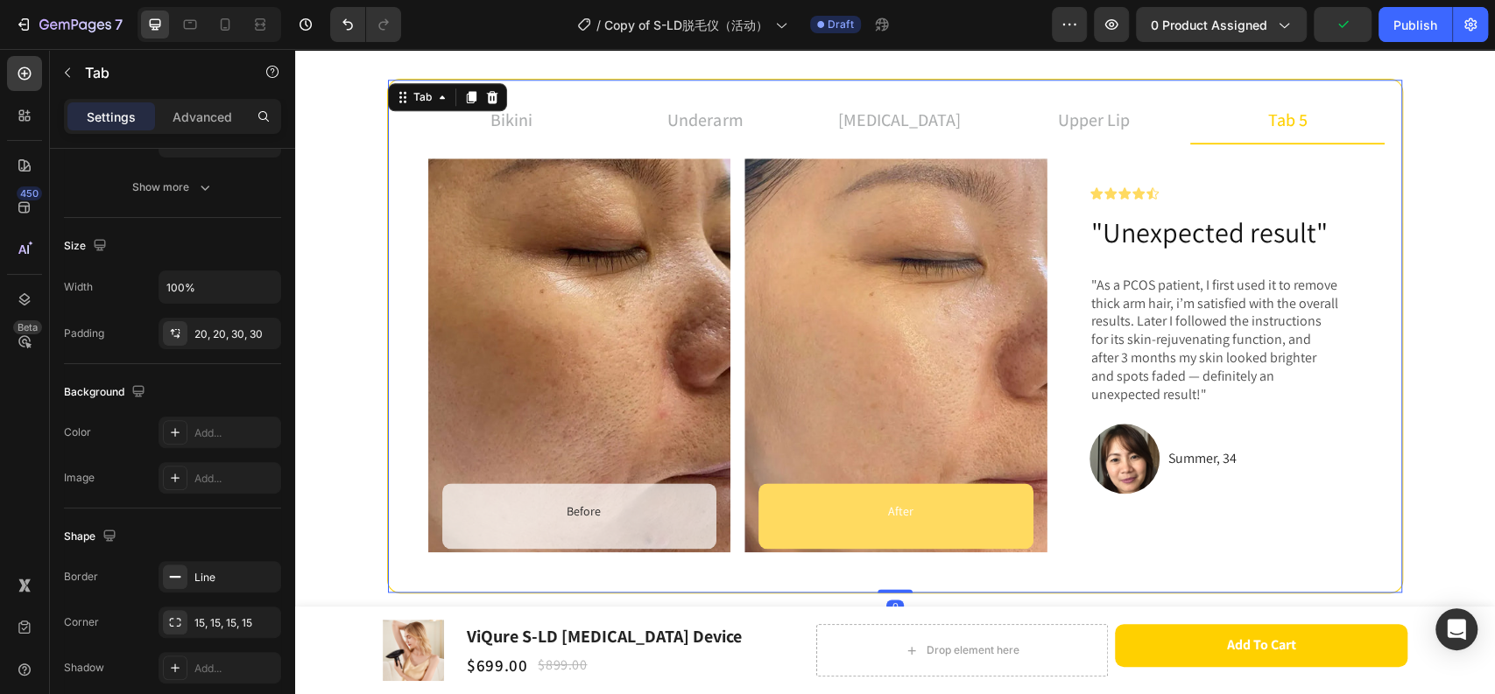
scroll to position [0, 0]
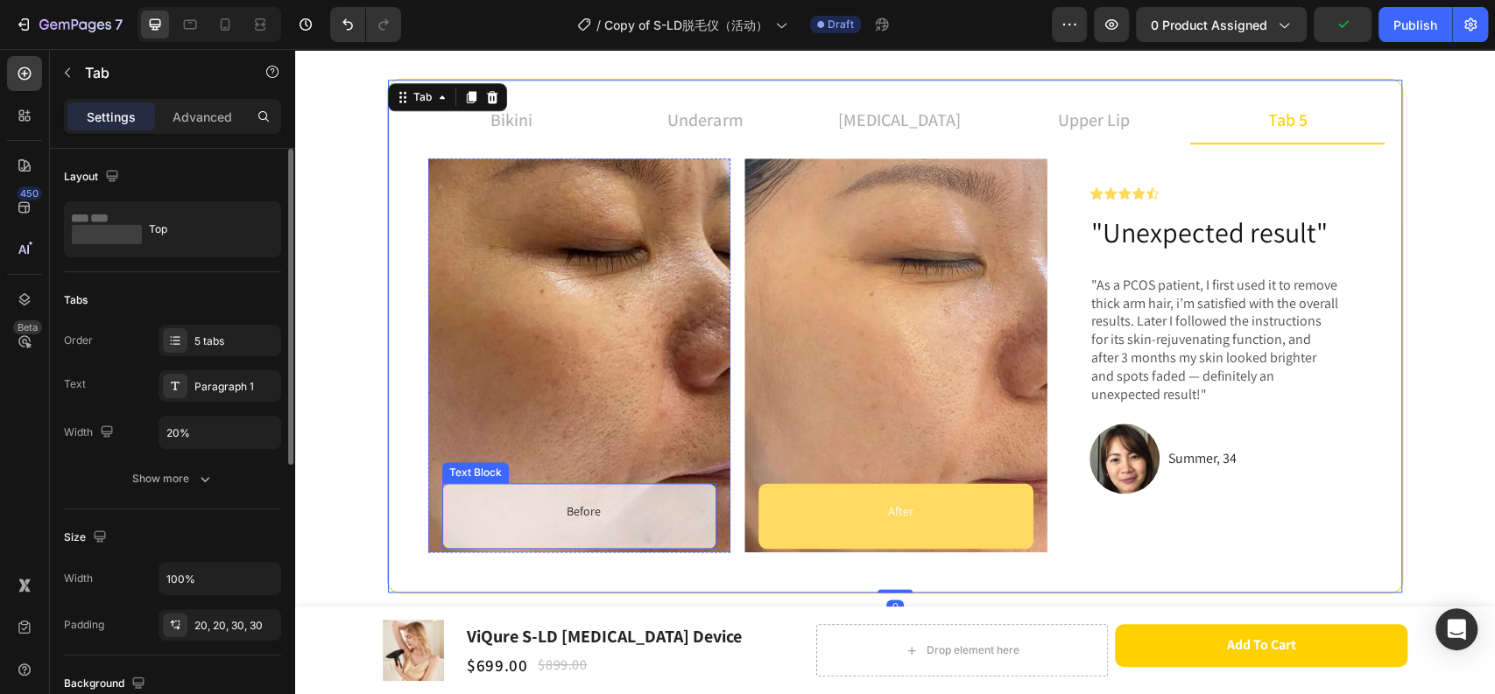
click at [657, 508] on p "Before" at bounding box center [583, 512] width 230 height 22
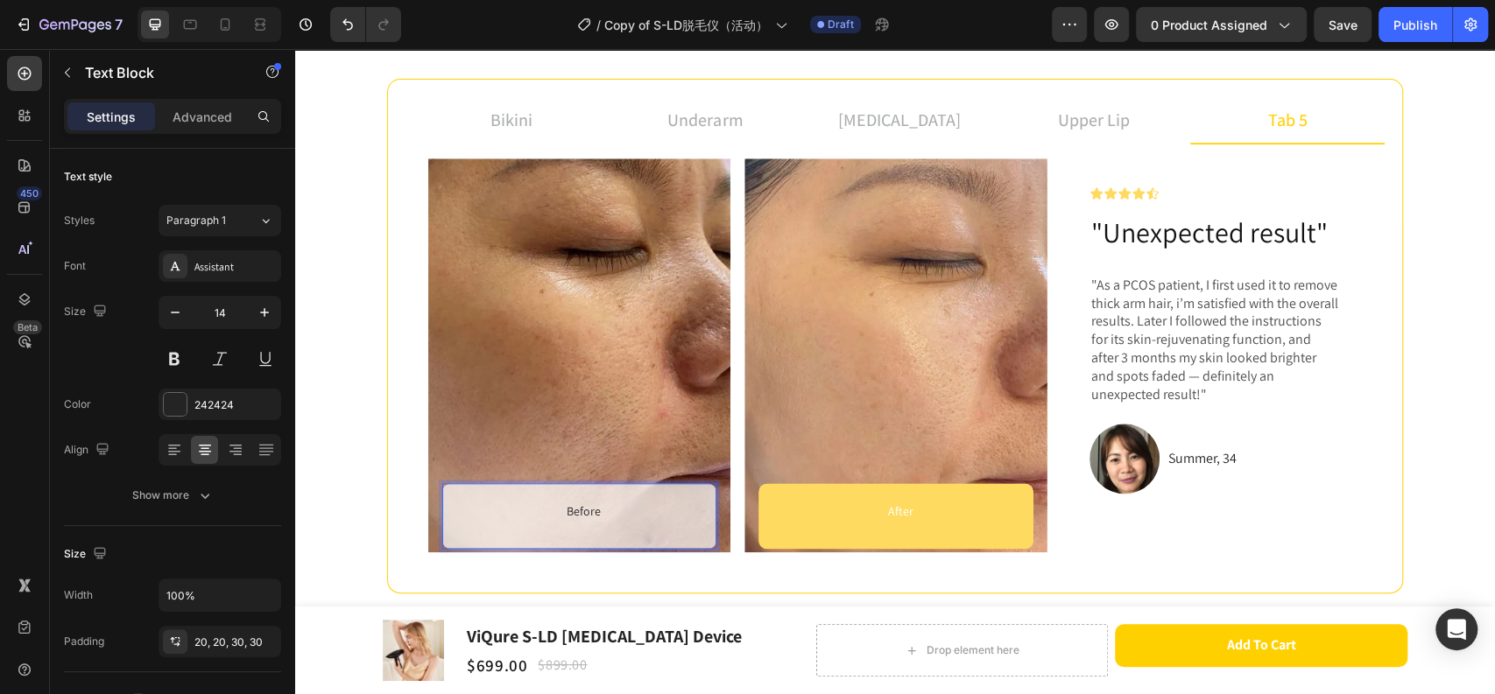
click at [660, 508] on p "Before" at bounding box center [583, 512] width 230 height 22
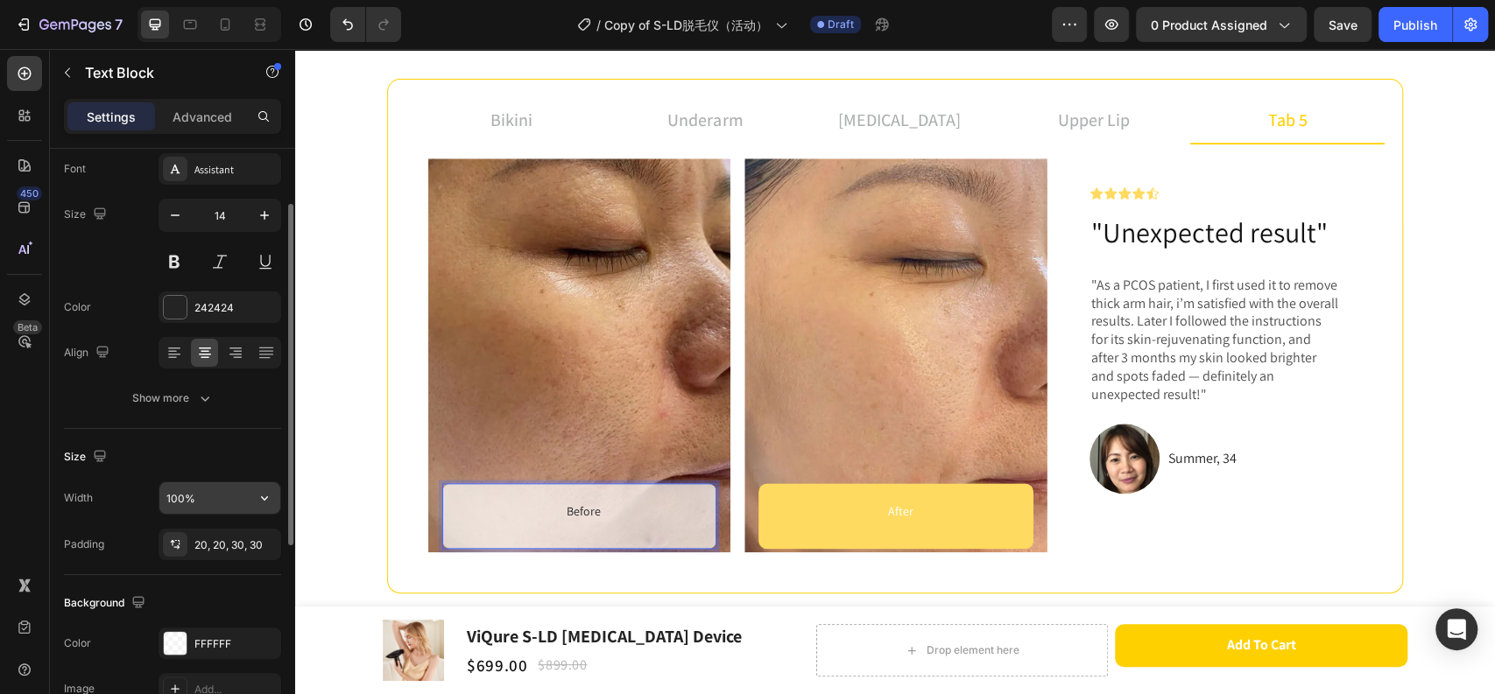
scroll to position [194, 0]
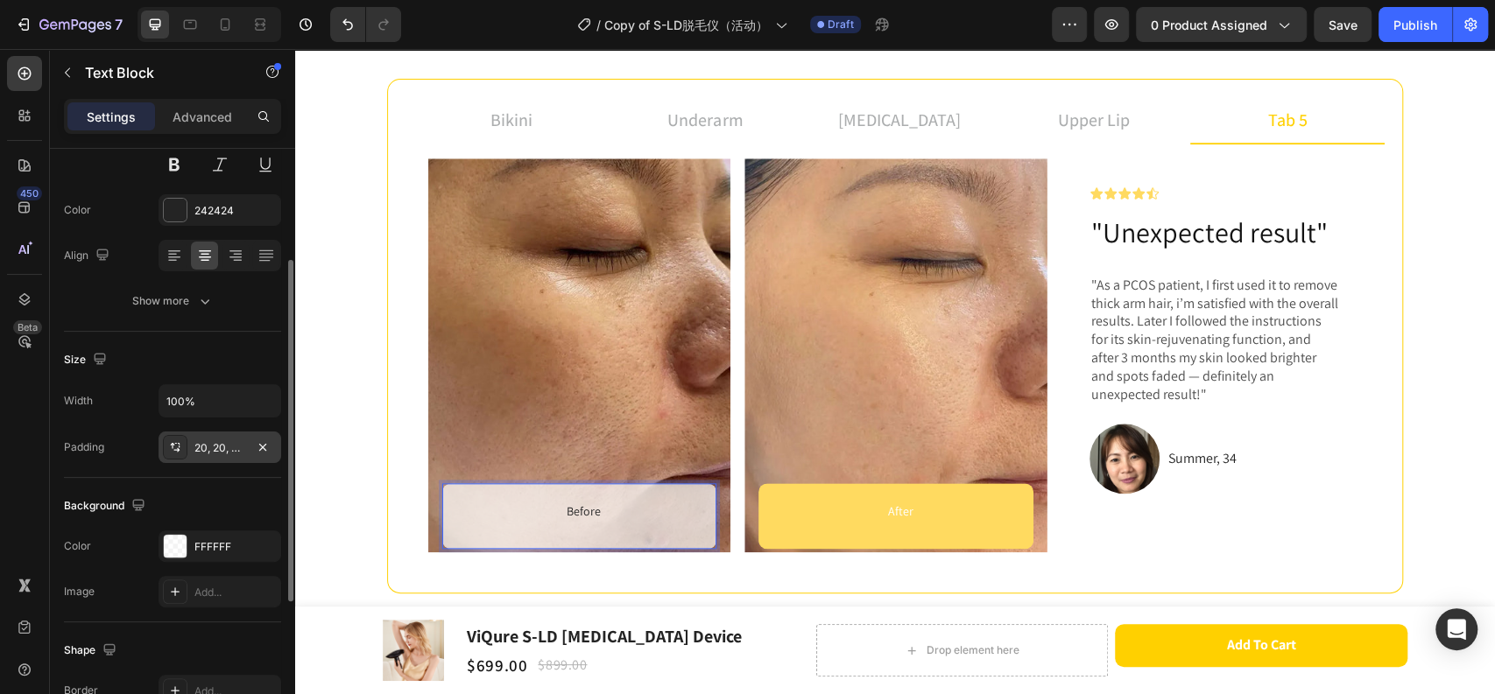
click at [214, 458] on div "20, 20, 30, 30" at bounding box center [219, 448] width 123 height 32
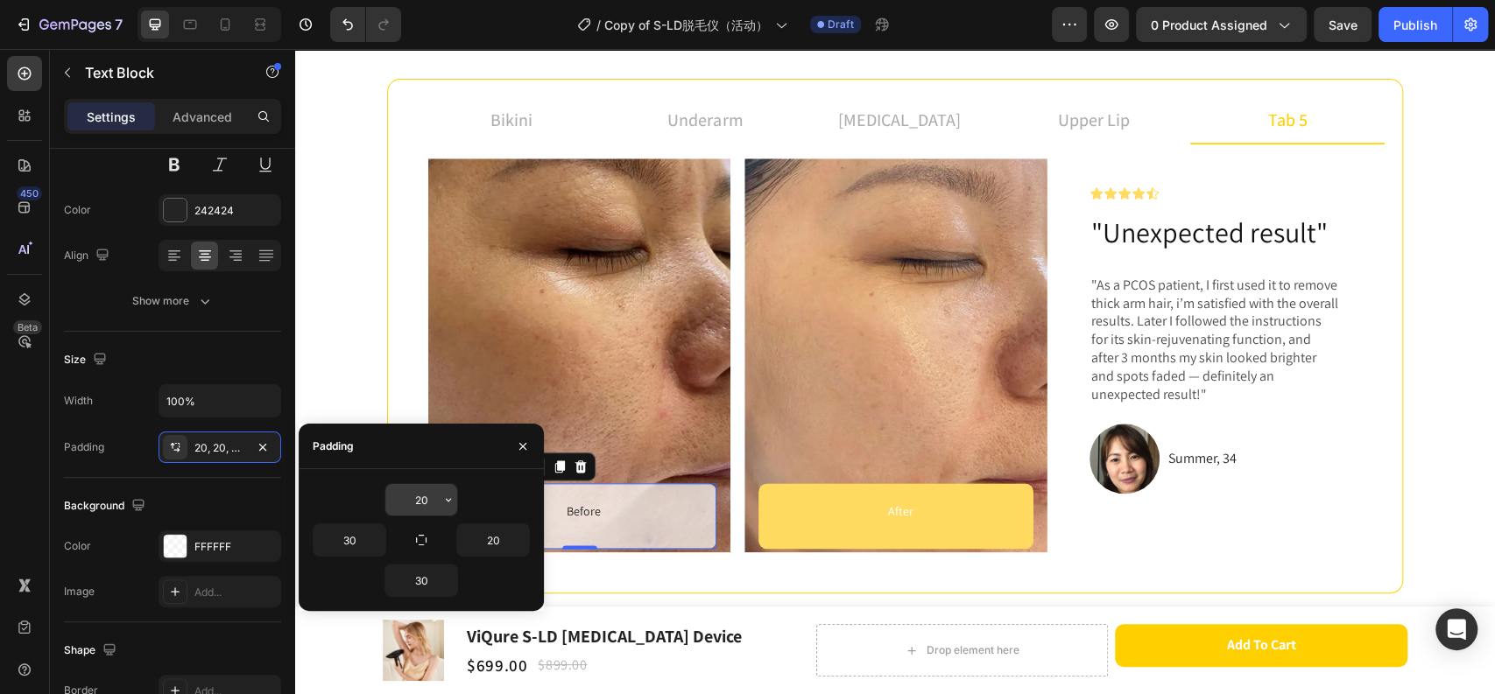
click at [429, 502] on input "20" at bounding box center [421, 500] width 72 height 32
type input "4"
click at [353, 544] on input "30" at bounding box center [349, 540] width 72 height 32
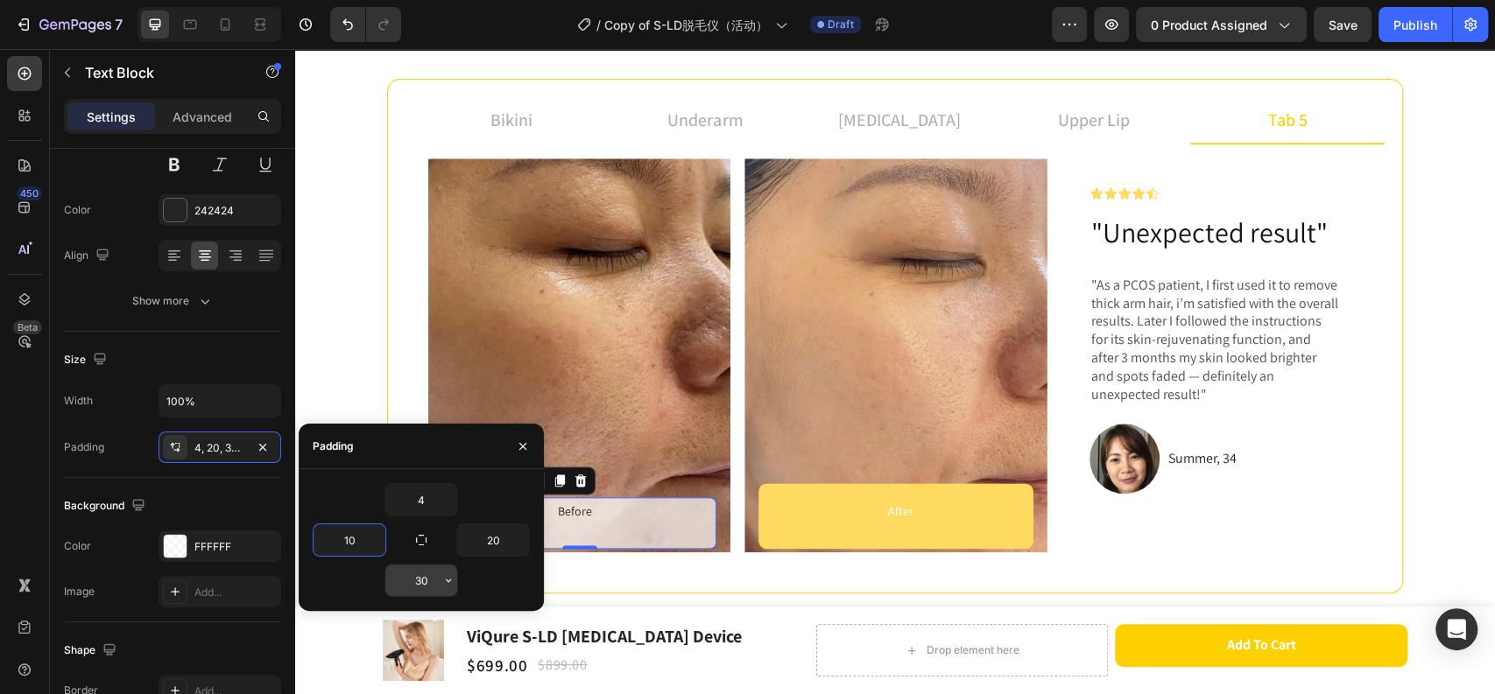
type input "10"
click at [430, 577] on input "30" at bounding box center [421, 581] width 72 height 32
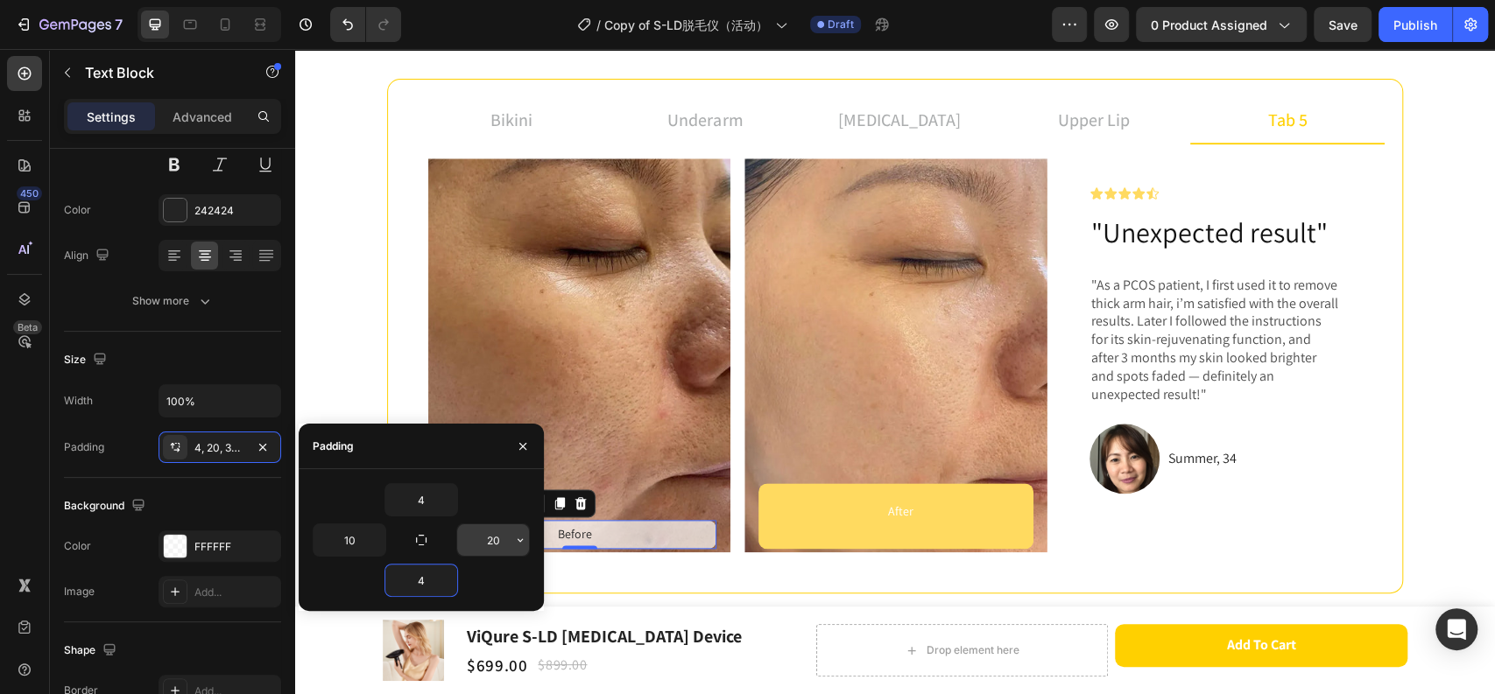
type input "4"
click at [495, 541] on input "20" at bounding box center [493, 540] width 72 height 32
type input "10"
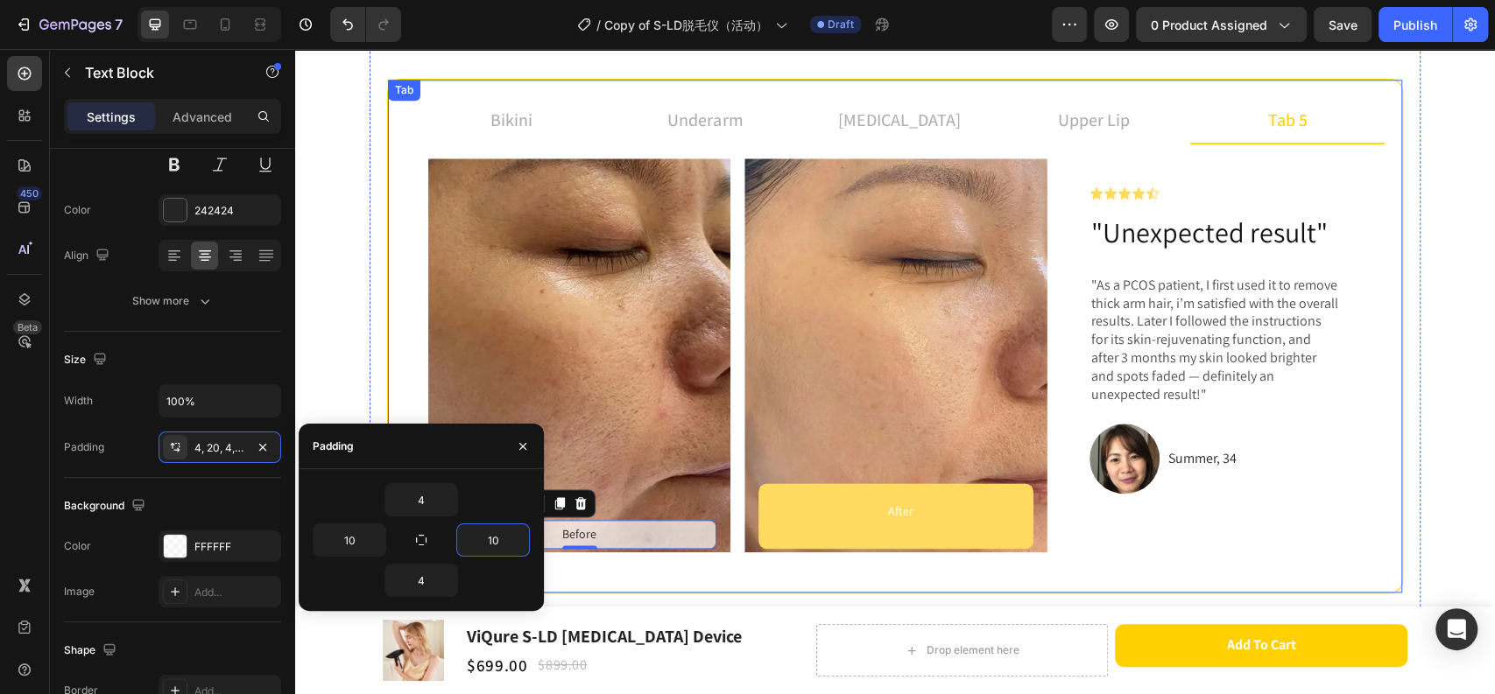
click at [655, 598] on div "before and after Heading Achieve up to 96.47% hair density reduction in just 3 …" at bounding box center [894, 254] width 1051 height 766
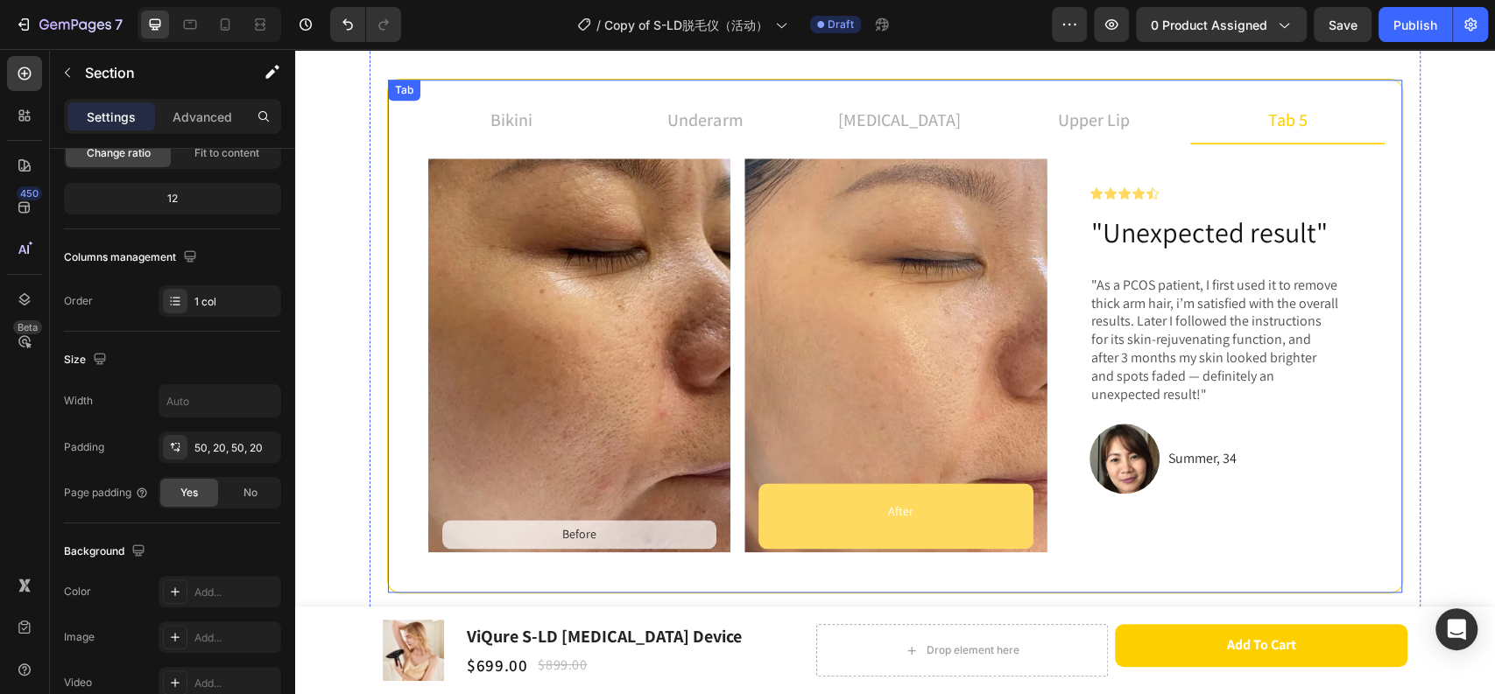
scroll to position [0, 0]
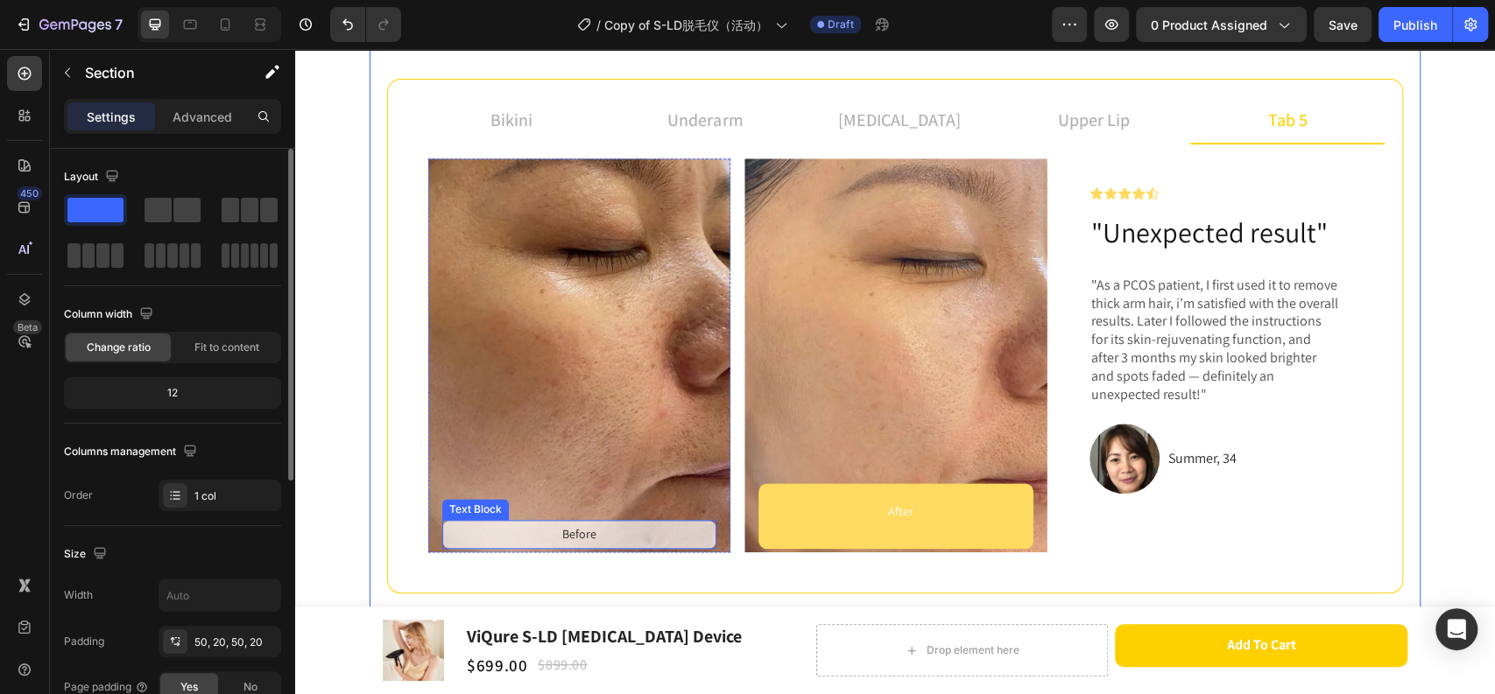
click at [595, 538] on p "Before" at bounding box center [579, 535] width 257 height 22
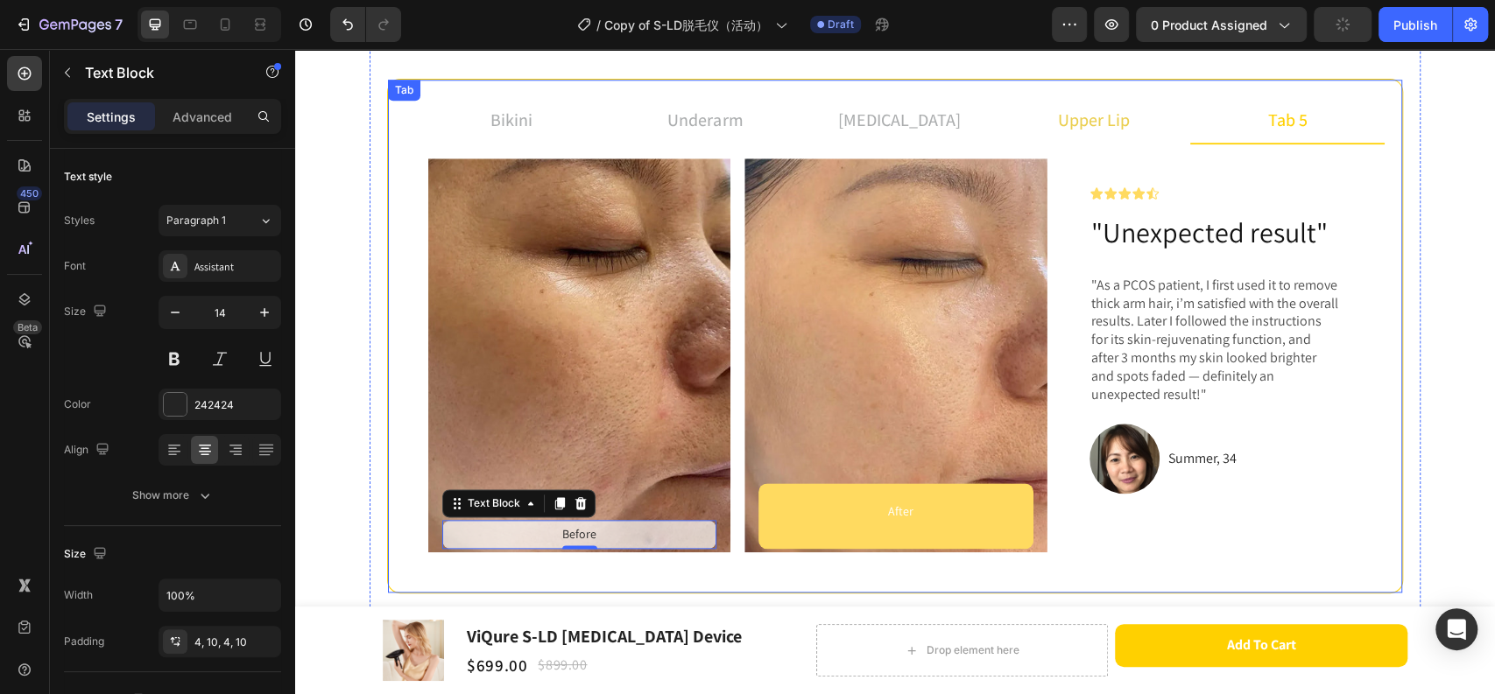
click at [1062, 109] on p "upper lip" at bounding box center [1094, 120] width 72 height 26
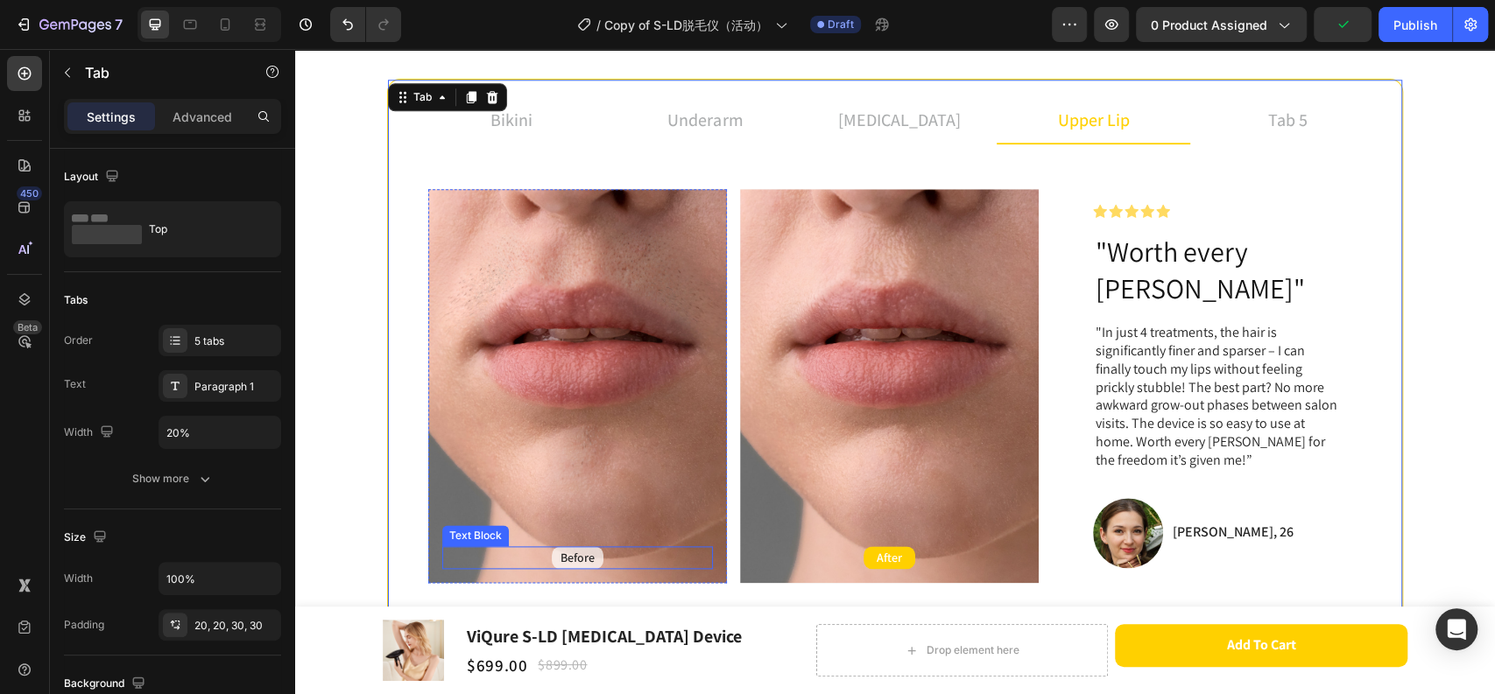
click at [584, 546] on div "Before" at bounding box center [578, 557] width 52 height 23
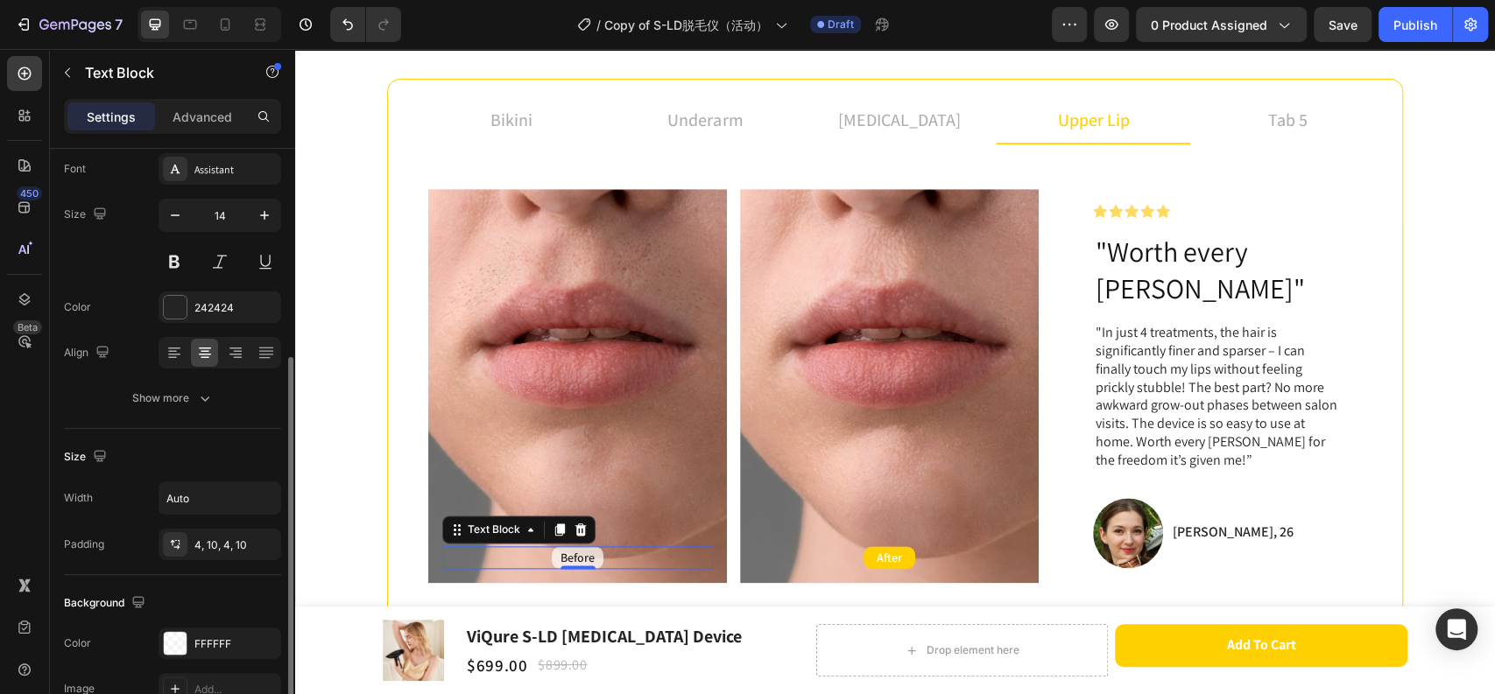
scroll to position [194, 0]
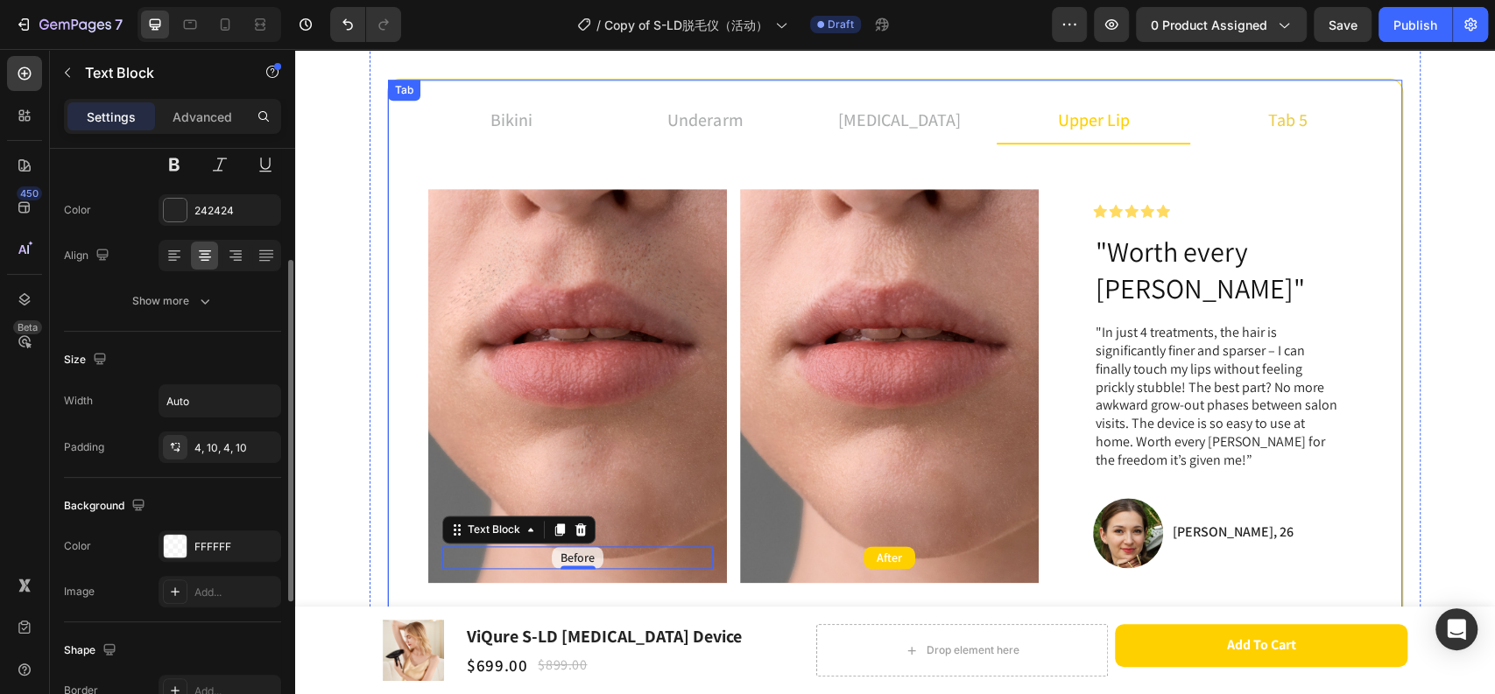
click at [1255, 109] on li "tab 5" at bounding box center [1287, 120] width 194 height 47
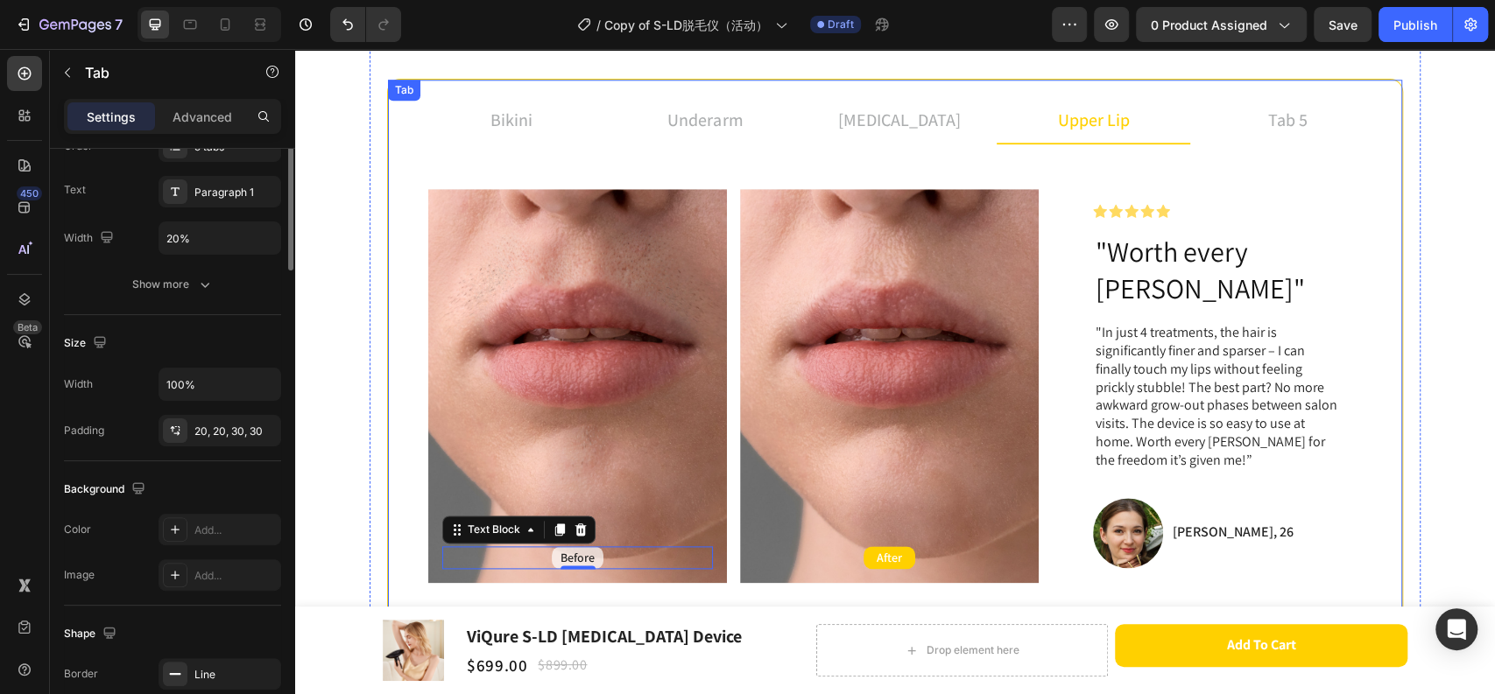
scroll to position [0, 0]
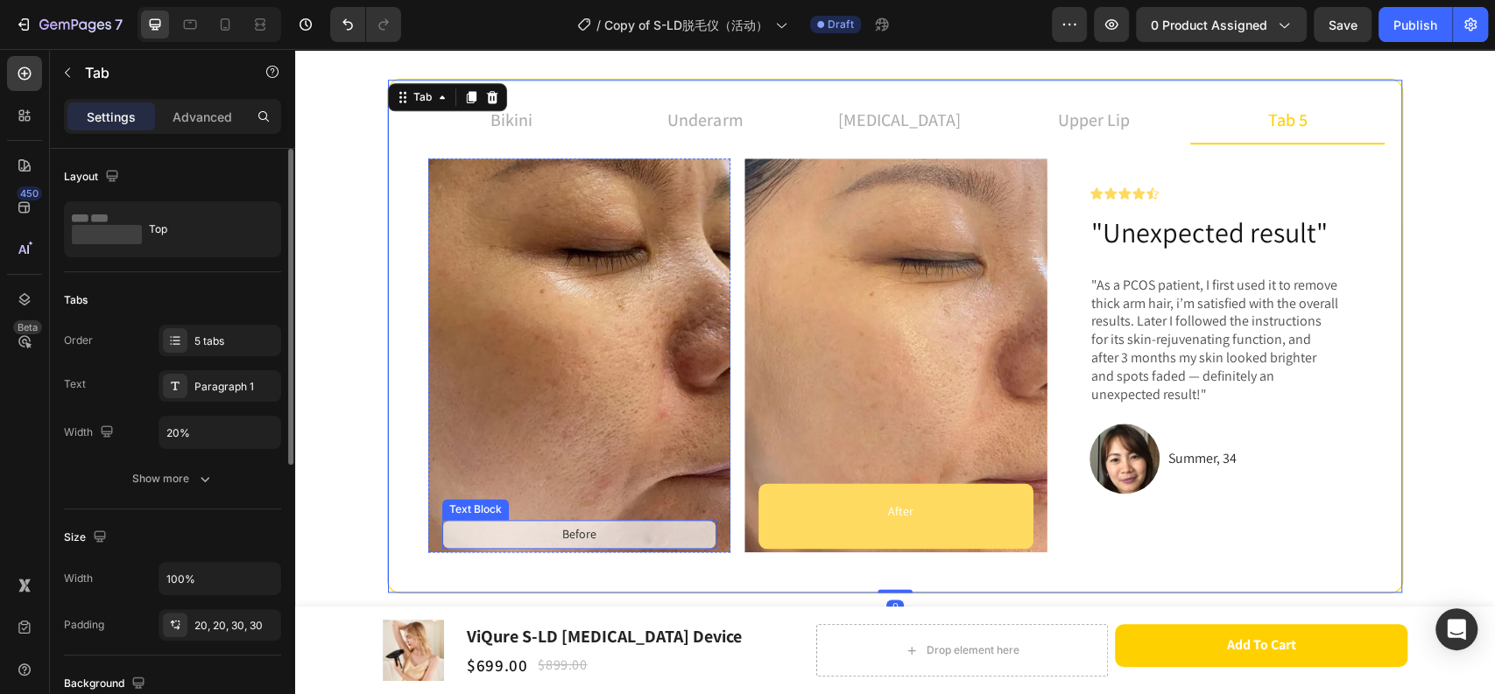
click at [601, 546] on div "Before" at bounding box center [579, 534] width 274 height 29
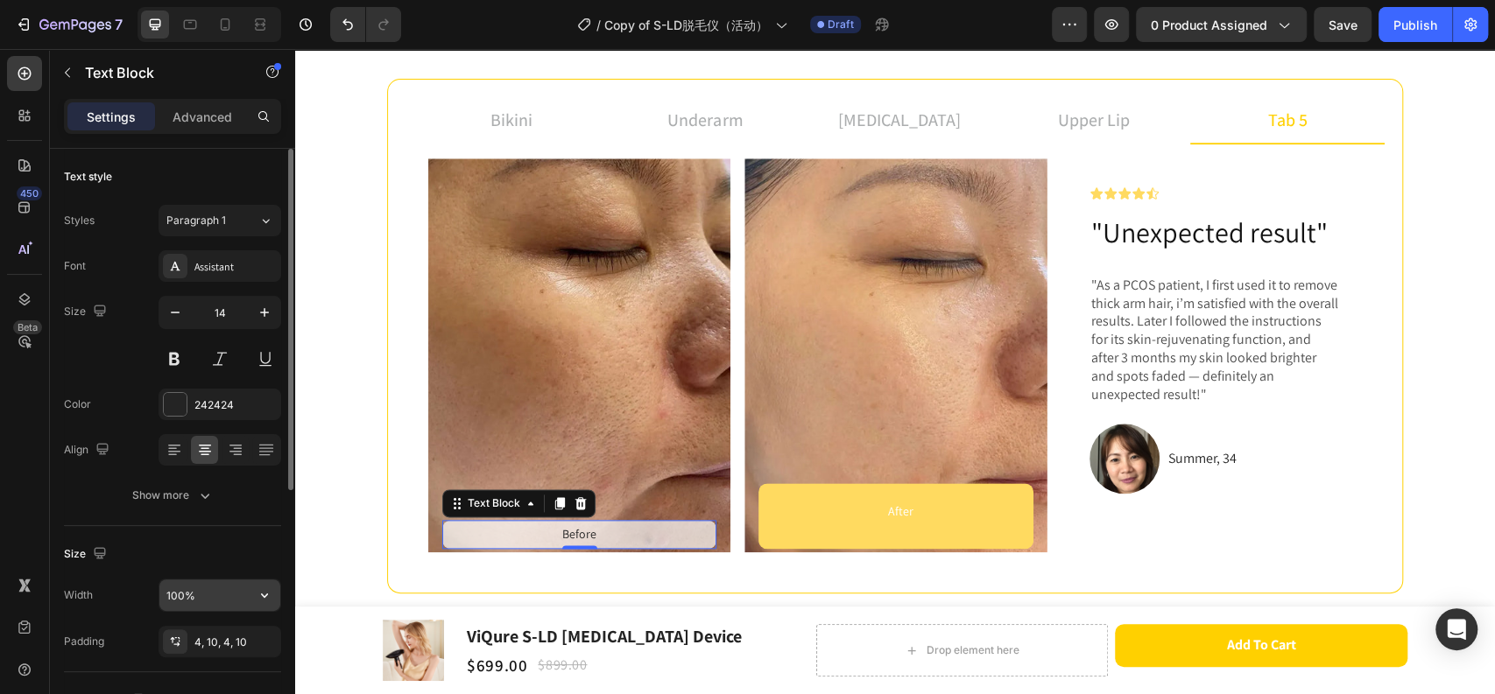
click at [182, 579] on div "100%" at bounding box center [219, 595] width 123 height 33
click at [198, 597] on input "100%" at bounding box center [219, 596] width 121 height 32
click at [266, 598] on icon "button" at bounding box center [265, 596] width 18 height 18
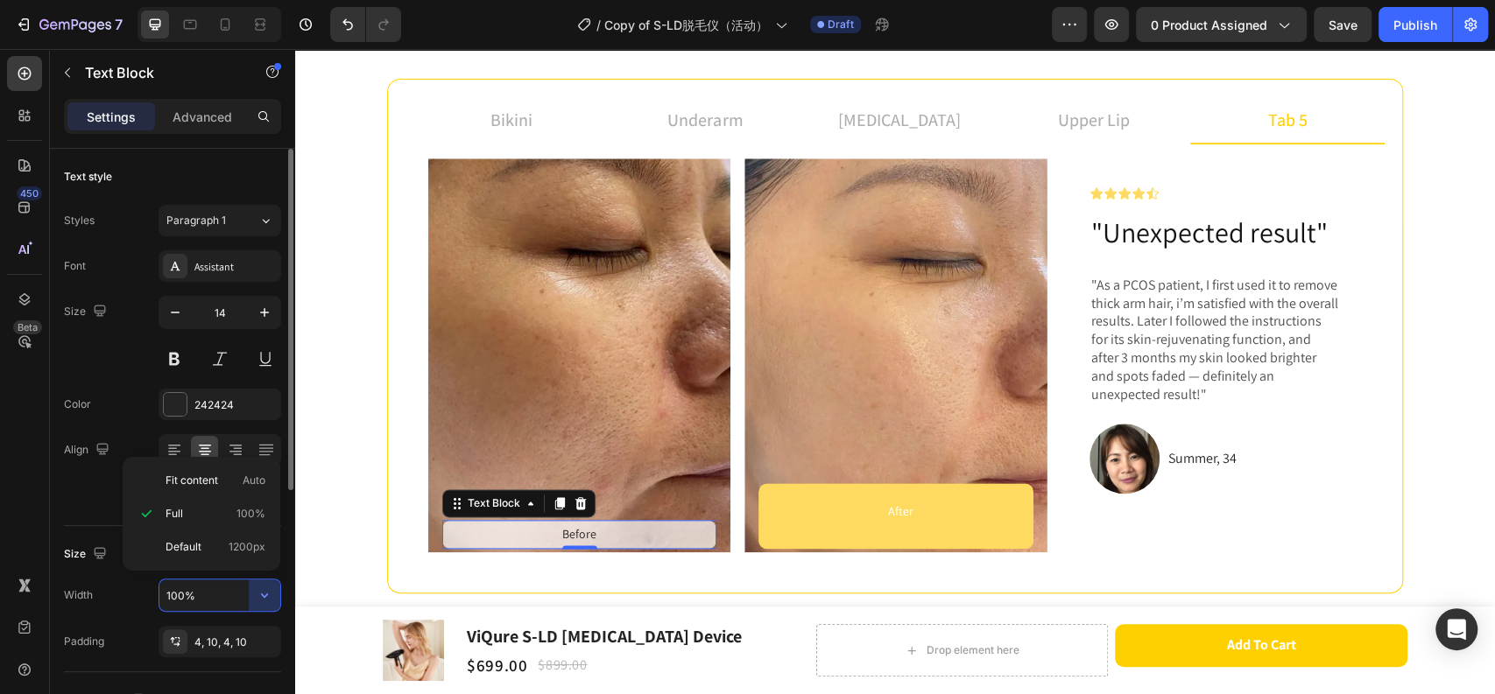
click at [220, 594] on input "100%" at bounding box center [219, 596] width 121 height 32
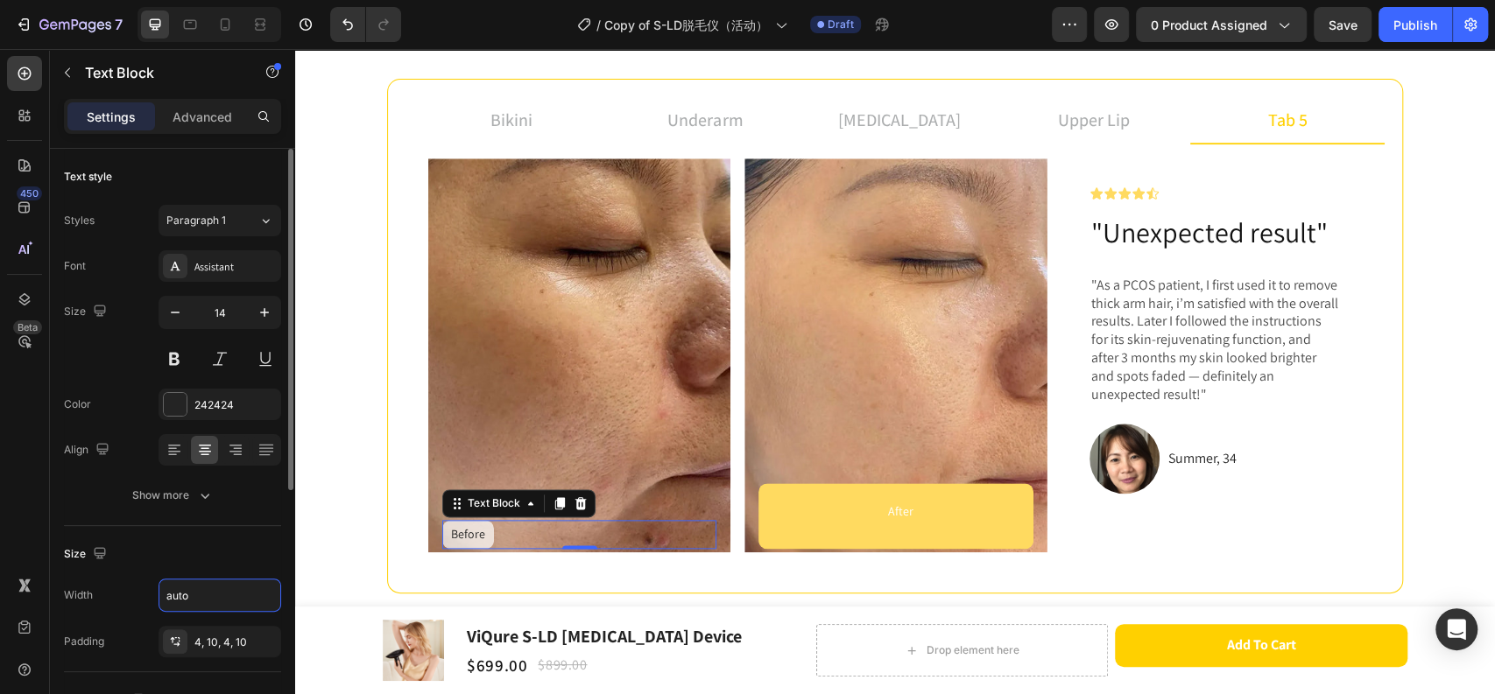
click at [206, 545] on div "Size" at bounding box center [172, 554] width 217 height 28
type input "Auto"
click at [513, 538] on div "Before" at bounding box center [579, 534] width 274 height 29
click at [504, 535] on div "Before" at bounding box center [579, 534] width 274 height 29
click at [176, 456] on icon at bounding box center [174, 450] width 18 height 18
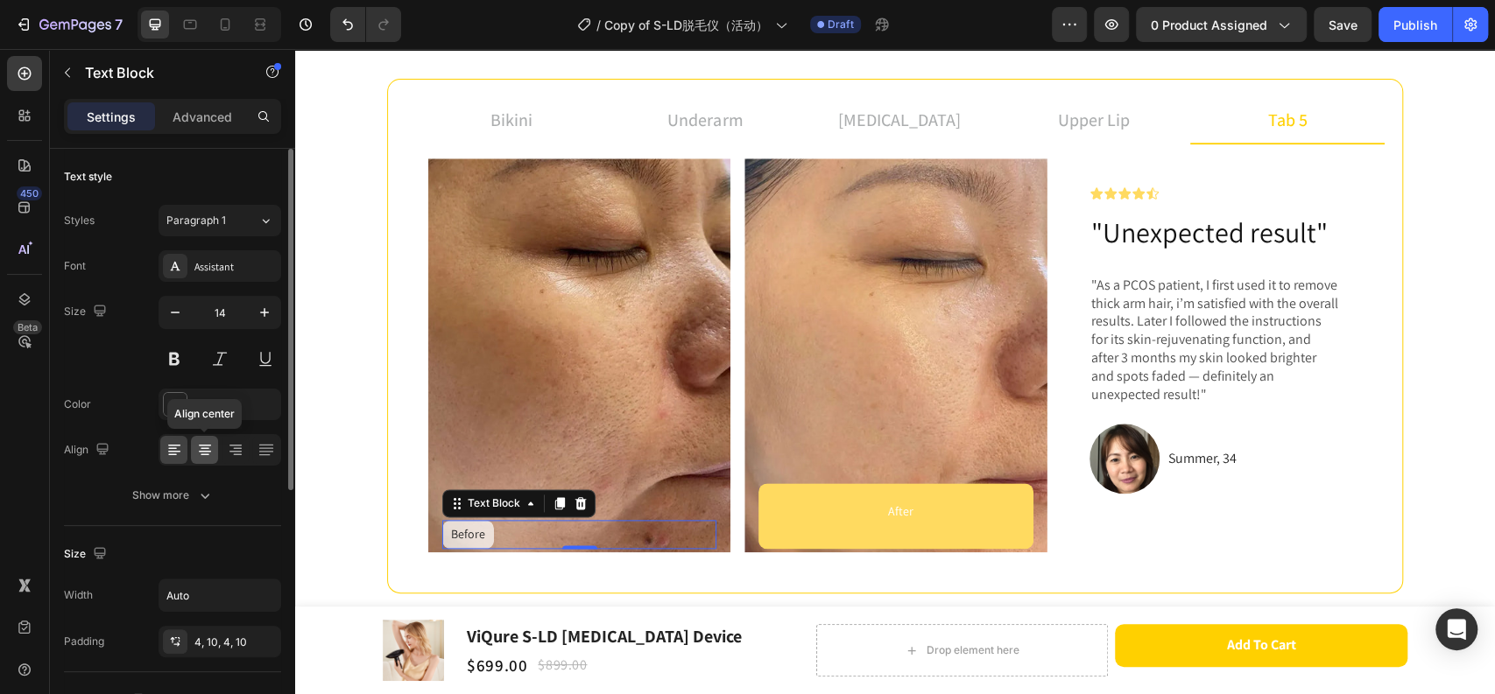
click at [204, 454] on icon at bounding box center [204, 455] width 9 height 2
click at [230, 454] on icon at bounding box center [236, 450] width 18 height 18
drag, startPoint x: 257, startPoint y: 452, endPoint x: 215, endPoint y: 454, distance: 42.1
click at [255, 452] on div at bounding box center [265, 450] width 27 height 28
click at [202, 450] on icon at bounding box center [205, 450] width 18 height 18
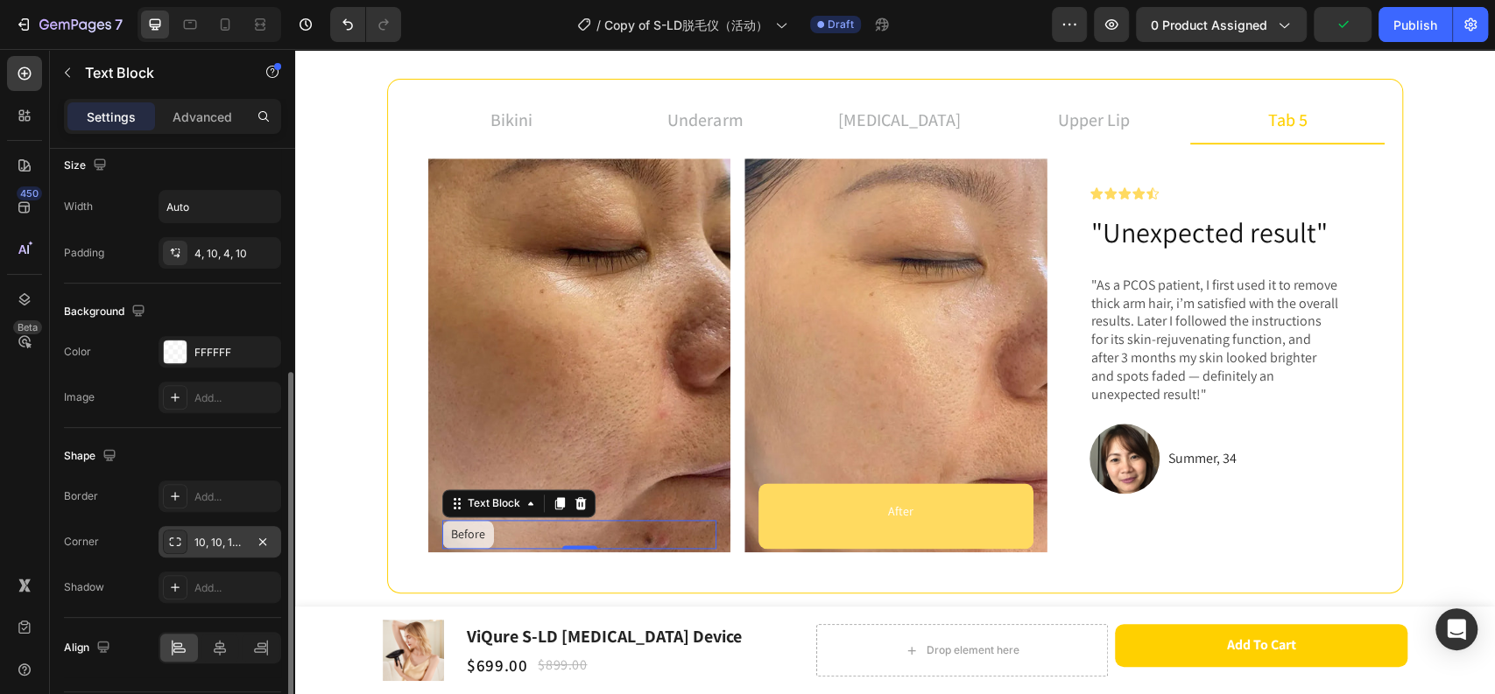
scroll to position [441, 0]
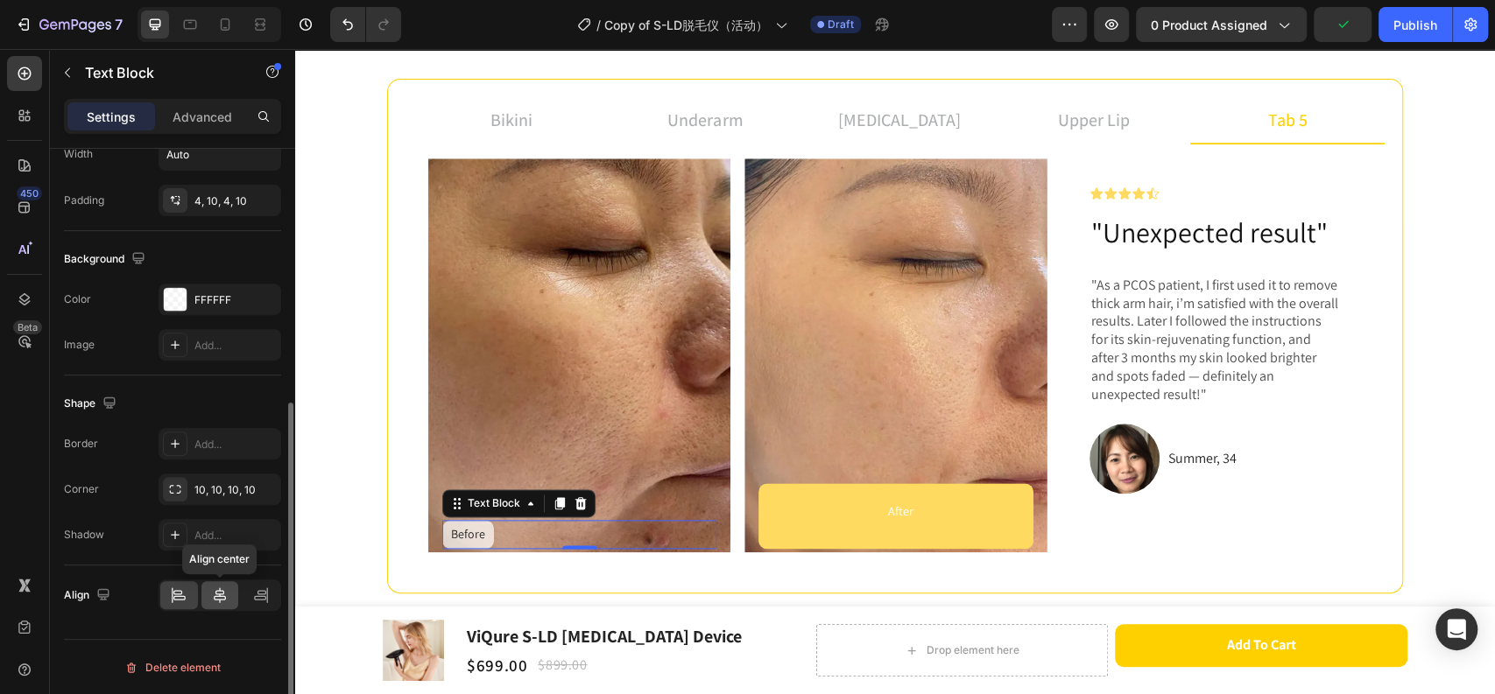
click at [224, 599] on icon at bounding box center [220, 595] width 12 height 16
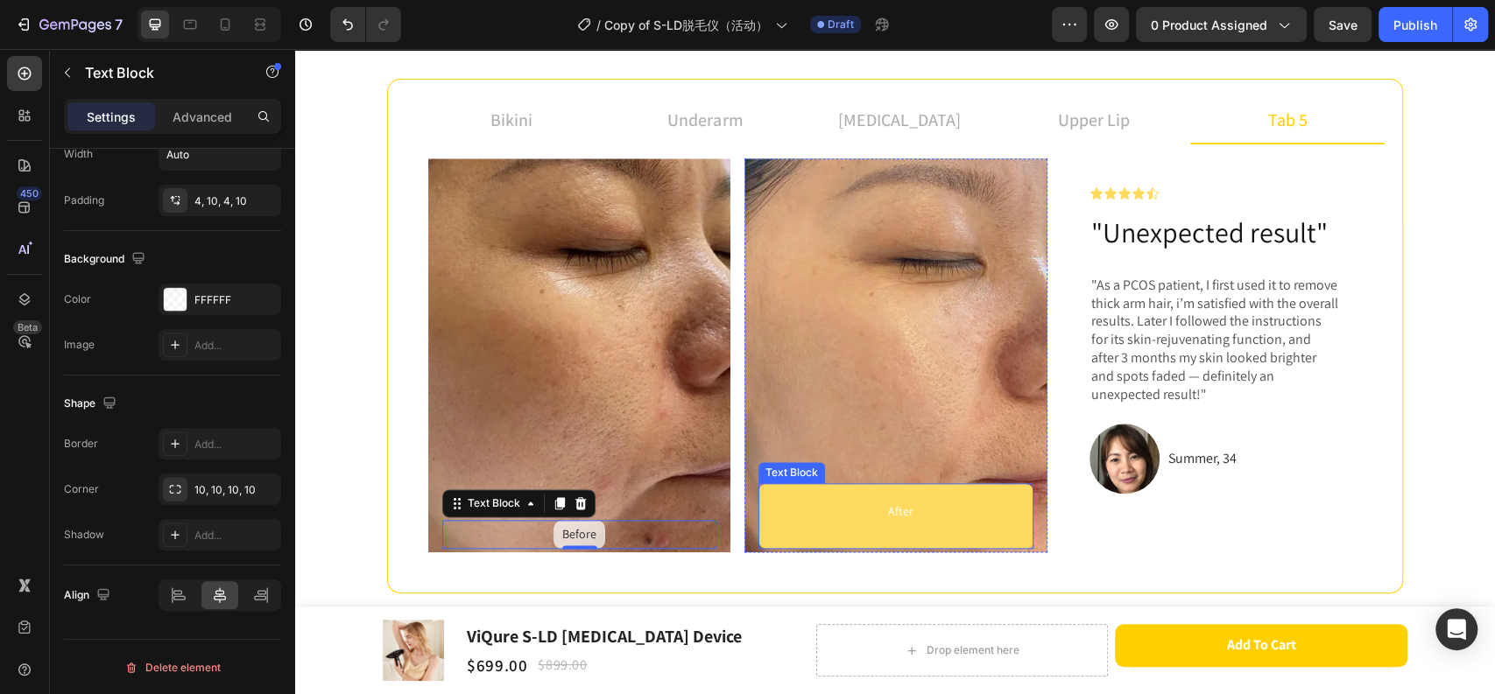
click at [825, 510] on p "After" at bounding box center [899, 512] width 230 height 22
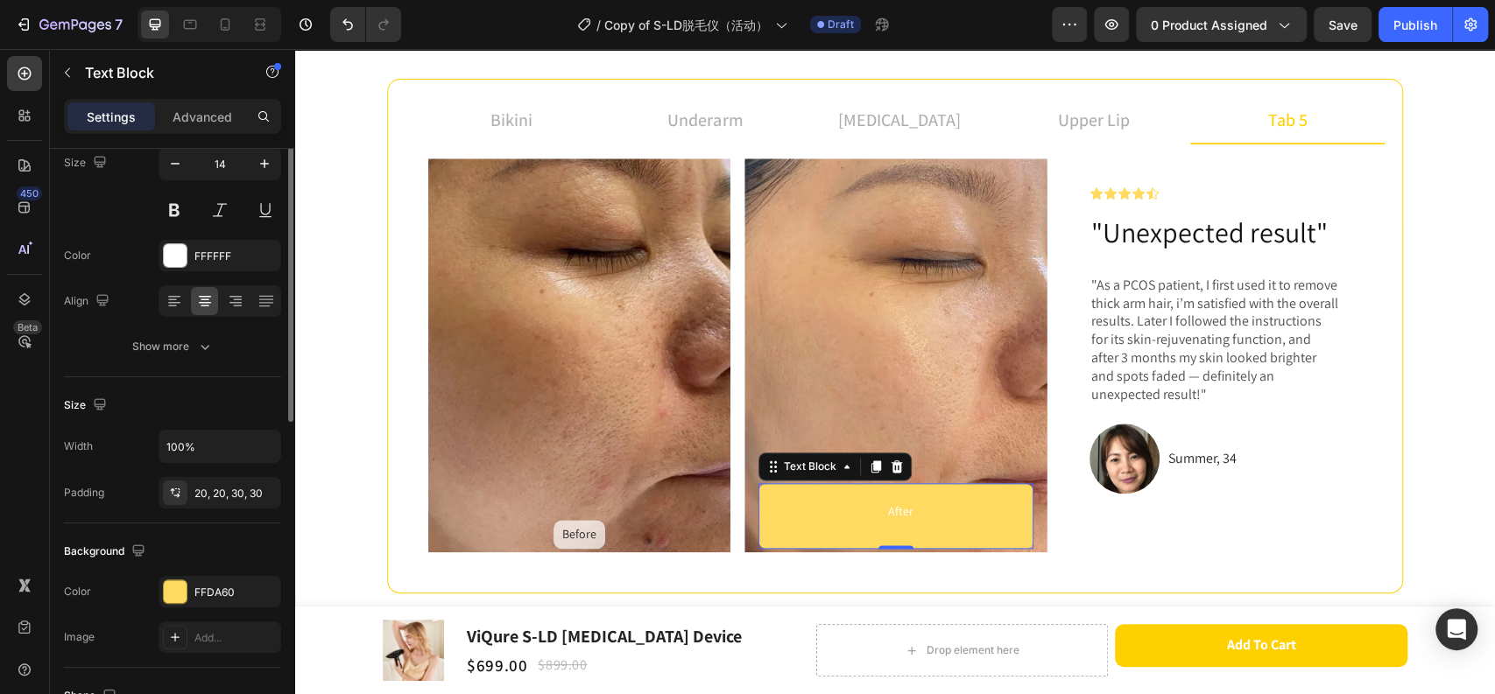
scroll to position [52, 0]
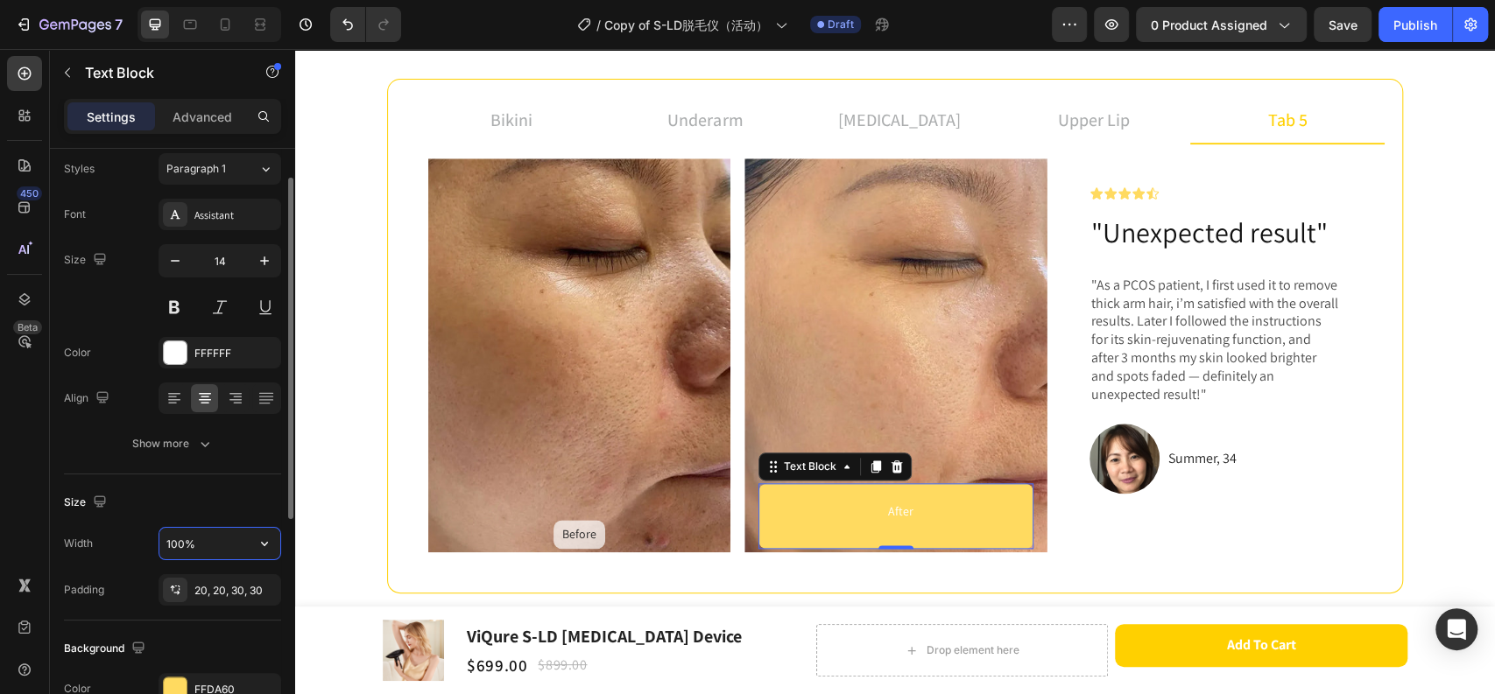
click at [183, 538] on input "100%" at bounding box center [219, 544] width 121 height 32
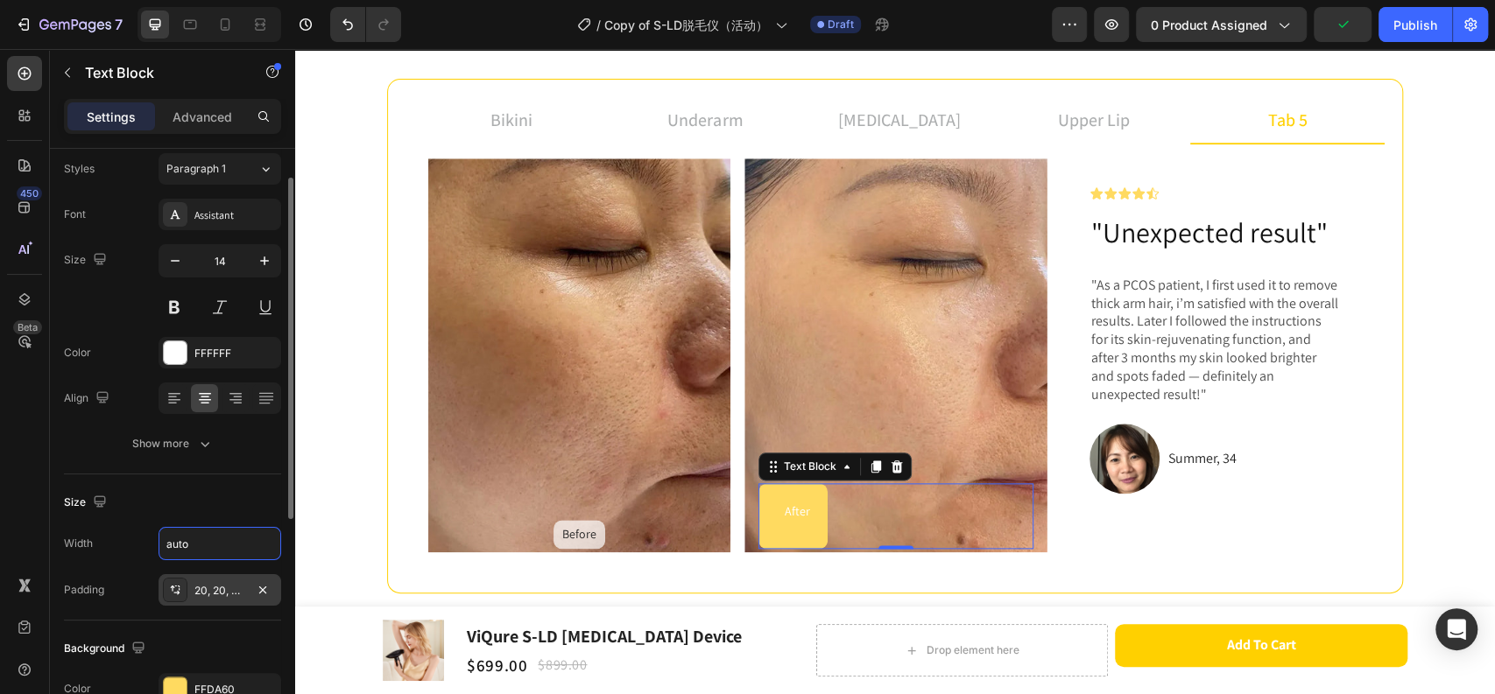
click at [231, 587] on div "20, 20, 30, 30" at bounding box center [219, 591] width 51 height 16
type input "Auto"
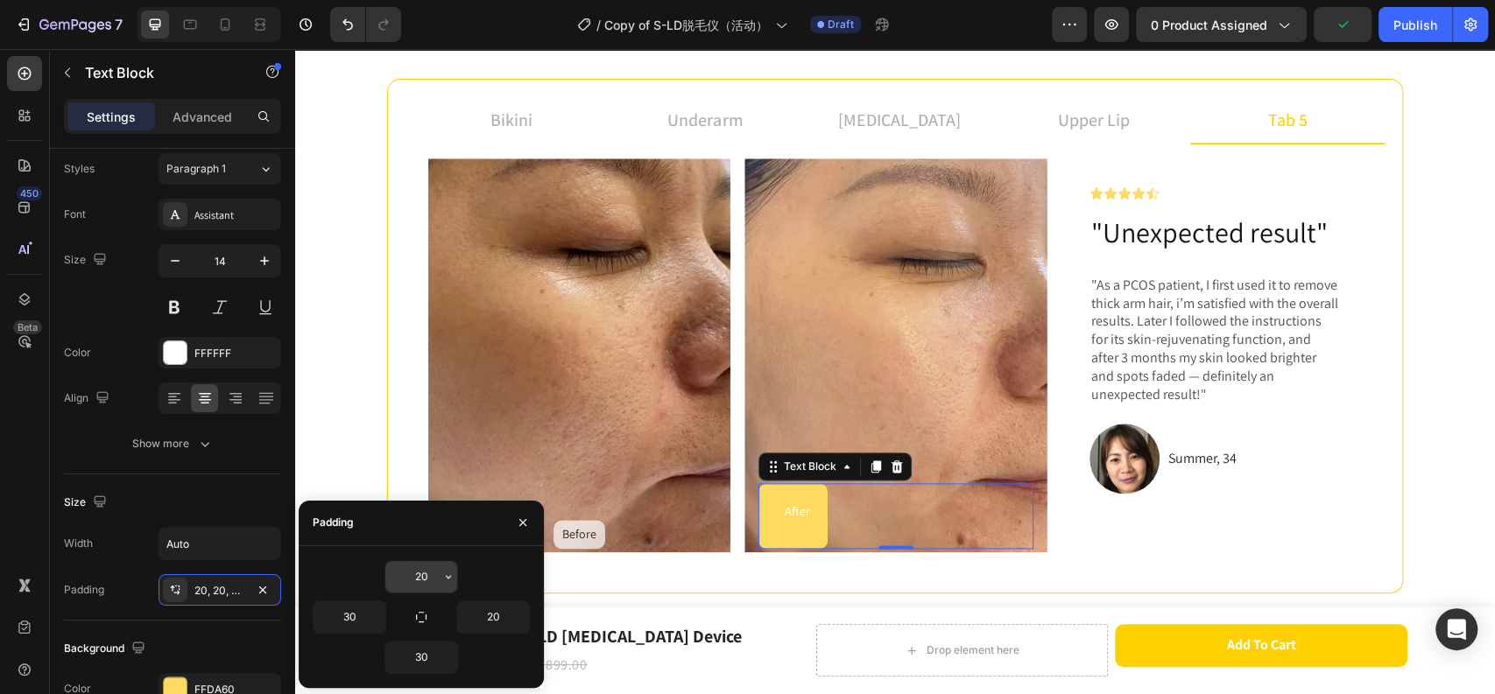
click at [422, 580] on input "20" at bounding box center [421, 577] width 72 height 32
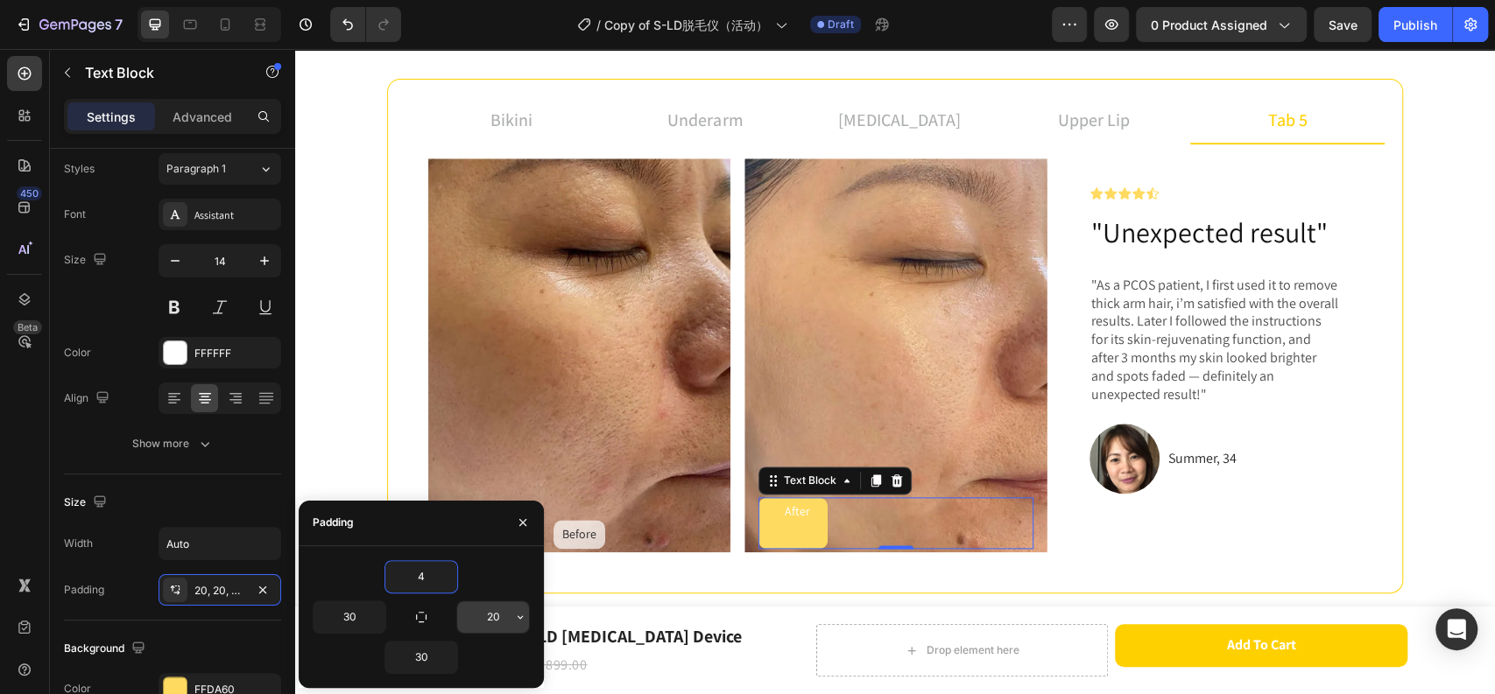
type input "4"
click at [490, 620] on input "20" at bounding box center [493, 617] width 72 height 32
type input "10"
click at [432, 645] on input "30" at bounding box center [421, 658] width 72 height 32
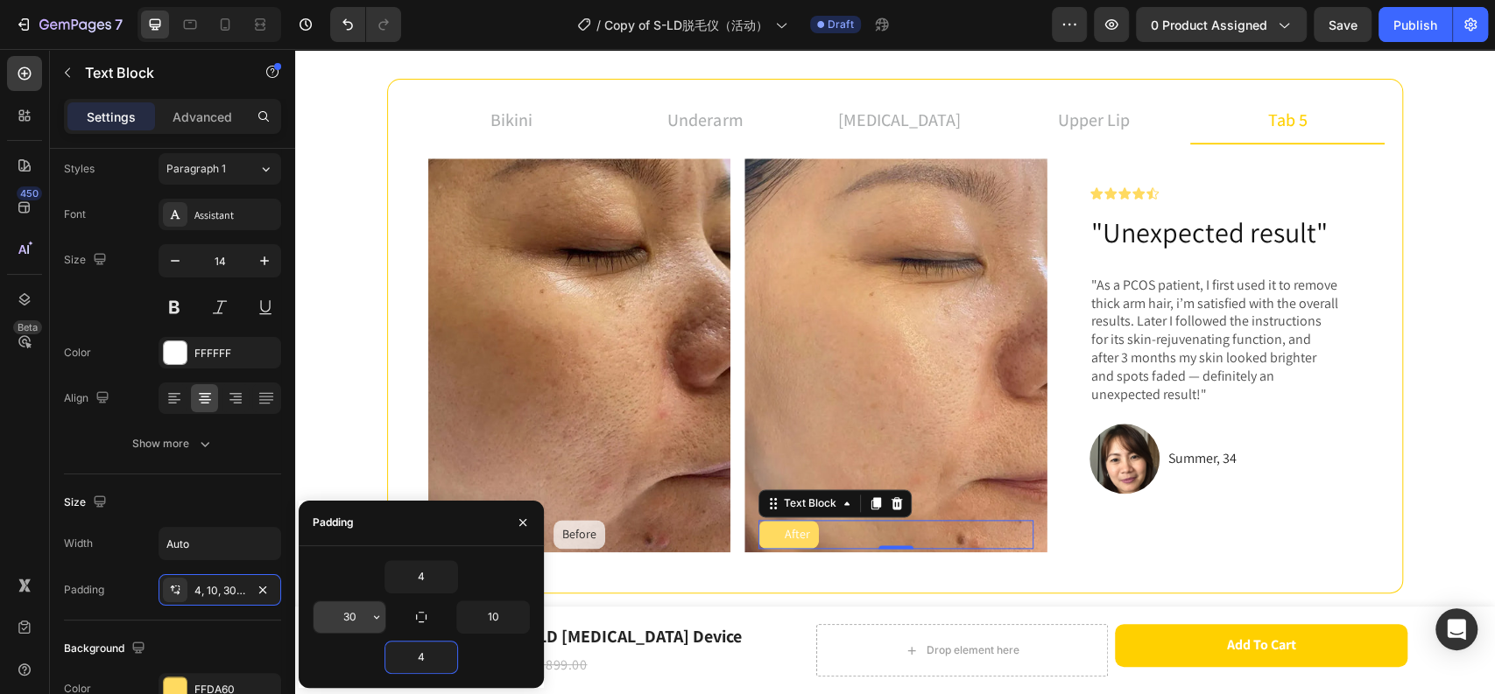
type input "4"
click at [343, 616] on input "30" at bounding box center [349, 617] width 72 height 32
type input "10"
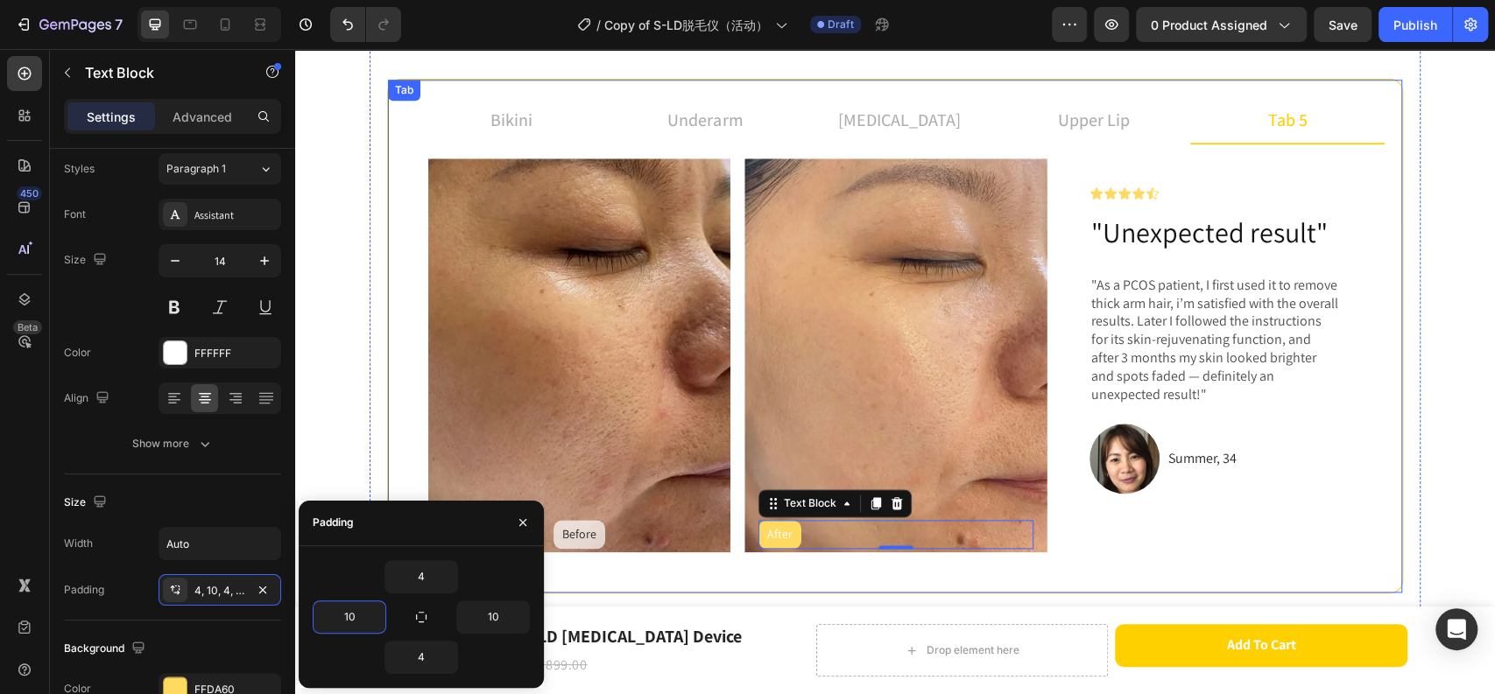
click at [716, 573] on div "bikini underarm [MEDICAL_DATA] upper lip tab 5 Before Text Block Hero Banner Af…" at bounding box center [895, 336] width 1016 height 515
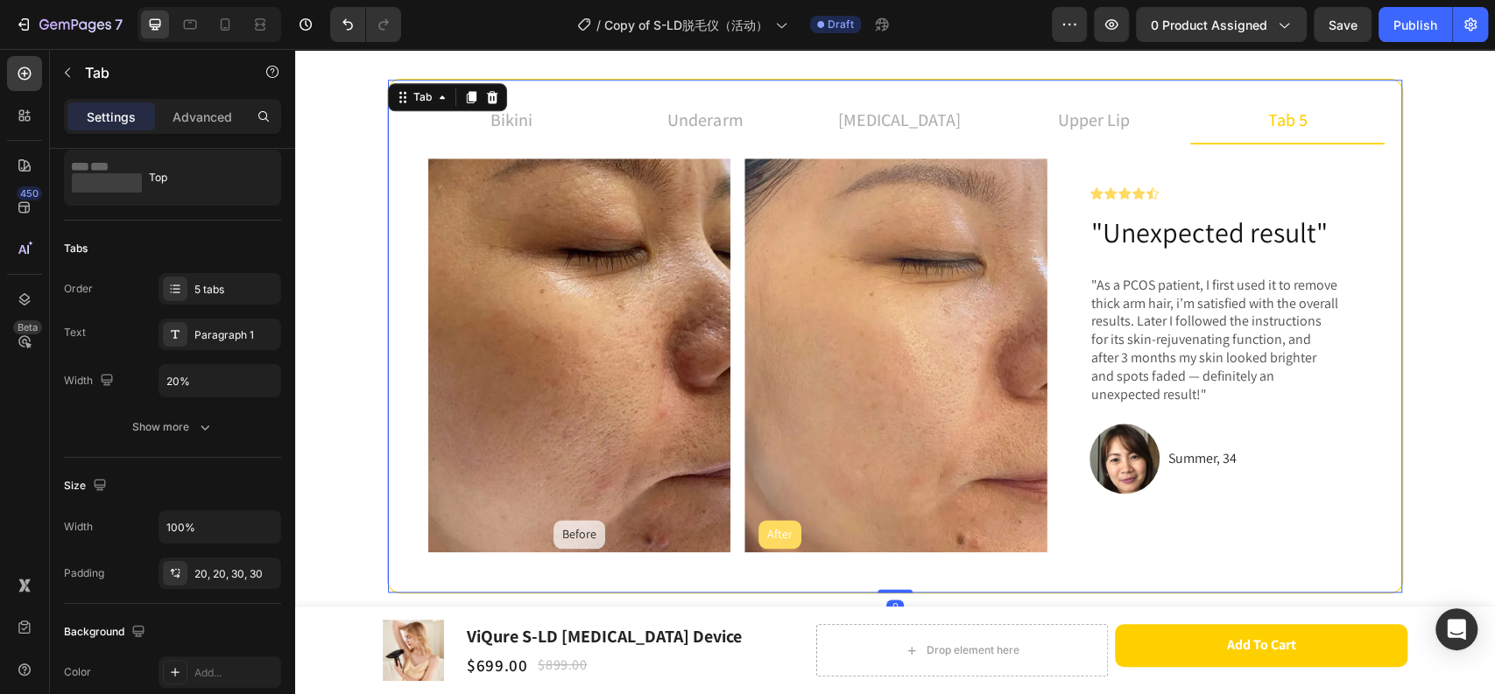
scroll to position [0, 0]
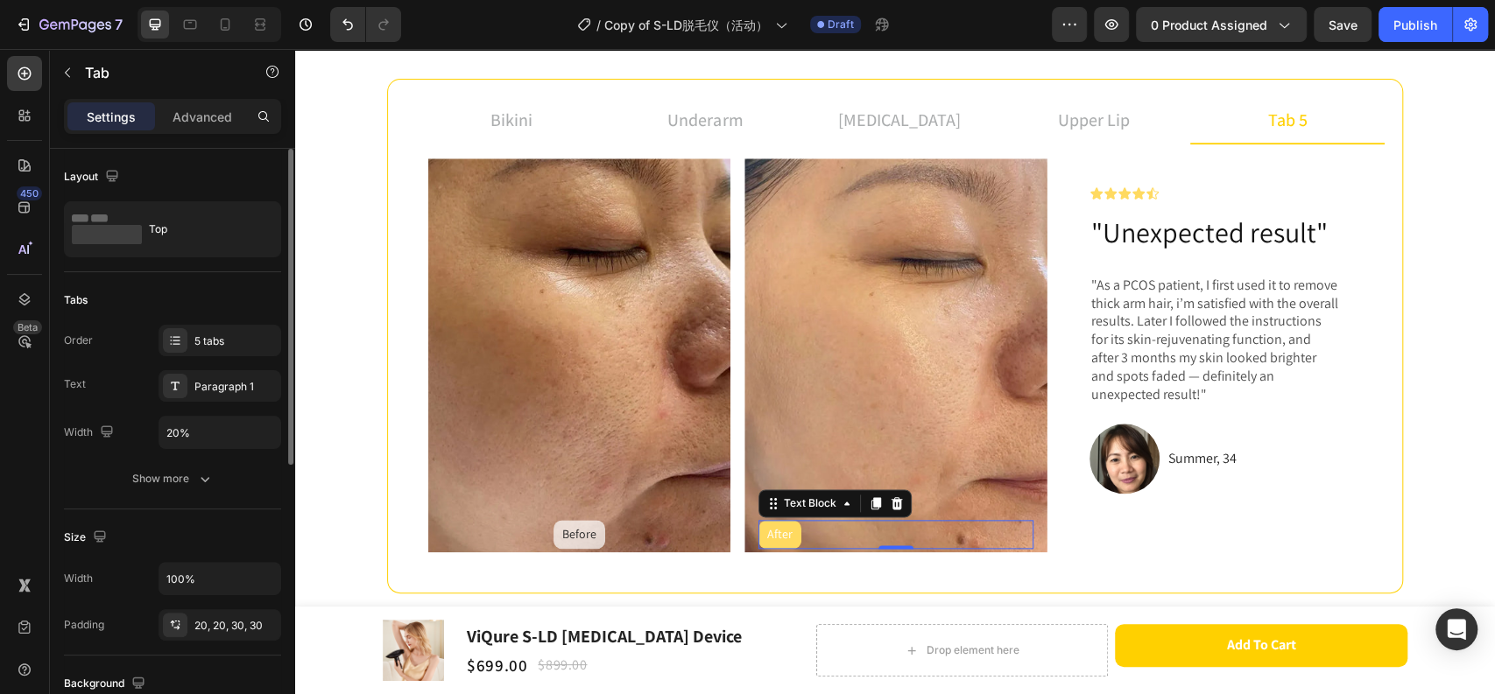
click at [785, 534] on div "After" at bounding box center [779, 534] width 43 height 29
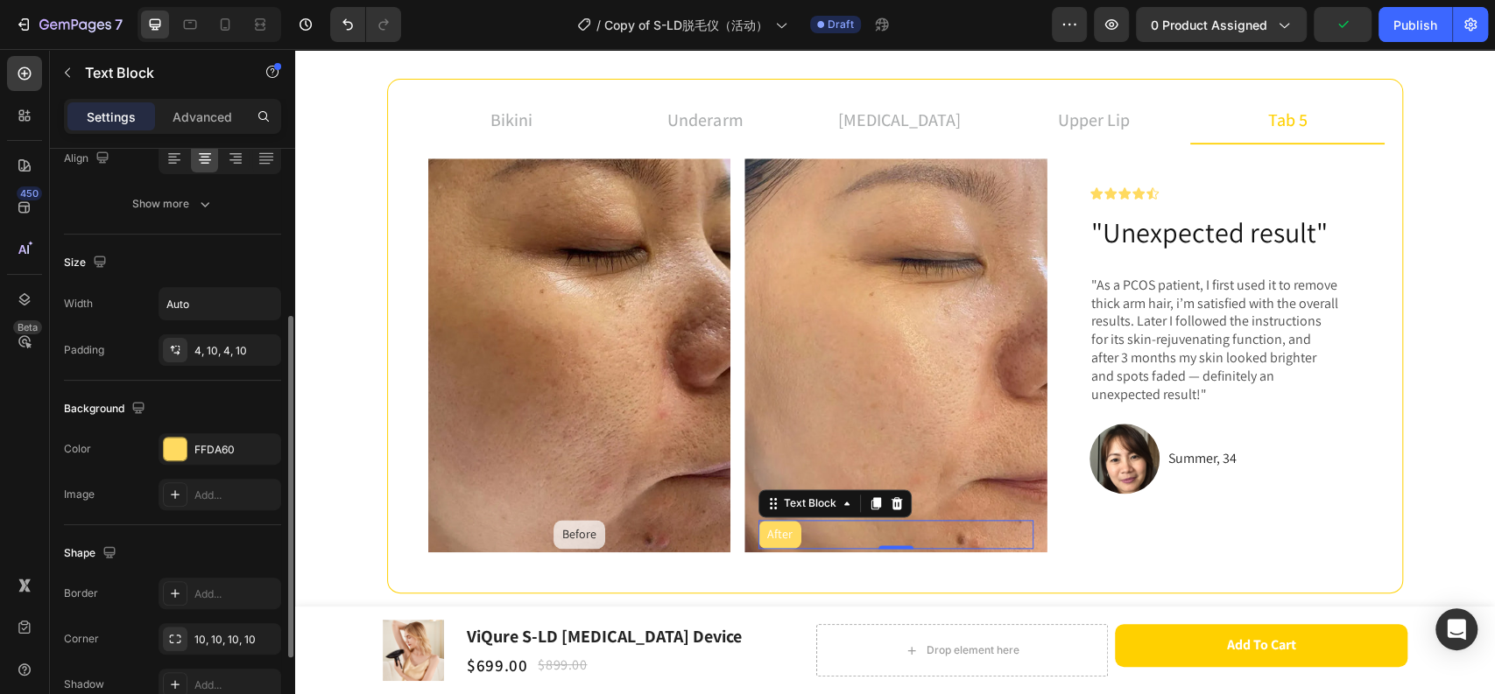
scroll to position [389, 0]
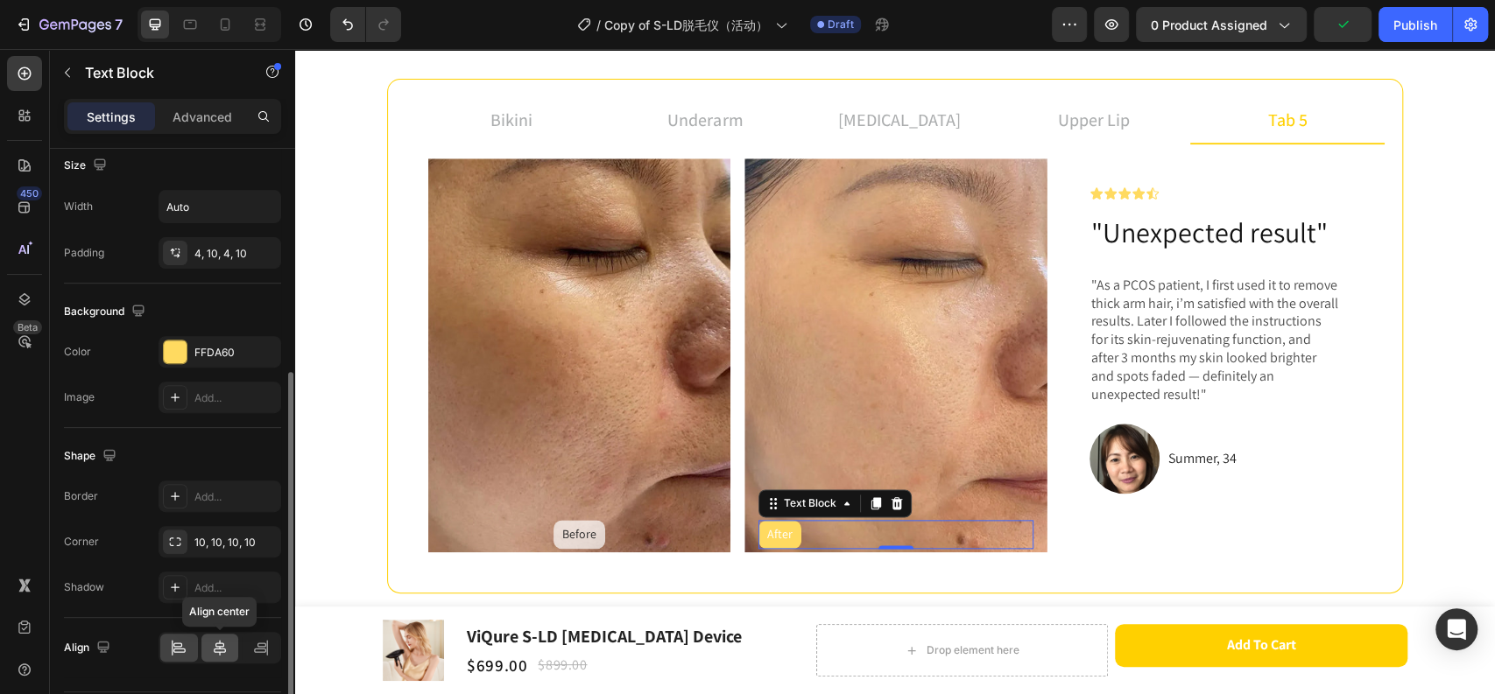
click at [218, 649] on icon at bounding box center [220, 648] width 18 height 18
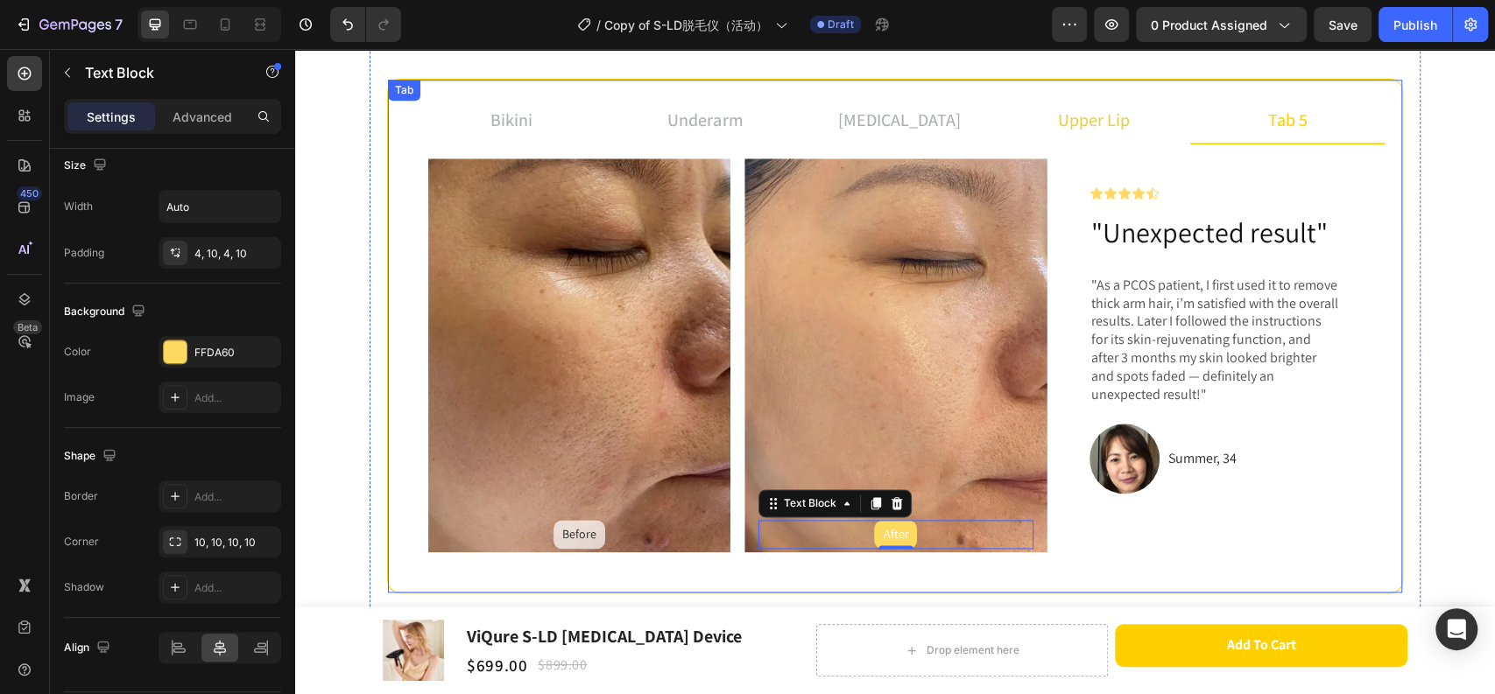
click at [1044, 119] on li "upper lip" at bounding box center [1093, 120] width 194 height 47
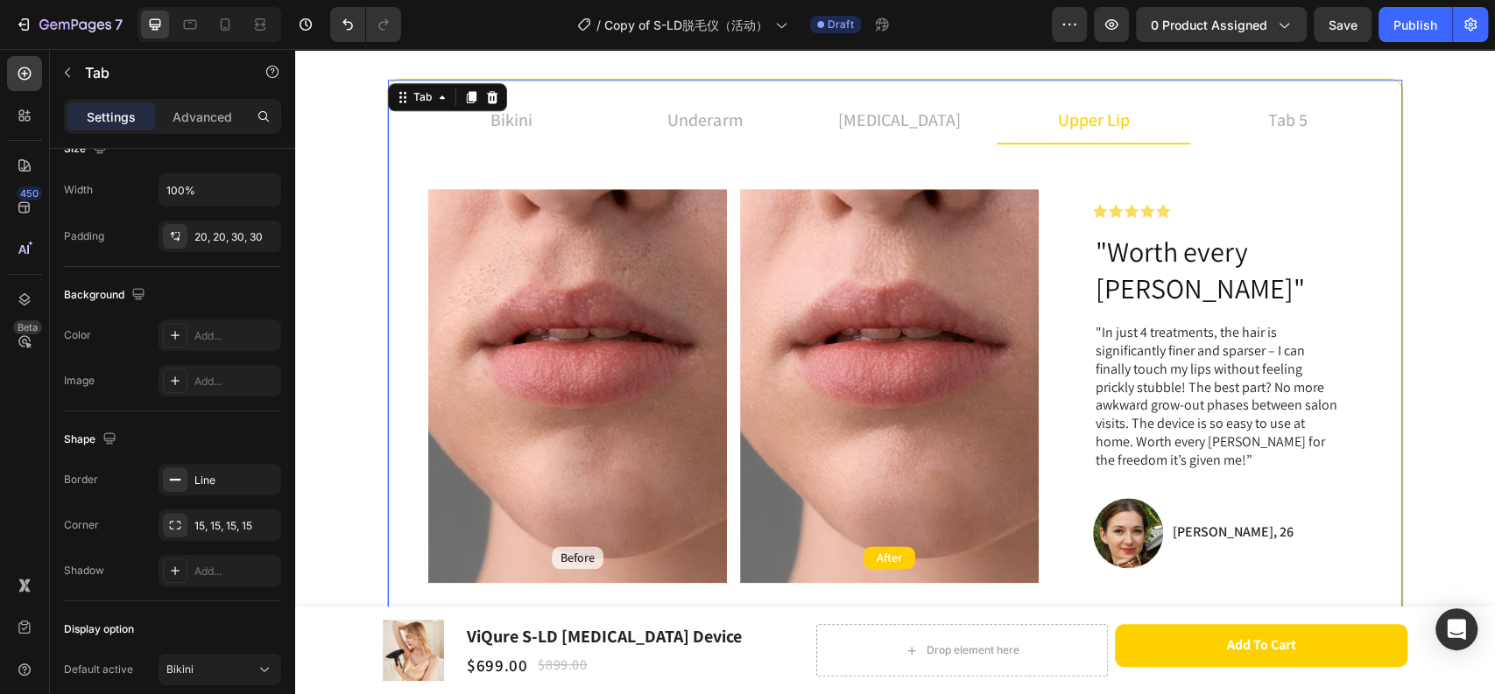
scroll to position [0, 0]
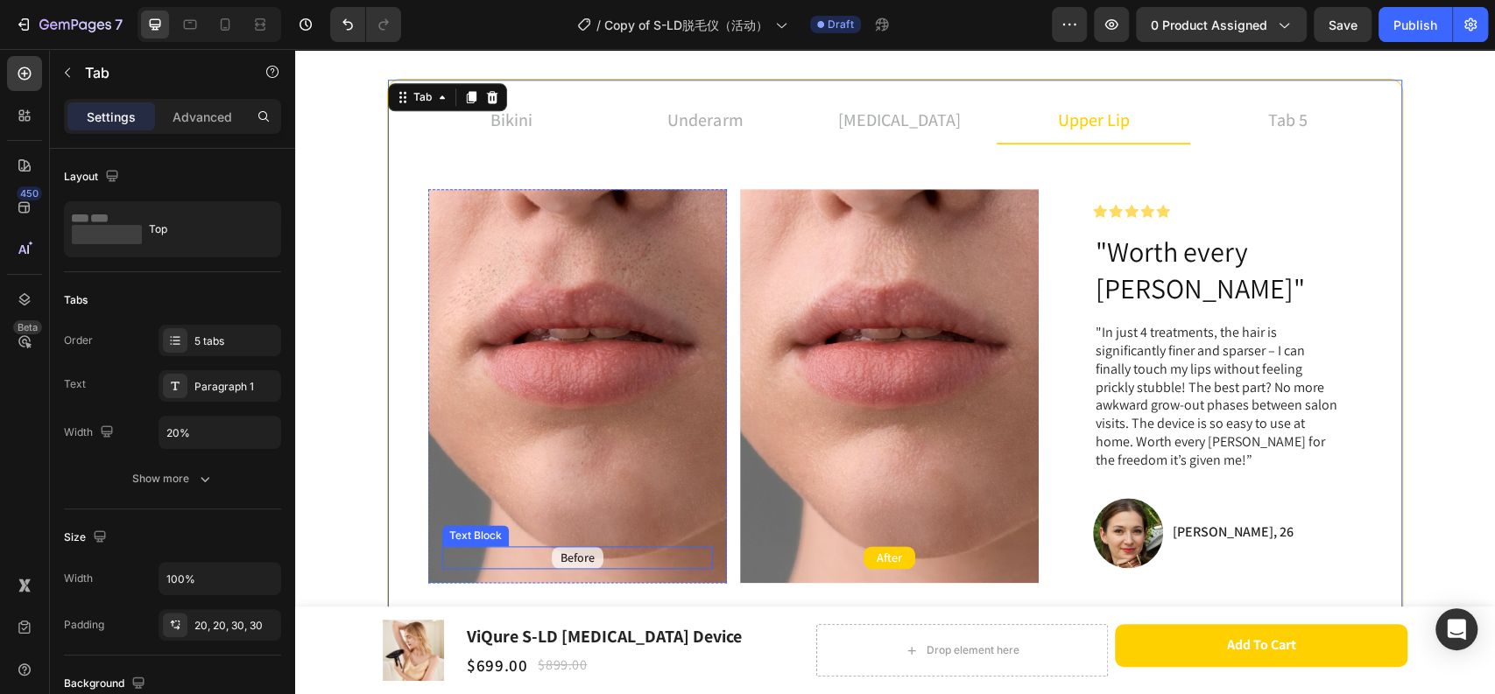
click at [578, 550] on p "Before" at bounding box center [577, 558] width 34 height 16
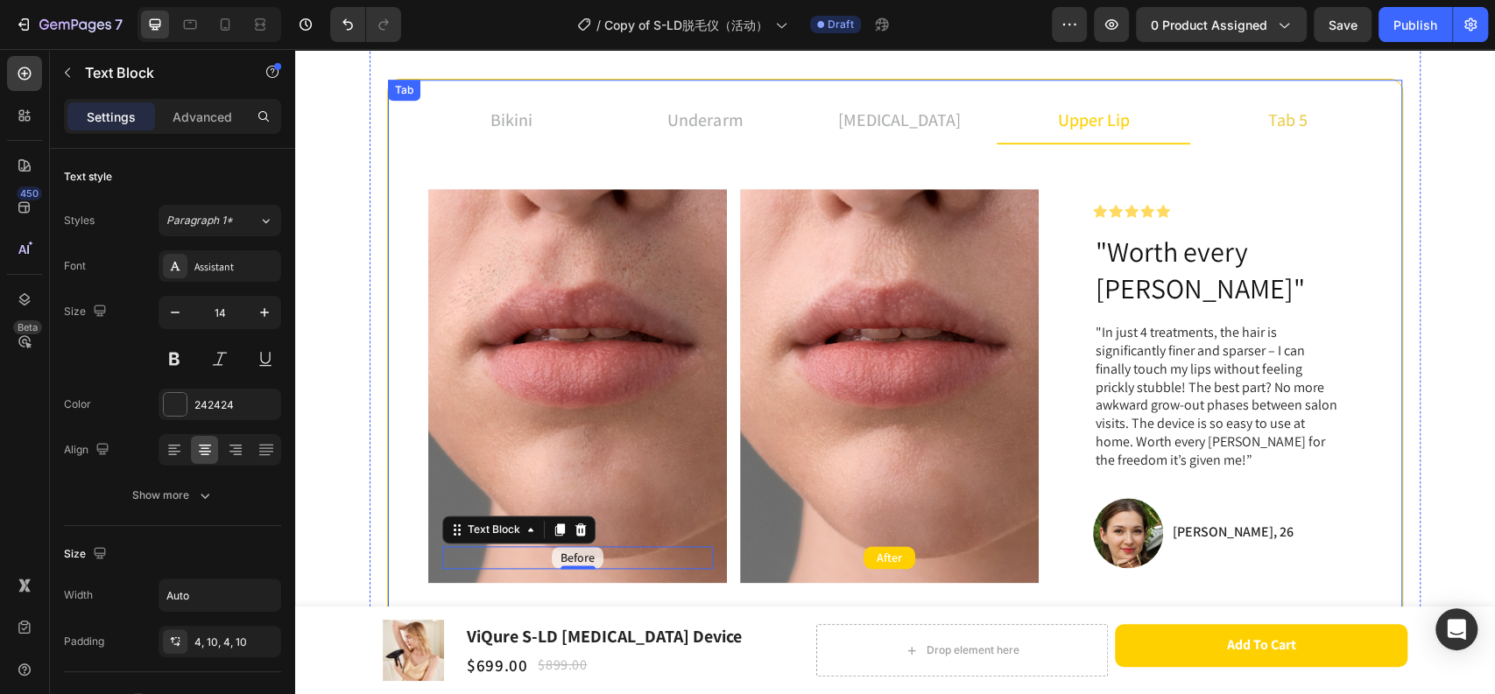
click at [1255, 122] on li "tab 5" at bounding box center [1287, 120] width 194 height 47
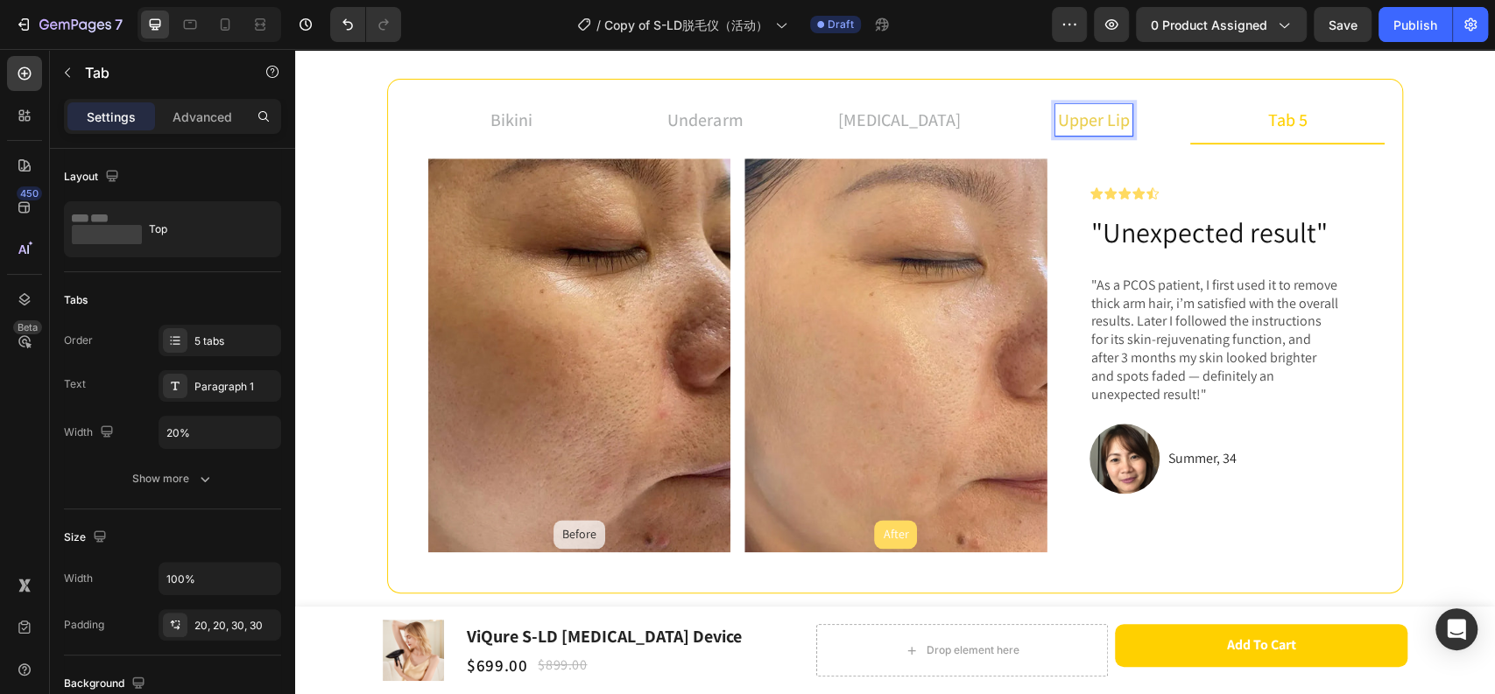
click at [1030, 131] on li "upper lip" at bounding box center [1093, 120] width 194 height 47
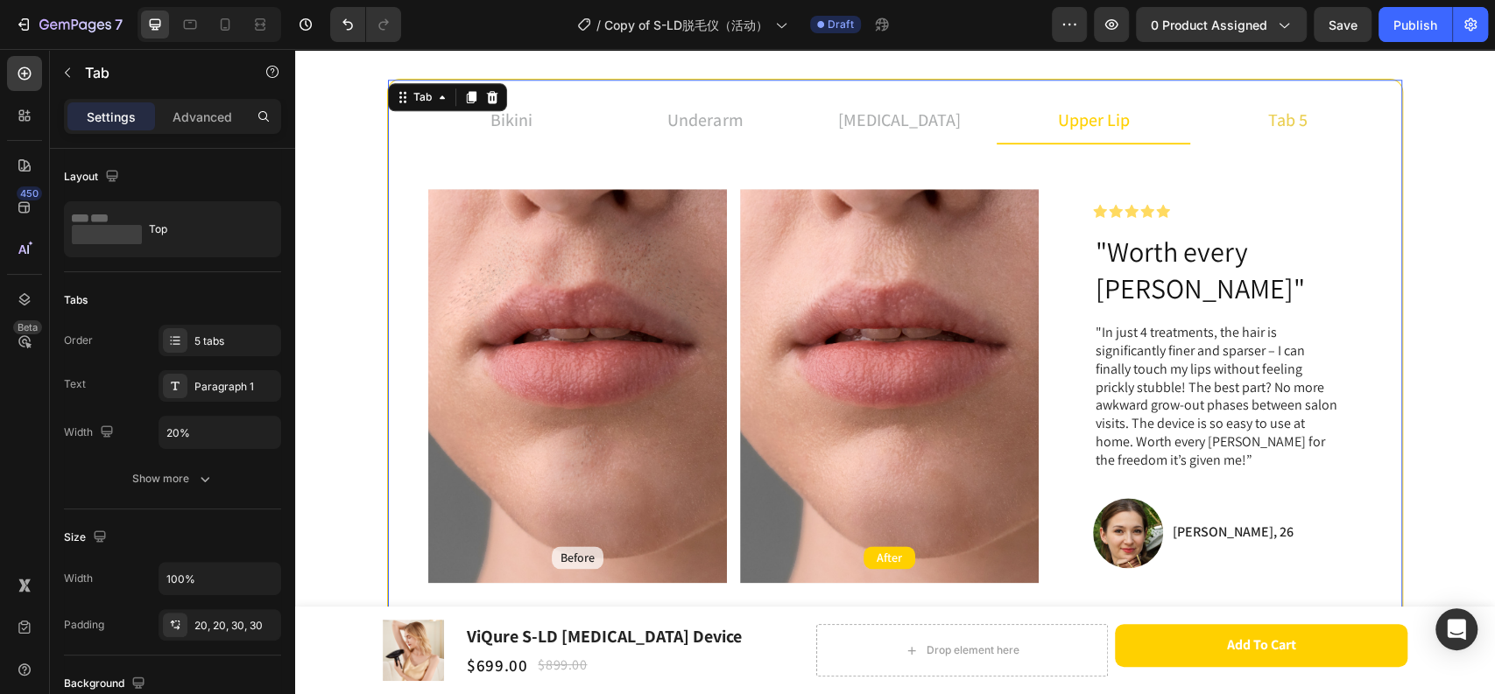
click at [1235, 110] on li "tab 5" at bounding box center [1287, 120] width 194 height 47
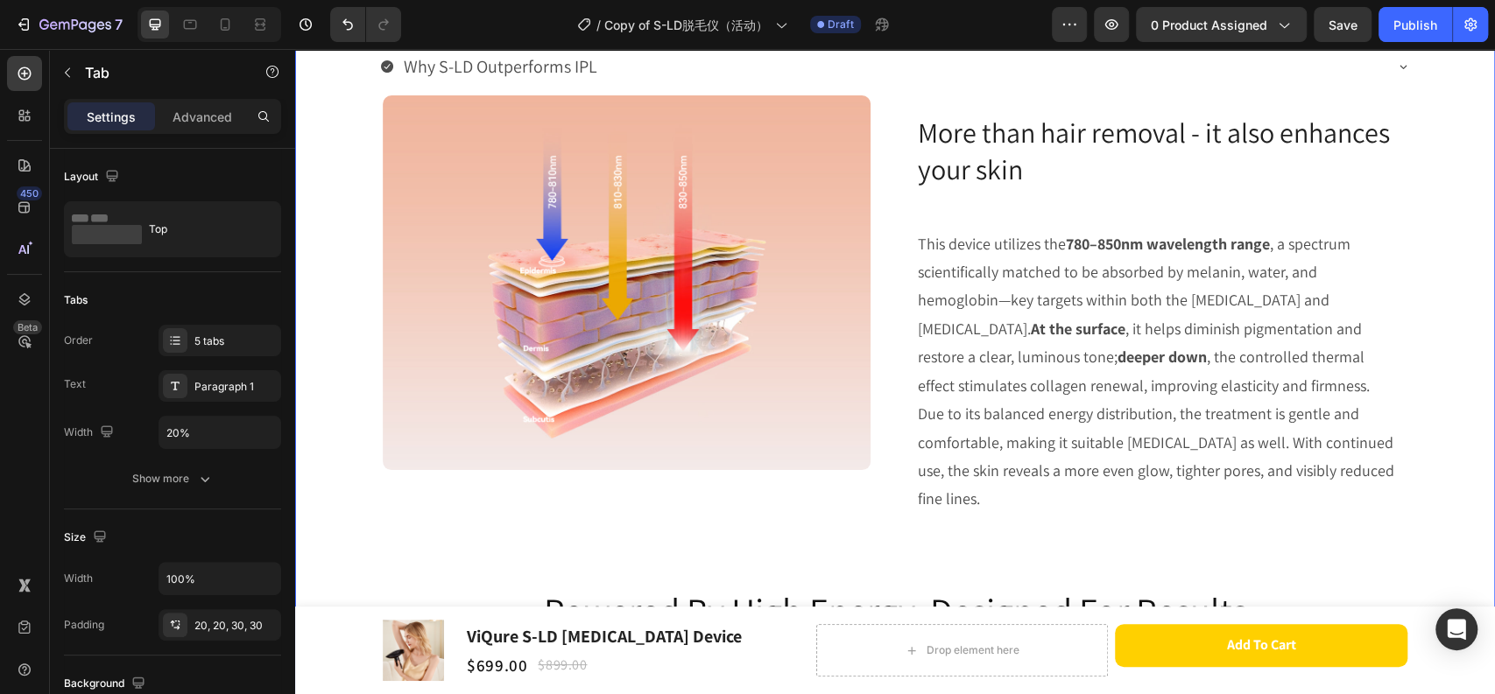
scroll to position [3112, 0]
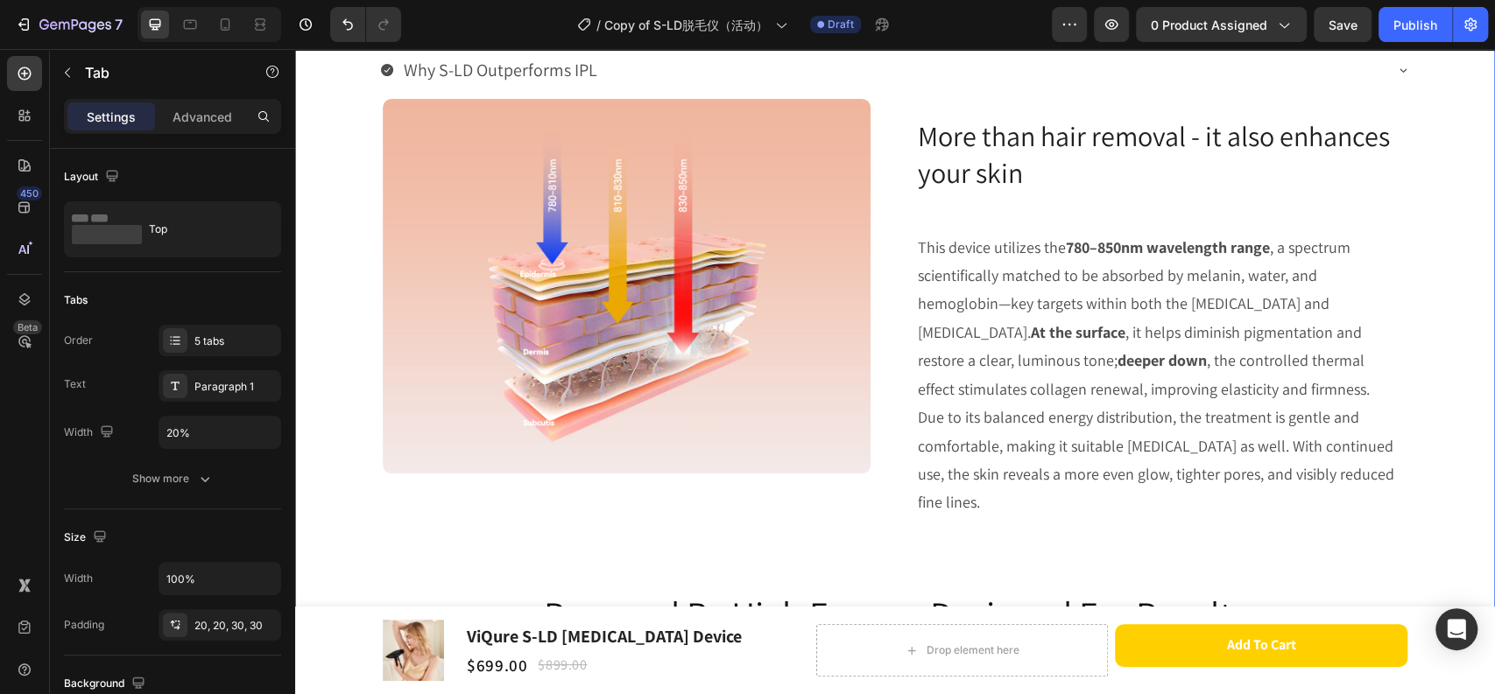
click at [1080, 360] on p "This device utilizes the 780–850nm wavelength range , a spectrum scientifically…" at bounding box center [1157, 376] width 479 height 284
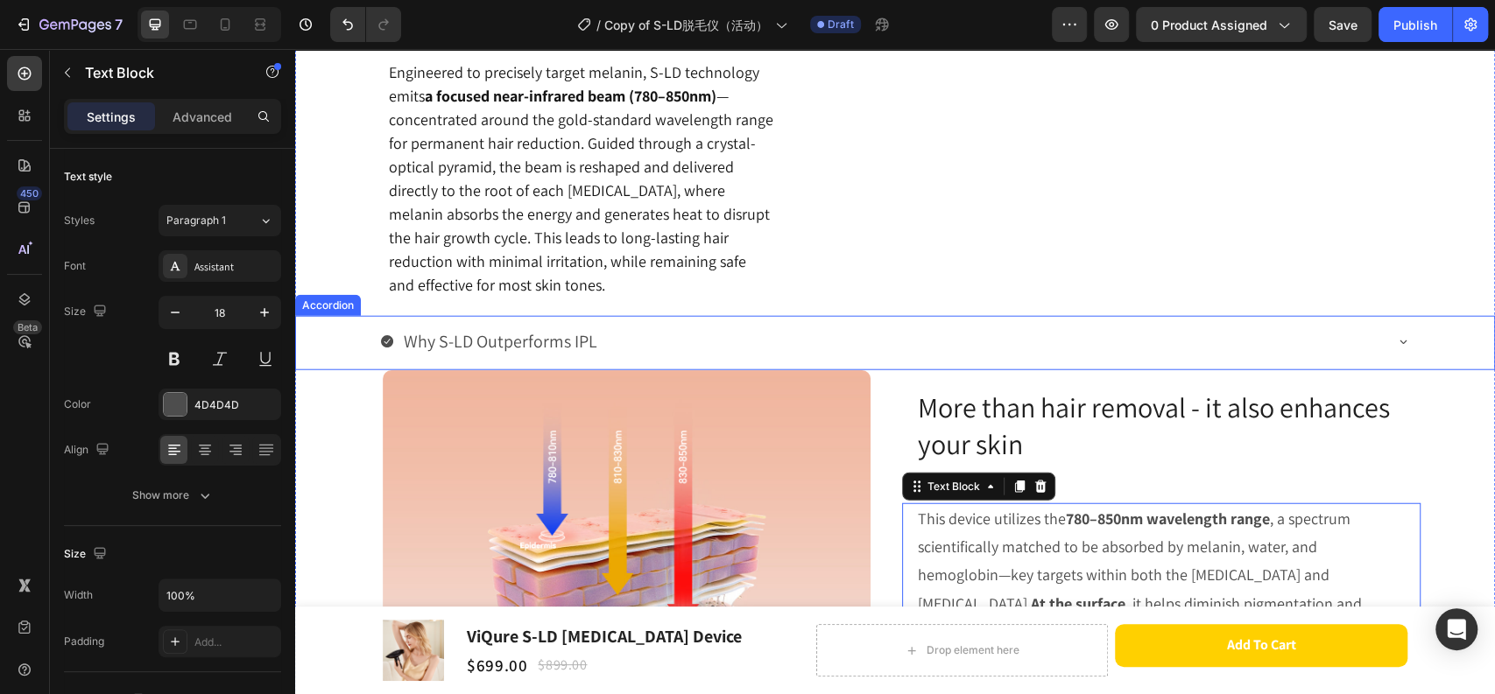
scroll to position [2821, 0]
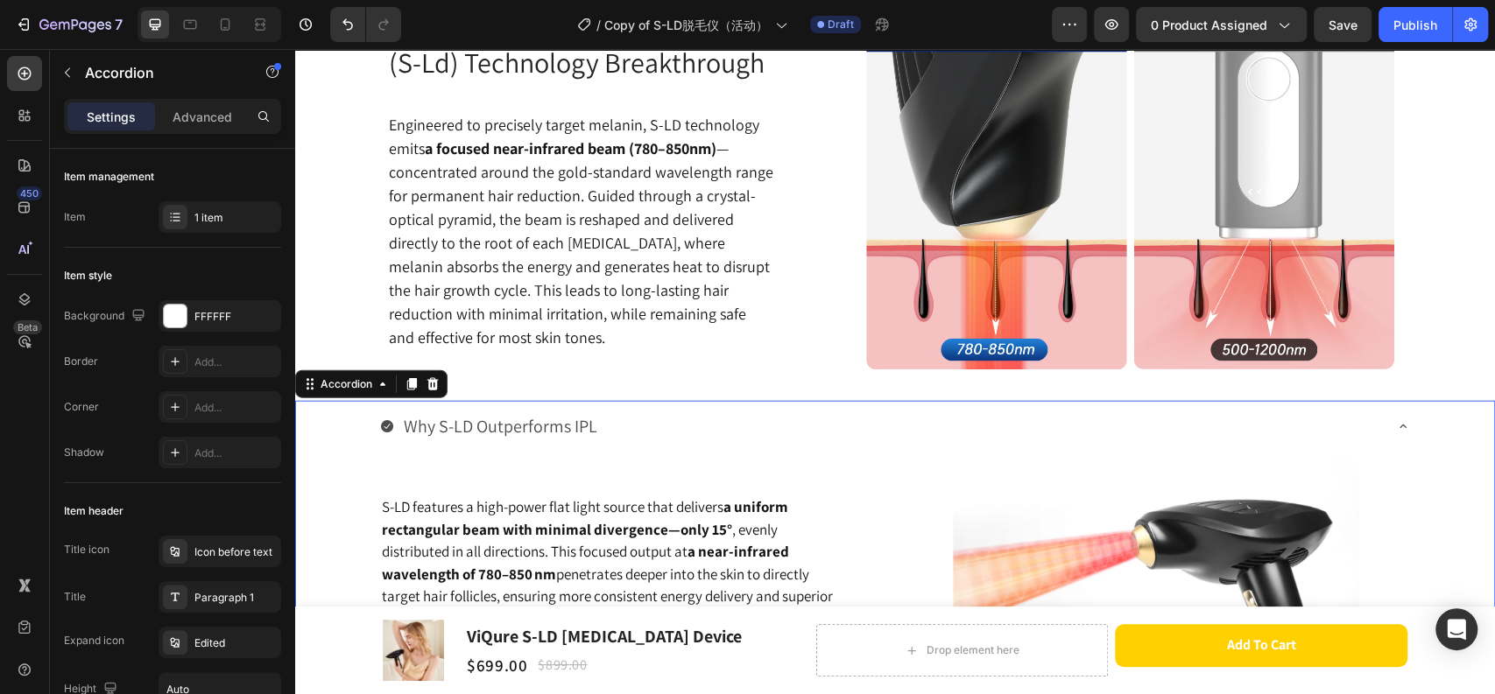
click at [381, 424] on icon at bounding box center [387, 426] width 12 height 12
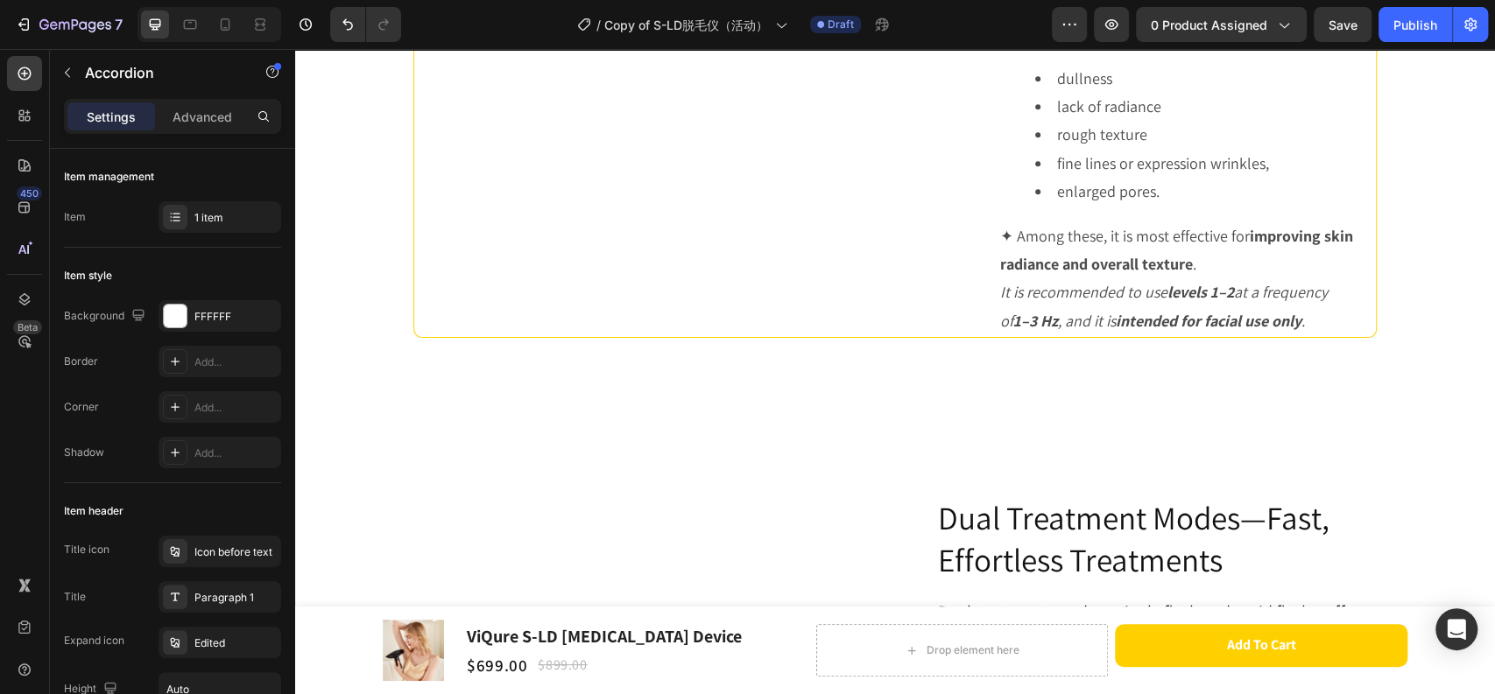
scroll to position [5545, 0]
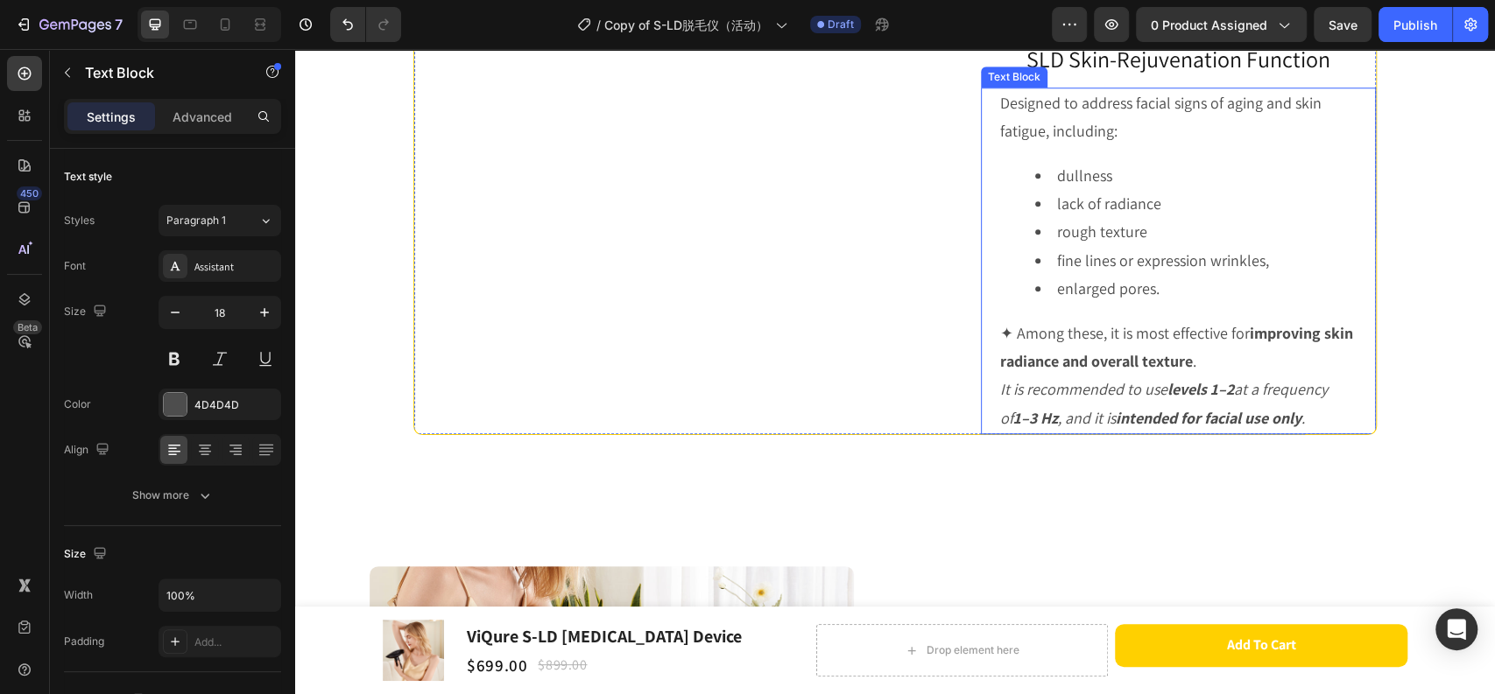
click at [1148, 428] on strong "intended for facial use only" at bounding box center [1208, 418] width 186 height 20
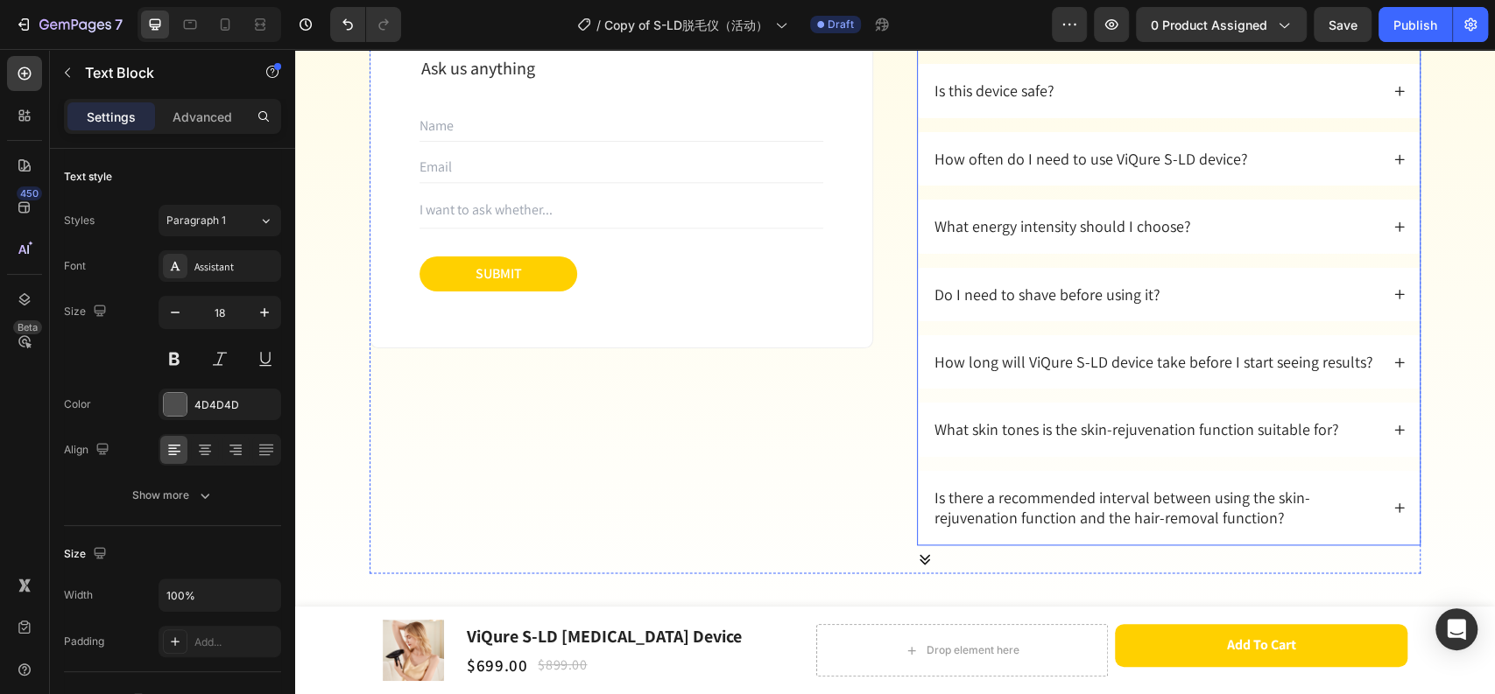
scroll to position [10506, 0]
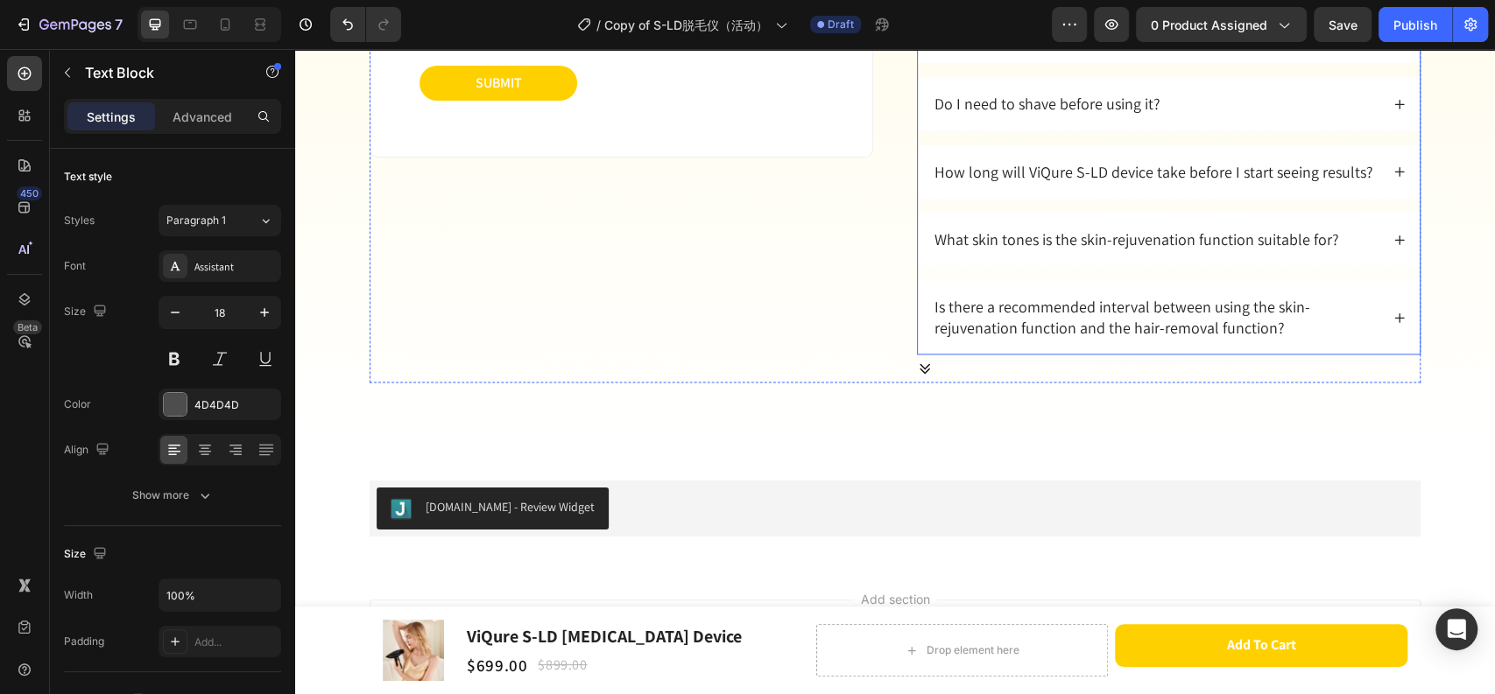
click at [1122, 242] on p "What skin tones is the skin-rejuvenation function suitable for?" at bounding box center [1136, 239] width 404 height 20
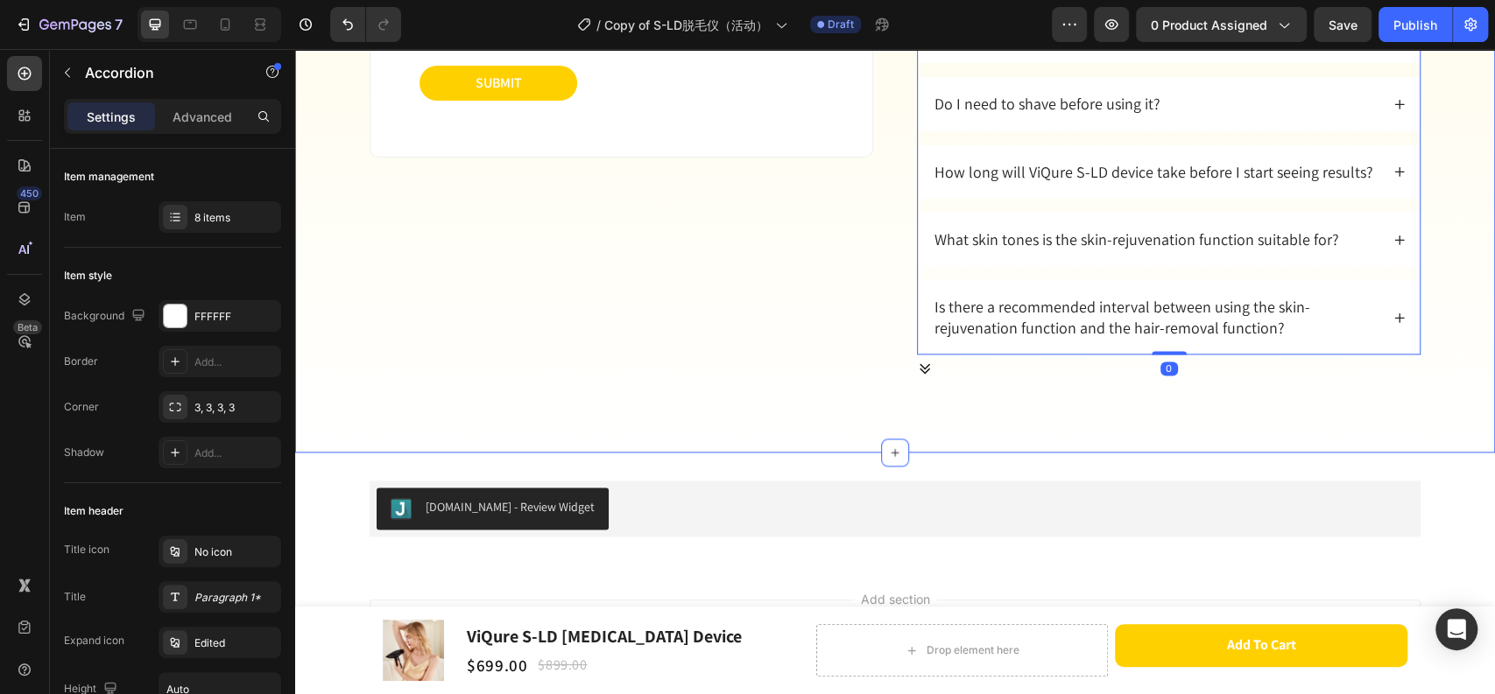
click at [1417, 240] on div "FAQs Heading Got questions about ViQure? We’ve got answer... Text Block Ask us …" at bounding box center [895, 31] width 1164 height 705
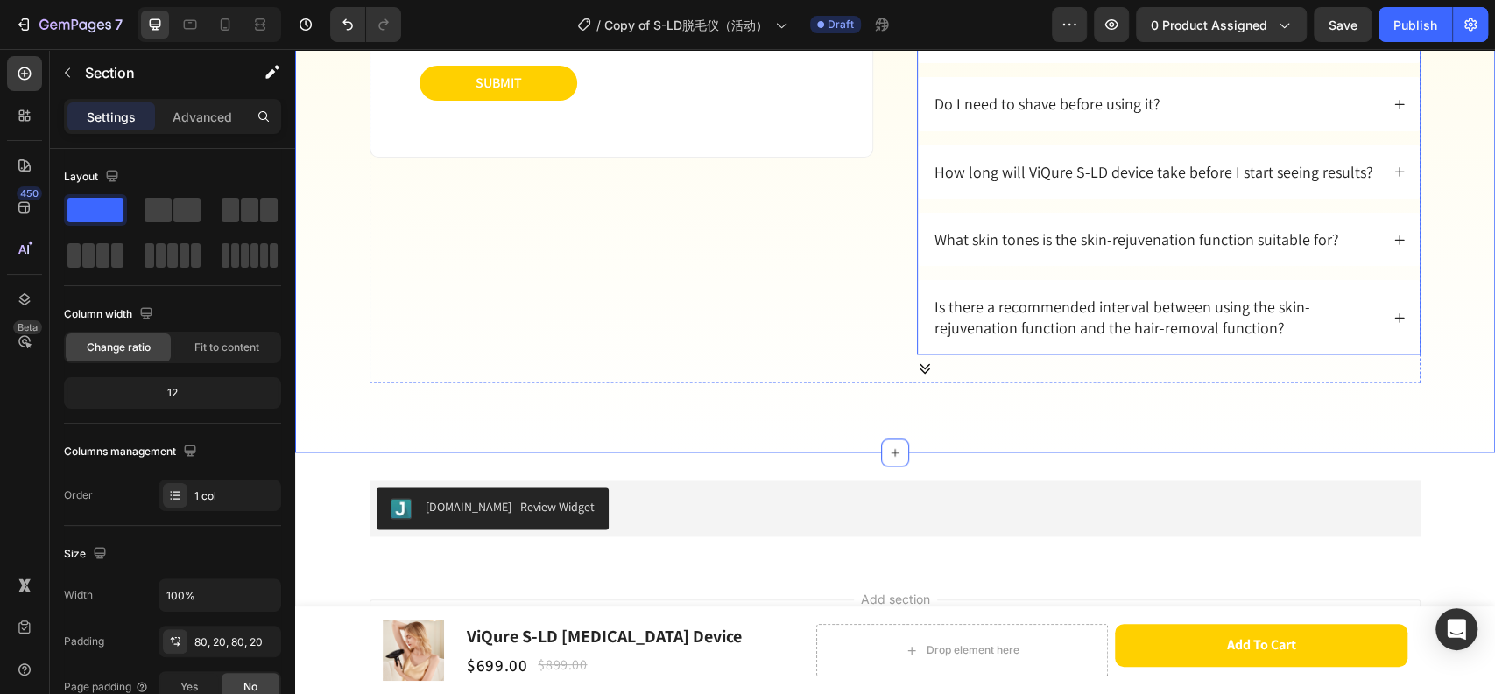
click at [1382, 238] on div "What skin tones is the skin-rejuvenation function suitable for?" at bounding box center [1169, 239] width 502 height 53
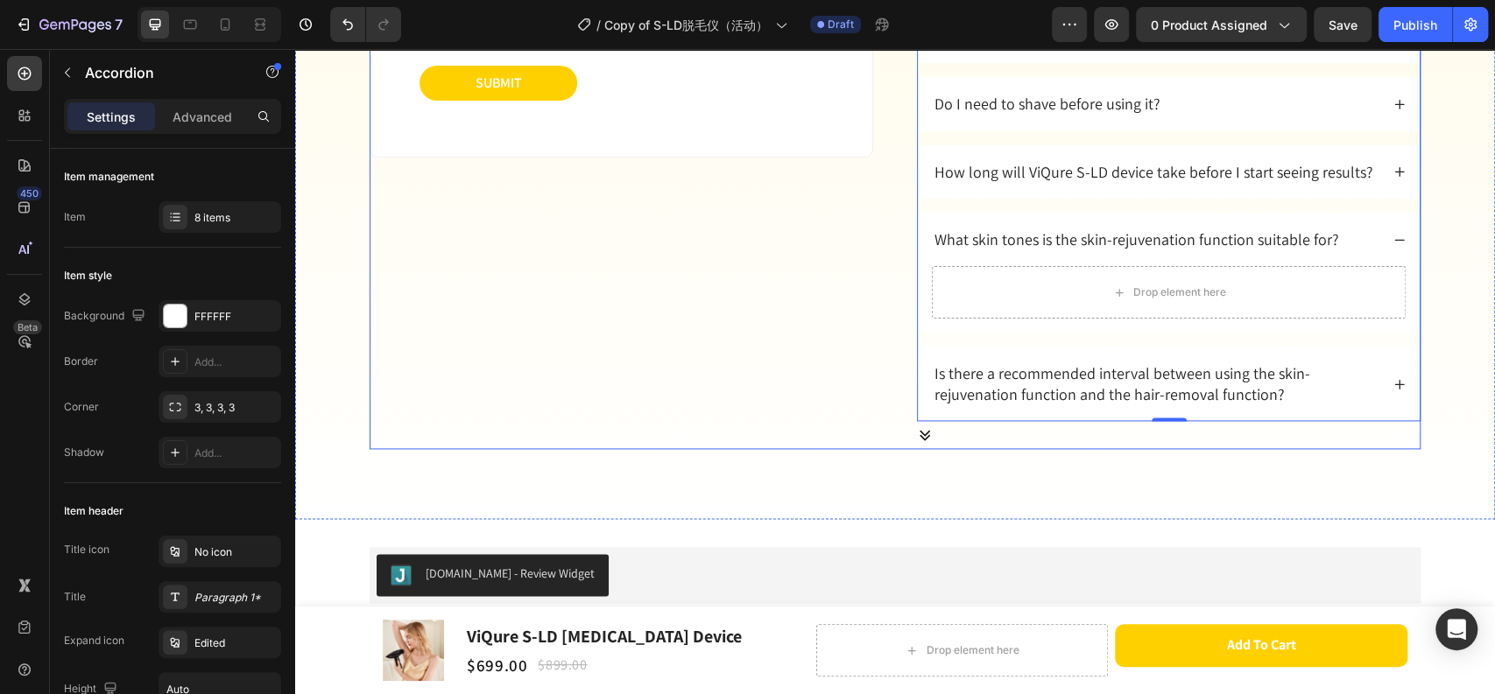
click at [685, 368] on div "Ask us anything Heading Text Field Email Field Text Field Submit Submit Button …" at bounding box center [620, 129] width 503 height 644
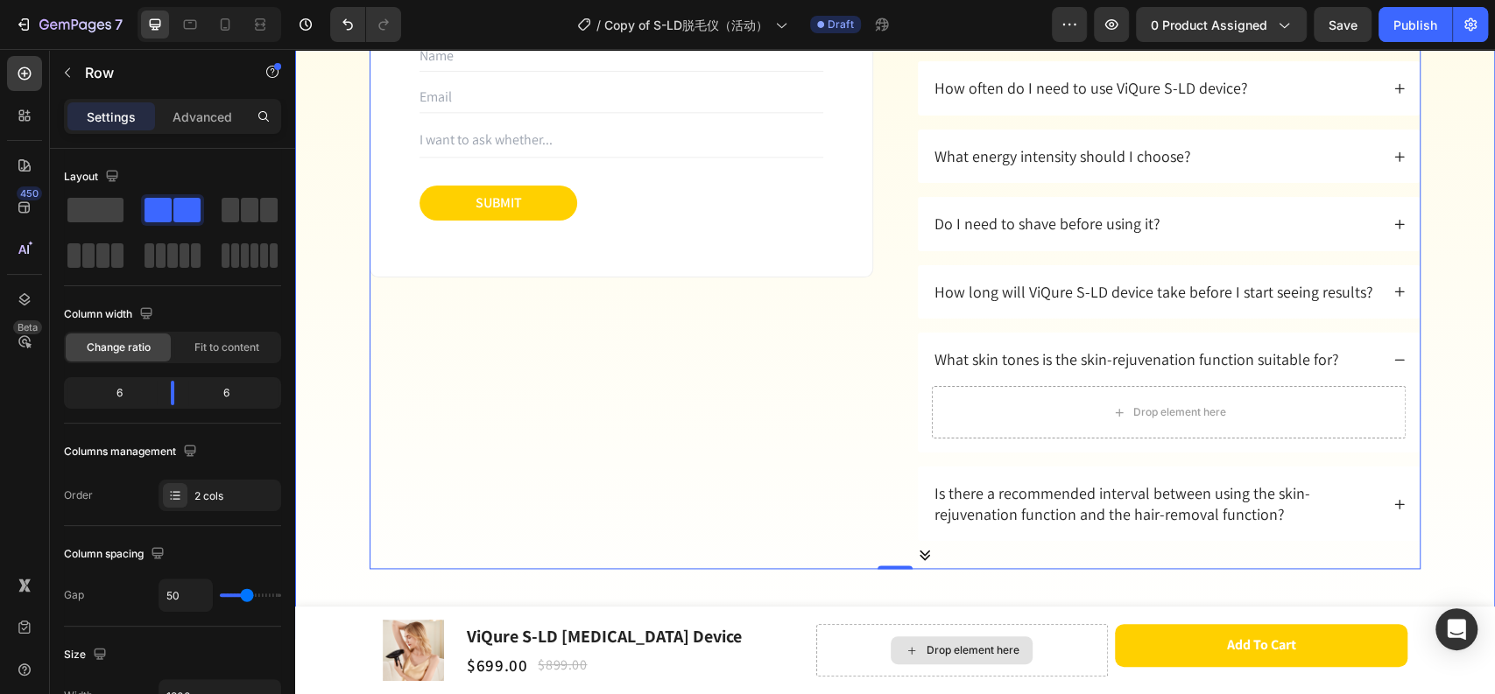
scroll to position [10311, 0]
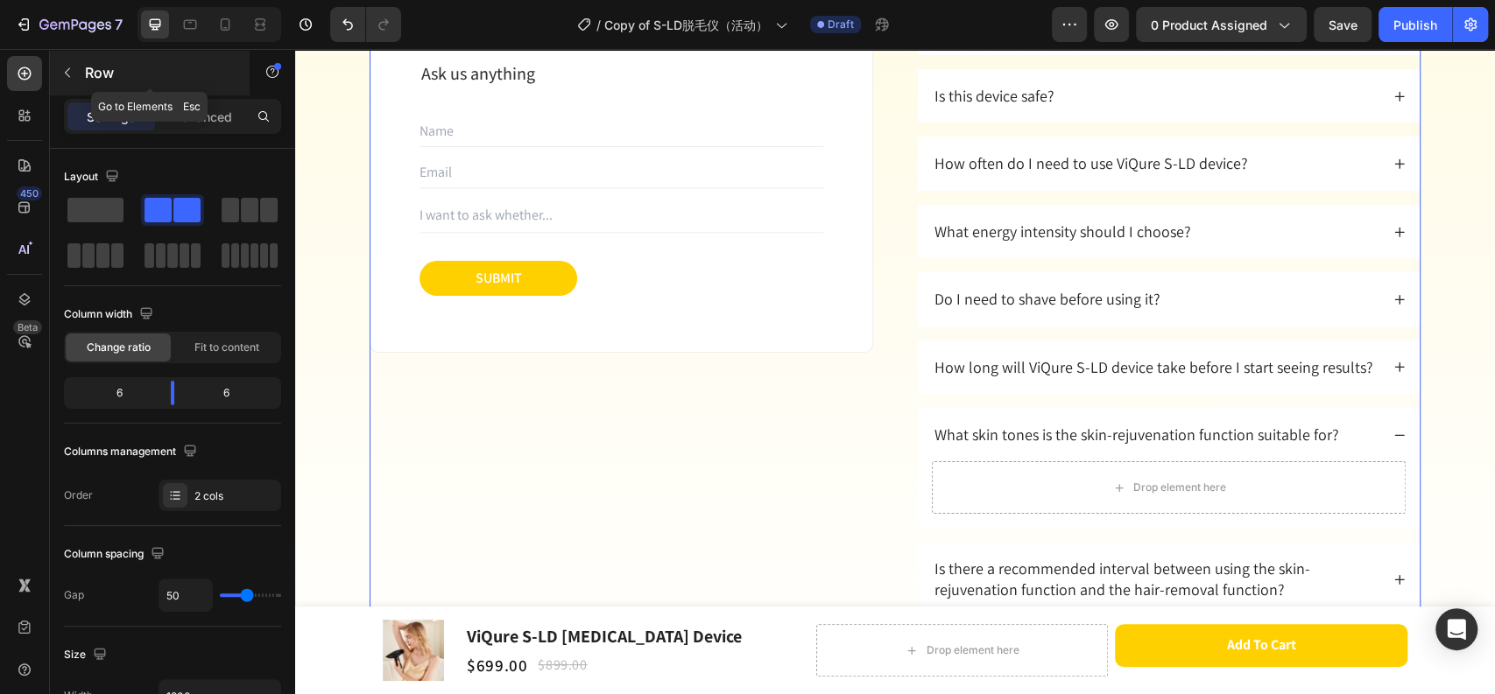
click at [70, 74] on icon "button" at bounding box center [67, 73] width 14 height 14
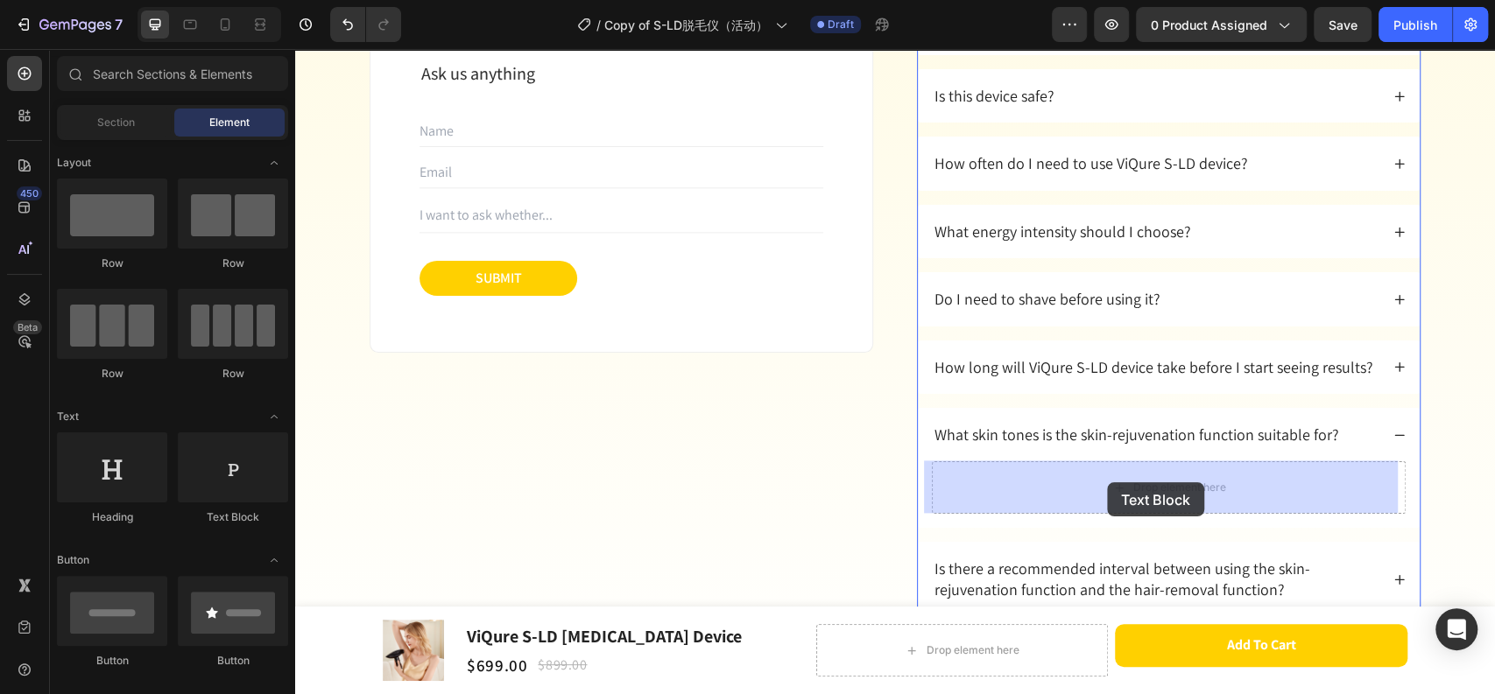
drag, startPoint x: 582, startPoint y: 526, endPoint x: 1107, endPoint y: 482, distance: 526.3
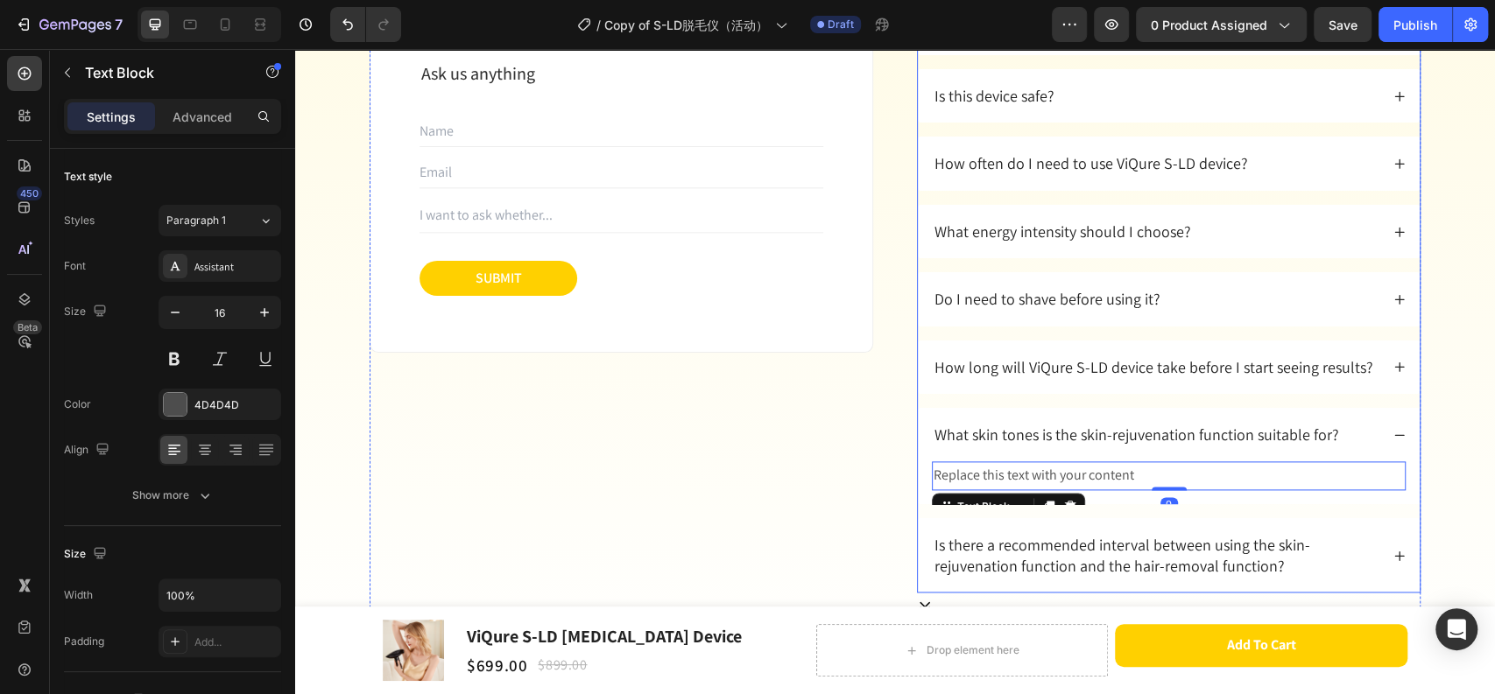
click at [1377, 369] on div "How long will ViQure S-LD device take before I start seeing results?" at bounding box center [1169, 367] width 502 height 53
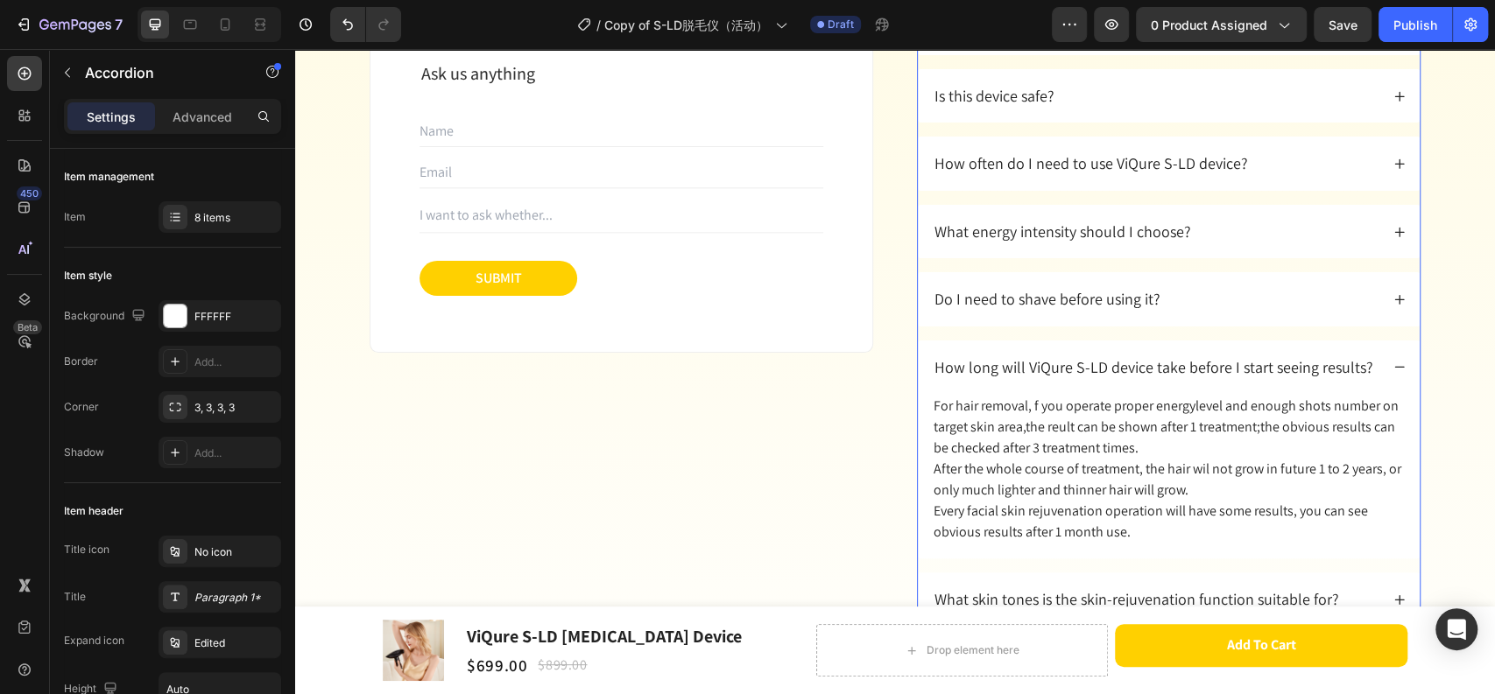
click at [1377, 369] on div "How long will ViQure S-LD device take before I start seeing results?" at bounding box center [1169, 367] width 502 height 53
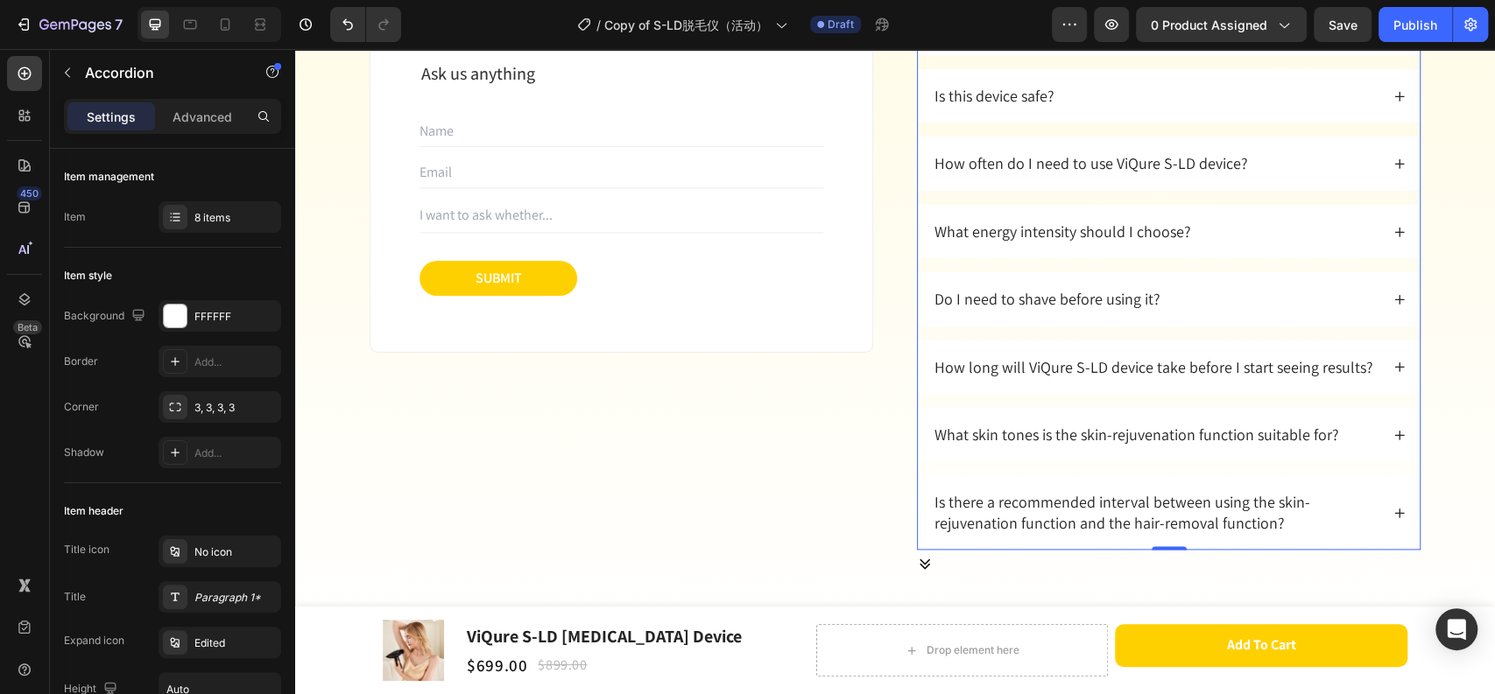
click at [1337, 430] on div "What skin tones is the skin-rejuvenation function suitable for?" at bounding box center [1155, 434] width 447 height 25
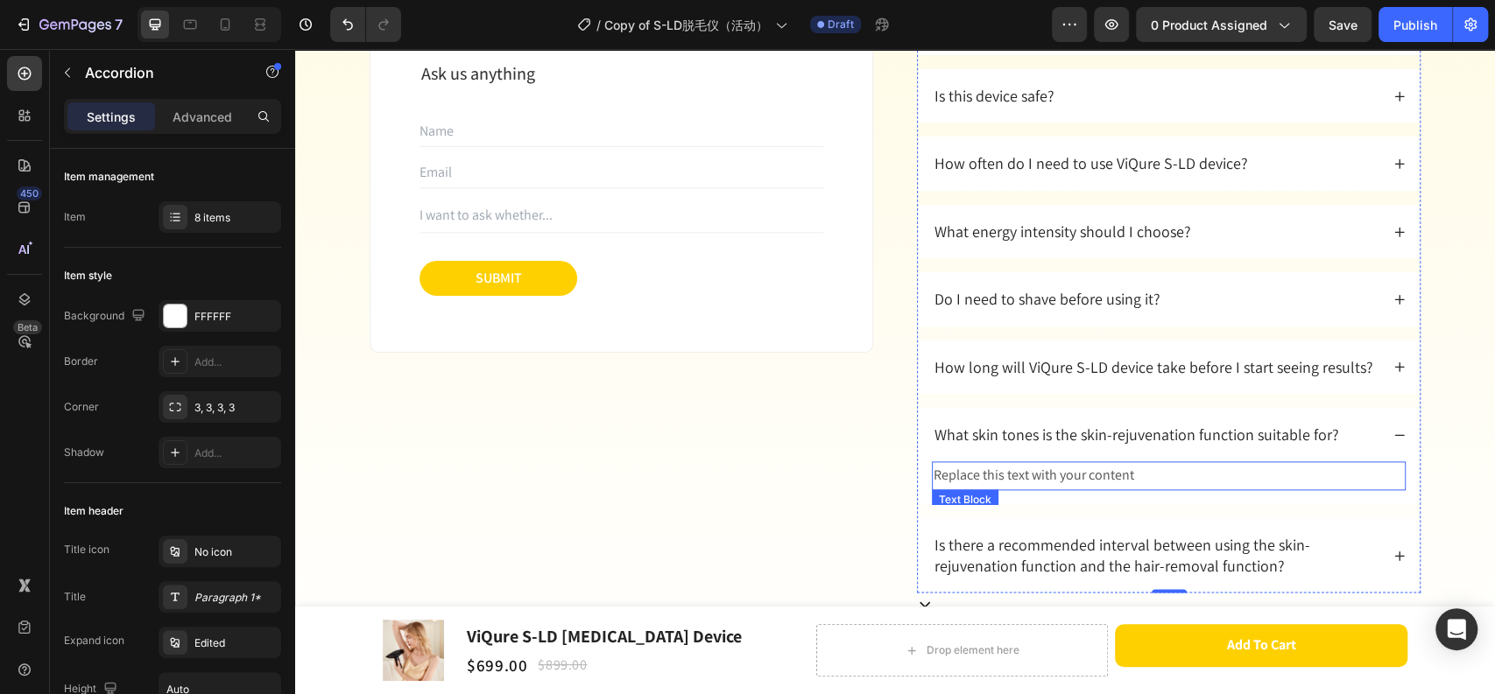
click at [1127, 473] on div "Replace this text with your content" at bounding box center [1169, 475] width 474 height 29
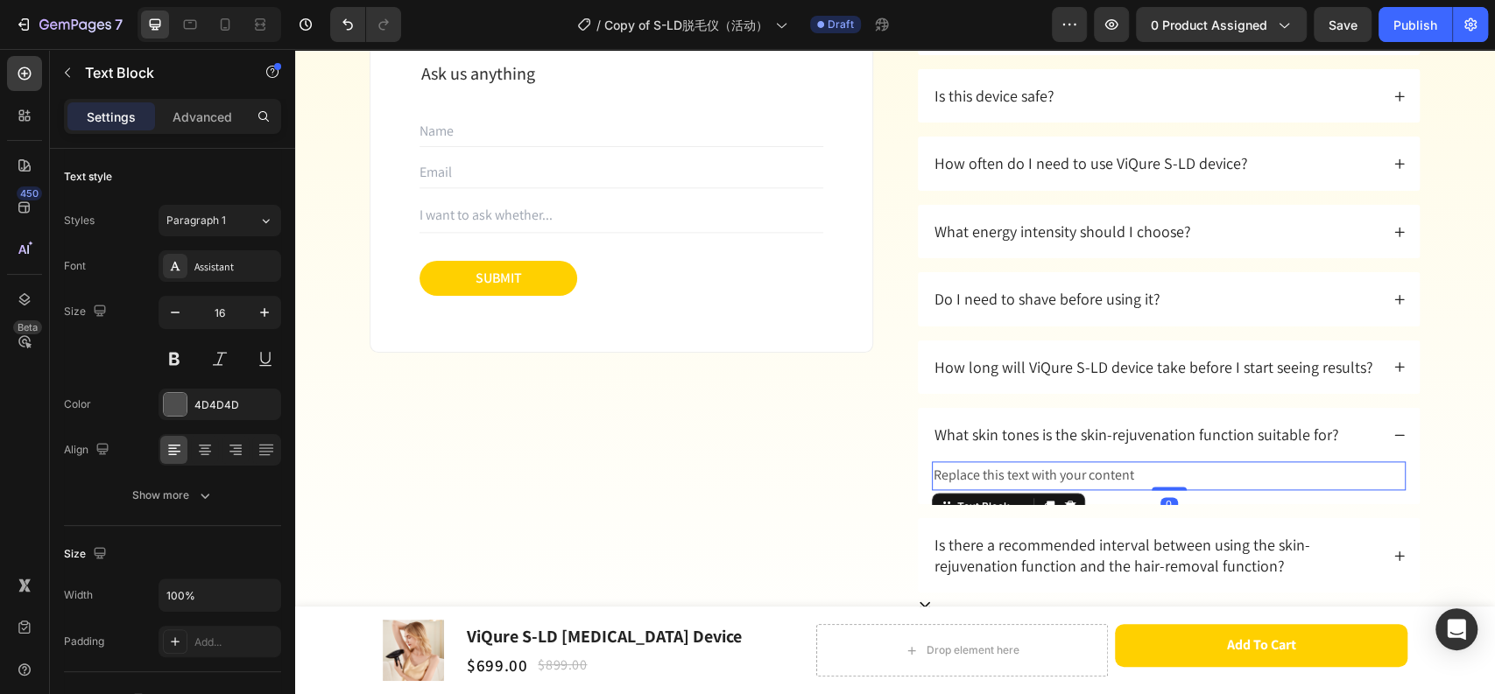
click at [1127, 473] on div "Replace this text with your content" at bounding box center [1169, 475] width 474 height 29
drag, startPoint x: 1136, startPoint y: 475, endPoint x: 933, endPoint y: 473, distance: 203.1
click at [933, 473] on p "Replace this text with your content" at bounding box center [1168, 475] width 470 height 25
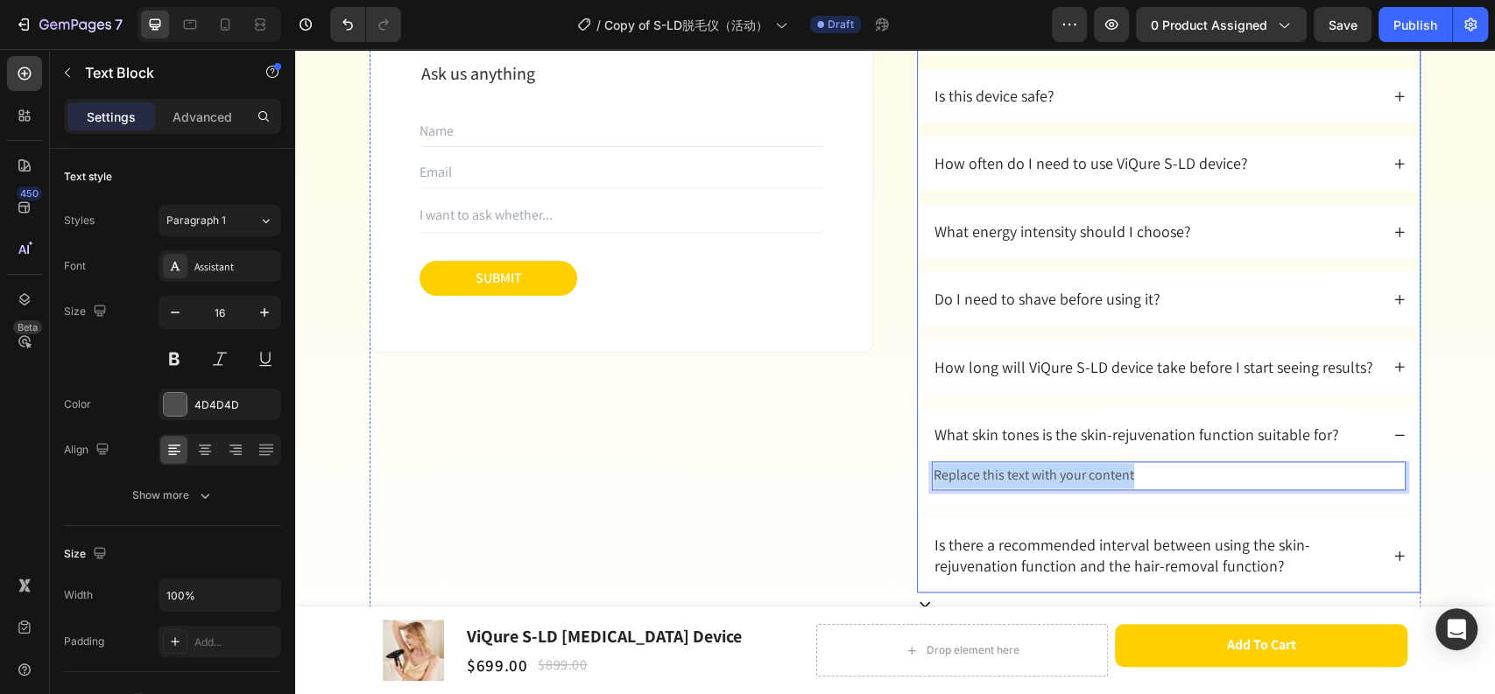
drag, startPoint x: 1115, startPoint y: 475, endPoint x: 918, endPoint y: 476, distance: 196.1
click at [918, 476] on div "Replace this text with your content Text Block 0" at bounding box center [1169, 482] width 502 height 43
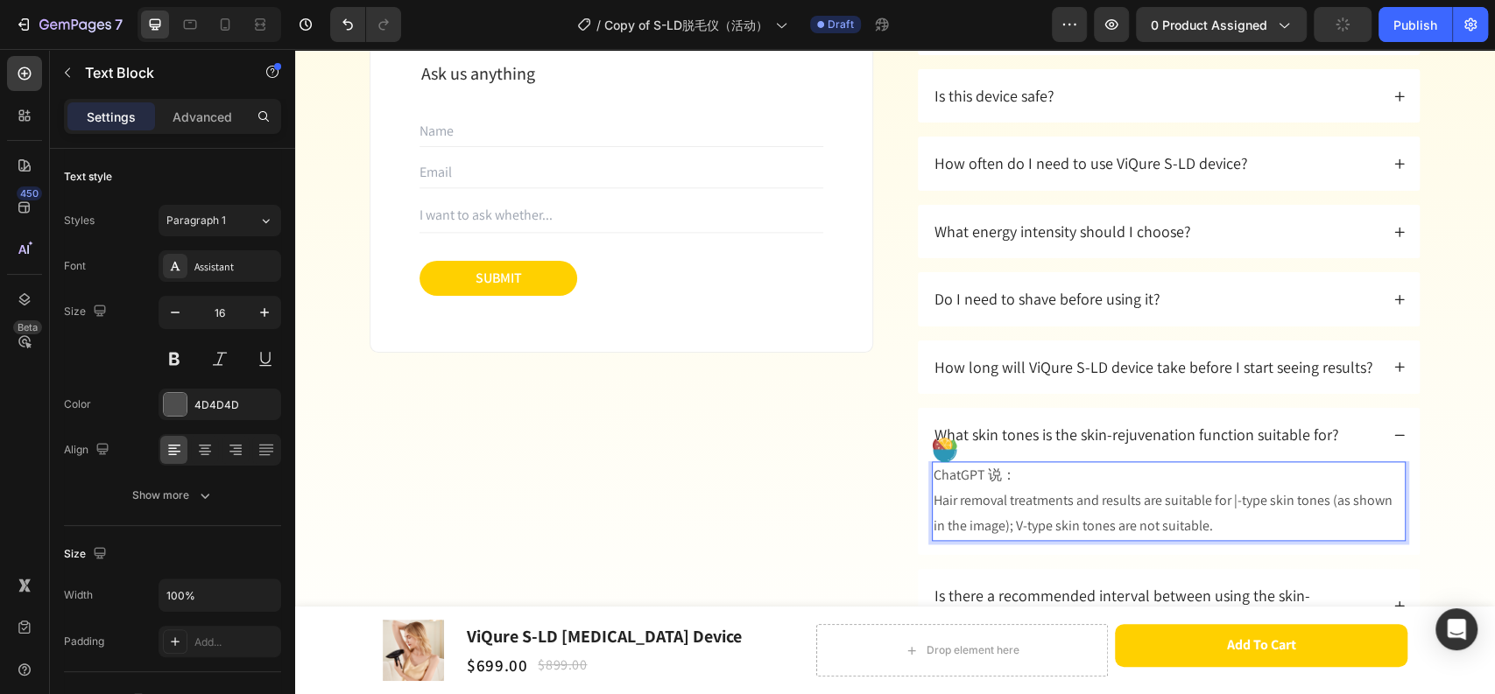
click at [933, 501] on p "Hair removal treatments and results are suitable for |-type skin tones (as show…" at bounding box center [1168, 514] width 470 height 51
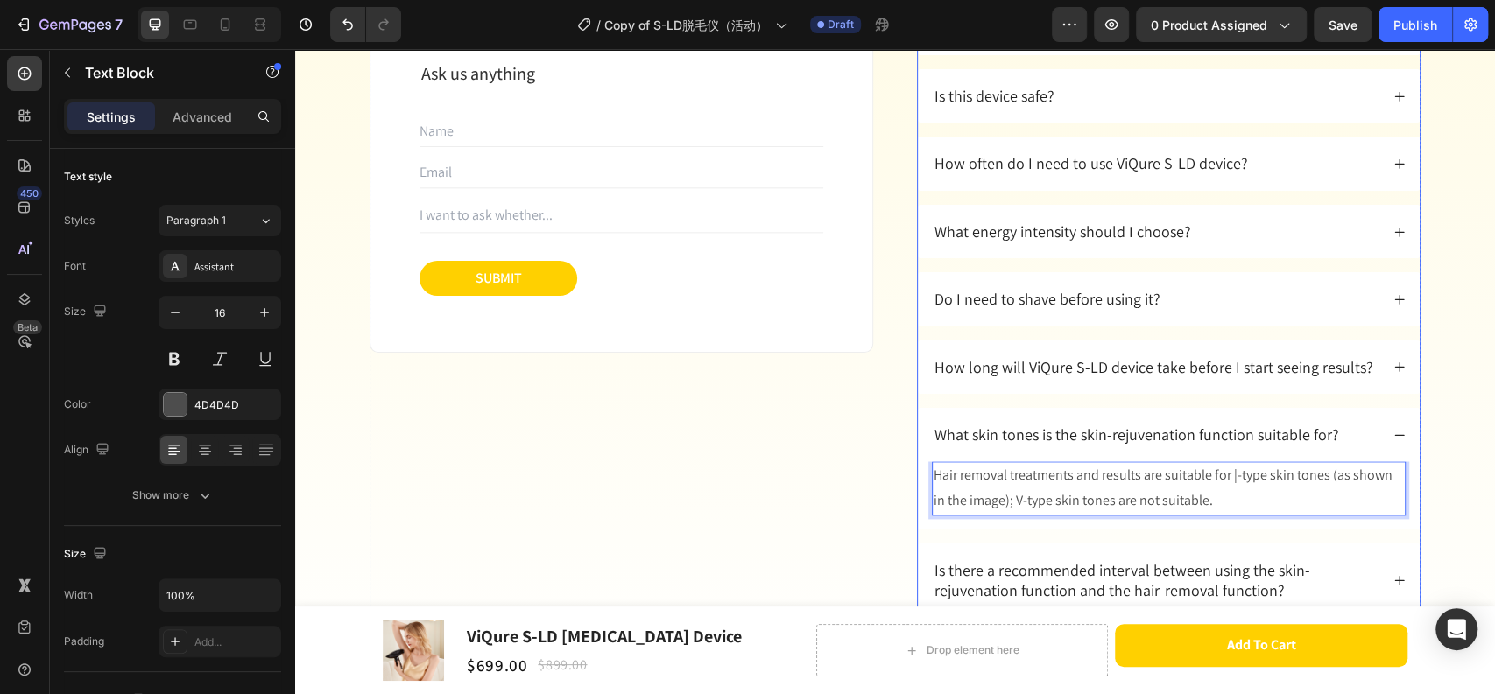
click at [1382, 362] on div "How long will ViQure S-LD device take before I start seeing results?" at bounding box center [1169, 367] width 502 height 53
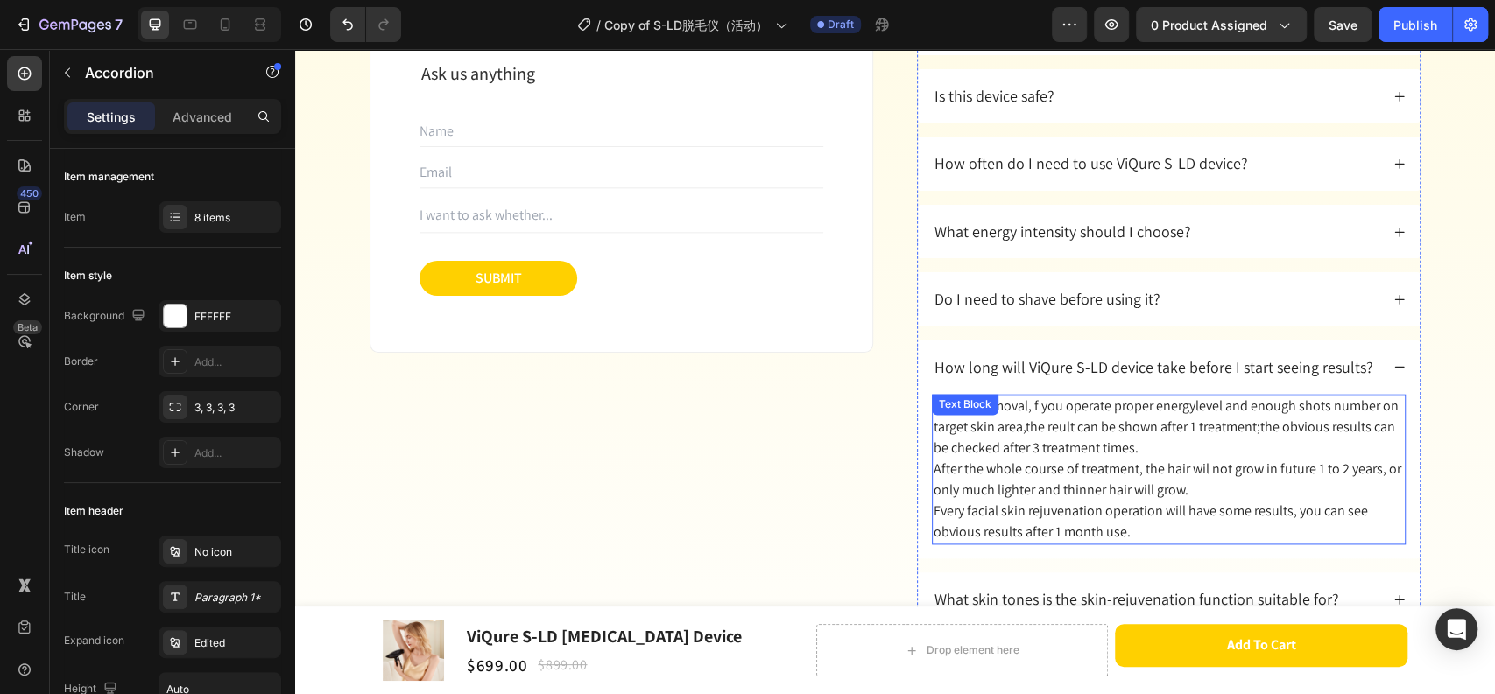
click at [1026, 404] on p "For hair removal, f you operate proper energylevel and enough shots number on t…" at bounding box center [1168, 427] width 470 height 63
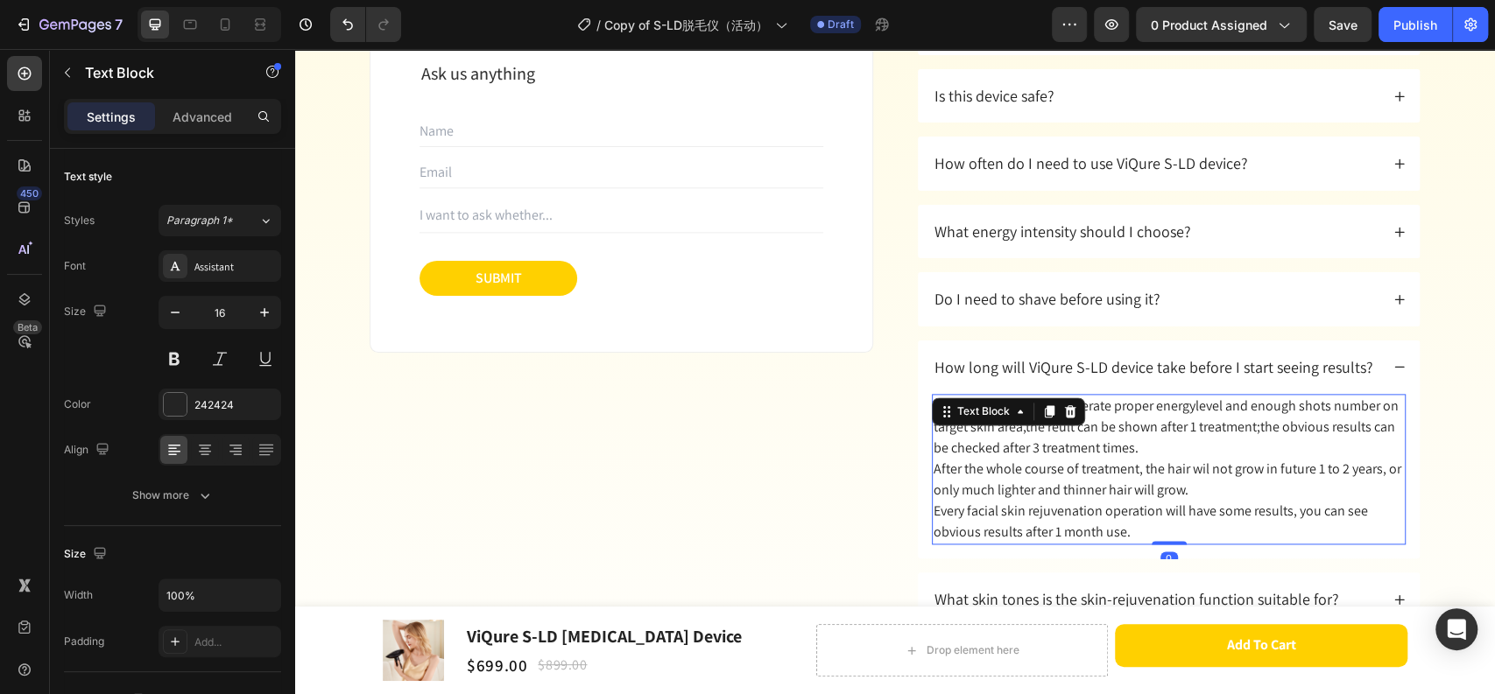
click at [1043, 444] on p "For hair removal, f you operate proper energylevel and enough shots number on t…" at bounding box center [1168, 427] width 470 height 63
click at [1027, 403] on p "For hair removal, f you operate proper energylevel and enough shots number on t…" at bounding box center [1168, 427] width 470 height 63
click at [1198, 468] on p "After the whole course of treatment, the hair wil not grow in future 1 to 2 yea…" at bounding box center [1168, 480] width 470 height 42
click at [1056, 427] on p "For hair removal, if you operate proper energylevel and enough shots number on …" at bounding box center [1168, 427] width 470 height 63
click at [1049, 430] on p "For hair removal, if you operate proper energylevel and enough shots number on …" at bounding box center [1168, 427] width 470 height 63
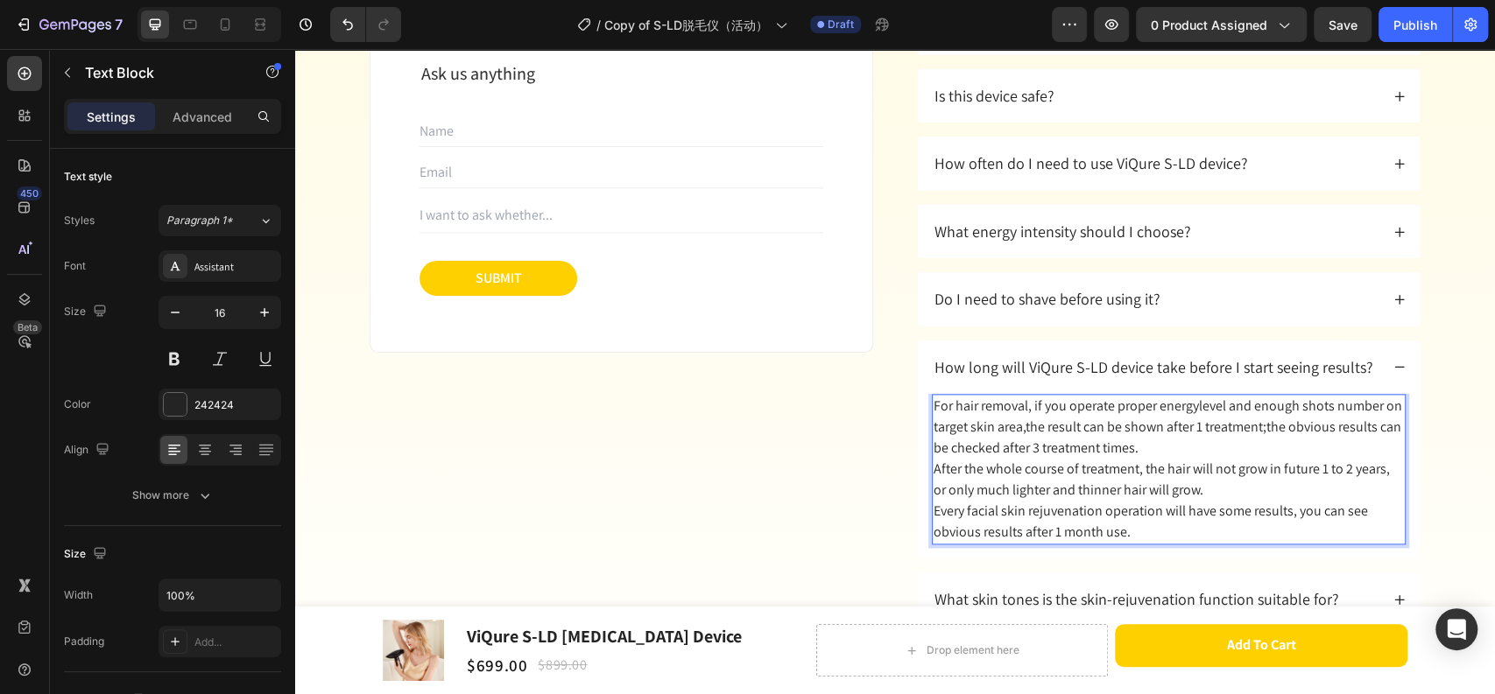
click at [1192, 411] on p "For hair removal, if you operate proper energylevel and enough shots number on …" at bounding box center [1168, 427] width 470 height 63
click at [1393, 299] on icon at bounding box center [1399, 299] width 12 height 12
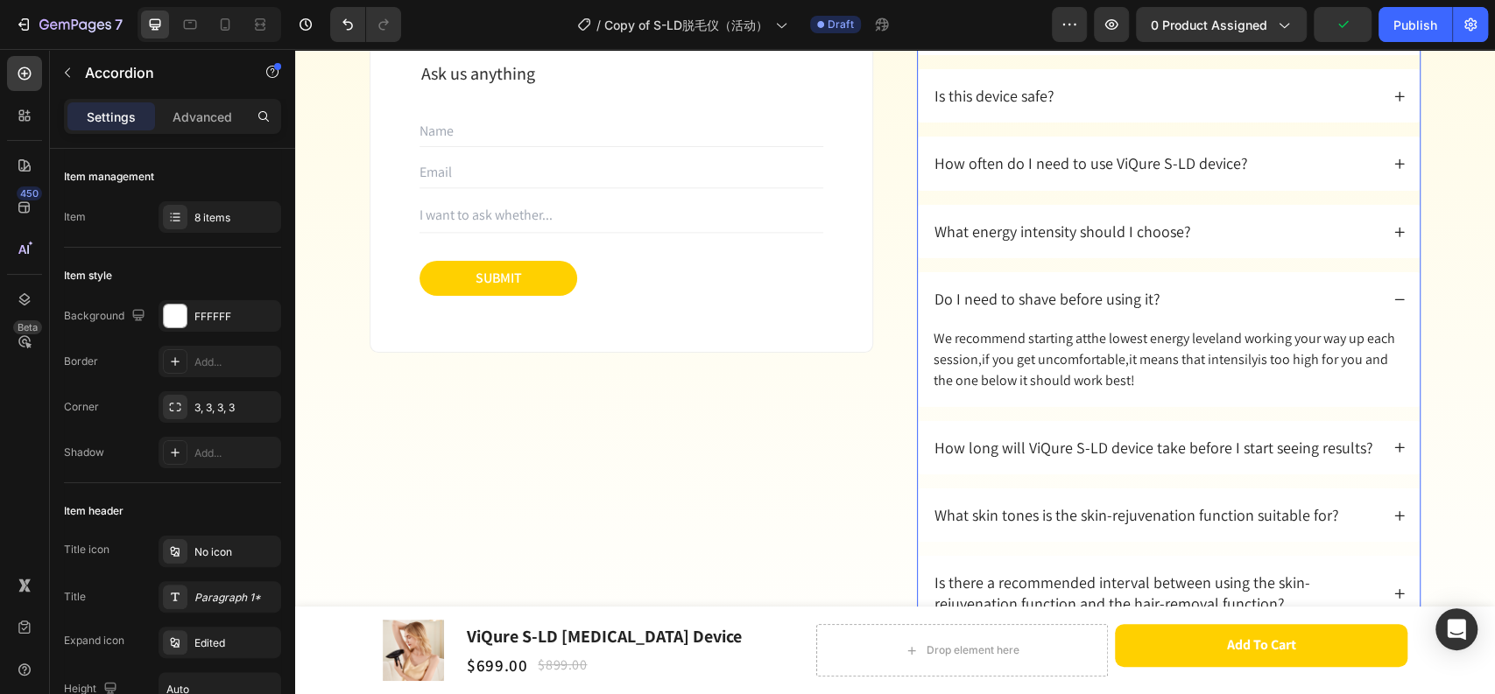
click at [1390, 239] on div "What energy intensity should I choose?" at bounding box center [1169, 231] width 502 height 53
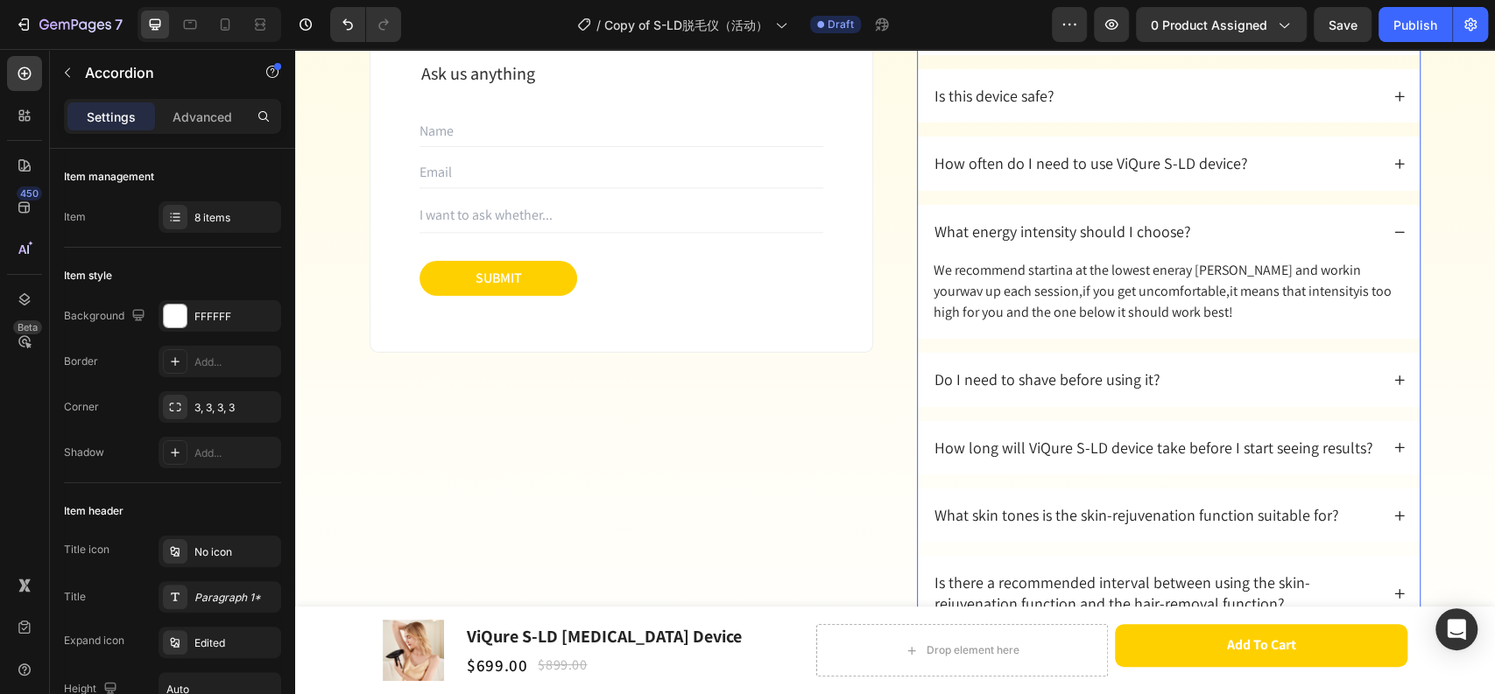
click at [1393, 161] on icon at bounding box center [1399, 164] width 12 height 12
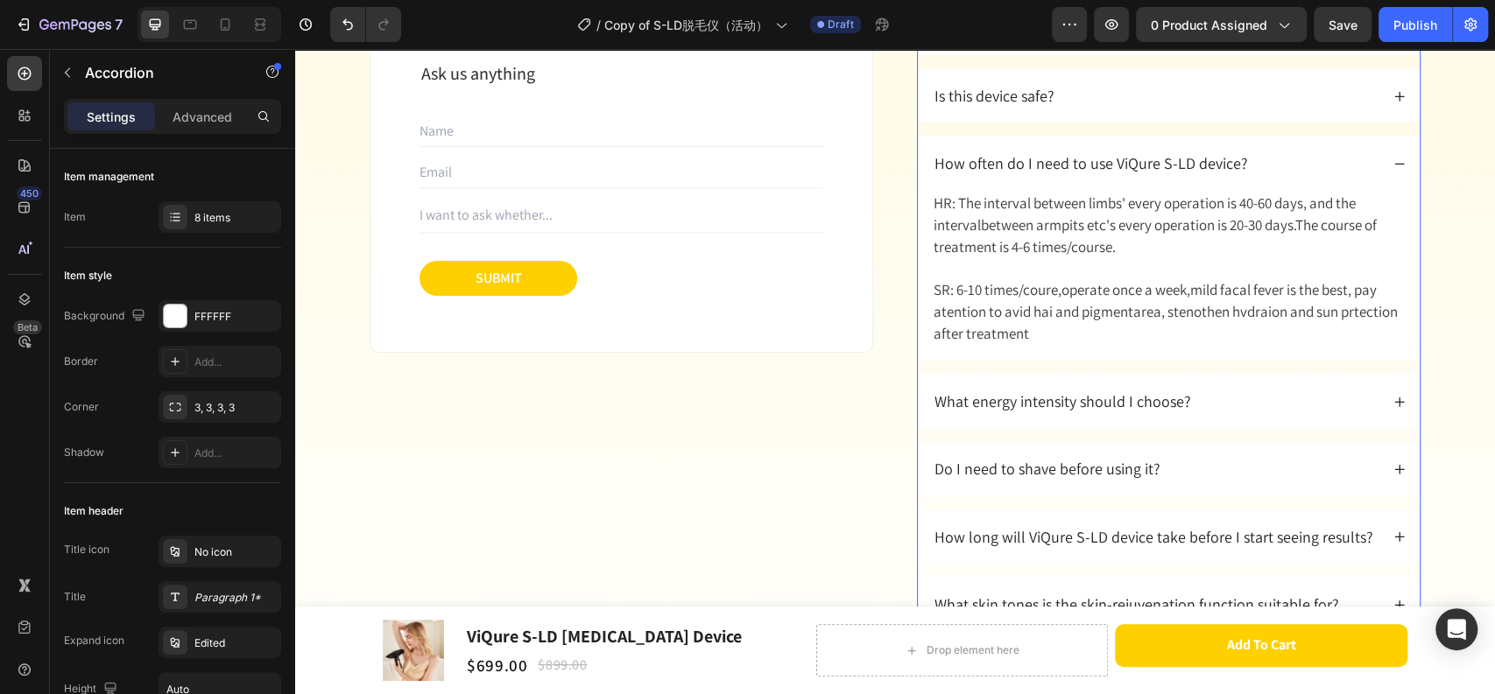
click at [1393, 98] on icon at bounding box center [1399, 96] width 12 height 12
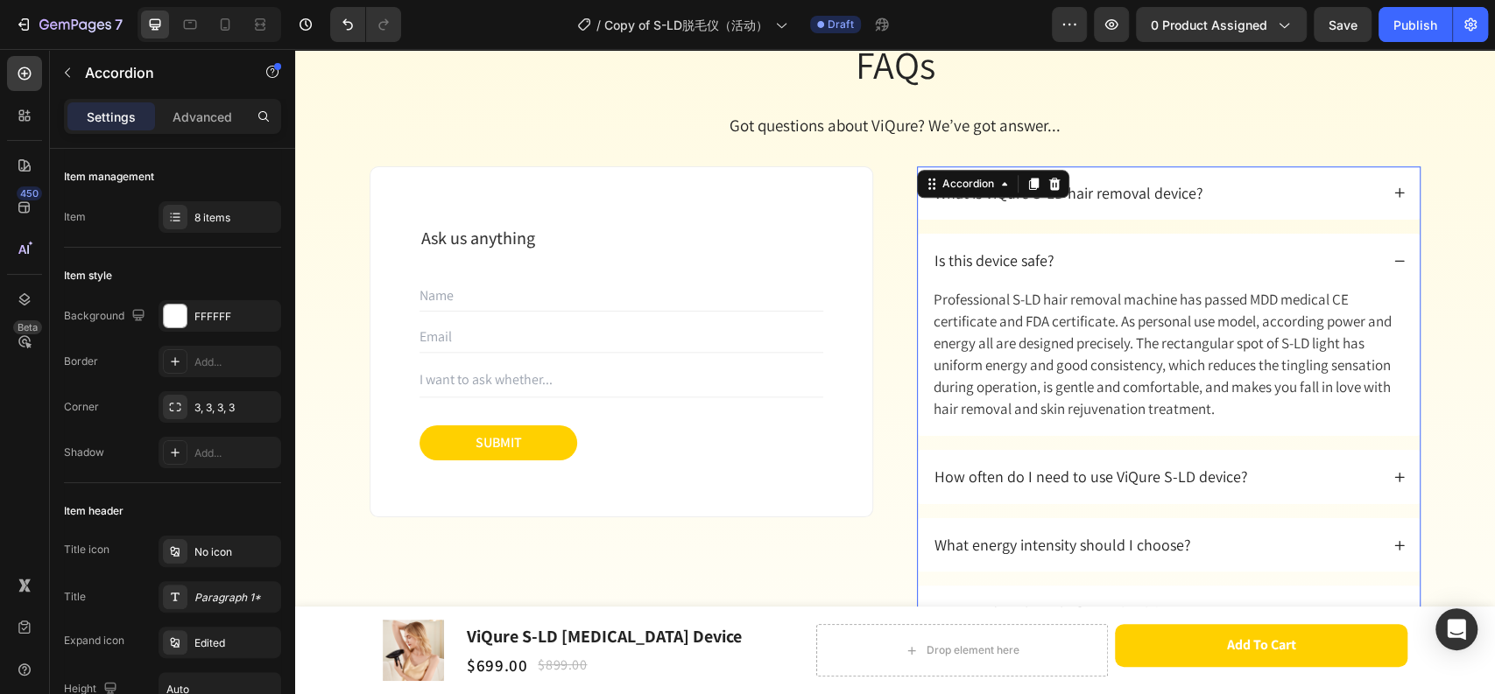
scroll to position [10117, 0]
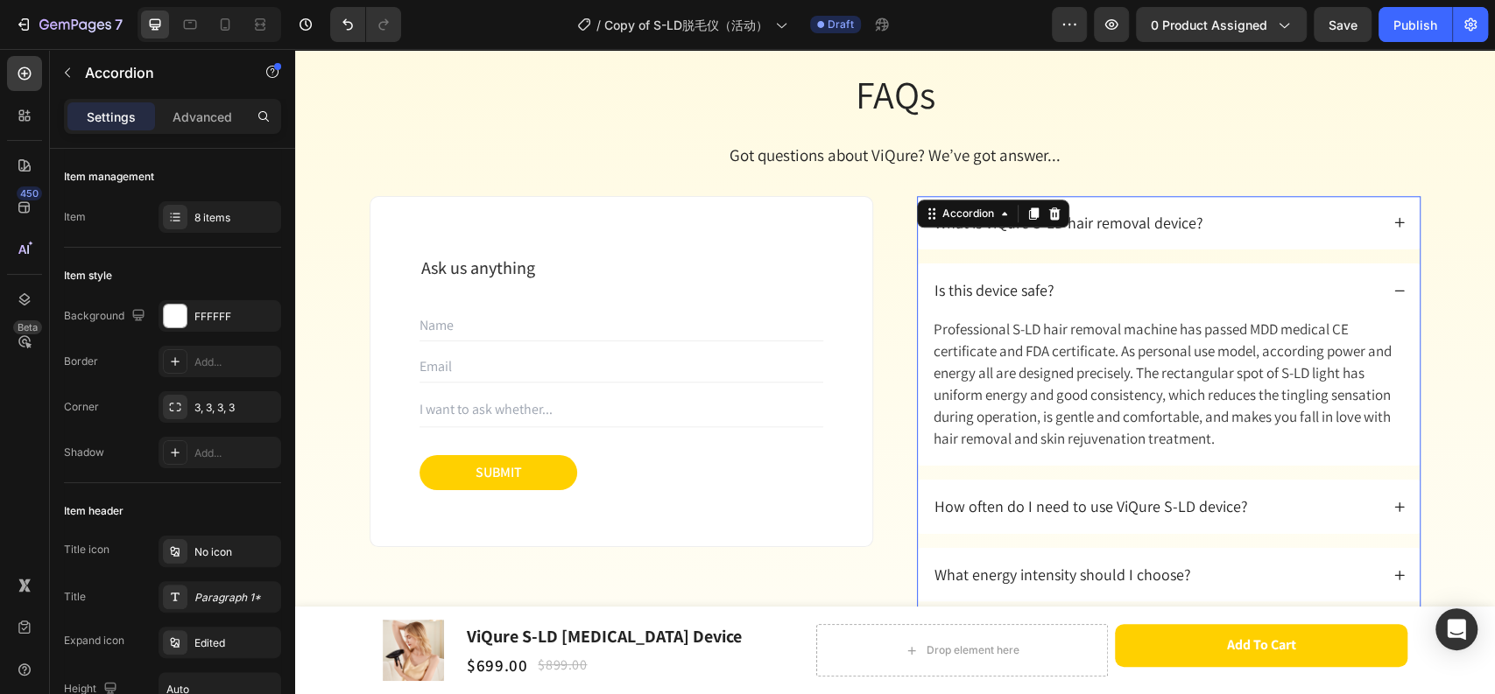
click at [1385, 222] on div "What is ViQure S-LD hair removal device?" at bounding box center [1169, 222] width 502 height 53
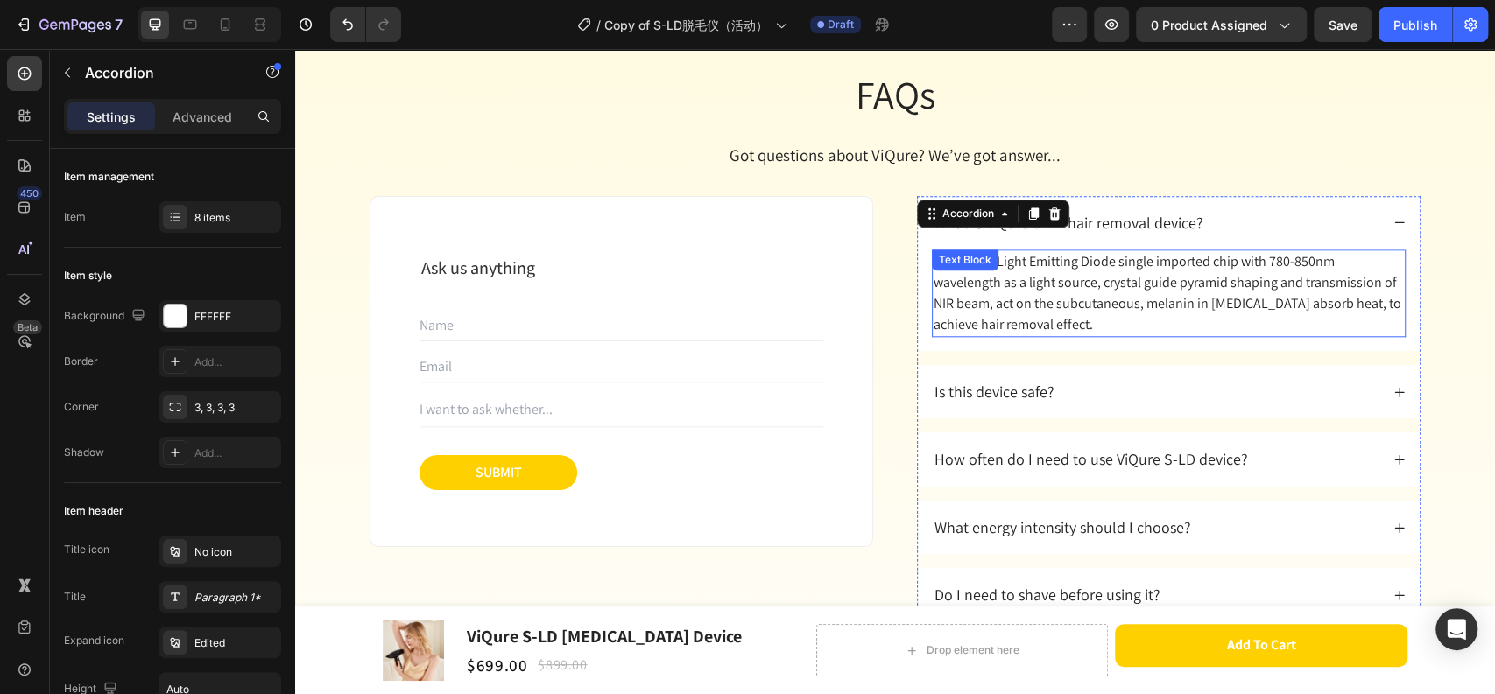
scroll to position [10311, 0]
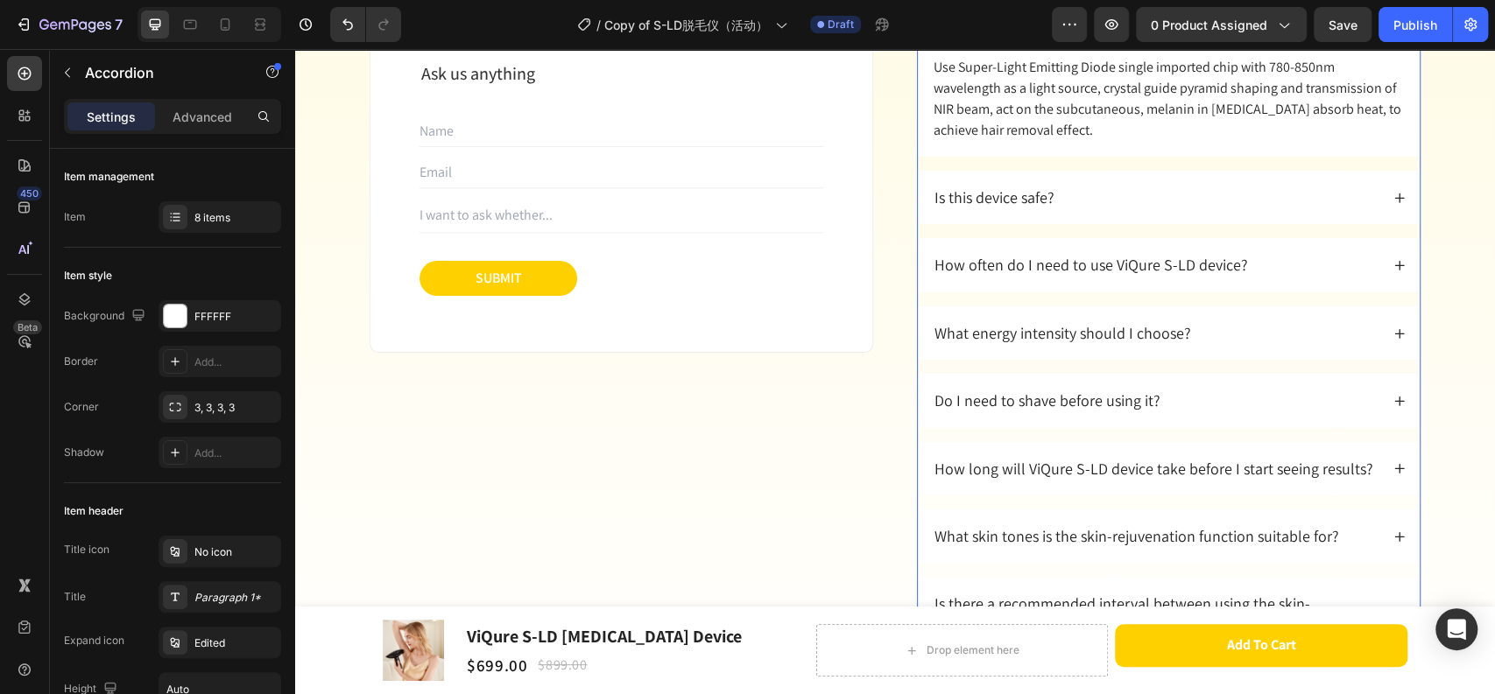
click at [1382, 461] on div "How long will ViQure S-LD device take before I start seeing results?" at bounding box center [1169, 468] width 502 height 53
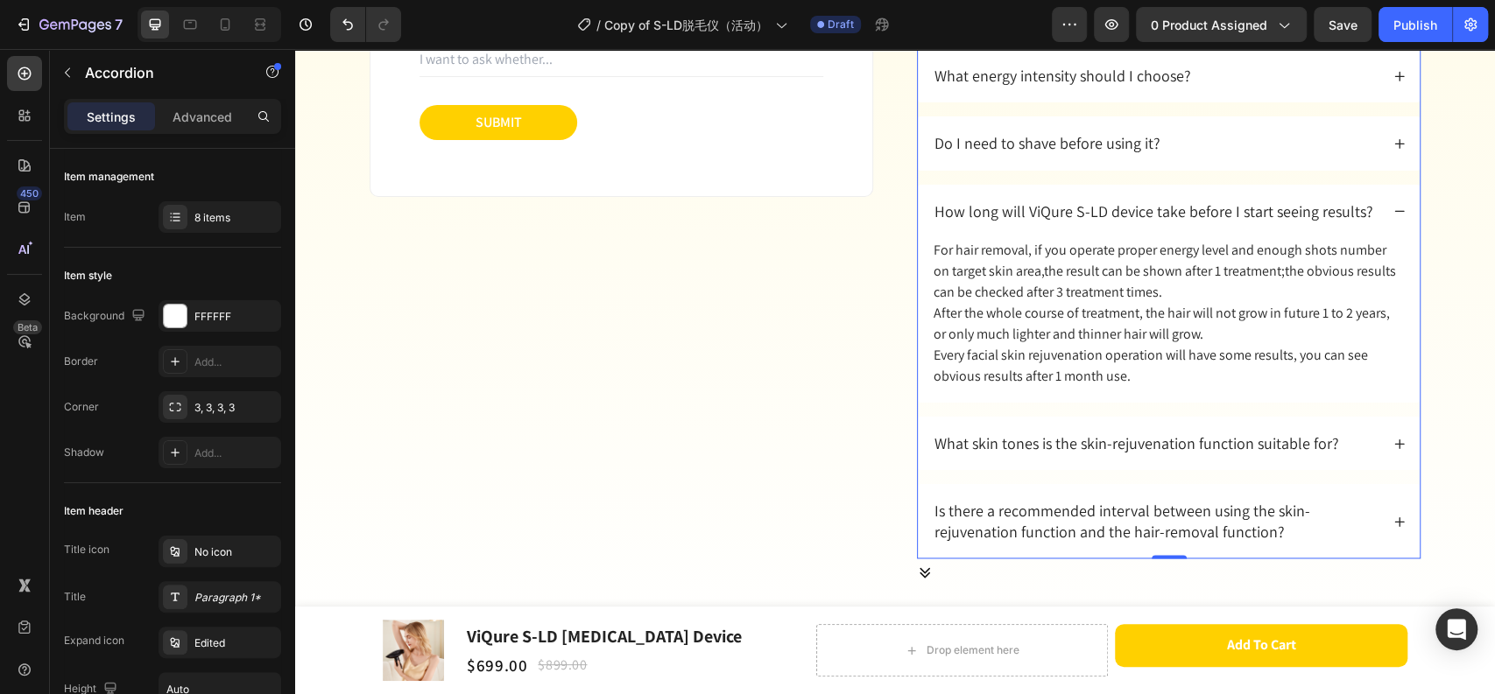
scroll to position [10506, 0]
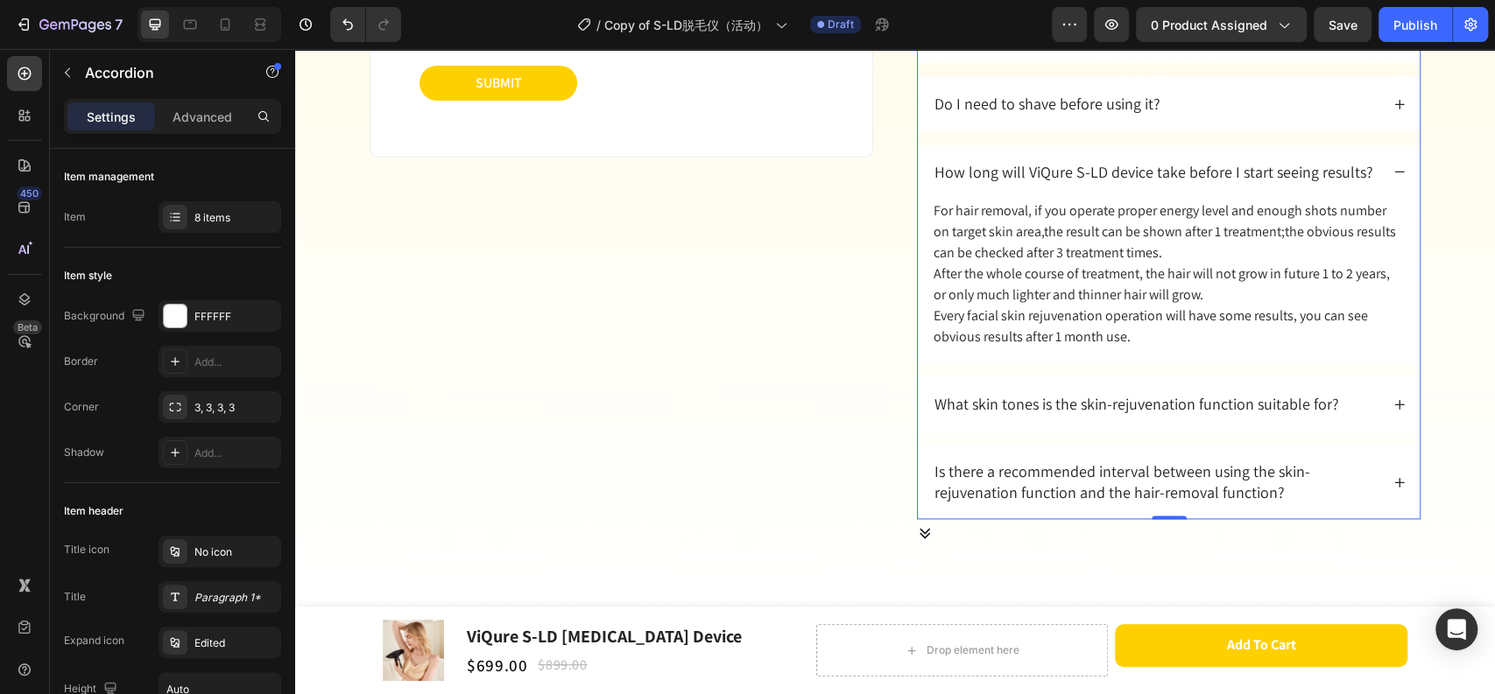
click at [1393, 404] on icon at bounding box center [1399, 404] width 12 height 12
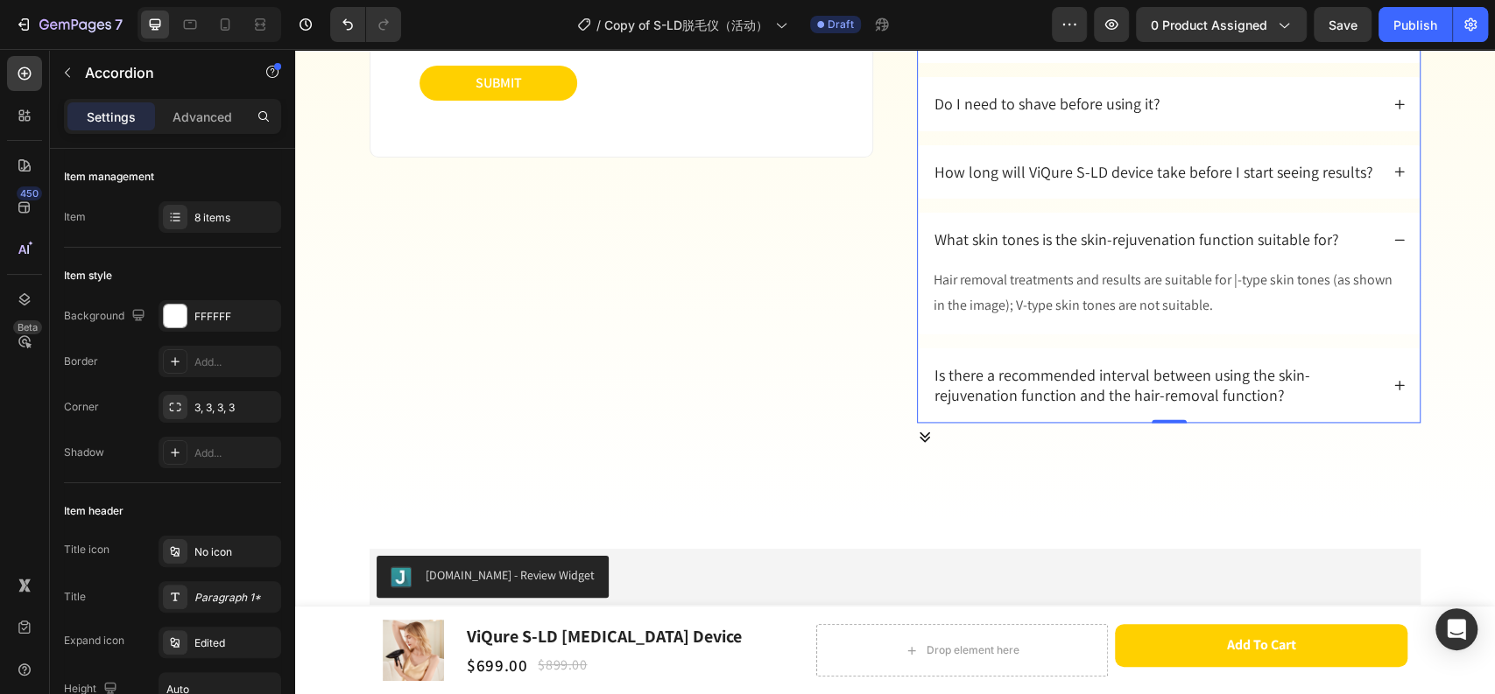
click at [1395, 171] on icon at bounding box center [1400, 172] width 10 height 10
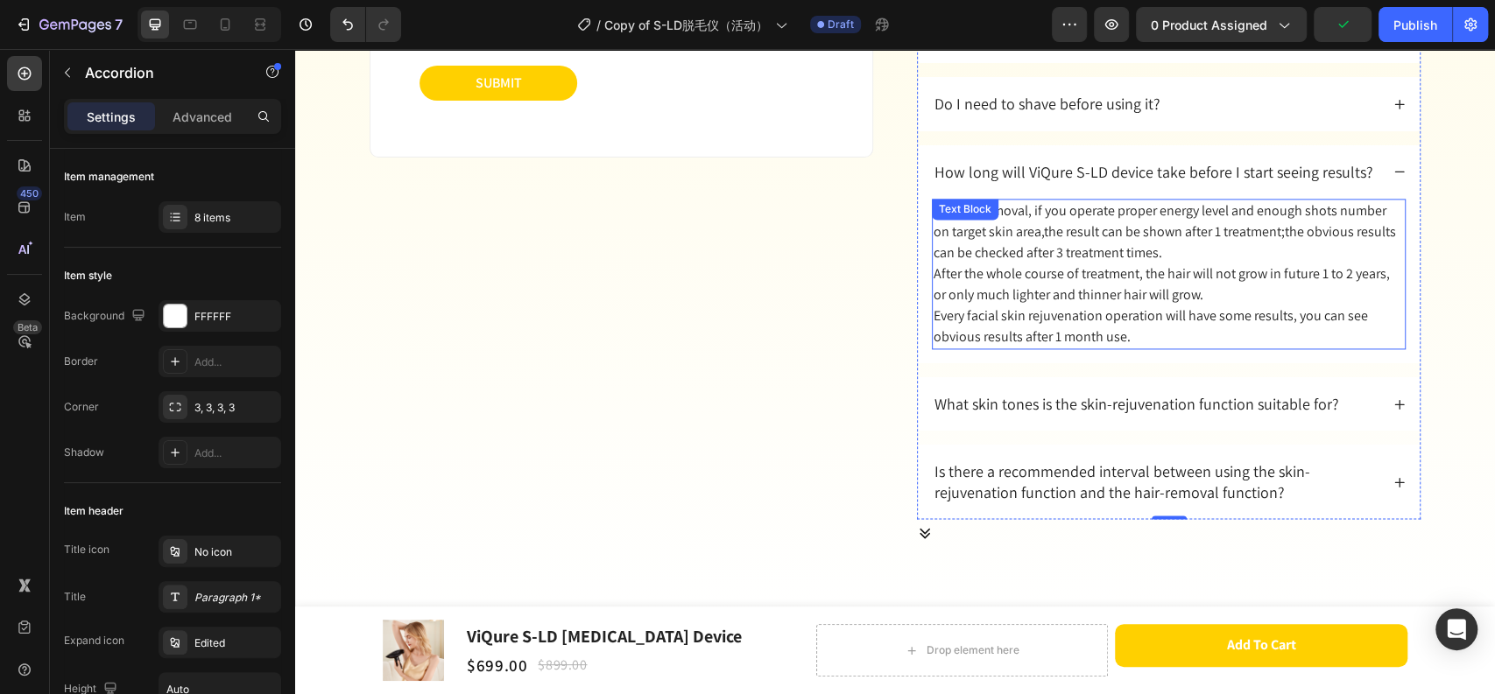
click at [1069, 229] on p "For hair removal, if you operate proper energy level and enough shots number on…" at bounding box center [1168, 231] width 470 height 63
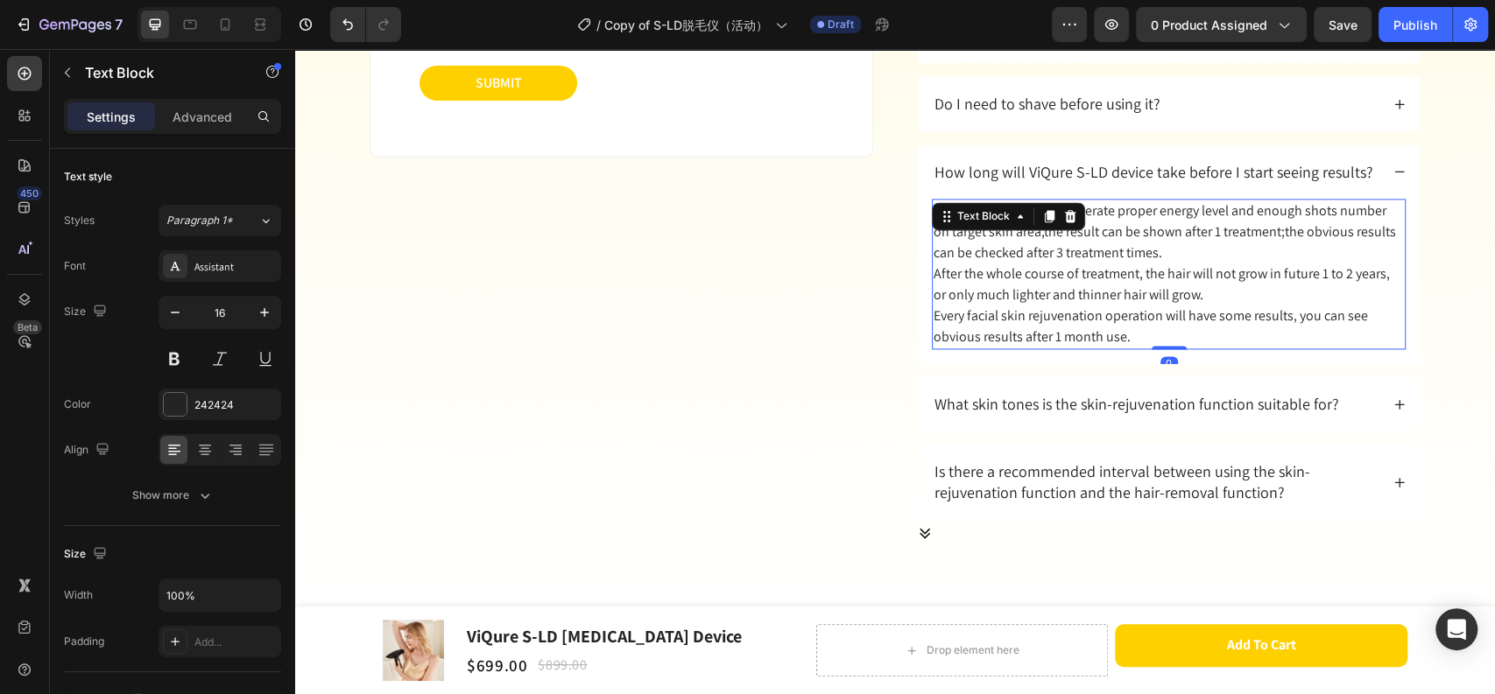
click at [1073, 232] on p "For hair removal, if you operate proper energy level and enough shots number on…" at bounding box center [1168, 231] width 470 height 63
click at [1269, 236] on p "For hair removal, if you operate proper energy level and enough shots number on…" at bounding box center [1168, 231] width 470 height 63
click at [1263, 235] on p "For hair removal, if you operate proper energy level and enough shots number on…" at bounding box center [1168, 231] width 470 height 63
click at [1016, 230] on p "For hair removal, if you operate proper energy level and enough shots number on…" at bounding box center [1168, 231] width 470 height 63
click at [1020, 234] on p "For hair removal, if you operate proper energy level and enough shots number on…" at bounding box center [1168, 231] width 470 height 63
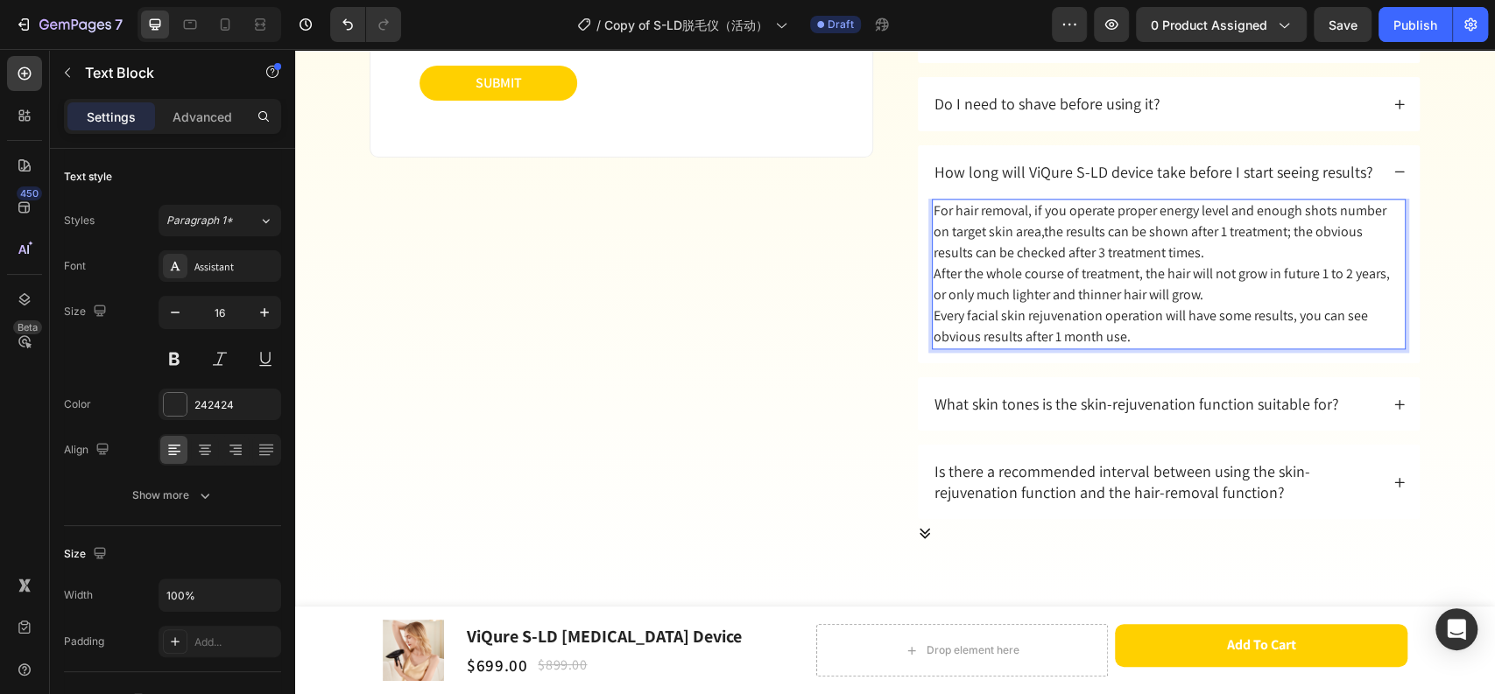
click at [1016, 229] on p "For hair removal, if you operate proper energy level and enough shots number on…" at bounding box center [1168, 231] width 470 height 63
click at [1381, 173] on div "How long will ViQure S-LD device take before I start seeing results?" at bounding box center [1169, 171] width 502 height 53
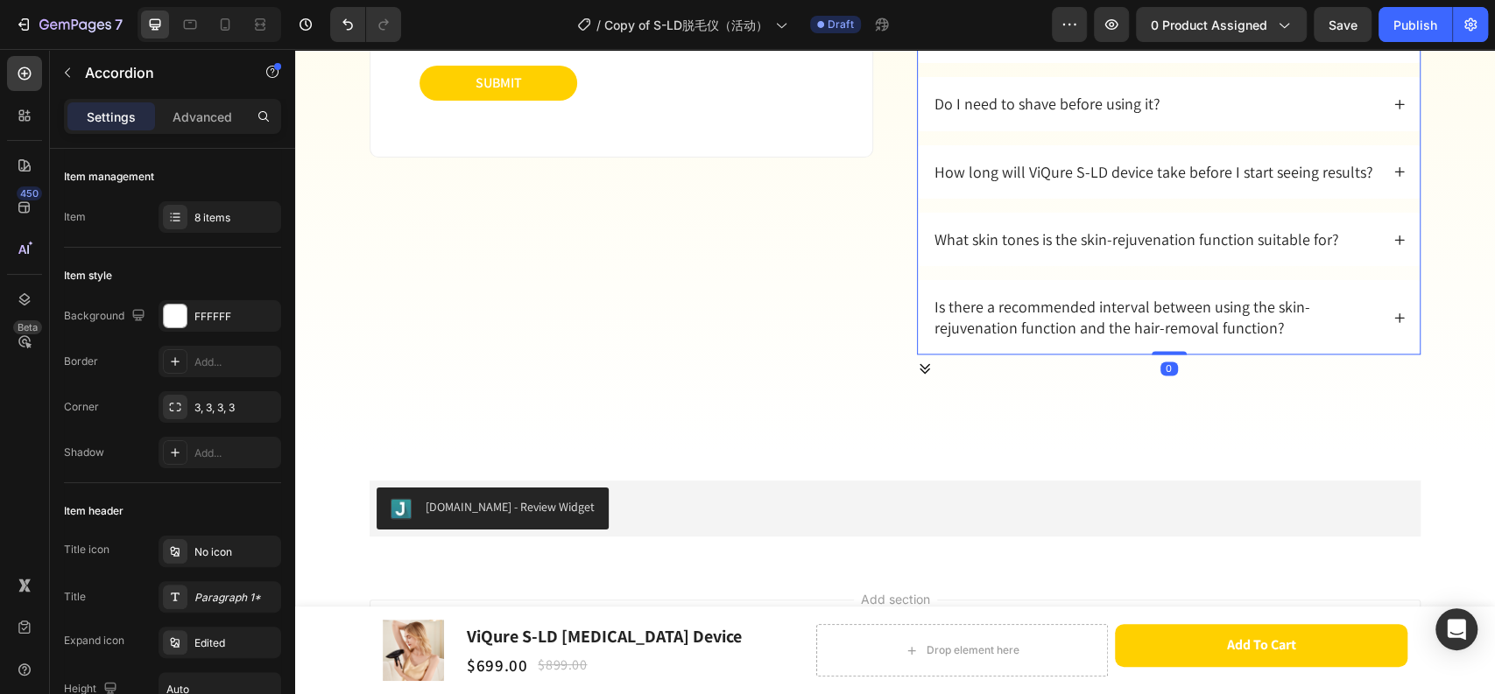
click at [1388, 257] on div "What skin tones is the skin-rejuvenation function suitable for?" at bounding box center [1169, 239] width 502 height 53
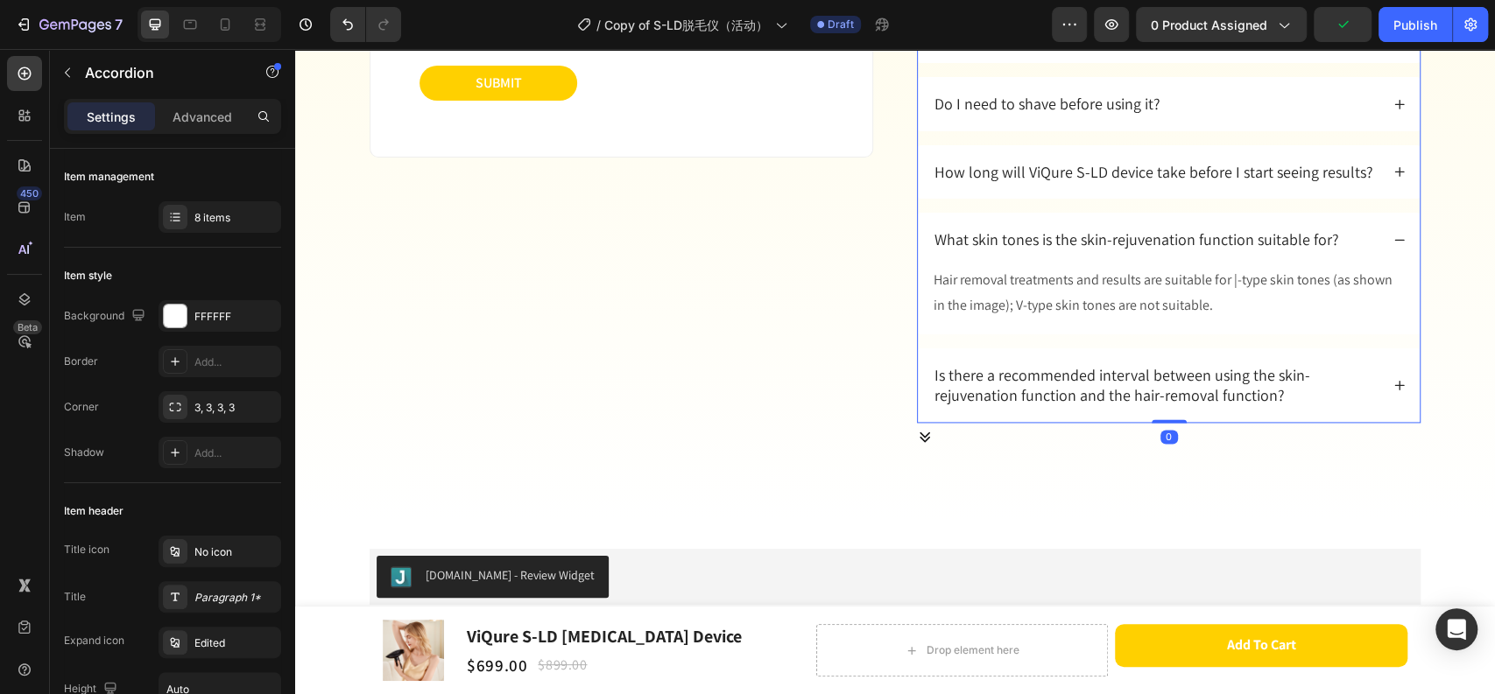
click at [1388, 257] on div "What skin tones is the skin-rejuvenation function suitable for?" at bounding box center [1169, 239] width 502 height 53
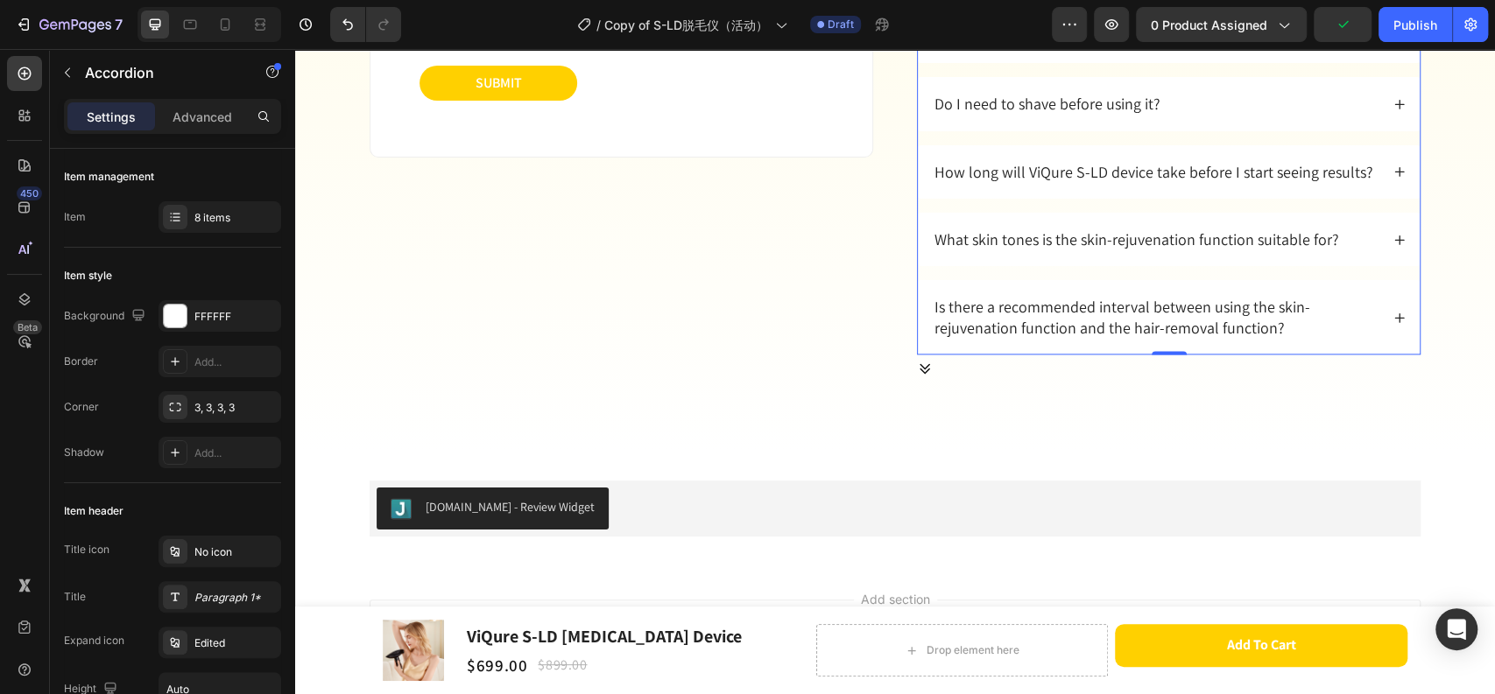
click at [1344, 241] on div "What skin tones is the skin-rejuvenation function suitable for?" at bounding box center [1155, 239] width 447 height 25
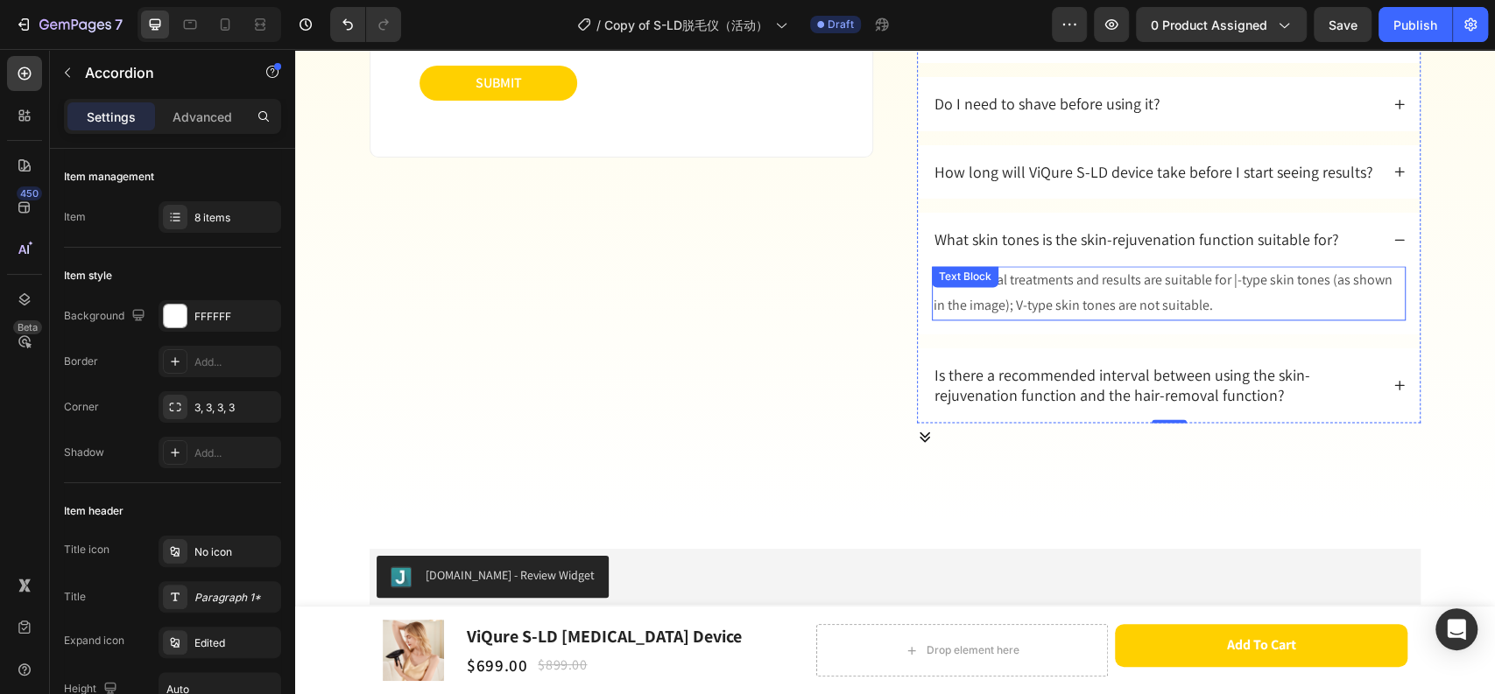
click at [1234, 303] on p "Hair removal treatments and results are suitable for |-type skin tones (as show…" at bounding box center [1168, 293] width 470 height 51
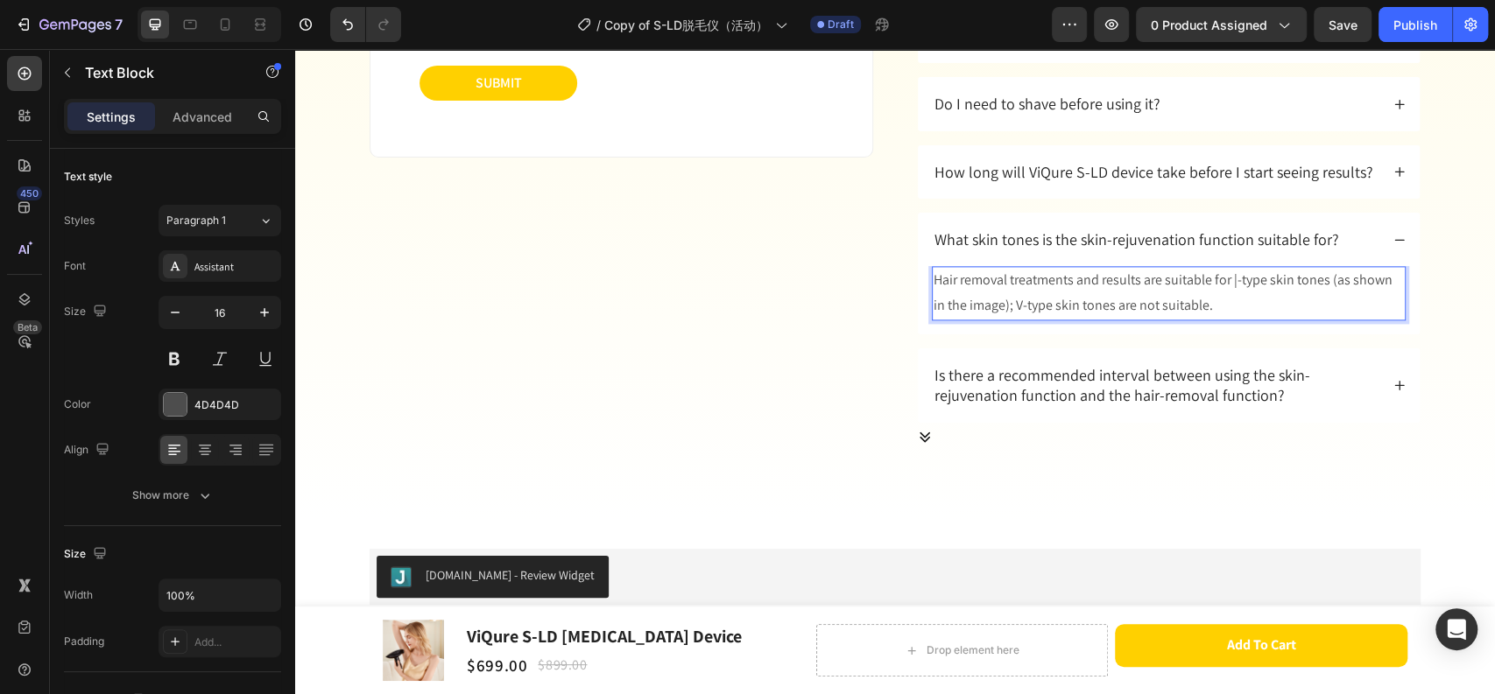
click at [1241, 313] on p "Hair removal treatments and results are suitable for |-type skin tones (as show…" at bounding box center [1168, 293] width 470 height 51
click at [1213, 188] on div "How long will ViQure S-LD device take before I start seeing results?" at bounding box center [1169, 171] width 502 height 53
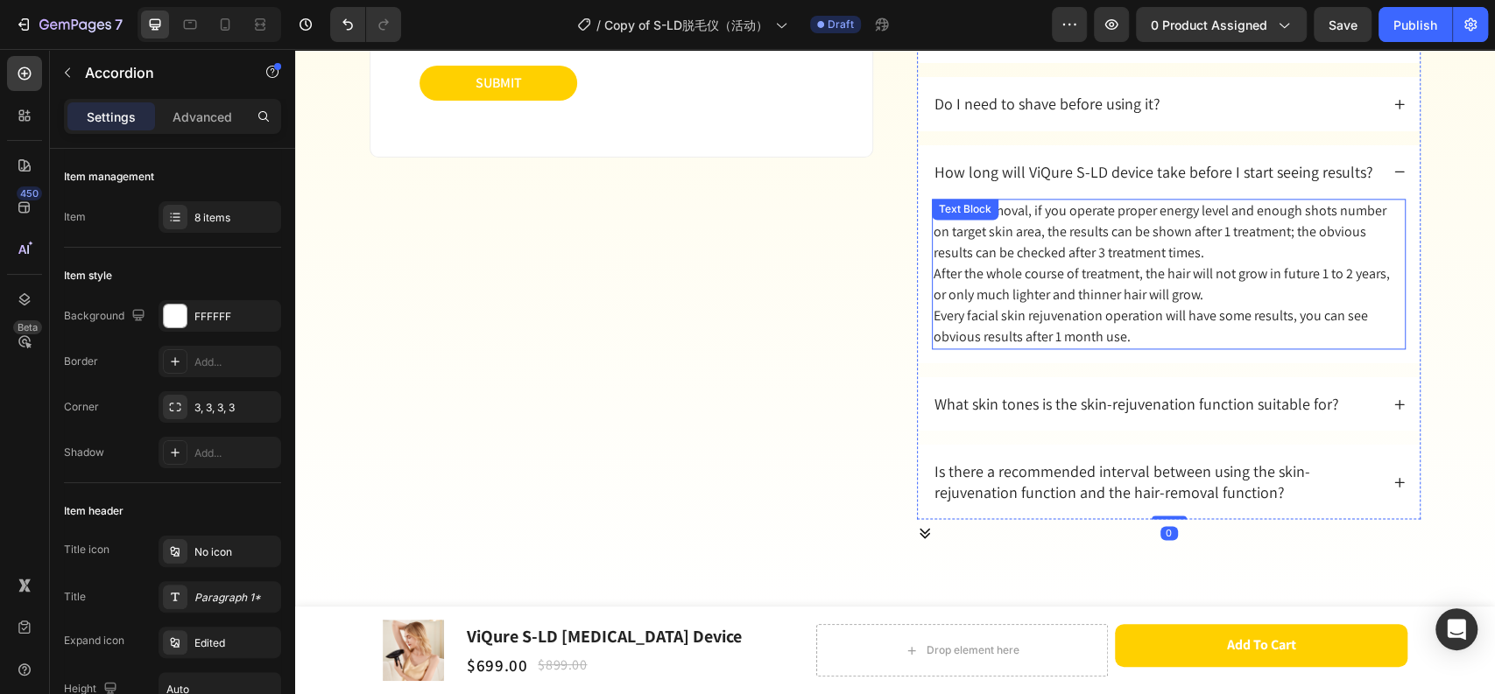
click at [1131, 260] on p "For hair removal, if you operate proper energy level and enough shots number on…" at bounding box center [1168, 231] width 470 height 63
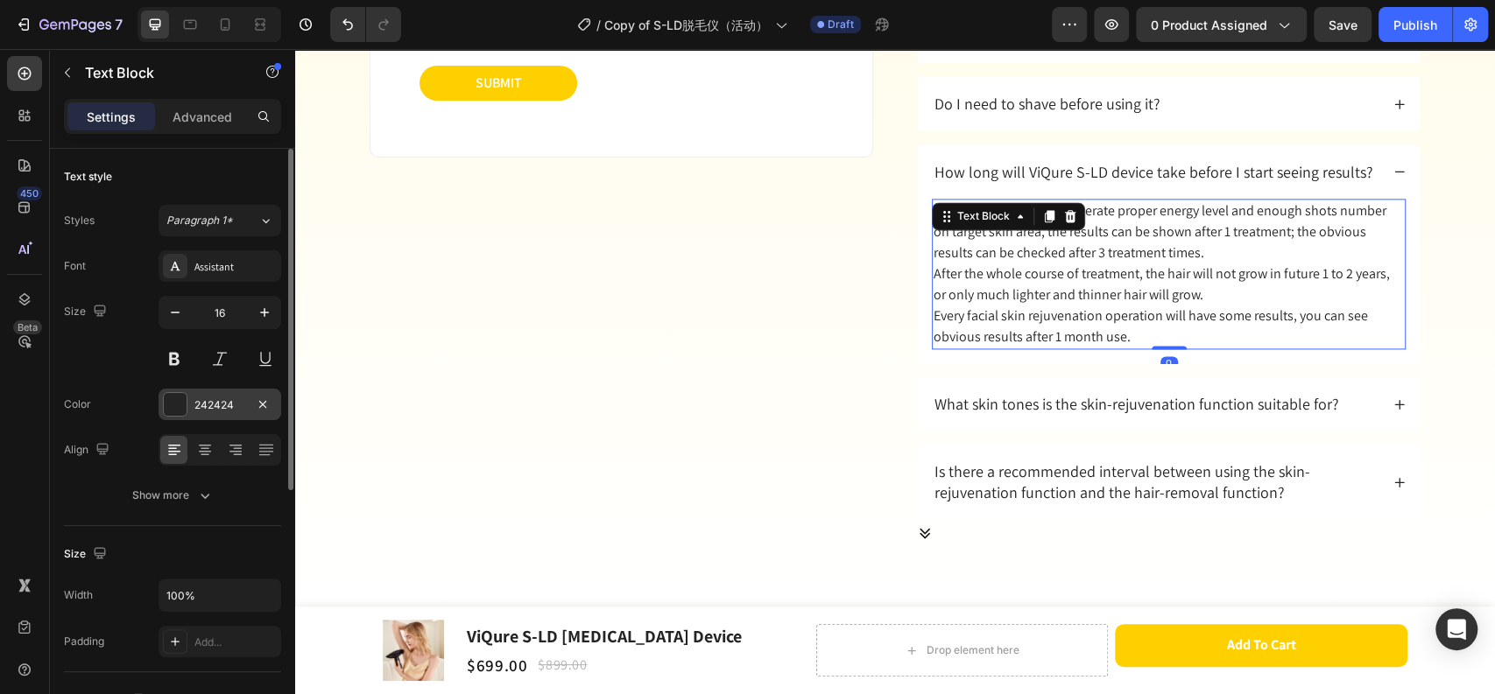
click at [245, 404] on div "242424" at bounding box center [219, 405] width 51 height 16
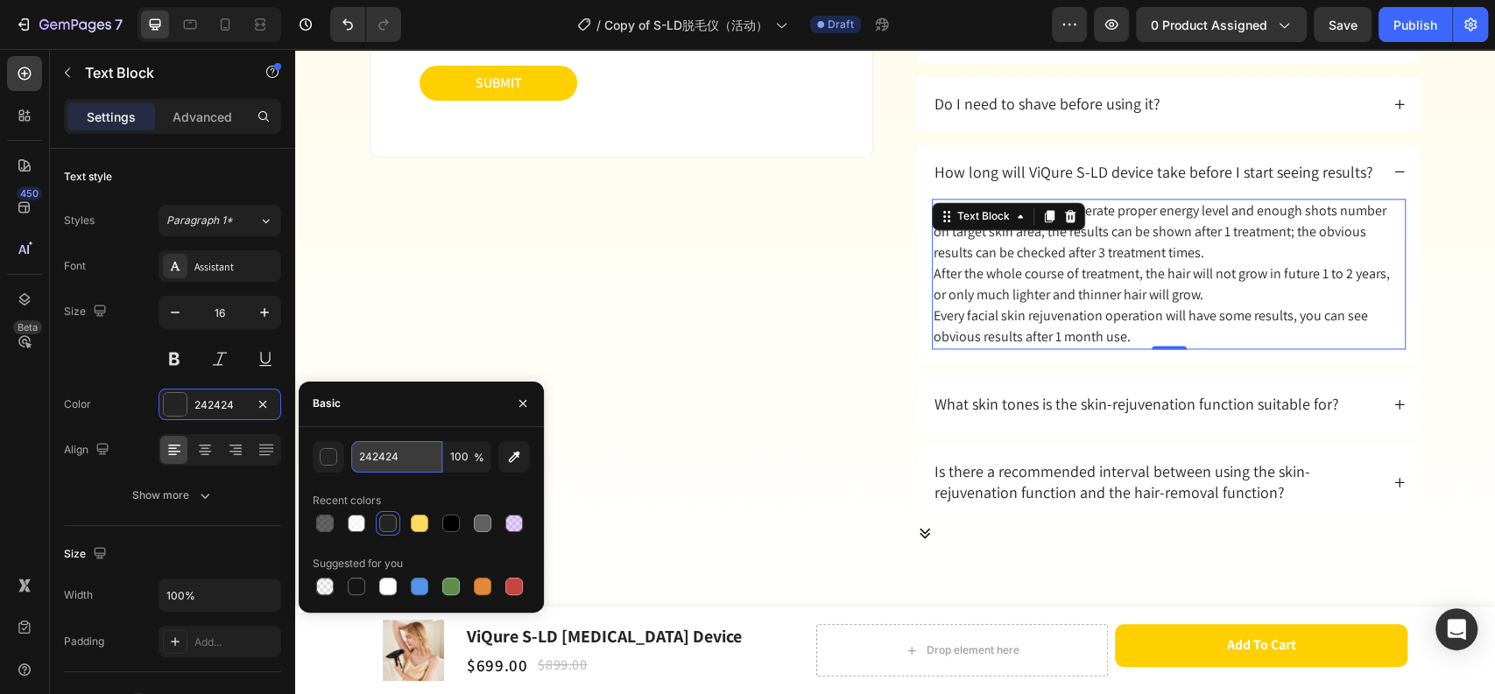
click at [420, 464] on input "242424" at bounding box center [396, 457] width 91 height 32
click at [984, 397] on p "What skin tones is the skin-rejuvenation function suitable for?" at bounding box center [1136, 404] width 404 height 20
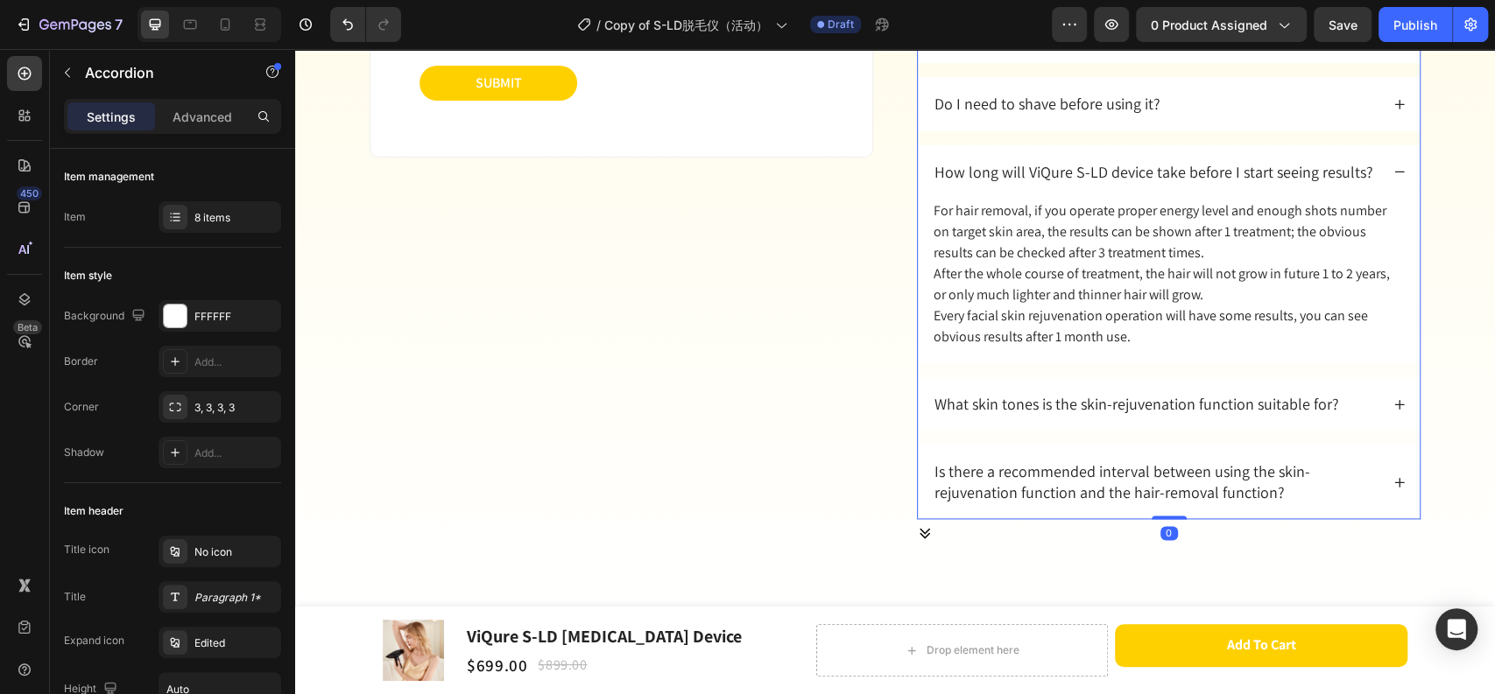
click at [1009, 400] on p "What skin tones is the skin-rejuvenation function suitable for?" at bounding box center [1136, 404] width 404 height 20
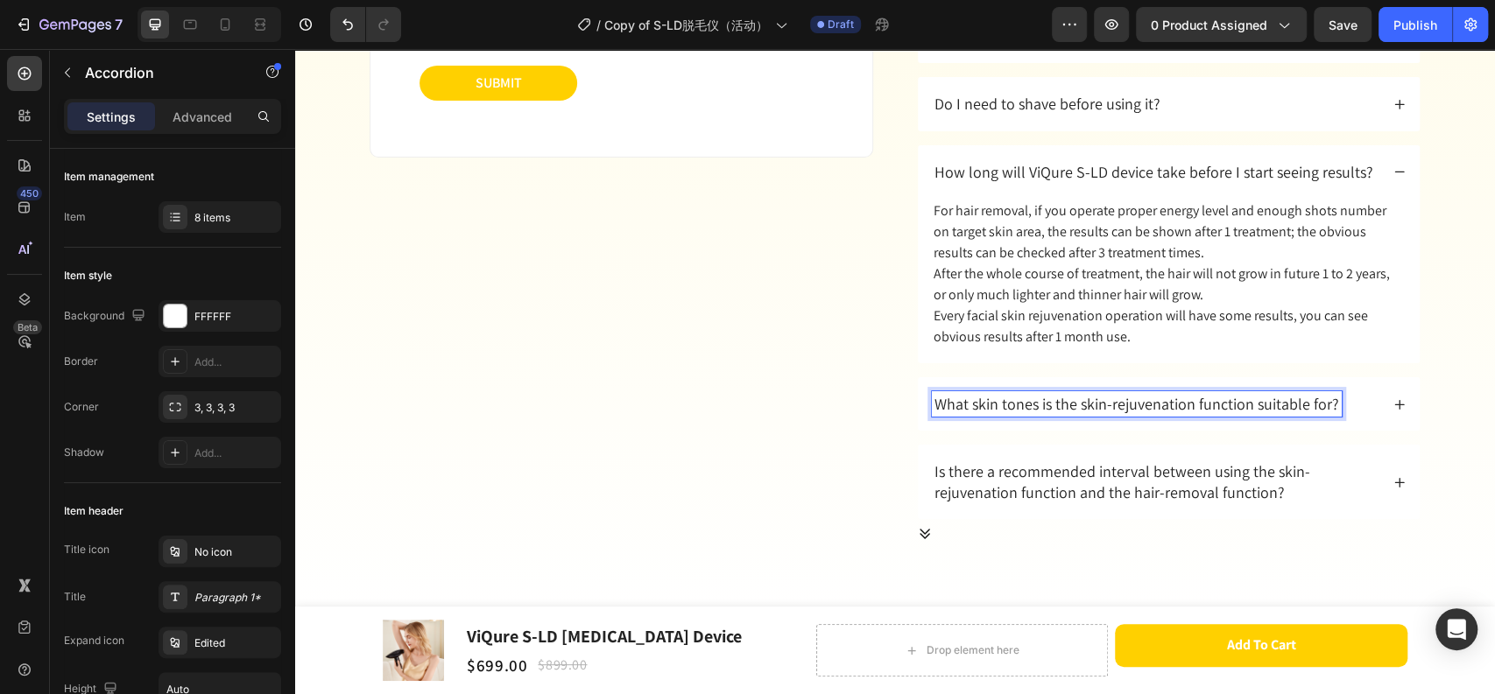
click at [1384, 404] on div "What skin tones is the skin-rejuvenation function suitable for?" at bounding box center [1169, 403] width 502 height 53
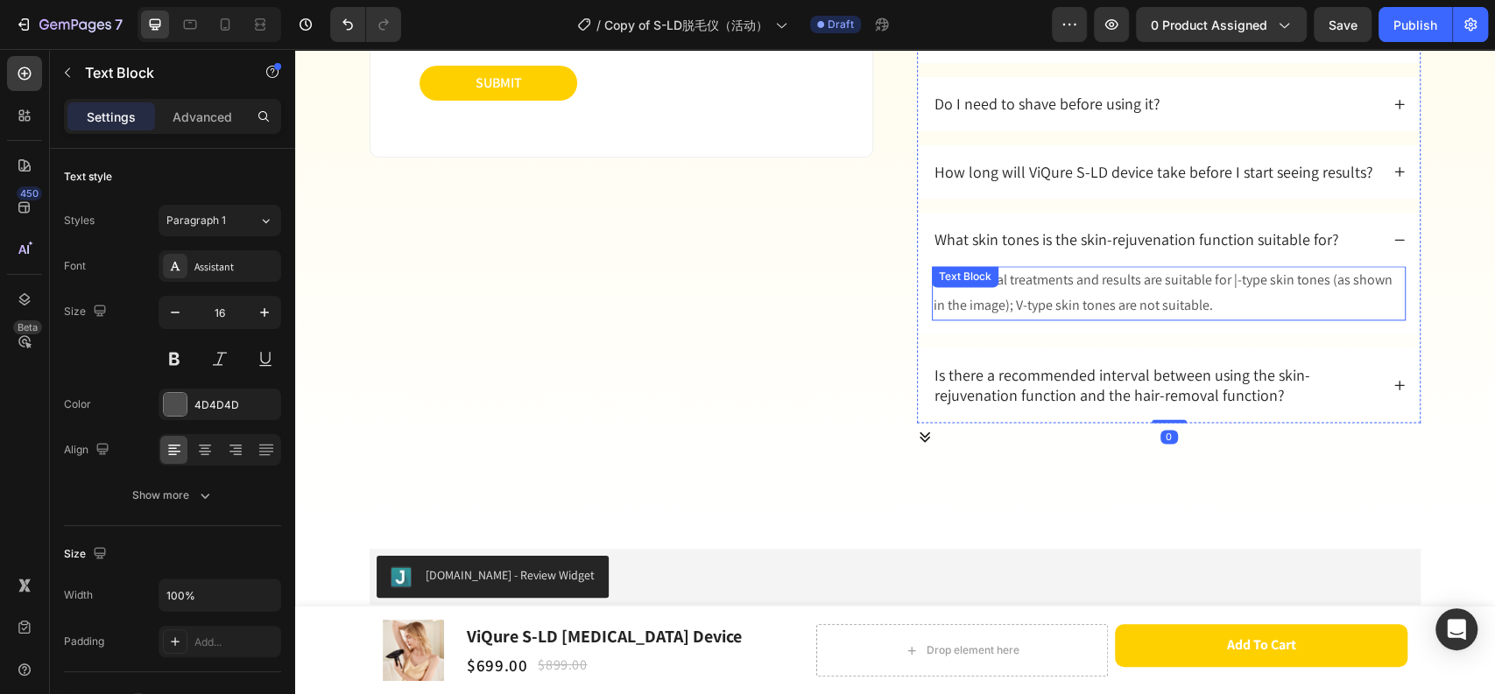
click at [1148, 300] on p "Hair removal treatments and results are suitable for |-type skin tones (as show…" at bounding box center [1168, 293] width 470 height 51
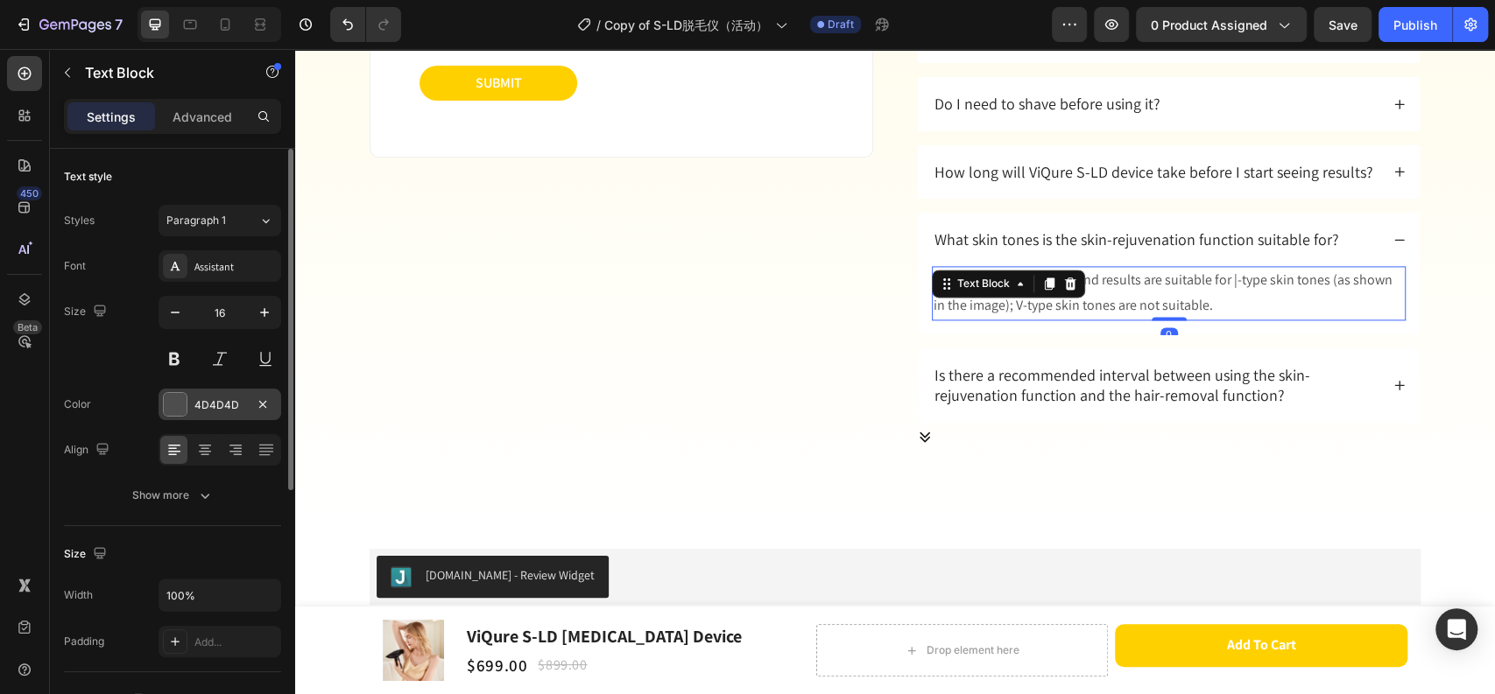
click at [223, 404] on div "4D4D4D" at bounding box center [219, 405] width 51 height 16
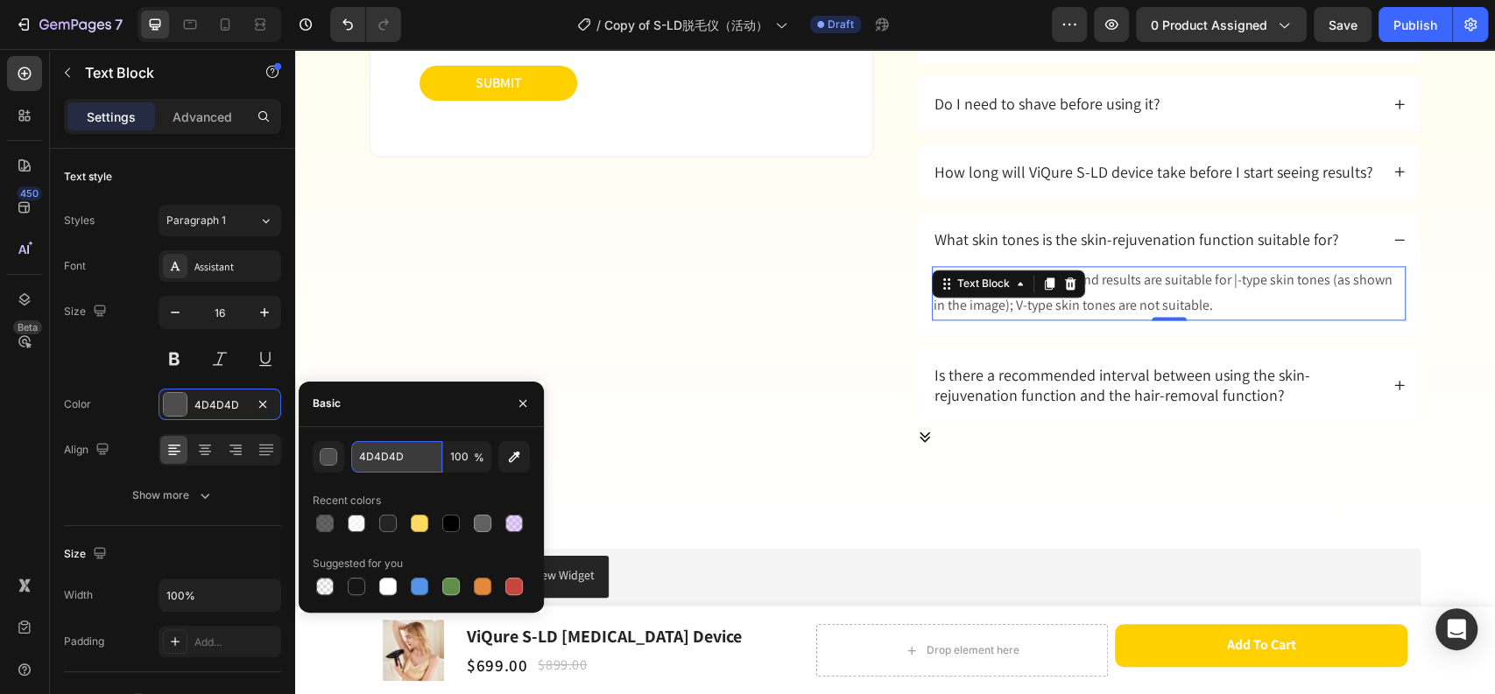
click at [413, 456] on input "4D4D4D" at bounding box center [396, 457] width 91 height 32
paste input "242424"
type input "242424"
click at [1176, 285] on p "Hair removal treatments and results are suitable for |-type skin tones (as show…" at bounding box center [1168, 293] width 470 height 51
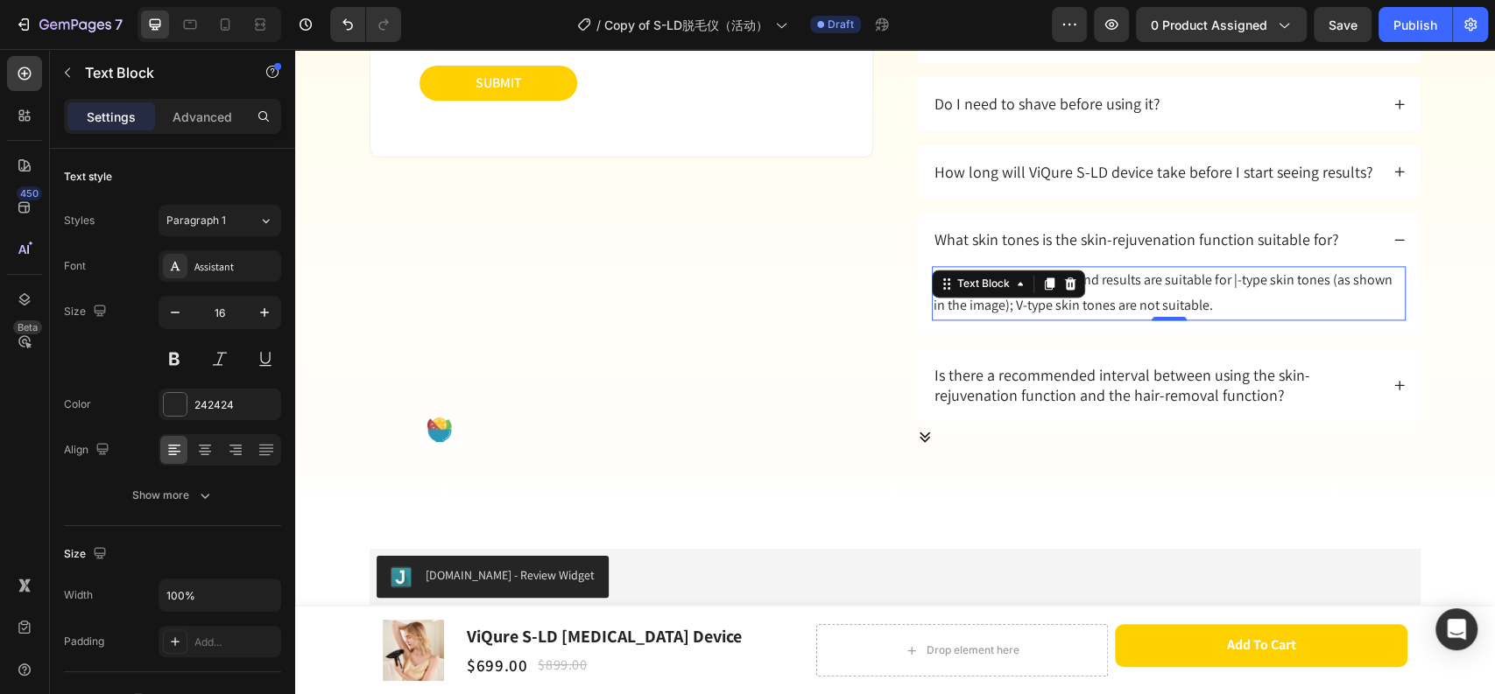
click at [1198, 296] on p "Hair removal treatments and results are suitable for |-type skin tones (as show…" at bounding box center [1168, 293] width 470 height 51
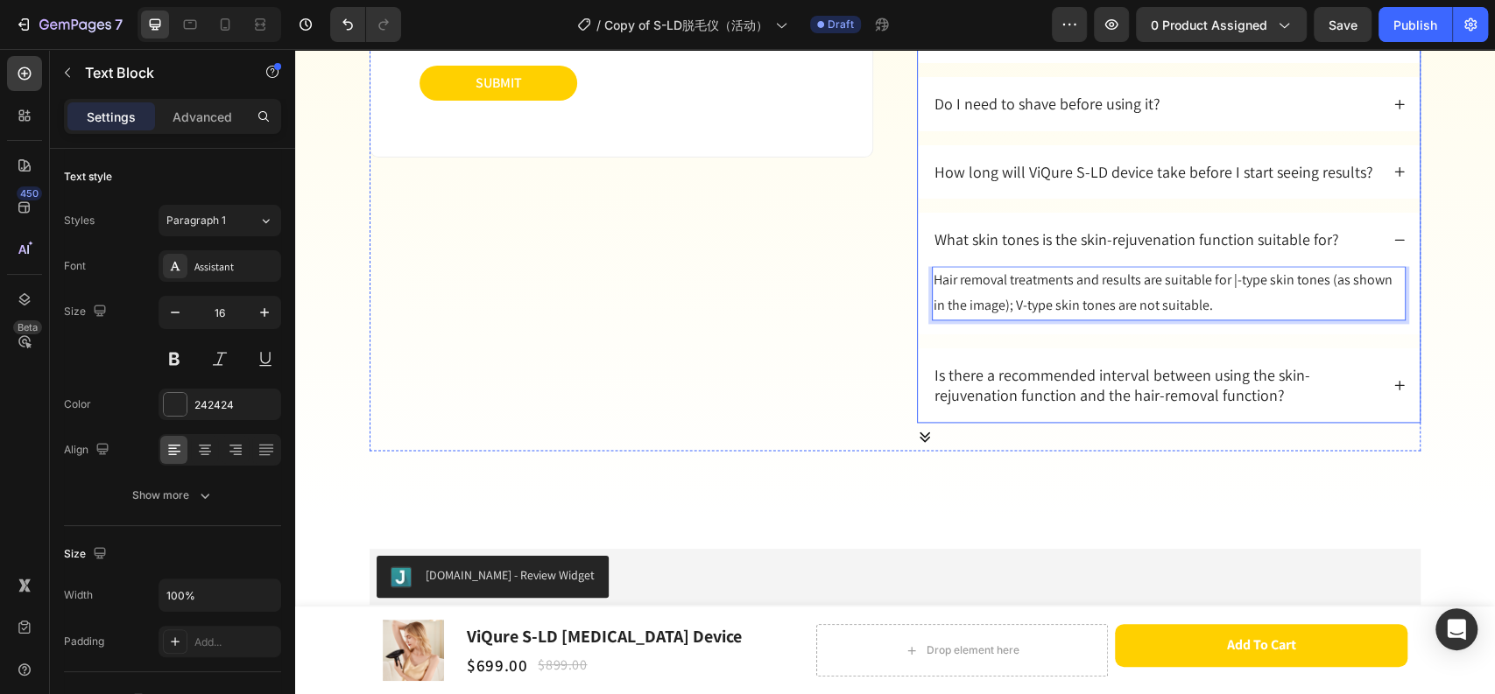
click at [1227, 184] on div "How long will ViQure S-LD device take before I start seeing results?" at bounding box center [1169, 171] width 502 height 53
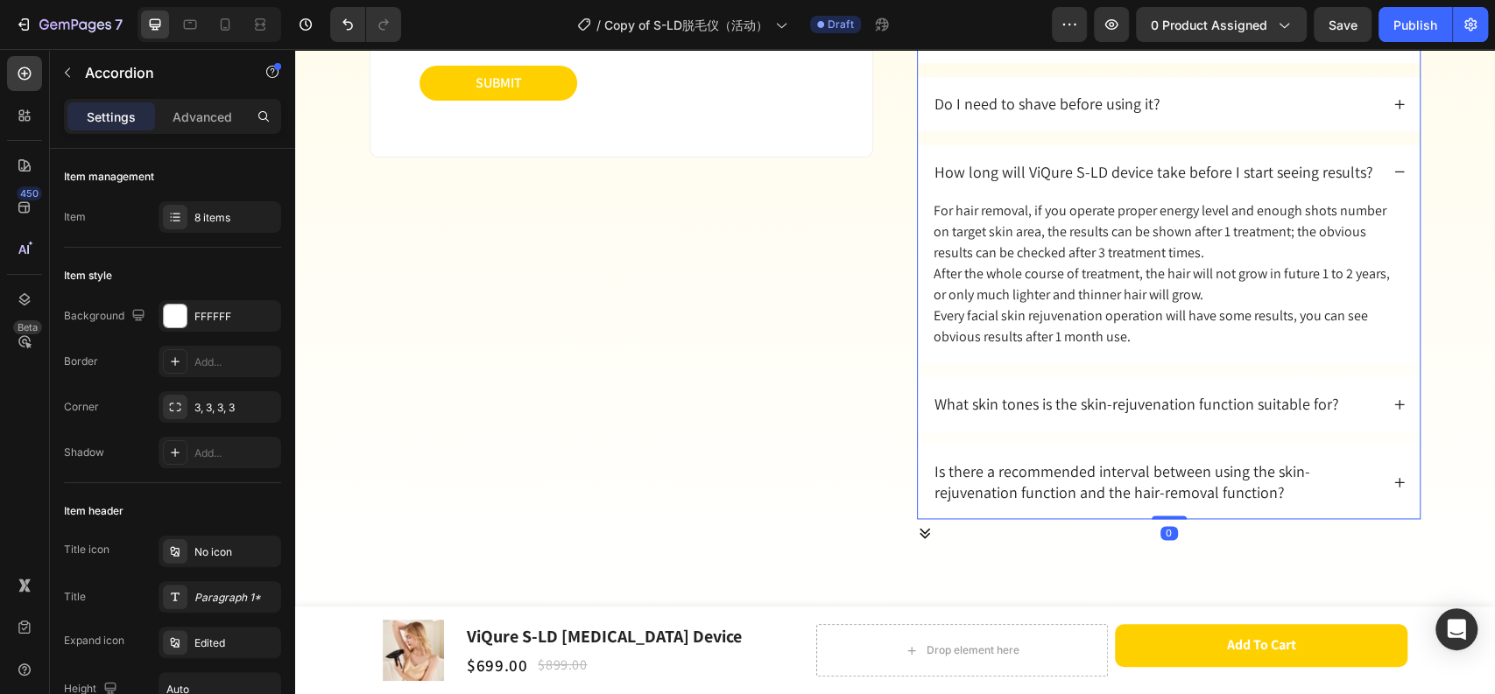
click at [1227, 184] on div "How long will ViQure S-LD device take before I start seeing results?" at bounding box center [1169, 171] width 502 height 53
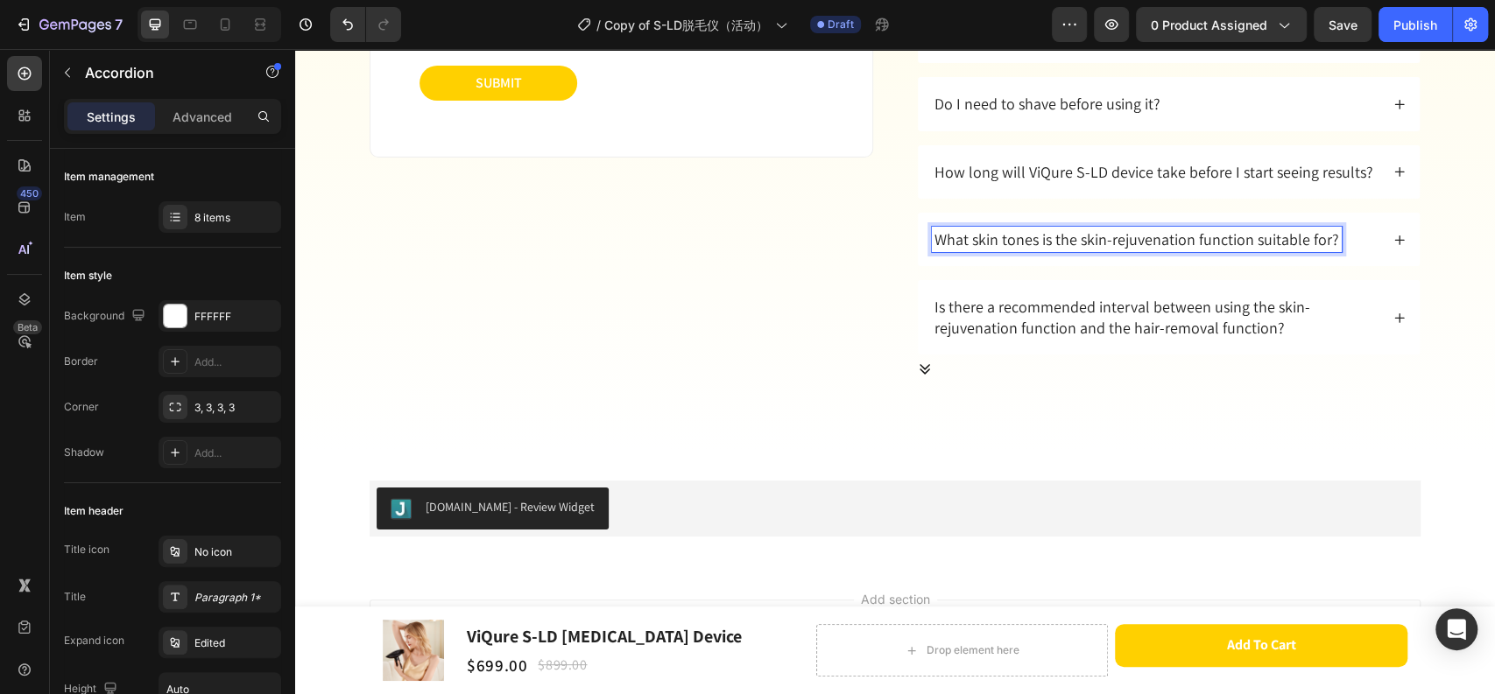
click at [1347, 236] on div "What skin tones is the skin-rejuvenation function suitable for?" at bounding box center [1155, 239] width 447 height 25
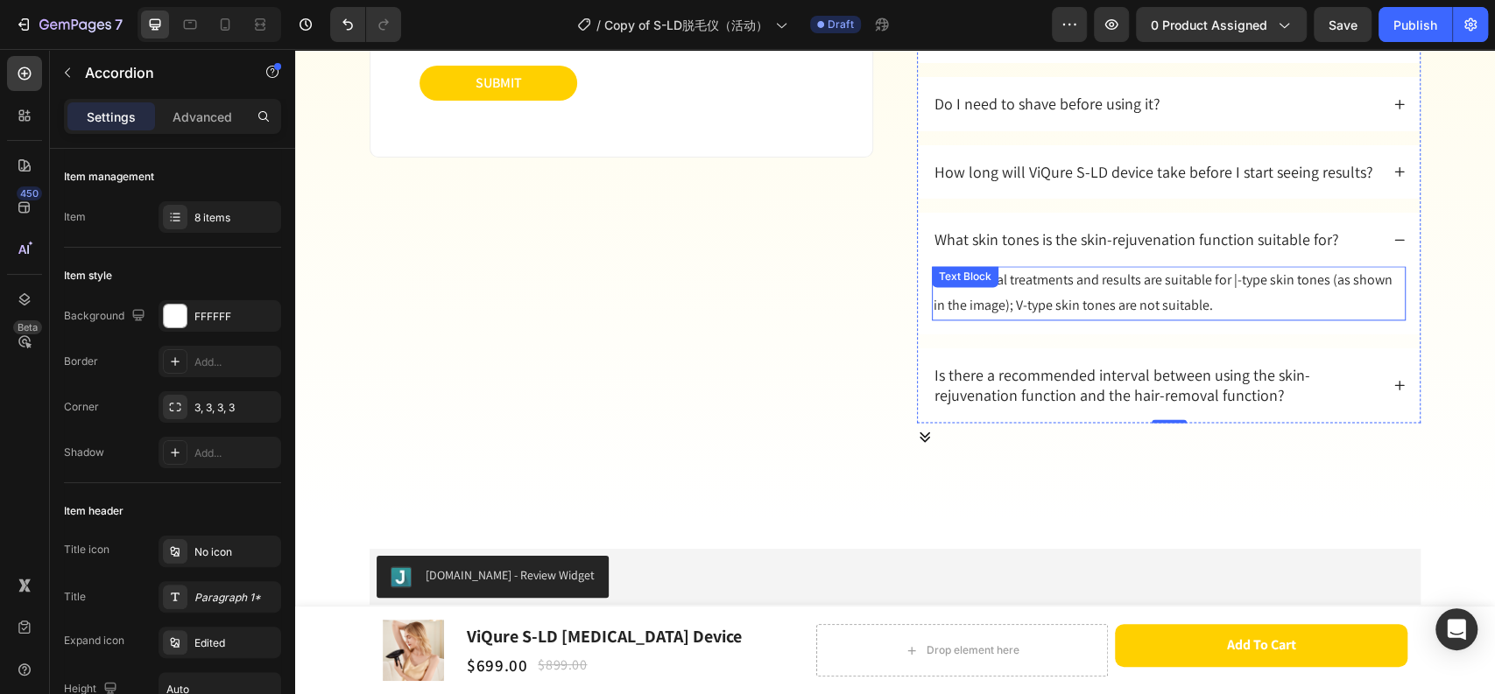
click at [1207, 306] on p "Hair removal treatments and results are suitable for |-type skin tones (as show…" at bounding box center [1168, 293] width 470 height 51
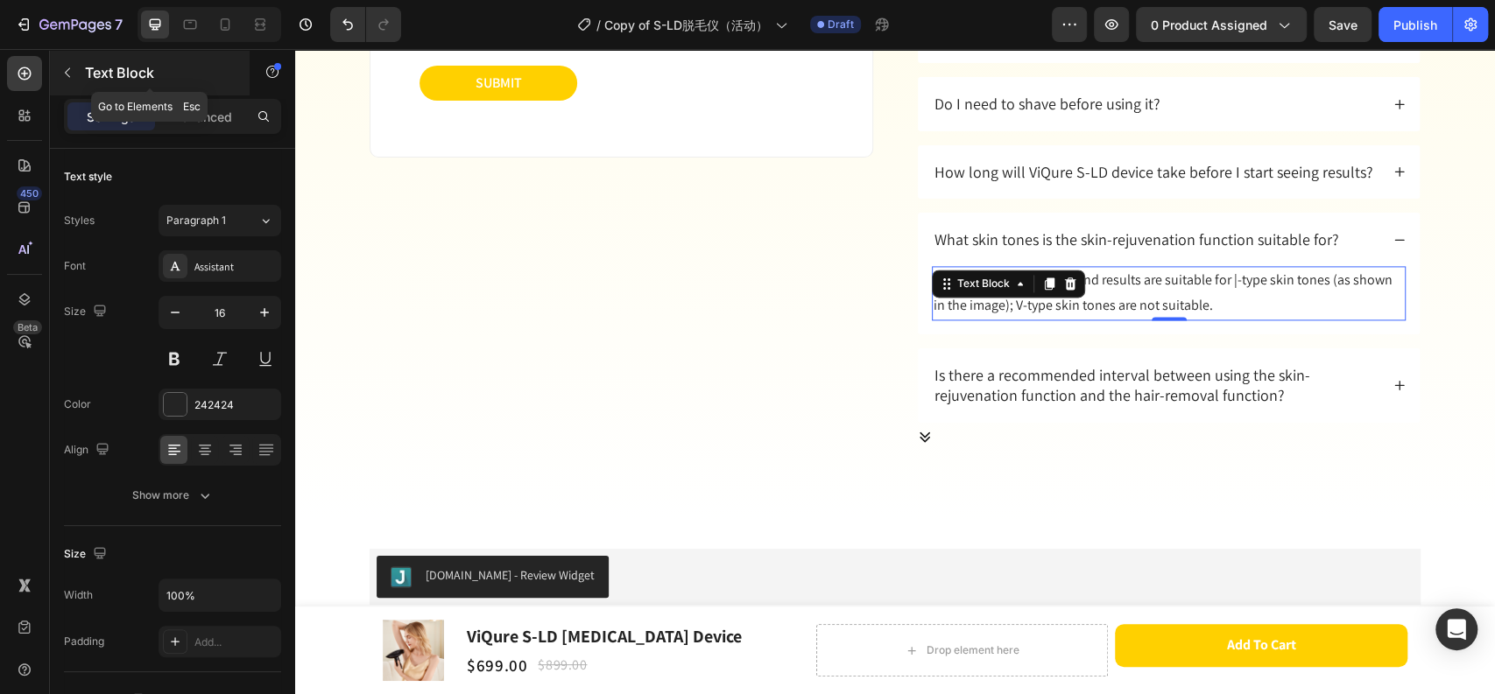
click at [67, 79] on icon "button" at bounding box center [67, 73] width 14 height 14
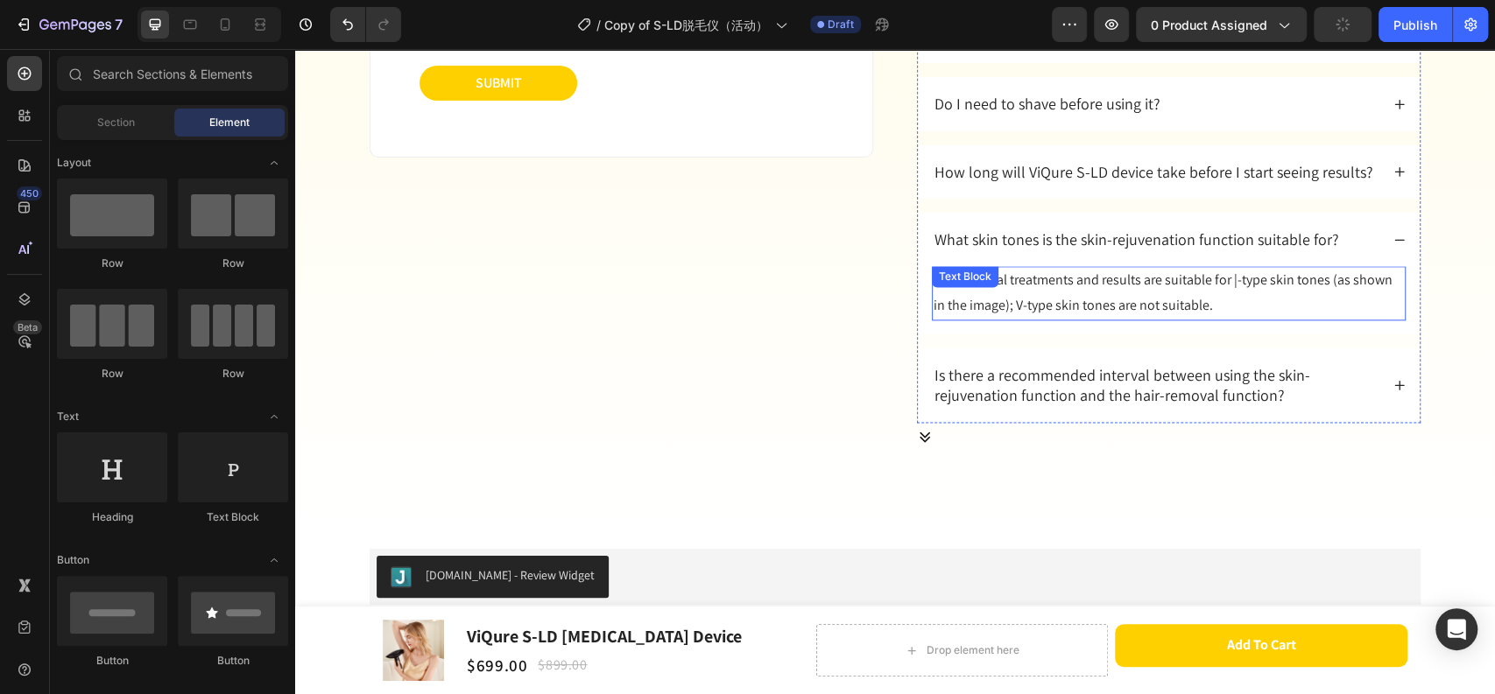
click at [1078, 286] on p "Hair removal treatments and results are suitable for |-type skin tones (as show…" at bounding box center [1168, 293] width 470 height 51
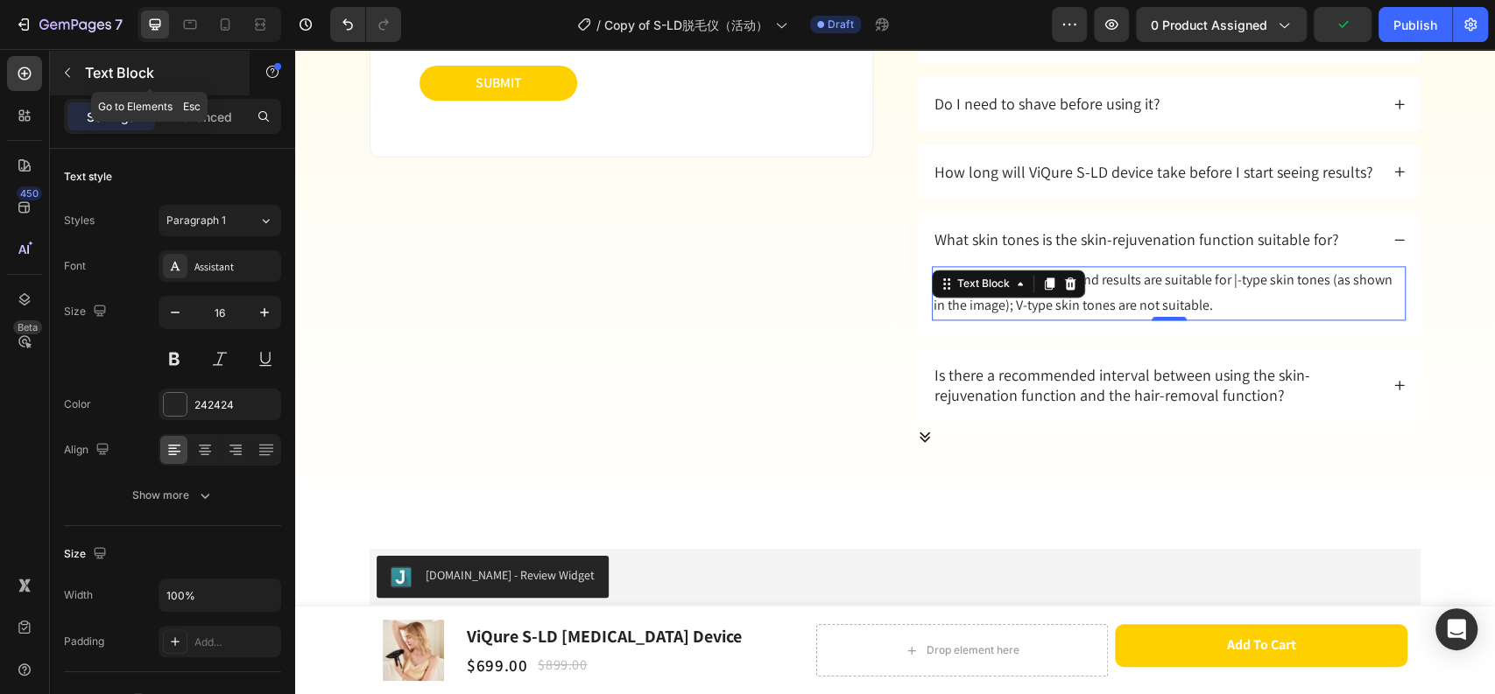
click at [71, 68] on icon "button" at bounding box center [67, 73] width 14 height 14
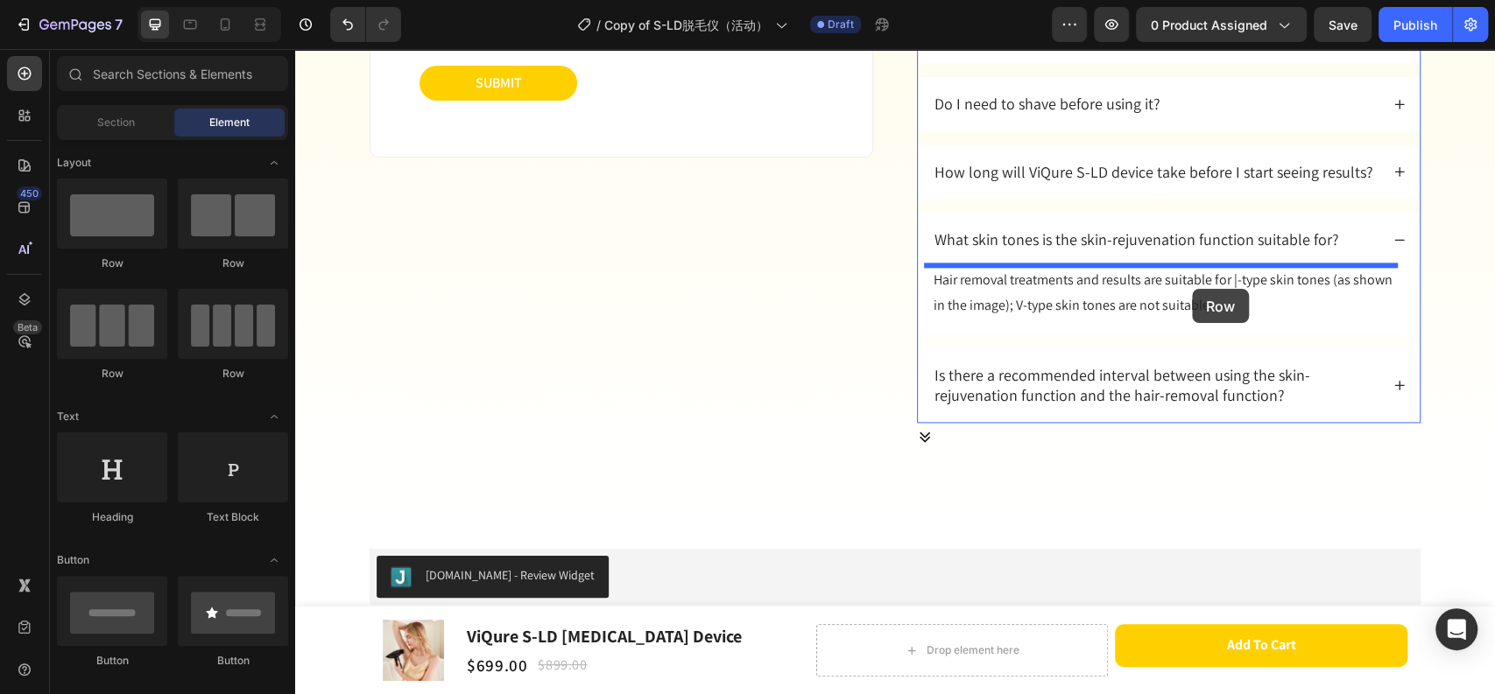
drag, startPoint x: 422, startPoint y: 278, endPoint x: 1192, endPoint y: 289, distance: 769.6
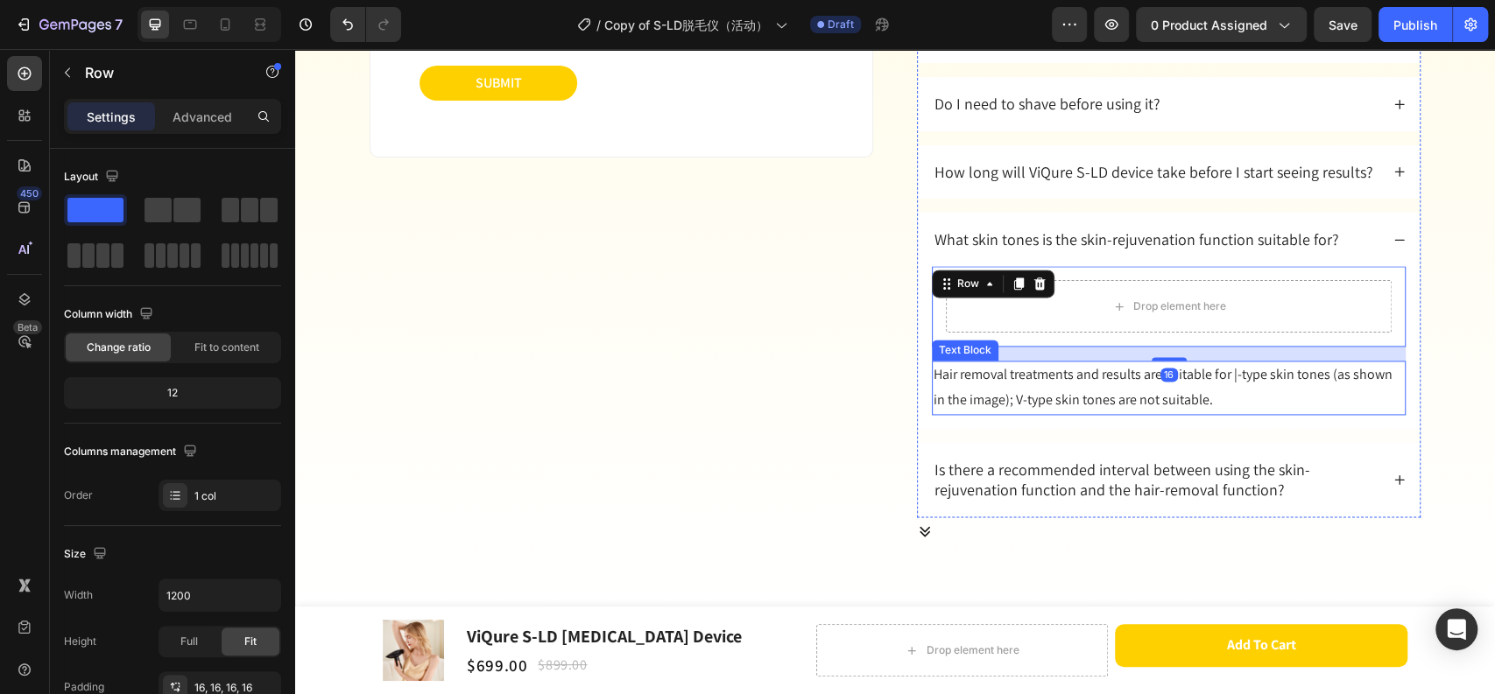
click at [1073, 387] on p "Hair removal treatments and results are suitable for |-type skin tones (as show…" at bounding box center [1168, 387] width 470 height 51
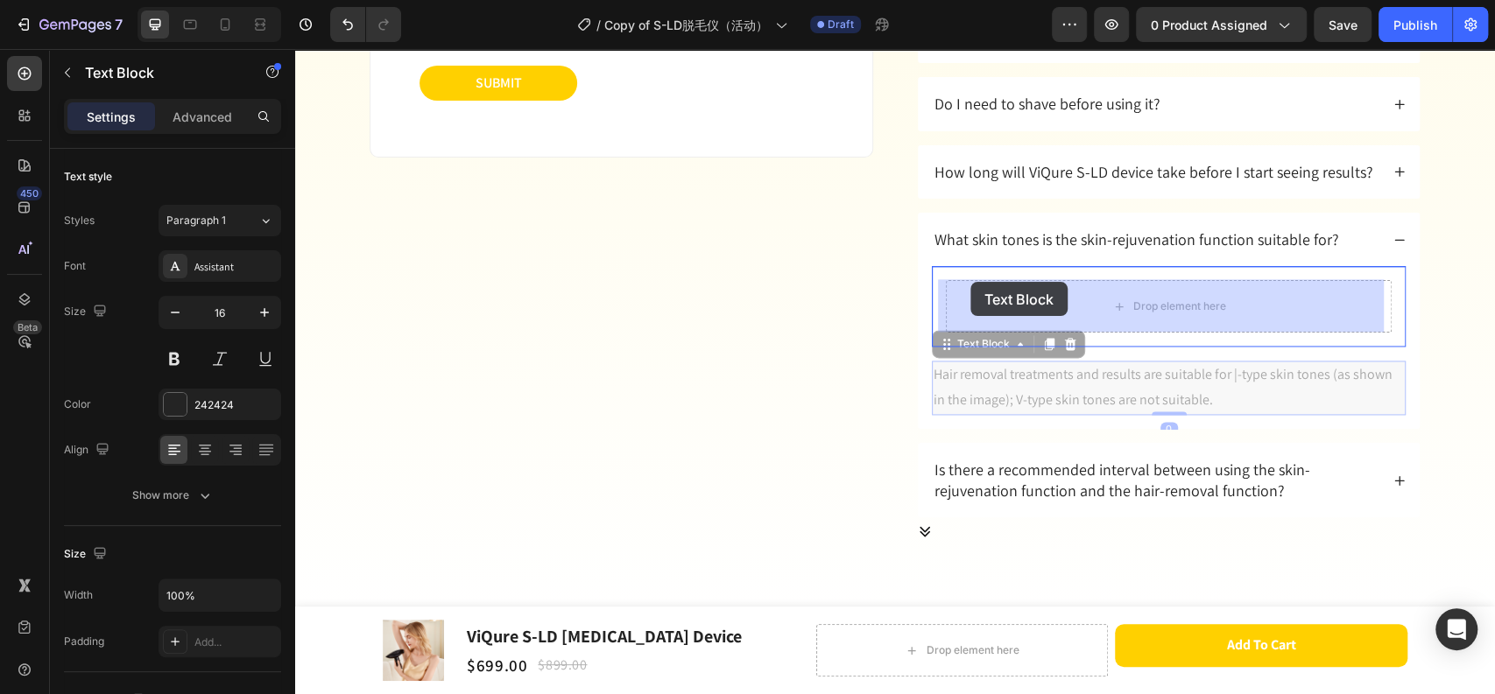
drag, startPoint x: 939, startPoint y: 344, endPoint x: 972, endPoint y: 284, distance: 68.5
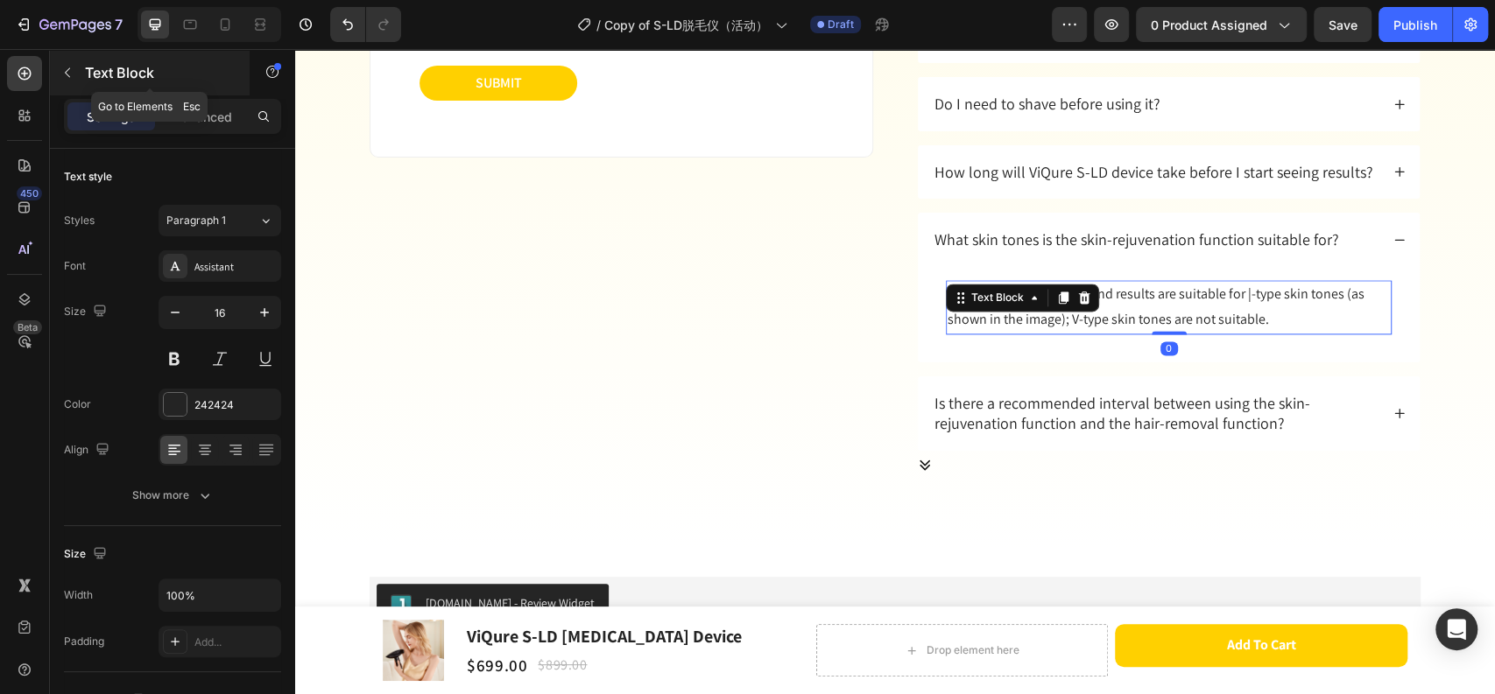
click at [68, 74] on icon "button" at bounding box center [67, 73] width 14 height 14
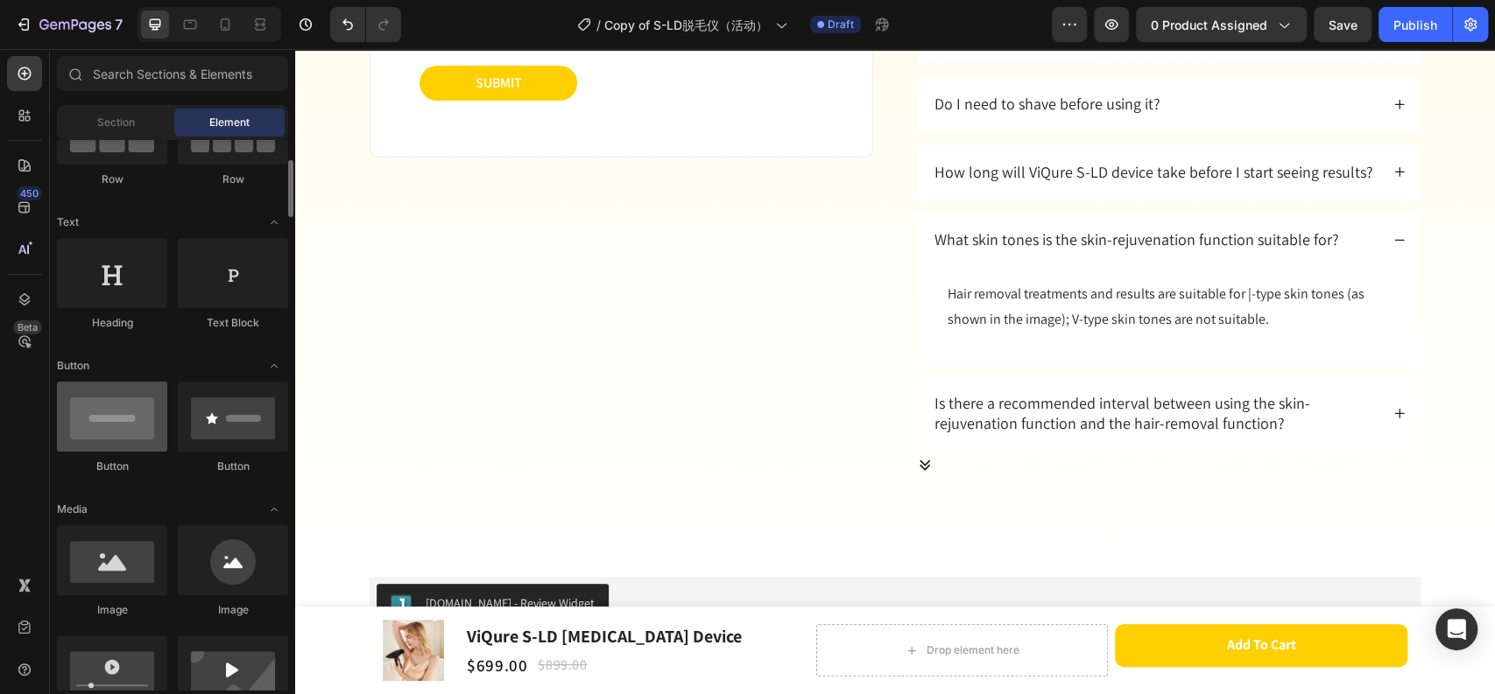
scroll to position [292, 0]
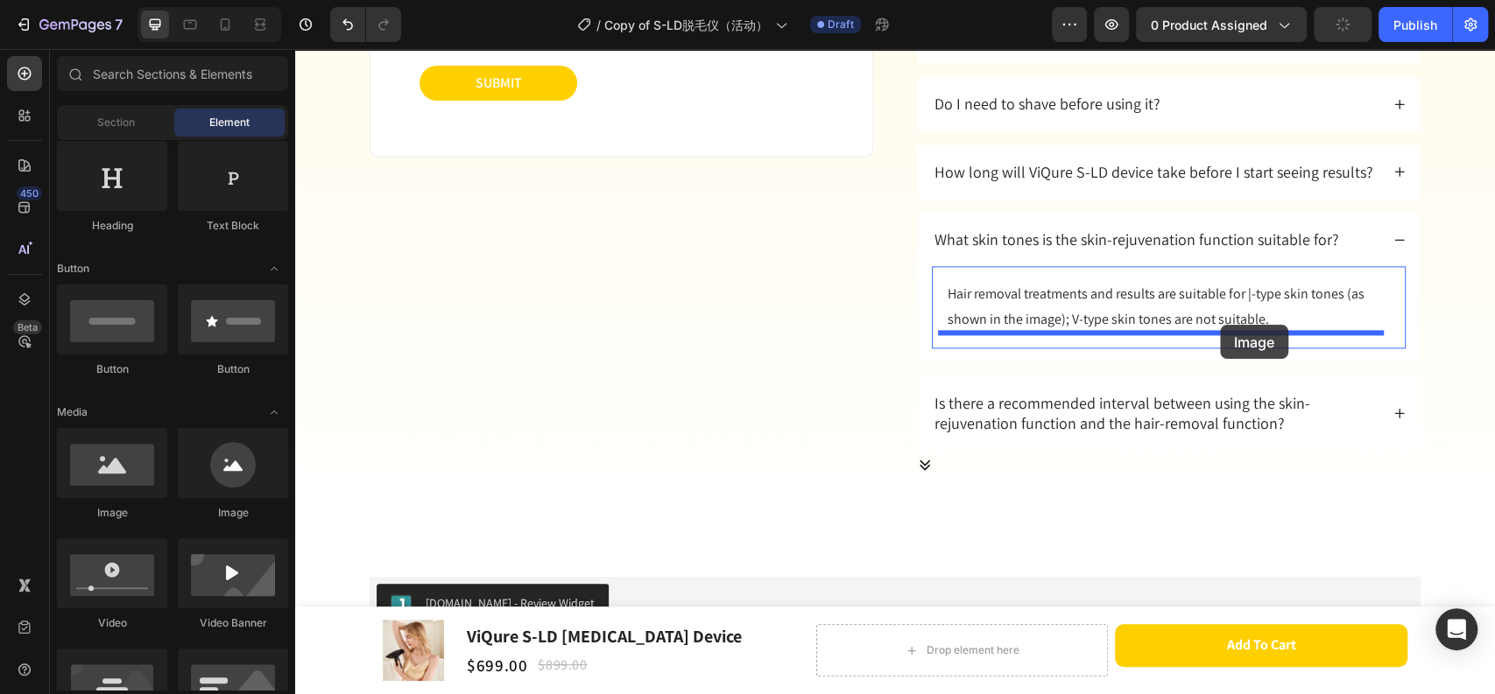
drag, startPoint x: 428, startPoint y: 532, endPoint x: 1220, endPoint y: 325, distance: 818.2
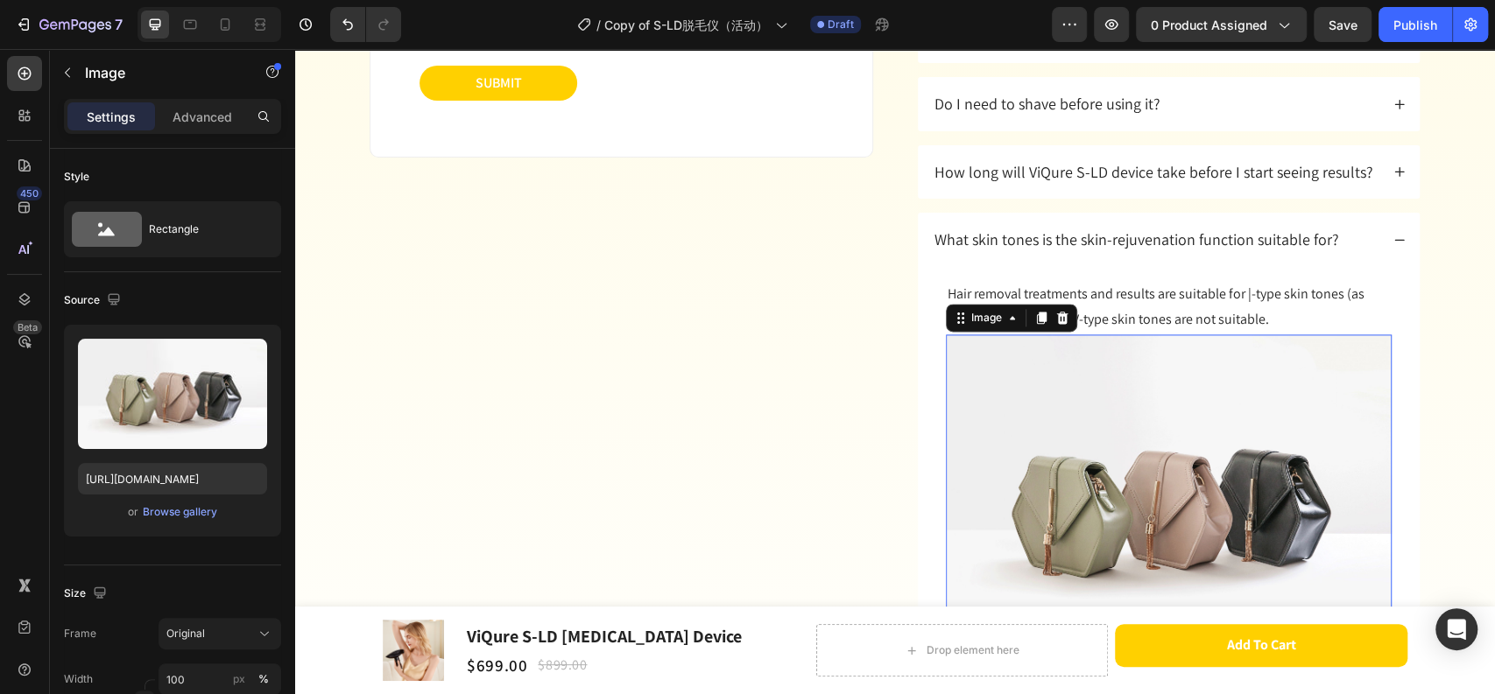
scroll to position [10701, 0]
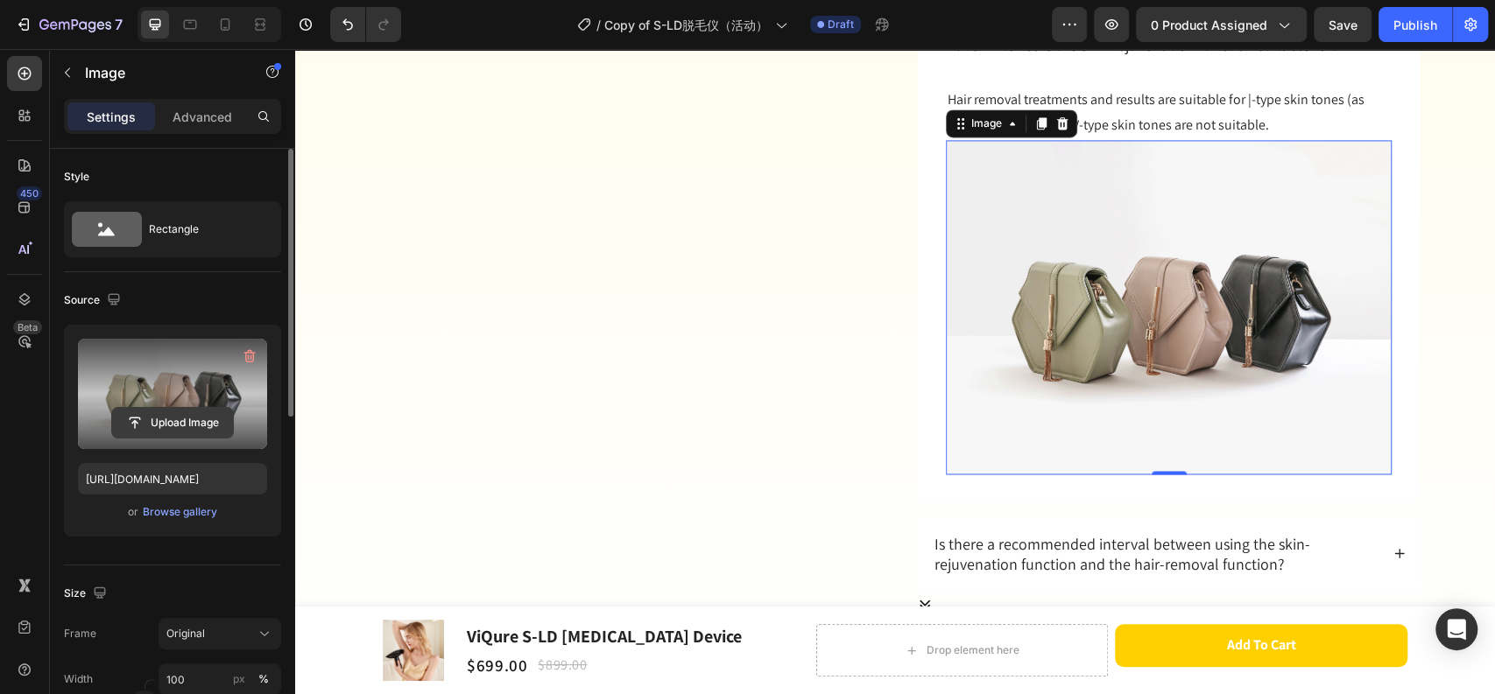
click at [191, 418] on input "file" at bounding box center [172, 423] width 121 height 30
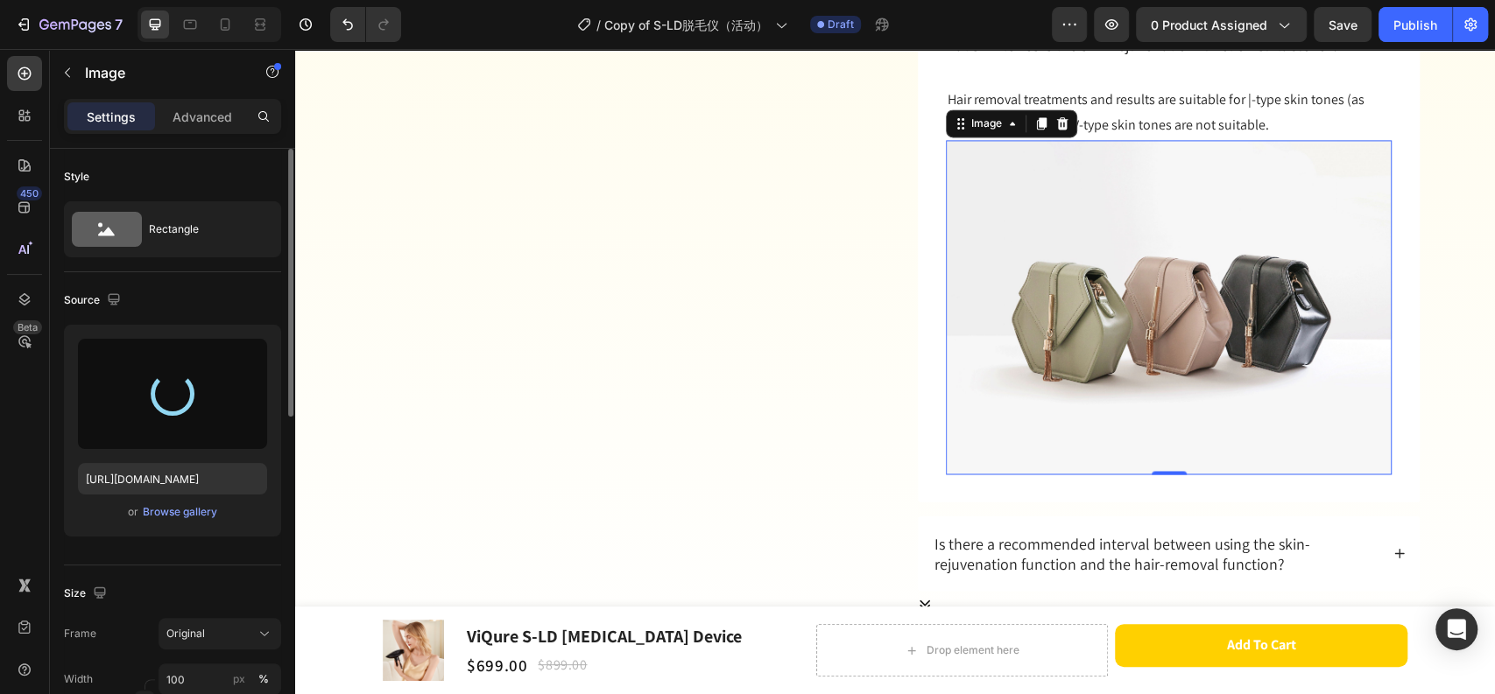
type input "https://cdn.shopify.com/s/files/1/0568/2603/6269/files/gempages_492455156382696…"
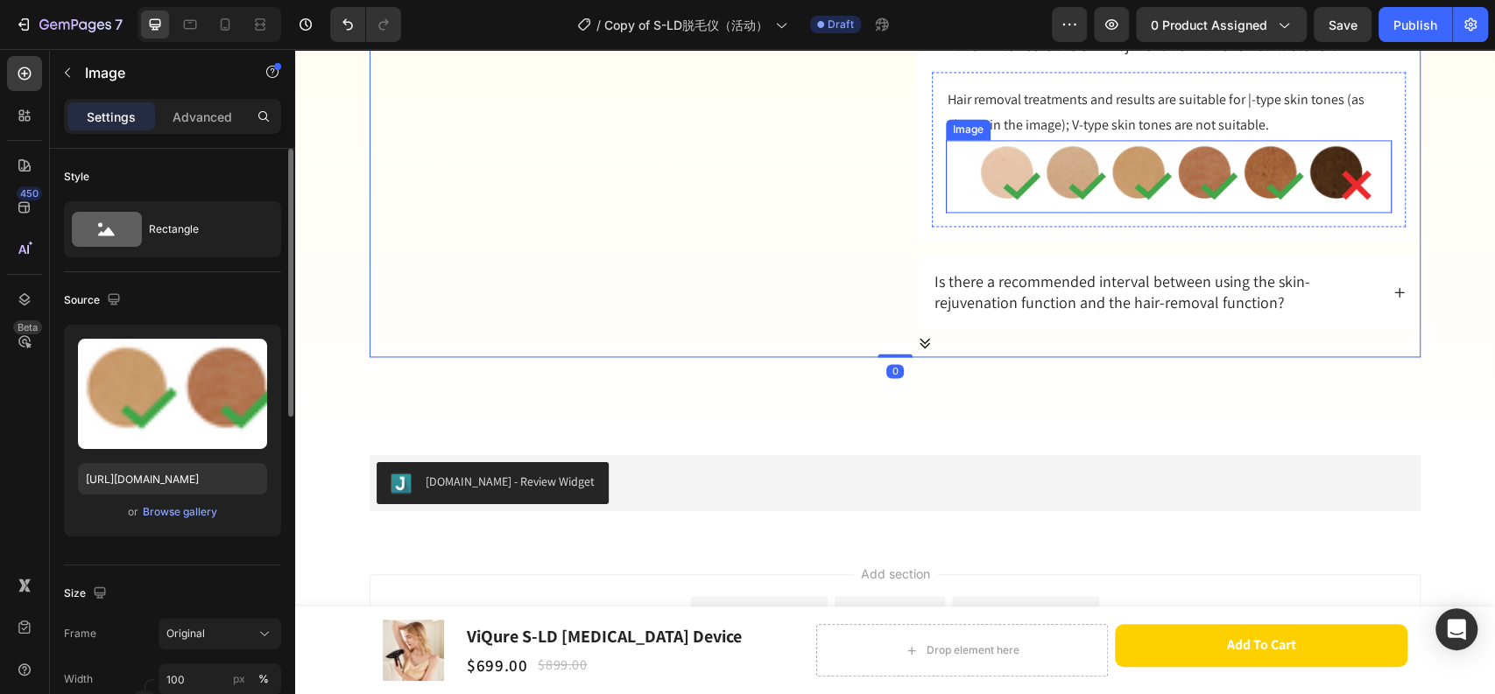
click at [1035, 162] on img at bounding box center [1169, 176] width 446 height 73
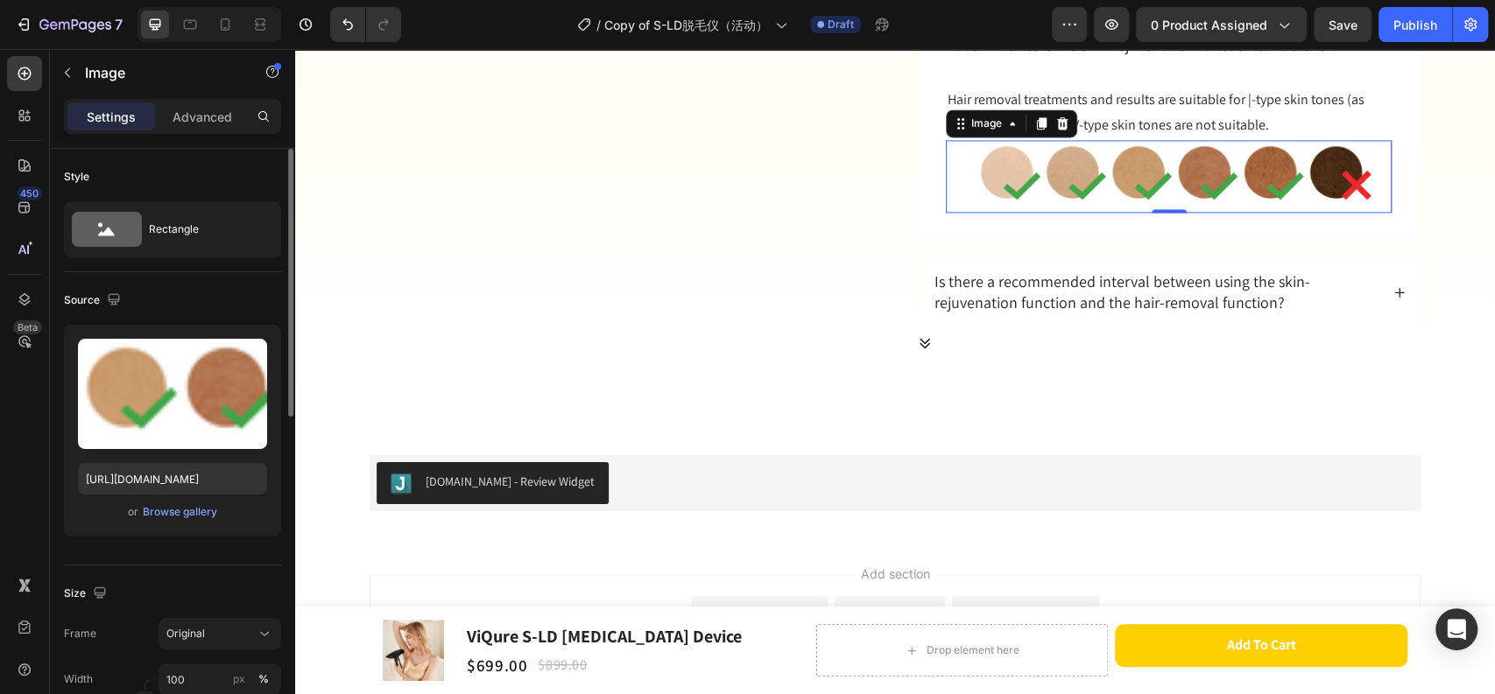
click at [1178, 153] on img at bounding box center [1169, 176] width 446 height 73
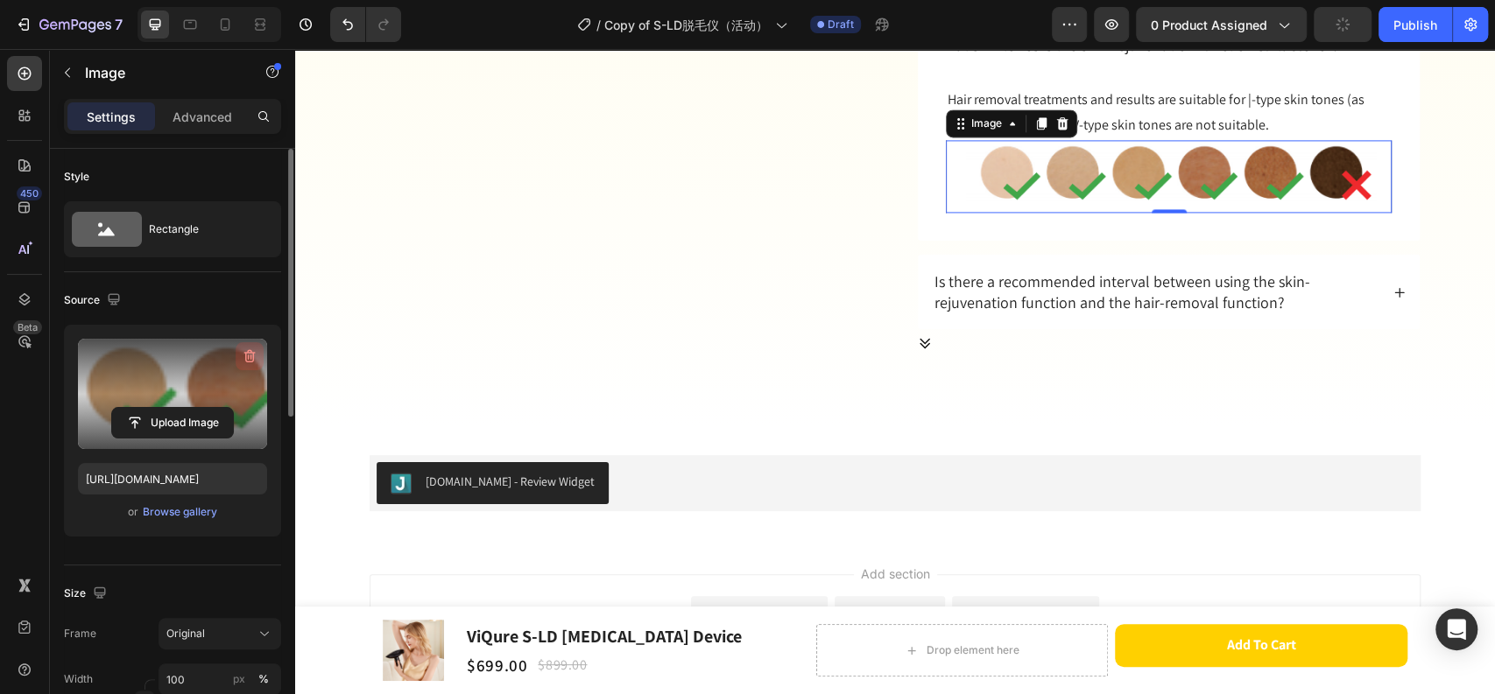
click at [250, 352] on icon "button" at bounding box center [249, 356] width 11 height 13
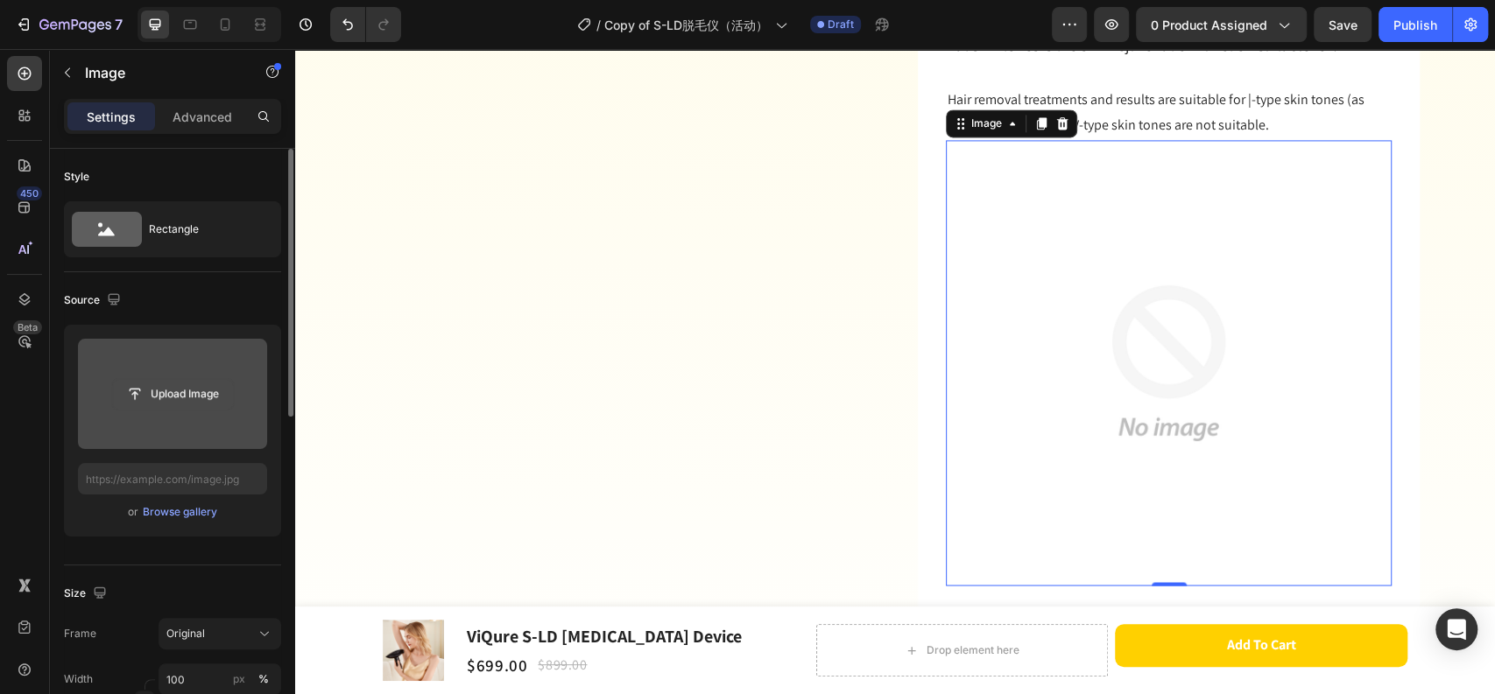
click at [169, 396] on input "file" at bounding box center [172, 394] width 121 height 30
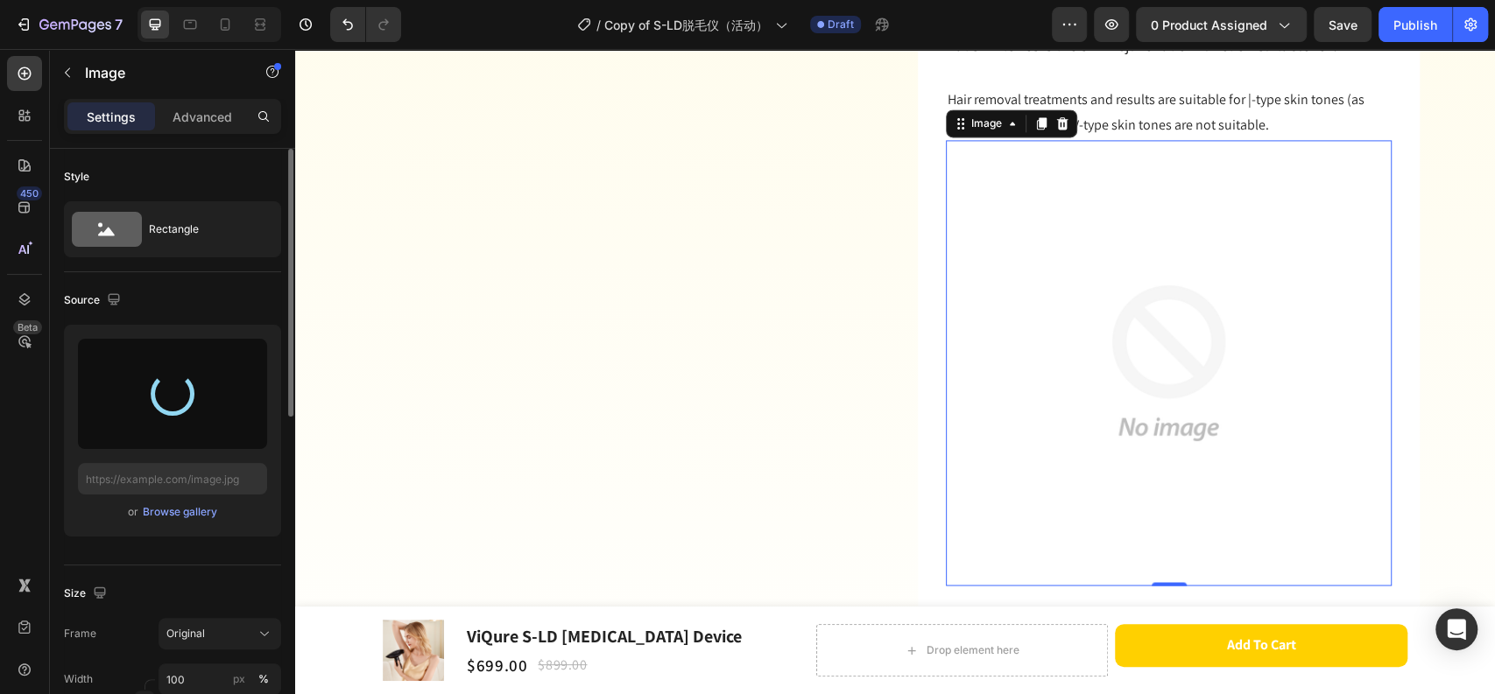
type input "https://cdn.shopify.com/s/files/1/0568/2603/6269/files/gempages_492455156382696…"
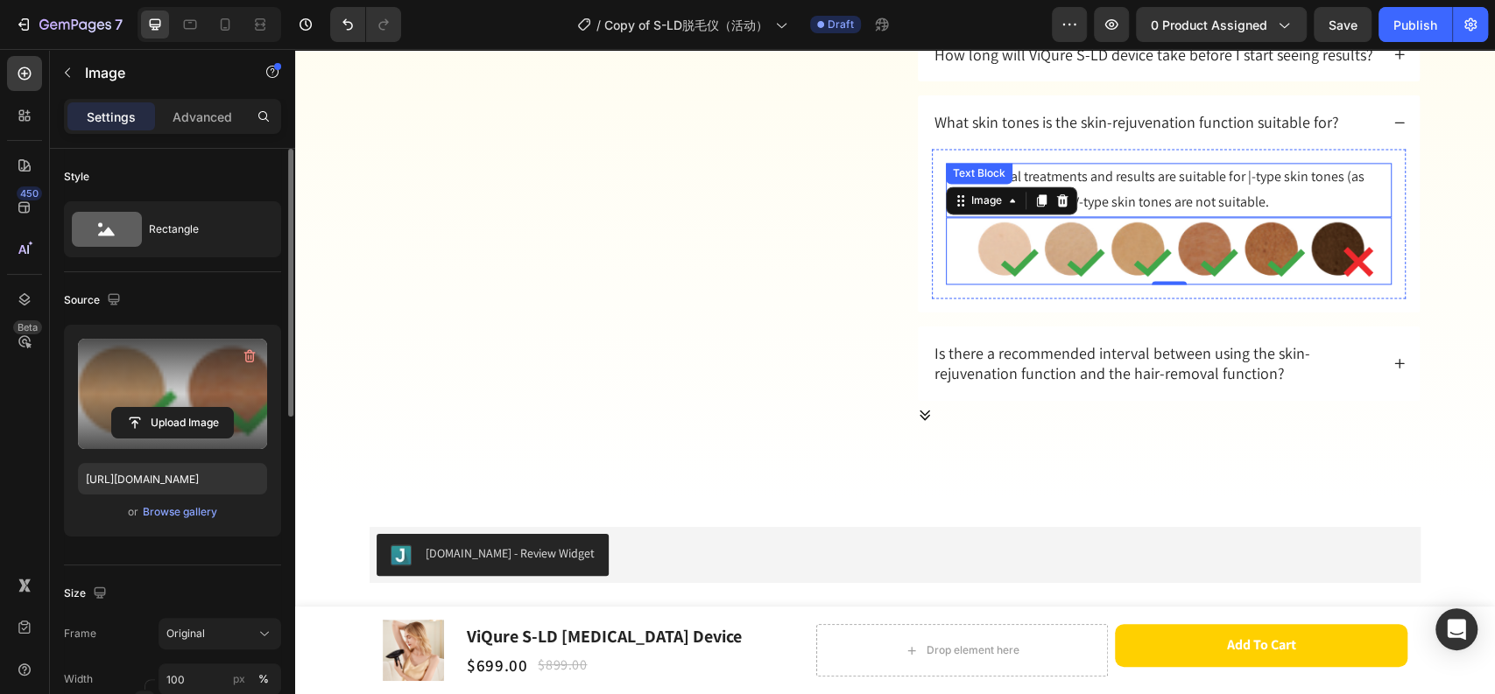
scroll to position [10603, 0]
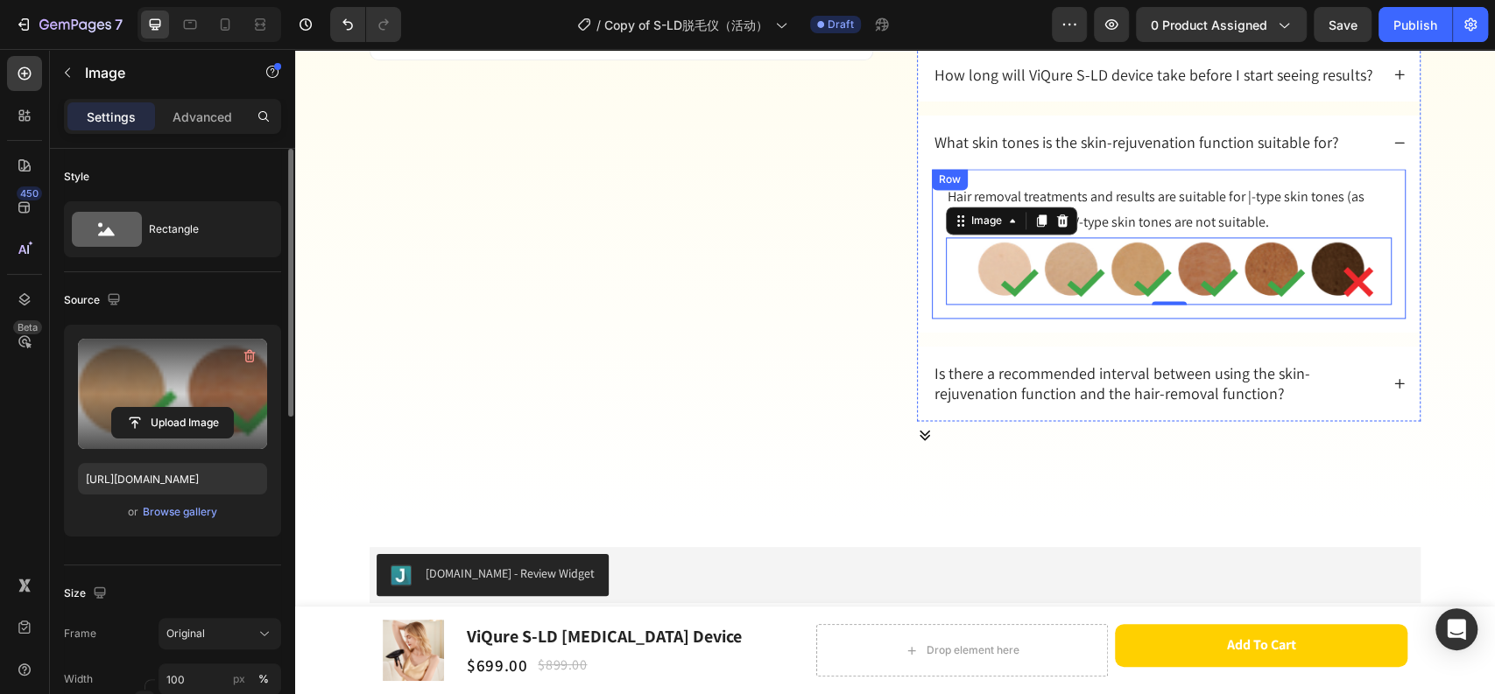
click at [1384, 145] on div "What skin tones is the skin-rejuvenation function suitable for?" at bounding box center [1169, 142] width 502 height 53
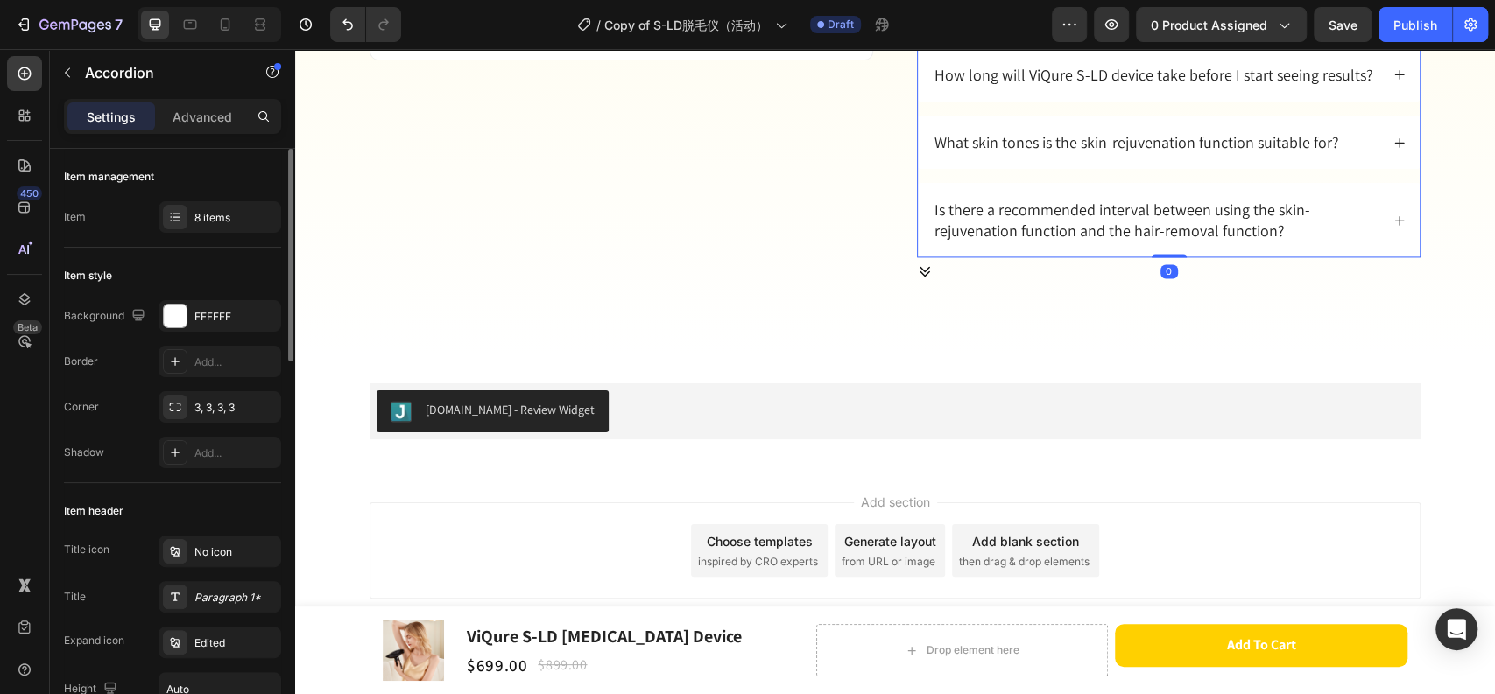
click at [1384, 145] on div "What skin tones is the skin-rejuvenation function suitable for?" at bounding box center [1169, 142] width 502 height 53
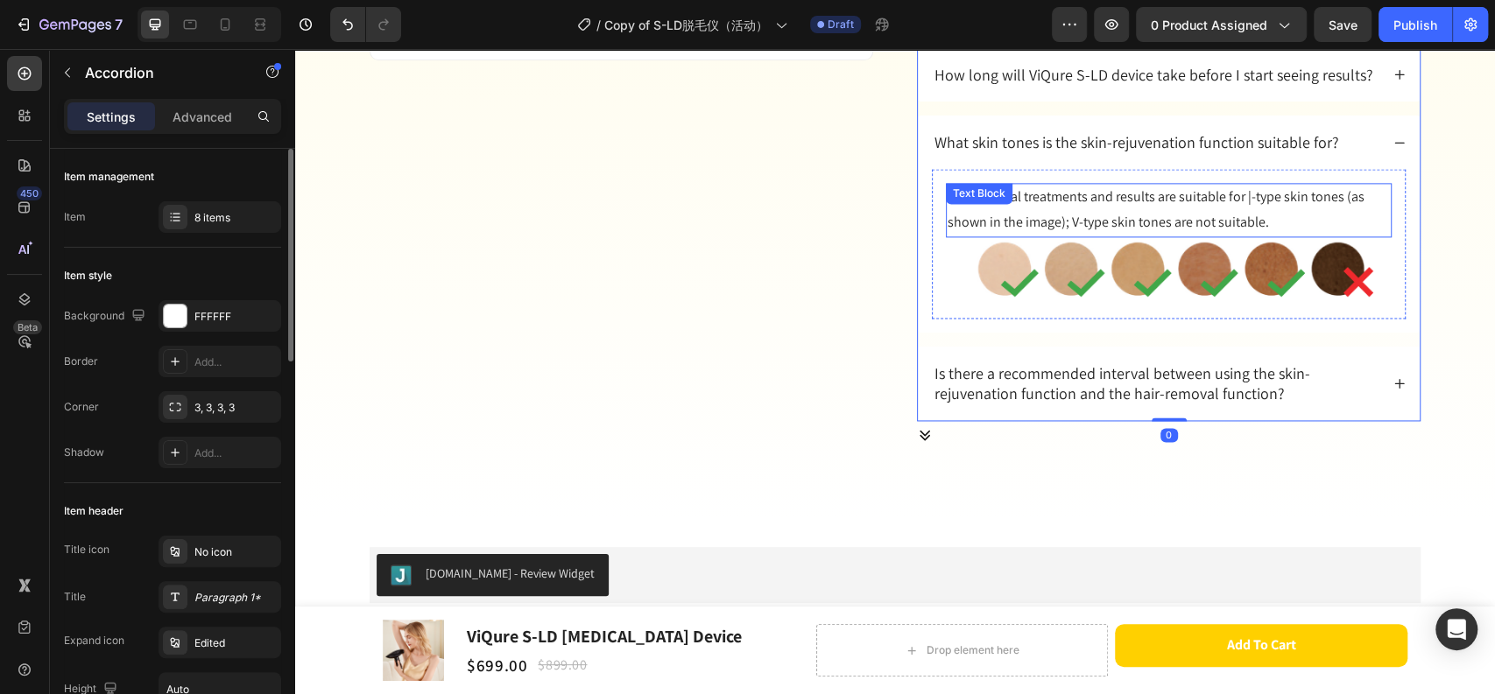
click at [1180, 201] on p "Hair removal treatments and results are suitable for |-type skin tones (as show…" at bounding box center [1168, 210] width 442 height 51
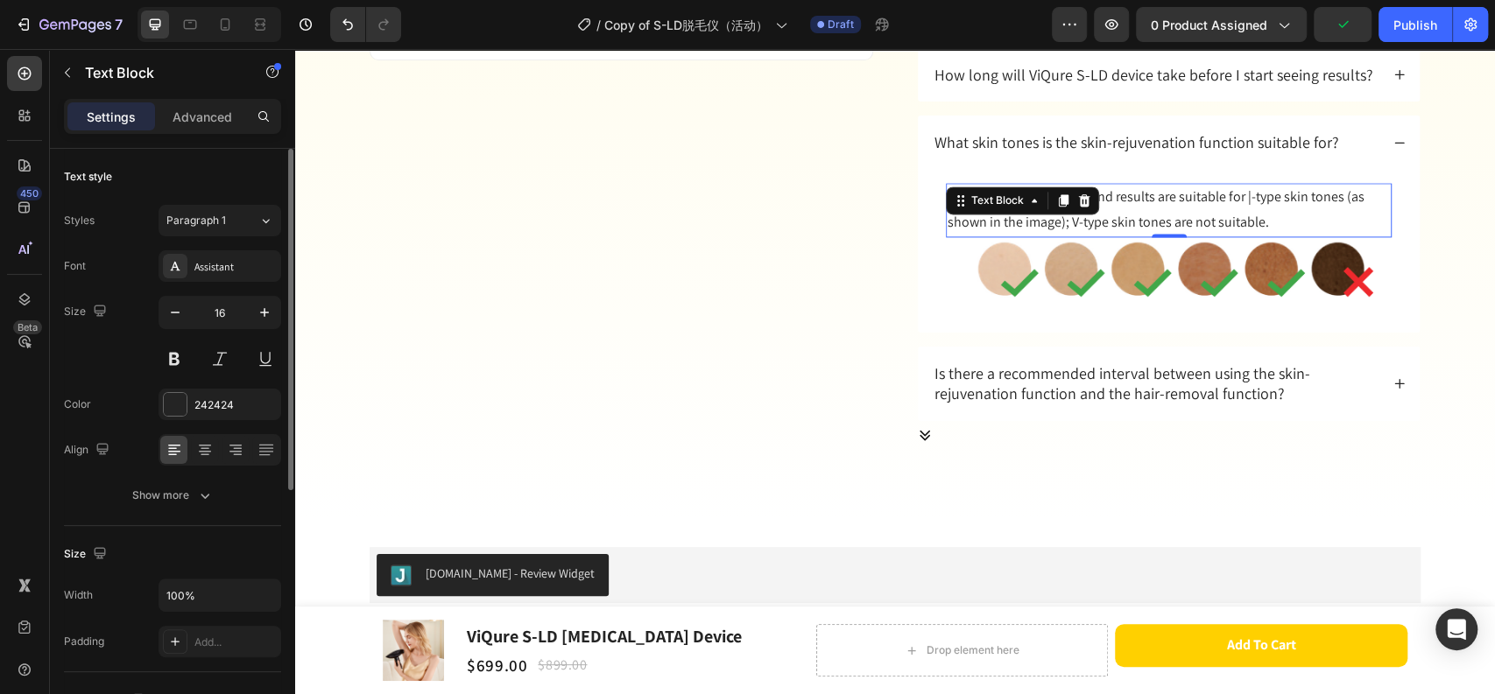
click at [1246, 204] on p "Hair removal treatments and results are suitable for |-type skin tones (as show…" at bounding box center [1168, 210] width 442 height 51
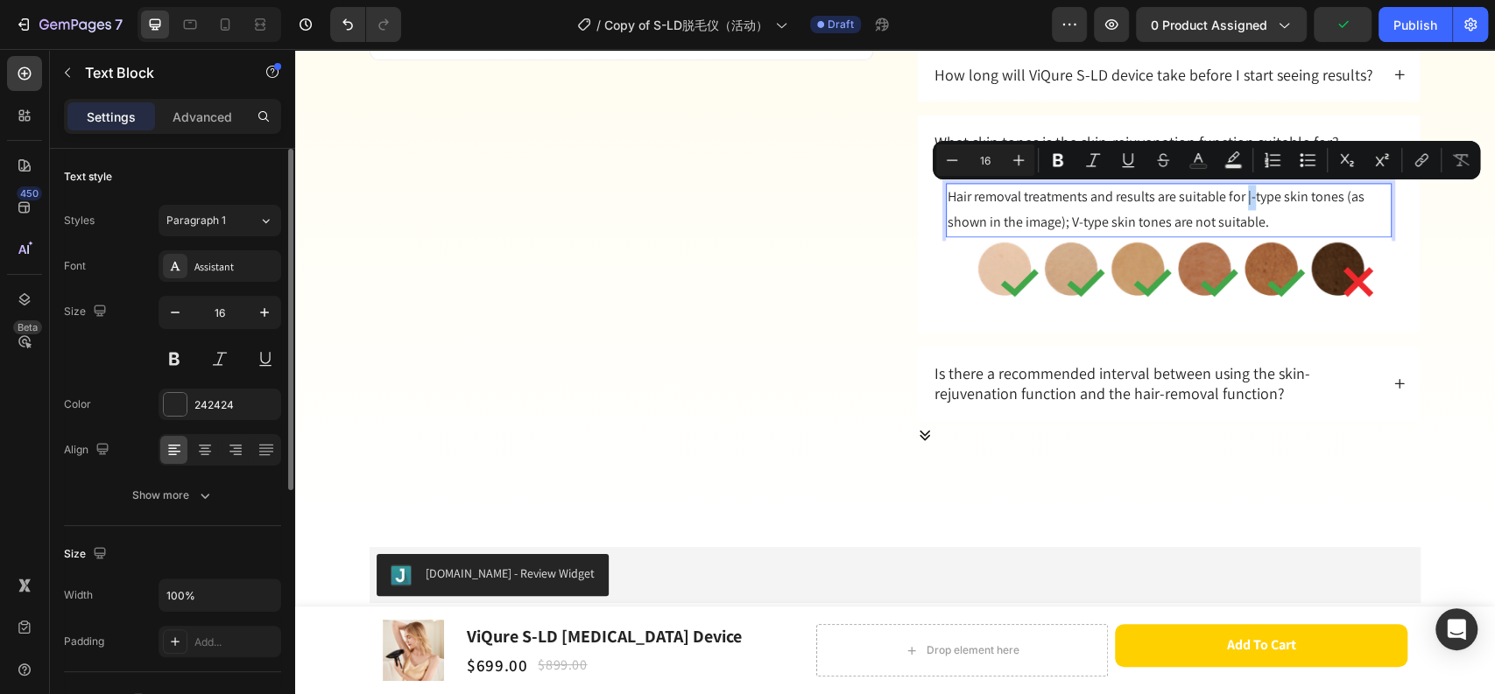
click at [1248, 196] on p "Hair removal treatments and results are suitable for |-type skin tones (as show…" at bounding box center [1168, 210] width 442 height 51
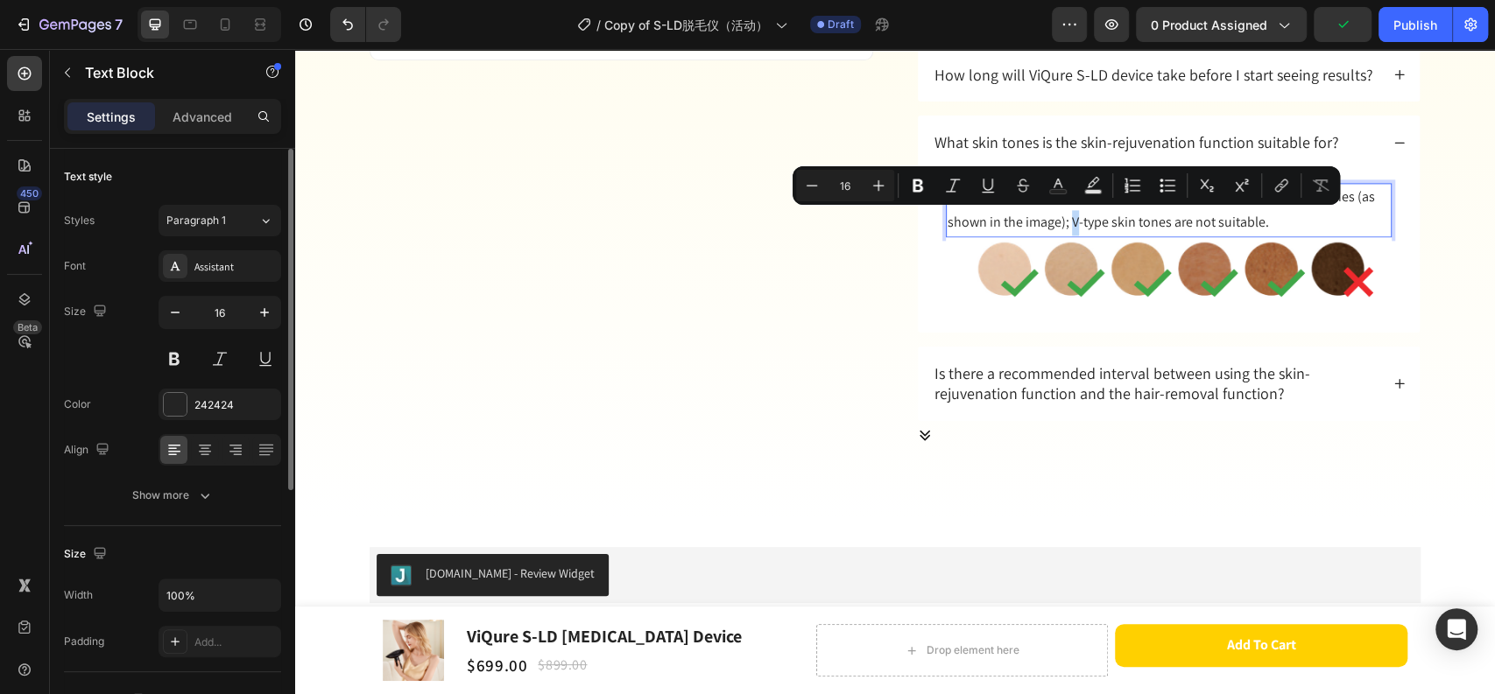
click at [1068, 222] on p "Hair removal treatments and results are suitable for I-IV type skin tones (as s…" at bounding box center [1168, 210] width 442 height 51
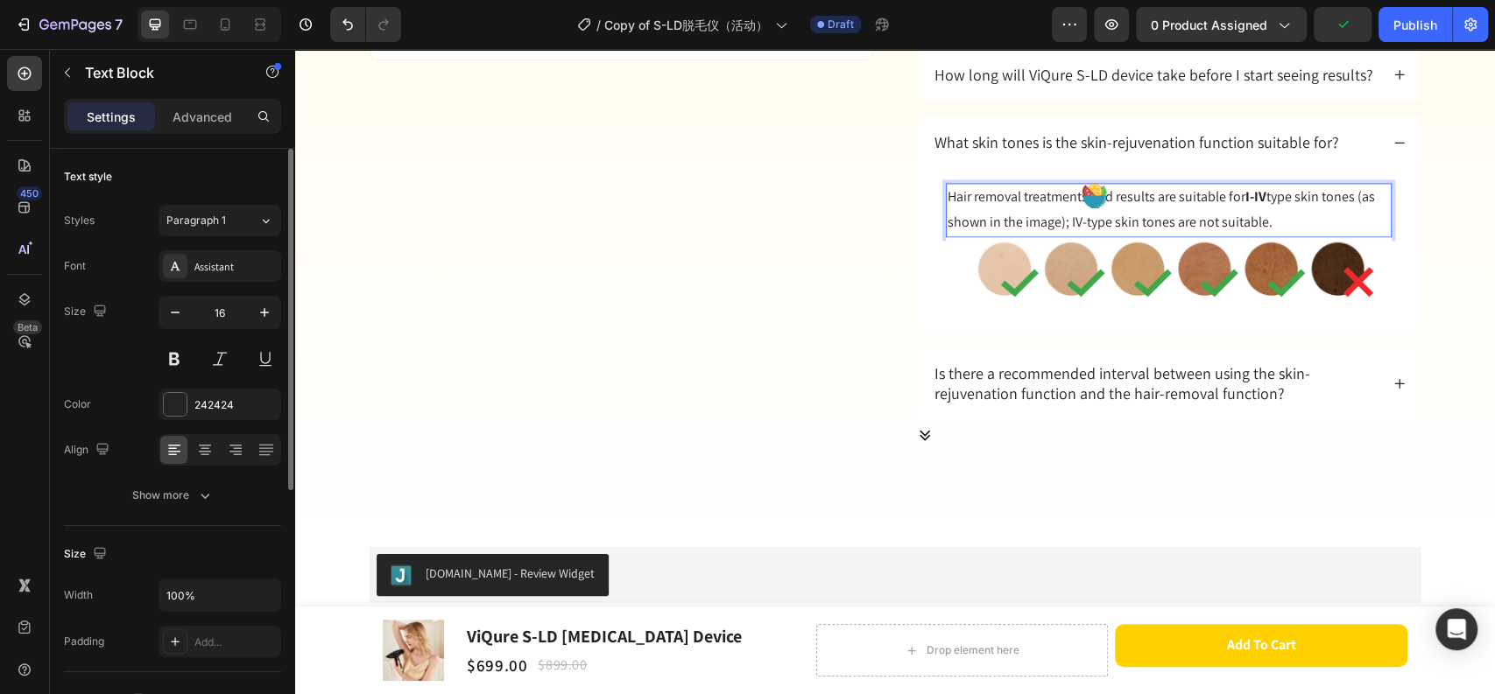
click at [1067, 223] on p "Hair removal treatments and results are suitable for I-IV type skin tones (as s…" at bounding box center [1168, 210] width 442 height 51
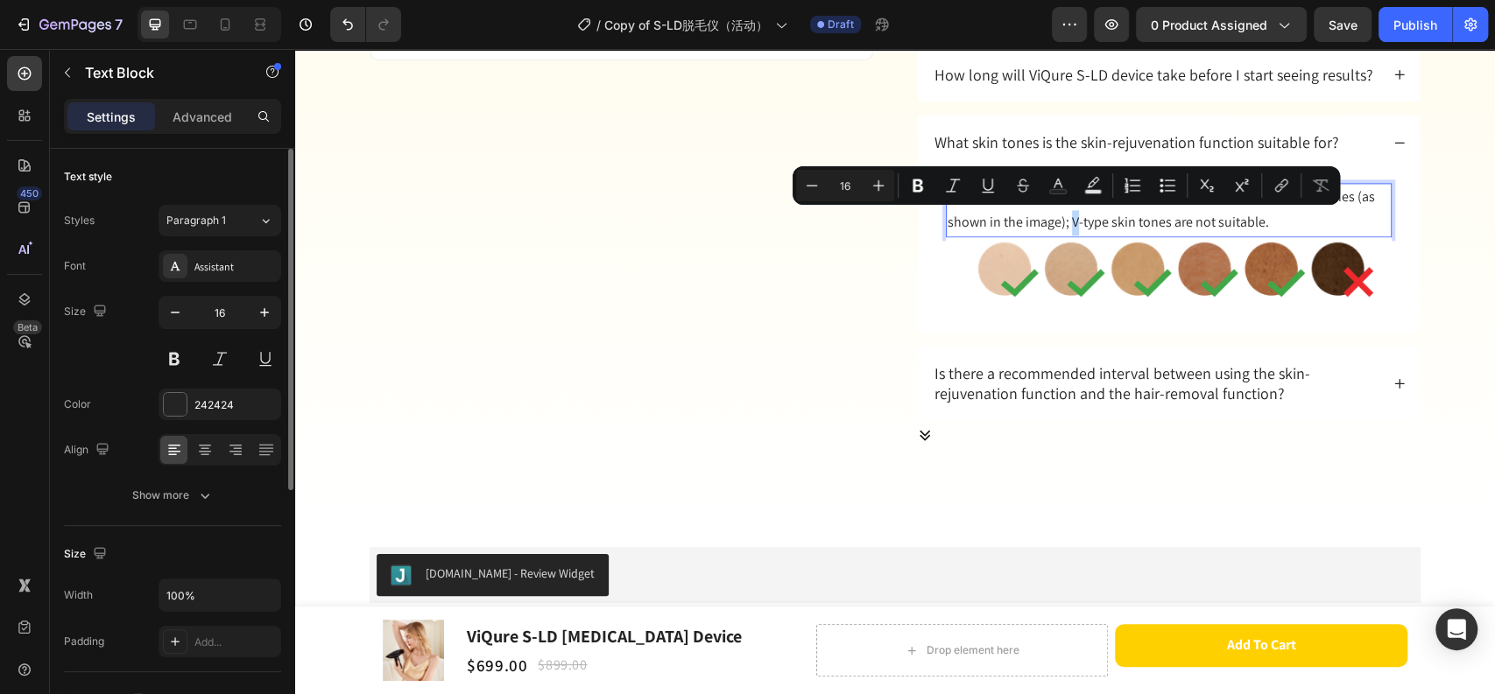
click at [1070, 221] on p "Hair removal treatments and results are suitable for I-IV type skin tones (as s…" at bounding box center [1168, 210] width 442 height 51
drag, startPoint x: 911, startPoint y: 182, endPoint x: 955, endPoint y: 194, distance: 45.5
click at [911, 182] on icon "Editor contextual toolbar" at bounding box center [918, 186] width 18 height 18
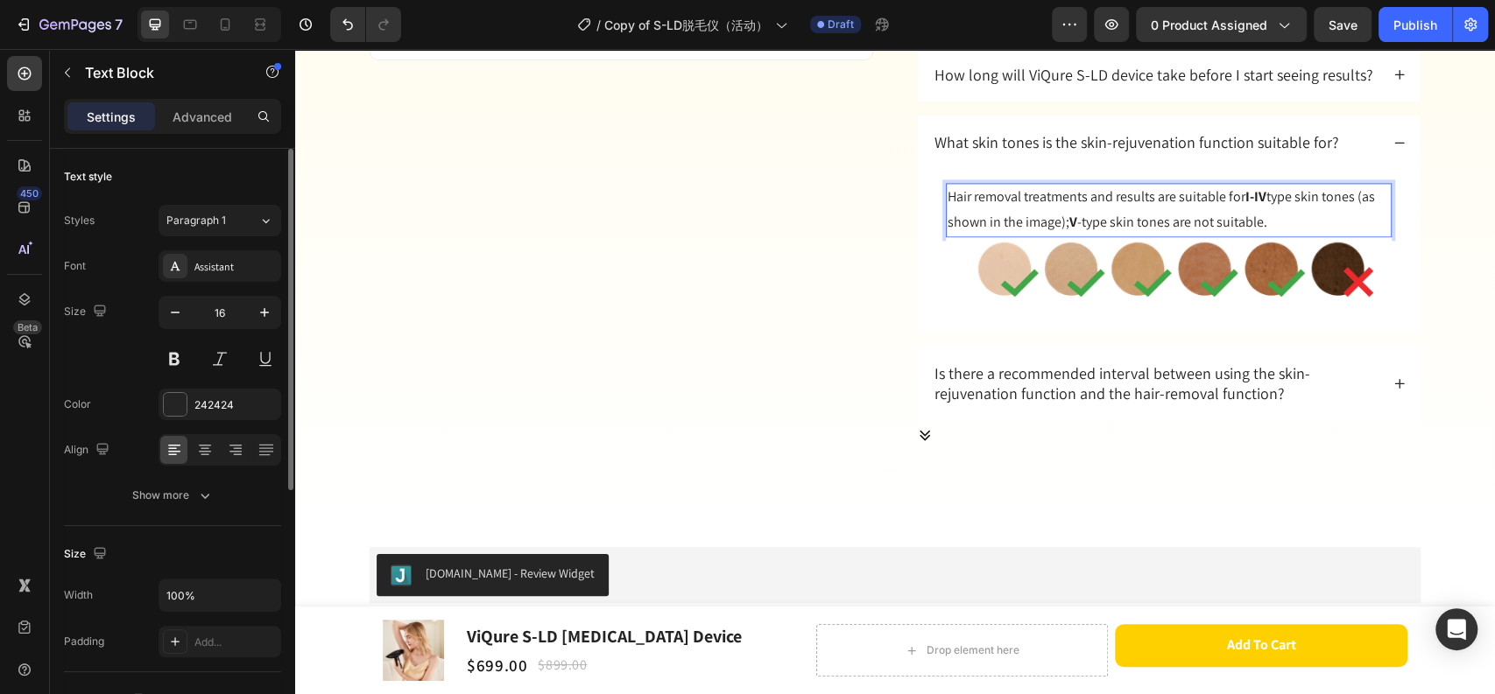
click at [1129, 219] on p "Hair removal treatments and results are suitable for I-IV type skin tones (as s…" at bounding box center [1168, 210] width 442 height 51
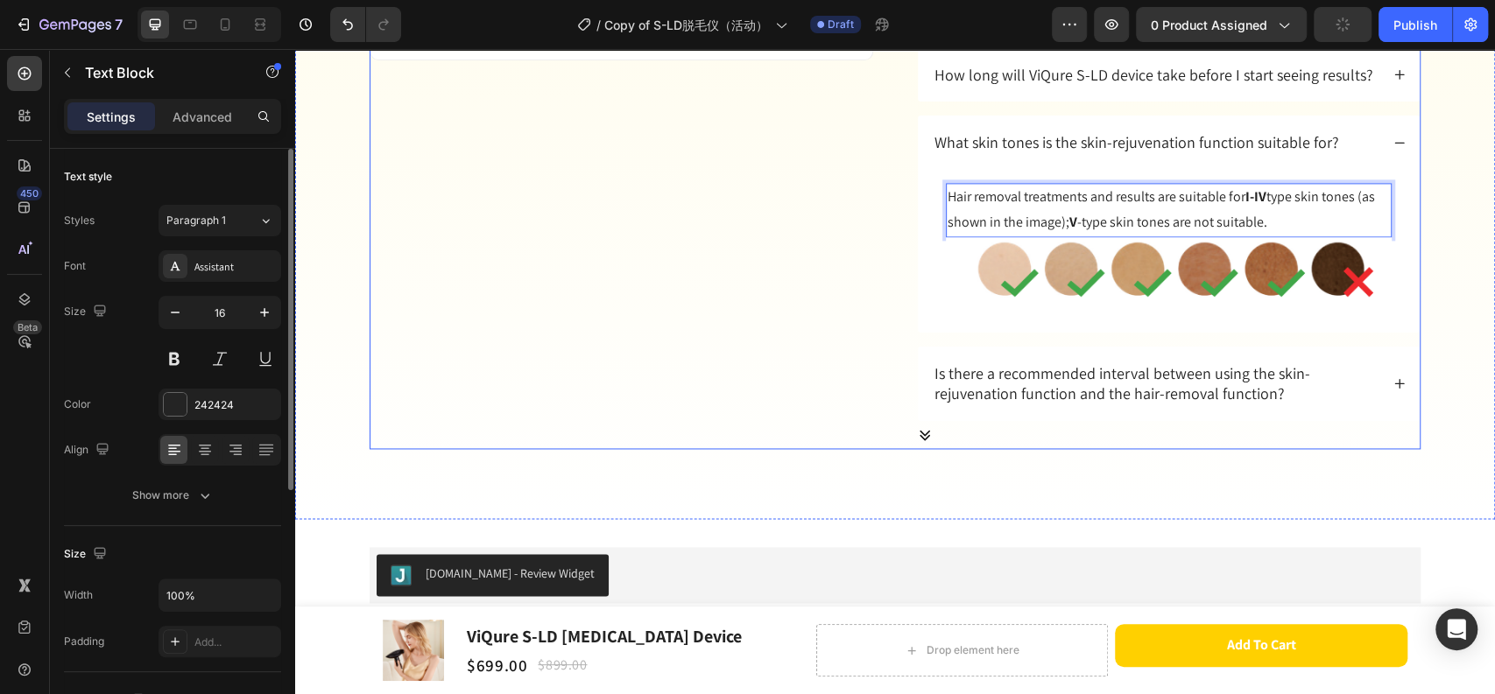
click at [861, 286] on div "Ask us anything Heading Text Field Email Field Text Field Submit Submit Button …" at bounding box center [620, 79] width 503 height 740
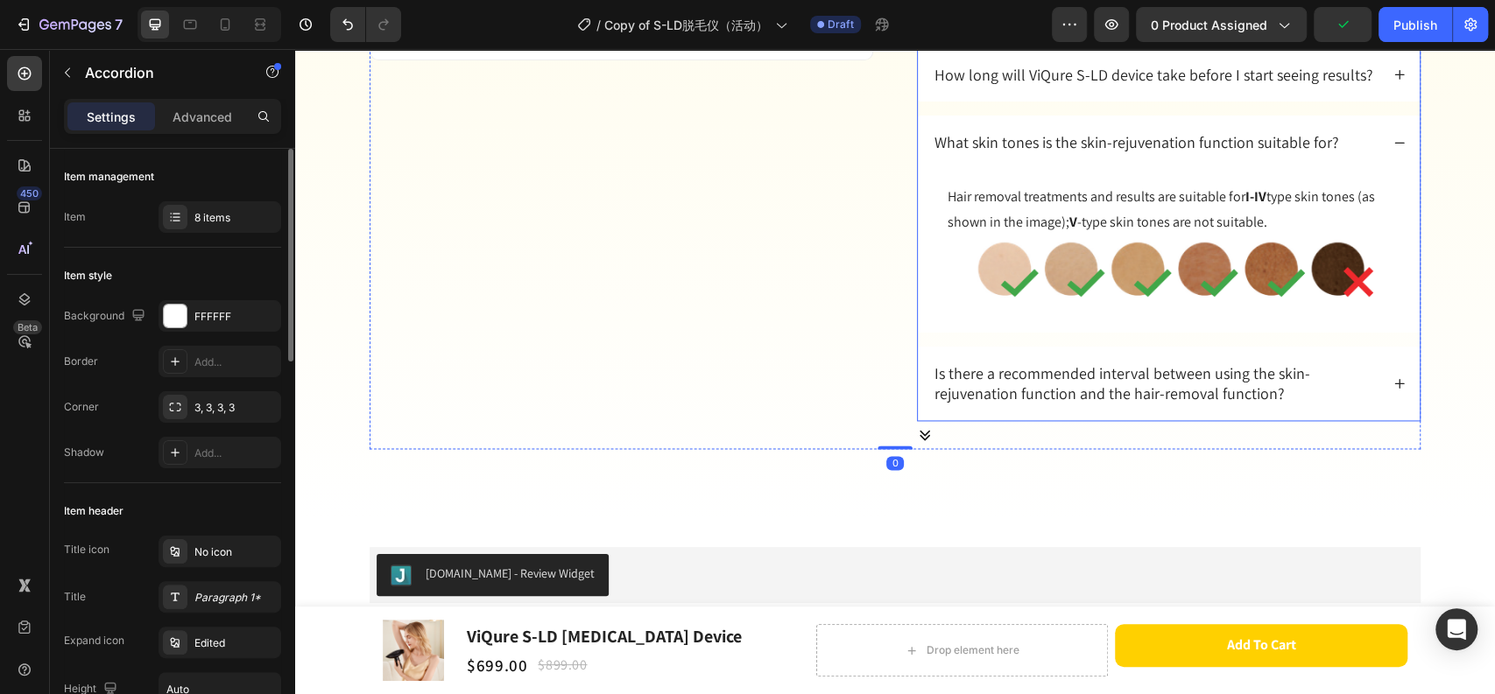
click at [1393, 142] on icon at bounding box center [1399, 143] width 12 height 12
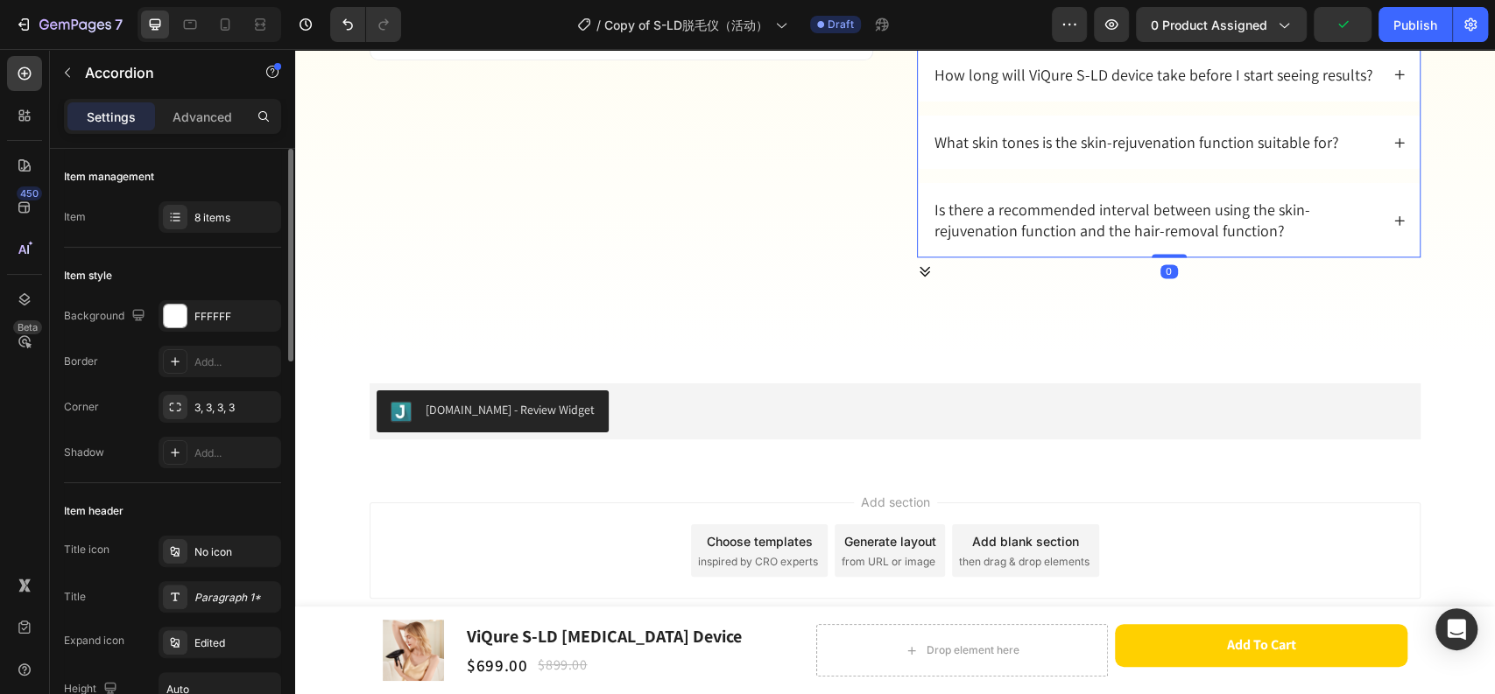
click at [1393, 142] on icon at bounding box center [1399, 143] width 12 height 12
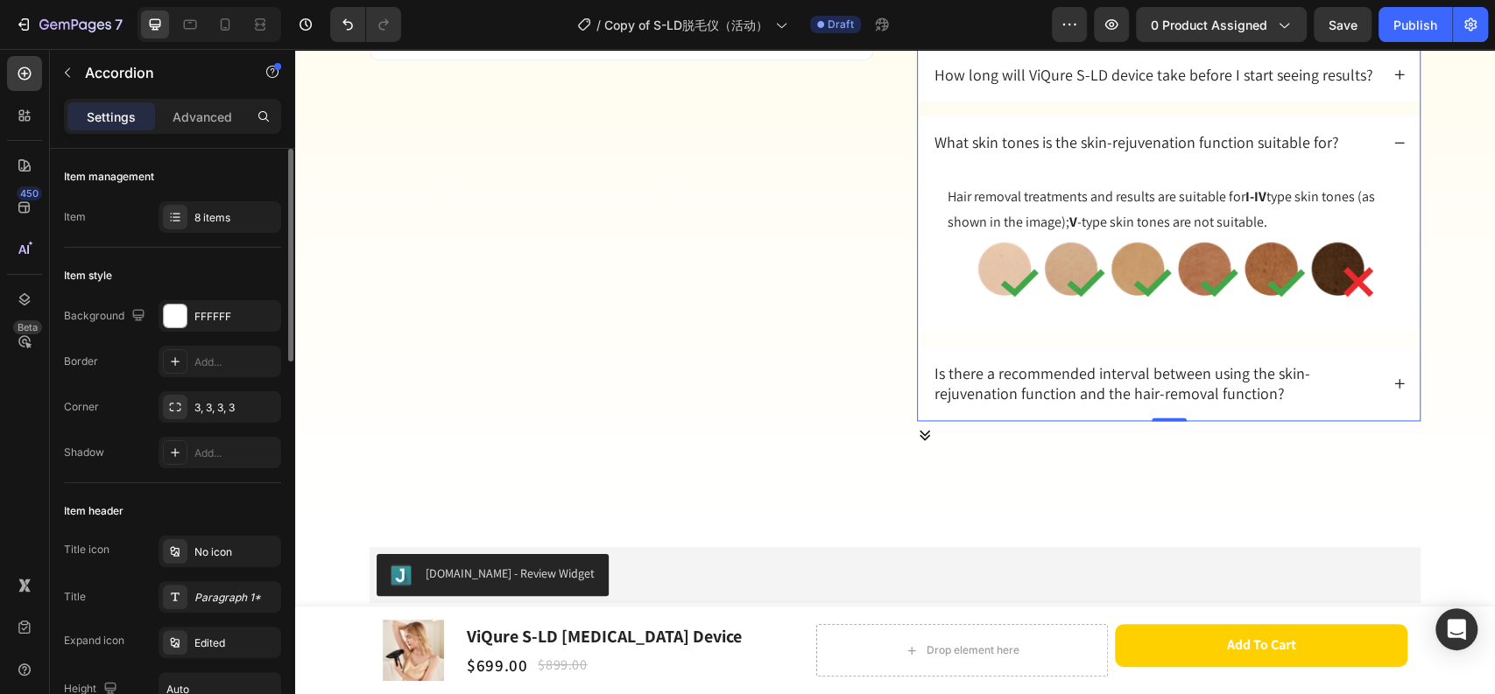
click at [1393, 142] on icon at bounding box center [1399, 143] width 12 height 12
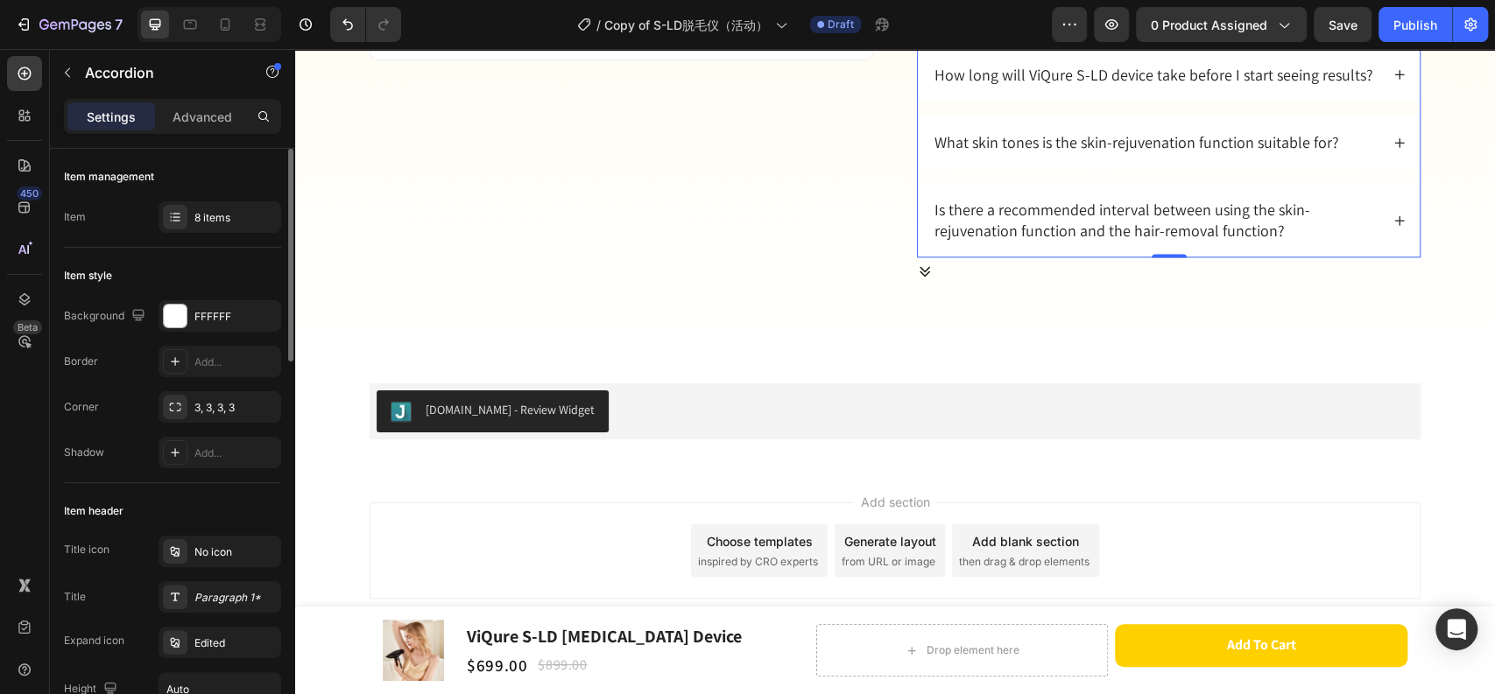
click at [1393, 142] on icon at bounding box center [1399, 143] width 12 height 12
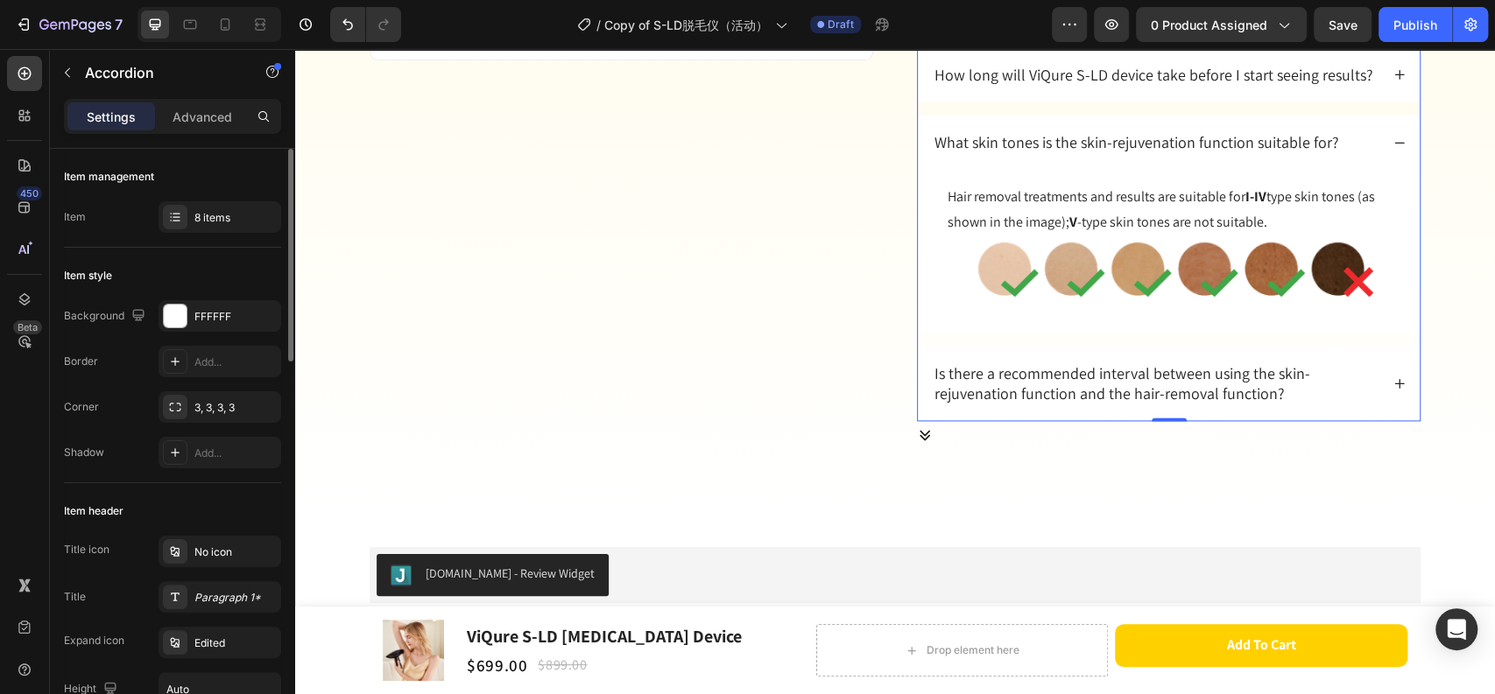
click at [1393, 142] on icon at bounding box center [1399, 143] width 12 height 12
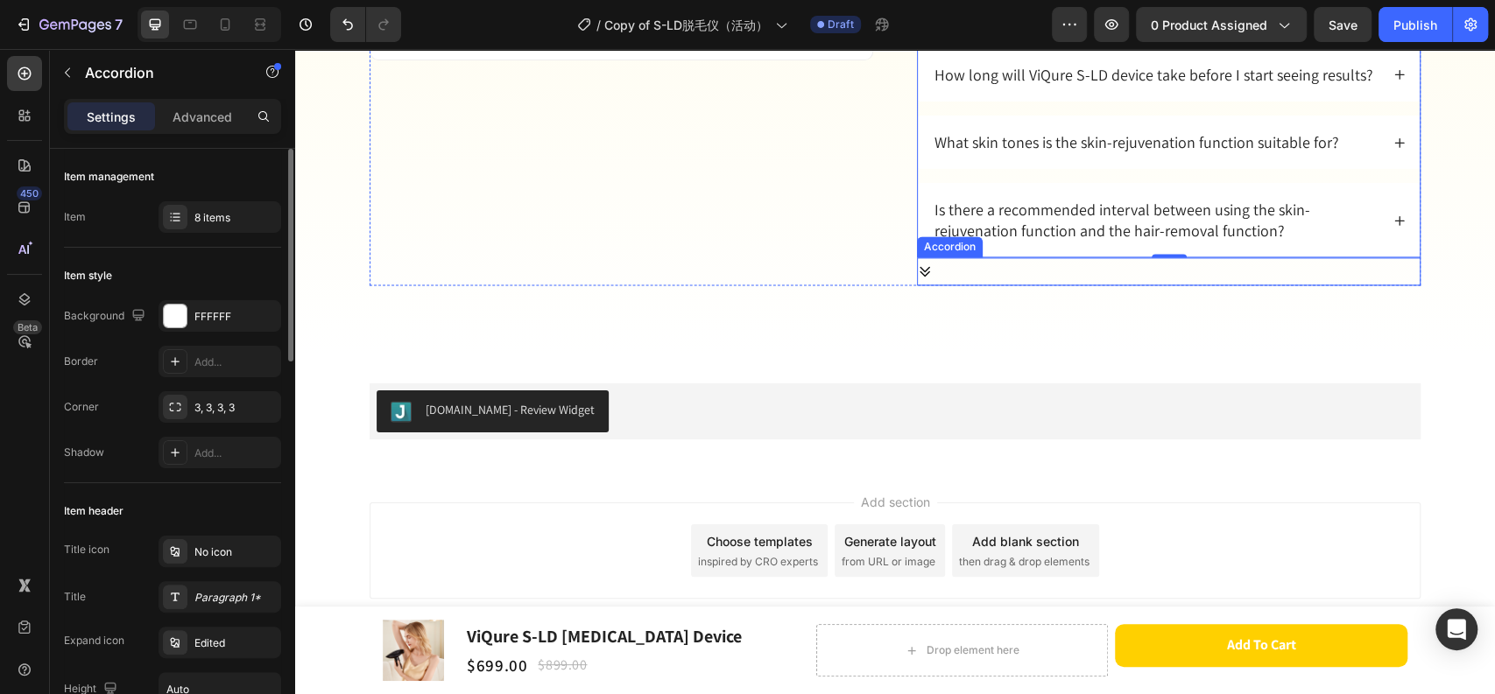
scroll to position [10408, 0]
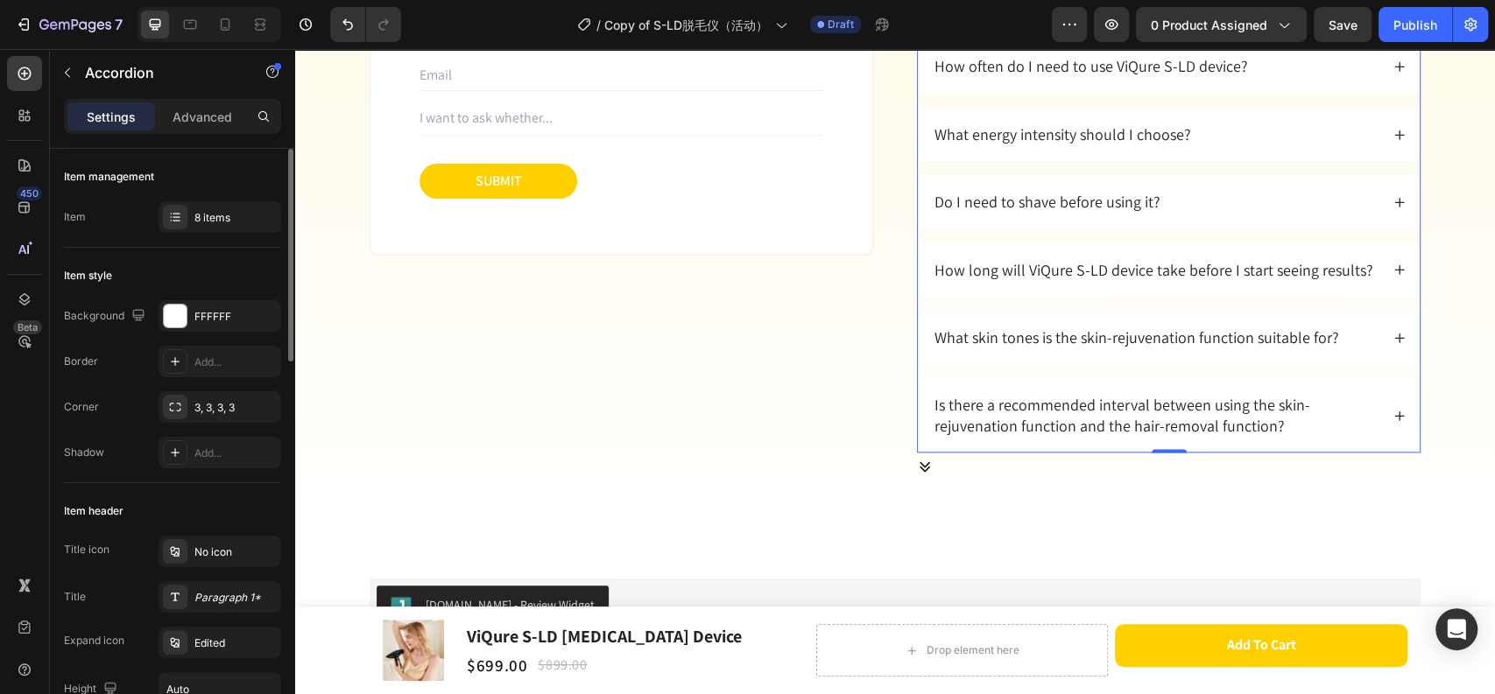
click at [1393, 271] on icon at bounding box center [1399, 270] width 12 height 12
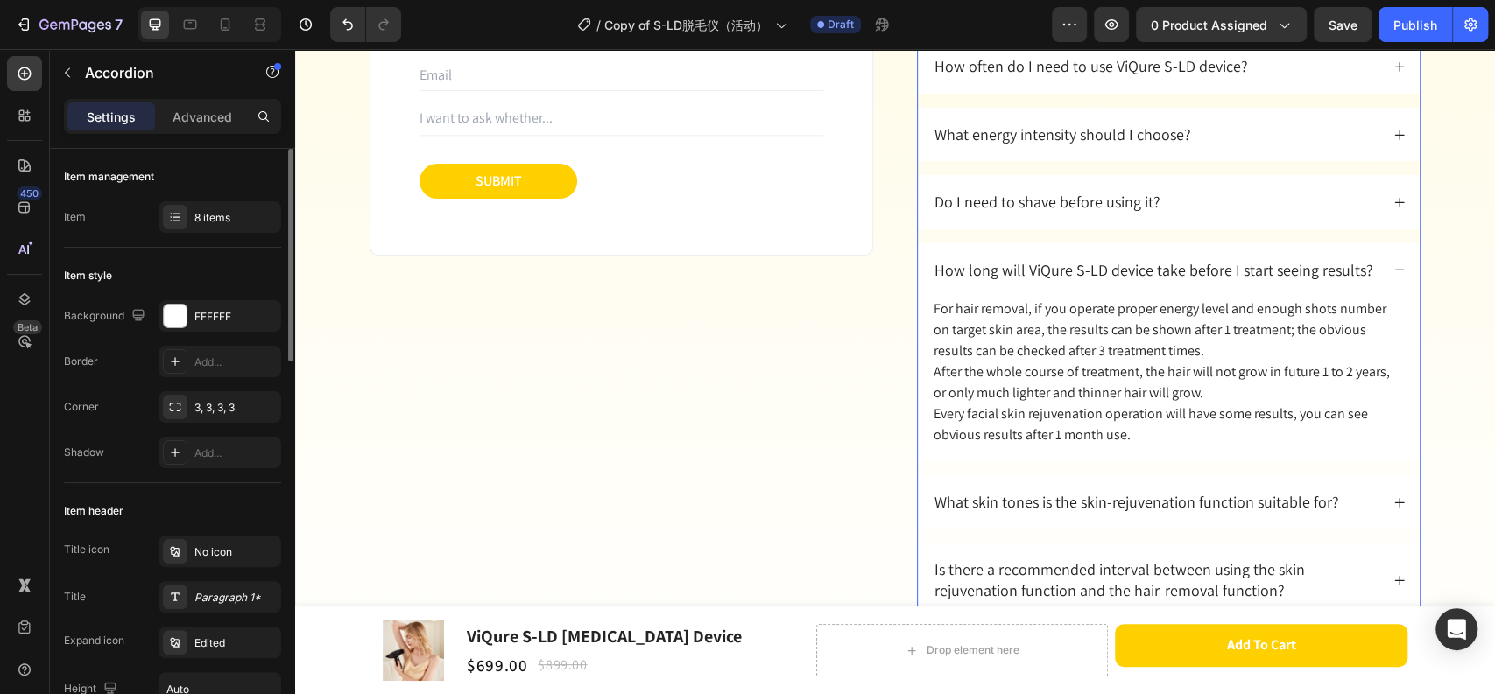
click at [1393, 271] on icon at bounding box center [1399, 270] width 12 height 12
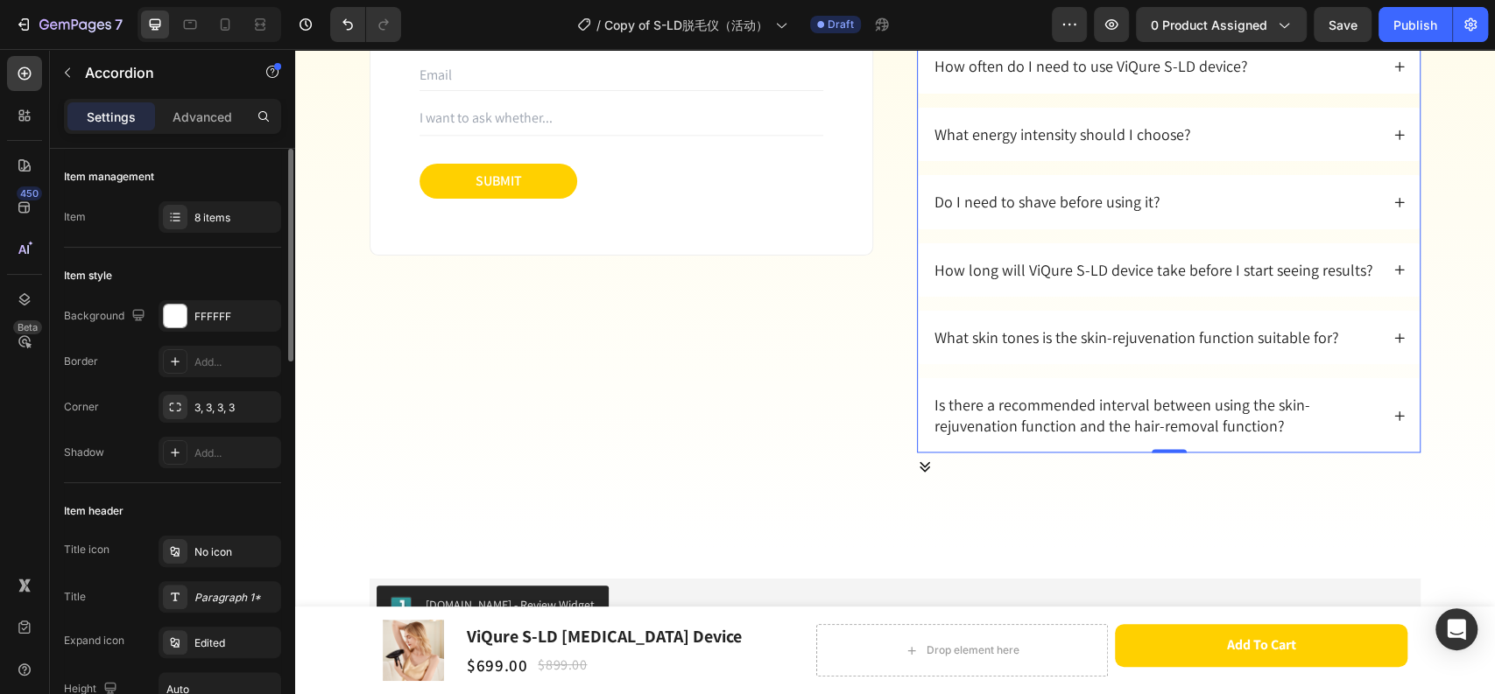
click at [1393, 339] on icon at bounding box center [1399, 338] width 12 height 12
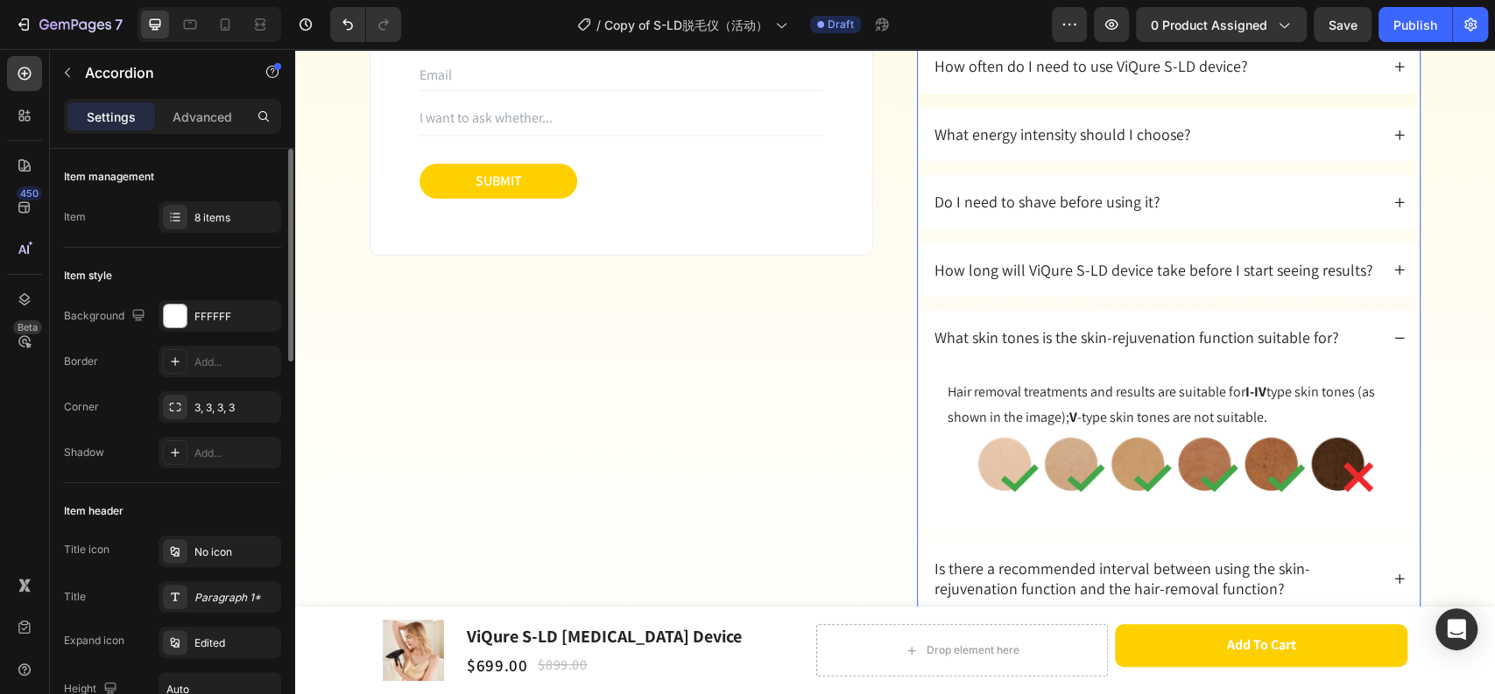
click at [1393, 339] on icon at bounding box center [1399, 338] width 12 height 12
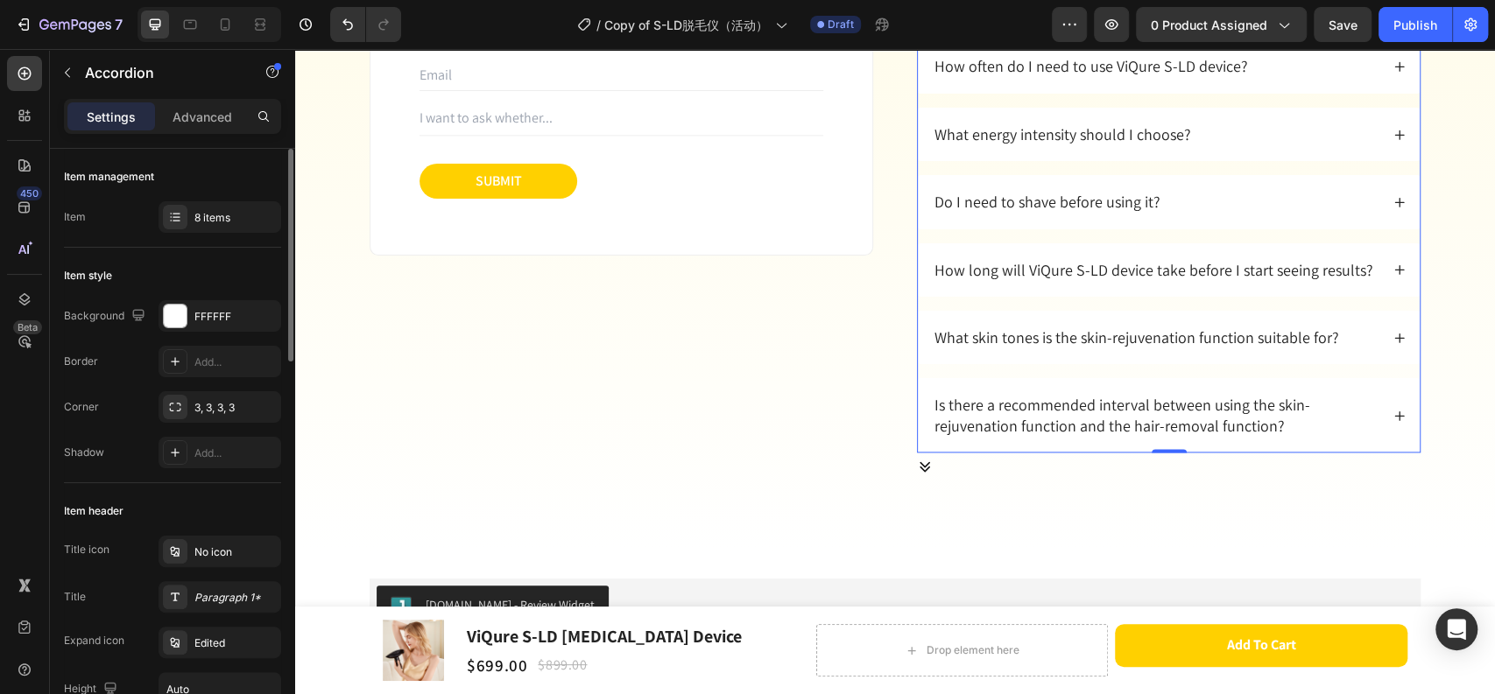
click at [1393, 411] on icon at bounding box center [1399, 416] width 12 height 12
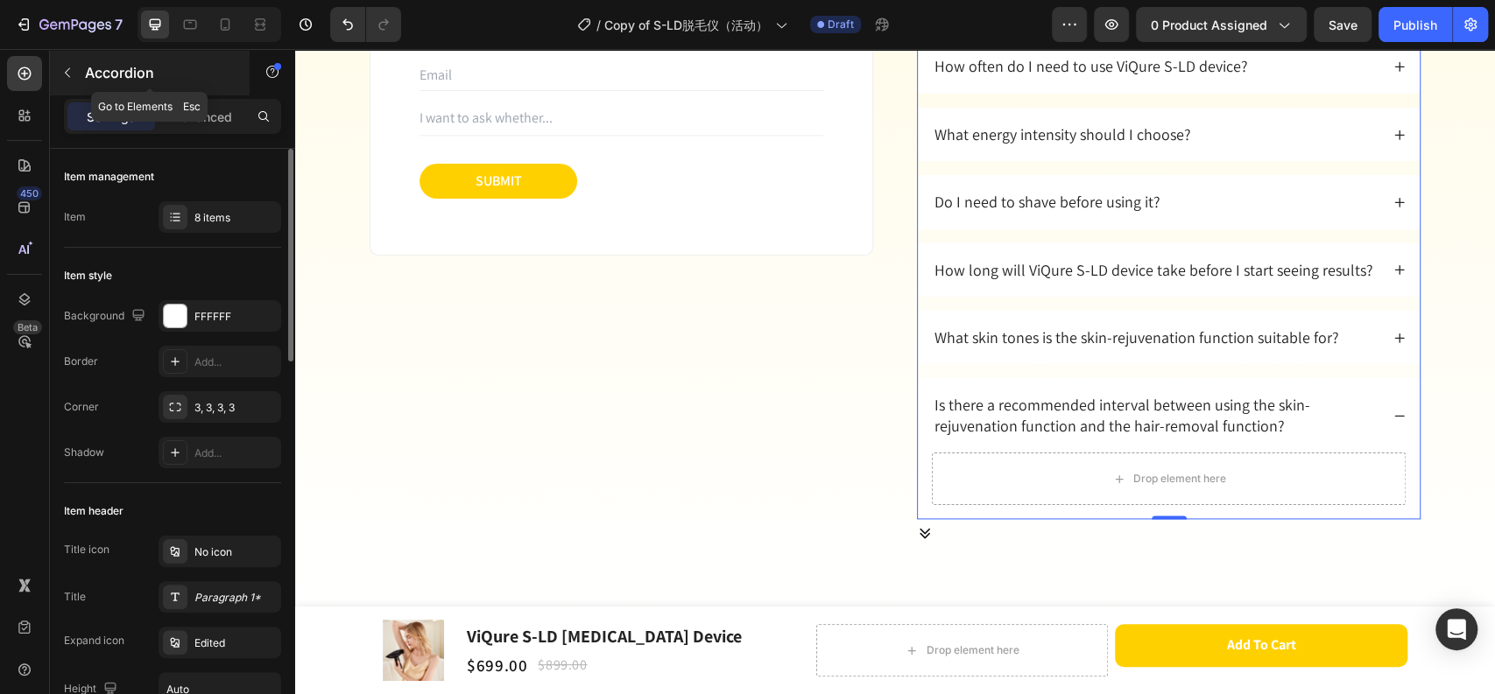
click at [67, 67] on icon "button" at bounding box center [67, 73] width 14 height 14
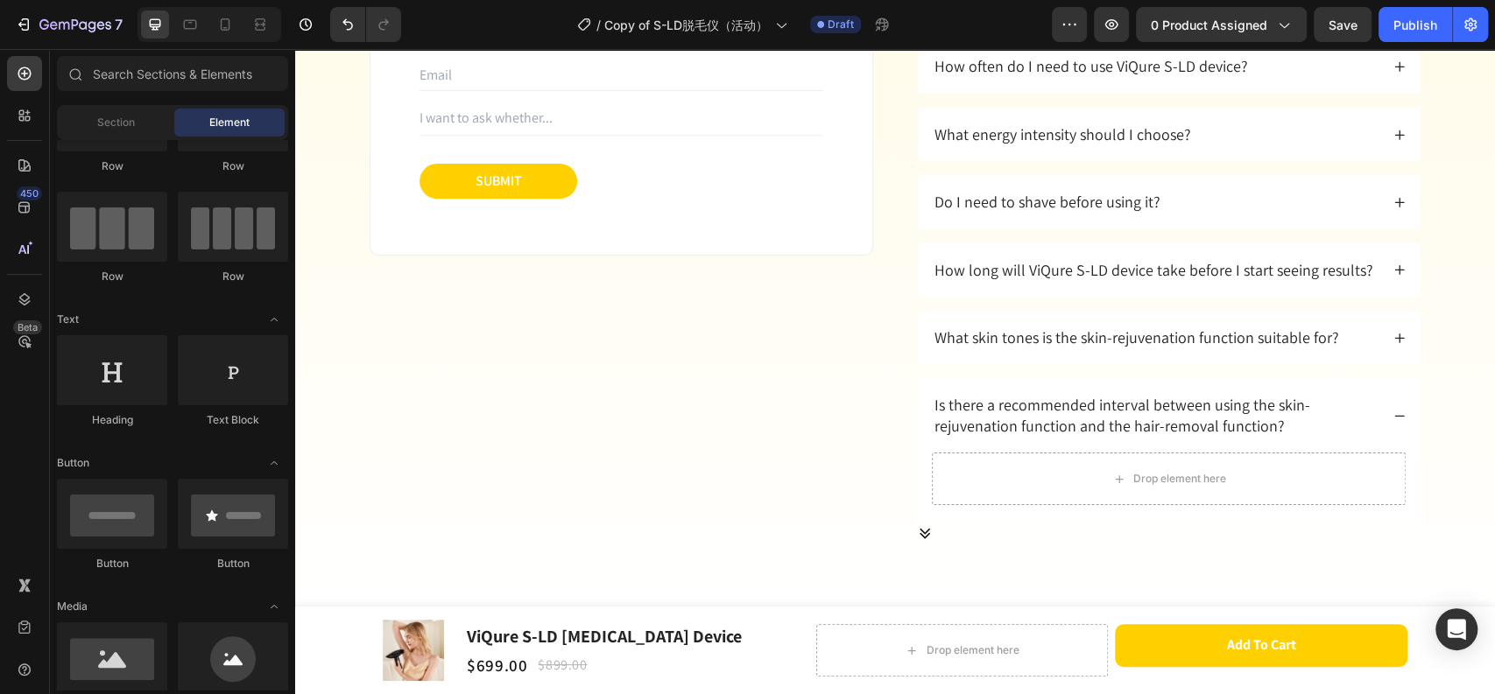
scroll to position [0, 0]
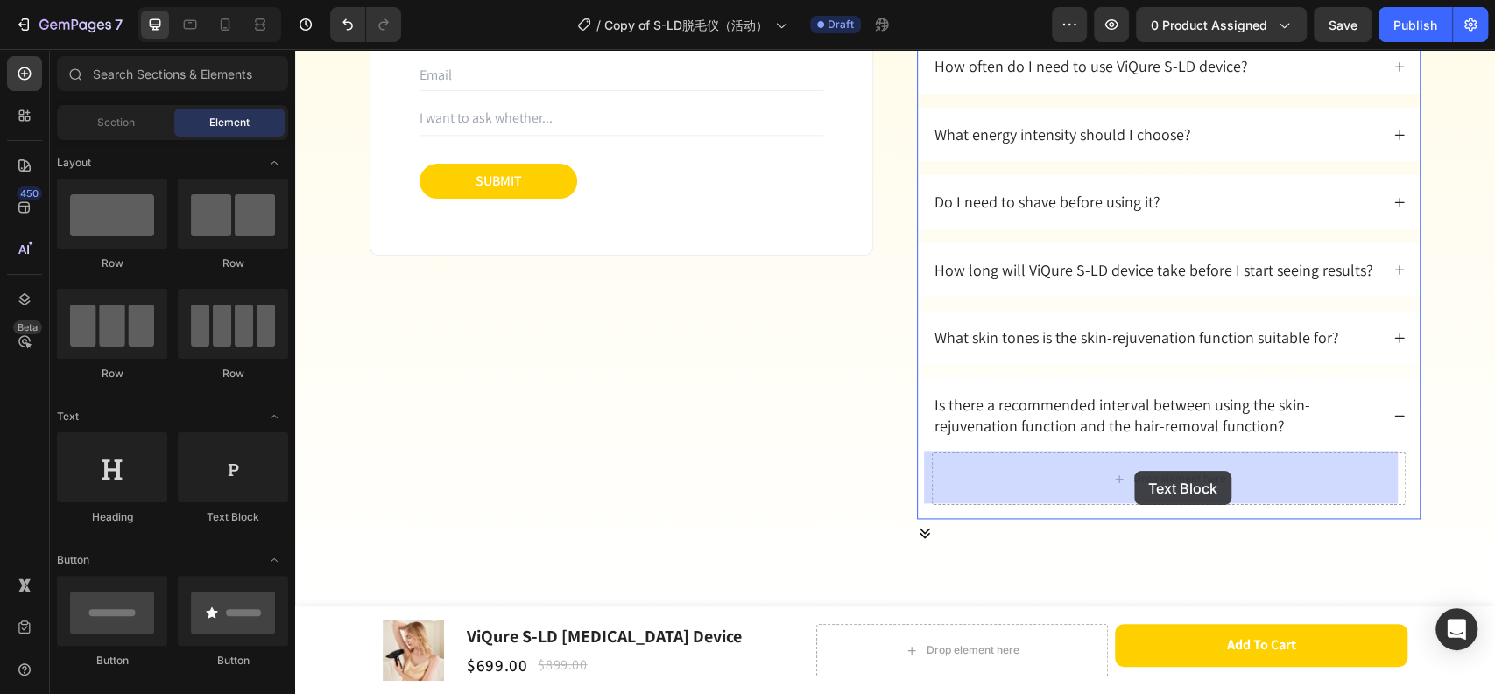
drag, startPoint x: 544, startPoint y: 519, endPoint x: 1134, endPoint y: 471, distance: 592.1
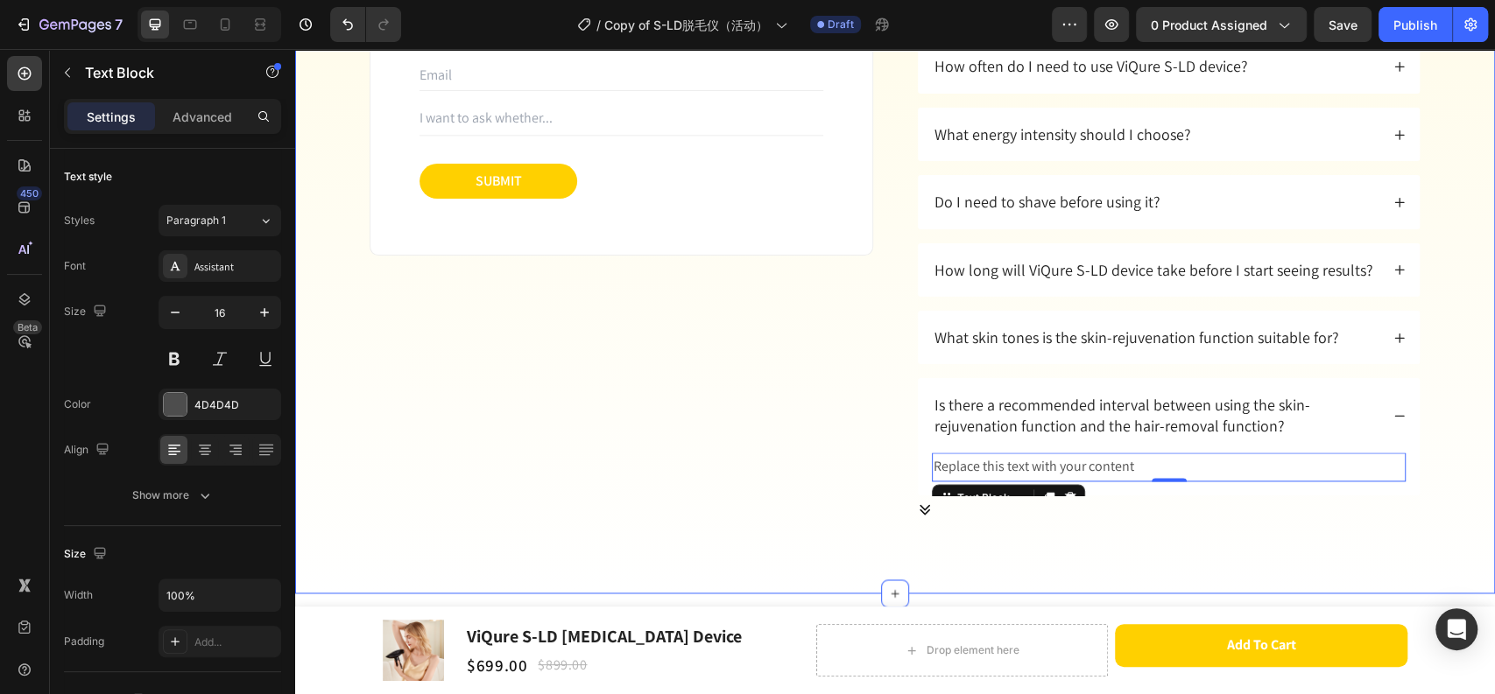
scroll to position [10506, 0]
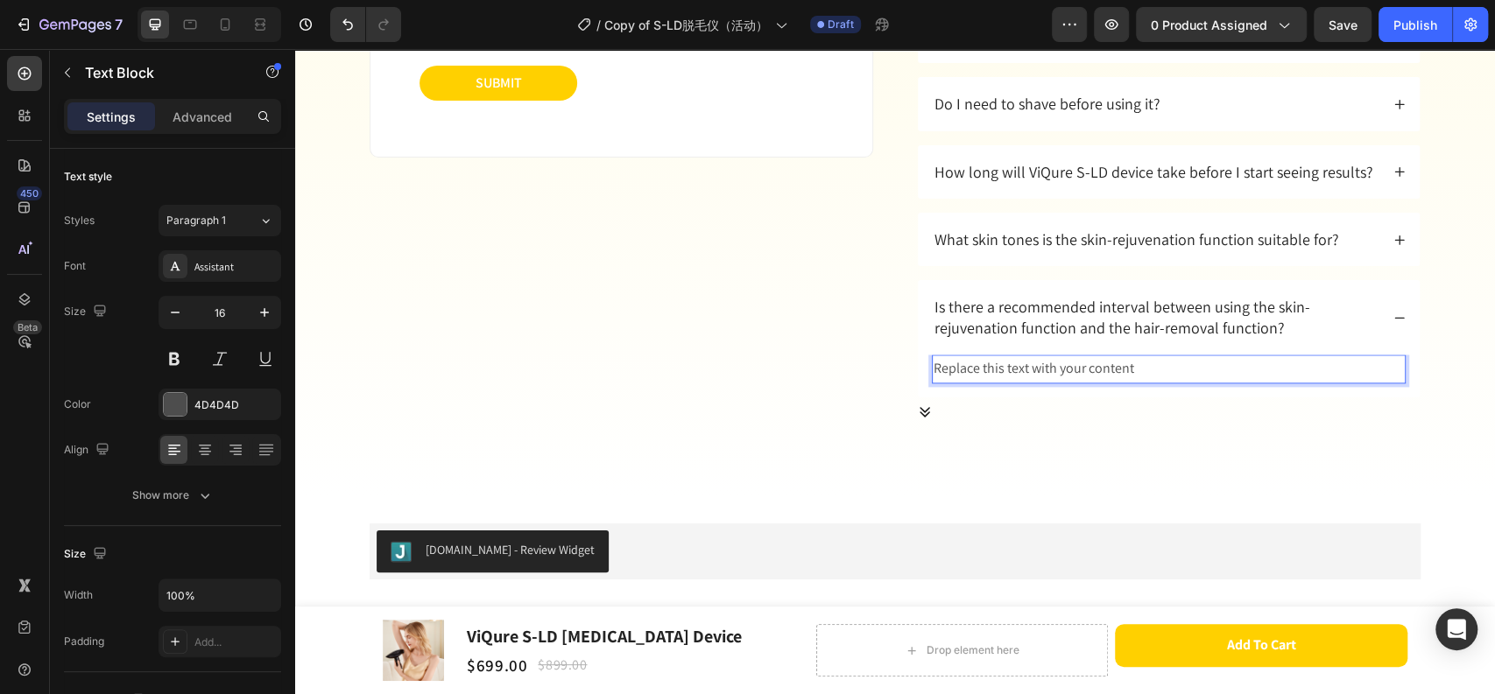
click at [1098, 358] on div "Replace this text with your content" at bounding box center [1169, 369] width 474 height 29
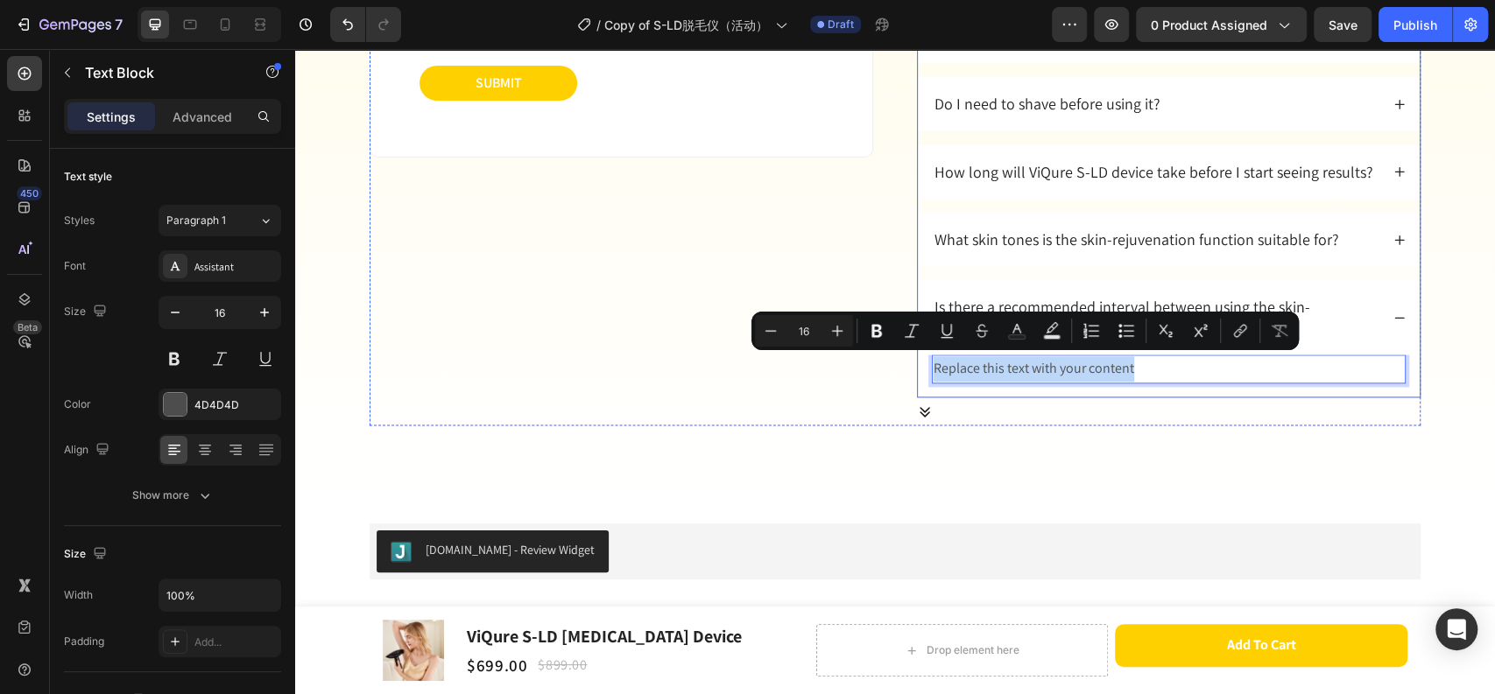
drag, startPoint x: 1138, startPoint y: 362, endPoint x: 918, endPoint y: 375, distance: 220.1
click at [918, 375] on div "Replace this text with your content Text Block 0" at bounding box center [1169, 376] width 502 height 43
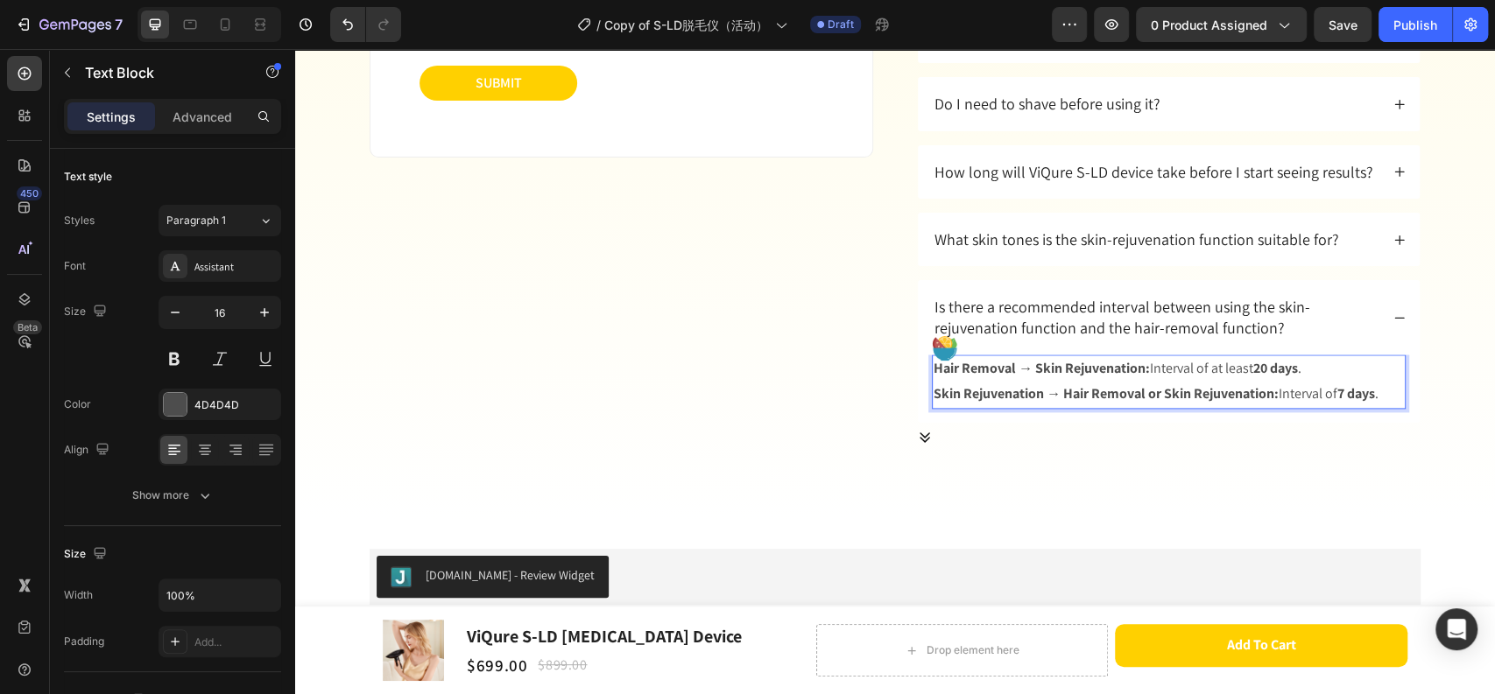
click at [1032, 376] on p "Hair Removal → Skin Rejuvenation: Interval of at least 20 days ." at bounding box center [1168, 368] width 470 height 25
drag, startPoint x: 1306, startPoint y: 369, endPoint x: 1227, endPoint y: 379, distance: 80.3
click at [1227, 379] on div "Hair Removal → Skin Rejuvenation: Interval of at least 20 days . Skin Rejuvenat…" at bounding box center [1169, 382] width 474 height 54
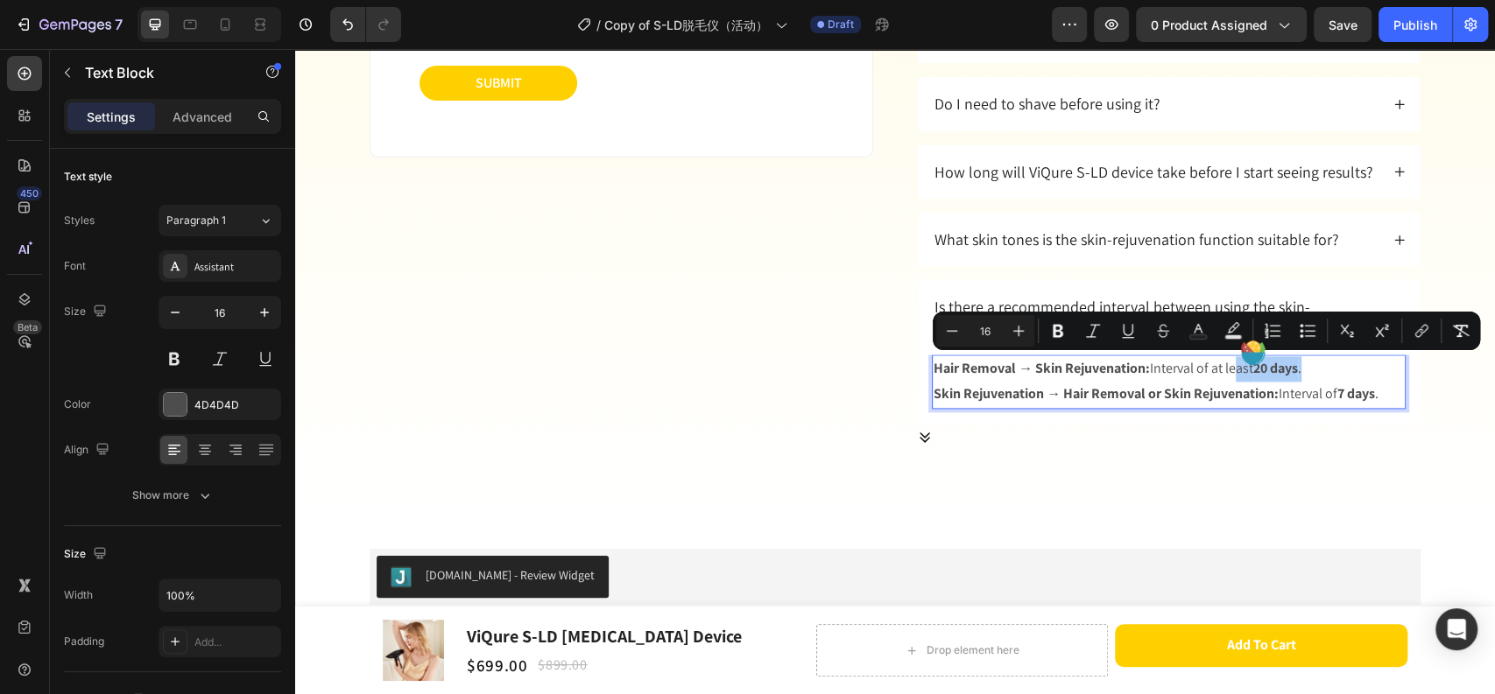
drag, startPoint x: 1055, startPoint y: 334, endPoint x: 1077, endPoint y: 345, distance: 24.3
click at [1054, 334] on icon "Editor contextual toolbar" at bounding box center [1057, 331] width 11 height 13
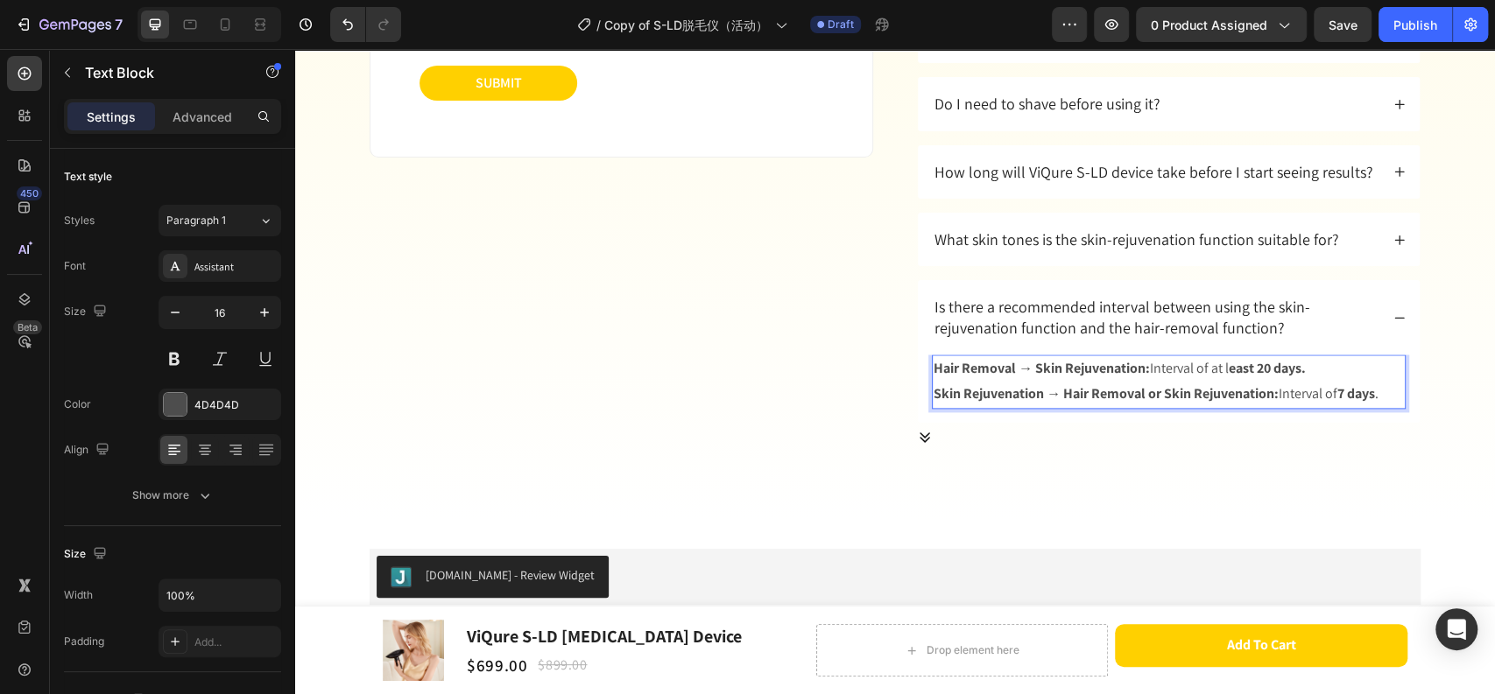
click at [1303, 366] on strong "east 20 days." at bounding box center [1266, 368] width 77 height 18
drag, startPoint x: 1307, startPoint y: 369, endPoint x: 1216, endPoint y: 370, distance: 91.1
click at [1216, 370] on p "Hair Removal → Skin Rejuvenation: Interval of at l east 20 days." at bounding box center [1168, 368] width 470 height 25
click at [1265, 382] on p "Skin Rejuvenation → Hair Removal or Skin Rejuvenation: Interval of 7 days ." at bounding box center [1168, 394] width 470 height 25
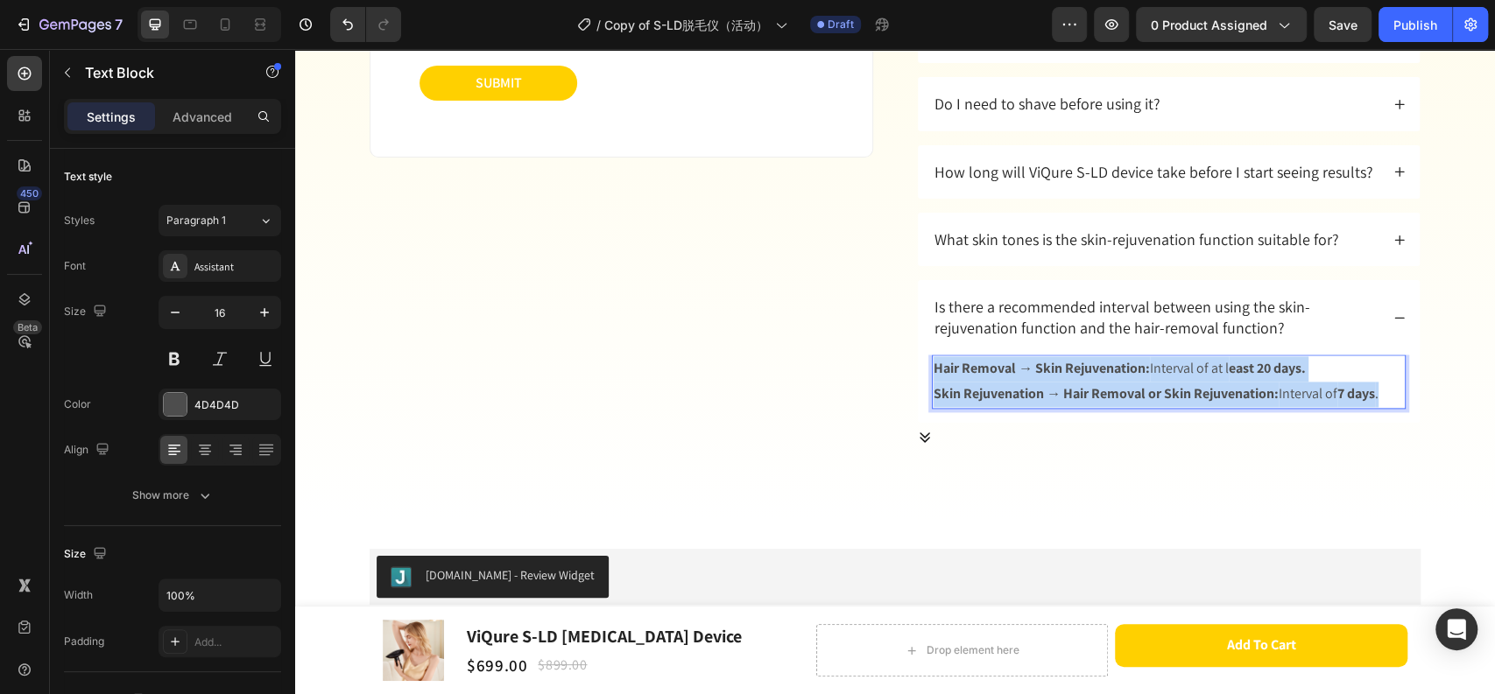
drag, startPoint x: 1382, startPoint y: 394, endPoint x: 927, endPoint y: 362, distance: 456.4
click at [932, 362] on div "Hair Removal → Skin Rejuvenation: Interval of at l east 20 days. Skin Rejuvenat…" at bounding box center [1169, 382] width 474 height 54
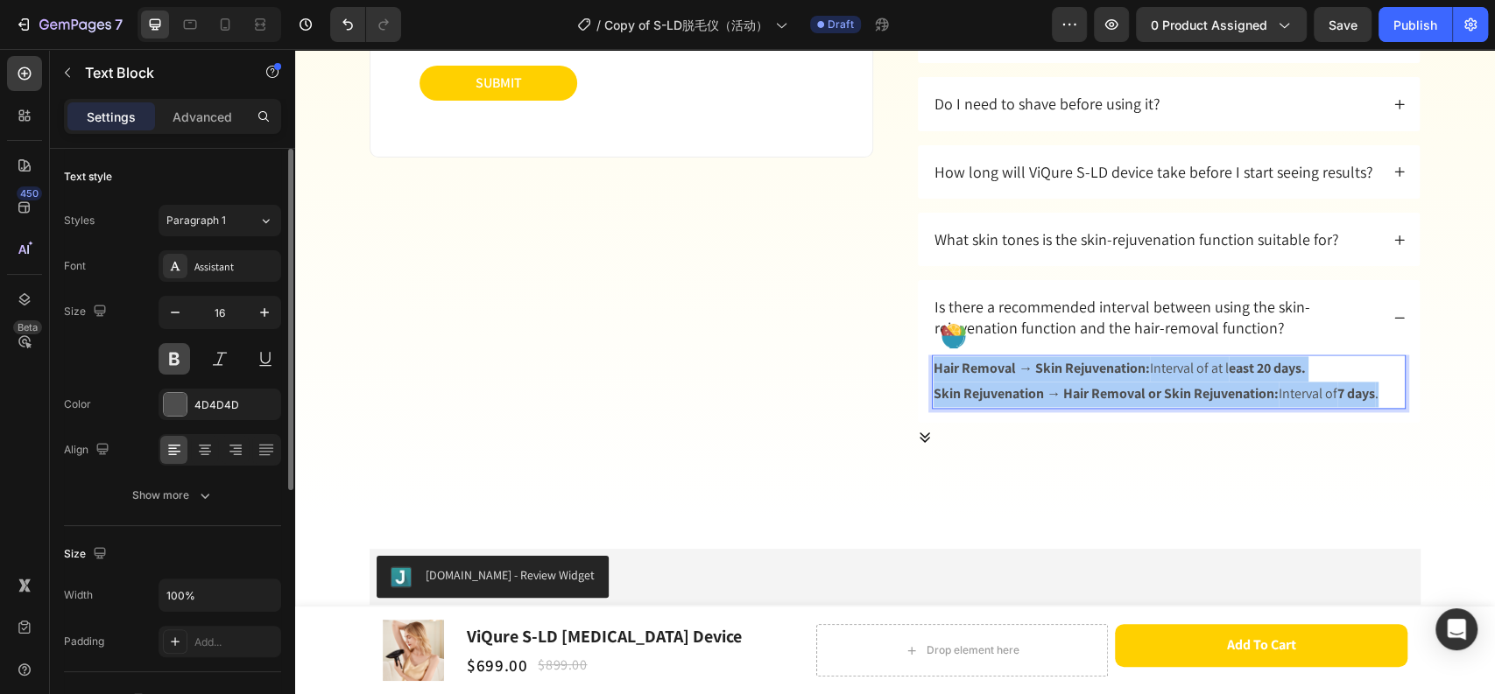
click at [177, 364] on button at bounding box center [174, 359] width 32 height 32
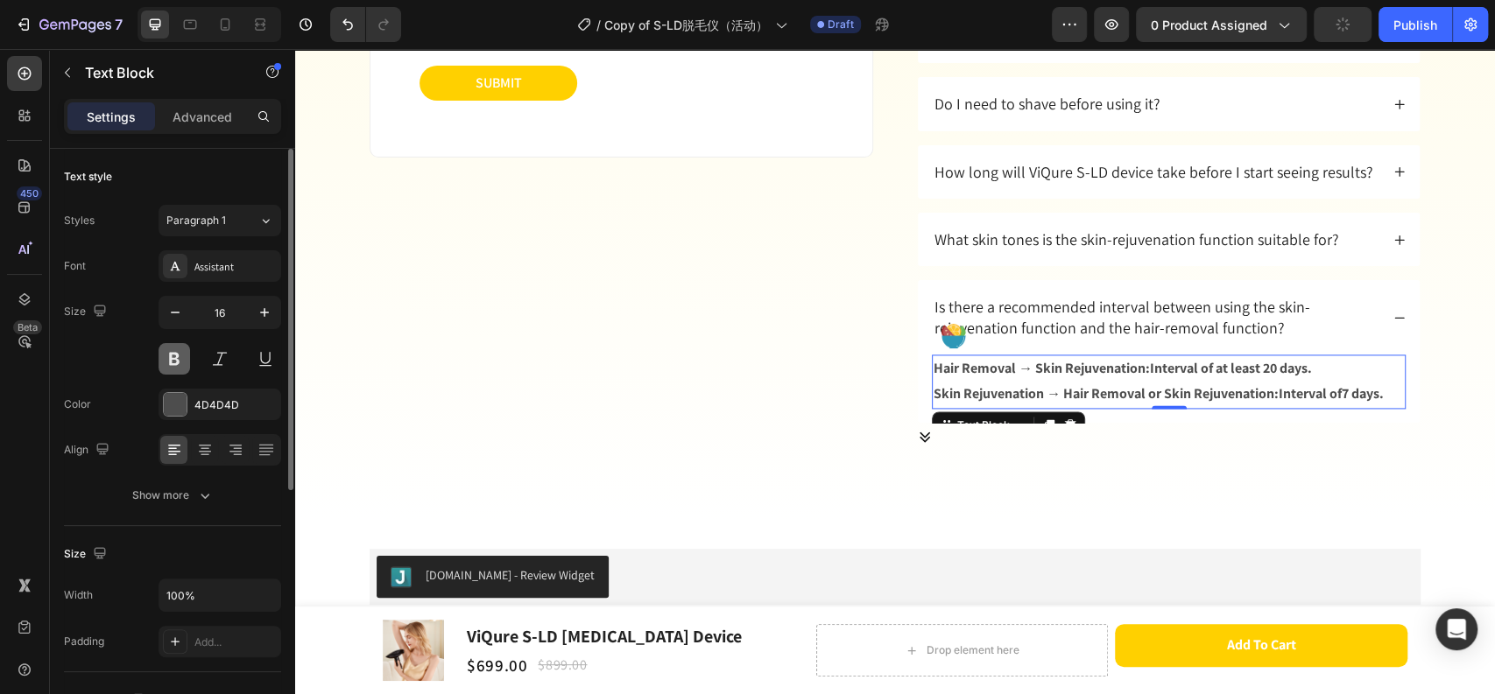
click at [177, 364] on button at bounding box center [174, 359] width 32 height 32
click at [1259, 372] on strong "east 20 days." at bounding box center [1266, 368] width 77 height 18
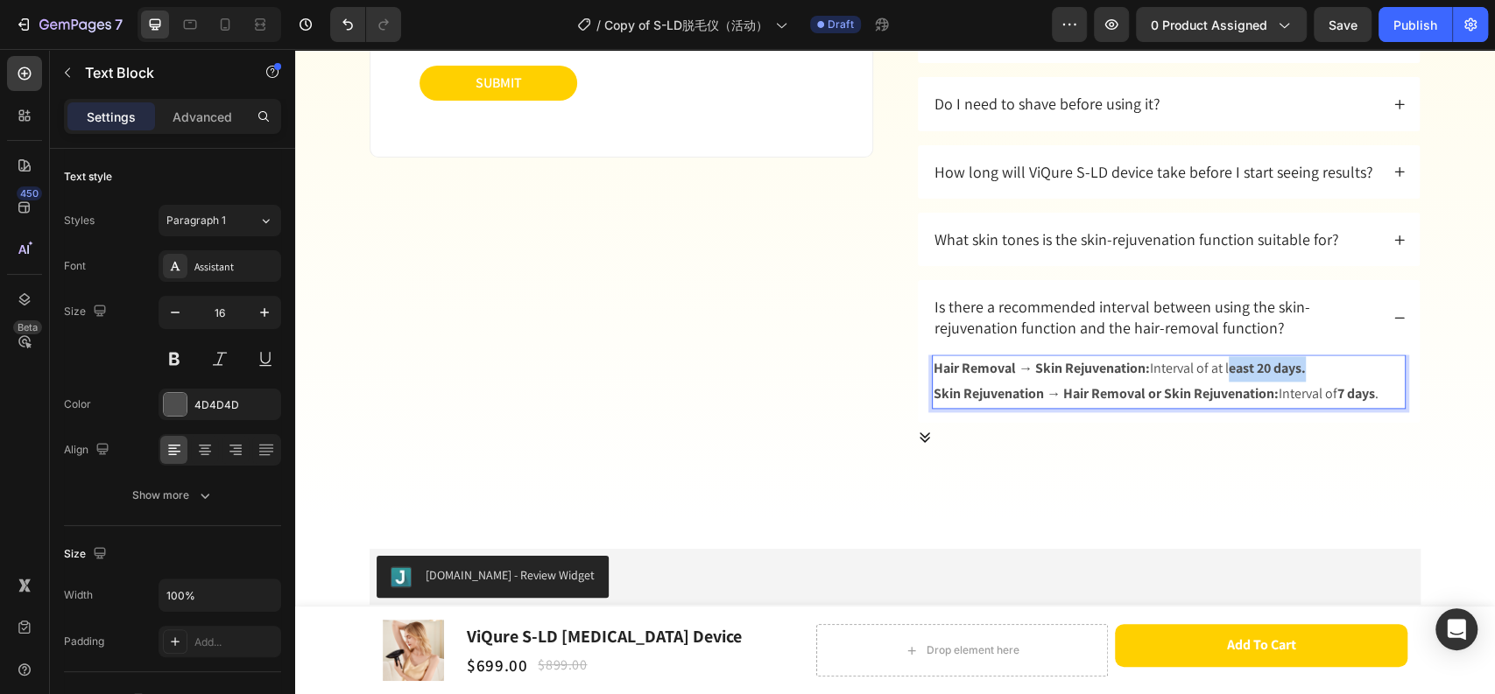
drag, startPoint x: 1295, startPoint y: 375, endPoint x: 1225, endPoint y: 371, distance: 70.1
click at [1225, 371] on p "Hair Removal → Skin Rejuvenation: Interval of at l east 20 days." at bounding box center [1168, 368] width 470 height 25
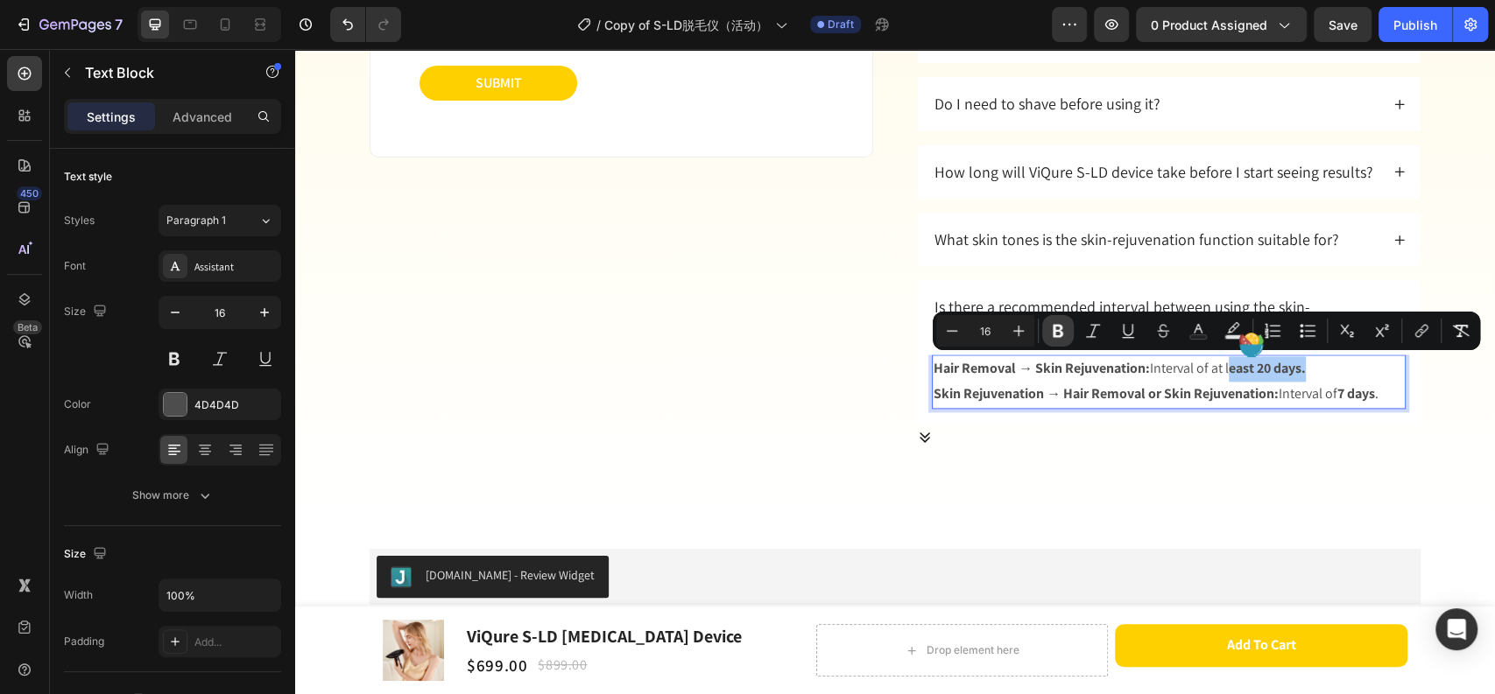
click at [1057, 333] on icon "Editor contextual toolbar" at bounding box center [1058, 331] width 18 height 18
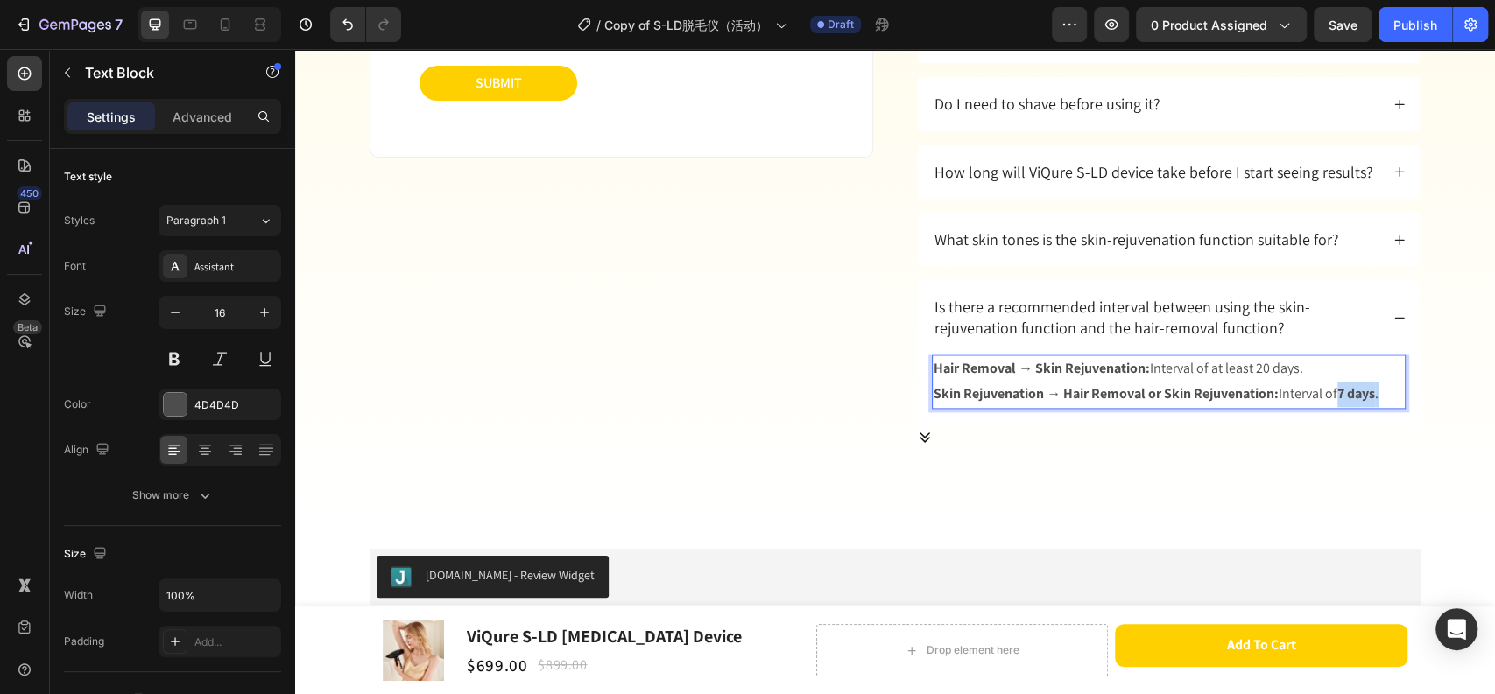
drag, startPoint x: 1384, startPoint y: 393, endPoint x: 1337, endPoint y: 395, distance: 47.3
click at [1337, 395] on p "Skin Rejuvenation → Hair Removal or Skin Rejuvenation: Interval of 7 days ." at bounding box center [1168, 394] width 470 height 25
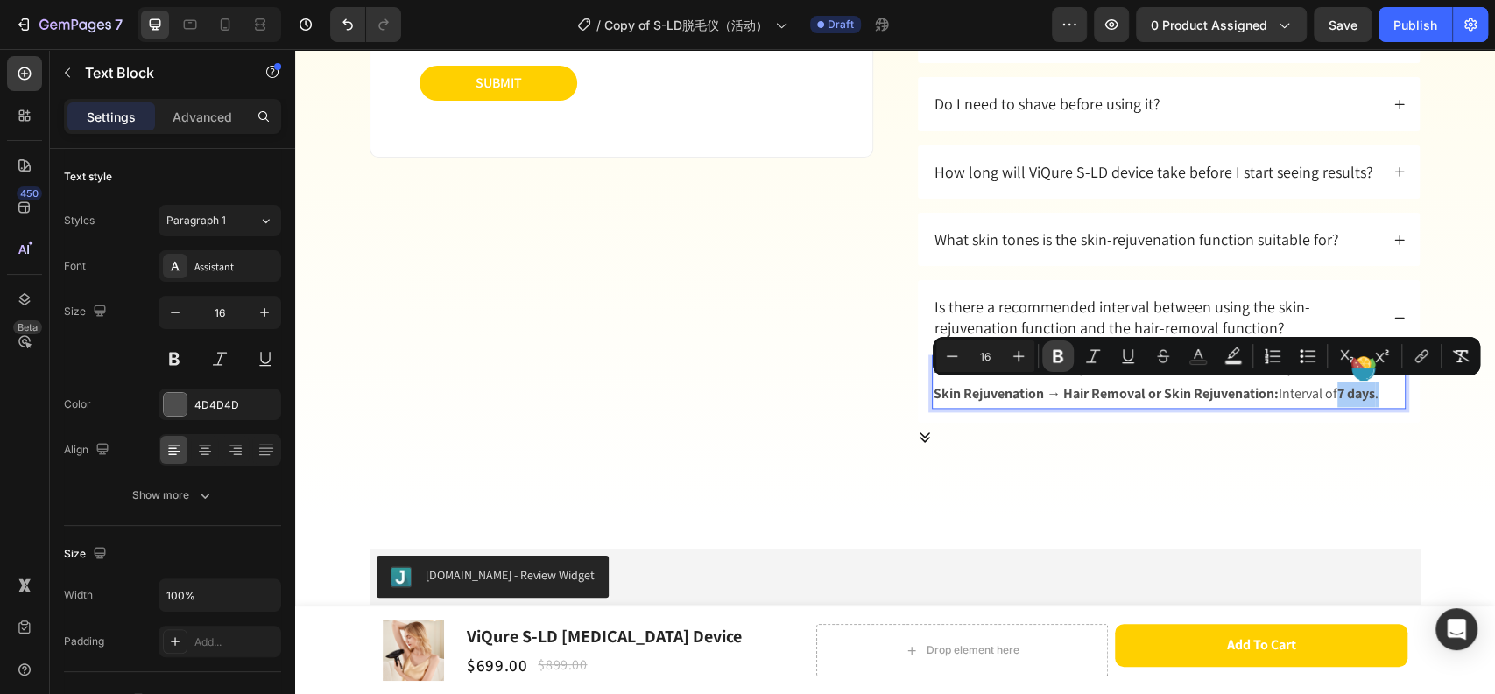
click at [1065, 361] on icon "Editor contextual toolbar" at bounding box center [1058, 357] width 18 height 18
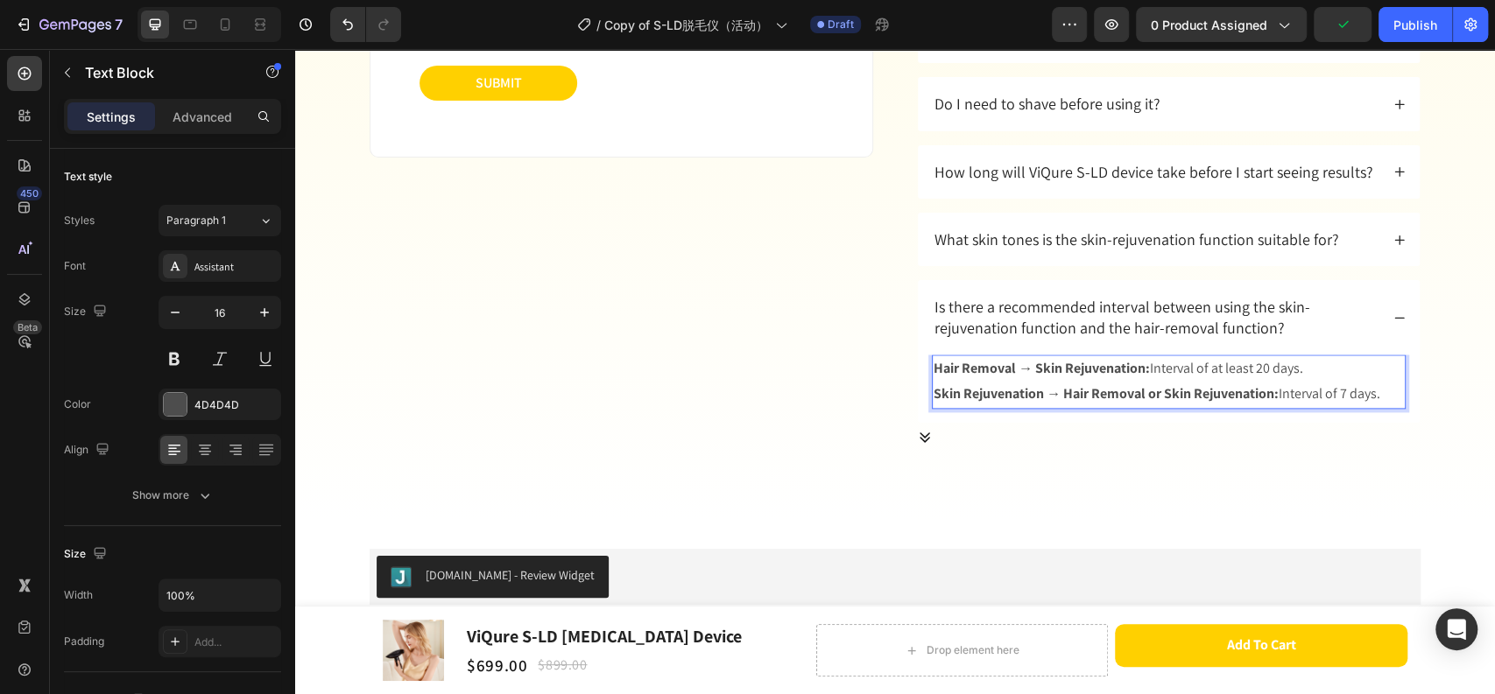
click at [1132, 376] on strong "Hair Removal → Skin Rejuvenation:" at bounding box center [1041, 368] width 216 height 18
drag, startPoint x: 1376, startPoint y: 392, endPoint x: 925, endPoint y: 368, distance: 451.6
click at [932, 368] on div "Hair Removal → Skin Rejuvenation: Interval of at least 20 days. Skin Rejuvenati…" at bounding box center [1169, 382] width 474 height 54
click at [1183, 384] on strong "Skin Rejuvenation → Hair Removal or Skin Rejuvenation:" at bounding box center [1105, 393] width 345 height 18
drag, startPoint x: 1204, startPoint y: 369, endPoint x: 1062, endPoint y: 369, distance: 141.8
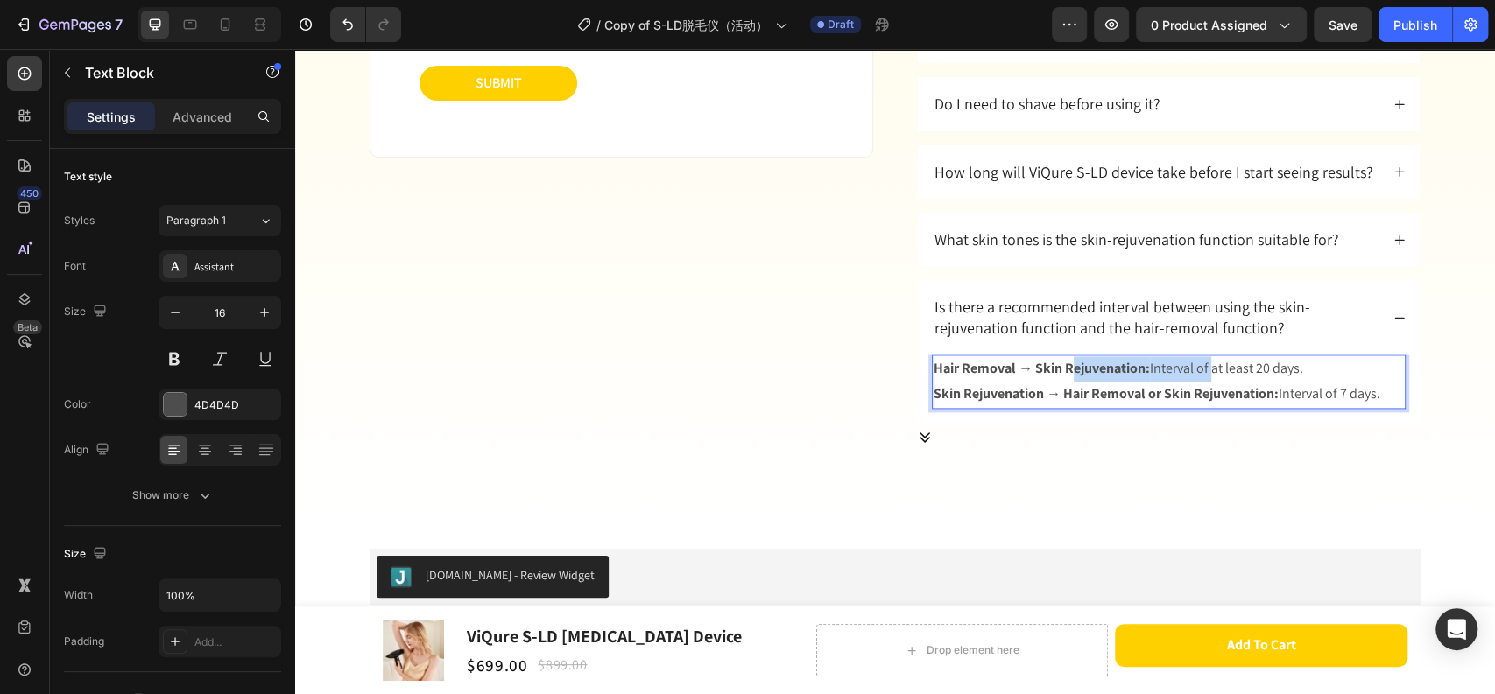
click at [1062, 369] on p "Hair Removal → Skin Rejuvenation: Interval of at least 20 days." at bounding box center [1168, 368] width 470 height 25
click at [1250, 362] on p "Hair Removal → Skin Rejuvenation: Interval of at least 20 days." at bounding box center [1168, 368] width 470 height 25
drag, startPoint x: 1303, startPoint y: 369, endPoint x: 915, endPoint y: 368, distance: 387.9
click at [918, 368] on div "Hair Removal → Skin Rejuvenation: Interval of at least 20 days. Skin Rejuvenati…" at bounding box center [1169, 389] width 502 height 68
click at [981, 391] on strong "Skin Rejuvenation → Hair Removal or Skin Rejuvenation:" at bounding box center [1105, 393] width 345 height 18
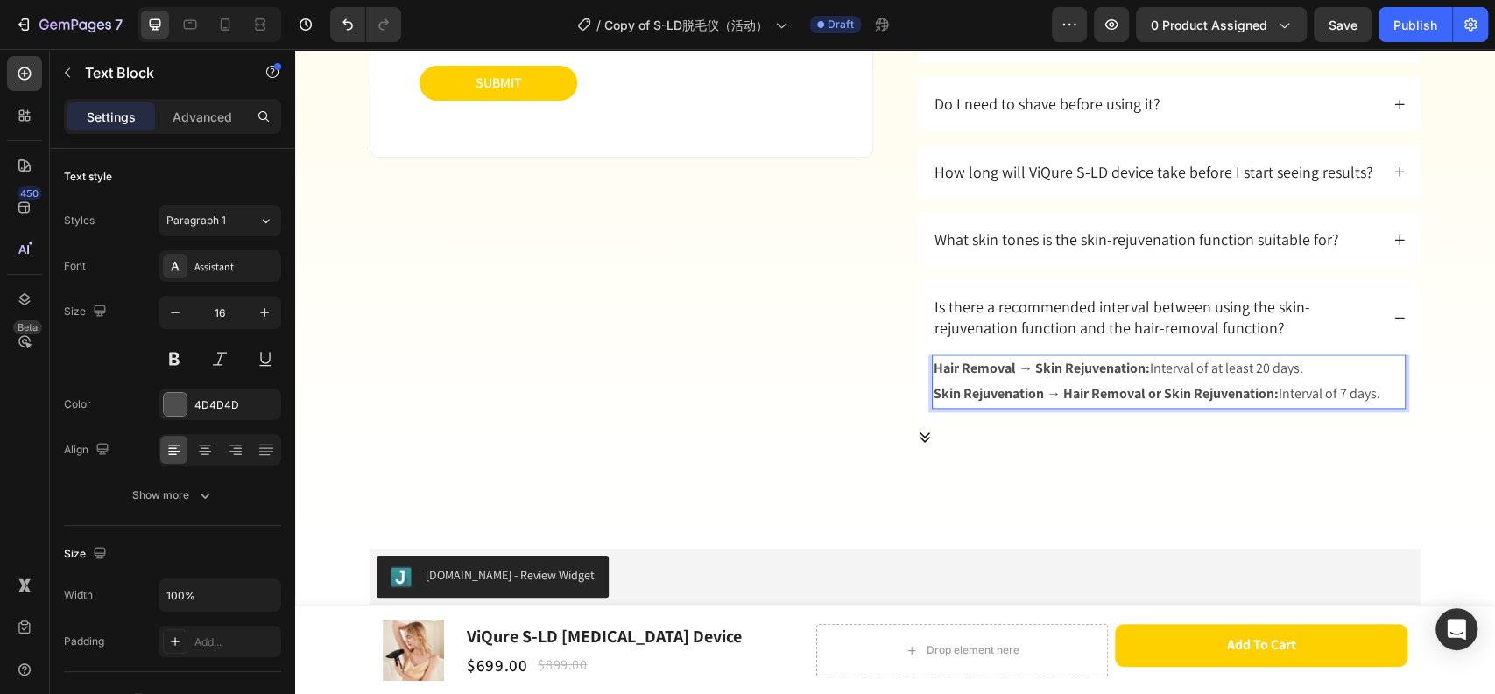
click at [934, 370] on strong "Hair Removal → Skin Rejuvenation:" at bounding box center [1041, 368] width 216 height 18
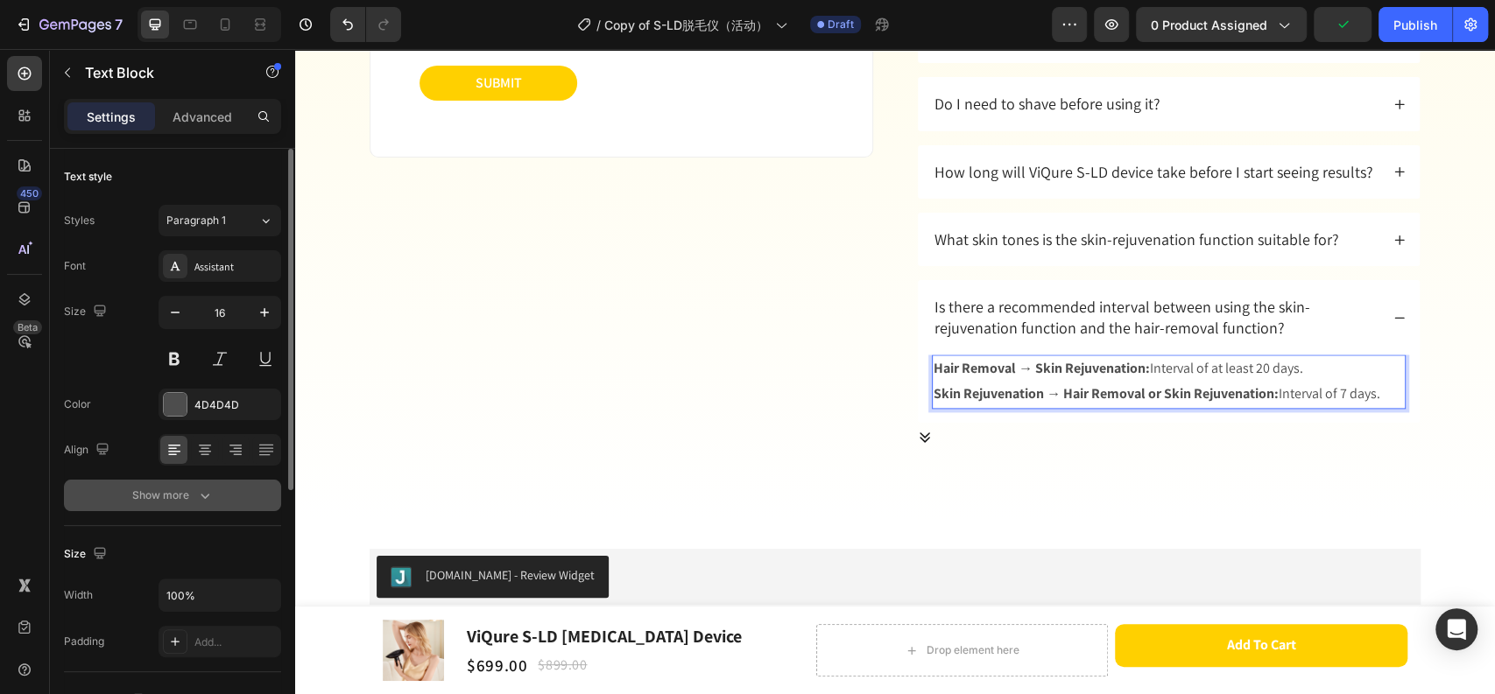
click at [195, 508] on button "Show more" at bounding box center [172, 496] width 217 height 32
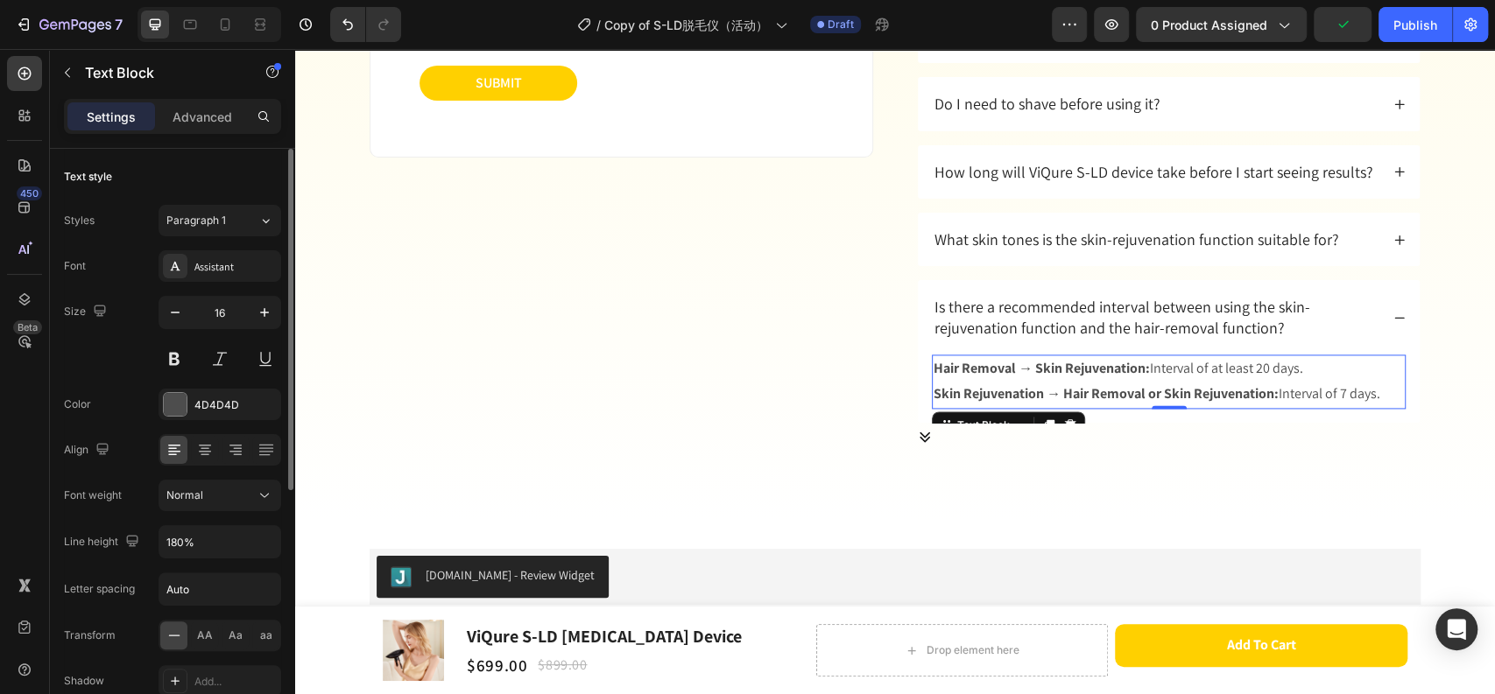
scroll to position [194, 0]
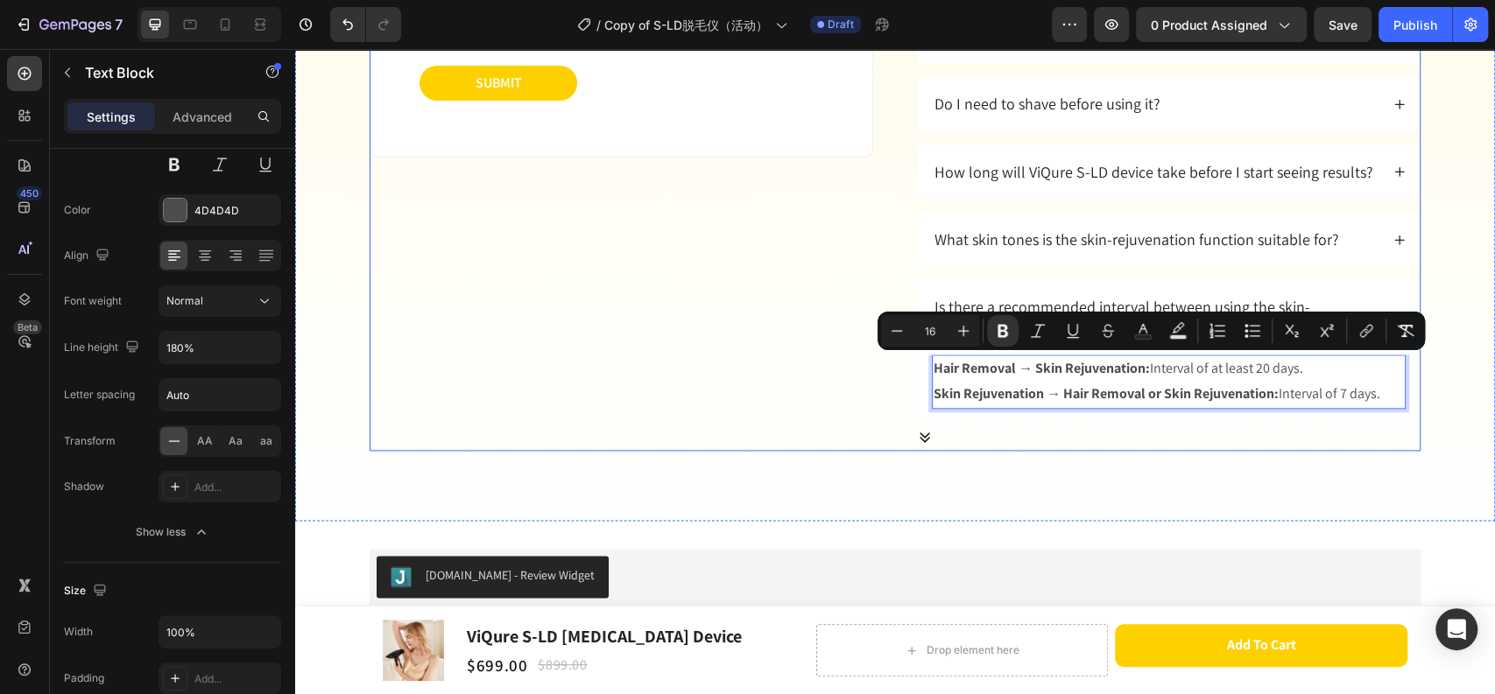
drag, startPoint x: 1386, startPoint y: 394, endPoint x: 907, endPoint y: 363, distance: 479.9
click at [907, 363] on div "Ask us anything Heading Text Field Email Field Text Field Submit Submit Button …" at bounding box center [894, 129] width 1051 height 644
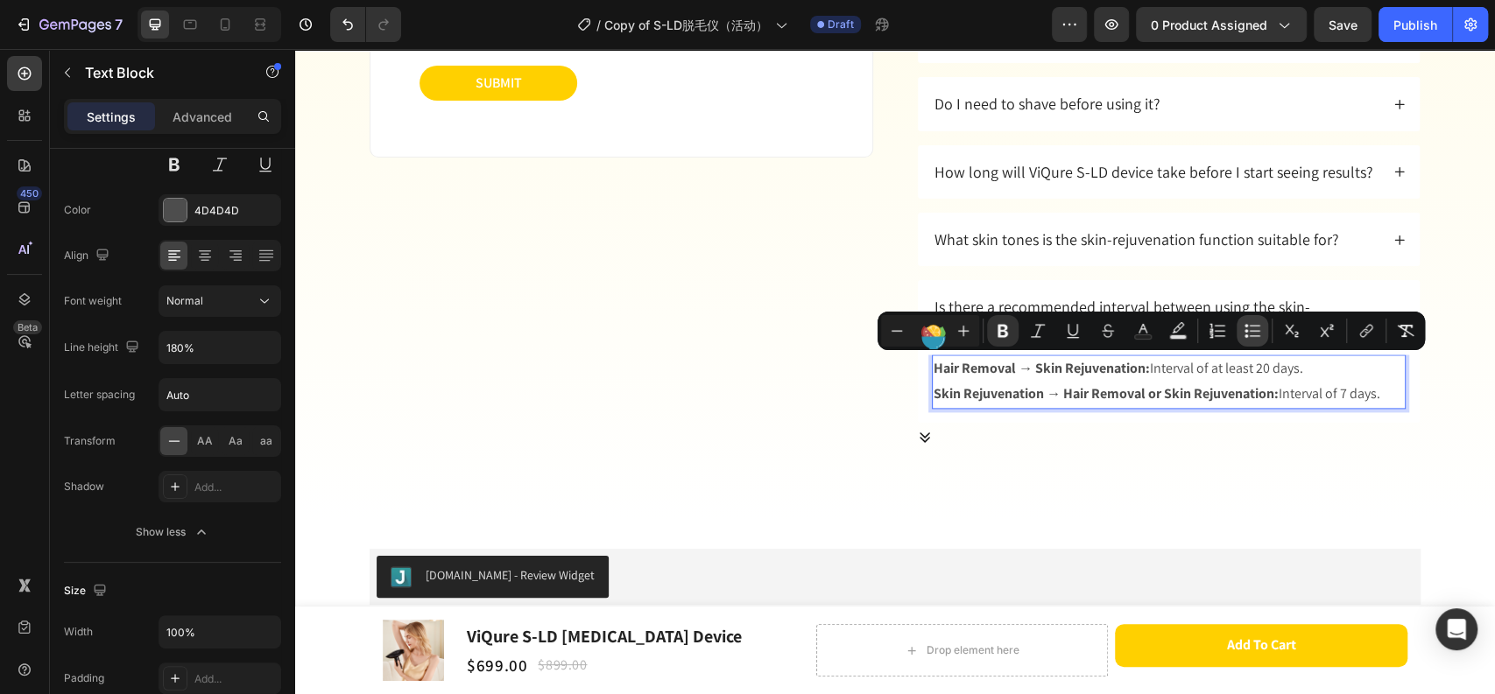
click at [1255, 334] on icon "Editor contextual toolbar" at bounding box center [1252, 331] width 18 height 18
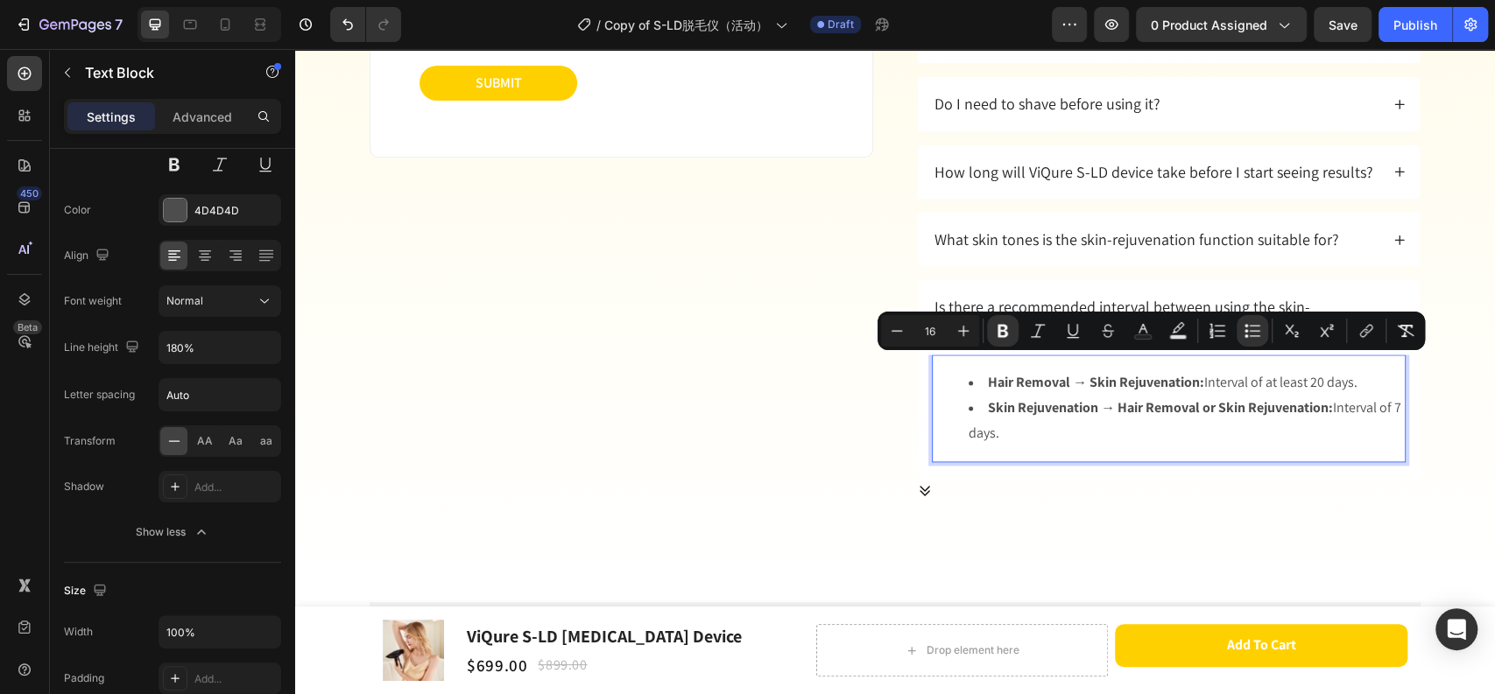
click at [1086, 418] on li "Skin Rejuvenation → Hair Removal or Skin Rejuvenation: Interval of 7 days." at bounding box center [1185, 421] width 435 height 51
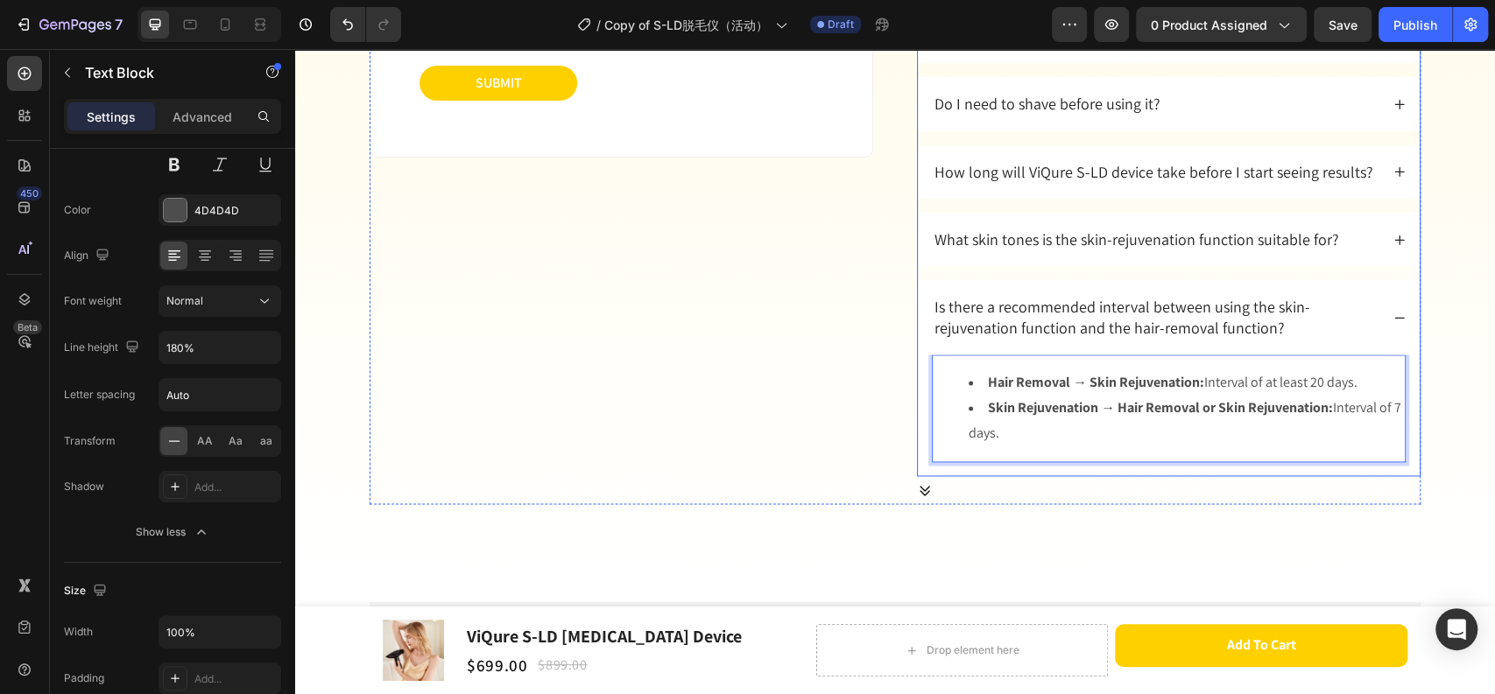
click at [1383, 323] on div "Is there a recommended interval between using the skin-rejuvenation function an…" at bounding box center [1169, 317] width 502 height 74
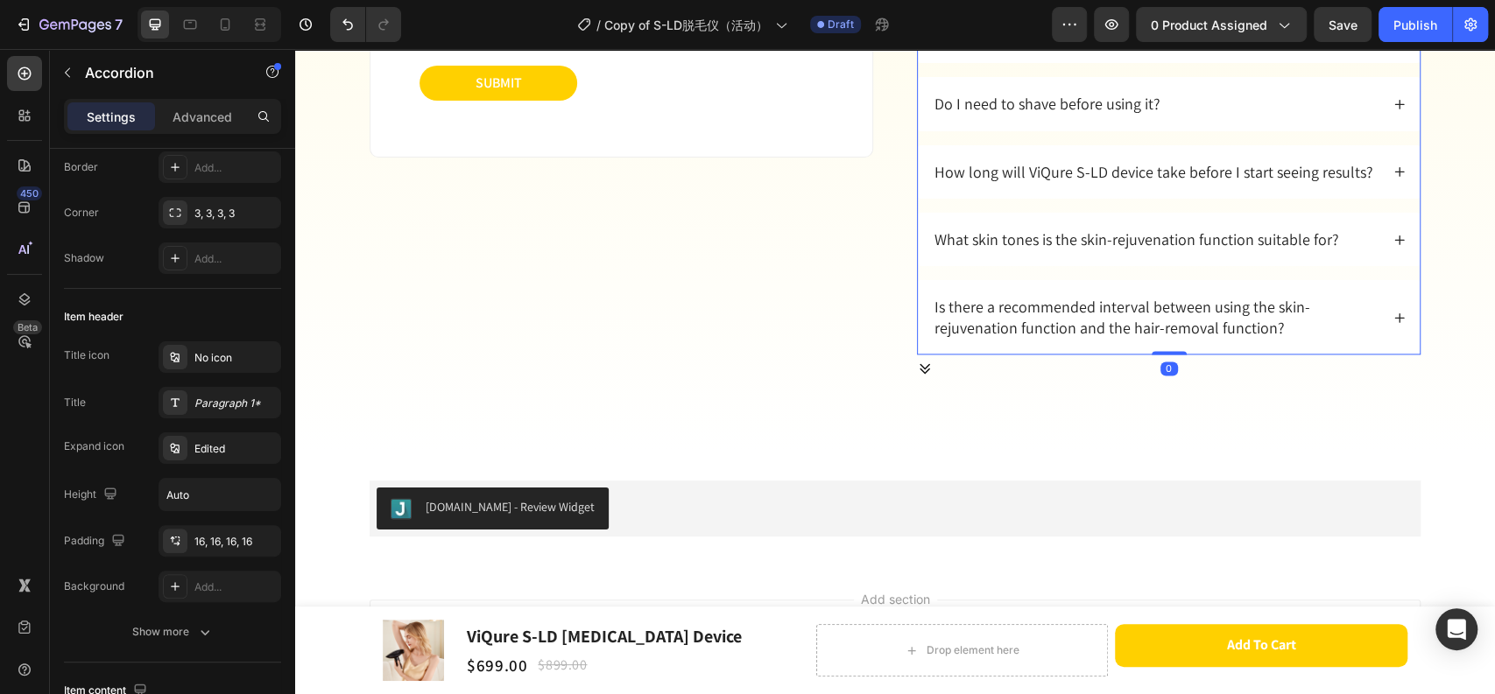
scroll to position [0, 0]
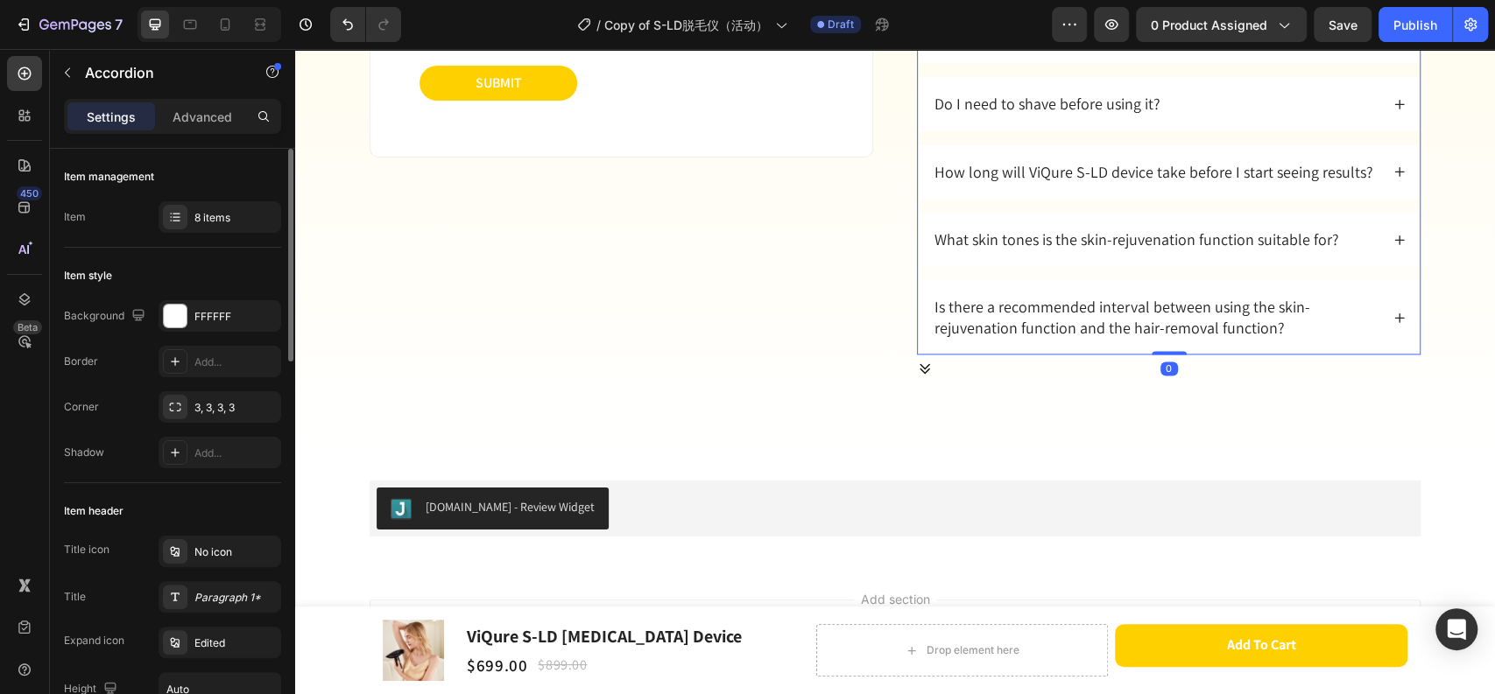
click at [1383, 320] on div "Is there a recommended interval between using the skin-rejuvenation function an…" at bounding box center [1169, 317] width 502 height 74
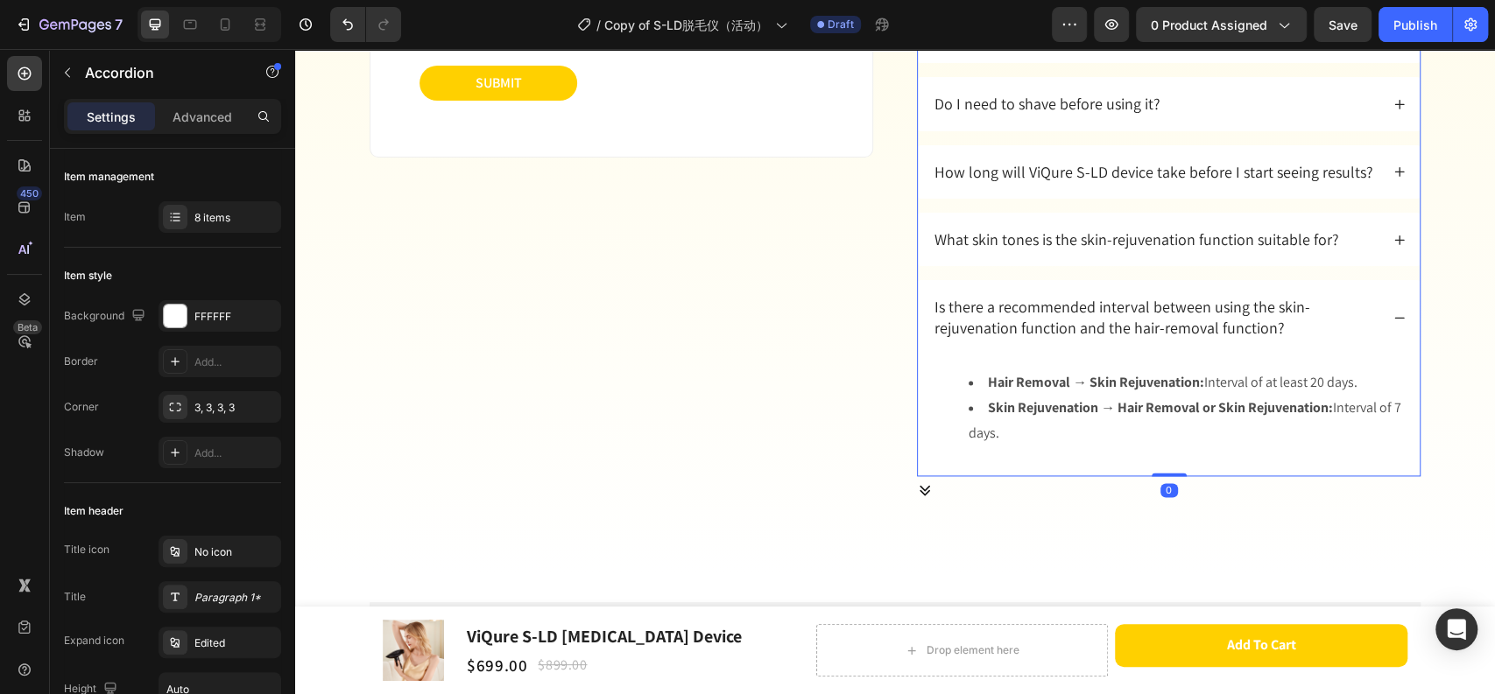
click at [1397, 236] on div "What skin tones is the skin-rejuvenation function suitable for?" at bounding box center [1169, 239] width 502 height 53
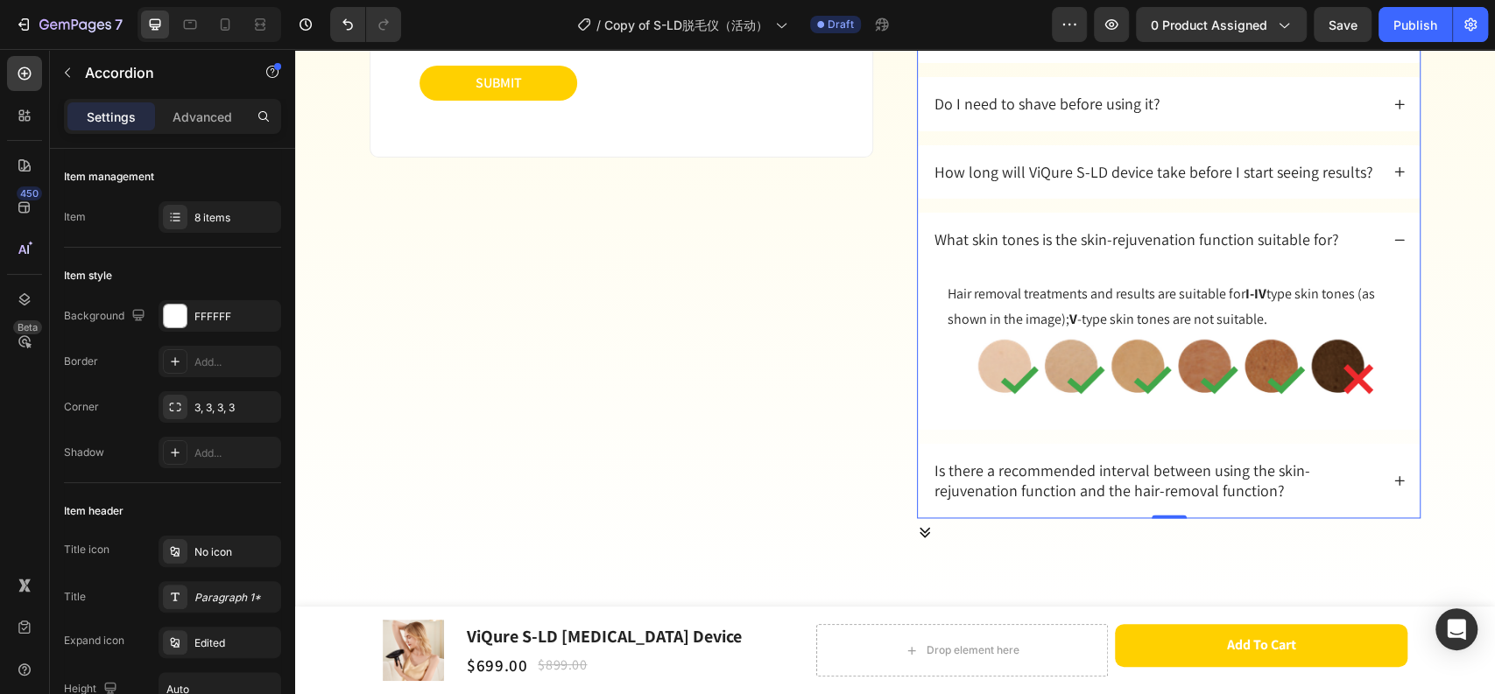
click at [1397, 236] on div "What skin tones is the skin-rejuvenation function suitable for?" at bounding box center [1169, 239] width 502 height 53
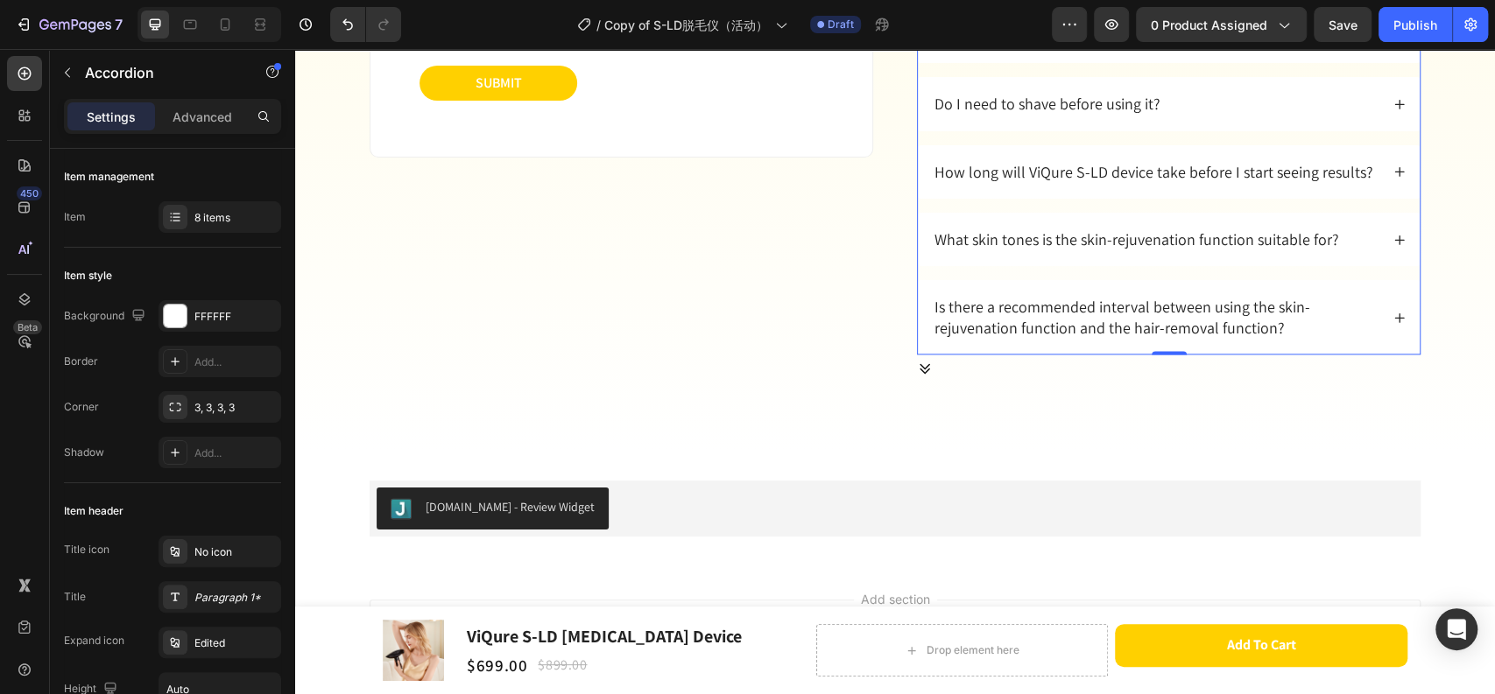
click at [1397, 322] on div "Is there a recommended interval between using the skin-rejuvenation function an…" at bounding box center [1169, 317] width 502 height 74
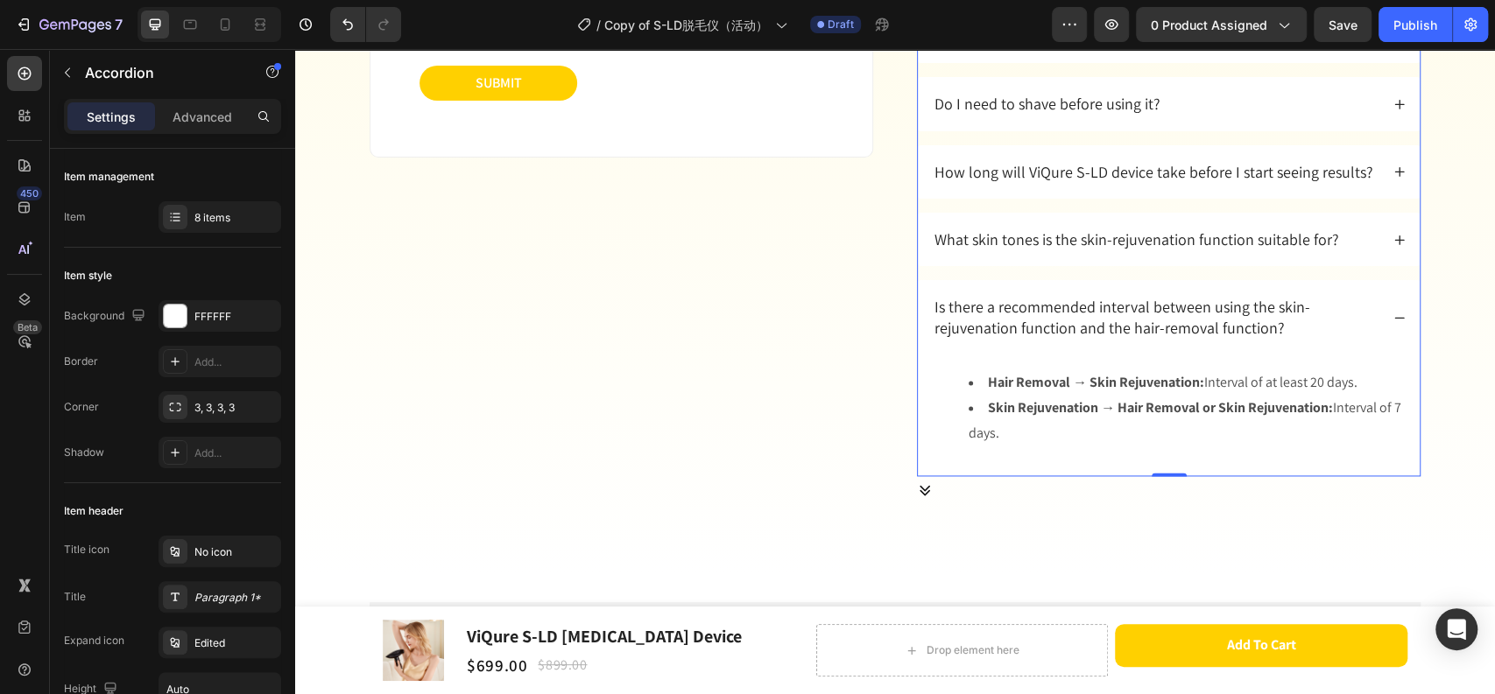
click at [903, 419] on div "Ask us anything Heading Text Field Email Field Text Field Submit Submit Button …" at bounding box center [894, 156] width 1051 height 698
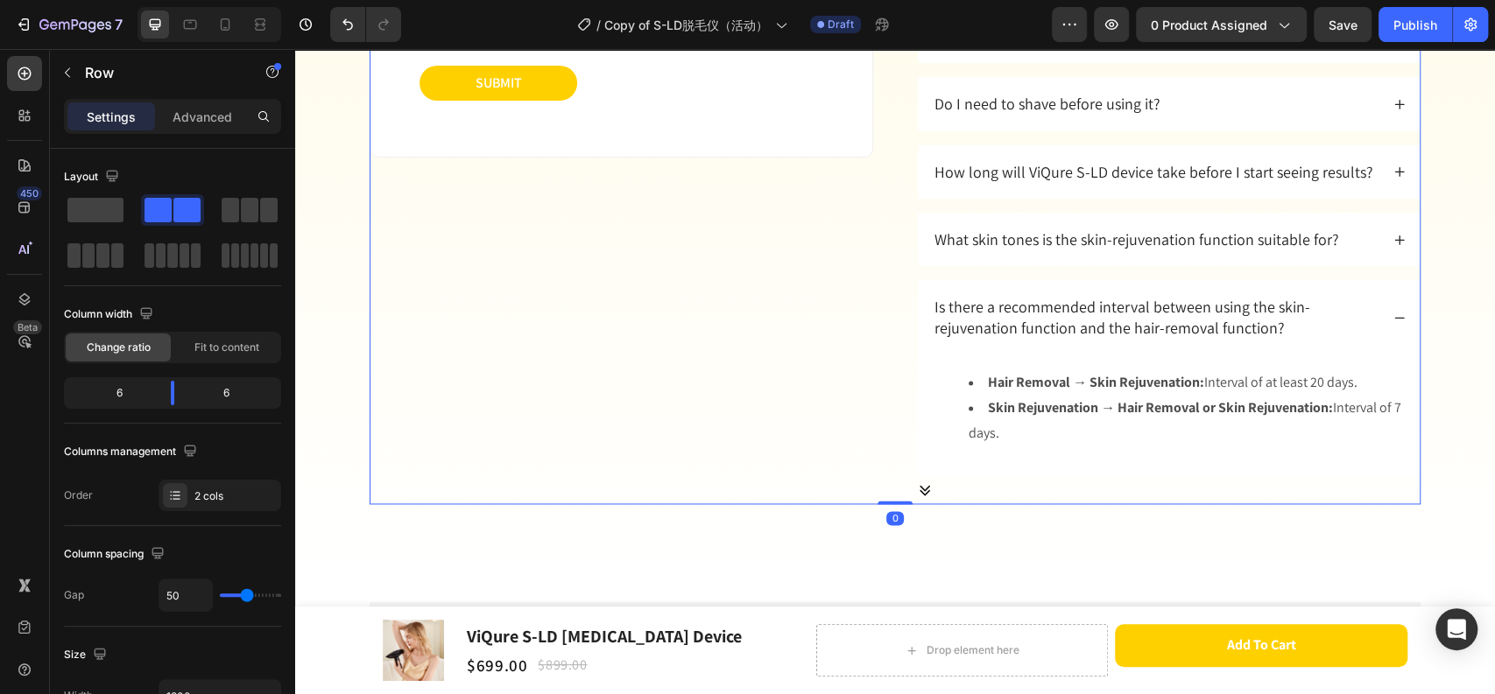
click at [1020, 388] on strong "Hair Removal → Skin Rejuvenation:" at bounding box center [1096, 382] width 216 height 18
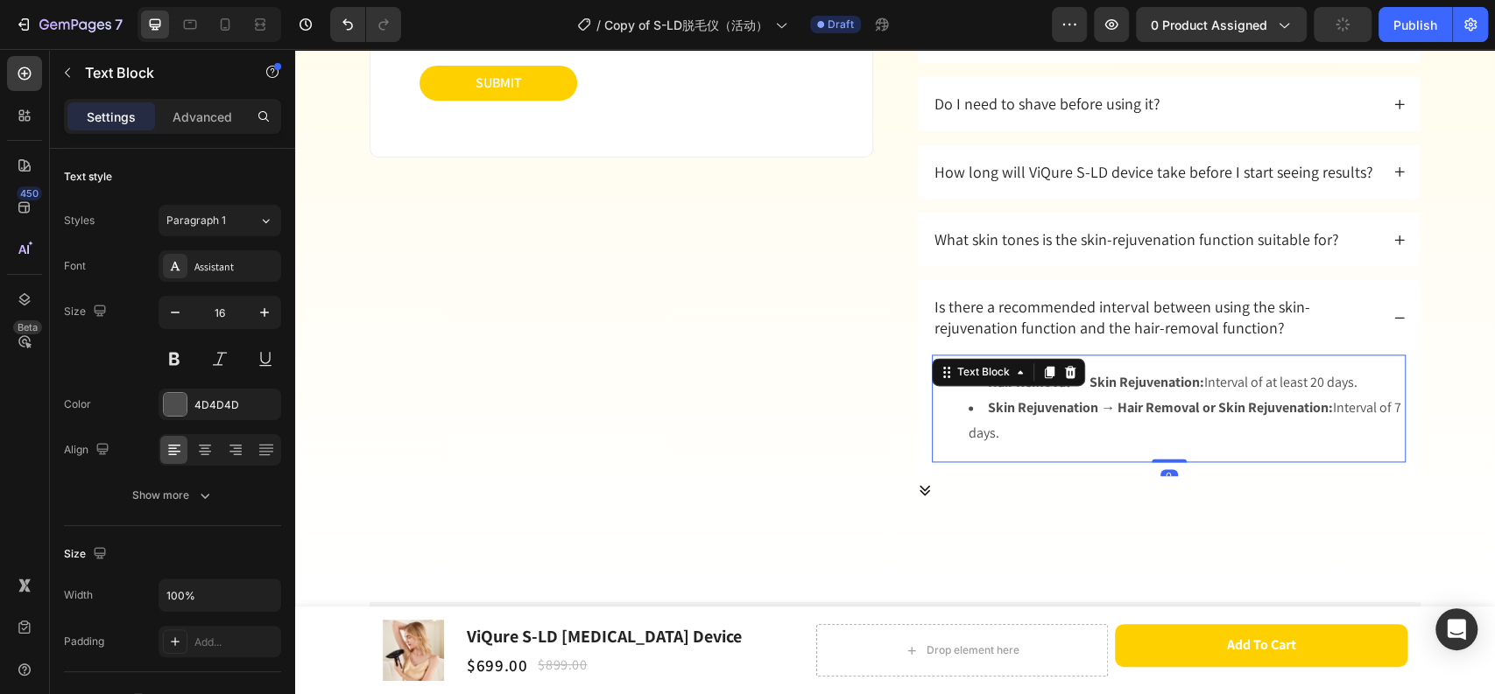
drag, startPoint x: 981, startPoint y: 385, endPoint x: 975, endPoint y: 401, distance: 16.9
click at [988, 385] on strong "Hair Removal → Skin Rejuvenation:" at bounding box center [1096, 382] width 216 height 18
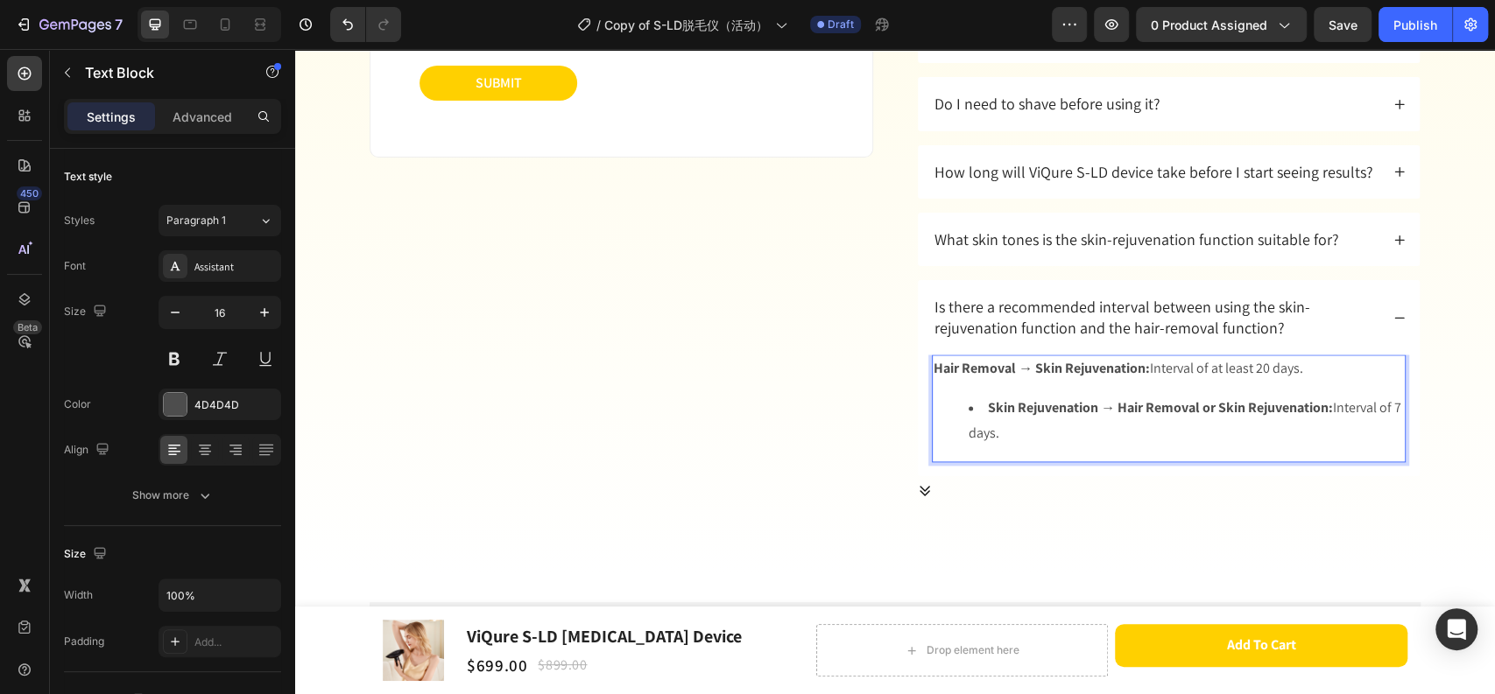
click at [978, 411] on li "Skin Rejuvenation → Hair Removal or Skin Rejuvenation: Interval of 7 days." at bounding box center [1185, 421] width 435 height 51
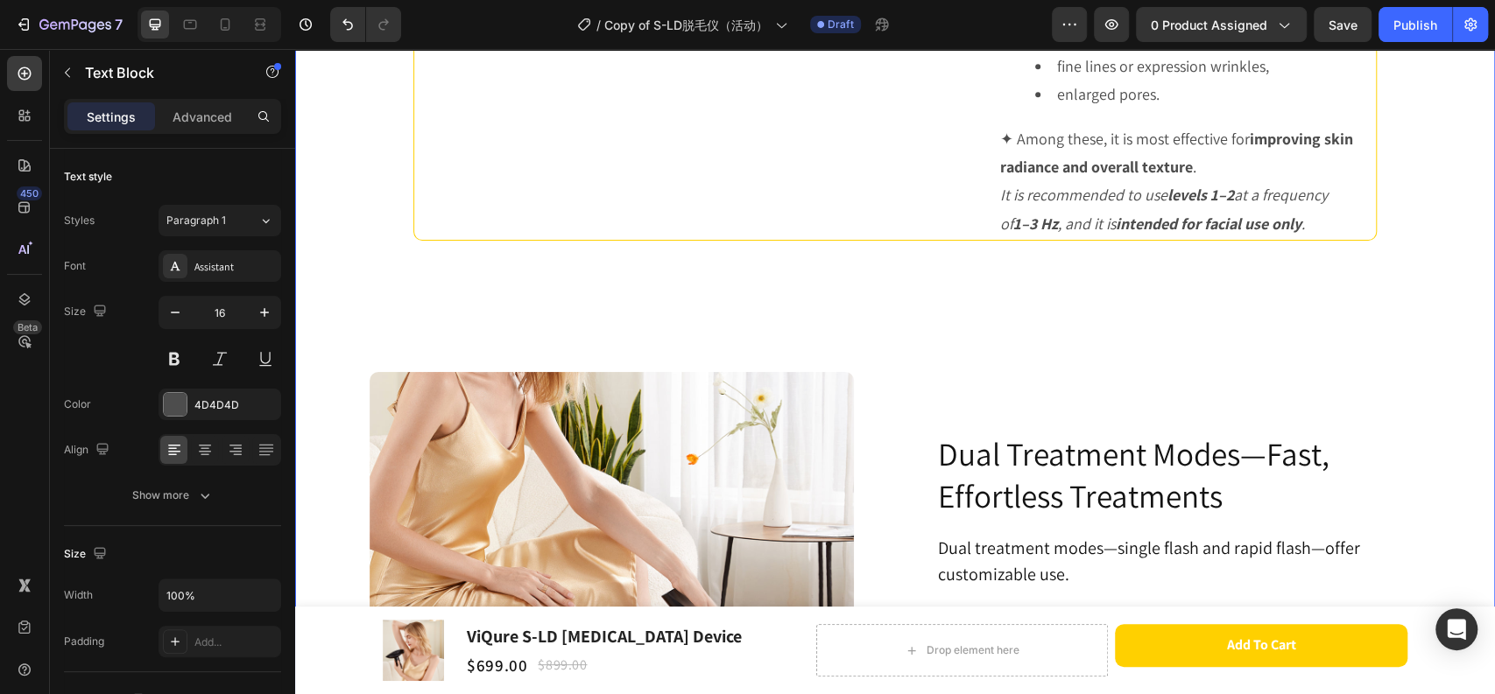
scroll to position [5813, 0]
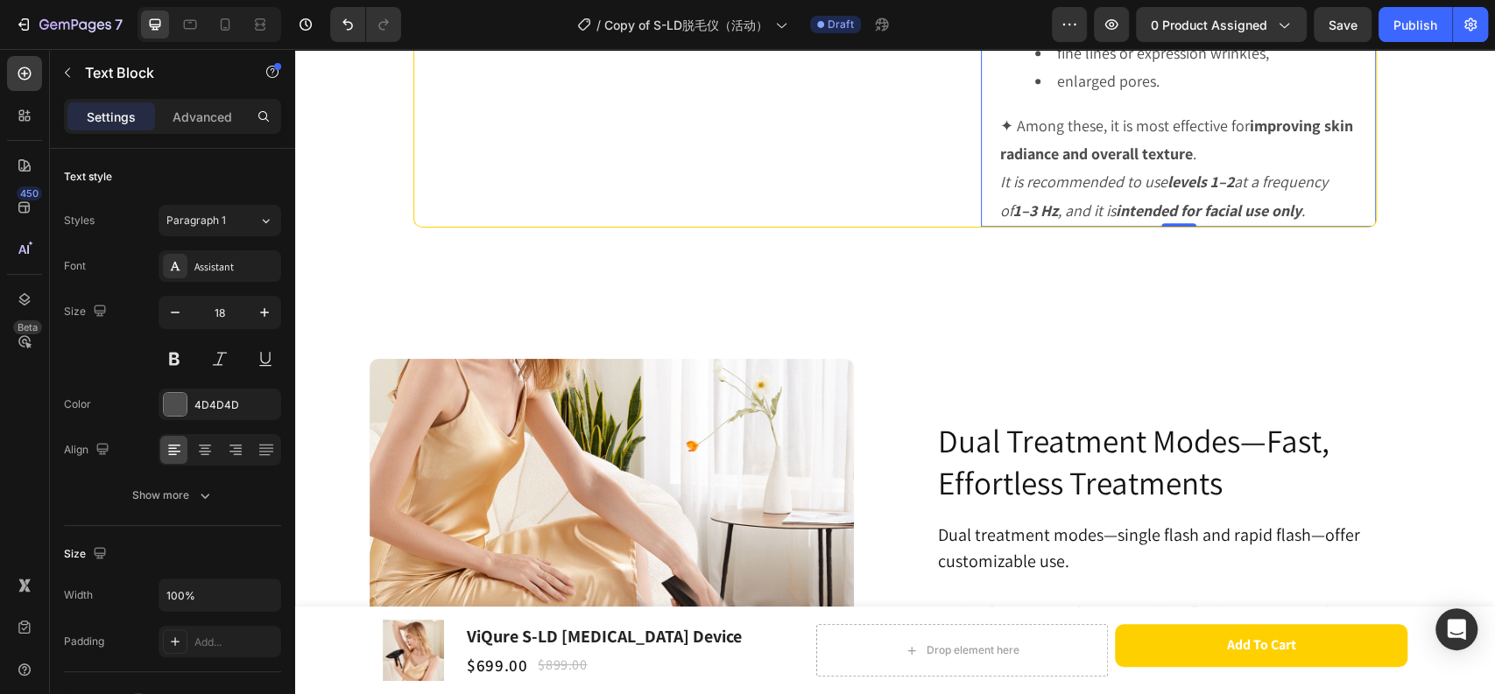
click at [1016, 226] on p "✦ Among these, it is most effective for improving skin radiance and overall tex…" at bounding box center [1178, 169] width 356 height 114
click at [1000, 226] on p "✦ Among these, it is most effective for improving skin radiance and overall tex…" at bounding box center [1178, 169] width 356 height 114
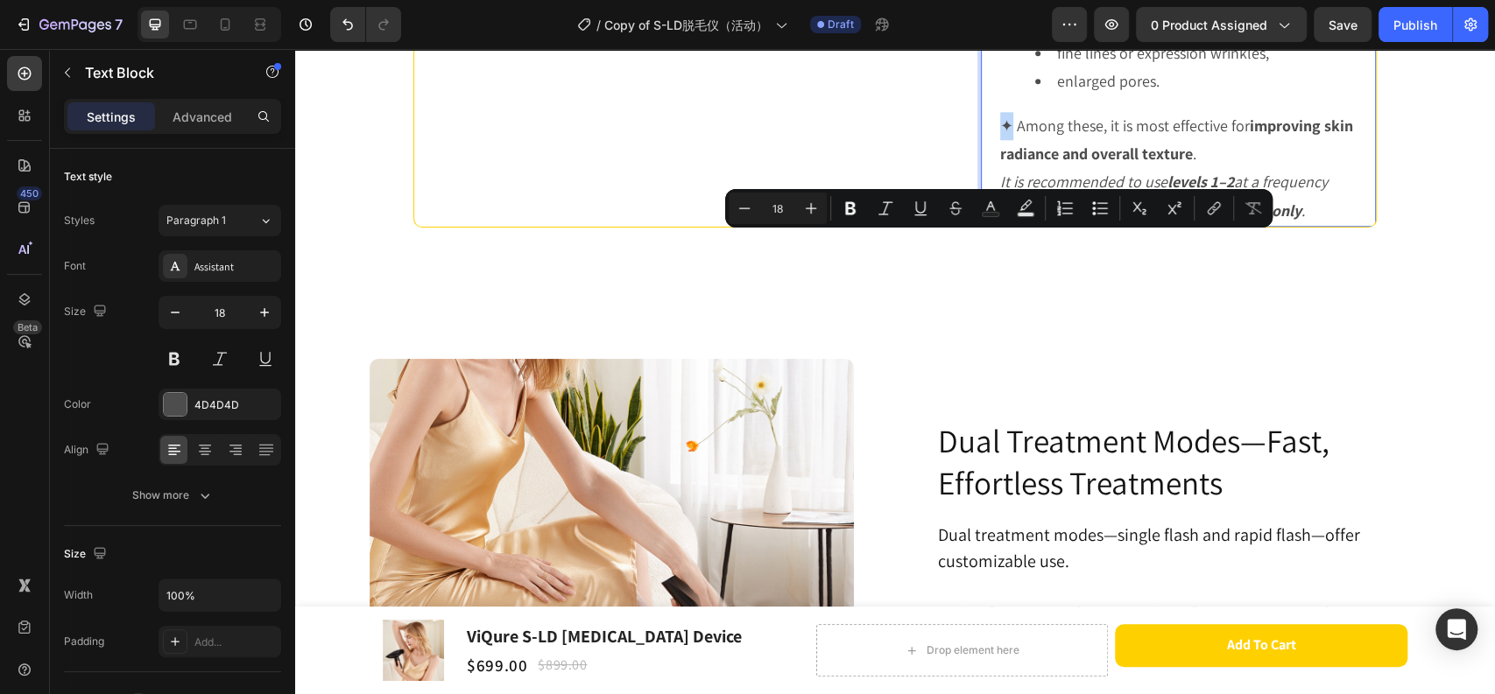
copy p "✦"
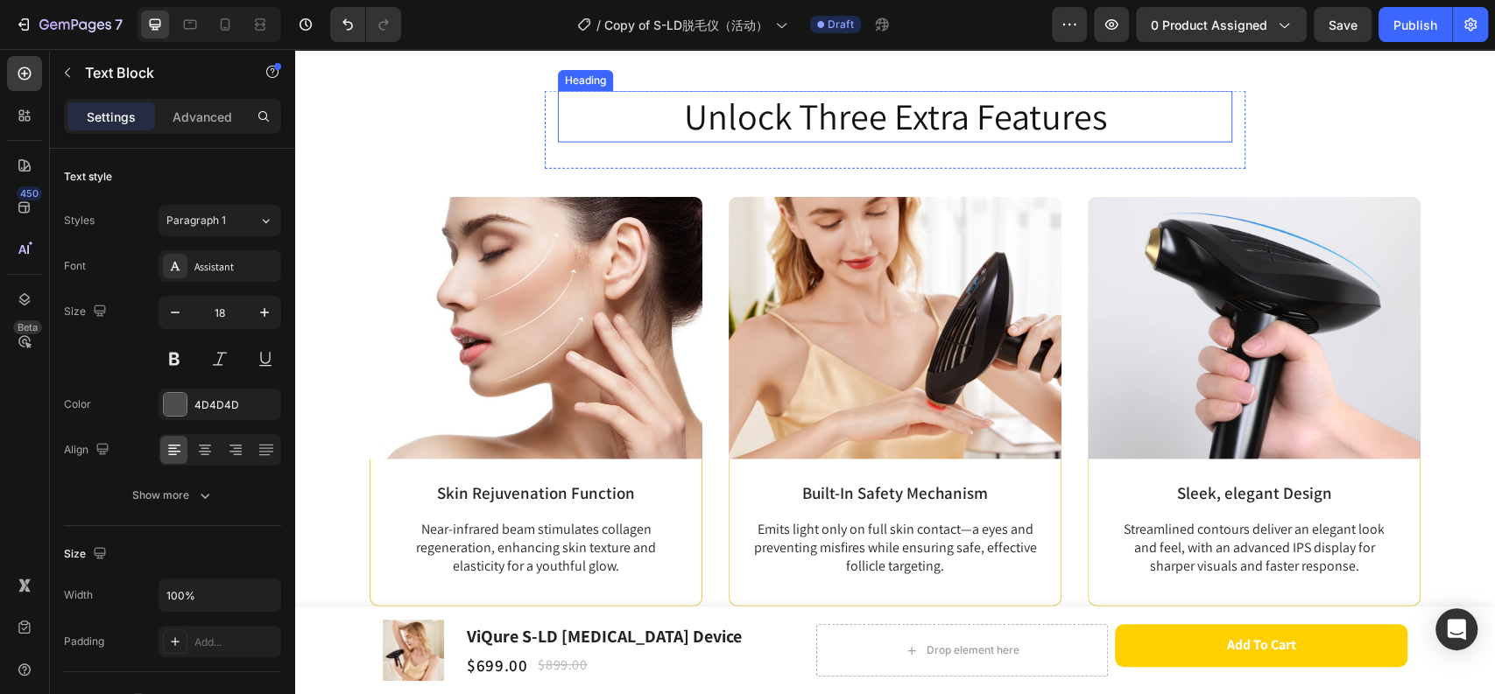
type input "16"
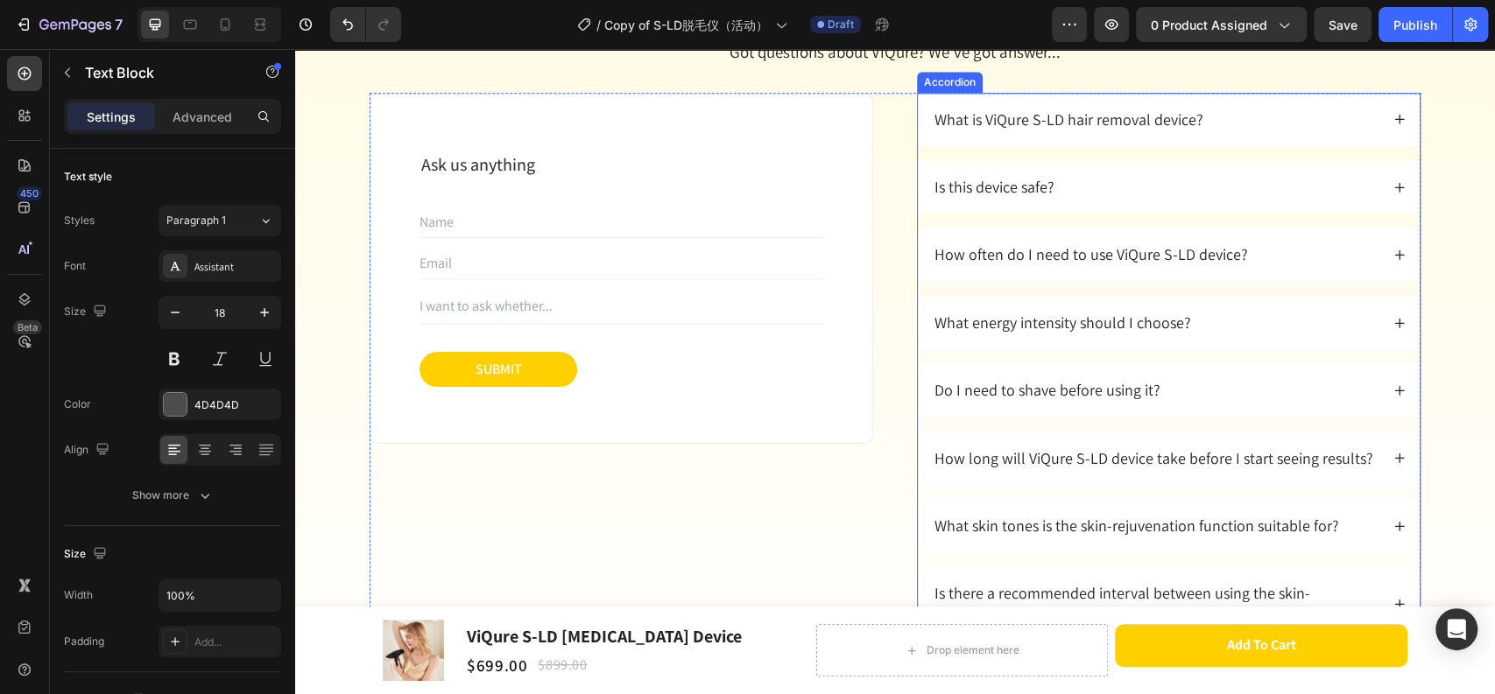
scroll to position [10386, 0]
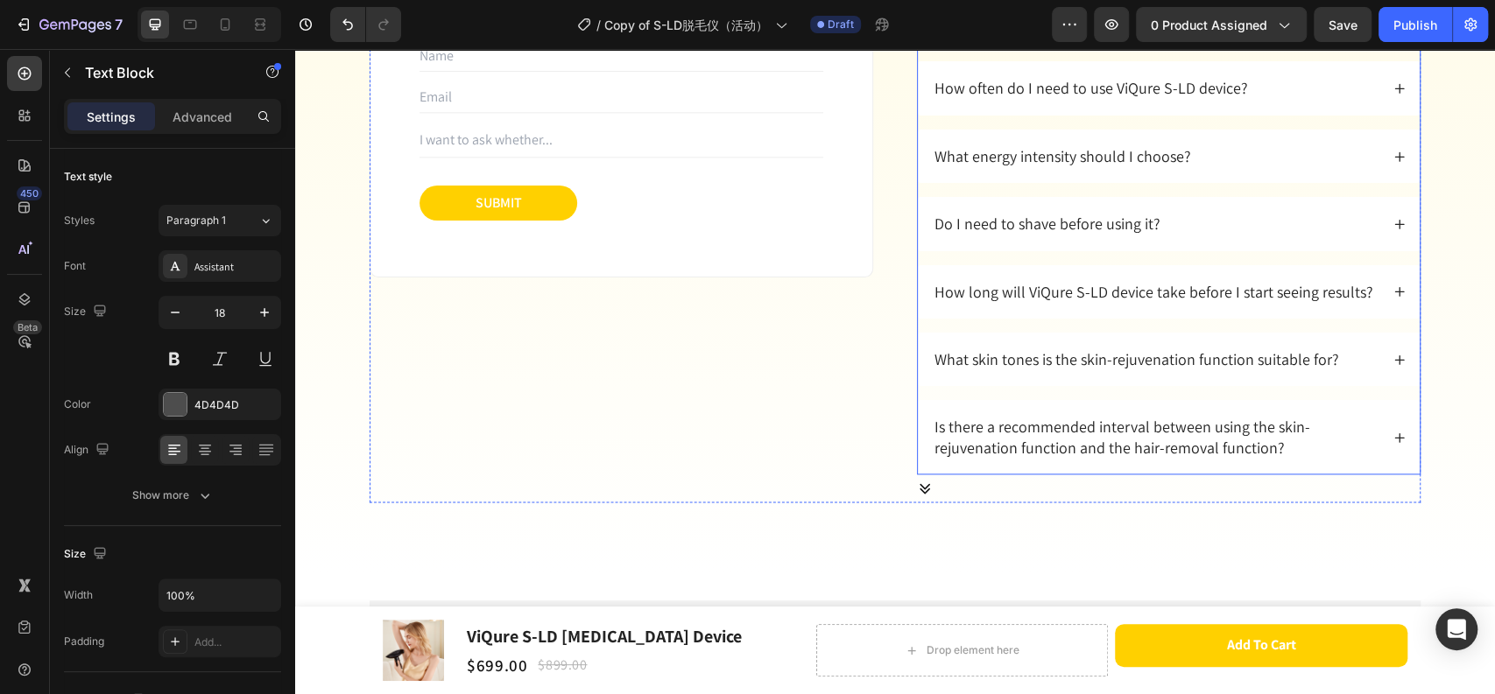
click at [1030, 445] on p "Is there a recommended interval between using the skin-rejuvenation function an…" at bounding box center [1155, 437] width 442 height 41
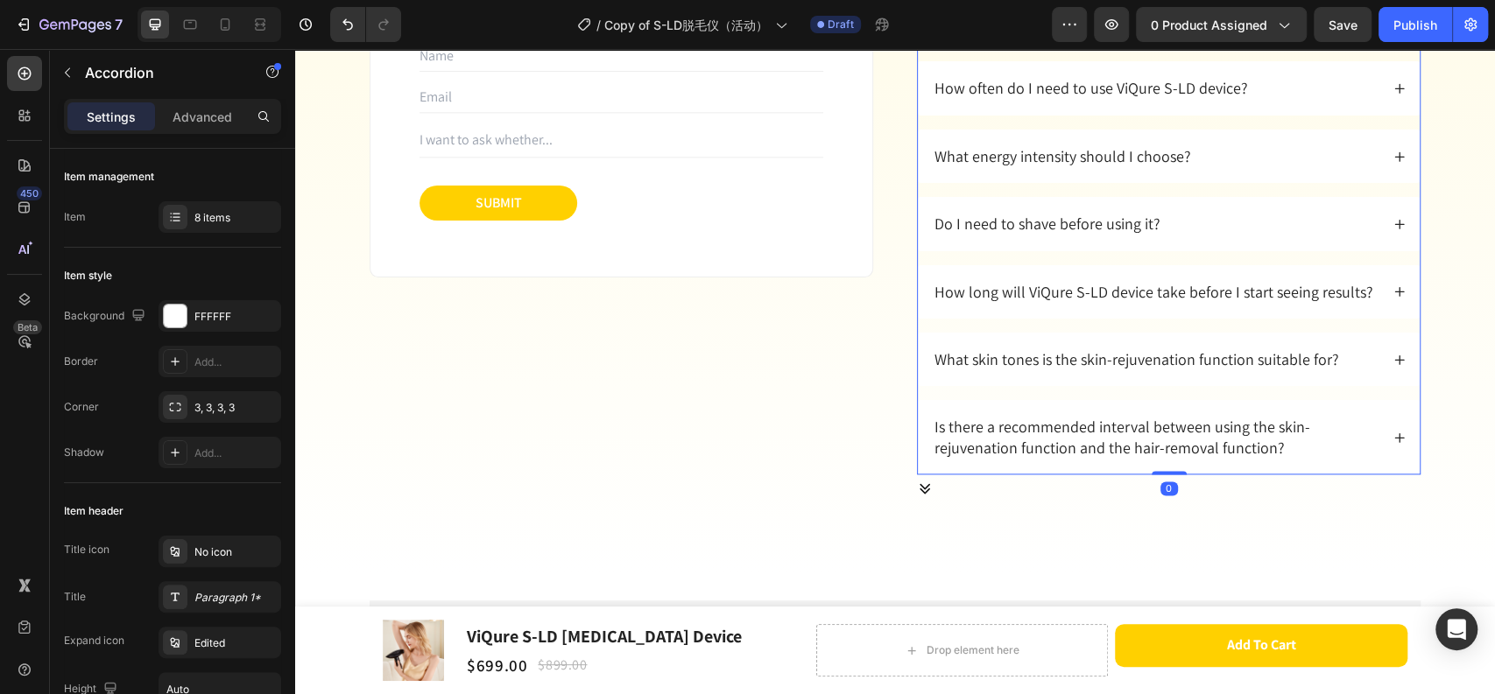
click at [1393, 434] on icon at bounding box center [1399, 438] width 12 height 12
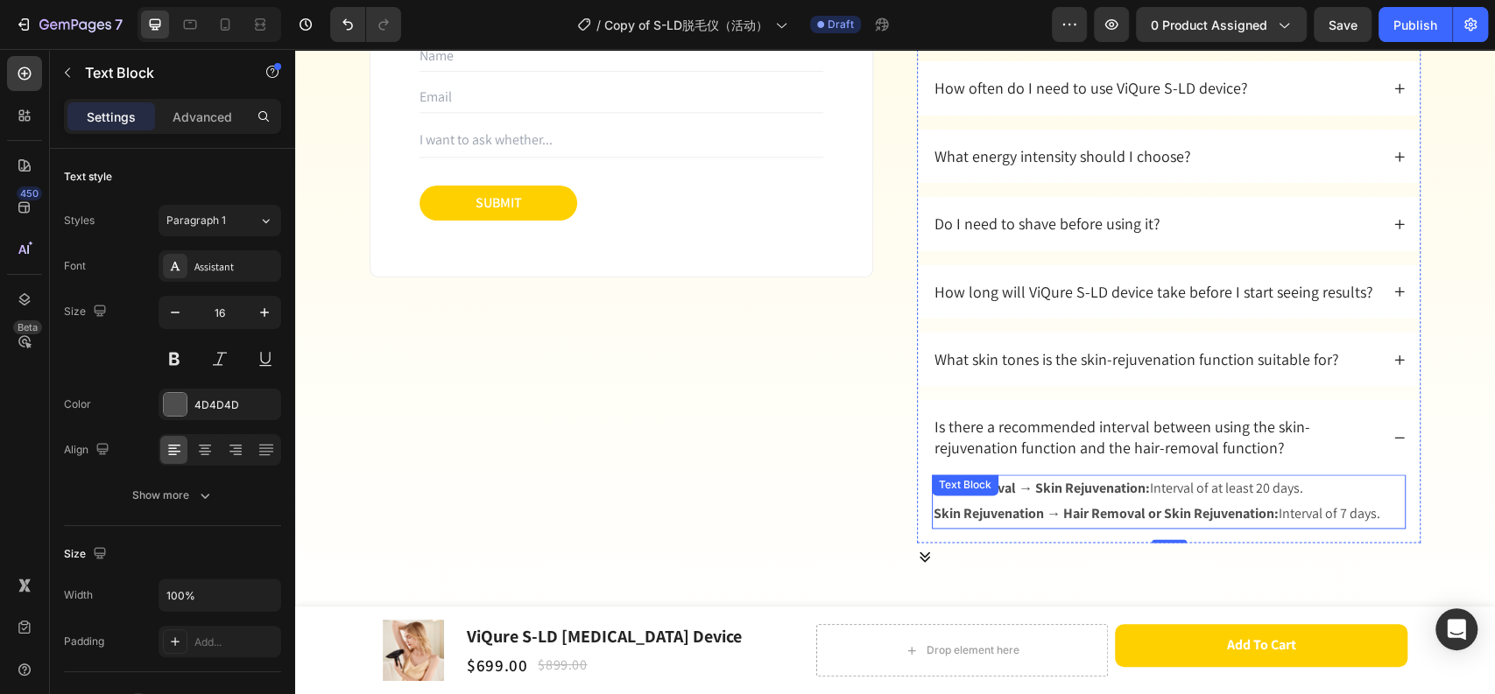
click at [952, 509] on strong "Skin Rejuvenation → Hair Removal or Skin Rejuvenation:" at bounding box center [1105, 513] width 345 height 18
click at [1189, 512] on strong "Skin Rejuvenation → Hair Removal or Skin Rejuvenation:" at bounding box center [1105, 513] width 345 height 18
click at [959, 514] on strong "Skin Rejuvenation → Hair Removal or Skin-Rejuvenation:" at bounding box center [1106, 513] width 347 height 18
click at [1187, 513] on strong "Skin Rejuvenation → Hair Removal or Skin-Rejuvenation:" at bounding box center [1106, 513] width 347 height 18
click at [933, 482] on strong "Hair Removal → Skin Rejuvenation:" at bounding box center [1041, 488] width 216 height 18
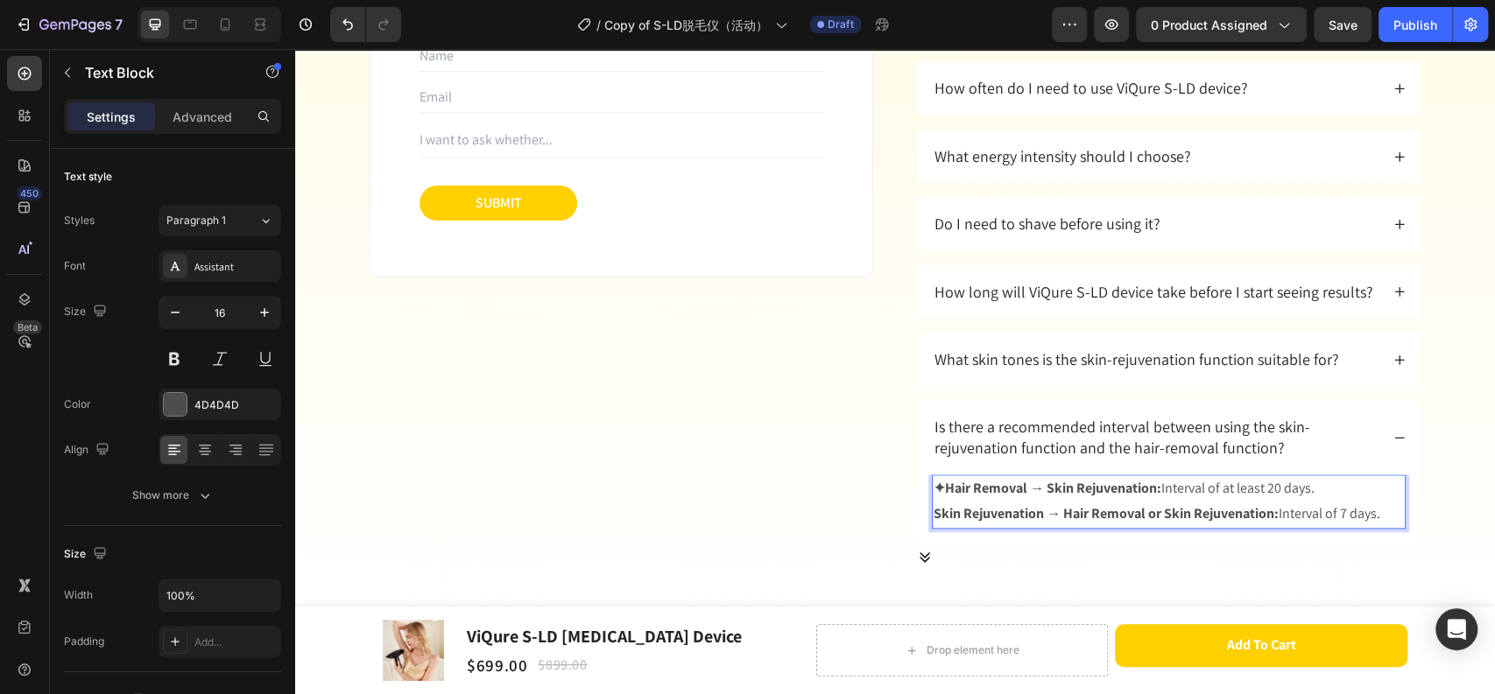
click at [933, 510] on strong "Skin Rejuvenation → Hair Removal or Skin Rejuvenation:" at bounding box center [1105, 513] width 345 height 18
click at [939, 484] on strong "✦Hair Removal → Skin Rejuvenation:" at bounding box center [1047, 488] width 228 height 18
click at [936, 513] on strong "✦Skin Rejuvenation → Hair Removal or Skin Rejuvenation:" at bounding box center [1111, 513] width 356 height 18
click at [1398, 439] on div "Is there a recommended interval between using the skin-rejuvenation function an…" at bounding box center [1169, 437] width 502 height 74
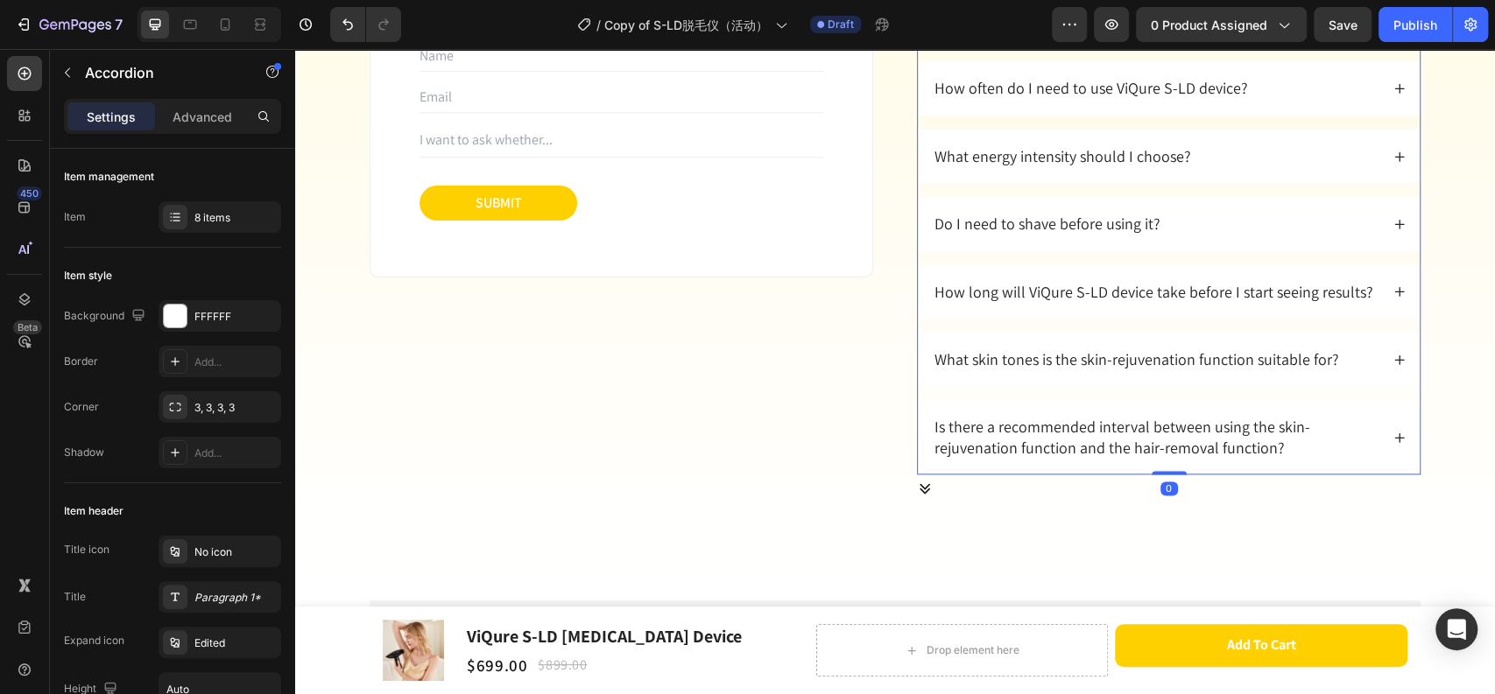
click at [1398, 439] on div "Is there a recommended interval between using the skin-rejuvenation function an…" at bounding box center [1169, 437] width 502 height 74
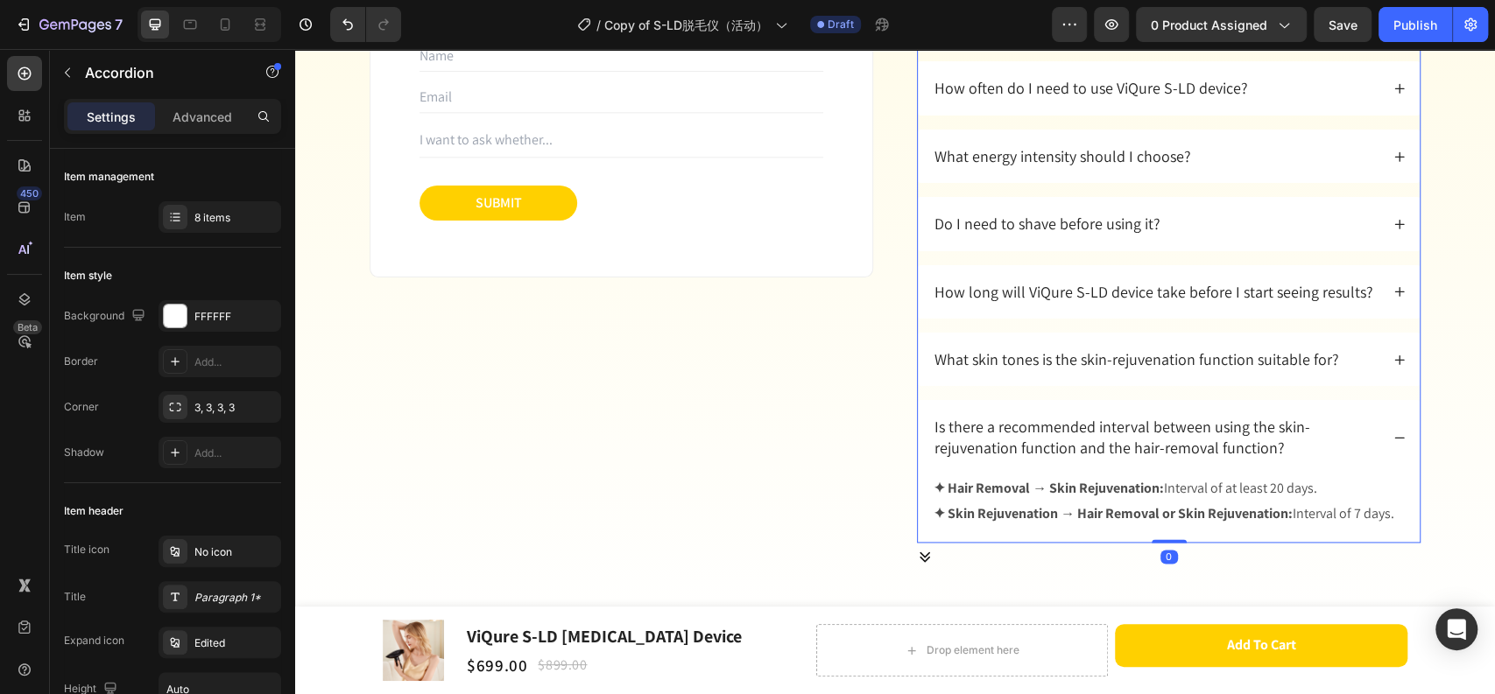
click at [1393, 362] on icon at bounding box center [1399, 360] width 12 height 12
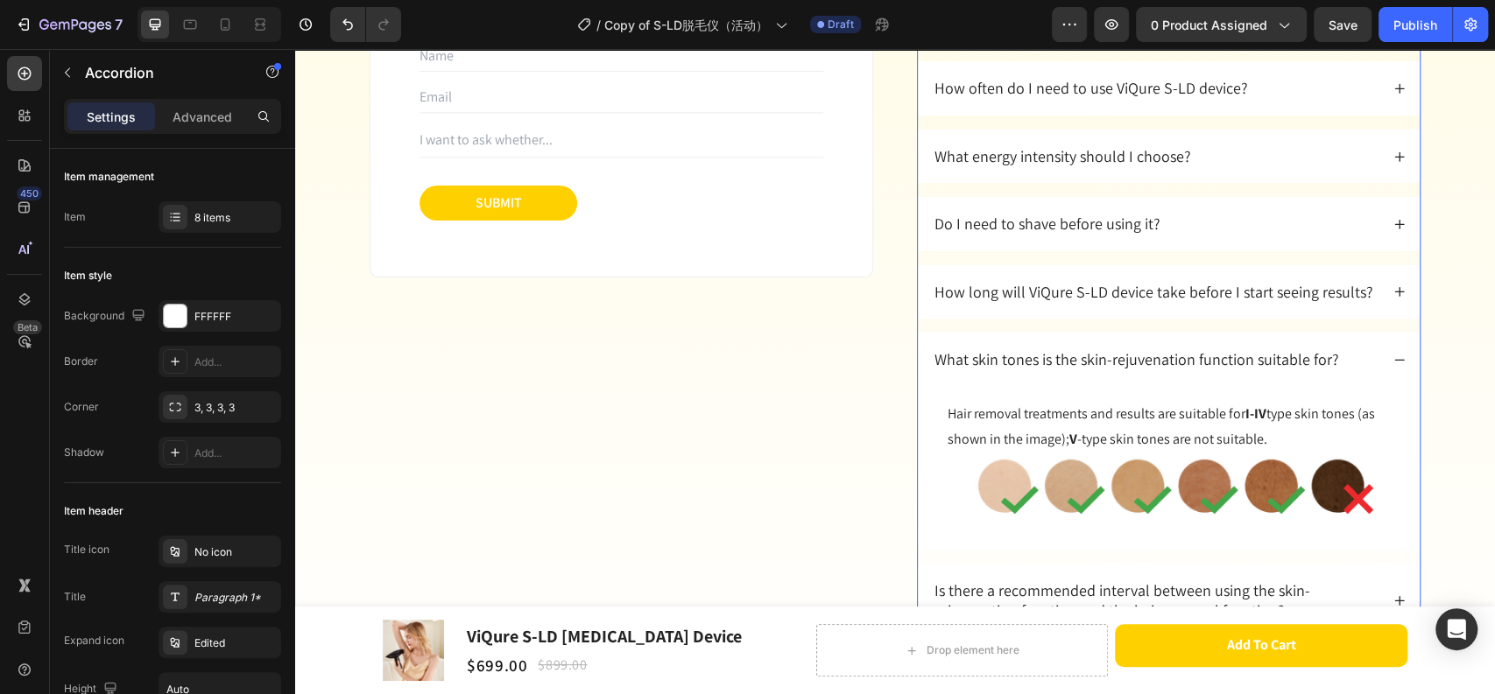
click at [1393, 362] on icon at bounding box center [1399, 360] width 12 height 12
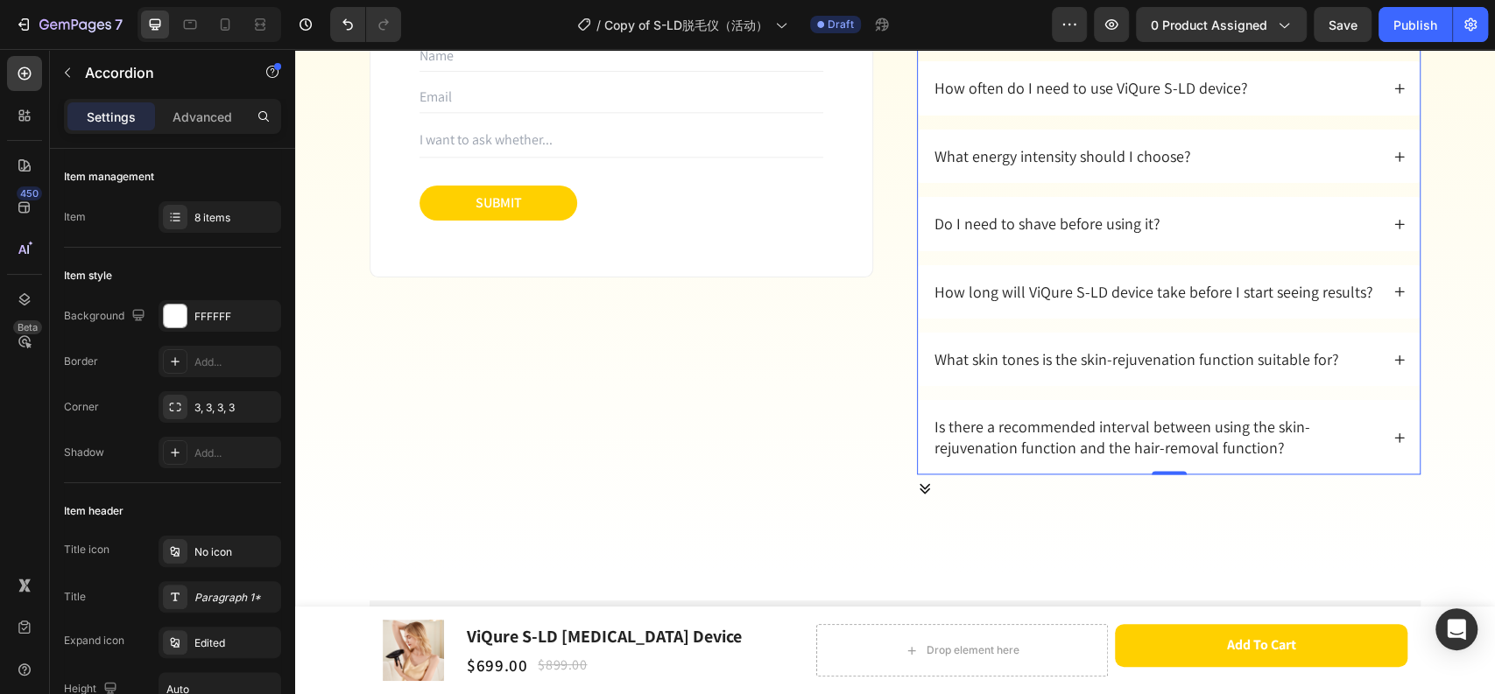
click at [1393, 362] on icon at bounding box center [1399, 360] width 12 height 12
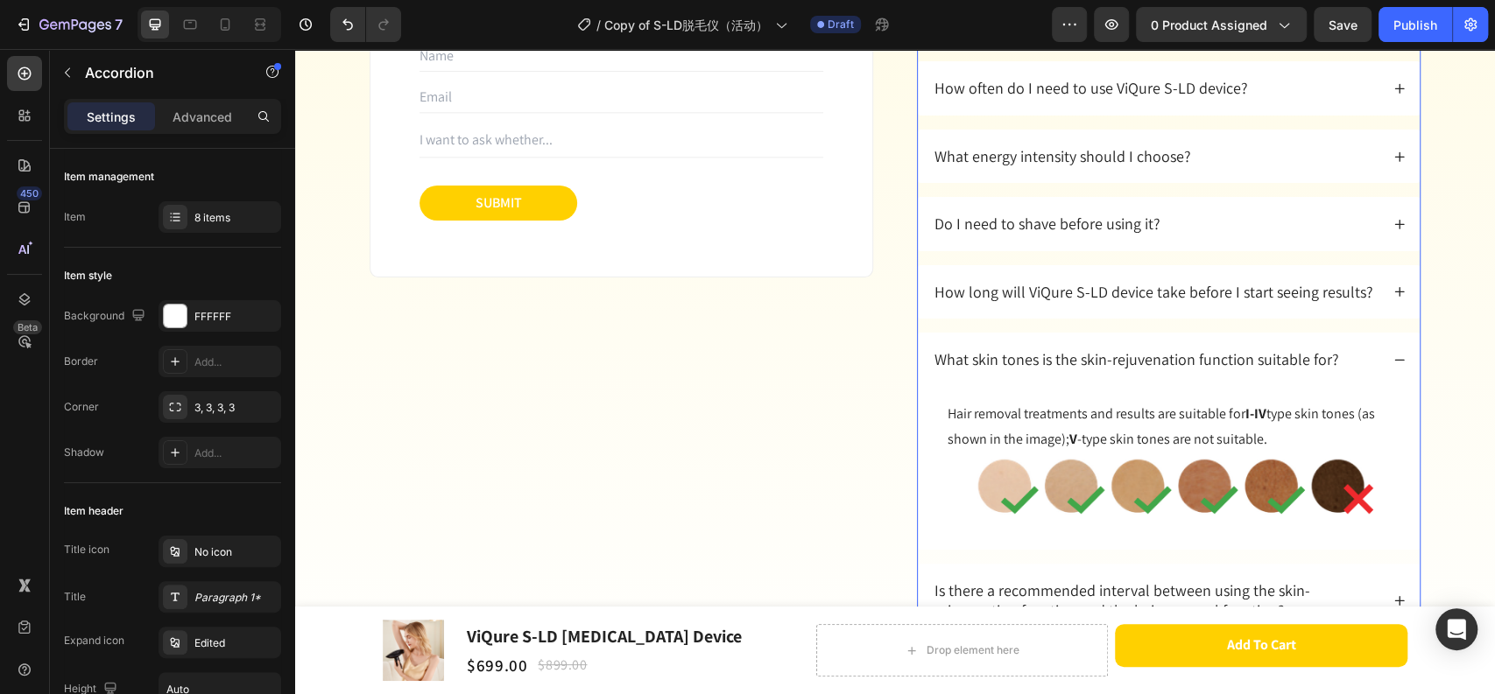
click at [1393, 361] on icon at bounding box center [1399, 360] width 12 height 12
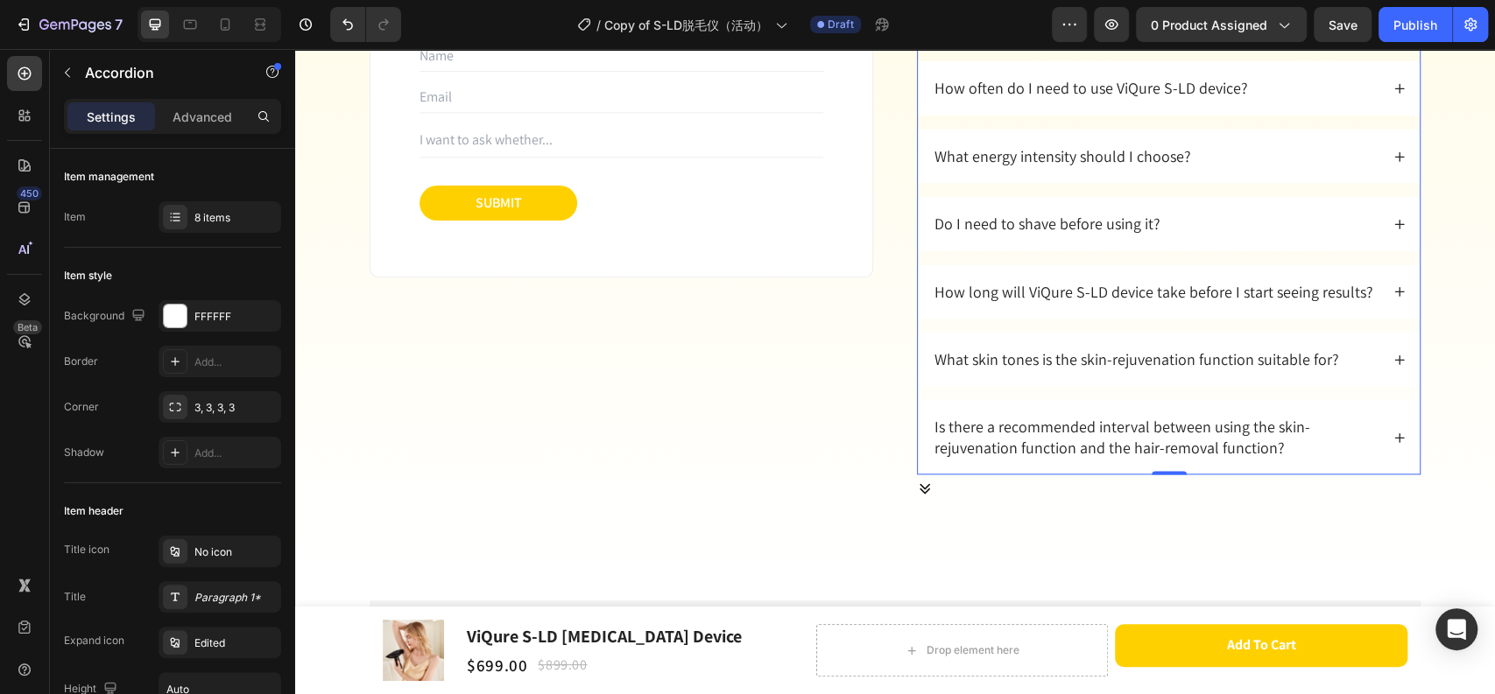
click at [1393, 432] on icon at bounding box center [1399, 438] width 12 height 12
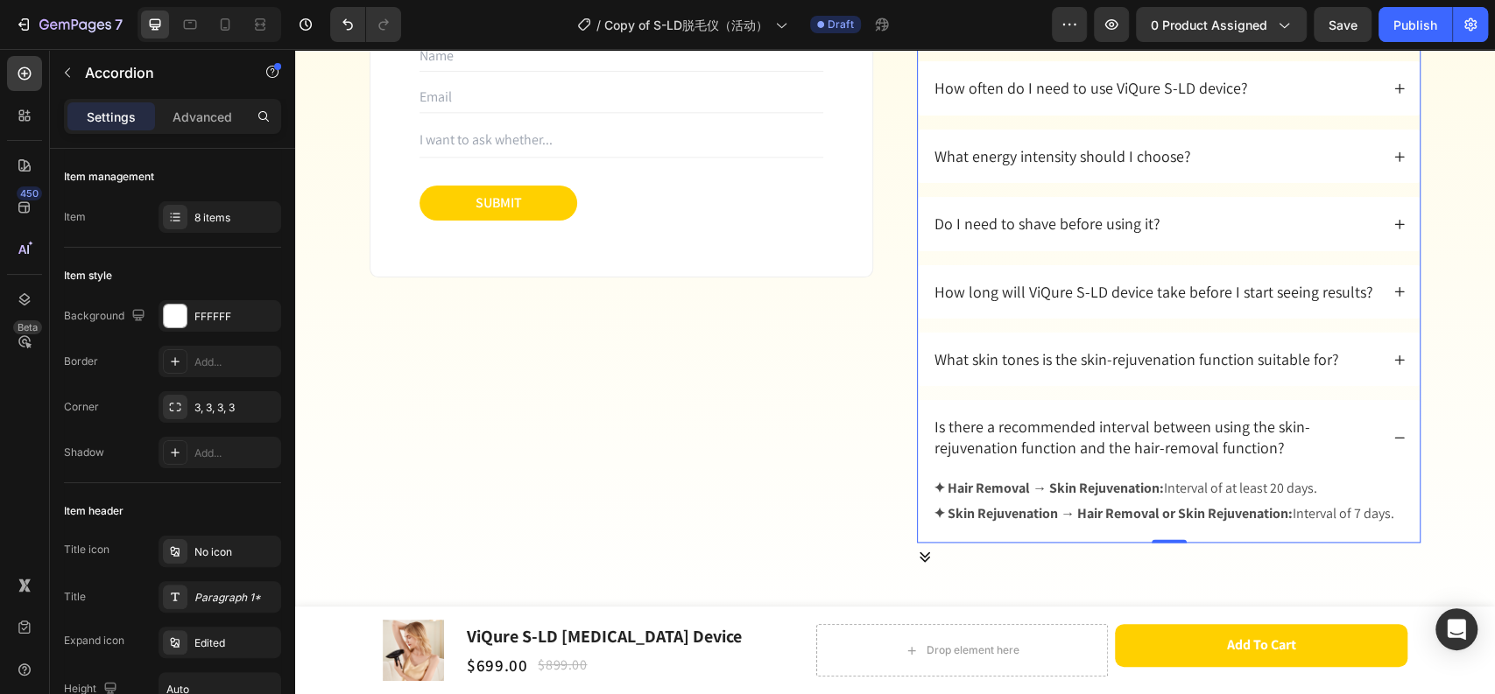
click at [1393, 432] on icon at bounding box center [1399, 438] width 12 height 12
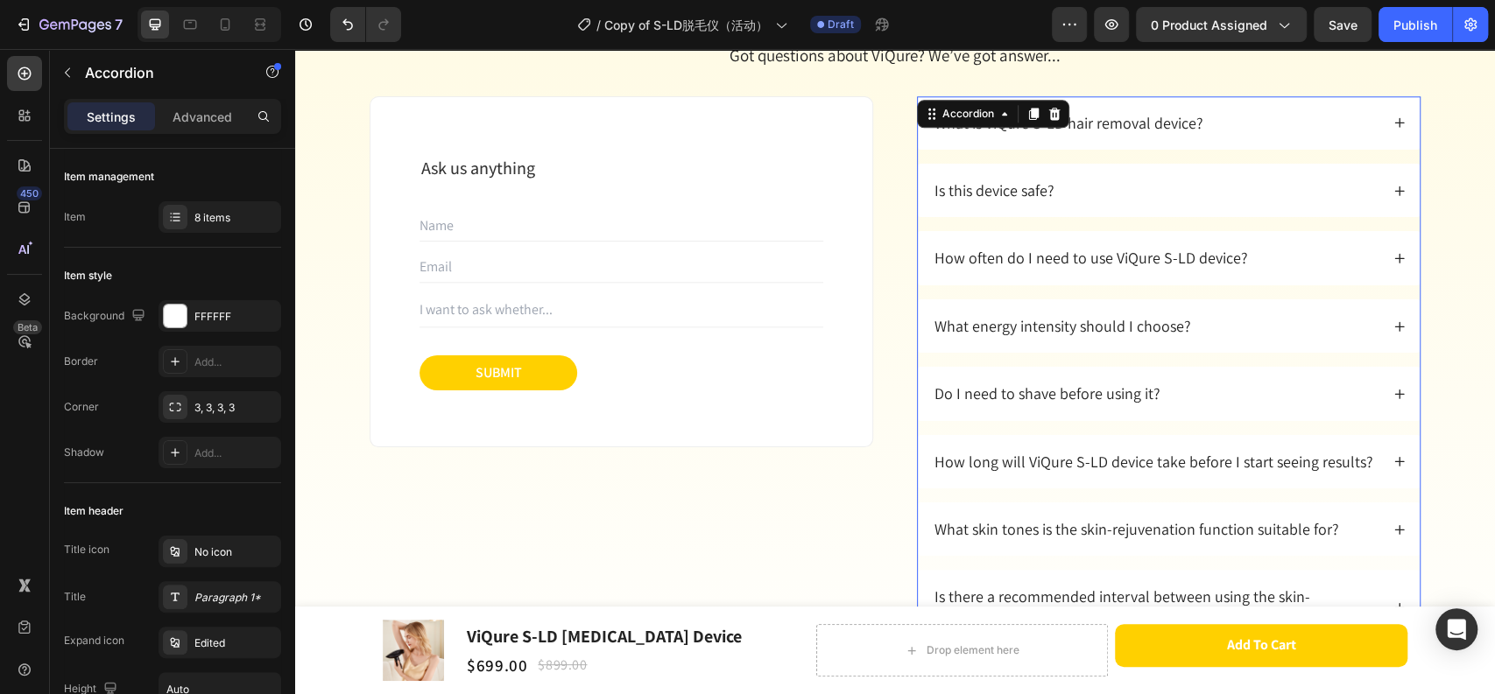
scroll to position [10483, 0]
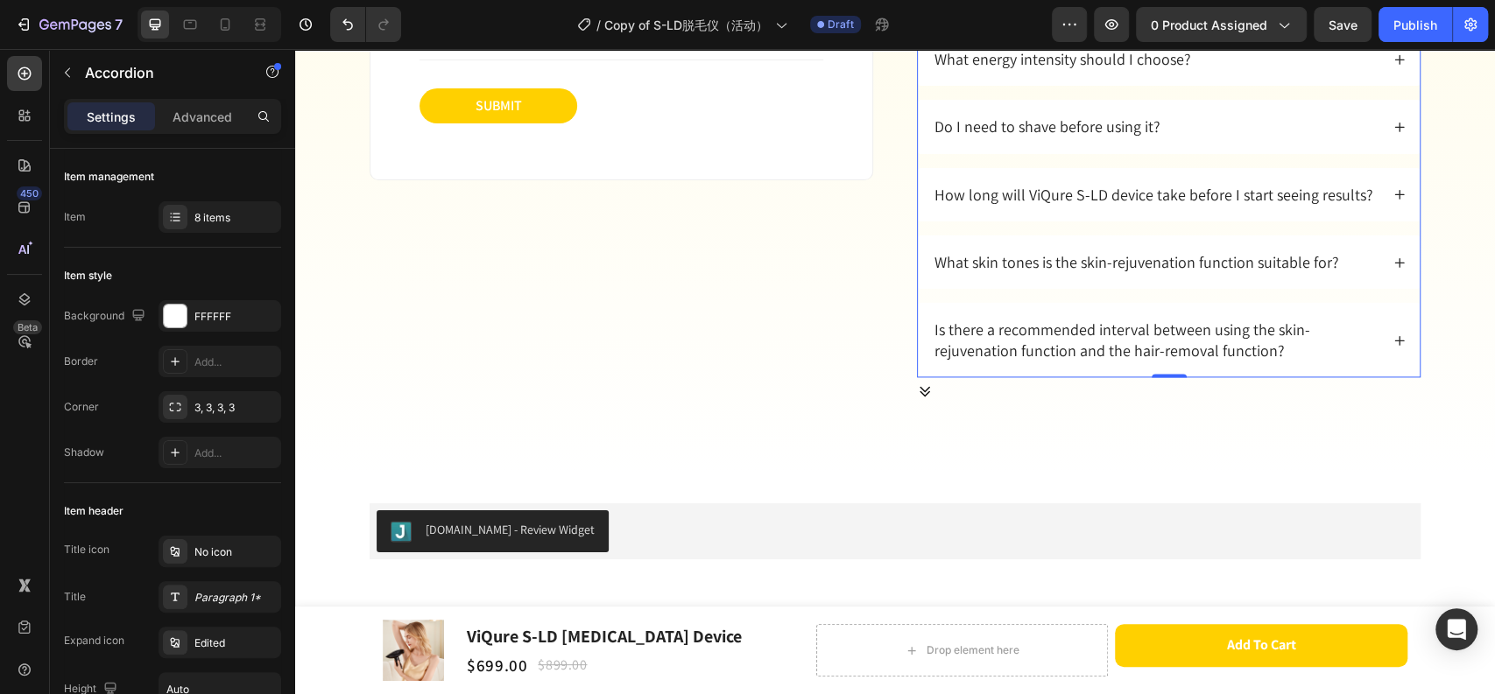
click at [1393, 344] on icon at bounding box center [1399, 340] width 12 height 12
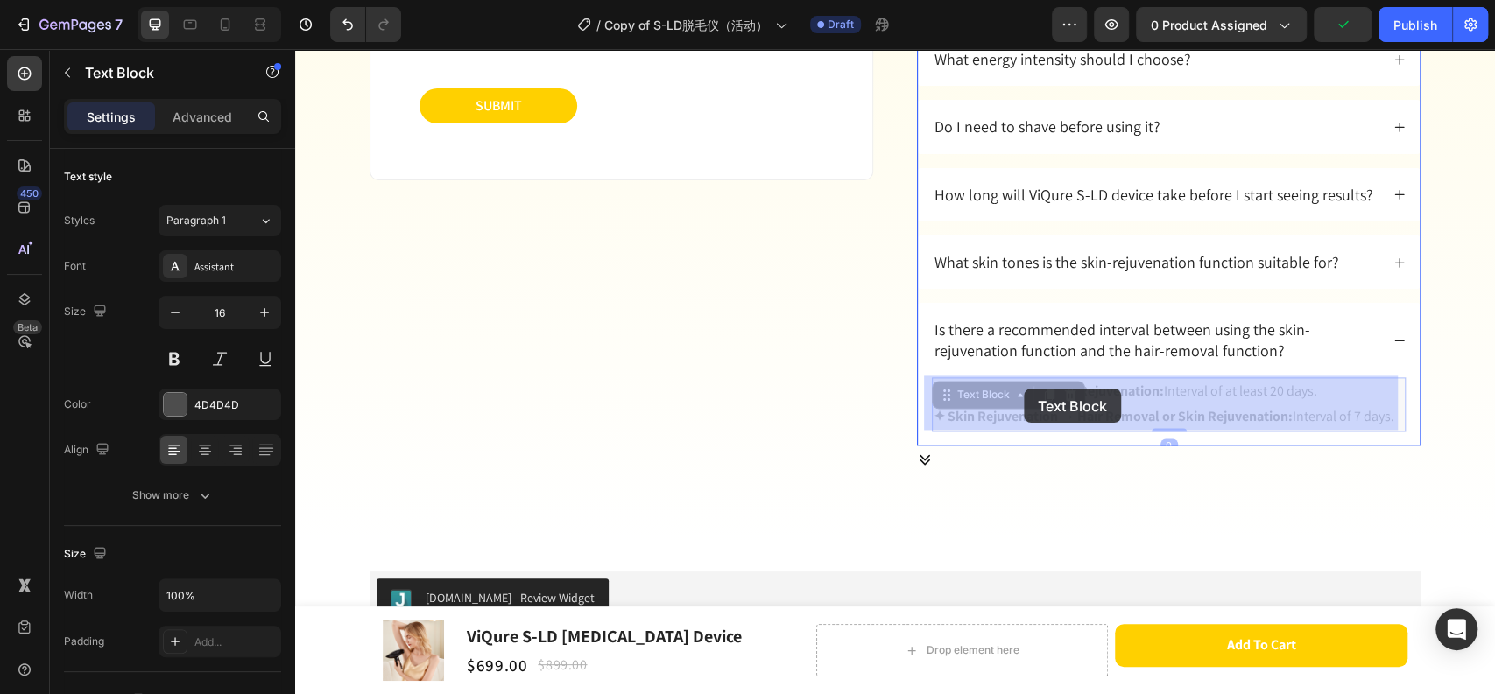
drag, startPoint x: 1038, startPoint y: 390, endPoint x: 1026, endPoint y: 390, distance: 12.3
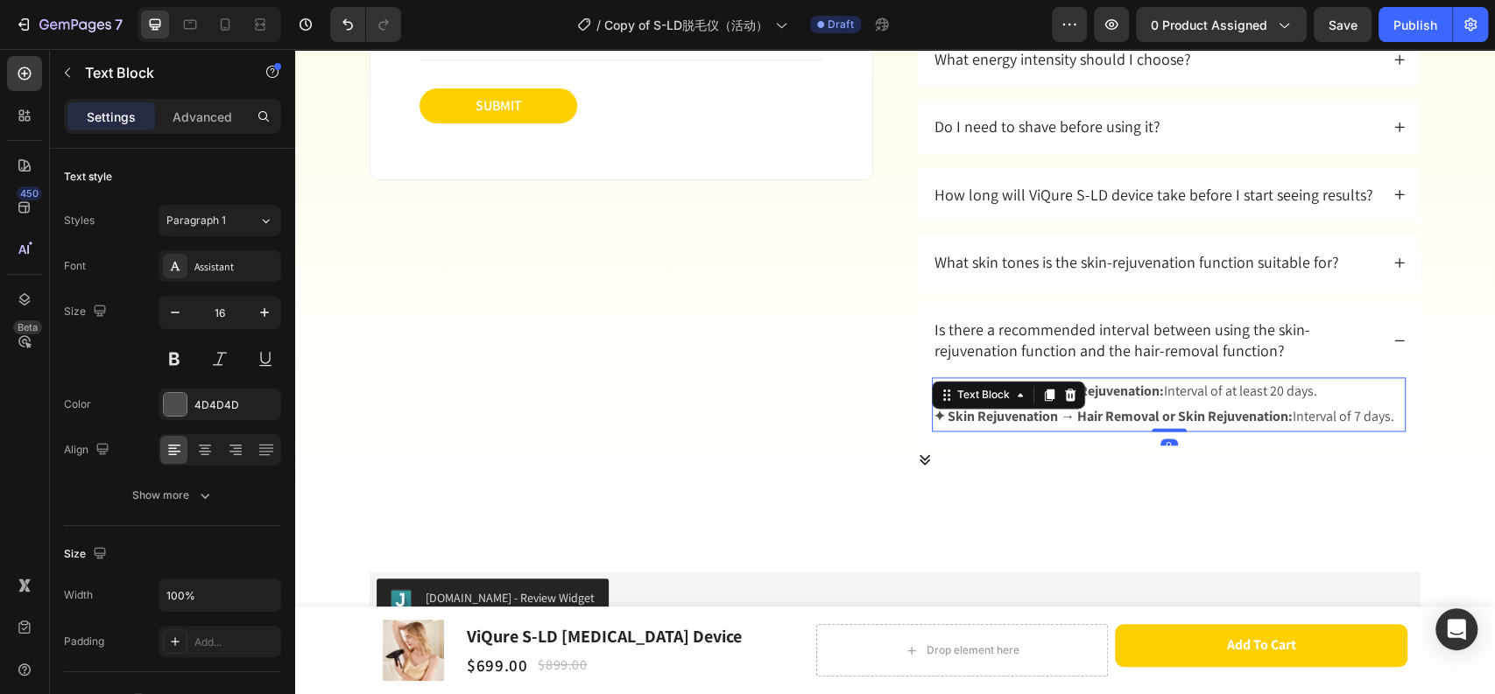
click at [1028, 393] on div "Text Block" at bounding box center [1008, 395] width 153 height 28
click at [1122, 392] on strong "✦ Hair Removal → Skin Rejuvenation:" at bounding box center [1048, 391] width 230 height 18
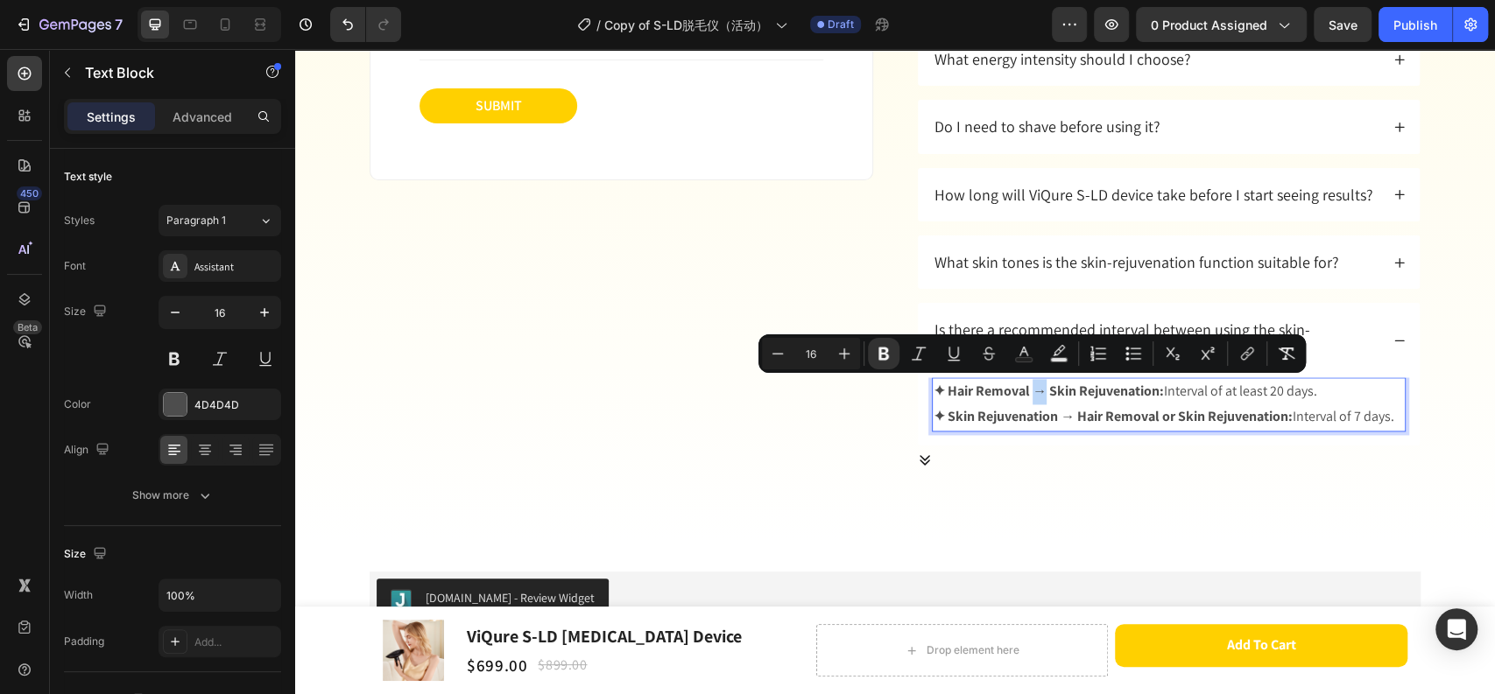
drag, startPoint x: 1028, startPoint y: 389, endPoint x: 1037, endPoint y: 388, distance: 9.7
click at [1037, 388] on strong "✦ Hair Removal → Skin Rejuvenation:" at bounding box center [1048, 391] width 230 height 18
click at [1060, 355] on icon "Editor contextual toolbar" at bounding box center [1059, 354] width 18 height 18
type input "000000"
type input "77"
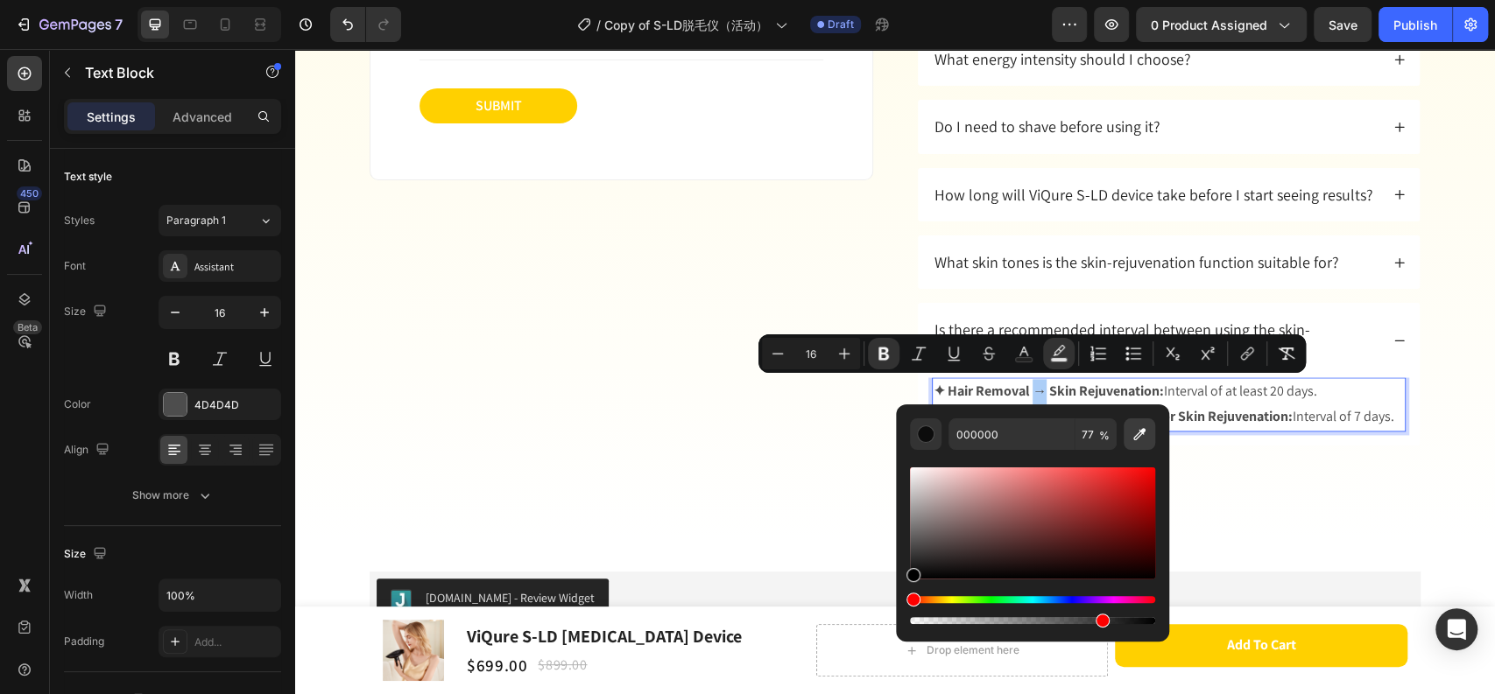
click at [1139, 433] on icon "Editor contextual toolbar" at bounding box center [1139, 435] width 18 height 18
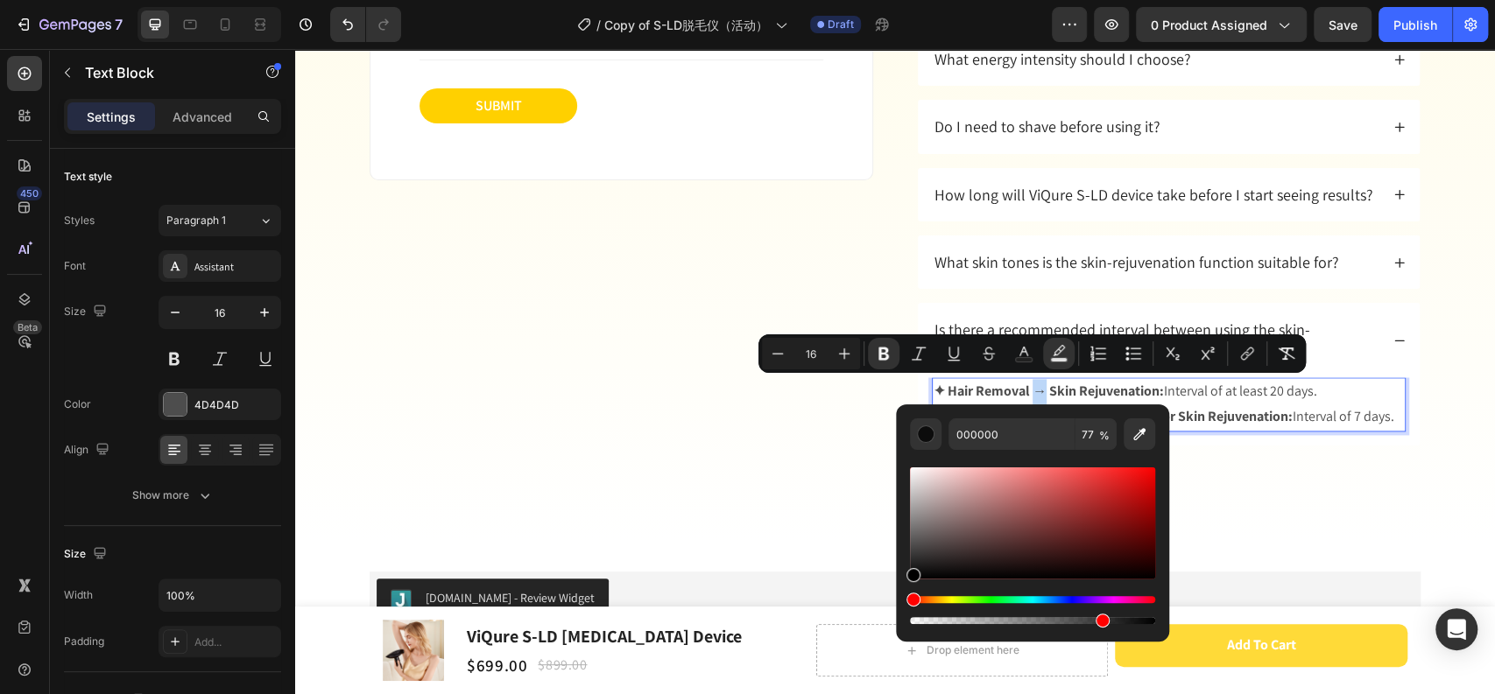
type input "FFD000"
type input "100"
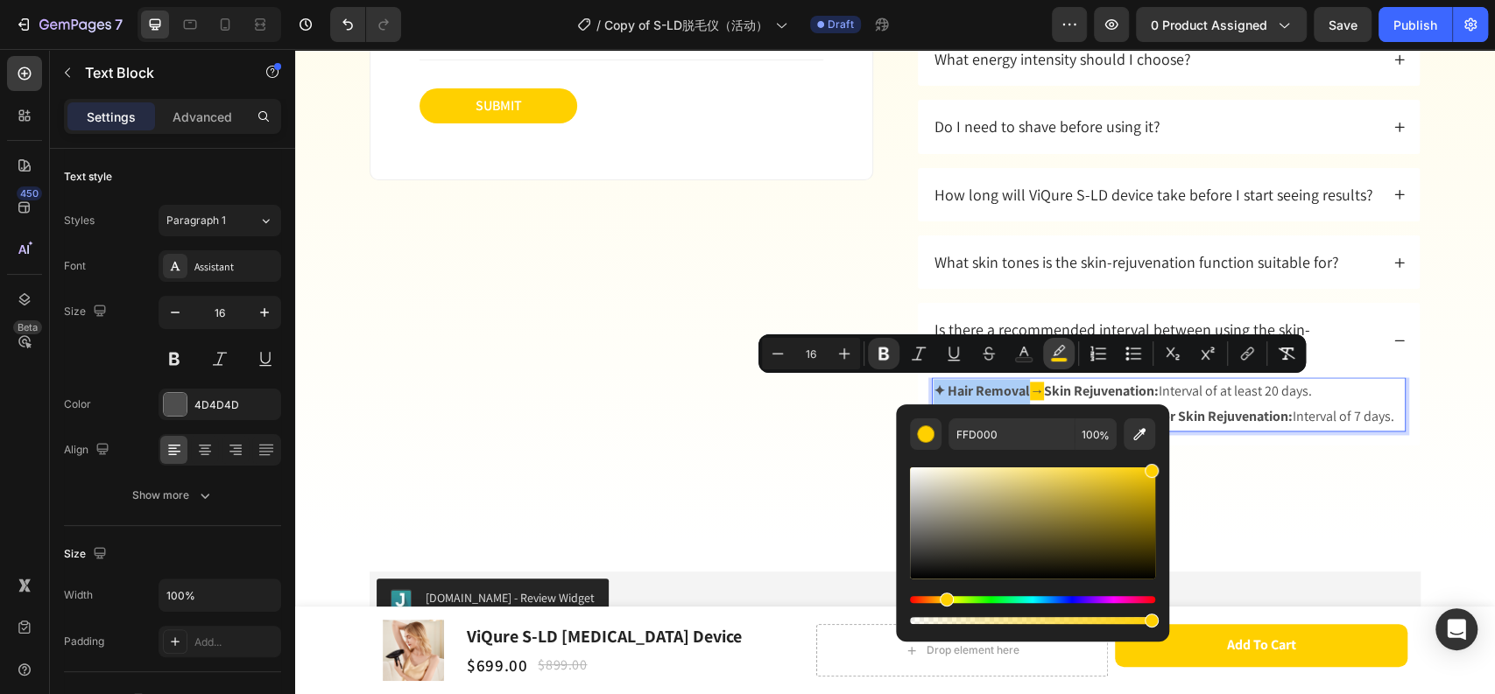
click at [1056, 361] on rect "Editor contextual toolbar" at bounding box center [1059, 360] width 17 height 4
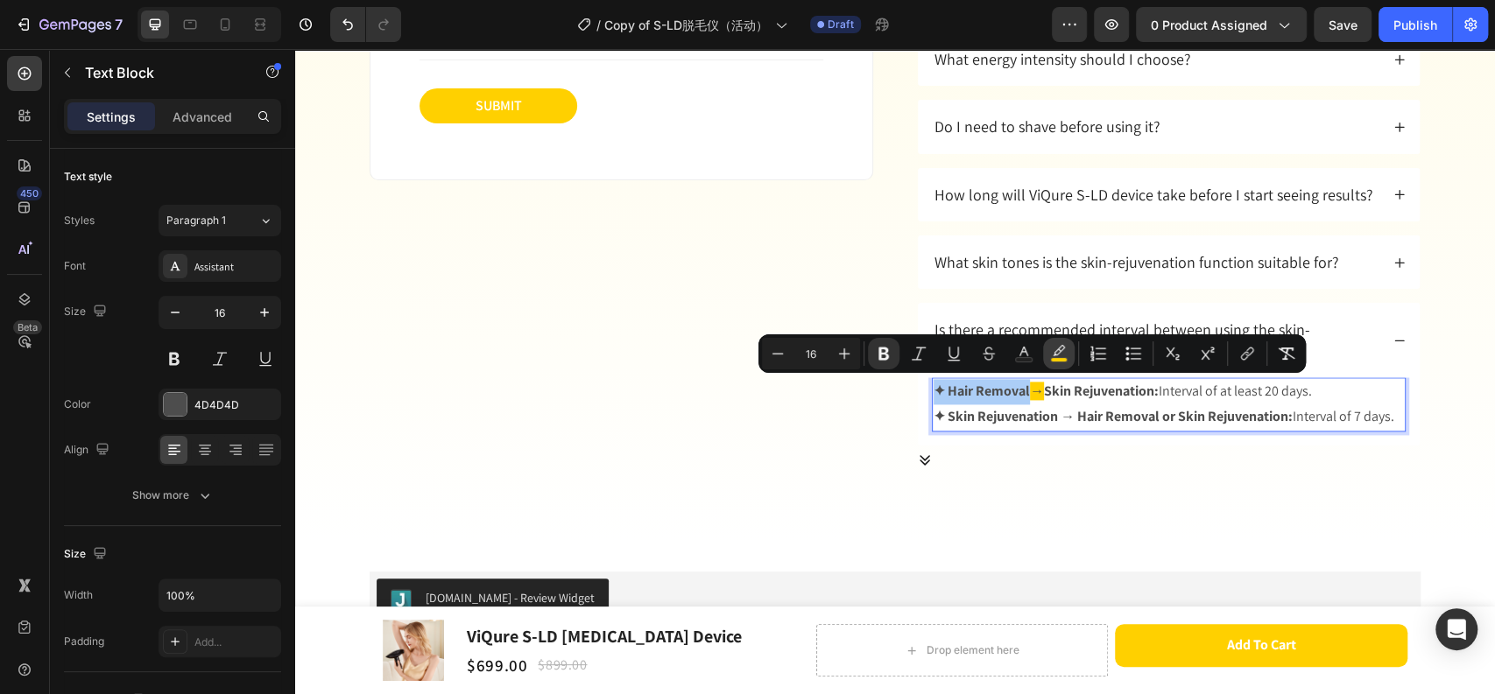
click at [1058, 345] on icon "Editor contextual toolbar" at bounding box center [1059, 354] width 18 height 18
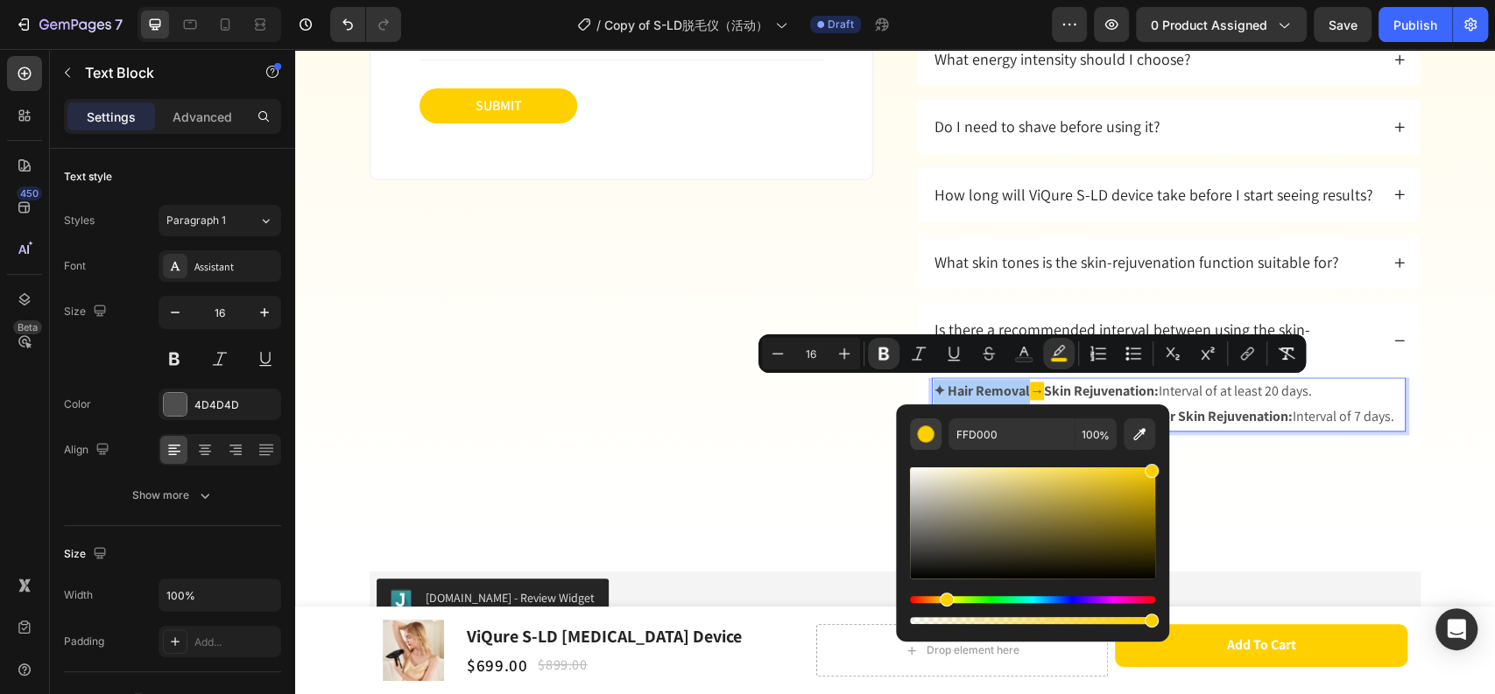
click at [922, 437] on div "Editor contextual toolbar" at bounding box center [926, 435] width 18 height 18
click at [1149, 433] on button "Editor contextual toolbar" at bounding box center [1139, 434] width 32 height 32
type input "FFFFFC"
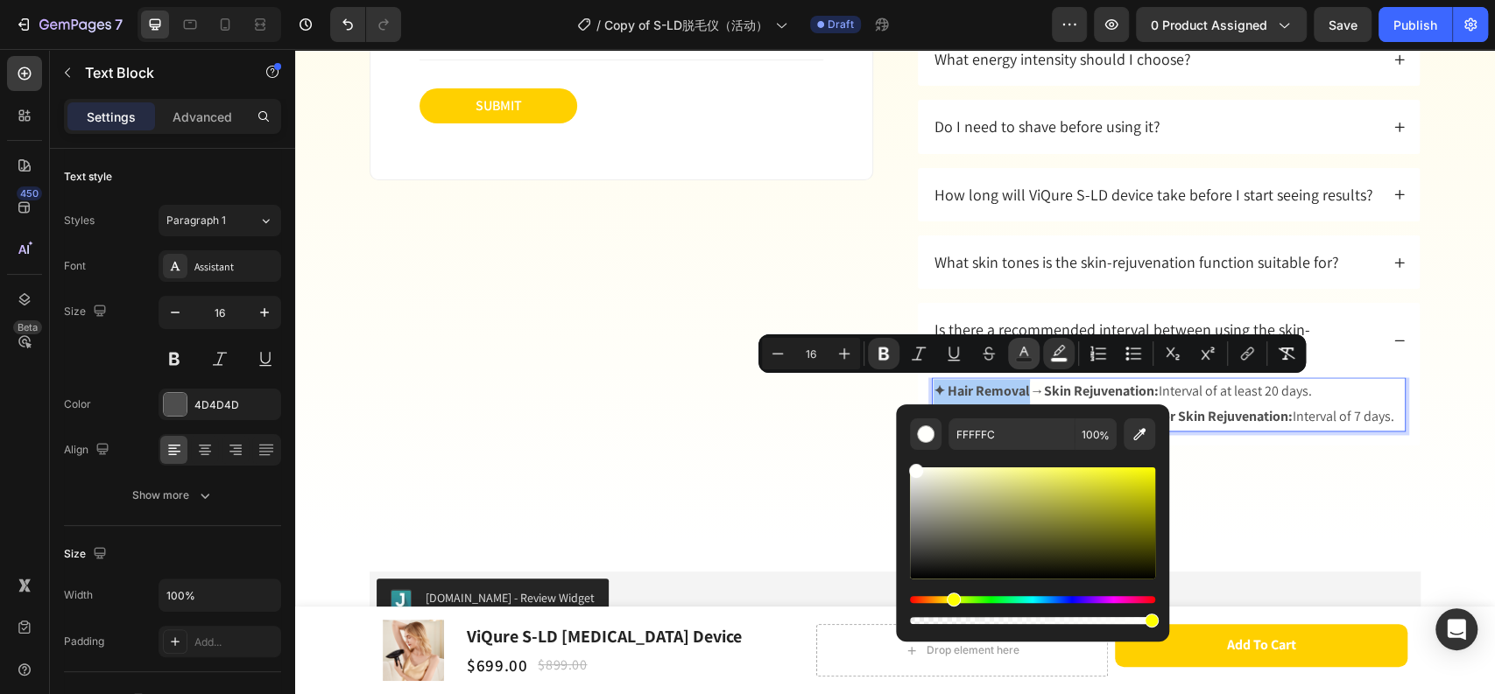
click at [1013, 350] on button "Text Color" at bounding box center [1024, 354] width 32 height 32
type input "4D4D4D"
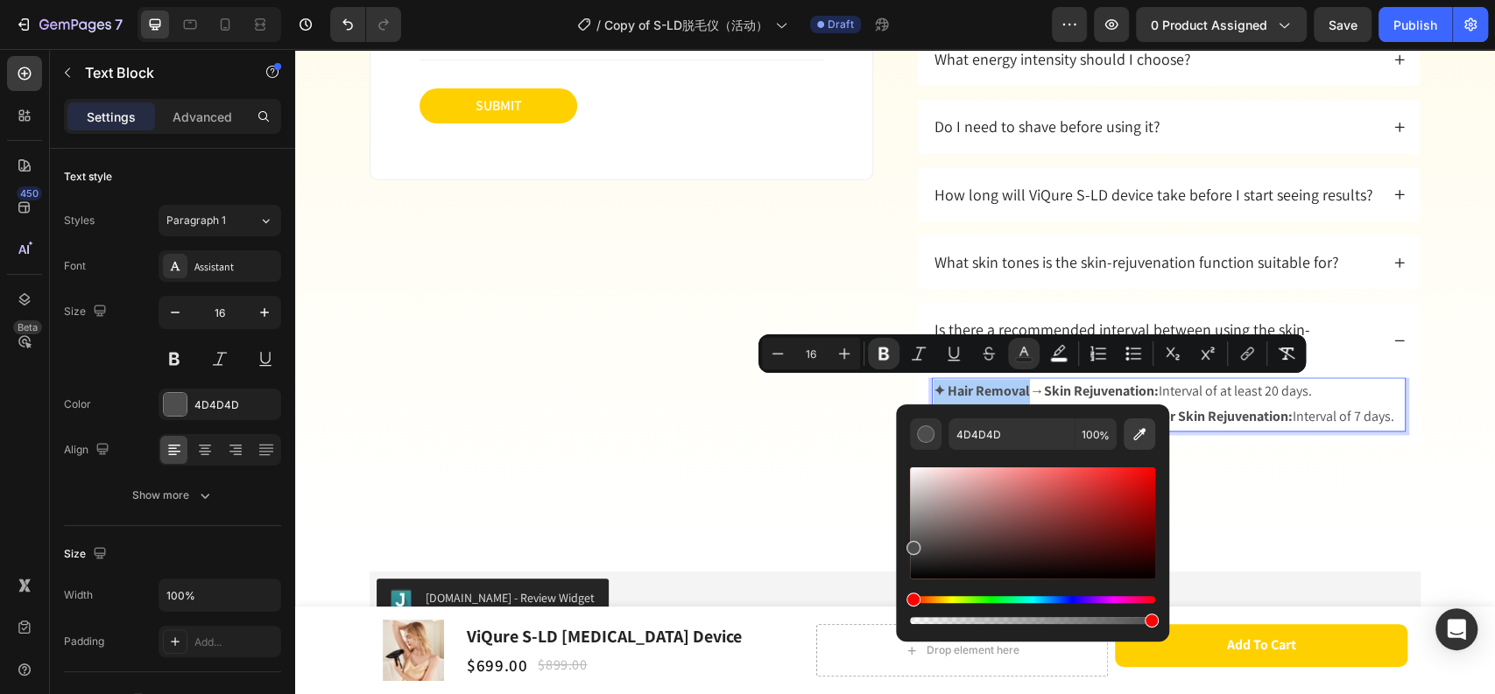
click at [1132, 434] on icon "Editor contextual toolbar" at bounding box center [1139, 435] width 18 height 18
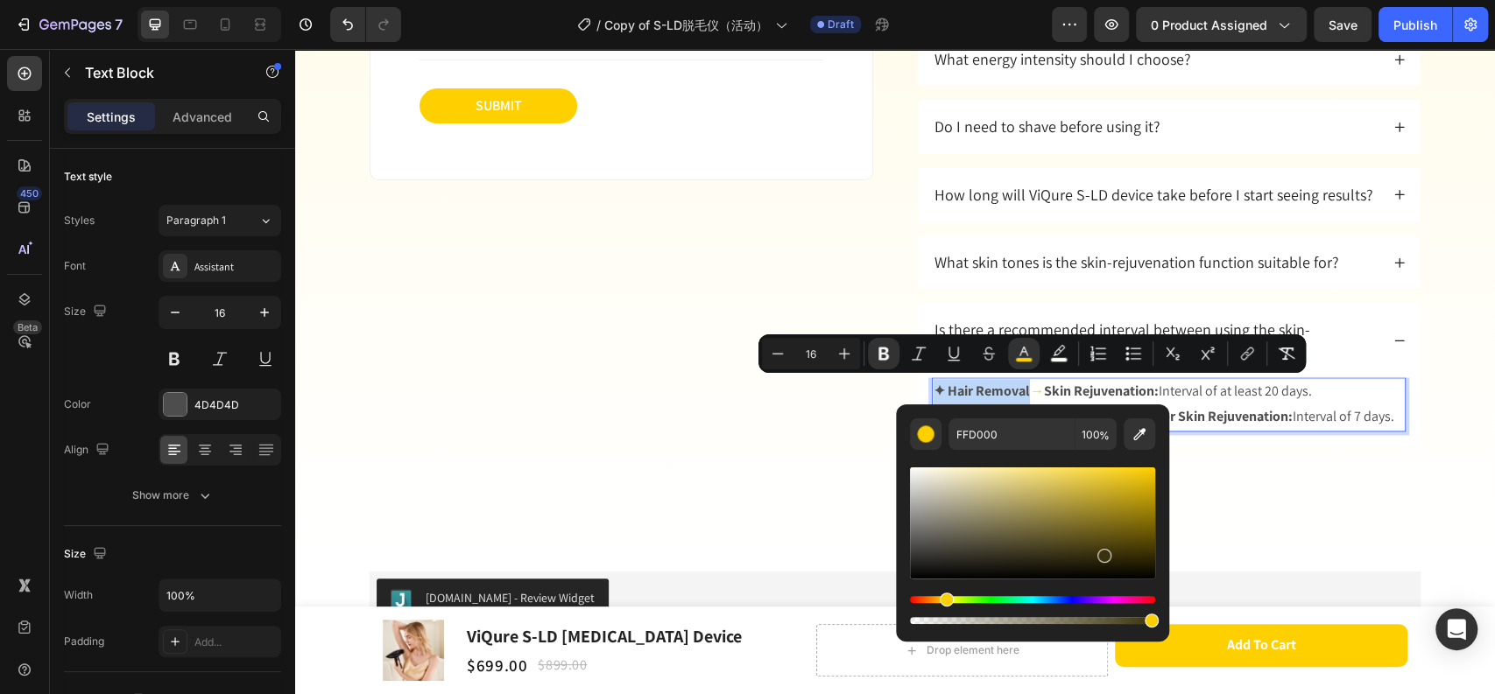
type input "3A320C"
drag, startPoint x: 1149, startPoint y: 472, endPoint x: 1101, endPoint y: 552, distance: 93.8
click at [1101, 552] on div "Editor contextual toolbar" at bounding box center [1108, 557] width 14 height 14
click at [1234, 517] on div "FAQs Heading Got questions about ViQure? We’ve got answer... Text Block Ask us …" at bounding box center [894, 87] width 1199 height 912
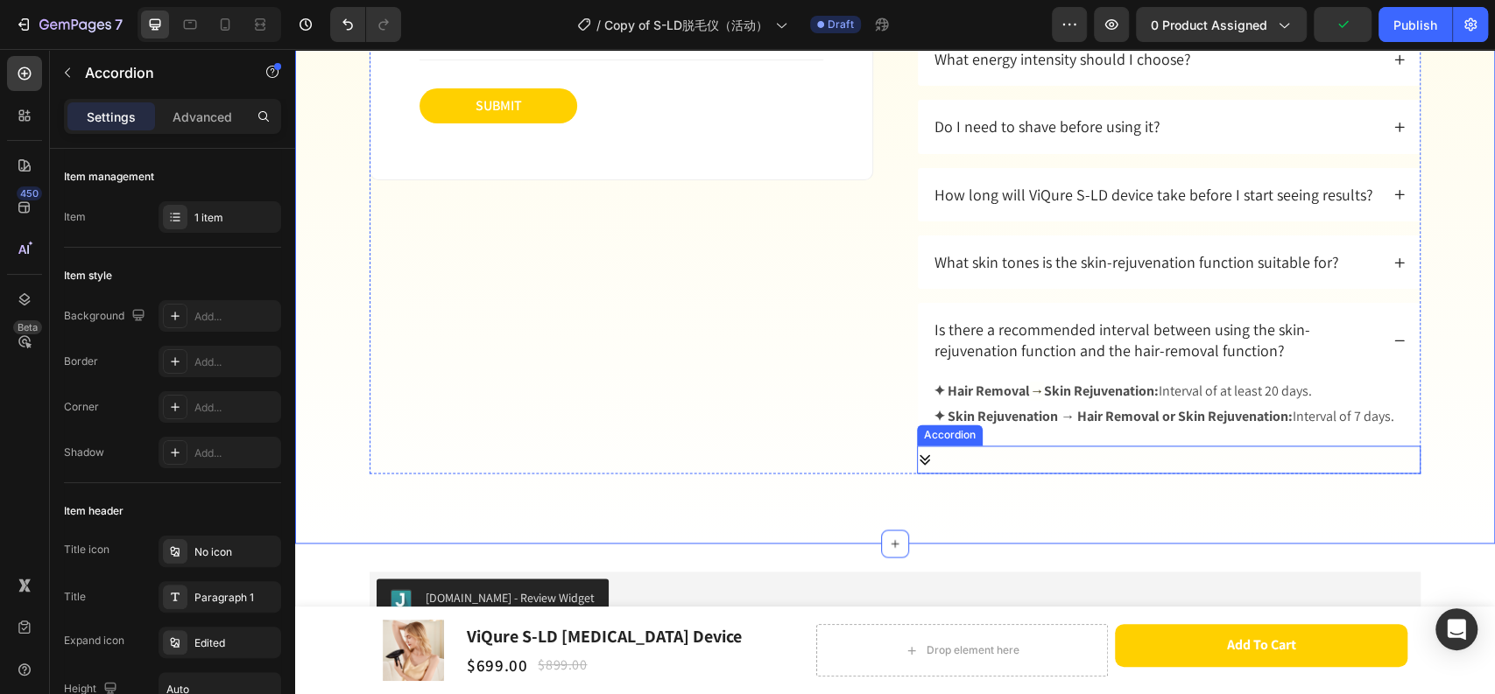
click at [919, 458] on icon at bounding box center [924, 460] width 11 height 11
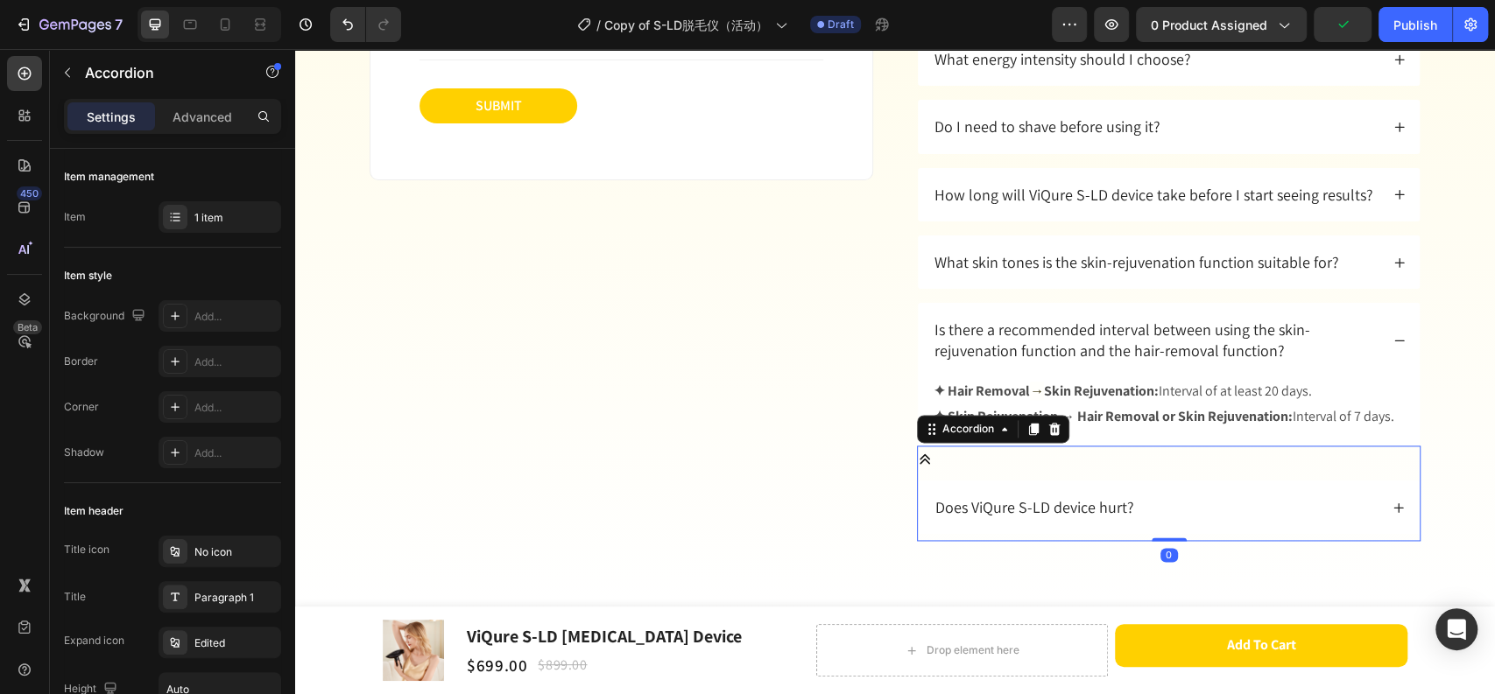
click at [919, 458] on icon at bounding box center [924, 459] width 11 height 11
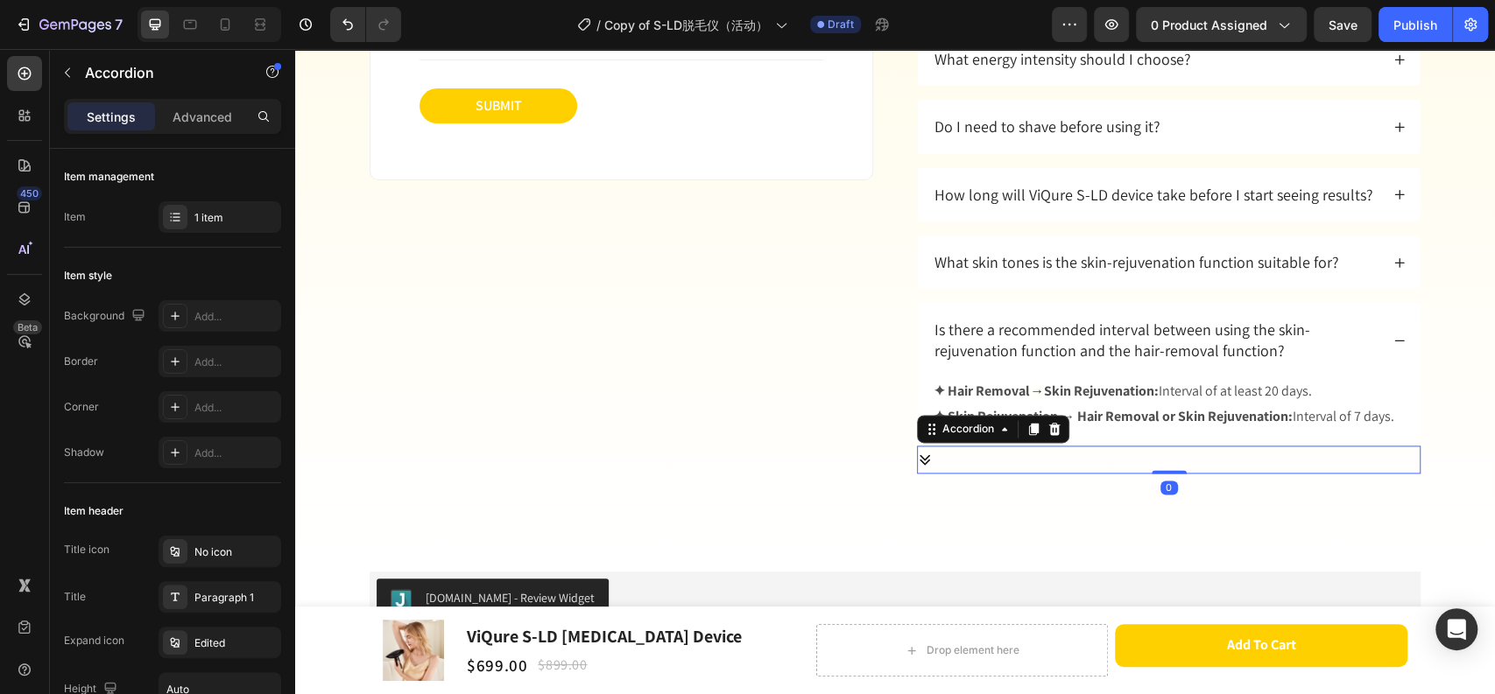
click at [919, 458] on icon at bounding box center [924, 460] width 11 height 11
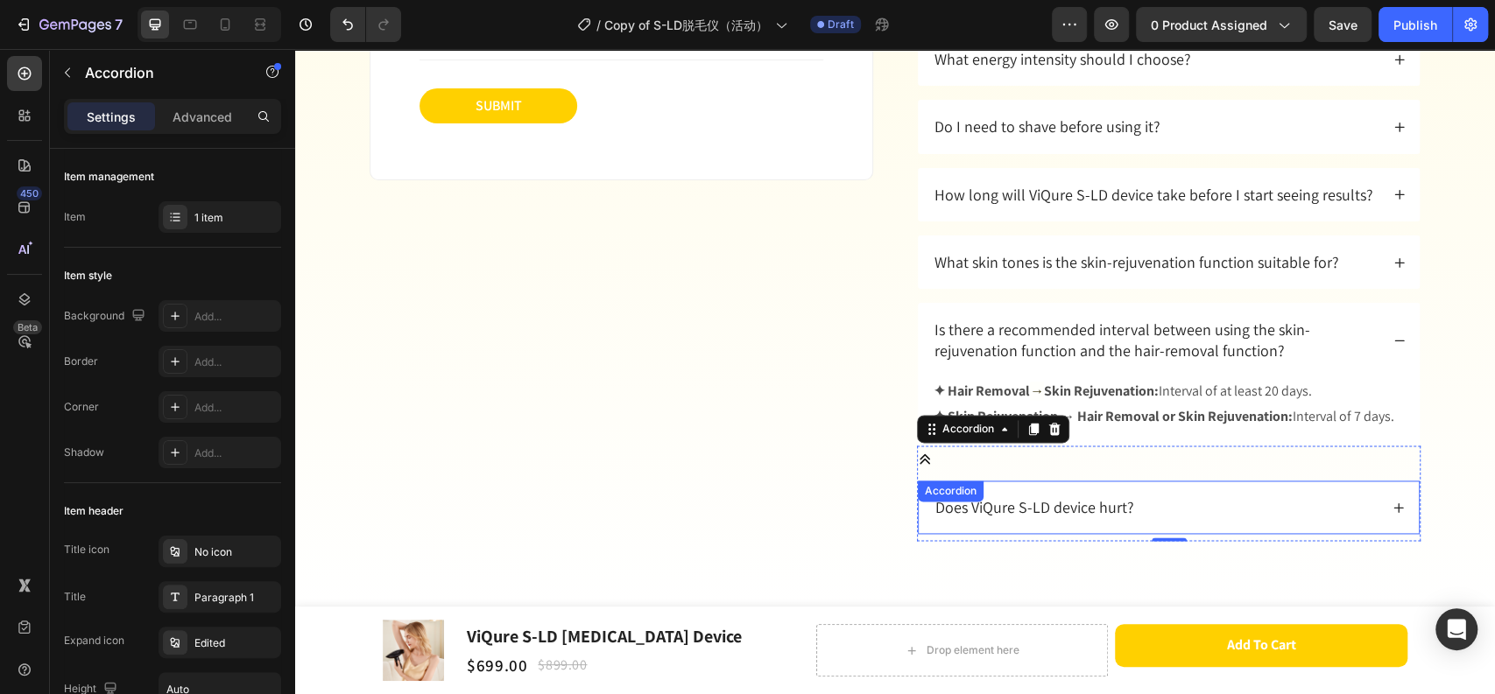
click at [1393, 509] on icon at bounding box center [1398, 508] width 12 height 12
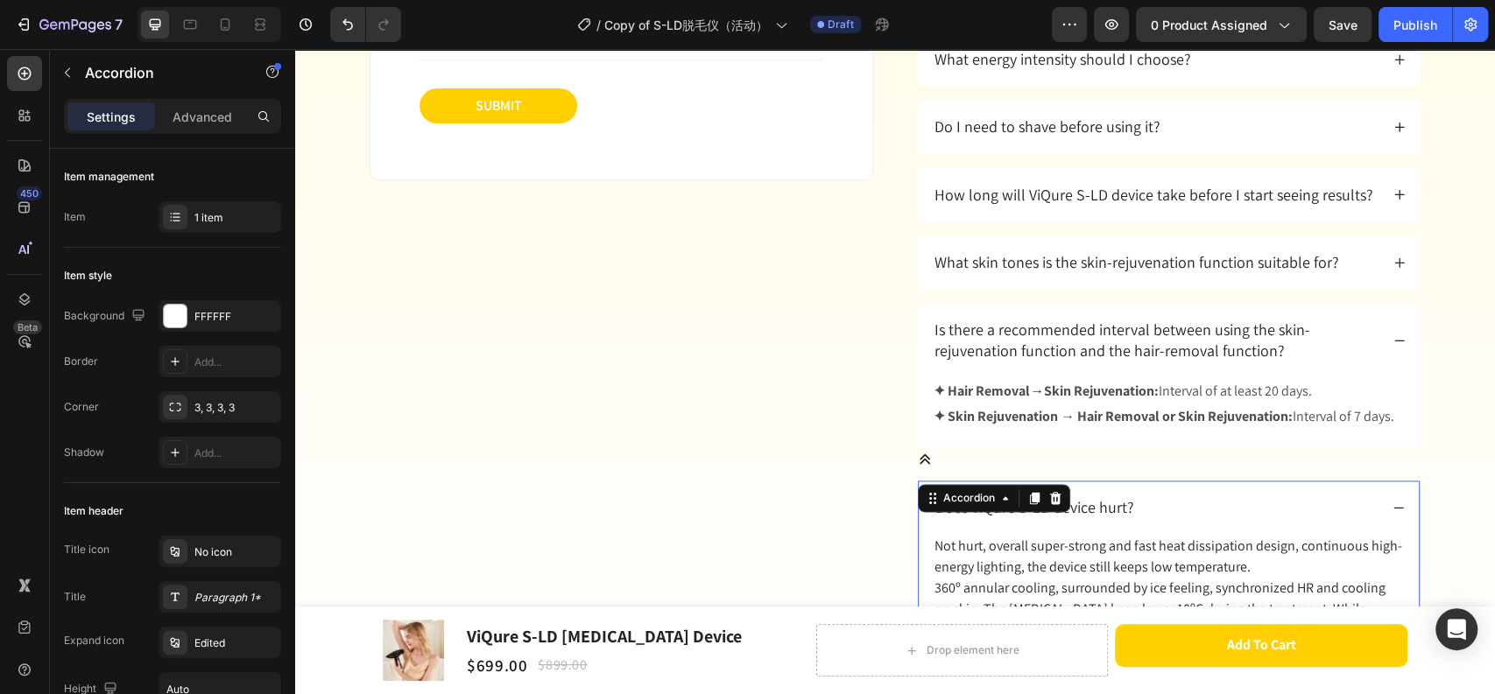
click at [1393, 509] on icon at bounding box center [1398, 508] width 12 height 12
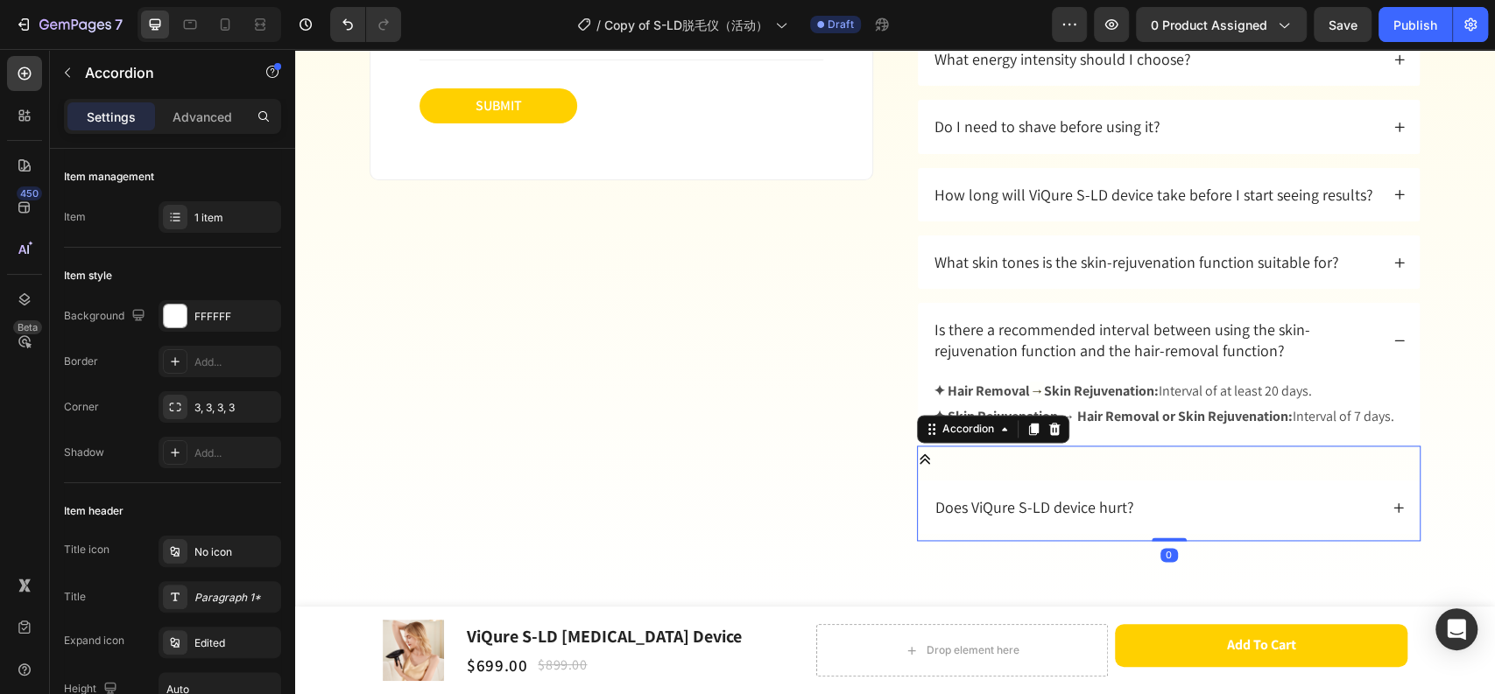
click at [917, 454] on div "Does ViQure S-LD device hurt? Accordion" at bounding box center [1168, 493] width 503 height 95
click at [918, 461] on icon at bounding box center [925, 460] width 14 height 14
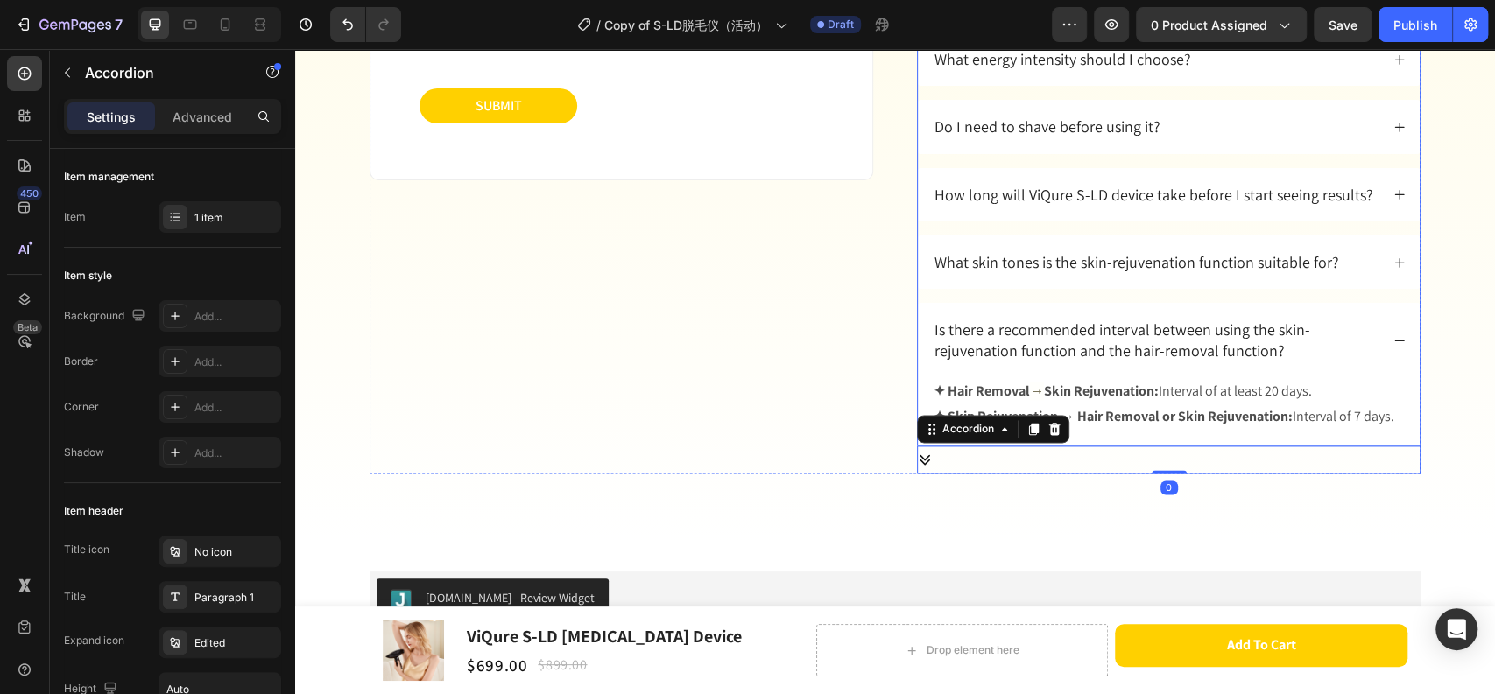
click at [1382, 348] on div "Is there a recommended interval between using the skin-rejuvenation function an…" at bounding box center [1169, 340] width 502 height 74
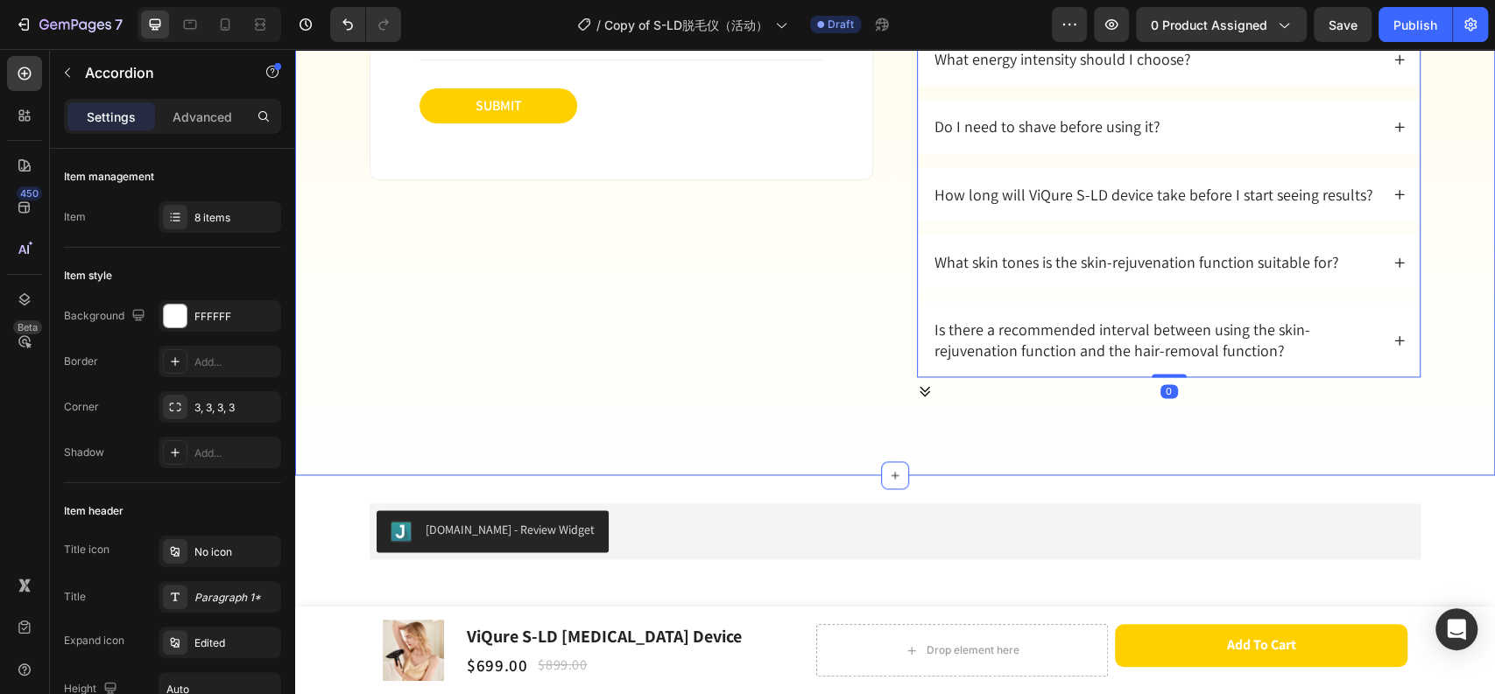
click at [1437, 339] on div "FAQs Heading Got questions about ViQure? We’ve got answer... Text Block Ask us …" at bounding box center [895, 53] width 1164 height 705
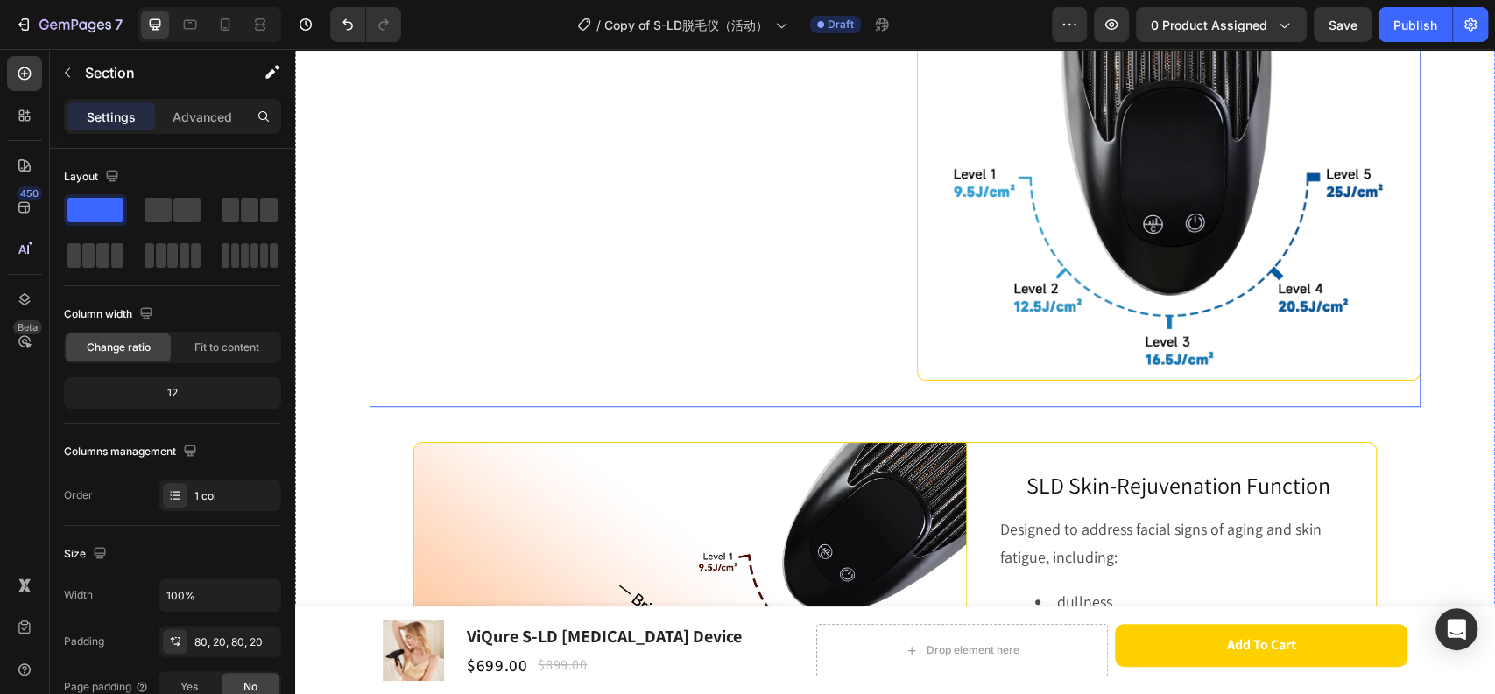
scroll to position [5081, 0]
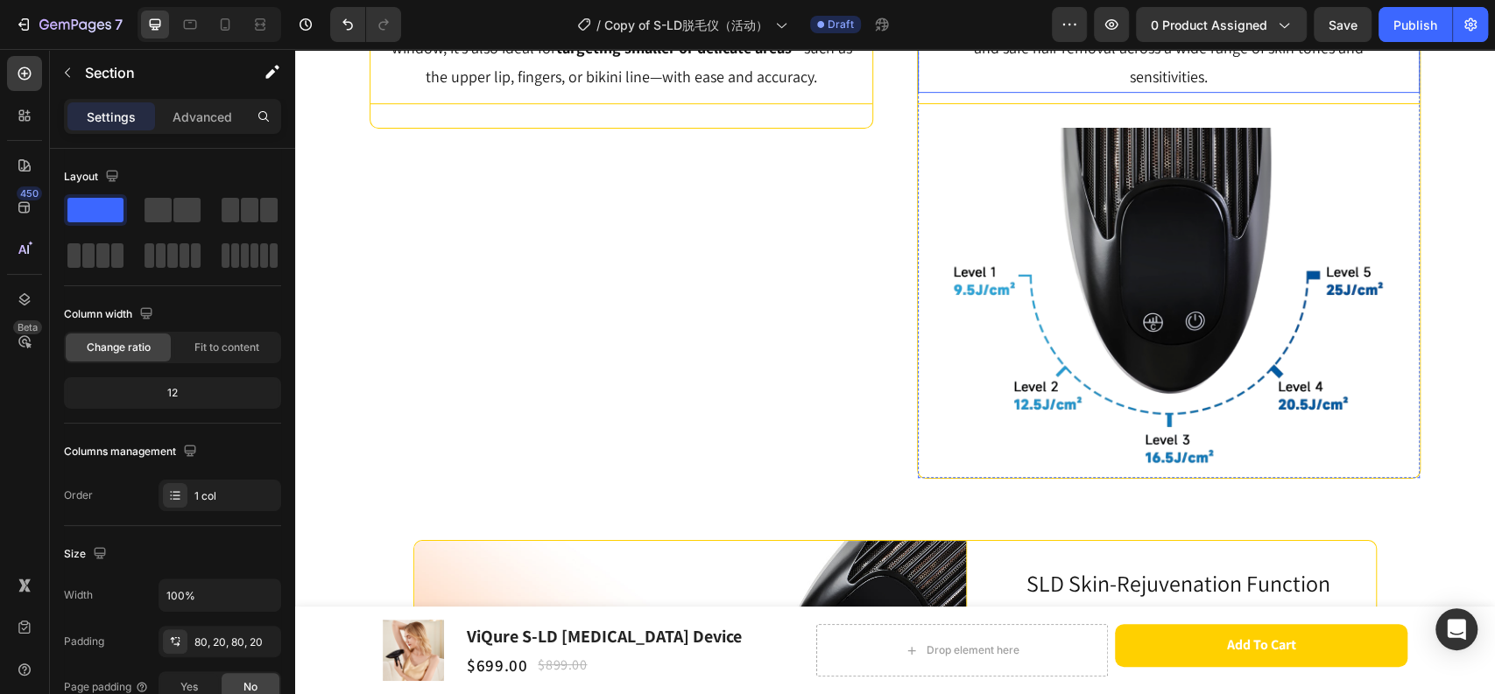
click at [1016, 91] on p "Featuring 5 adjustable energy levels , the device offers precise and safe hair …" at bounding box center [1168, 48] width 411 height 85
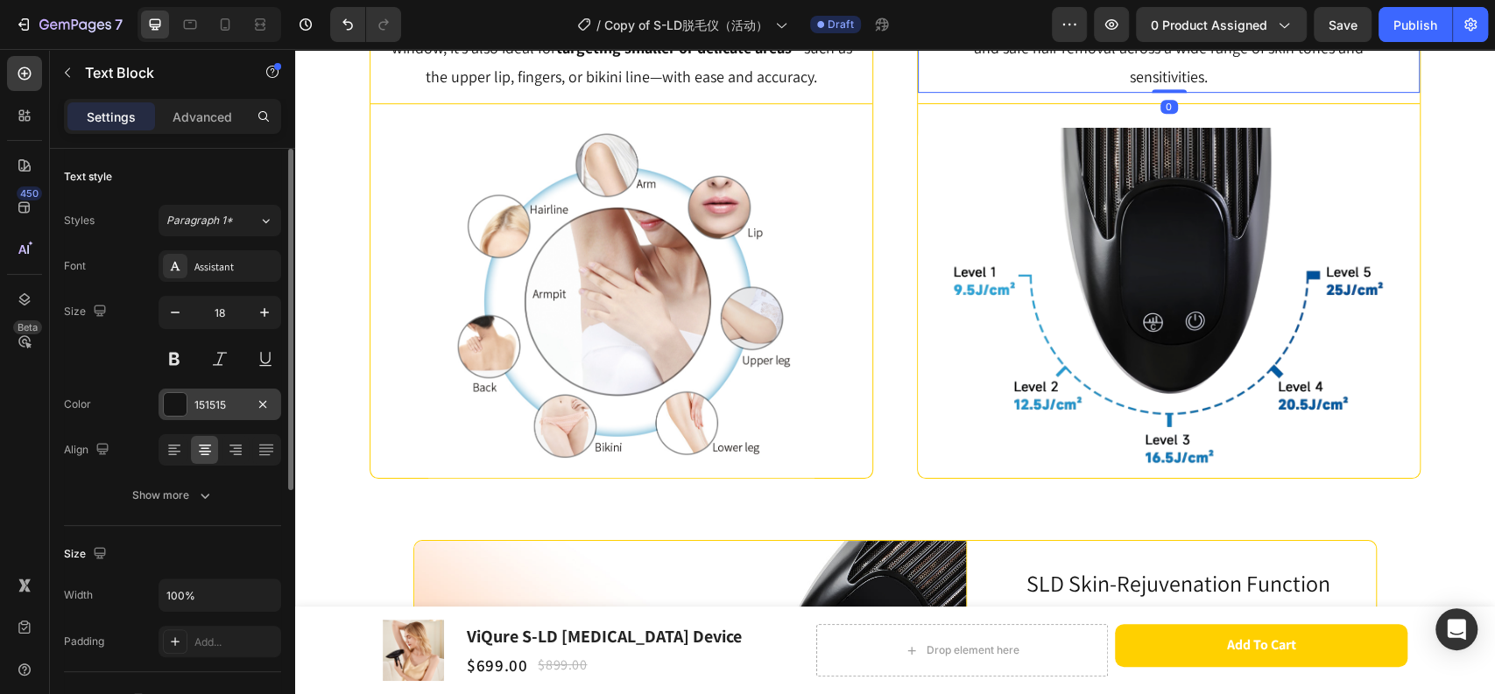
click at [217, 418] on div "151515" at bounding box center [219, 405] width 123 height 32
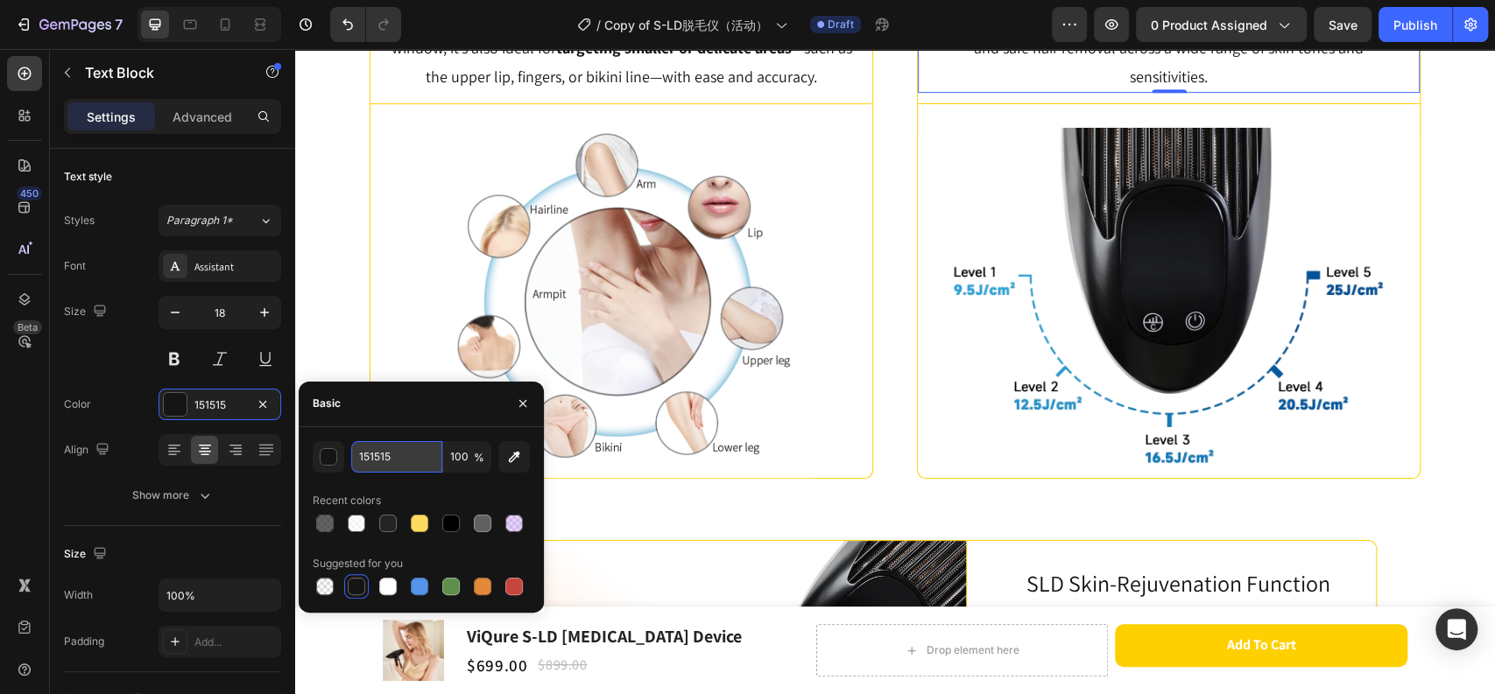
click at [399, 456] on input "151515" at bounding box center [396, 457] width 91 height 32
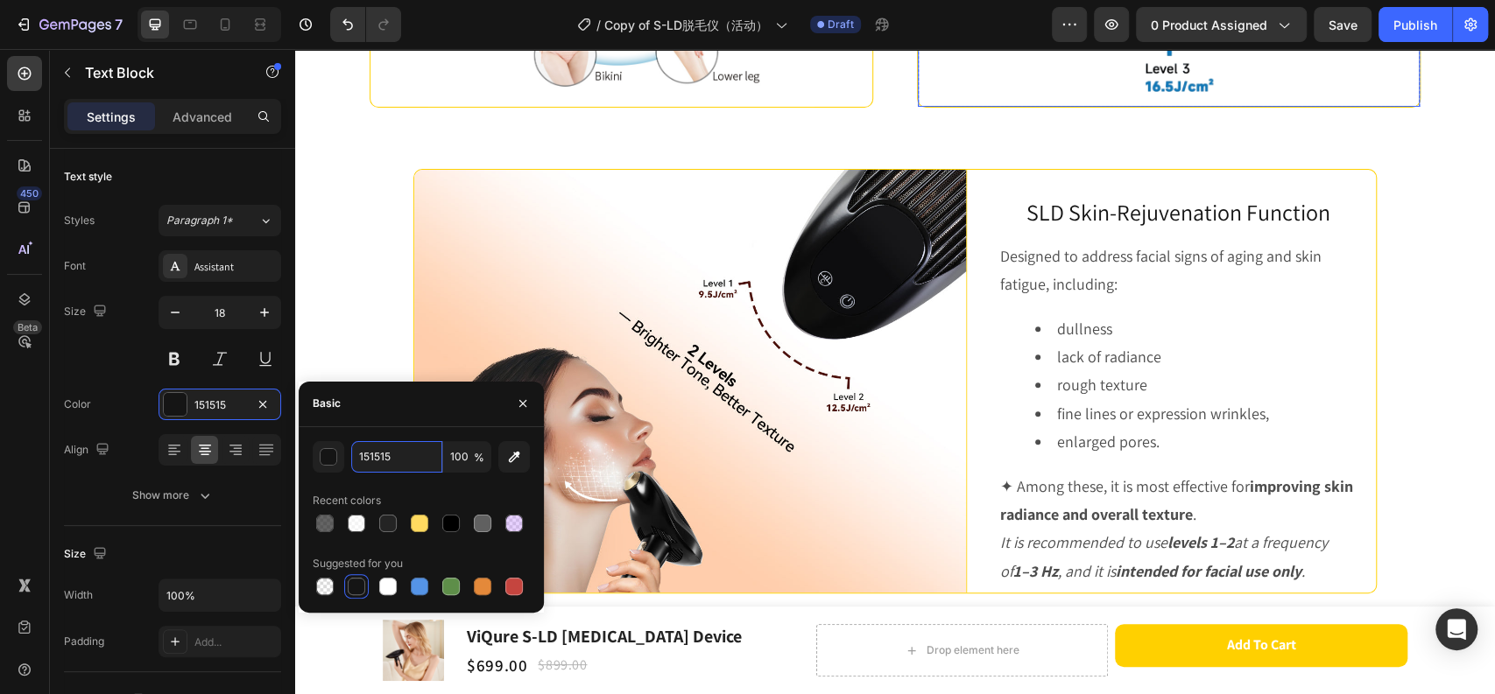
scroll to position [5470, 0]
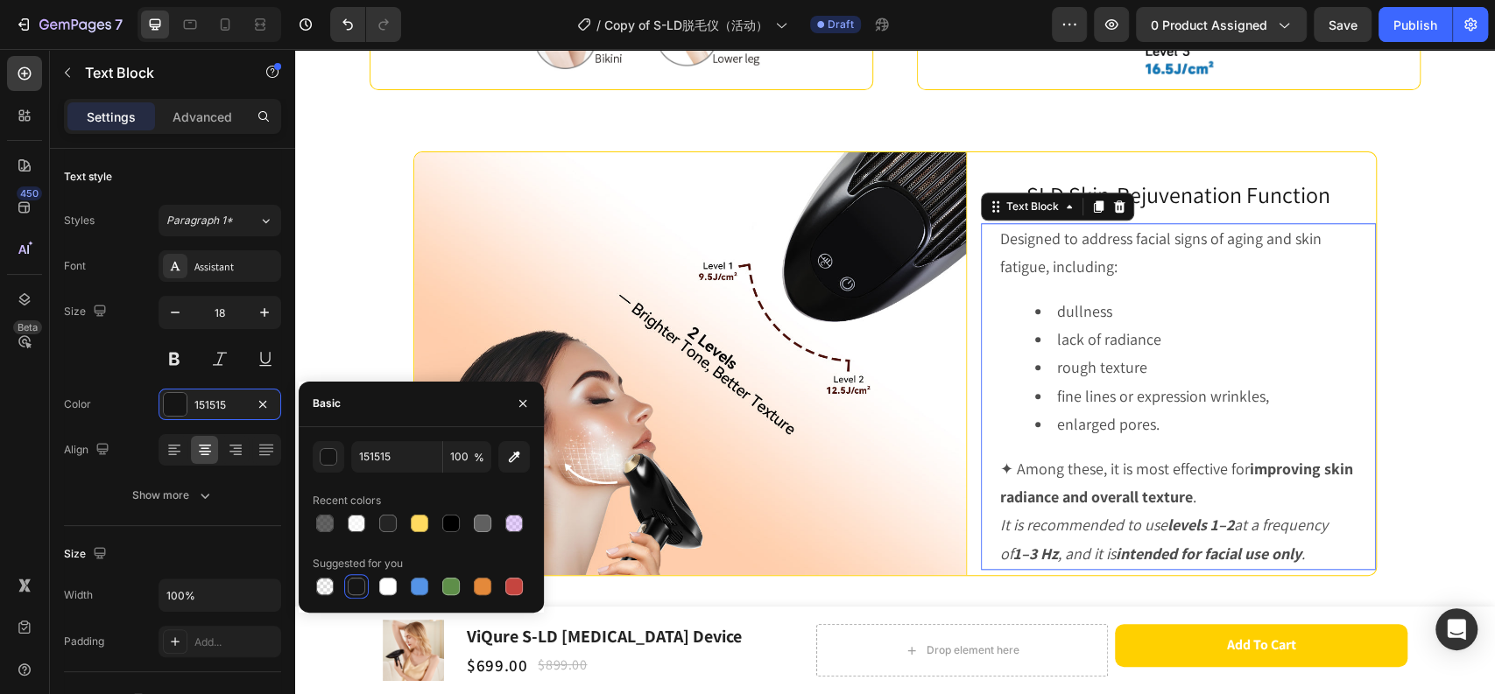
click at [1098, 409] on div "Designed to address facial signs of aging and skin fatigue, including: dullness…" at bounding box center [1178, 396] width 360 height 347
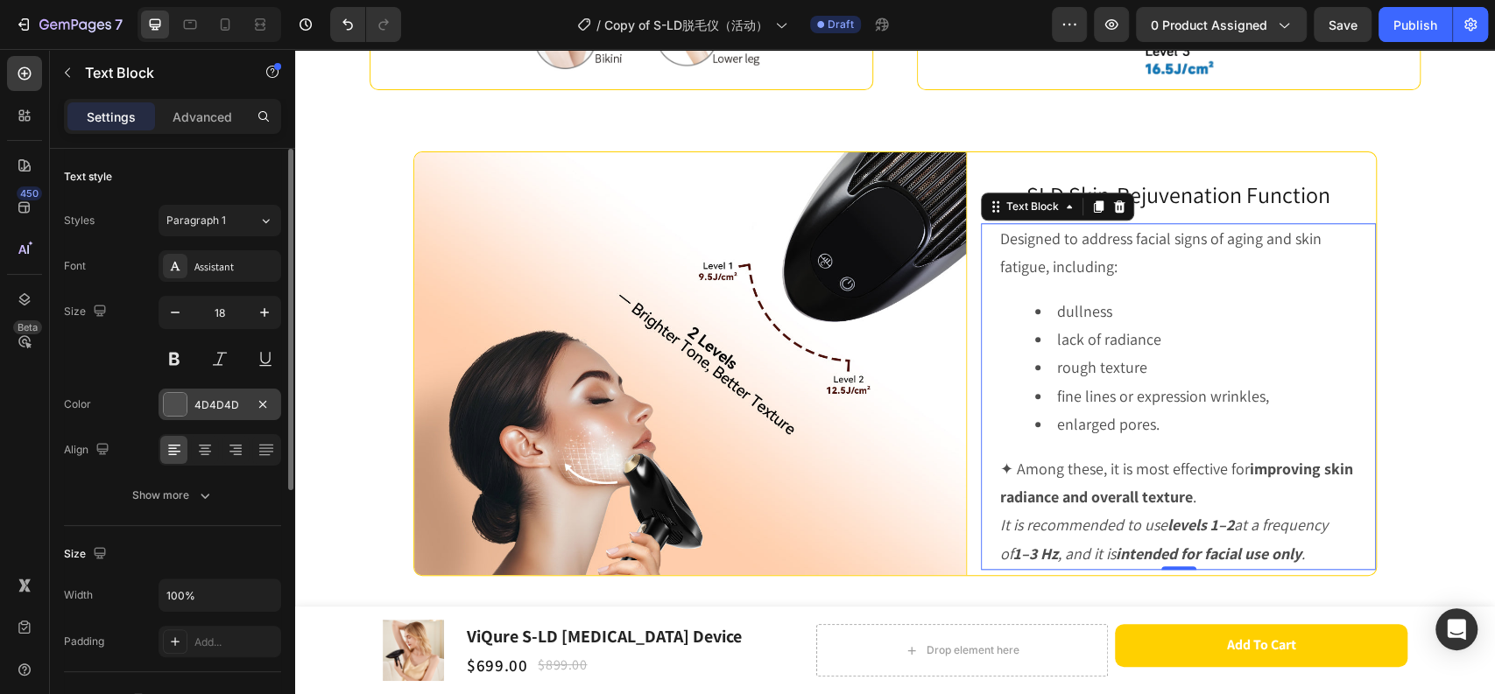
click at [238, 397] on div "4D4D4D" at bounding box center [219, 405] width 51 height 16
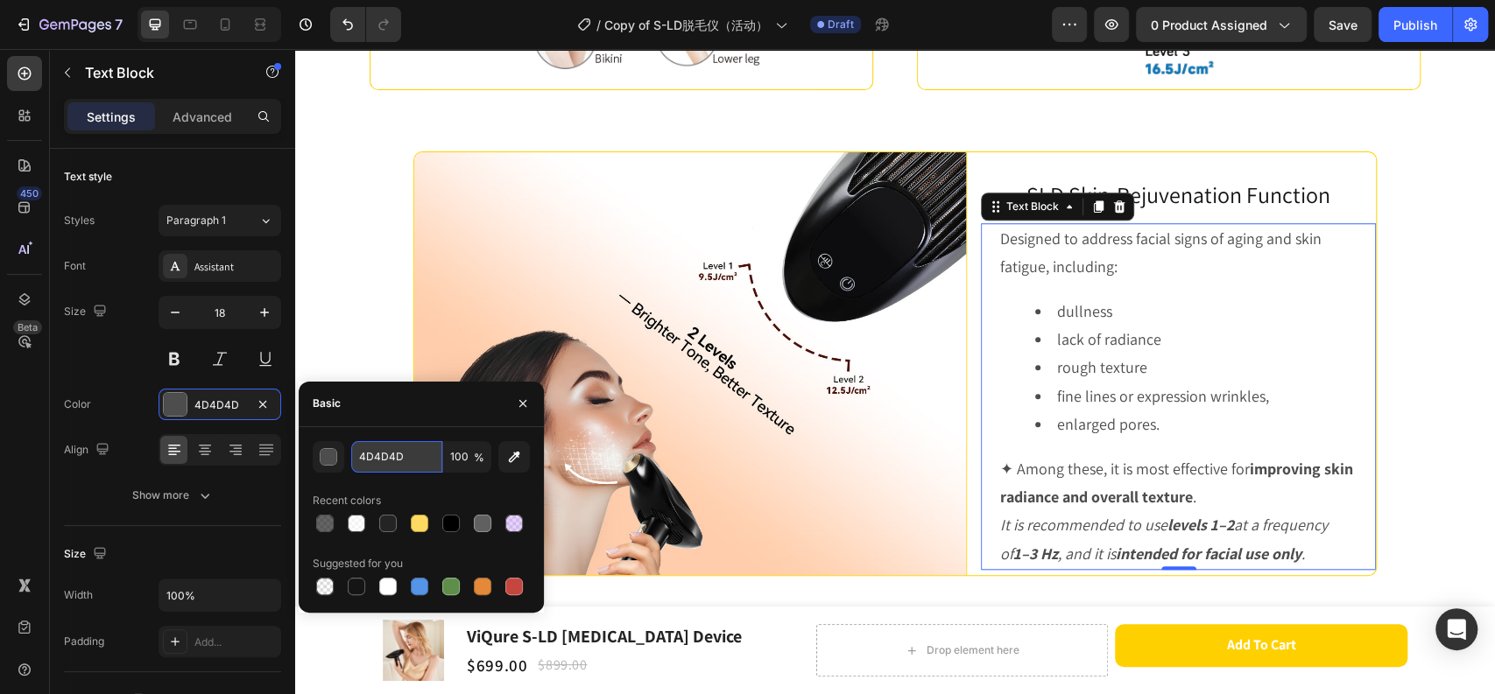
click at [411, 462] on input "4D4D4D" at bounding box center [396, 457] width 91 height 32
paste input "151515"
type input "151515"
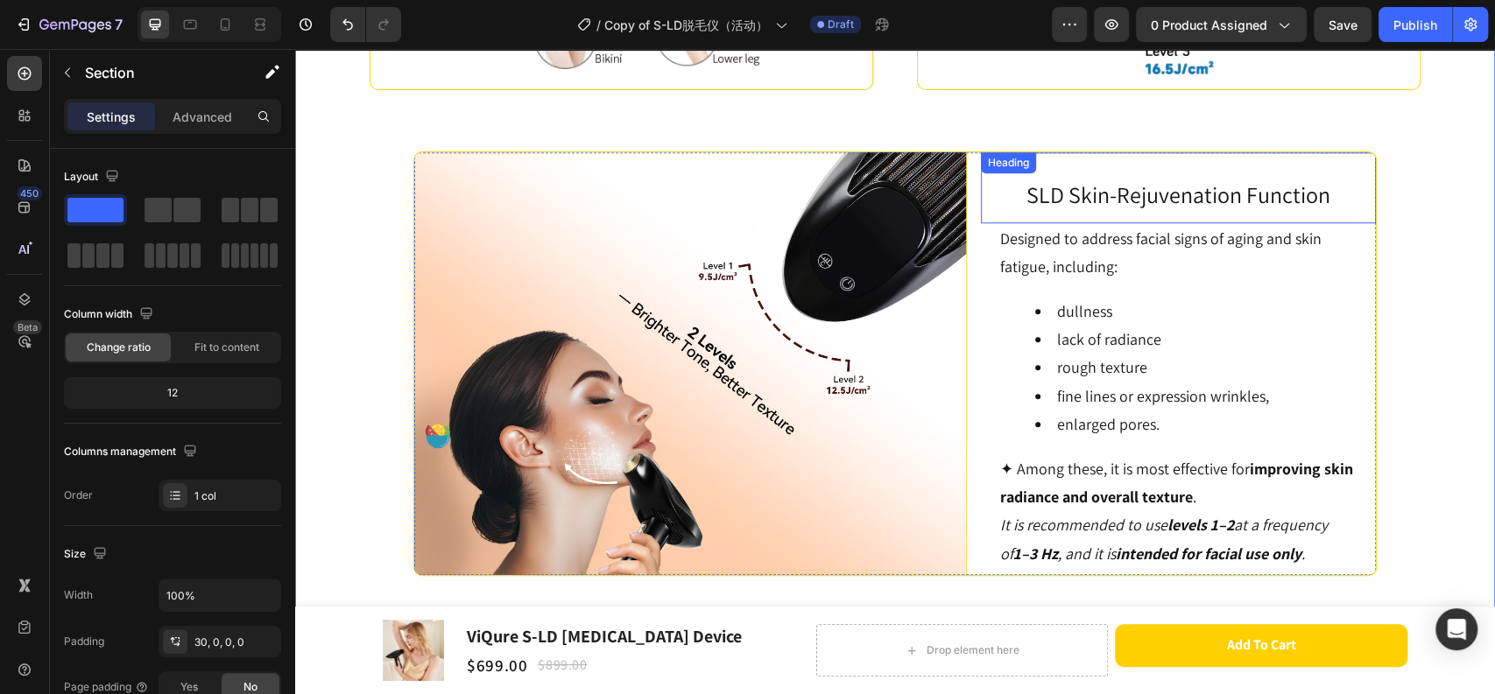
click at [1256, 209] on span "SLD Skin-Rejuvenation Function" at bounding box center [1178, 194] width 304 height 30
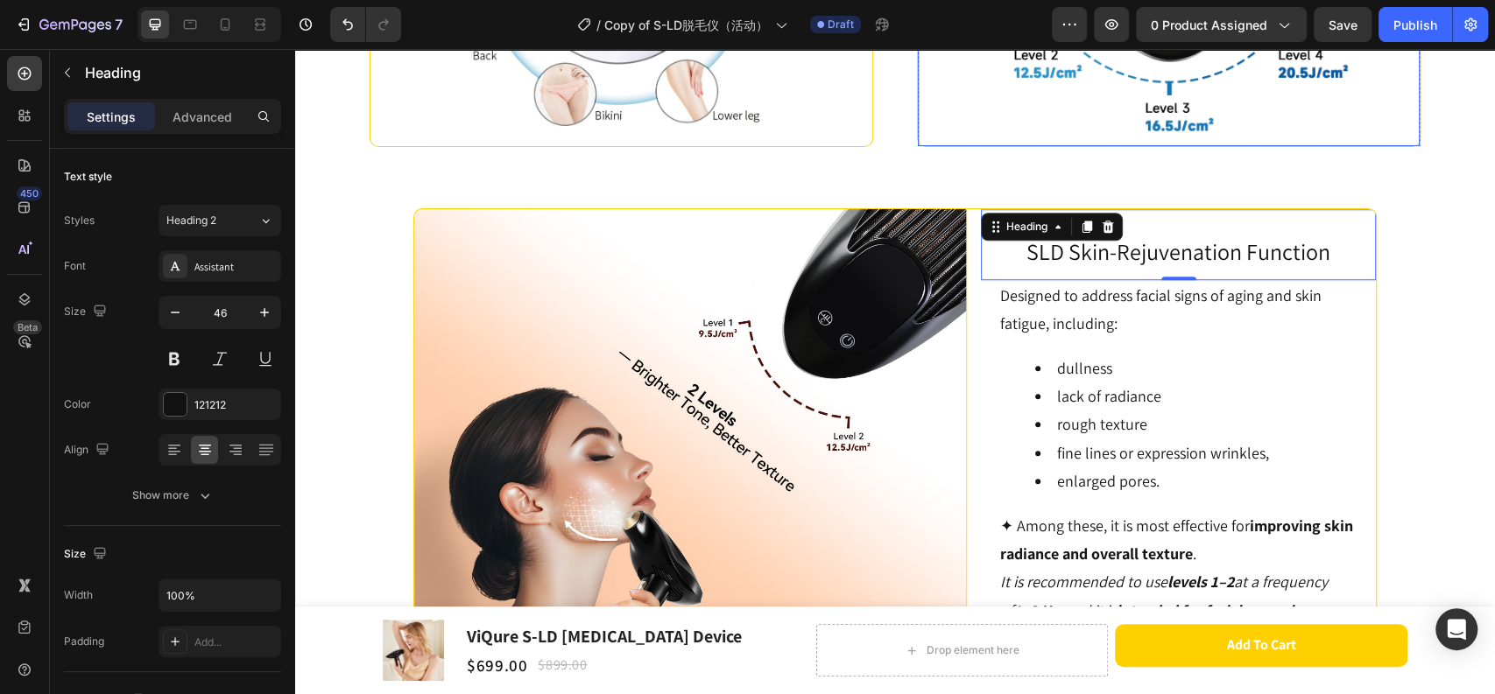
scroll to position [5568, 0]
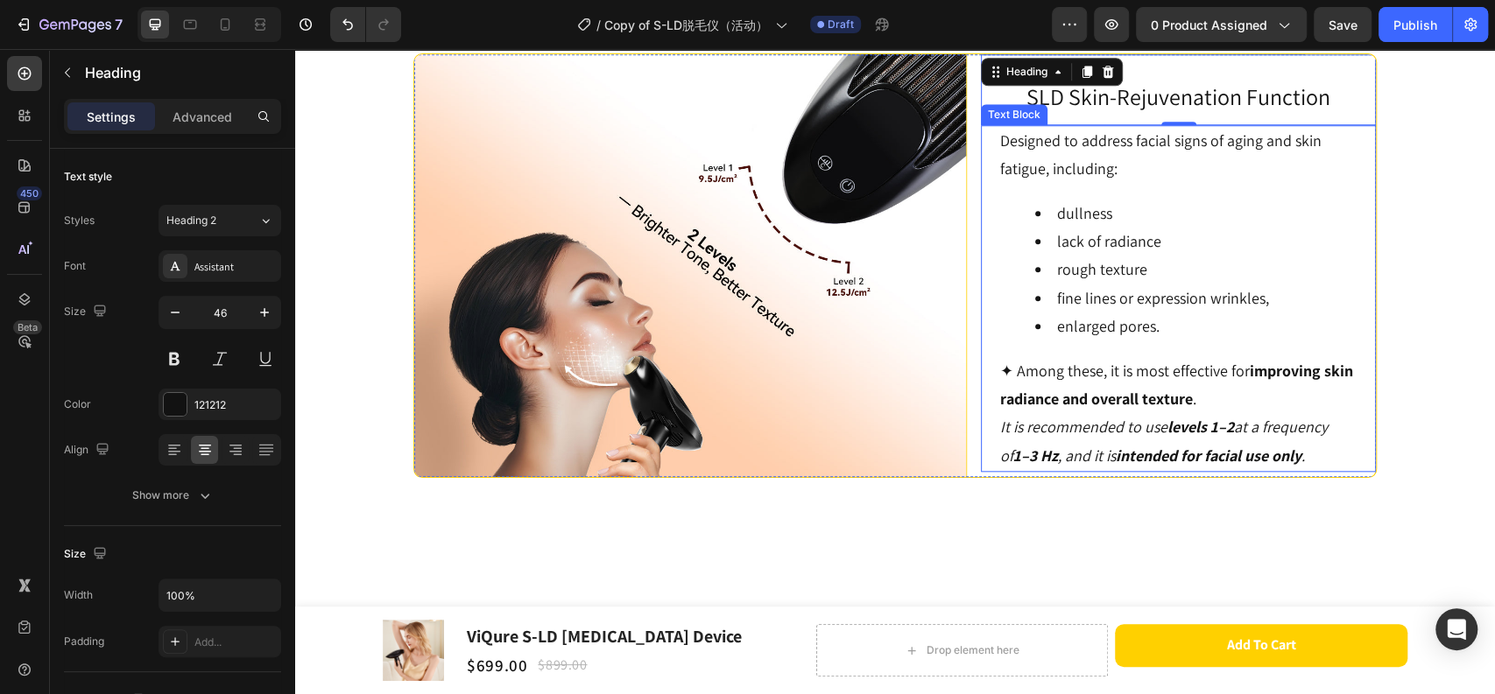
click at [1162, 313] on li "fine lines or expression wrinkles," at bounding box center [1195, 299] width 321 height 28
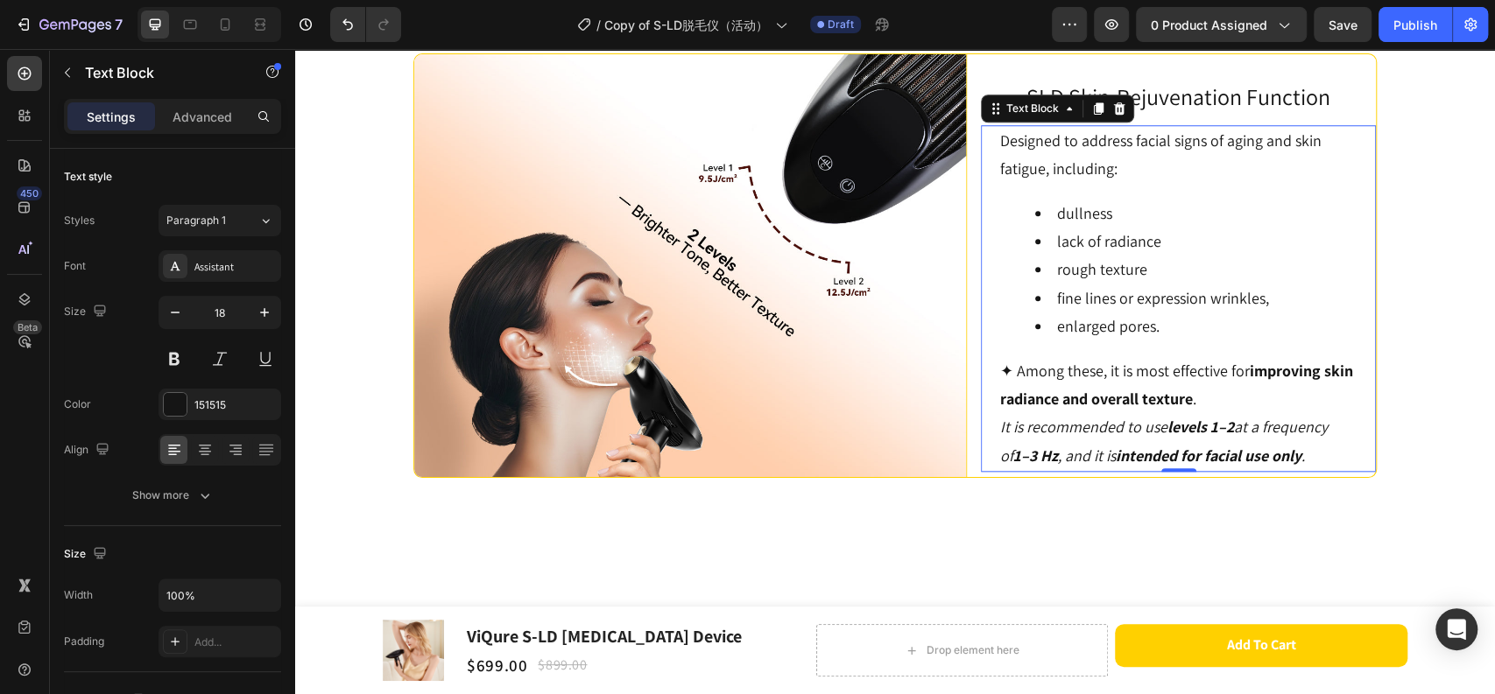
click at [1164, 471] on p "✦ Among these, it is most effective for improving skin radiance and overall tex…" at bounding box center [1178, 414] width 356 height 114
click at [1167, 437] on strong "levels 1–2" at bounding box center [1200, 427] width 67 height 20
drag, startPoint x: 1164, startPoint y: 559, endPoint x: 1080, endPoint y: 531, distance: 88.6
click at [1080, 471] on p "✦ Among these, it is most effective for improving skin radiance and overall tex…" at bounding box center [1178, 414] width 356 height 114
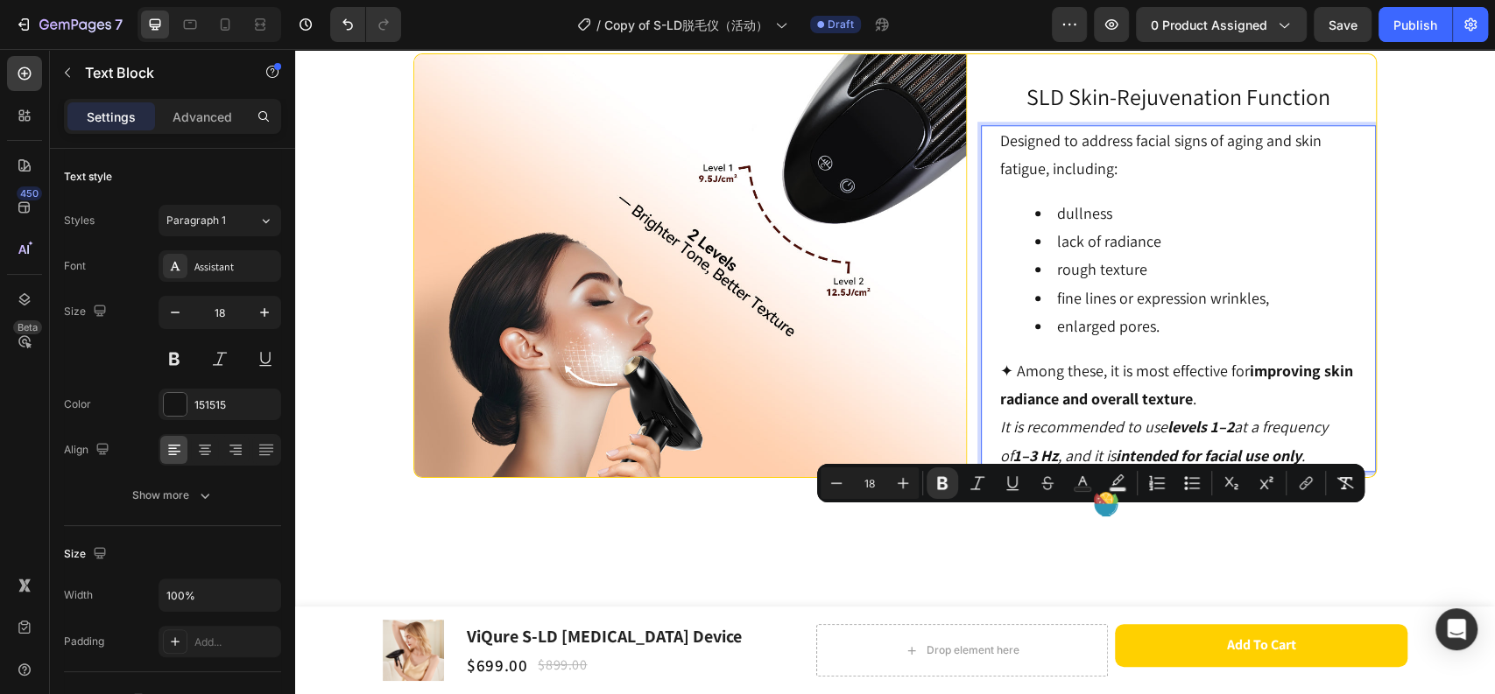
click at [1226, 256] on li "lack of radiance" at bounding box center [1195, 242] width 321 height 28
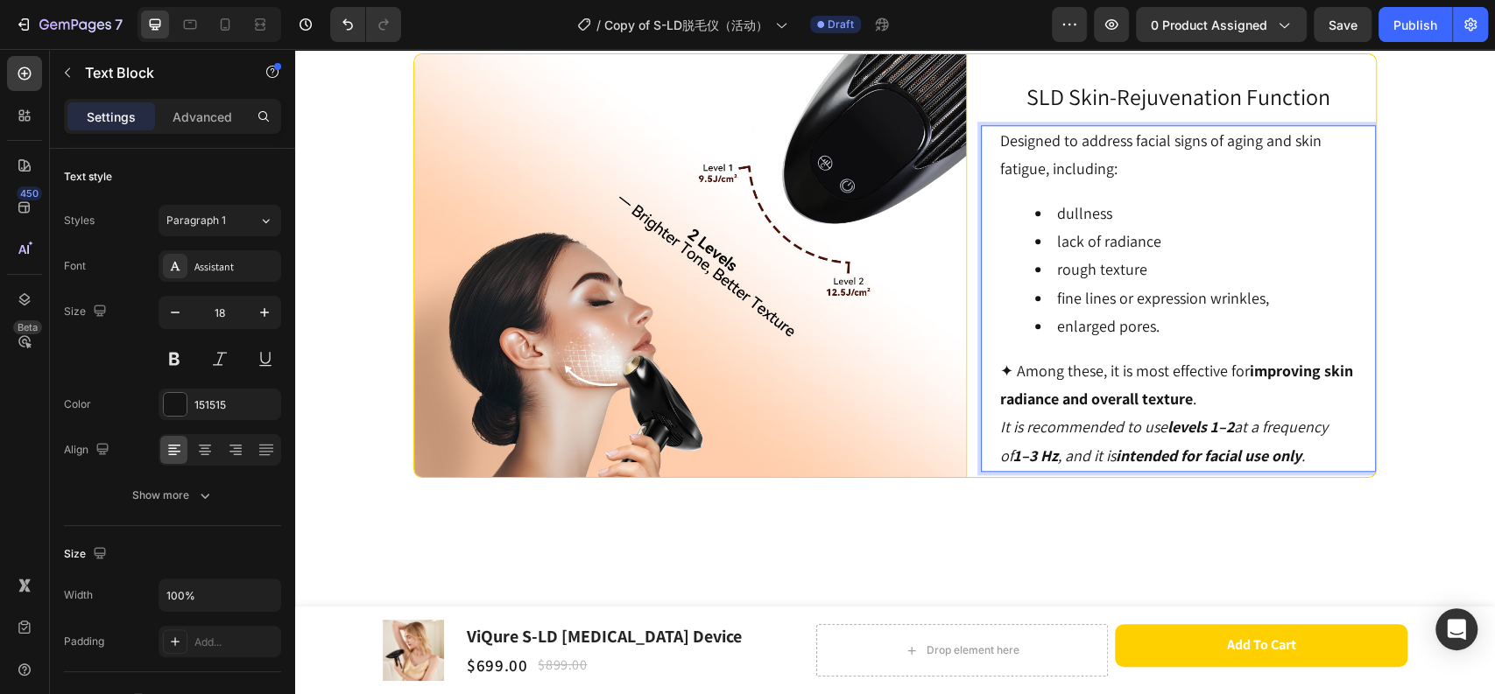
click at [1094, 313] on div "Designed to address facial signs of aging and skin fatigue, including: dullness…" at bounding box center [1178, 298] width 360 height 347
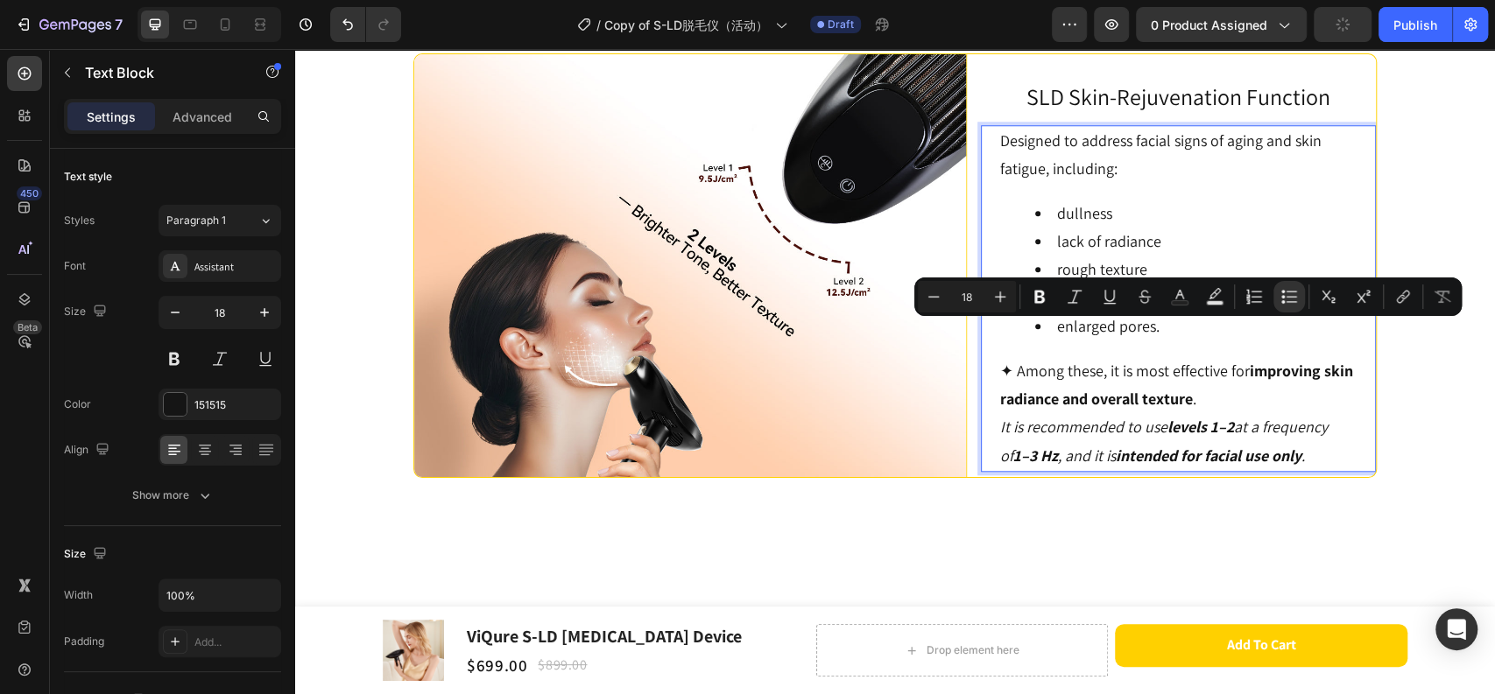
drag, startPoint x: 1103, startPoint y: 413, endPoint x: 1030, endPoint y: 329, distance: 111.1
click at [1030, 329] on ul "dullness lack of radiance rough texture fine lines or expression wrinkles, enla…" at bounding box center [1178, 271] width 356 height 142
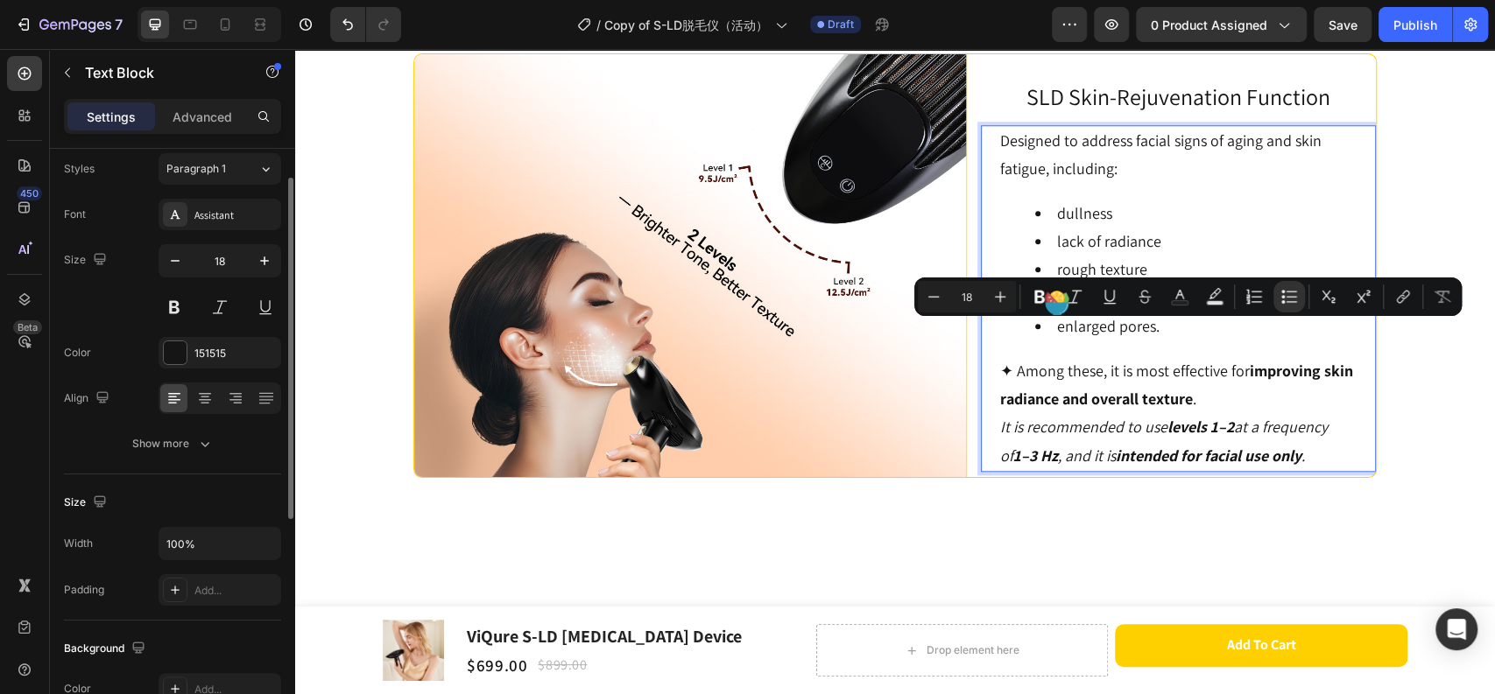
scroll to position [0, 0]
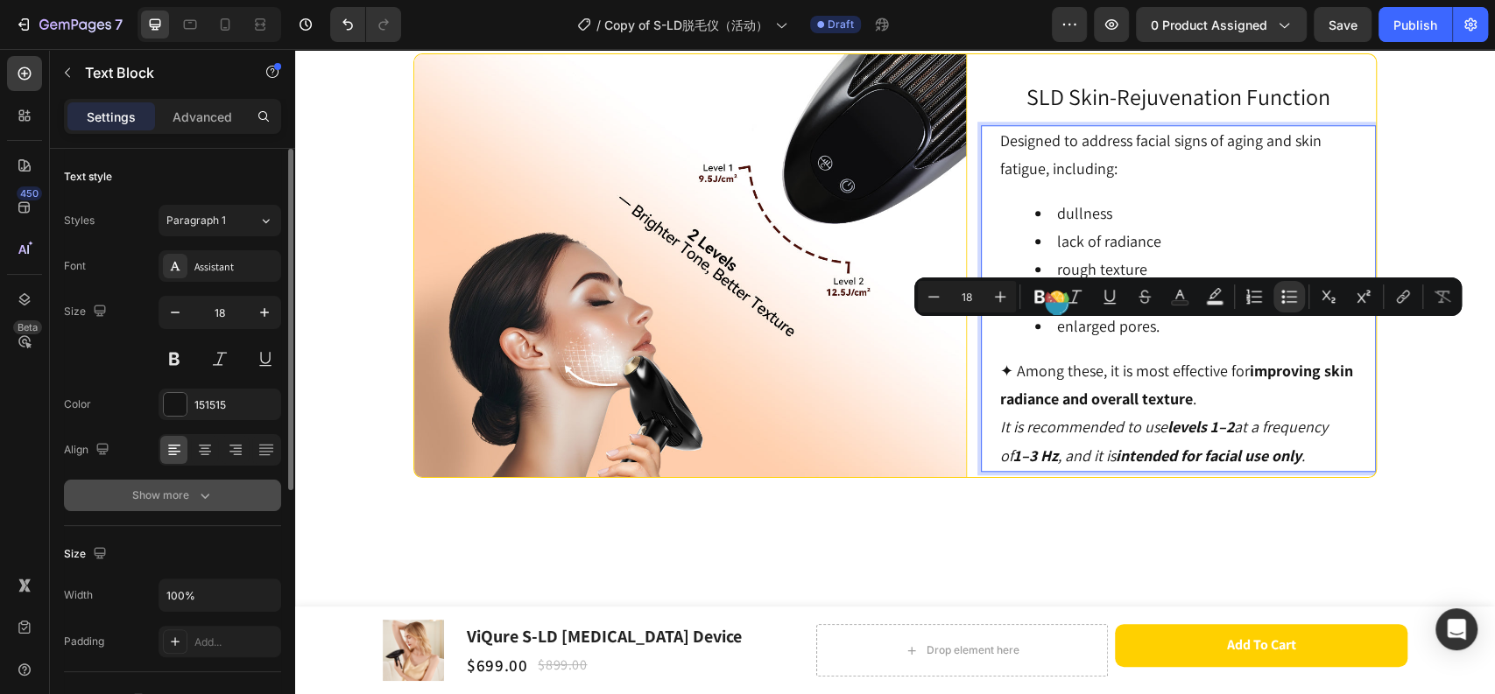
click at [186, 501] on div "Show more" at bounding box center [172, 496] width 81 height 18
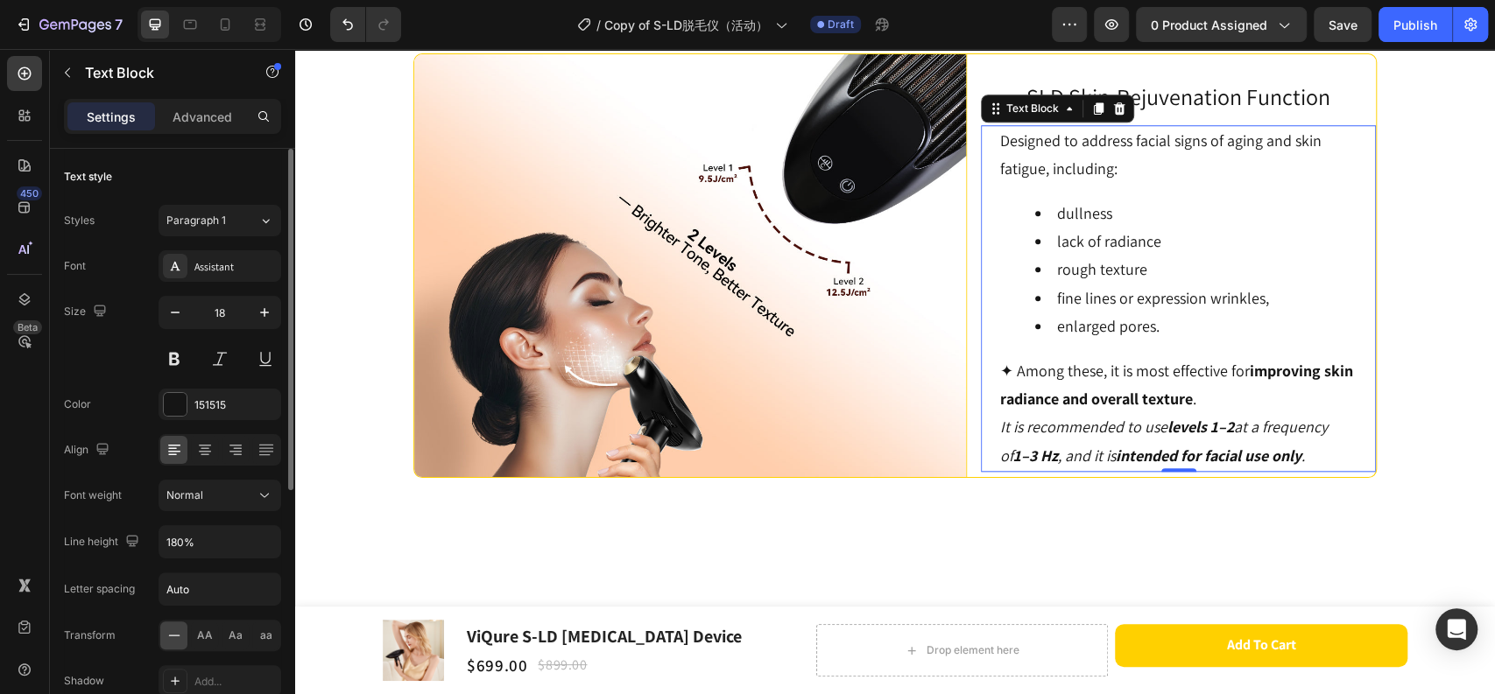
scroll to position [97, 0]
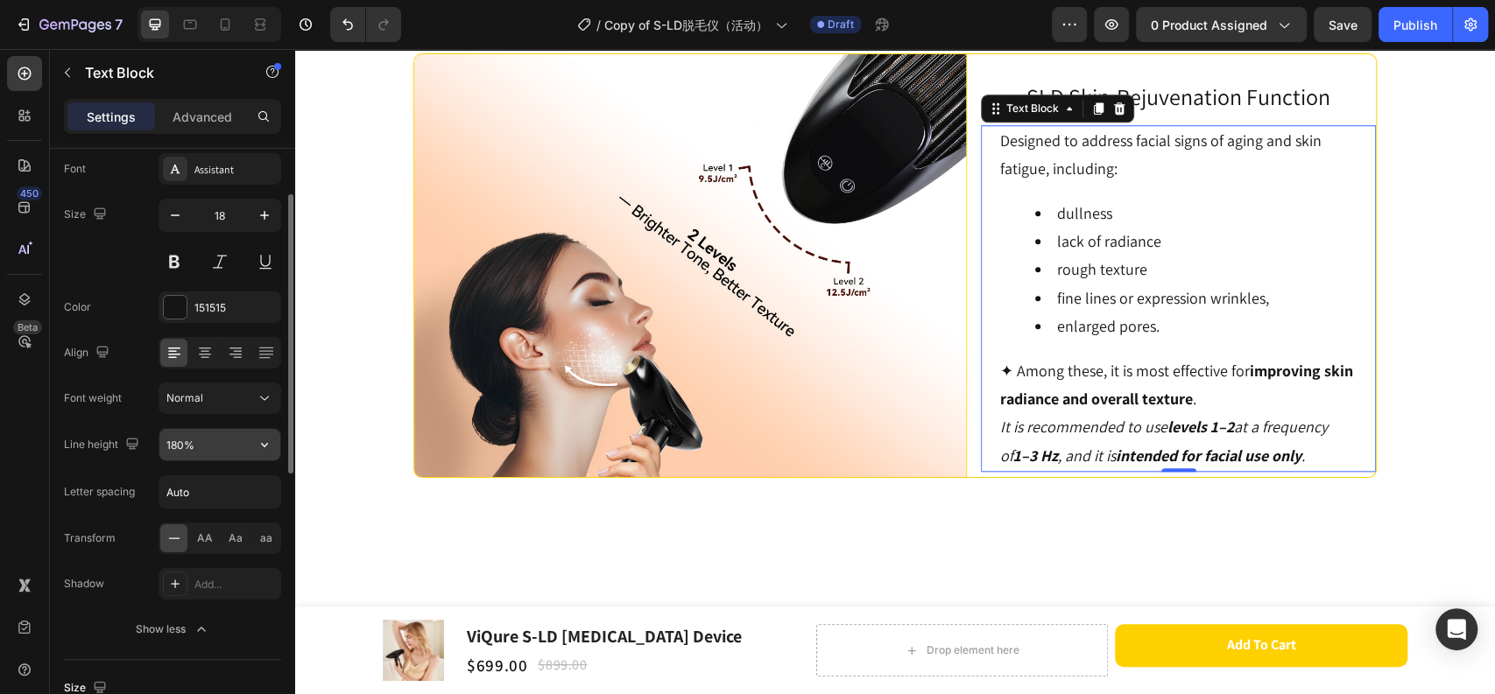
click at [177, 447] on input "180%" at bounding box center [219, 445] width 121 height 32
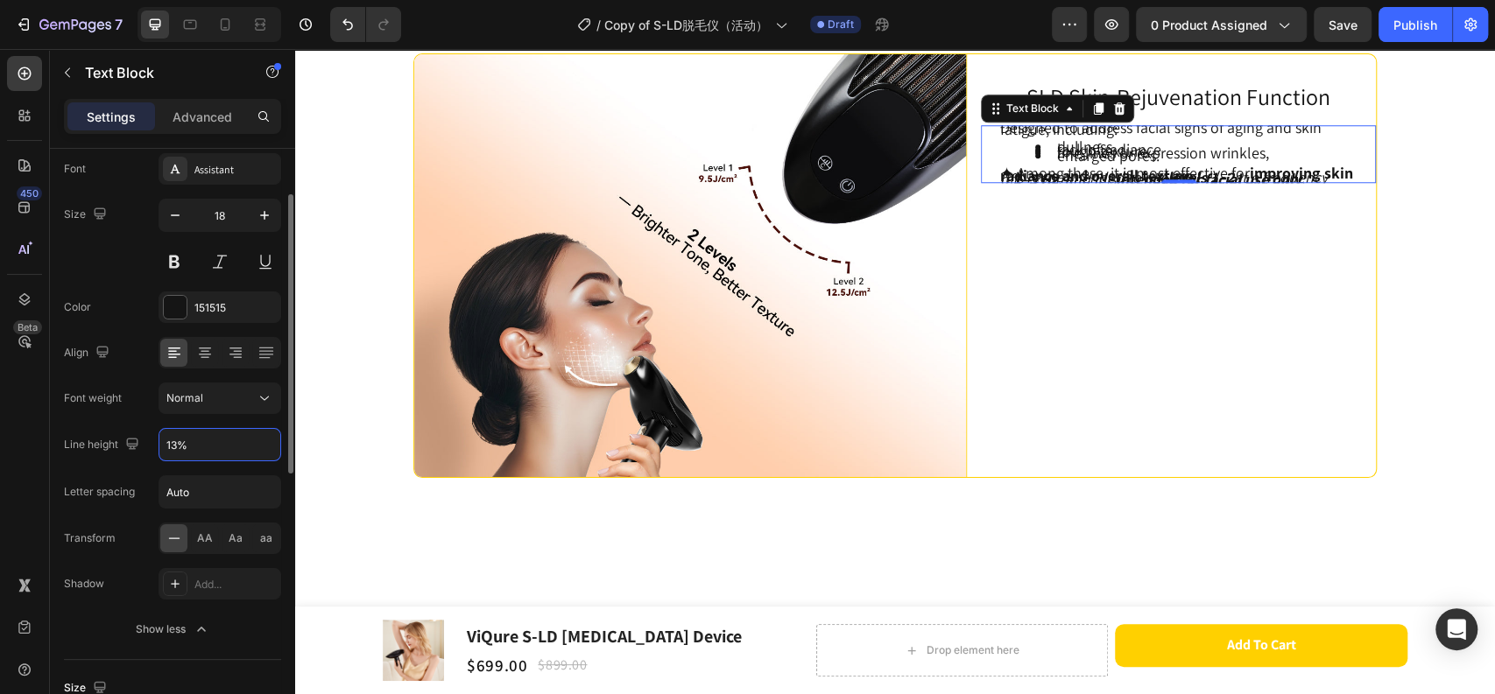
type input "130%"
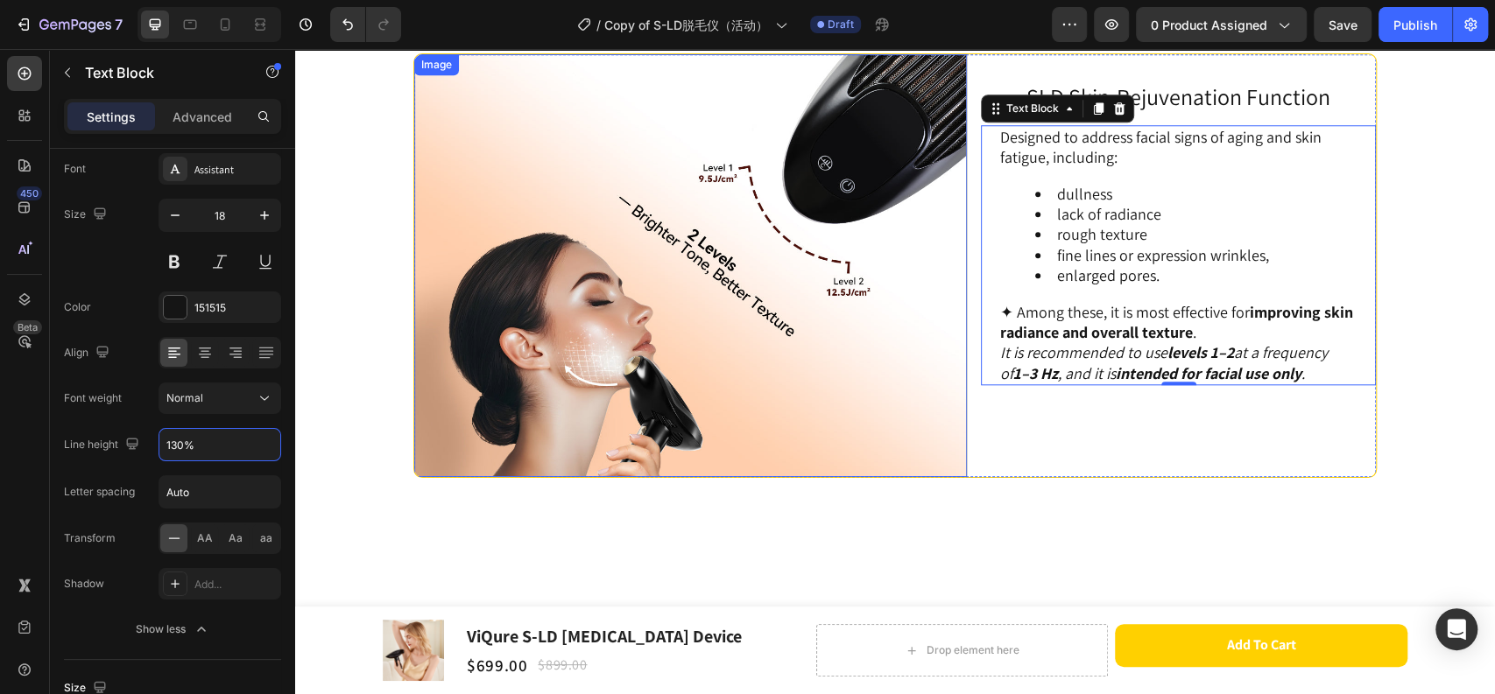
click at [856, 449] on img at bounding box center [690, 265] width 552 height 423
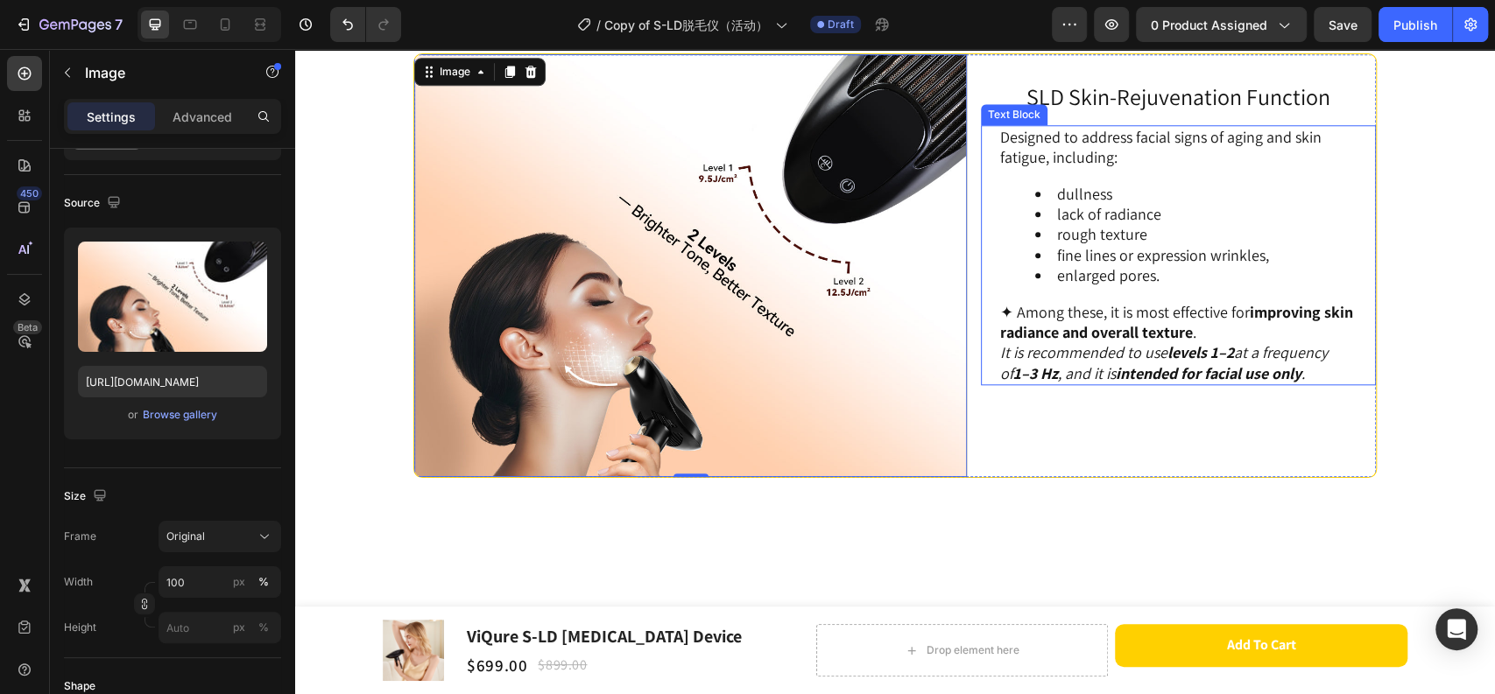
click at [1149, 384] on p "✦ Among these, it is most effective for improving skin radiance and overall tex…" at bounding box center [1178, 343] width 356 height 82
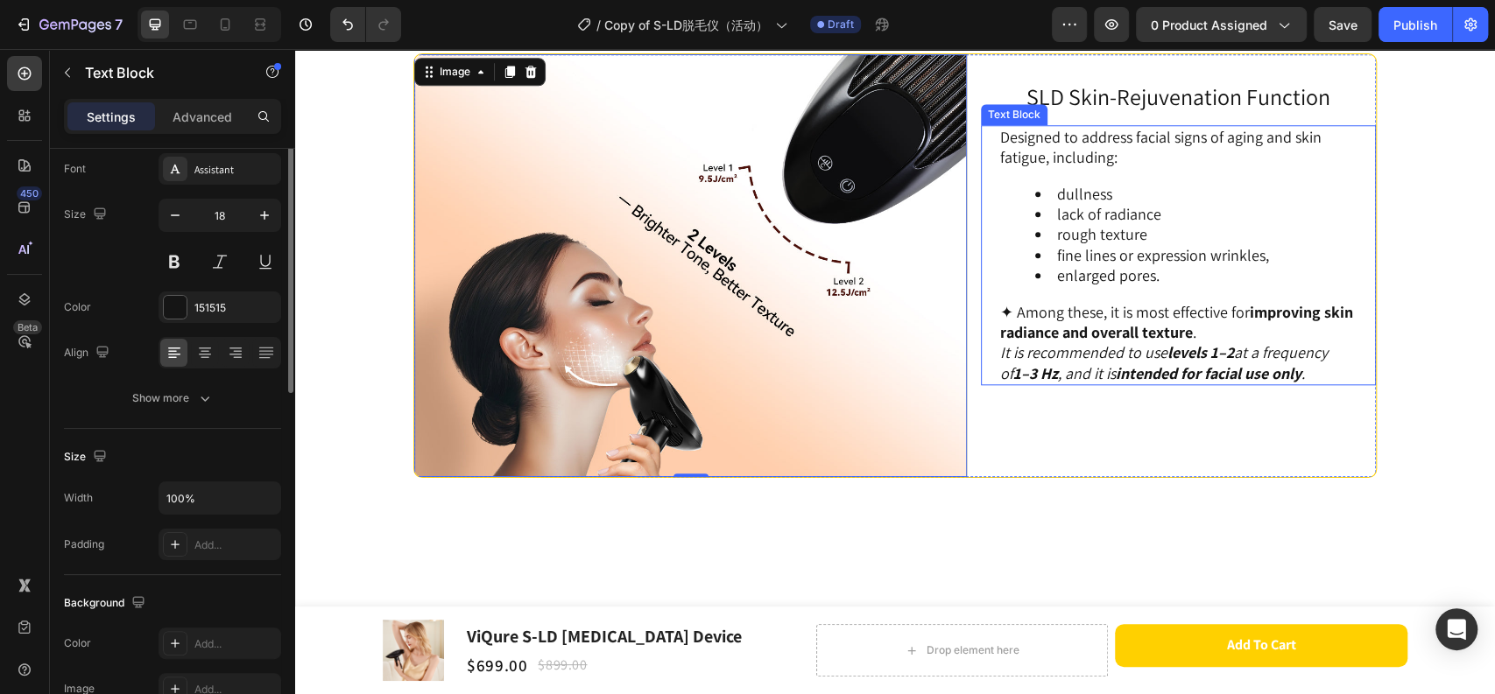
scroll to position [0, 0]
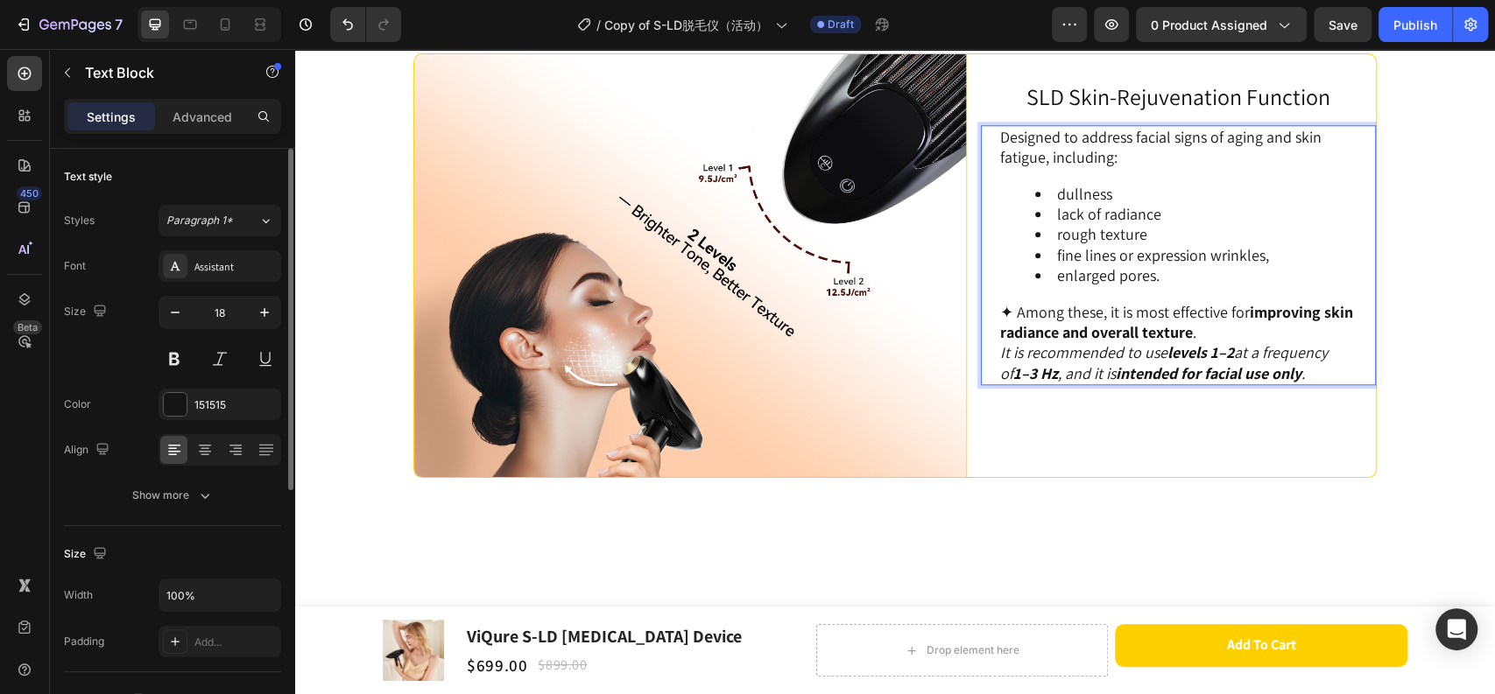
click at [1169, 285] on li "enlarged pores." at bounding box center [1195, 275] width 321 height 20
drag, startPoint x: 1193, startPoint y: 398, endPoint x: 1009, endPoint y: 271, distance: 223.4
click at [1009, 271] on div "Designed to address facial signs of aging and skin fatigue, including: dullness…" at bounding box center [1178, 255] width 360 height 260
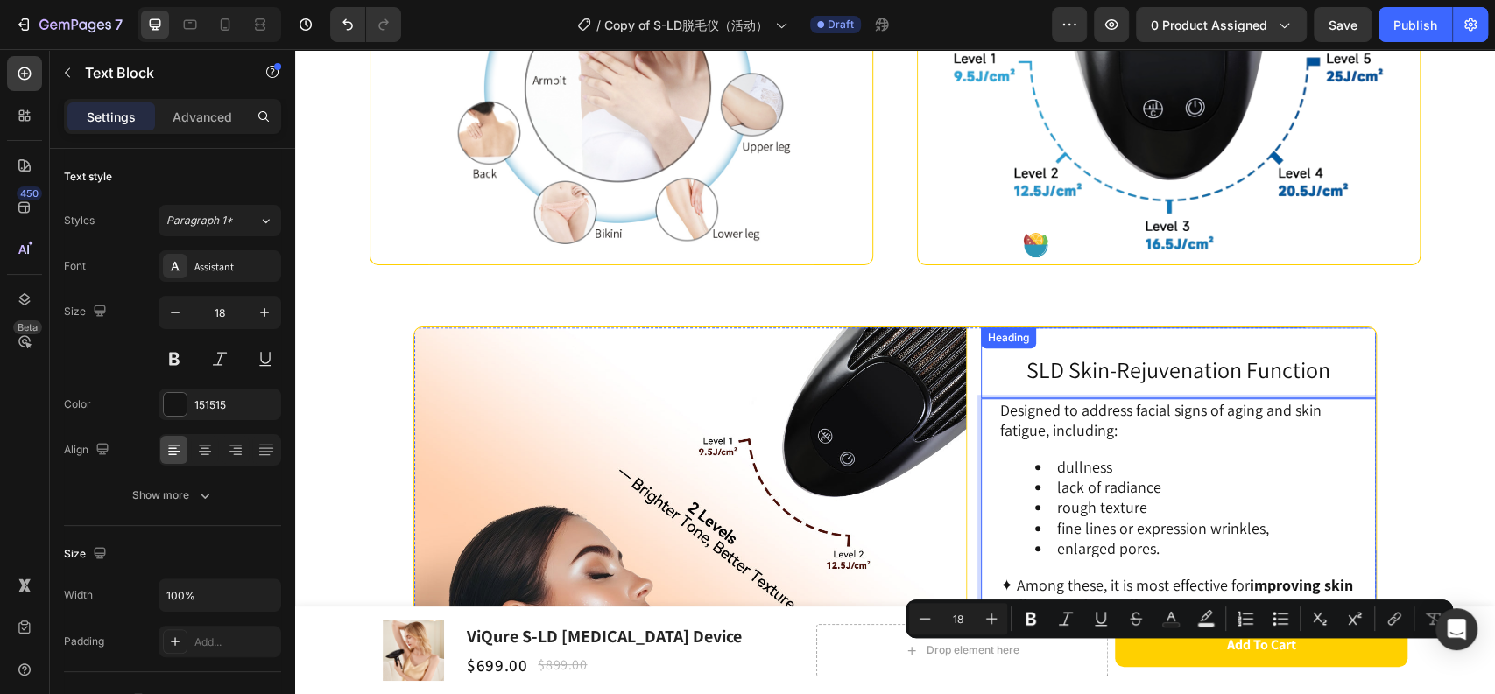
scroll to position [5179, 0]
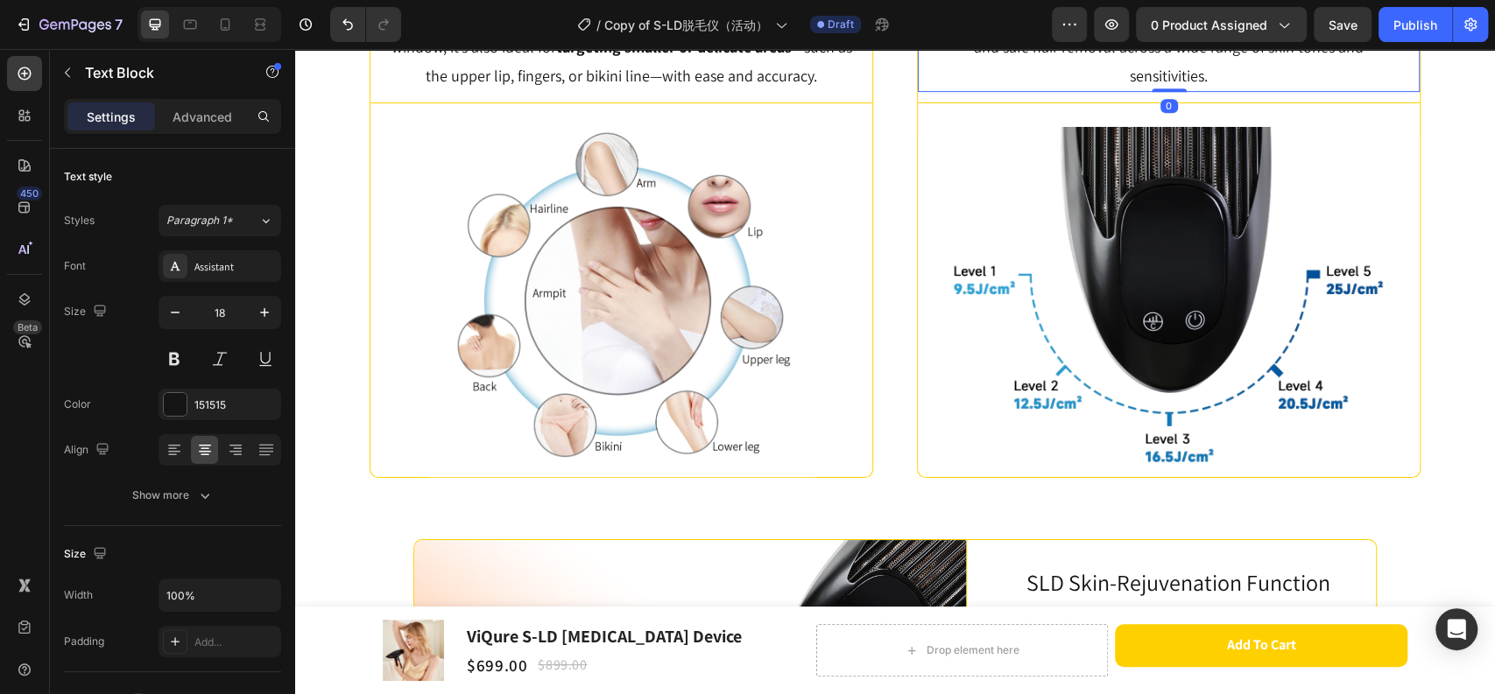
scroll to position [5081, 0]
click at [1153, 91] on p "Featuring 5 adjustable energy levels , the device offers precise and safe hair …" at bounding box center [1168, 48] width 411 height 85
drag, startPoint x: 1177, startPoint y: 168, endPoint x: 1113, endPoint y: 161, distance: 64.3
click at [1113, 91] on p "Featuring 5 adjustable energy levels , the device offers precise and safe hair …" at bounding box center [1168, 48] width 411 height 85
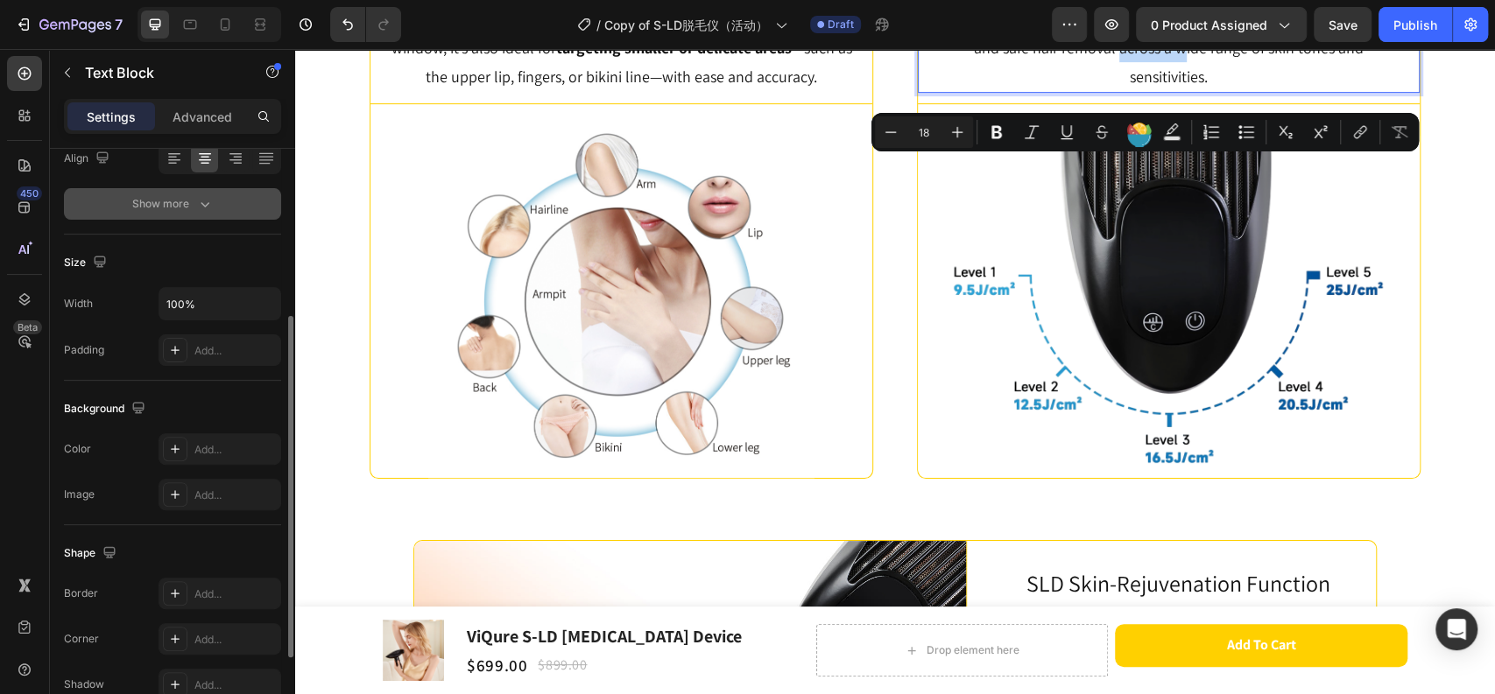
scroll to position [0, 0]
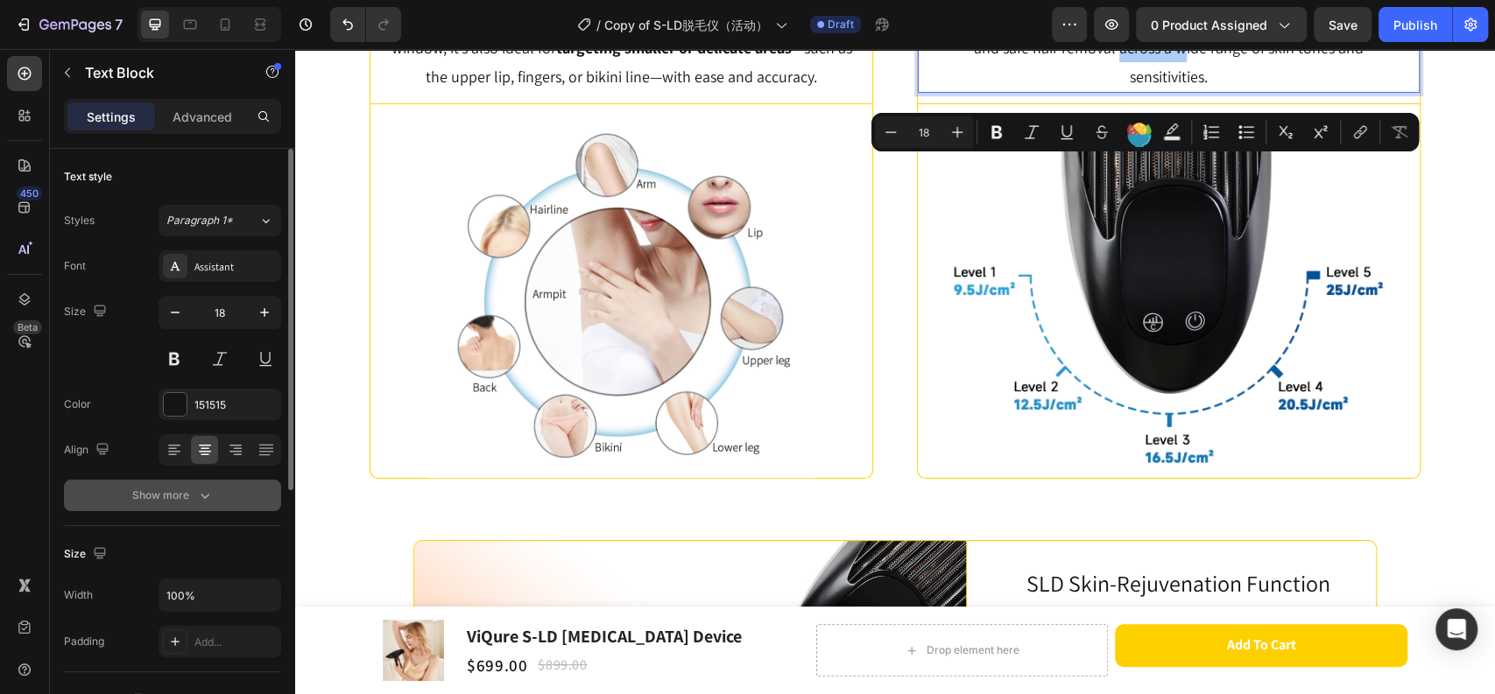
click at [182, 492] on div "Show more" at bounding box center [172, 496] width 81 height 18
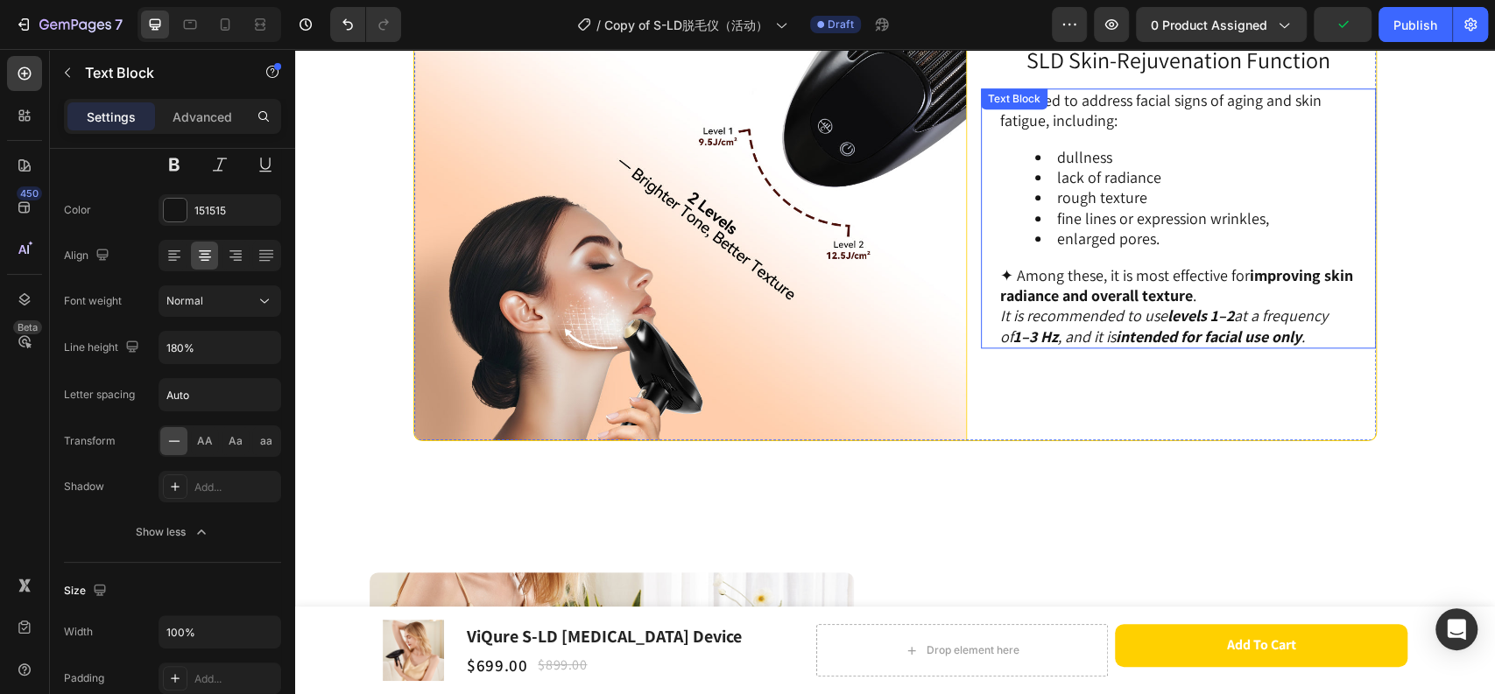
scroll to position [5568, 0]
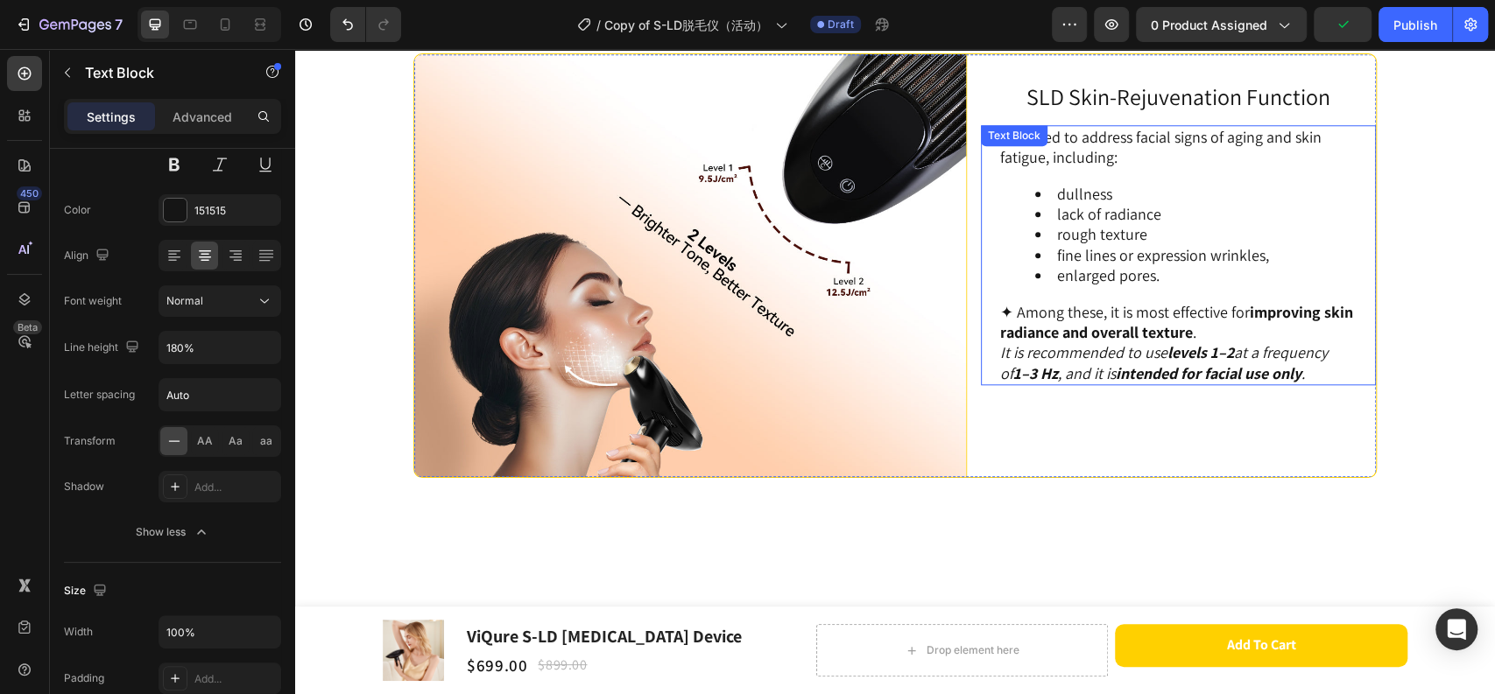
click at [1122, 385] on div "Designed to address facial signs of aging and skin fatigue, including: dullness…" at bounding box center [1178, 255] width 360 height 260
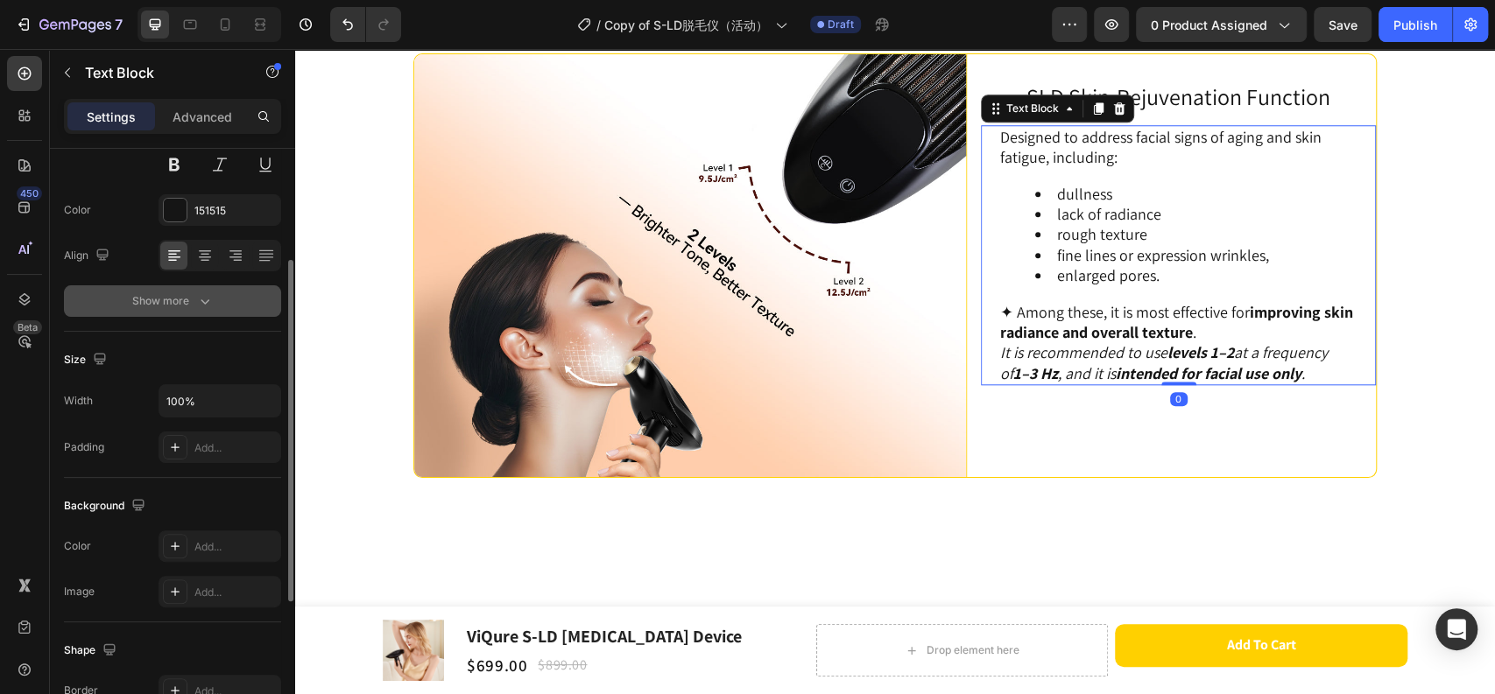
click at [174, 306] on div "Show more" at bounding box center [172, 301] width 81 height 18
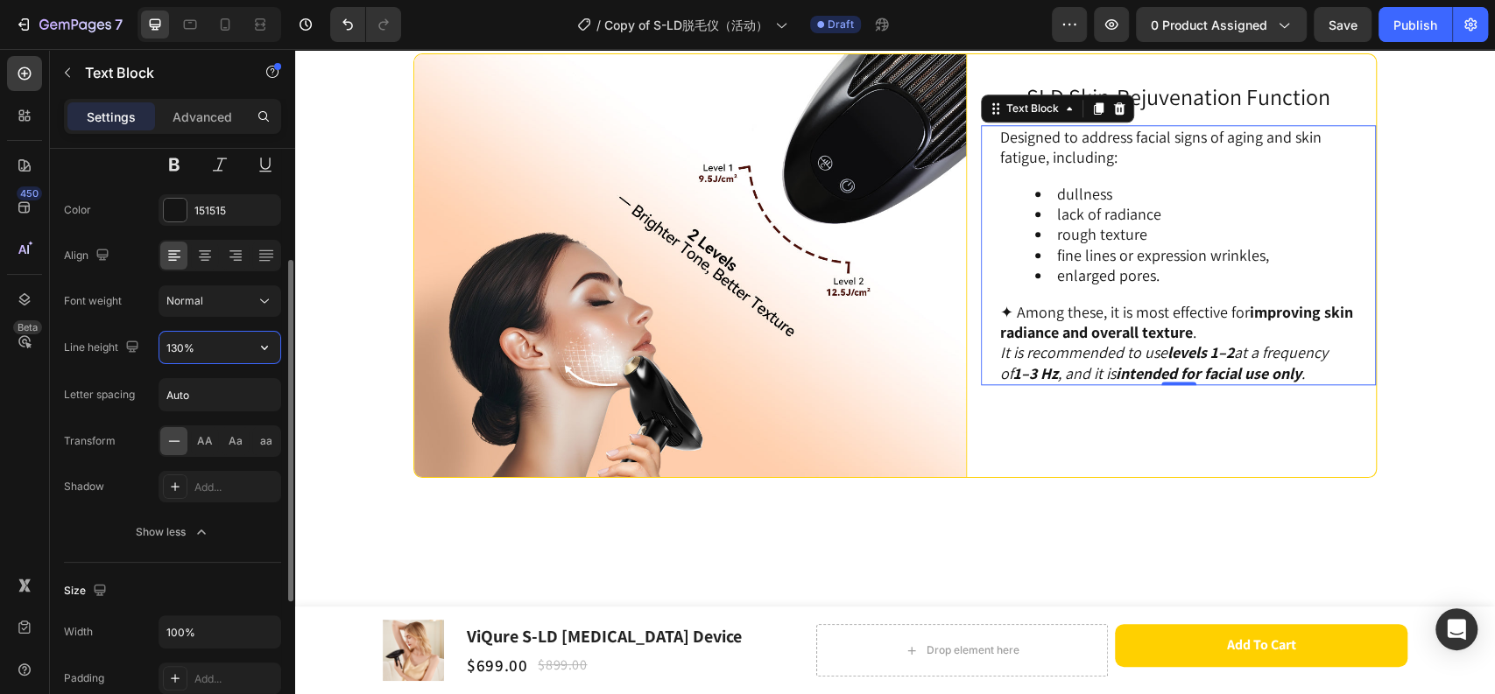
click at [173, 348] on input "130%" at bounding box center [219, 348] width 121 height 32
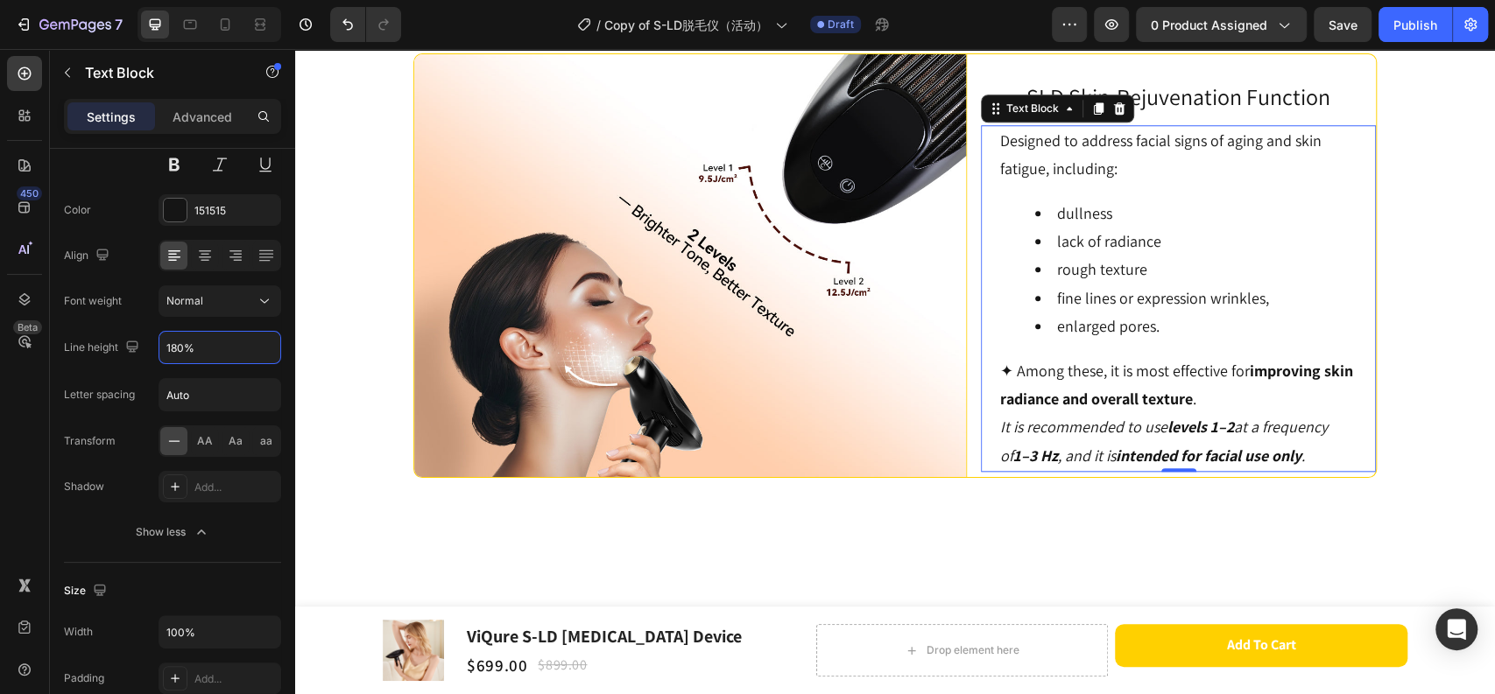
type input "180%"
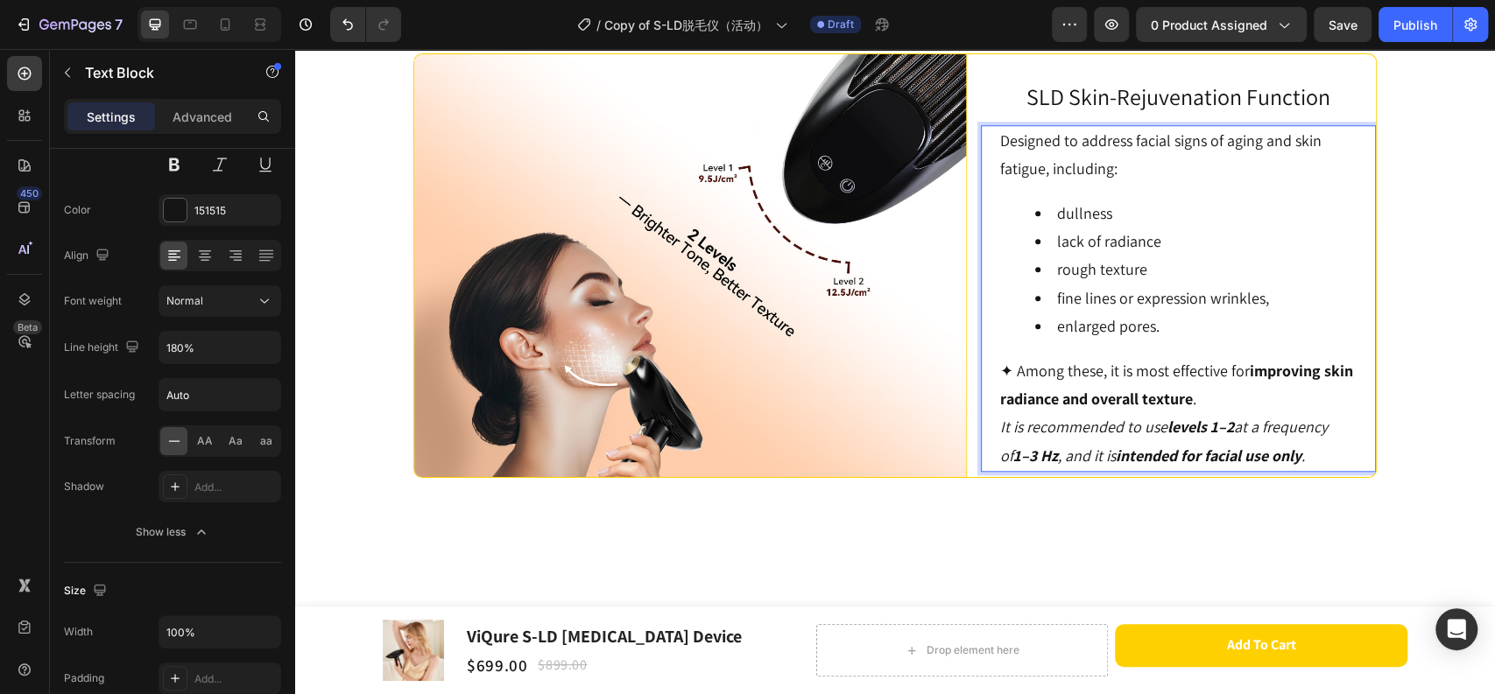
click at [1136, 471] on p "✦ Among these, it is most effective for improving skin radiance and overall tex…" at bounding box center [1178, 414] width 356 height 114
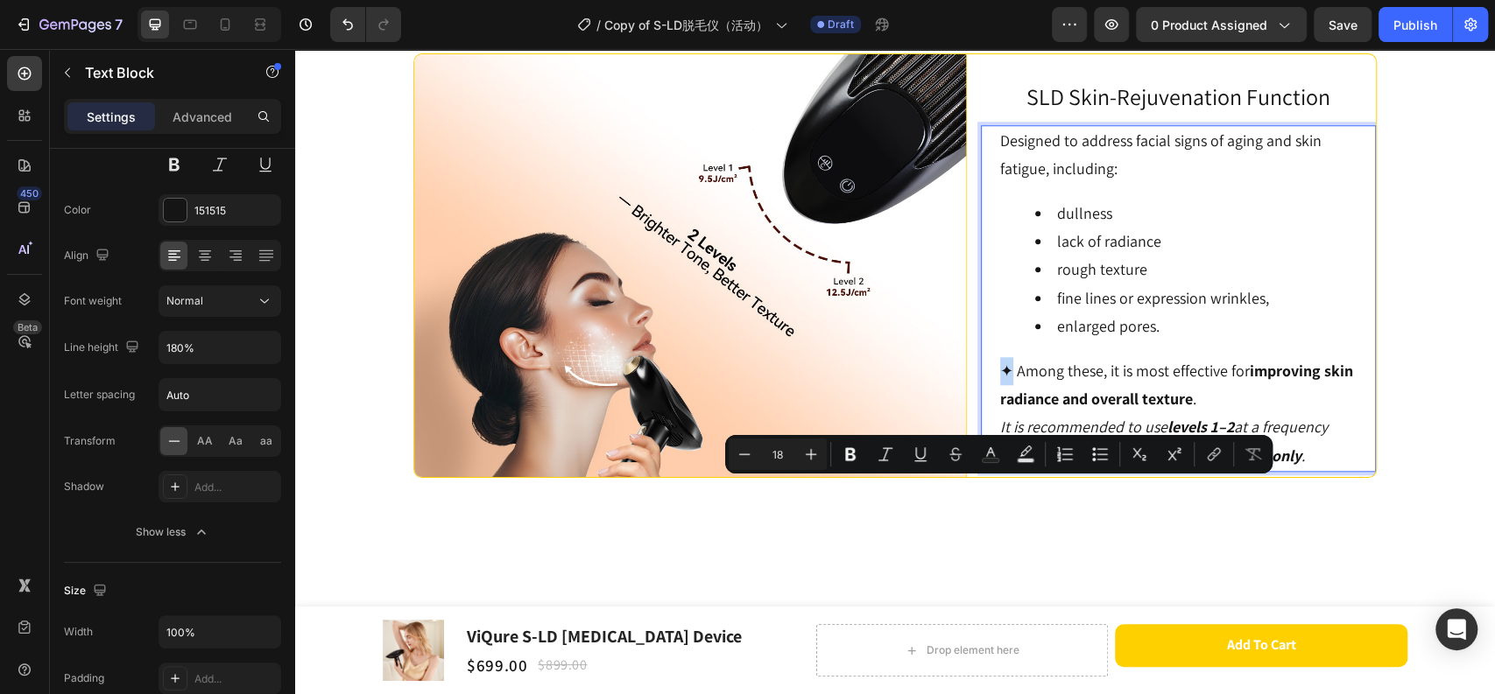
click at [1000, 471] on p "✦ Among these, it is most effective for improving skin radiance and overall tex…" at bounding box center [1178, 414] width 356 height 114
copy p "✦"
click at [1037, 228] on li "dullness" at bounding box center [1195, 214] width 321 height 28
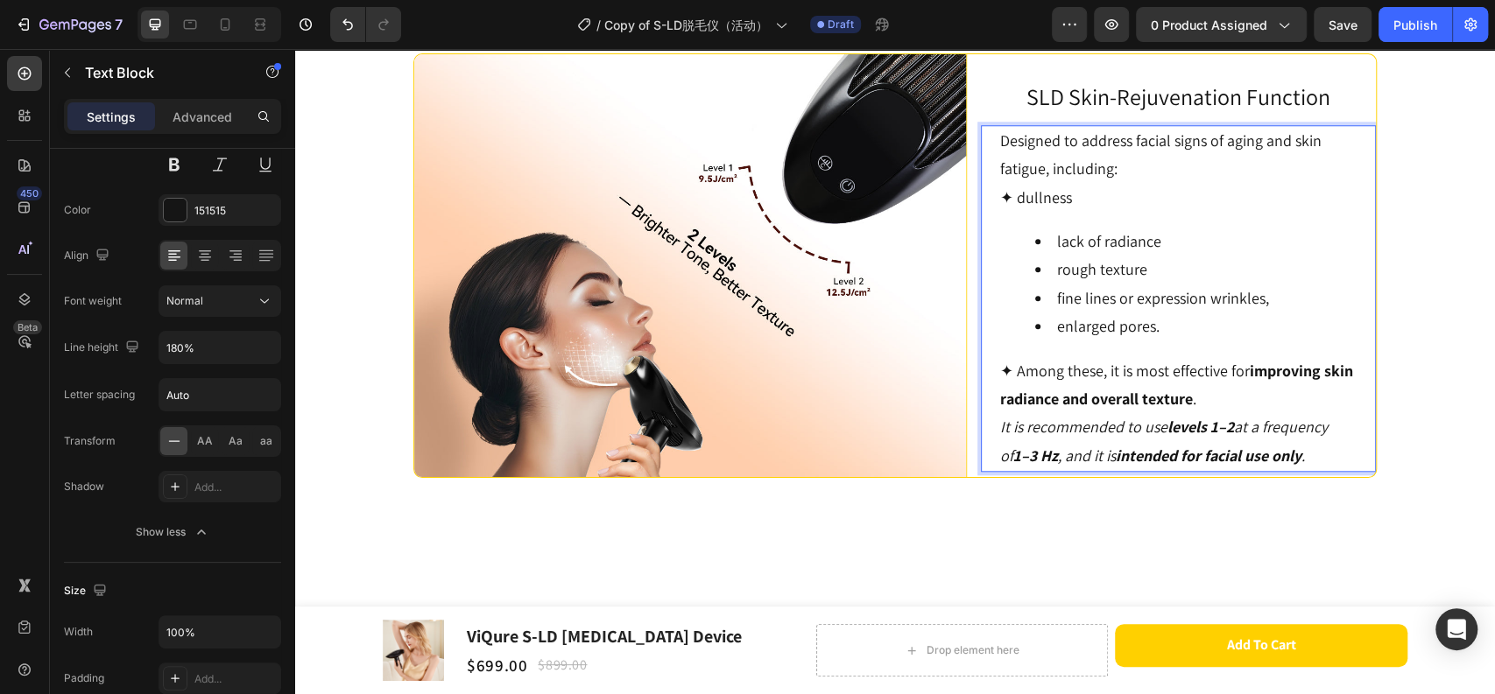
click at [1043, 256] on li "lack of radiance" at bounding box center [1195, 242] width 321 height 28
click at [1048, 284] on li "rough texture" at bounding box center [1195, 270] width 321 height 28
click at [1046, 313] on li "fine lines or expression wrinkles," at bounding box center [1195, 299] width 321 height 28
click at [1045, 341] on li "enlarged pores." at bounding box center [1195, 327] width 321 height 28
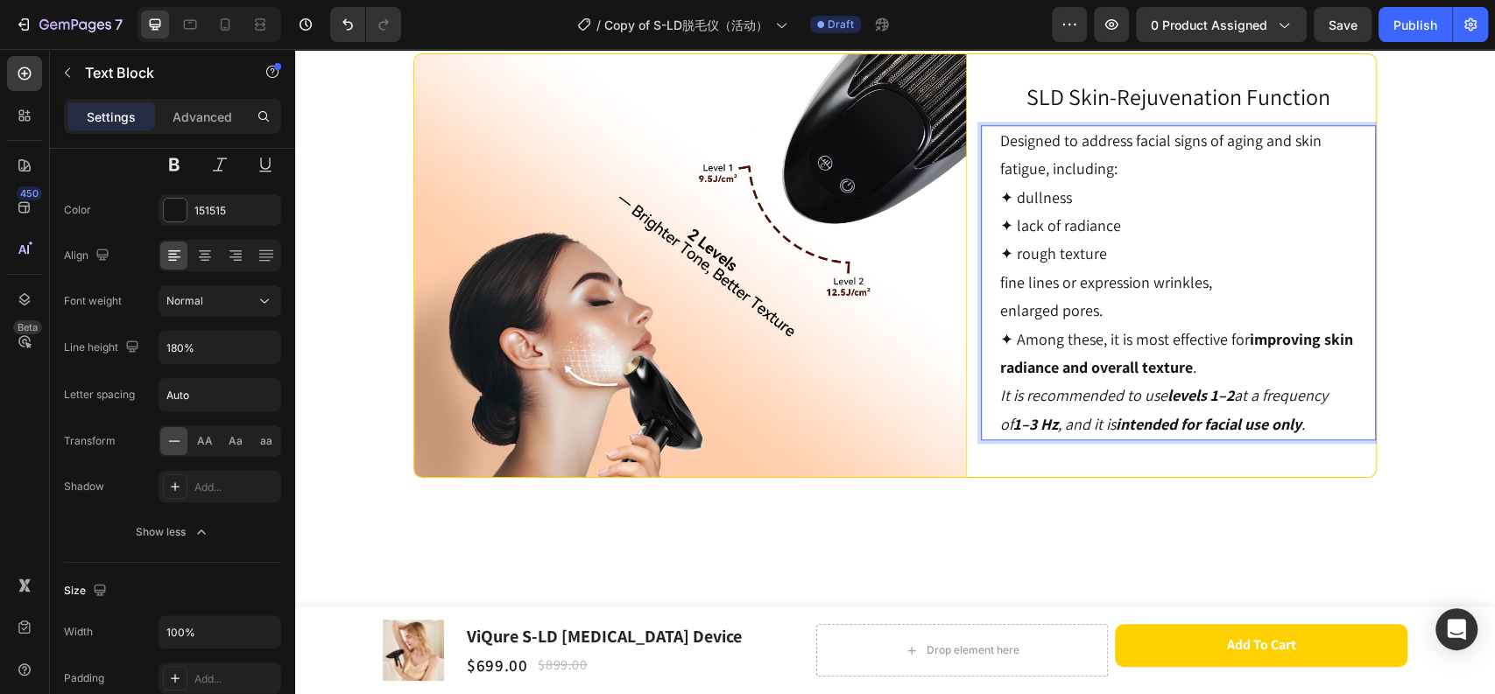
click at [1123, 325] on p "enlarged pores." at bounding box center [1178, 311] width 356 height 28
click at [1007, 440] on p "✦ Among these, it is most effective for improving skin radiance and overall tex…" at bounding box center [1178, 383] width 356 height 114
click at [1120, 325] on p "enlarged pores." at bounding box center [1178, 311] width 356 height 28
click at [1087, 440] on p "Among these, it is most effective for improving skin radiance and overall textu…" at bounding box center [1178, 383] width 356 height 114
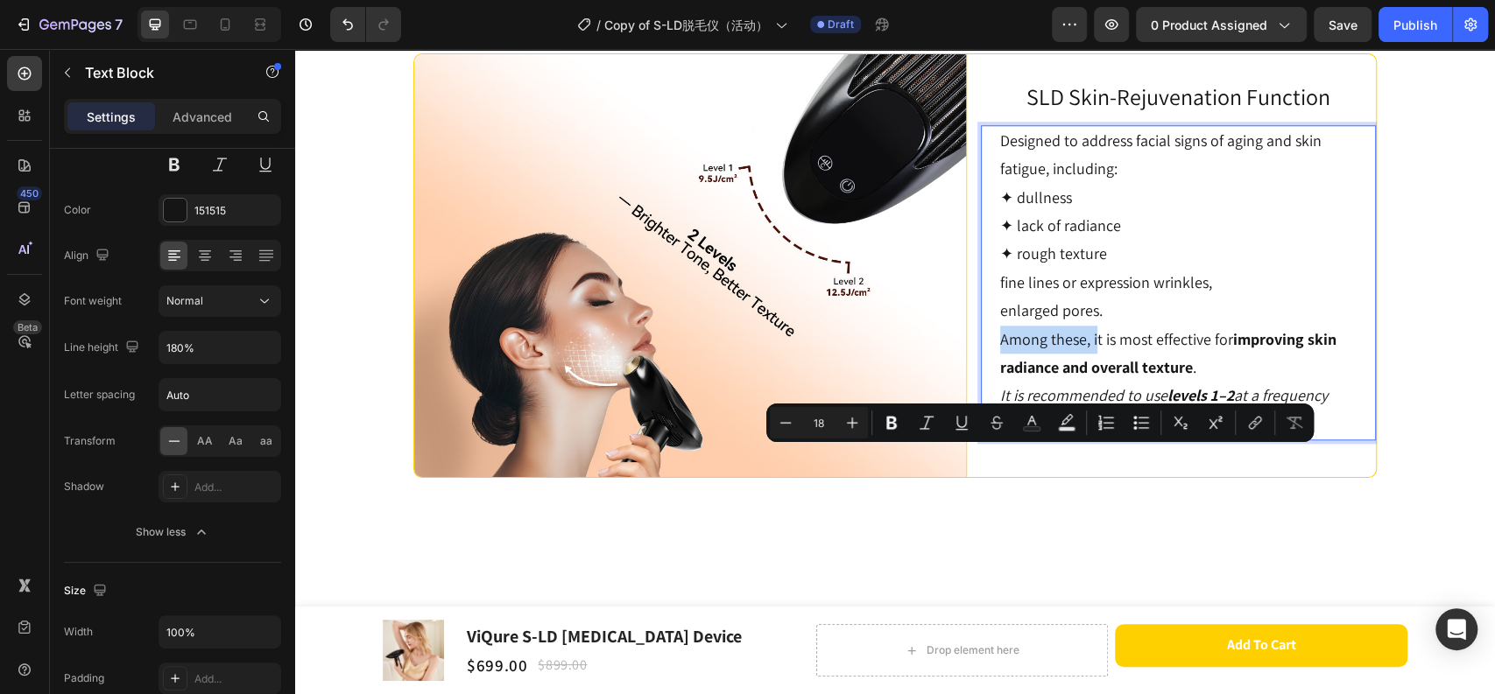
drag, startPoint x: 1088, startPoint y: 462, endPoint x: 994, endPoint y: 465, distance: 94.6
click at [1000, 440] on p "Among these, it is most effective for improving skin radiance and overall textu…" at bounding box center [1178, 383] width 356 height 114
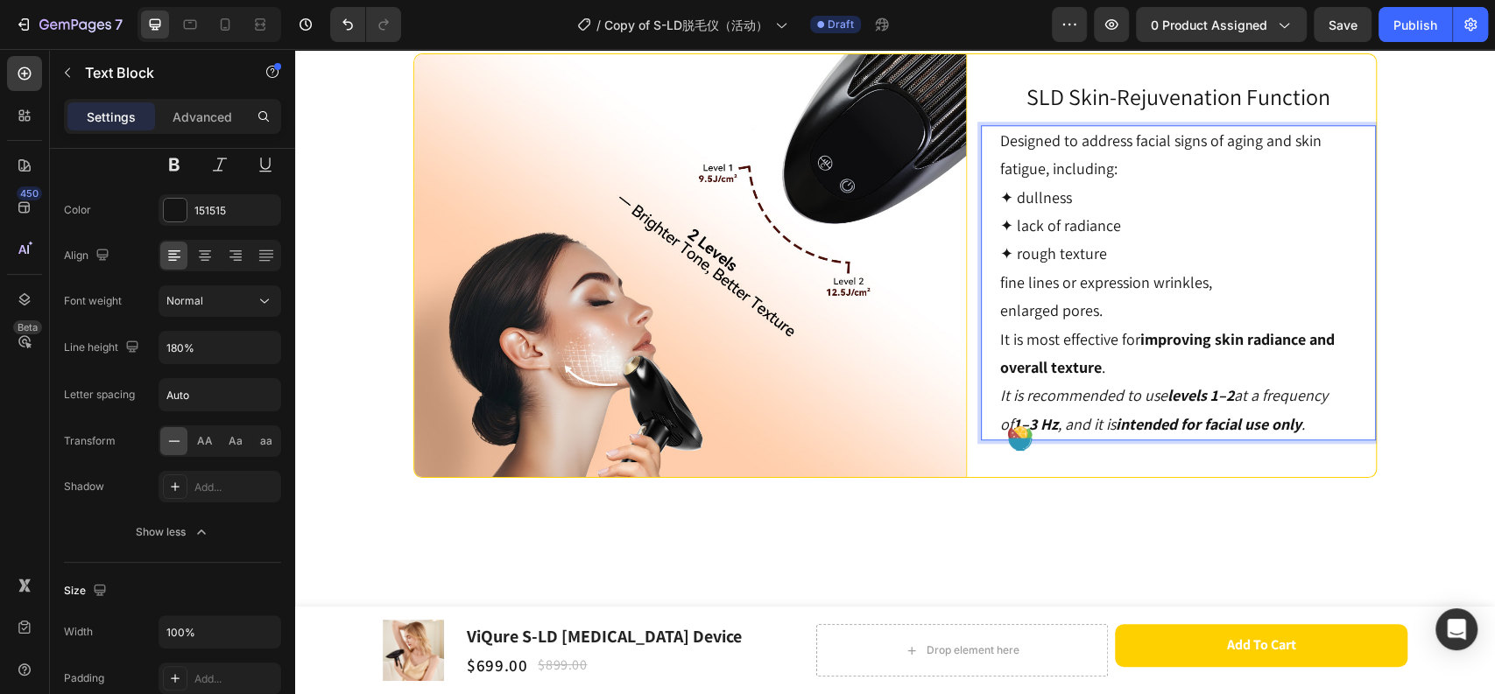
click at [1174, 440] on p "It is most effective for improving skin radiance and overall texture . It is re…" at bounding box center [1178, 383] width 356 height 114
click at [1264, 440] on p "It is most effective for improving skin radiance and overall texture . It is re…" at bounding box center [1178, 383] width 356 height 114
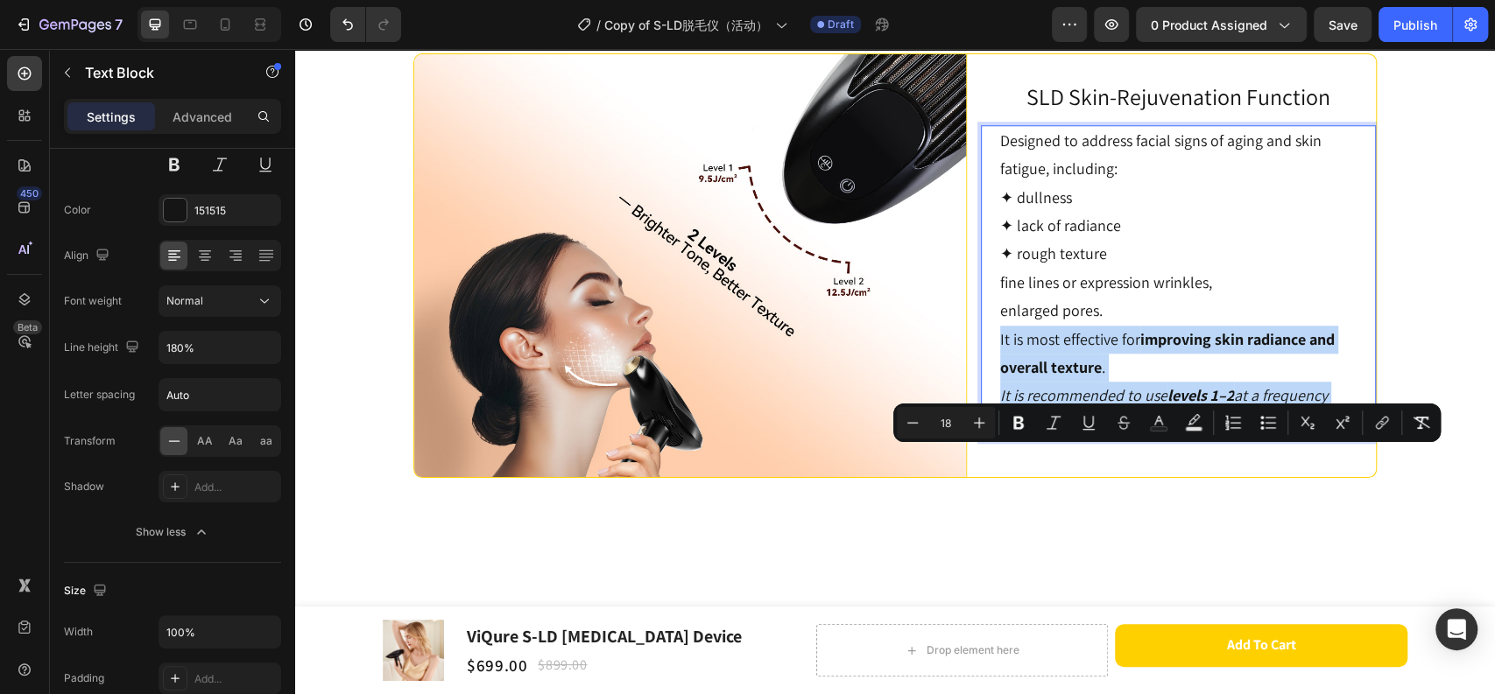
drag, startPoint x: 1296, startPoint y: 546, endPoint x: 992, endPoint y: 461, distance: 315.7
click at [1000, 440] on p "It is most effective for improving skin radiance and overall texture . It is re…" at bounding box center [1178, 383] width 356 height 114
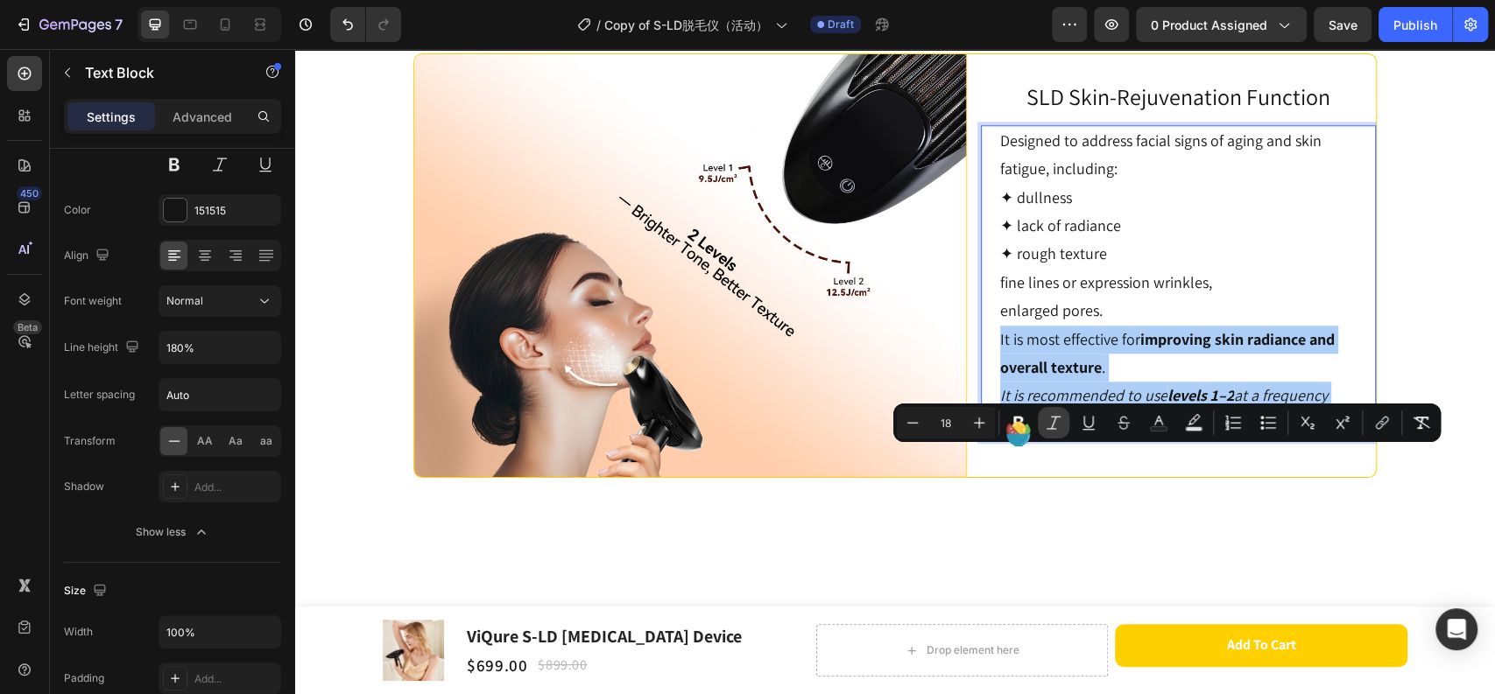
click at [1061, 423] on icon "Editor contextual toolbar" at bounding box center [1053, 423] width 18 height 18
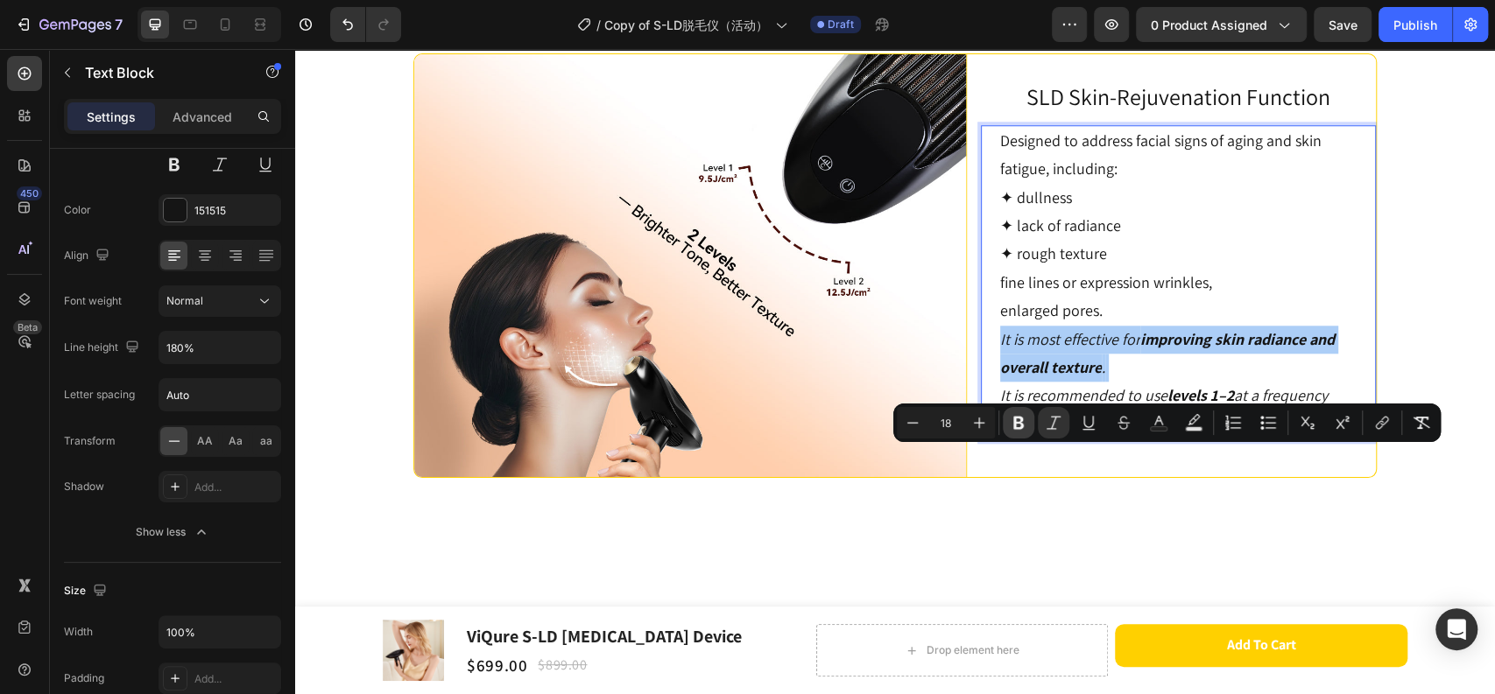
click at [1016, 425] on icon "Editor contextual toolbar" at bounding box center [1018, 423] width 18 height 18
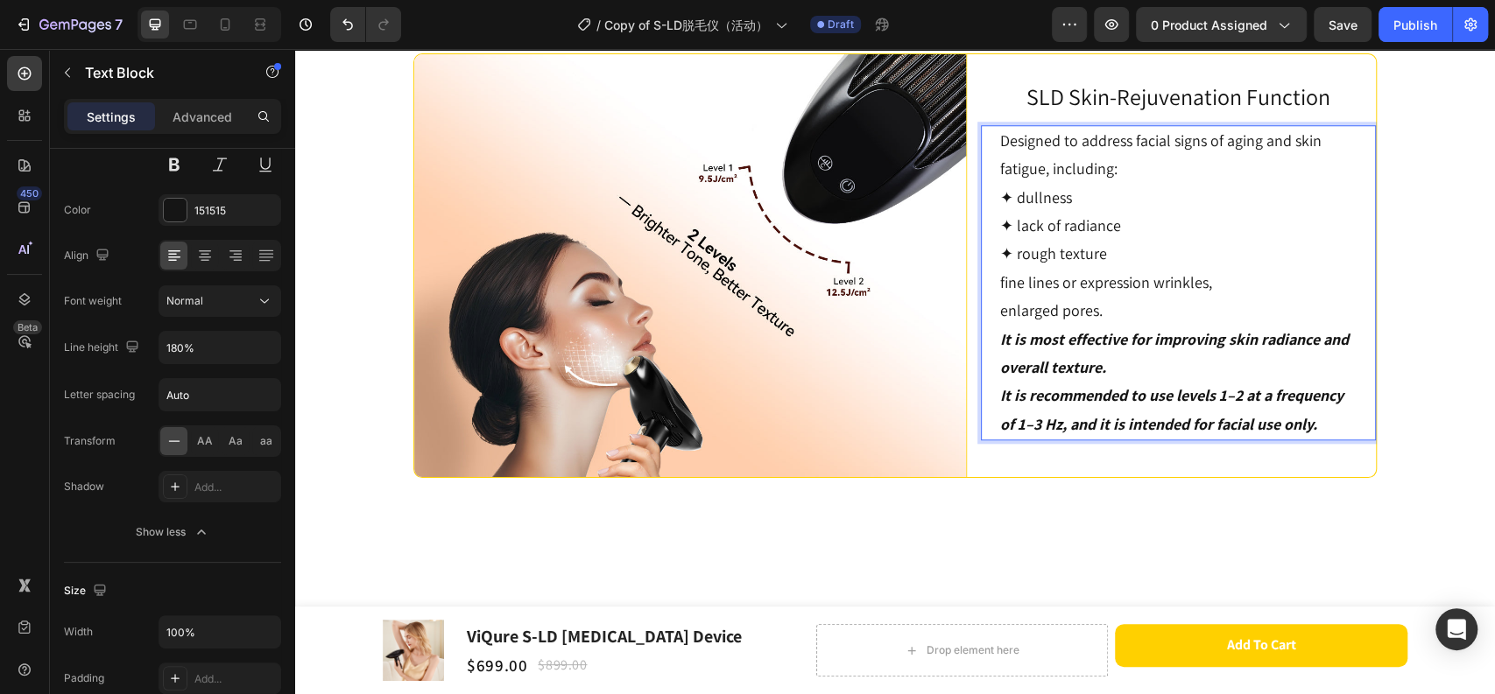
drag, startPoint x: 1320, startPoint y: 551, endPoint x: 983, endPoint y: 461, distance: 348.9
click at [983, 440] on div "Designed to address facial signs of aging and skin fatigue, including: ✦ dullne…" at bounding box center [1178, 282] width 395 height 315
click at [176, 167] on button at bounding box center [174, 165] width 32 height 32
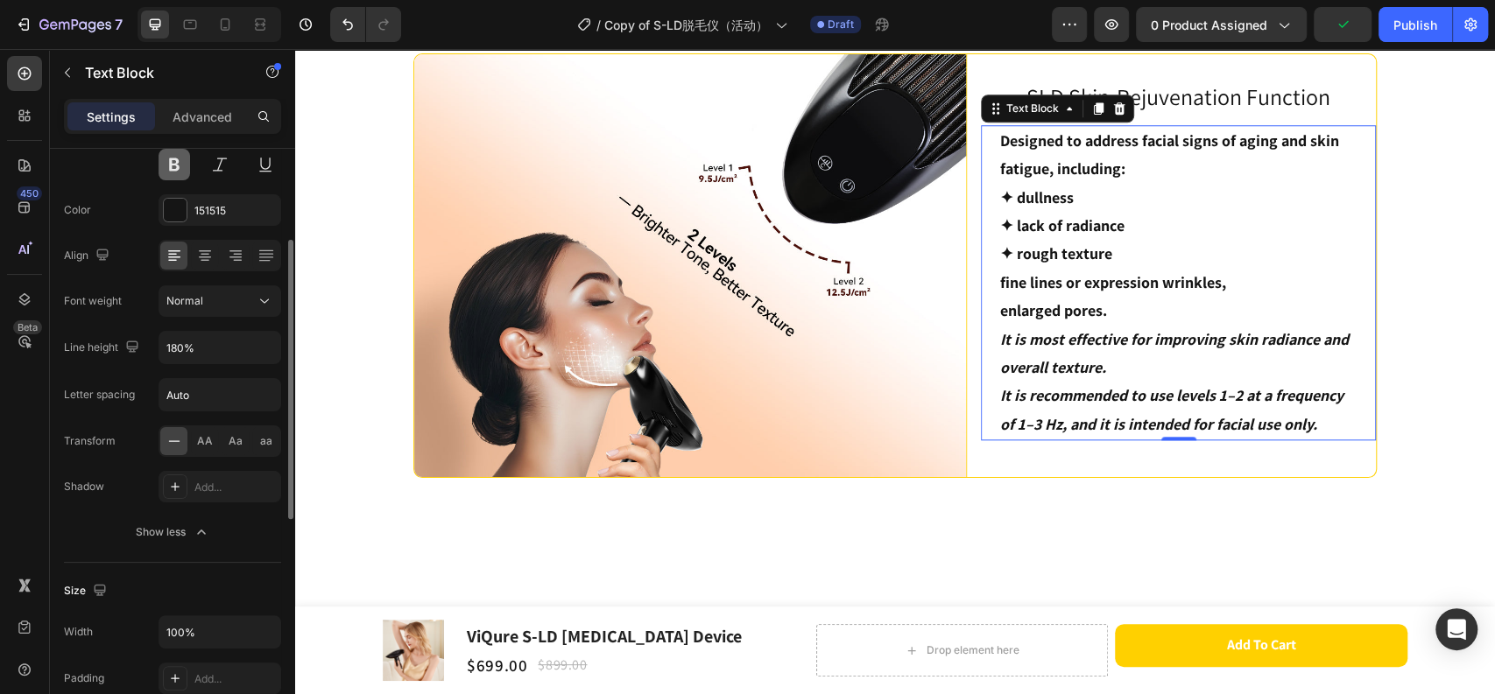
click at [176, 167] on button at bounding box center [174, 165] width 32 height 32
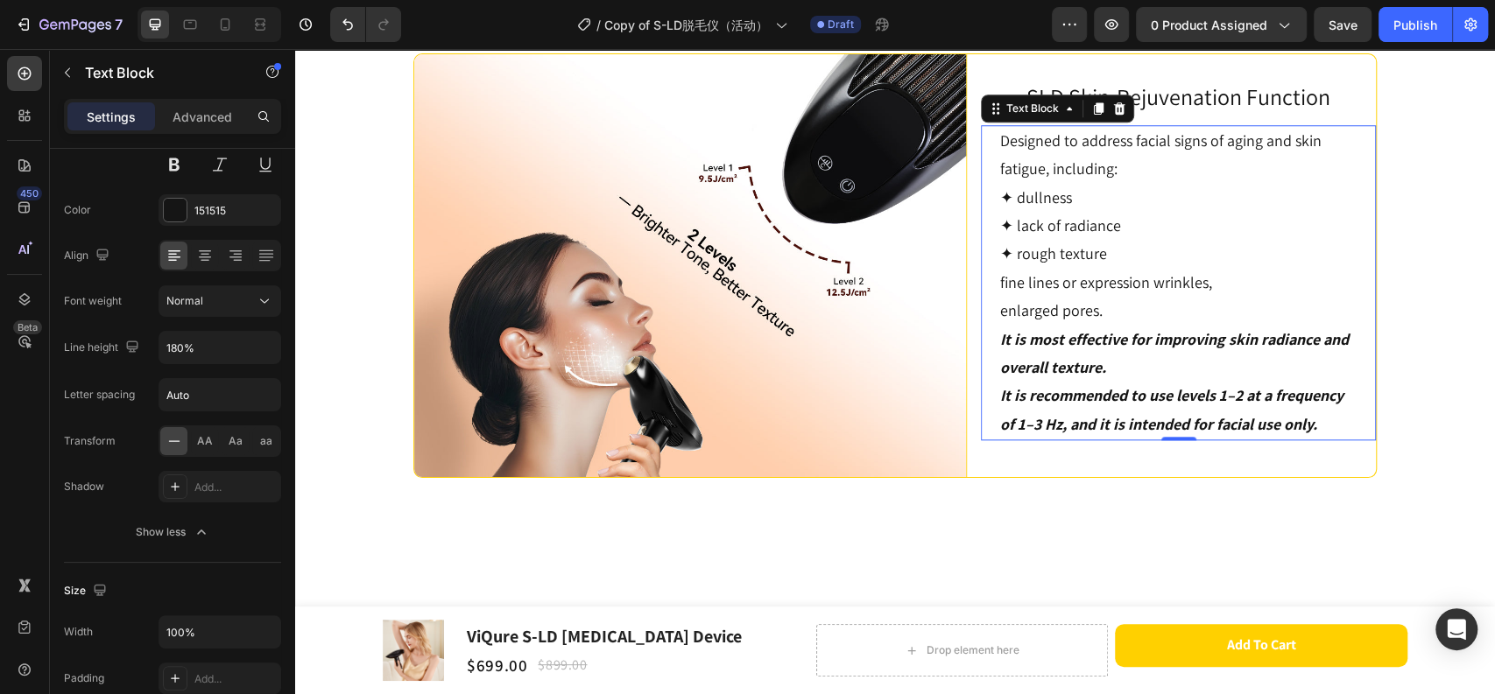
click at [1259, 440] on p "It is most effective for improving skin radiance and overall texture. It is rec…" at bounding box center [1178, 383] width 356 height 114
drag, startPoint x: 1319, startPoint y: 544, endPoint x: 984, endPoint y: 456, distance: 345.7
click at [984, 440] on div "Designed to address facial signs of aging and skin fatigue, including: ✦ dullne…" at bounding box center [1178, 282] width 395 height 315
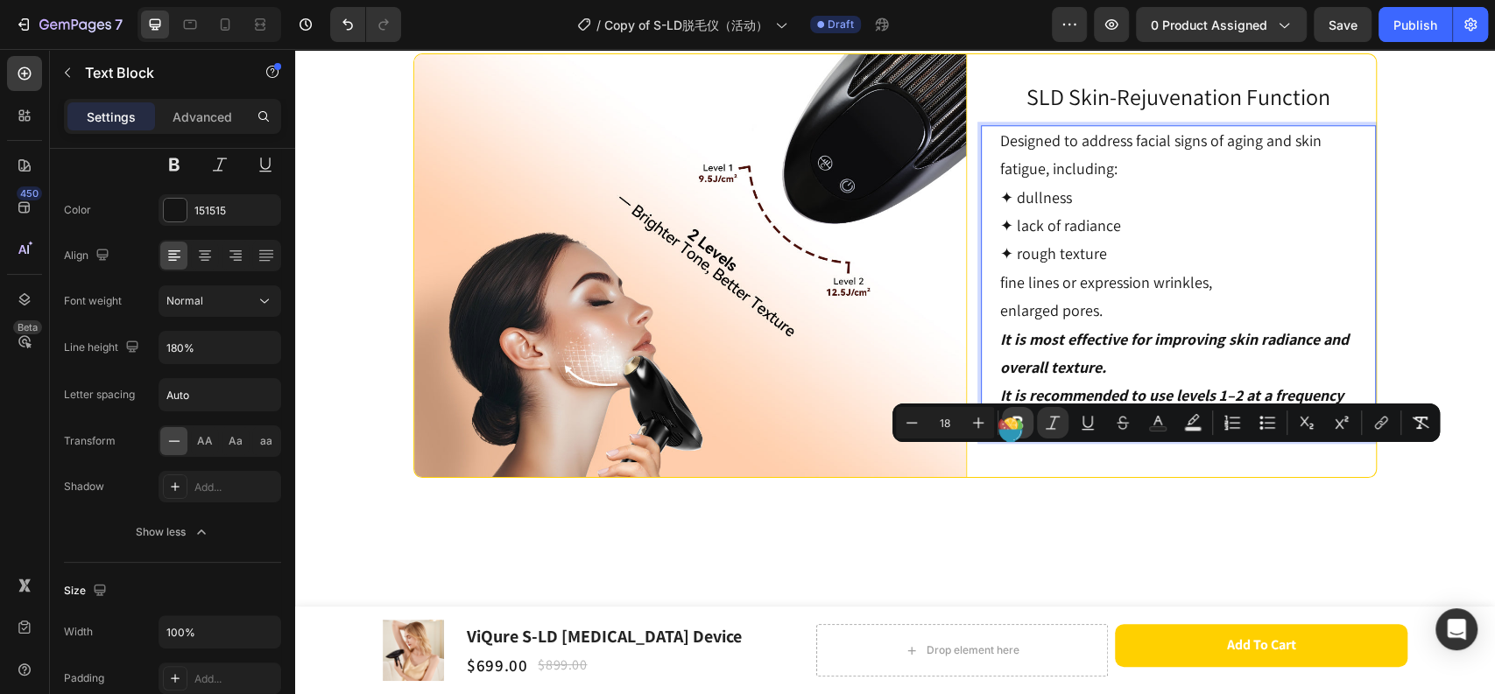
click at [1027, 416] on button "Bold" at bounding box center [1018, 423] width 32 height 32
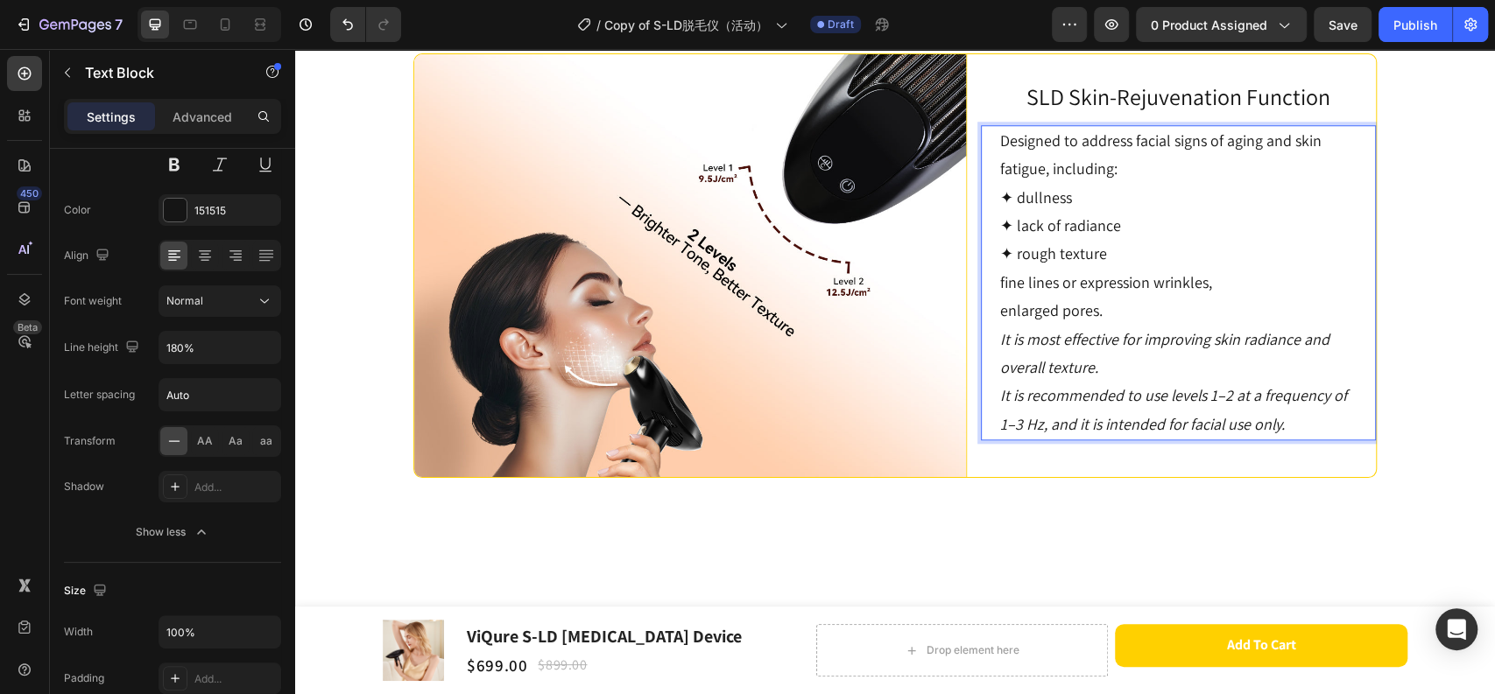
drag, startPoint x: 1291, startPoint y: 547, endPoint x: 980, endPoint y: 452, distance: 326.0
click at [981, 440] on div "Designed to address facial signs of aging and skin fatigue, including: ✦ dullne…" at bounding box center [1178, 282] width 395 height 315
click at [1286, 440] on p "It is most effective for improving skin radiance and overall texture. It is rec…" at bounding box center [1178, 383] width 356 height 114
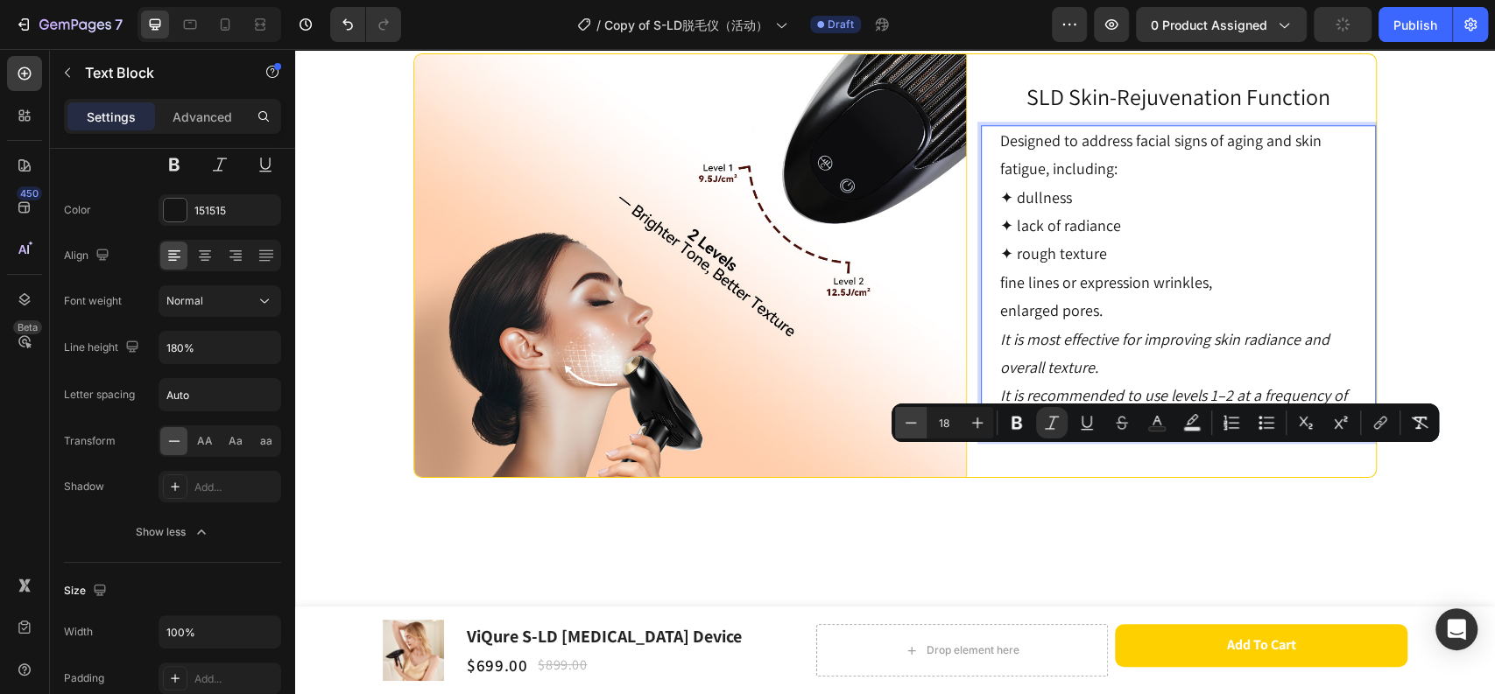
click at [907, 420] on icon "Editor contextual toolbar" at bounding box center [911, 423] width 18 height 18
type input "17"
click at [1129, 240] on p "✦ lack of radiance" at bounding box center [1178, 226] width 356 height 28
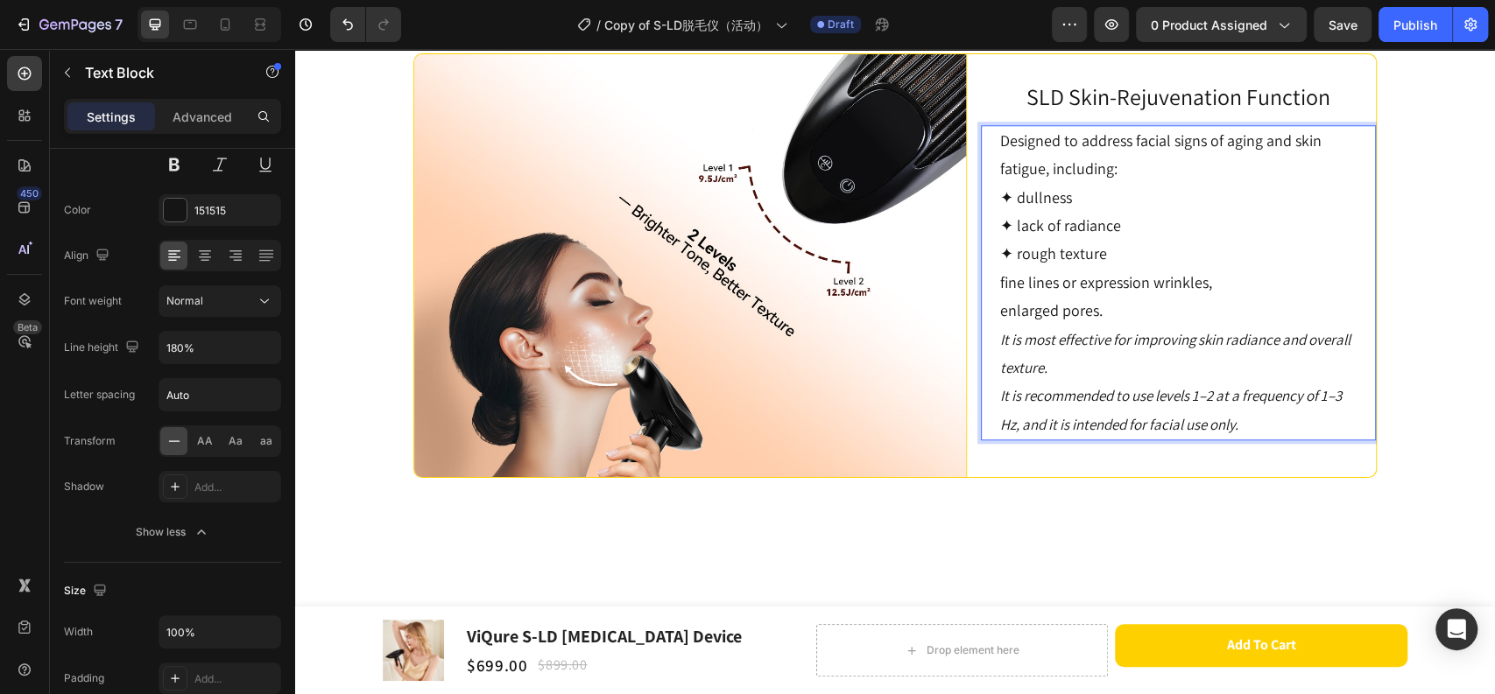
click at [1000, 297] on p "fine lines or expression wrinkles," at bounding box center [1178, 283] width 356 height 28
click at [1000, 325] on p "enlarged pores." at bounding box center [1178, 311] width 356 height 28
drag, startPoint x: 1001, startPoint y: 410, endPoint x: 990, endPoint y: 407, distance: 10.8
click at [998, 407] on div "Designed to address facial signs of aging and skin fatigue, including: ✦ dullne…" at bounding box center [1178, 282] width 360 height 315
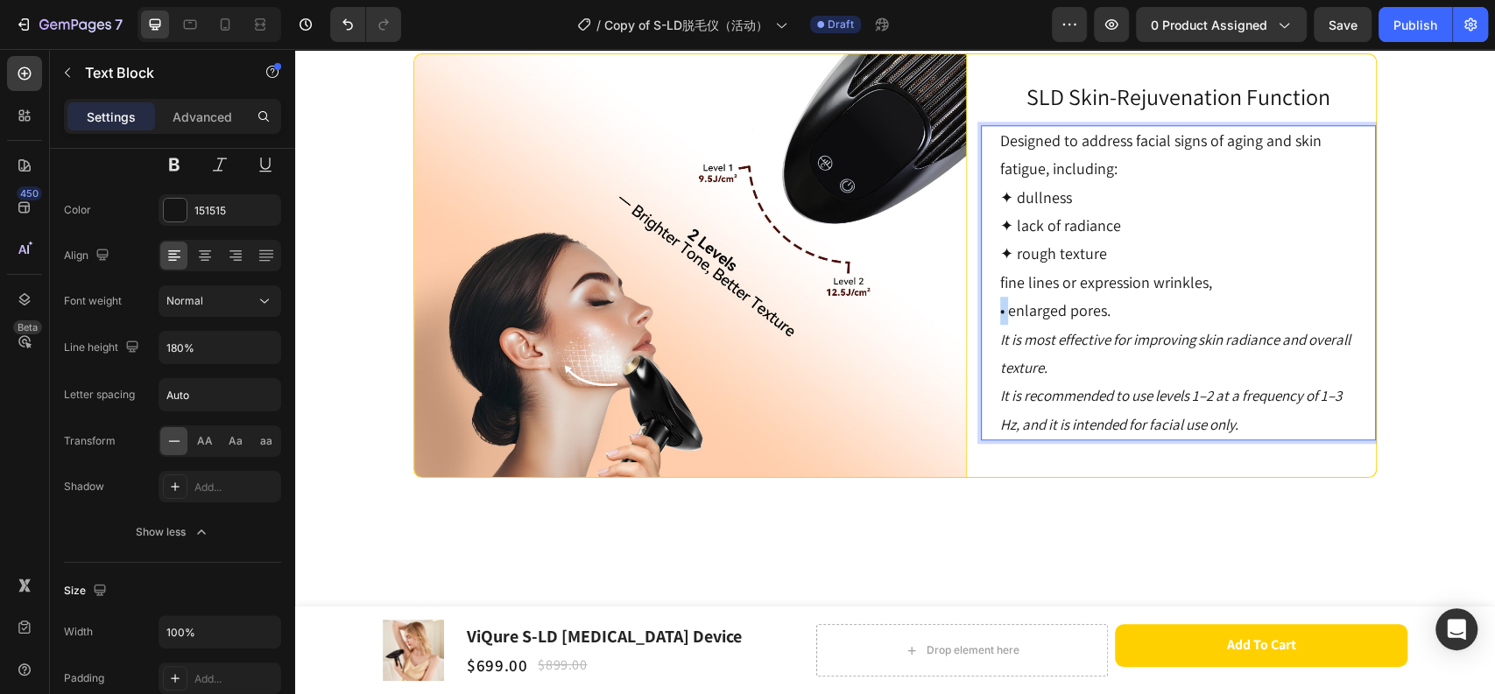
drag, startPoint x: 1000, startPoint y: 433, endPoint x: 976, endPoint y: 433, distance: 23.7
click at [981, 433] on div "Designed to address facial signs of aging and skin fatigue, including: ✦ dullne…" at bounding box center [1178, 282] width 395 height 315
click at [1002, 212] on p "✦ dullness" at bounding box center [1178, 198] width 356 height 28
click at [1000, 212] on p "✦ dullness" at bounding box center [1178, 198] width 356 height 28
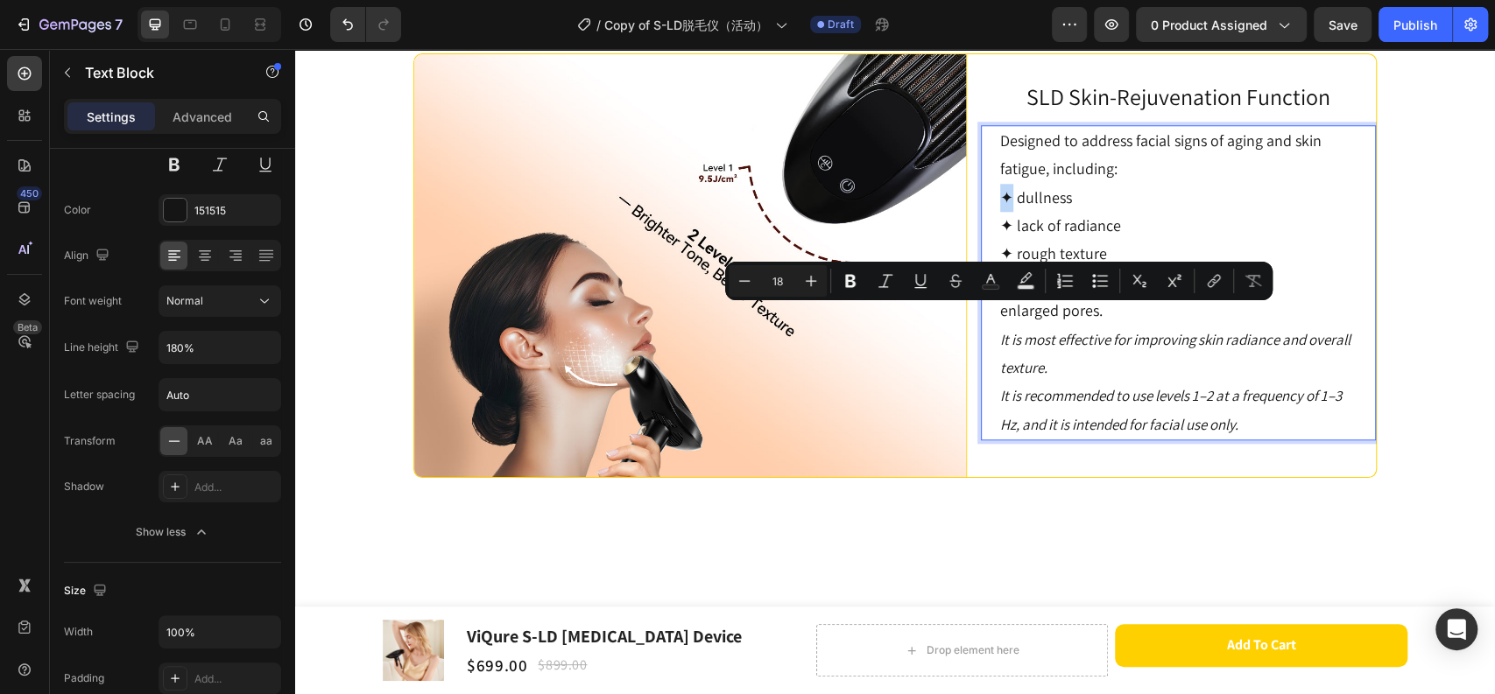
copy p "✦"
click at [1008, 212] on p "✦ dullness" at bounding box center [1178, 198] width 356 height 28
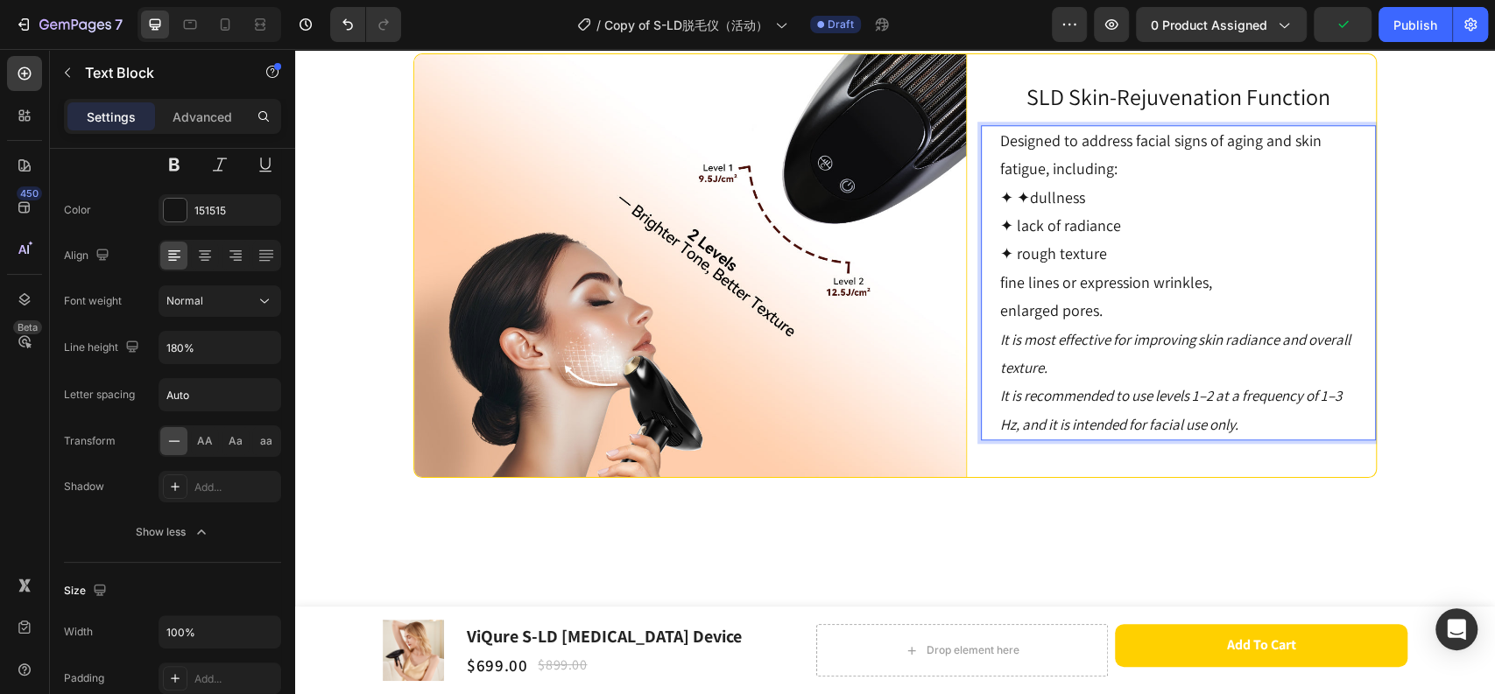
click at [1006, 240] on p "✦ lack of radiance" at bounding box center [1178, 226] width 356 height 28
click at [1006, 268] on p "✦ rough texture" at bounding box center [1178, 254] width 356 height 28
click at [998, 399] on div "Designed to address facial signs of aging and skin fatigue, including: ✦ ✦dulln…" at bounding box center [1178, 282] width 360 height 315
click at [1019, 212] on p "✦ ✦dullness" at bounding box center [1178, 198] width 356 height 28
click at [1020, 240] on p "✦✦ lack of radiance" at bounding box center [1178, 226] width 356 height 28
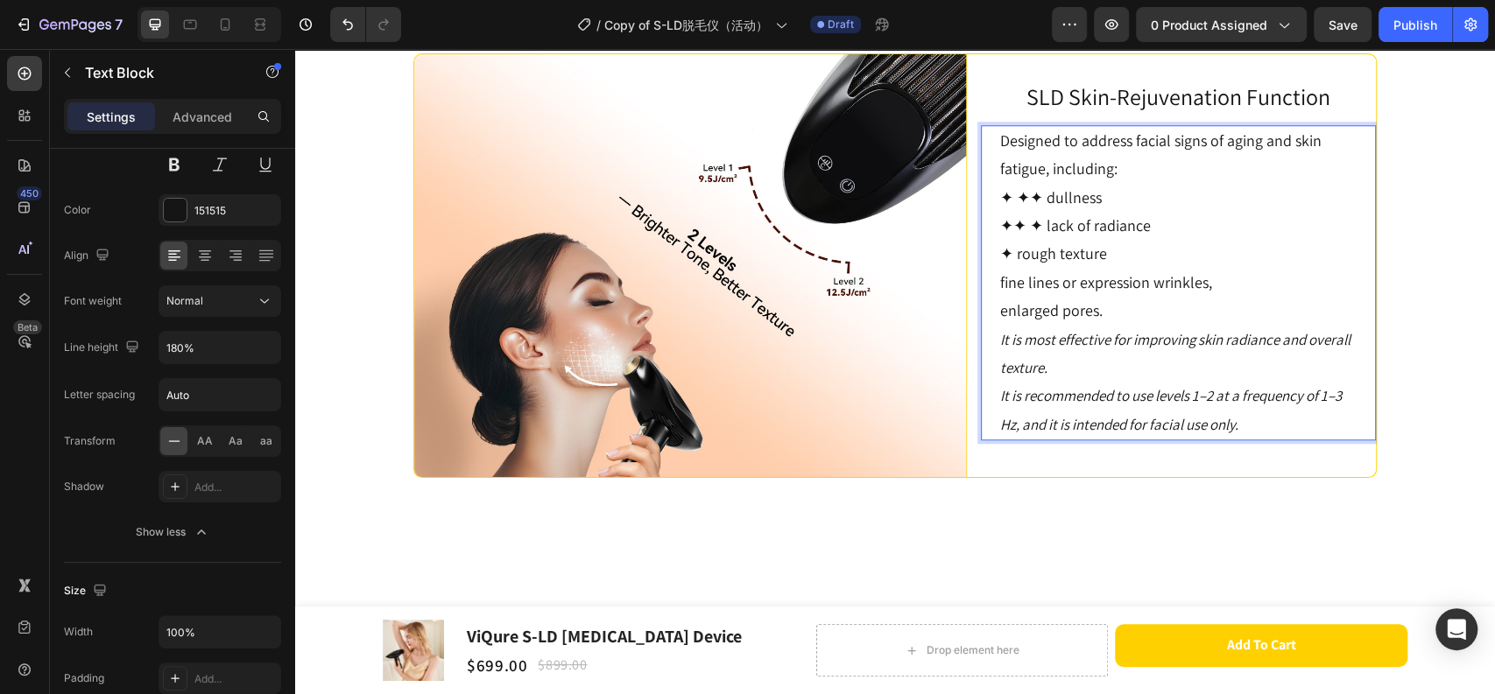
click at [1019, 240] on p "✦✦ ✦ lack of radiance" at bounding box center [1178, 226] width 356 height 28
click at [1021, 240] on p "✦✦ ✦ lack of radiance" at bounding box center [1178, 226] width 356 height 28
click at [1023, 212] on p "✦ ✦✦ dullness" at bounding box center [1178, 198] width 356 height 28
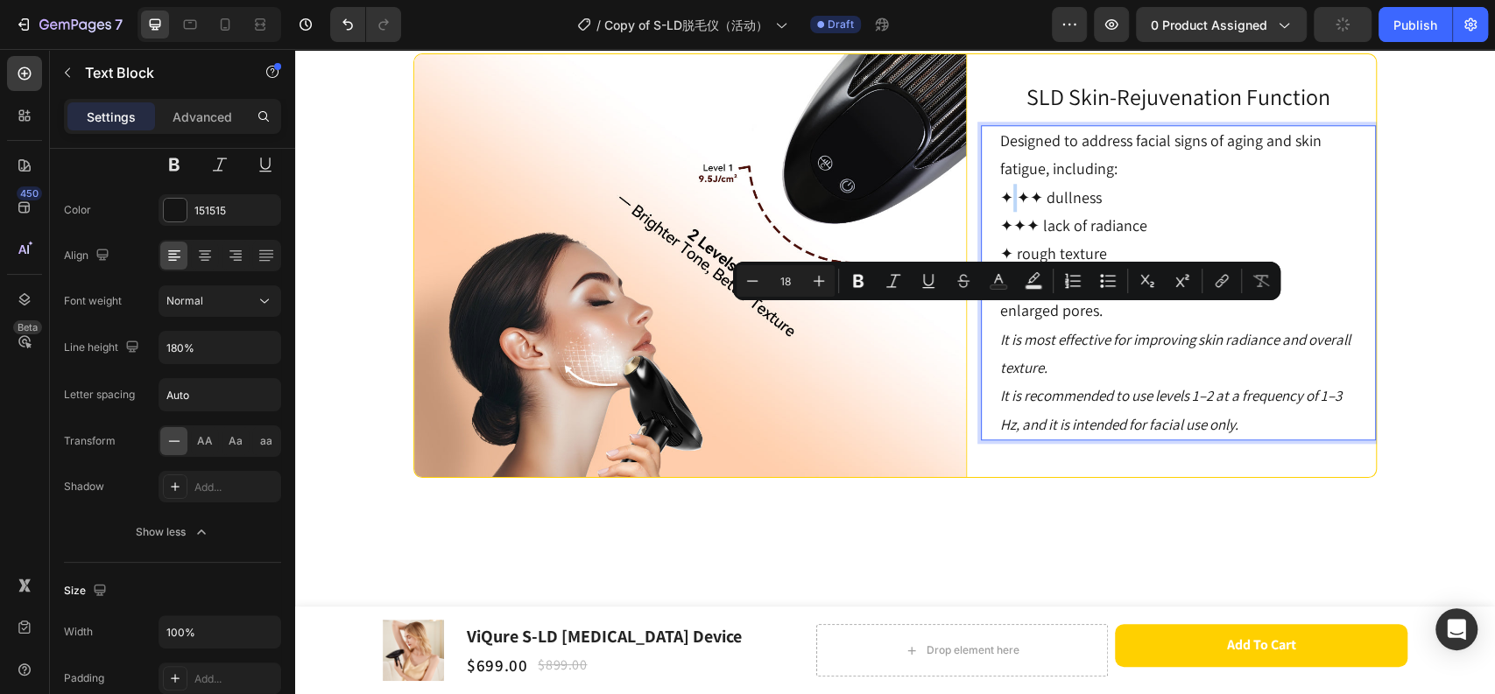
drag, startPoint x: 1001, startPoint y: 313, endPoint x: 1009, endPoint y: 317, distance: 9.4
click at [1009, 212] on p "✦ ✦✦ dullness" at bounding box center [1178, 198] width 356 height 28
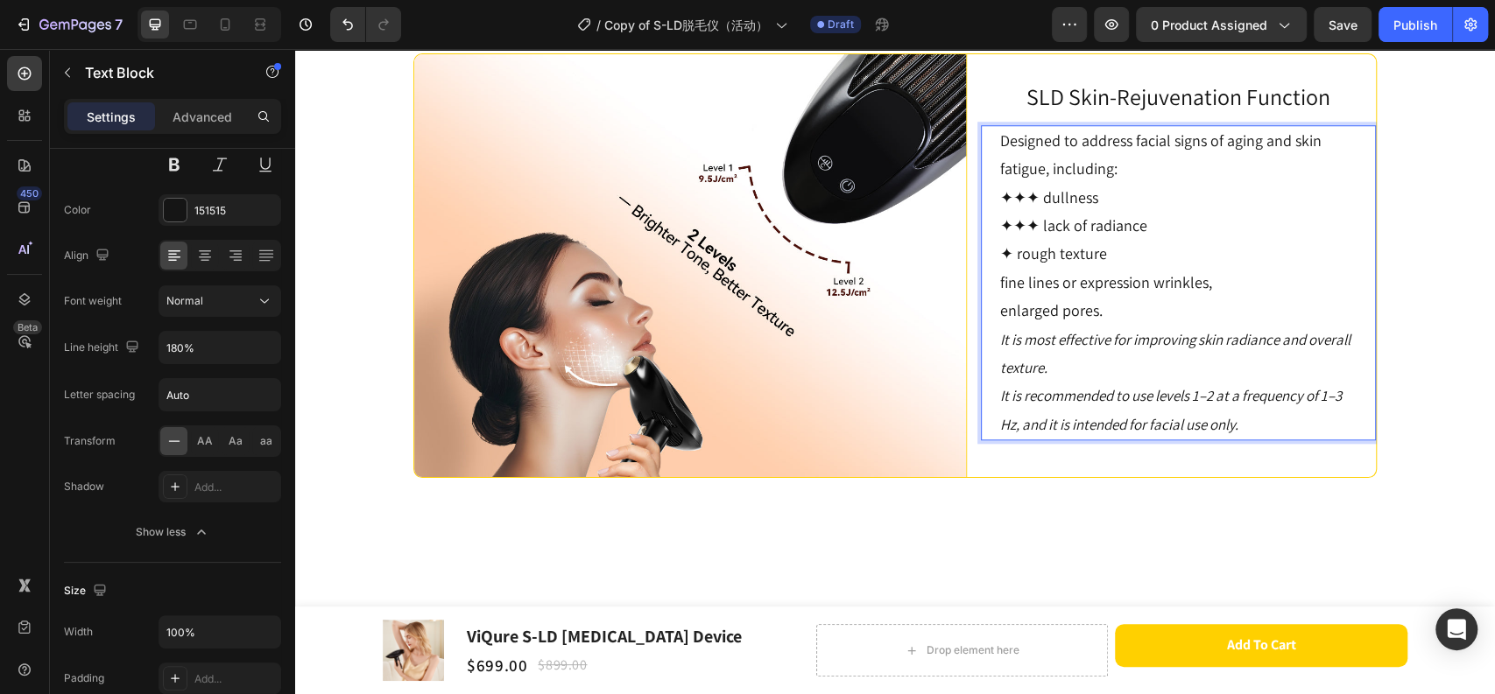
click at [1002, 268] on p "✦ rough texture" at bounding box center [1178, 254] width 356 height 28
click at [1000, 297] on p "fine lines or expression wrinkles," at bounding box center [1178, 283] width 356 height 28
click at [1000, 325] on p "enlarged pores." at bounding box center [1178, 311] width 356 height 28
click at [1005, 297] on p "✦fine lines or expression wrinkles," at bounding box center [1178, 283] width 356 height 28
click at [1005, 325] on p "✦enlarged pores." at bounding box center [1178, 311] width 356 height 28
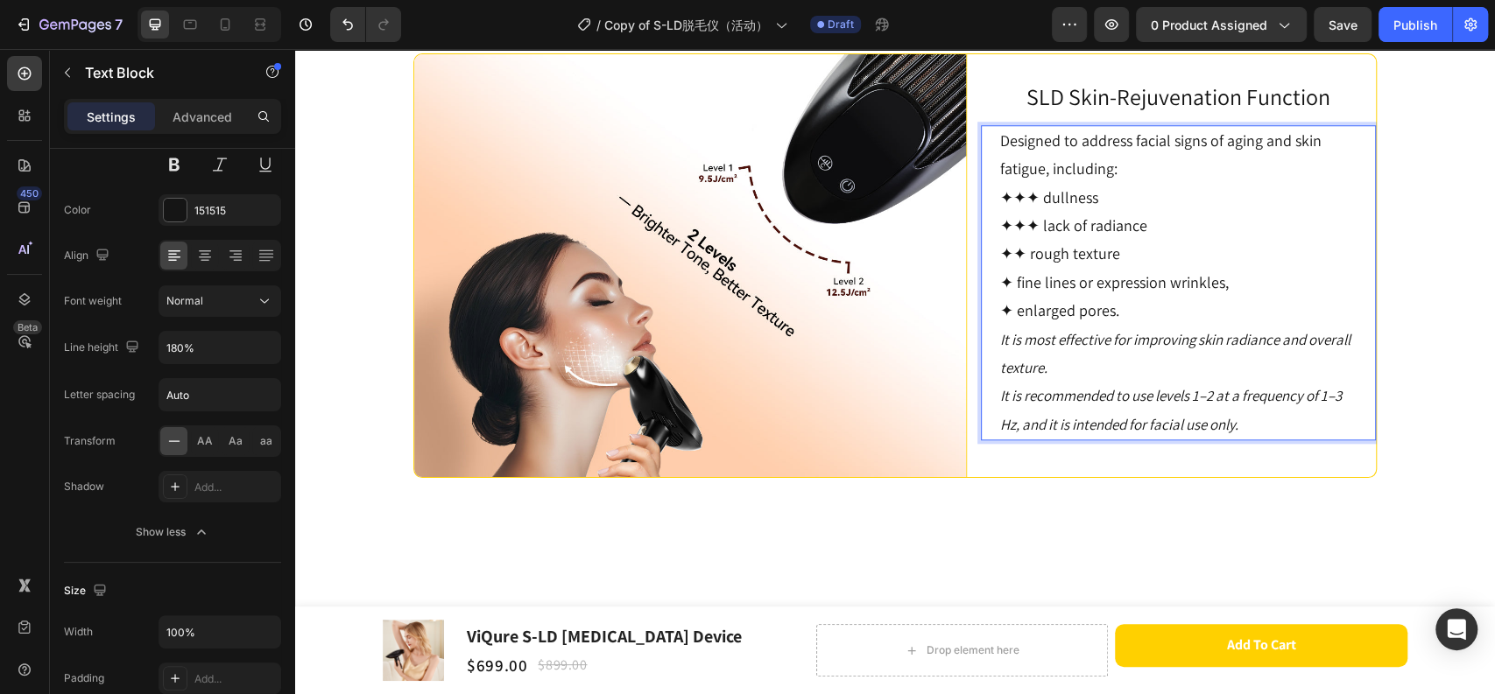
click at [1081, 240] on p "✦✦✦ lack of radiance" at bounding box center [1178, 226] width 356 height 28
click at [1119, 184] on p "Designed to address facial signs of aging and skin fatigue, including:" at bounding box center [1178, 155] width 356 height 57
drag, startPoint x: 1041, startPoint y: 317, endPoint x: 1026, endPoint y: 418, distance: 101.8
click at [1041, 212] on p "✦✦✦ dullness" at bounding box center [1178, 198] width 356 height 28
click at [1038, 240] on p "✦✦✦ lack of radiance" at bounding box center [1178, 226] width 356 height 28
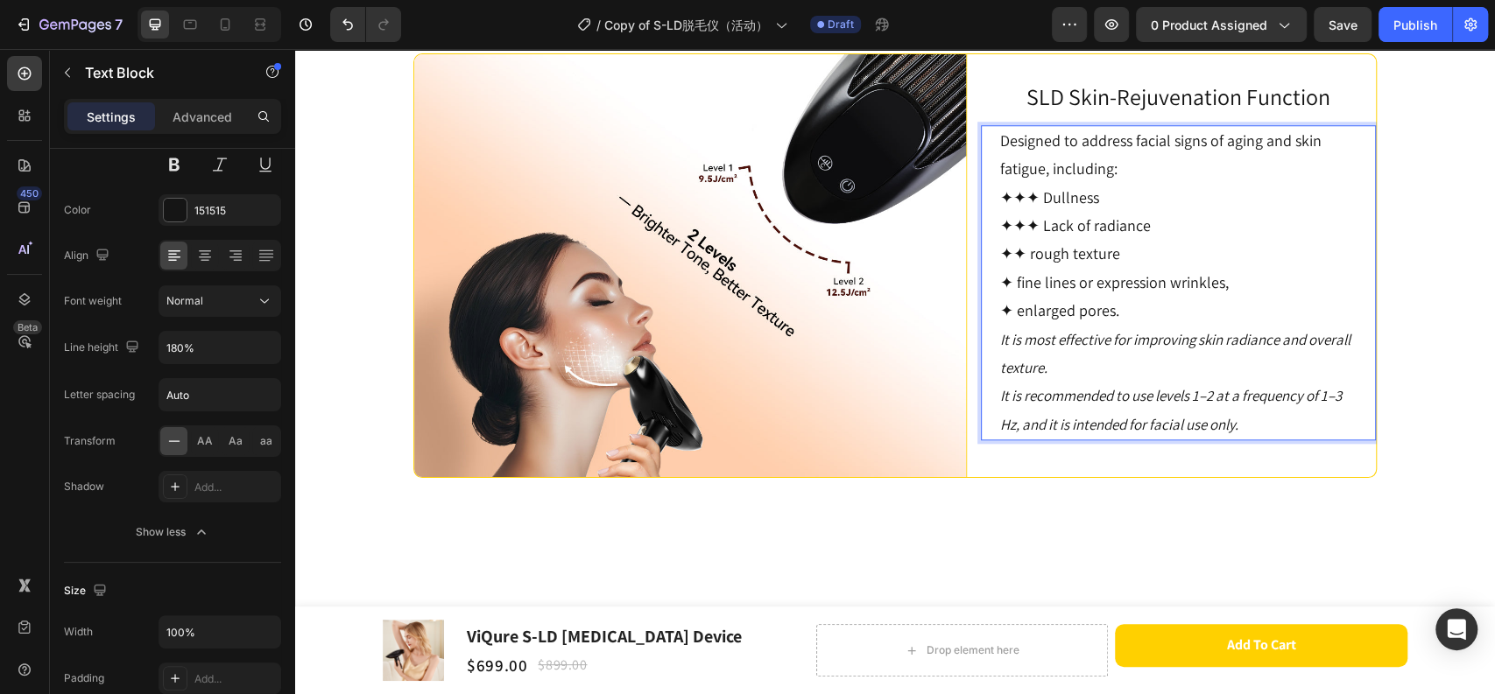
click at [1023, 268] on p "✦✦ rough texture" at bounding box center [1178, 254] width 356 height 28
click at [1012, 297] on p "✦ fine lines or expression wrinkles," at bounding box center [1178, 283] width 356 height 28
drag, startPoint x: 1074, startPoint y: 409, endPoint x: 1101, endPoint y: 407, distance: 26.3
click at [1101, 297] on p "✦ Fine lines or expression wrinkles," at bounding box center [1178, 283] width 356 height 28
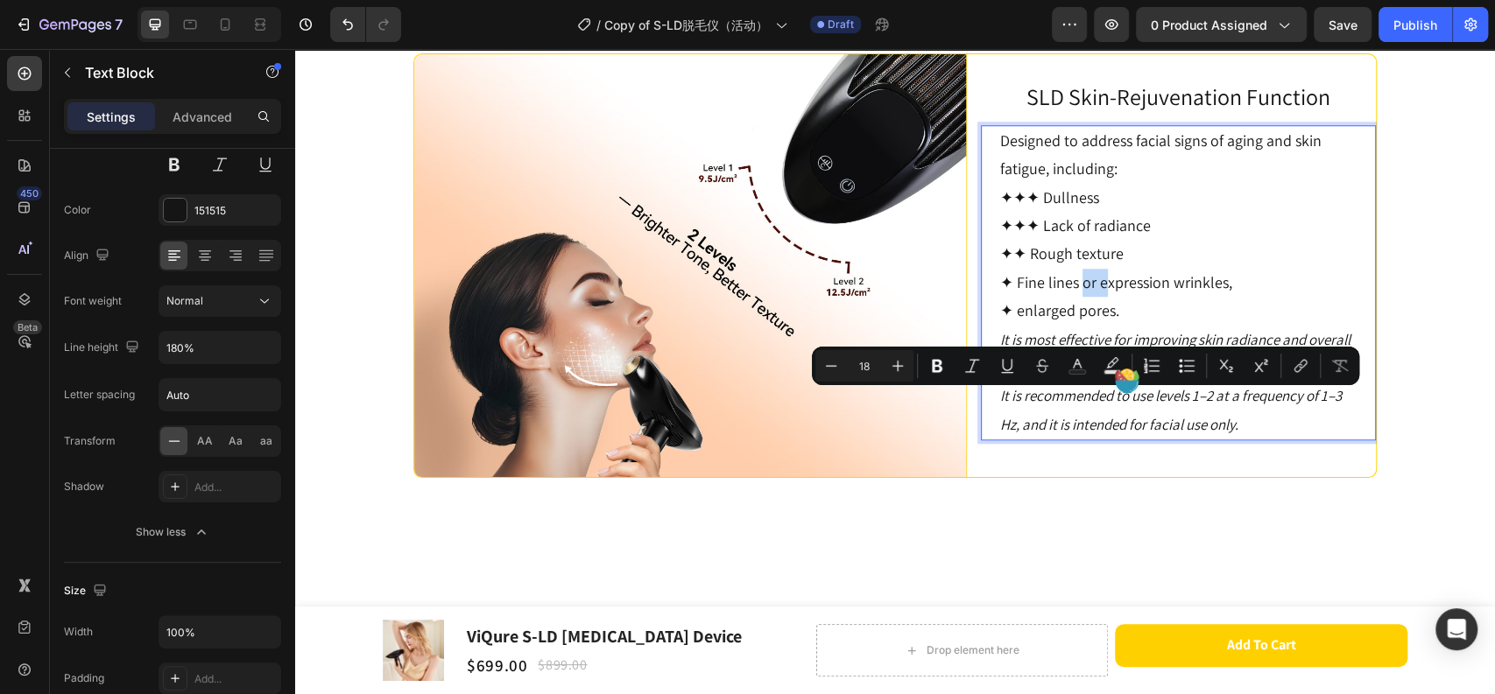
click at [1101, 297] on p "✦ Fine lines or expression wrinkles," at bounding box center [1178, 283] width 356 height 28
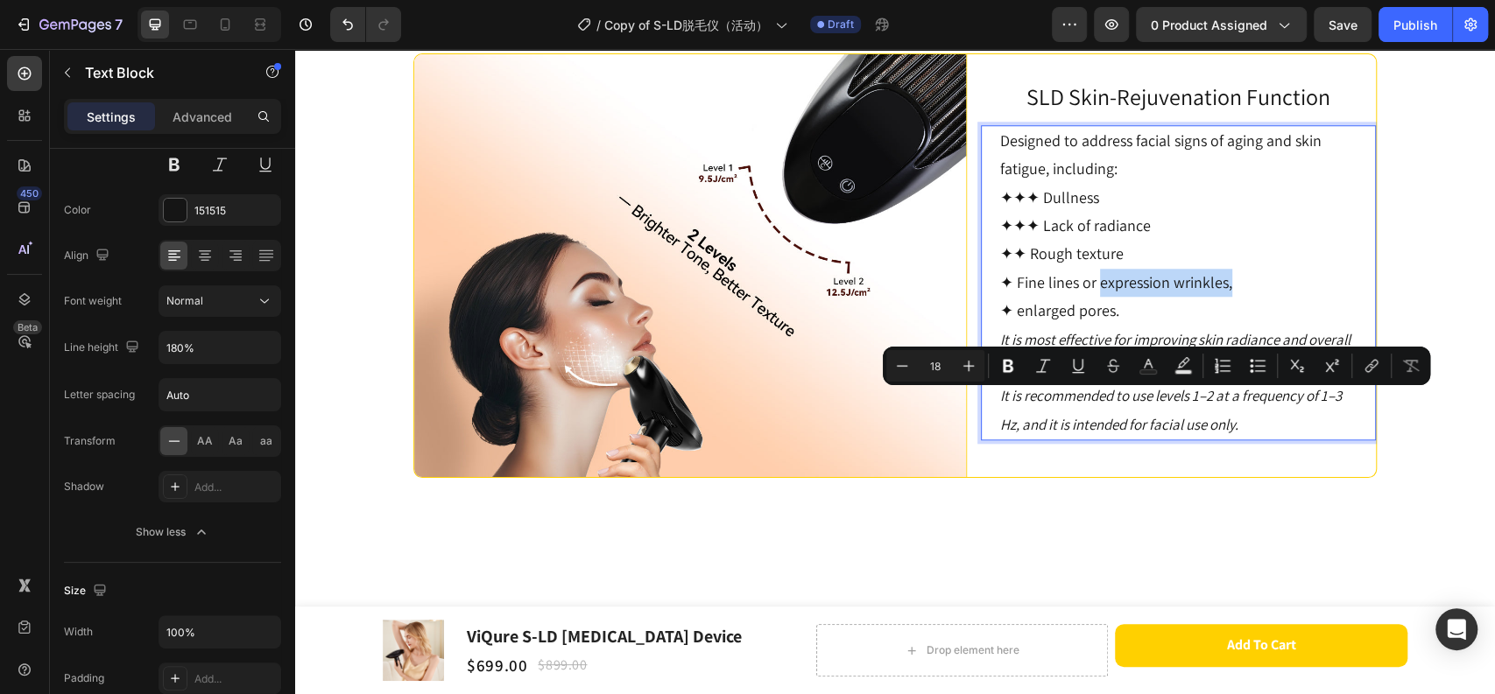
drag, startPoint x: 1090, startPoint y: 405, endPoint x: 1223, endPoint y: 404, distance: 133.1
click at [1223, 297] on p "✦ Fine lines or expression wrinkles," at bounding box center [1178, 283] width 356 height 28
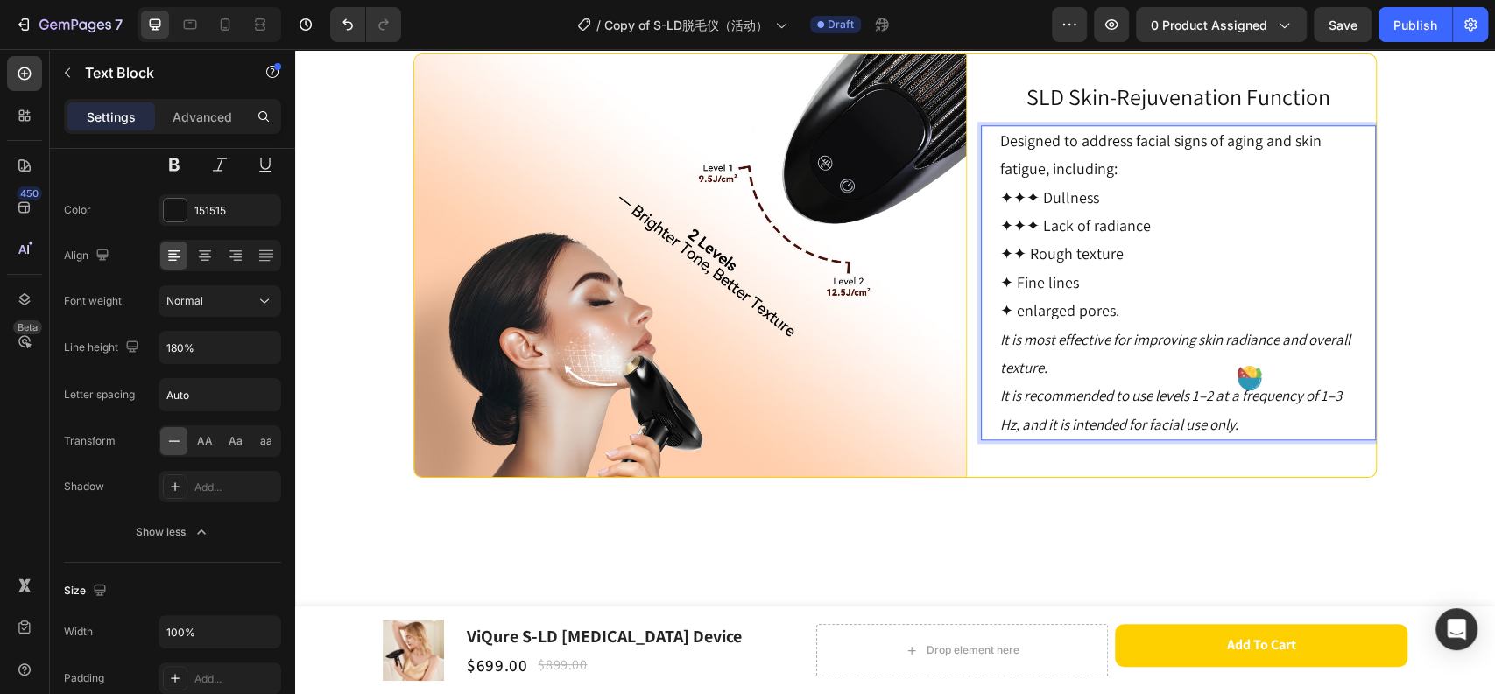
click at [1114, 325] on p "✦ enlarged pores." at bounding box center [1178, 311] width 356 height 28
click at [1110, 325] on p "✦ enlarged pores." at bounding box center [1178, 311] width 356 height 28
click at [1082, 212] on p "✦✦✦ Dullness" at bounding box center [1178, 198] width 356 height 28
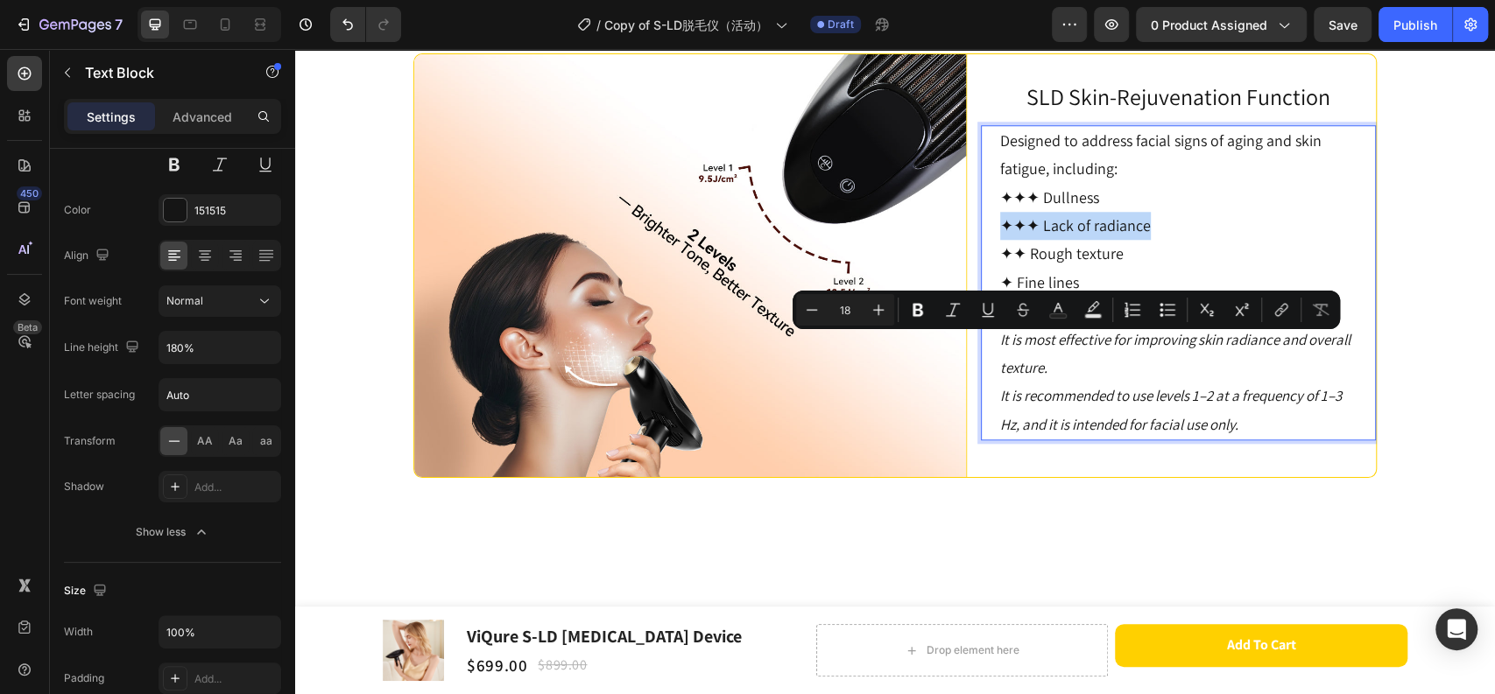
drag, startPoint x: 1152, startPoint y: 353, endPoint x: 997, endPoint y: 348, distance: 155.0
click at [1000, 240] on p "✦✦✦ Lack of radiance" at bounding box center [1178, 226] width 356 height 28
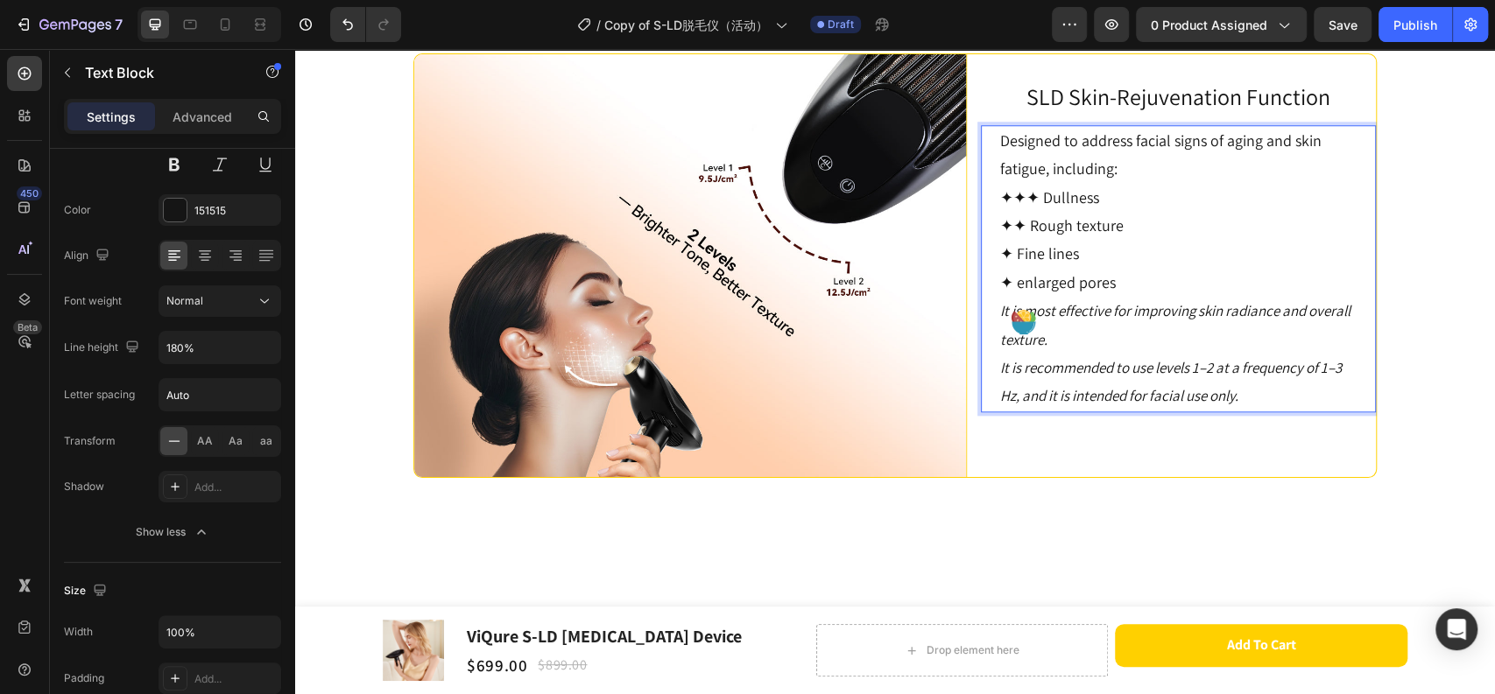
click at [1143, 240] on p "✦✦ Rough texture" at bounding box center [1178, 226] width 356 height 28
click at [1094, 240] on p "✦✦ Rough texture" at bounding box center [1178, 226] width 356 height 28
click at [1080, 268] on p "✦ Fine lines" at bounding box center [1178, 254] width 356 height 28
click at [1100, 268] on p "✦ Fine lines" at bounding box center [1178, 254] width 356 height 28
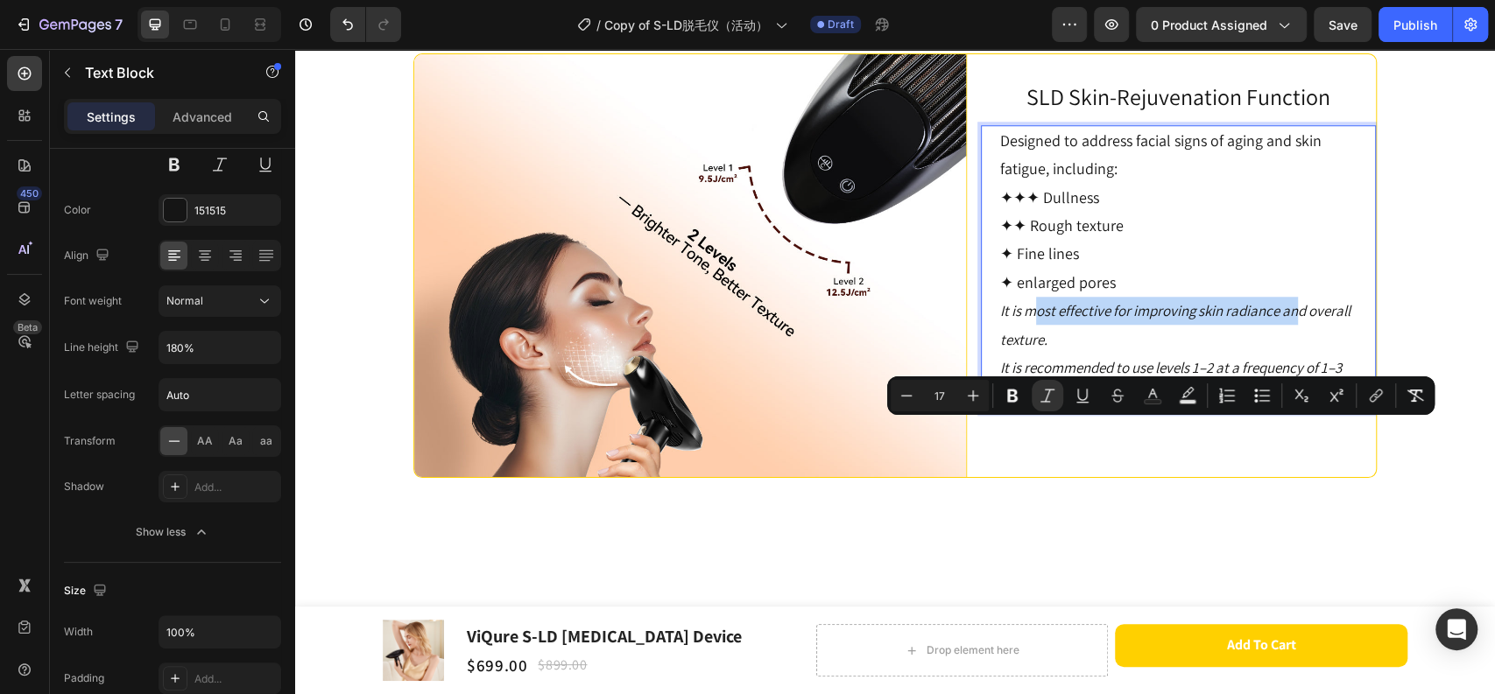
drag, startPoint x: 1031, startPoint y: 433, endPoint x: 1291, endPoint y: 440, distance: 260.1
click at [1291, 348] on icon "It is most effective for improving skin radiance and overall texture." at bounding box center [1175, 324] width 350 height 47
click at [1093, 411] on p "It is most effective for improving skin radiance and overall texture. It is rec…" at bounding box center [1178, 354] width 356 height 114
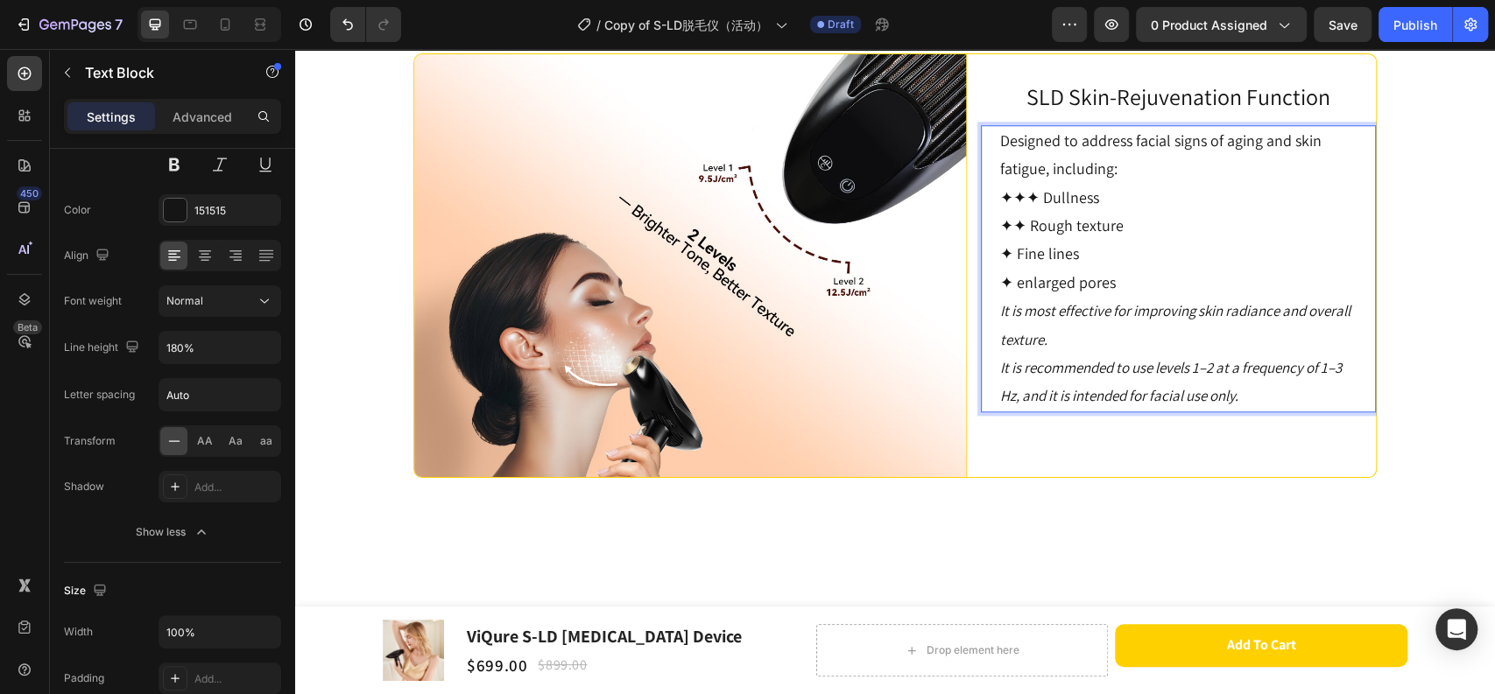
click at [1117, 184] on p "Designed to address facial signs of aging and skin fatigue, including:" at bounding box center [1178, 155] width 356 height 57
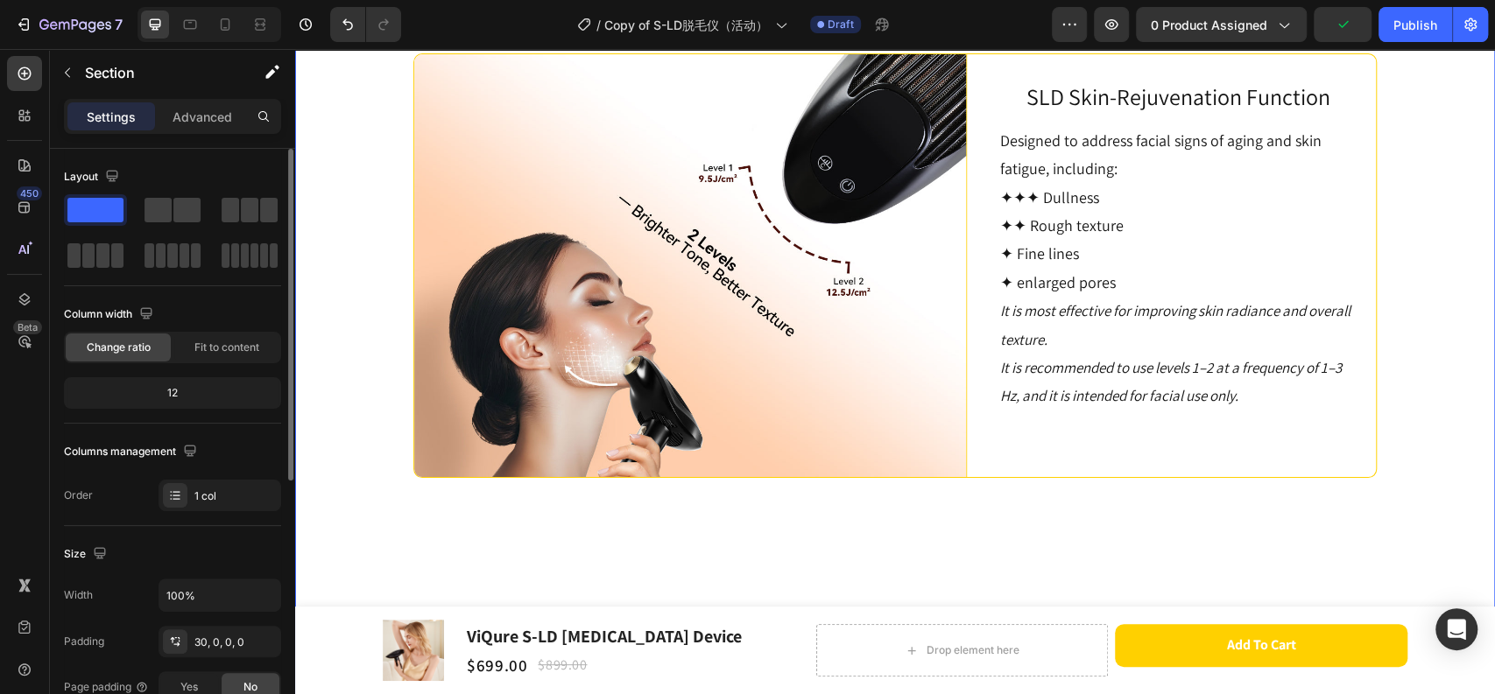
scroll to position [5665, 0]
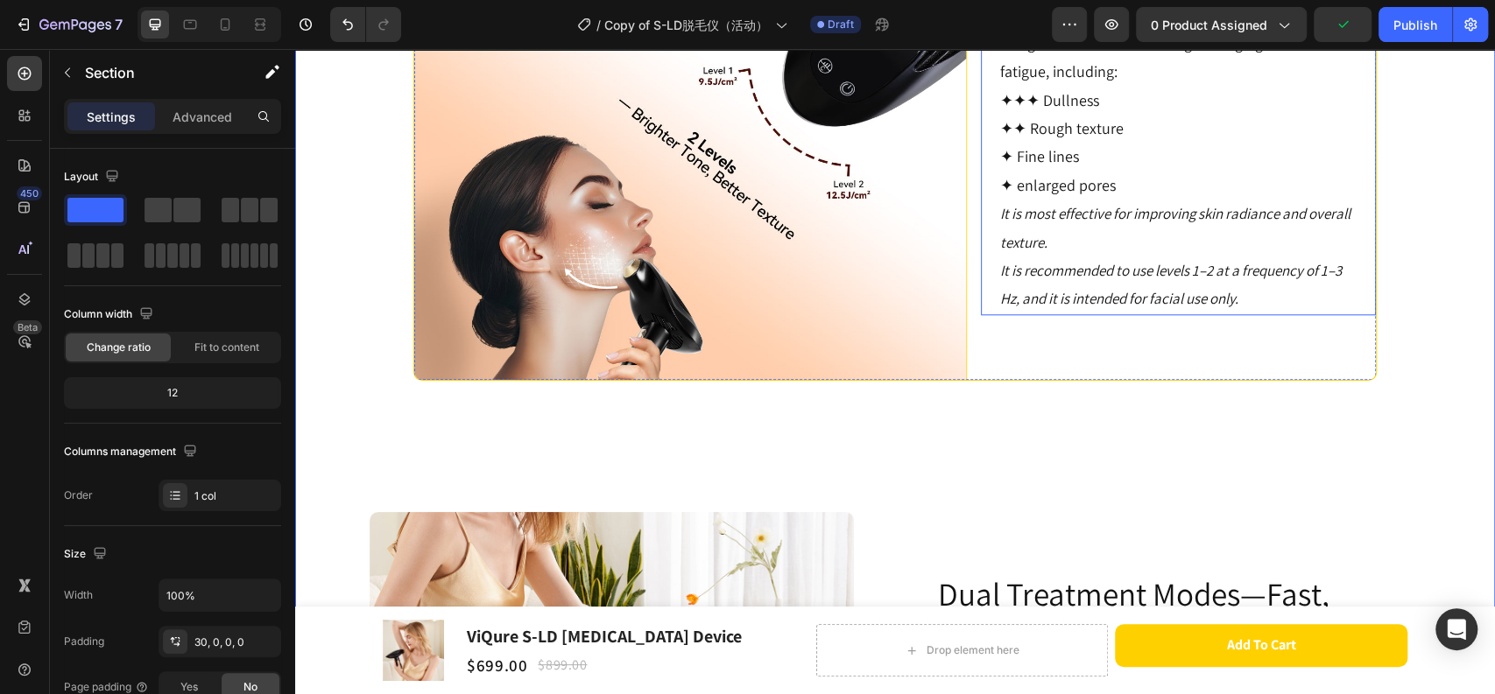
click at [1170, 313] on p "It is most effective for improving skin radiance and overall texture. It is rec…" at bounding box center [1178, 257] width 356 height 114
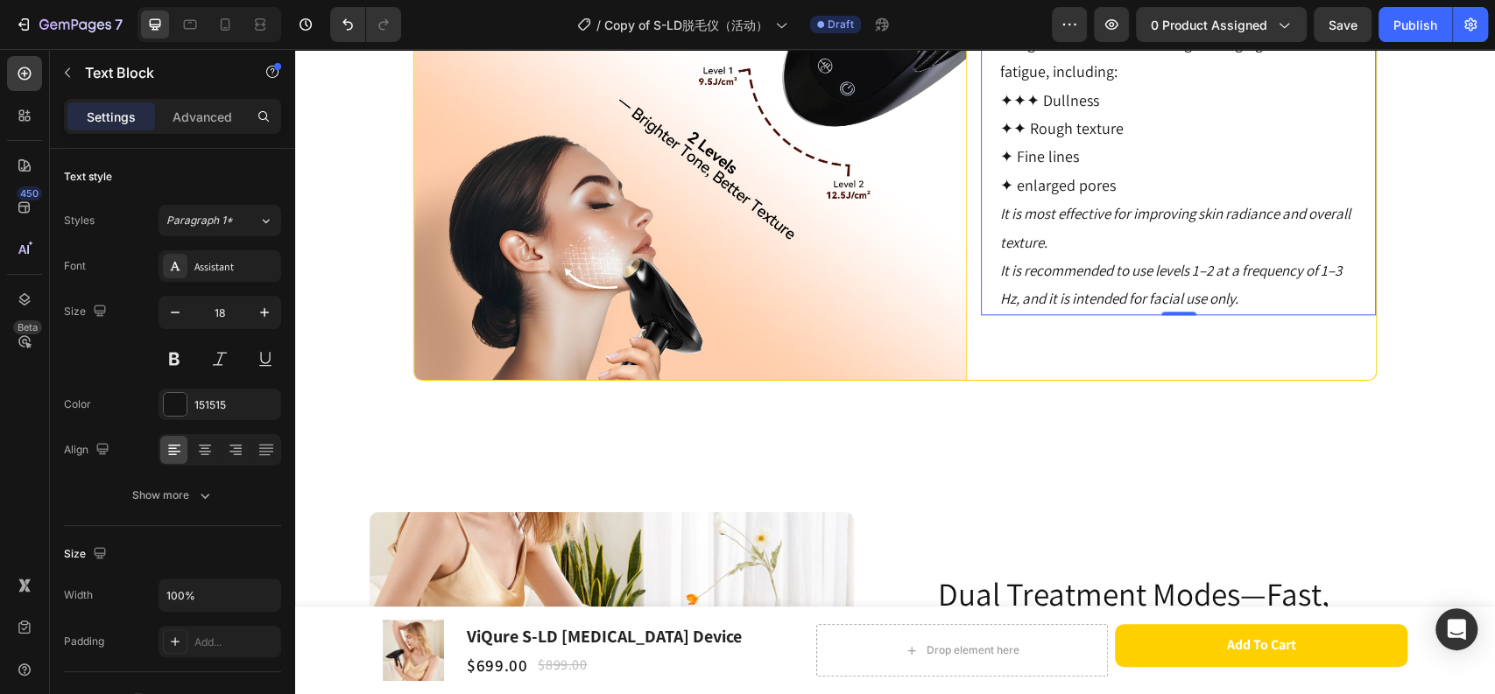
drag, startPoint x: 1082, startPoint y: 256, endPoint x: 1086, endPoint y: 282, distance: 26.5
click at [1086, 171] on p "✦ Fine lines" at bounding box center [1178, 157] width 356 height 28
click at [1096, 200] on p "✦ enlarged pores" at bounding box center [1178, 186] width 356 height 28
click at [1080, 313] on p "It is most effective for improving skin radiance and overall texture. It is rec…" at bounding box center [1178, 257] width 356 height 114
click at [1085, 313] on p "It is most effective for improving skin radiance and overall texture. It is rec…" at bounding box center [1178, 257] width 356 height 114
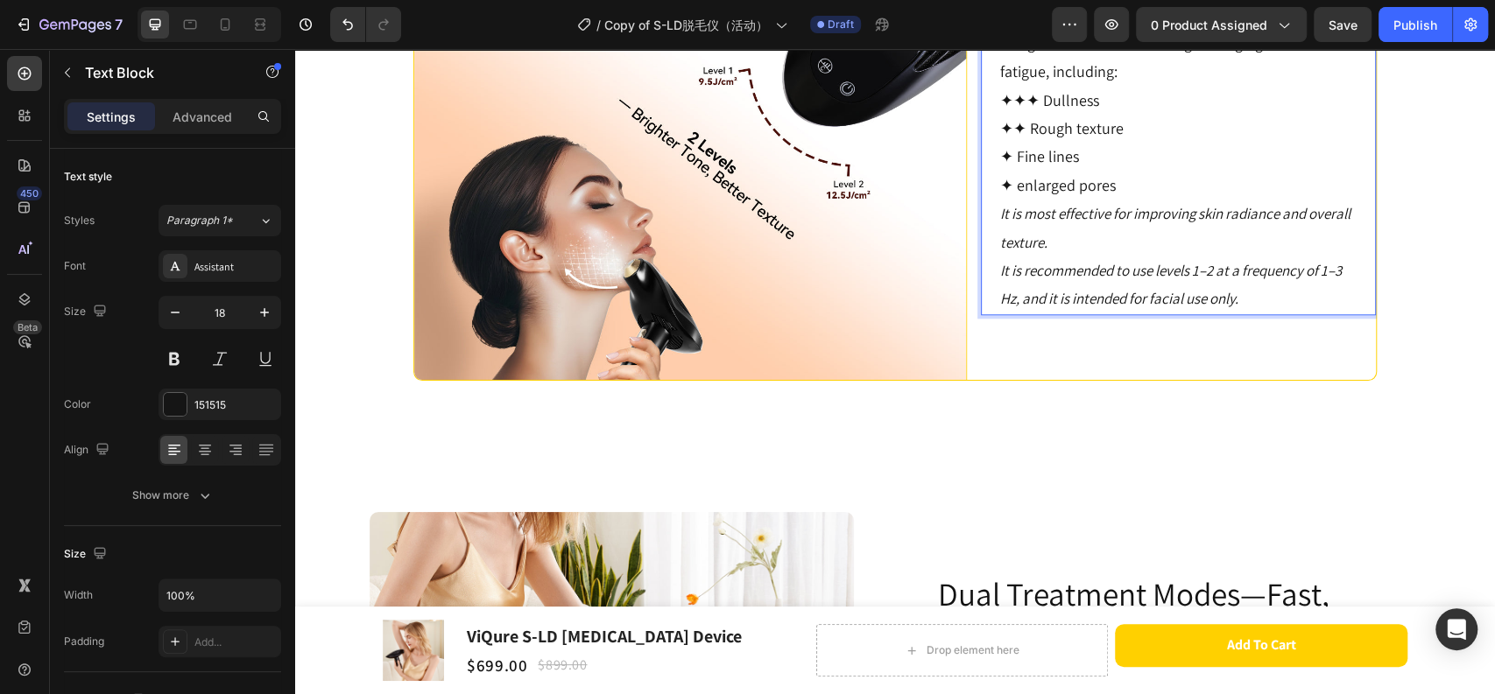
click at [1186, 200] on p "✦ enlarged pores" at bounding box center [1178, 186] width 356 height 28
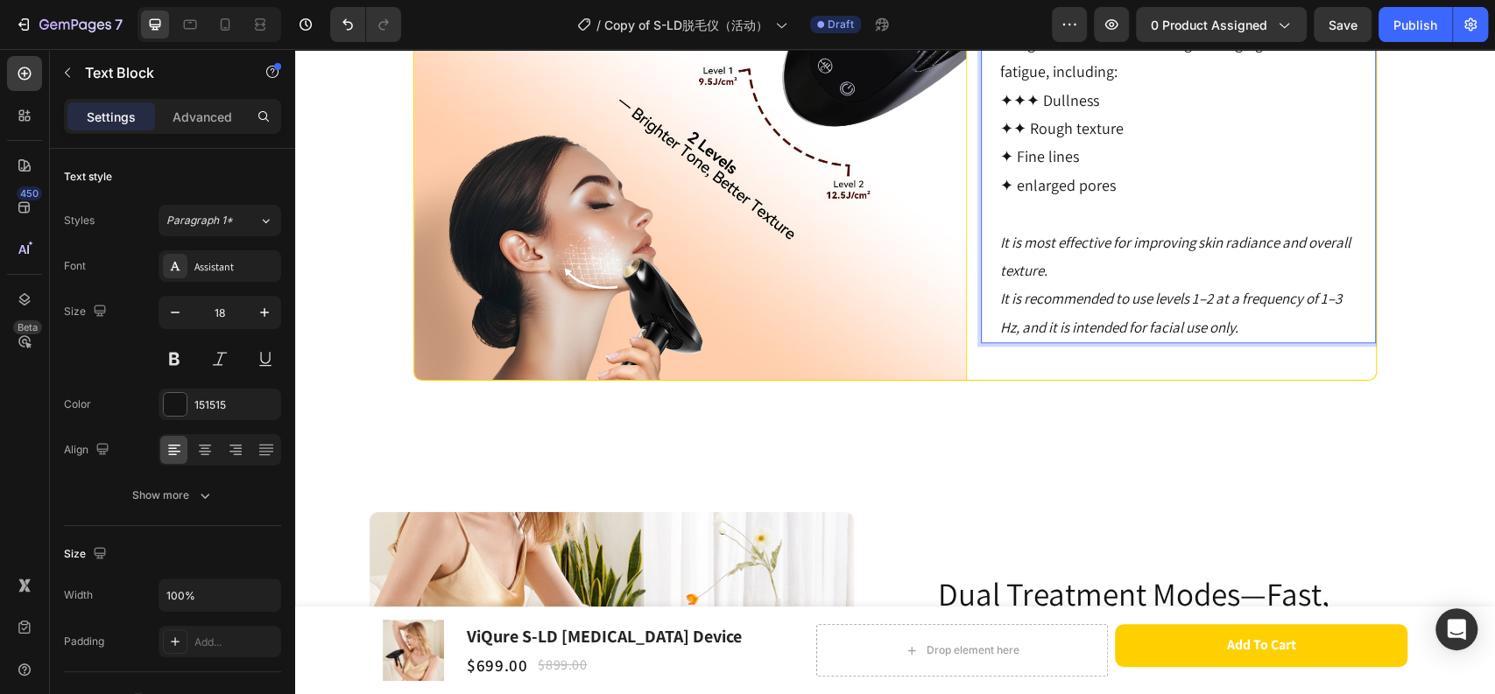
click at [1132, 87] on p "Designed to address facial signs of aging and skin fatigue, including:" at bounding box center [1178, 58] width 356 height 57
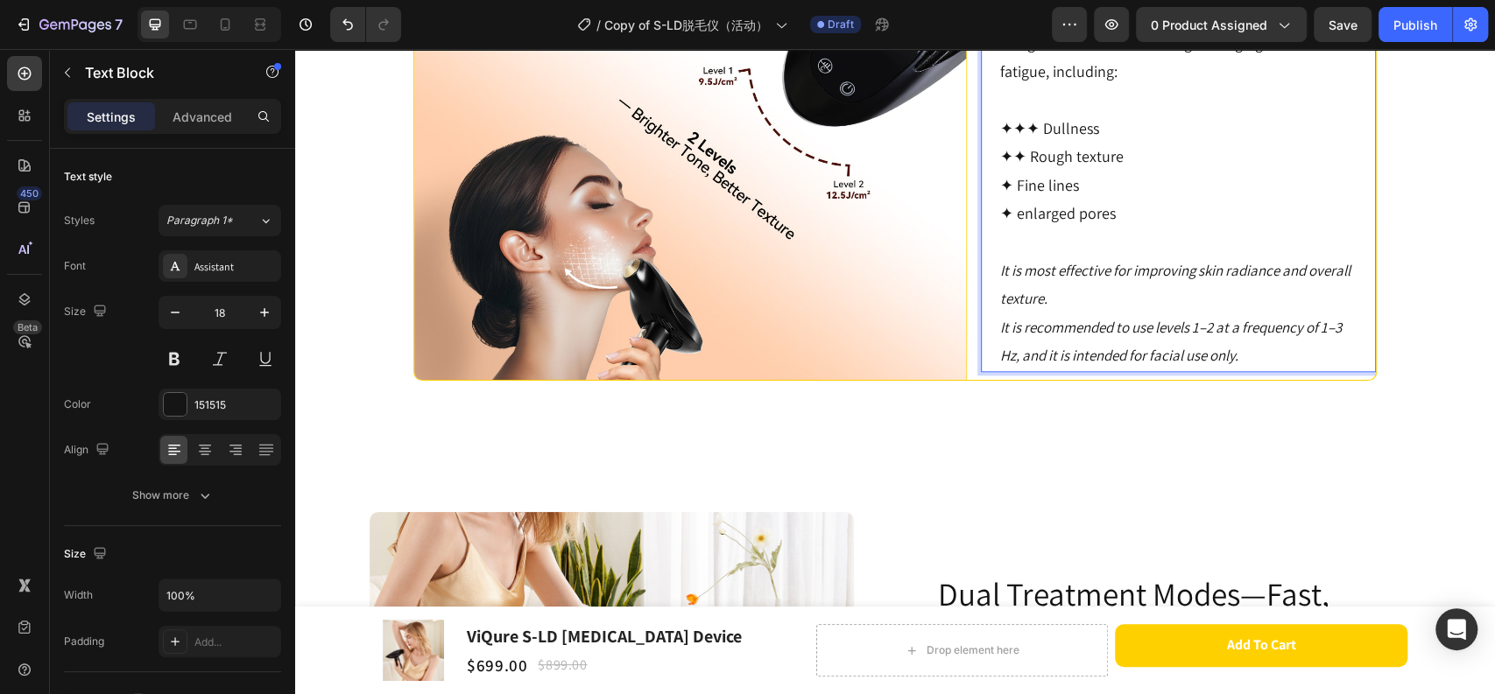
drag, startPoint x: 997, startPoint y: 221, endPoint x: 1016, endPoint y: 222, distance: 18.5
click at [1016, 115] on p "Rich Text Editor. Editing area: main" at bounding box center [1178, 101] width 356 height 28
click at [175, 309] on icon "button" at bounding box center [175, 313] width 18 height 18
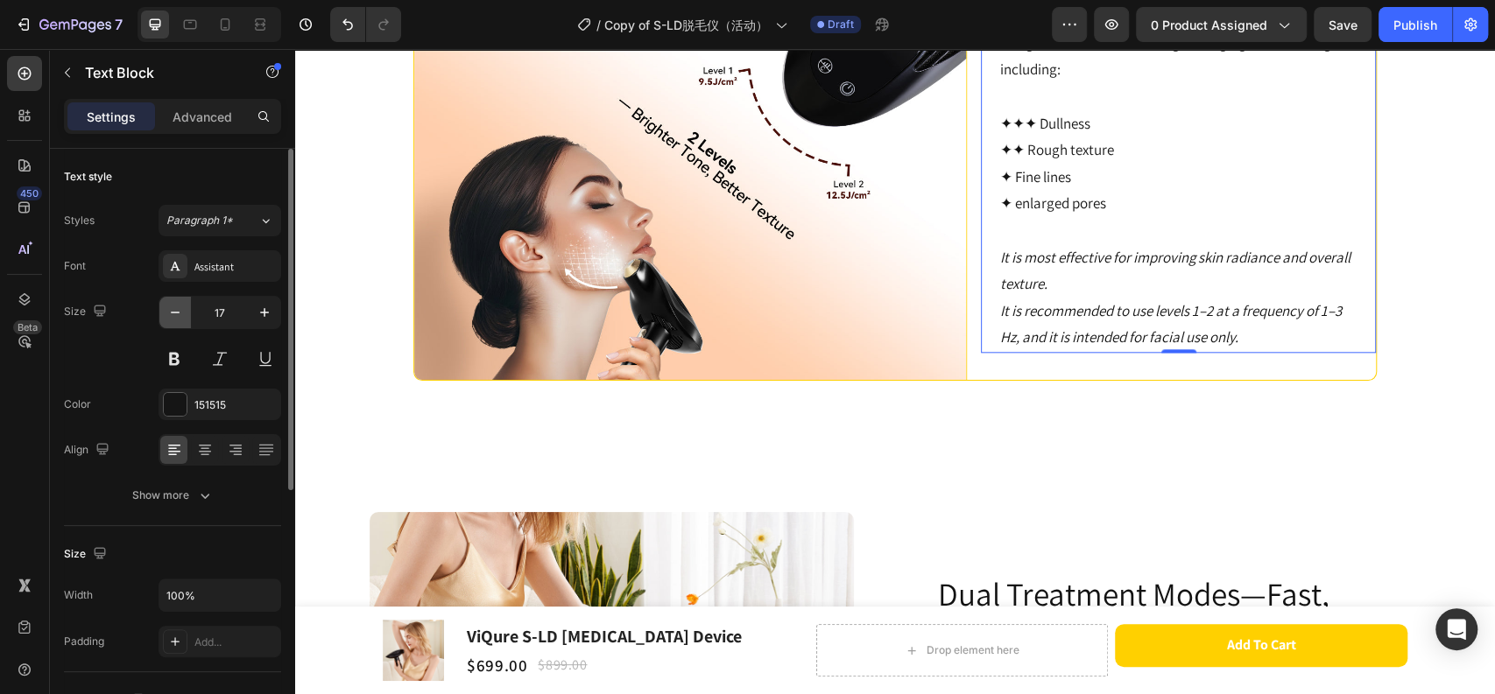
click at [175, 309] on icon "button" at bounding box center [175, 313] width 18 height 18
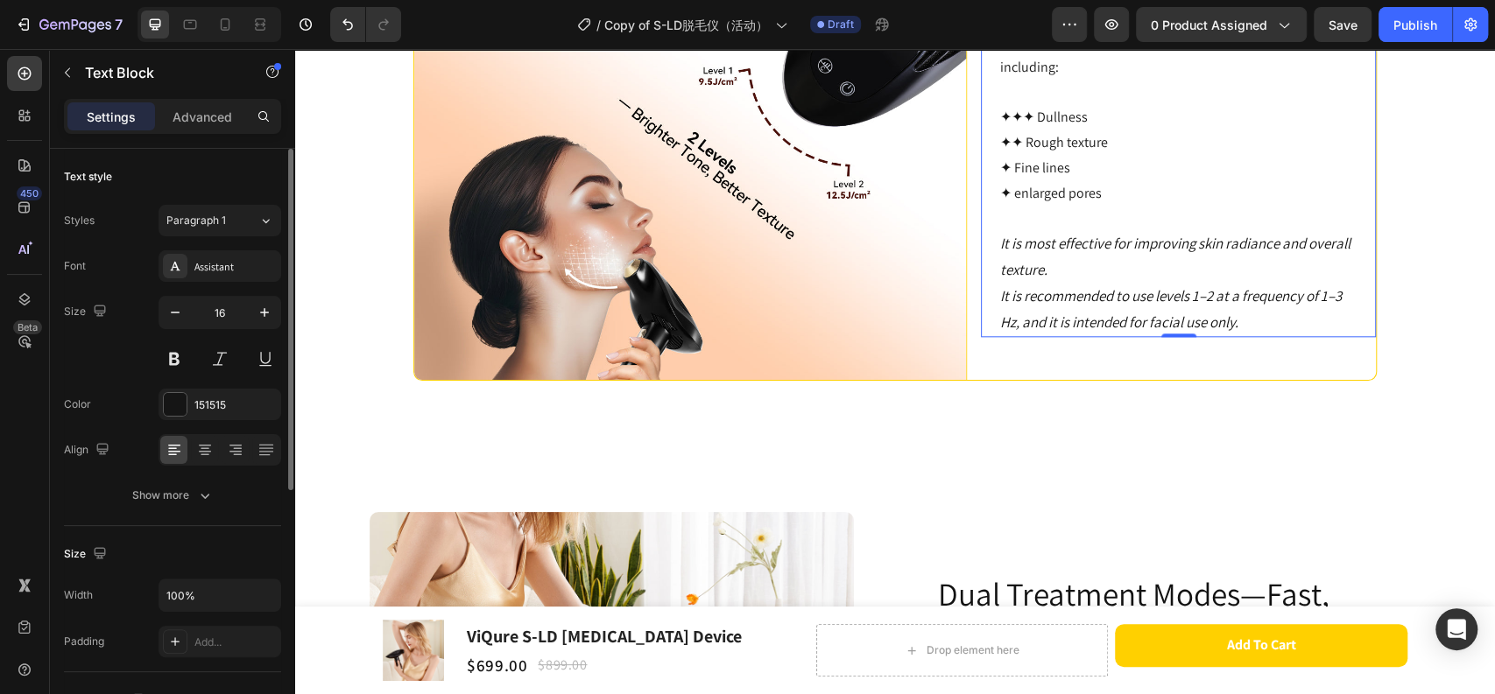
type input "15"
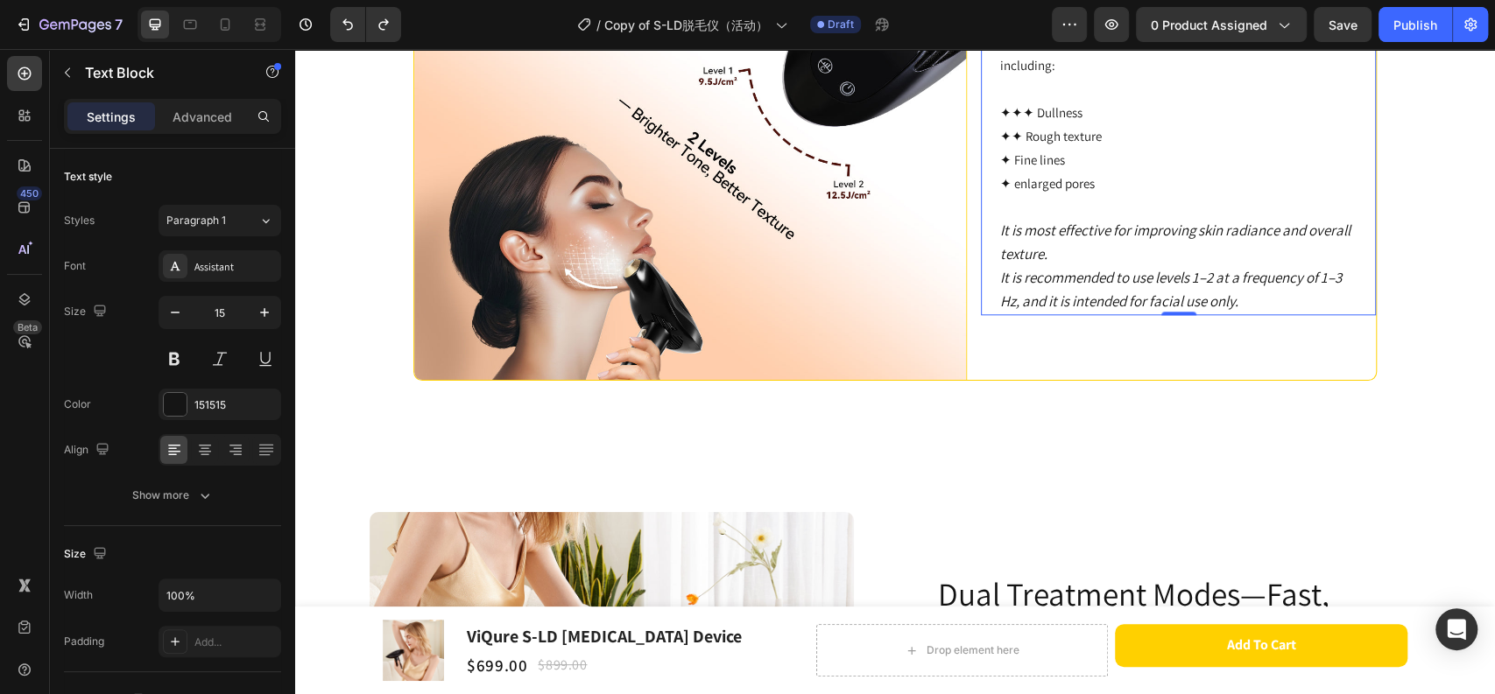
click at [1037, 101] on p "Rich Text Editor. Editing area: main" at bounding box center [1178, 89] width 356 height 24
click at [1129, 219] on p "Rich Text Editor. Editing area: main" at bounding box center [1178, 207] width 356 height 24
click at [260, 314] on icon "button" at bounding box center [265, 313] width 18 height 18
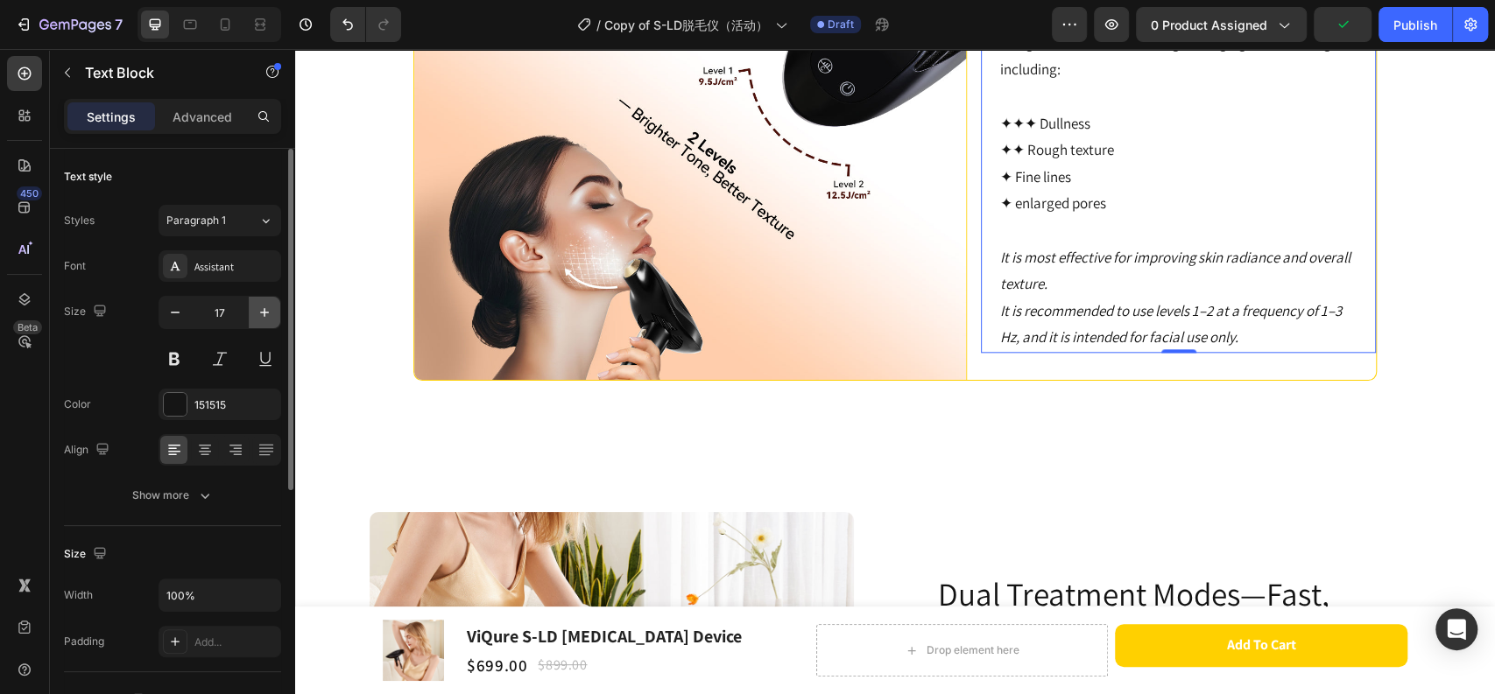
click at [260, 314] on icon "button" at bounding box center [265, 313] width 18 height 18
type input "18"
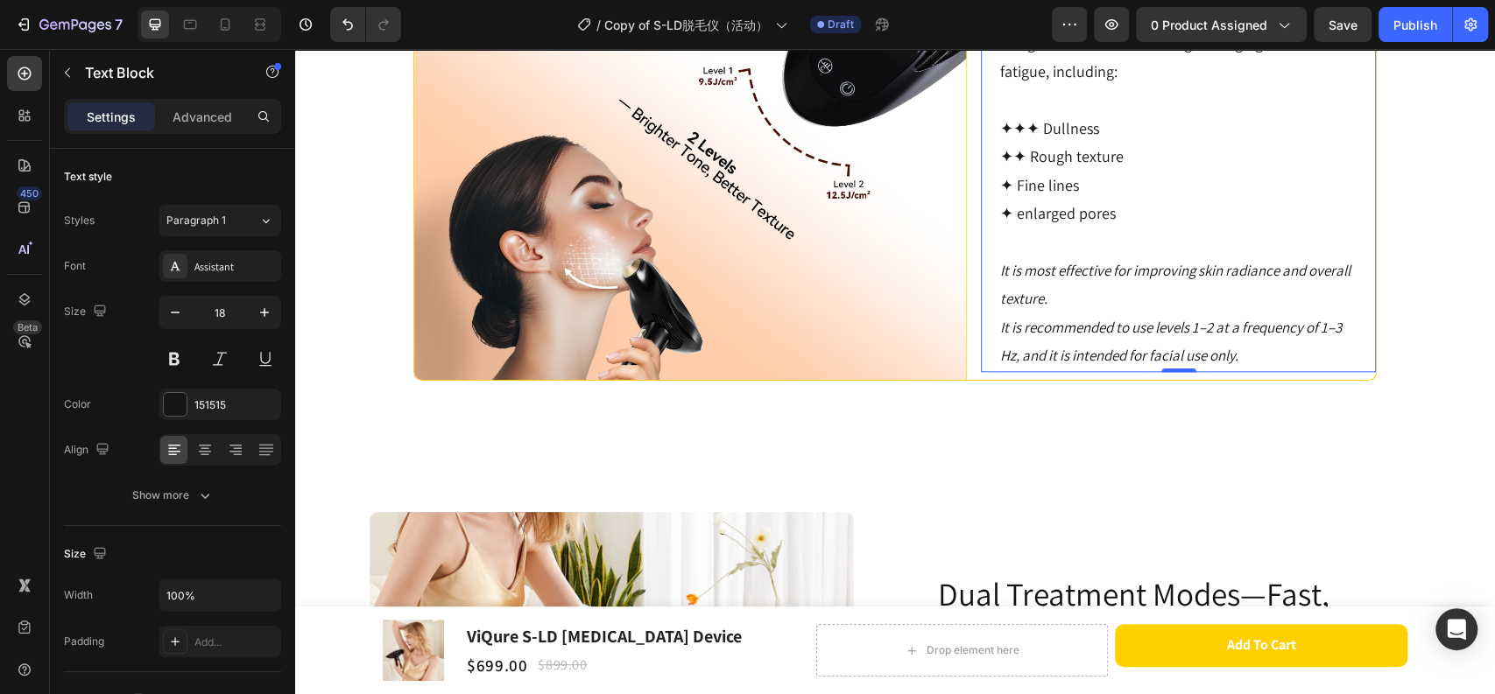
click at [1076, 143] on p "✦✦✦ Dullness" at bounding box center [1178, 129] width 356 height 28
click at [1051, 115] on p "Rich Text Editor. Editing area: main" at bounding box center [1178, 101] width 356 height 28
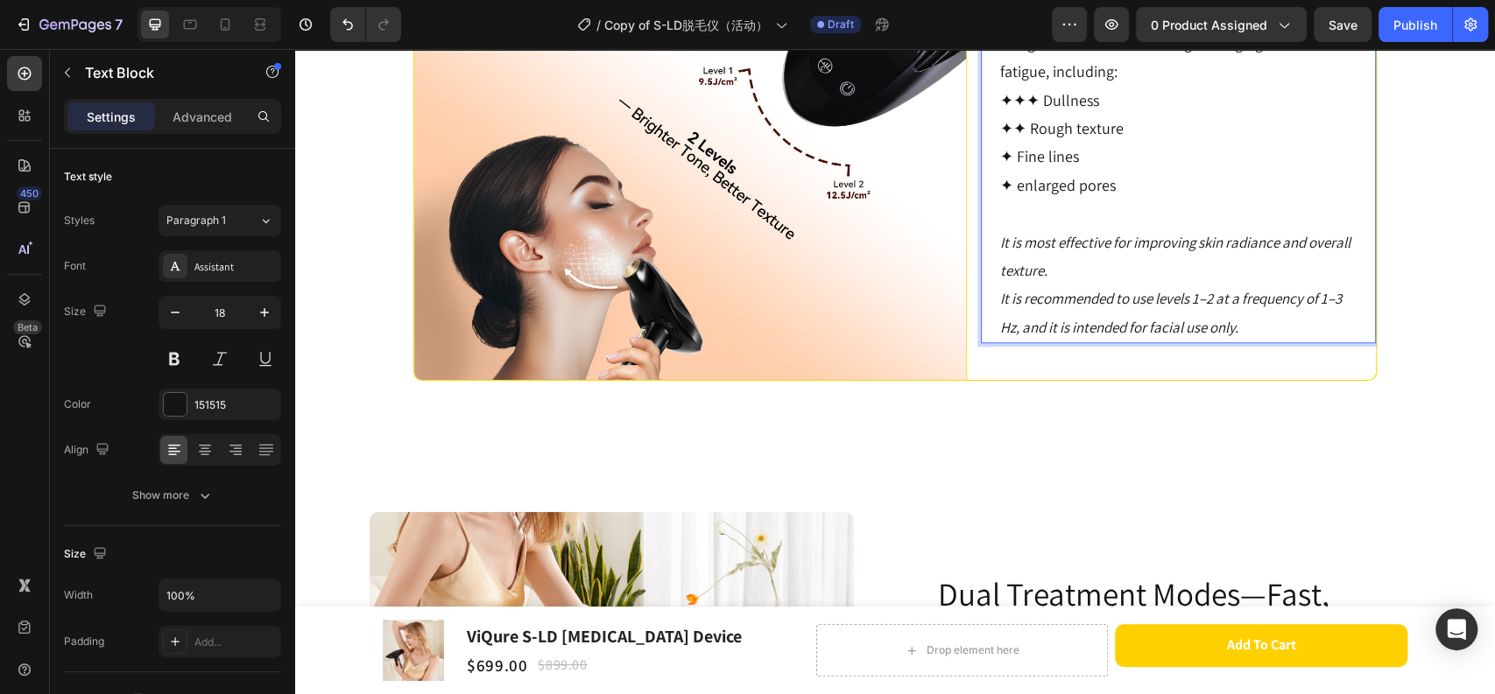
click at [1048, 228] on p "Rich Text Editor. Editing area: main" at bounding box center [1178, 214] width 356 height 28
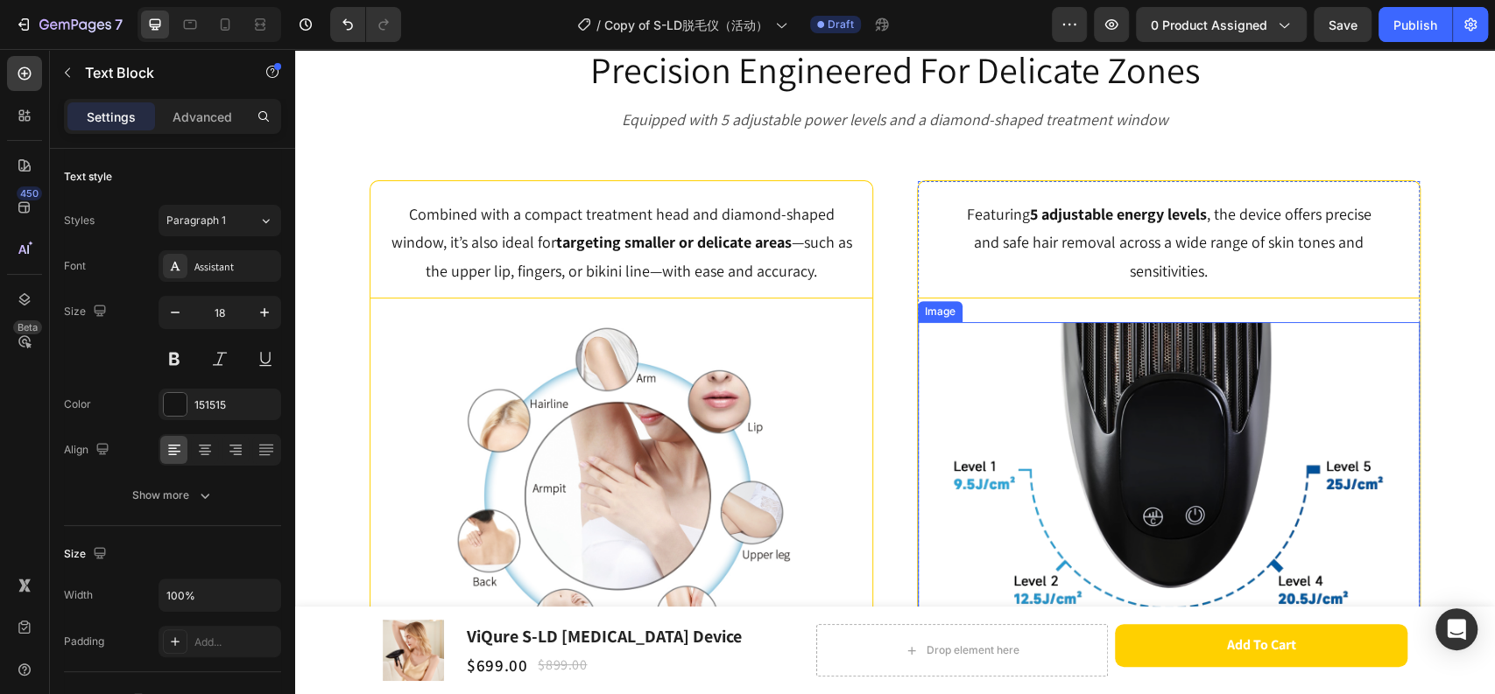
scroll to position [5470, 0]
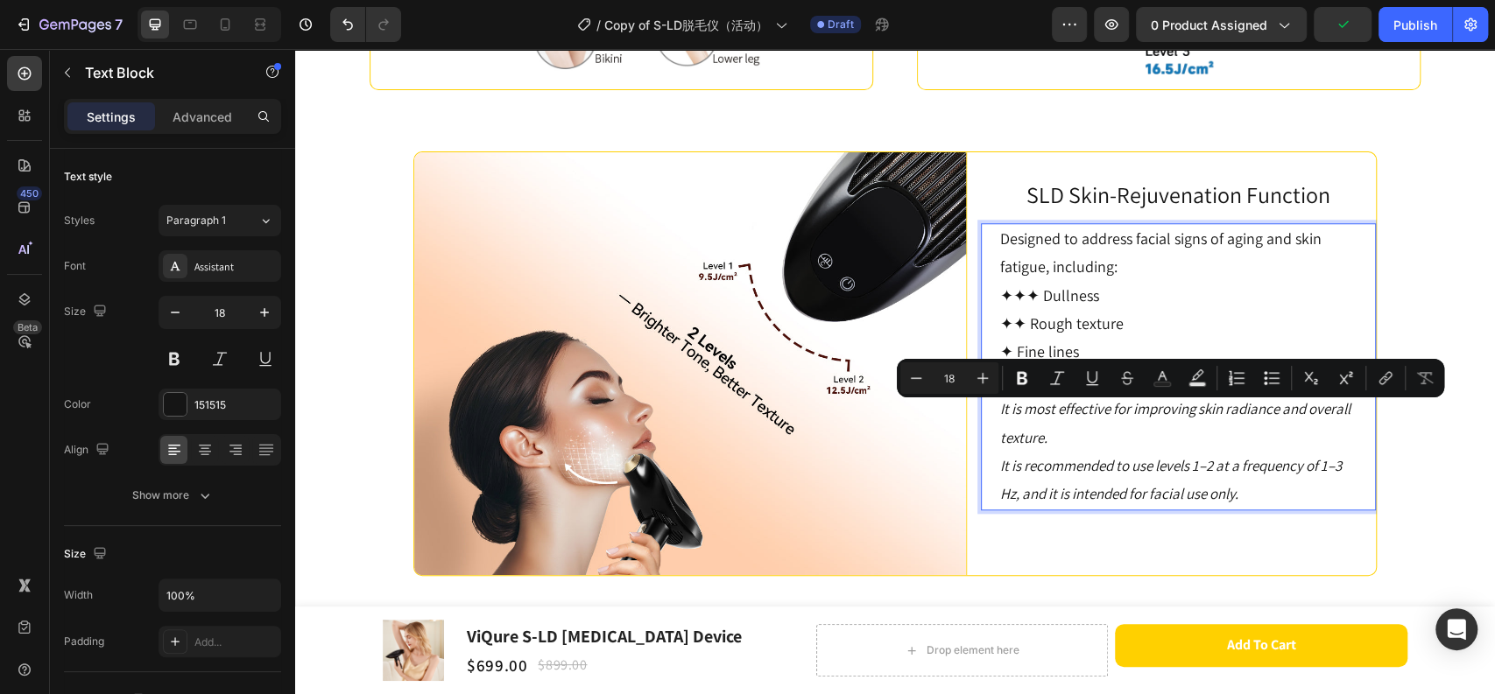
drag, startPoint x: 1117, startPoint y: 504, endPoint x: 985, endPoint y: 420, distance: 156.7
click at [985, 420] on div "Designed to address facial signs of aging and skin fatigue, including: ✦✦✦ Dull…" at bounding box center [1178, 366] width 395 height 287
click at [1224, 509] on p "It is most effective for improving skin radiance and overall texture. It is rec…" at bounding box center [1178, 452] width 356 height 114
type input "17"
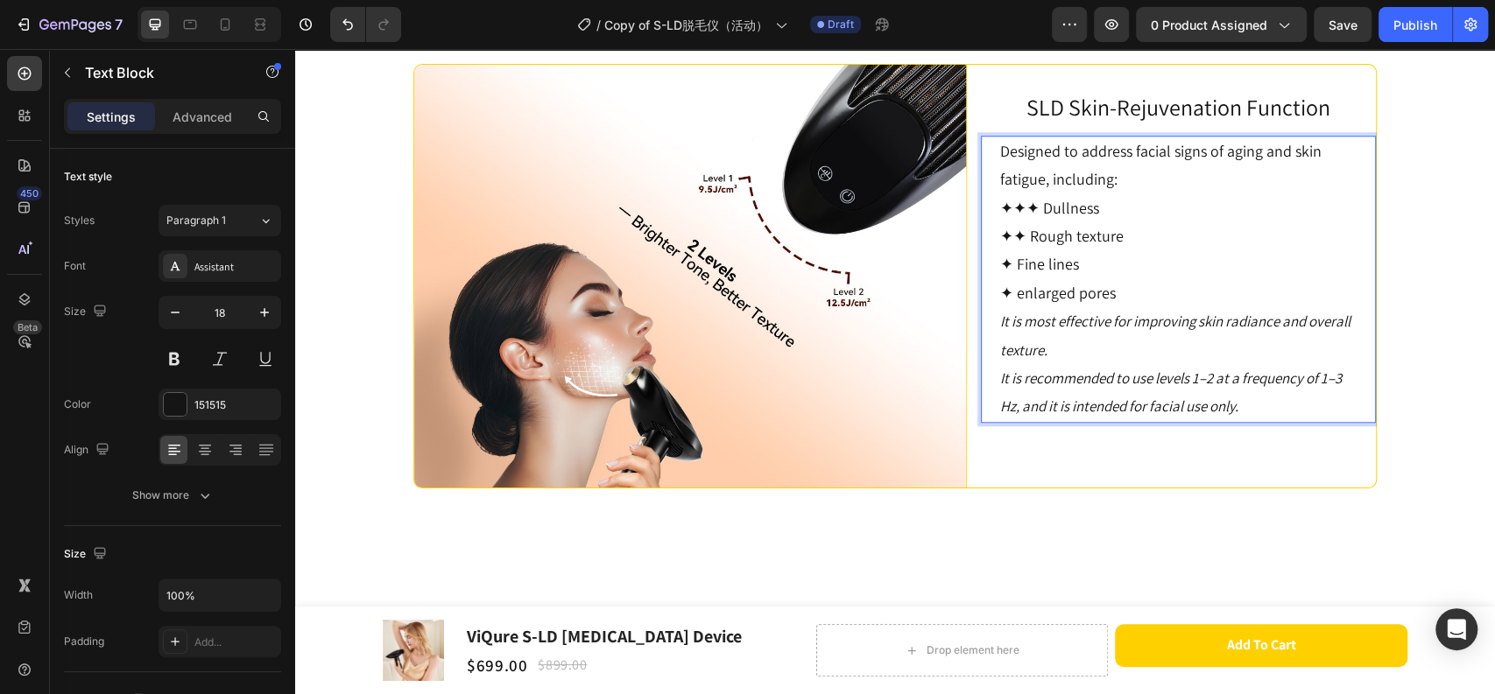
scroll to position [5568, 0]
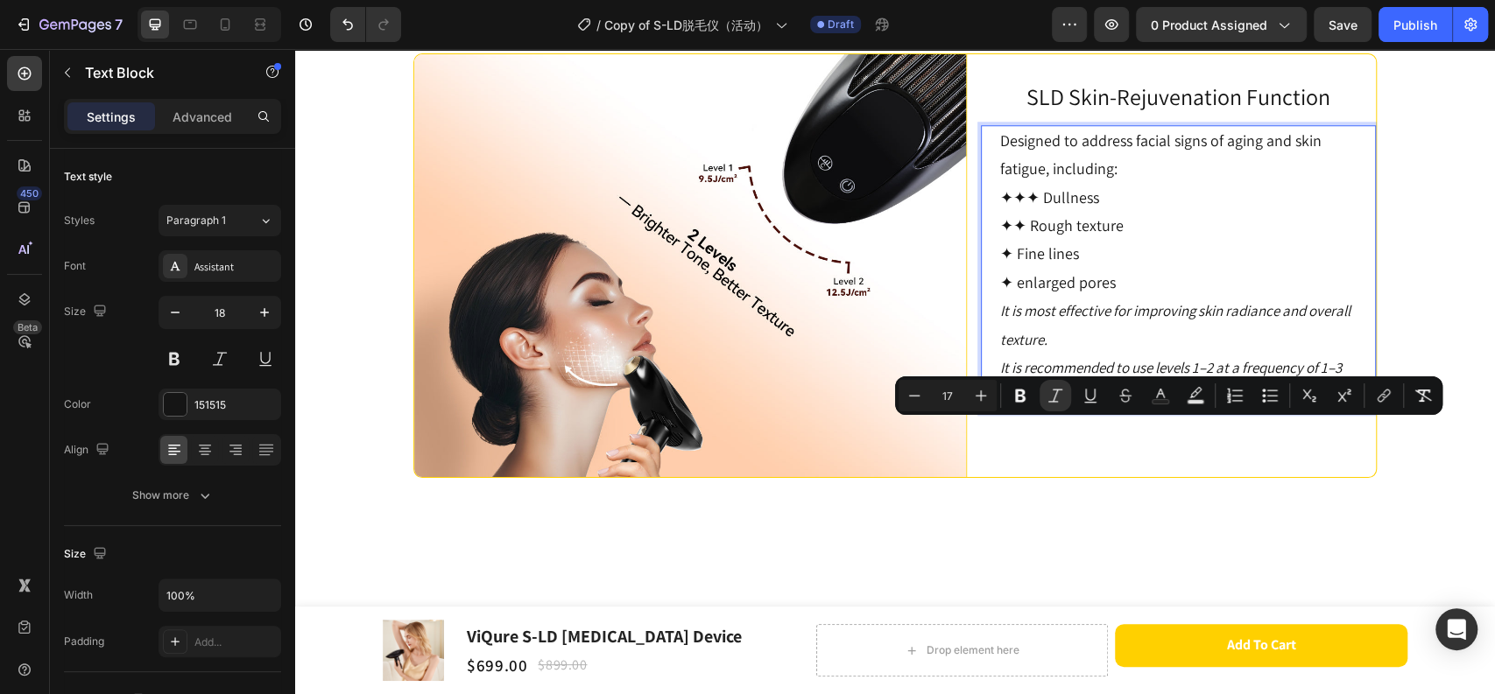
drag, startPoint x: 992, startPoint y: 530, endPoint x: 1309, endPoint y: 510, distance: 317.5
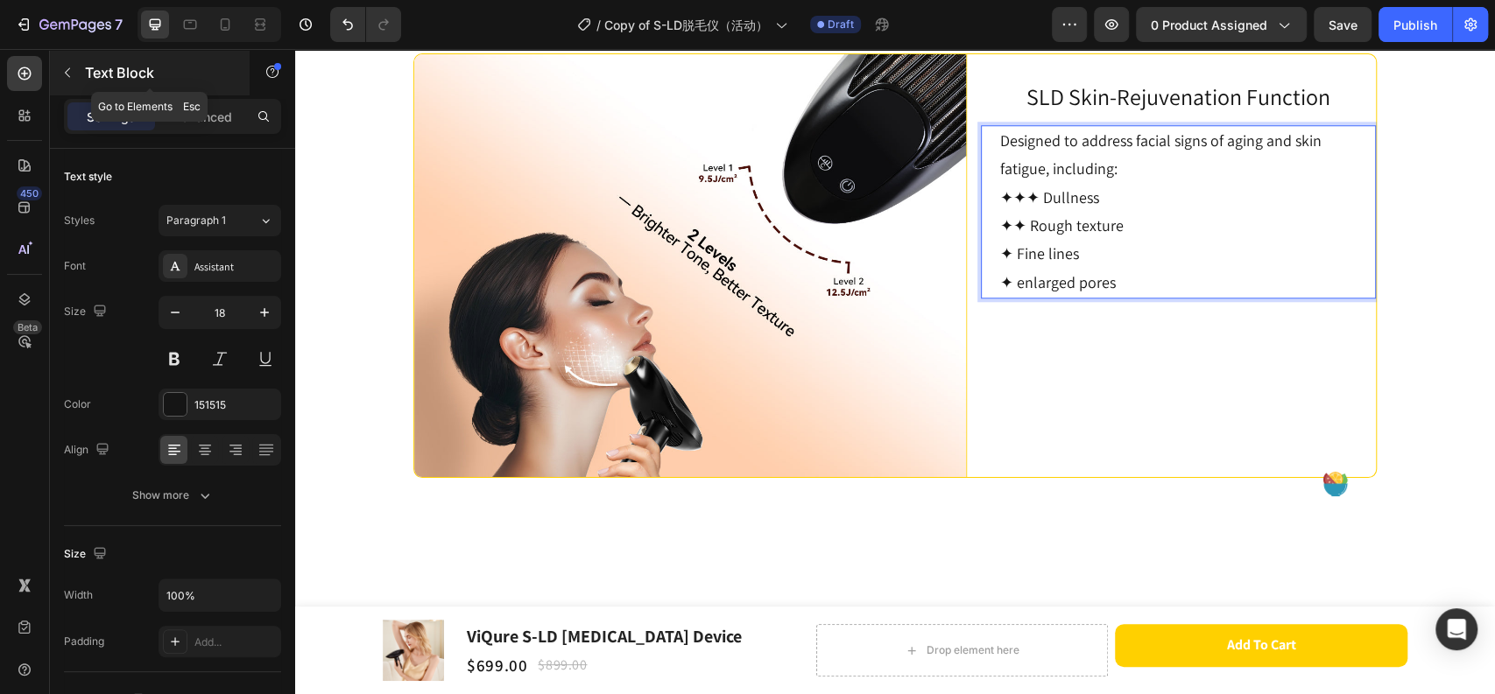
click at [70, 75] on icon "button" at bounding box center [67, 73] width 14 height 14
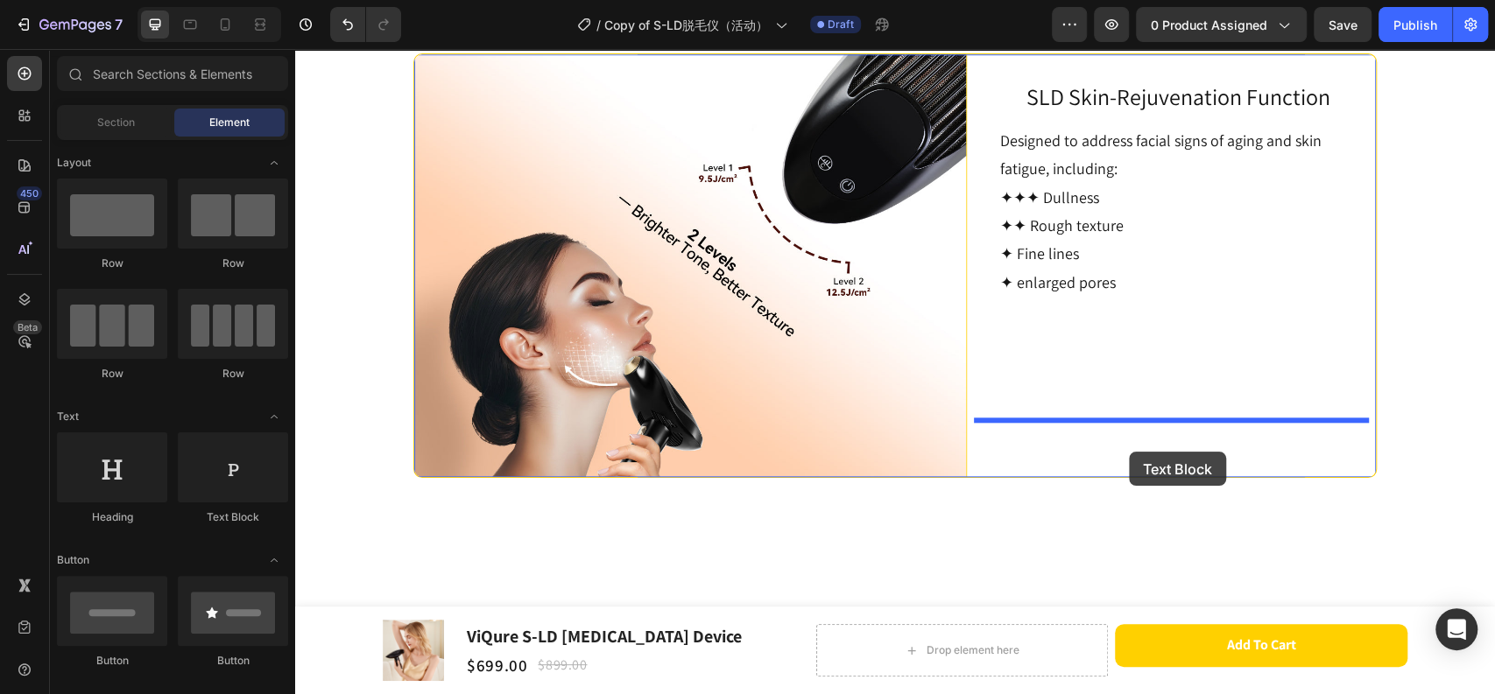
drag, startPoint x: 541, startPoint y: 526, endPoint x: 1129, endPoint y: 452, distance: 592.2
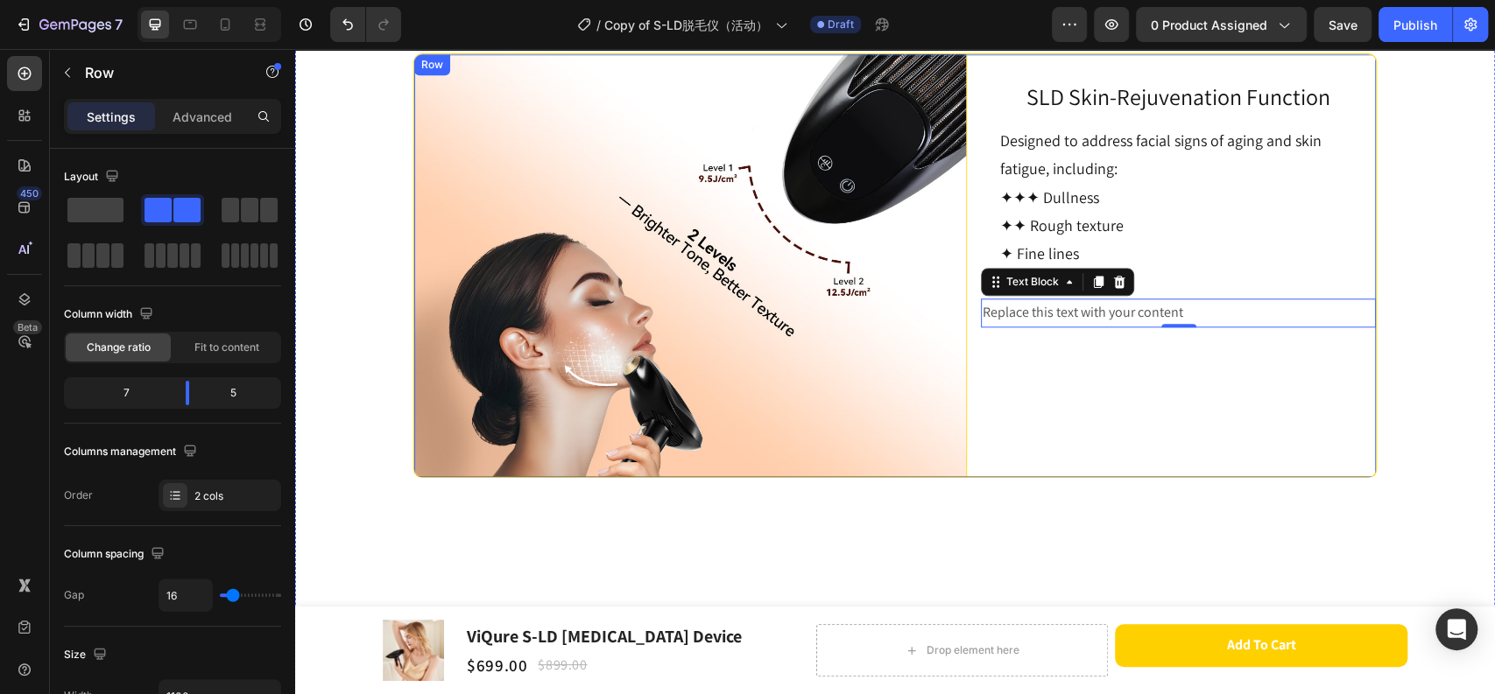
click at [967, 193] on div "Image SLD Skin-Rejuvenation Function Heading Designed to address facial signs o…" at bounding box center [894, 265] width 963 height 425
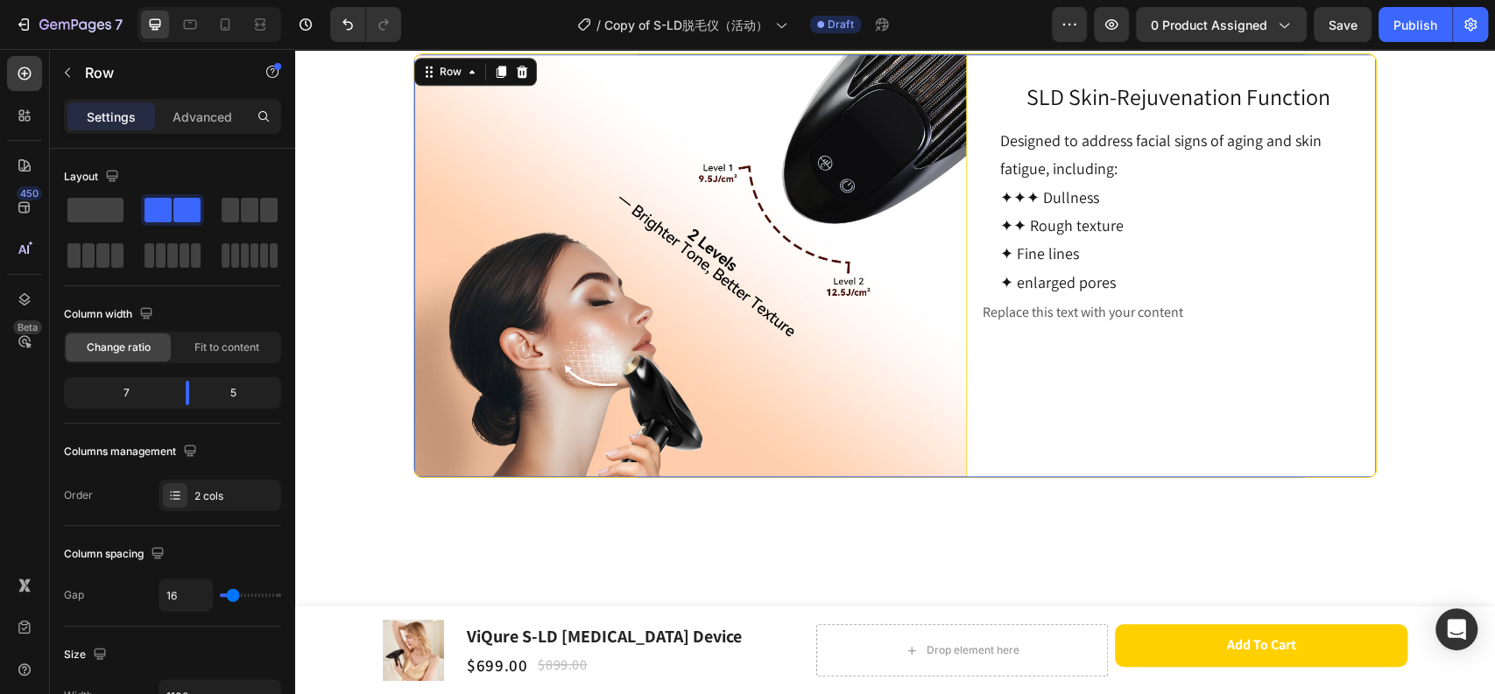
click at [1007, 465] on div "SLD Skin-Rejuvenation Function Heading Designed to address facial signs of agin…" at bounding box center [1178, 265] width 395 height 423
click at [1015, 477] on div "SLD Skin-Rejuvenation Function Heading Designed to address facial signs of agin…" at bounding box center [1178, 265] width 395 height 423
click at [1103, 475] on div "SLD Skin-Rejuvenation Function Heading Designed to address facial signs of agin…" at bounding box center [1178, 265] width 395 height 423
click at [1234, 327] on div "Replace this text with your content" at bounding box center [1178, 313] width 395 height 29
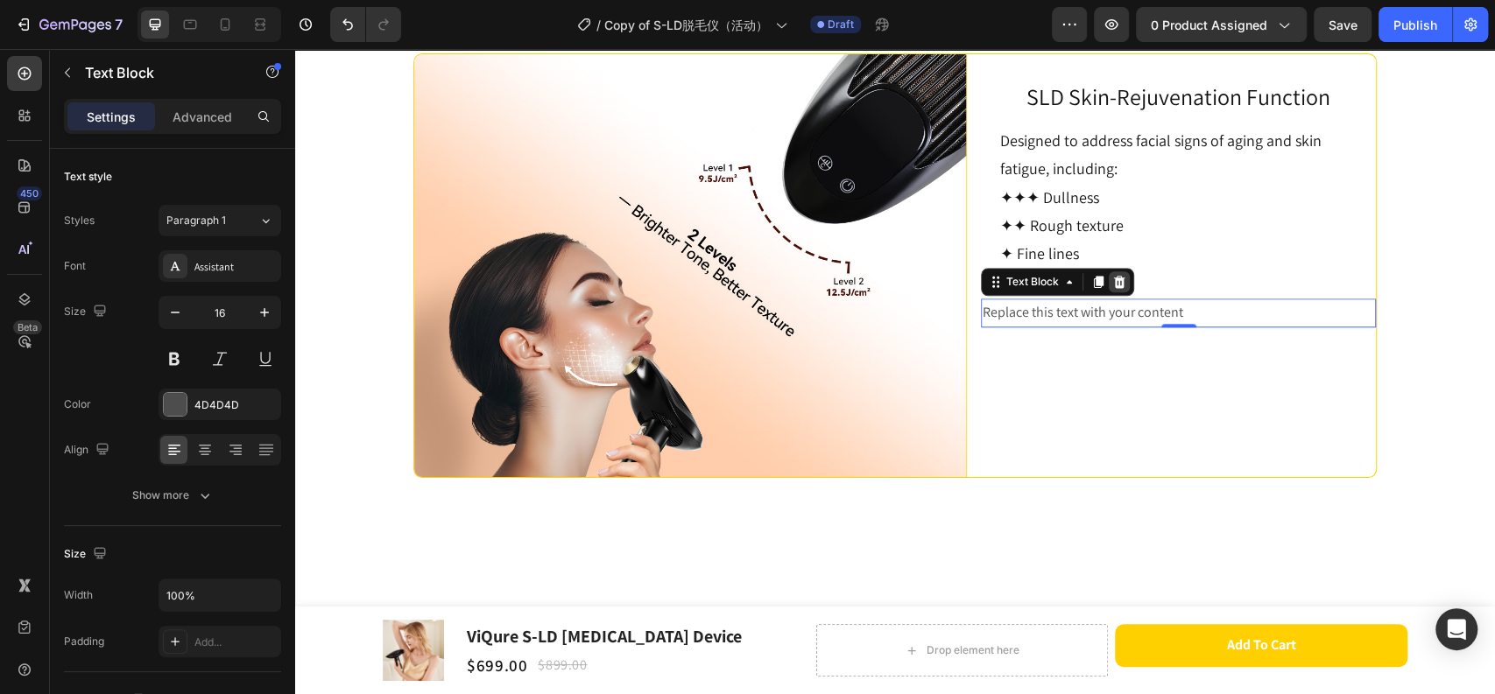
click at [1115, 292] on div at bounding box center [1118, 281] width 21 height 21
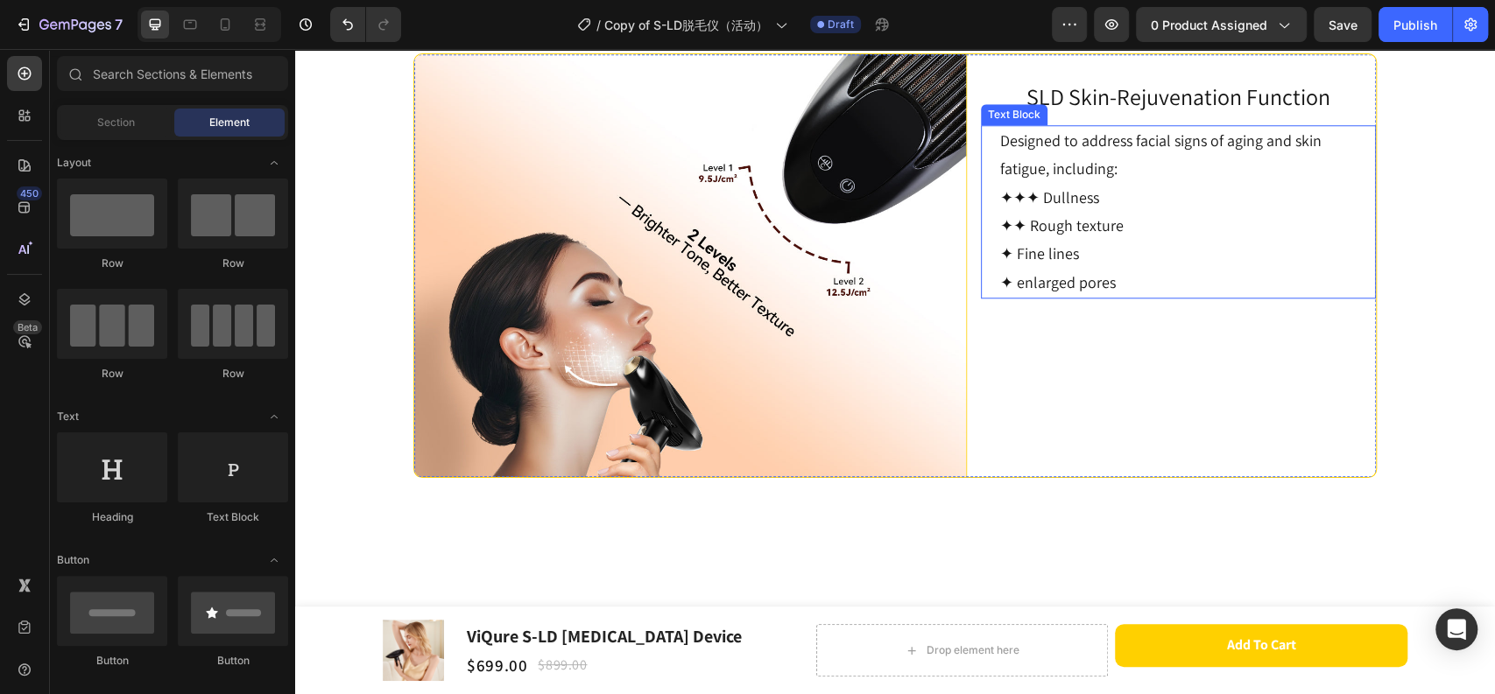
click at [1116, 212] on p "✦✦✦ Dullness" at bounding box center [1178, 198] width 356 height 28
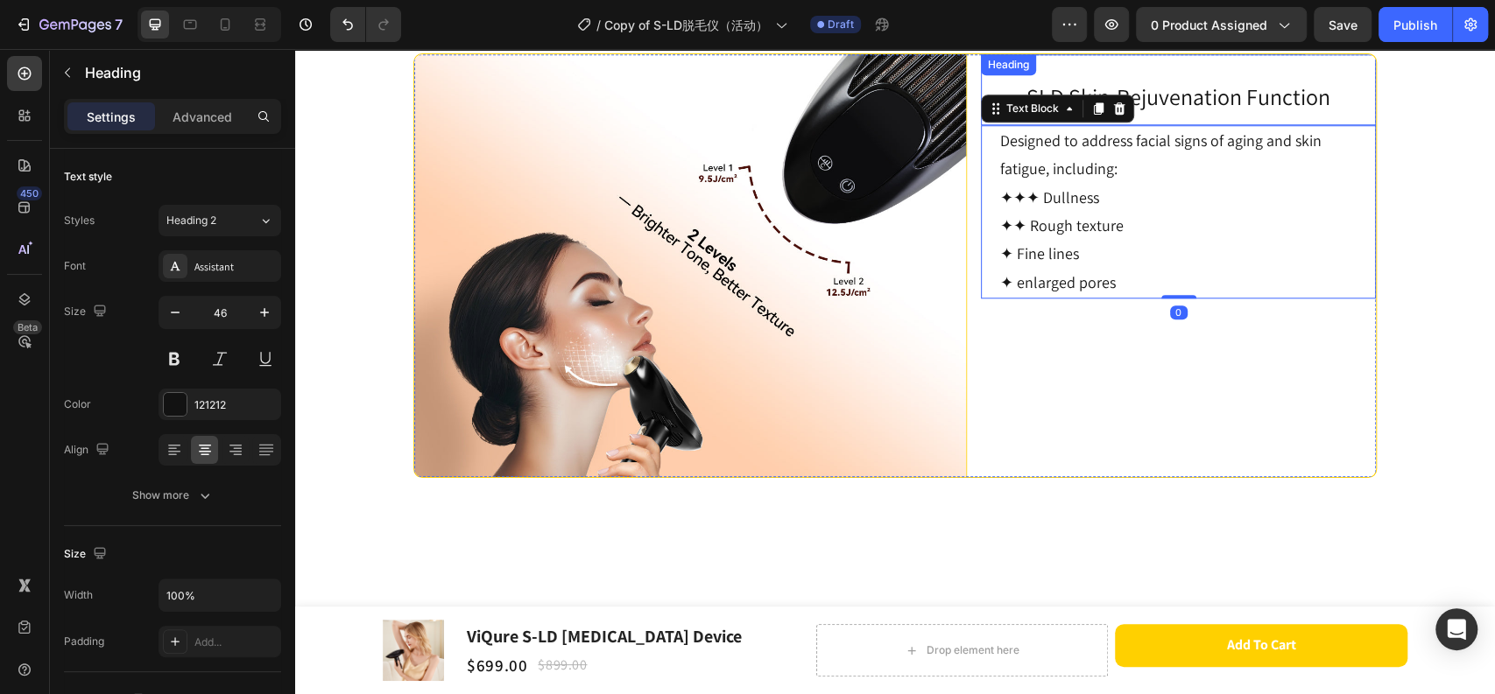
click at [1151, 125] on h2 "SLD Skin-Rejuvenation Function" at bounding box center [1178, 94] width 395 height 62
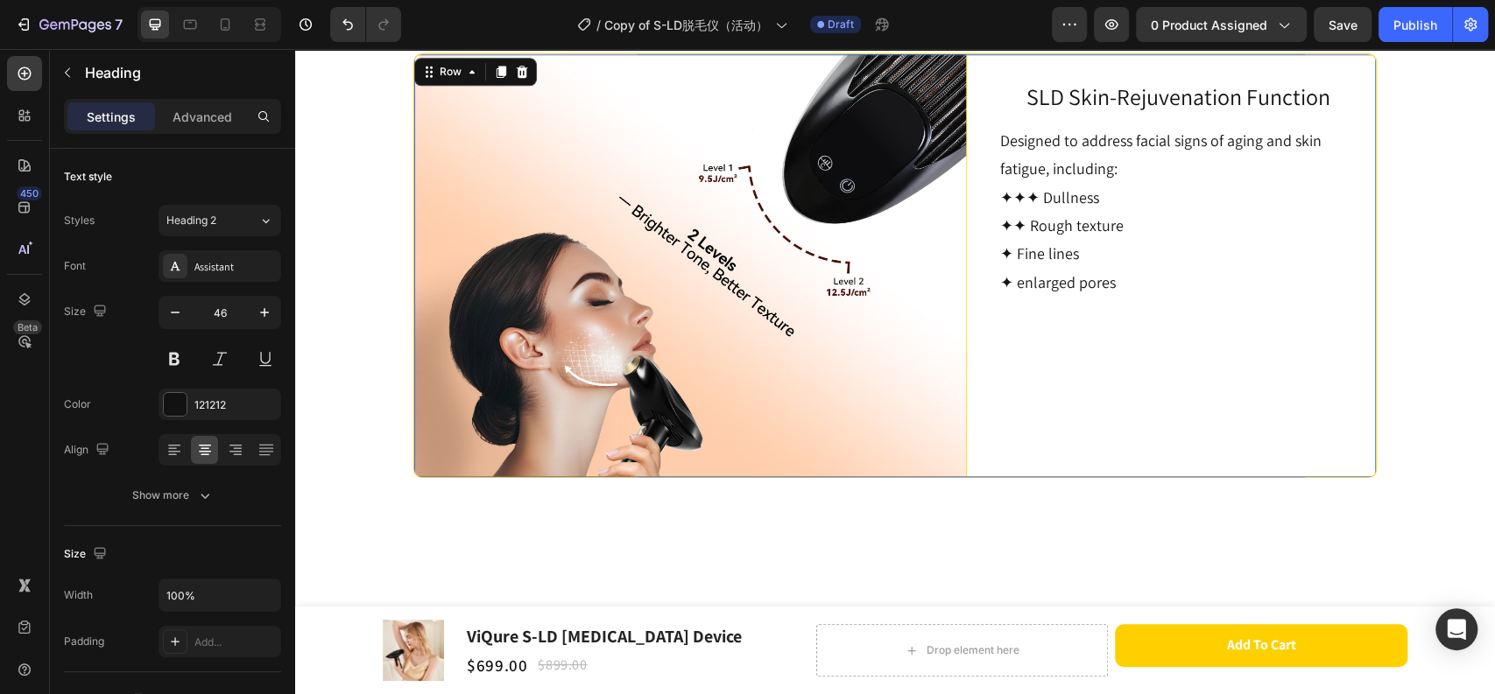
click at [960, 198] on div "Image SLD Skin-Rejuvenation Function Heading Designed to address facial signs o…" at bounding box center [894, 265] width 963 height 425
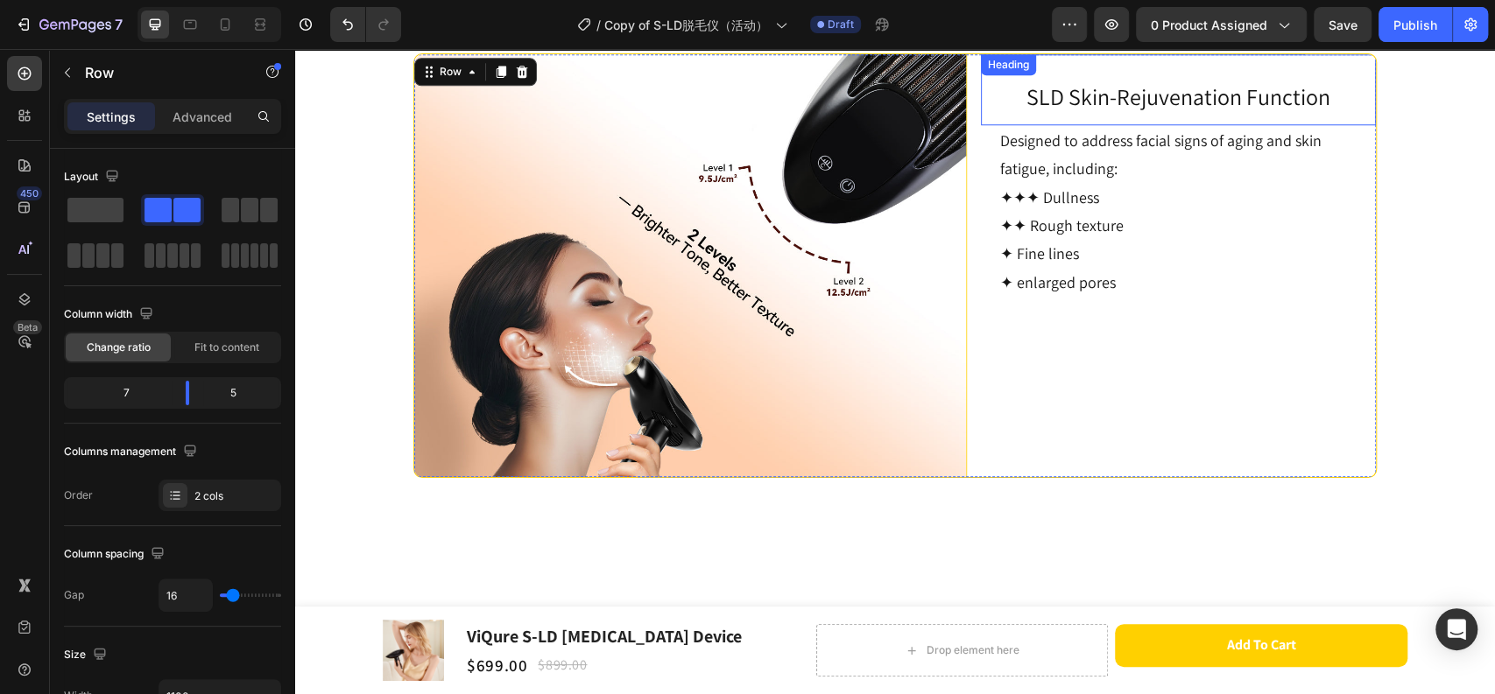
click at [1134, 111] on span "SLD Skin-Rejuvenation Function" at bounding box center [1178, 96] width 304 height 30
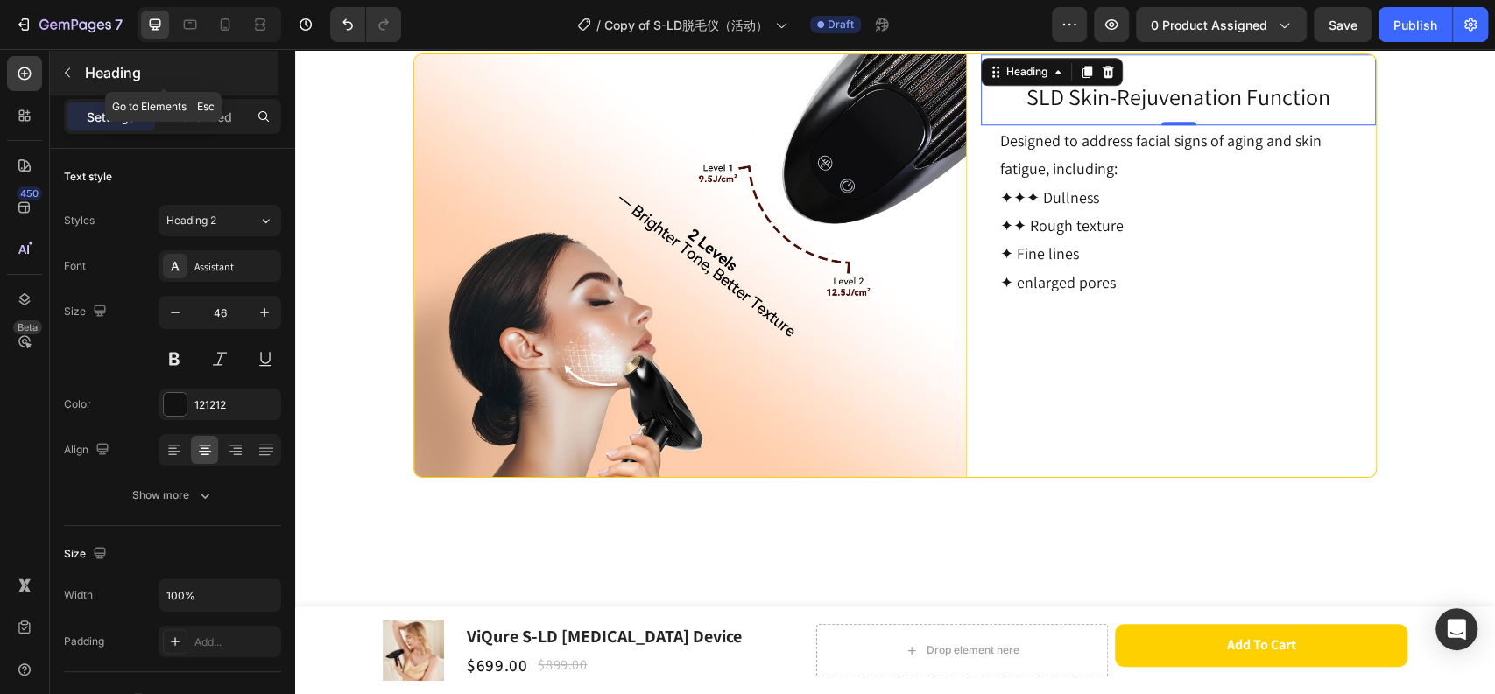
click at [67, 76] on icon "button" at bounding box center [67, 73] width 14 height 14
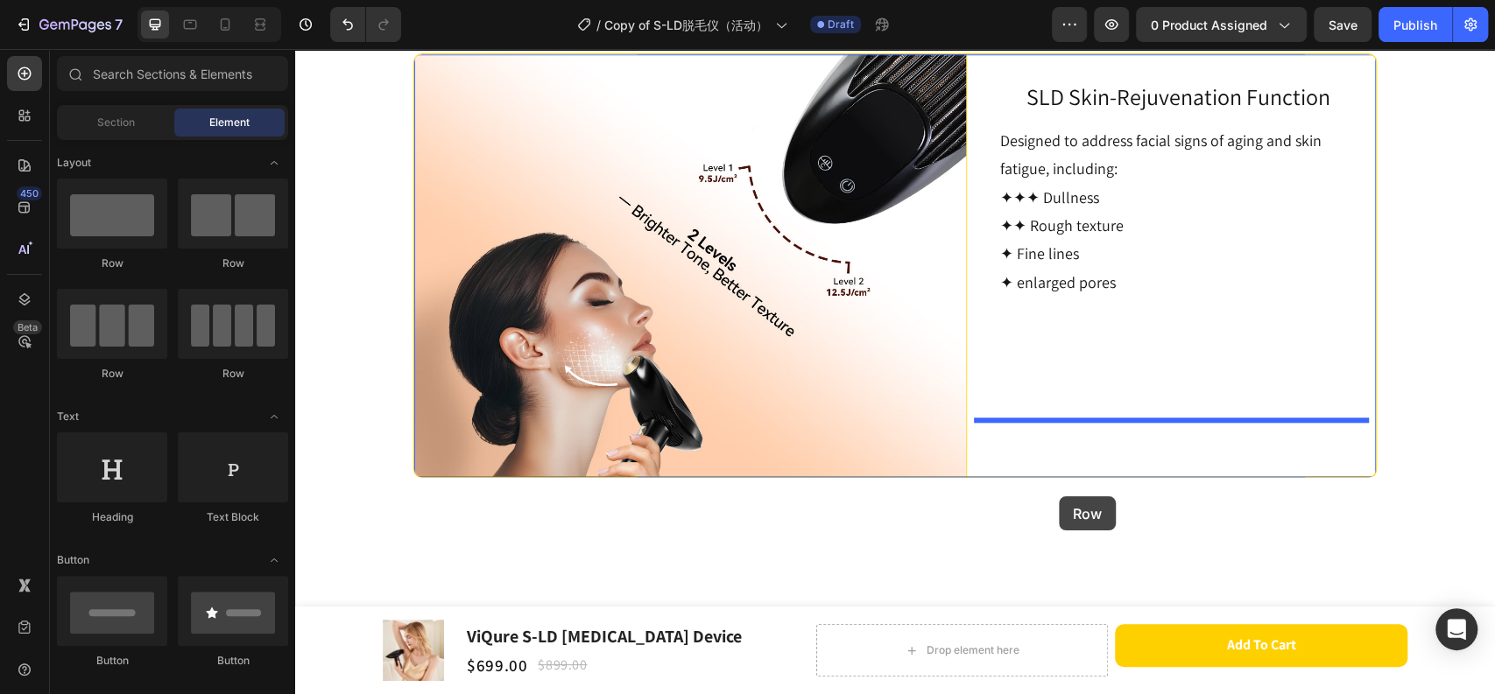
drag, startPoint x: 515, startPoint y: 260, endPoint x: 1058, endPoint y: 496, distance: 592.9
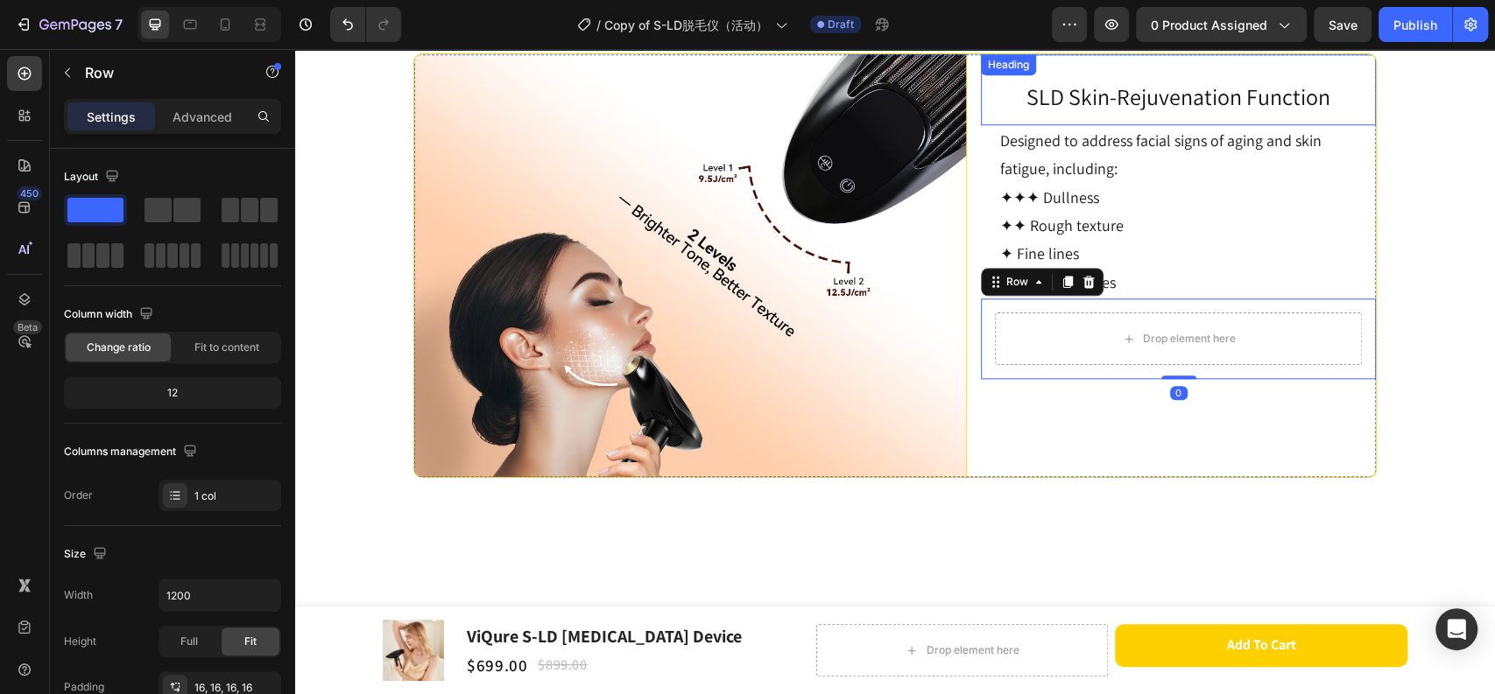
click at [1139, 111] on span "SLD Skin-Rejuvenation Function" at bounding box center [1178, 96] width 304 height 30
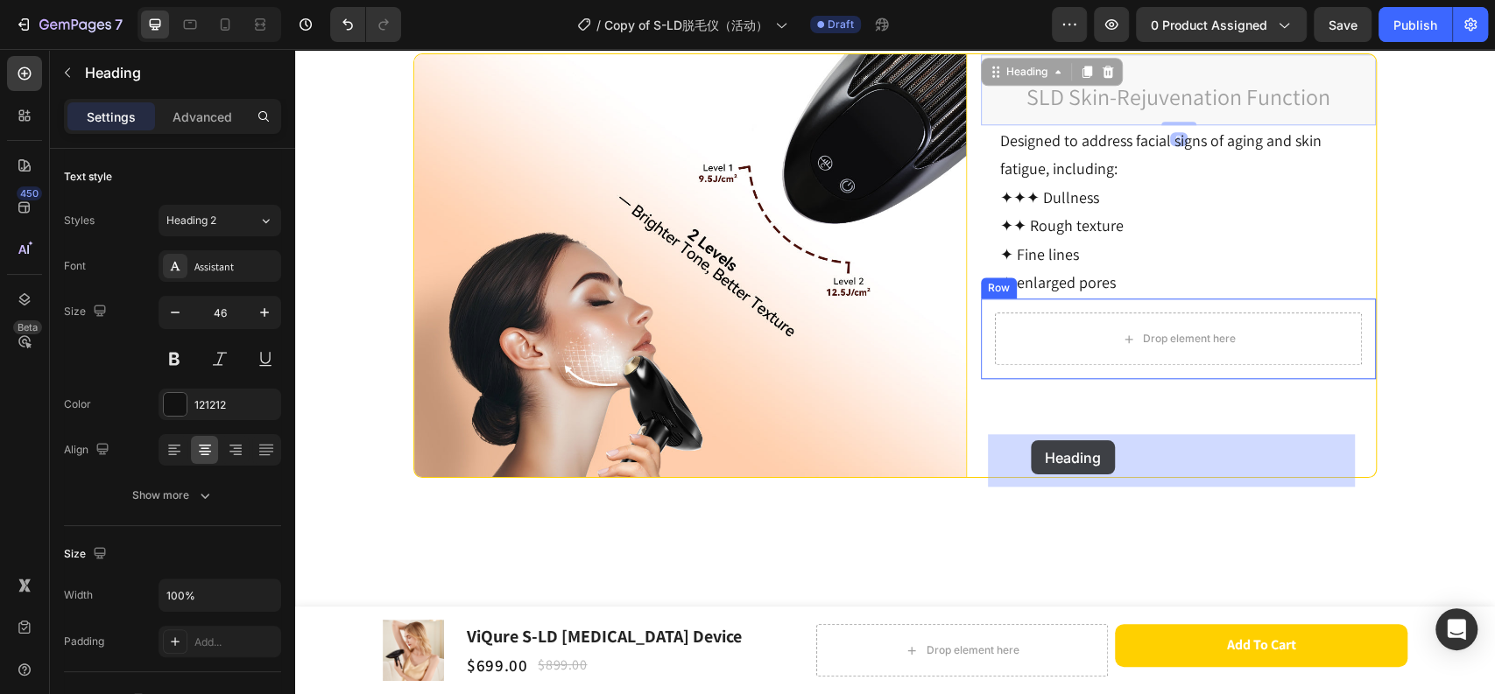
drag, startPoint x: 983, startPoint y: 194, endPoint x: 1030, endPoint y: 440, distance: 250.5
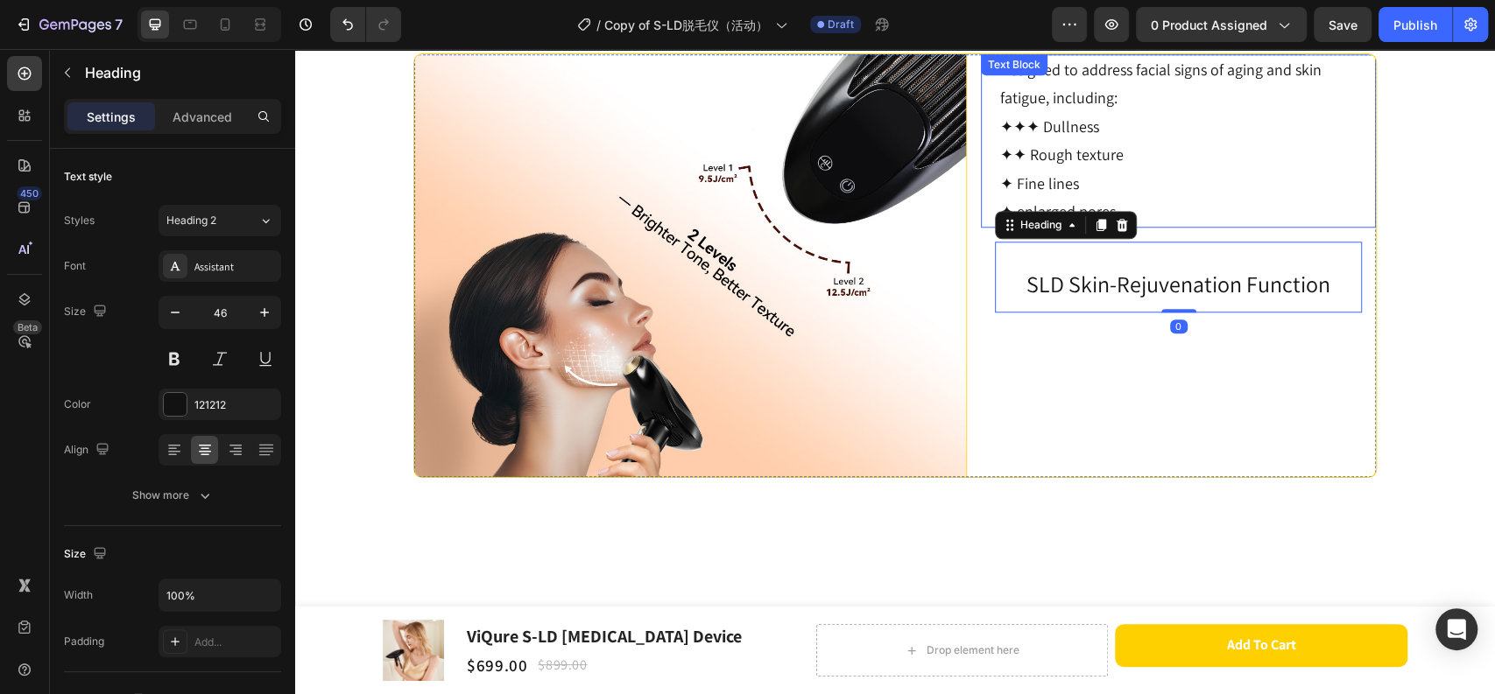
click at [1080, 141] on p "✦✦✦ Dullness" at bounding box center [1178, 127] width 356 height 28
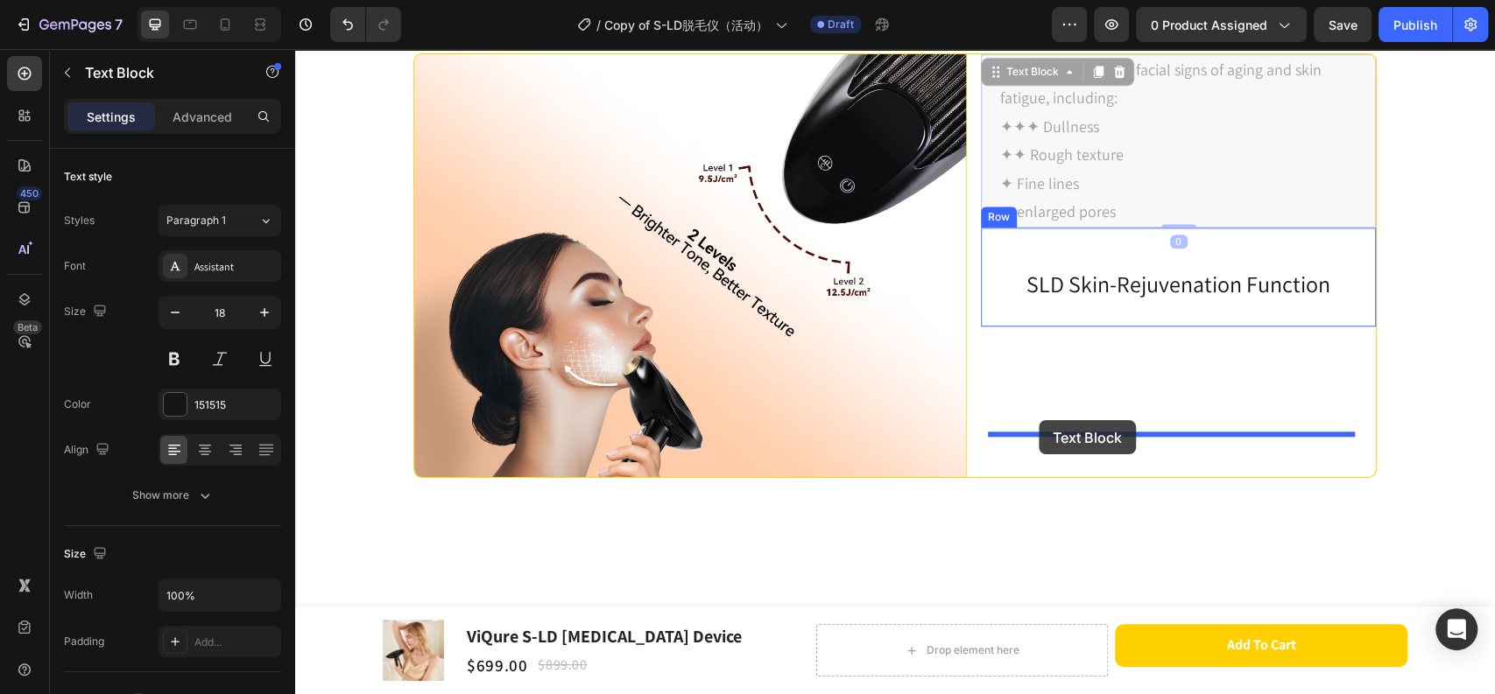
drag, startPoint x: 992, startPoint y: 198, endPoint x: 1038, endPoint y: 420, distance: 227.2
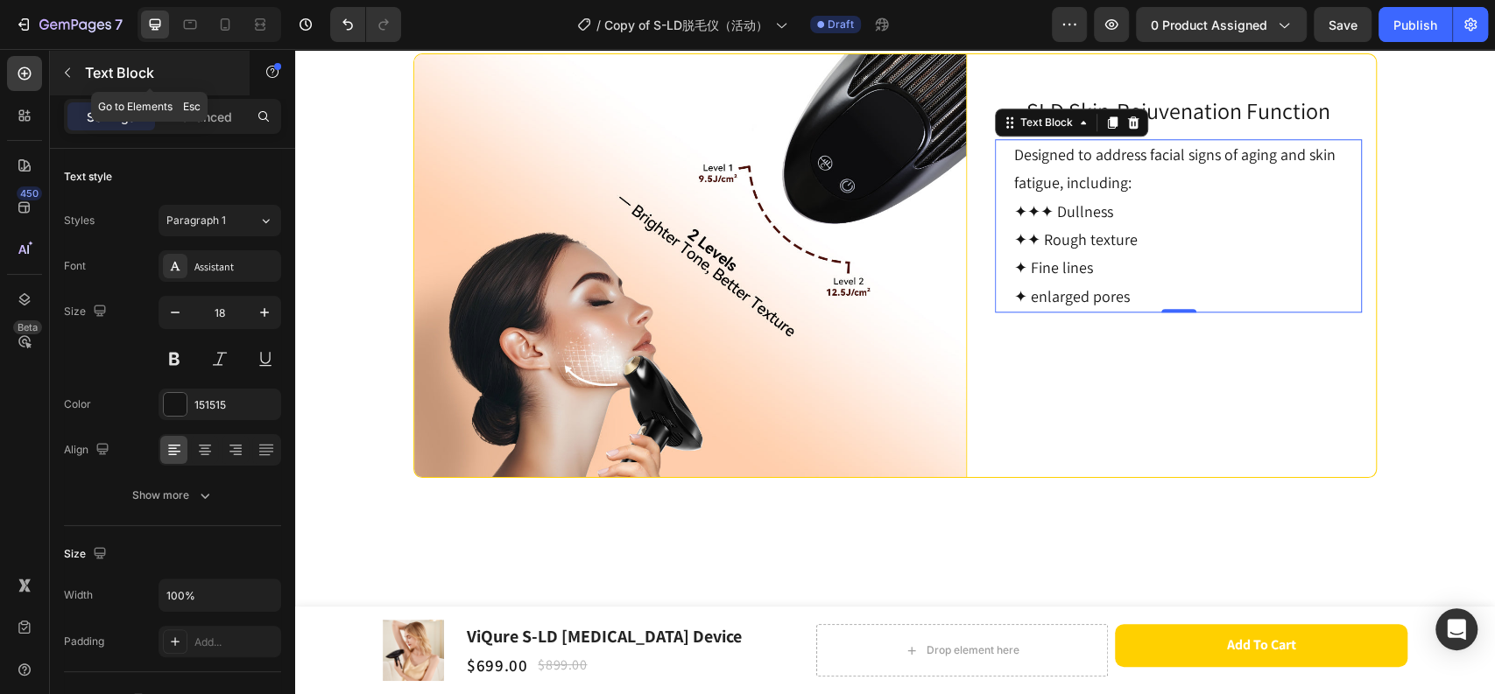
click at [68, 74] on icon "button" at bounding box center [67, 73] width 14 height 14
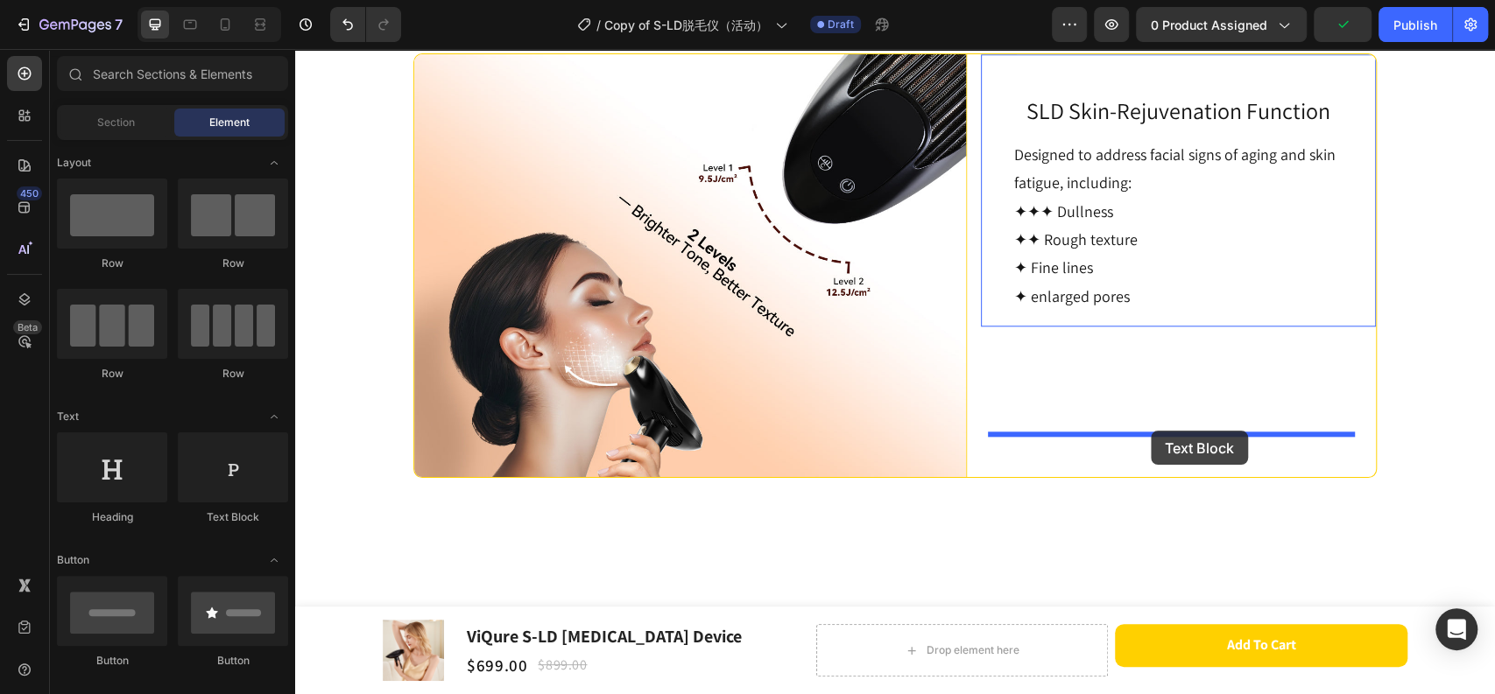
drag, startPoint x: 532, startPoint y: 540, endPoint x: 1129, endPoint y: 469, distance: 600.4
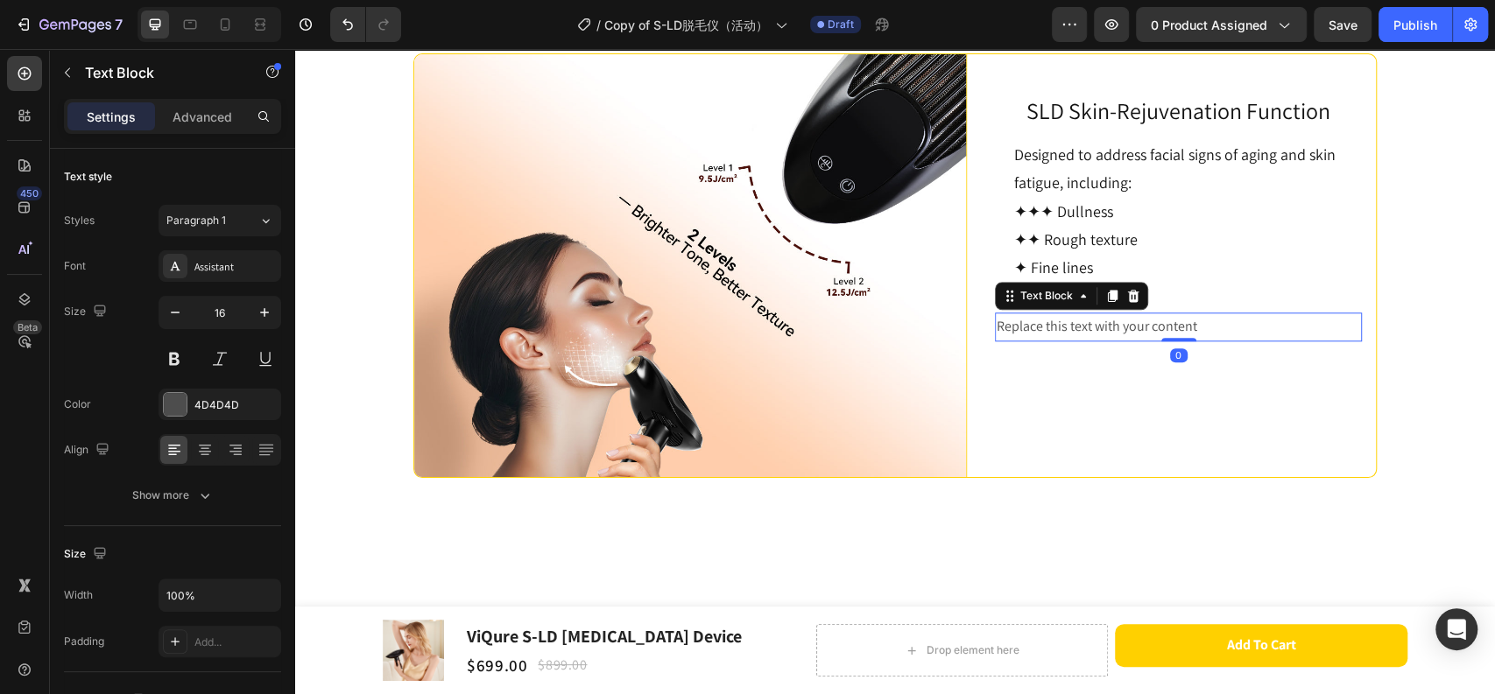
click at [1196, 341] on div "Replace this text with your content" at bounding box center [1178, 327] width 367 height 29
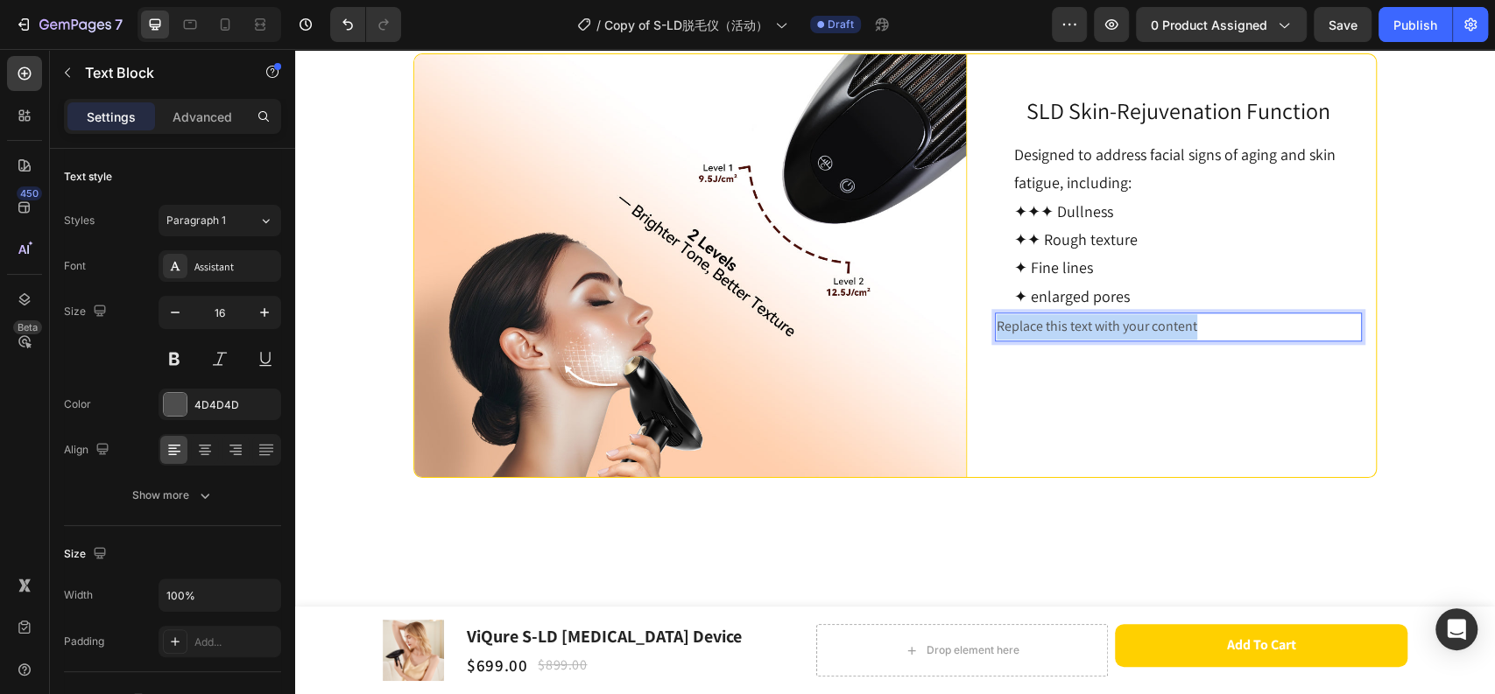
drag, startPoint x: 1201, startPoint y: 447, endPoint x: 989, endPoint y: 453, distance: 212.0
click at [996, 340] on p "Replace this text with your content" at bounding box center [1177, 326] width 363 height 25
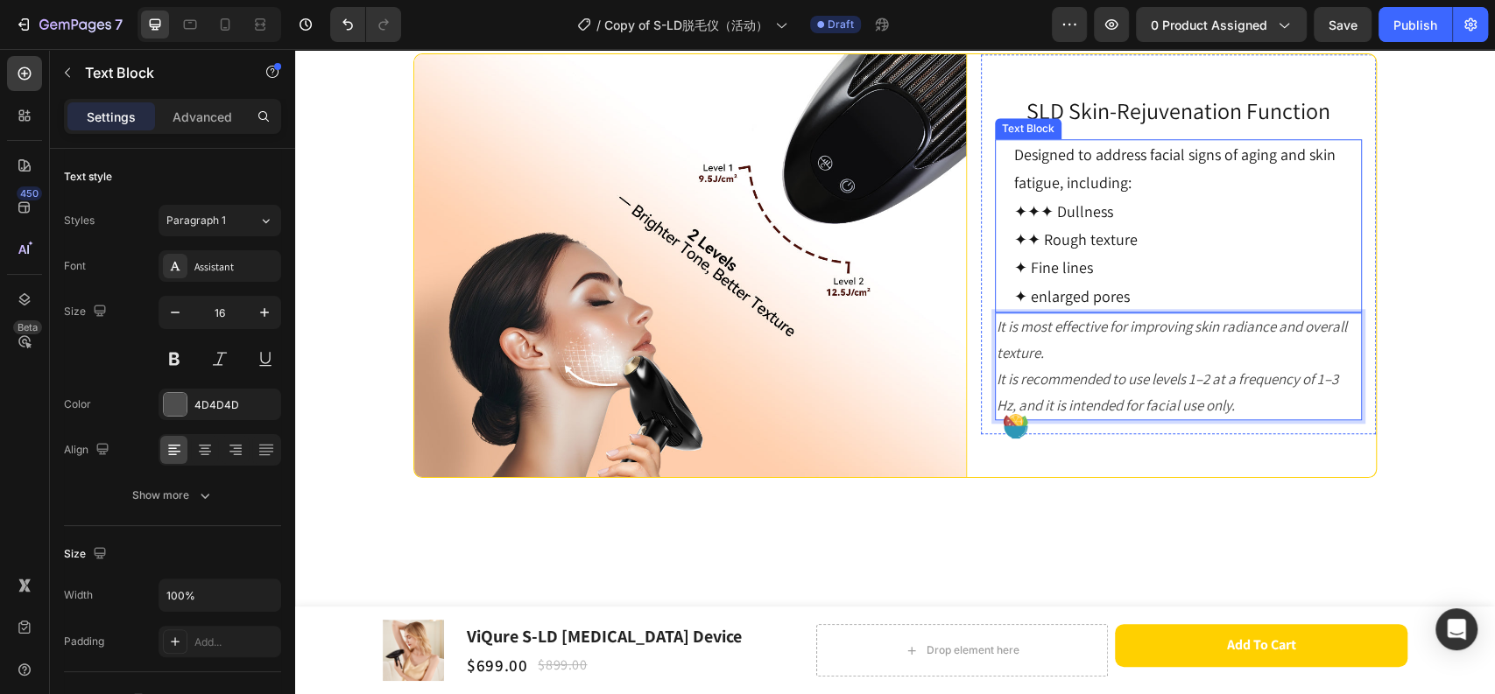
click at [1161, 311] on p "✦ enlarged pores" at bounding box center [1178, 297] width 328 height 28
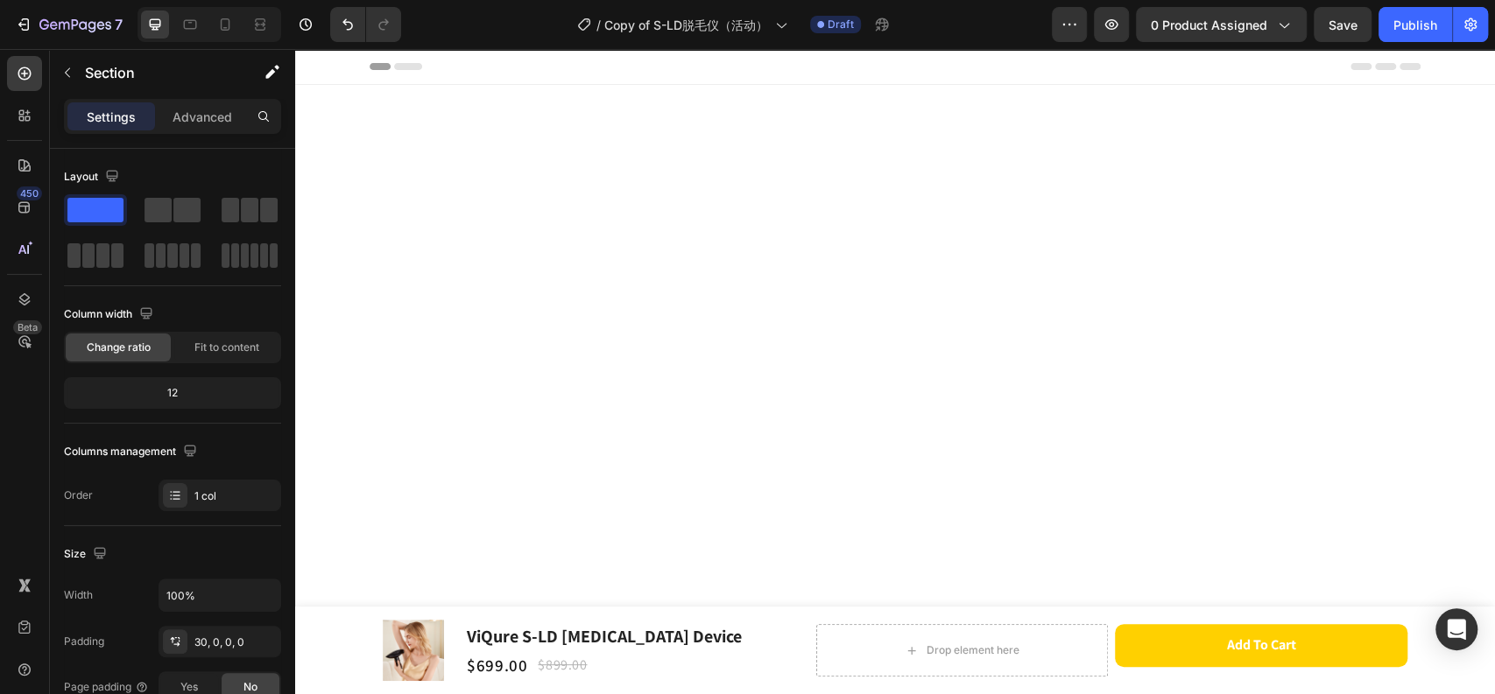
scroll to position [5568, 0]
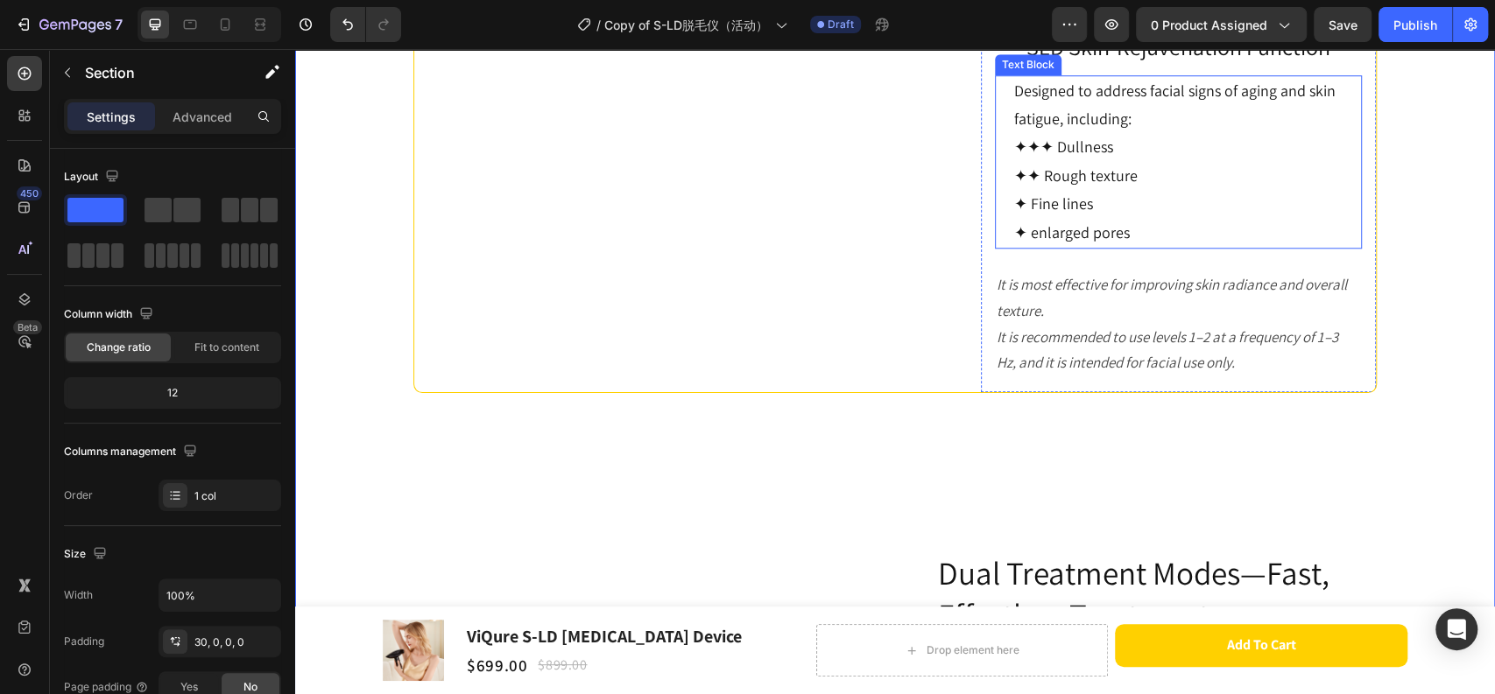
click at [1115, 190] on p "✦✦ Rough texture" at bounding box center [1178, 176] width 328 height 28
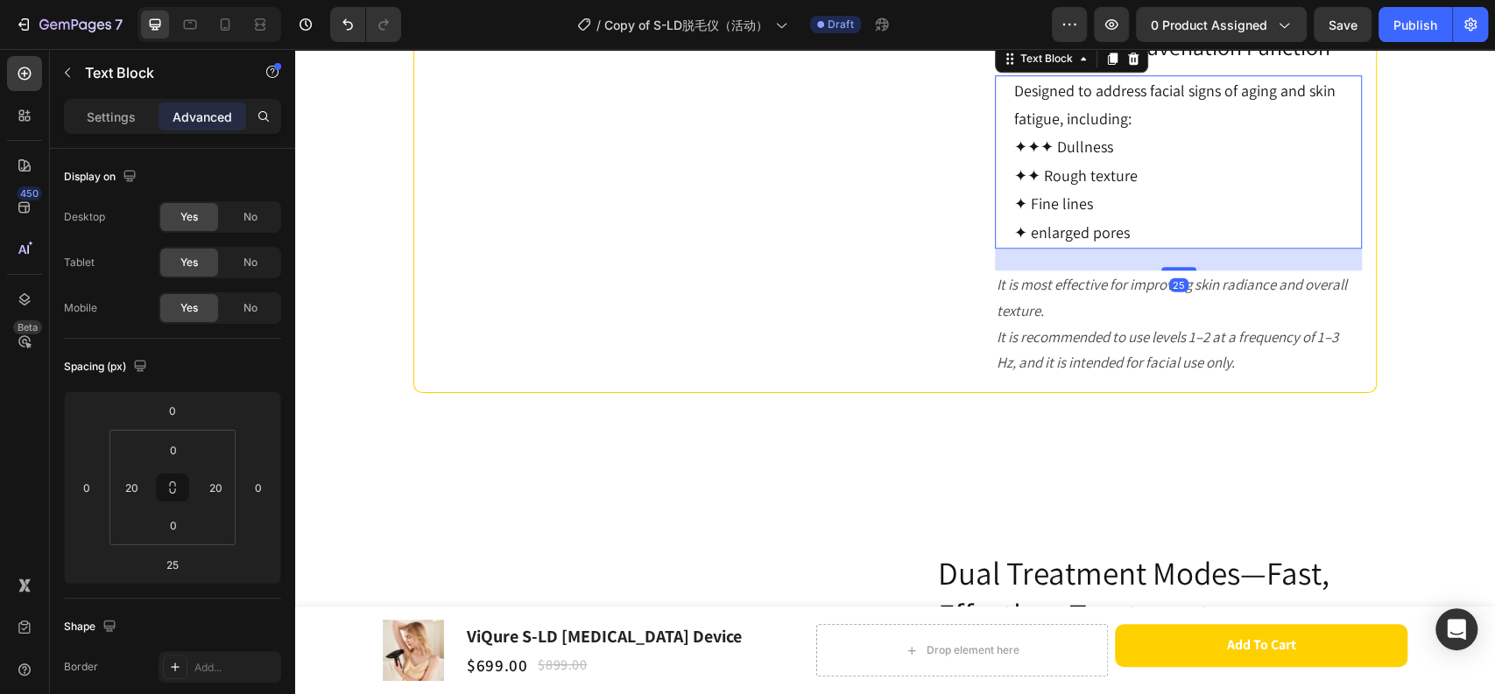
click at [1291, 61] on span "SLD Skin-Rejuvenation Function" at bounding box center [1178, 47] width 304 height 30
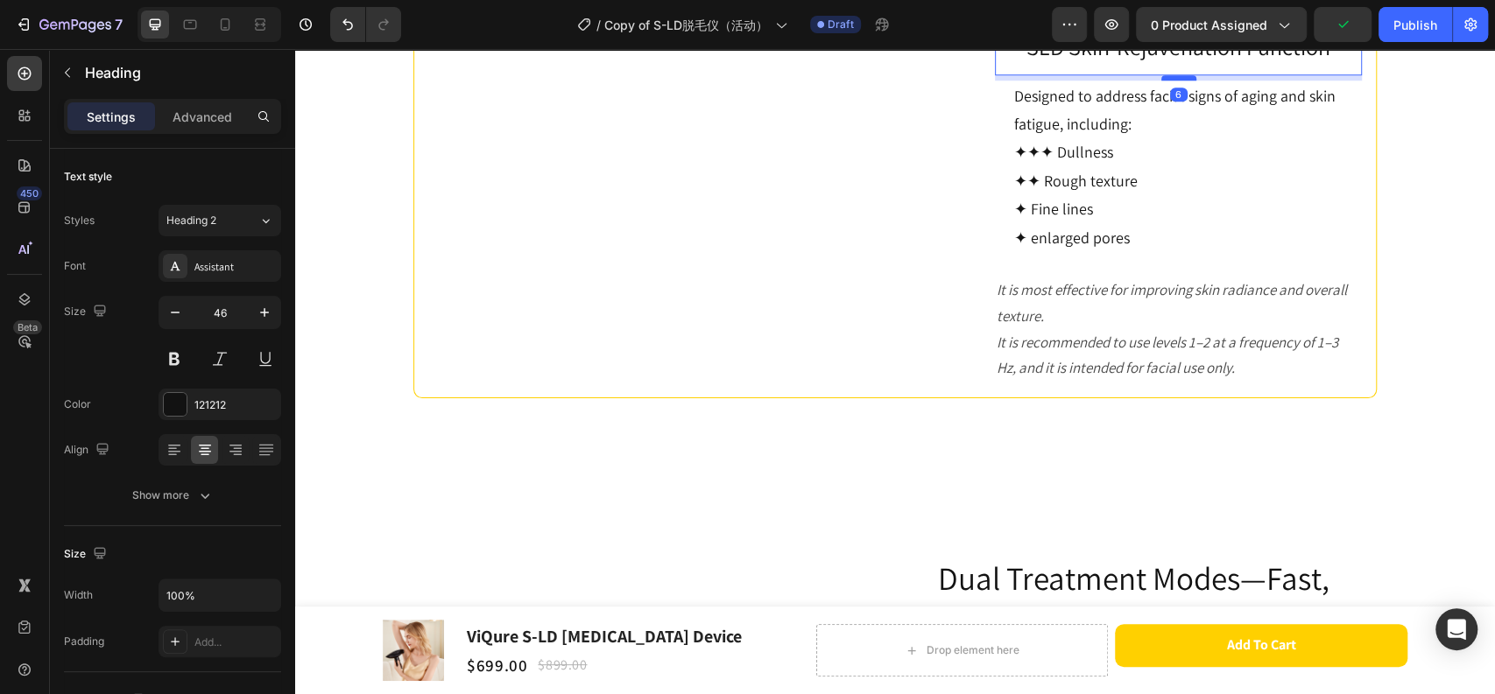
click at [1178, 81] on div at bounding box center [1178, 77] width 35 height 5
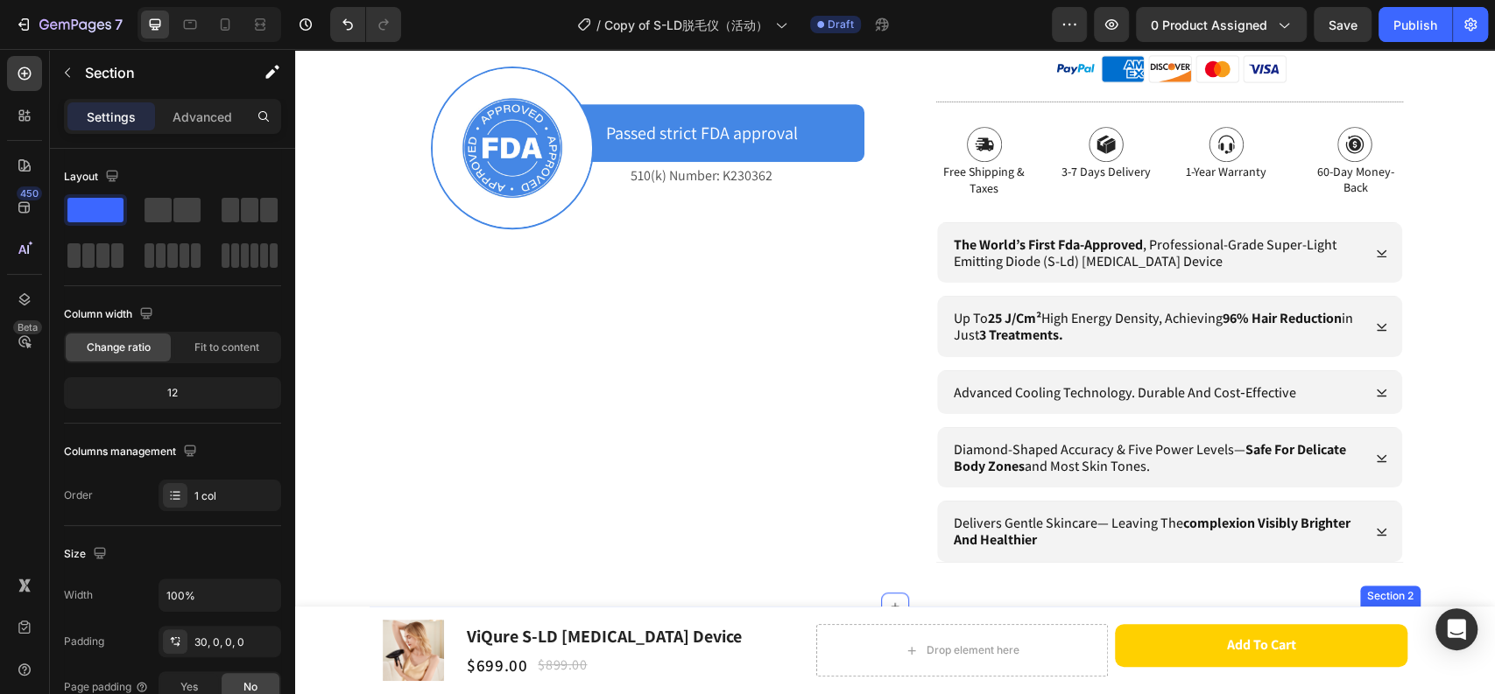
scroll to position [510, 0]
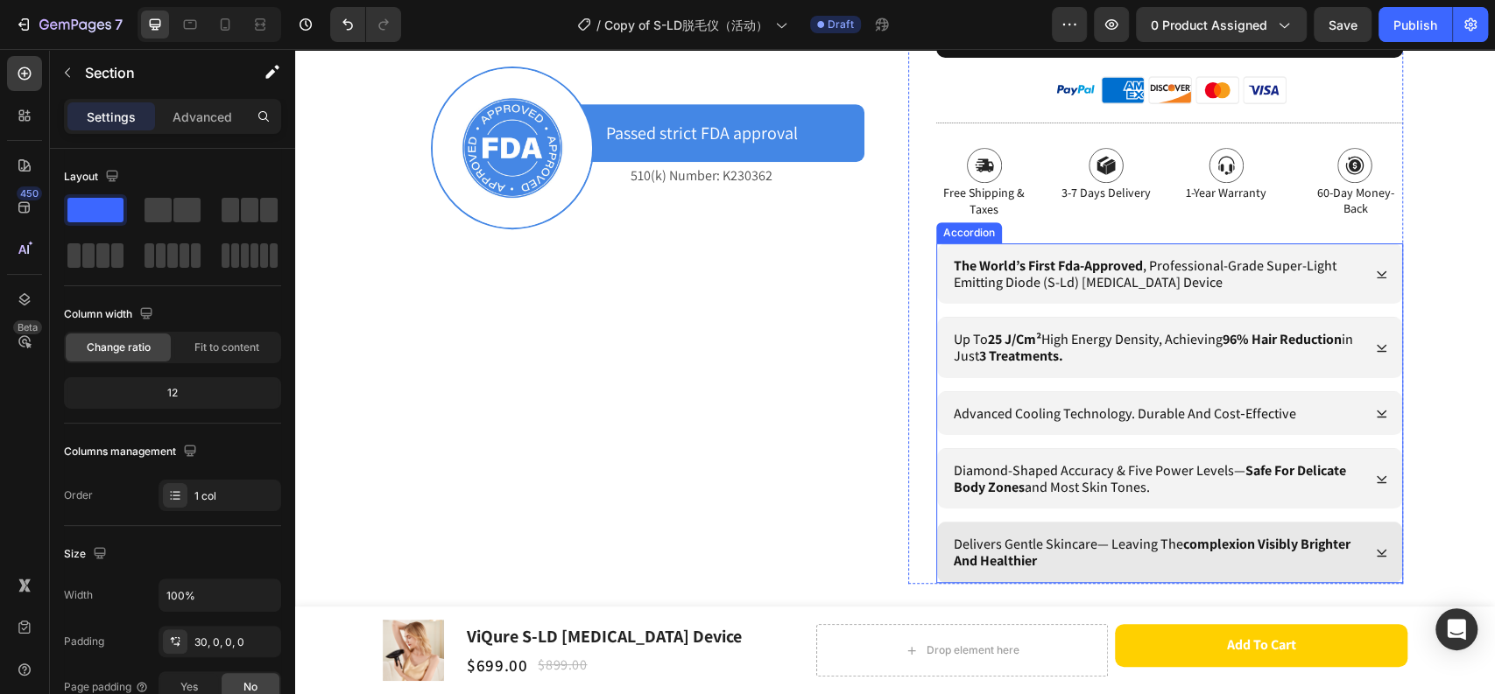
click at [1364, 545] on div "delivers gentle skincare— leaving the complexion visibly brighter and healthier" at bounding box center [1169, 552] width 465 height 60
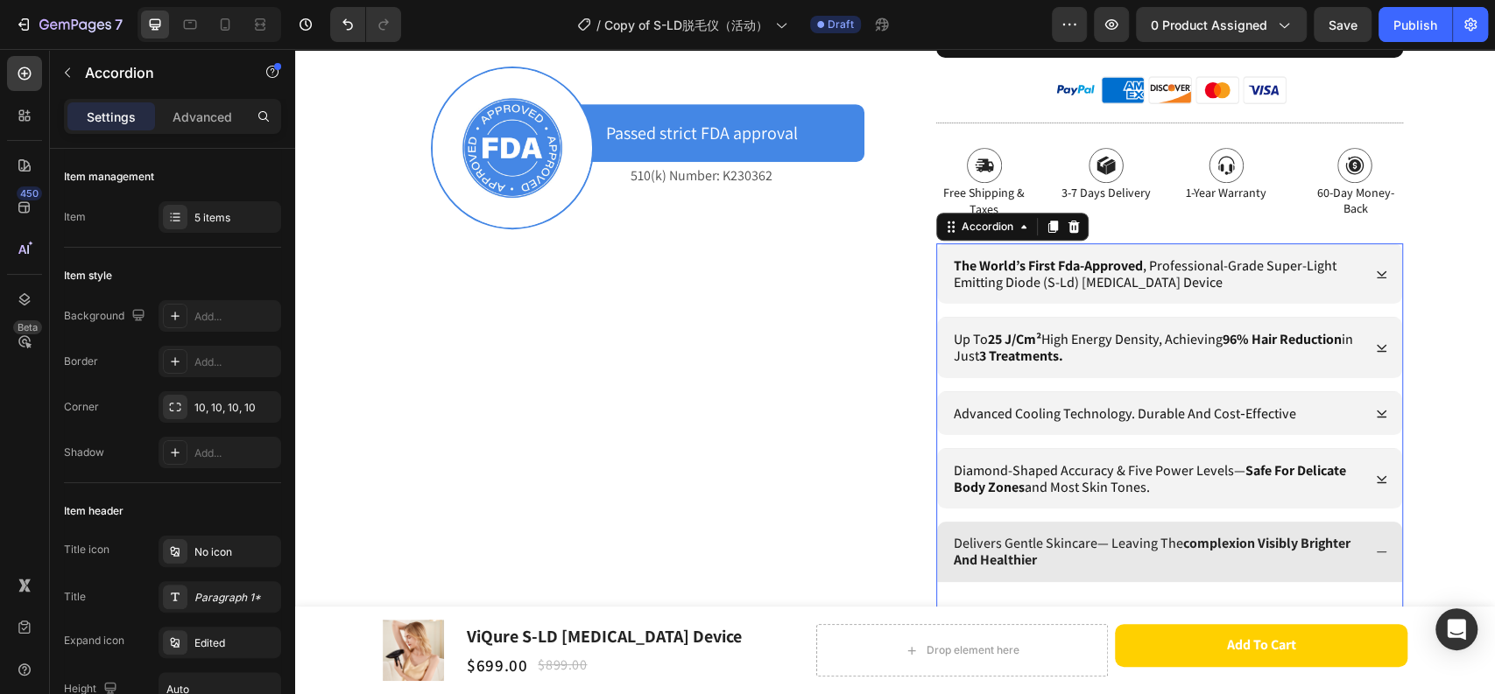
scroll to position [607, 0]
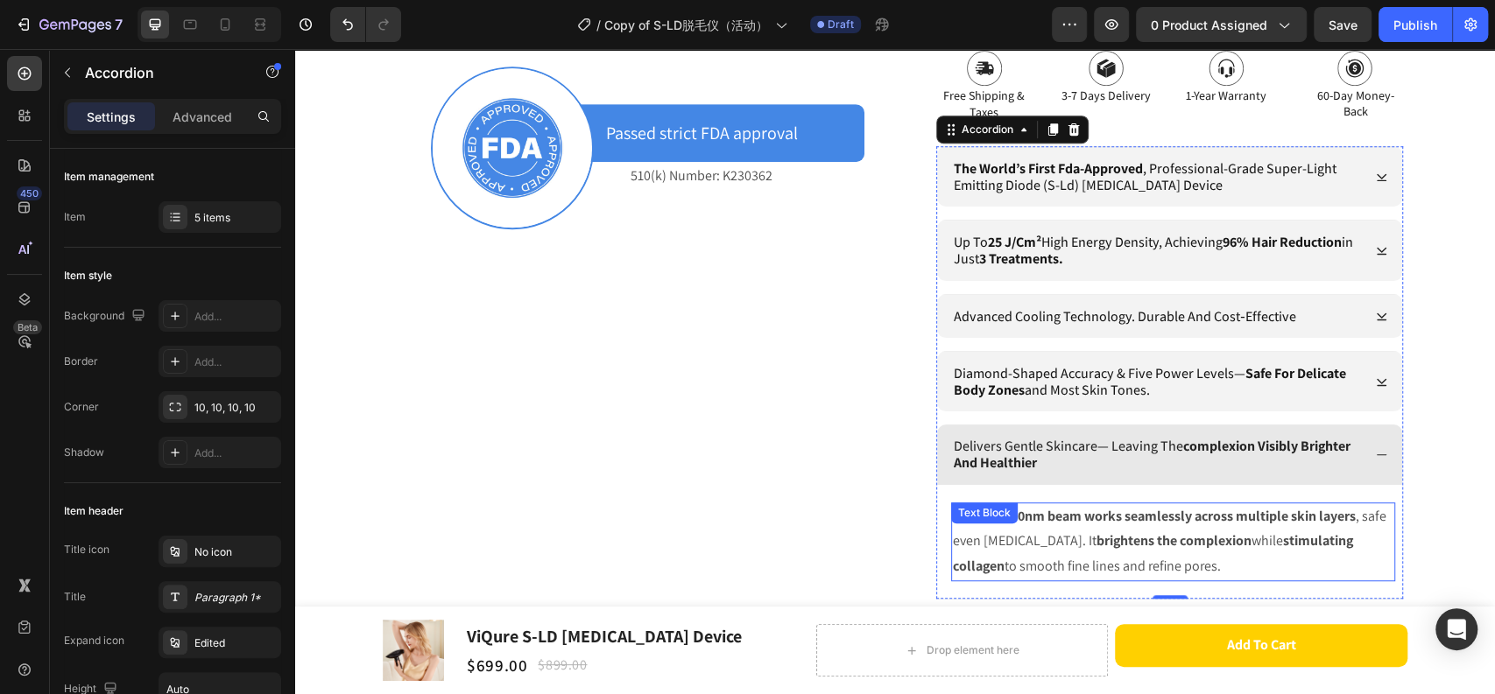
click at [1056, 519] on div "The 780–850nm beam works seamlessly across multiple skin layers , safe even for…" at bounding box center [1173, 542] width 444 height 79
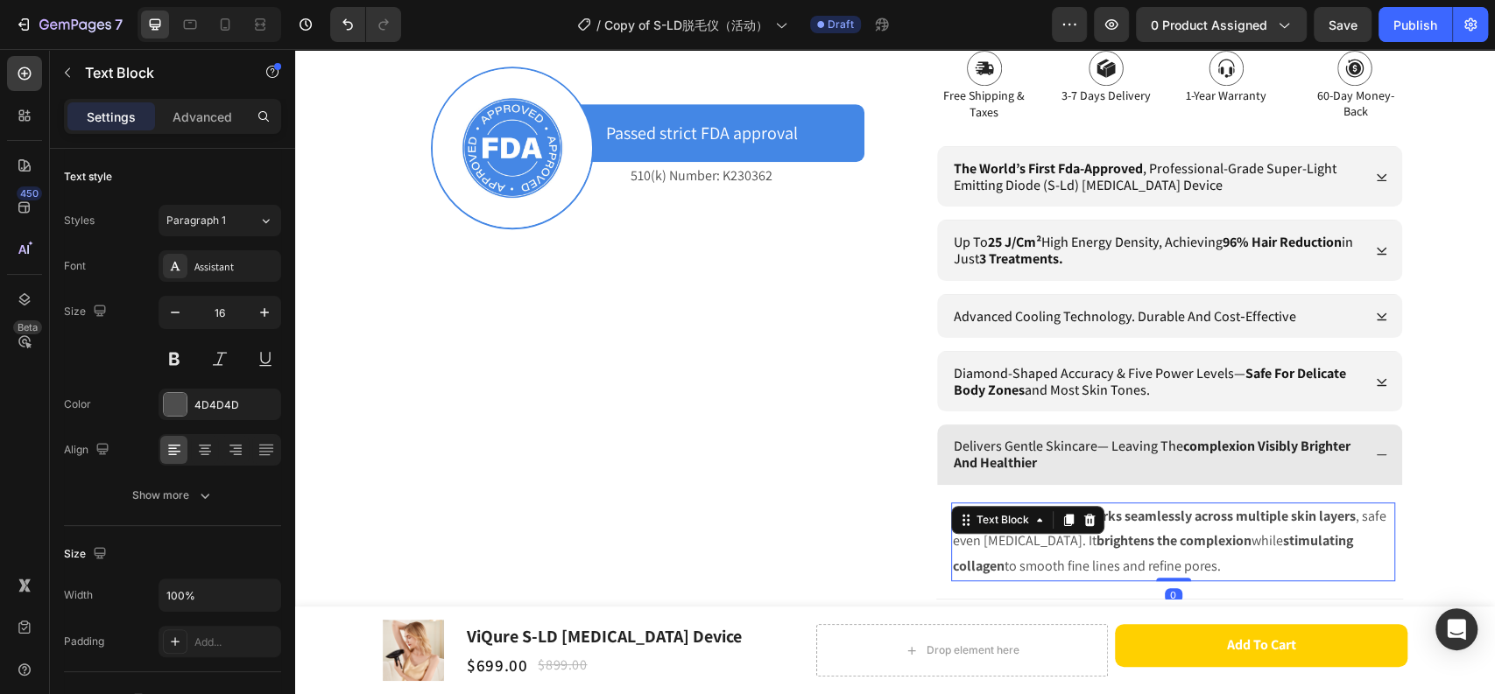
click at [1198, 524] on p "The 780–850nm beam works seamlessly across multiple skin layers , safe even for…" at bounding box center [1173, 541] width 440 height 75
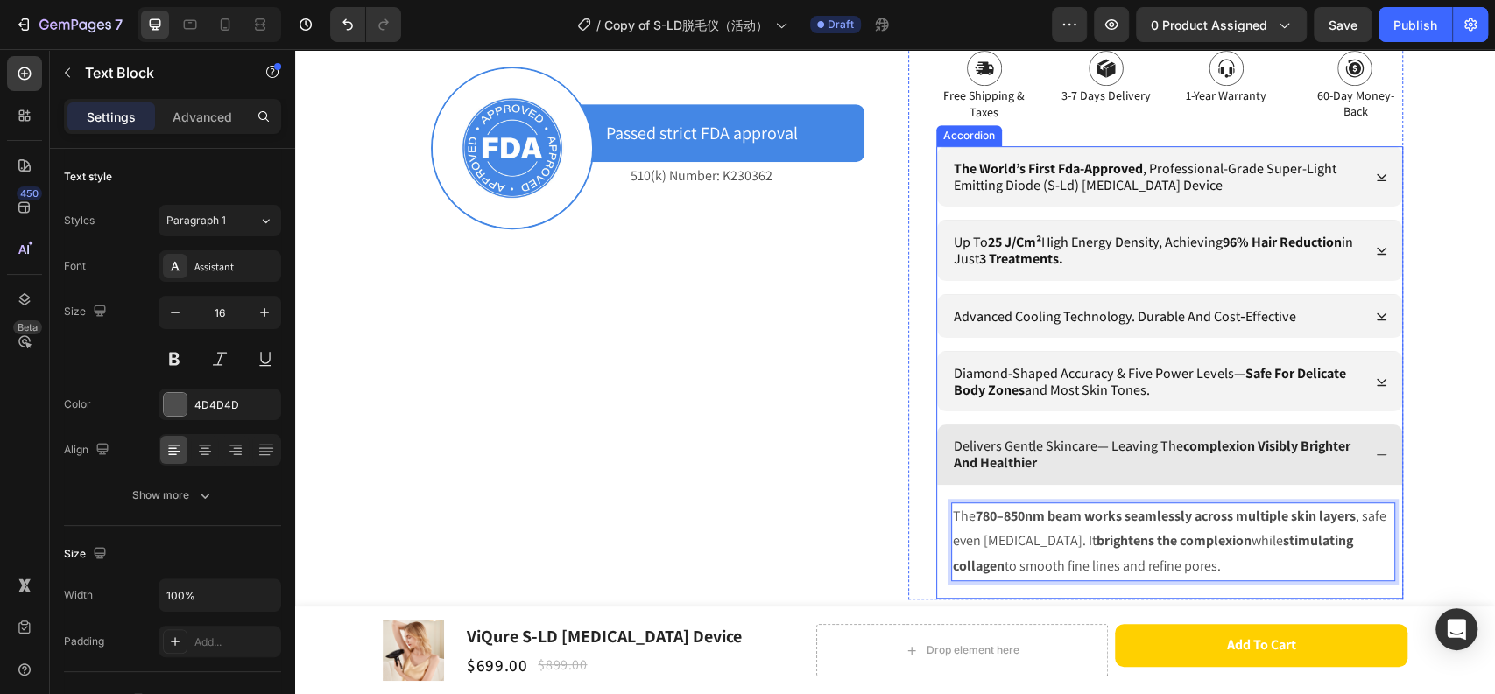
click at [1375, 456] on icon at bounding box center [1381, 454] width 13 height 13
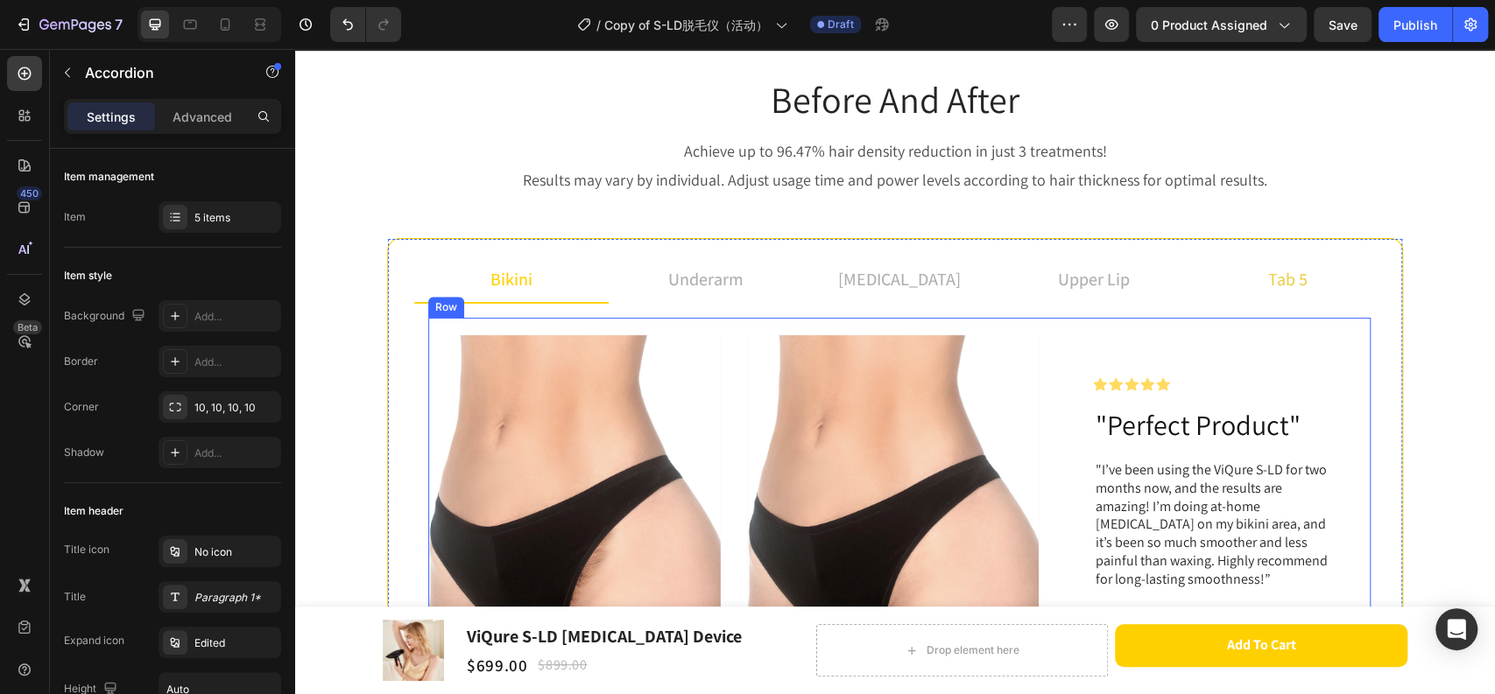
scroll to position [1093, 0]
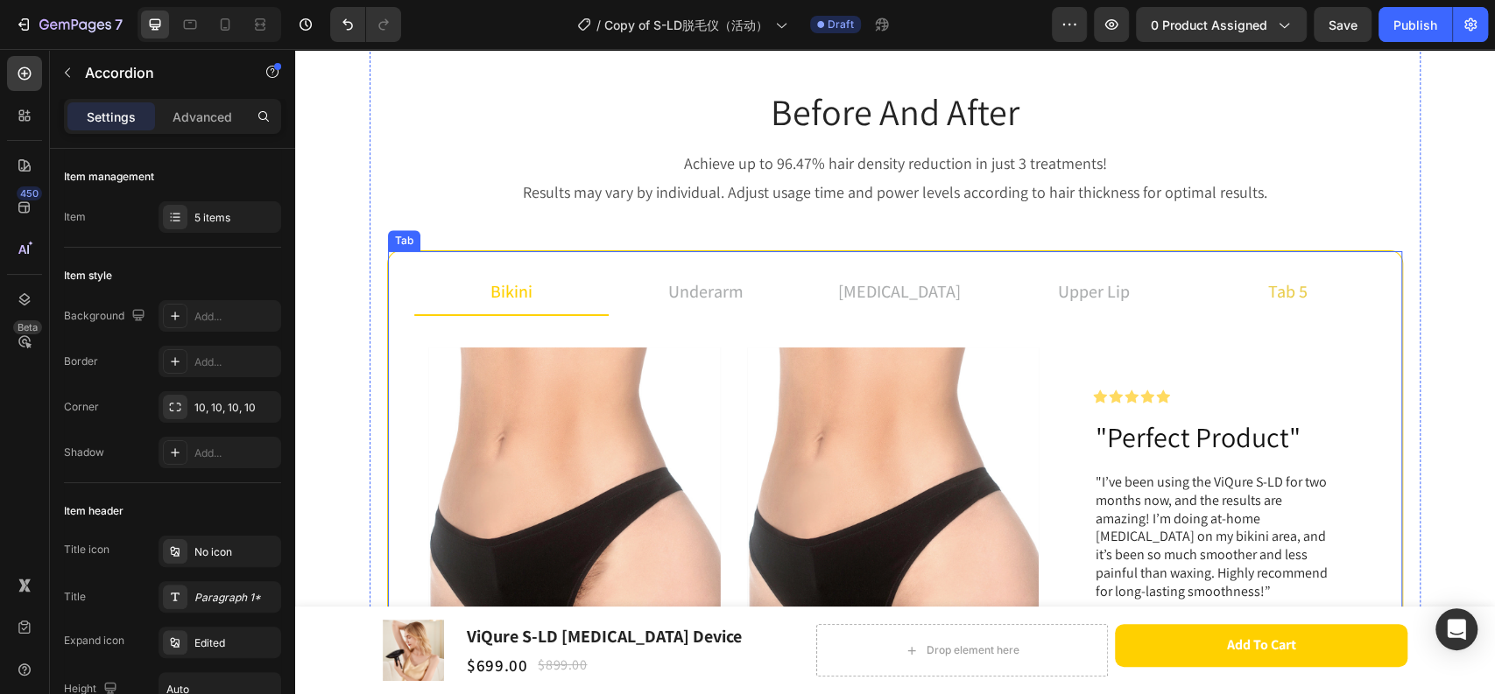
click at [1265, 305] on div "tab 5" at bounding box center [1287, 292] width 45 height 32
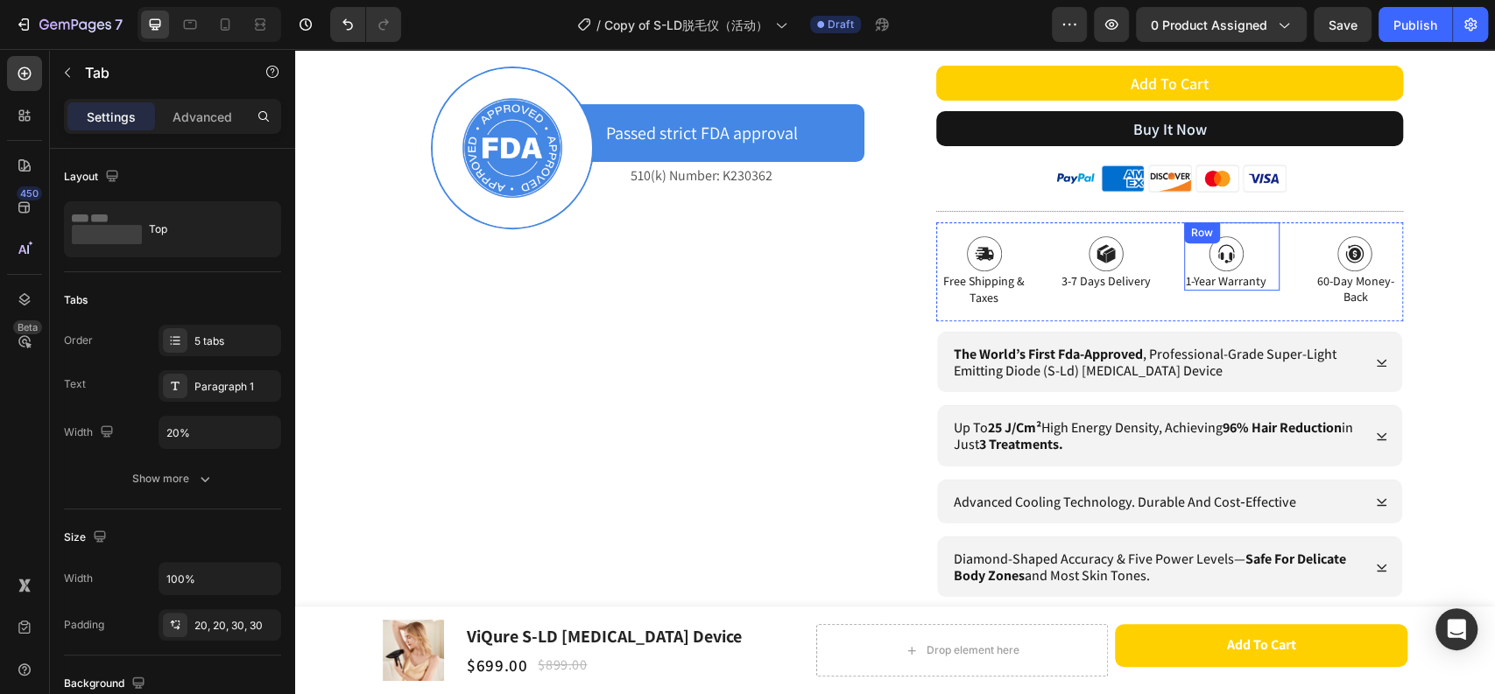
scroll to position [607, 0]
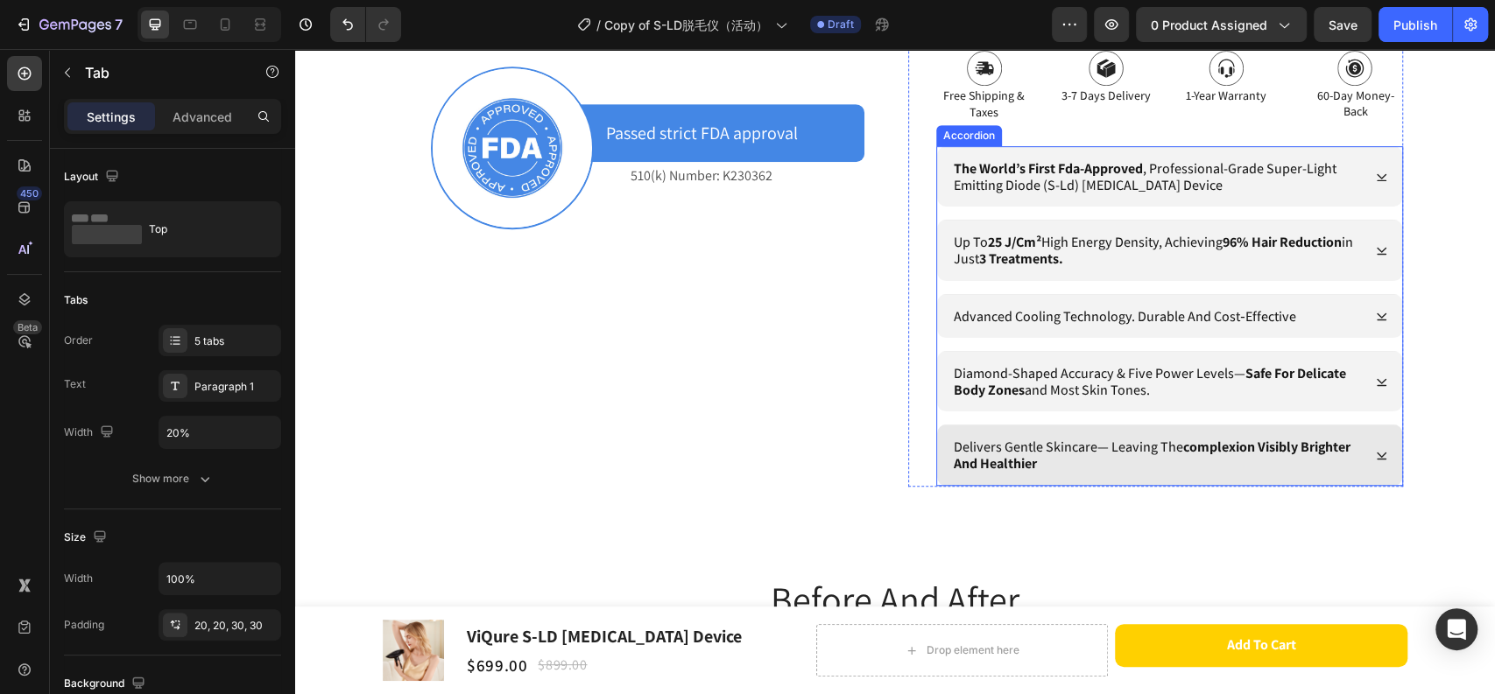
click at [1256, 447] on strong "complexion visibly brighter and healthier" at bounding box center [1151, 455] width 397 height 35
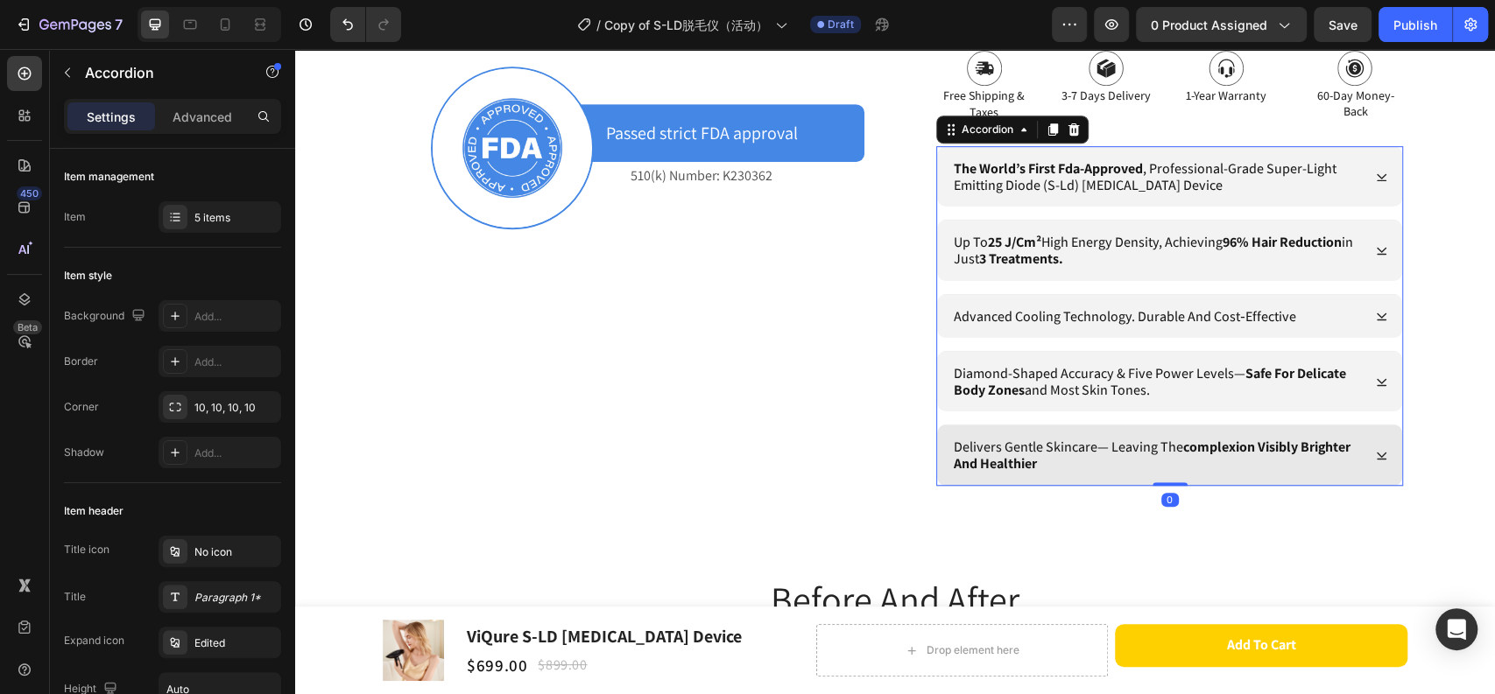
click at [1375, 454] on icon at bounding box center [1381, 455] width 13 height 13
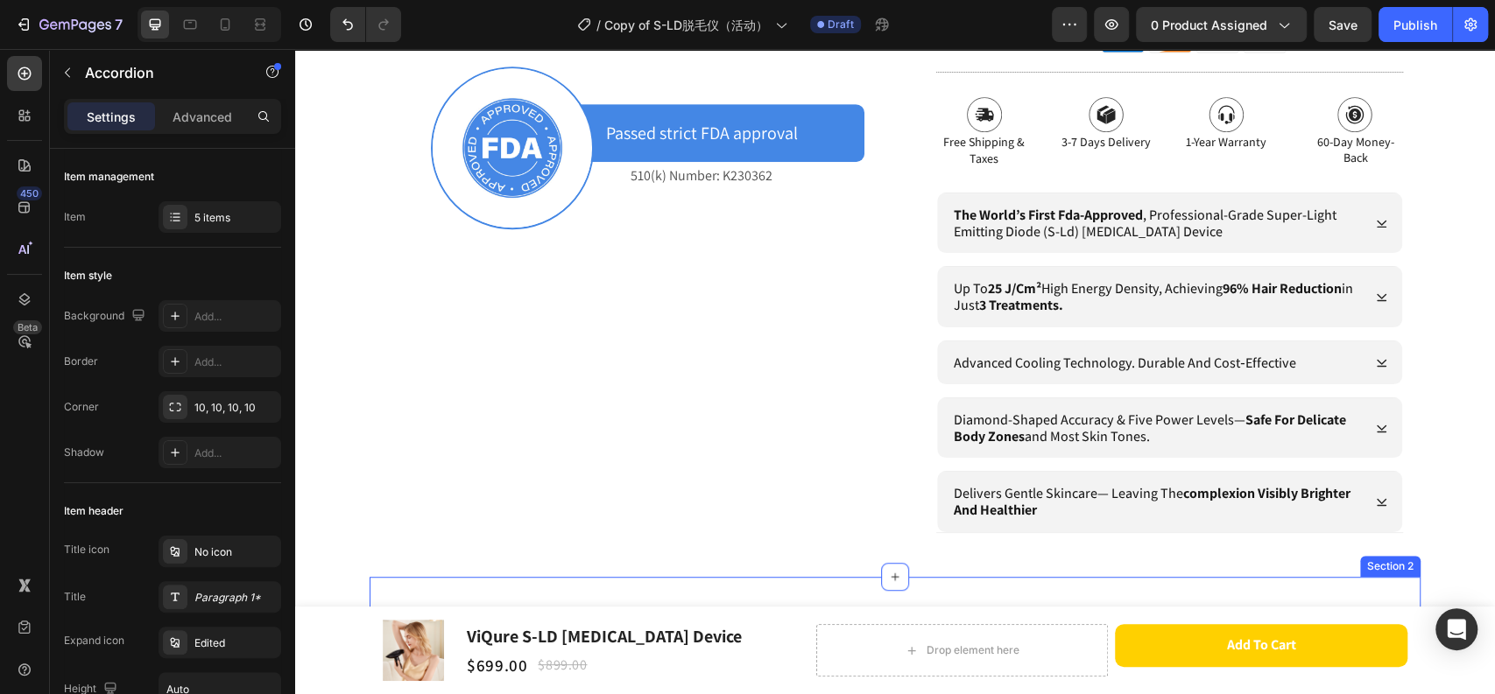
scroll to position [704, 0]
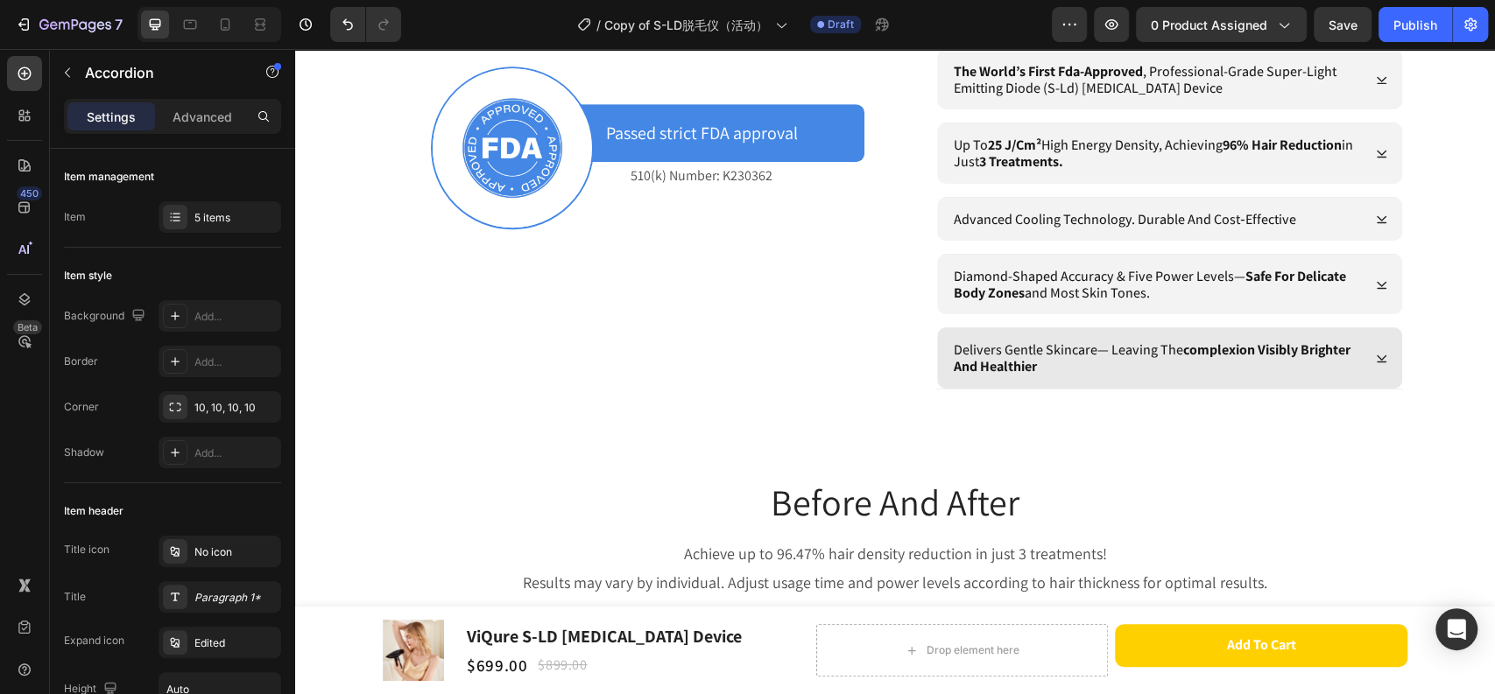
click at [1233, 362] on p "delivers gentle skincare— leaving the complexion visibly brighter and healthier" at bounding box center [1155, 357] width 404 height 33
click at [1376, 360] on icon at bounding box center [1381, 358] width 10 height 7
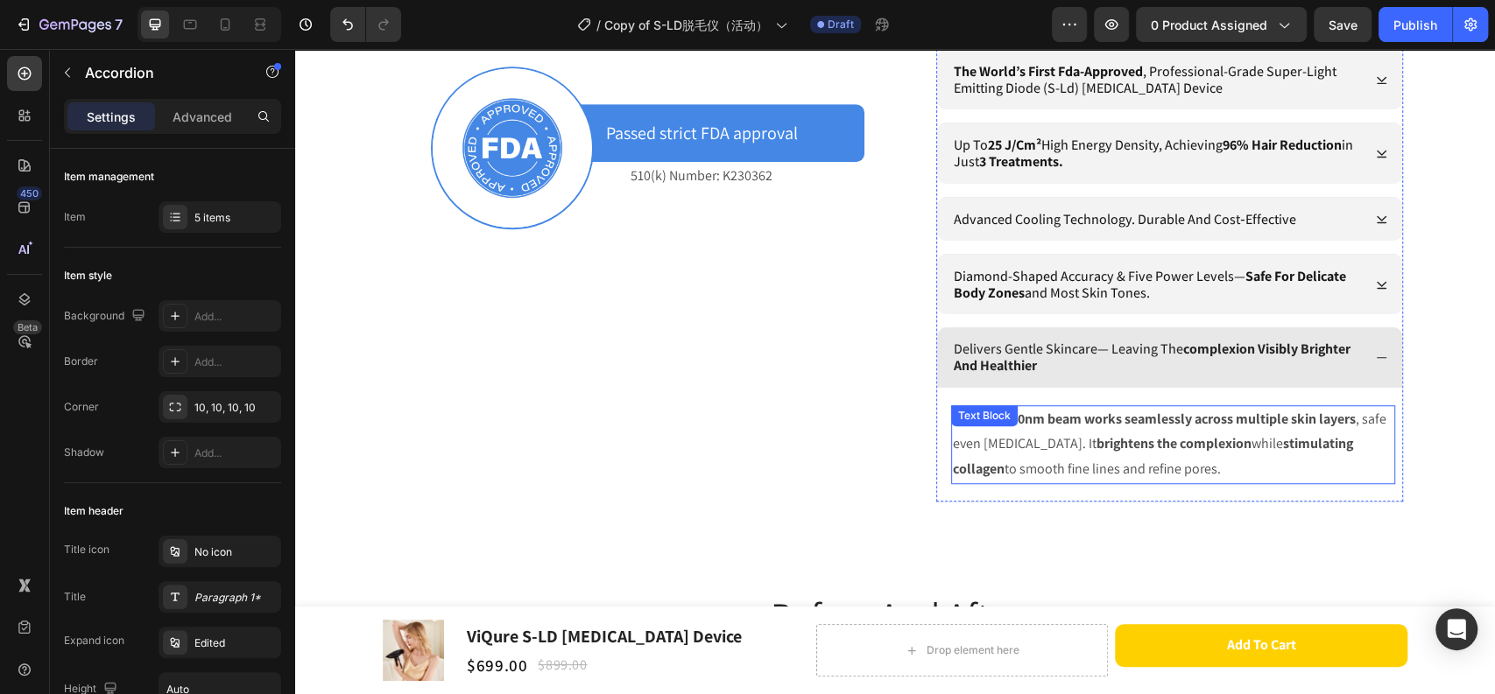
click at [1212, 467] on p "The 780–850nm beam works seamlessly across multiple skin layers , safe even for…" at bounding box center [1173, 444] width 440 height 75
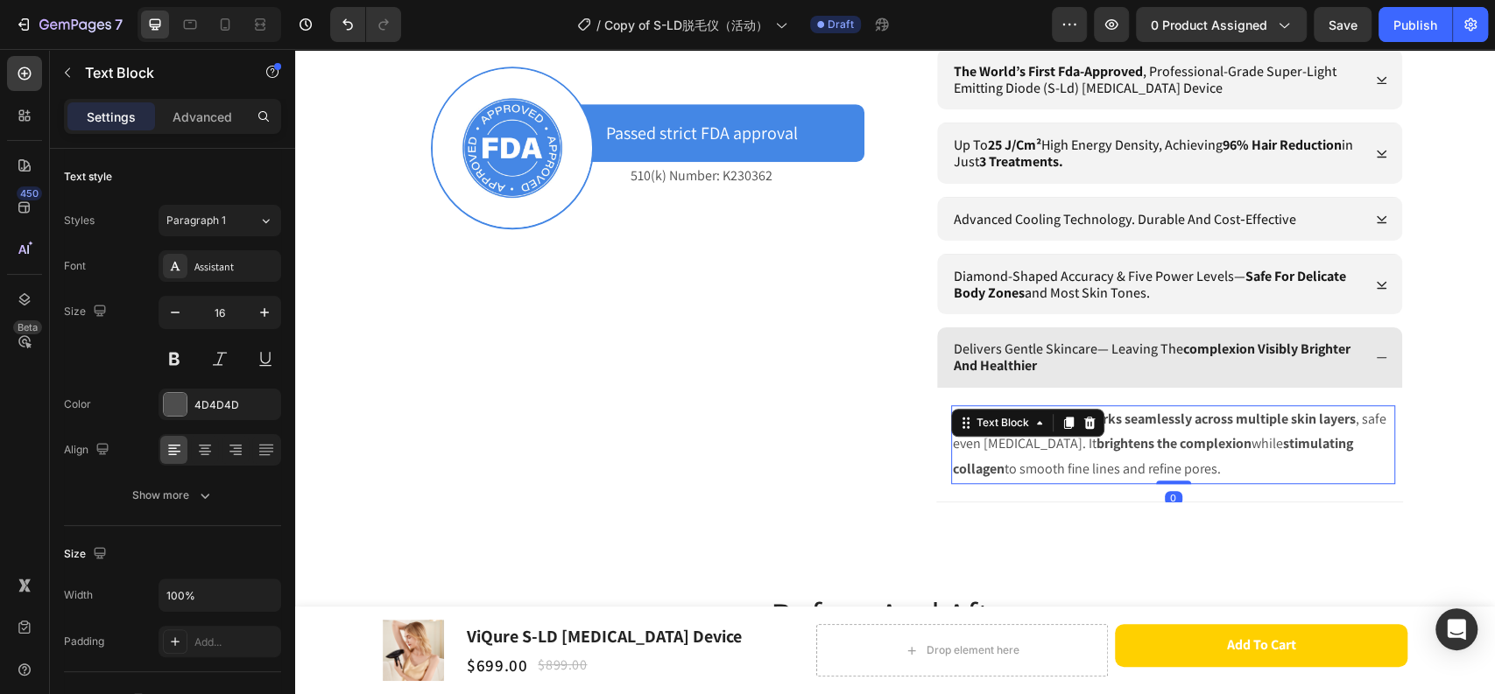
click at [1206, 466] on p "The 780–850nm beam works seamlessly across multiple skin layers , safe even for…" at bounding box center [1173, 444] width 440 height 75
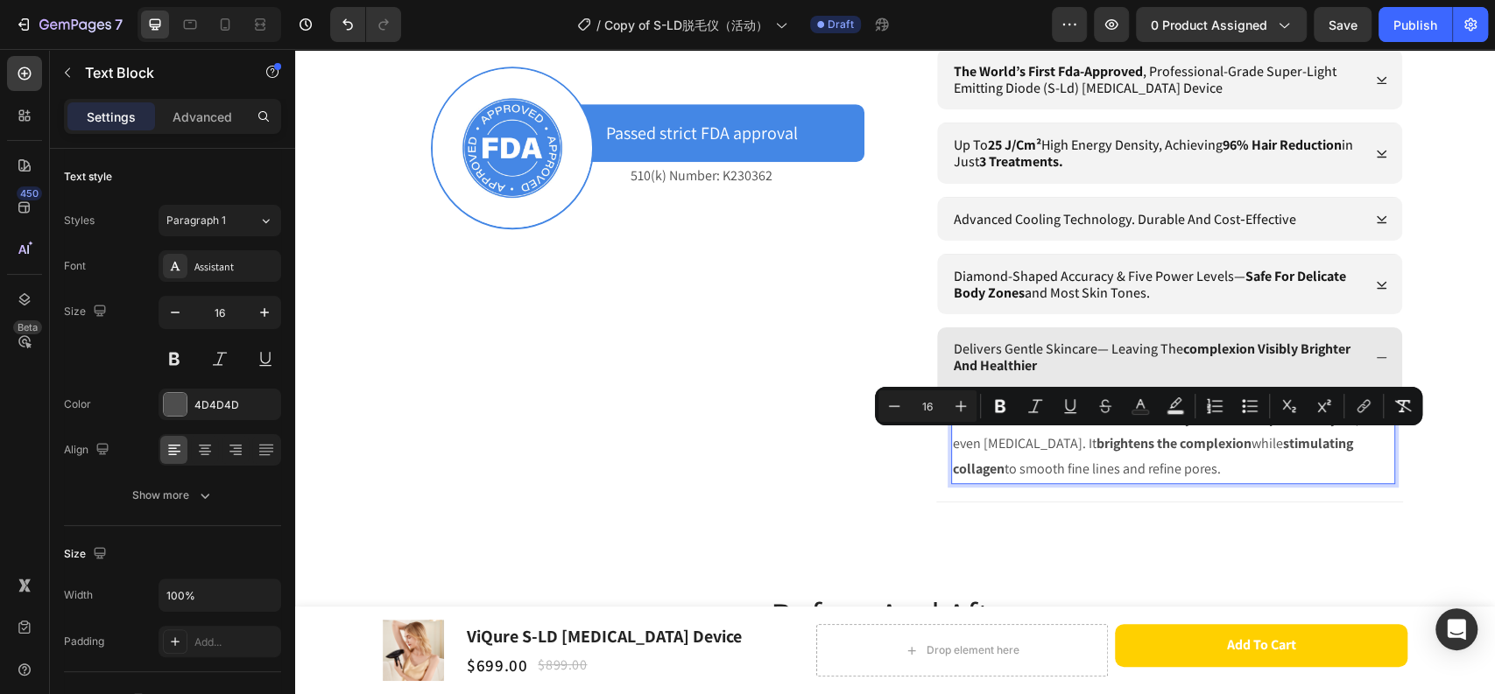
drag, startPoint x: 1227, startPoint y: 471, endPoint x: 1080, endPoint y: 440, distance: 151.3
click at [1080, 440] on p "The 780–850nm beam works seamlessly across multiple skin layers , safe even for…" at bounding box center [1173, 444] width 440 height 75
click at [1037, 469] on p "The 780–850nm beam works seamlessly across multiple skin layers , safe even for…" at bounding box center [1173, 444] width 440 height 75
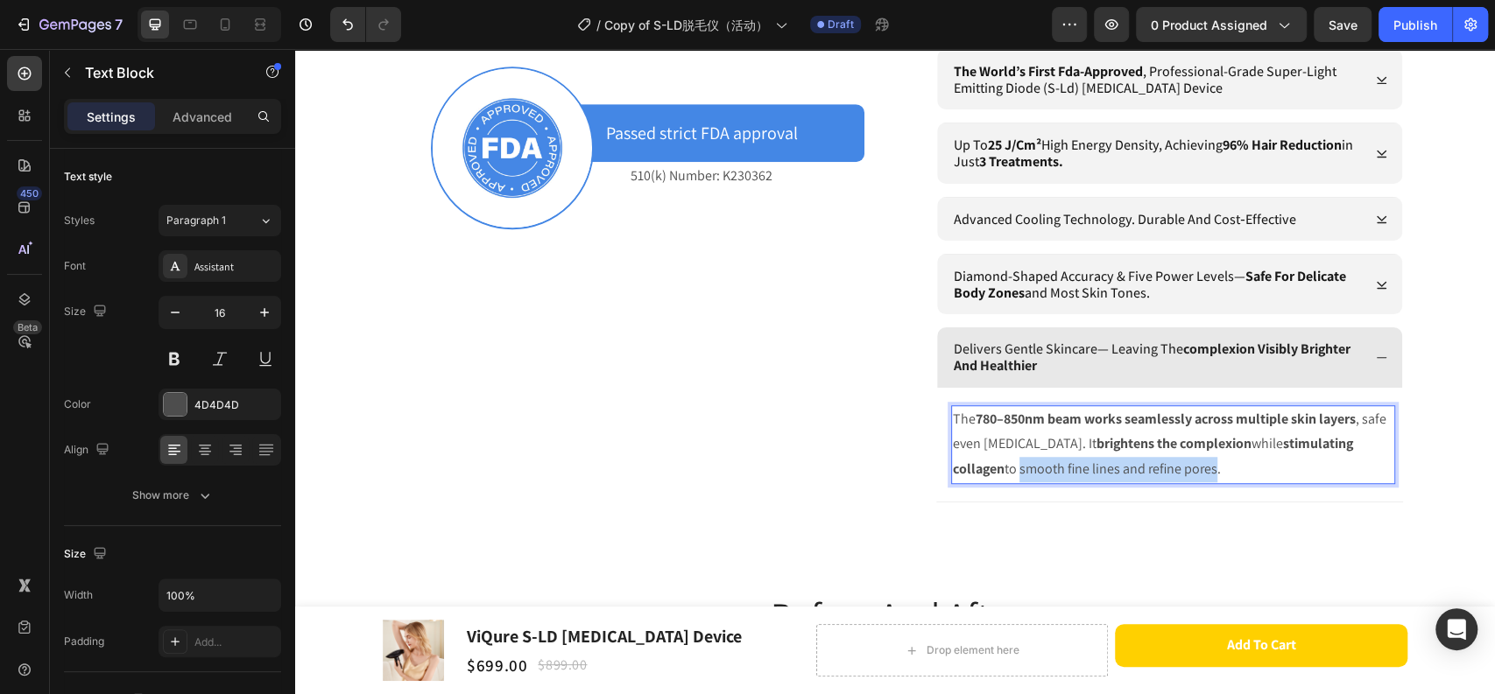
drag, startPoint x: 1015, startPoint y: 467, endPoint x: 1206, endPoint y: 462, distance: 191.8
click at [1206, 462] on p "The 780–850nm beam works seamlessly across multiple skin layers , safe even for…" at bounding box center [1173, 444] width 440 height 75
click at [1016, 470] on p "The 780–850nm beam works seamlessly across multiple skin layers , safe even for…" at bounding box center [1173, 444] width 440 height 75
click at [1191, 467] on p "The 780–850nm beam works seamlessly across multiple skin layers , safe even for…" at bounding box center [1173, 444] width 440 height 75
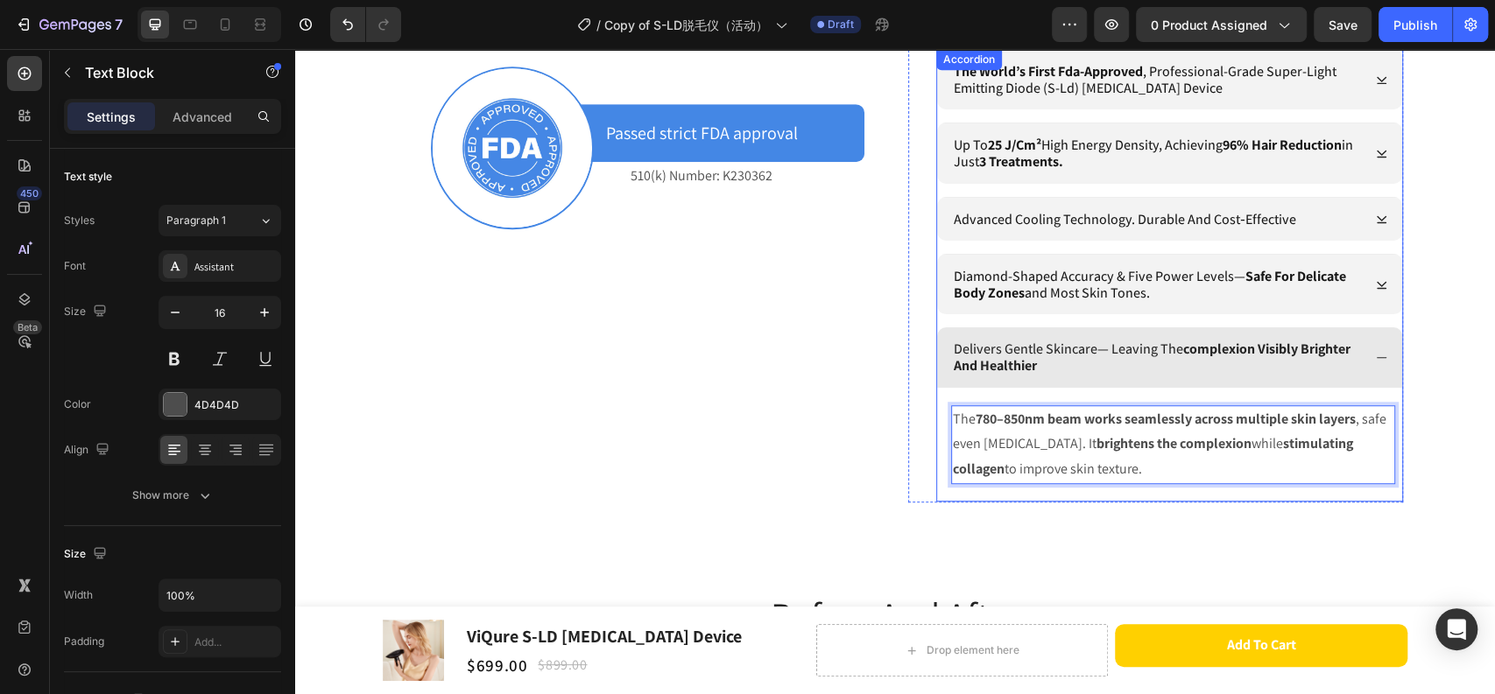
click at [1379, 355] on icon at bounding box center [1381, 357] width 13 height 13
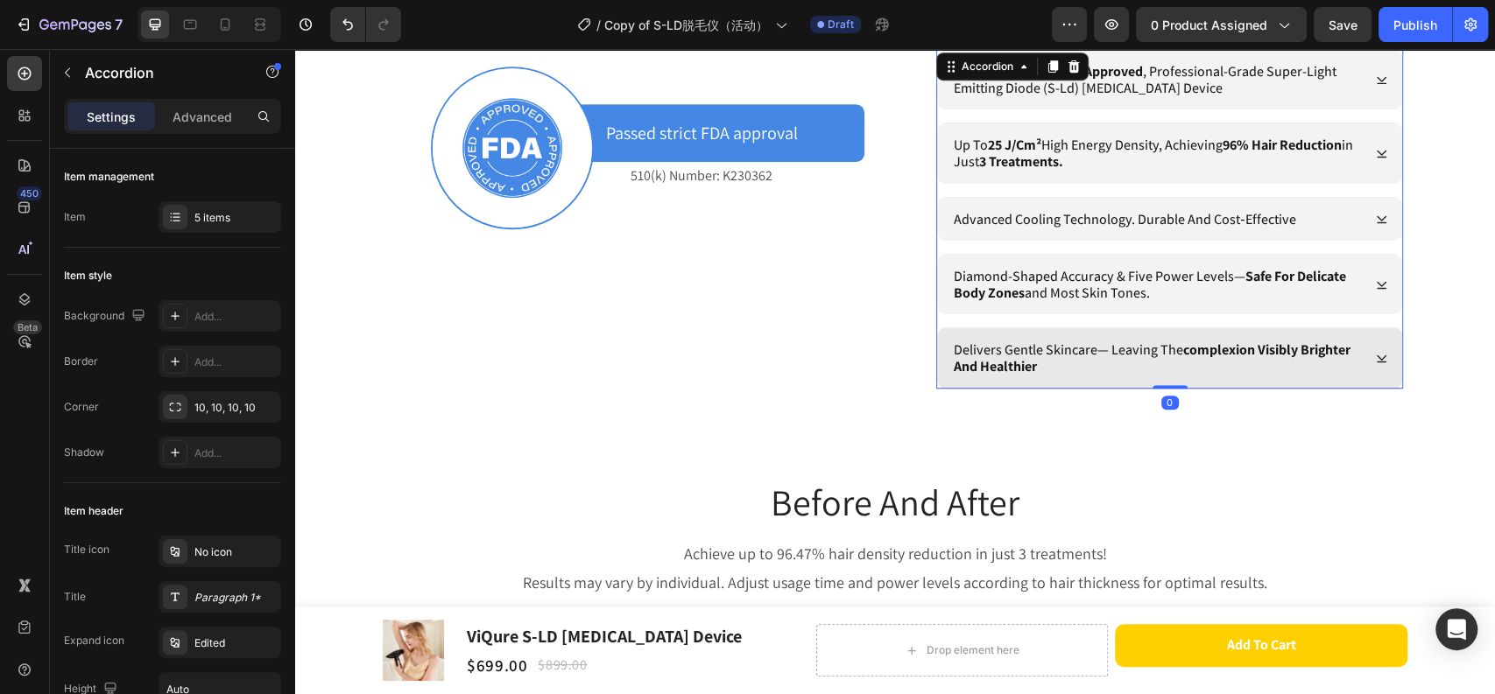
click at [1379, 355] on icon at bounding box center [1381, 358] width 13 height 13
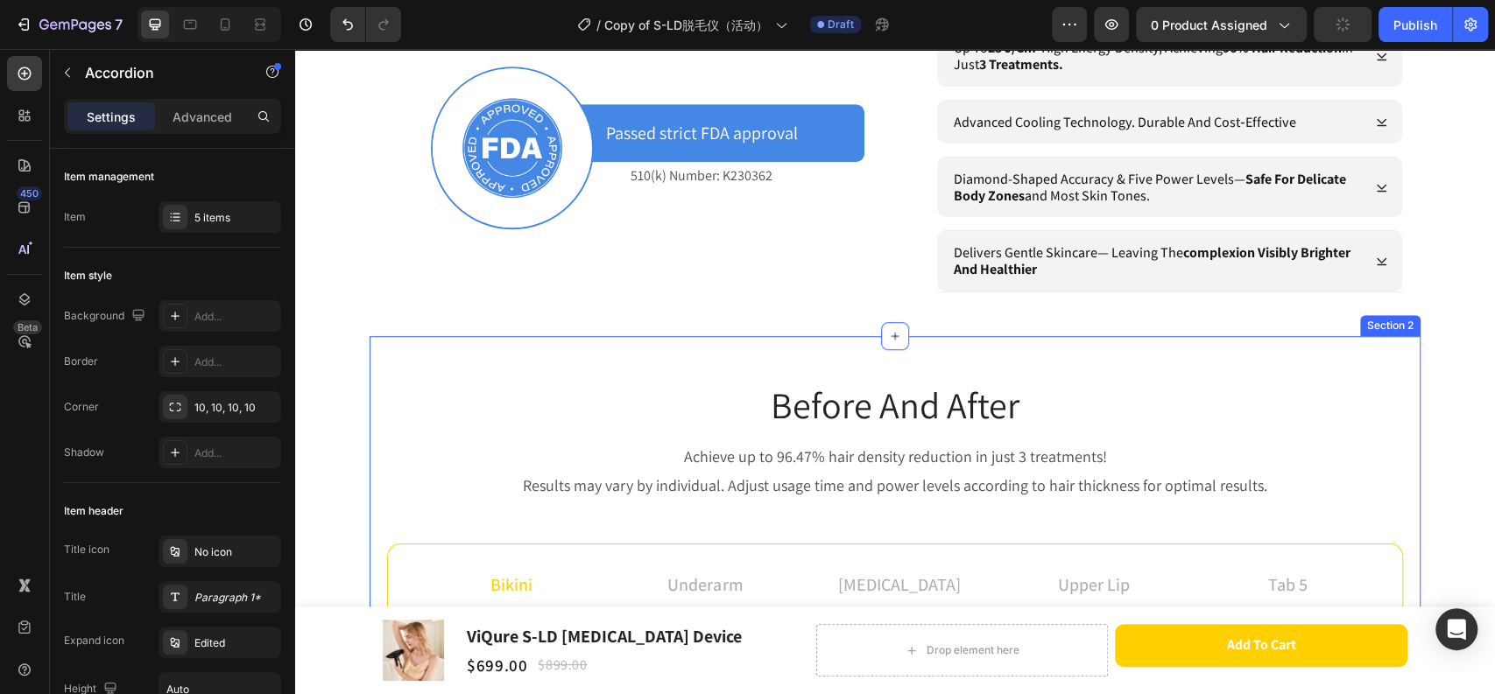
scroll to position [898, 0]
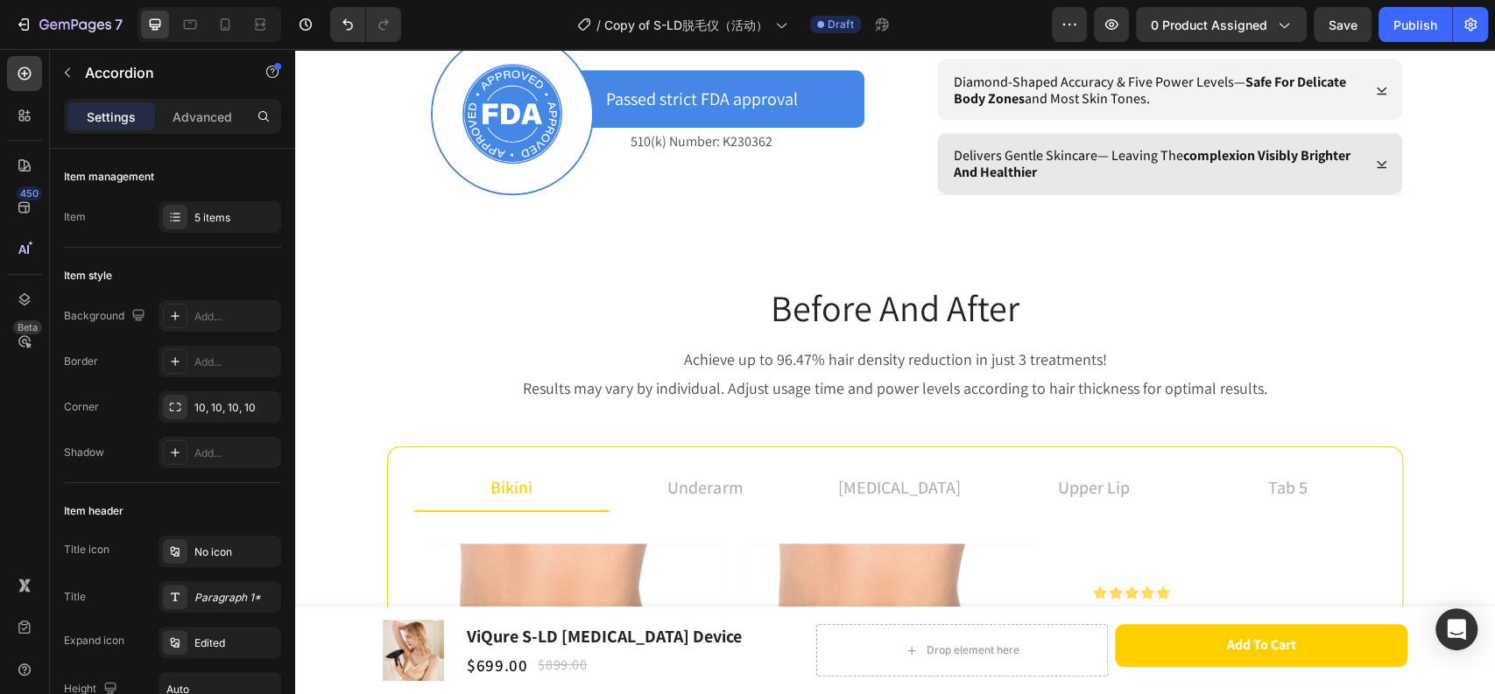
click at [1378, 167] on icon at bounding box center [1381, 164] width 13 height 13
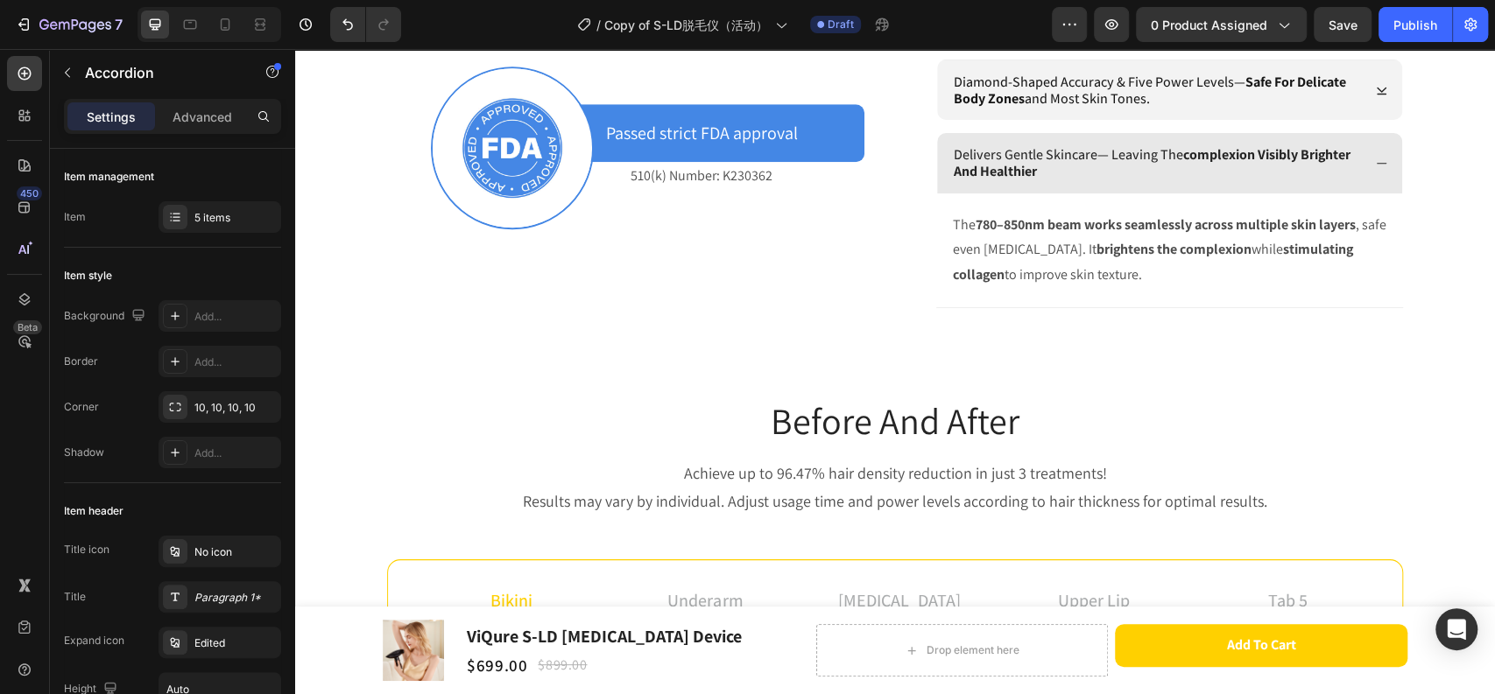
click at [1378, 167] on div "delivers gentle skincare— leaving the complexion visibly brighter and healthier" at bounding box center [1169, 163] width 465 height 60
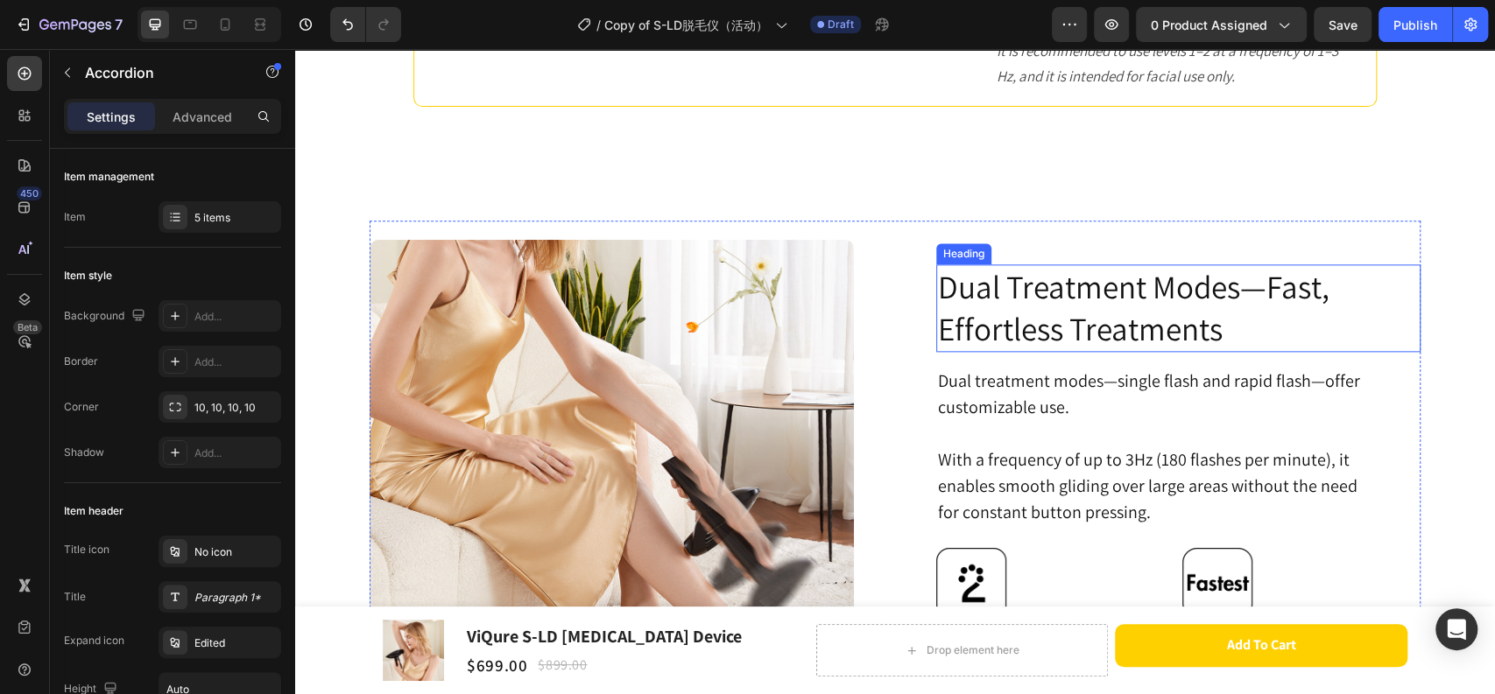
scroll to position [5665, 0]
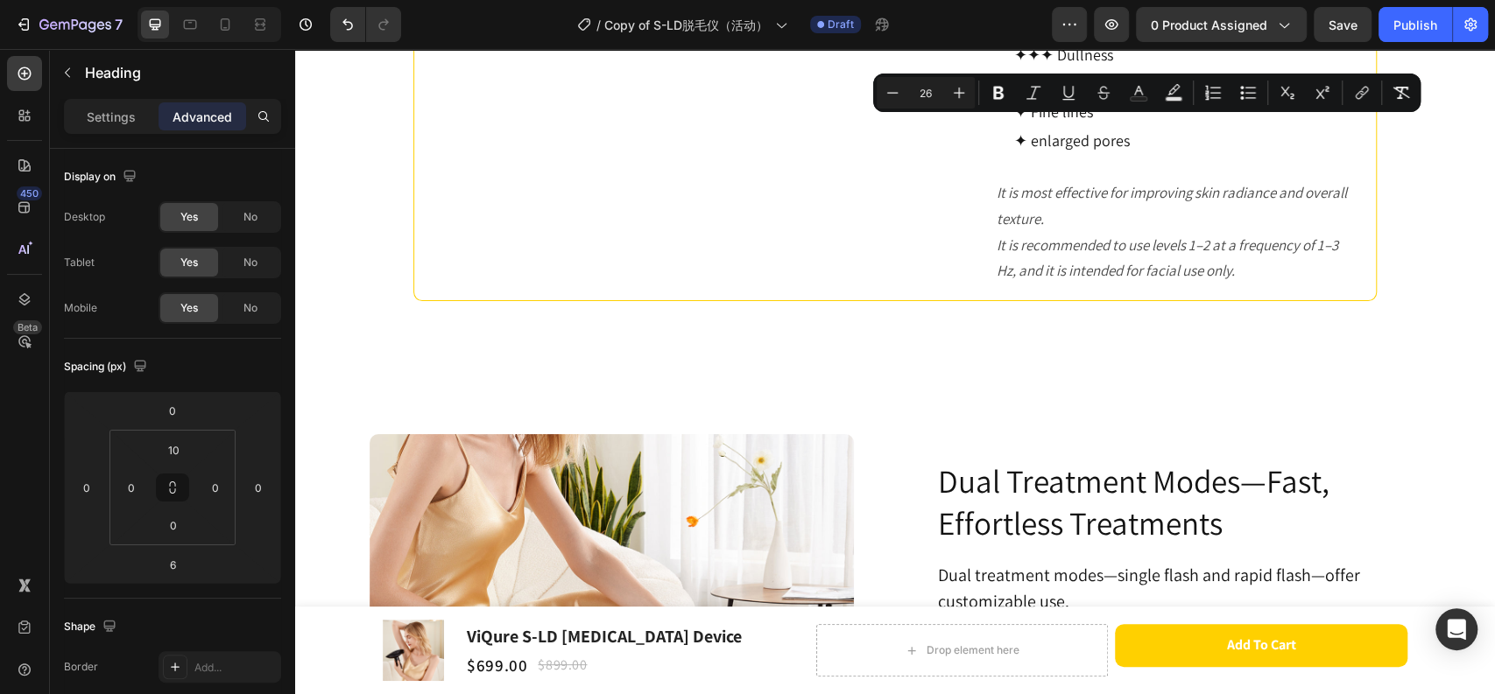
drag, startPoint x: 1066, startPoint y: 137, endPoint x: 1234, endPoint y: 137, distance: 169.0
copy span "Skin-Rejuvenation"
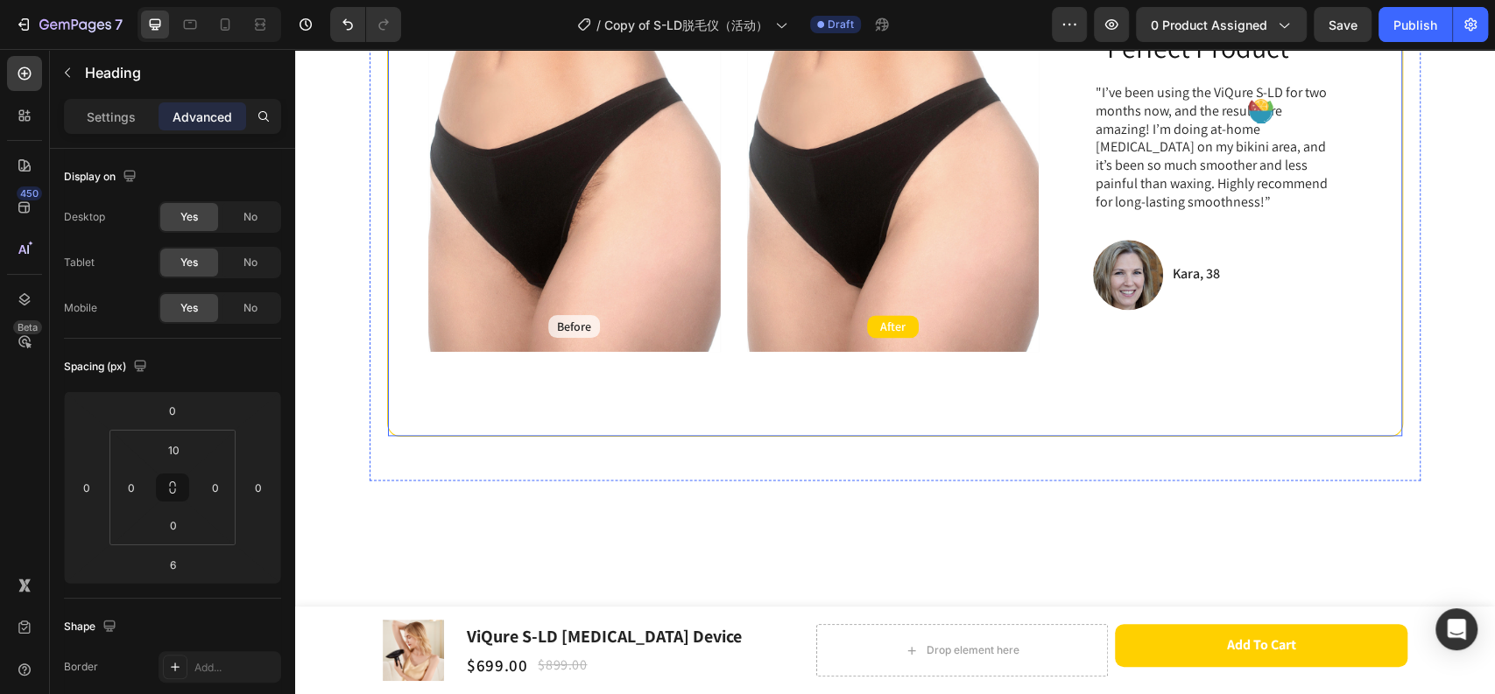
scroll to position [995, 0]
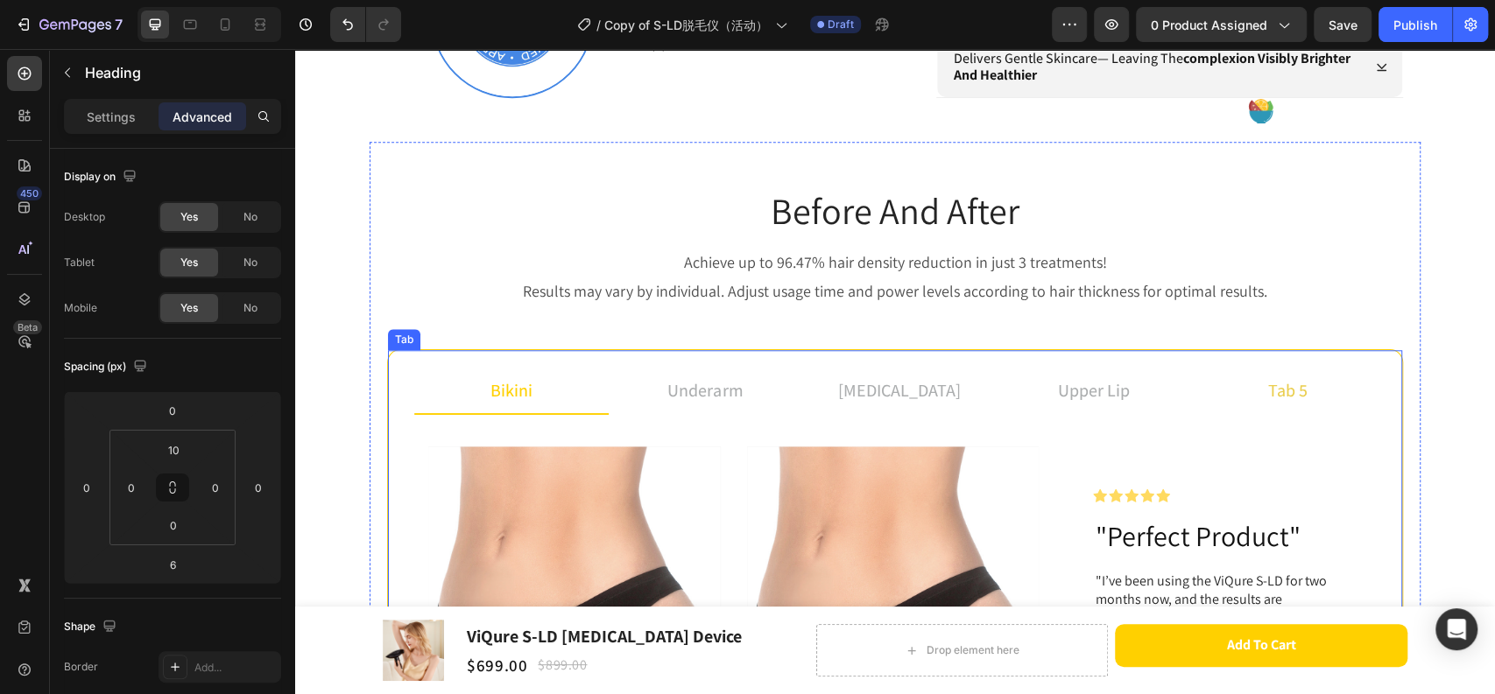
click at [1286, 397] on div "tab 5" at bounding box center [1287, 391] width 45 height 32
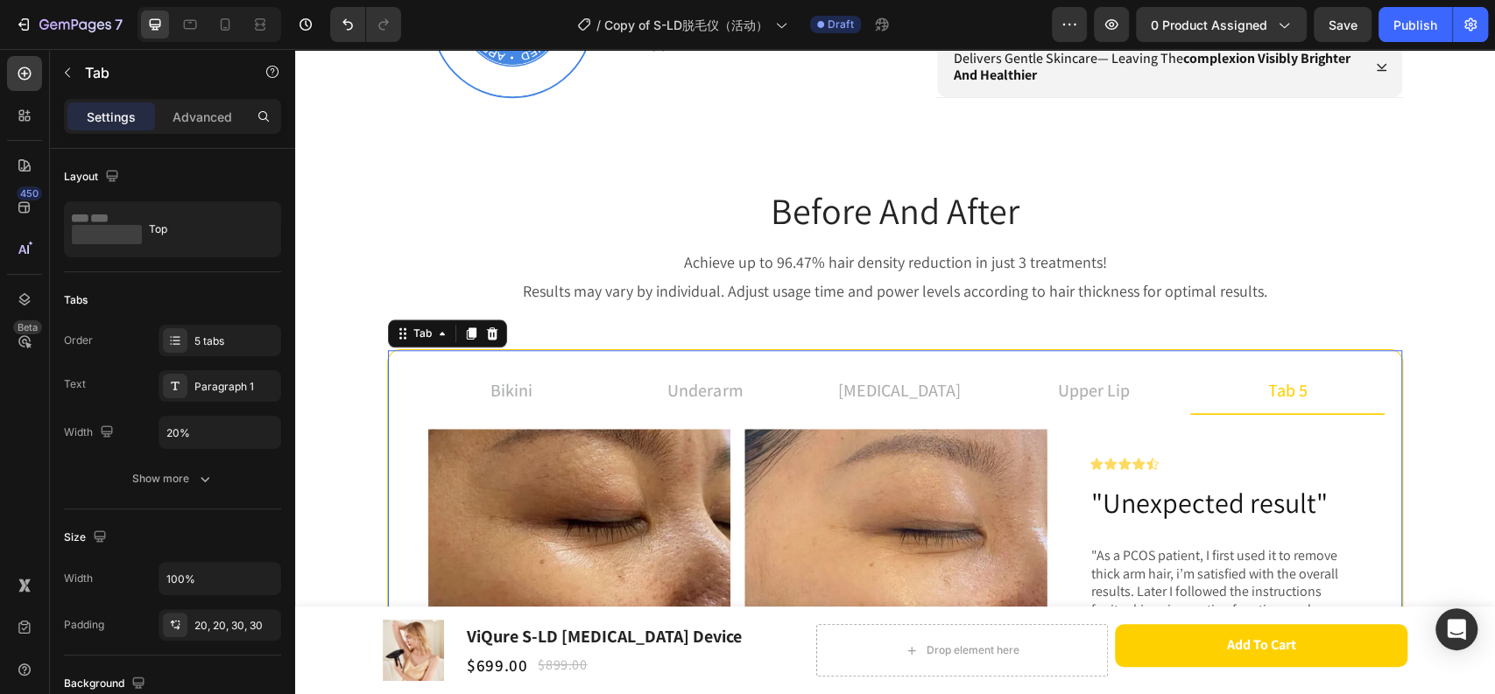
click at [1272, 385] on div "tab 5" at bounding box center [1287, 391] width 45 height 32
click at [1272, 385] on p "tab 5" at bounding box center [1287, 390] width 39 height 26
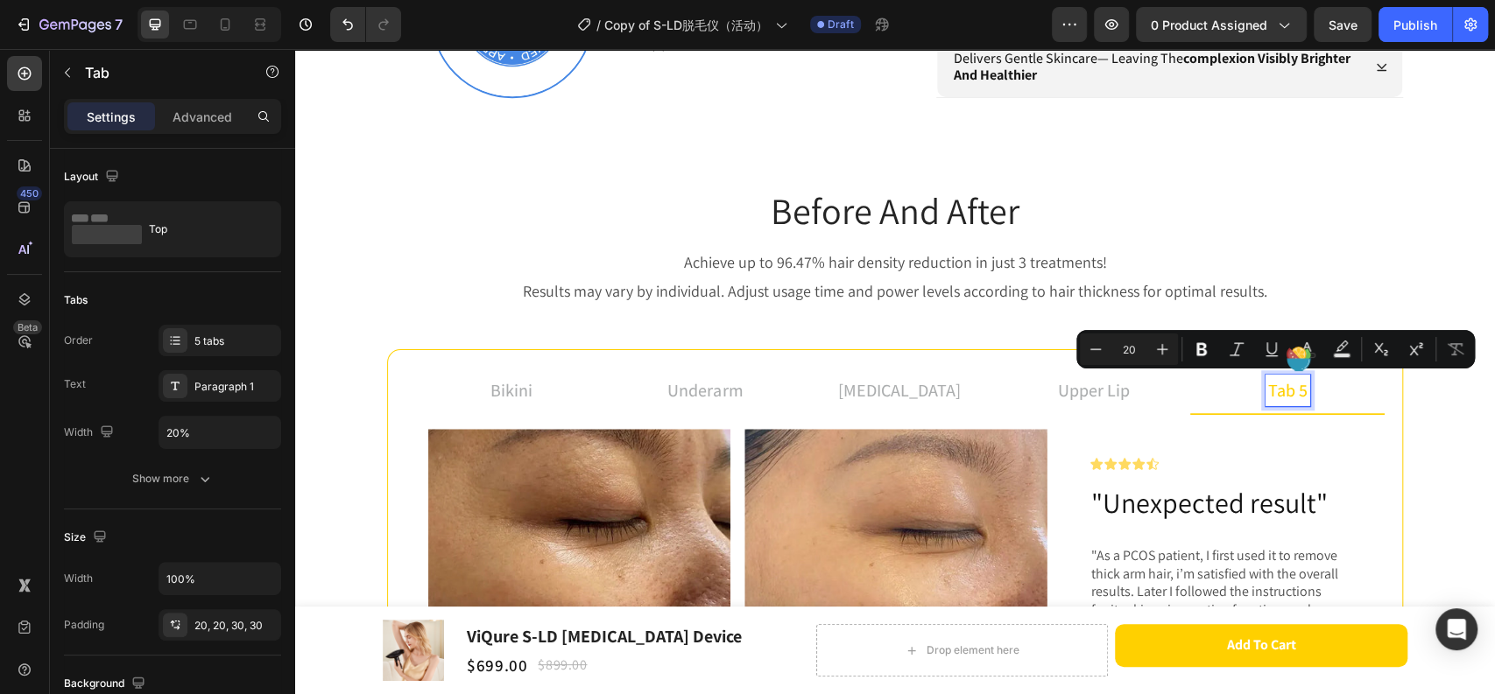
click at [1297, 391] on p "tab 5" at bounding box center [1287, 390] width 39 height 26
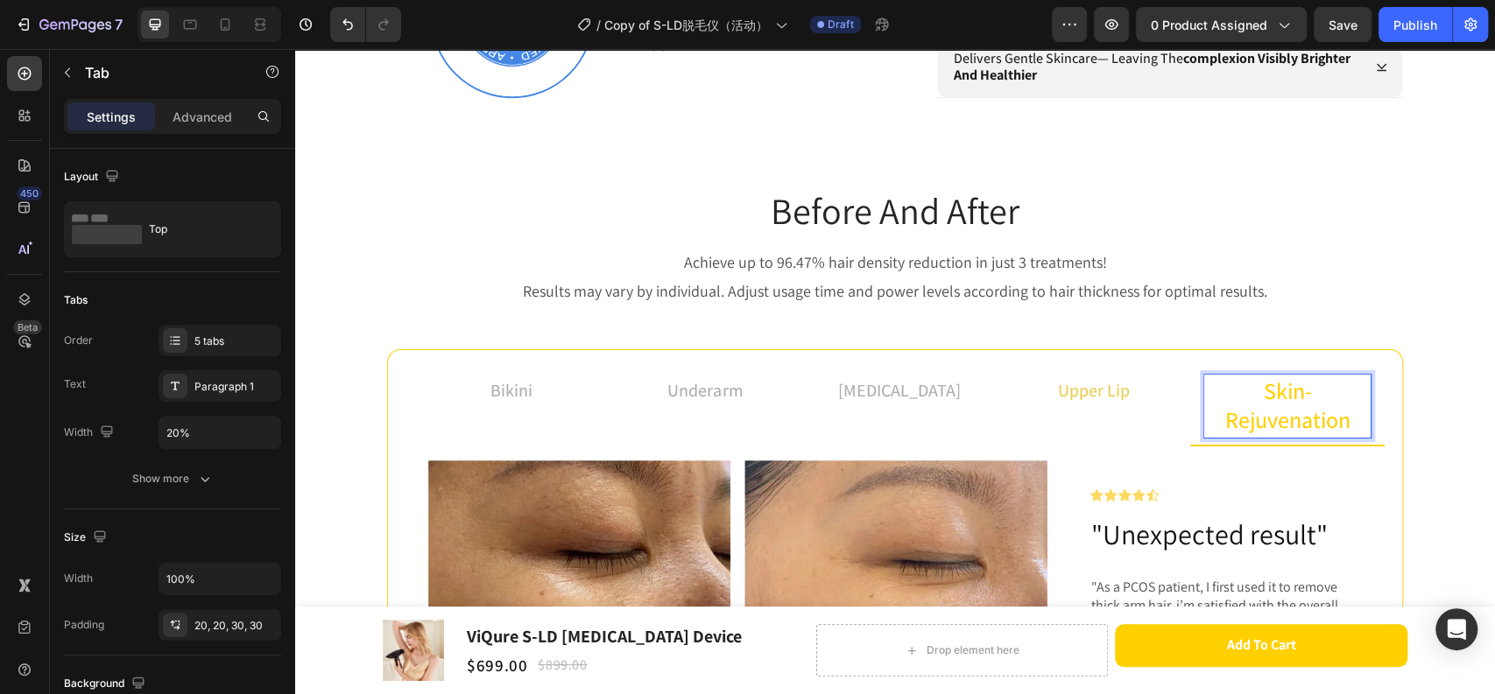
click at [1115, 388] on p "upper lip" at bounding box center [1094, 390] width 72 height 26
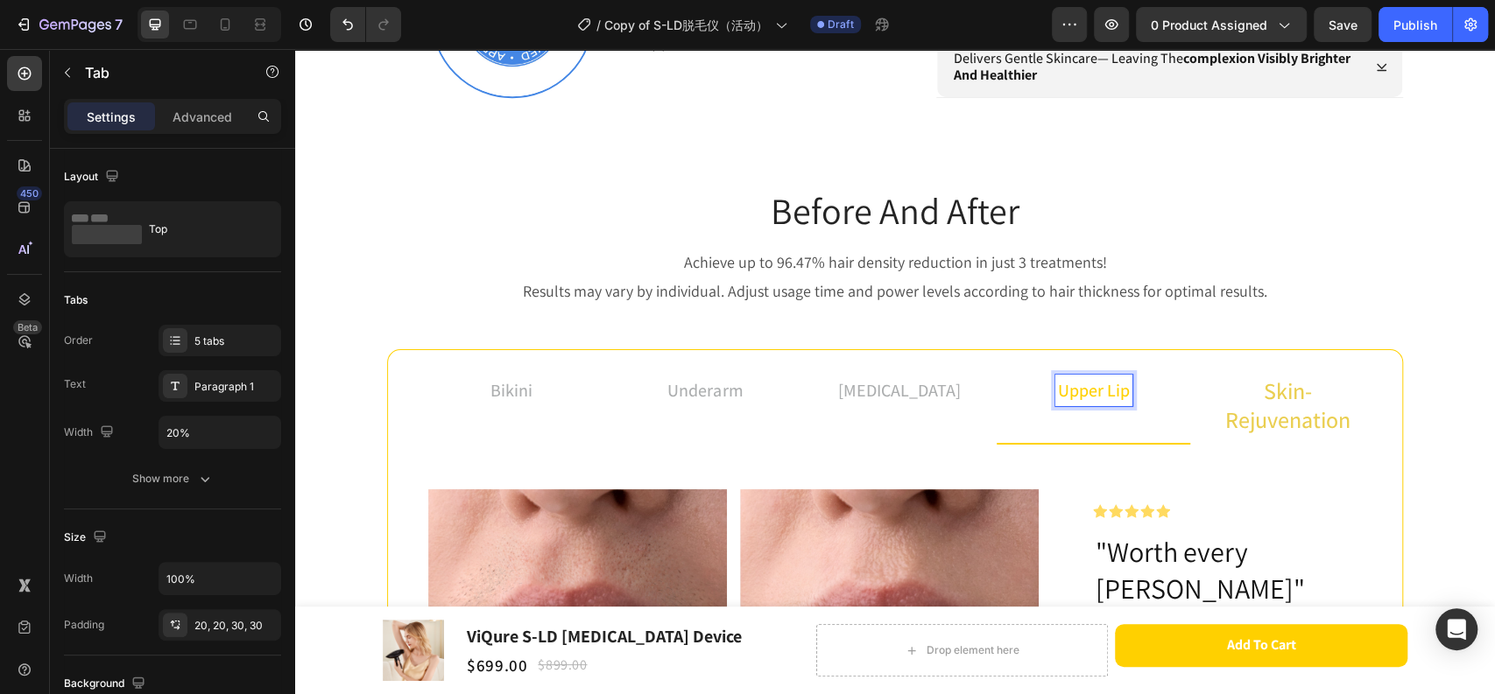
click at [1286, 394] on span "Skin-Rejuvenation" at bounding box center [1287, 405] width 125 height 59
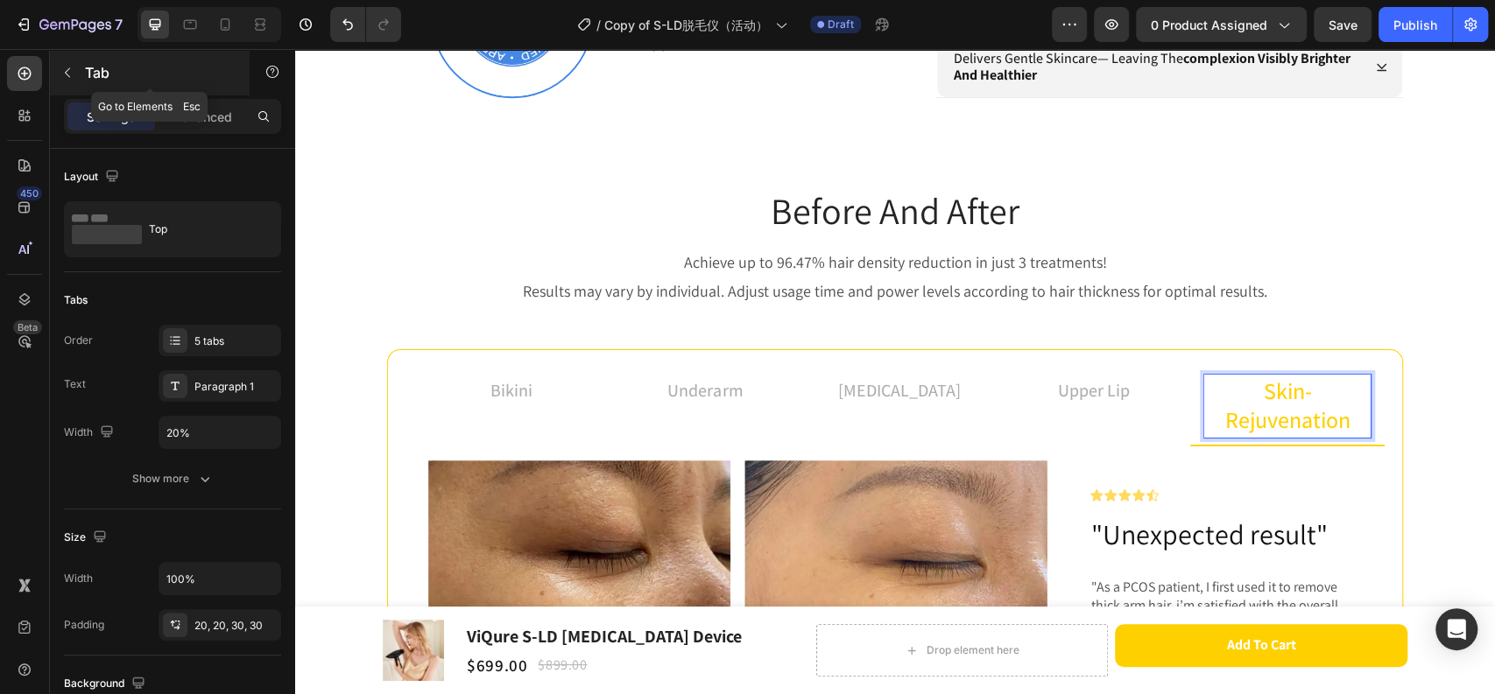
click at [69, 74] on icon "button" at bounding box center [67, 73] width 14 height 14
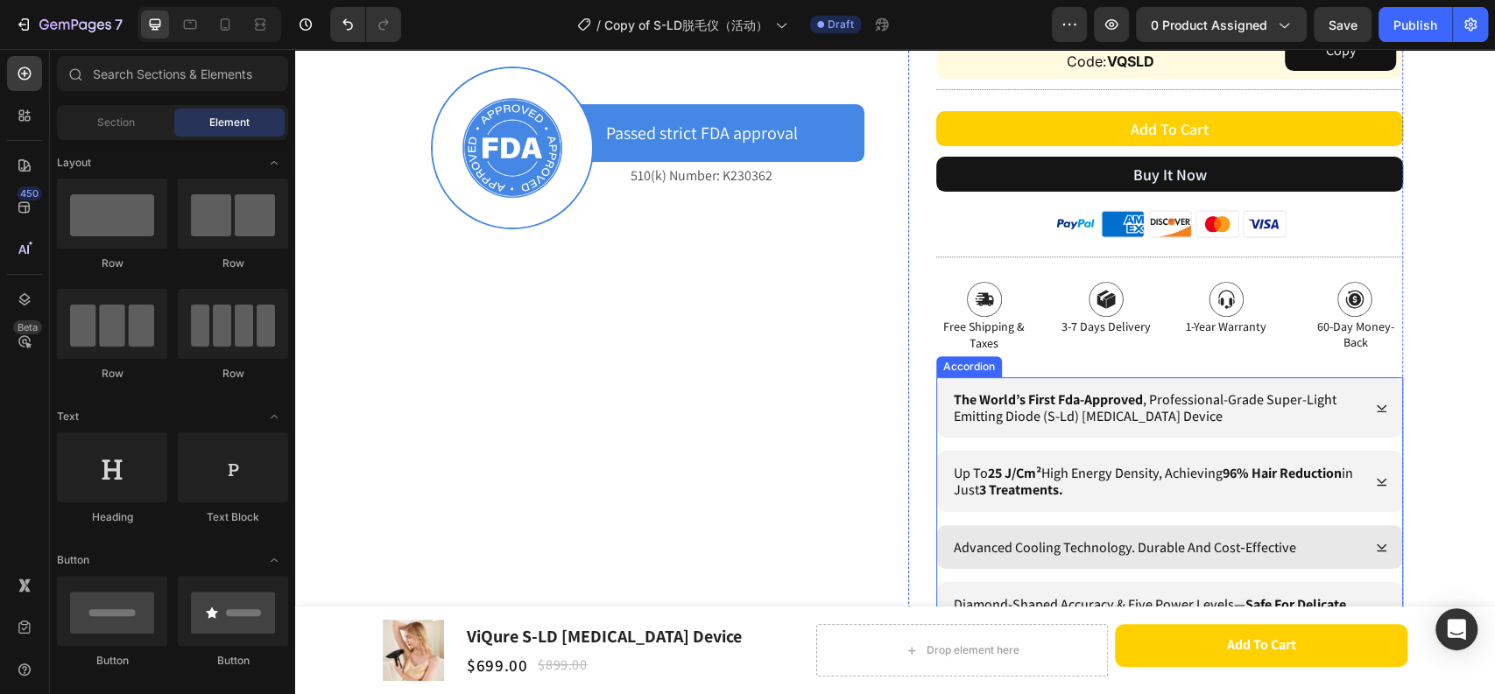
scroll to position [510, 0]
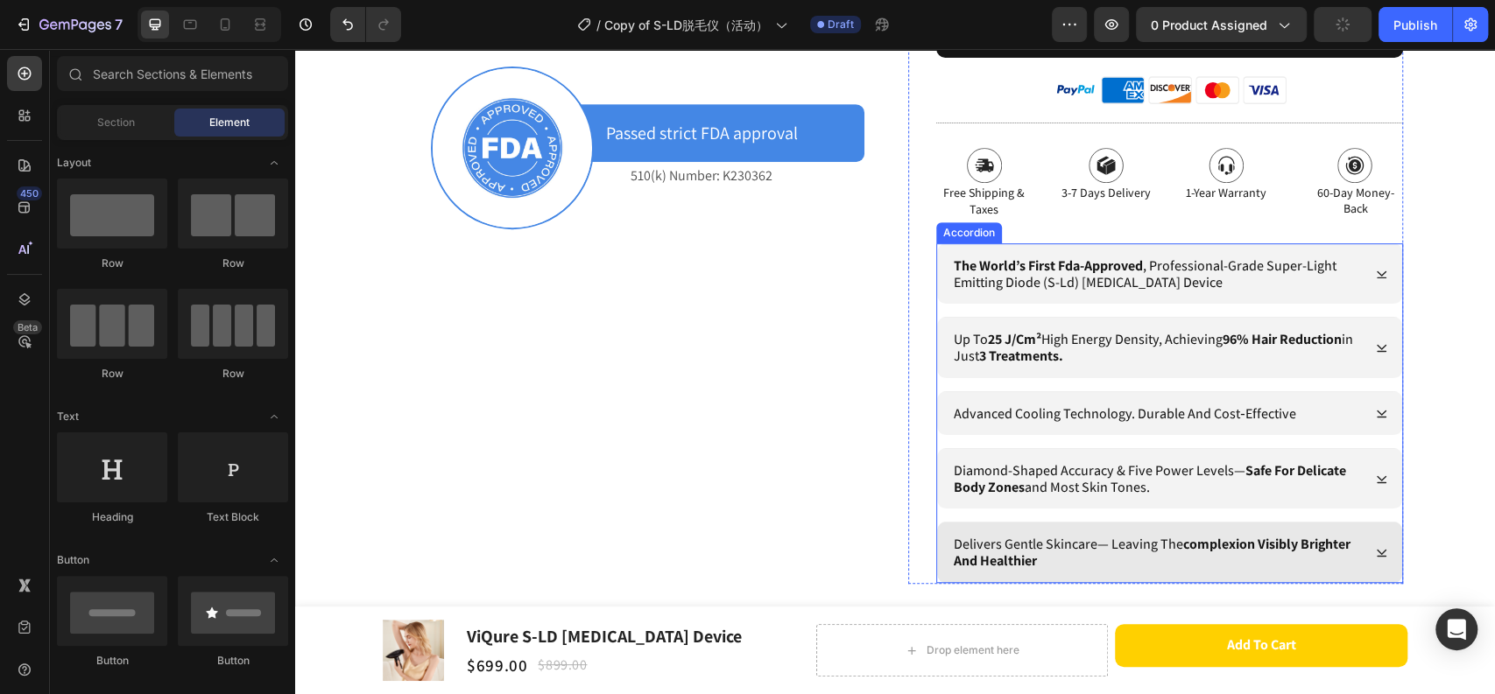
click at [1058, 559] on p "delivers gentle skincare— leaving the complexion visibly brighter and healthier" at bounding box center [1155, 552] width 404 height 33
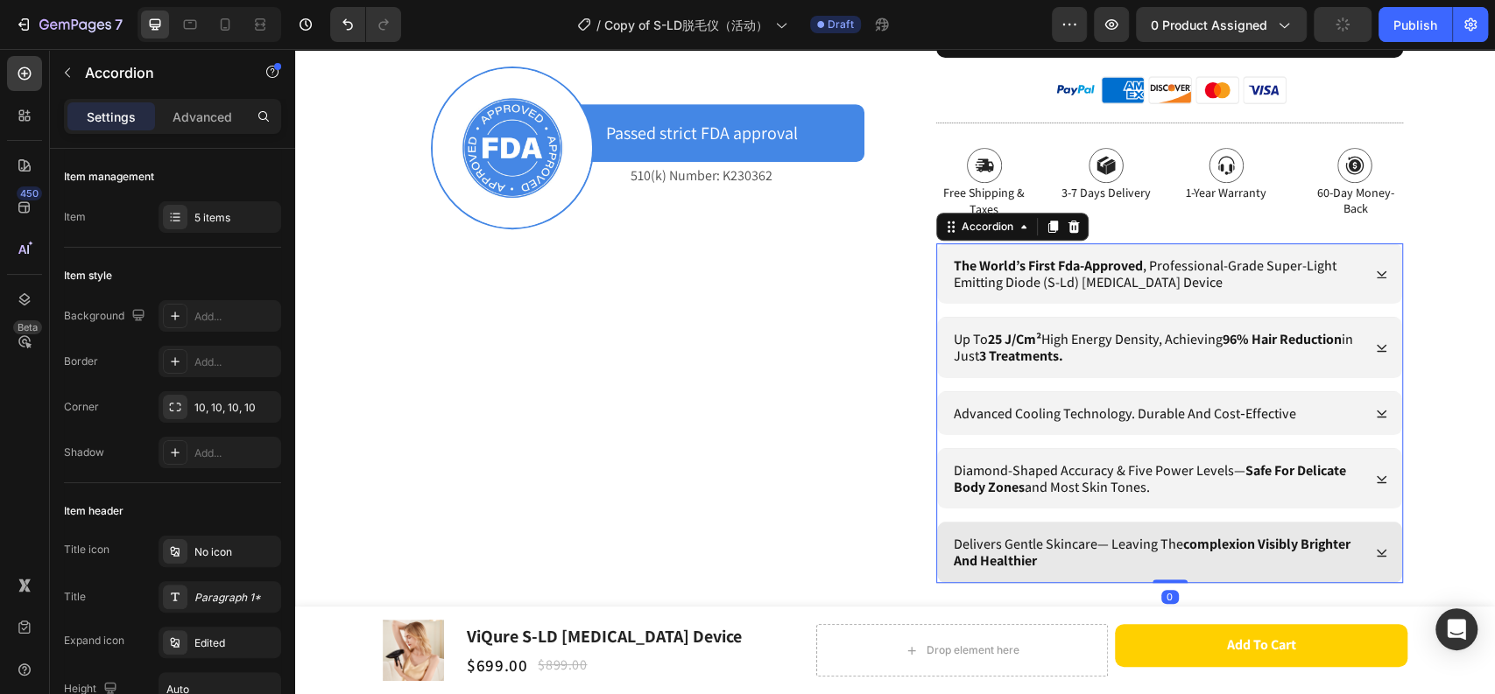
click at [1058, 559] on p "delivers gentle skincare— leaving the complexion visibly brighter and healthier" at bounding box center [1155, 552] width 404 height 33
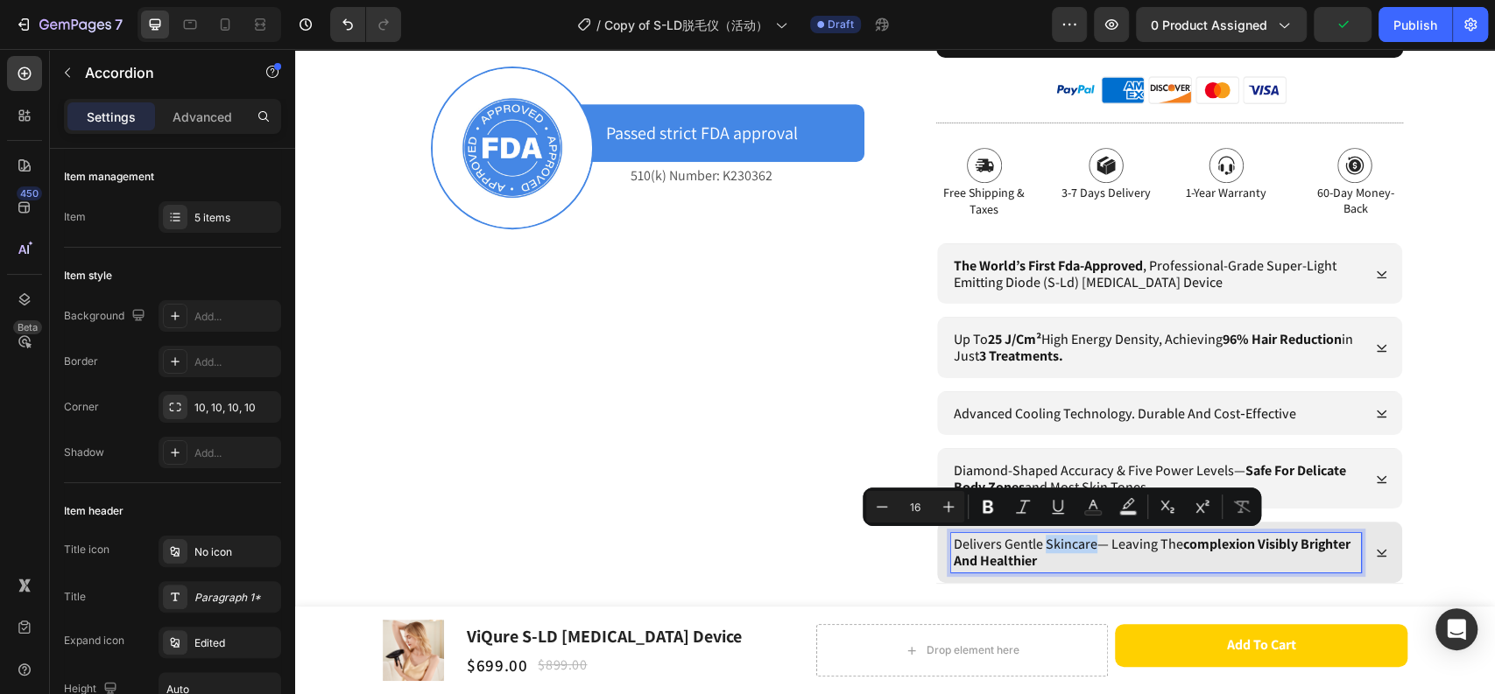
drag, startPoint x: 1088, startPoint y: 545, endPoint x: 1038, endPoint y: 548, distance: 50.0
click at [1038, 548] on p "delivers gentle skincare— leaving the complexion visibly brighter and healthier" at bounding box center [1155, 552] width 404 height 33
copy p "skincare"
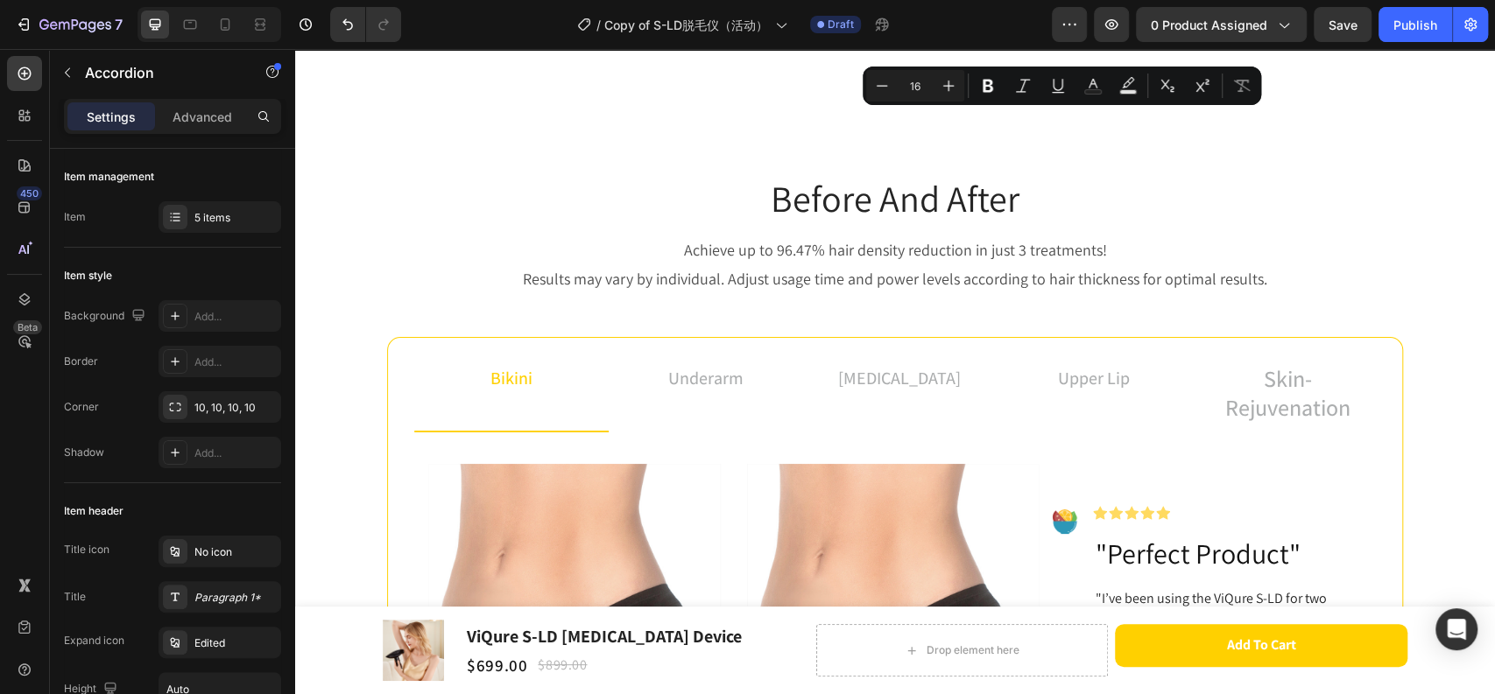
scroll to position [1093, 0]
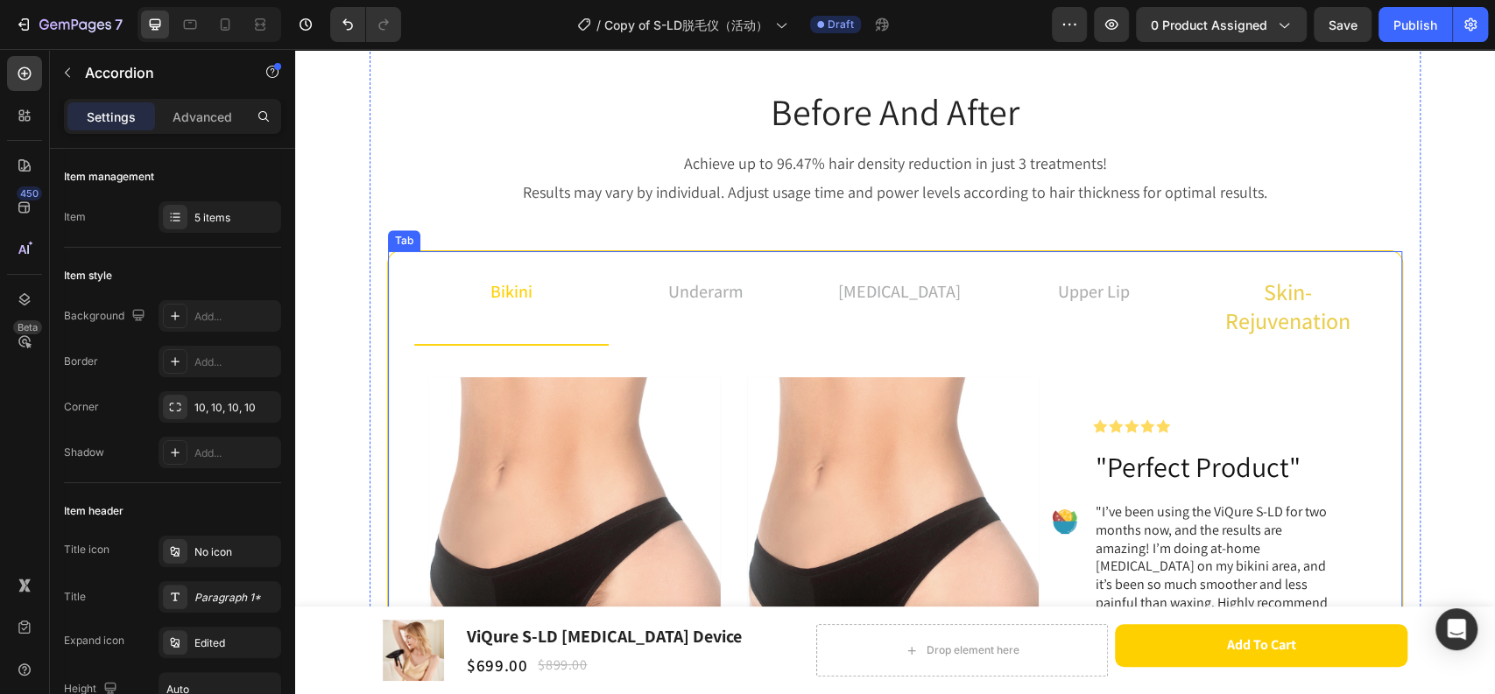
click at [1330, 309] on span "skin-rejuvenation" at bounding box center [1287, 306] width 125 height 59
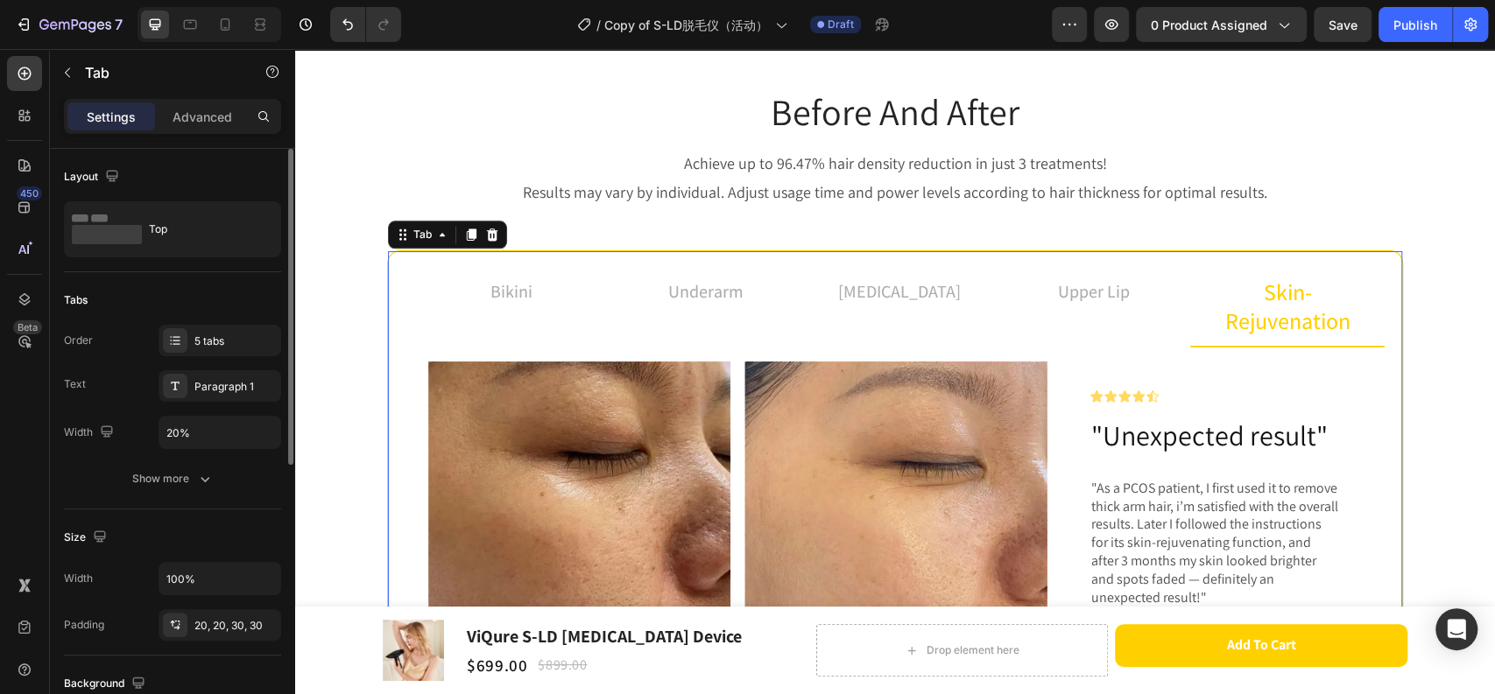
scroll to position [194, 0]
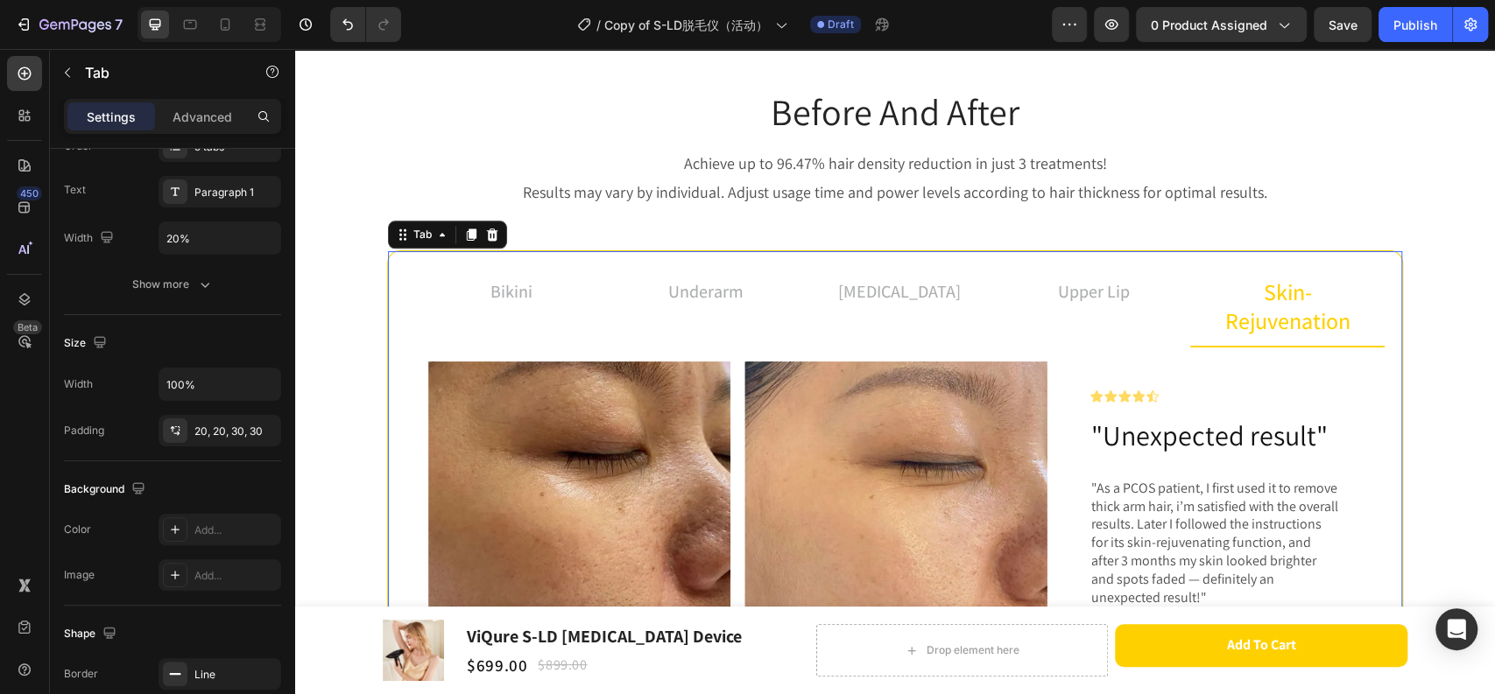
click at [1329, 308] on span "skin-rejuvenation" at bounding box center [1287, 306] width 125 height 59
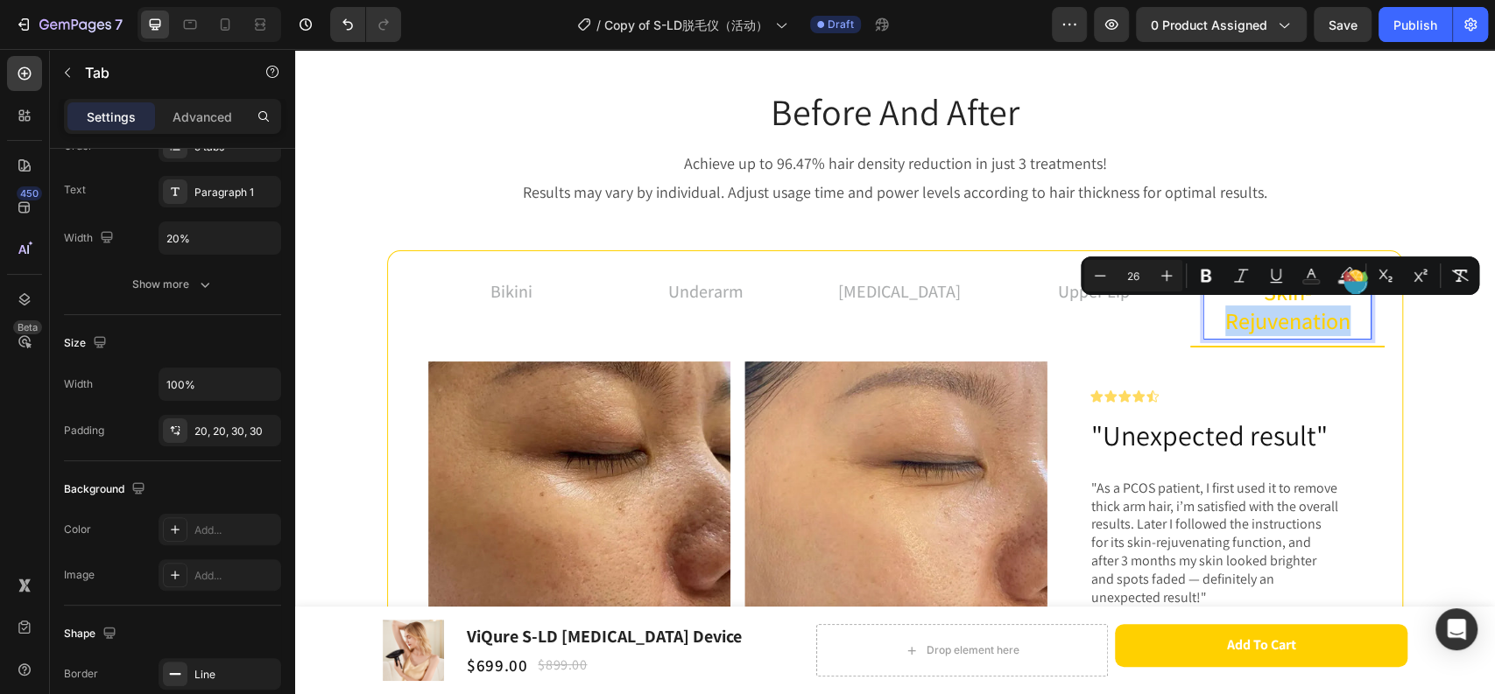
click at [1262, 307] on span "skin-rejuvenation" at bounding box center [1287, 306] width 125 height 59
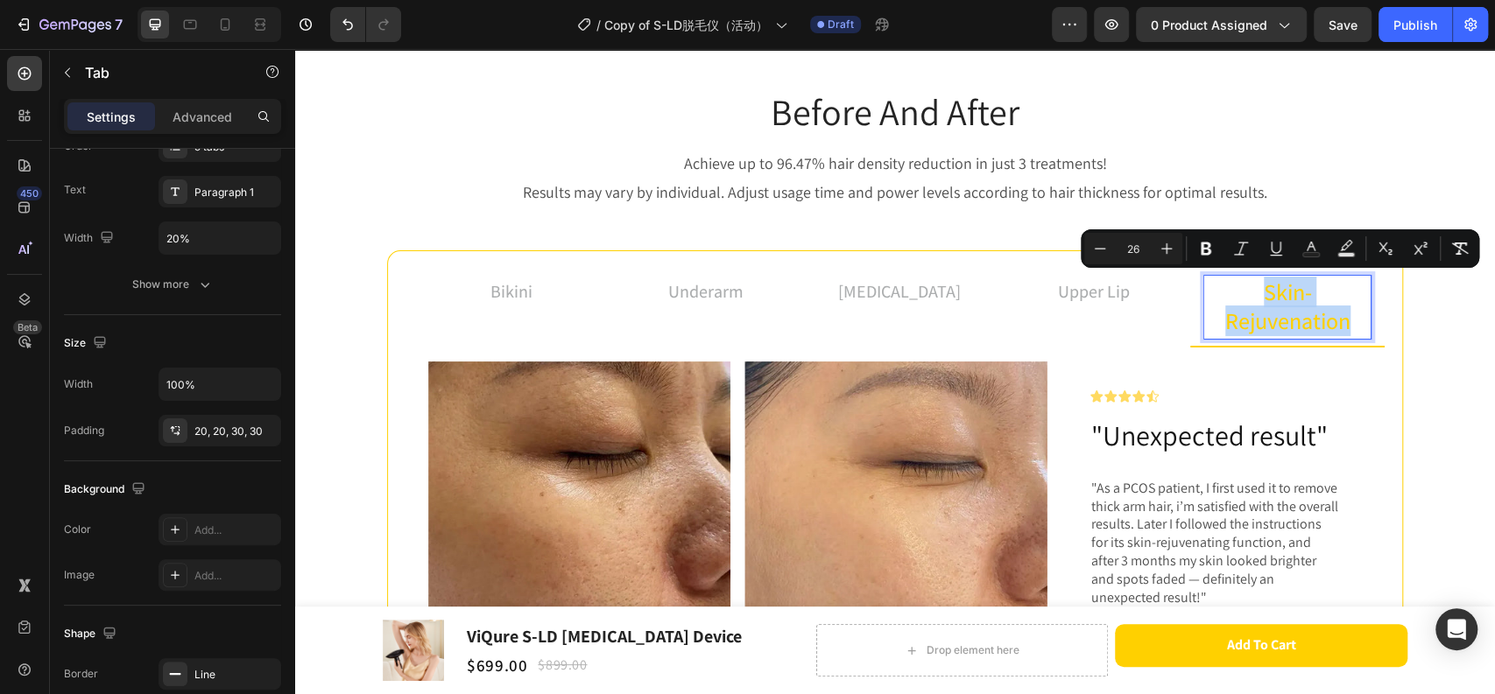
drag, startPoint x: 1255, startPoint y: 295, endPoint x: 1338, endPoint y: 327, distance: 89.3
click at [1338, 327] on span "skin-rejuvenation" at bounding box center [1287, 306] width 125 height 59
click at [1101, 249] on icon "Editor contextual toolbar" at bounding box center [1099, 248] width 11 height 1
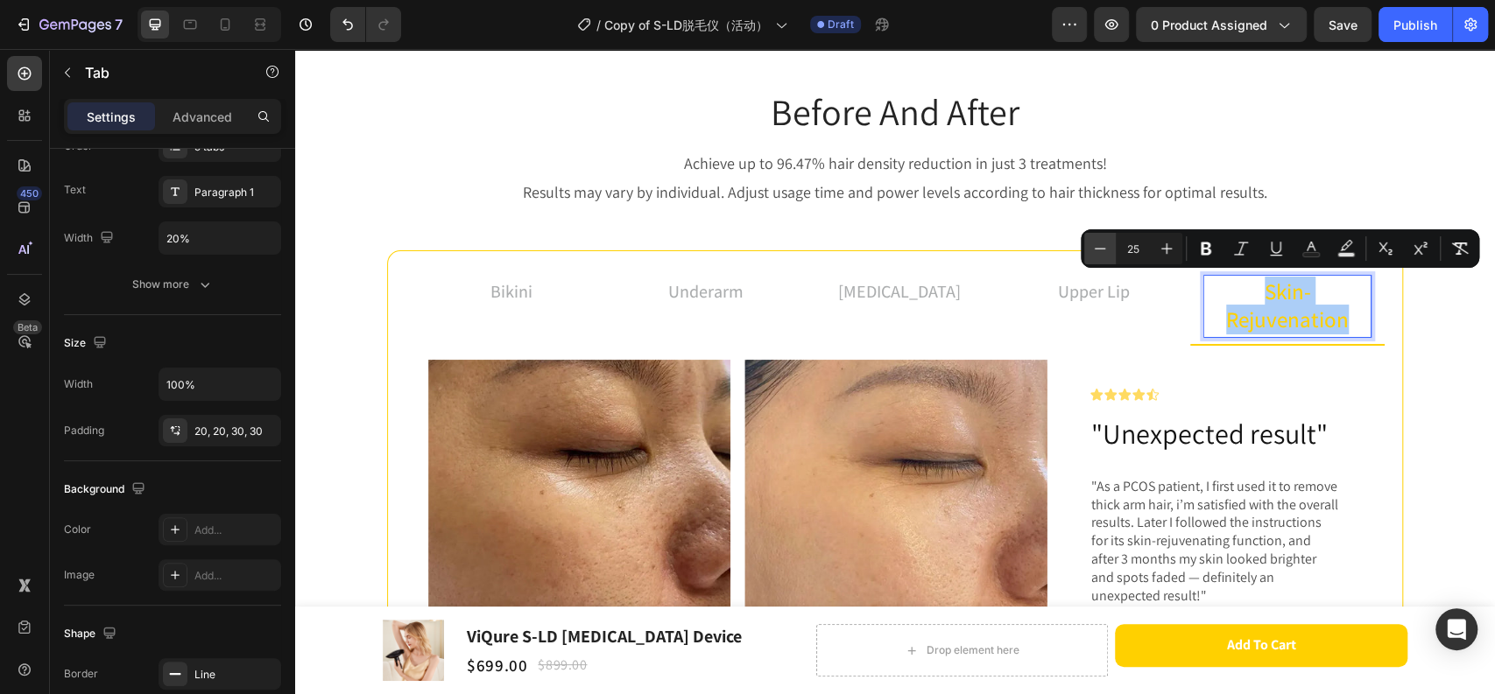
click at [1101, 249] on icon "Editor contextual toolbar" at bounding box center [1099, 248] width 11 height 1
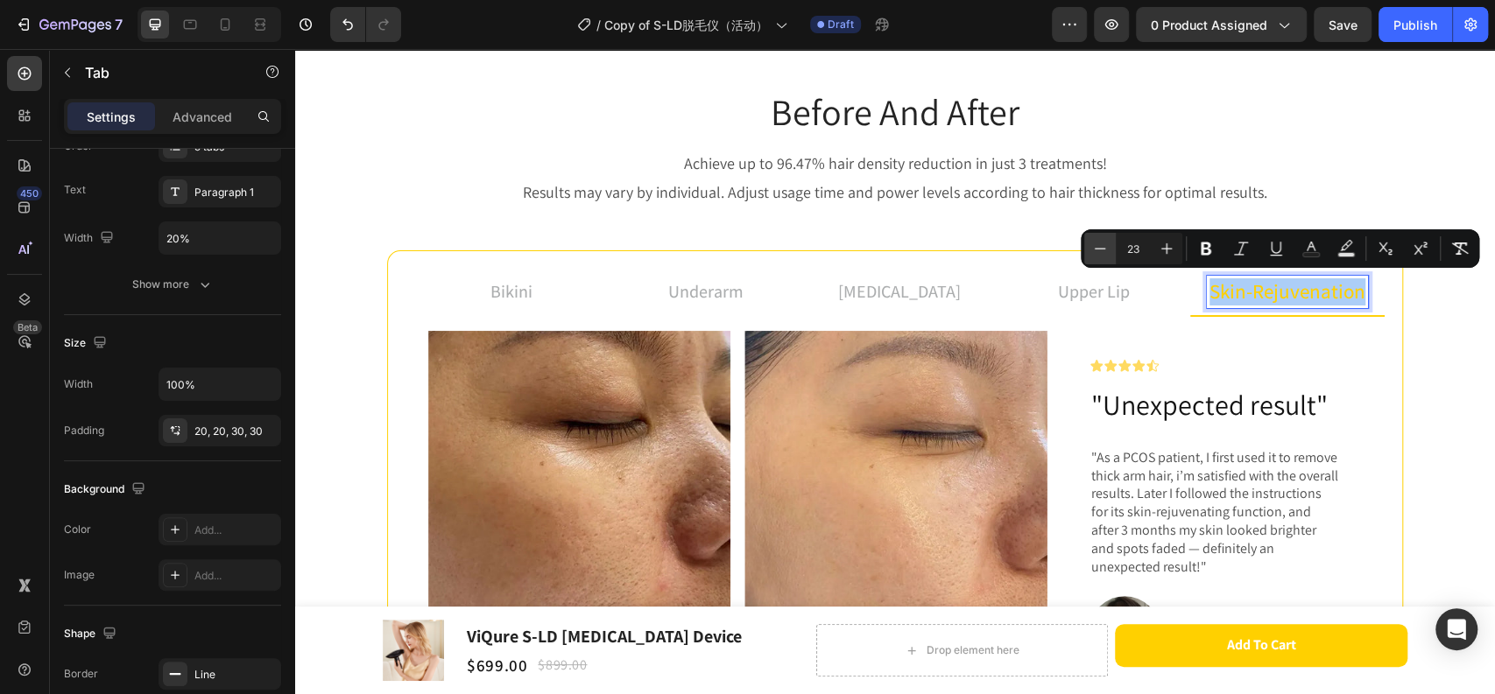
click at [1101, 249] on icon "Editor contextual toolbar" at bounding box center [1099, 248] width 11 height 1
type input "22"
click at [1101, 291] on p "upper lip" at bounding box center [1094, 291] width 72 height 26
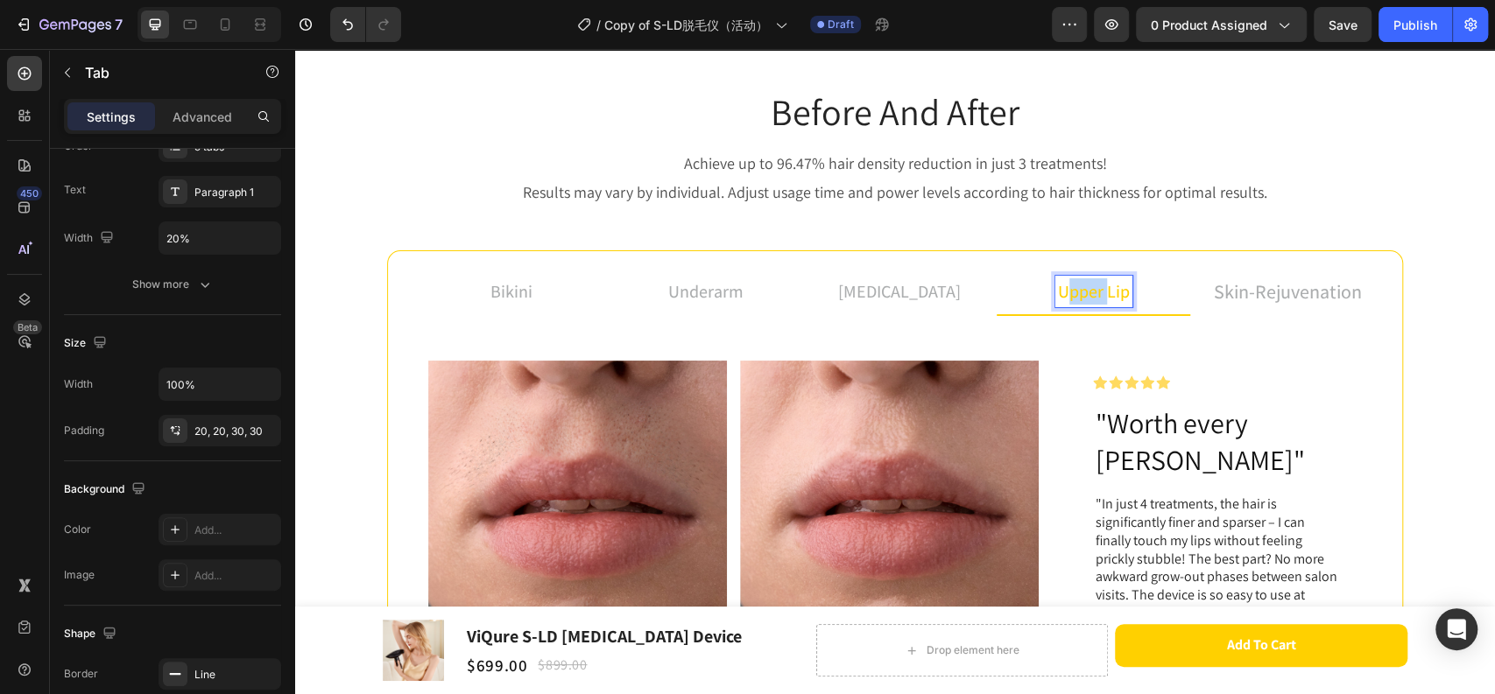
drag, startPoint x: 1101, startPoint y: 292, endPoint x: 1062, endPoint y: 292, distance: 38.5
click at [1062, 292] on p "upper lip" at bounding box center [1094, 291] width 72 height 26
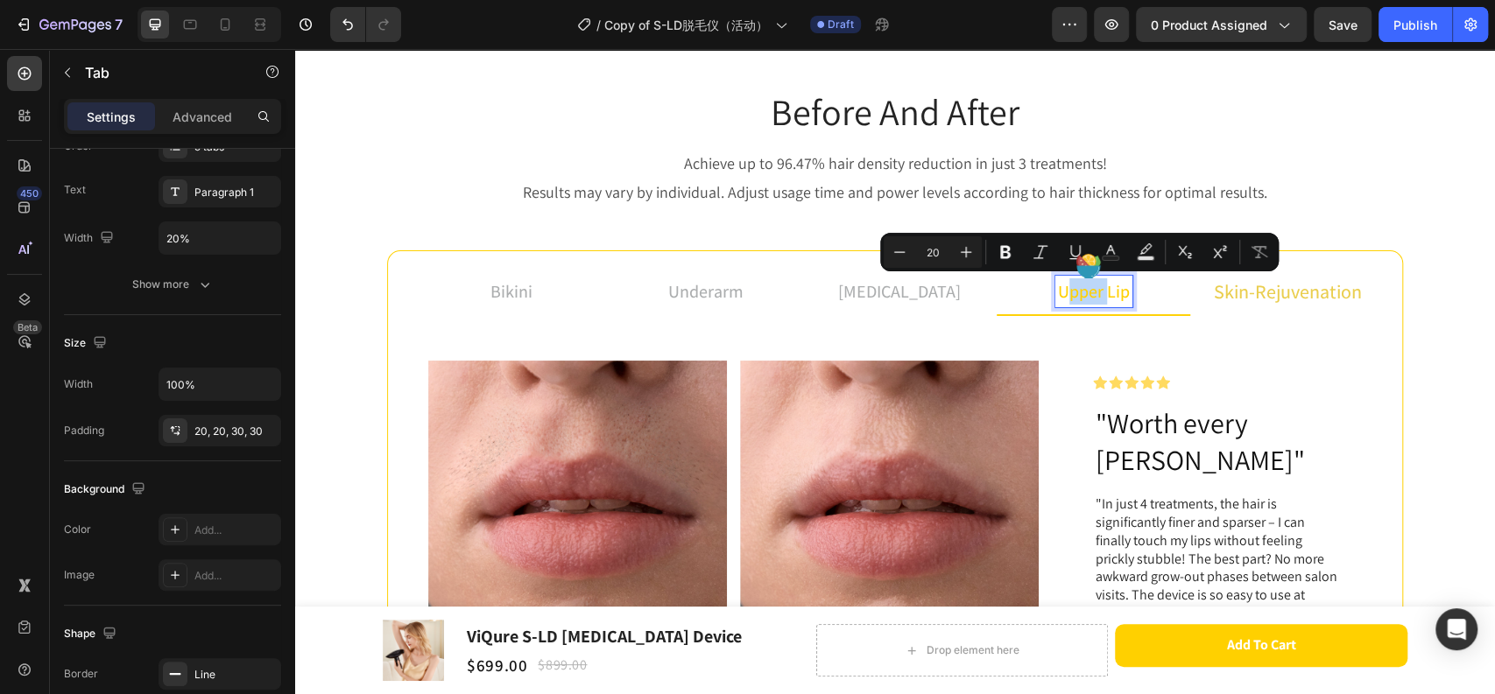
type input "22"
click at [1258, 297] on span "skin-rejuvenation" at bounding box center [1287, 291] width 148 height 25
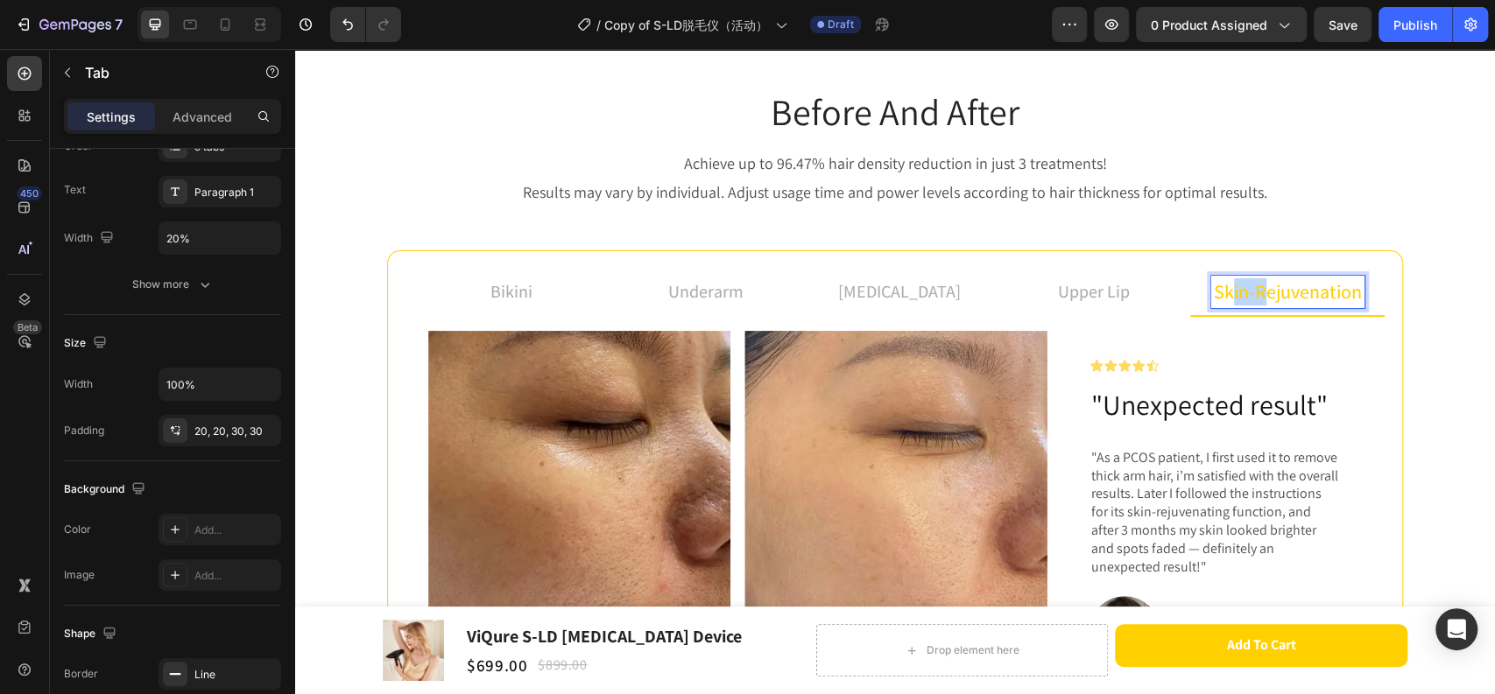
drag, startPoint x: 1258, startPoint y: 297, endPoint x: 1223, endPoint y: 297, distance: 35.0
click at [1223, 297] on span "skin-rejuvenation" at bounding box center [1287, 291] width 148 height 25
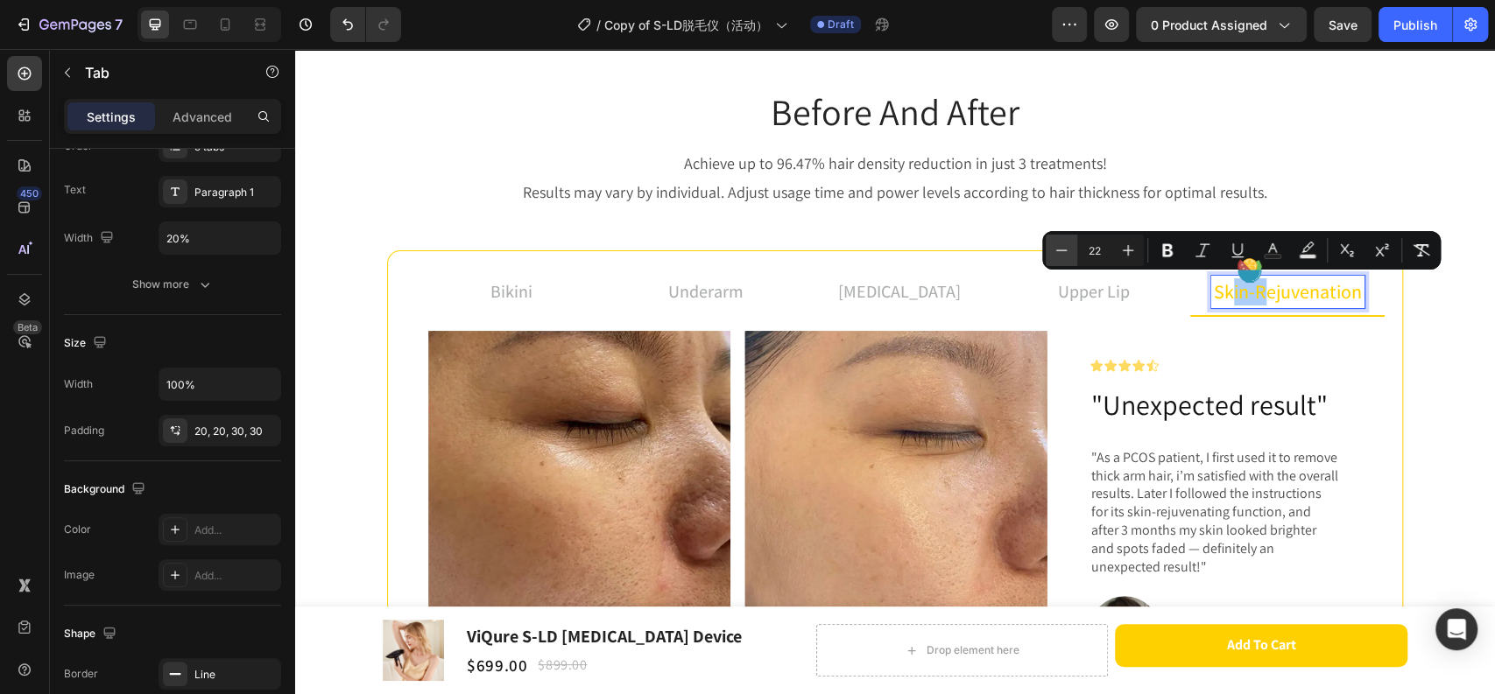
click at [1058, 252] on icon "Editor contextual toolbar" at bounding box center [1061, 251] width 18 height 18
type input "20"
click at [1318, 296] on span "ejuvenation" at bounding box center [1311, 291] width 95 height 25
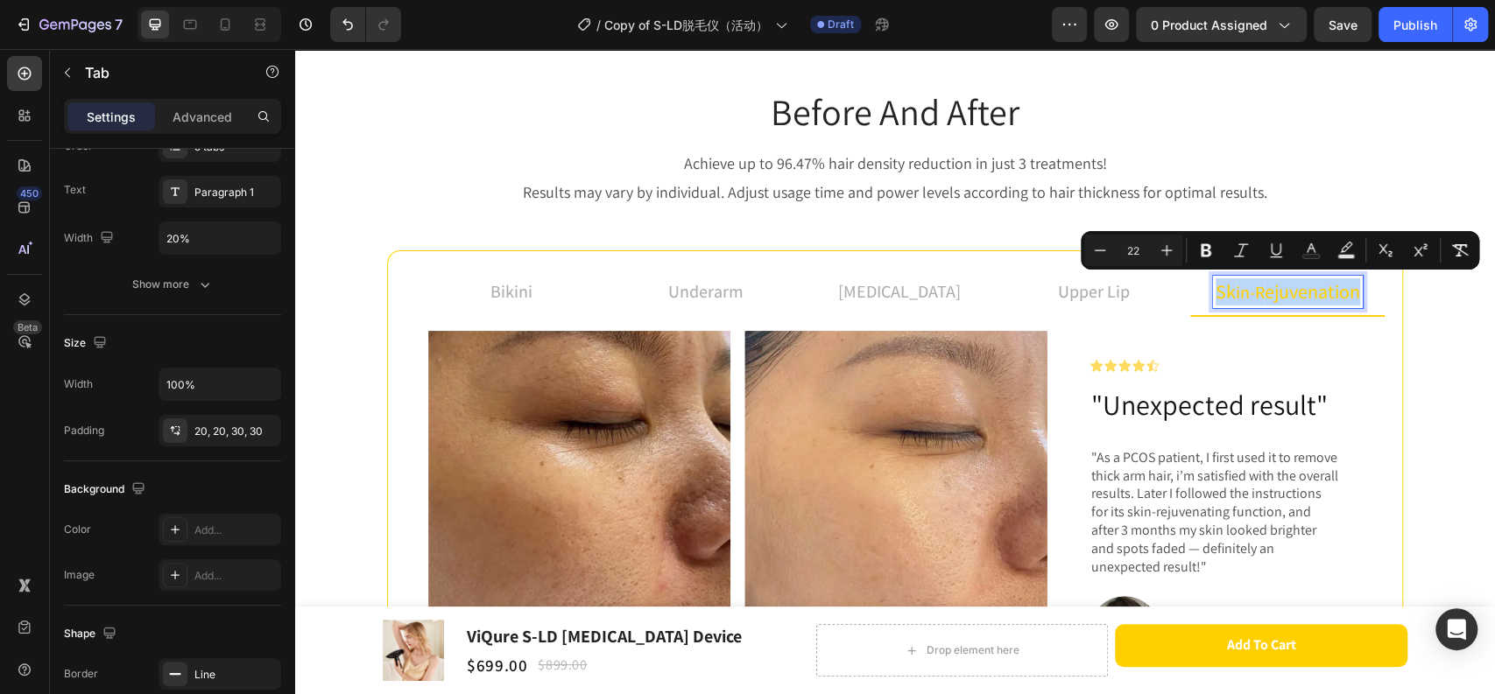
drag, startPoint x: 1347, startPoint y: 297, endPoint x: 1210, endPoint y: 293, distance: 136.6
click at [1215, 293] on p "sk in-r ejuvenation" at bounding box center [1287, 291] width 144 height 27
click at [1090, 250] on button "Minus" at bounding box center [1100, 251] width 32 height 32
click at [1093, 251] on icon "Editor contextual toolbar" at bounding box center [1100, 251] width 18 height 18
type input "20"
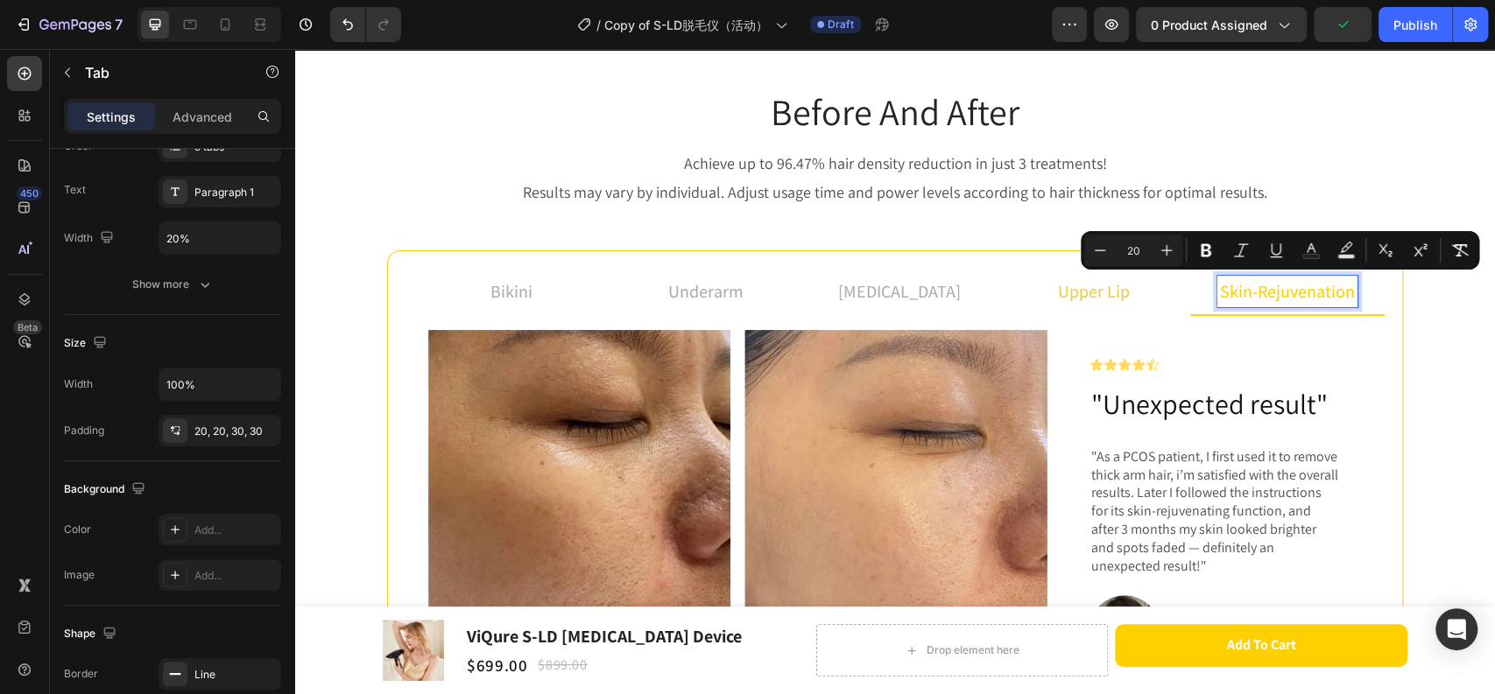
click at [1089, 284] on p "upper lip" at bounding box center [1094, 291] width 72 height 26
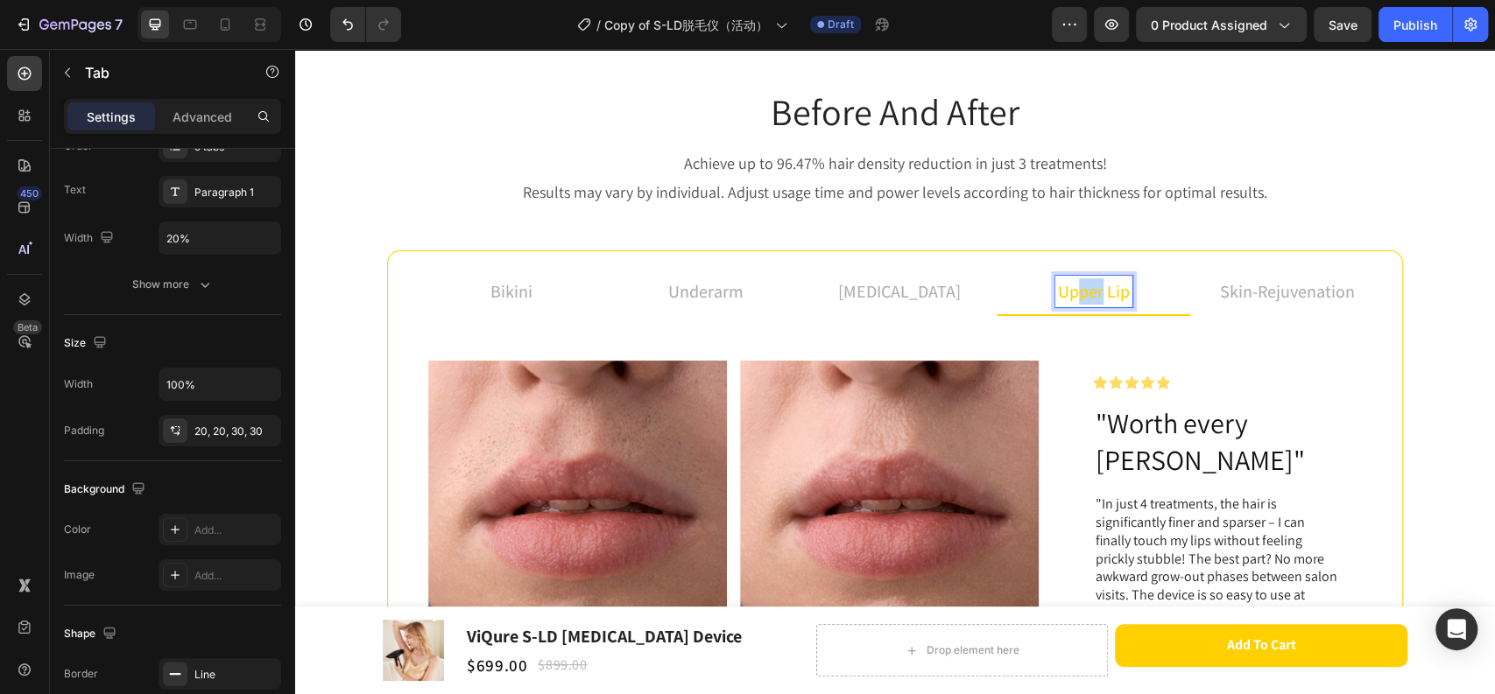
drag, startPoint x: 1094, startPoint y: 290, endPoint x: 1073, endPoint y: 292, distance: 20.3
click at [1073, 292] on p "upper lip" at bounding box center [1094, 291] width 72 height 26
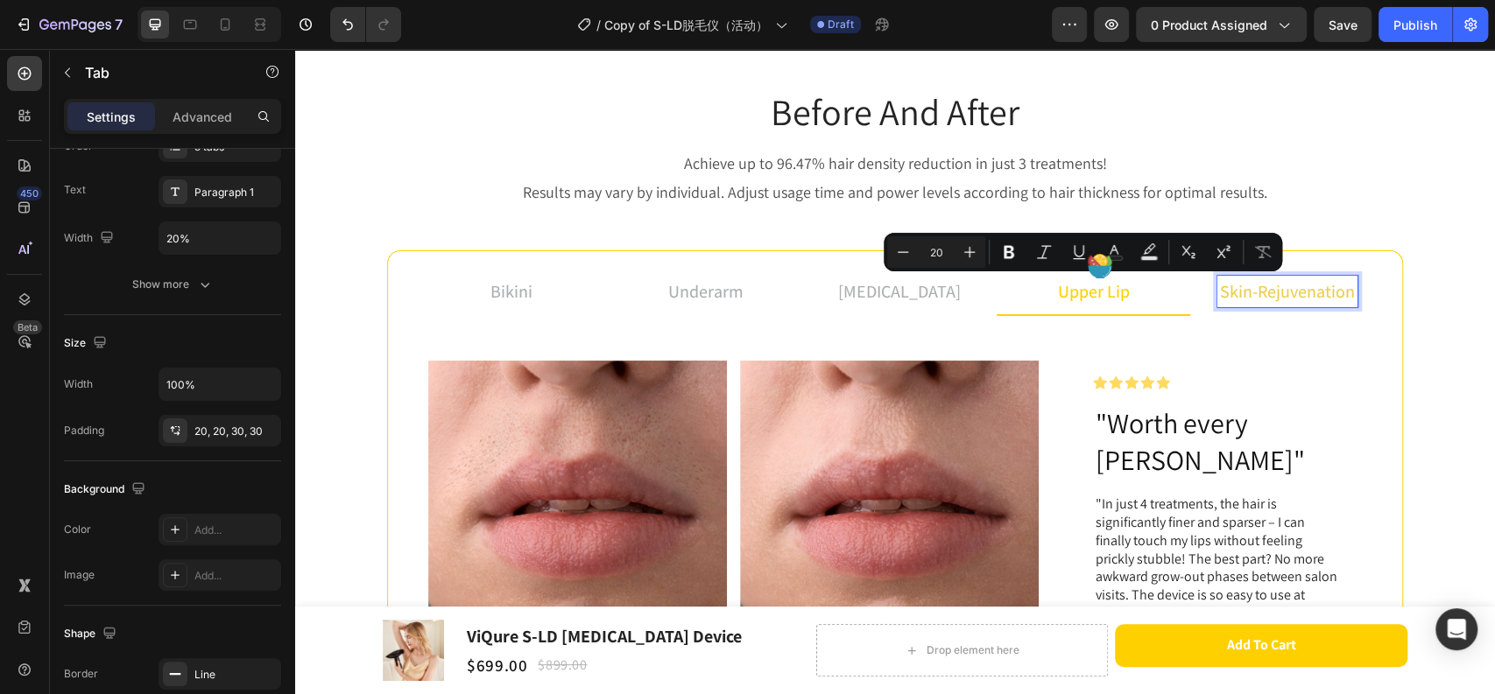
click at [1269, 288] on span "skin-rejuvenation" at bounding box center [1287, 291] width 135 height 23
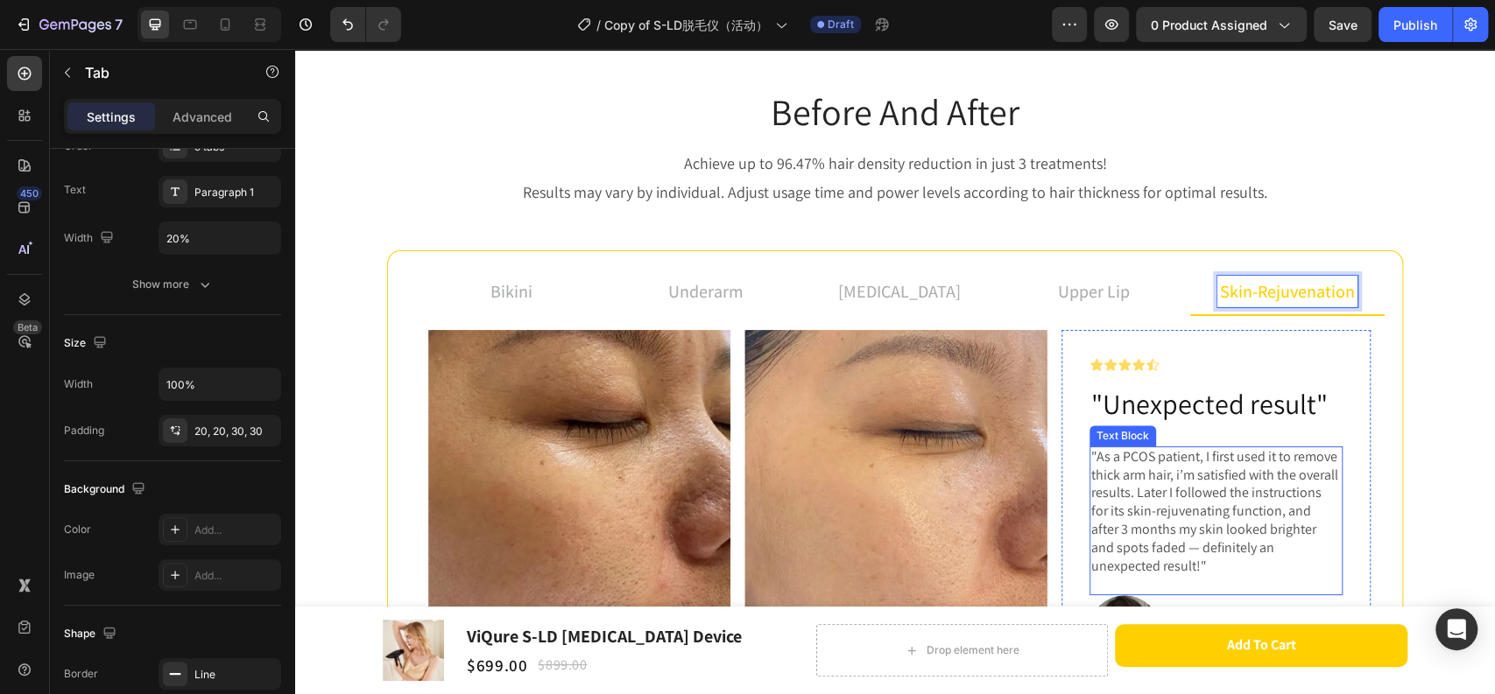
scroll to position [1191, 0]
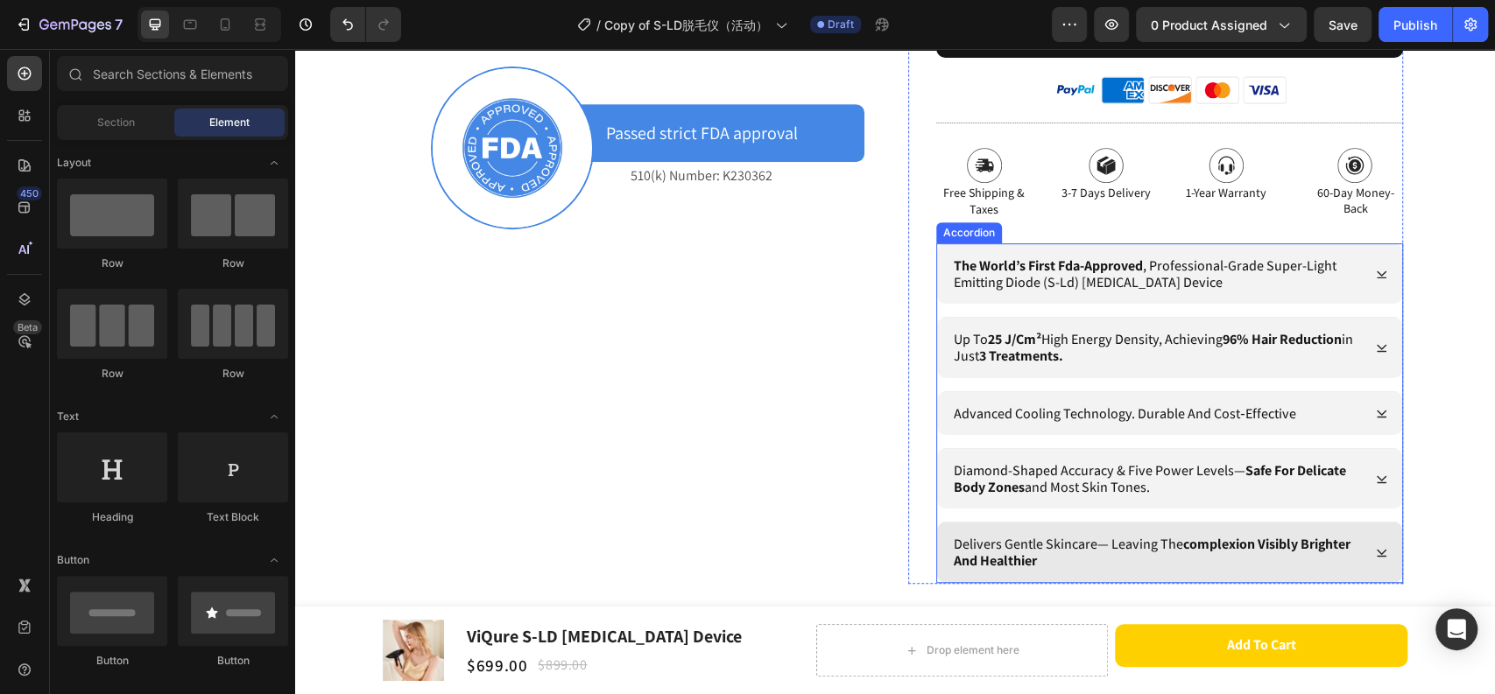
scroll to position [607, 0]
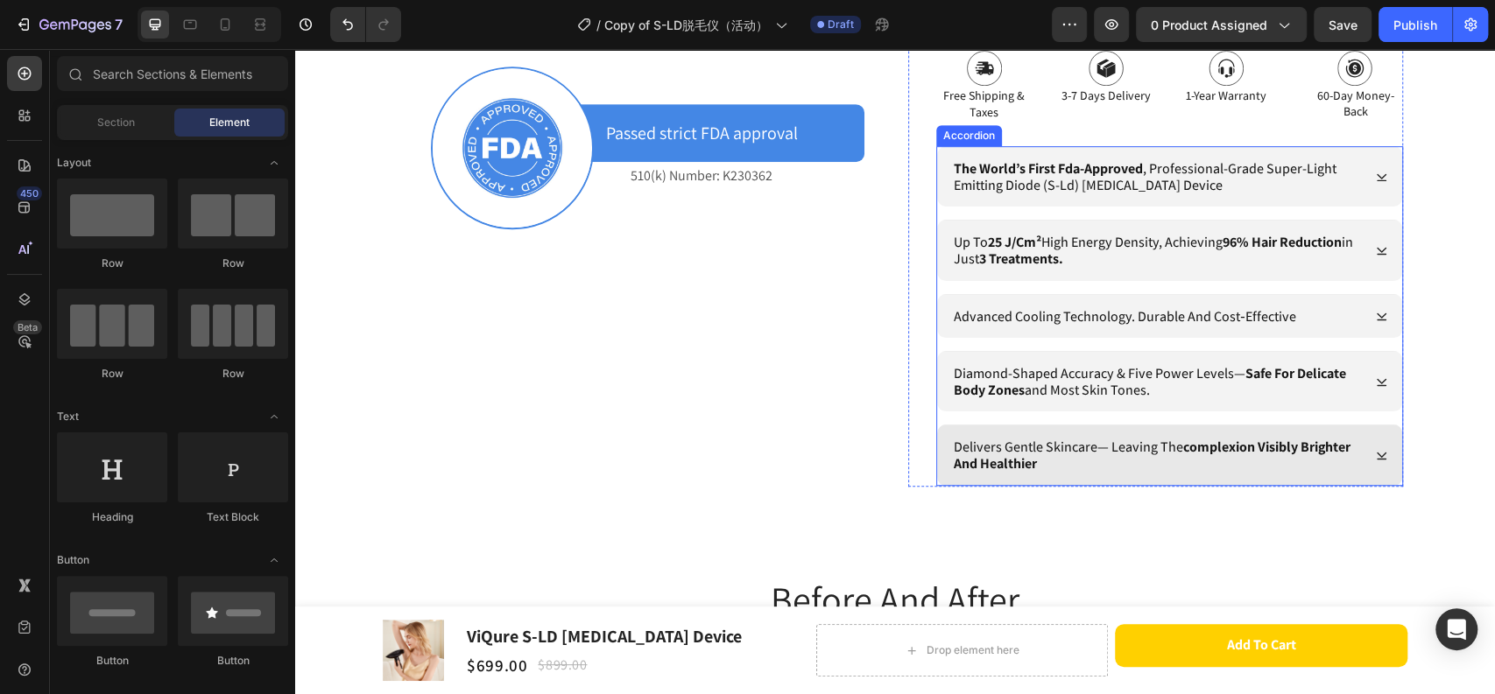
click at [1087, 447] on p "delivers gentle skincare— leaving the complexion visibly brighter and healthier" at bounding box center [1155, 455] width 404 height 33
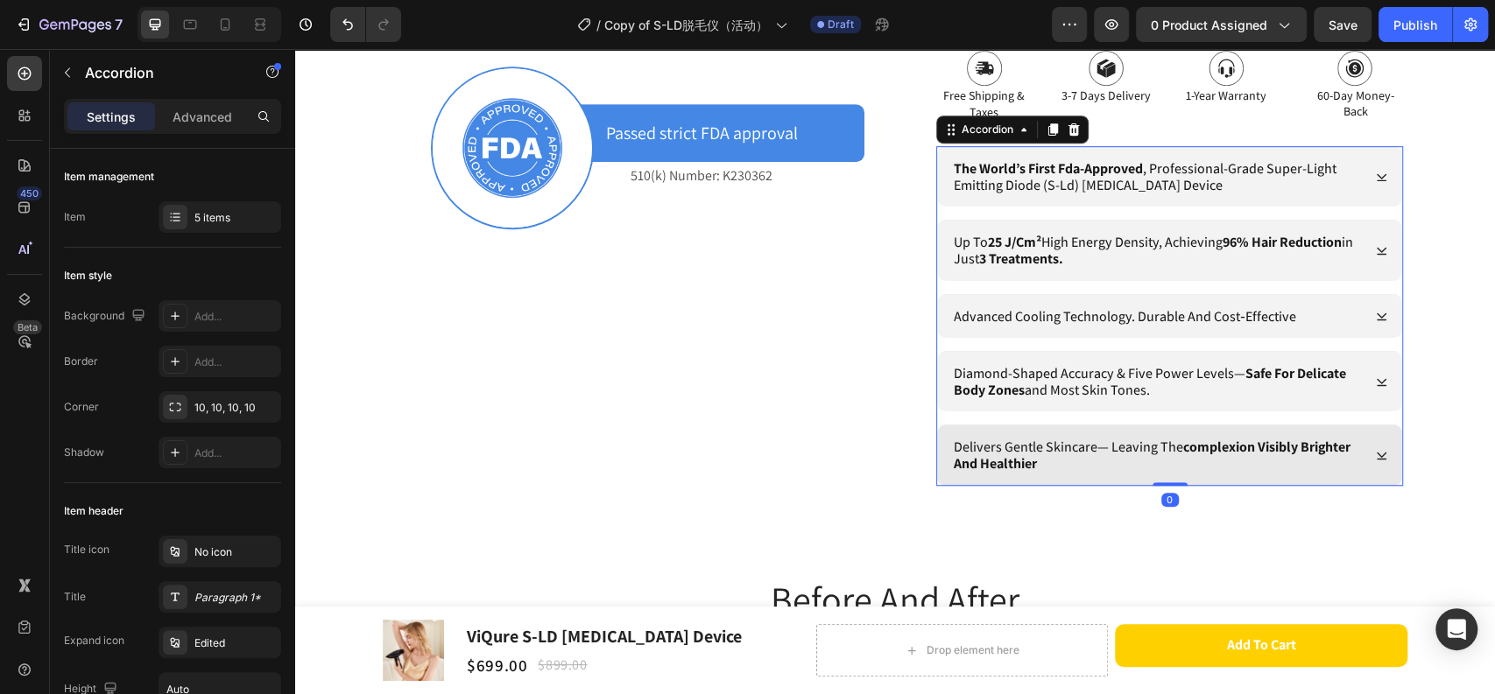
click at [1087, 446] on p "delivers gentle skincare— leaving the complexion visibly brighter and healthier" at bounding box center [1155, 455] width 404 height 33
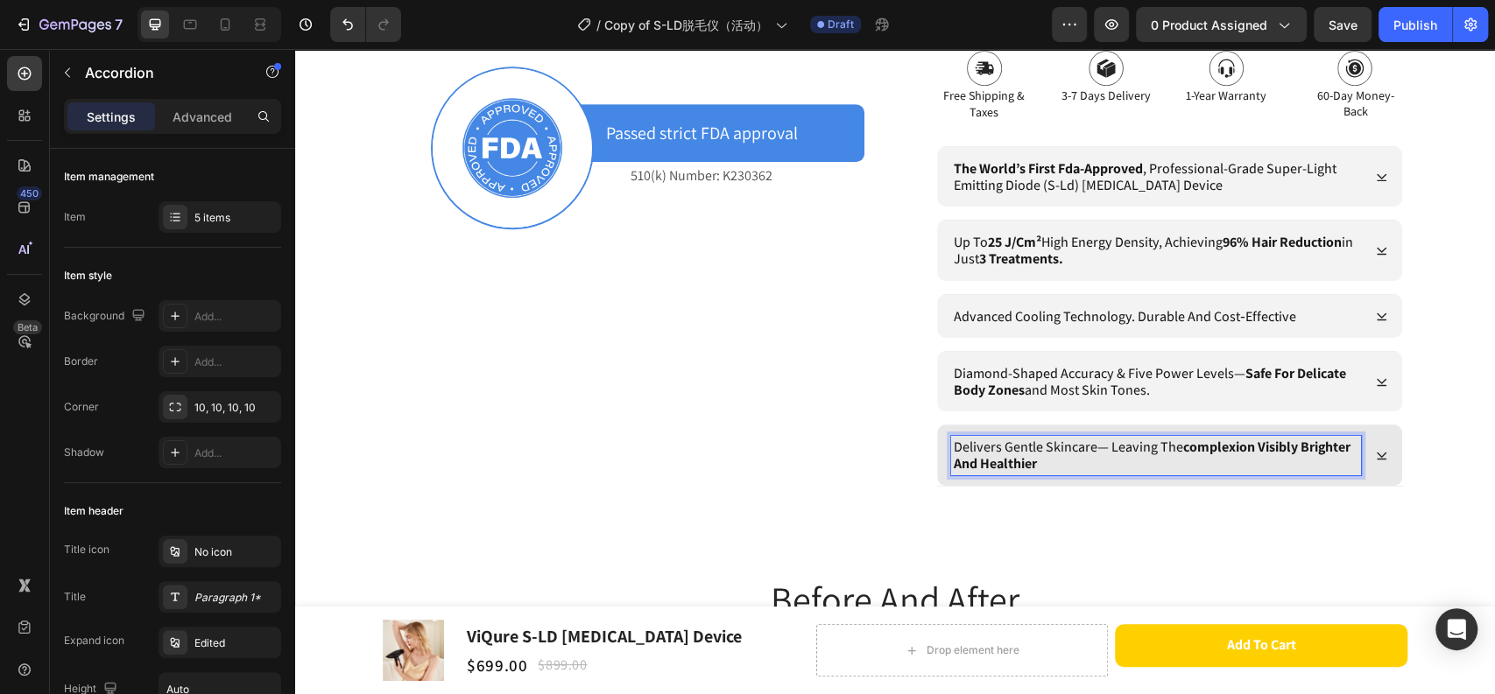
drag, startPoint x: 1369, startPoint y: 454, endPoint x: 1358, endPoint y: 454, distance: 11.4
click at [1375, 454] on icon at bounding box center [1381, 455] width 13 height 13
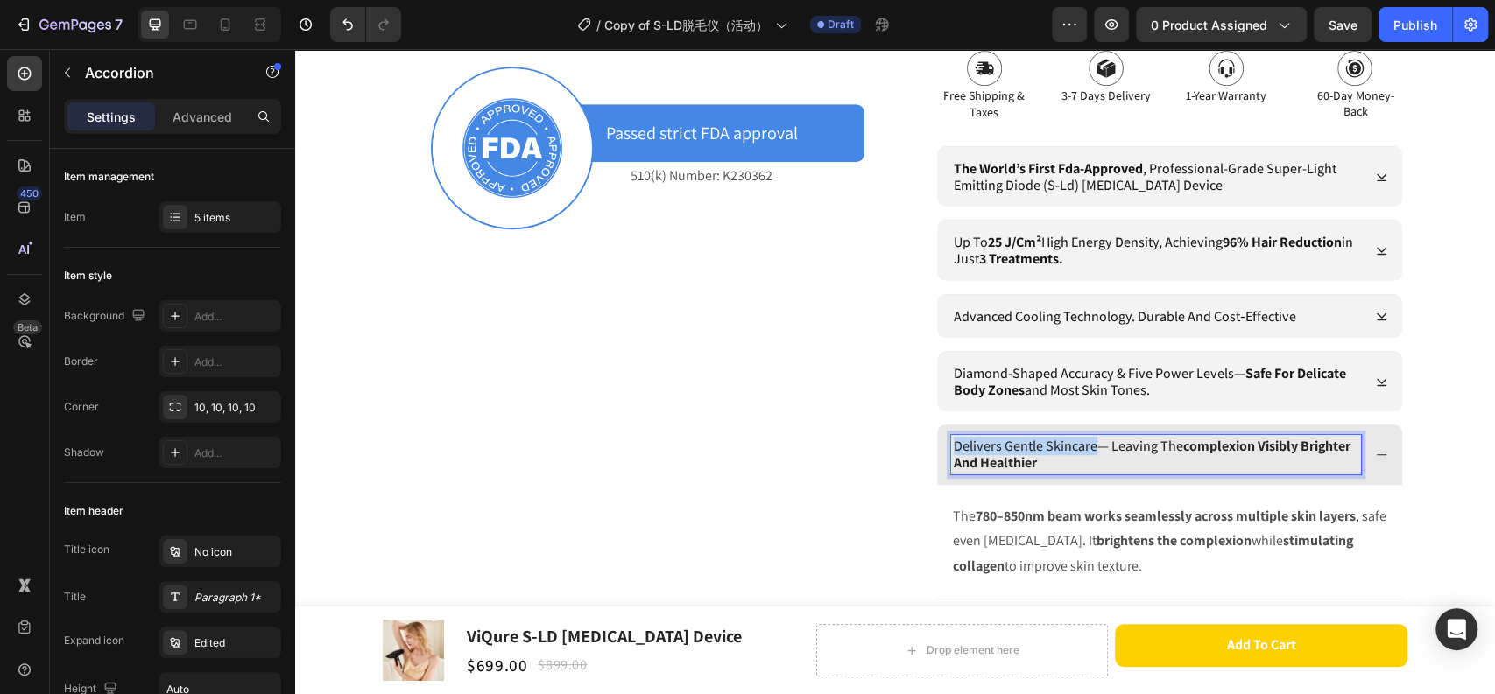
drag, startPoint x: 1085, startPoint y: 441, endPoint x: 947, endPoint y: 444, distance: 137.5
click at [953, 444] on p "delivers gentle skincare— leaving the complexion visibly brighter and healthier" at bounding box center [1155, 454] width 404 height 33
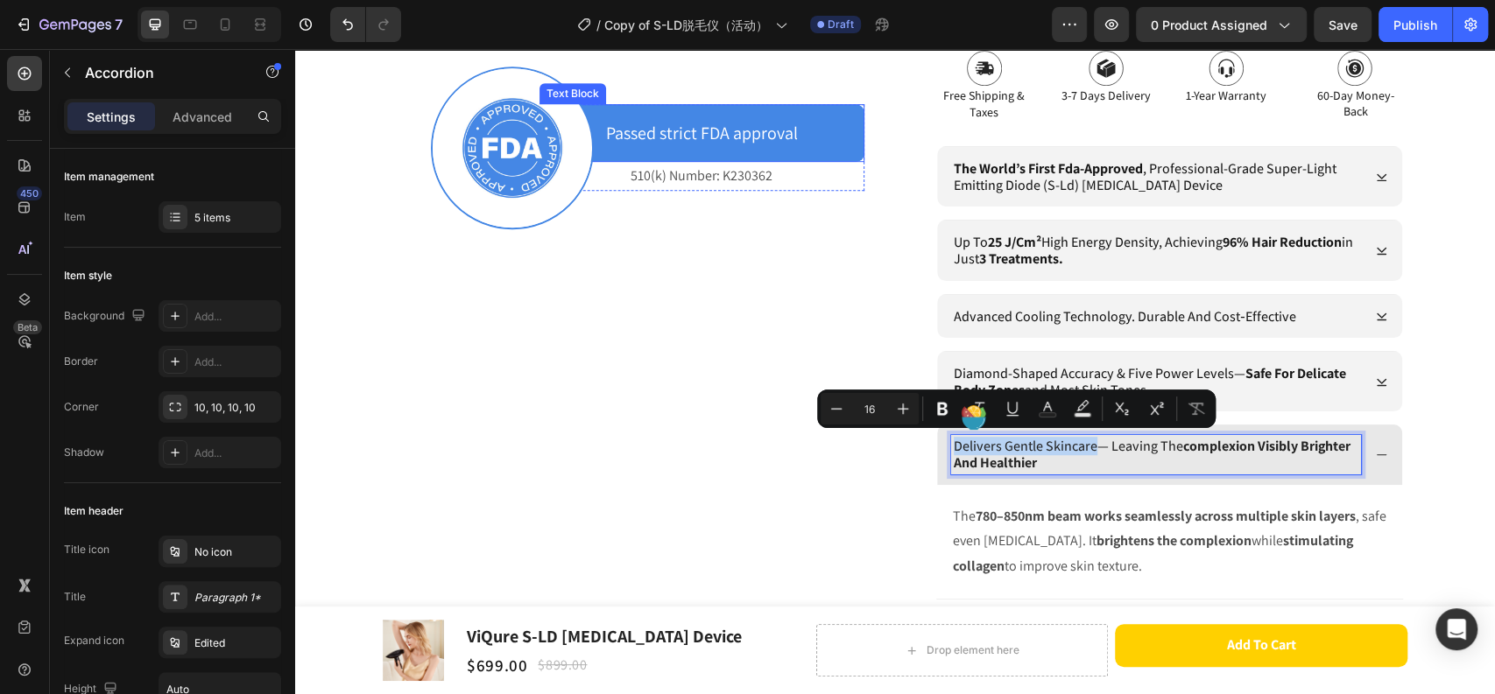
copy p "delivers gentle skincare"
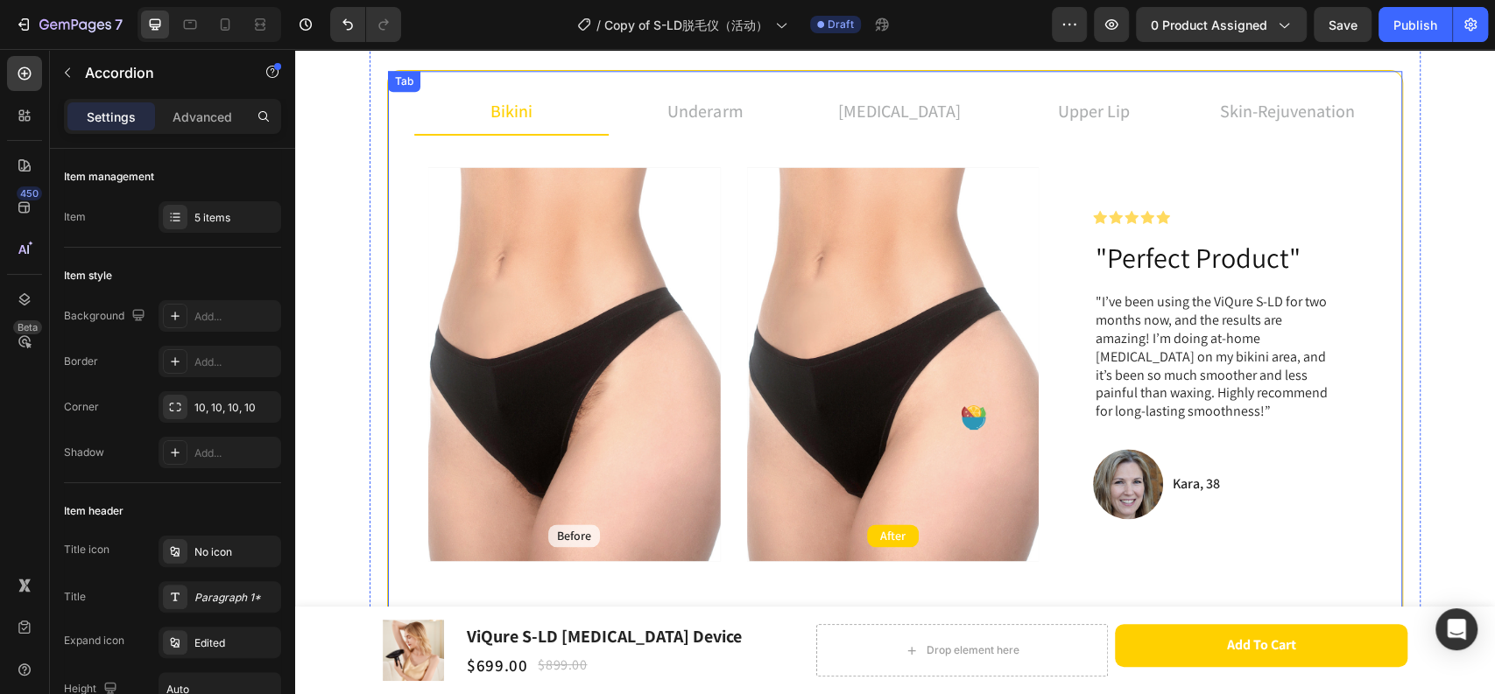
scroll to position [1385, 0]
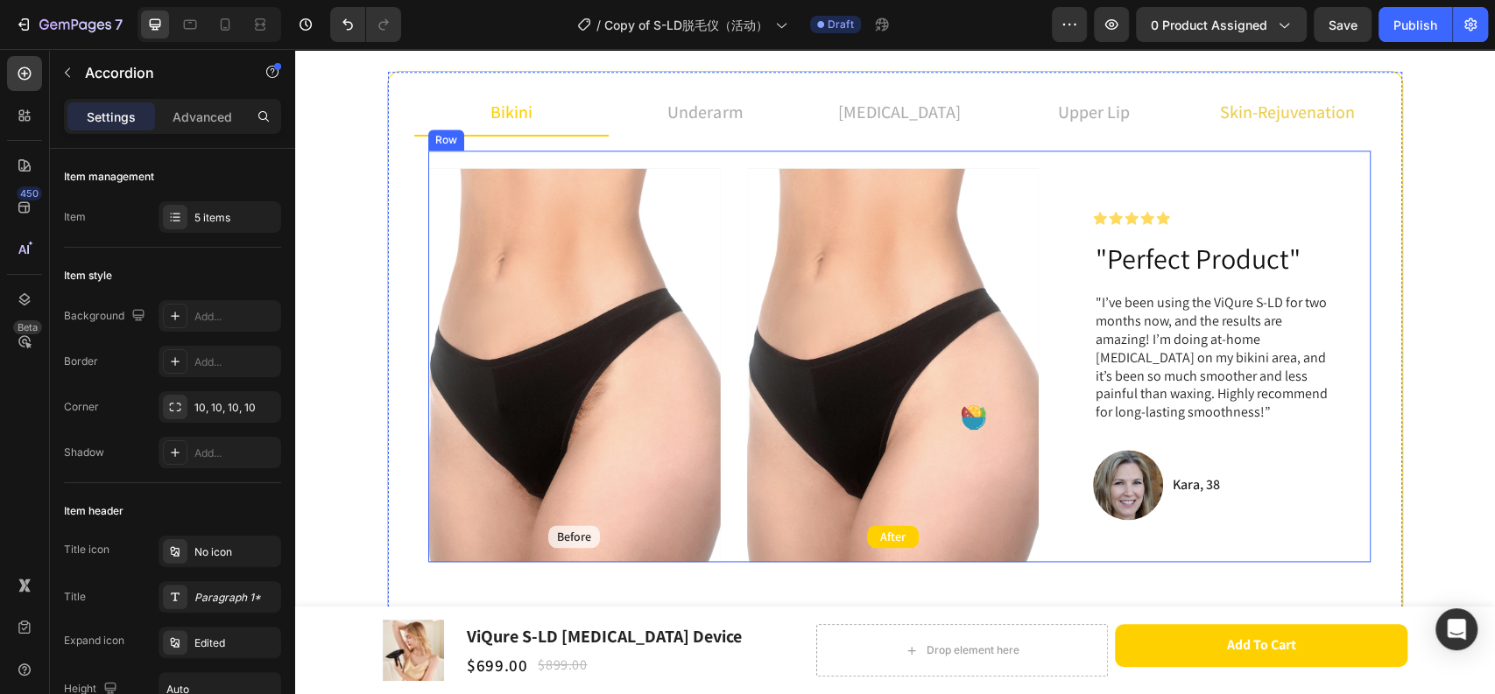
click at [1294, 120] on span "skin-rejuvenation" at bounding box center [1287, 112] width 135 height 23
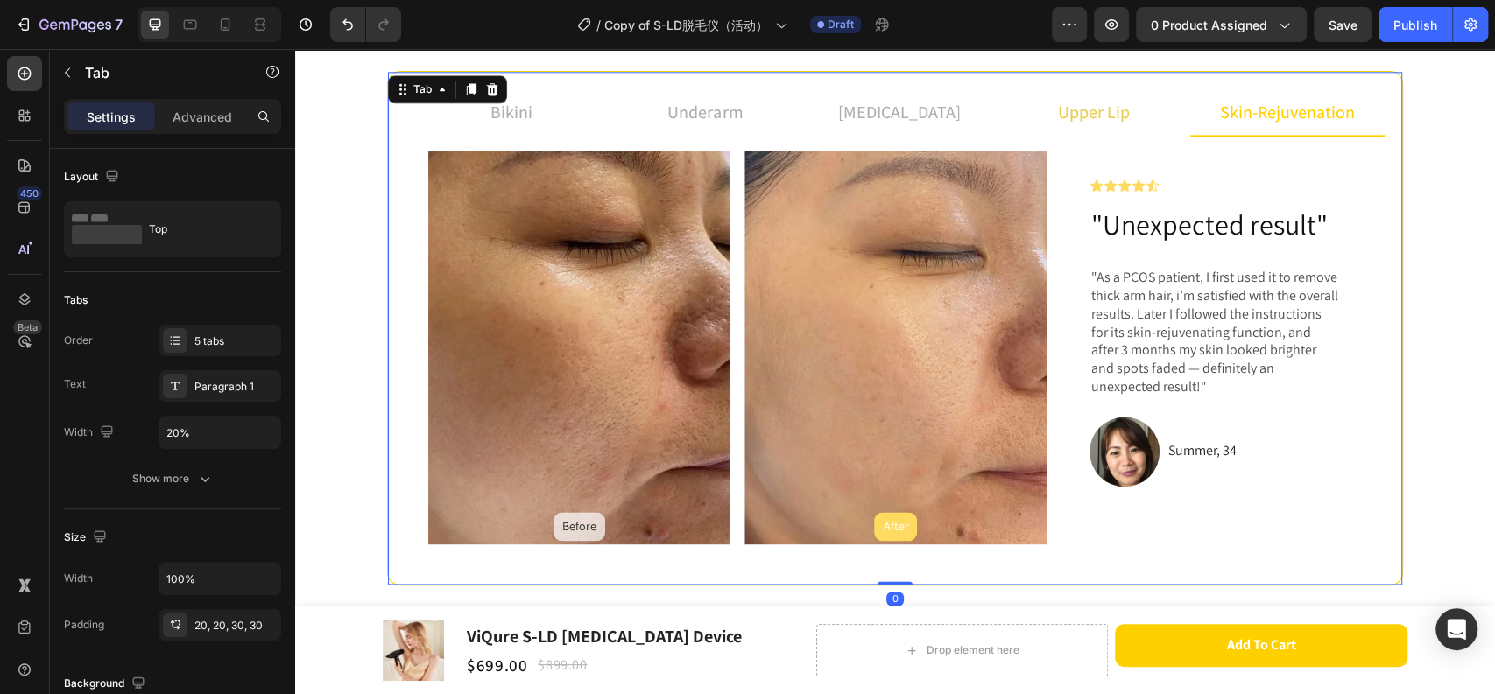
click at [1107, 109] on p "upper lip" at bounding box center [1094, 112] width 72 height 26
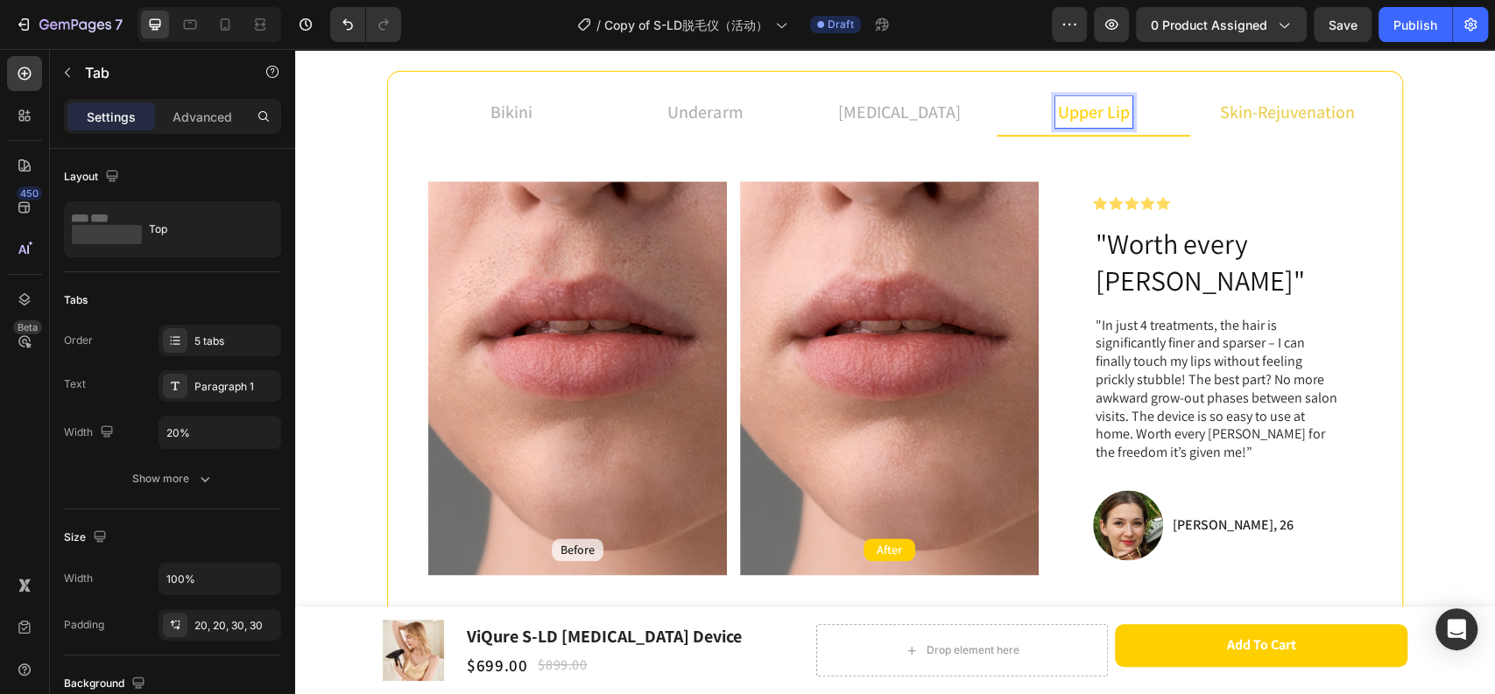
click at [1265, 108] on span "skin-rejuvenation" at bounding box center [1287, 112] width 135 height 23
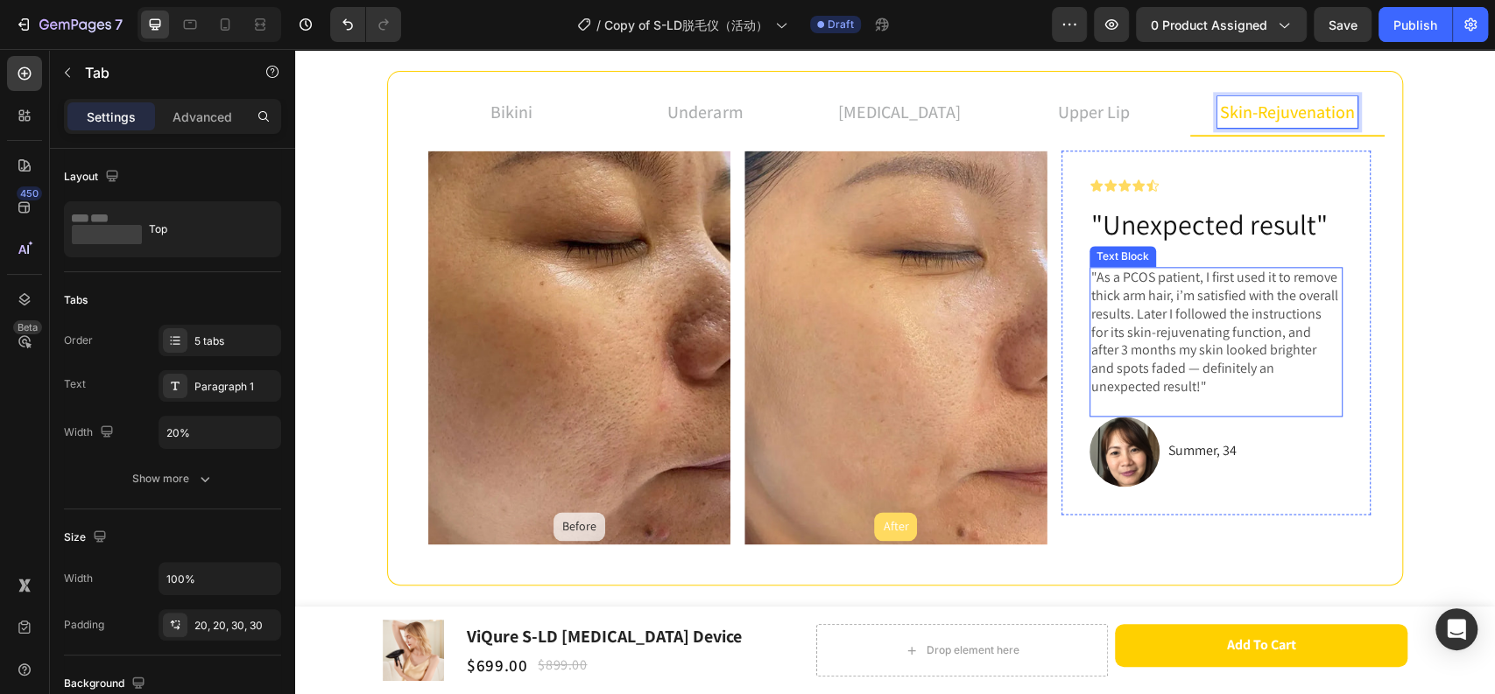
click at [1205, 393] on p ""As a PCOS patient, I first used it to remove thick arm hair, i’m satisfied wit…" at bounding box center [1216, 333] width 250 height 128
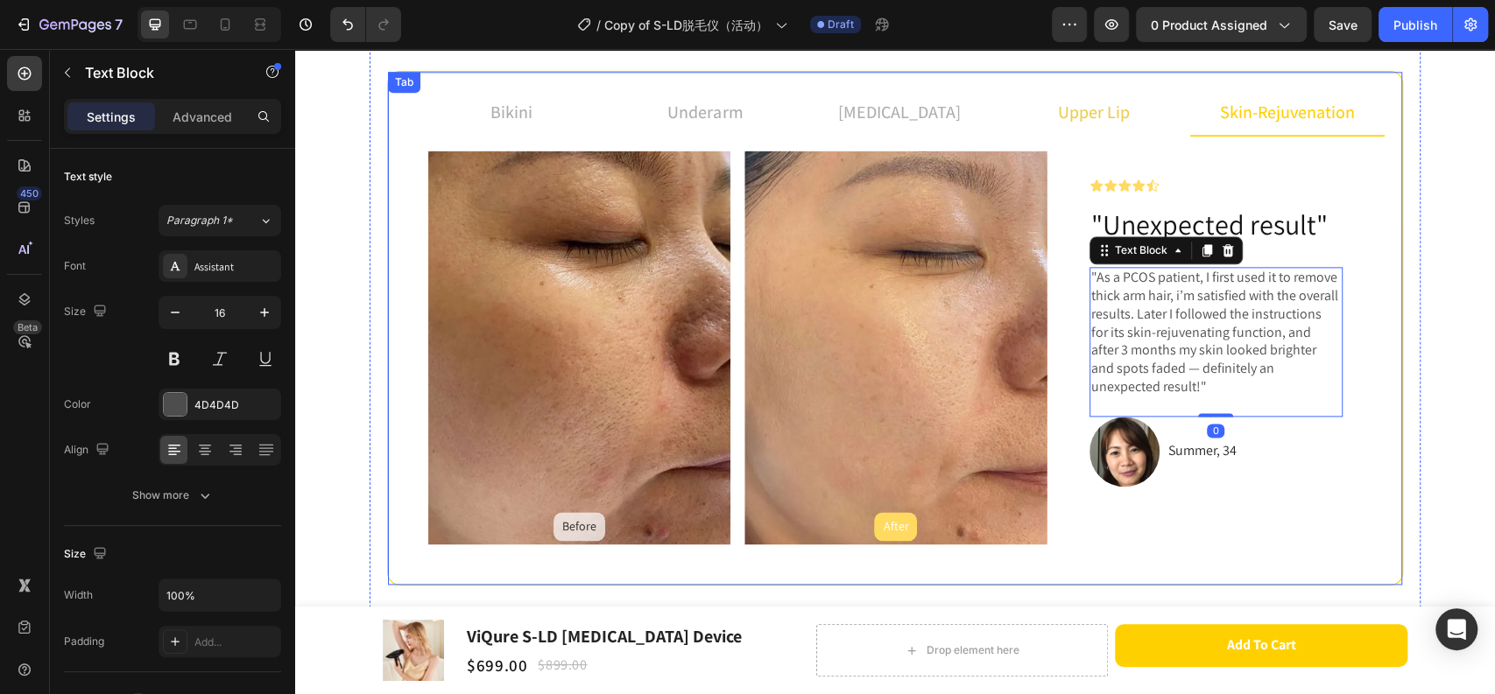
click at [1073, 124] on p "upper lip" at bounding box center [1094, 112] width 72 height 26
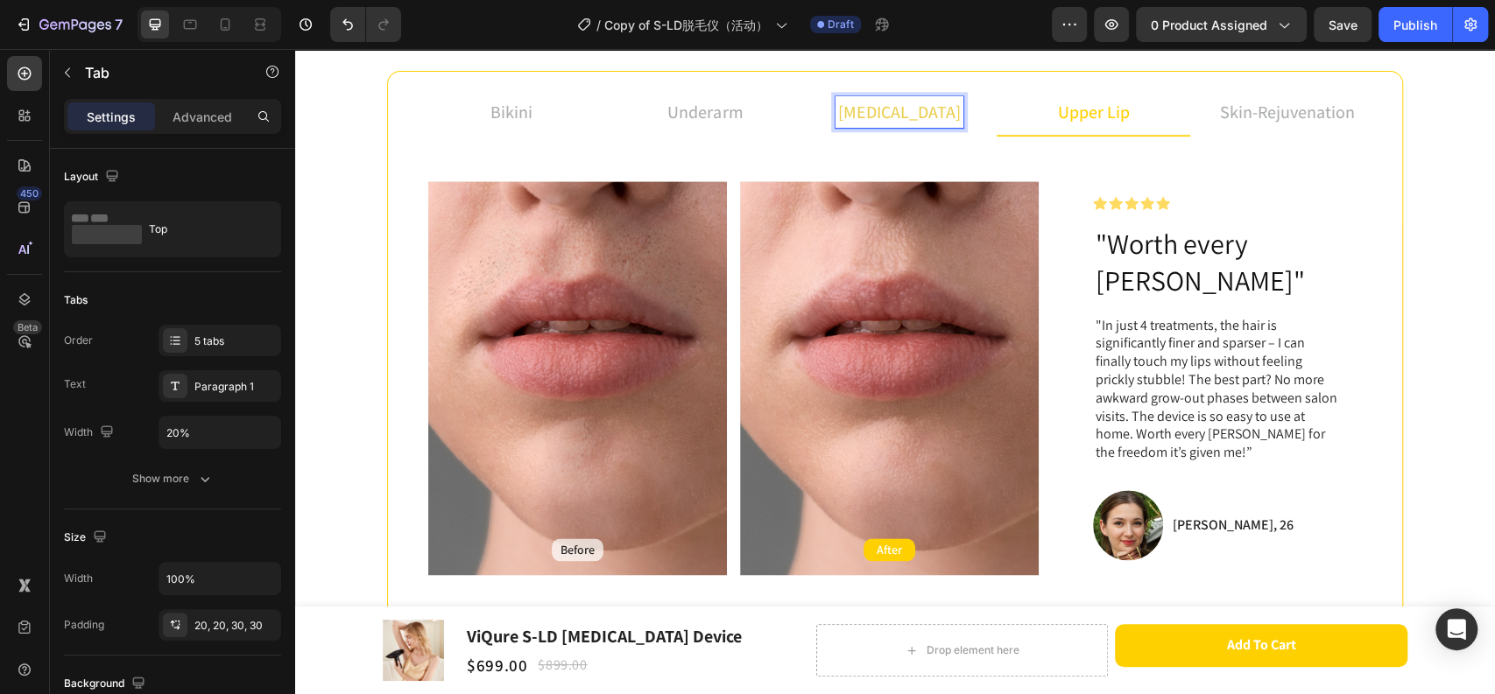
click at [820, 124] on li "[MEDICAL_DATA]" at bounding box center [899, 112] width 194 height 47
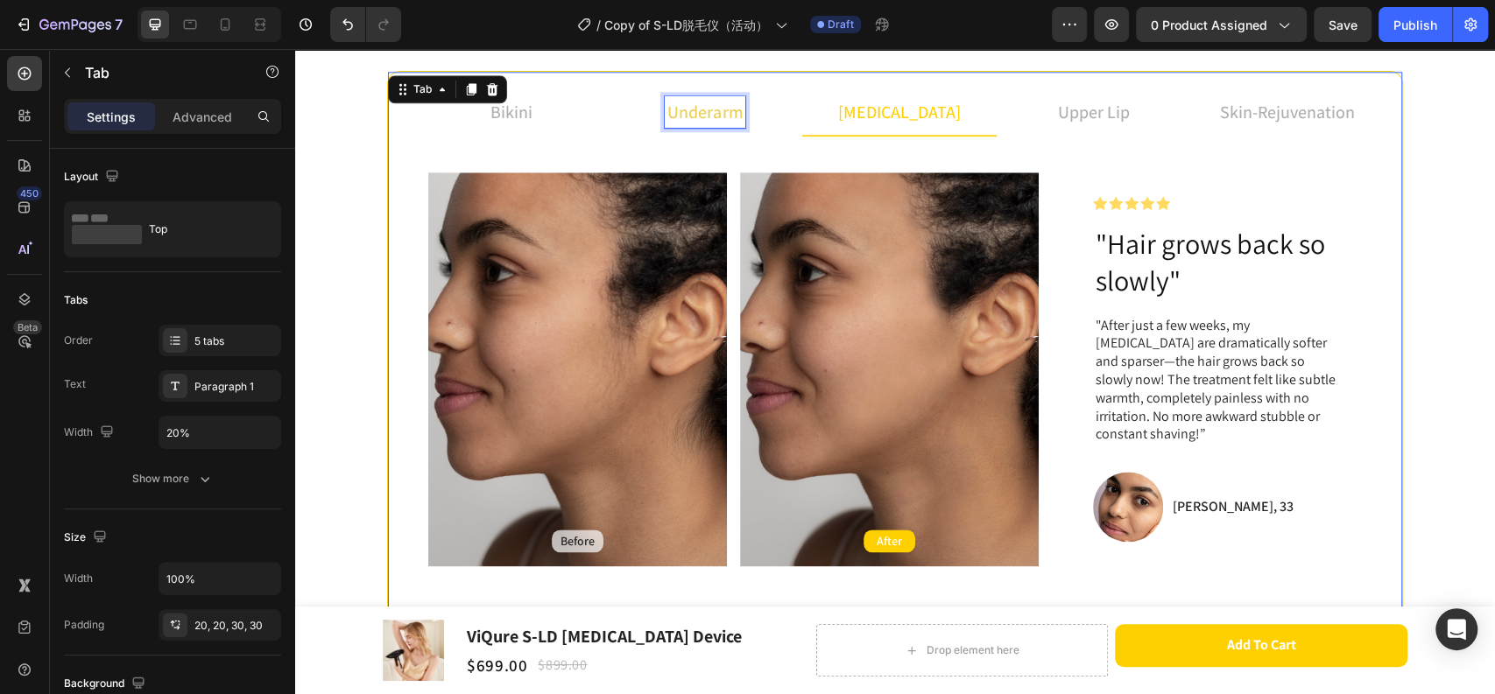
click at [708, 104] on p "underarm" at bounding box center [704, 112] width 75 height 26
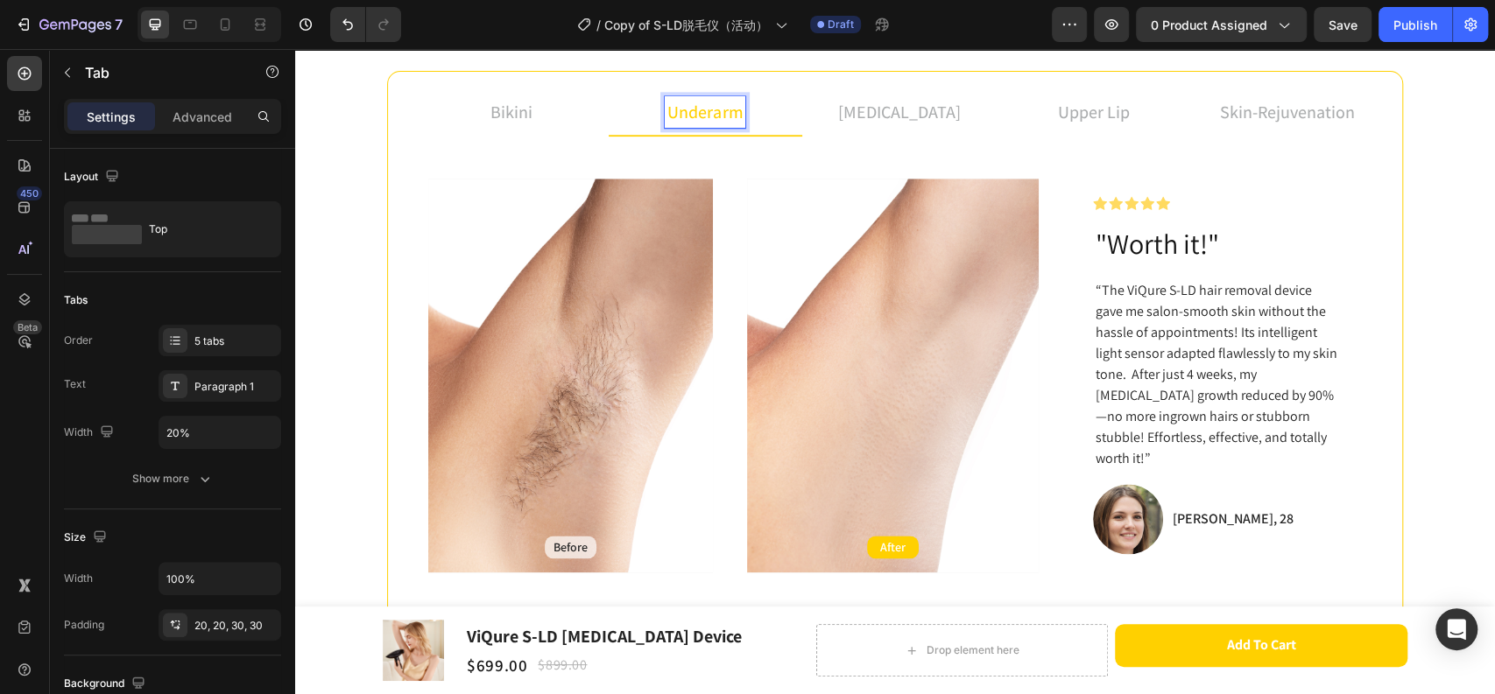
click at [756, 116] on li "underarm" at bounding box center [705, 112] width 194 height 47
click at [561, 119] on li "bikini" at bounding box center [511, 112] width 194 height 47
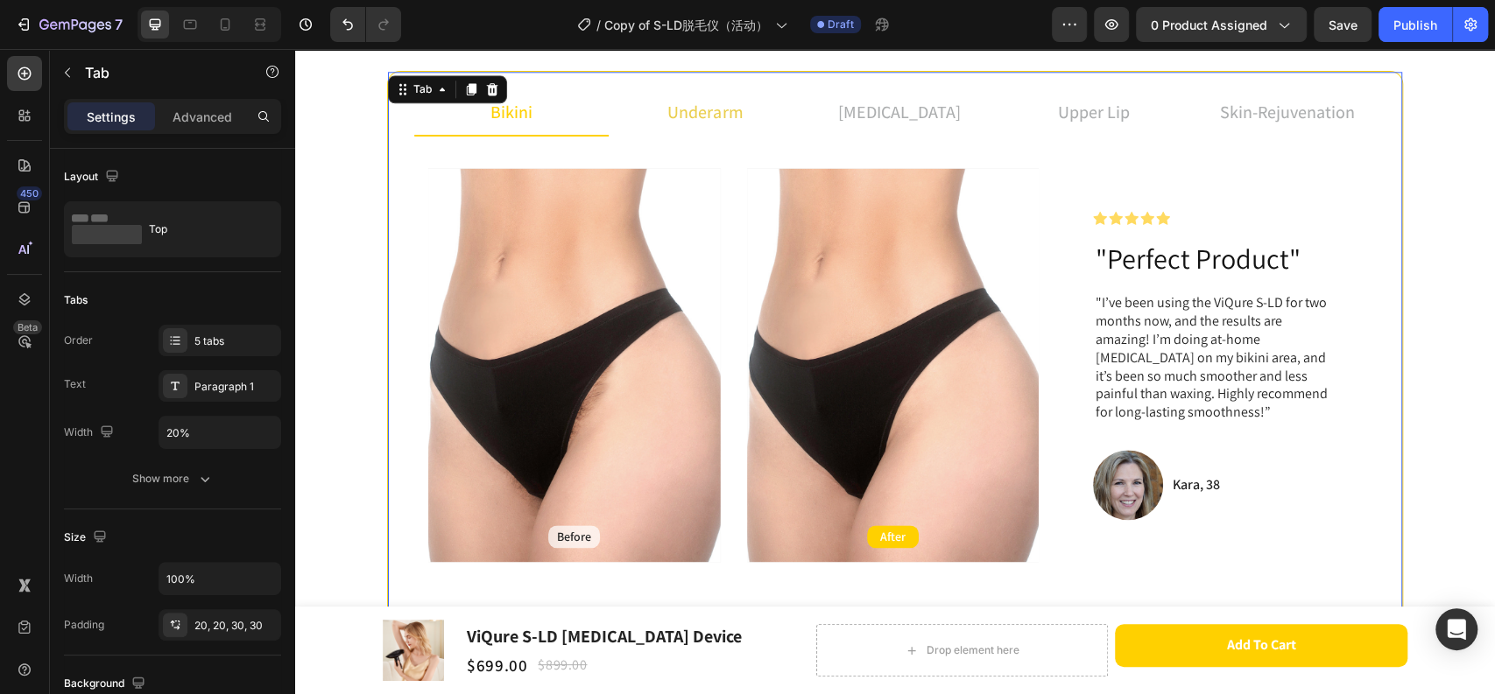
click at [765, 116] on li "underarm" at bounding box center [705, 112] width 194 height 47
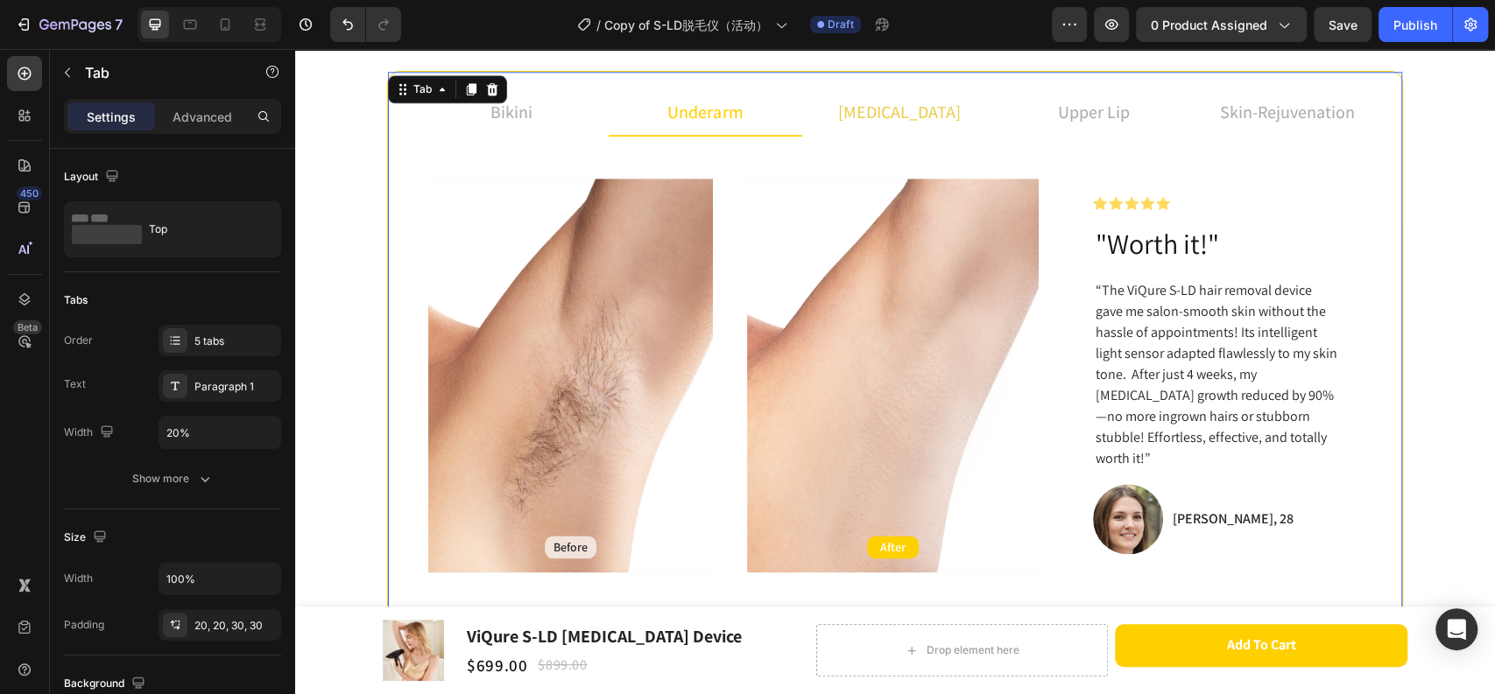
click at [945, 129] on li "[MEDICAL_DATA]" at bounding box center [899, 112] width 194 height 47
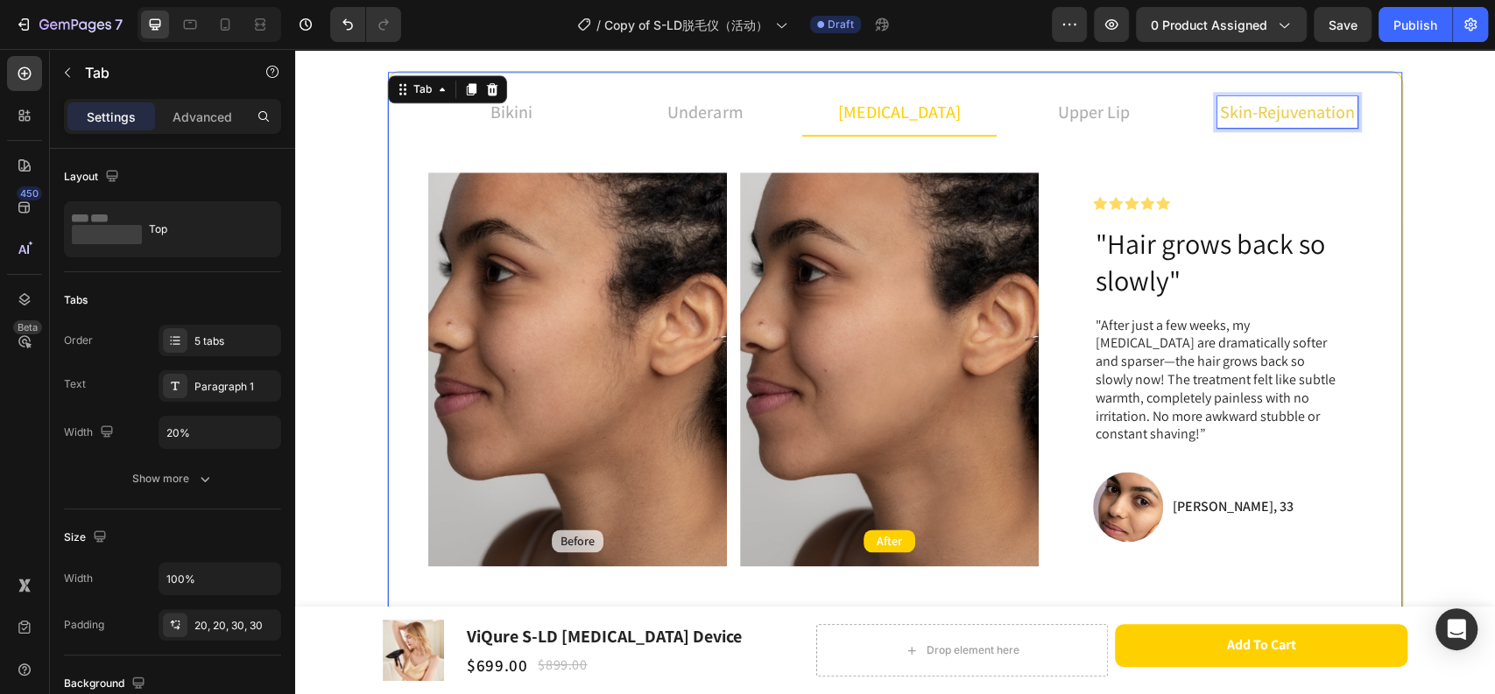
click at [1220, 119] on span "skin-rejuvenation" at bounding box center [1287, 112] width 135 height 23
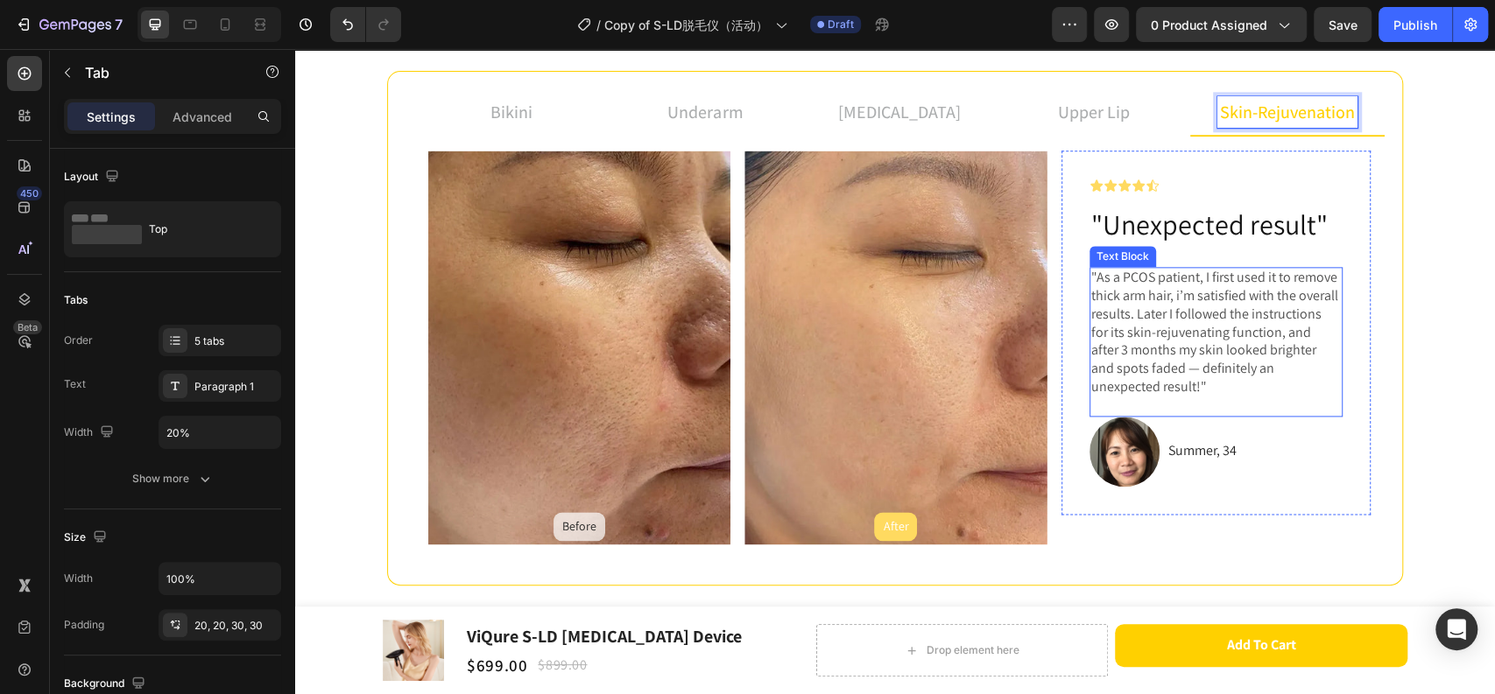
click at [1200, 397] on p at bounding box center [1216, 406] width 250 height 18
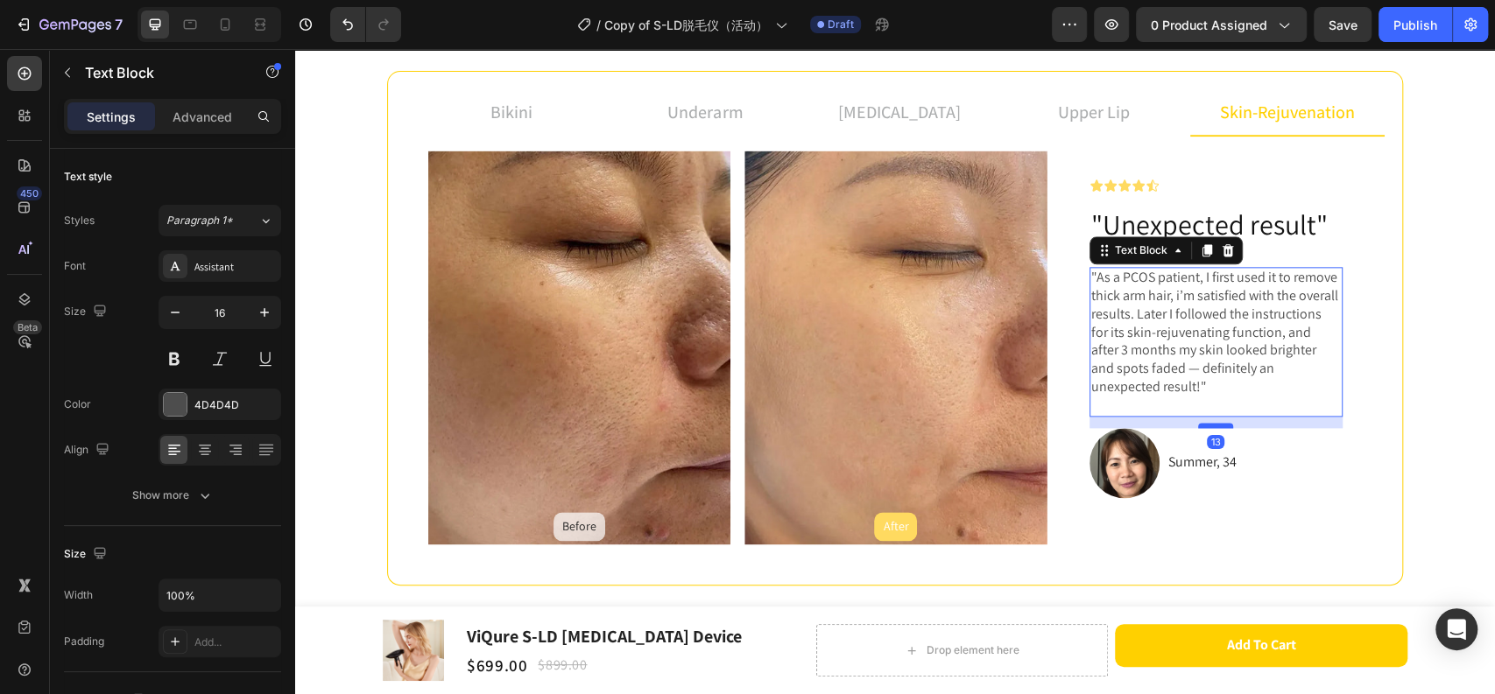
drag, startPoint x: 1208, startPoint y: 414, endPoint x: 1208, endPoint y: 426, distance: 11.4
click at [1208, 426] on div at bounding box center [1215, 425] width 35 height 5
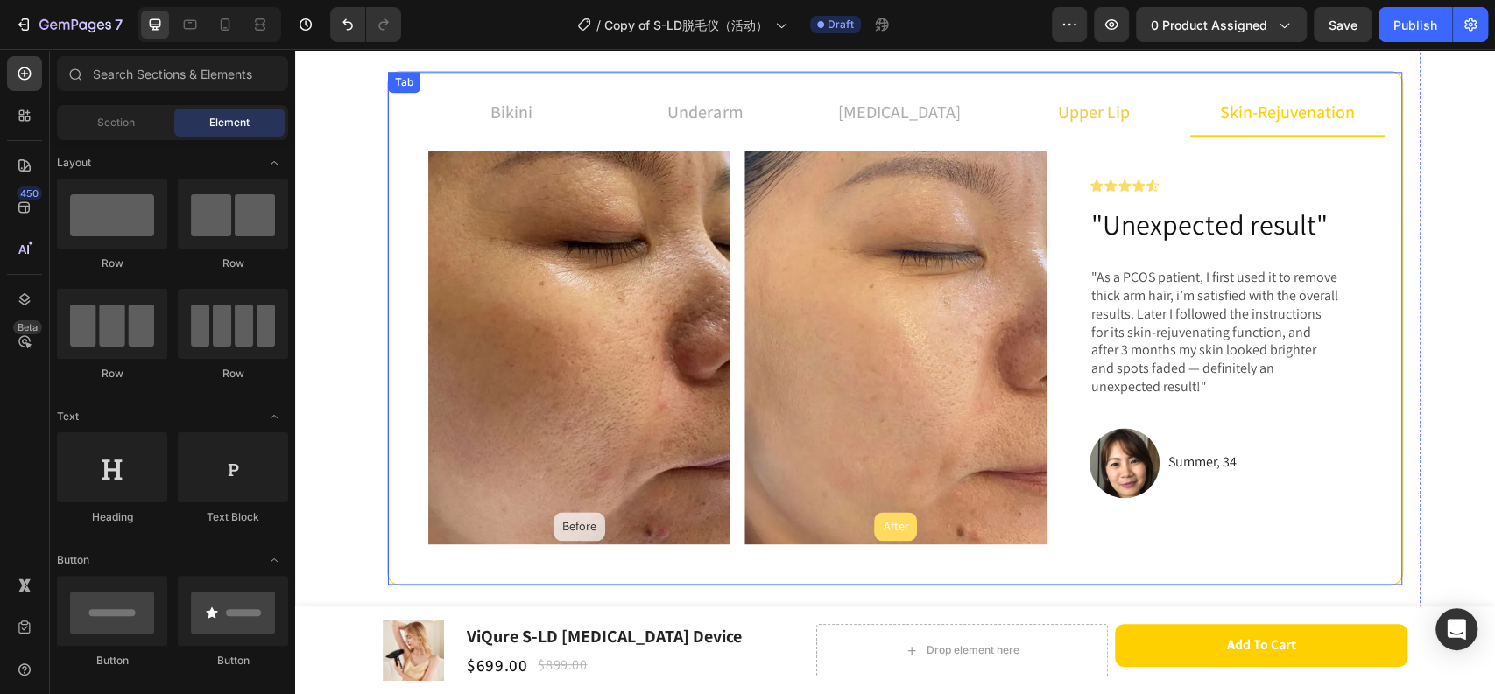
click at [1136, 110] on li "upper lip" at bounding box center [1093, 112] width 194 height 47
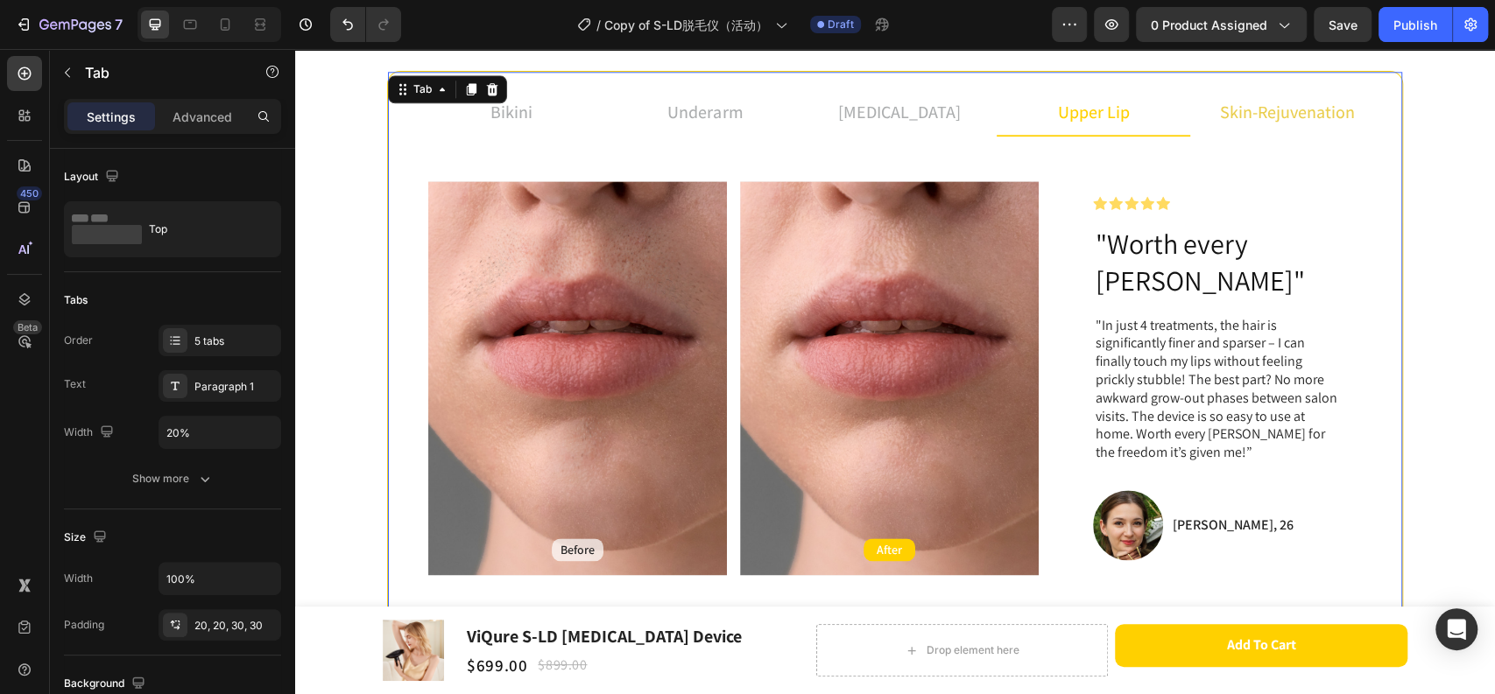
click at [1356, 108] on li "skin-rejuvenation" at bounding box center [1287, 112] width 194 height 47
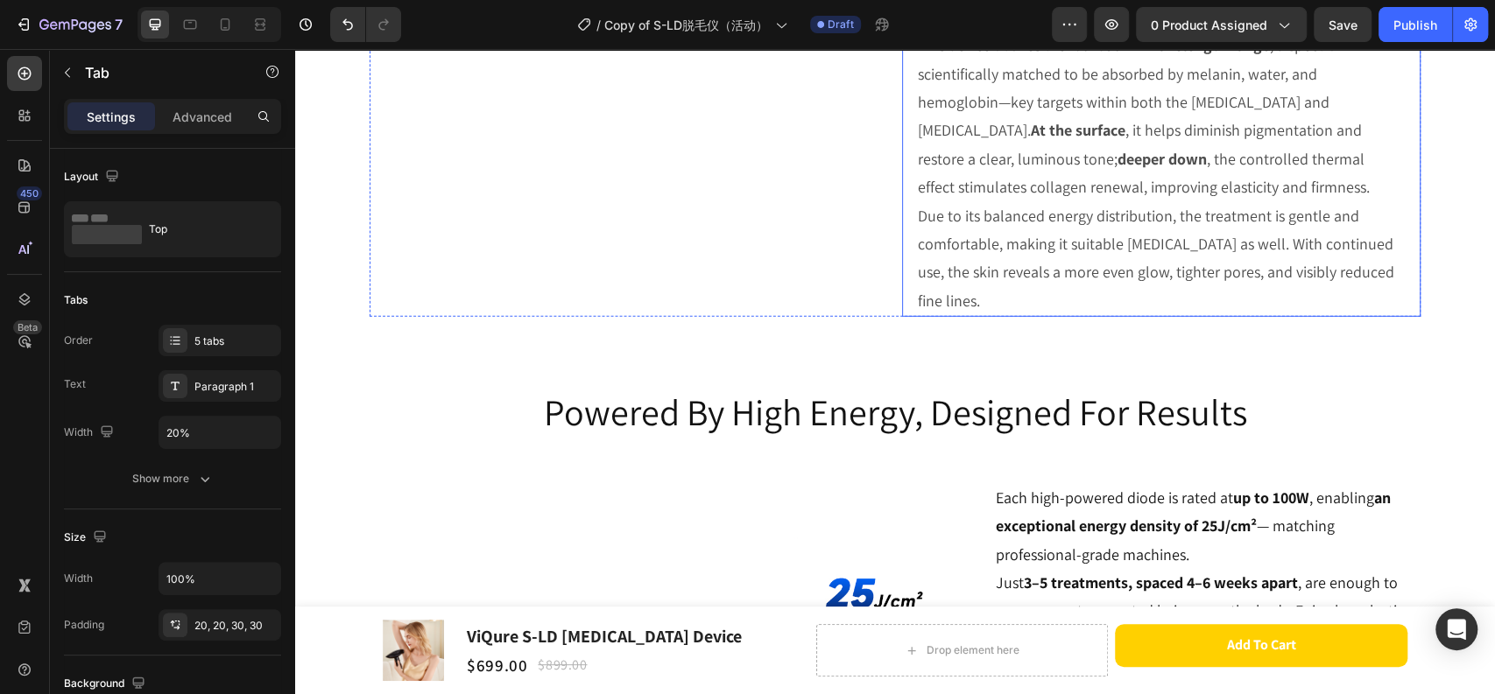
click at [1157, 255] on p "This device utilizes the 780–850nm wavelength range , a spectrum scientifically…" at bounding box center [1157, 174] width 479 height 284
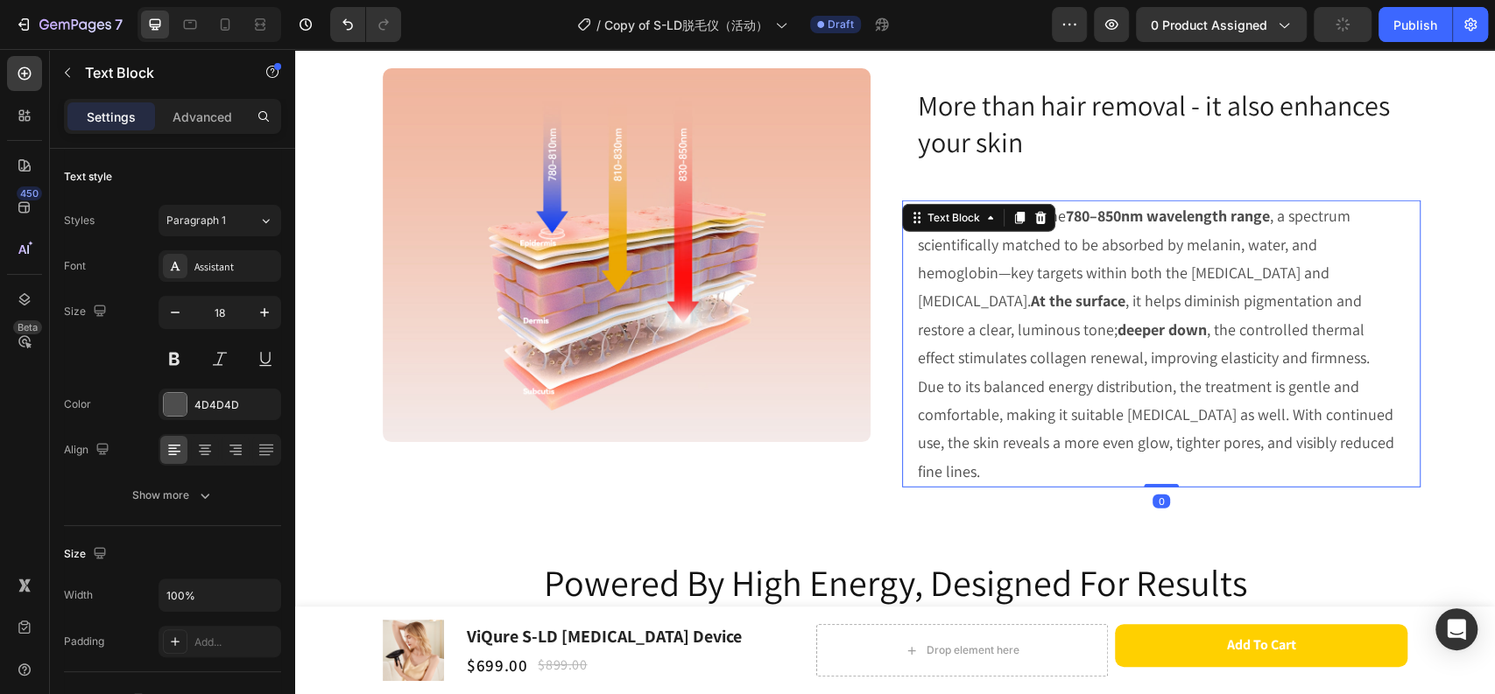
scroll to position [3233, 0]
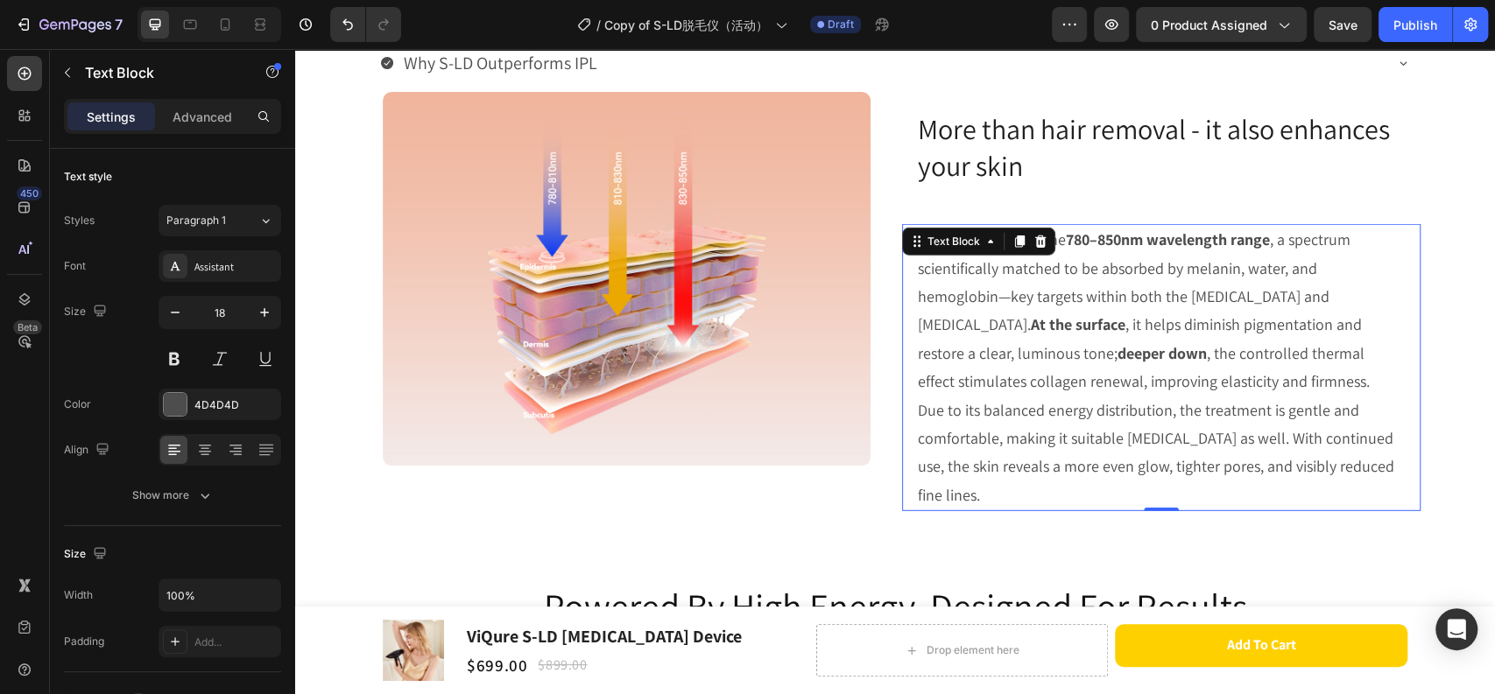
click at [1009, 401] on p "This device utilizes the 780–850nm wavelength range , a spectrum scientifically…" at bounding box center [1157, 368] width 479 height 284
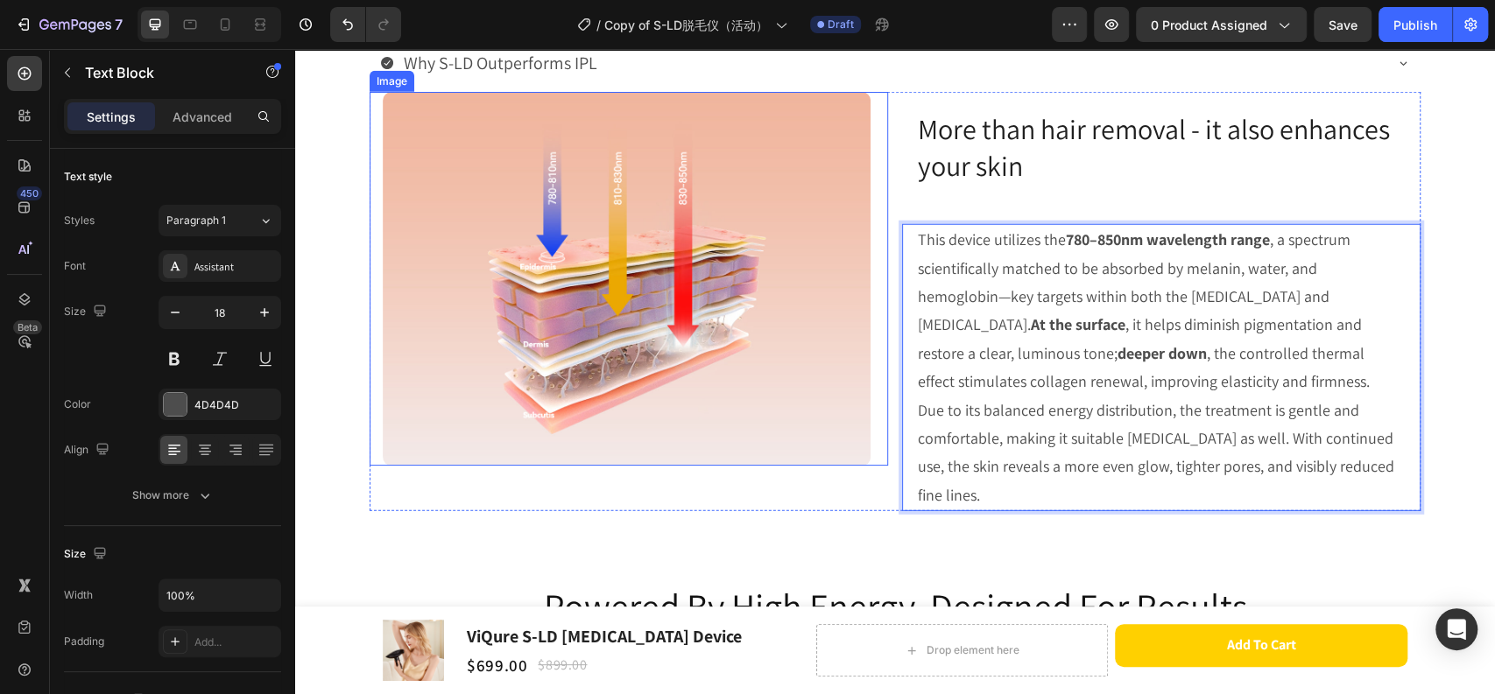
click at [799, 466] on img at bounding box center [627, 279] width 488 height 374
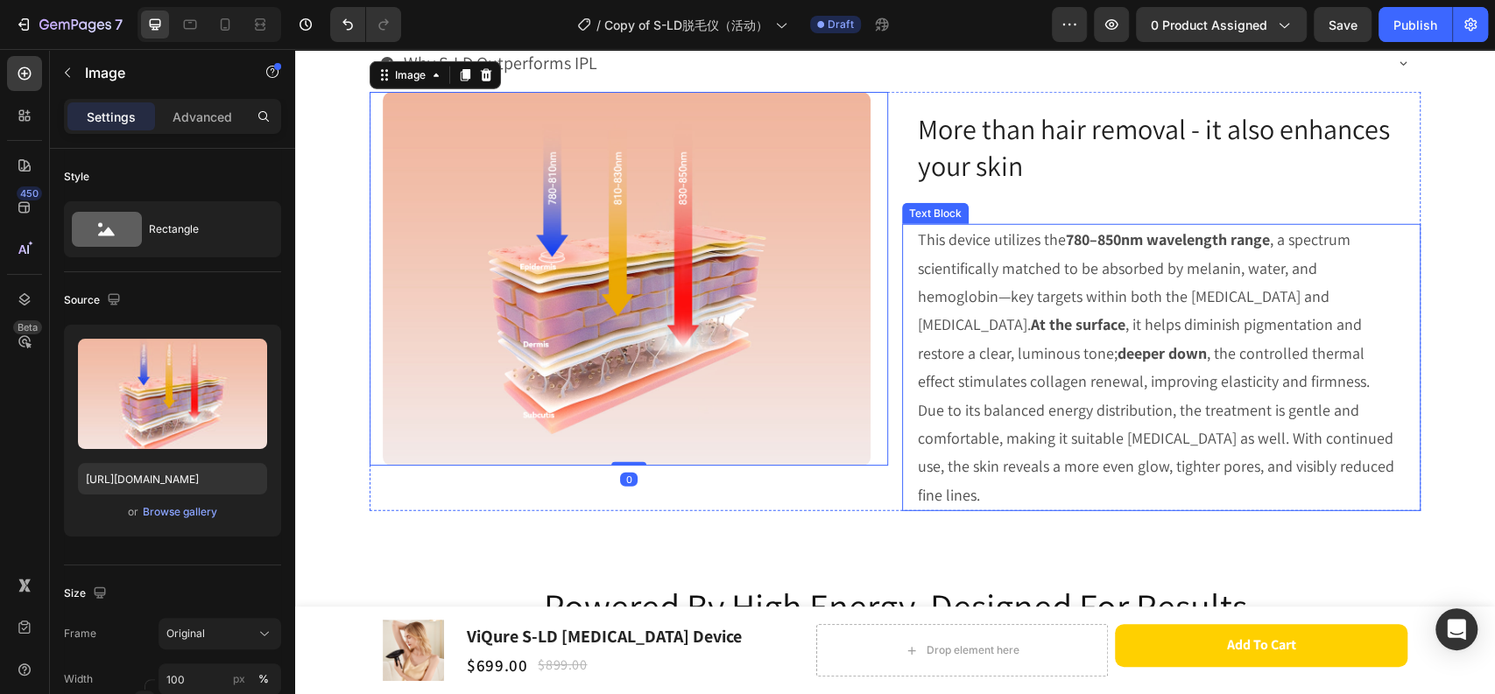
click at [1117, 431] on p "This device utilizes the 780–850nm wavelength range , a spectrum scientifically…" at bounding box center [1157, 368] width 479 height 284
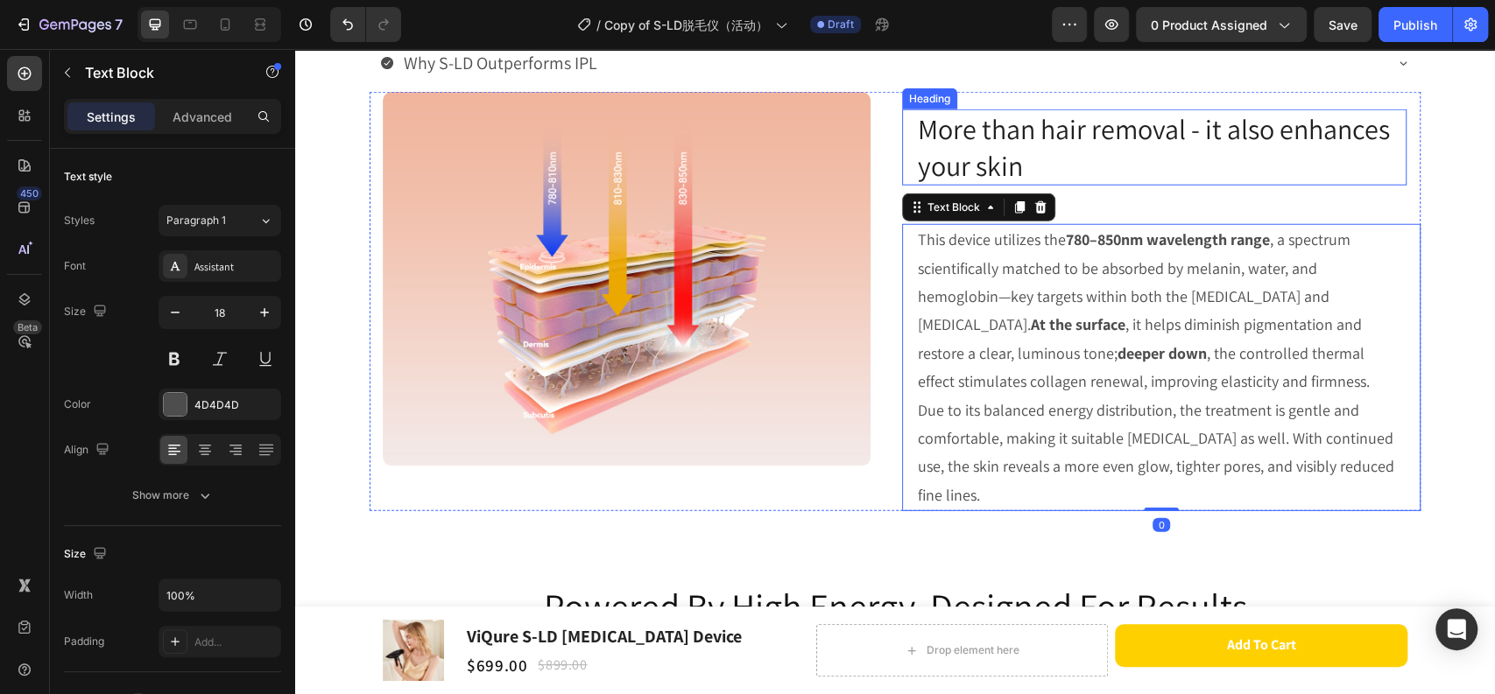
click at [1110, 186] on h2 "More than hair removal - it also enhances your skin" at bounding box center [1154, 147] width 476 height 76
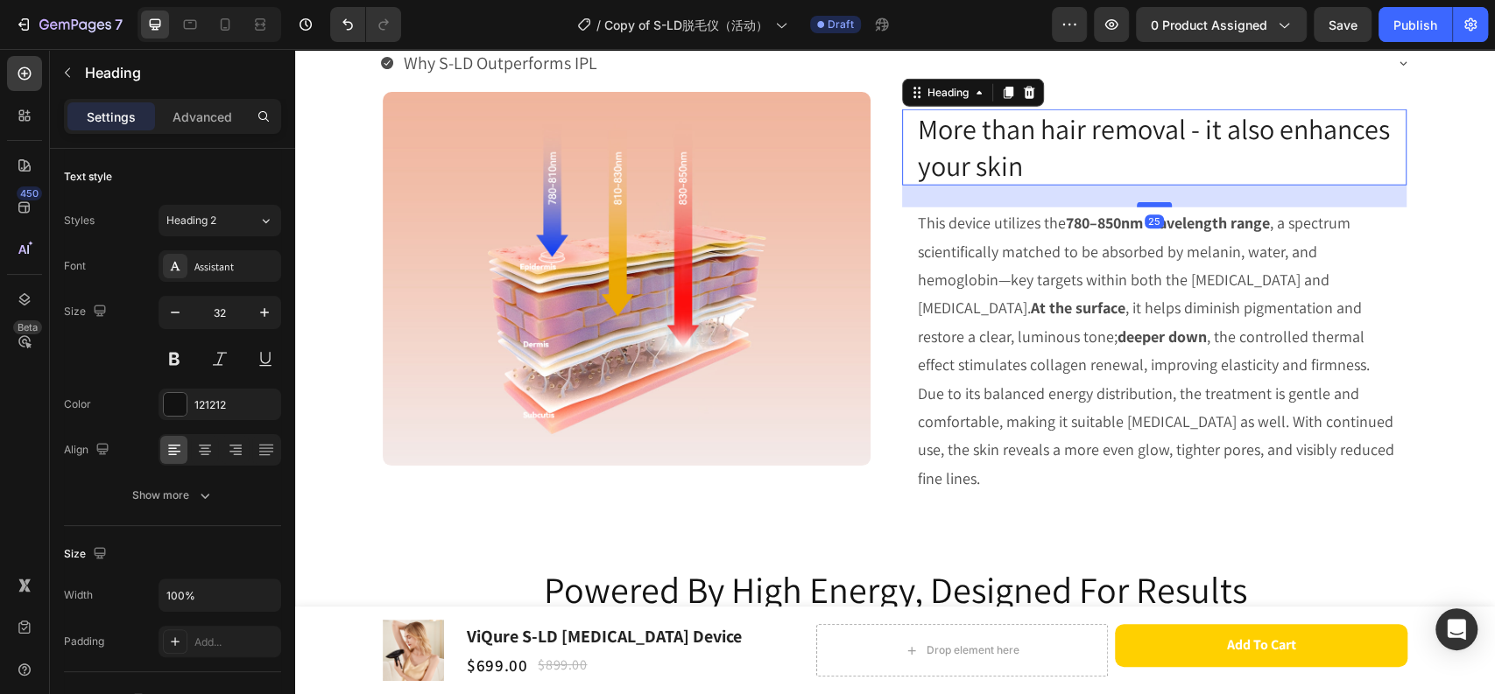
drag, startPoint x: 1148, startPoint y: 286, endPoint x: 1153, endPoint y: 270, distance: 17.4
click at [1153, 207] on div at bounding box center [1153, 204] width 35 height 5
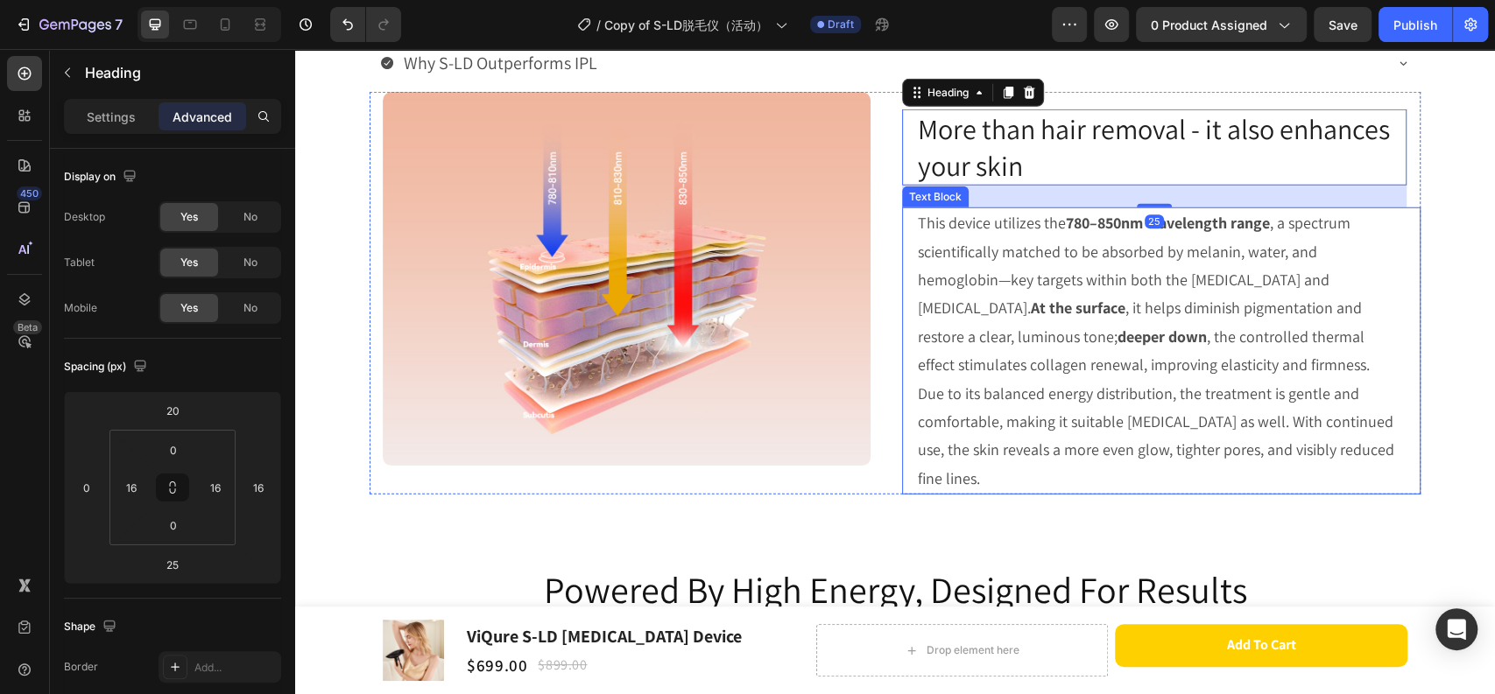
click at [1137, 482] on p "This device utilizes the 780–850nm wavelength range , a spectrum scientifically…" at bounding box center [1157, 351] width 479 height 284
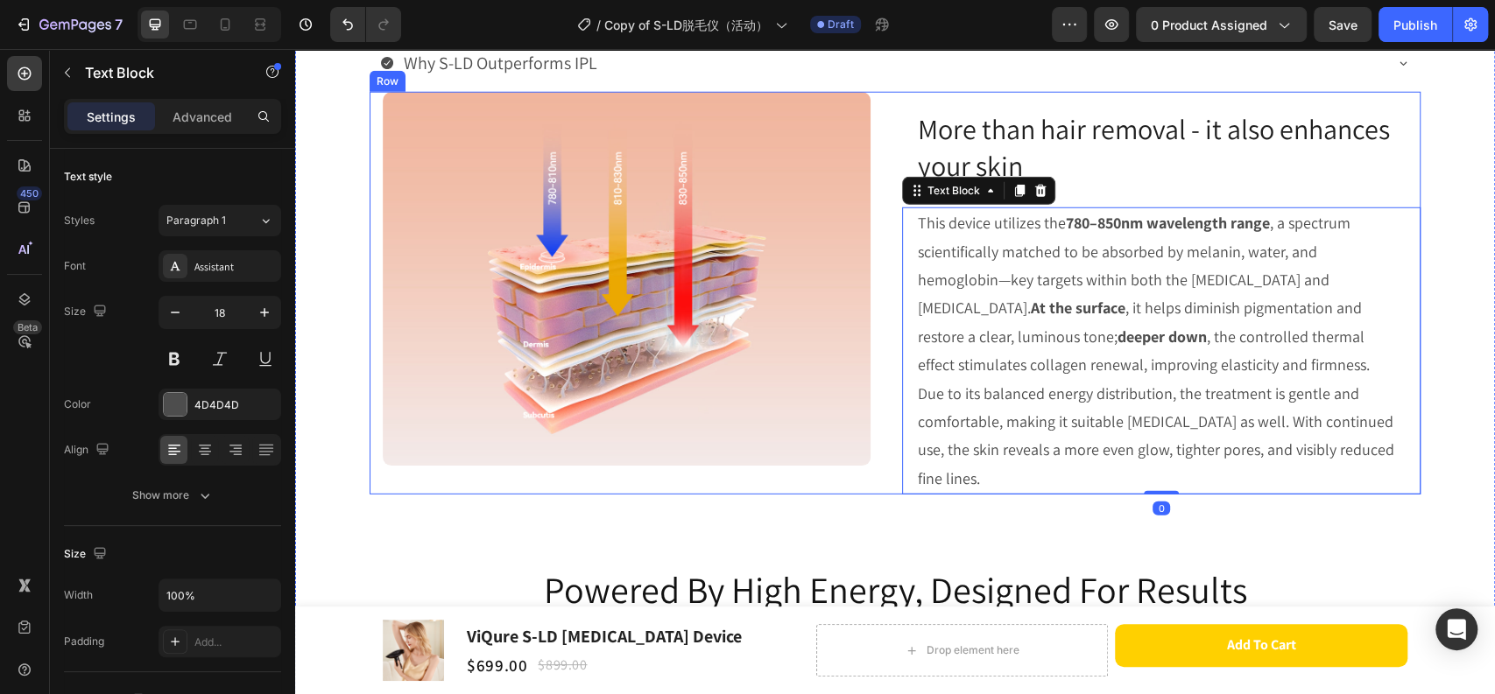
click at [1233, 252] on div "More than hair removal - it also enhances your skin Heading This device utilize…" at bounding box center [1161, 293] width 518 height 403
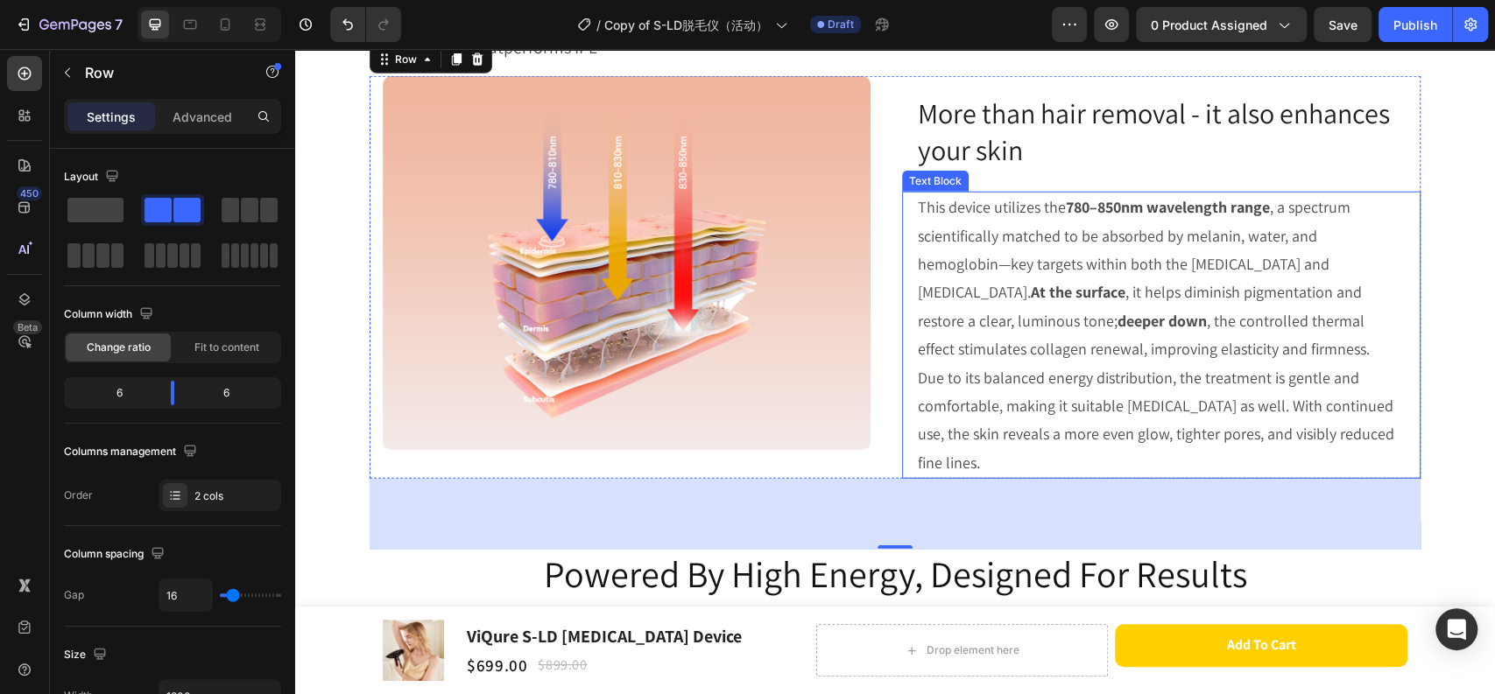
scroll to position [3330, 0]
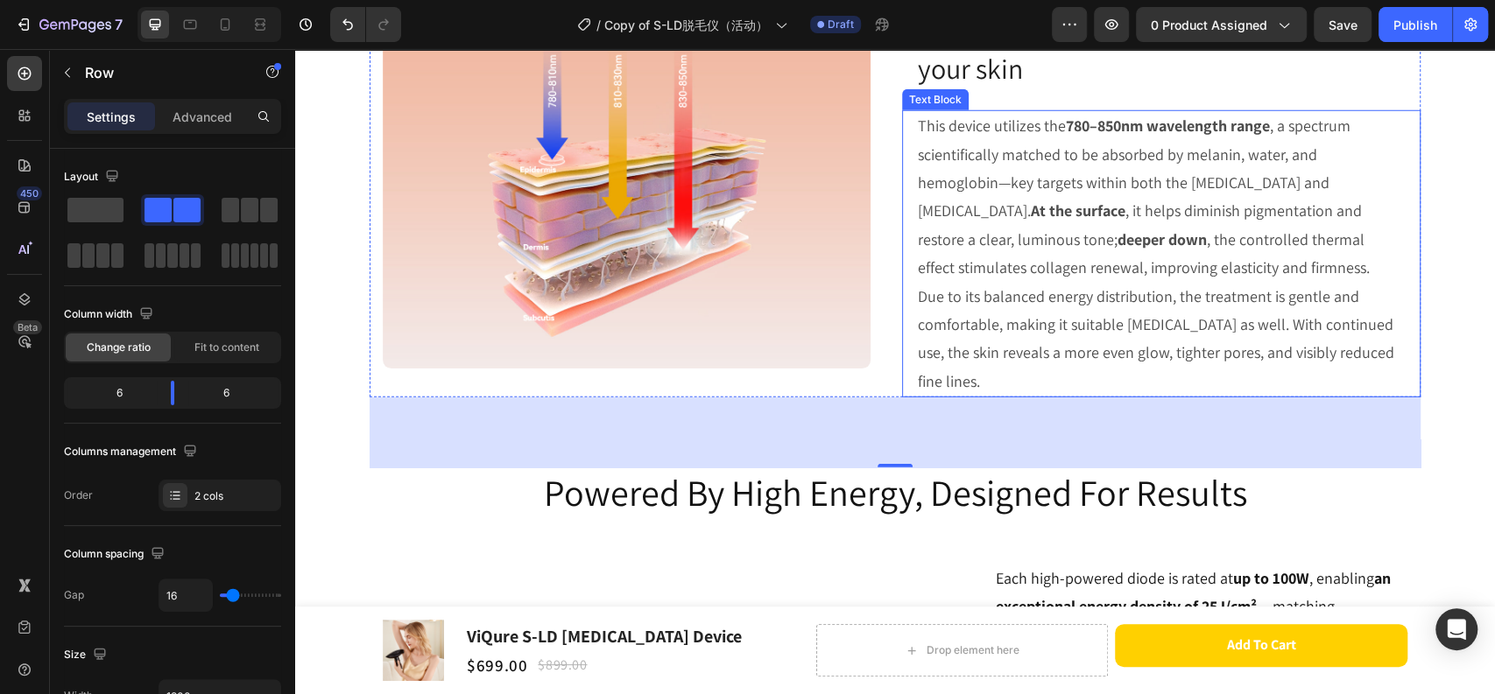
click at [1052, 285] on p "This device utilizes the 780–850nm wavelength range , a spectrum scientifically…" at bounding box center [1157, 254] width 479 height 284
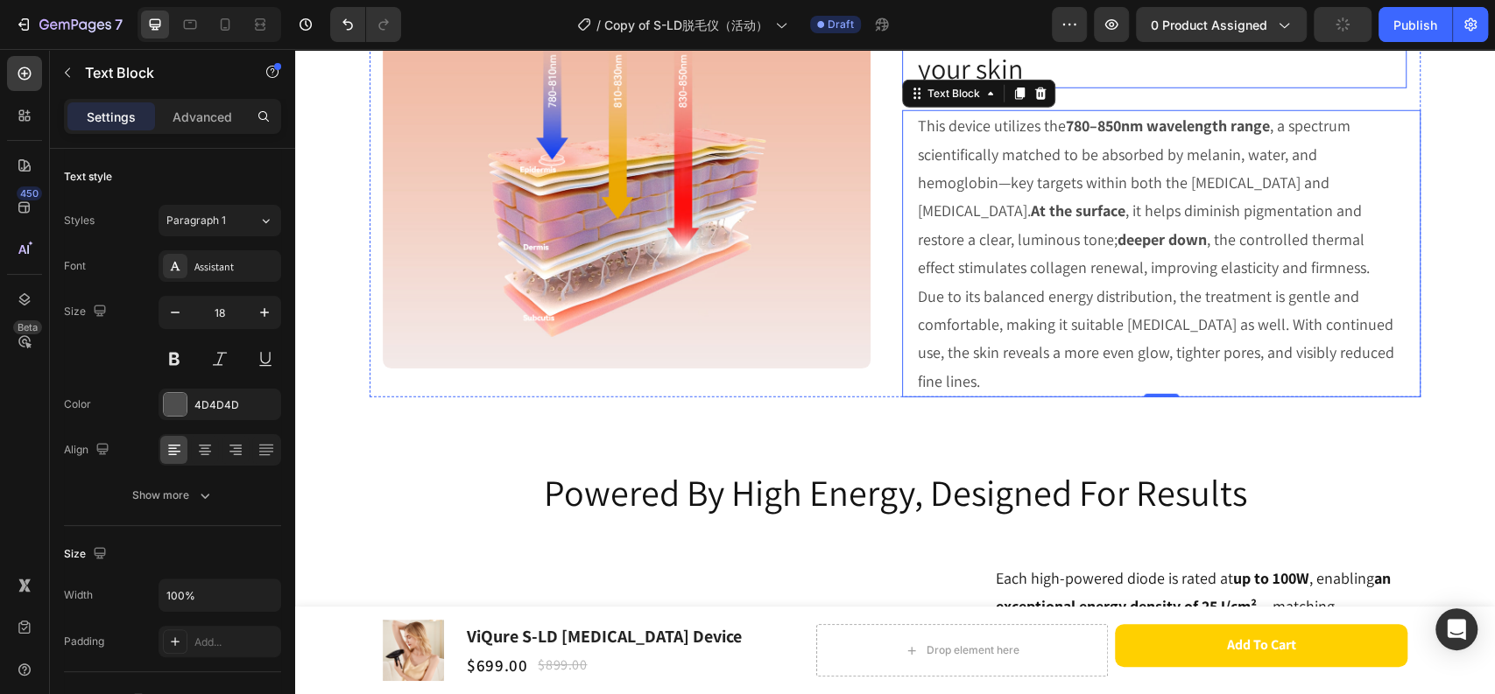
click at [1161, 88] on h2 "More than hair removal - it also enhances your skin" at bounding box center [1154, 50] width 476 height 76
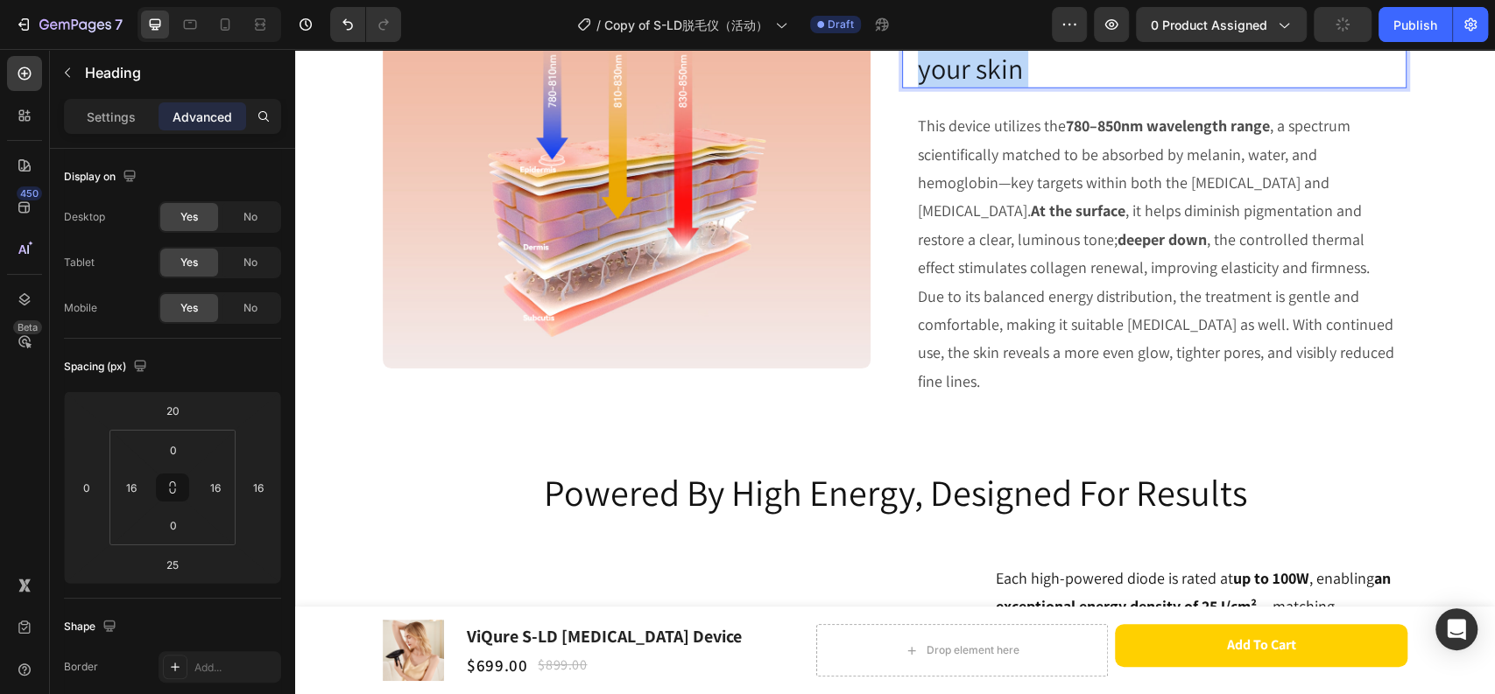
drag, startPoint x: 1164, startPoint y: 132, endPoint x: 1201, endPoint y: 87, distance: 58.5
click at [1201, 87] on p "More than hair removal - it also enhances your skin" at bounding box center [1154, 50] width 473 height 73
drag, startPoint x: 1201, startPoint y: 87, endPoint x: 1223, endPoint y: 137, distance: 55.3
click at [1223, 87] on p "More than hair removal - it also enhances your skin" at bounding box center [1154, 50] width 473 height 73
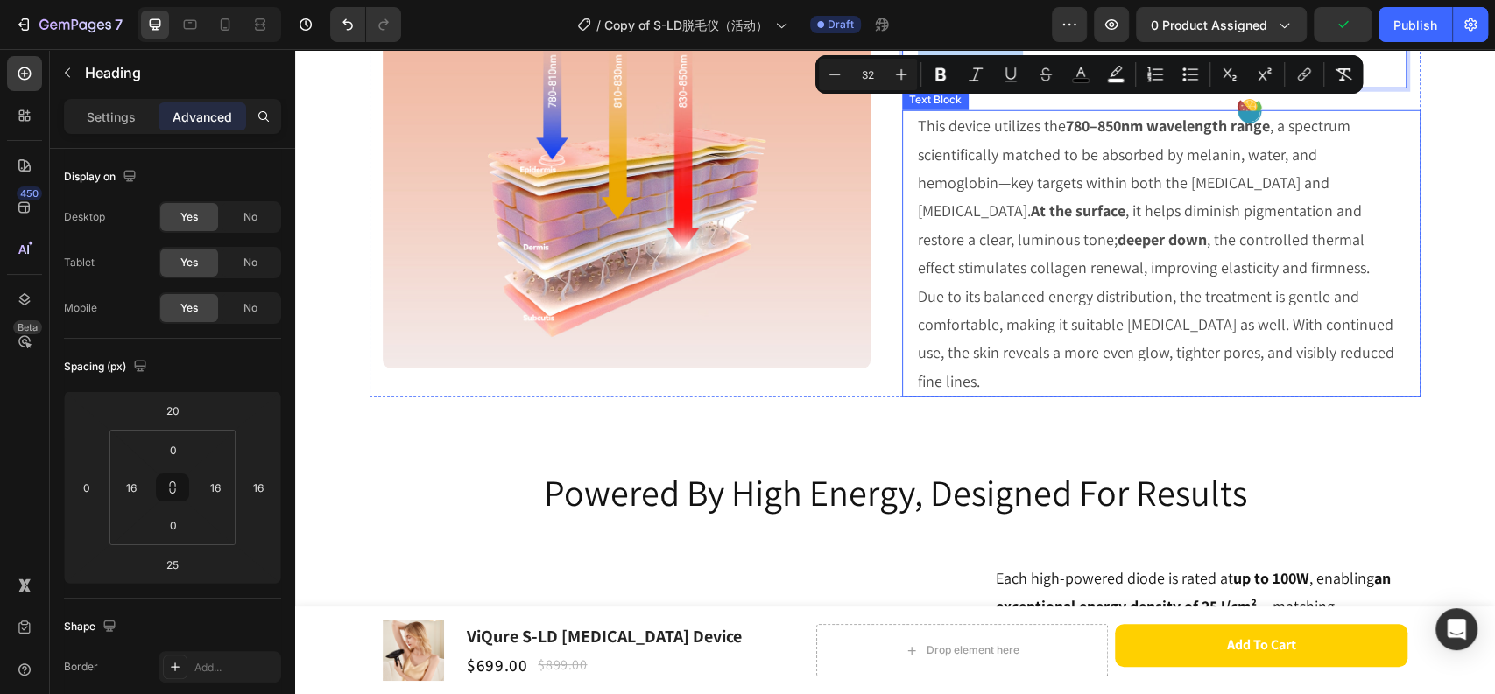
copy span "it also enhances your skin"
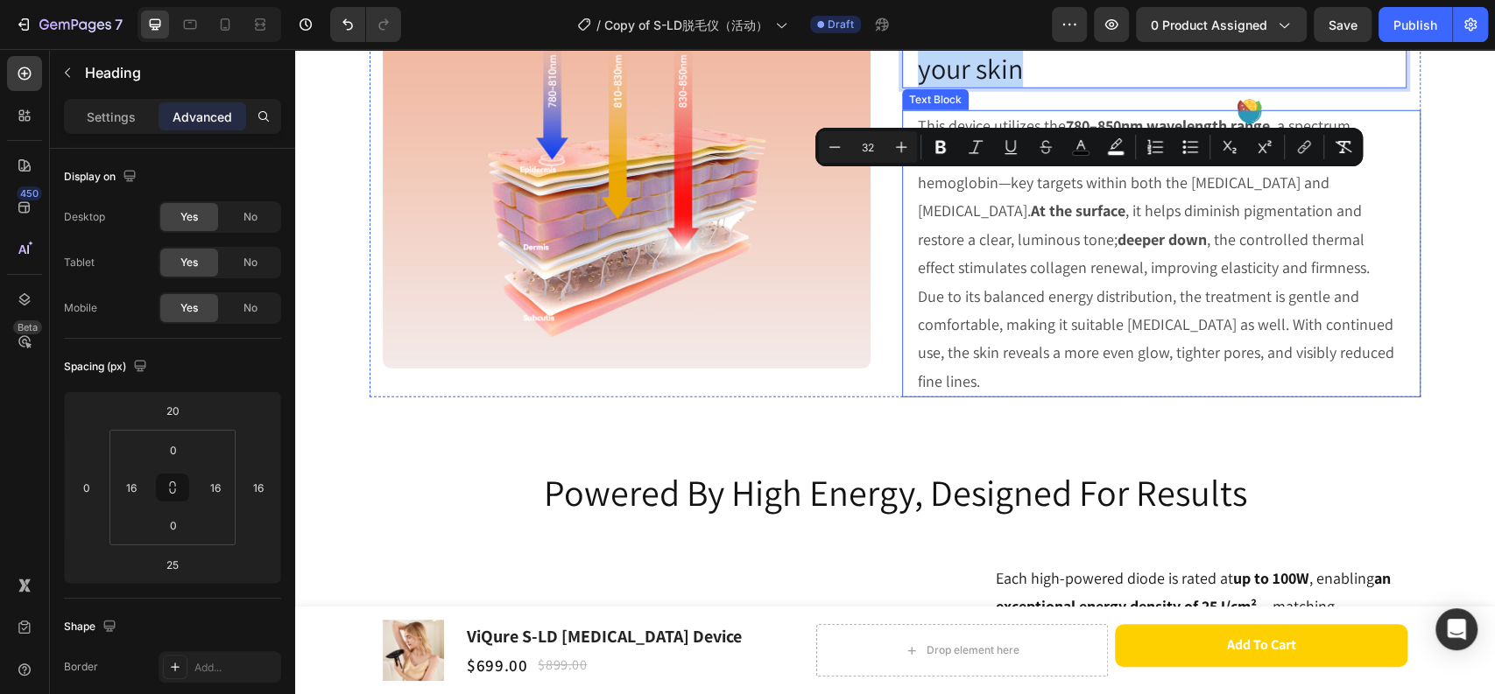
scroll to position [3233, 0]
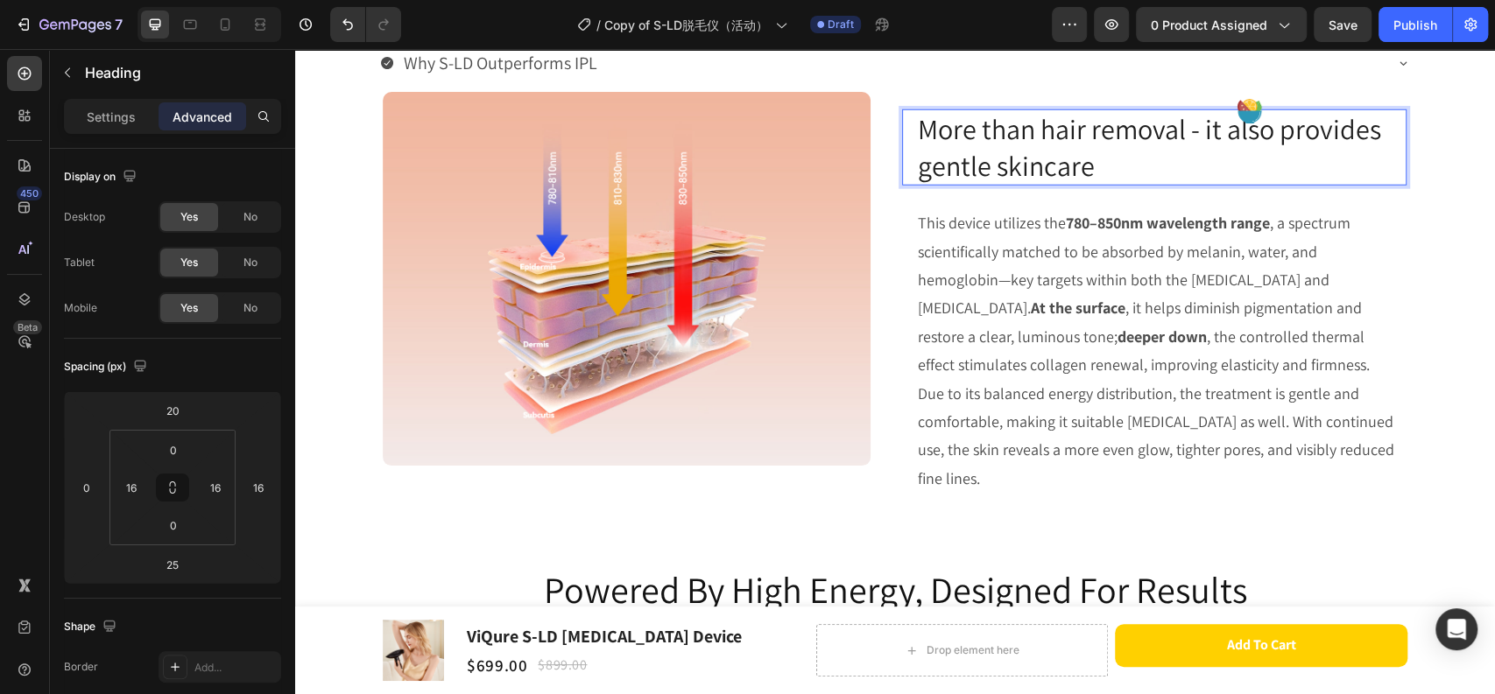
click at [1187, 184] on p "More than hair removal - it also provides gentle skincare" at bounding box center [1154, 147] width 473 height 73
click at [1063, 325] on p "This device utilizes the 780–850nm wavelength range , a spectrum scientifically…" at bounding box center [1157, 351] width 479 height 284
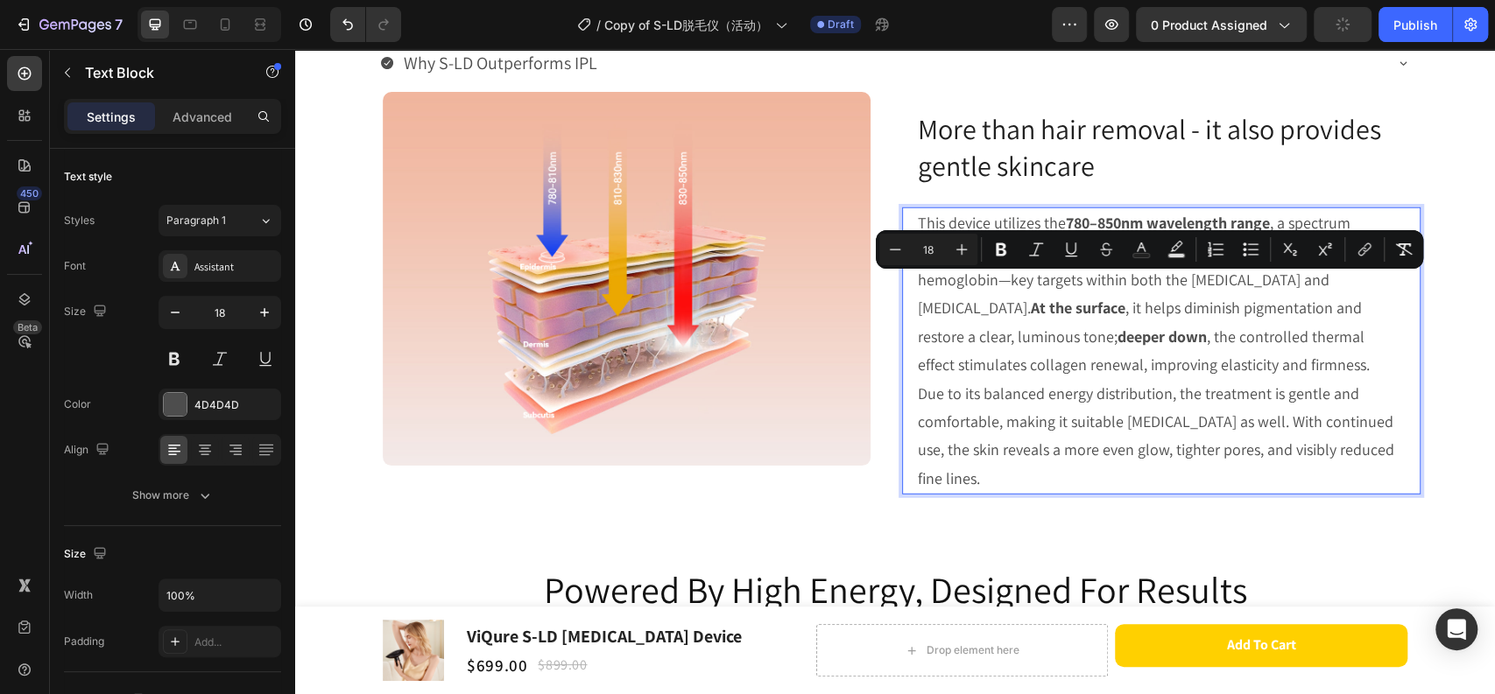
drag, startPoint x: 1221, startPoint y: 517, endPoint x: 908, endPoint y: 294, distance: 384.3
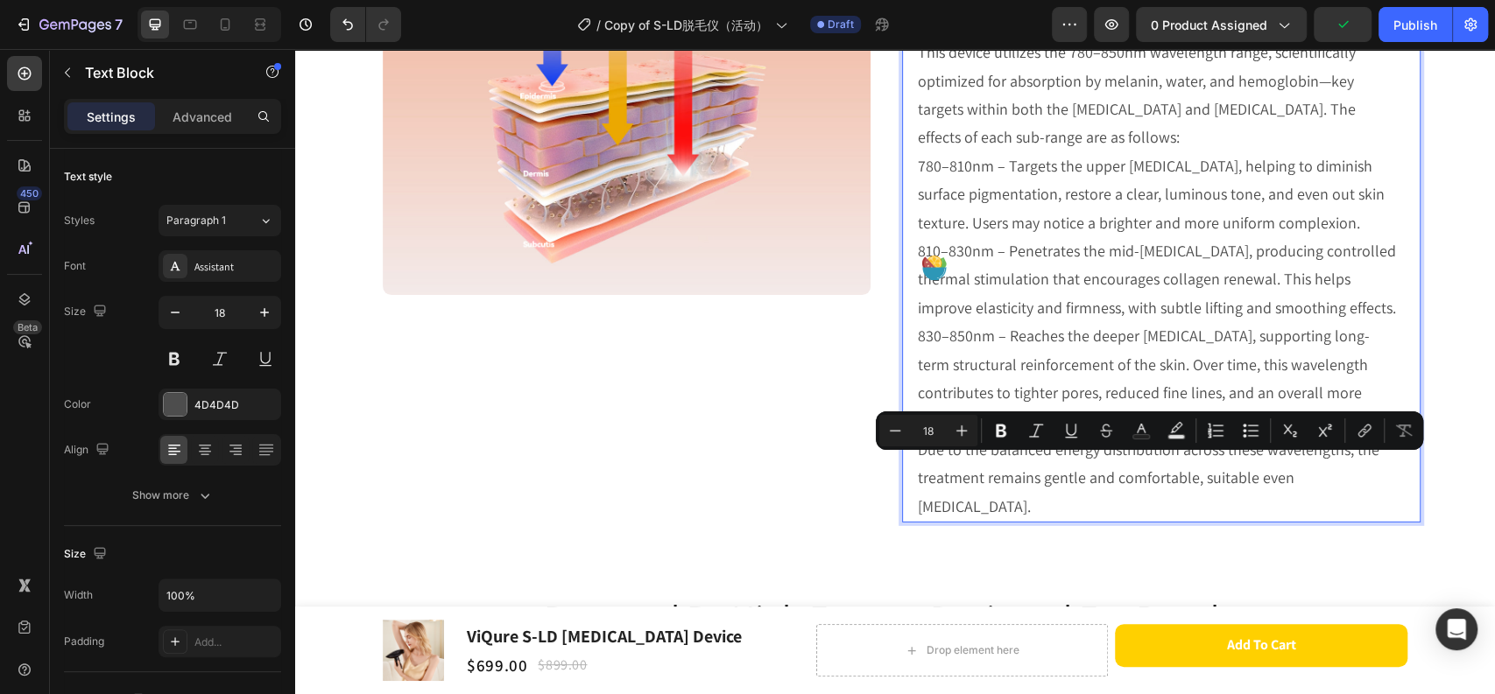
scroll to position [3307, 0]
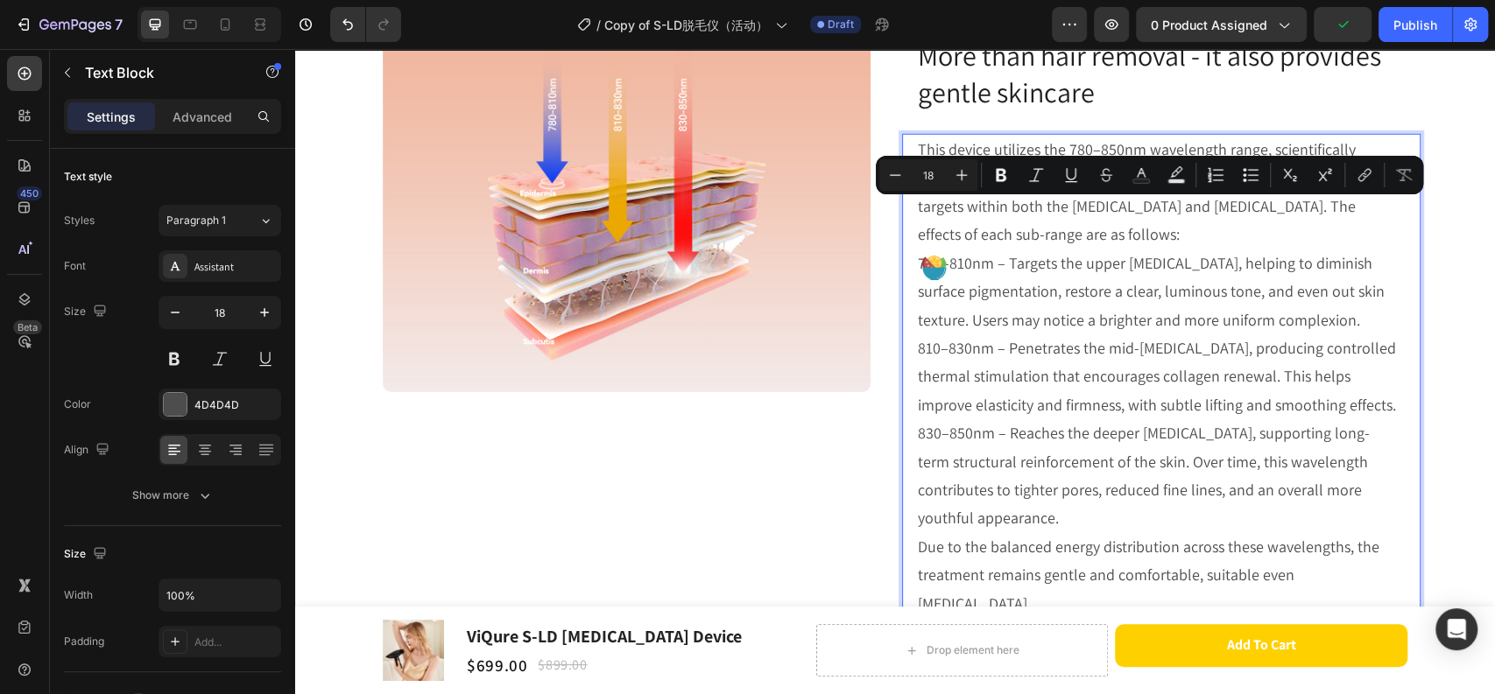
drag, startPoint x: 981, startPoint y: 566, endPoint x: 901, endPoint y: 221, distance: 354.2
click at [902, 221] on div "This device utilizes the 780–850nm wavelength range, scientifically optimized f…" at bounding box center [1161, 377] width 518 height 486
copy div "This device utilizes the 780–850nm wavelength range, scientifically optimized f…"
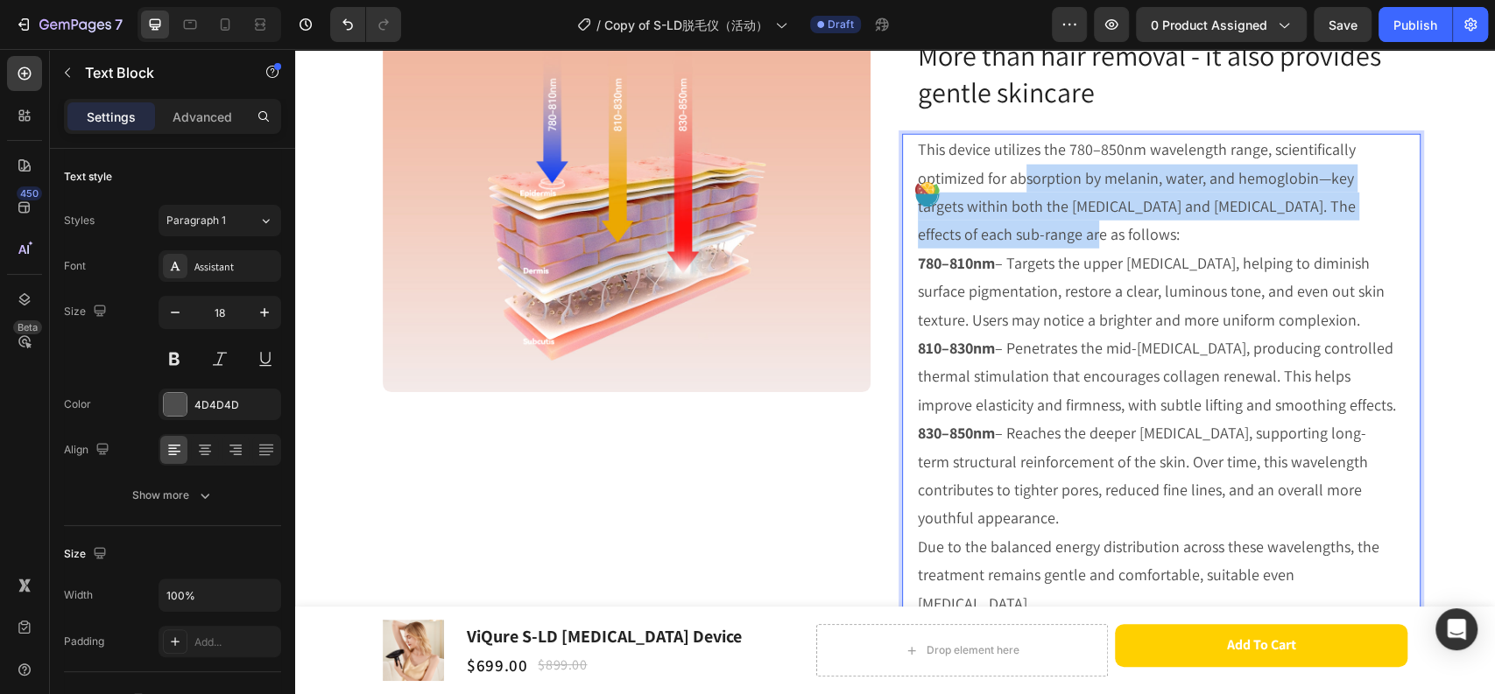
drag, startPoint x: 1014, startPoint y: 236, endPoint x: 1036, endPoint y: 291, distance: 58.5
click at [1036, 250] on p "This device utilizes the 780–850nm wavelength range, scientifically optimized f…" at bounding box center [1157, 193] width 479 height 114
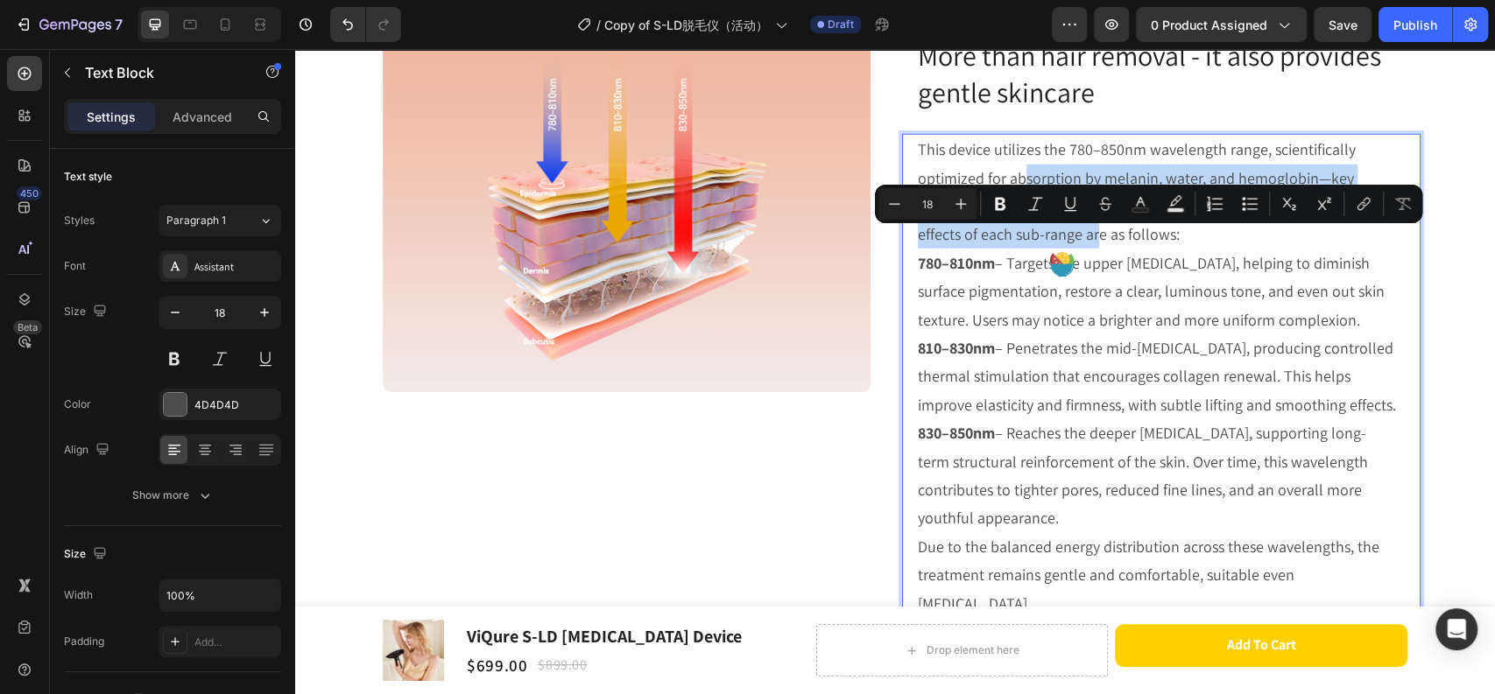
click at [1020, 250] on p "This device utilizes the 780–850nm wavelength range, scientifically optimized f…" at bounding box center [1157, 193] width 479 height 114
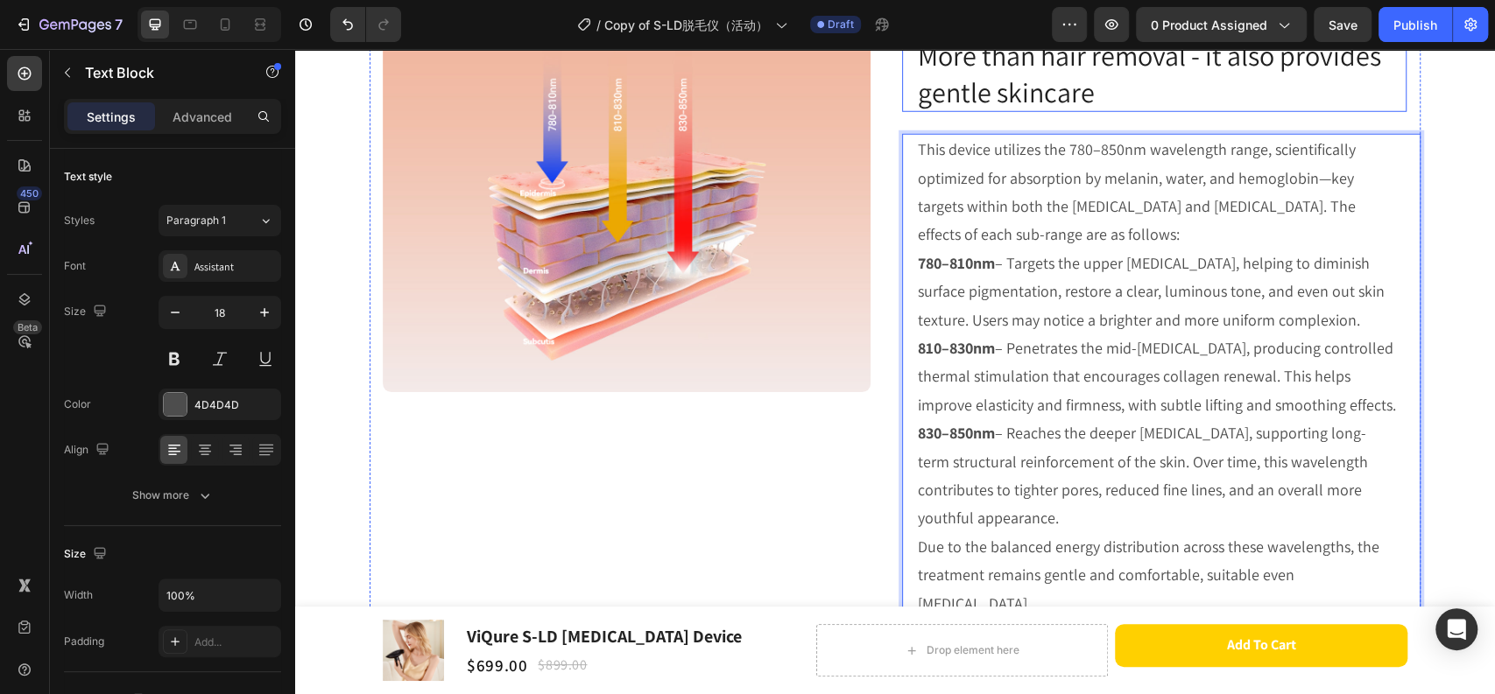
click at [1125, 110] on p "⁠⁠⁠⁠⁠⁠⁠ More than hair removal - it also provides gentle skincare" at bounding box center [1154, 74] width 473 height 73
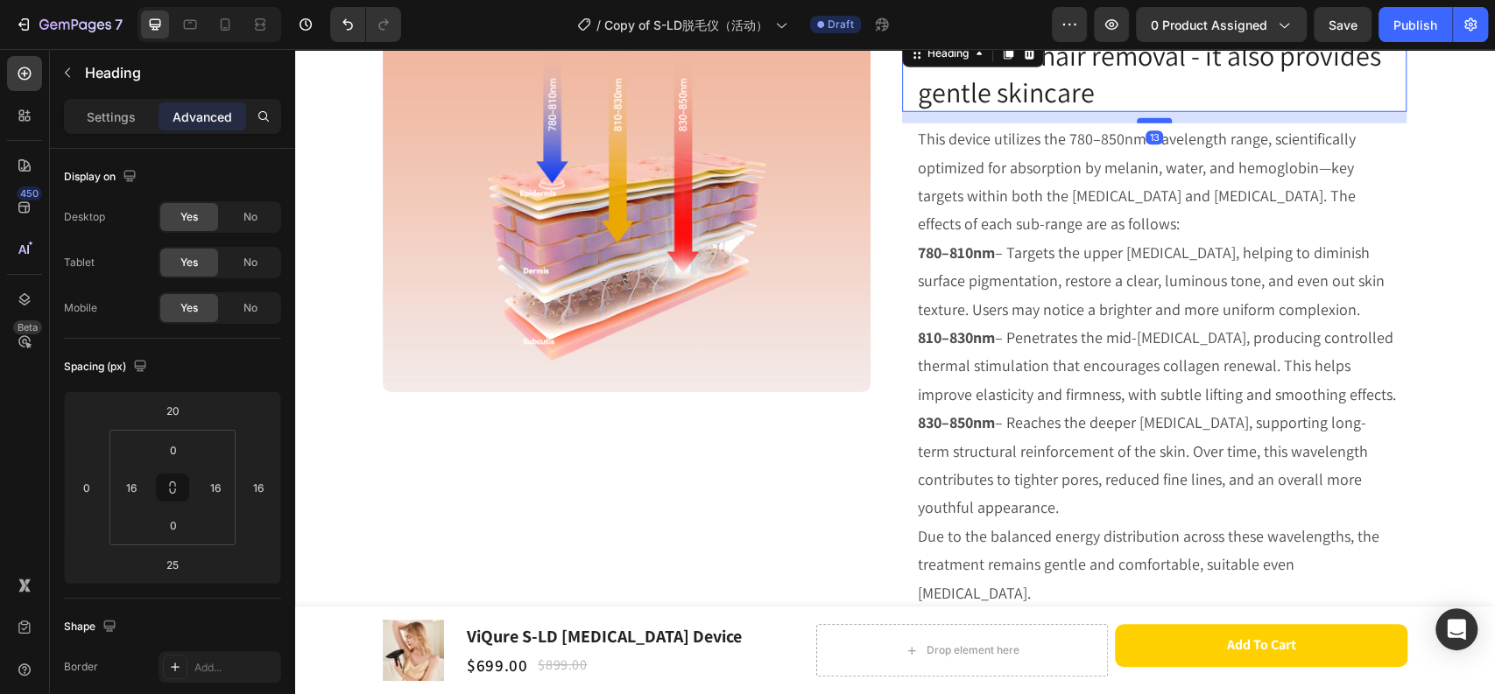
drag, startPoint x: 1156, startPoint y: 195, endPoint x: 1160, endPoint y: 185, distance: 11.4
click at [1160, 123] on div at bounding box center [1153, 120] width 35 height 5
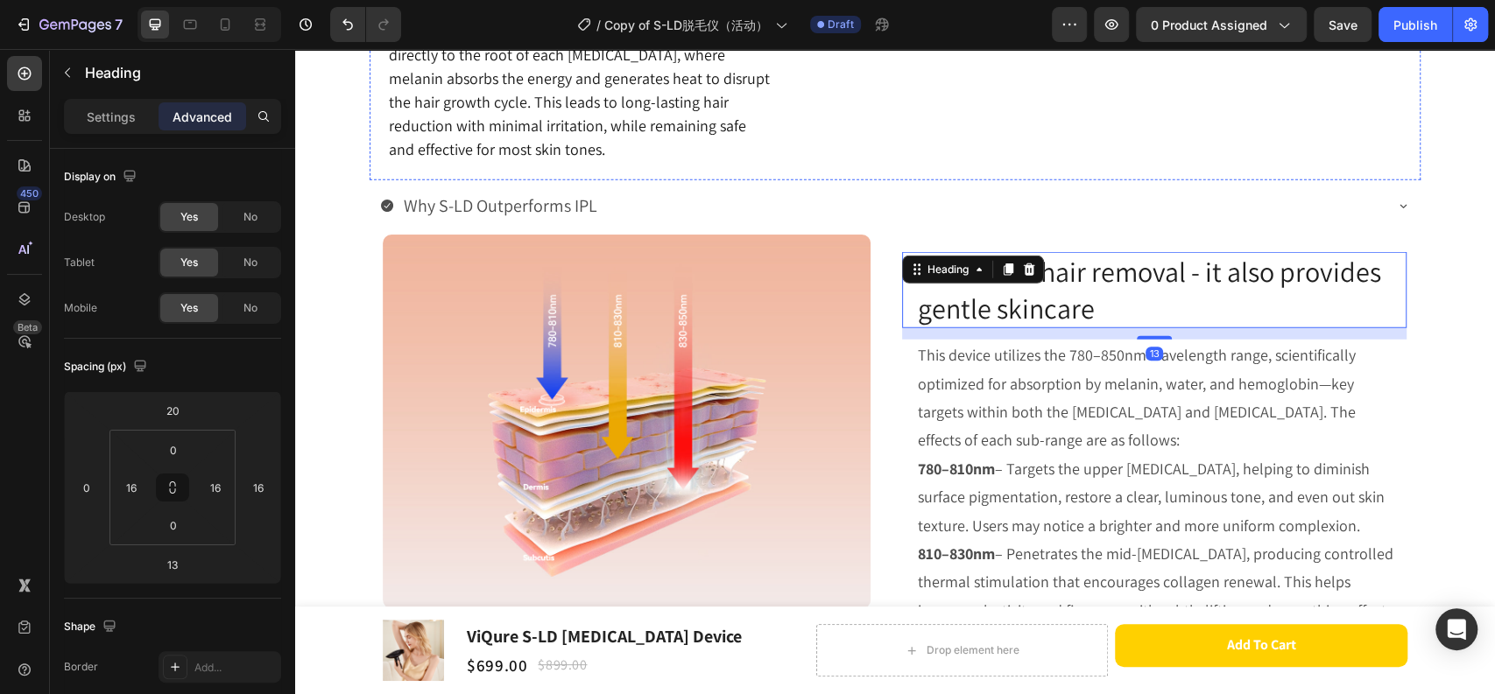
scroll to position [3112, 0]
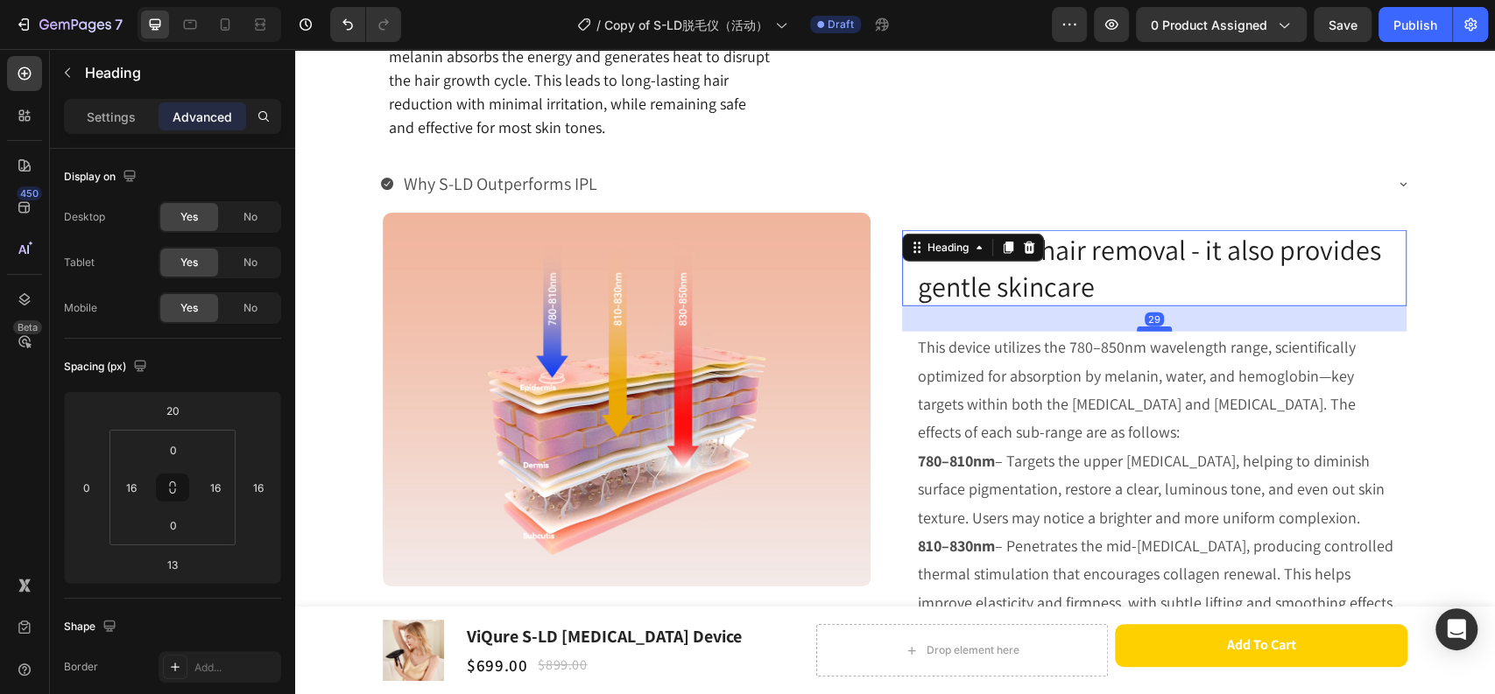
drag, startPoint x: 1143, startPoint y: 376, endPoint x: 1144, endPoint y: 390, distance: 14.0
click at [1144, 332] on div at bounding box center [1153, 329] width 35 height 5
type input "29"
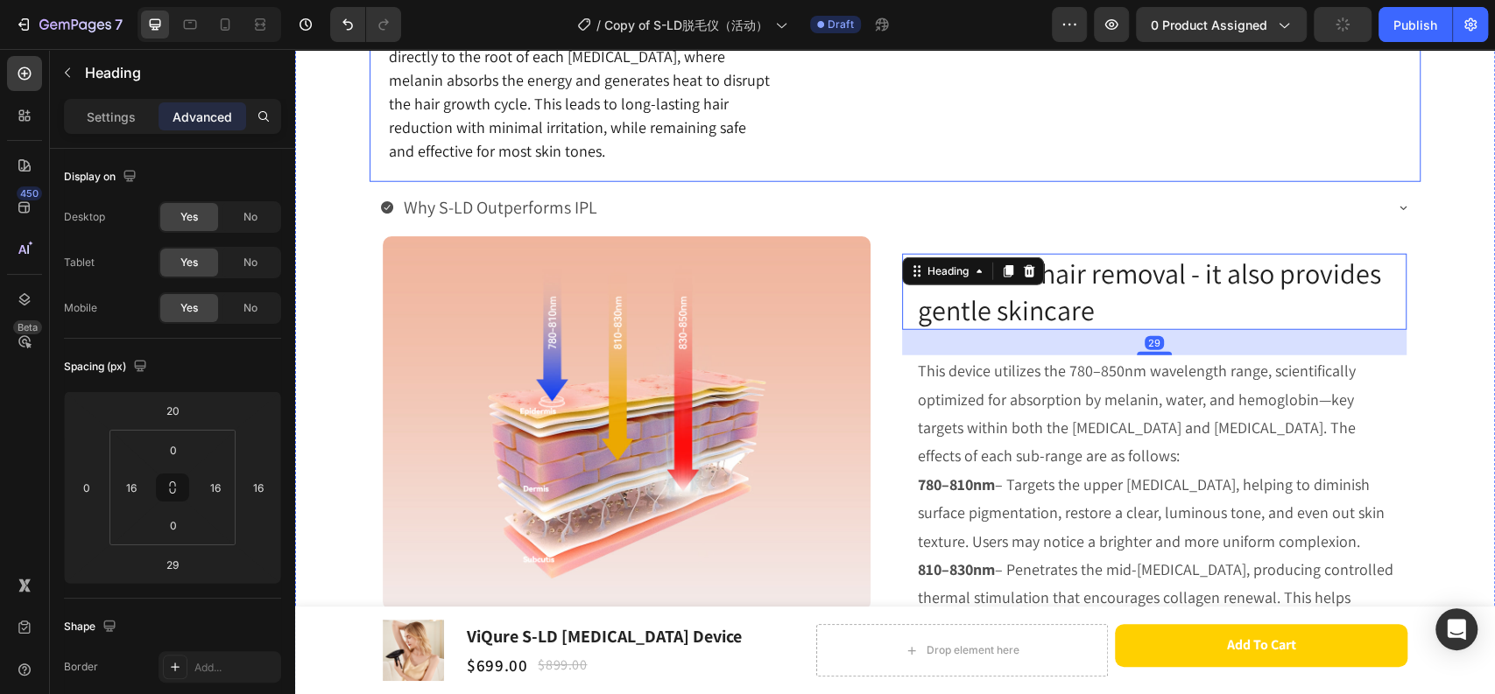
scroll to position [2821, 0]
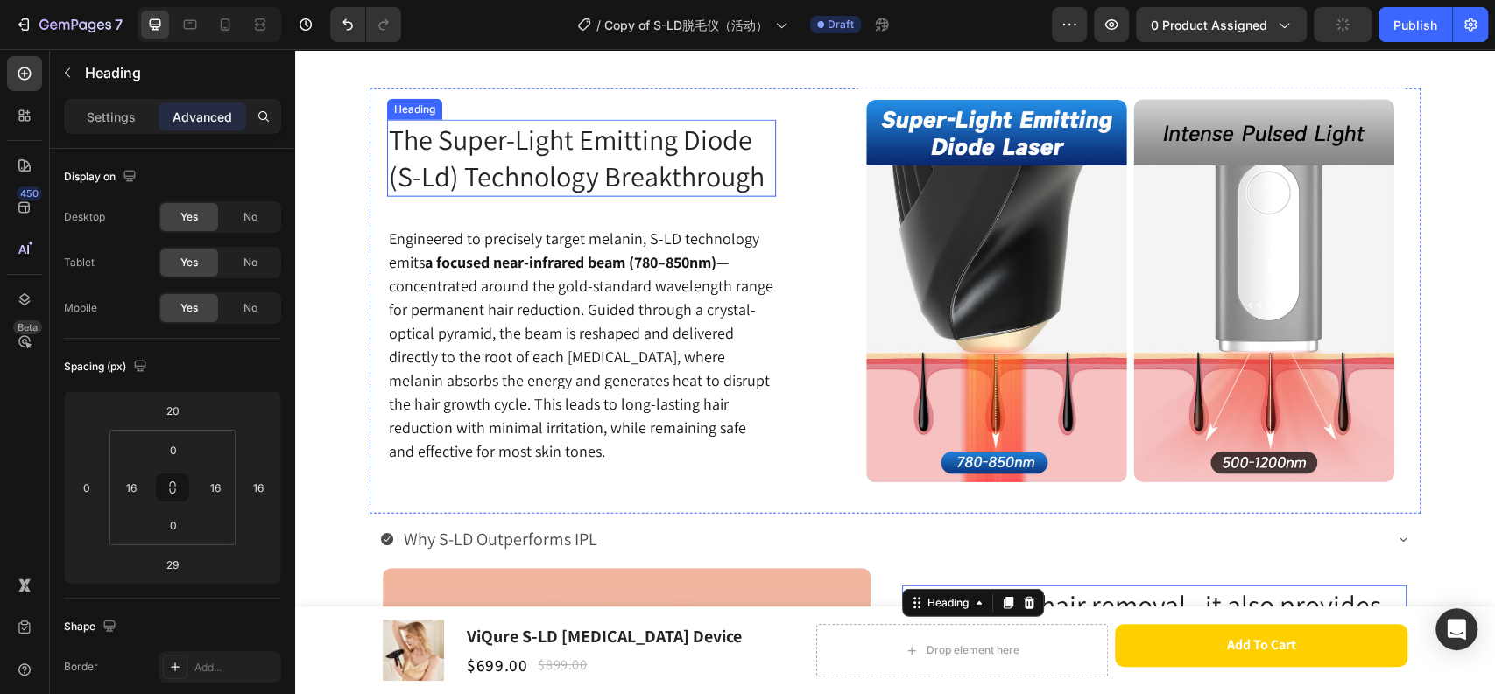
click at [560, 172] on h3 "the super-light emitting diode (s-ld) technology breakthrough" at bounding box center [581, 158] width 389 height 76
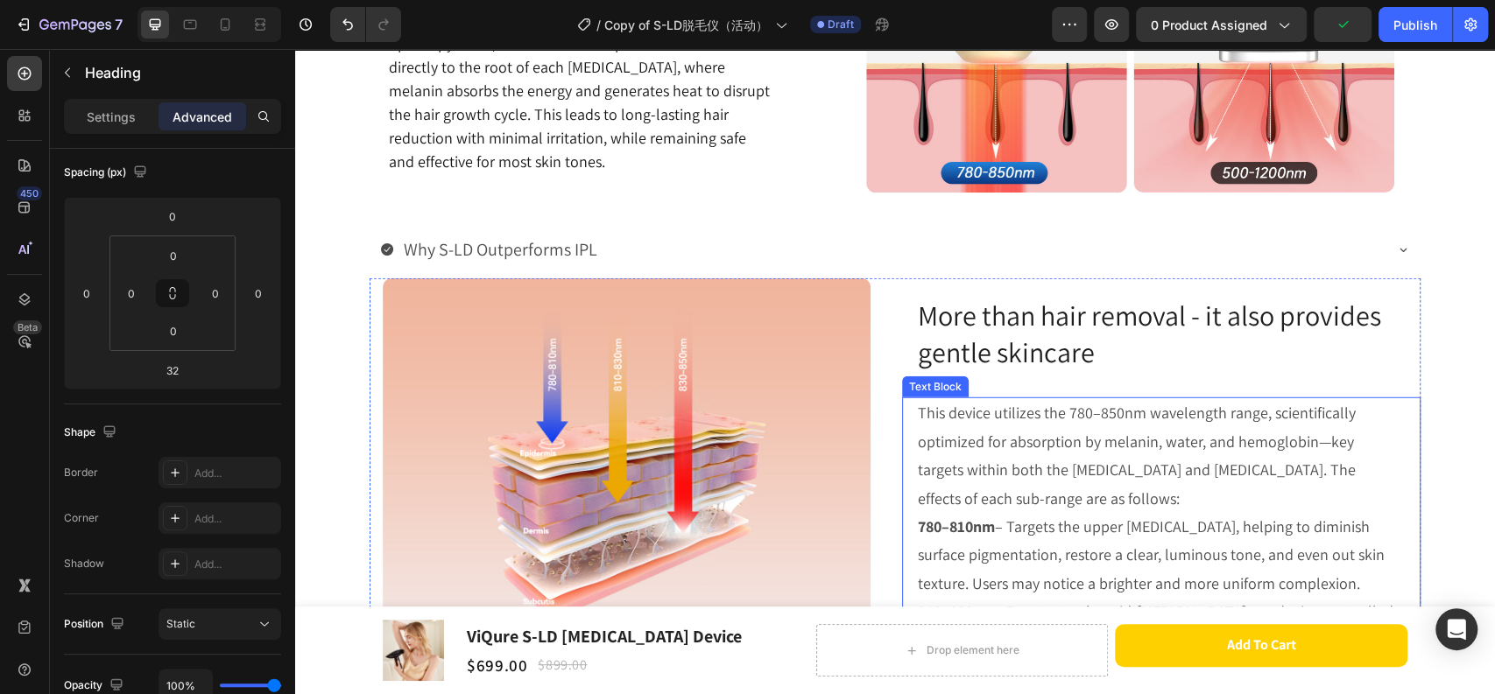
scroll to position [3112, 0]
click at [1123, 340] on p "⁠⁠⁠⁠⁠⁠⁠ More than hair removal - it also provides gentle skincare" at bounding box center [1154, 332] width 473 height 73
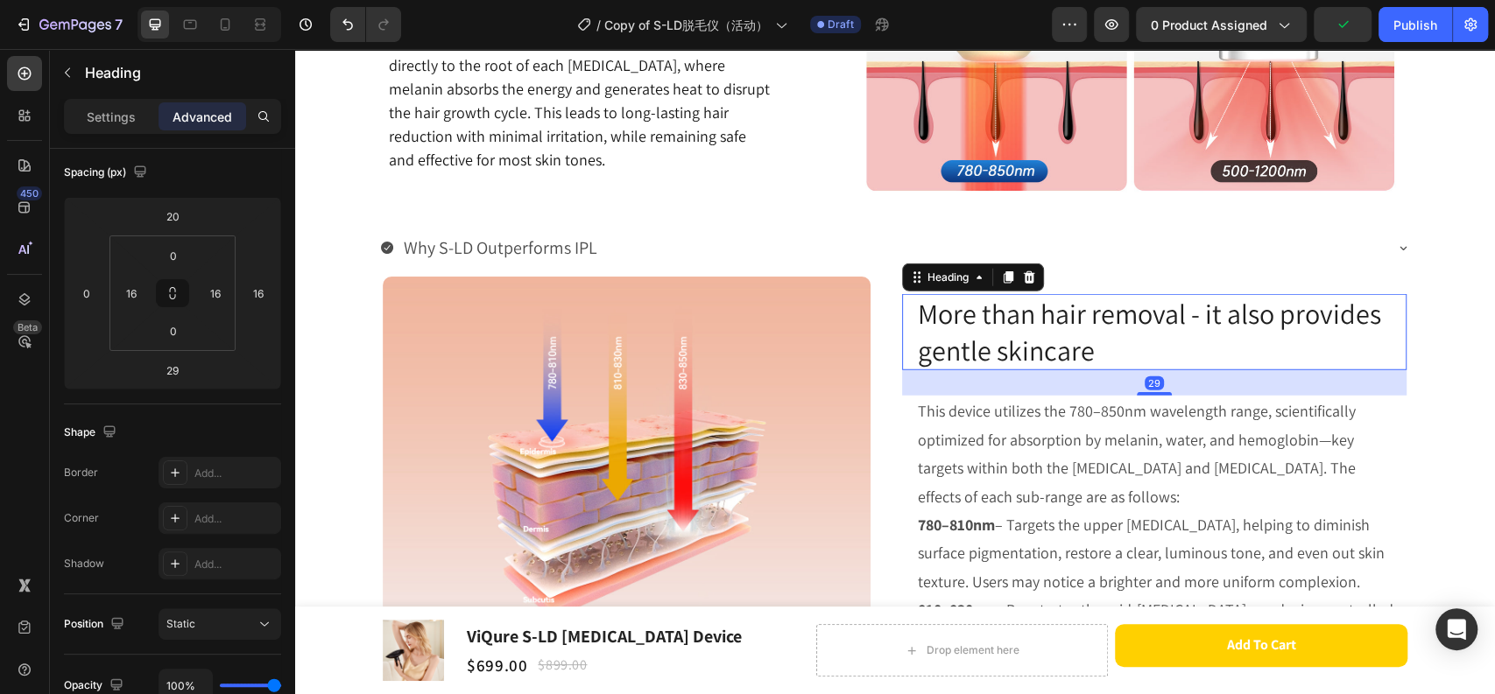
click at [1047, 406] on p "This device utilizes the 780–850nm wavelength range, scientifically optimized f…" at bounding box center [1157, 454] width 479 height 114
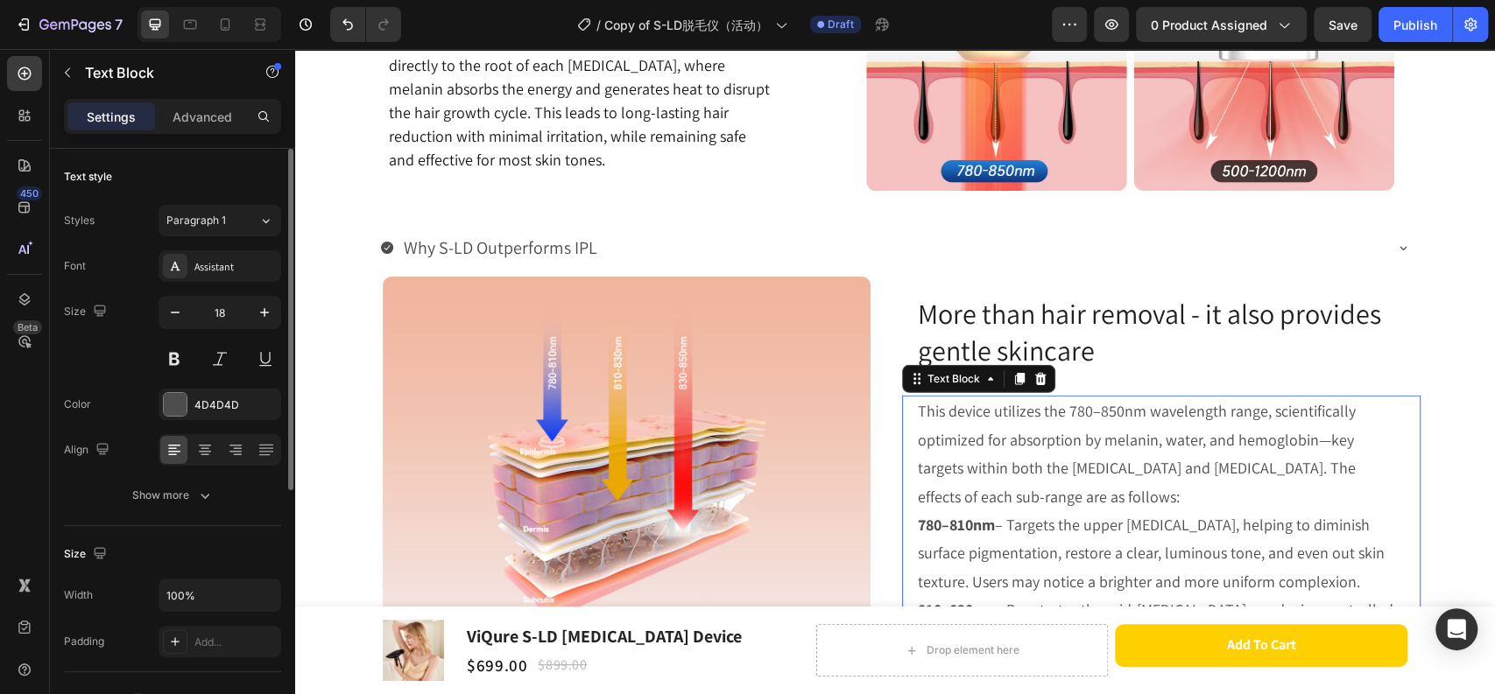
scroll to position [3210, 0]
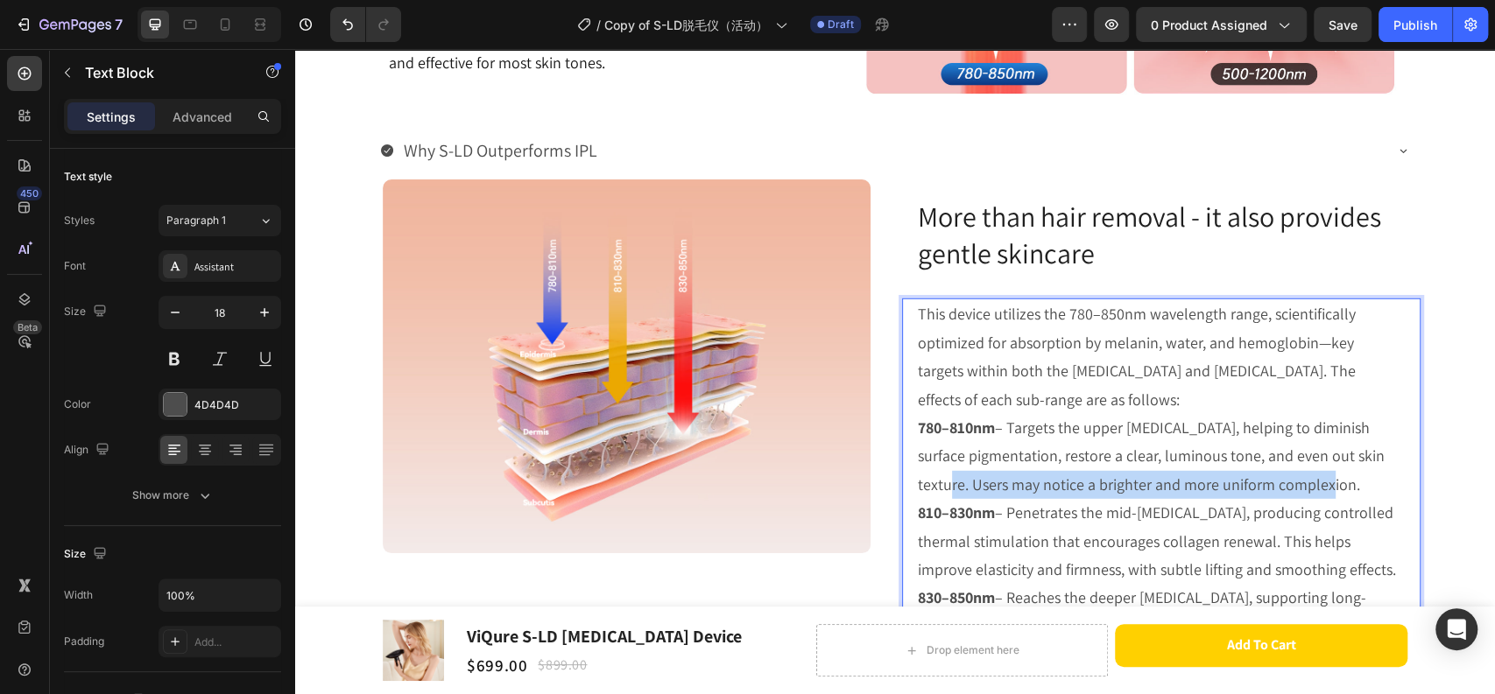
drag, startPoint x: 1310, startPoint y: 484, endPoint x: 913, endPoint y: 475, distance: 396.7
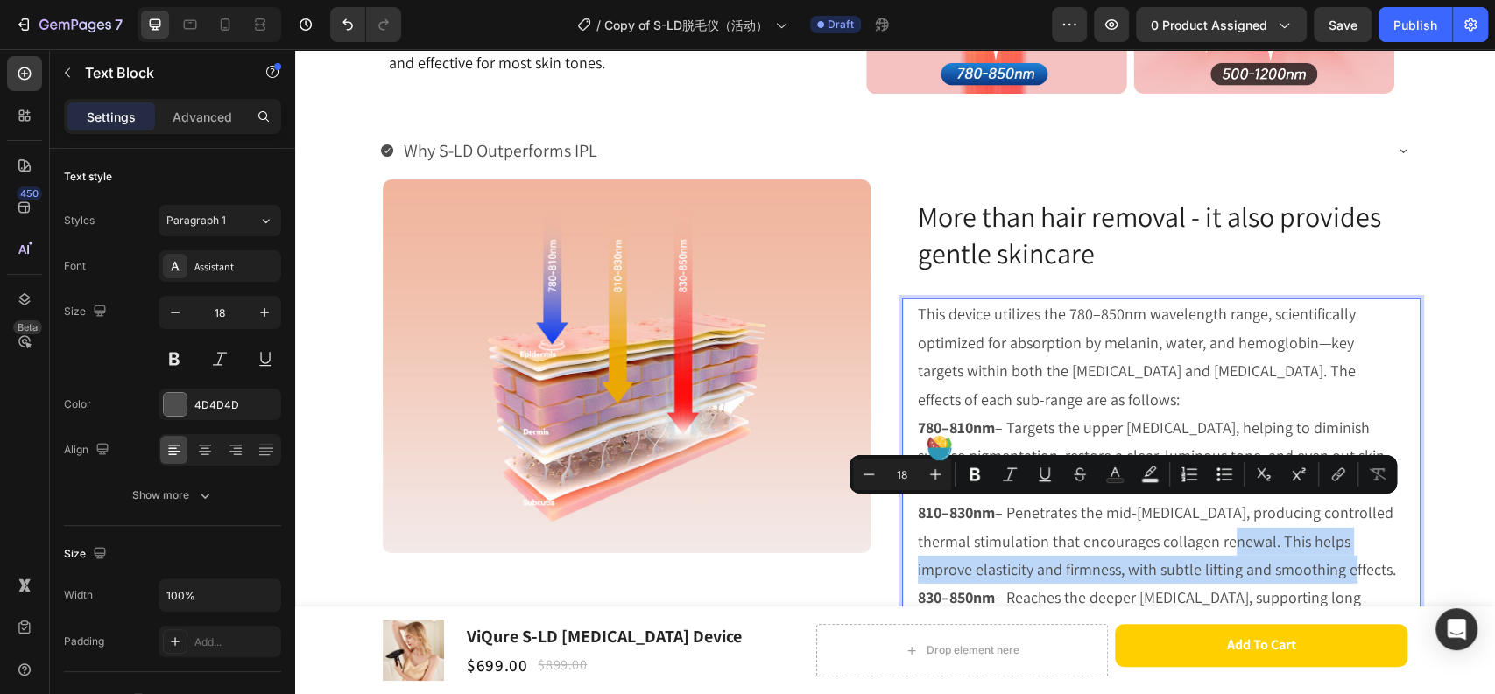
drag, startPoint x: 1213, startPoint y: 513, endPoint x: 1334, endPoint y: 537, distance: 123.1
click at [1334, 537] on p "810–830nm – Penetrates the mid-dermis, producing controlled thermal stimulation…" at bounding box center [1157, 541] width 479 height 85
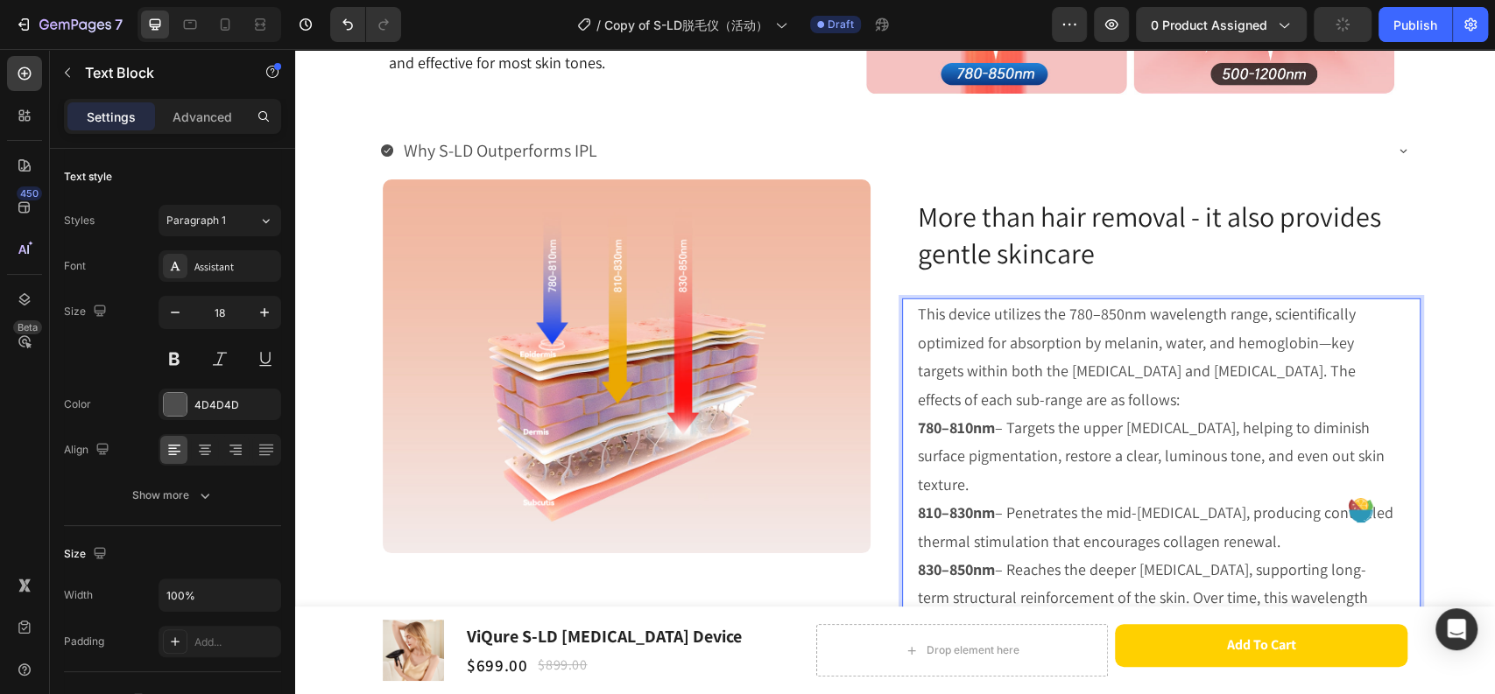
scroll to position [3307, 0]
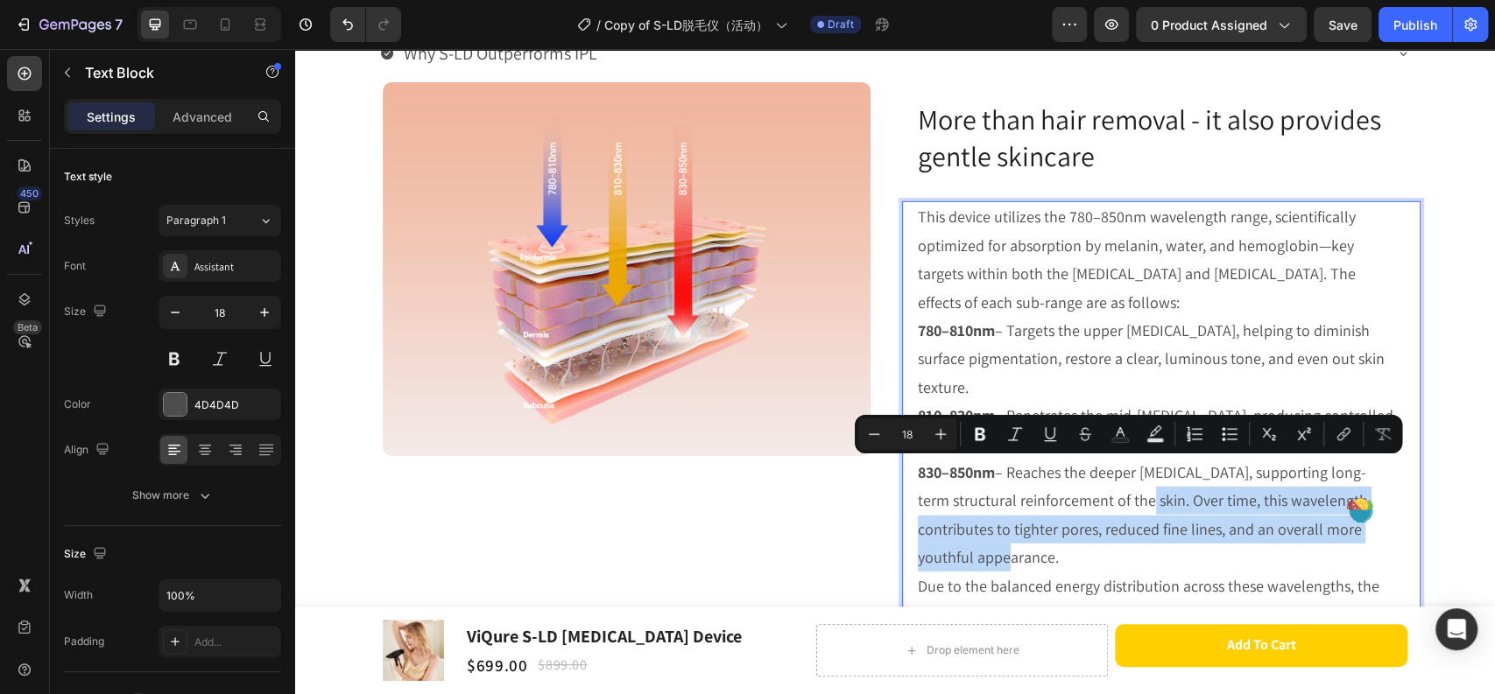
drag, startPoint x: 1145, startPoint y: 472, endPoint x: 1152, endPoint y: 525, distance: 53.9
click at [1152, 525] on p "830–850nm – Reaches the deeper dermis, supporting long-term structural reinforc…" at bounding box center [1157, 516] width 479 height 114
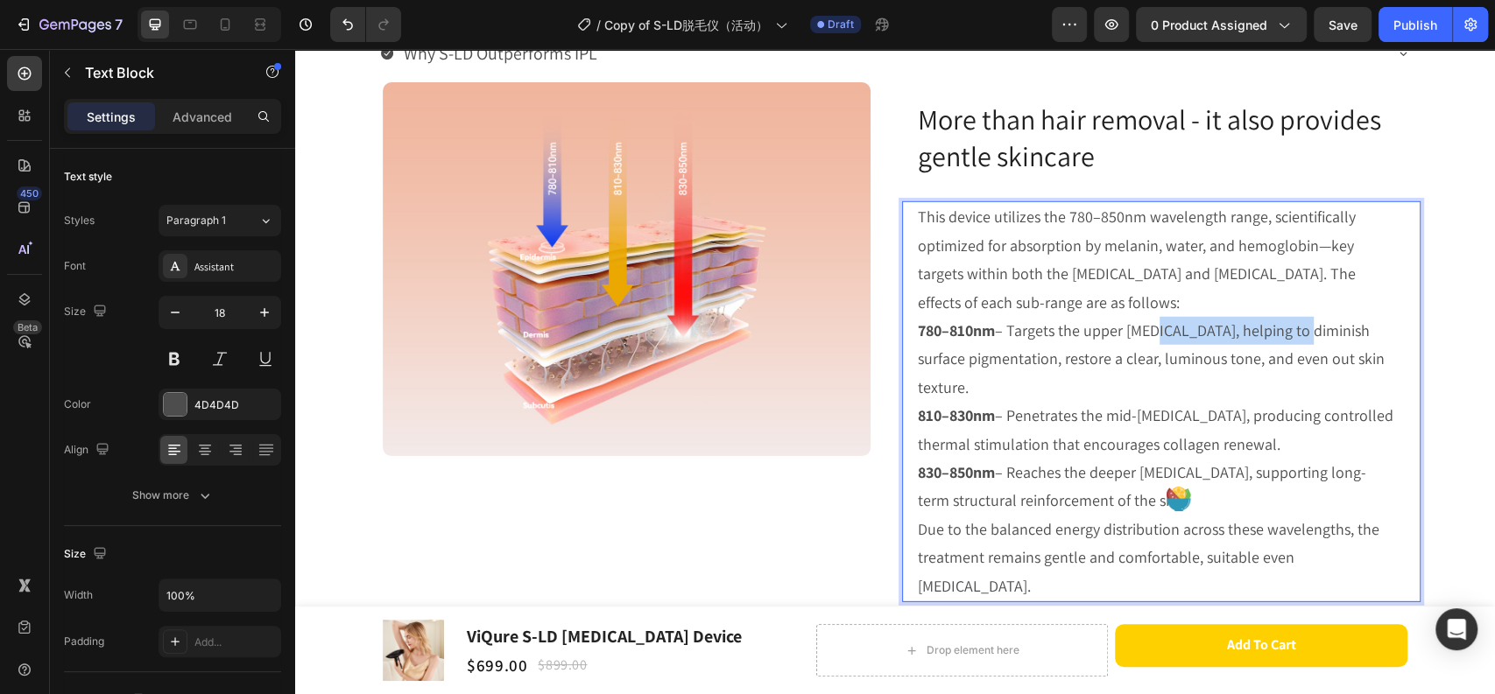
drag, startPoint x: 1143, startPoint y: 335, endPoint x: 1294, endPoint y: 336, distance: 151.5
click at [1294, 336] on p "780–810nm – Targets the upper epidermis, helping to diminish surface pigmentati…" at bounding box center [1157, 359] width 479 height 85
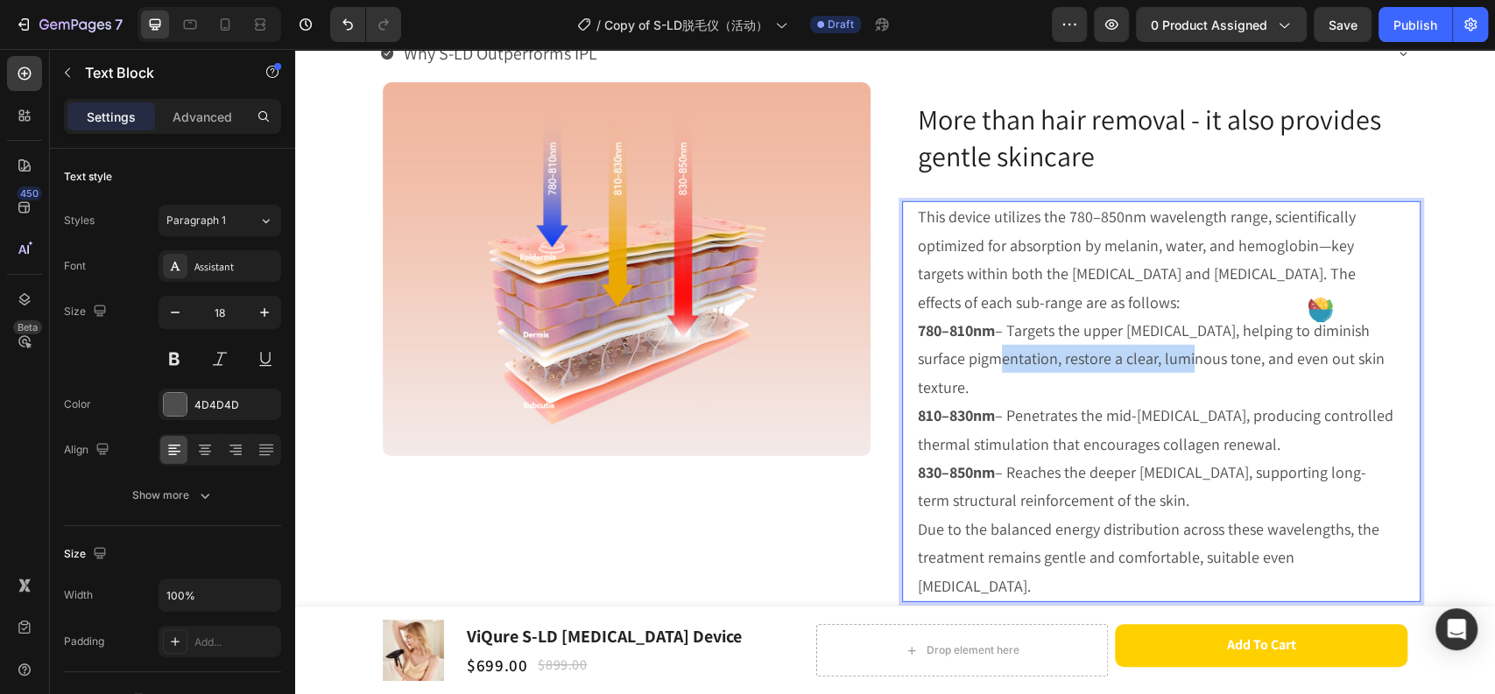
drag, startPoint x: 968, startPoint y: 356, endPoint x: 1165, endPoint y: 363, distance: 197.1
click at [1165, 363] on p "780–810nm – Targets the upper epidermis, helping to diminish surface pigmentati…" at bounding box center [1157, 359] width 479 height 85
click at [1192, 402] on p "810–830nm – Penetrates the mid-dermis, producing controlled thermal stimulation…" at bounding box center [1157, 430] width 479 height 57
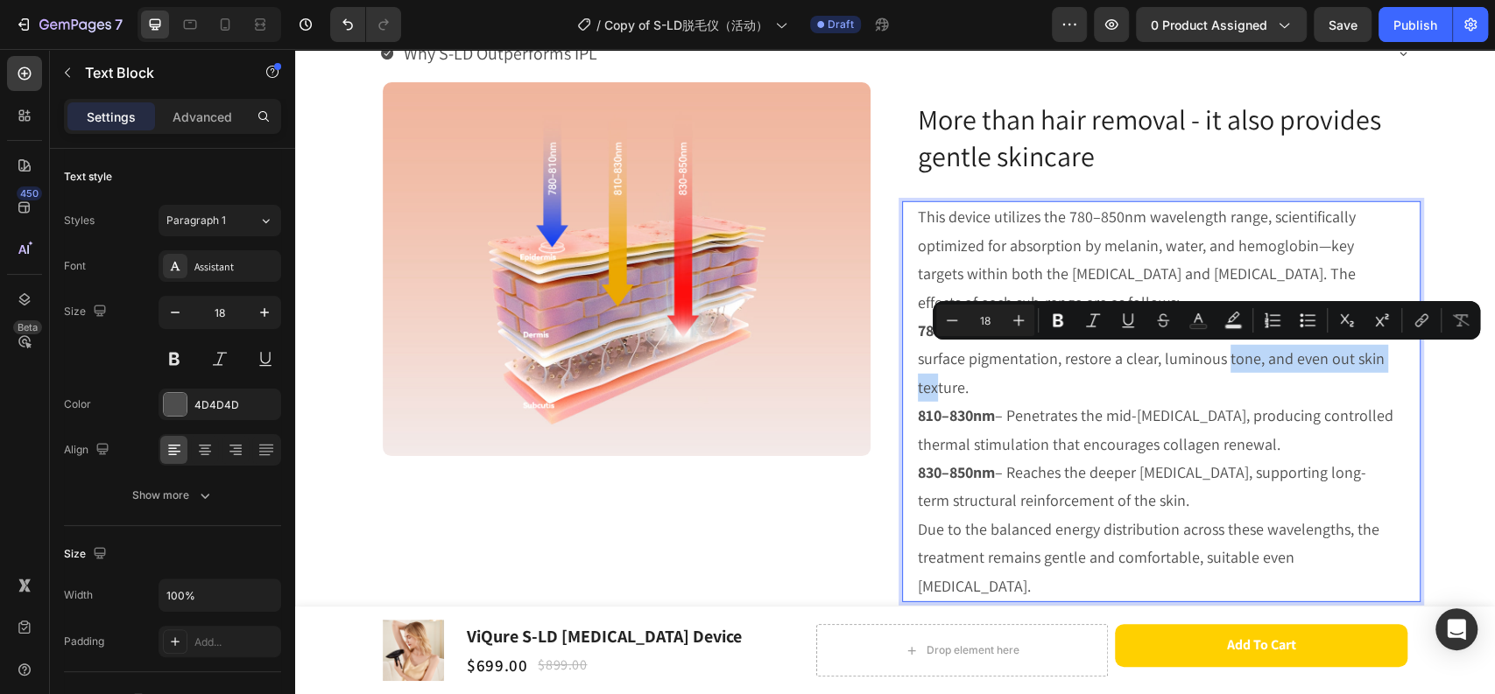
drag, startPoint x: 1197, startPoint y: 355, endPoint x: 1368, endPoint y: 362, distance: 170.9
click at [1368, 362] on p "780–810nm – Targets the upper epidermis, helping to diminish surface pigmentati…" at bounding box center [1157, 359] width 479 height 85
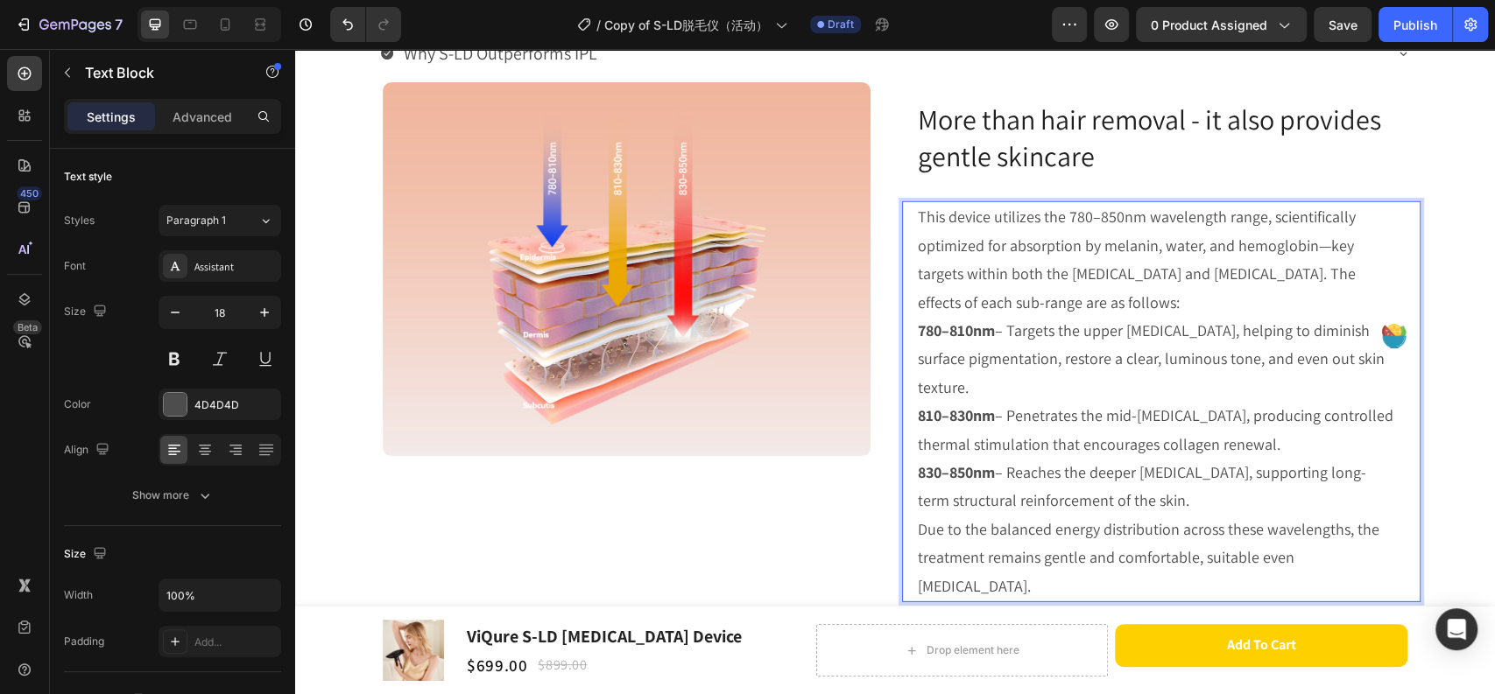
click at [1127, 428] on p "810–830nm – Penetrates the mid-dermis, producing controlled thermal stimulation…" at bounding box center [1157, 430] width 479 height 57
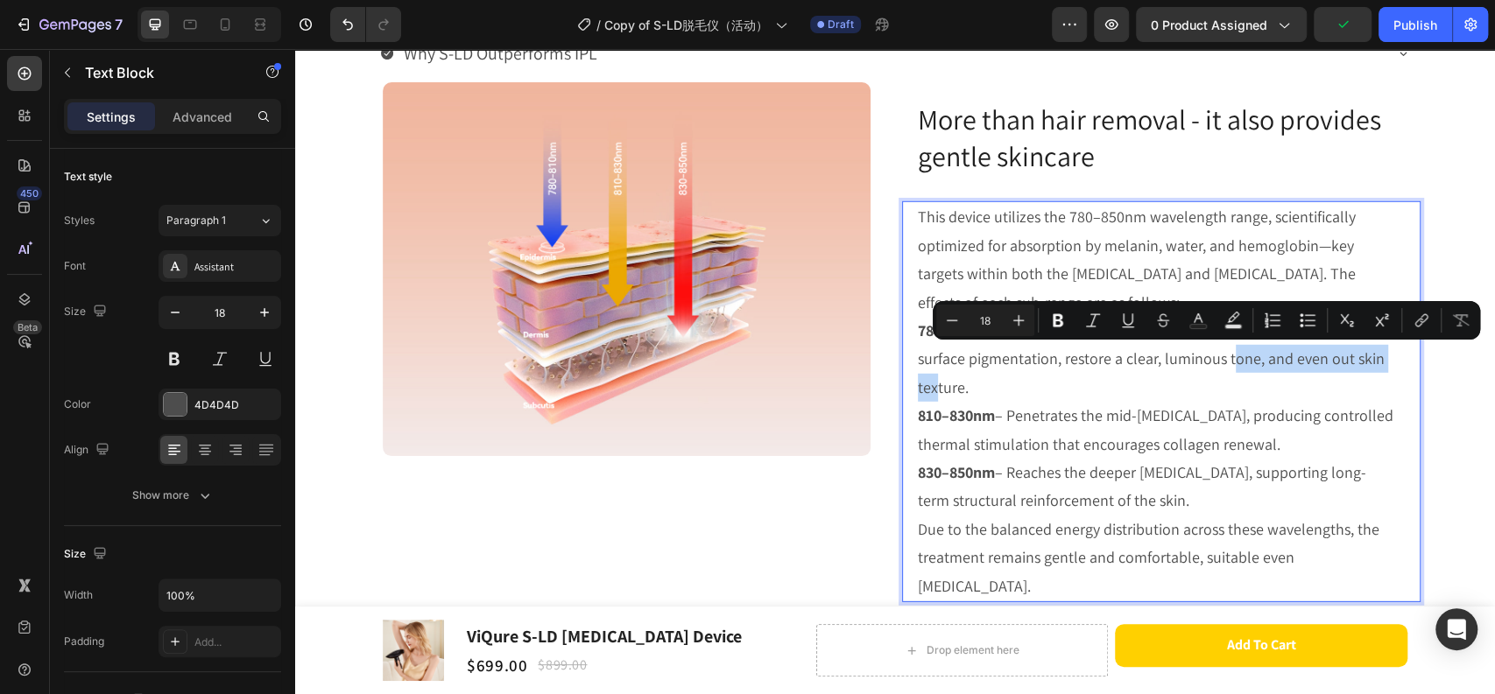
drag, startPoint x: 1200, startPoint y: 358, endPoint x: 1365, endPoint y: 366, distance: 164.8
click at [1365, 366] on p "780–810nm – Targets the upper epidermis, helping to diminish surface pigmentati…" at bounding box center [1157, 359] width 479 height 85
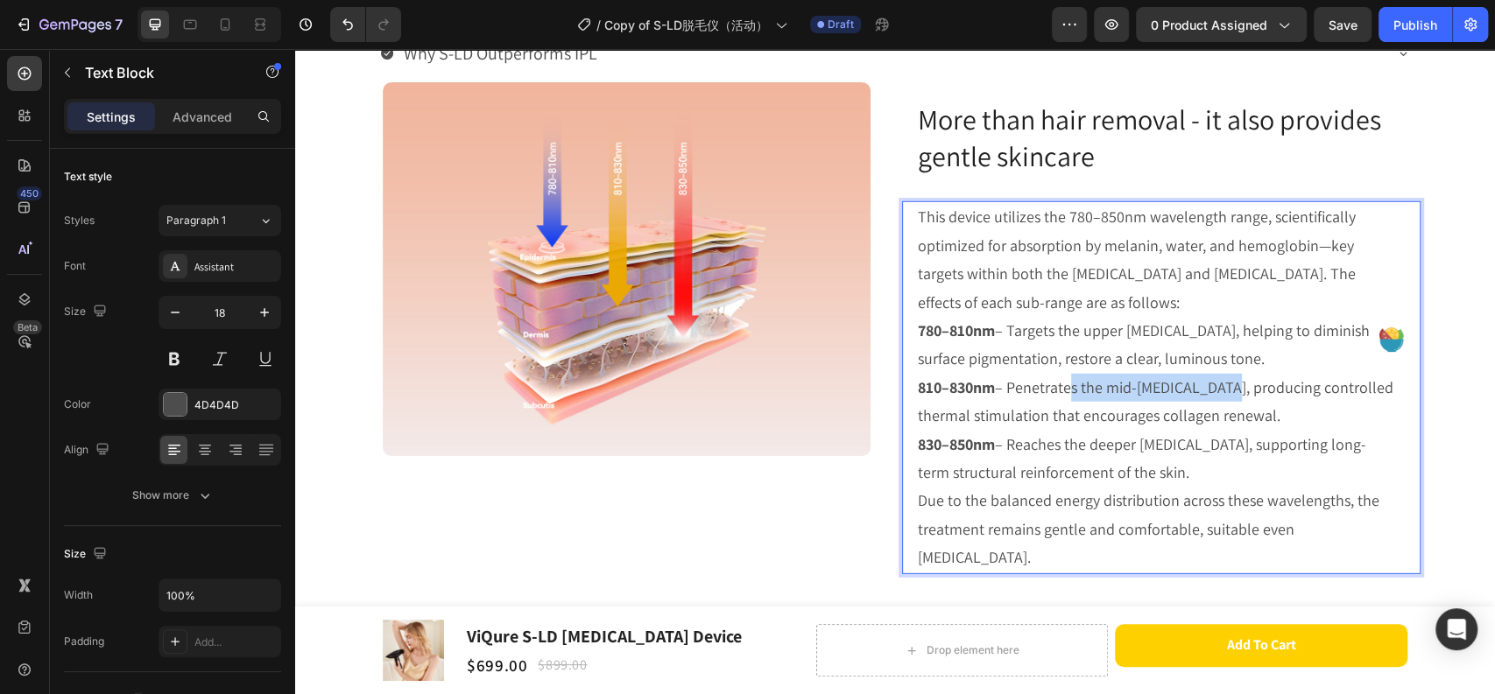
drag, startPoint x: 1059, startPoint y: 382, endPoint x: 1212, endPoint y: 379, distance: 152.4
click at [1212, 379] on p "810–830nm – Penetrates the mid-dermis, producing controlled thermal stimulation…" at bounding box center [1157, 402] width 479 height 57
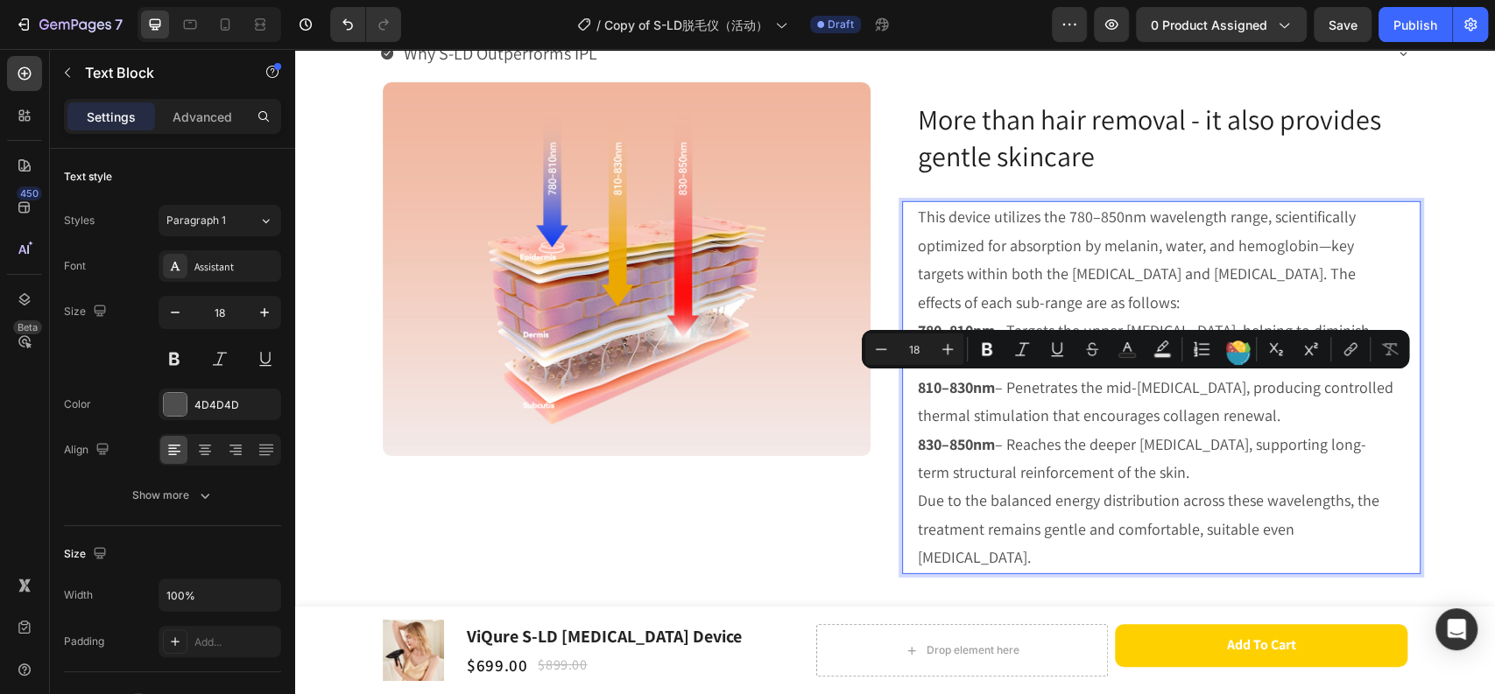
click at [1200, 402] on p "810–830nm – Penetrates the mid-dermis, producing controlled thermal stimulation…" at bounding box center [1157, 402] width 479 height 57
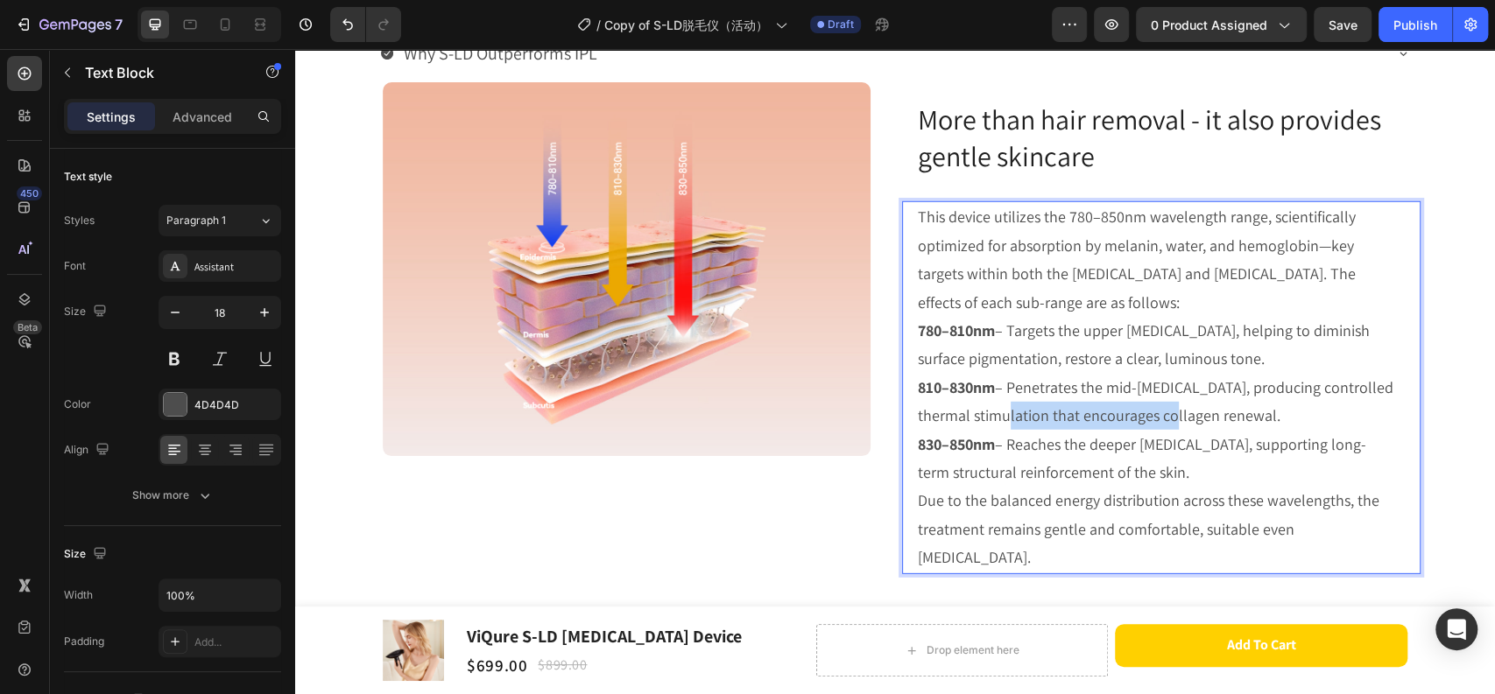
drag, startPoint x: 988, startPoint y: 411, endPoint x: 1156, endPoint y: 413, distance: 167.2
click at [1156, 413] on p "810–830nm – Penetrates the mid-dermis, producing controlled thermal stimulation…" at bounding box center [1157, 402] width 479 height 57
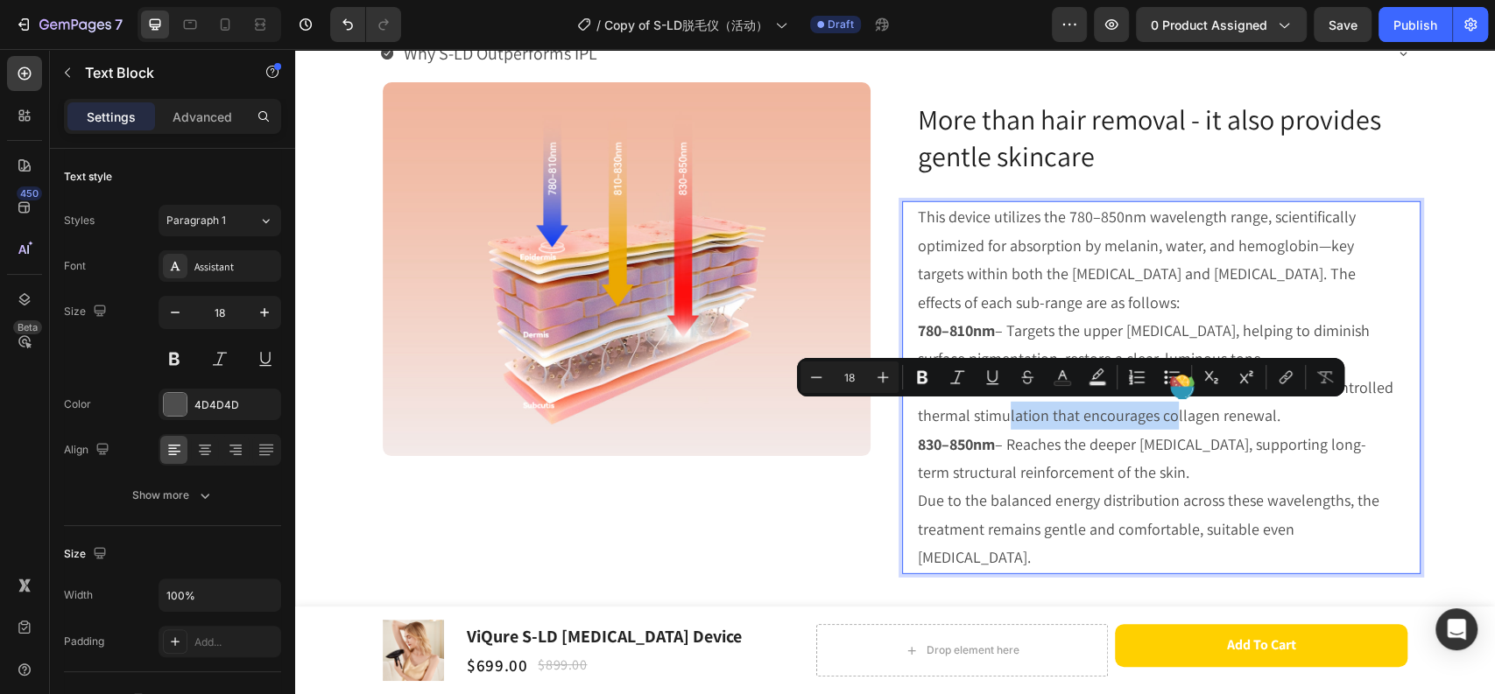
click at [1156, 413] on p "810–830nm – Penetrates the mid-dermis, producing controlled thermal stimulation…" at bounding box center [1157, 402] width 479 height 57
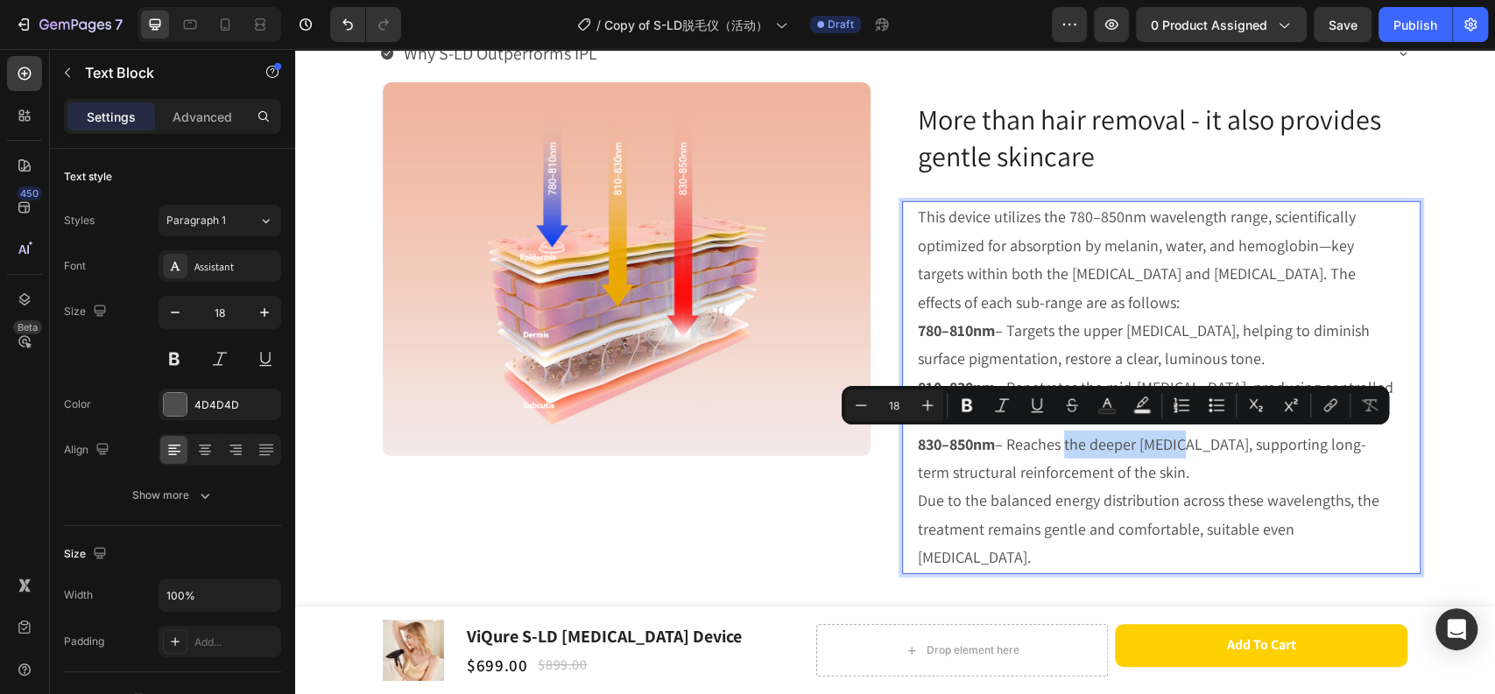
drag, startPoint x: 1057, startPoint y: 442, endPoint x: 1172, endPoint y: 440, distance: 115.6
click at [1172, 440] on p "830–850nm – Reaches the deeper dermis, supporting long-term structural reinforc…" at bounding box center [1157, 459] width 479 height 57
click at [1168, 463] on p "830–850nm – Reaches the deeper dermis, supporting long-term structural reinforc…" at bounding box center [1157, 459] width 479 height 57
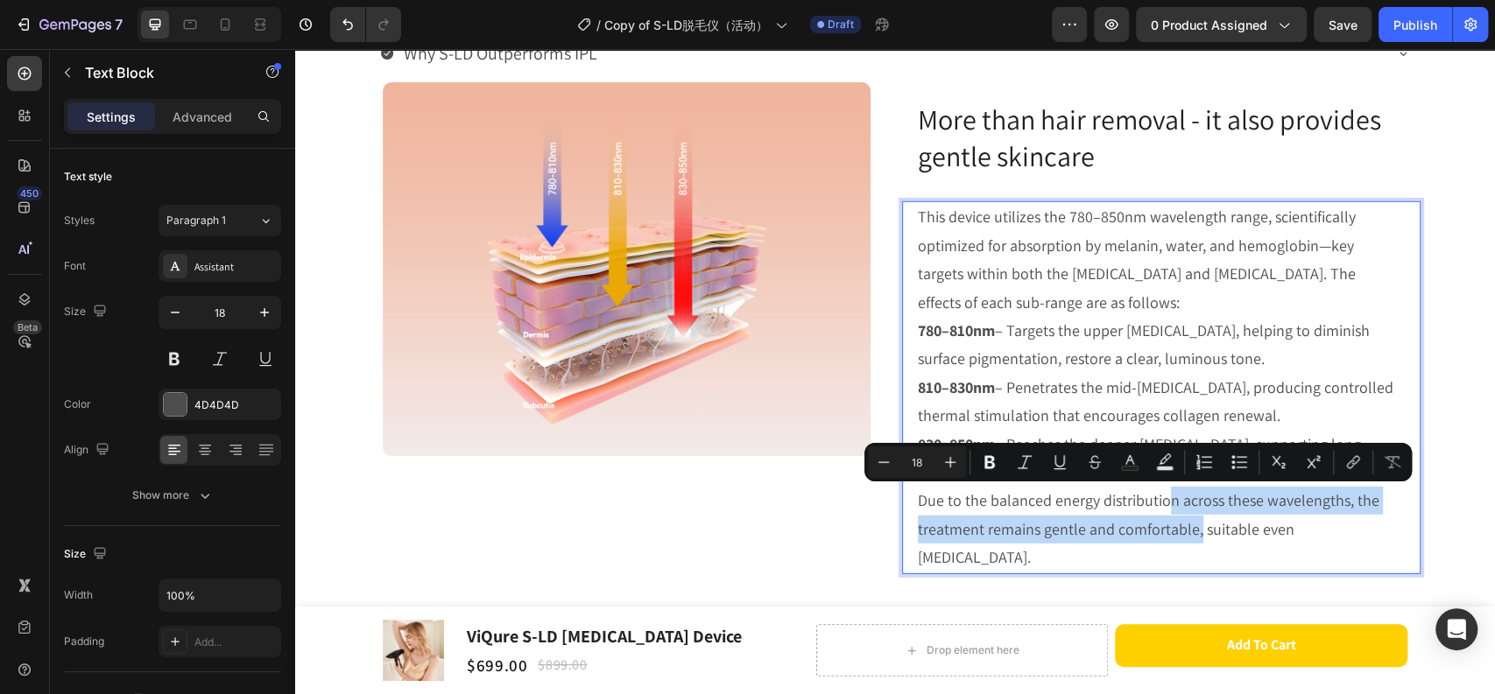
drag, startPoint x: 1164, startPoint y: 502, endPoint x: 1189, endPoint y: 520, distance: 31.3
click at [1189, 520] on p "Due to the balanced energy distribution across these wavelengths, the treatment…" at bounding box center [1157, 529] width 479 height 85
click at [1114, 531] on p "Due to the balanced energy distribution across these wavelengths, the treatment…" at bounding box center [1157, 529] width 479 height 85
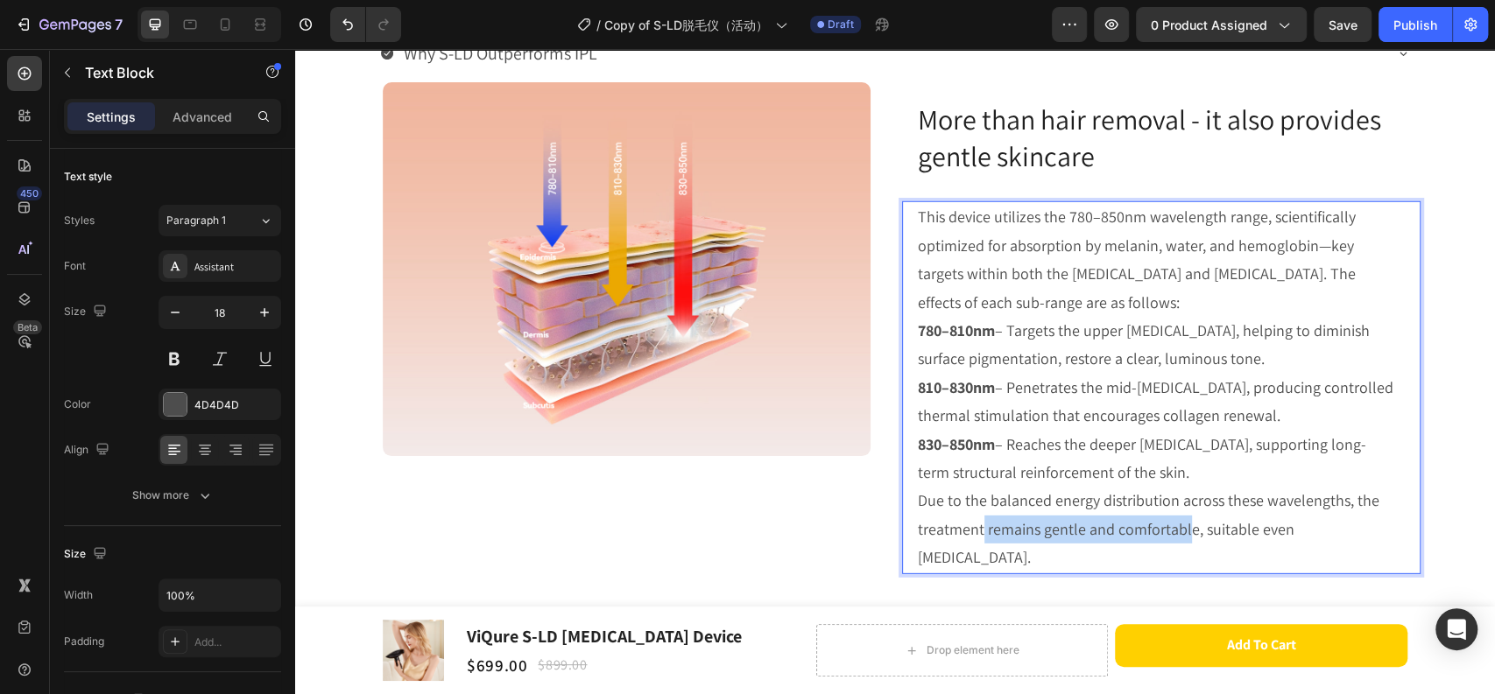
drag, startPoint x: 975, startPoint y: 529, endPoint x: 1177, endPoint y: 527, distance: 201.4
click at [1177, 527] on p "Due to the balanced energy distribution across these wavelengths, the treatment…" at bounding box center [1157, 529] width 479 height 85
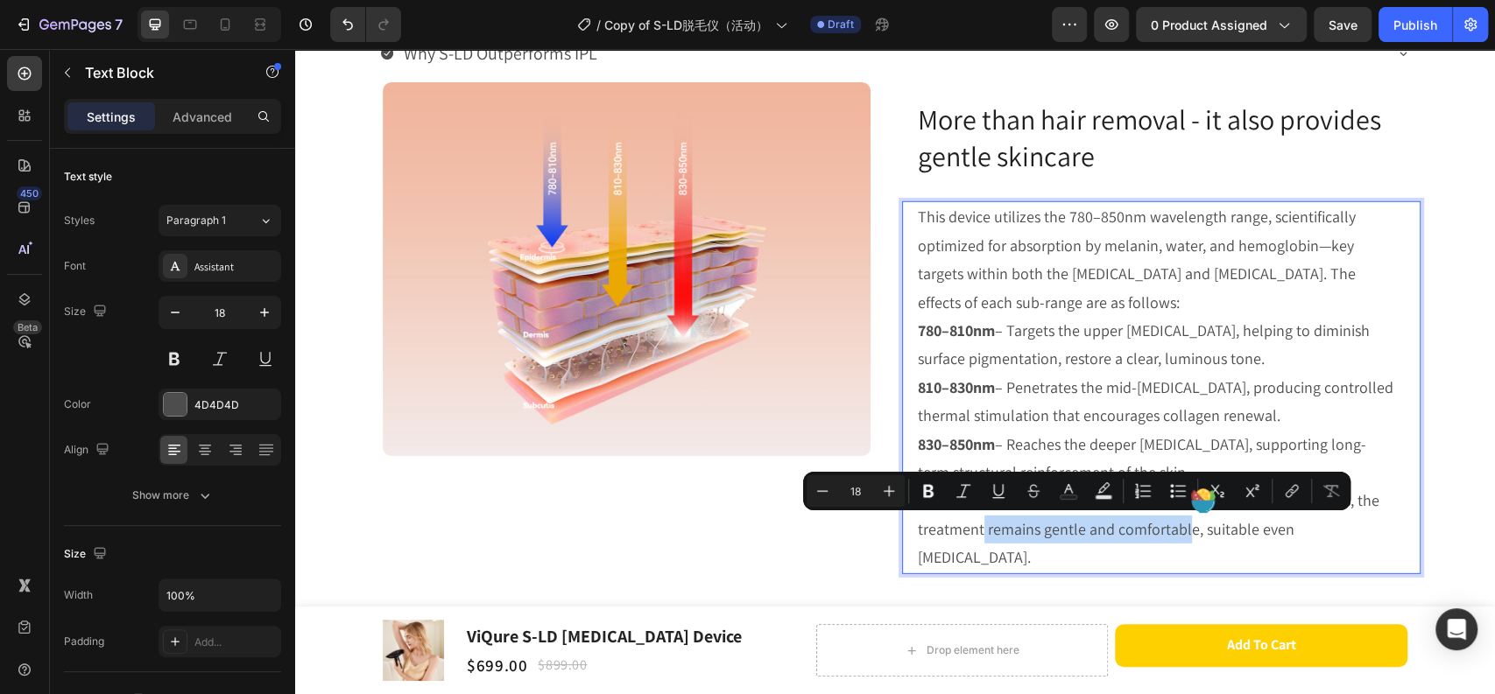
click at [1177, 529] on p "Due to the balanced energy distribution across these wavelengths, the treatment…" at bounding box center [1157, 529] width 479 height 85
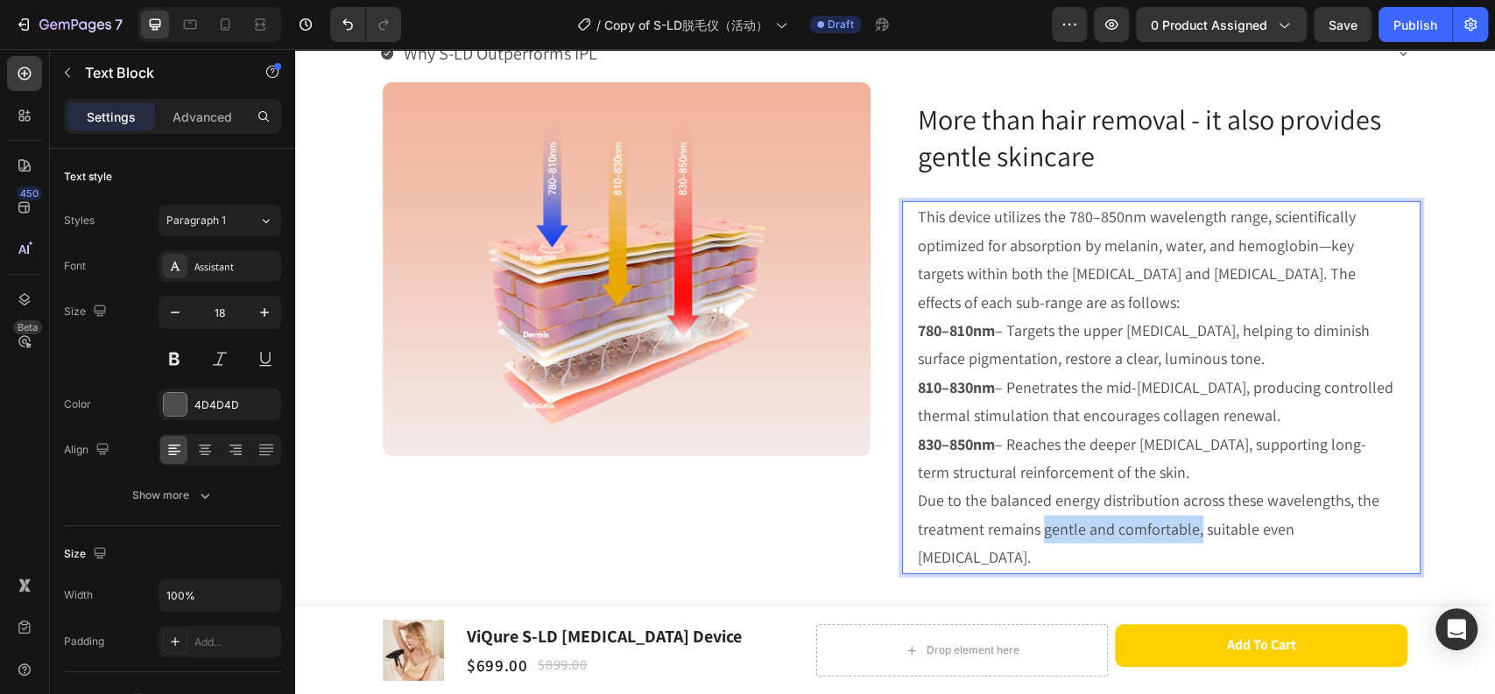
drag, startPoint x: 1037, startPoint y: 527, endPoint x: 1191, endPoint y: 528, distance: 153.2
click at [1191, 528] on p "Due to the balanced energy distribution across these wavelengths, the treatment…" at bounding box center [1157, 529] width 479 height 85
click at [1025, 538] on p "Due to the balanced energy distribution across these wavelengths, the treatment…" at bounding box center [1157, 529] width 479 height 85
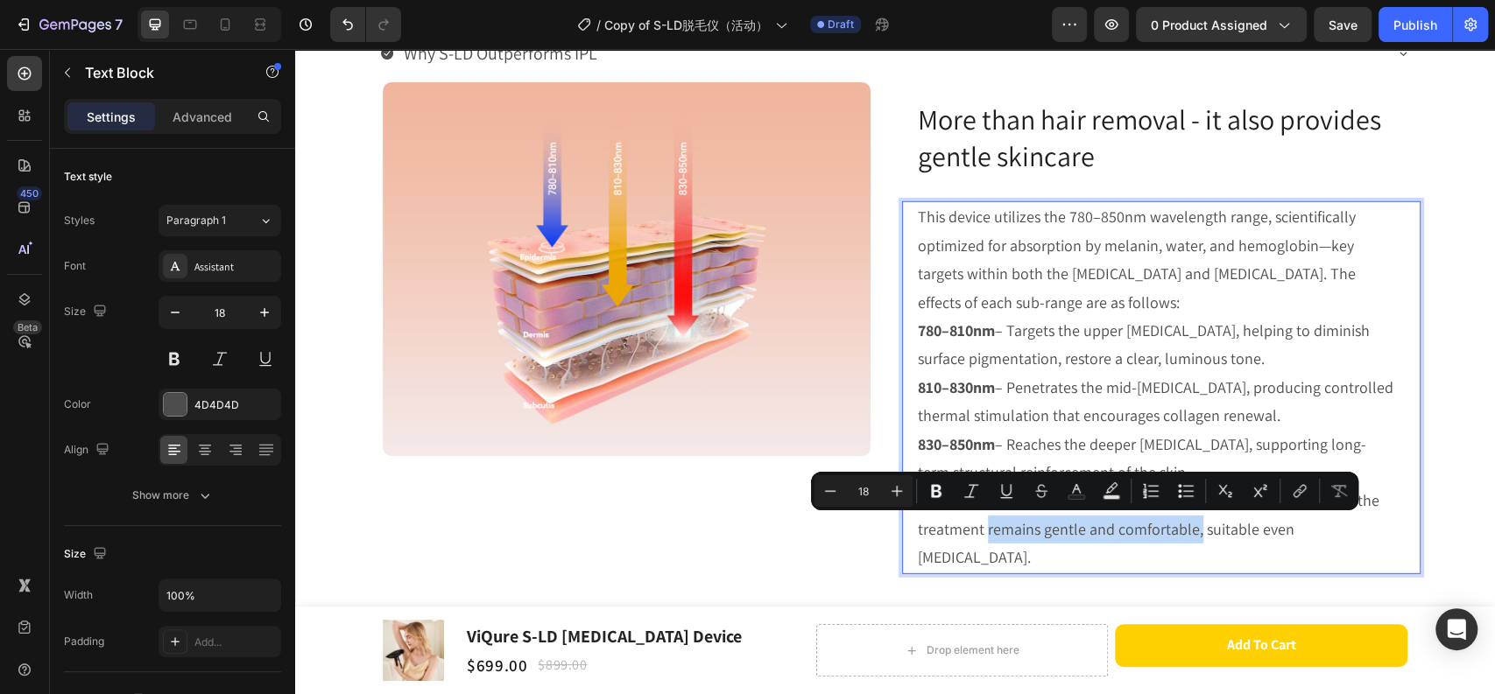
drag, startPoint x: 979, startPoint y: 525, endPoint x: 1190, endPoint y: 528, distance: 211.0
click at [1190, 528] on p "Due to the balanced energy distribution across these wavelengths, the treatment…" at bounding box center [1157, 529] width 479 height 85
click at [1189, 538] on p "Due to the balanced energy distribution across these wavelengths, the treatment…" at bounding box center [1157, 529] width 479 height 85
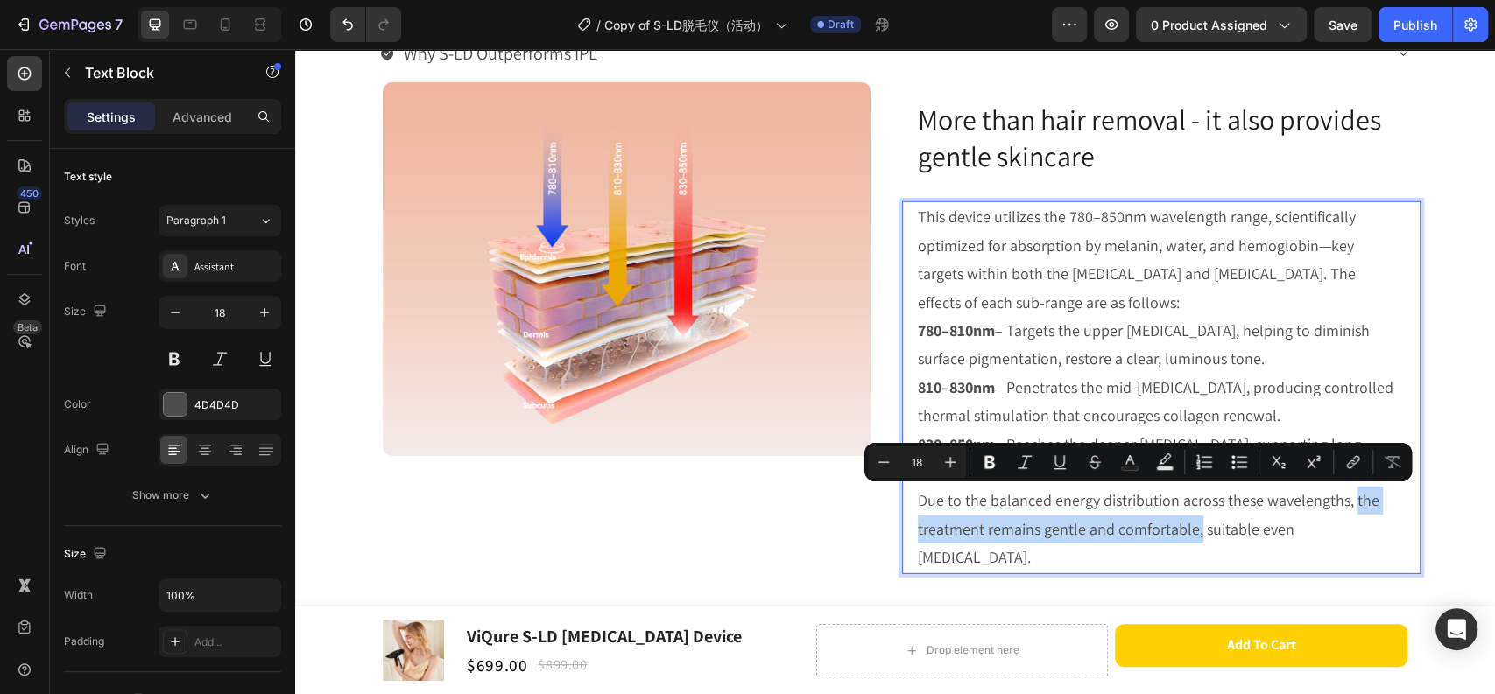
drag, startPoint x: 1191, startPoint y: 531, endPoint x: 1344, endPoint y: 504, distance: 155.5
click at [1344, 504] on p "Due to the balanced energy distribution across these wavelengths, the treatment…" at bounding box center [1157, 529] width 479 height 85
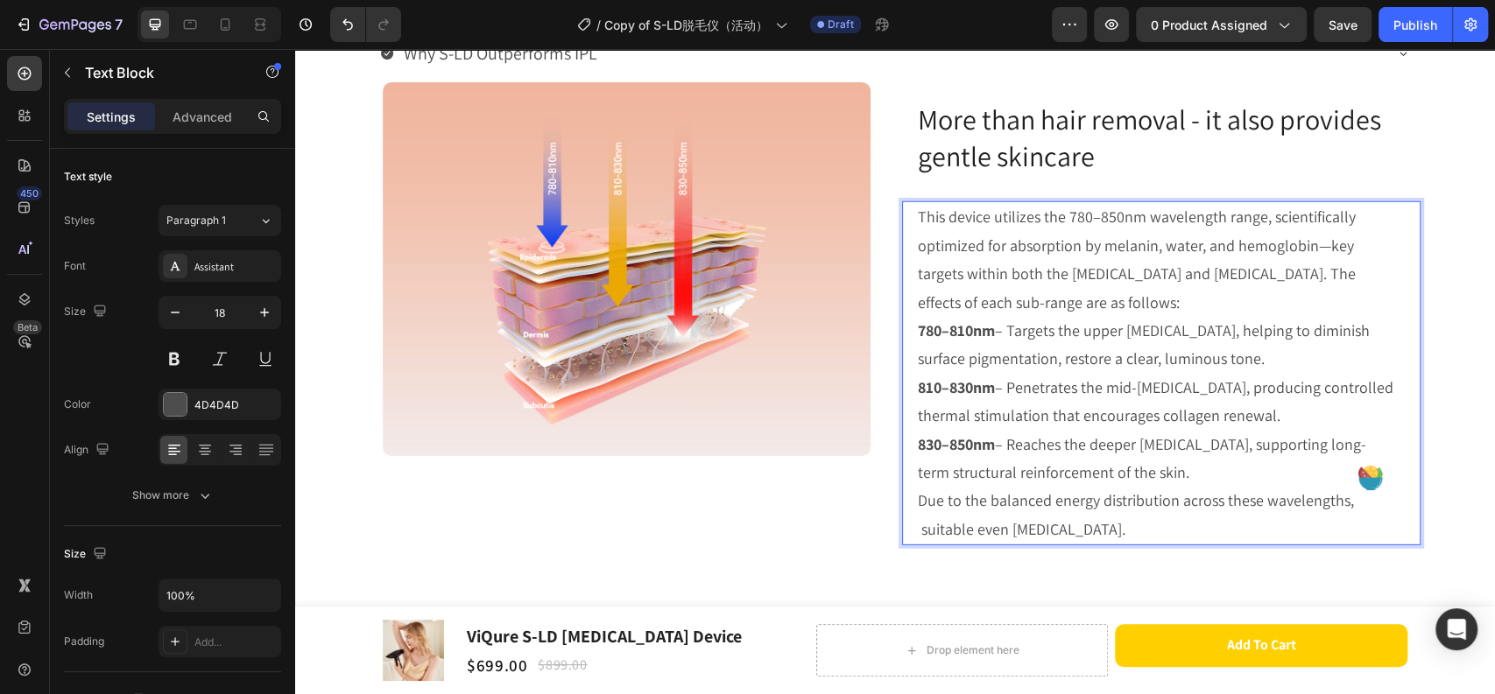
click at [1344, 504] on p "Due to the balanced energy distribution across these wavelengths, suitable even…" at bounding box center [1157, 515] width 479 height 57
click at [1174, 520] on p "Due to the balanced energy distribution across these wavelengths, it's suitable…" at bounding box center [1157, 515] width 479 height 57
click at [1101, 271] on p "This device utilizes the 780–850nm wavelength range, scientifically optimized f…" at bounding box center [1157, 260] width 479 height 114
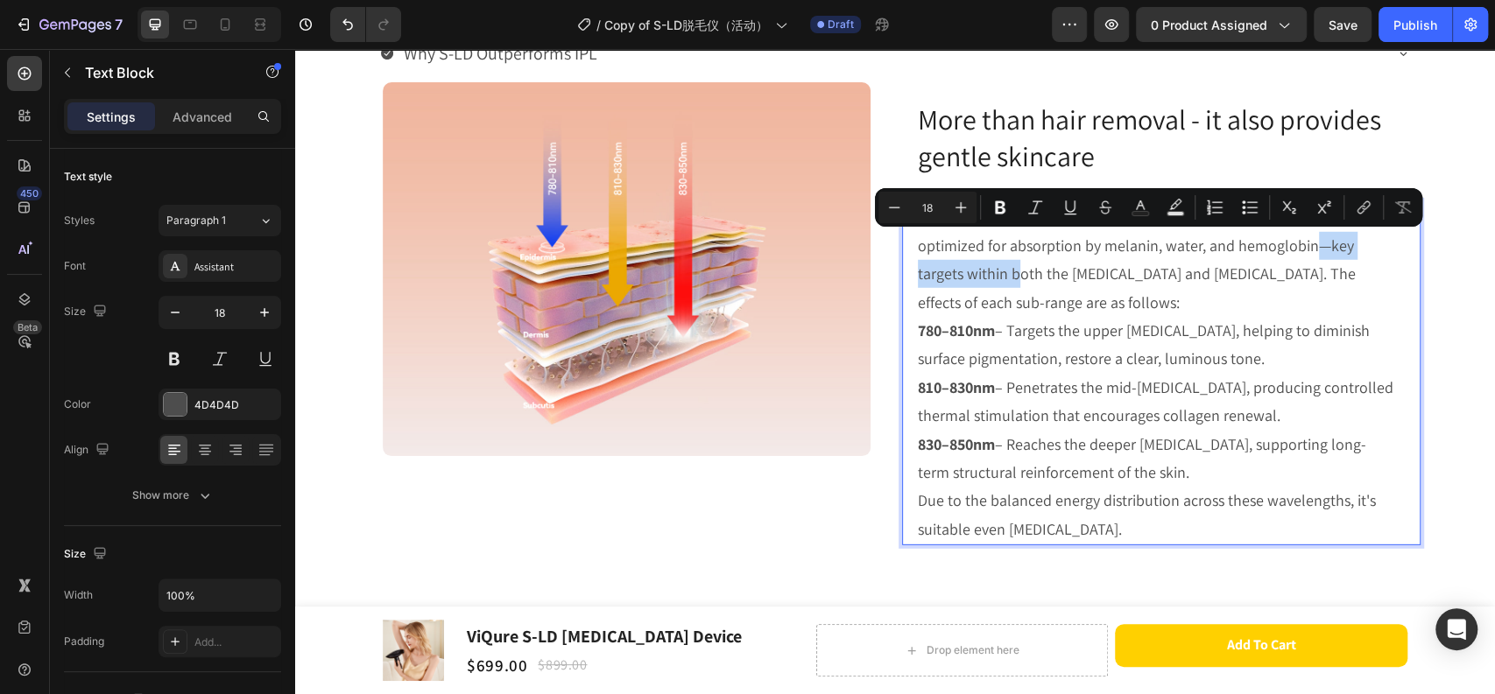
drag, startPoint x: 1311, startPoint y: 249, endPoint x: 960, endPoint y: 278, distance: 351.5
click at [960, 278] on p "This device utilizes the 780–850nm wavelength range, scientifically optimized f…" at bounding box center [1157, 260] width 479 height 114
click at [1174, 289] on p "This device utilizes the 780–850nm wavelength range, scientifically optimized f…" at bounding box center [1157, 260] width 479 height 114
drag, startPoint x: 1162, startPoint y: 278, endPoint x: 1304, endPoint y: 250, distance: 144.4
click at [1304, 250] on p "This device utilizes the 780–850nm wavelength range, scientifically optimized f…" at bounding box center [1157, 260] width 479 height 114
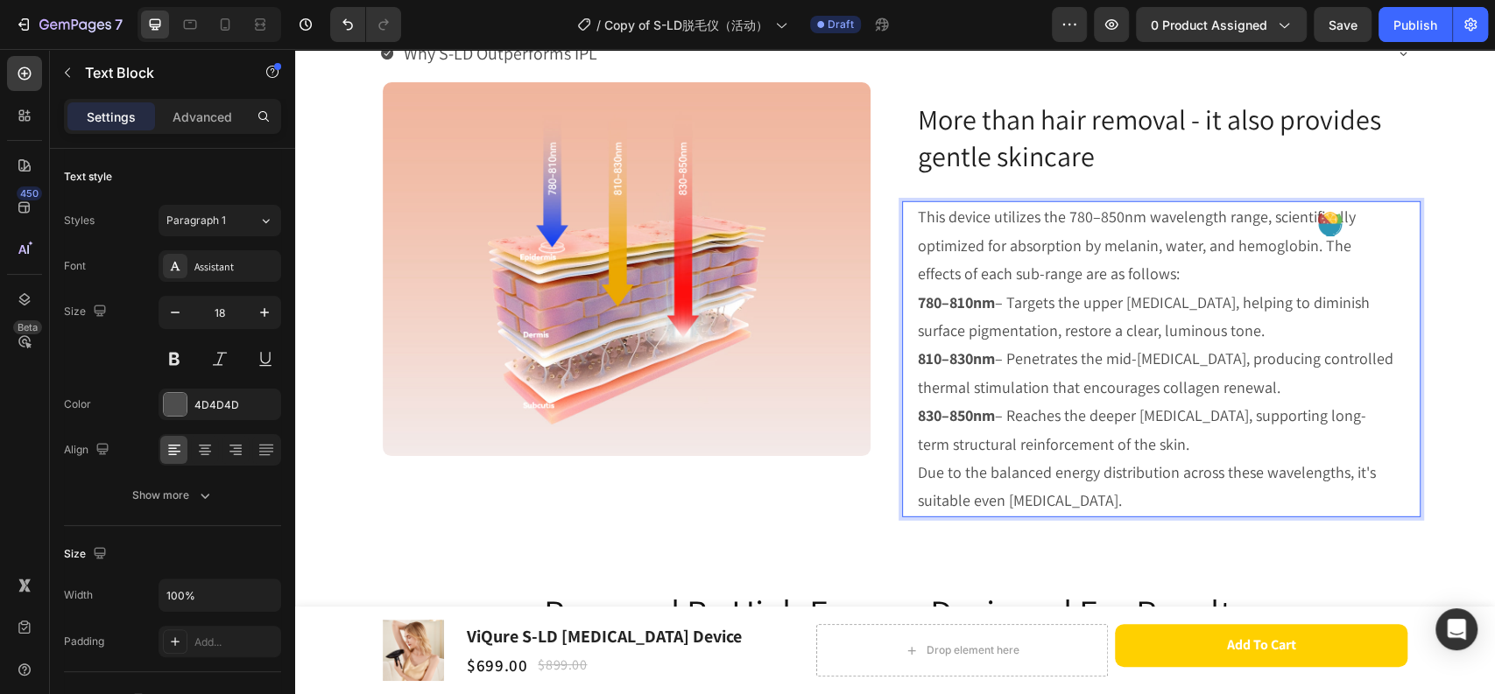
click at [1206, 271] on p "This device utilizes the 780–850nm wavelength range, scientifically optimized f…" at bounding box center [1157, 245] width 479 height 85
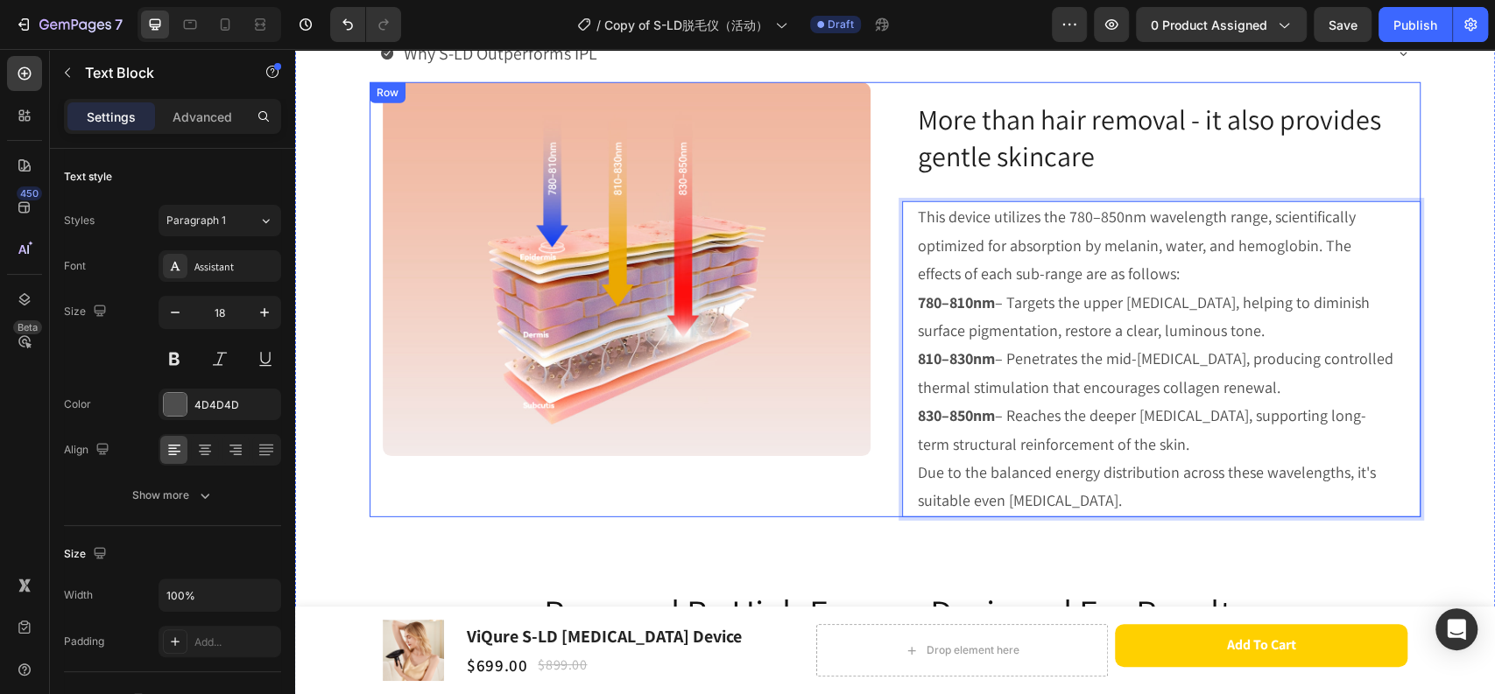
click at [714, 496] on div "Image" at bounding box center [628, 299] width 518 height 435
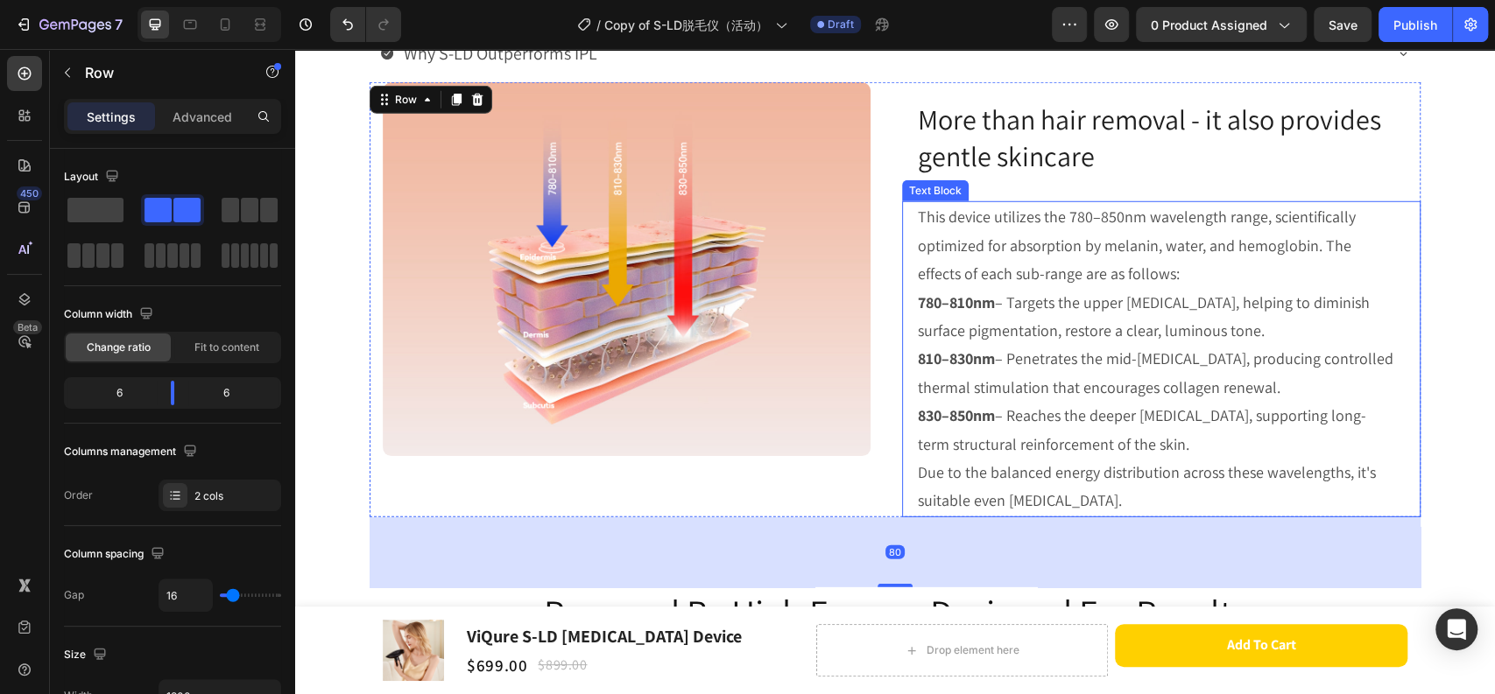
click at [1068, 345] on p "810–830nm – Penetrates the mid-dermis, producing controlled thermal stimulation…" at bounding box center [1157, 373] width 479 height 57
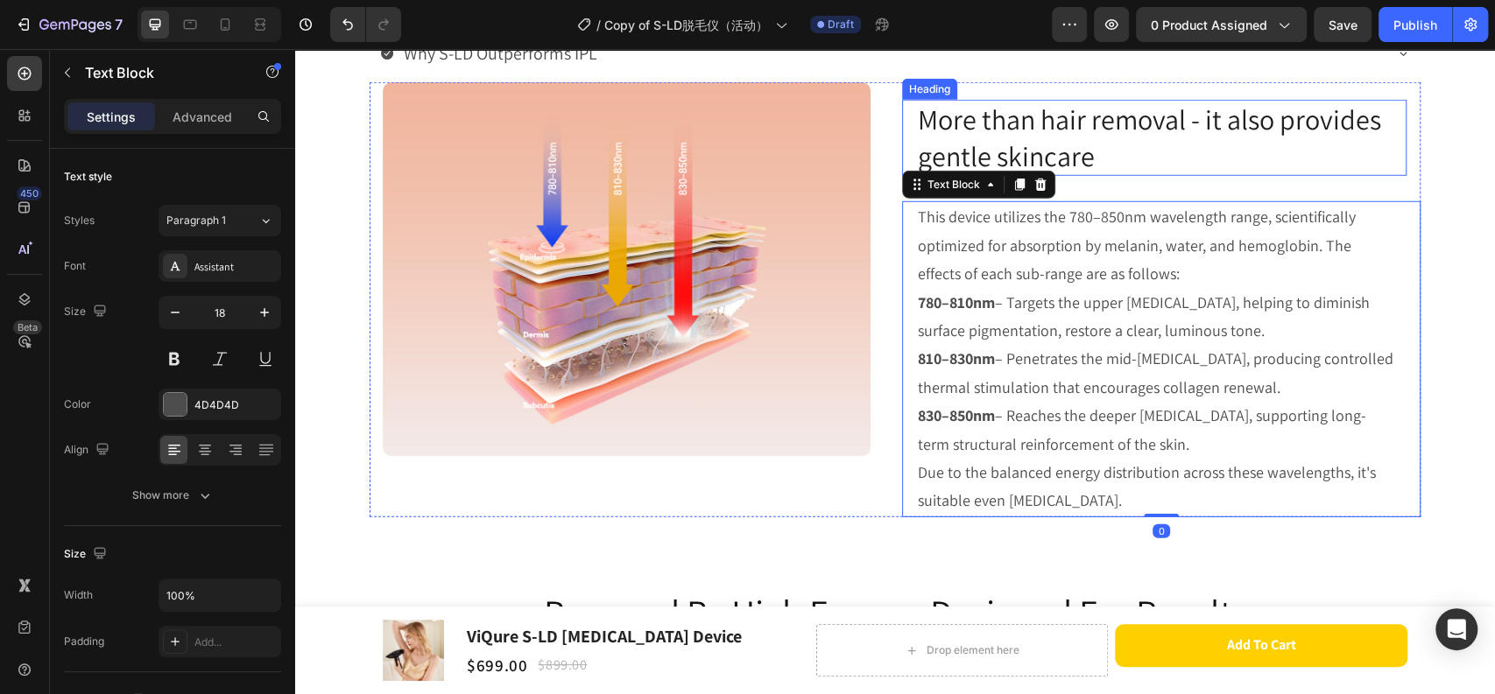
click at [1152, 176] on div "⁠⁠⁠⁠⁠⁠⁠ More than hair removal - it also provides gentle skincare Heading This …" at bounding box center [1161, 299] width 518 height 435
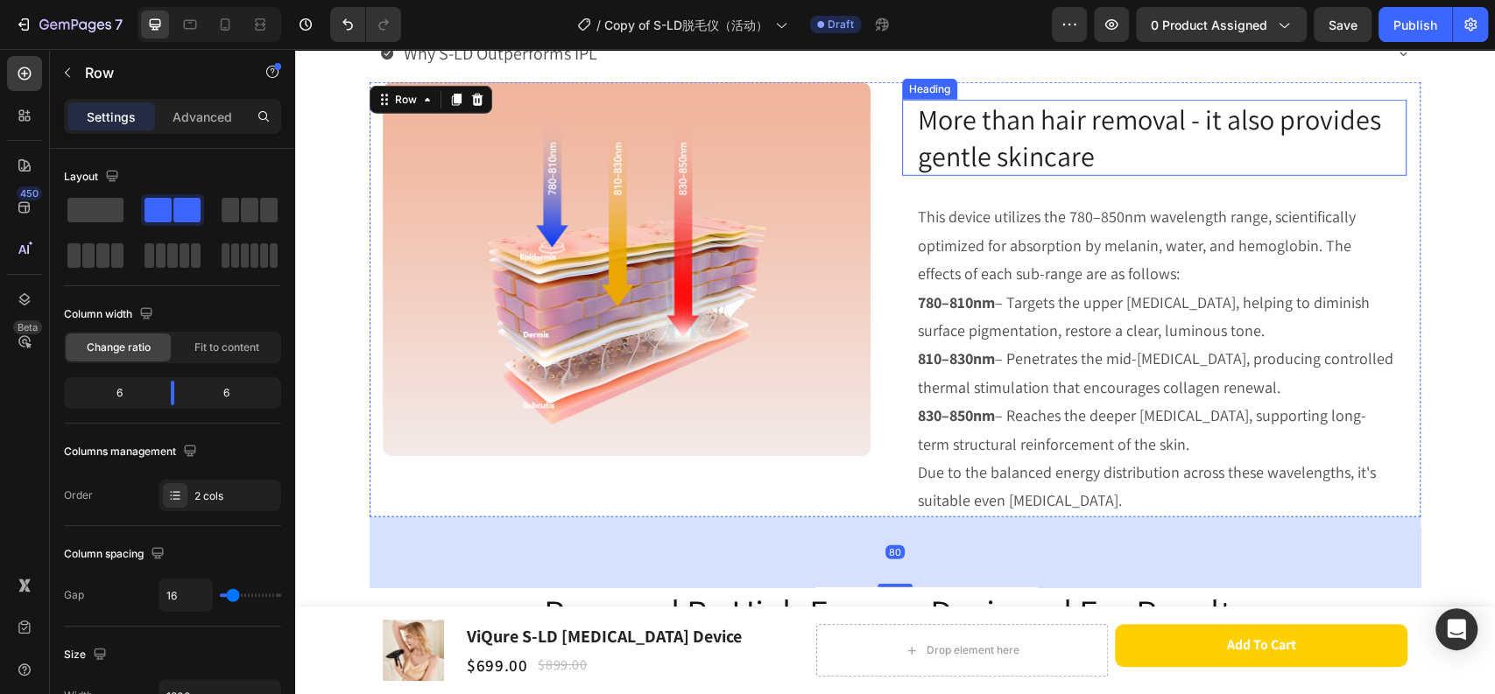
click at [1111, 121] on span "More than hair removal - it also provides gentle skincare" at bounding box center [1149, 138] width 463 height 74
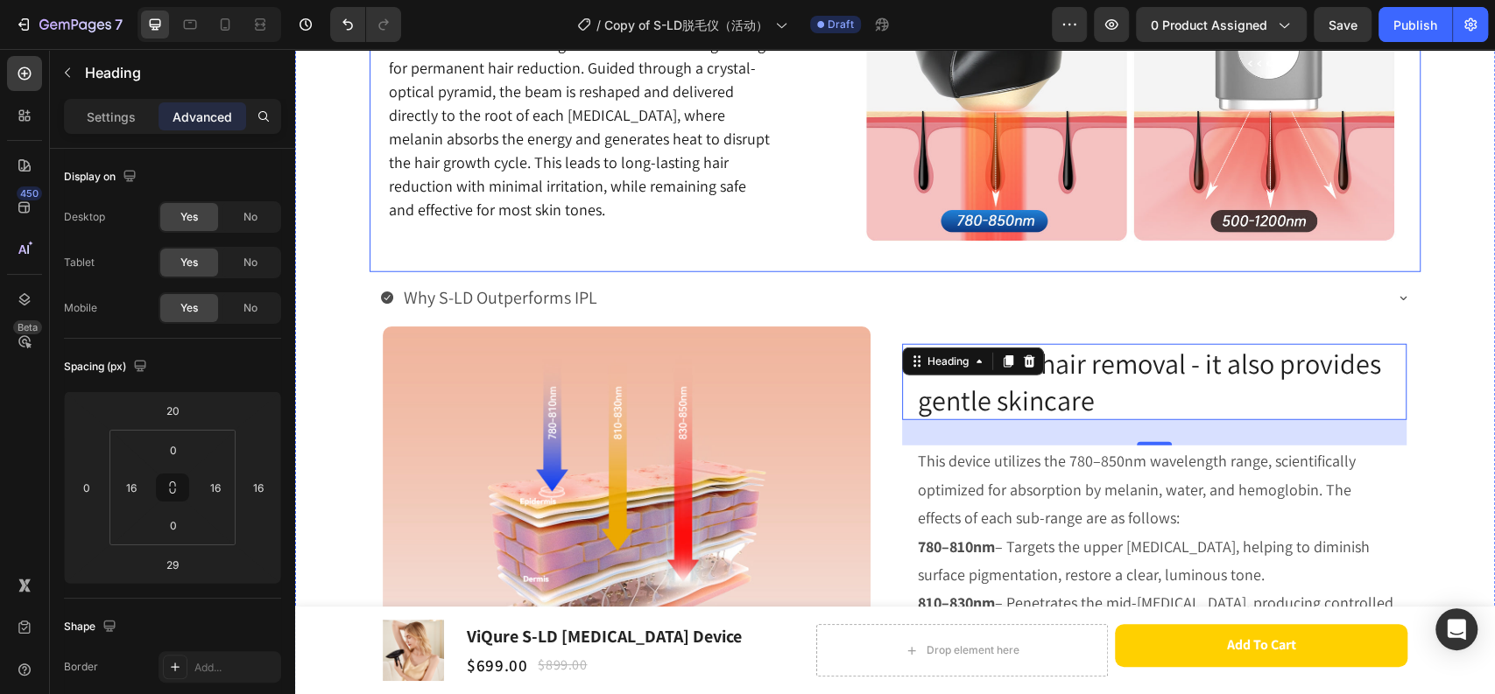
scroll to position [3210, 0]
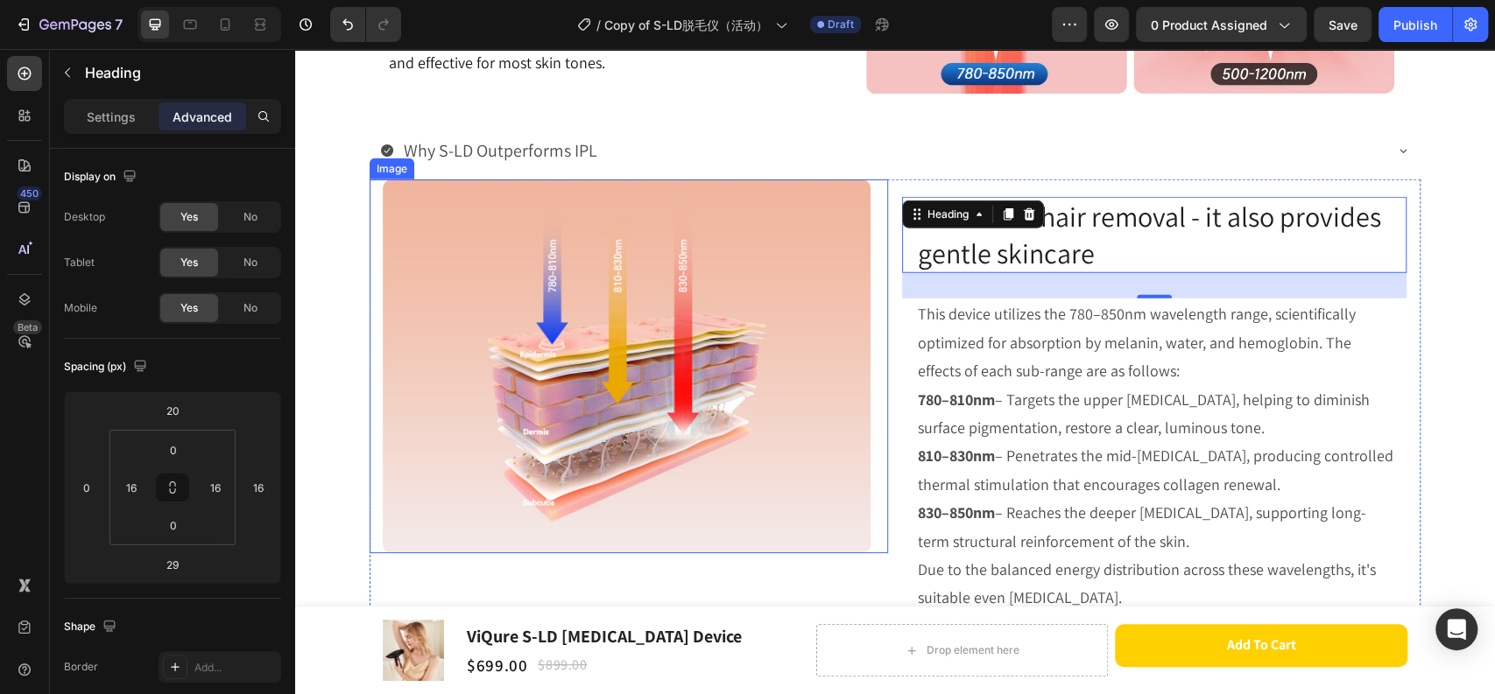
click at [585, 520] on img at bounding box center [627, 366] width 488 height 374
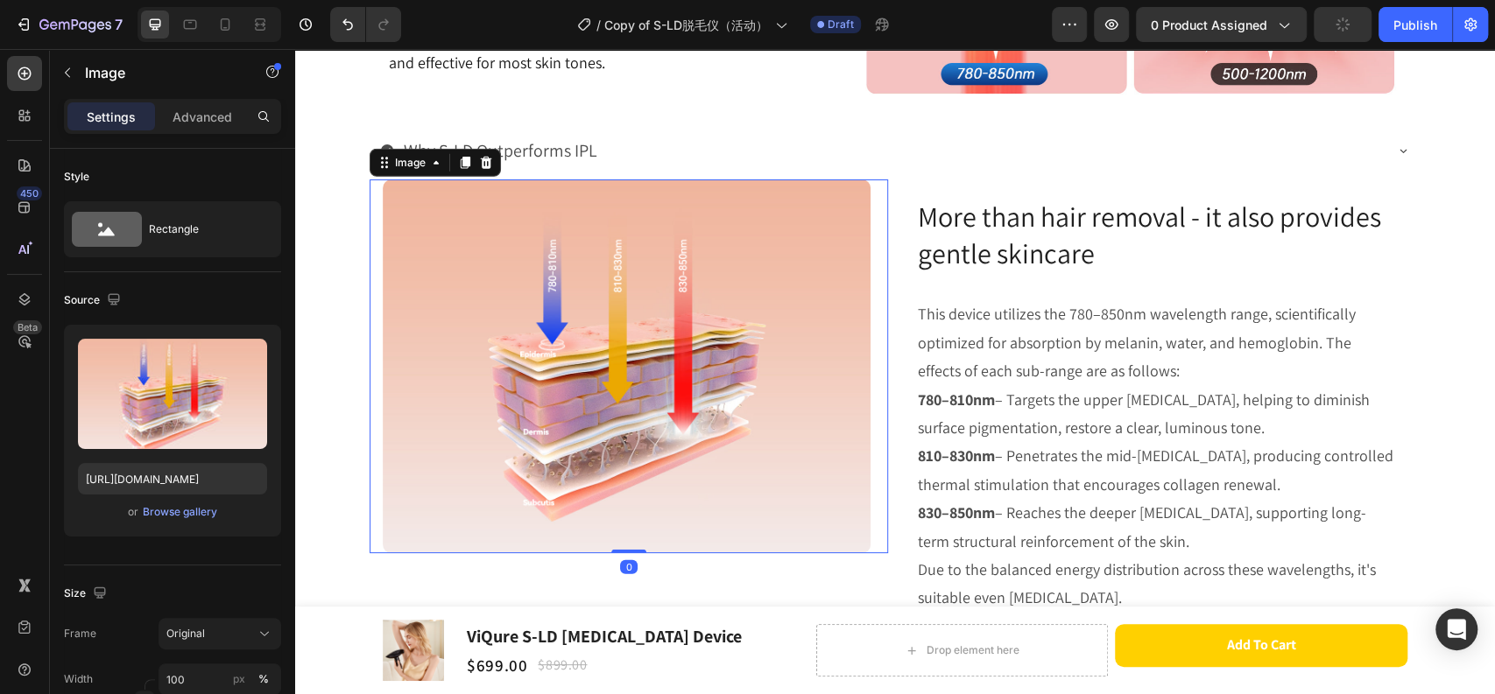
scroll to position [3307, 0]
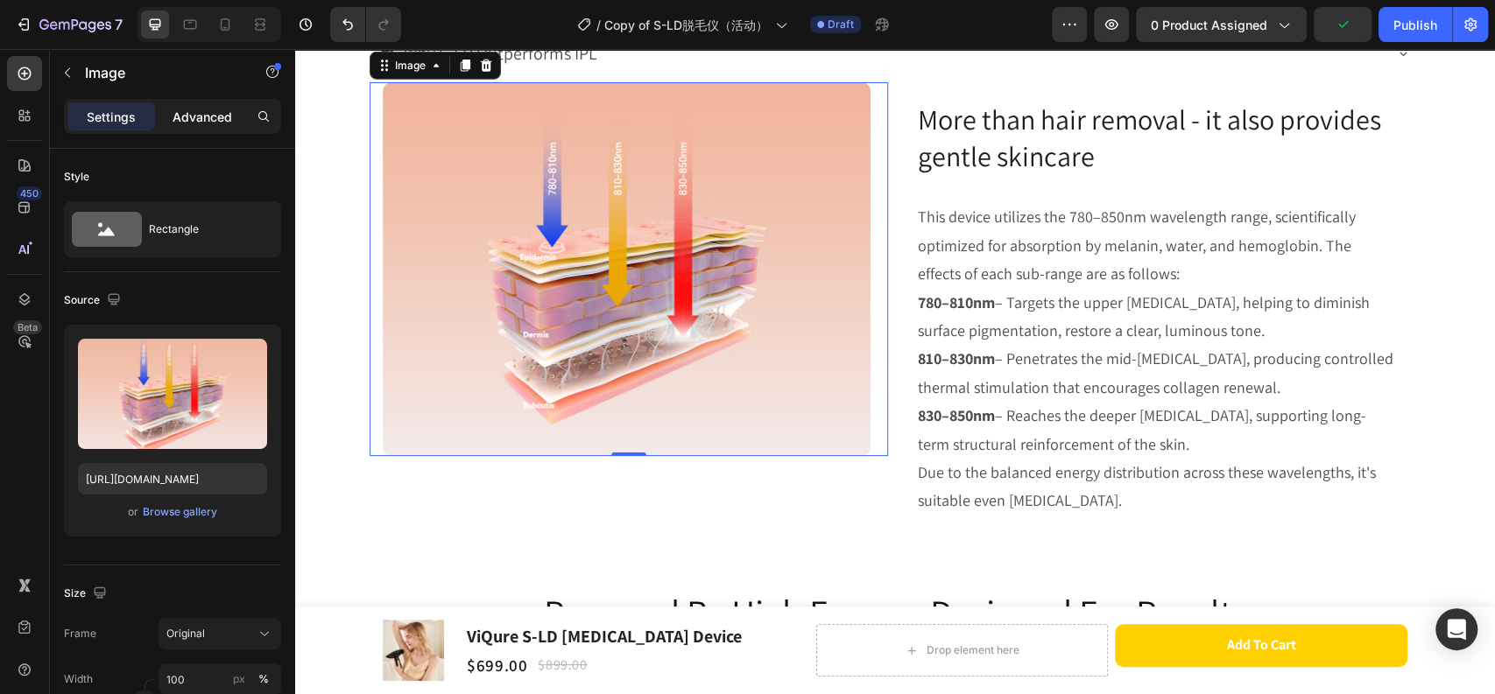
click at [214, 115] on p "Advanced" at bounding box center [202, 117] width 60 height 18
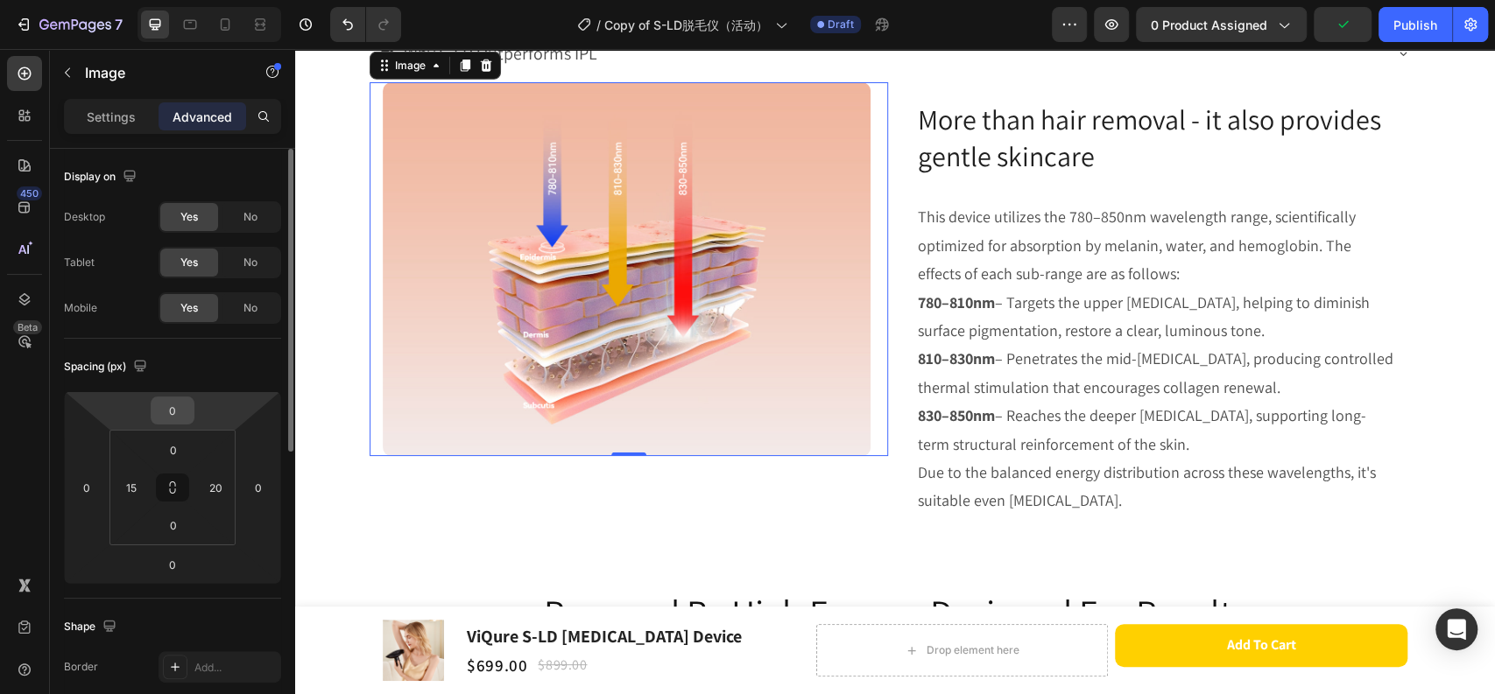
click at [182, 400] on input "0" at bounding box center [172, 410] width 35 height 26
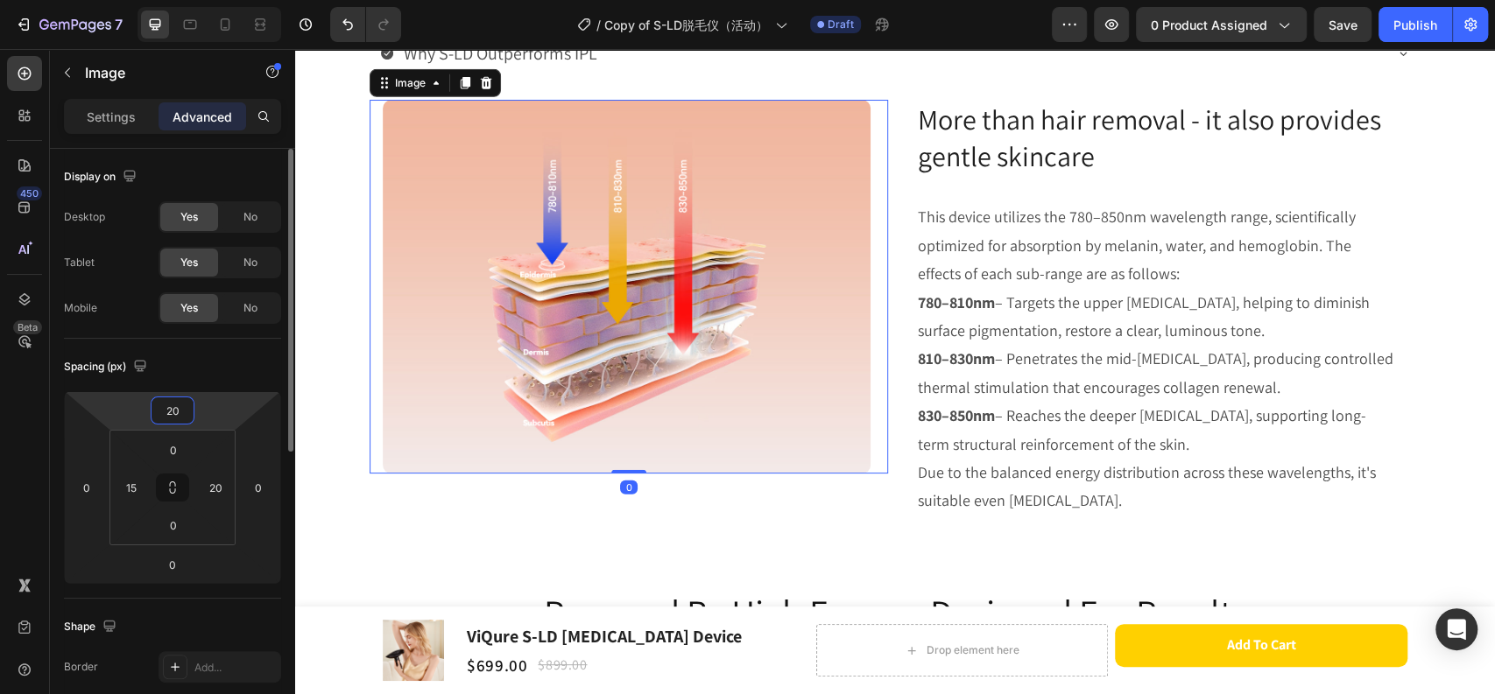
type input "2"
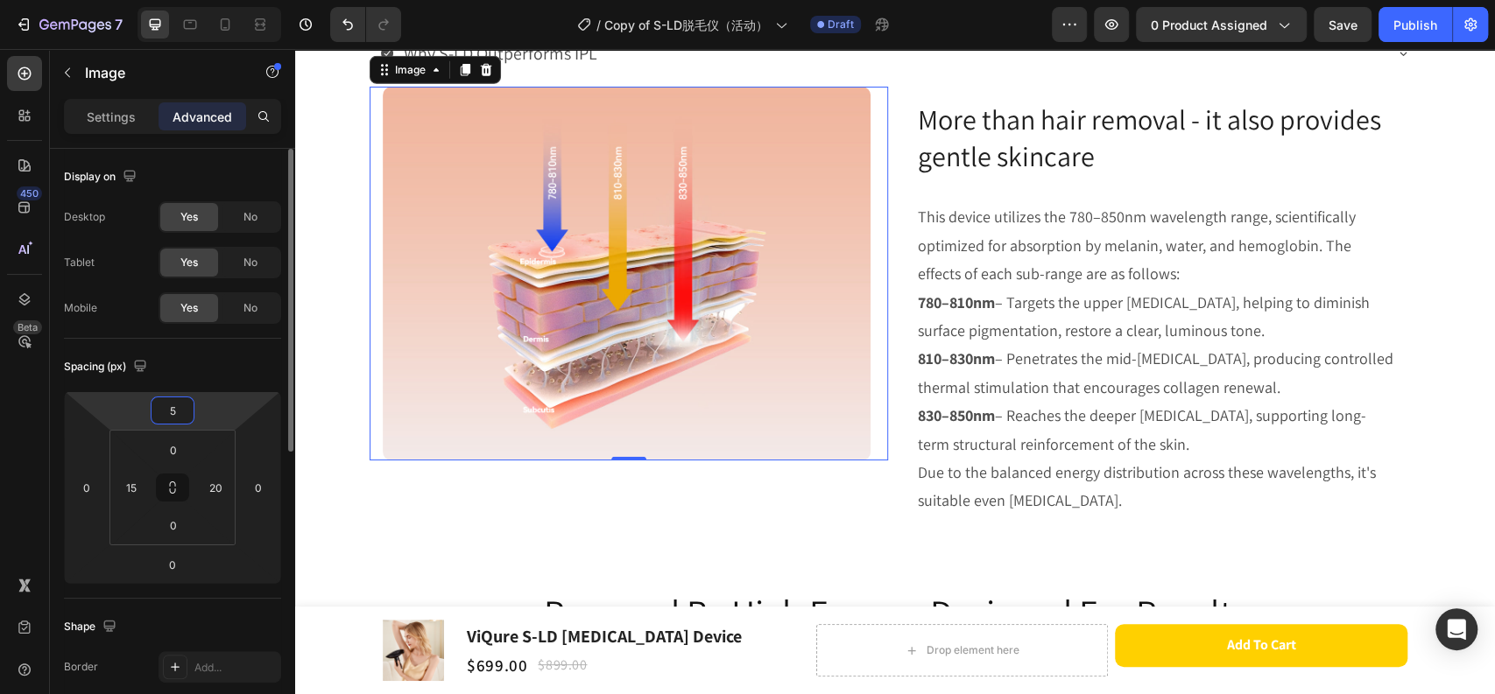
type input "50"
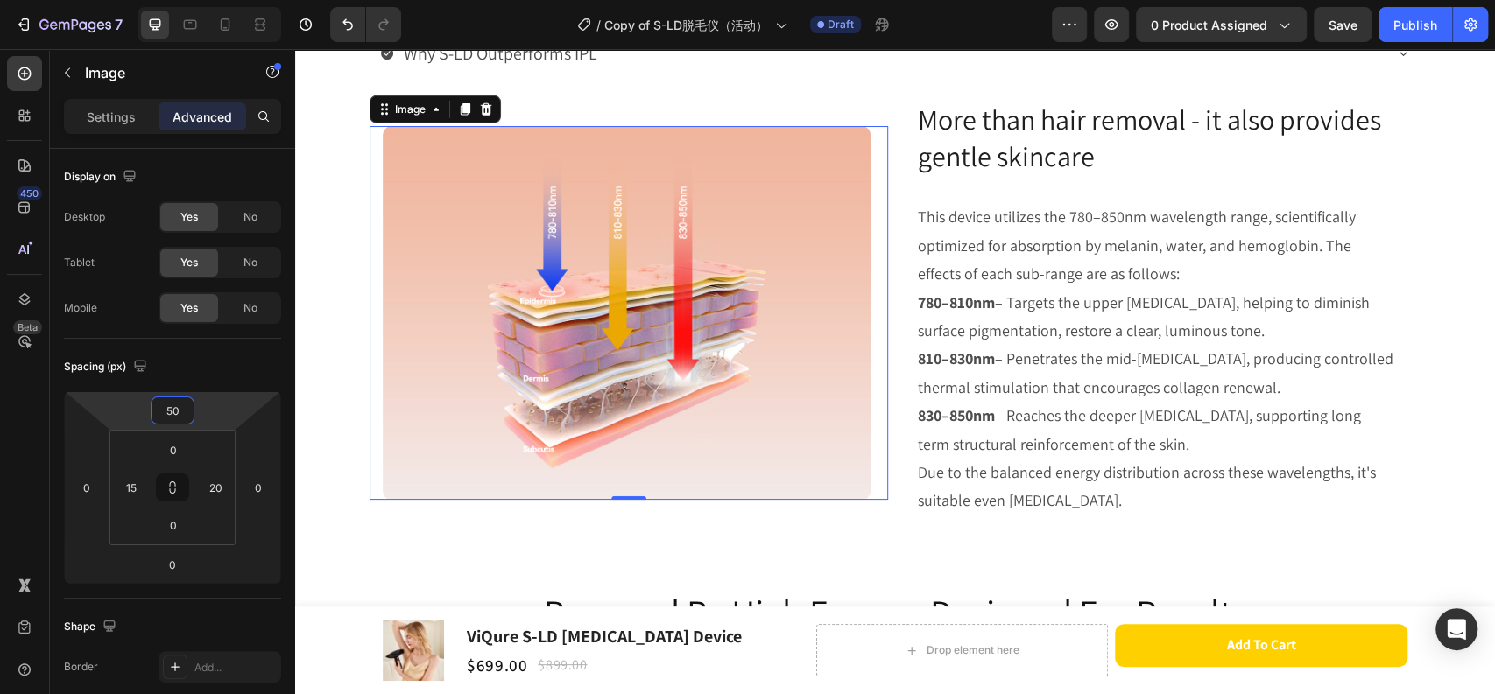
click at [1234, 431] on p "830–850nm – Reaches the deeper dermis, supporting long-term structural reinforc…" at bounding box center [1157, 430] width 479 height 57
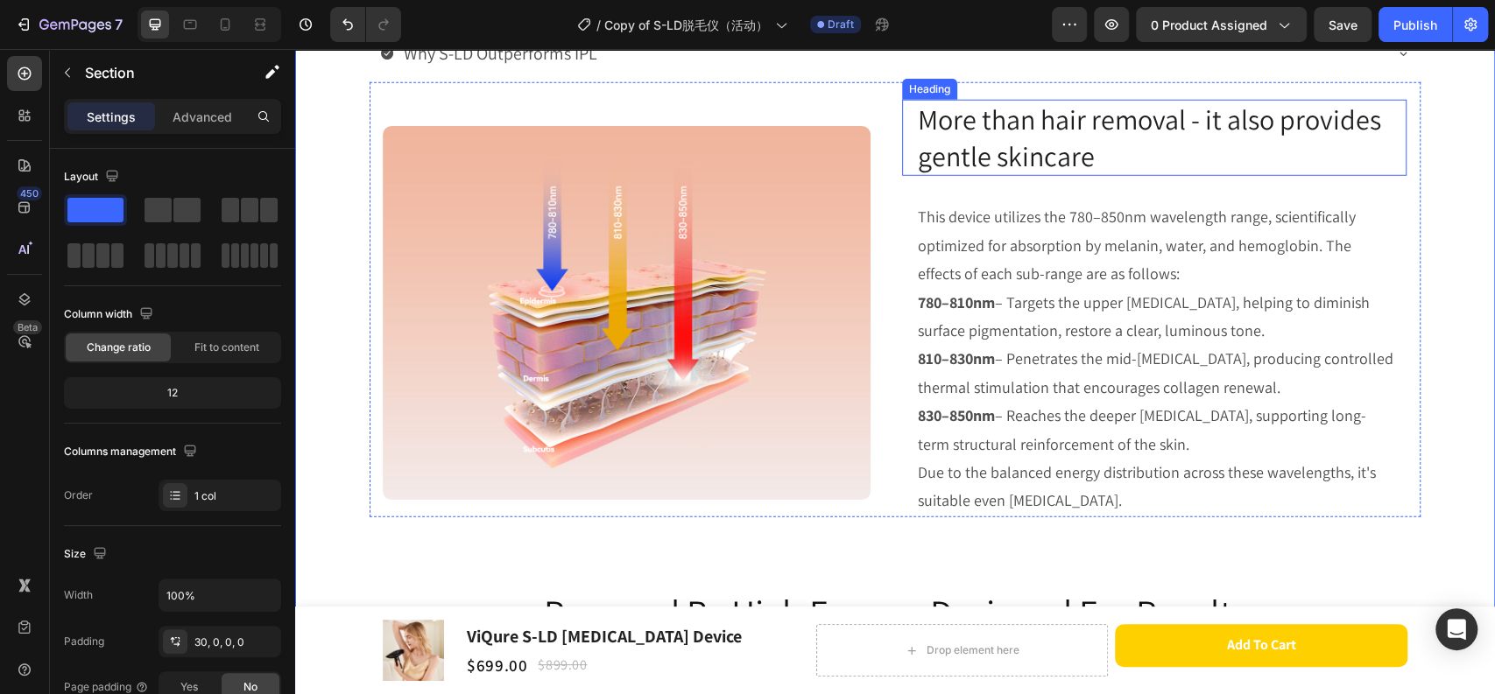
click at [1071, 173] on h2 "⁠⁠⁠⁠⁠⁠⁠ More than hair removal - it also provides gentle skincare" at bounding box center [1154, 138] width 476 height 76
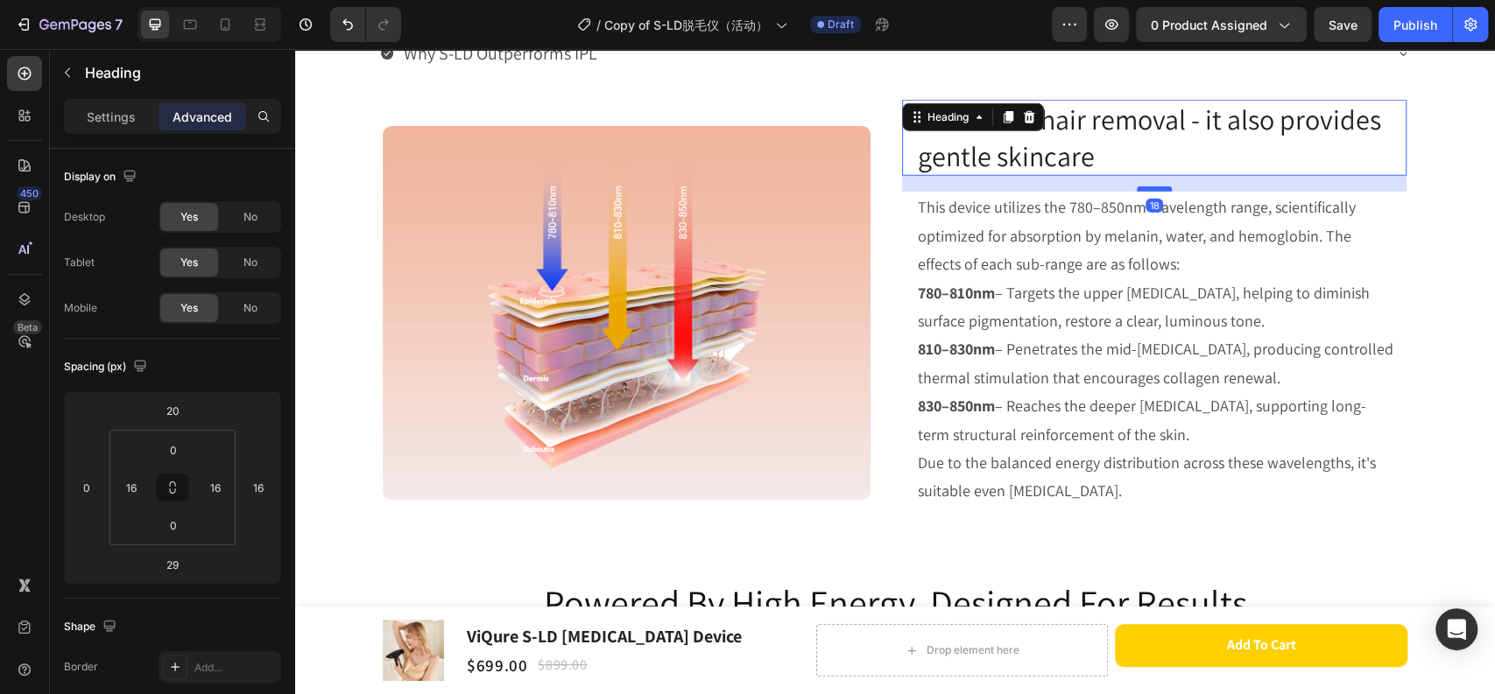
drag, startPoint x: 1153, startPoint y: 196, endPoint x: 1160, endPoint y: 186, distance: 11.9
click at [1160, 186] on div at bounding box center [1153, 188] width 35 height 5
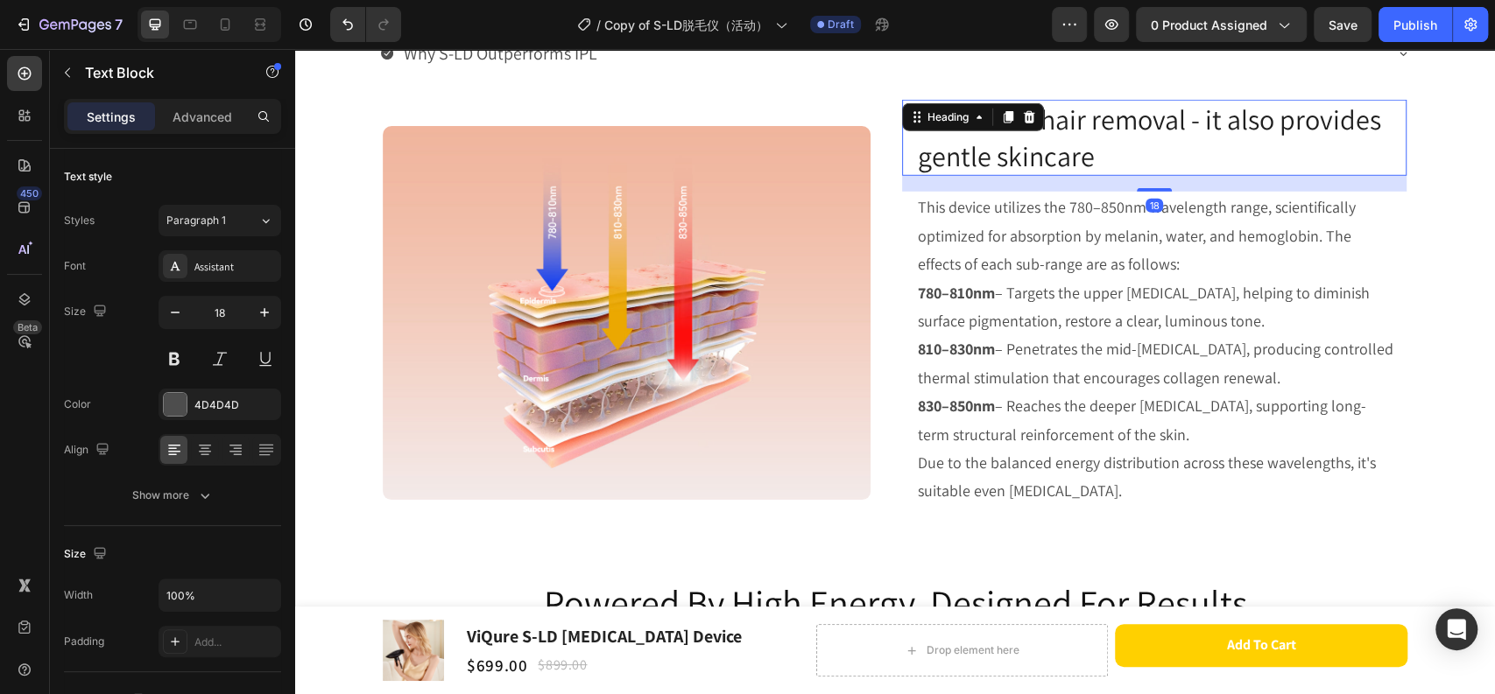
click at [1156, 251] on p "This device utilizes the 780–850nm wavelength range, scientifically optimized f…" at bounding box center [1157, 235] width 479 height 85
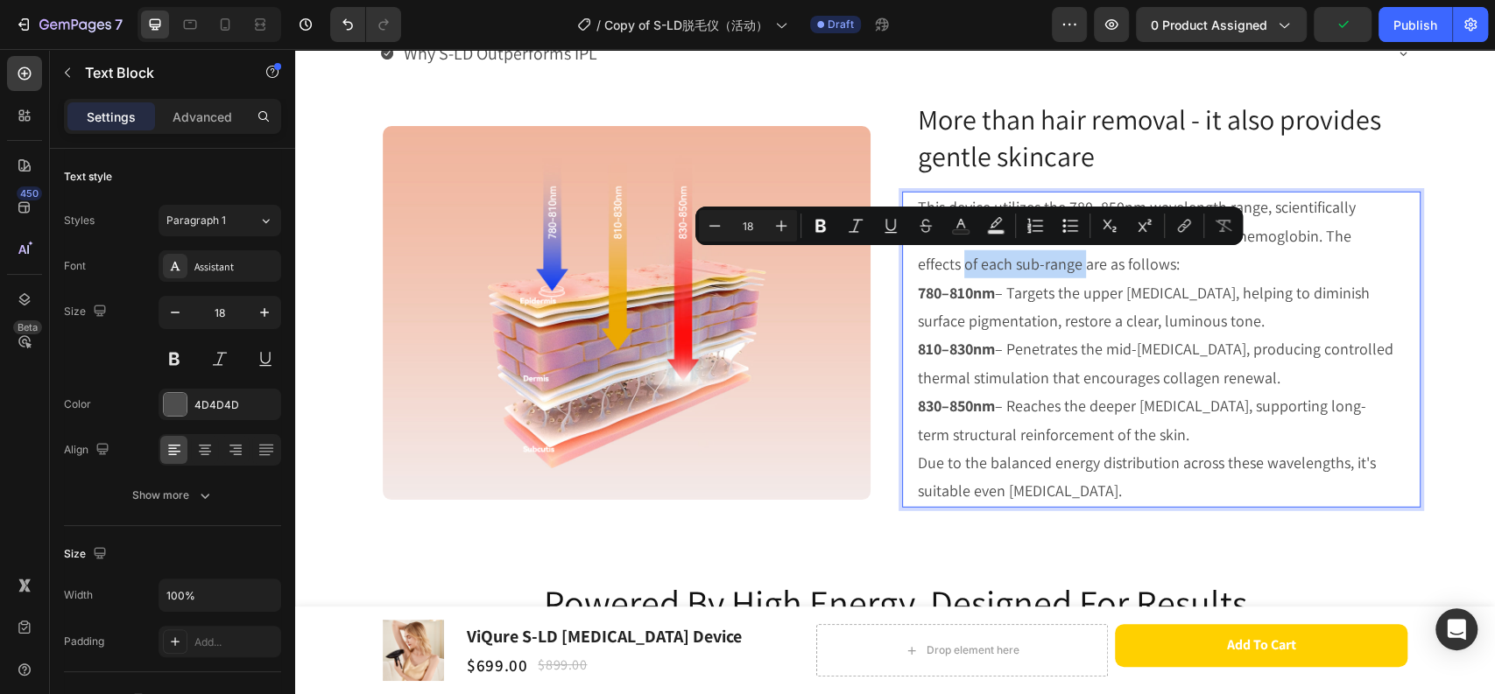
drag, startPoint x: 909, startPoint y: 263, endPoint x: 1029, endPoint y: 264, distance: 119.9
click at [1029, 264] on div "This device utilizes the 780–850nm wavelength range, scientifically optimized f…" at bounding box center [1157, 349] width 482 height 315
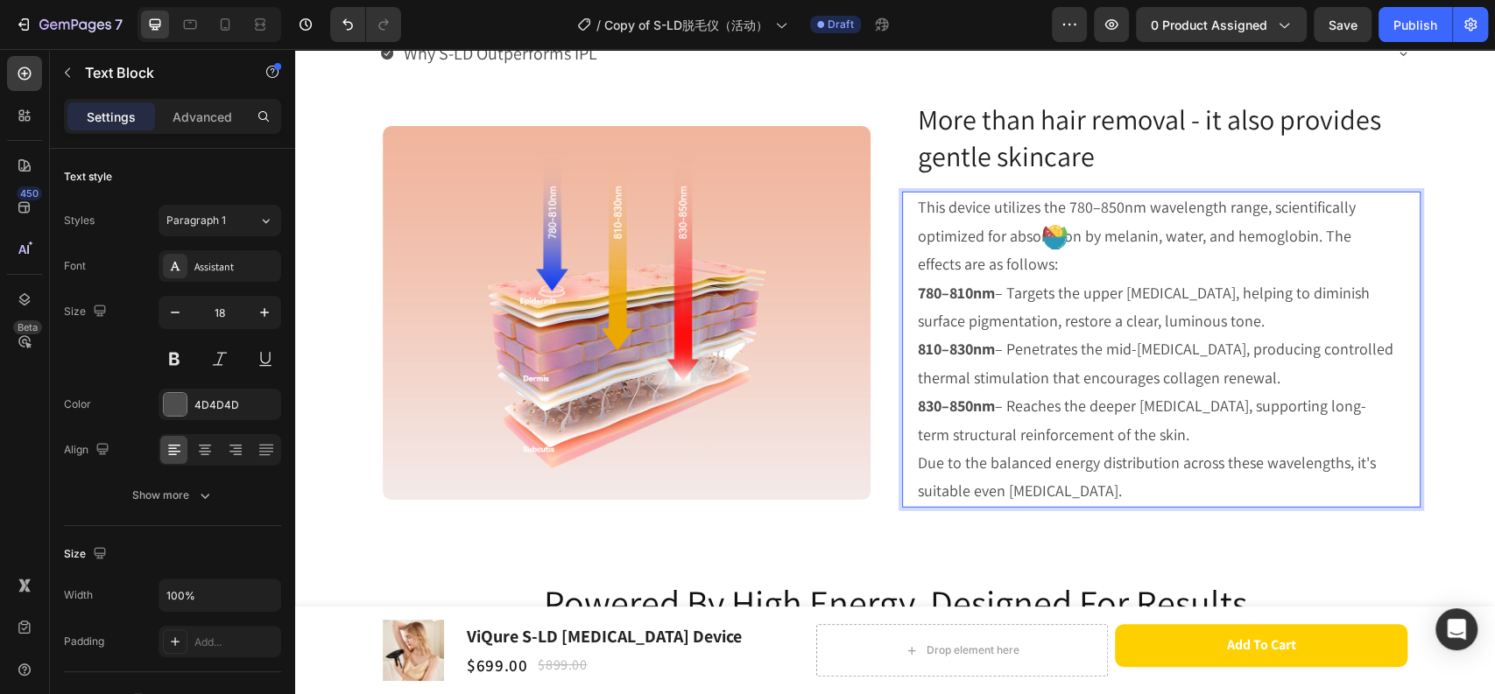
click at [1009, 279] on p "780–810nm – Targets the upper epidermis, helping to diminish surface pigmentati…" at bounding box center [1157, 307] width 479 height 57
drag, startPoint x: 1024, startPoint y: 300, endPoint x: 1117, endPoint y: 293, distance: 93.1
click at [1117, 293] on p "780–810nm – Targets the upper epidermis, helping to diminish surface pigmentati…" at bounding box center [1157, 307] width 479 height 57
drag, startPoint x: 1069, startPoint y: 318, endPoint x: 1136, endPoint y: 318, distance: 66.5
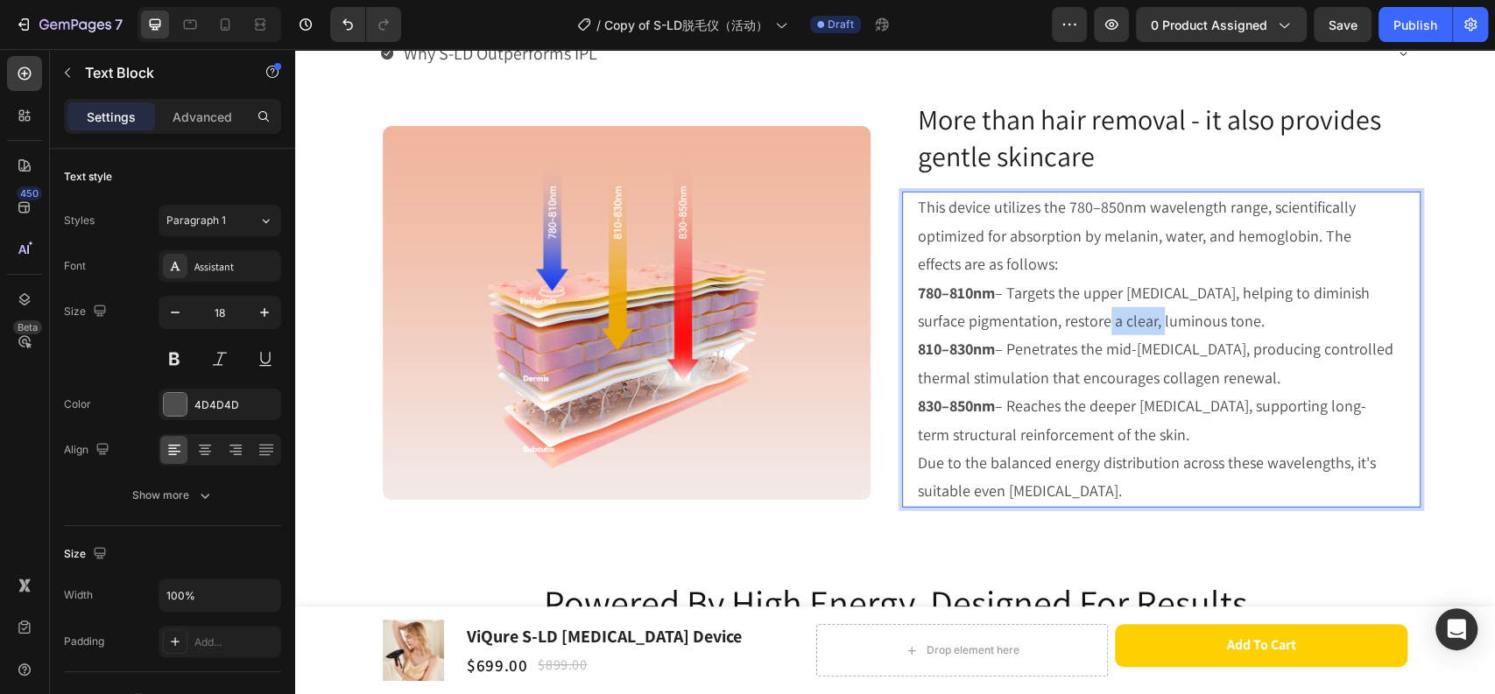
click at [1136, 318] on p "780–810nm – Targets the upper epidermis, helping to diminish surface pigmentati…" at bounding box center [1157, 307] width 479 height 57
drag, startPoint x: 1100, startPoint y: 361, endPoint x: 1281, endPoint y: 350, distance: 181.5
click at [1281, 350] on p "810–830nm – Penetrates the mid-dermis, producing controlled thermal stimulation…" at bounding box center [1157, 363] width 479 height 57
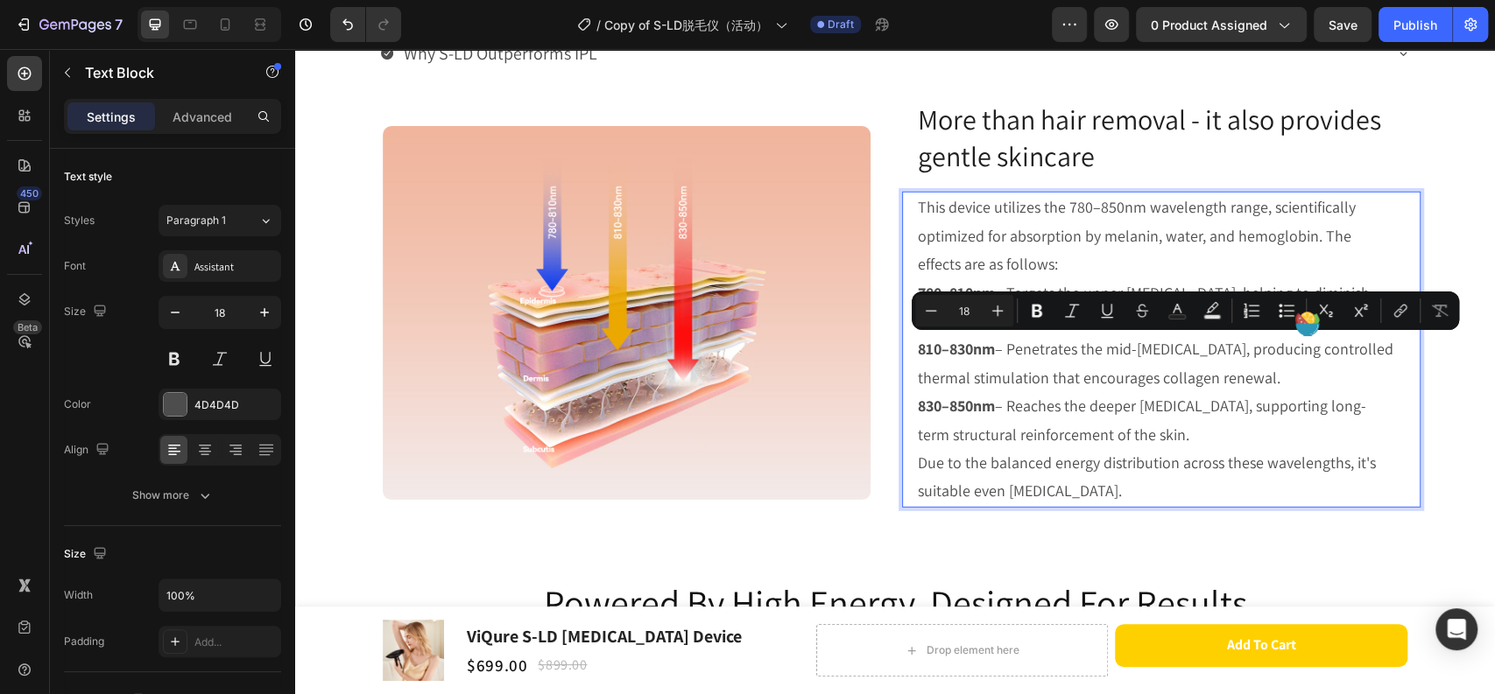
click at [1159, 371] on p "810–830nm – Penetrates the mid-dermis, producing controlled thermal stimulation…" at bounding box center [1157, 363] width 479 height 57
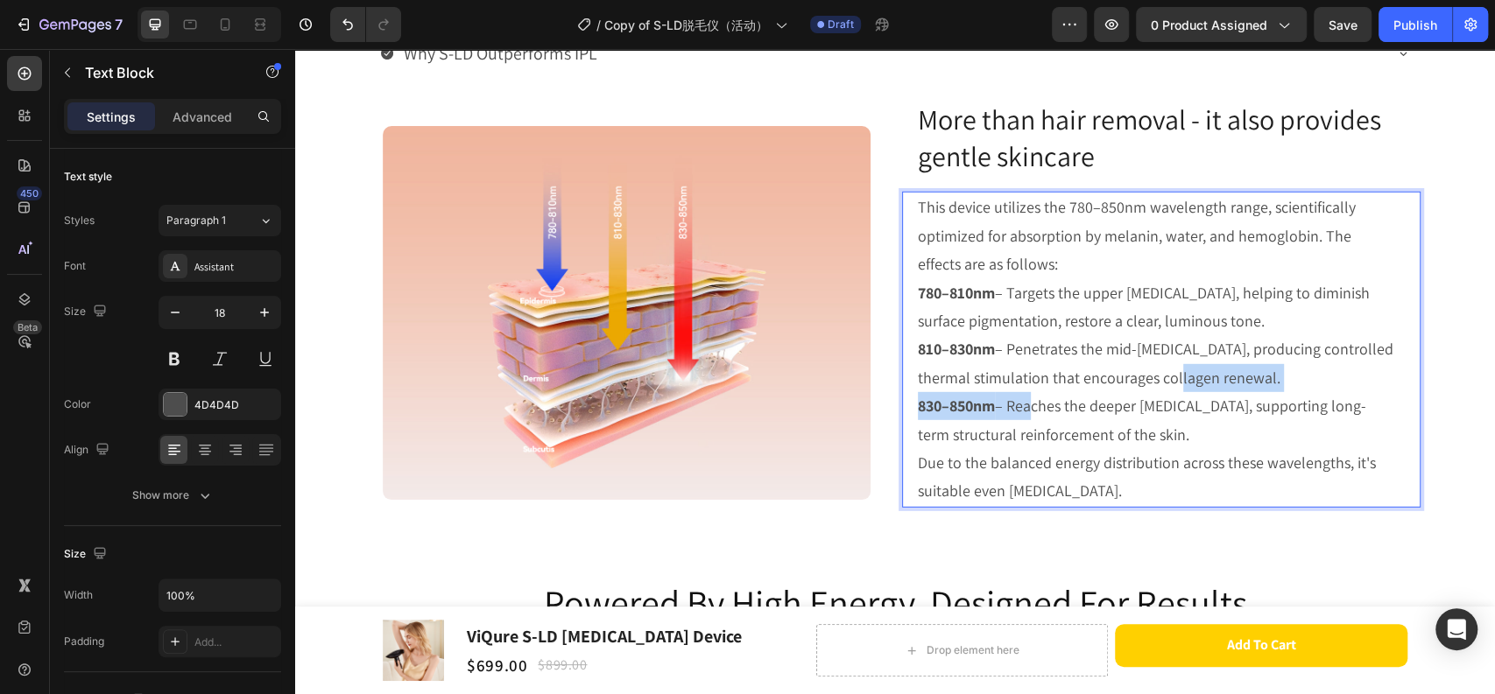
drag, startPoint x: 1018, startPoint y: 390, endPoint x: 1161, endPoint y: 383, distance: 142.9
click at [1161, 383] on div "This device utilizes the 780–850nm wavelength range, scientifically optimized f…" at bounding box center [1157, 349] width 482 height 315
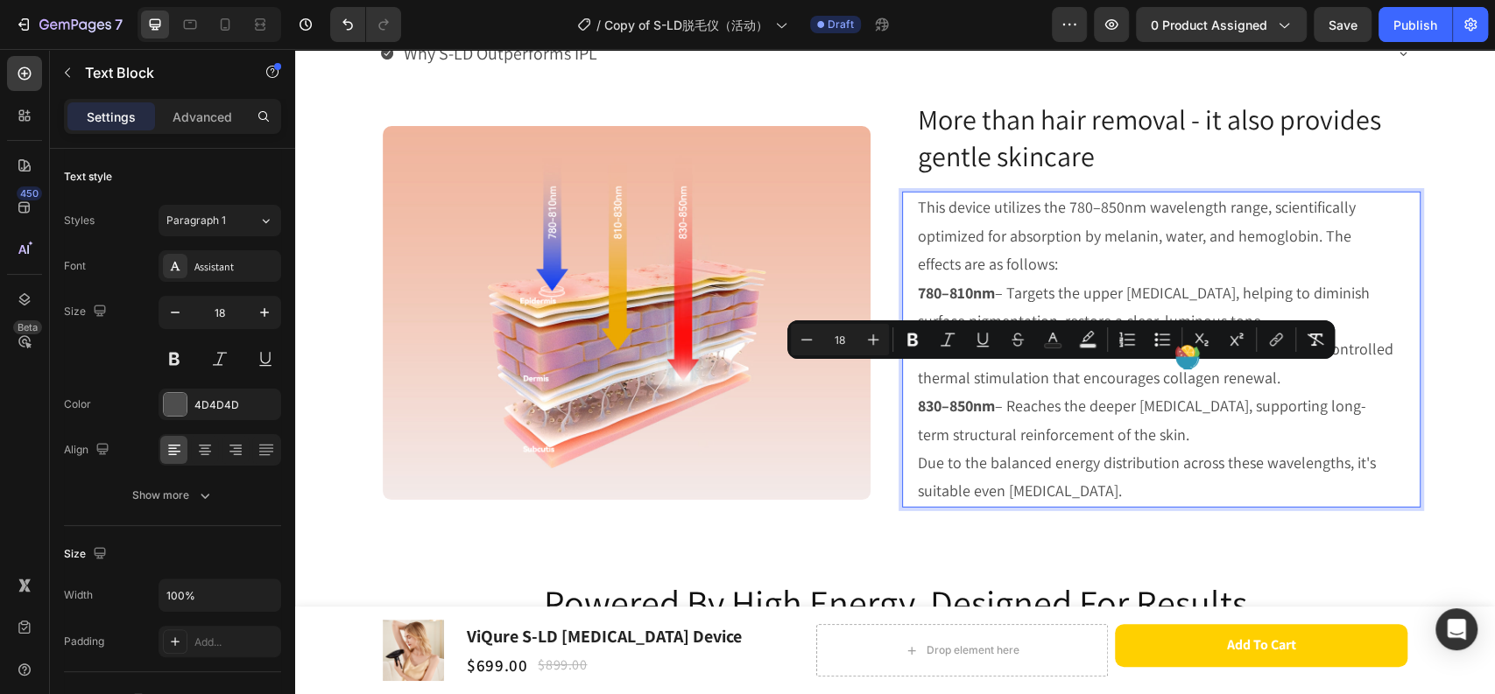
click at [1154, 417] on p "830–850nm – Reaches the deeper dermis, supporting long-term structural reinforc…" at bounding box center [1157, 420] width 479 height 57
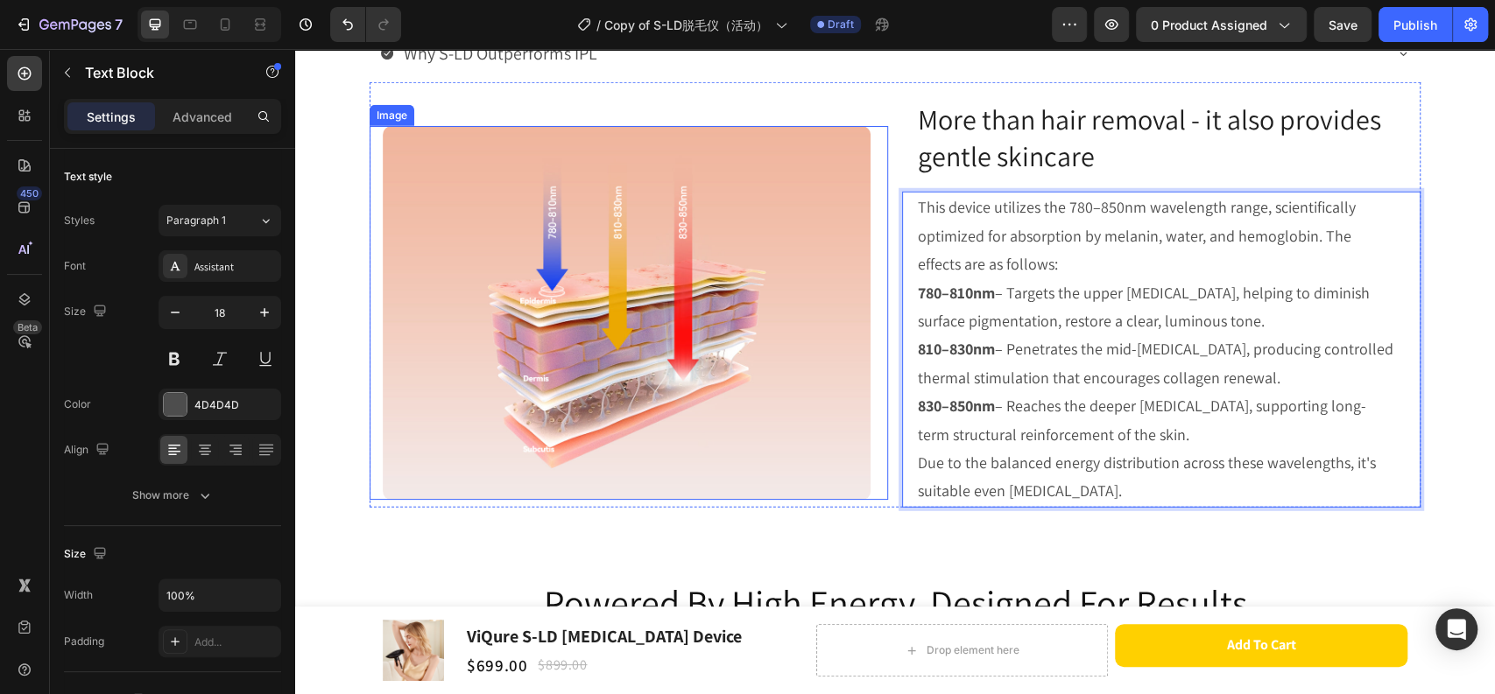
click at [764, 482] on img at bounding box center [627, 313] width 488 height 374
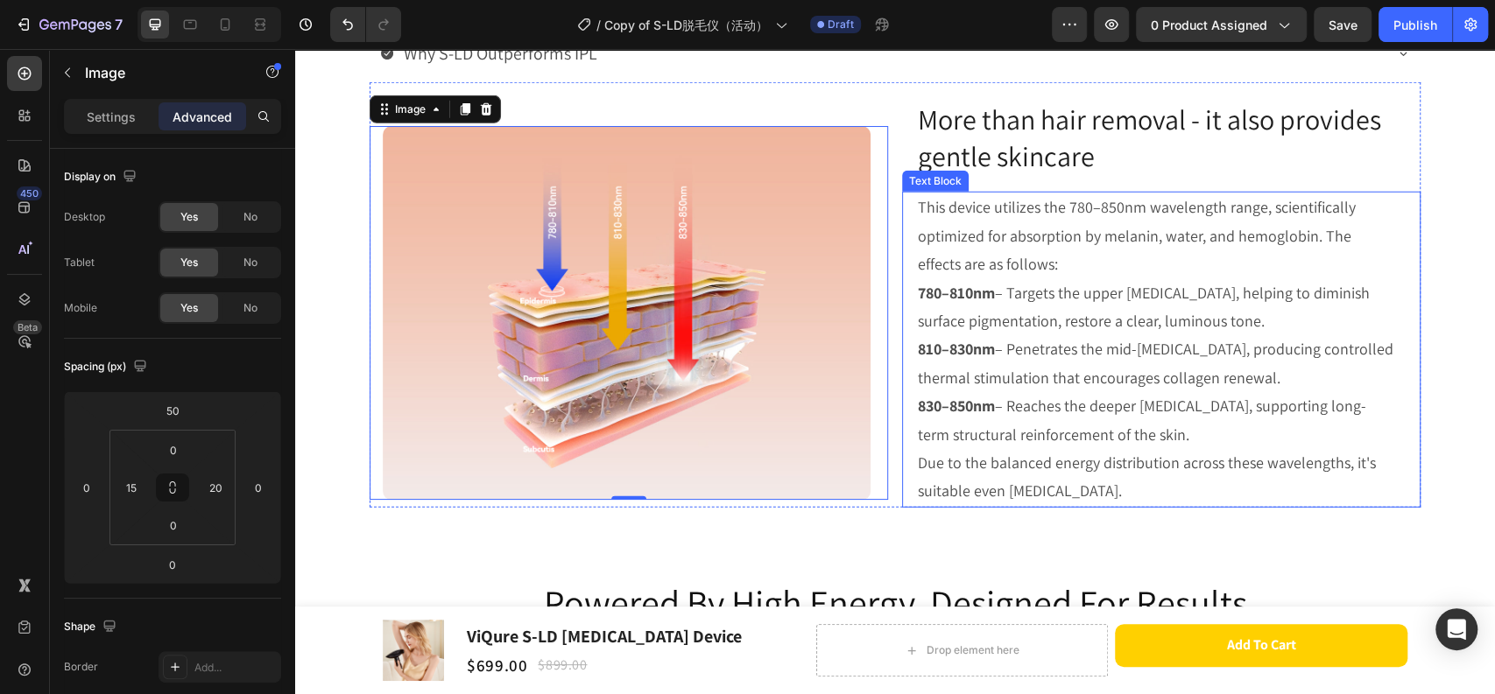
click at [1129, 410] on p "830–850nm – Reaches the deeper dermis, supporting long-term structural reinforc…" at bounding box center [1157, 420] width 479 height 57
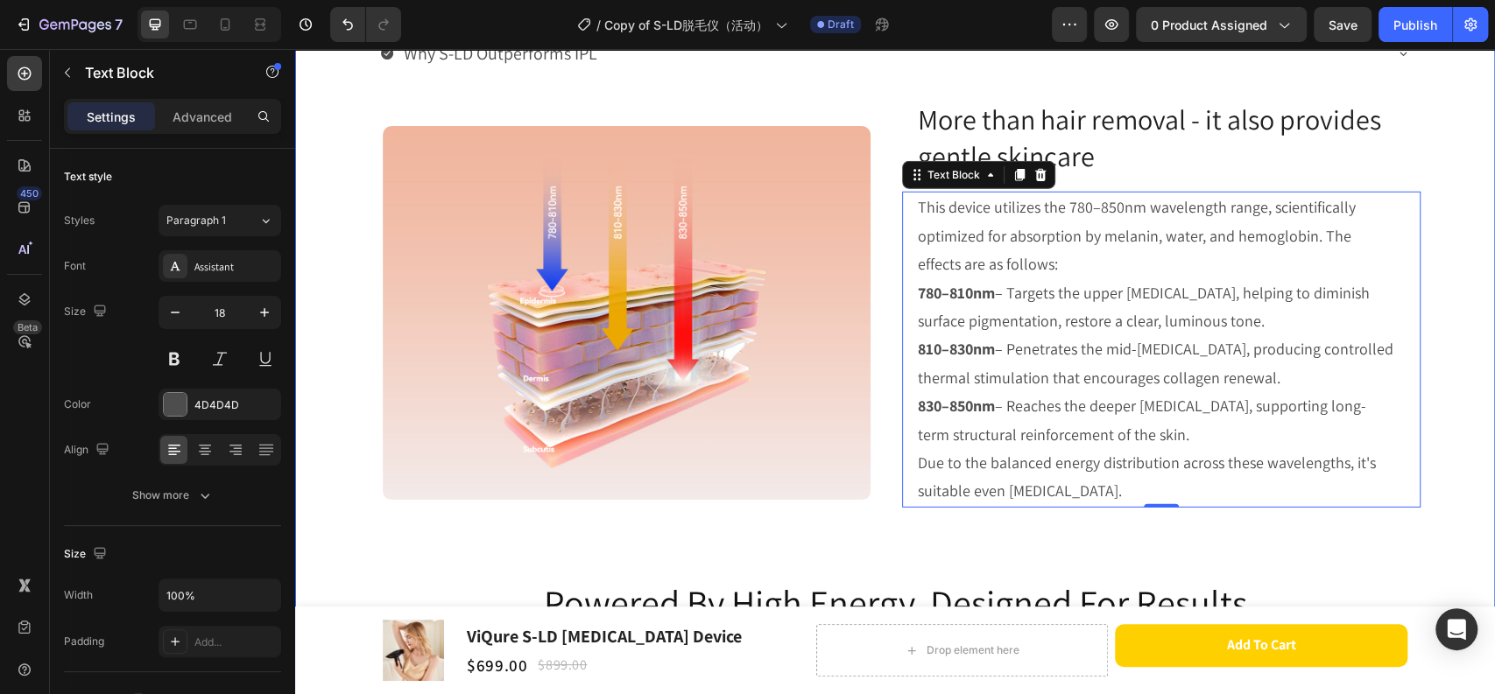
click at [753, 302] on img at bounding box center [627, 313] width 488 height 374
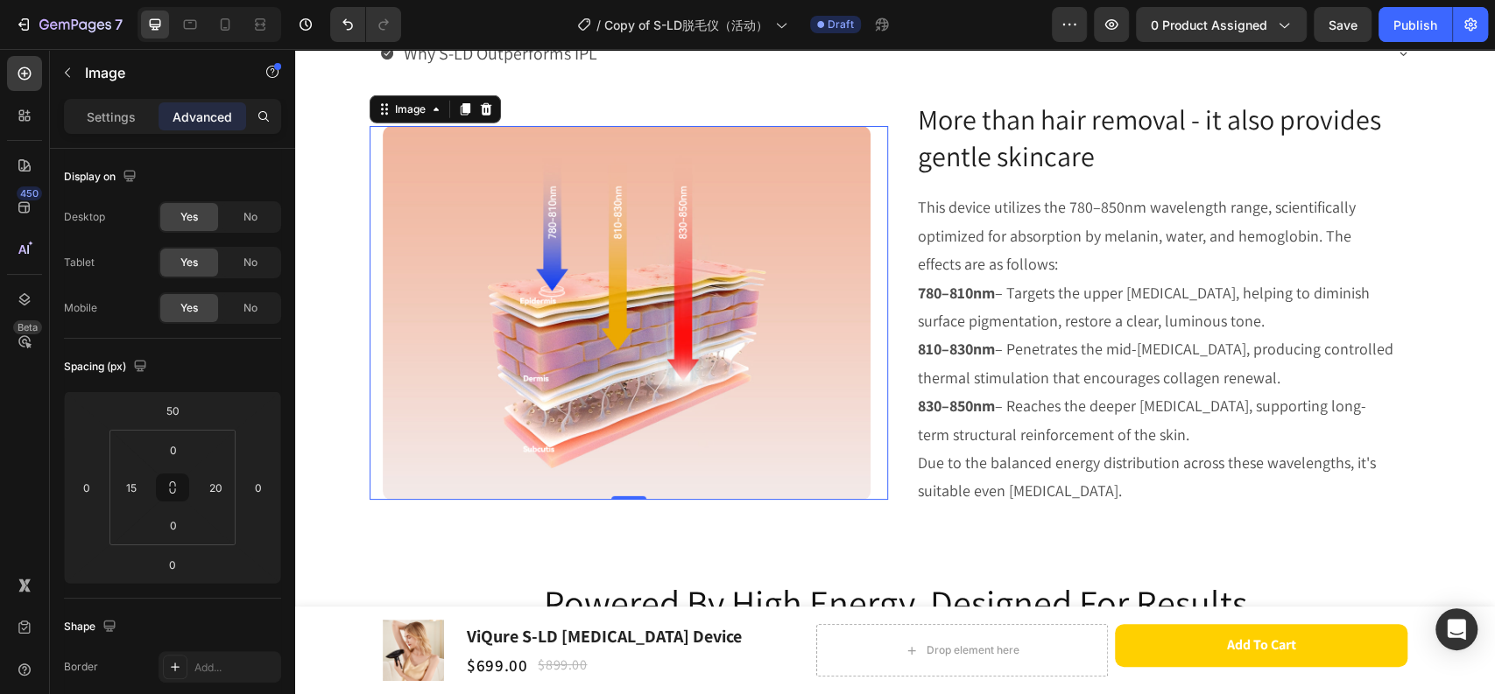
click at [203, 116] on p "Advanced" at bounding box center [202, 117] width 60 height 18
click at [159, 405] on input "50" at bounding box center [172, 410] width 35 height 26
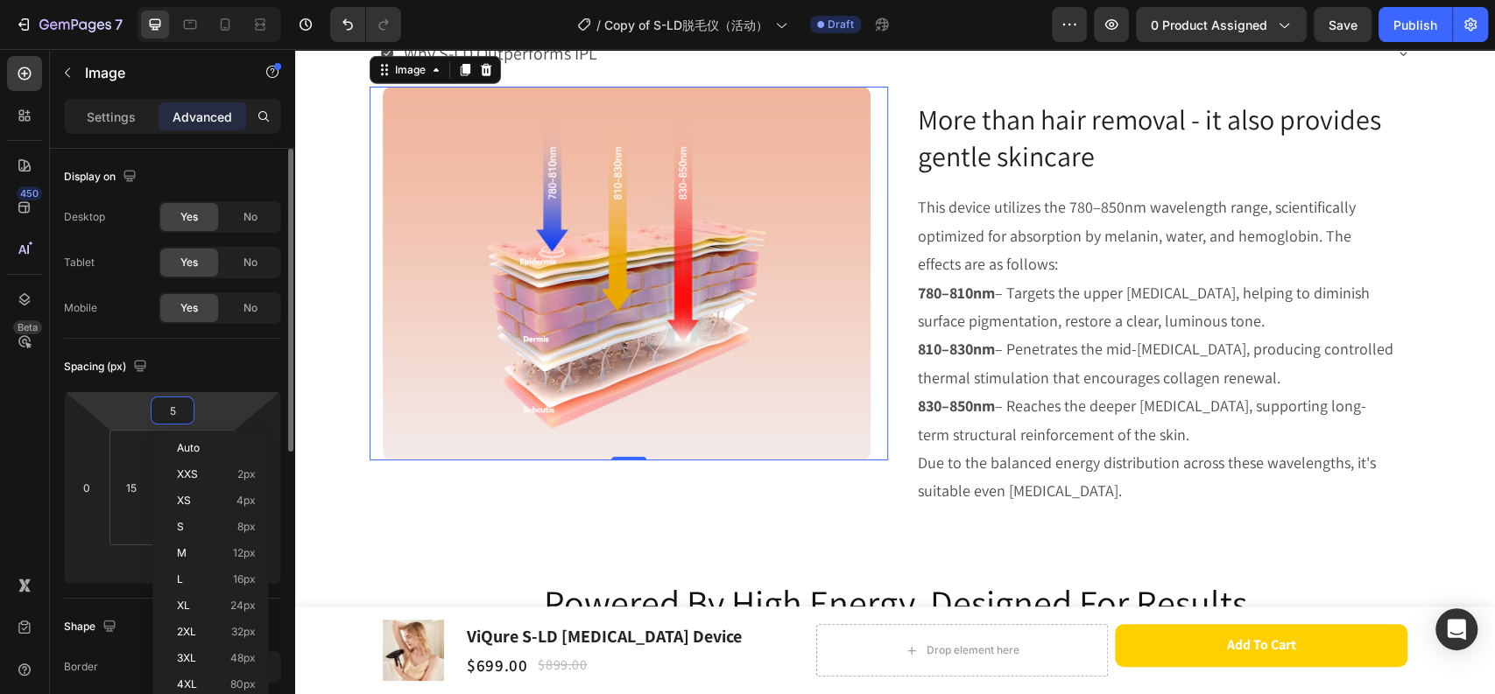
type input "55"
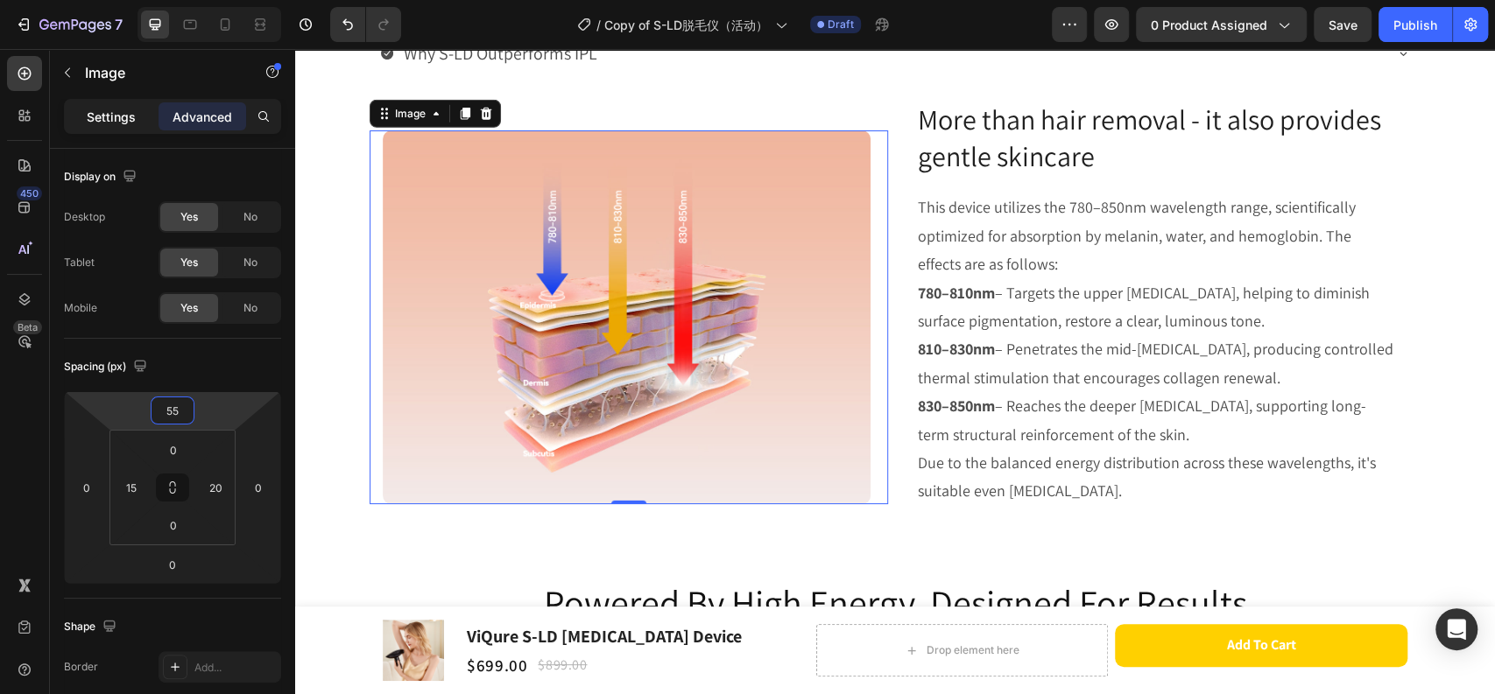
click at [122, 124] on p "Settings" at bounding box center [111, 117] width 49 height 18
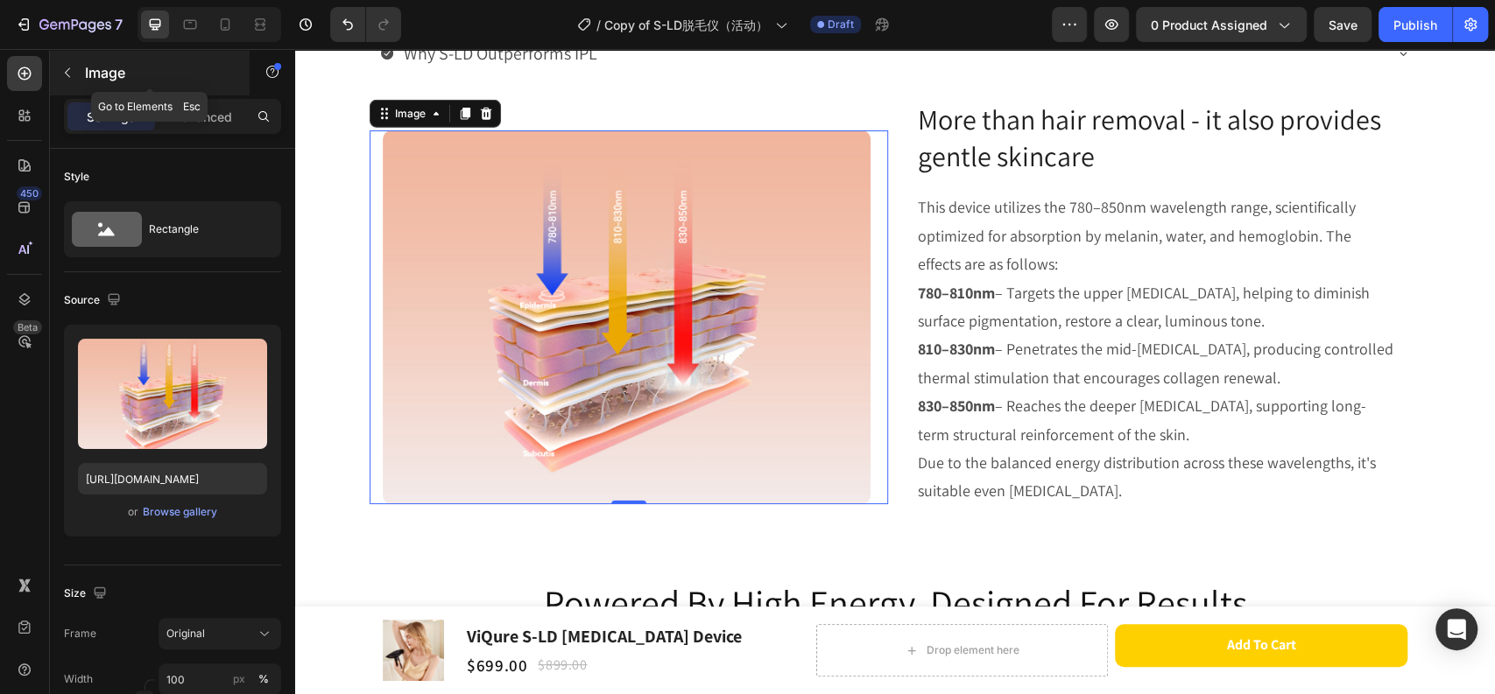
click at [67, 81] on button "button" at bounding box center [67, 73] width 28 height 28
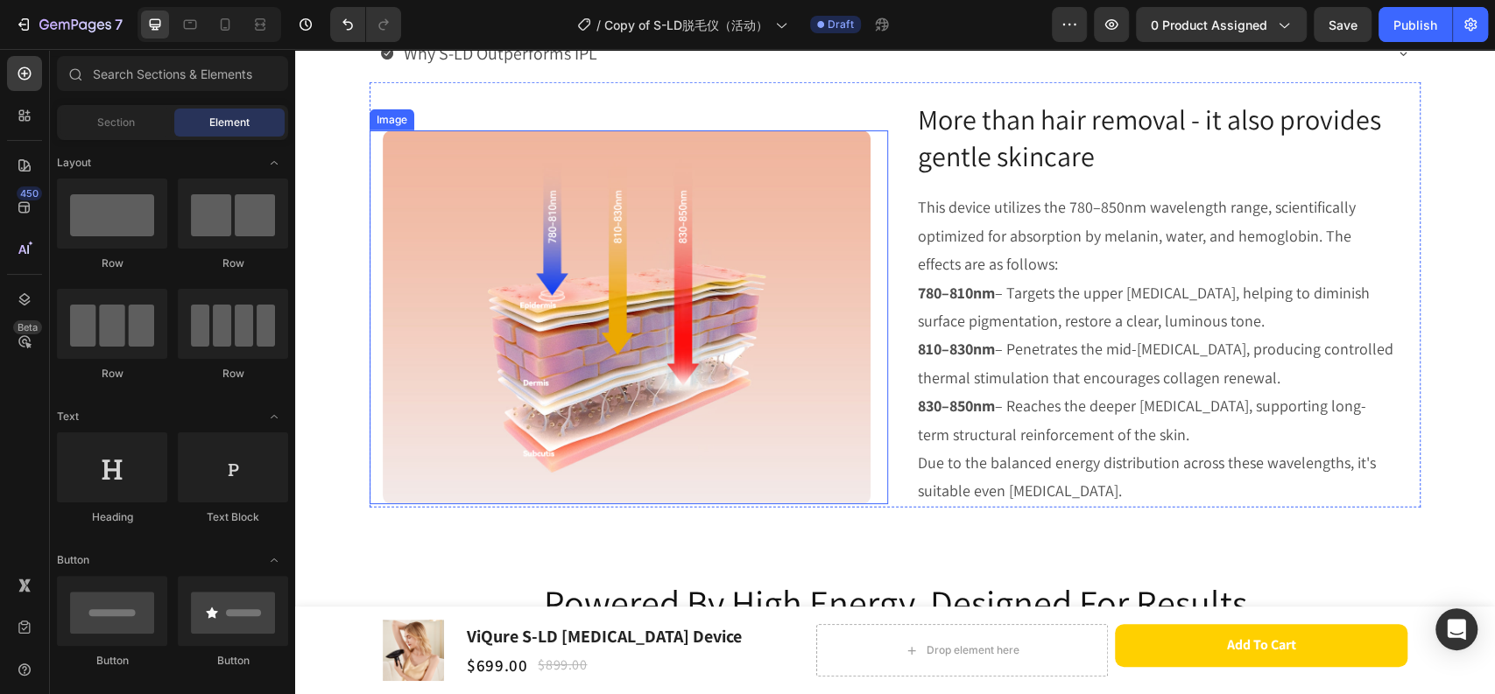
click at [570, 212] on img at bounding box center [627, 317] width 488 height 374
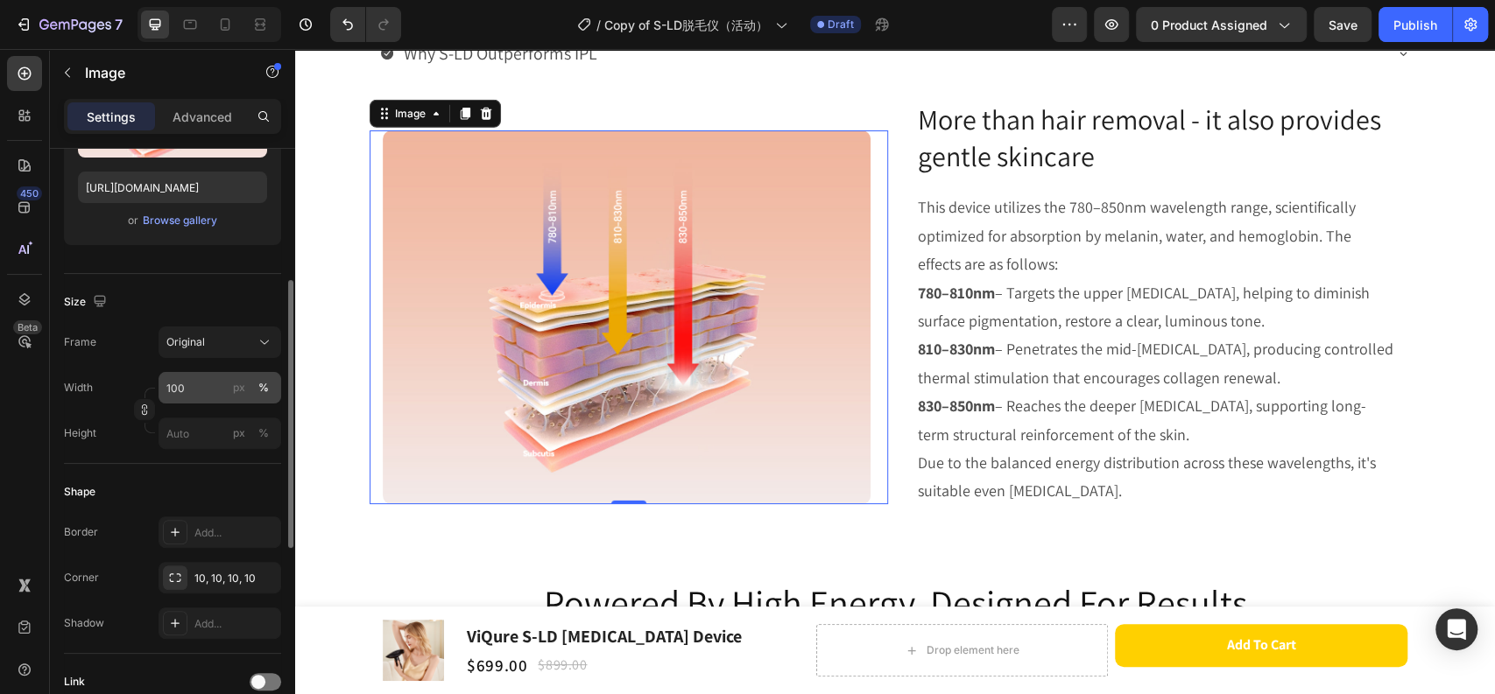
scroll to position [389, 0]
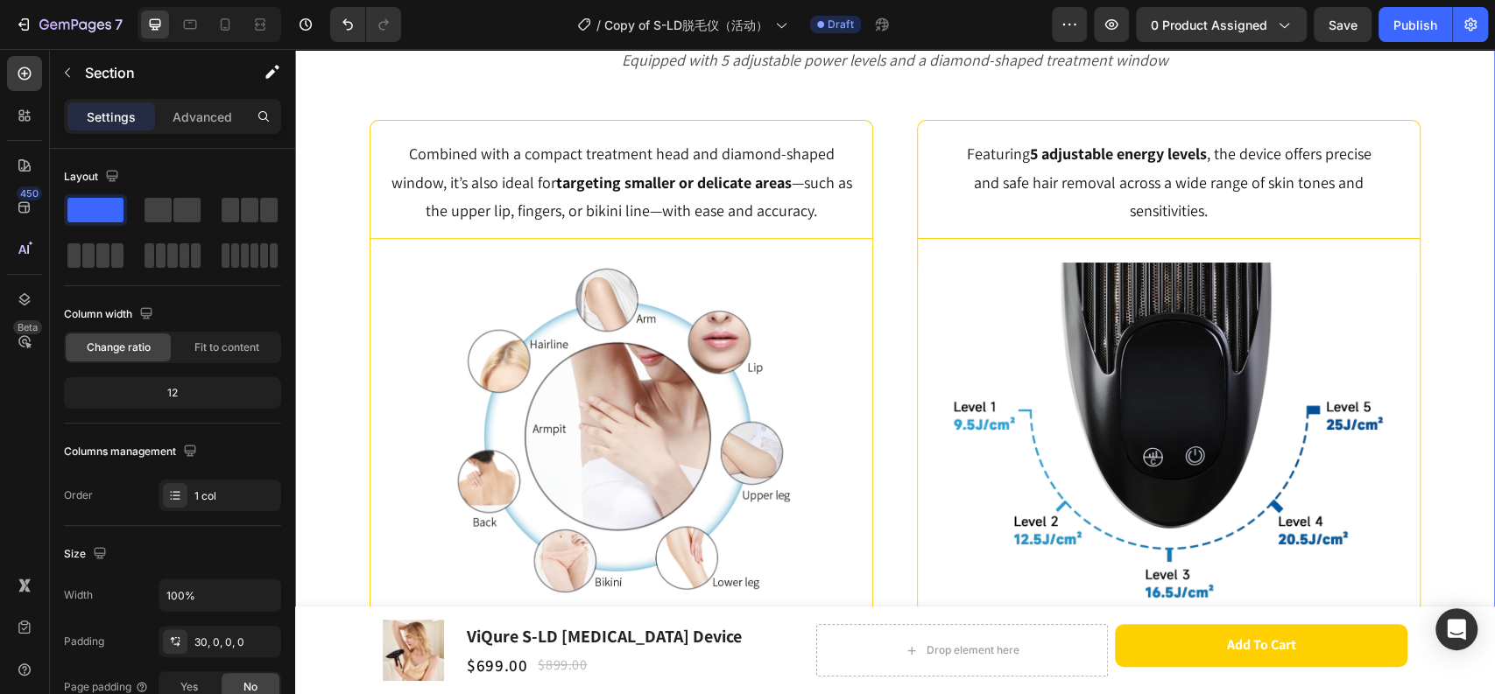
scroll to position [5642, 0]
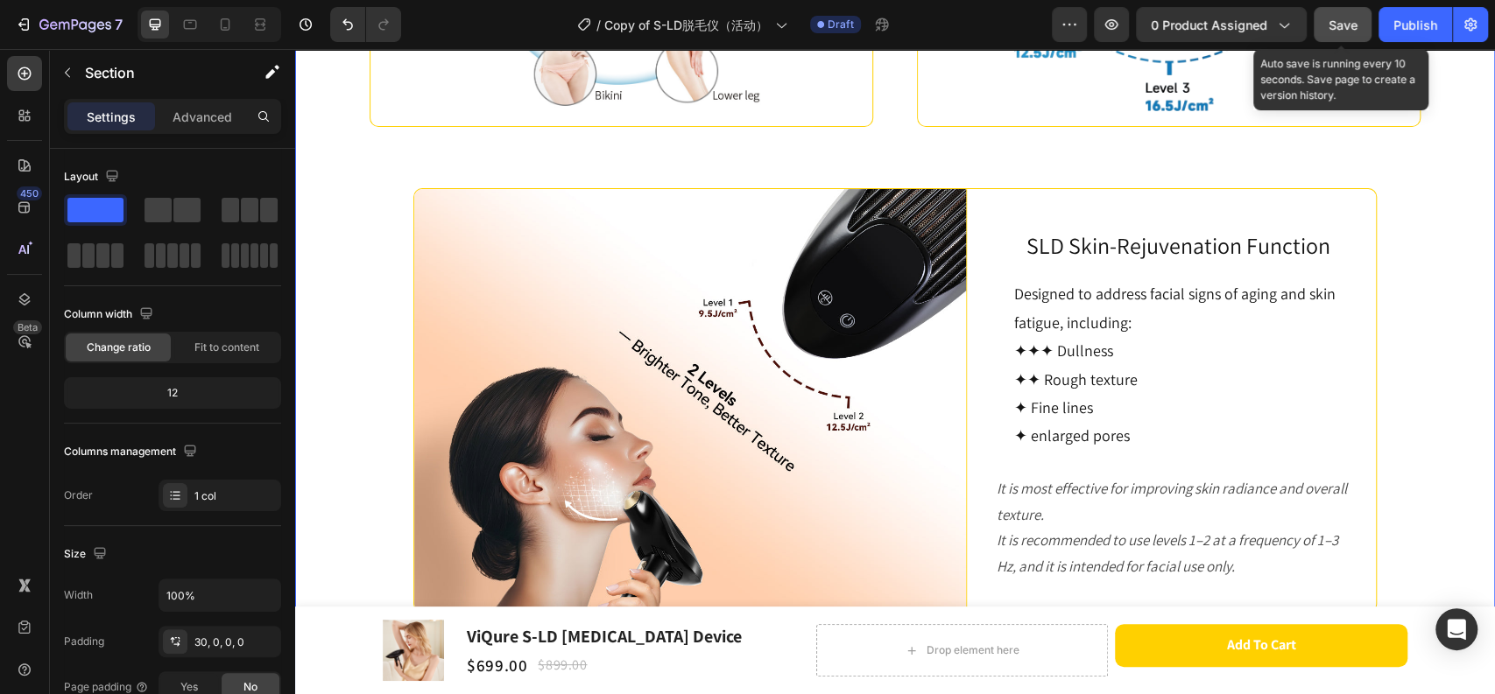
click at [1334, 28] on span "Save" at bounding box center [1342, 25] width 29 height 15
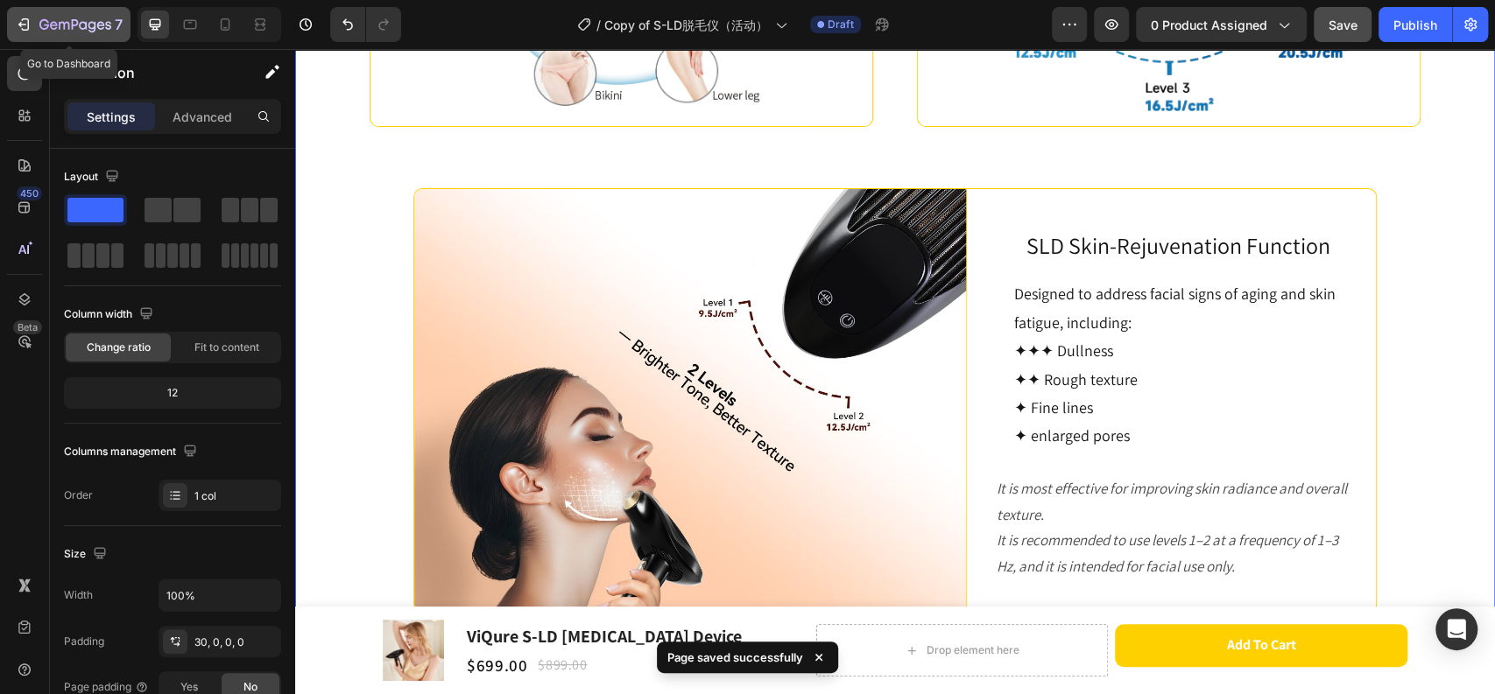
click at [28, 20] on icon "button" at bounding box center [26, 24] width 8 height 12
